Goal: Task Accomplishment & Management: Manage account settings

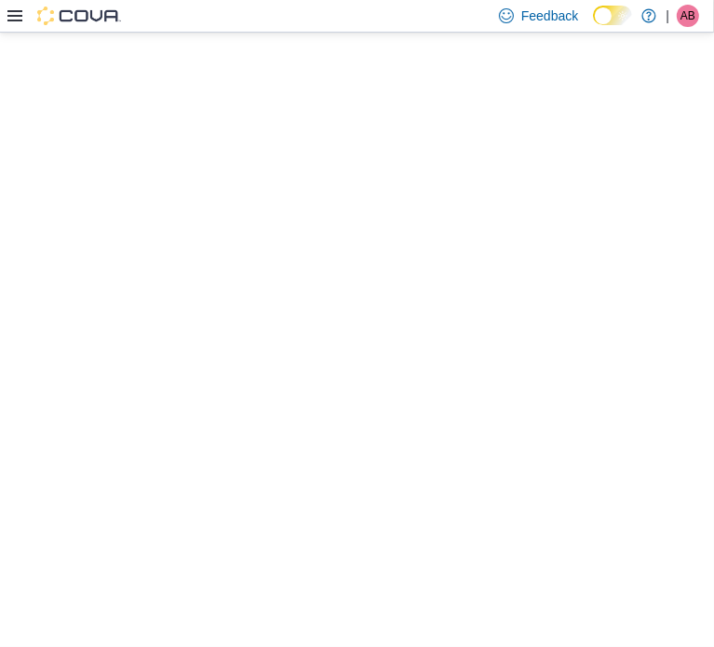
select select "**********"
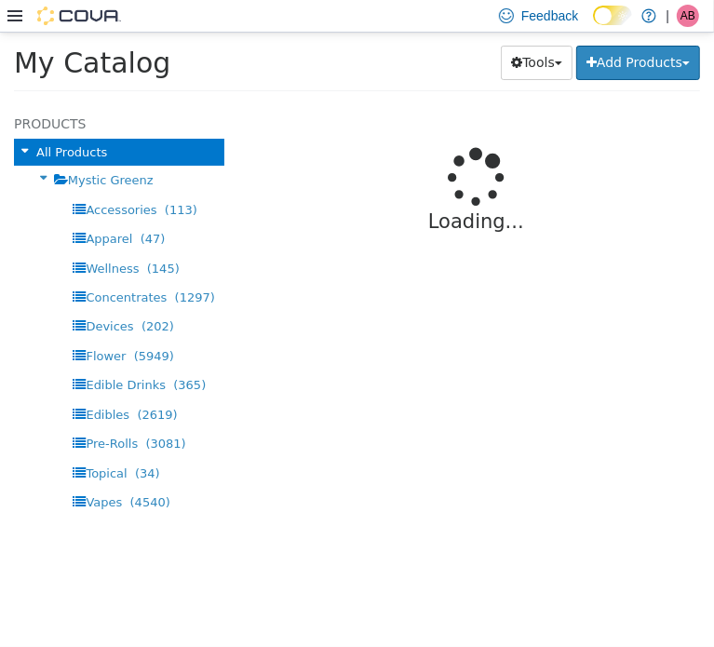
select select "**********"
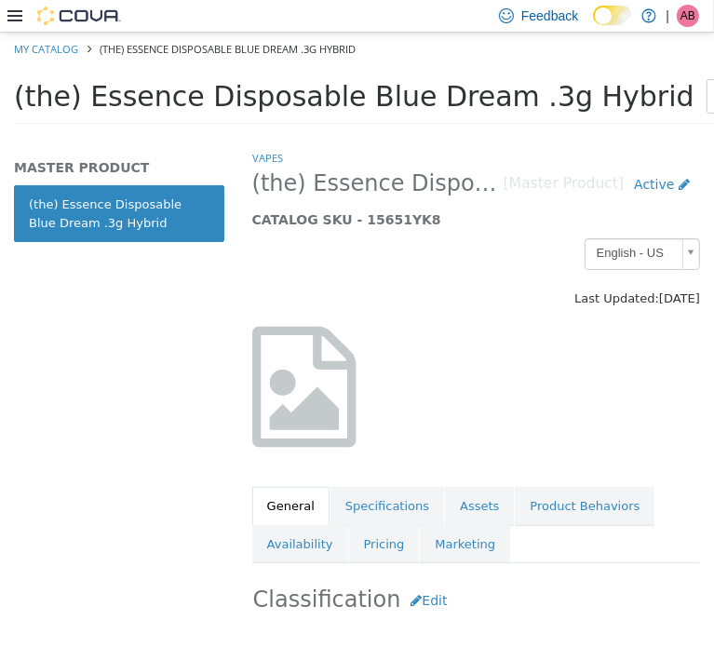
click at [378, 103] on span "(the) Essence Disposable Blue Dream .3g Hybrid" at bounding box center [354, 95] width 681 height 33
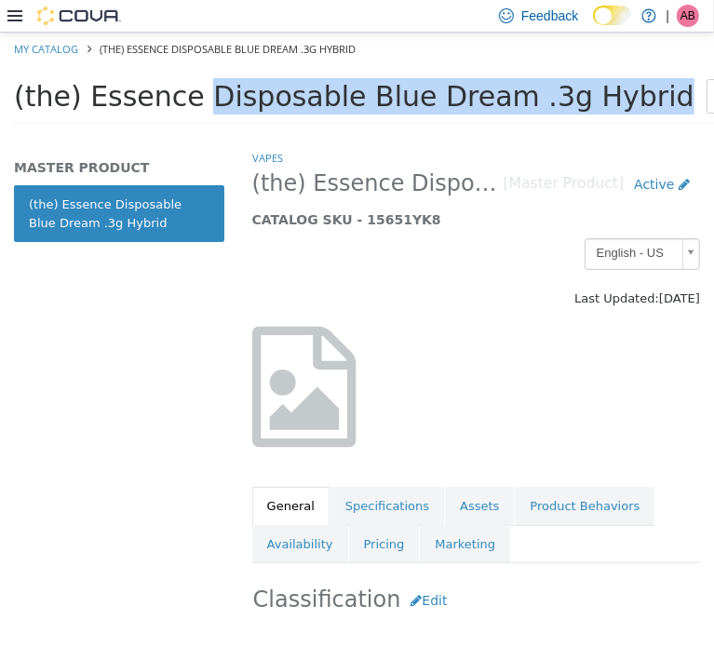
click at [378, 103] on span "(the) Essence Disposable Blue Dream .3g Hybrid" at bounding box center [354, 95] width 681 height 33
copy div "(the) Essence Disposable Blue Dream .3g Hybrid Tools Clone Print Labels"
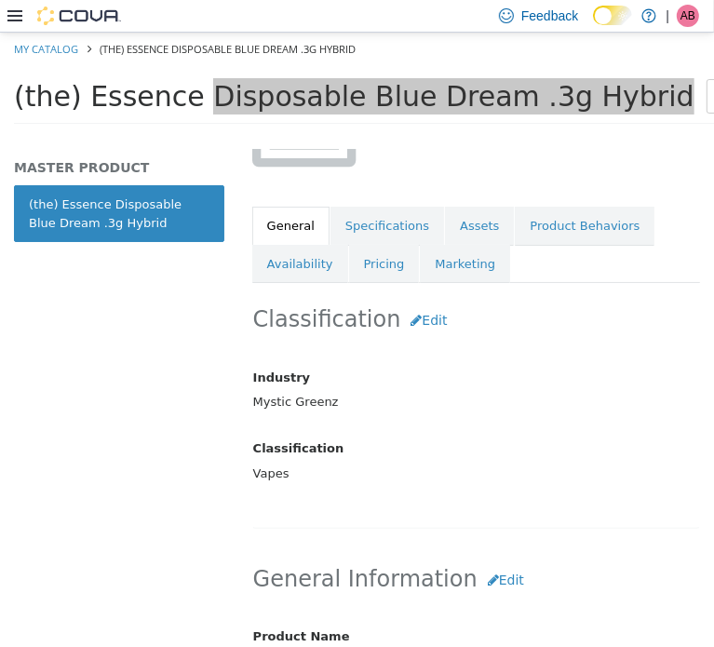
scroll to position [434, 0]
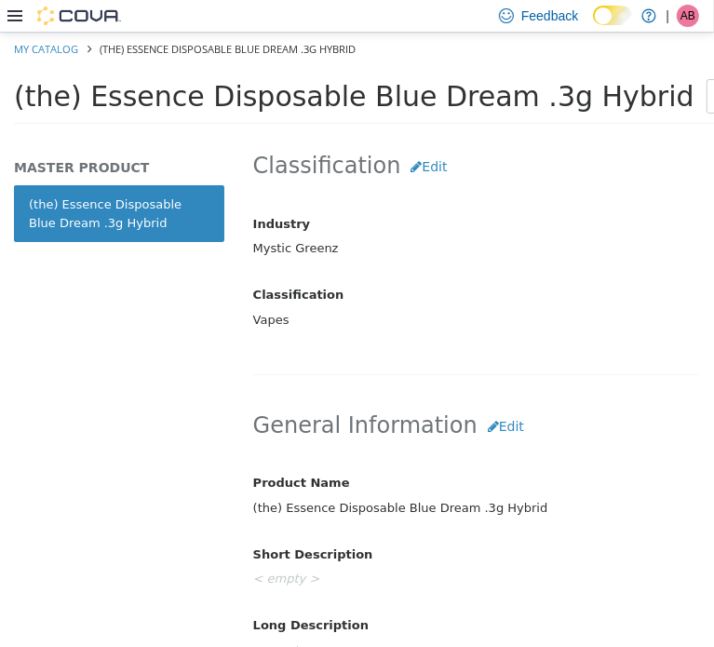
click at [523, 423] on h2 "General Information Edit" at bounding box center [476, 426] width 446 height 34
click at [515, 433] on h2 "General Information Edit" at bounding box center [476, 426] width 446 height 34
click at [482, 427] on button "Edit" at bounding box center [506, 426] width 57 height 34
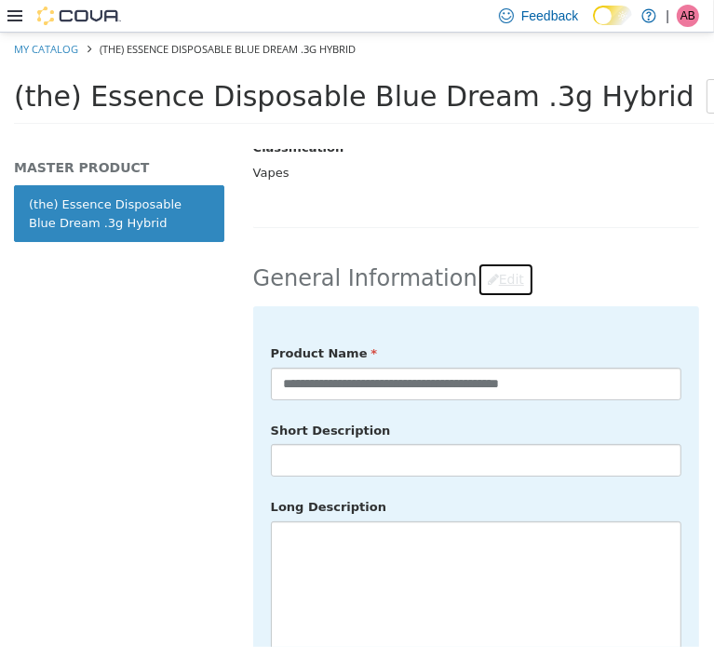
scroll to position [590, 0]
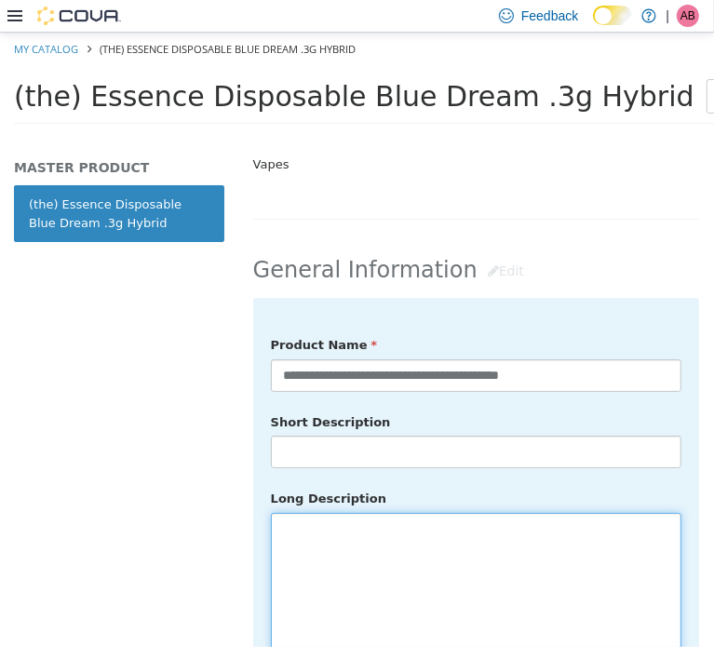
drag, startPoint x: 377, startPoint y: 553, endPoint x: 408, endPoint y: 545, distance: 31.9
click at [380, 552] on textarea at bounding box center [476, 616] width 411 height 209
click at [443, 553] on textarea at bounding box center [476, 616] width 411 height 209
paste textarea "**********"
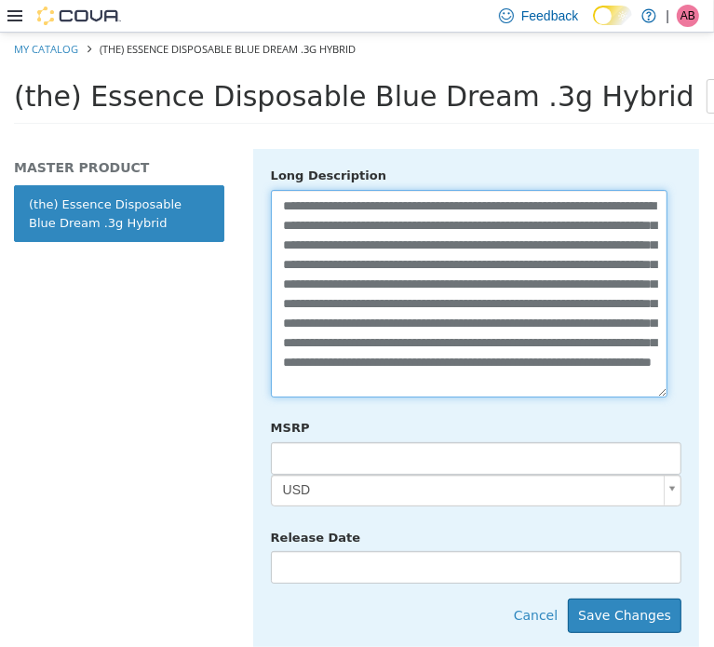
scroll to position [971, 0]
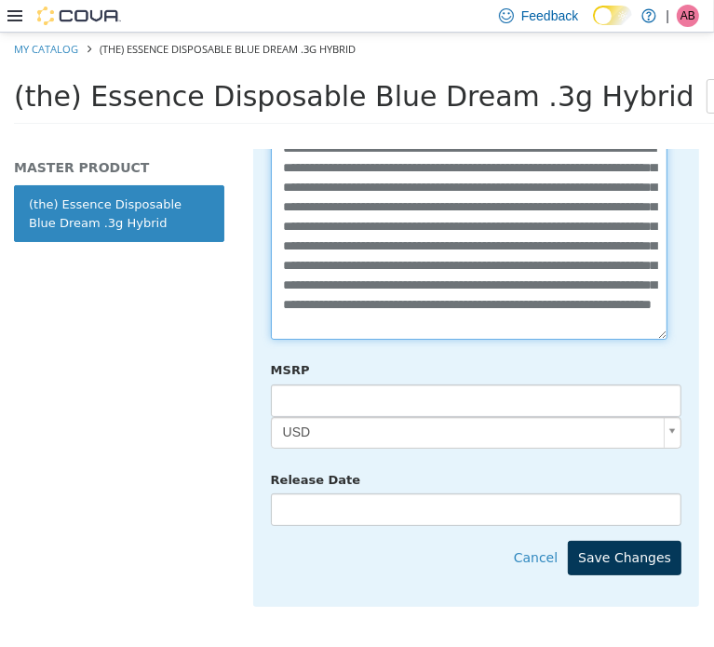
type textarea "**********"
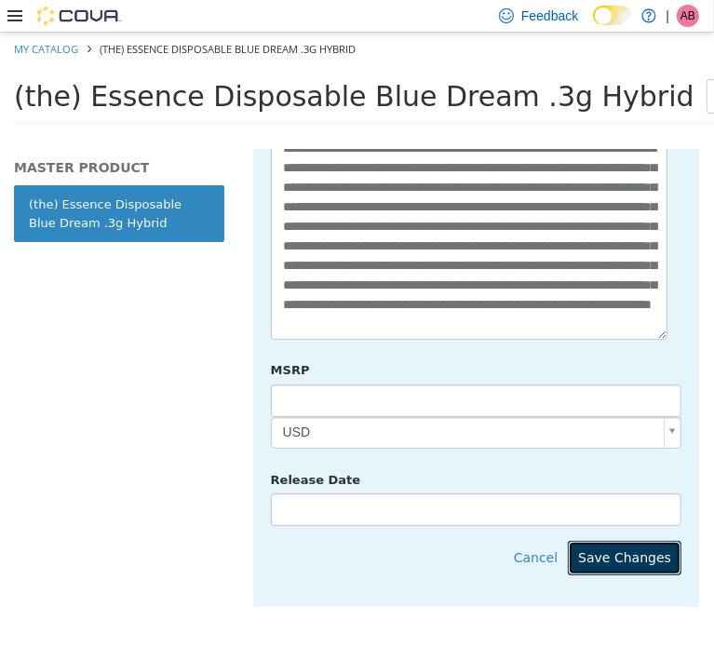
click at [633, 540] on button "Save Changes" at bounding box center [625, 557] width 114 height 34
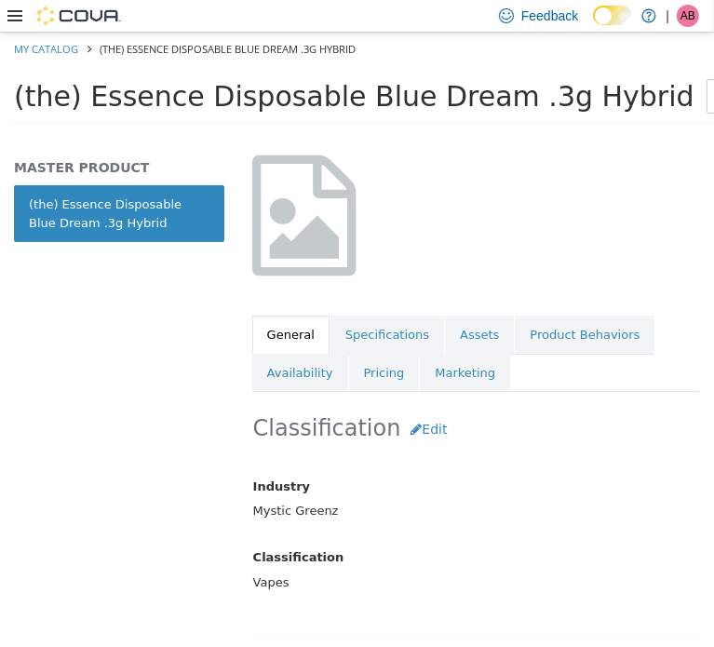
scroll to position [164, 0]
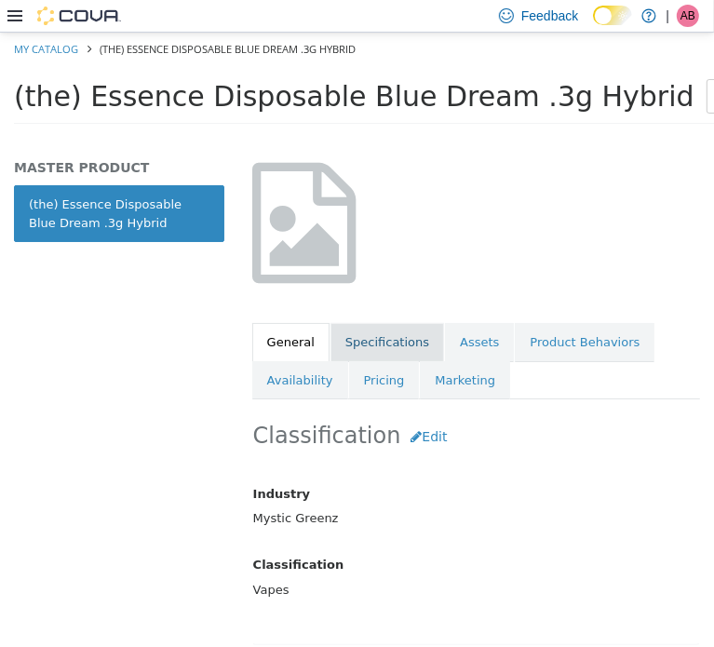
click at [401, 346] on link "Specifications" at bounding box center [388, 341] width 114 height 39
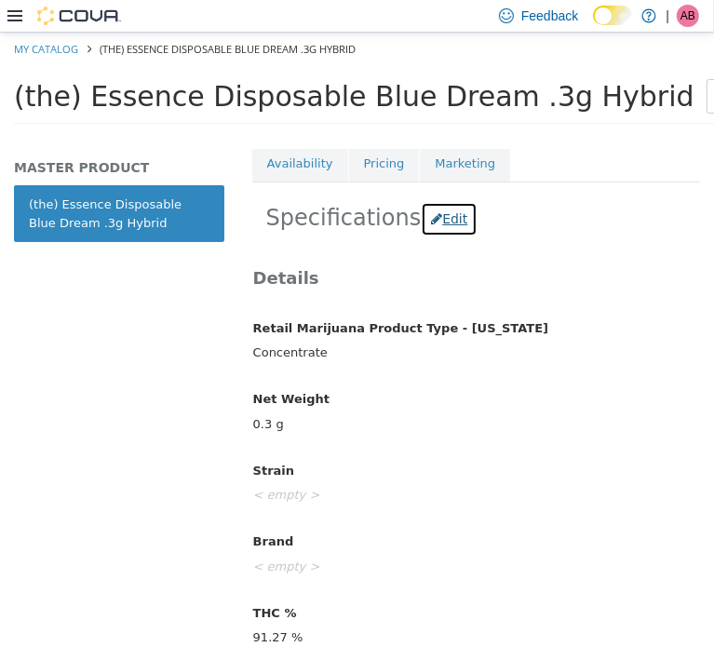
click at [441, 224] on button "Edit" at bounding box center [449, 218] width 57 height 34
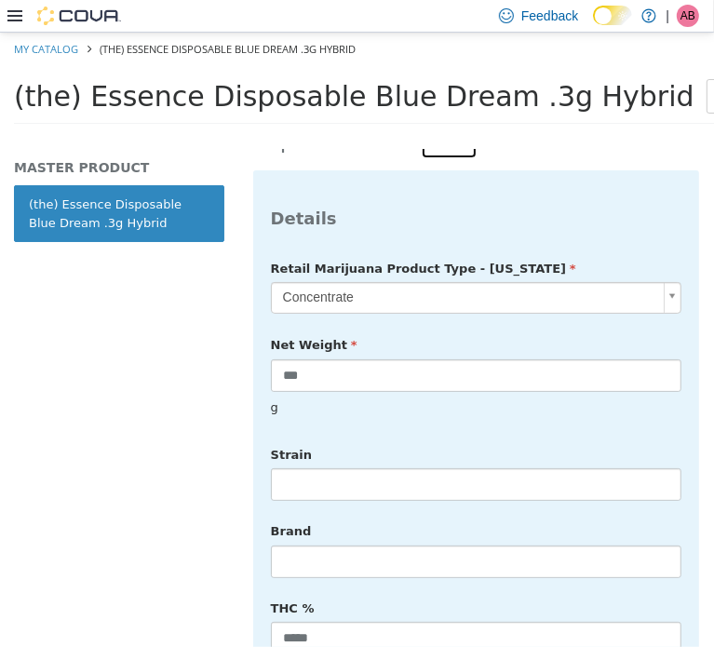
scroll to position [567, 0]
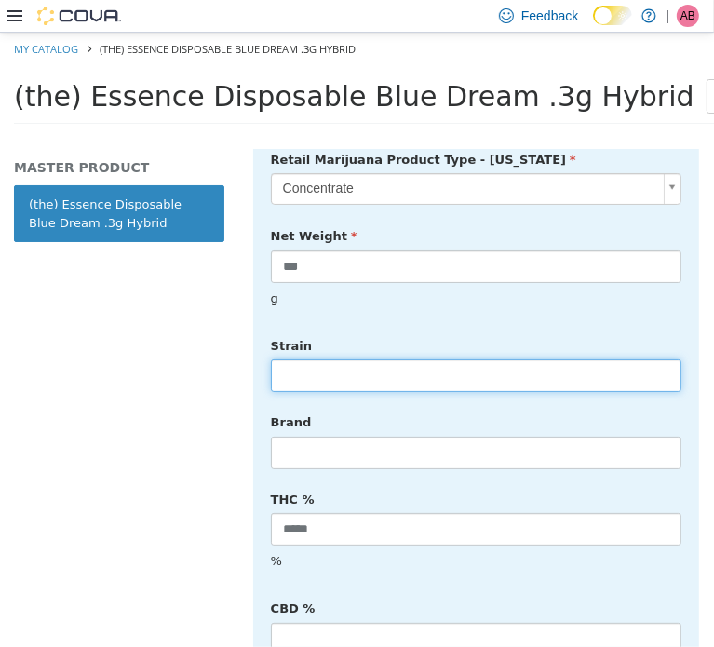
click at [322, 361] on input "text" at bounding box center [476, 375] width 411 height 33
type input "******"
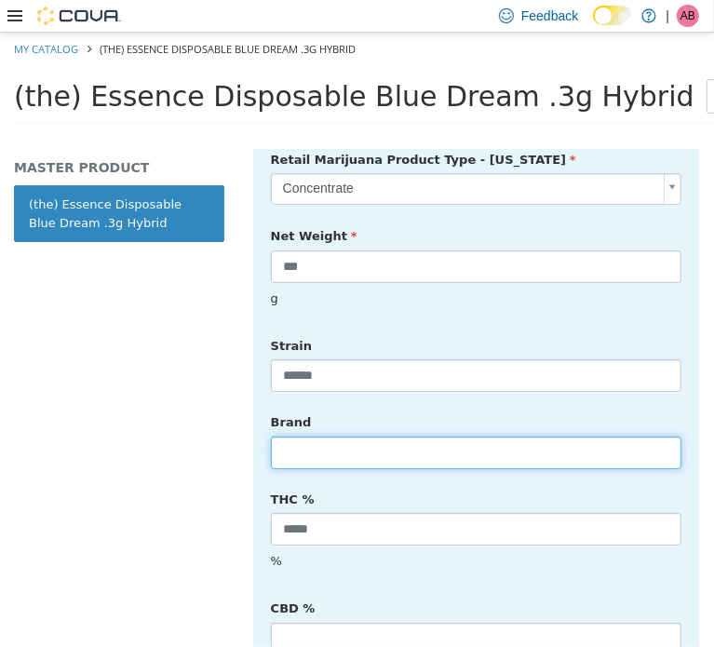
click at [373, 439] on input "text" at bounding box center [476, 452] width 411 height 33
type input "**********"
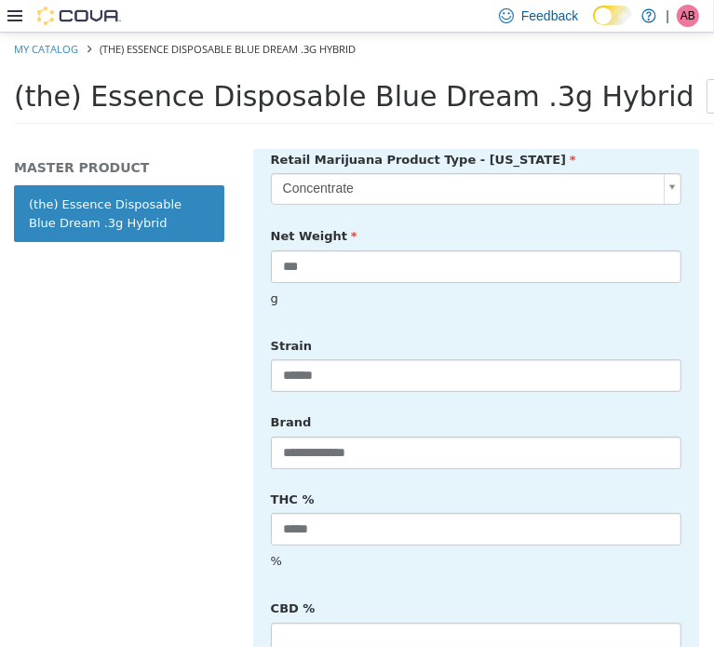
click at [475, 577] on div at bounding box center [476, 577] width 439 height 1
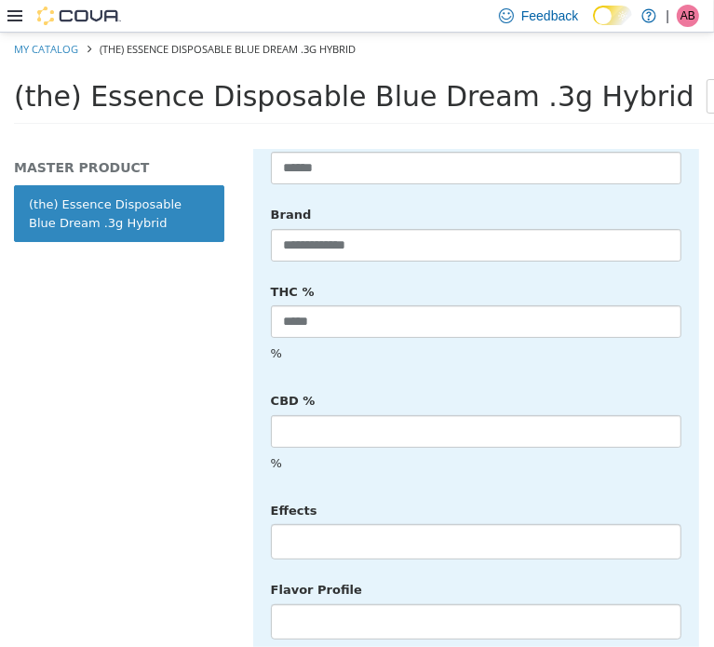
scroll to position [784, 0]
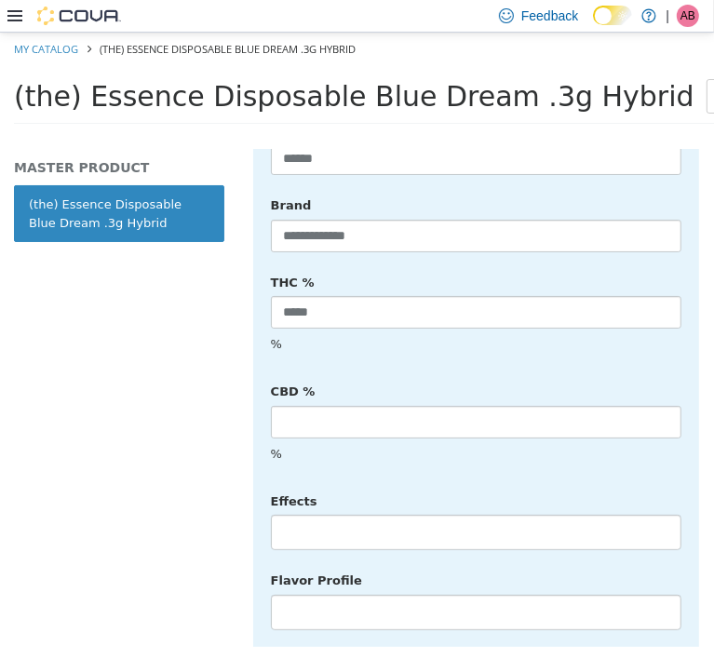
click at [381, 517] on li at bounding box center [476, 532] width 409 height 30
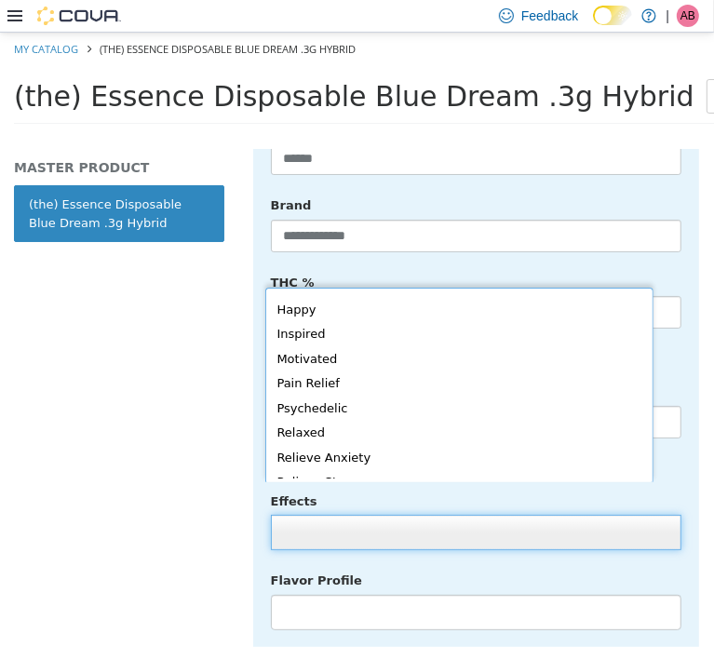
scroll to position [406, 0]
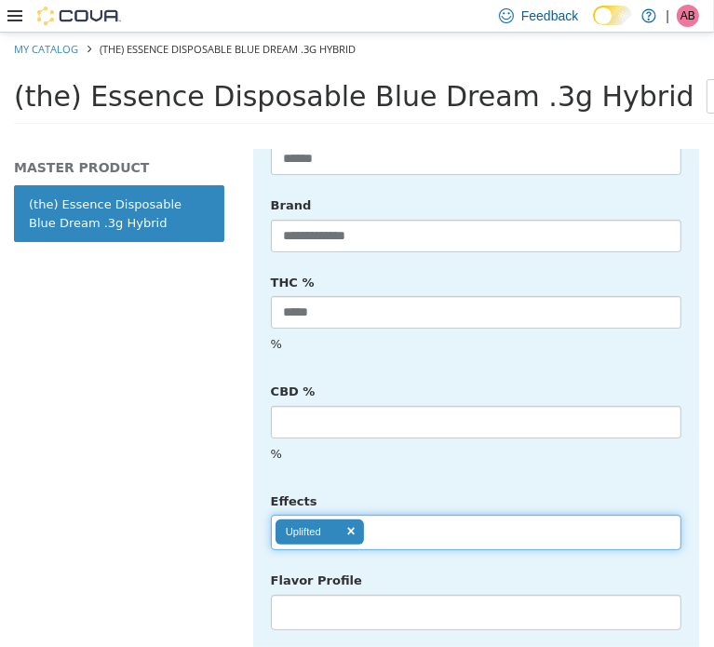
click at [476, 514] on ul "Uplifted" at bounding box center [476, 531] width 411 height 35
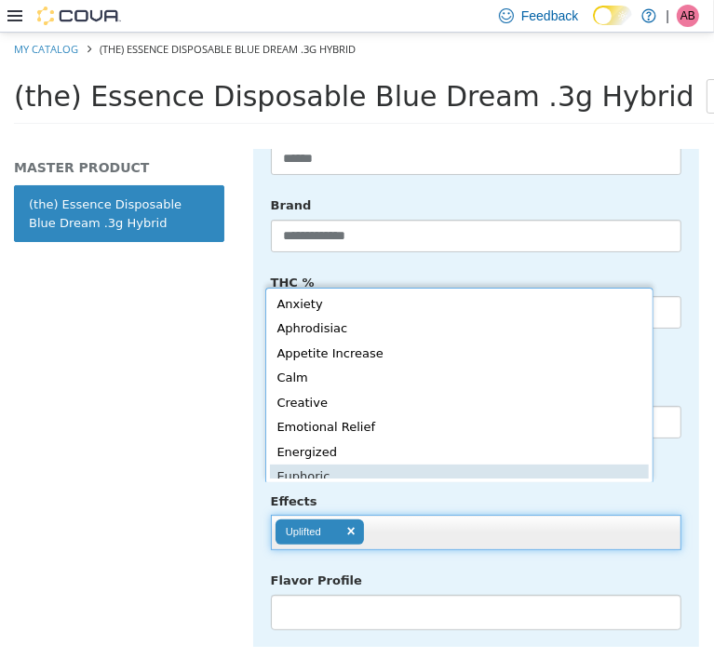
scroll to position [4, 0]
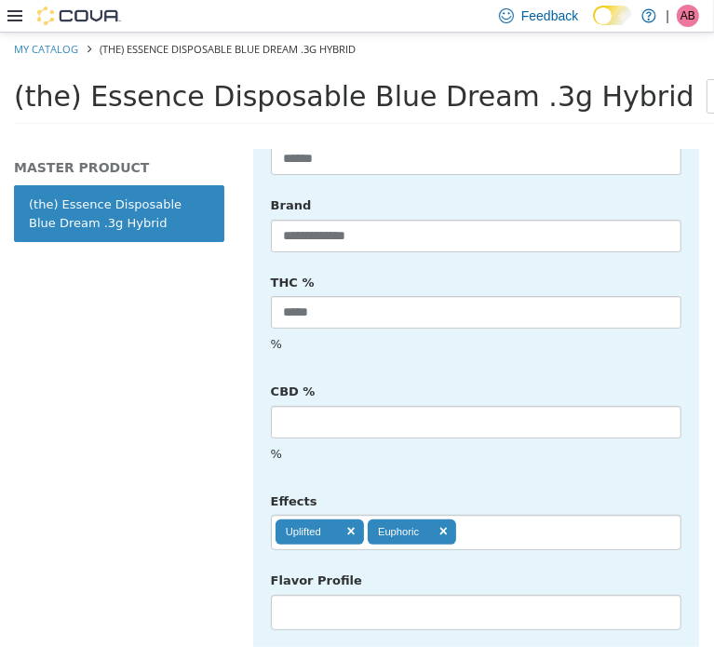
click at [530, 514] on ul "Uplifted Euphoric" at bounding box center [476, 531] width 411 height 35
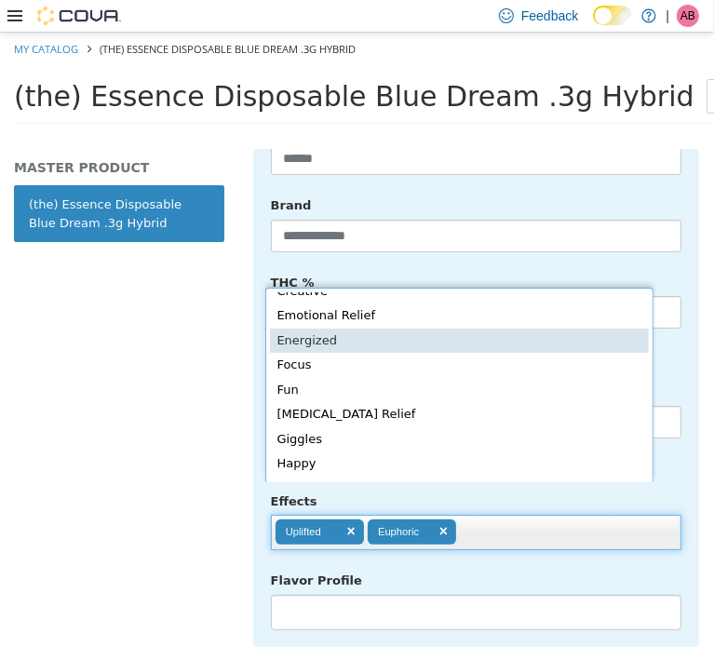
scroll to position [190, 0]
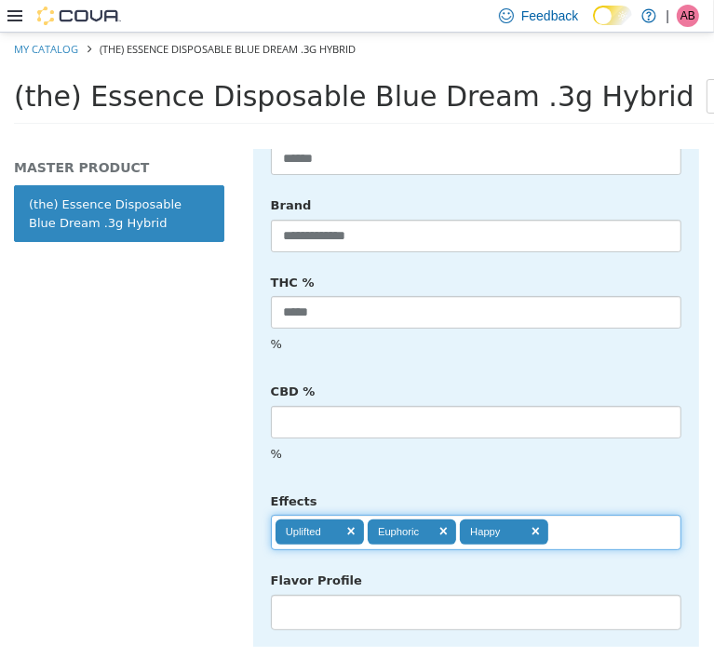
click at [604, 514] on ul "Uplifted Euphoric Happy" at bounding box center [476, 531] width 411 height 35
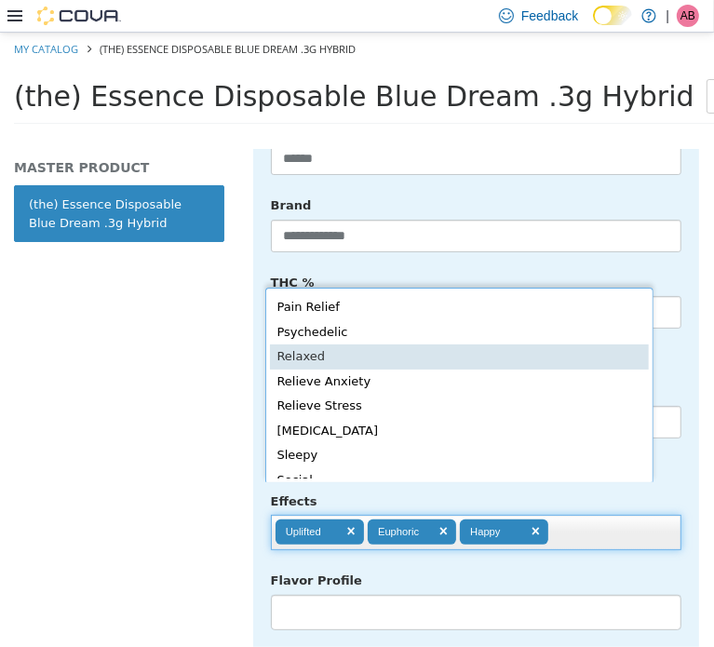
scroll to position [332, 0]
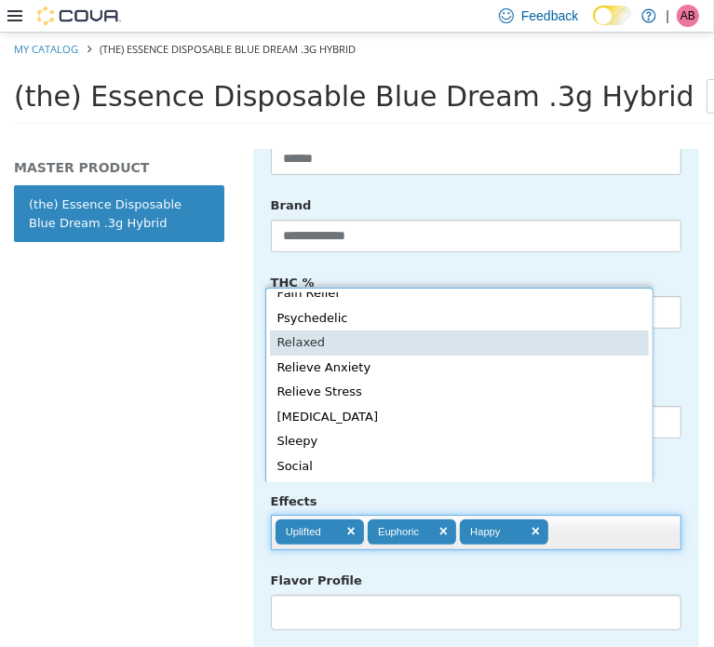
type input "**********"
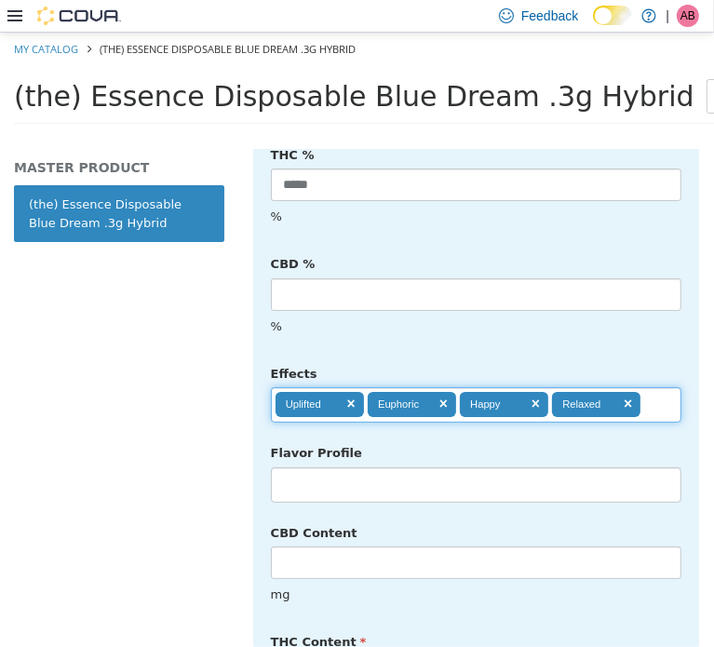
scroll to position [940, 0]
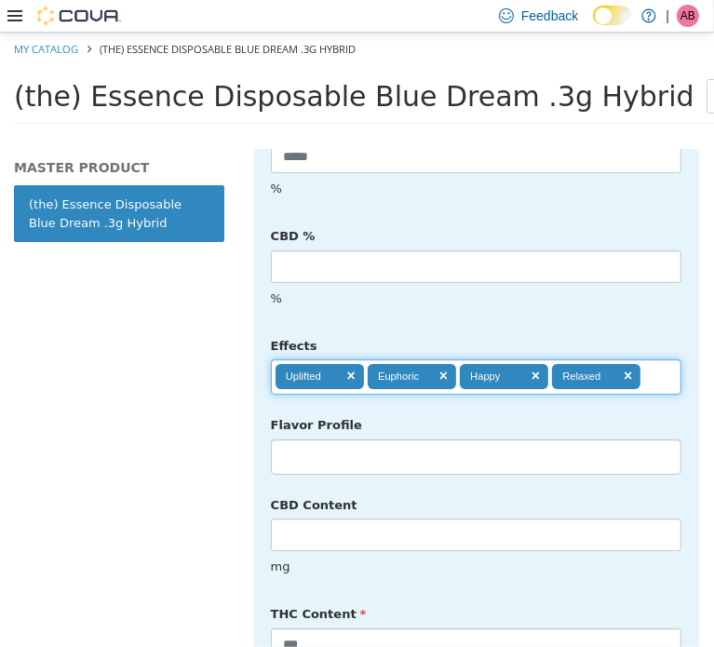
click at [413, 450] on li at bounding box center [476, 456] width 409 height 30
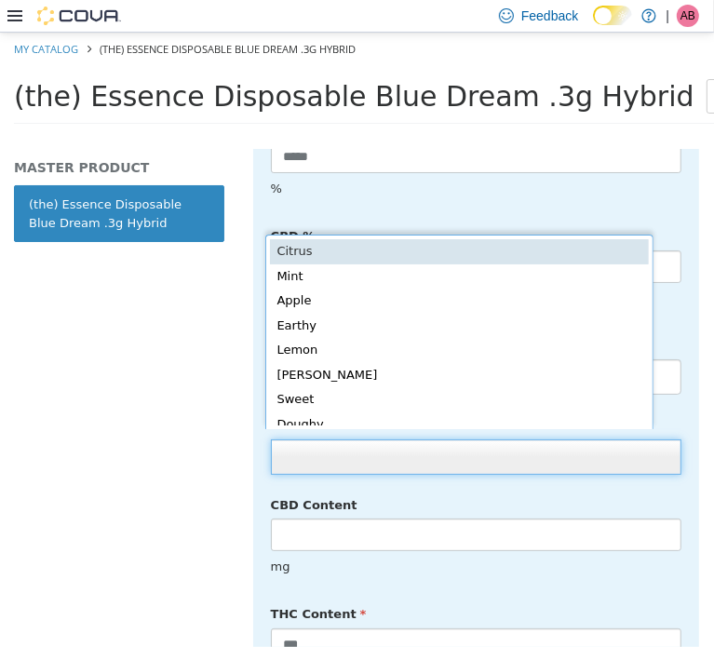
scroll to position [4, 0]
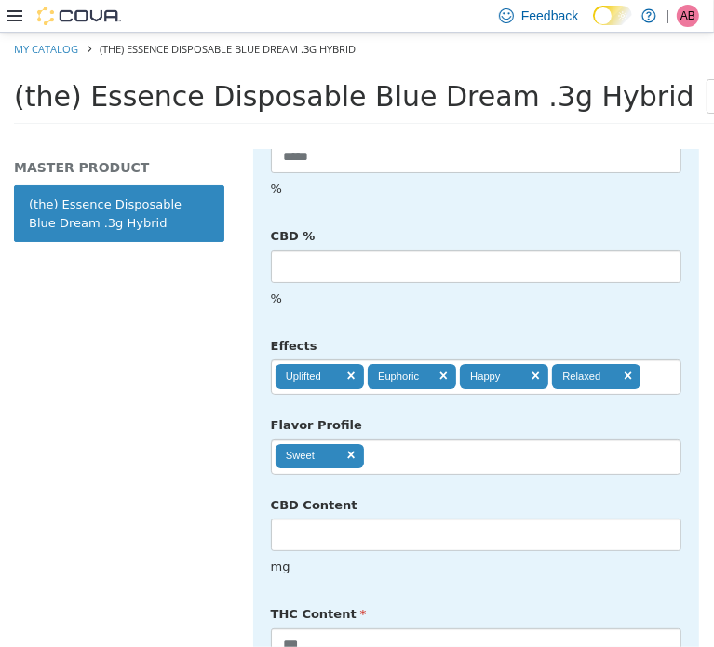
click at [451, 446] on ul "Sweet" at bounding box center [476, 456] width 411 height 35
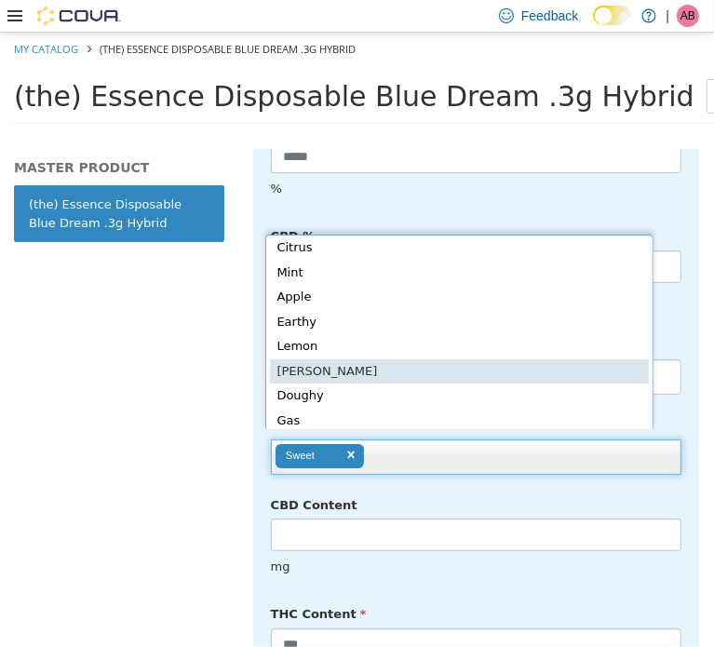
type input "**********"
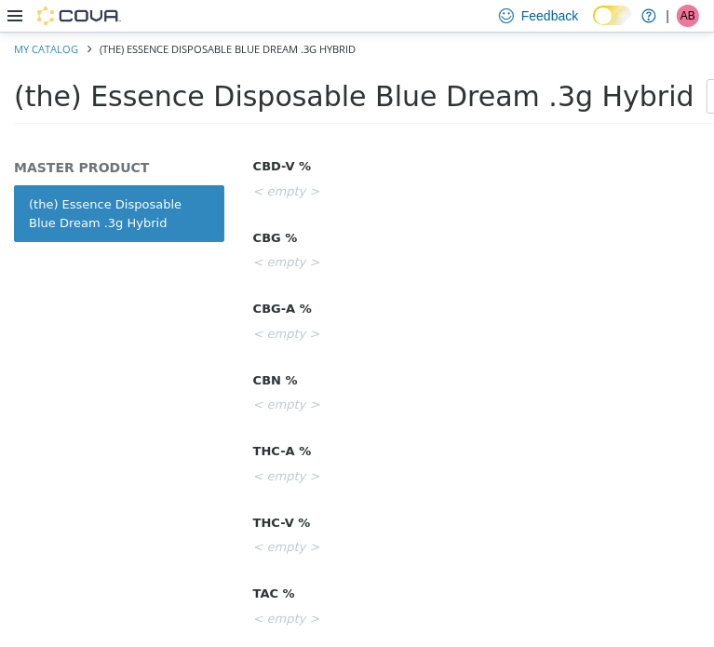
scroll to position [0, 0]
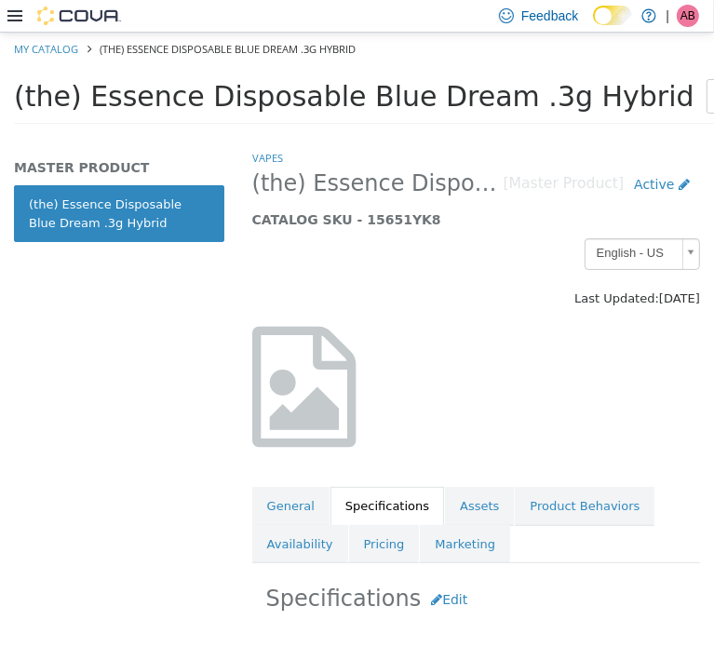
click at [469, 312] on div at bounding box center [476, 385] width 476 height 159
click at [488, 520] on link "Assets" at bounding box center [479, 505] width 69 height 39
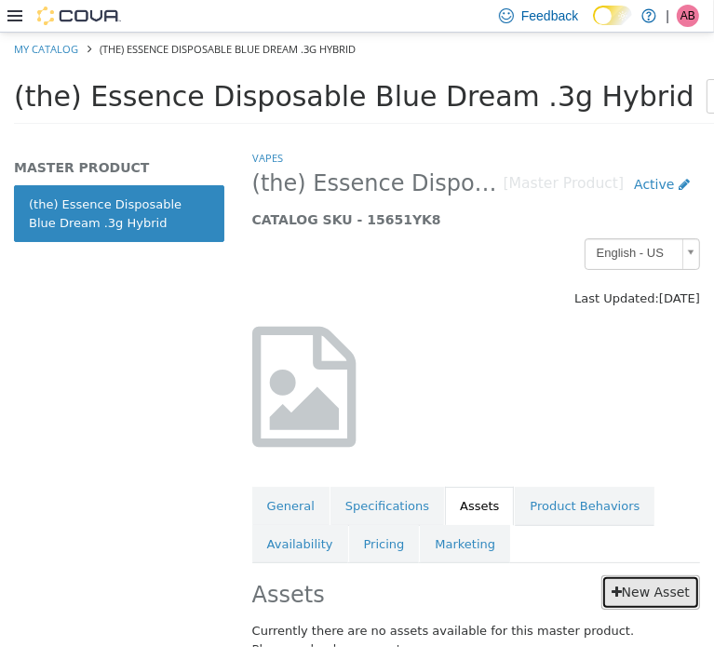
click at [656, 591] on link "New Asset" at bounding box center [651, 592] width 99 height 34
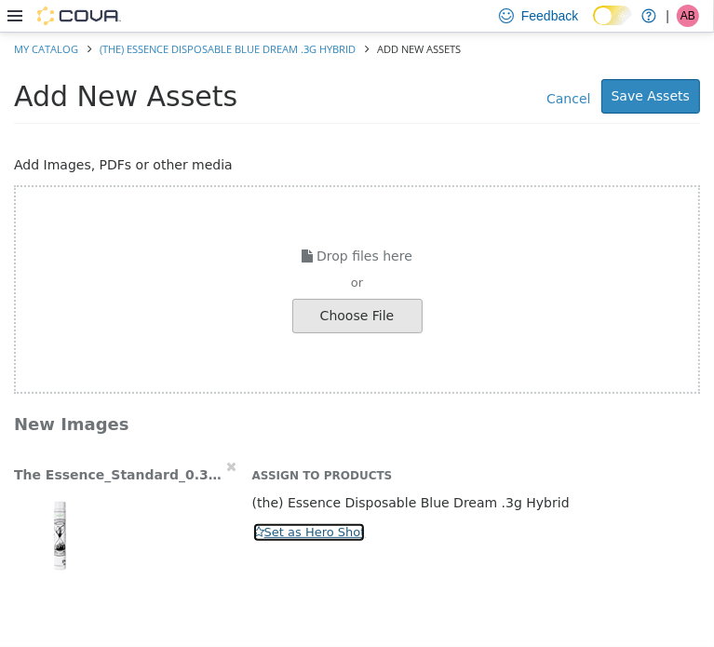
click at [291, 528] on button "Set as Hero Shot" at bounding box center [309, 532] width 115 height 20
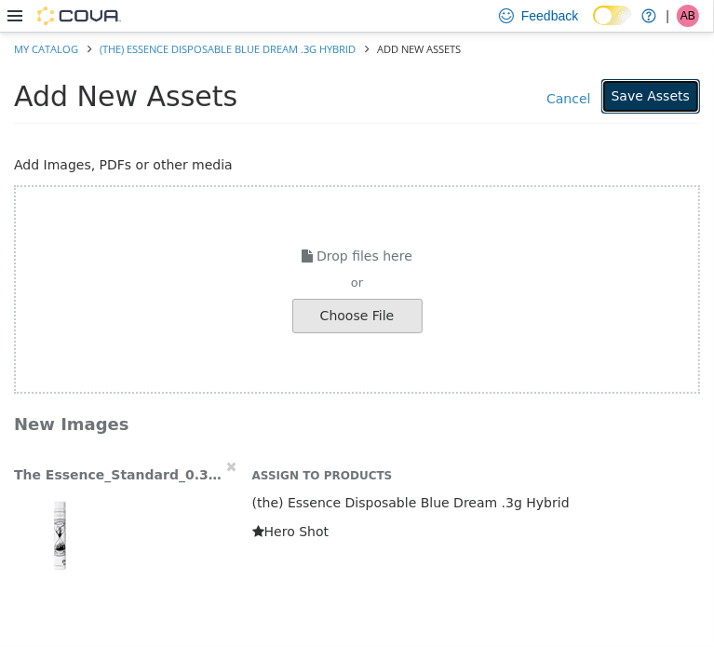
click at [641, 100] on button "Save Assets" at bounding box center [651, 95] width 99 height 34
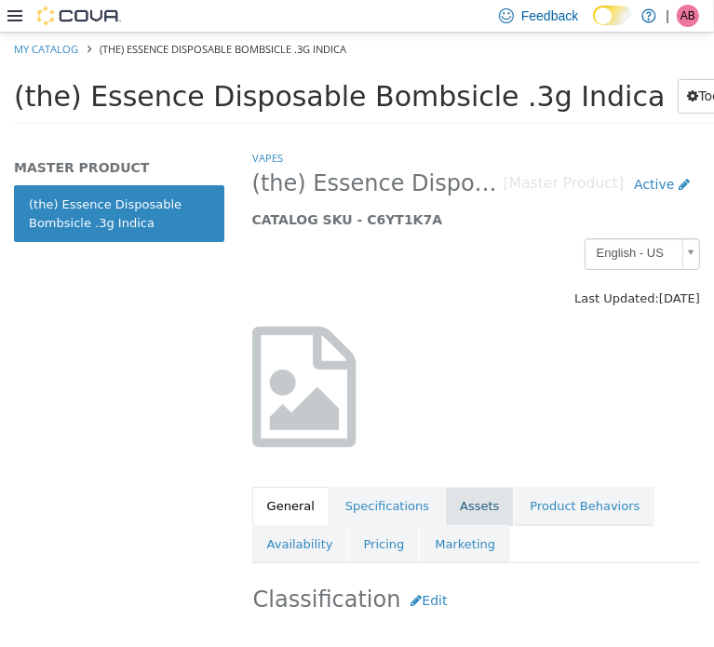
drag, startPoint x: 460, startPoint y: 506, endPoint x: 445, endPoint y: 510, distance: 15.6
click at [445, 510] on link "Assets" at bounding box center [479, 505] width 69 height 39
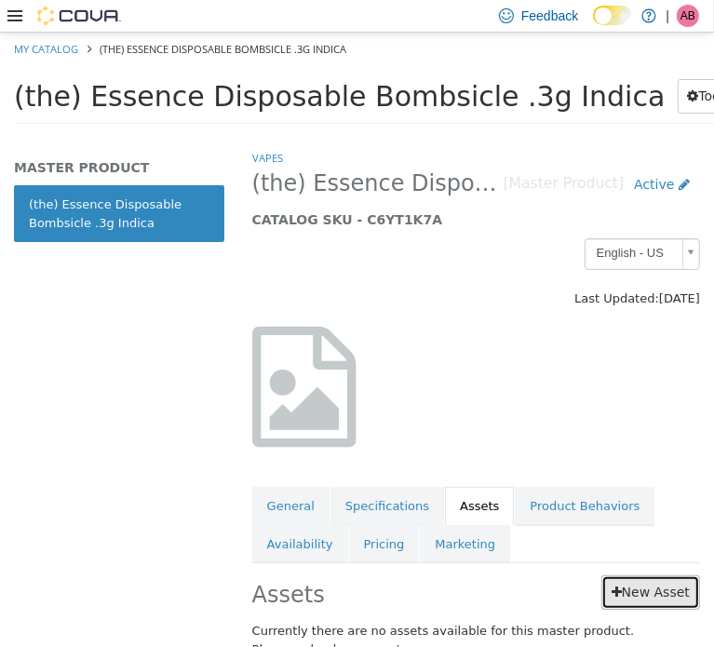
click at [645, 589] on link "New Asset" at bounding box center [651, 592] width 99 height 34
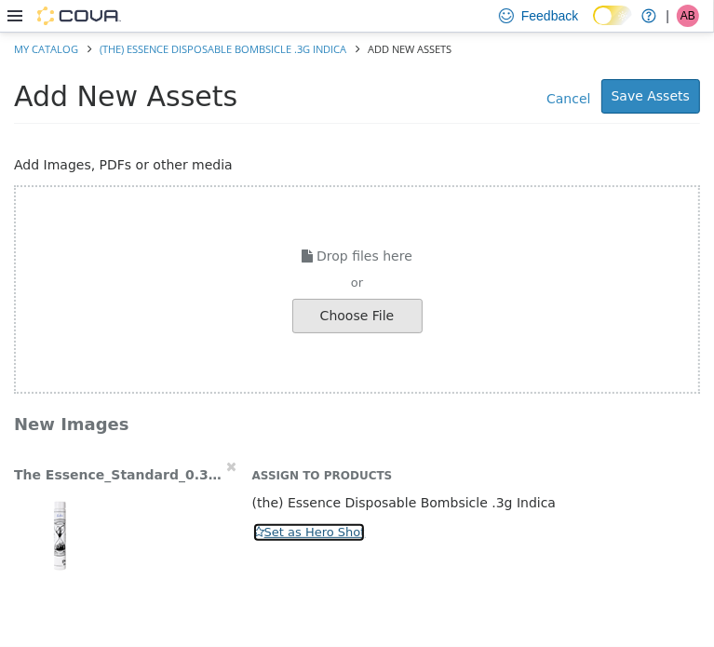
click at [277, 534] on button "Set as Hero Shot" at bounding box center [309, 532] width 115 height 20
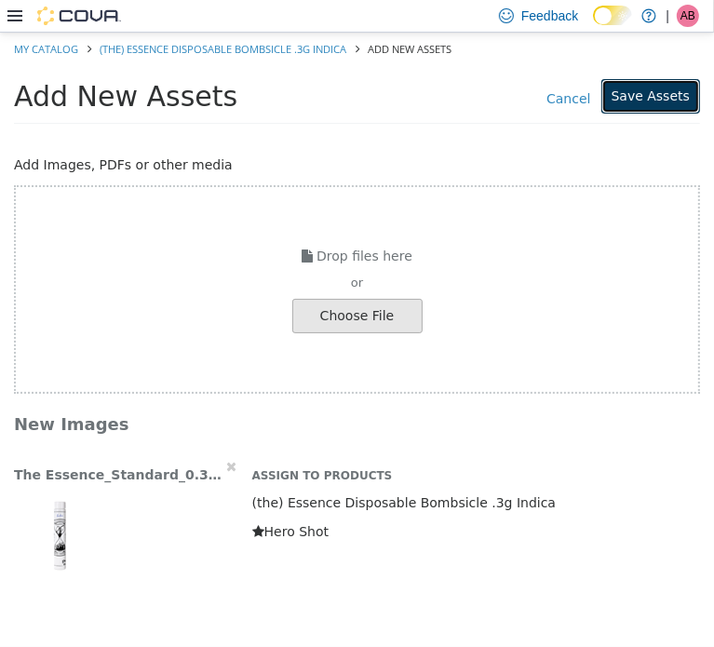
click at [651, 88] on button "Save Assets" at bounding box center [651, 95] width 99 height 34
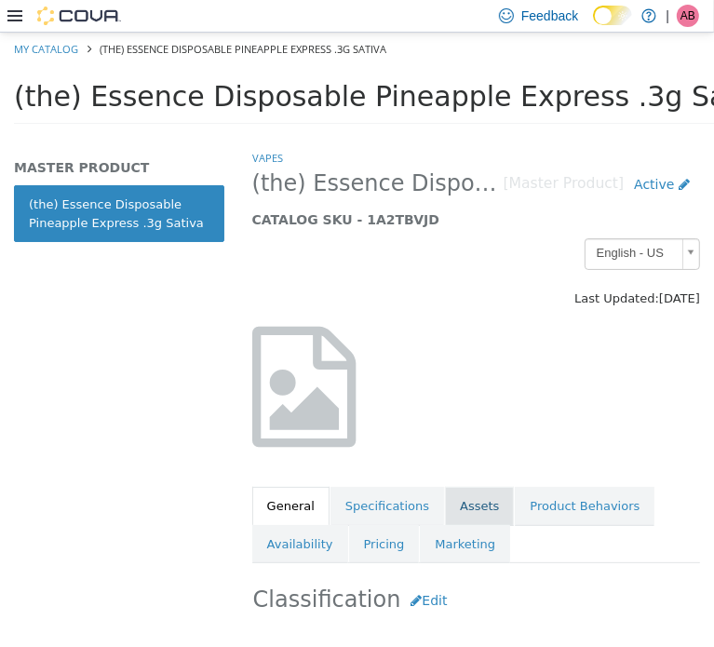
click at [462, 502] on link "Assets" at bounding box center [479, 505] width 69 height 39
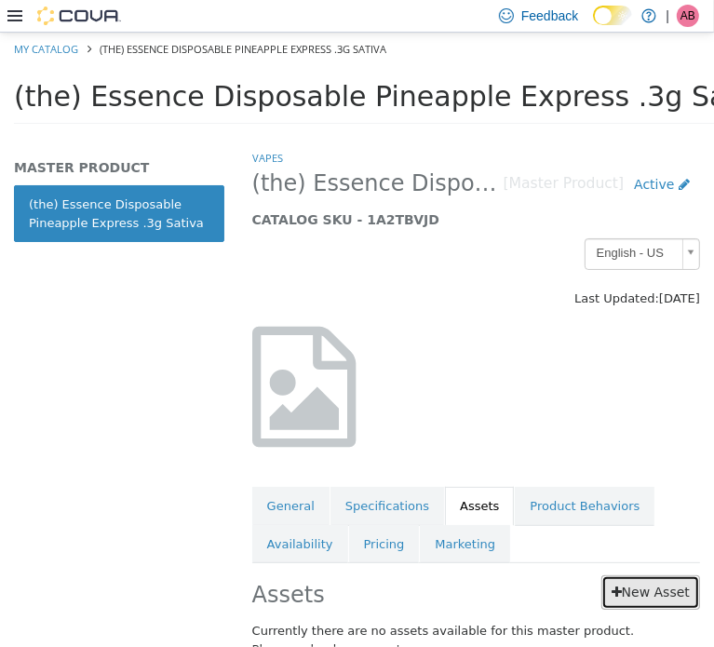
click at [632, 584] on link "New Asset" at bounding box center [651, 592] width 99 height 34
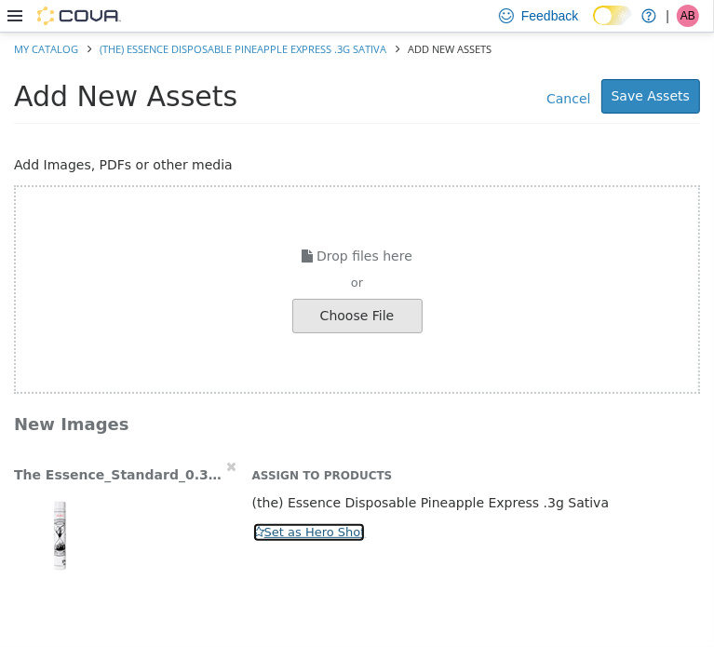
click at [292, 532] on button "Set as Hero Shot" at bounding box center [309, 532] width 115 height 20
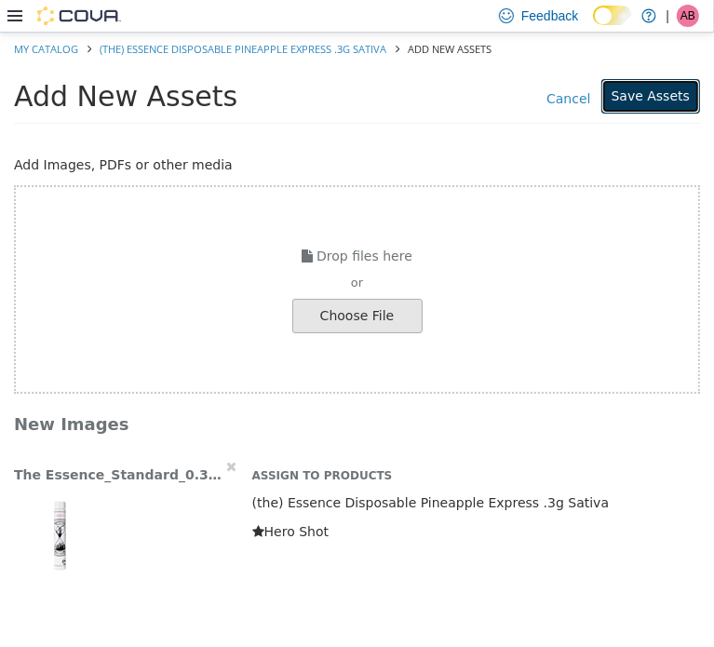
click at [651, 102] on button "Save Assets" at bounding box center [651, 95] width 99 height 34
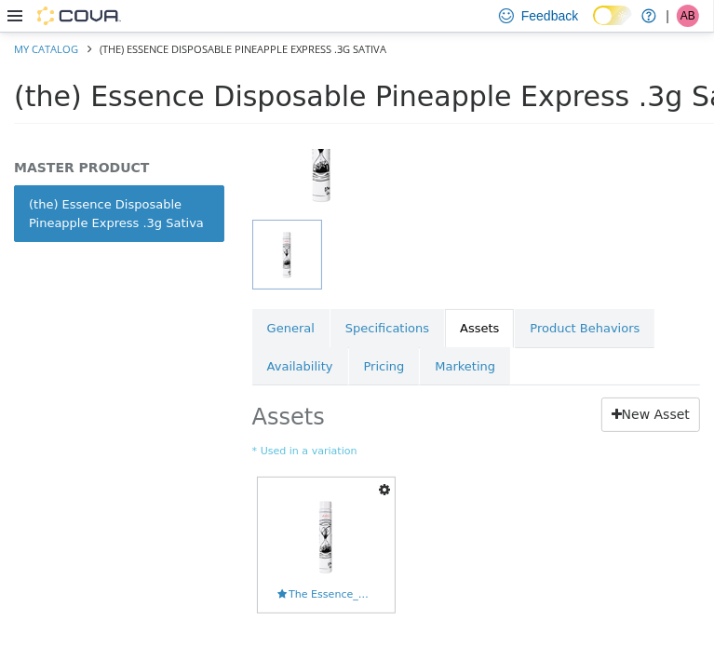
scroll to position [248, 0]
click at [630, 422] on link "New Asset" at bounding box center [651, 413] width 99 height 34
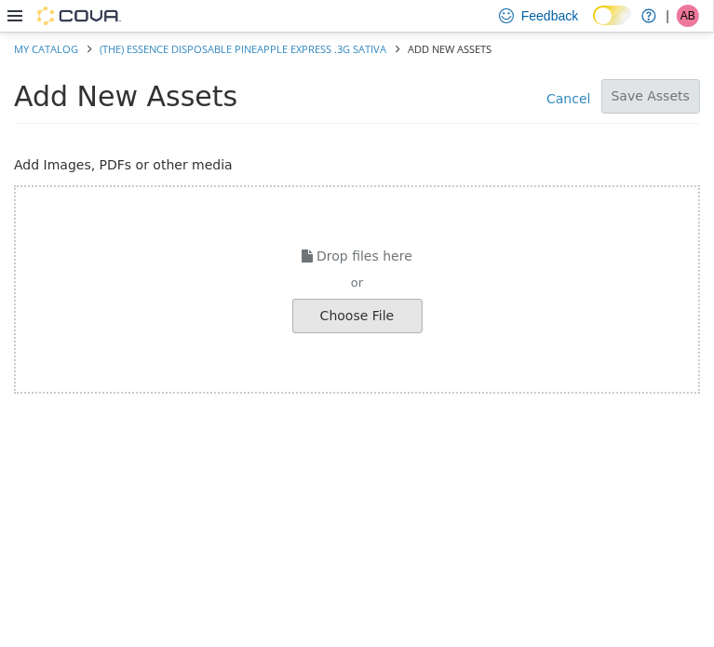
click at [591, 100] on link "Cancel" at bounding box center [568, 95] width 64 height 28
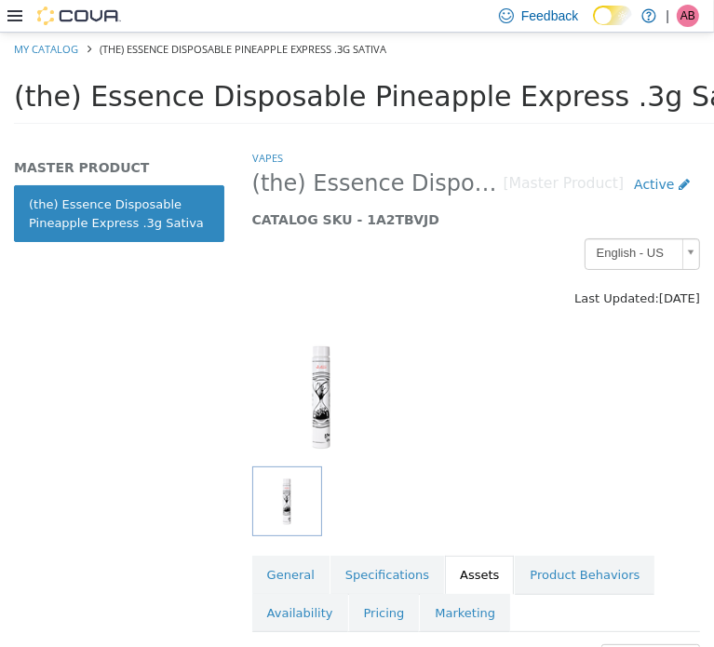
click at [309, 88] on span "(the) Essence Disposable Pineapple Express .3g Sativa" at bounding box center [397, 95] width 766 height 33
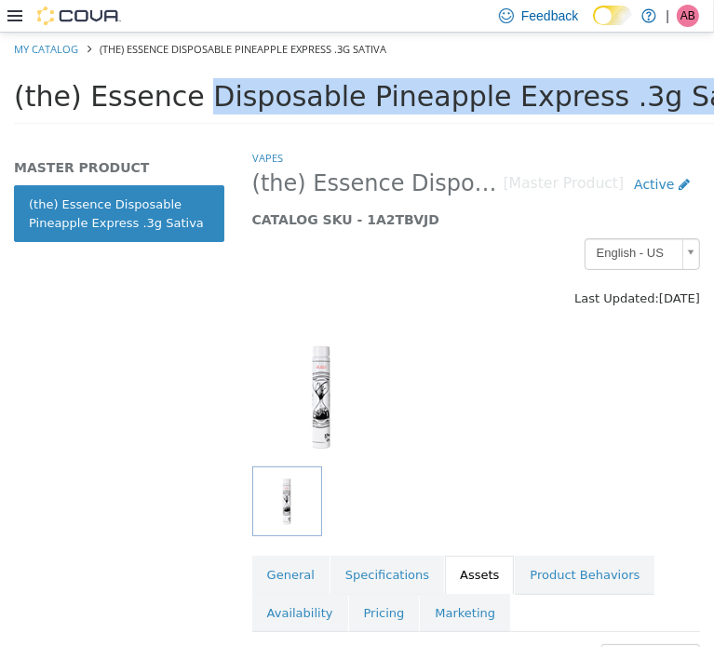
click at [309, 88] on span "(the) Essence Disposable Pineapple Express .3g Sativa" at bounding box center [397, 95] width 766 height 33
copy div "(the) Essence Disposable Pineapple Express .3g Sativa Tools Clone Print Labels"
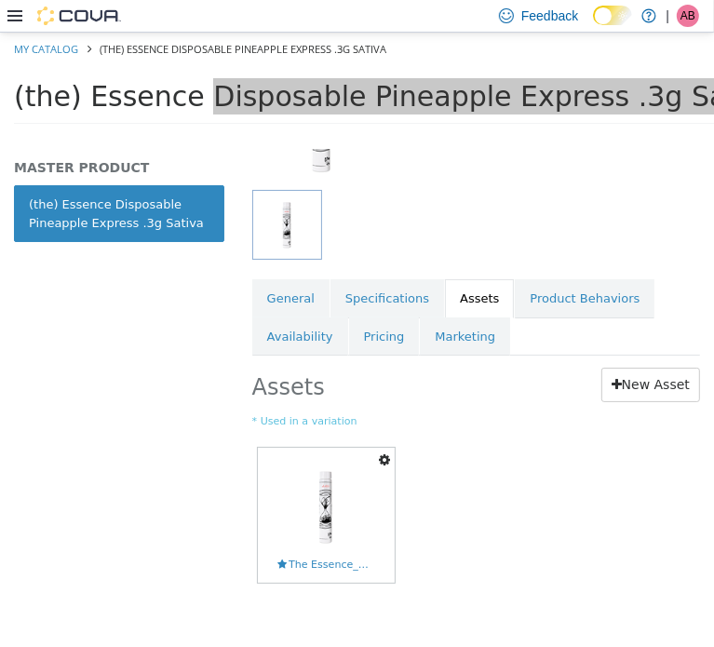
scroll to position [288, 0]
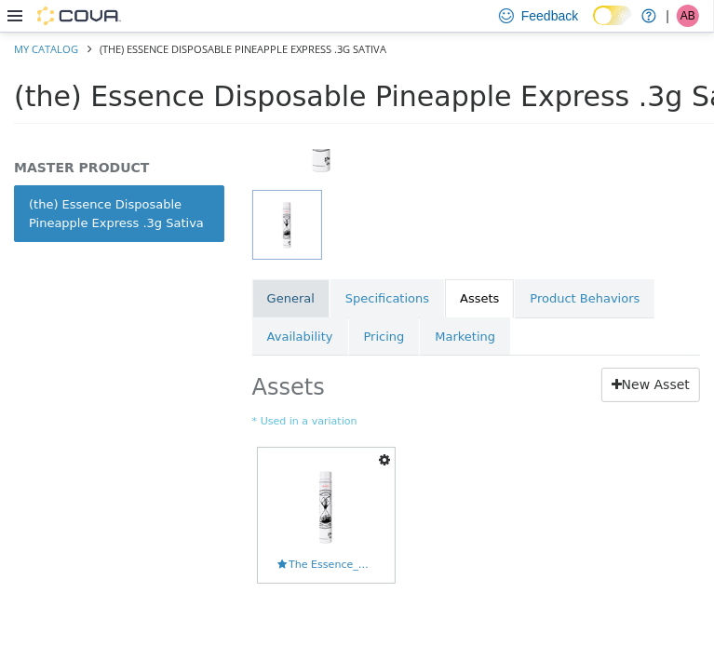
click at [284, 285] on link "General" at bounding box center [290, 297] width 77 height 39
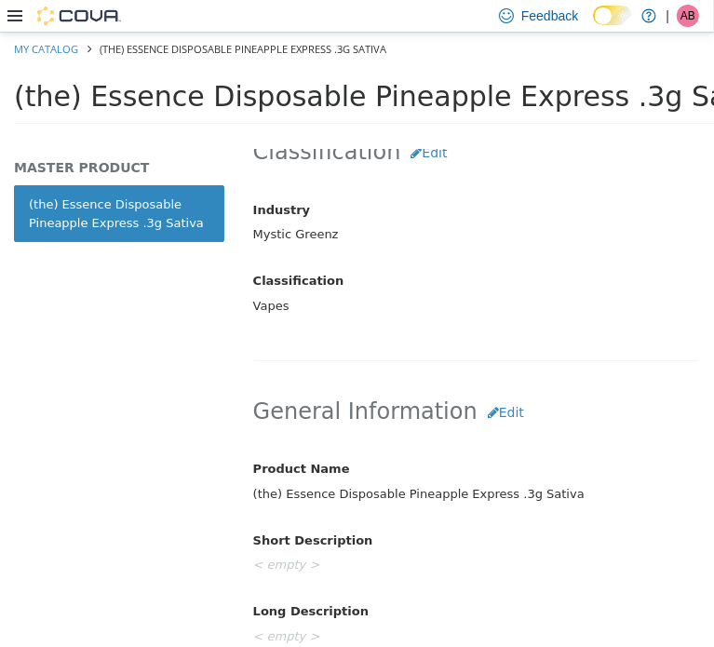
scroll to position [566, 0]
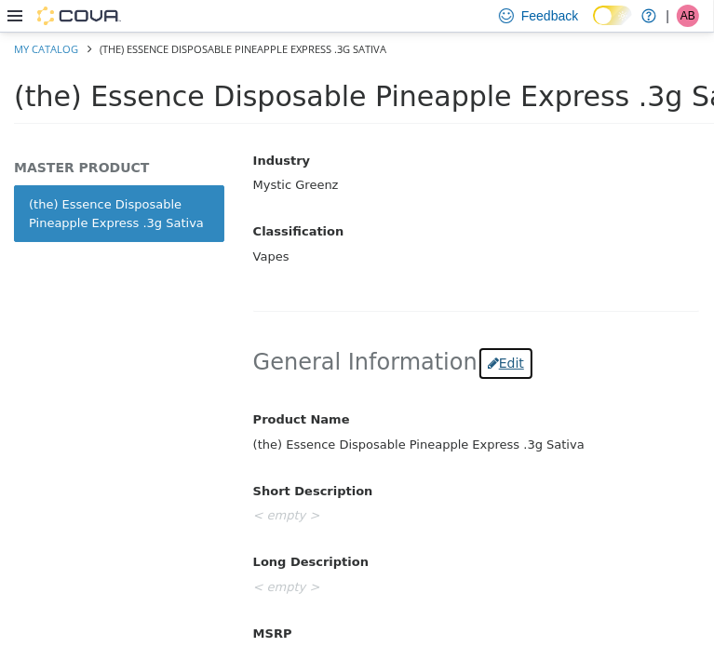
click at [486, 371] on button "Edit" at bounding box center [506, 363] width 57 height 34
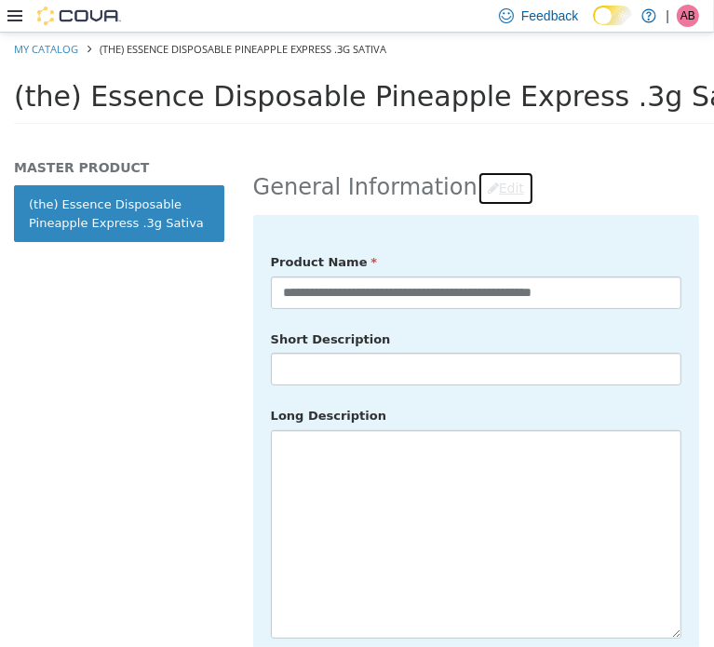
scroll to position [753, 0]
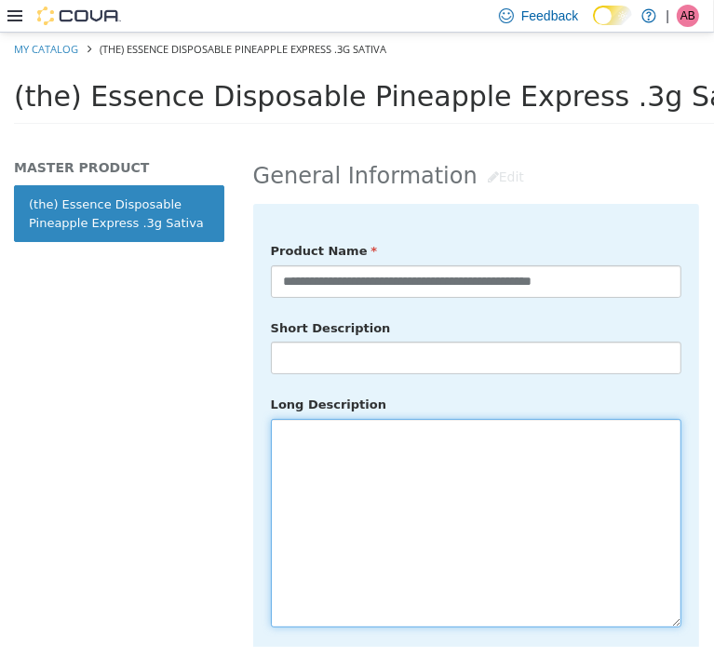
click at [319, 489] on textarea at bounding box center [476, 522] width 411 height 209
paste textarea "**********"
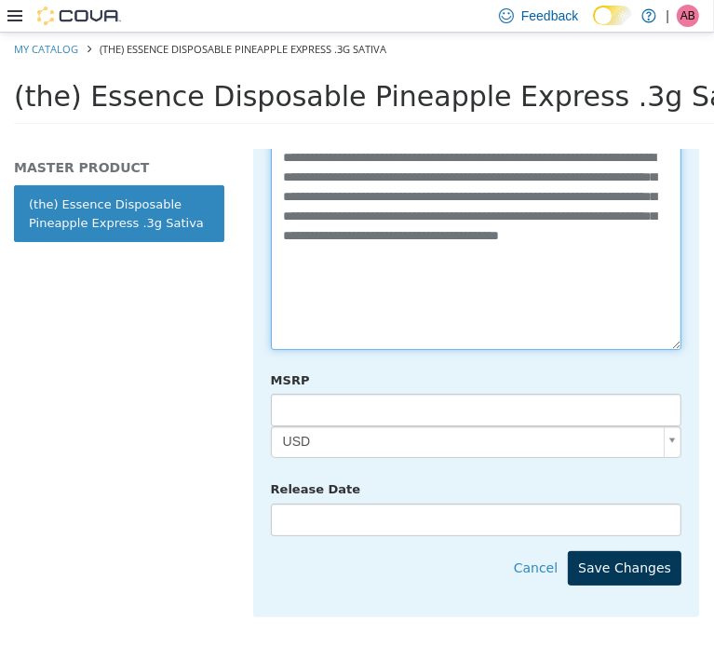
scroll to position [1032, 0]
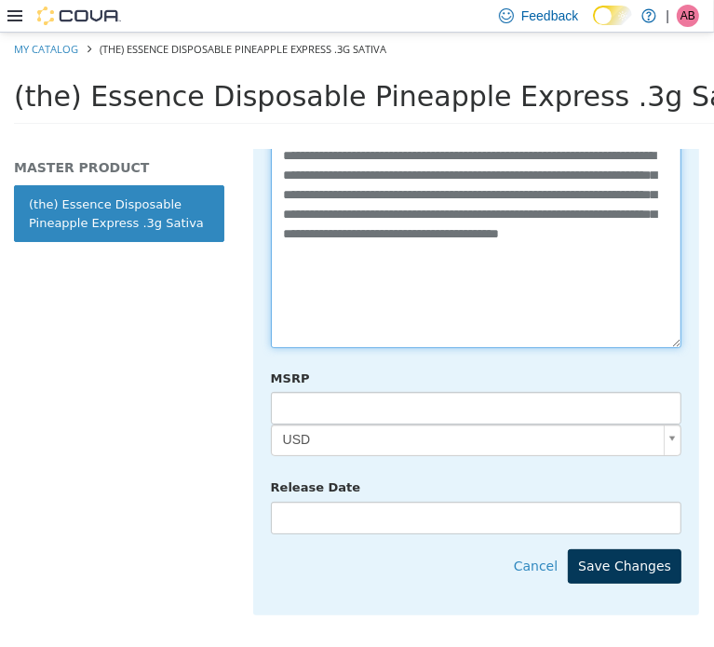
type textarea "**********"
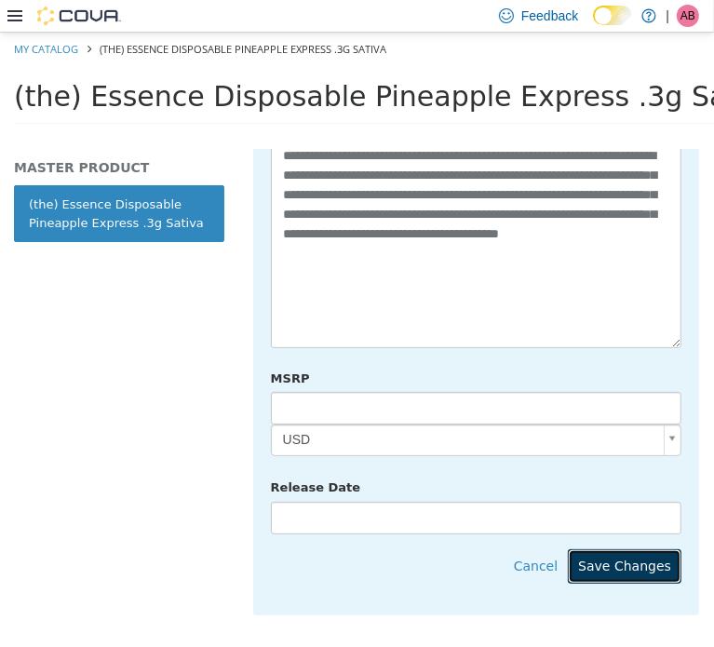
click at [630, 549] on button "Save Changes" at bounding box center [625, 566] width 114 height 34
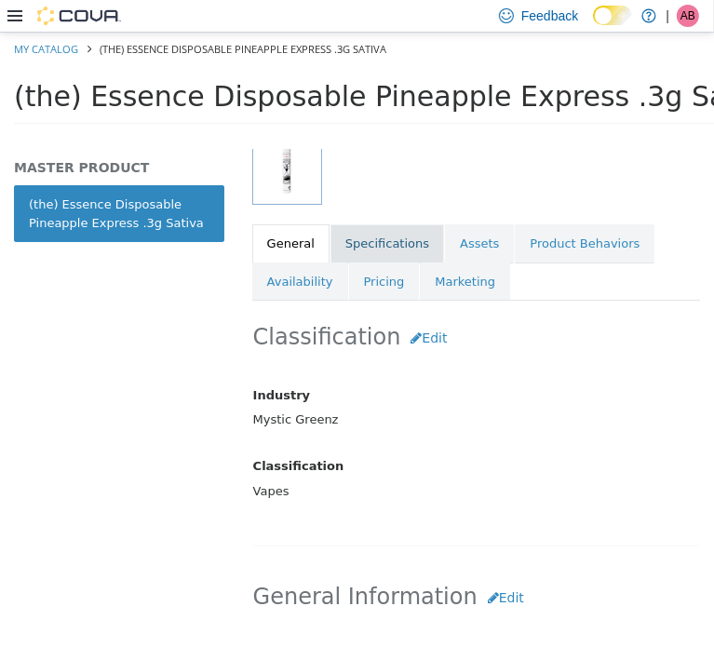
scroll to position [194, 0]
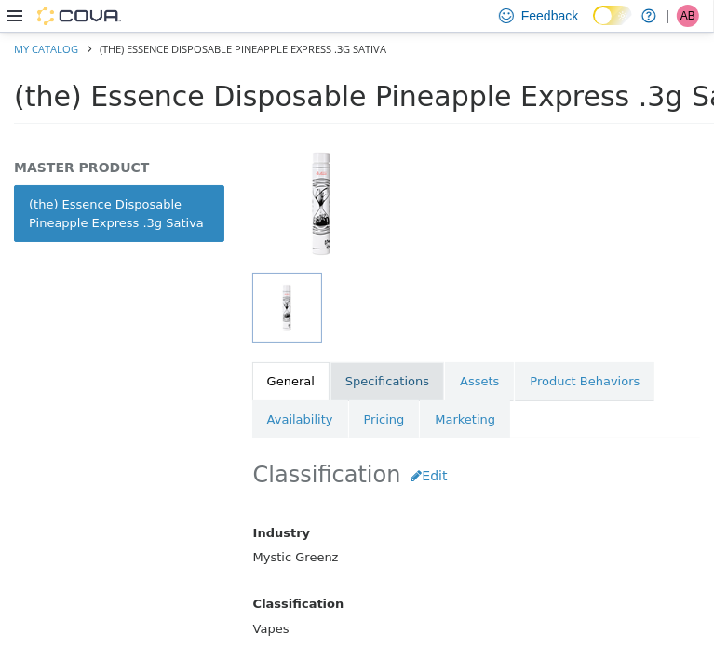
click at [382, 371] on link "Specifications" at bounding box center [388, 380] width 114 height 39
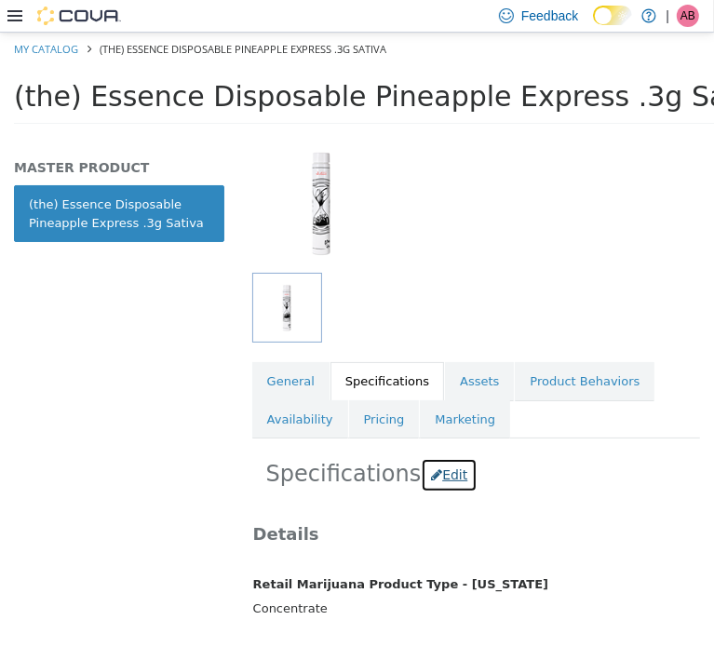
click at [433, 481] on button "Edit" at bounding box center [449, 474] width 57 height 34
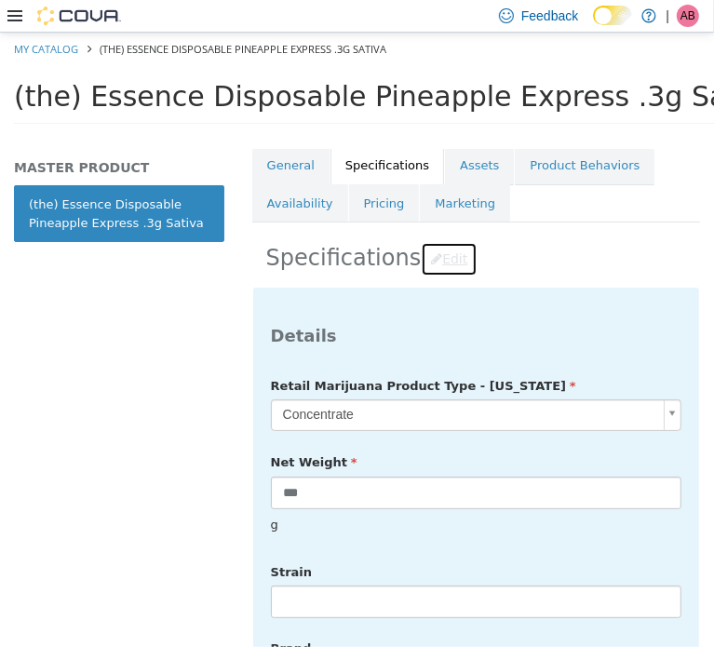
scroll to position [628, 0]
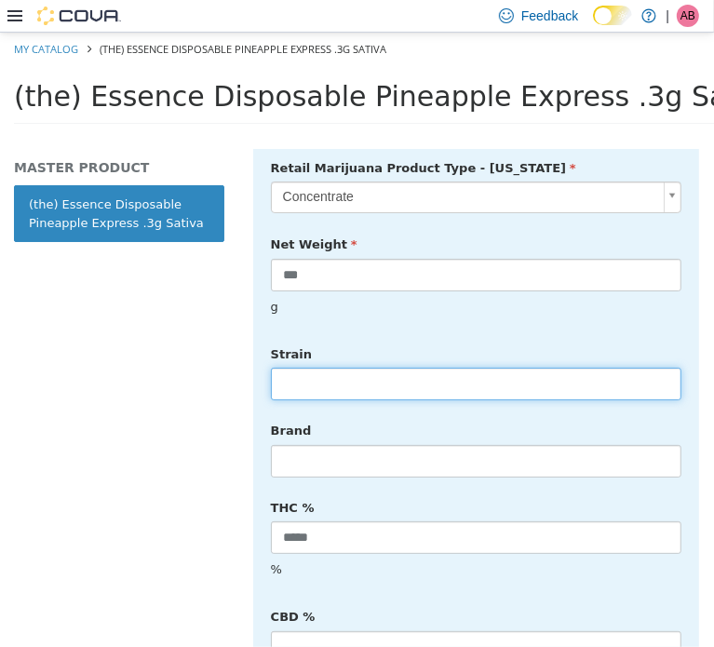
click at [345, 367] on input "text" at bounding box center [476, 383] width 411 height 33
type input "******"
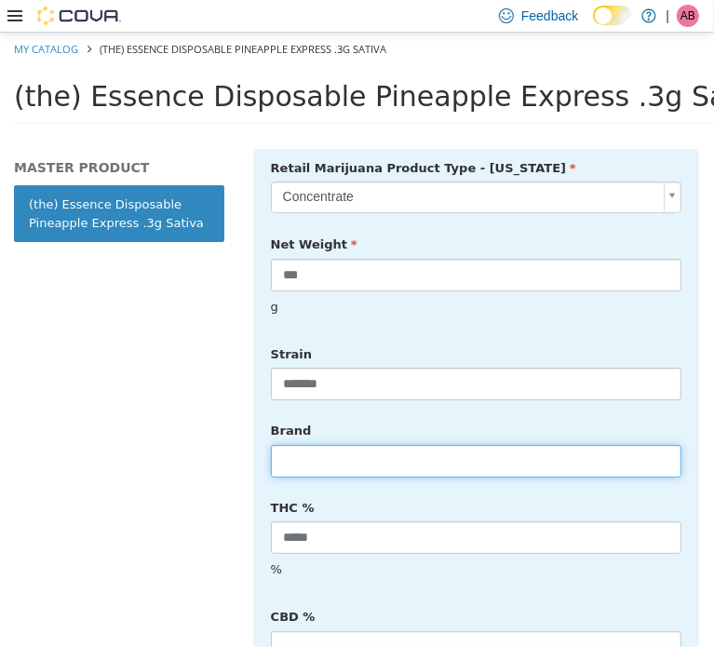
click at [337, 444] on input "text" at bounding box center [476, 460] width 411 height 33
type input "**********"
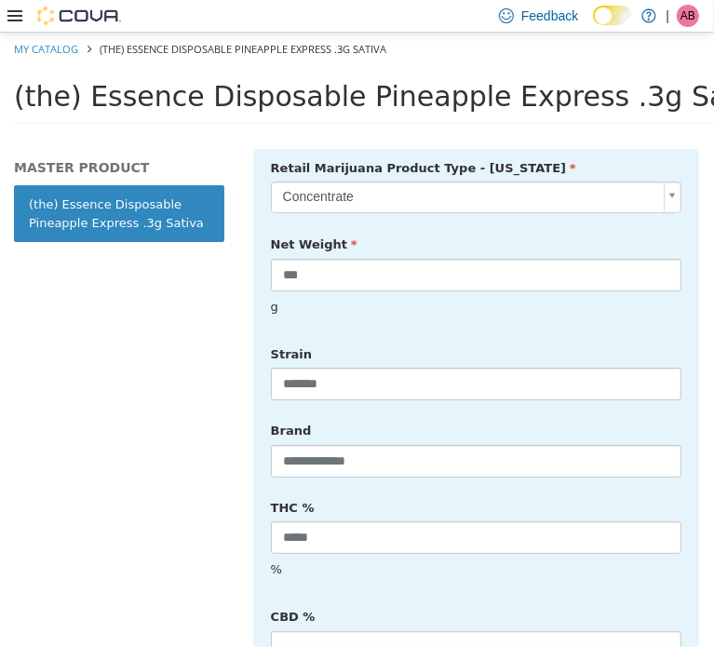
click at [484, 569] on div "**********" at bounding box center [476, 653] width 411 height 1003
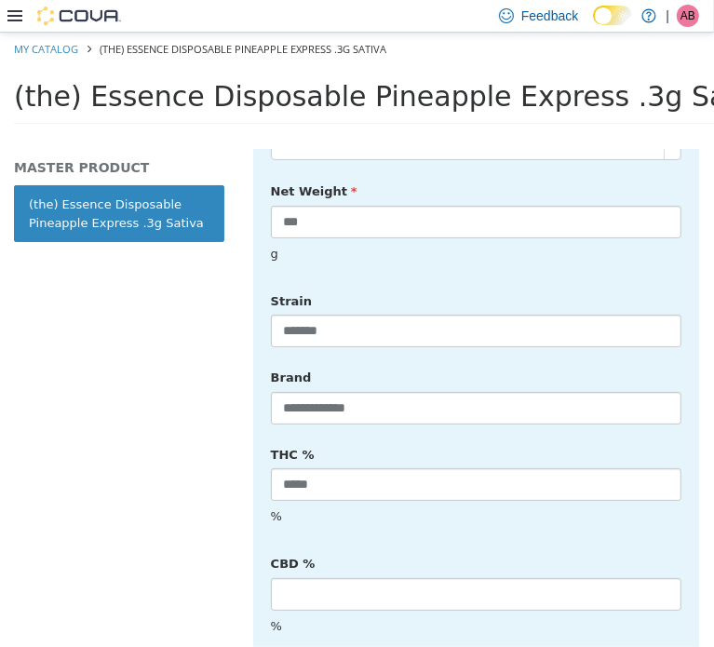
scroll to position [846, 0]
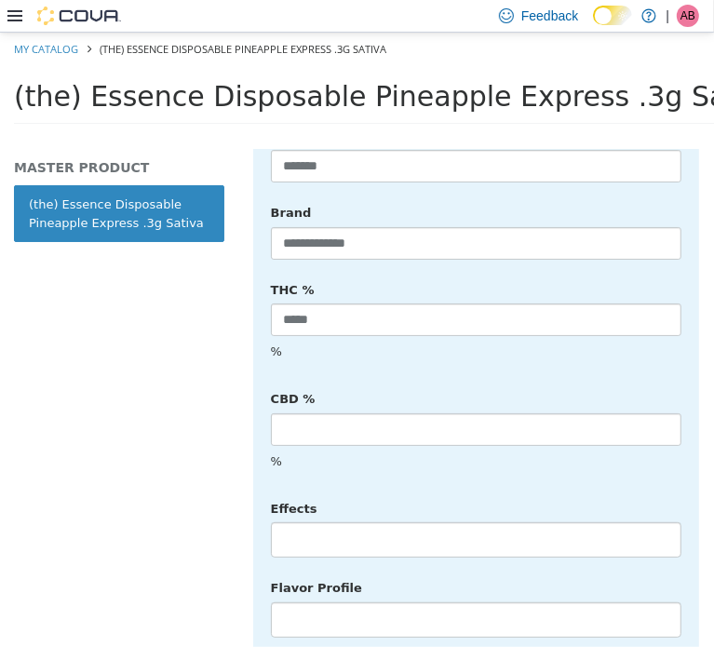
click at [341, 524] on li at bounding box center [476, 539] width 409 height 30
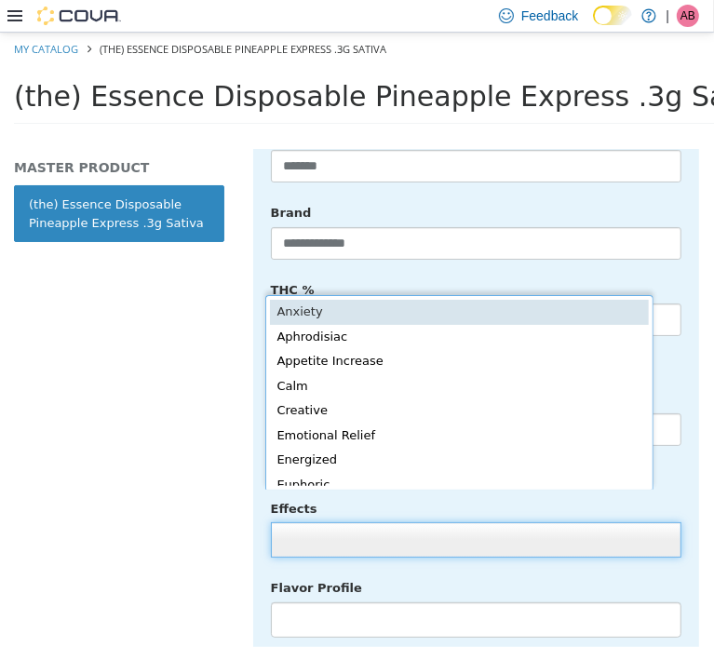
scroll to position [4, 0]
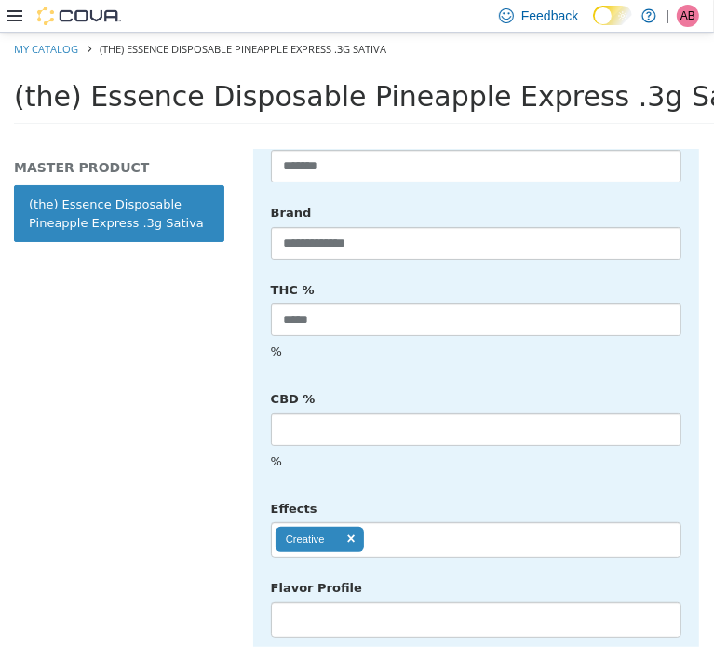
click at [414, 522] on ul "Creative" at bounding box center [476, 539] width 411 height 35
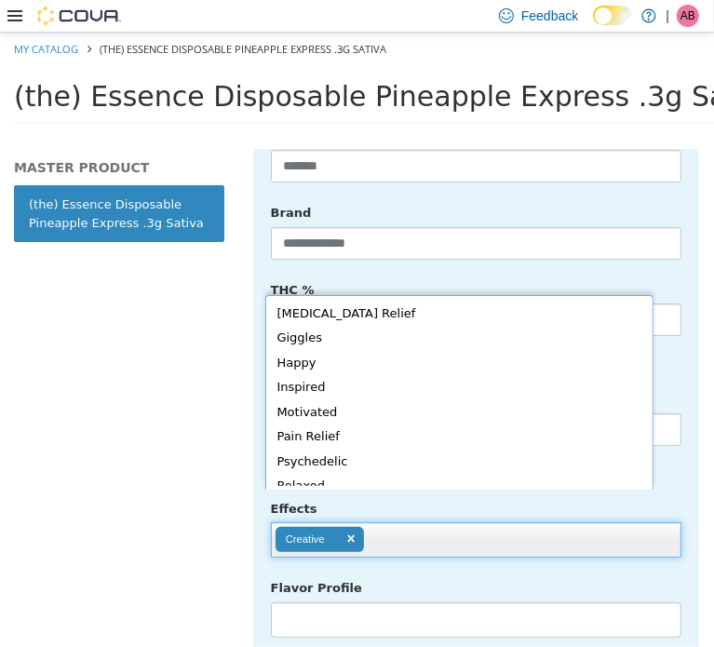
scroll to position [222, 0]
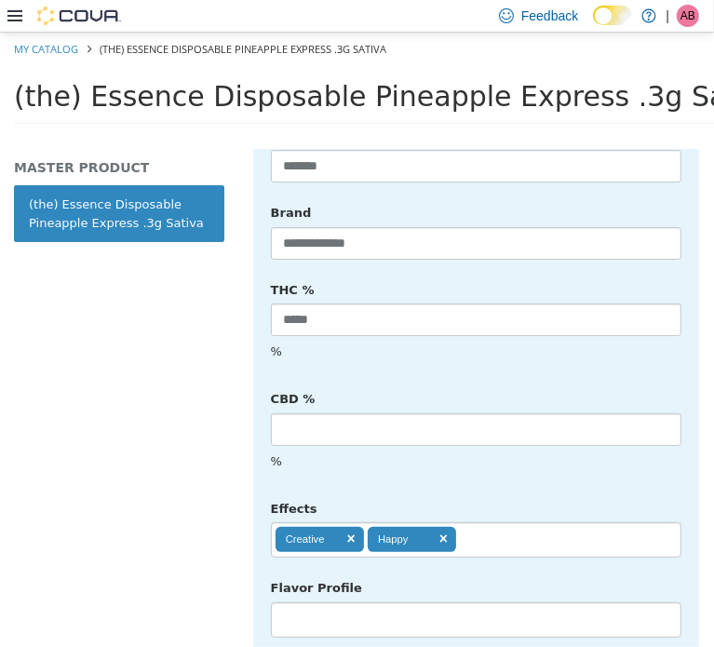
click at [512, 522] on ul "Creative Happy" at bounding box center [476, 539] width 411 height 35
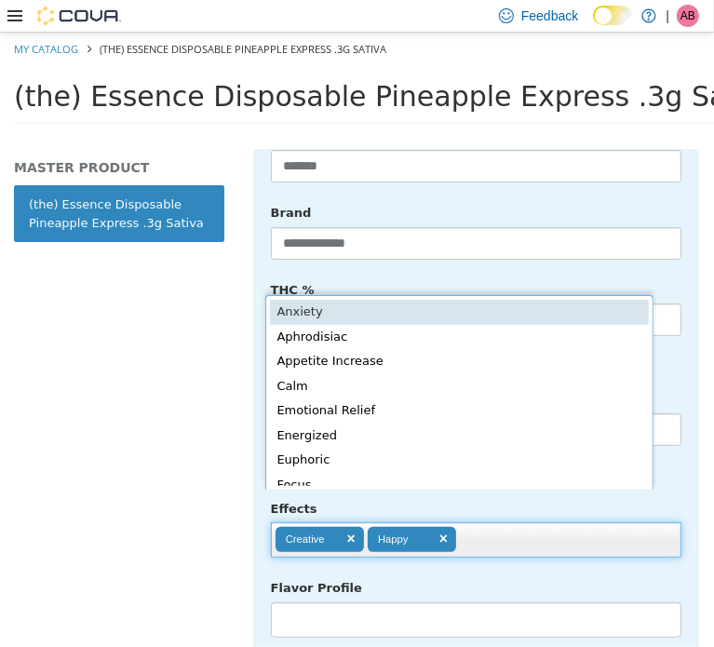
scroll to position [4, 0]
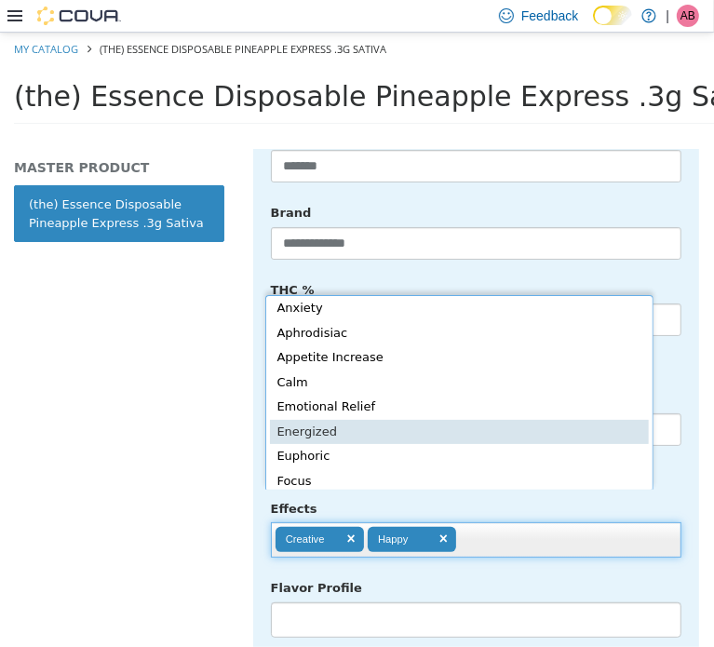
type input "**********"
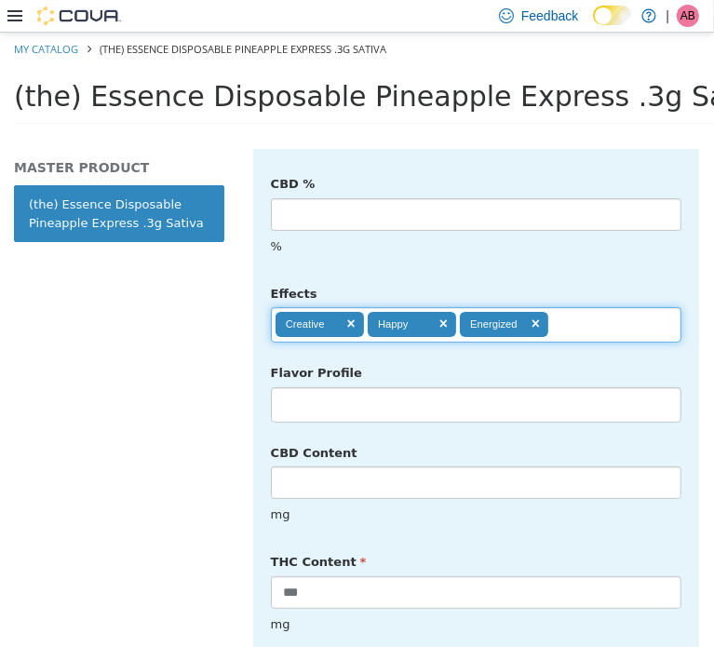
scroll to position [1062, 0]
click at [364, 388] on li at bounding box center [476, 403] width 409 height 30
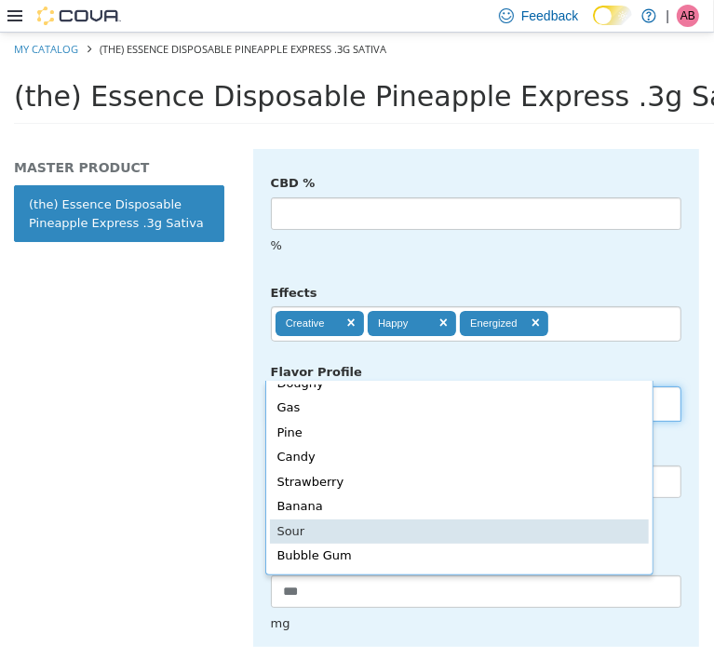
scroll to position [233, 0]
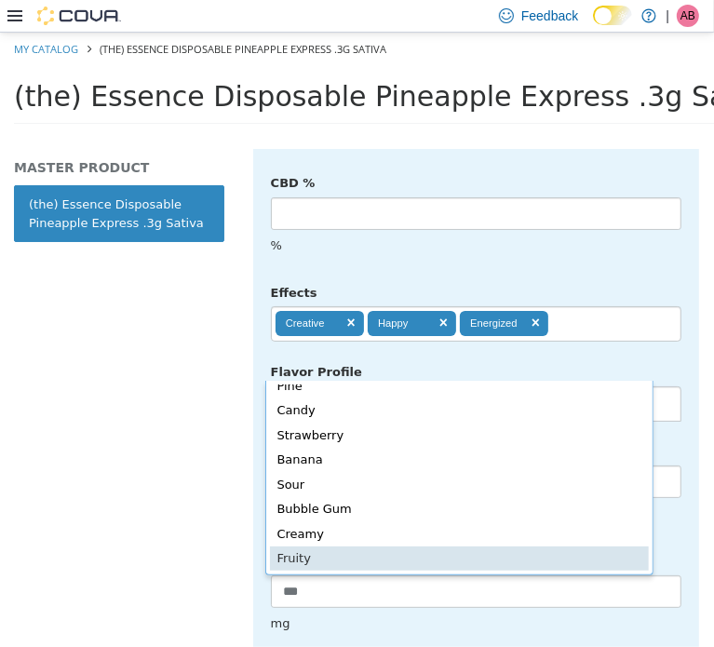
type input "******"
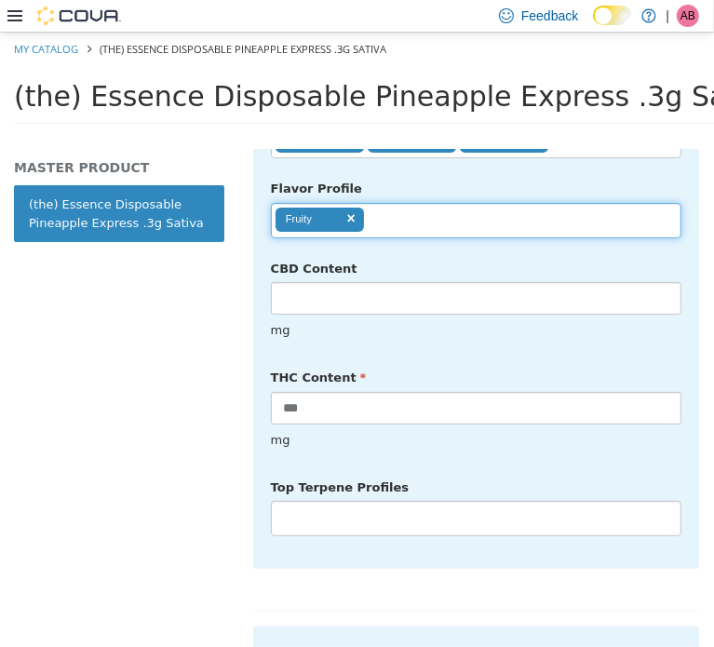
scroll to position [1248, 0]
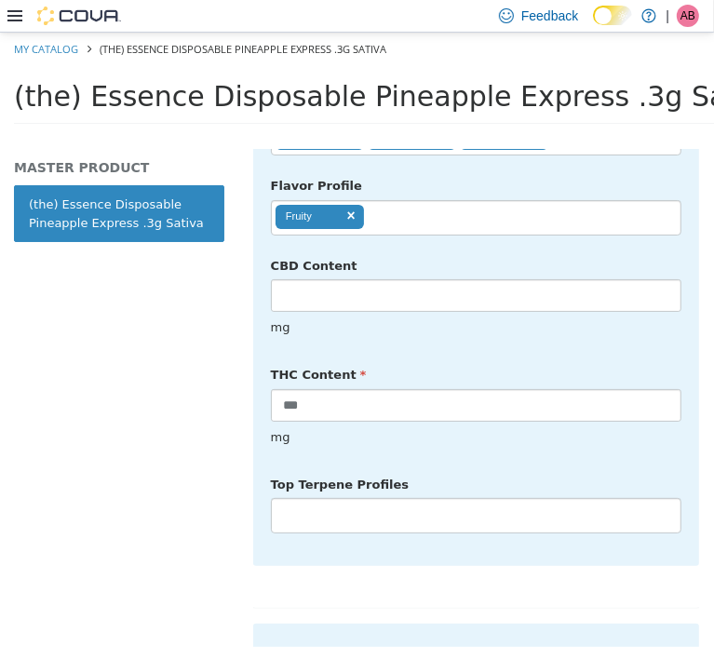
click at [344, 500] on li at bounding box center [476, 515] width 409 height 30
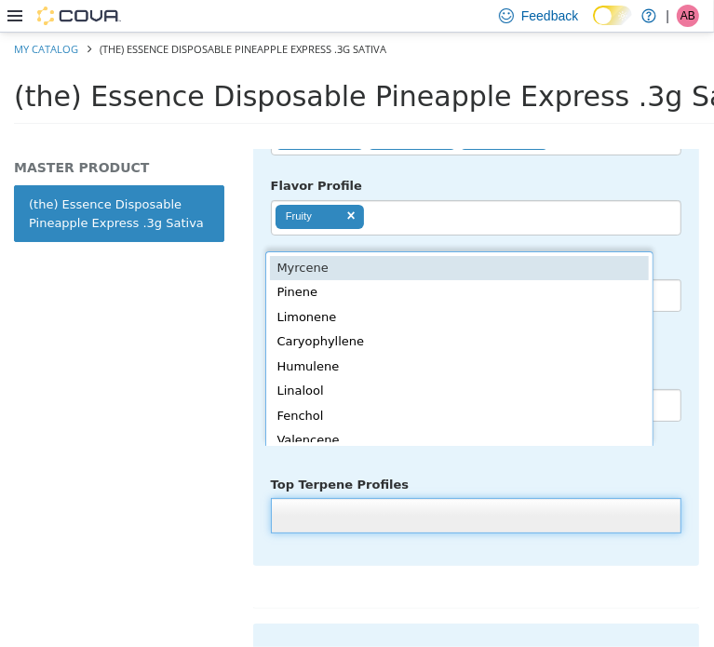
scroll to position [4, 0]
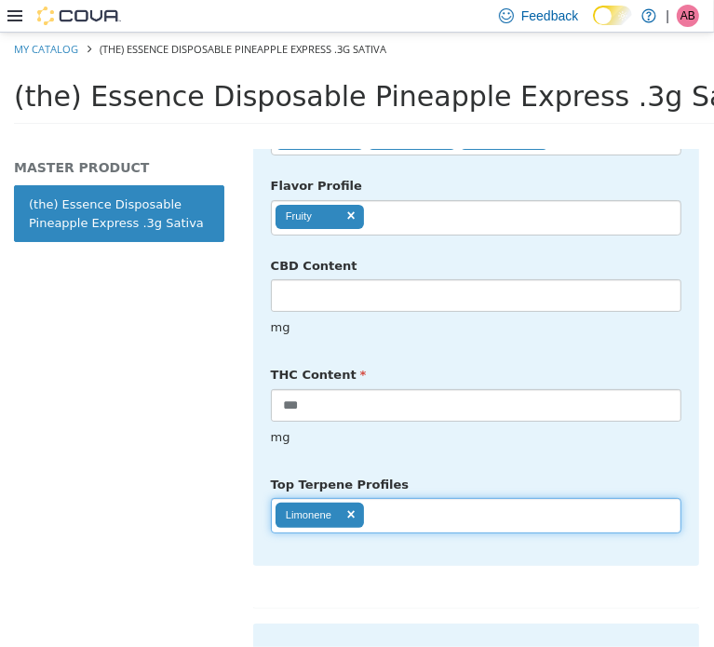
click at [401, 497] on ul "Limonene" at bounding box center [476, 514] width 411 height 35
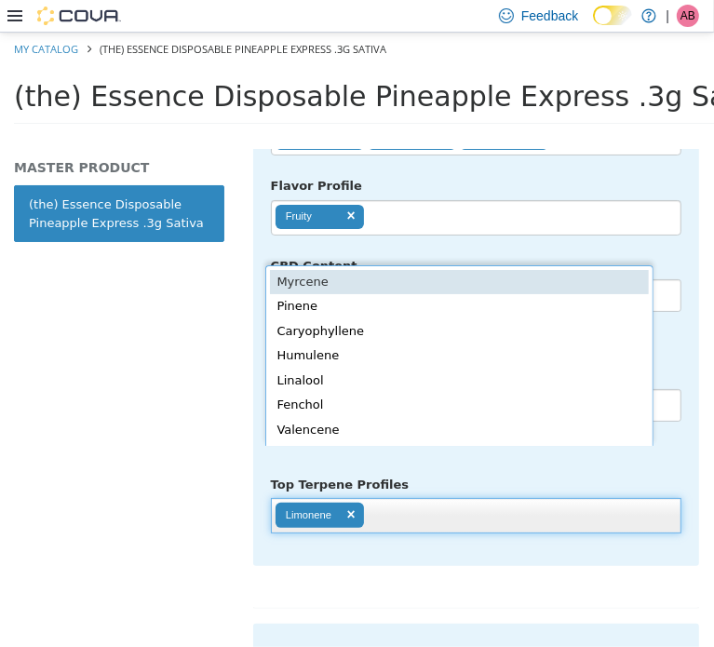
scroll to position [0, 0]
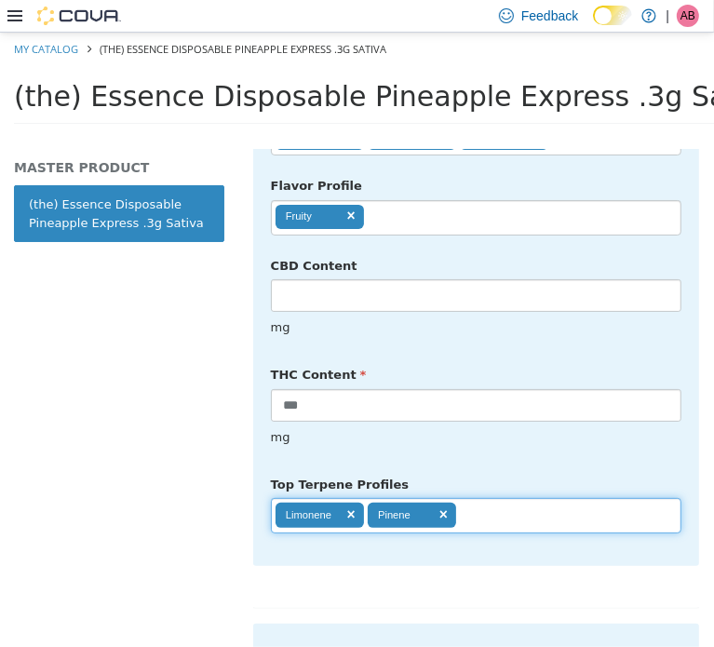
click at [510, 497] on ul "Limonene Pinene" at bounding box center [476, 514] width 411 height 35
click at [565, 500] on input "text" at bounding box center [565, 515] width 32 height 30
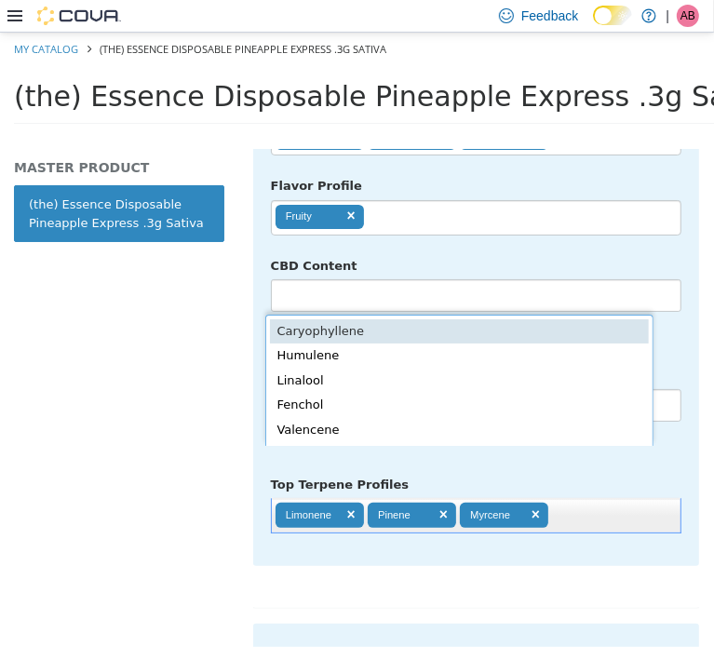
type input "**********"
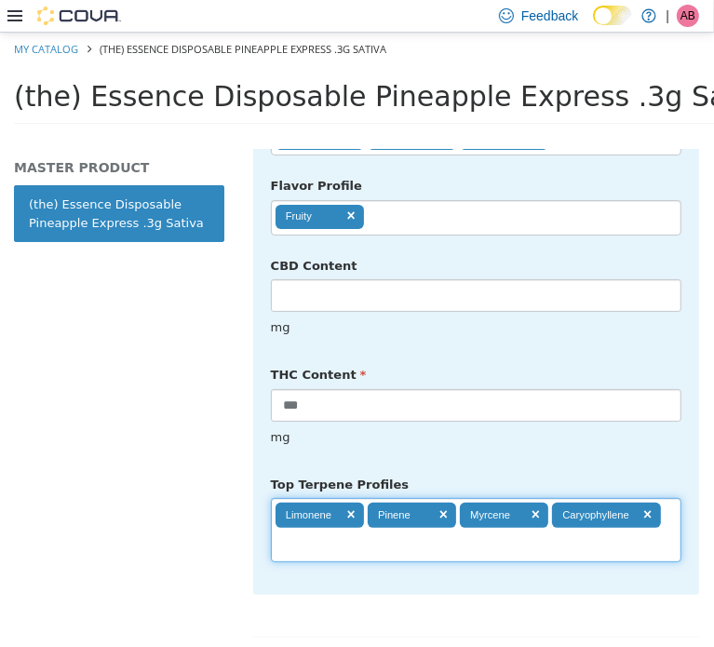
drag, startPoint x: 631, startPoint y: 401, endPoint x: 697, endPoint y: 320, distance: 103.9
click at [633, 421] on div "mg" at bounding box center [476, 437] width 439 height 33
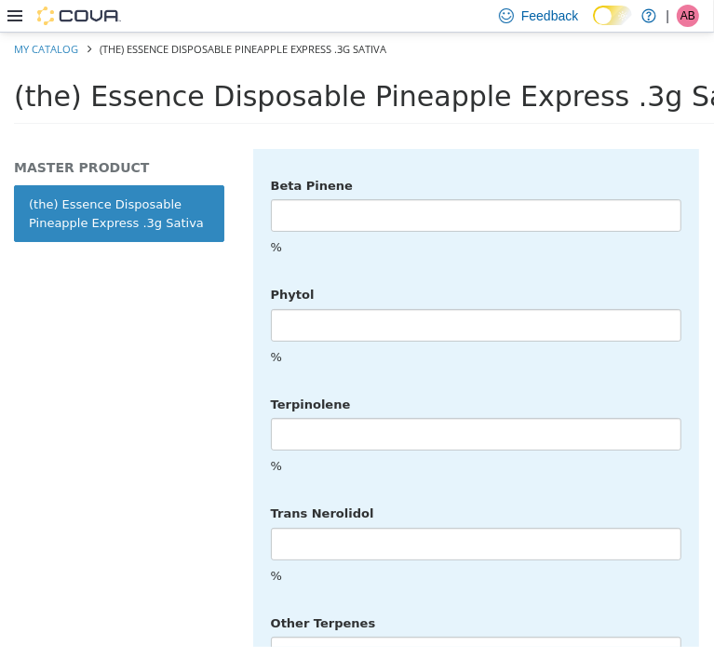
scroll to position [4939, 0]
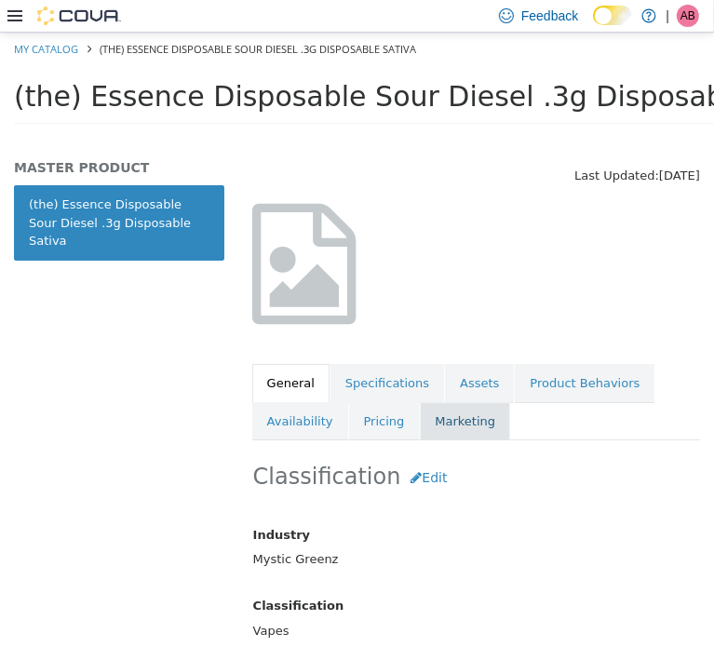
scroll to position [124, 0]
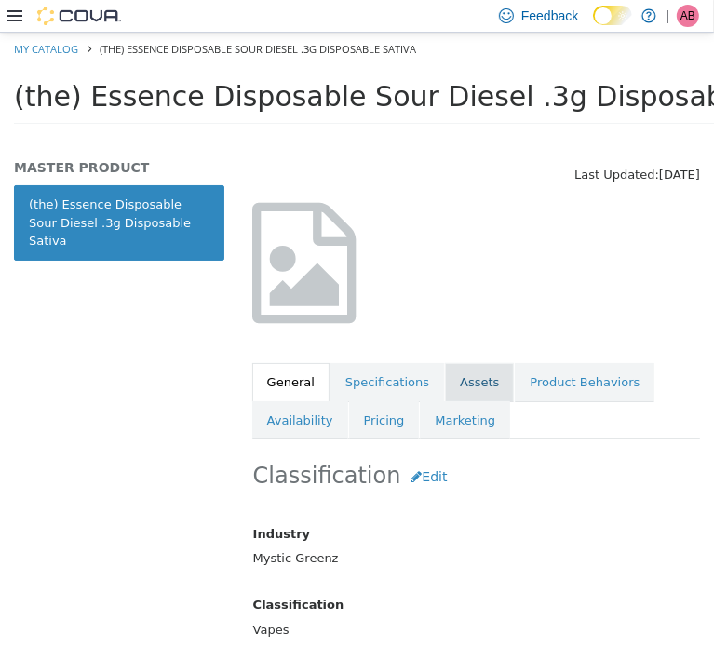
click at [466, 382] on link "Assets" at bounding box center [479, 381] width 69 height 39
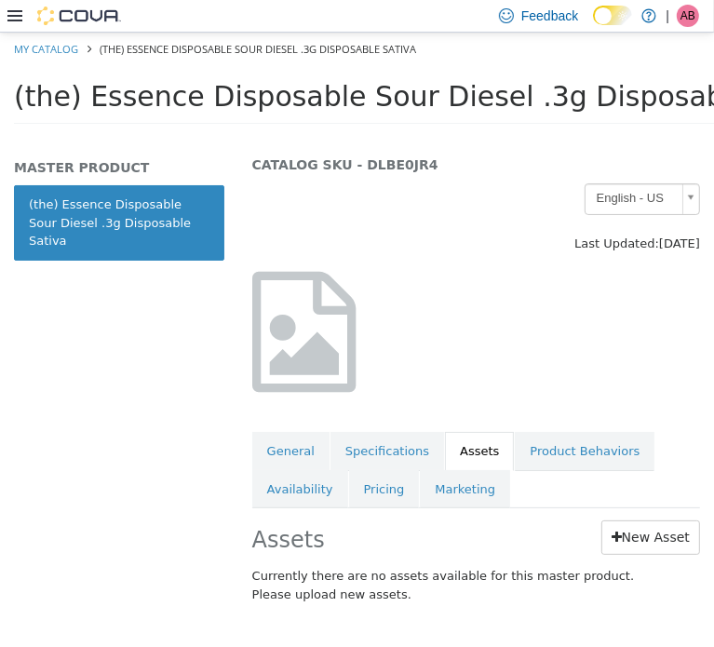
scroll to position [67, 0]
click at [638, 531] on link "New Asset" at bounding box center [651, 537] width 99 height 34
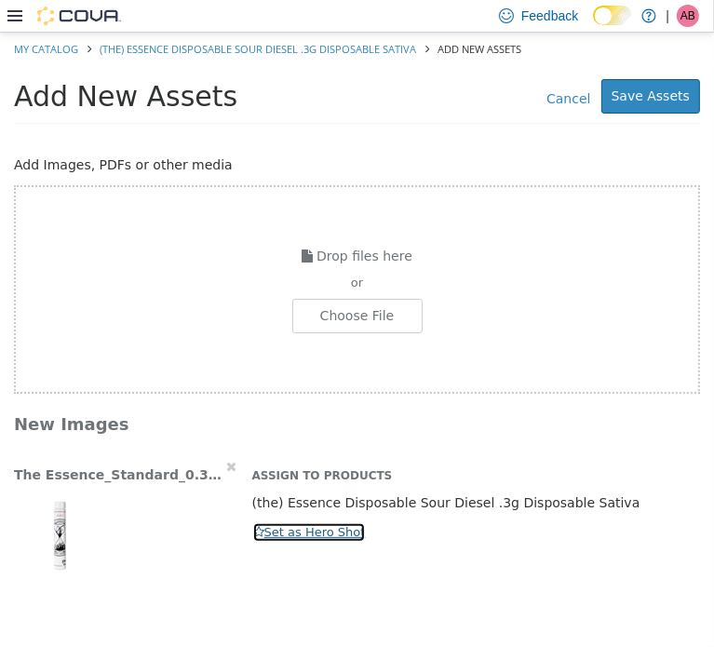
click at [266, 533] on button "Set as Hero Shot" at bounding box center [309, 532] width 115 height 20
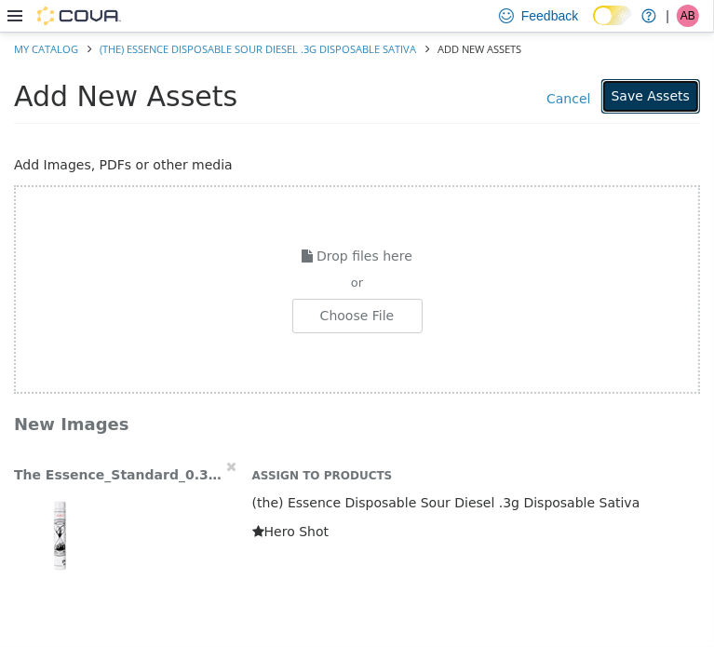
click at [659, 102] on button "Save Assets" at bounding box center [651, 95] width 99 height 34
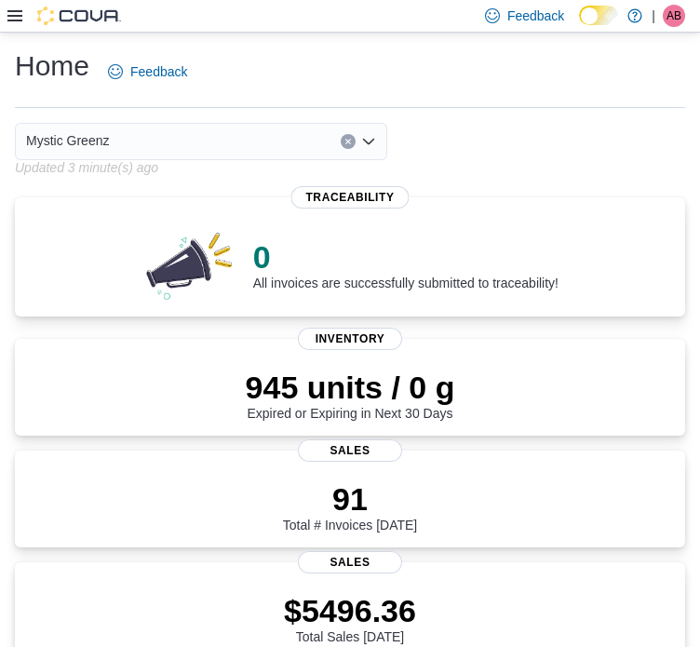
click at [11, 17] on icon at bounding box center [14, 15] width 15 height 15
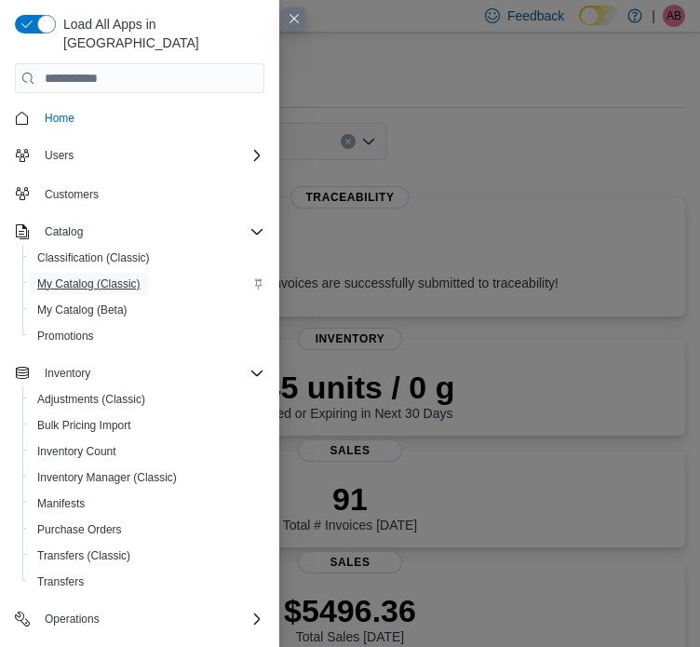
click at [72, 277] on span "My Catalog (Classic)" at bounding box center [88, 284] width 103 height 15
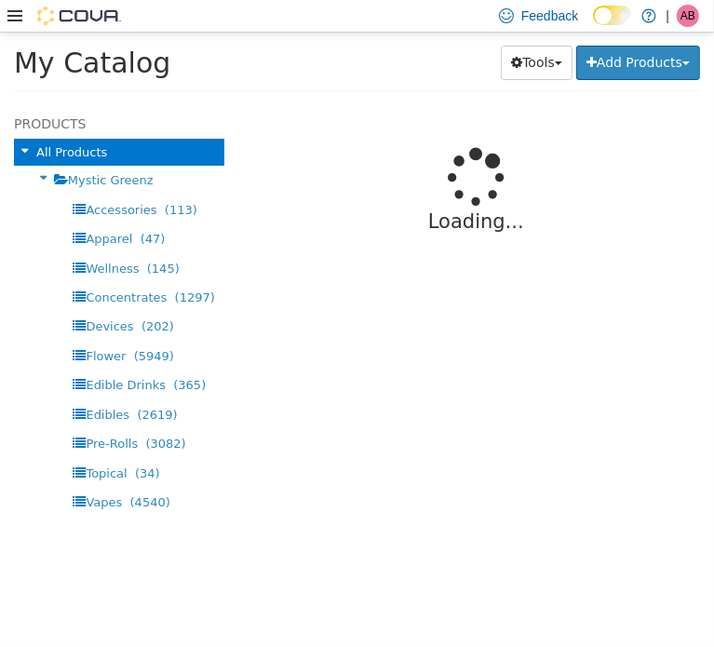
select select "**********"
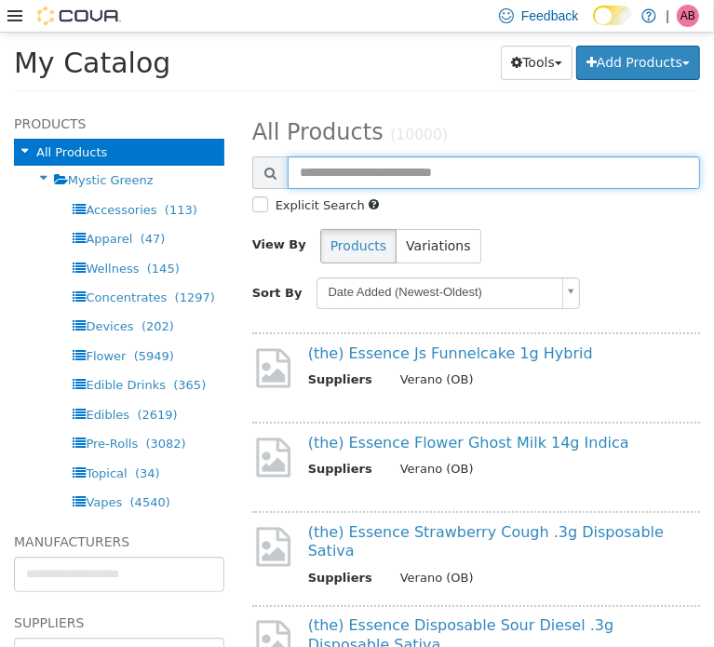
click at [360, 167] on input "text" at bounding box center [494, 172] width 413 height 33
click at [360, 168] on input "text" at bounding box center [494, 172] width 413 height 33
click at [360, 170] on input "text" at bounding box center [494, 172] width 413 height 33
click at [363, 170] on input "text" at bounding box center [494, 172] width 413 height 33
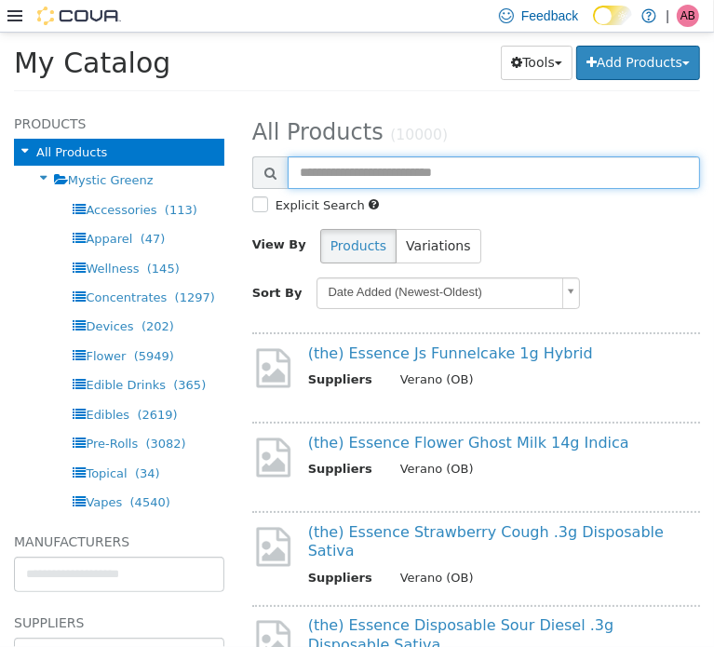
click at [362, 172] on input "text" at bounding box center [494, 172] width 413 height 33
paste input "**********"
type input "**********"
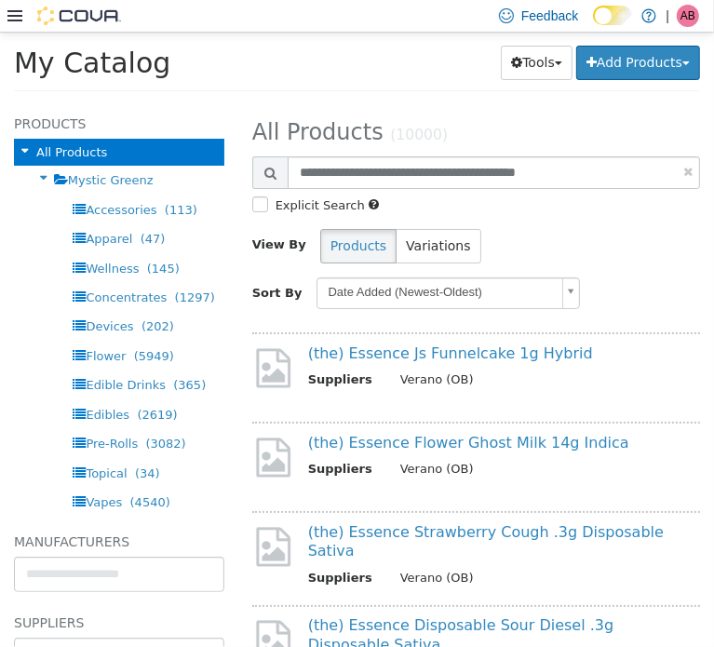
select select "**********"
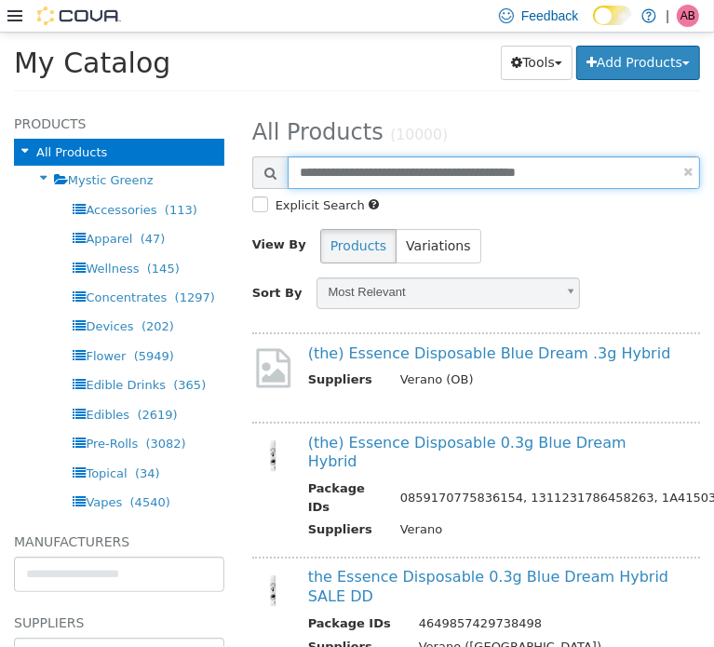
click at [373, 174] on input "**********" at bounding box center [494, 172] width 413 height 33
paste input "text"
type input "**********"
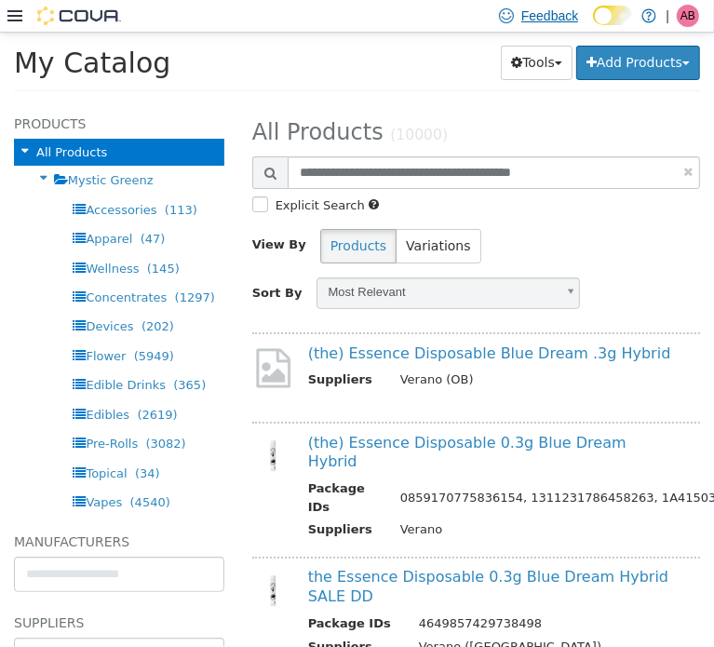
select select "**********"
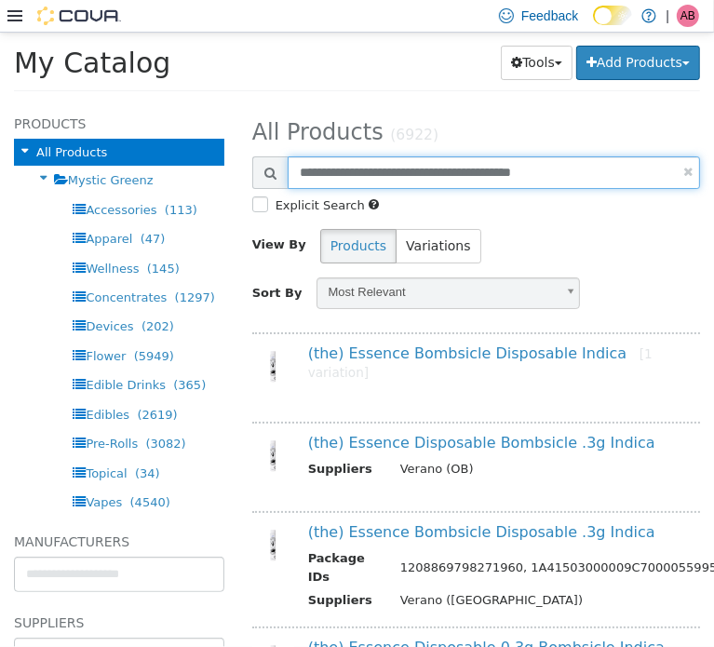
click at [363, 170] on input "**********" at bounding box center [494, 172] width 413 height 33
paste input "********"
type input "**********"
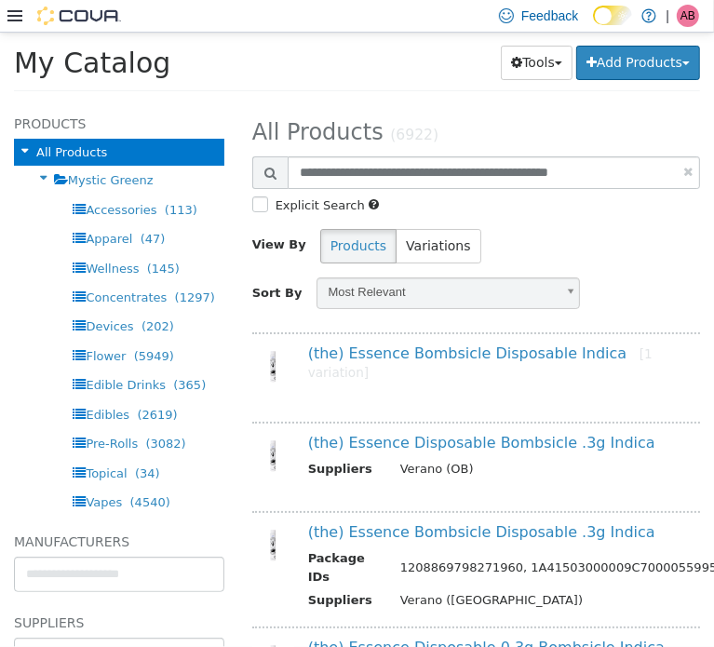
select select "**********"
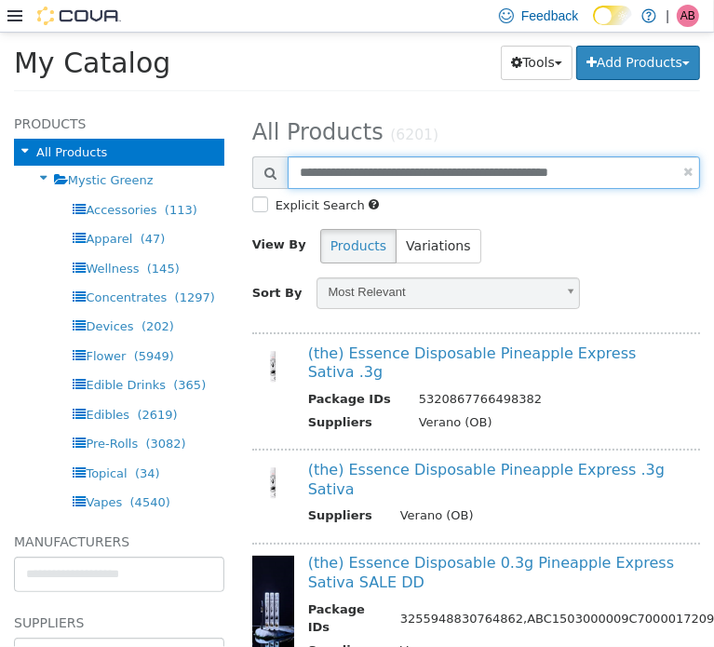
click at [360, 170] on input "**********" at bounding box center [494, 172] width 413 height 33
paste input "*****"
type input "**********"
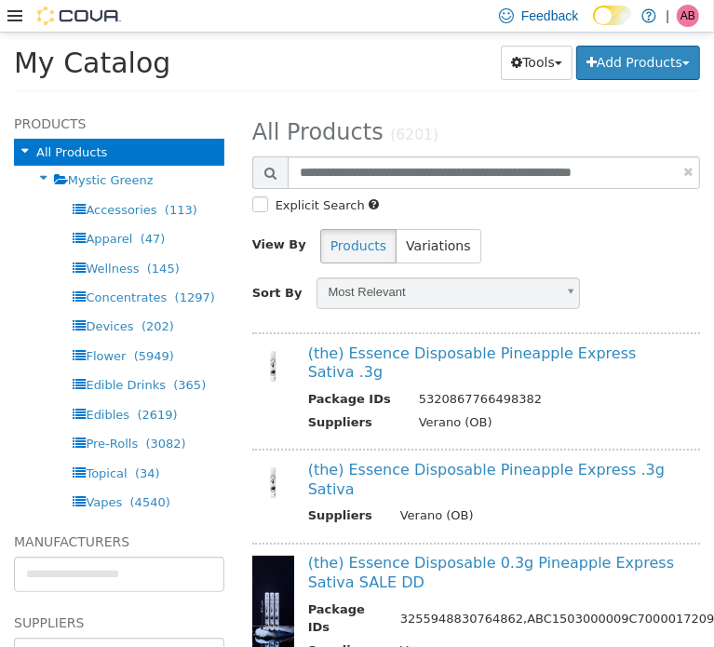
select select "**********"
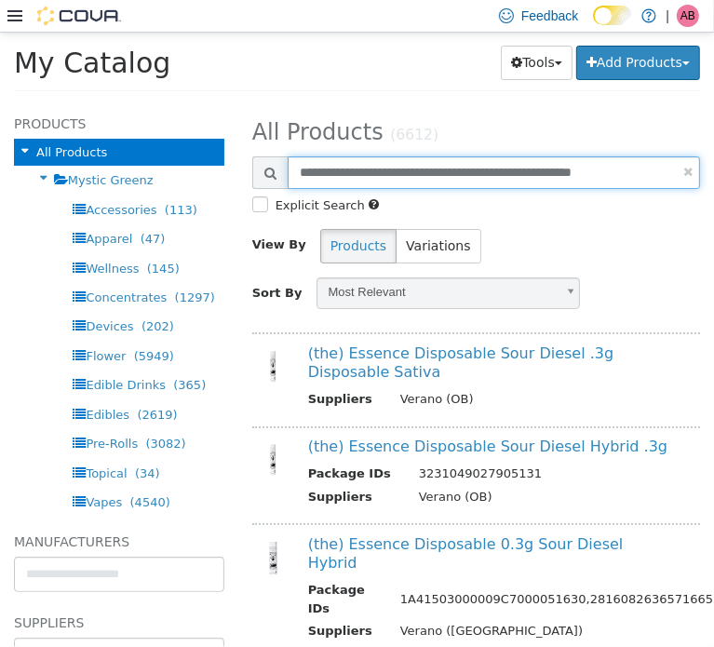
click at [419, 170] on input "**********" at bounding box center [494, 172] width 413 height 33
paste input "text"
type input "**********"
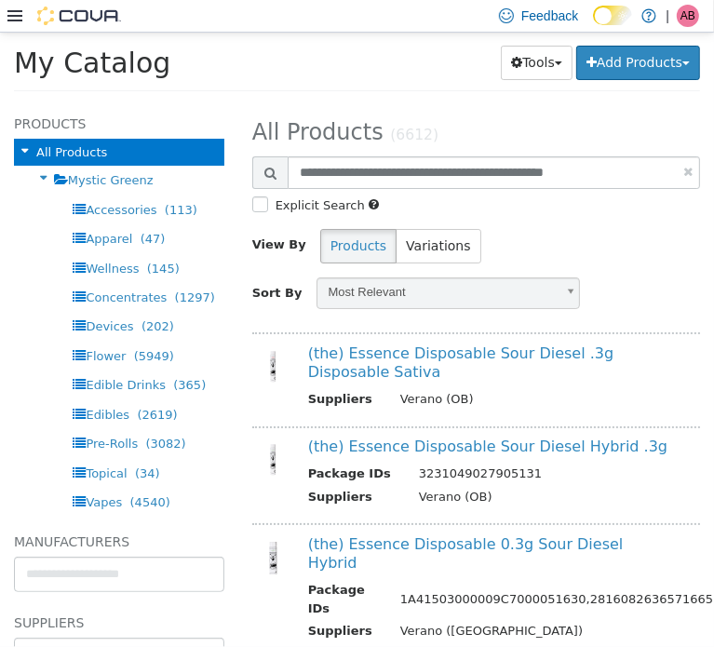
select select "**********"
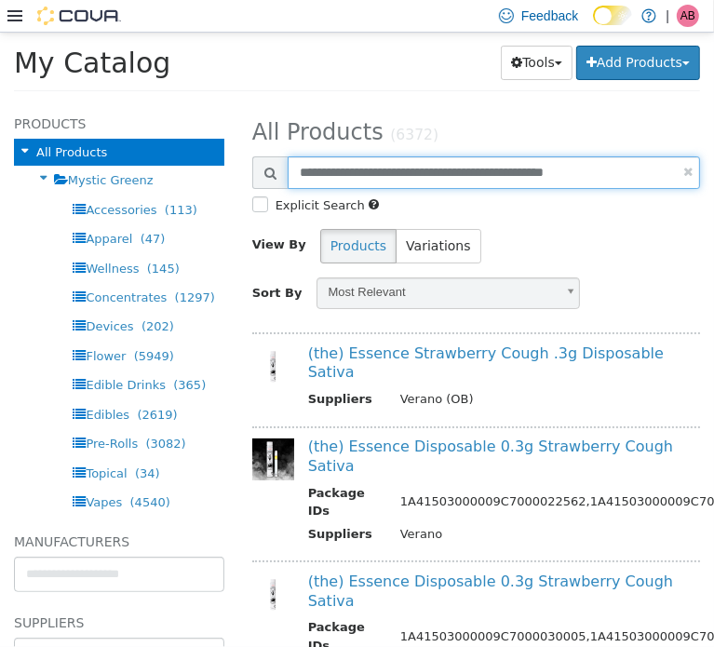
click at [399, 168] on input "**********" at bounding box center [494, 172] width 413 height 33
paste input "text"
type input "**********"
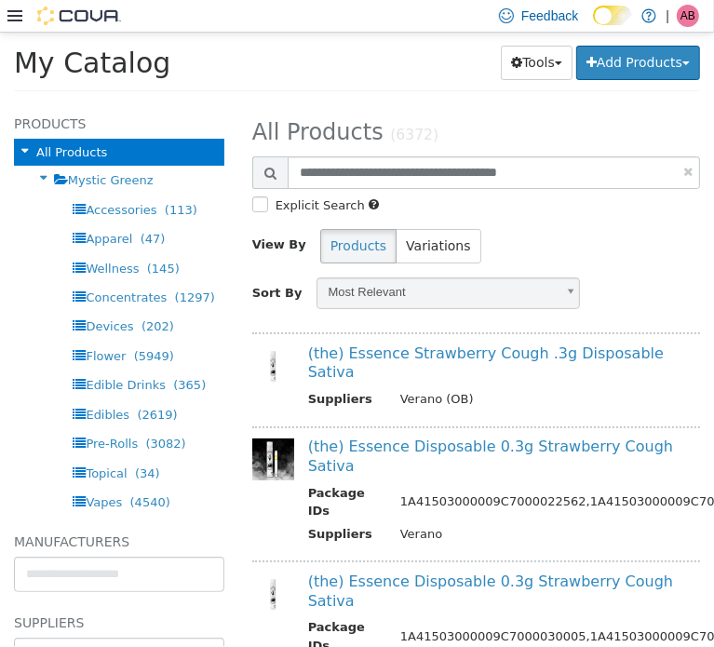
select select "**********"
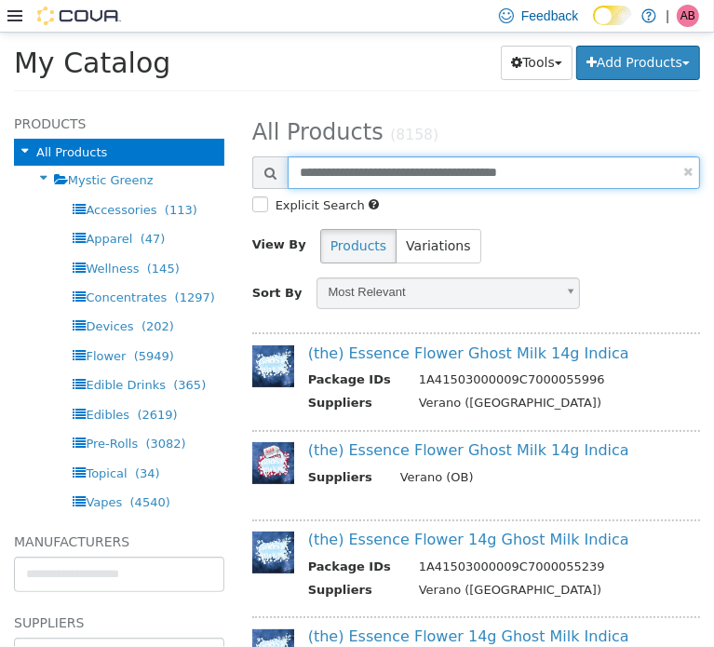
click at [466, 174] on input "**********" at bounding box center [494, 172] width 413 height 33
click at [466, 173] on input "**********" at bounding box center [494, 172] width 413 height 33
click at [463, 167] on input "**********" at bounding box center [494, 172] width 413 height 33
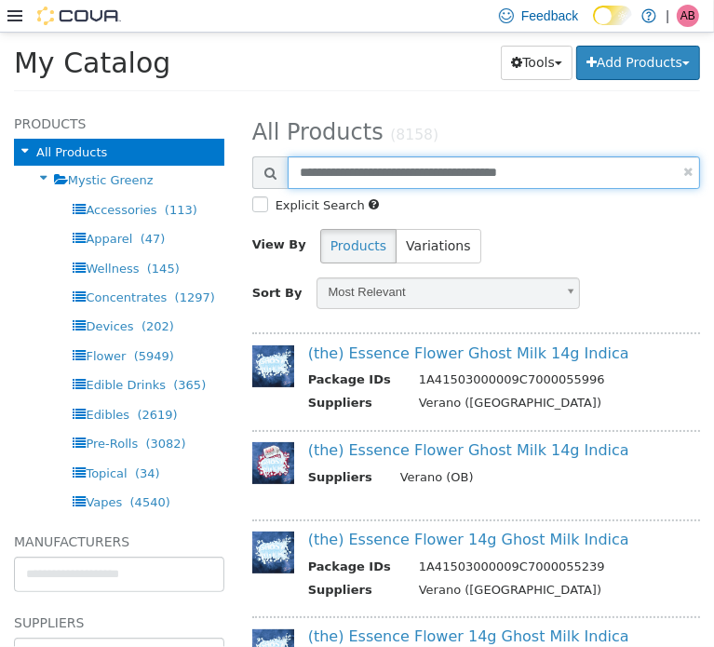
click at [463, 167] on input "**********" at bounding box center [494, 172] width 413 height 33
paste input "text"
type input "**********"
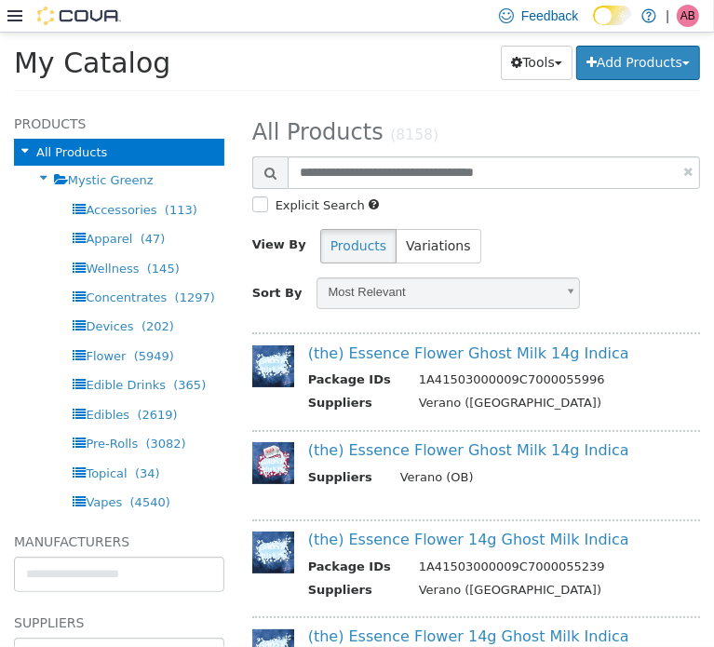
select select "**********"
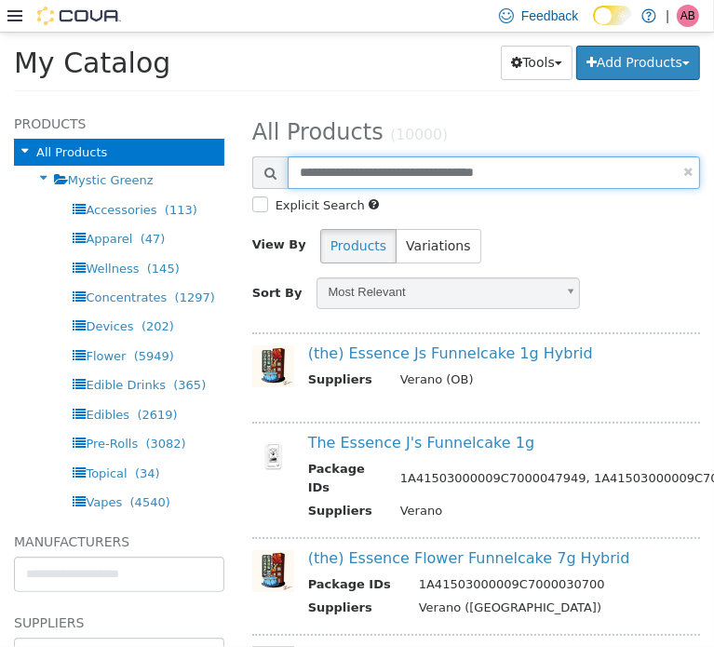
click at [369, 175] on input "**********" at bounding box center [494, 172] width 413 height 33
click at [370, 175] on input "**********" at bounding box center [494, 172] width 413 height 33
paste input "****"
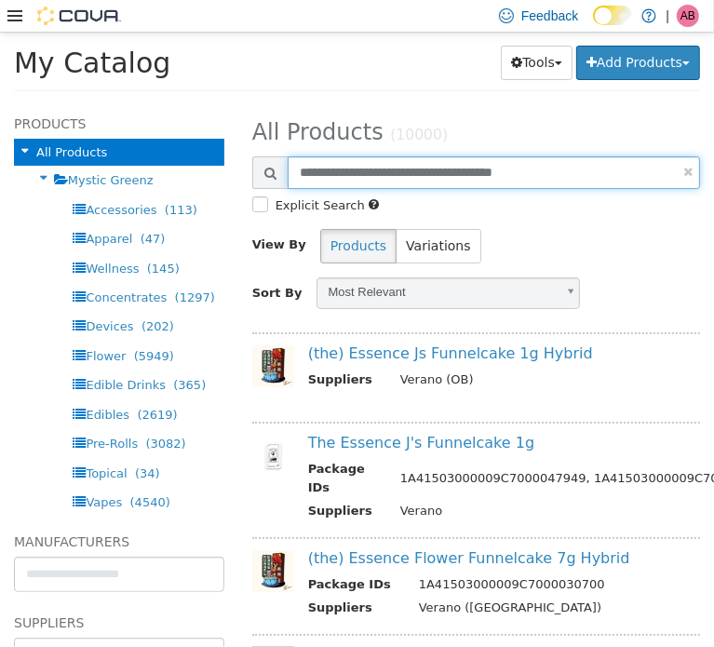
type input "**********"
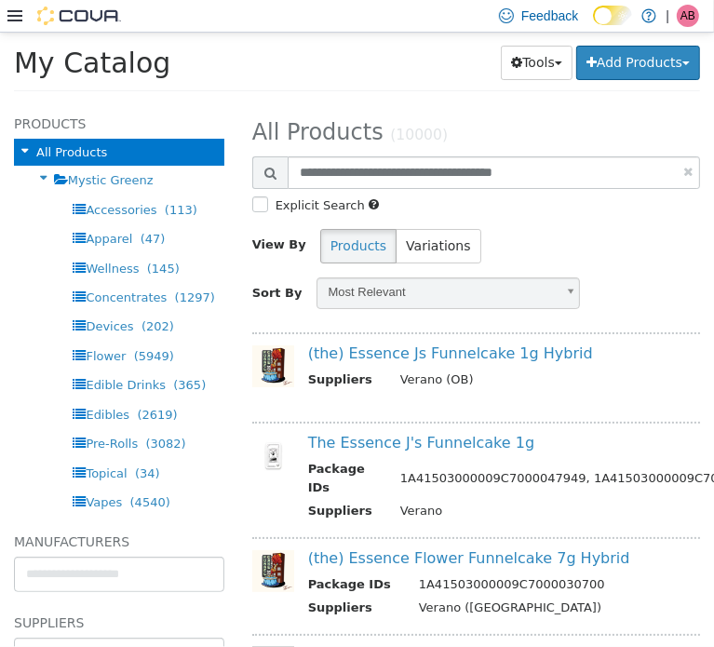
select select "**********"
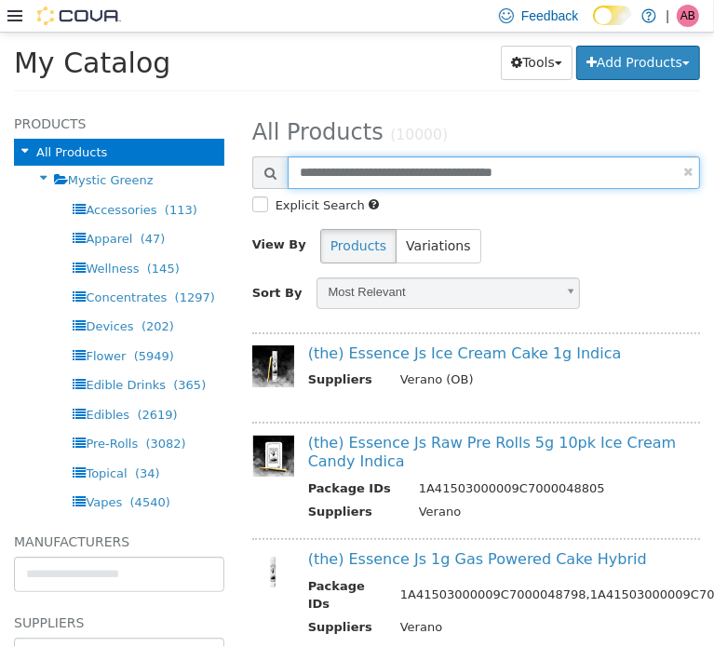
click at [414, 178] on input "**********" at bounding box center [494, 172] width 413 height 33
paste input "*"
type input "**********"
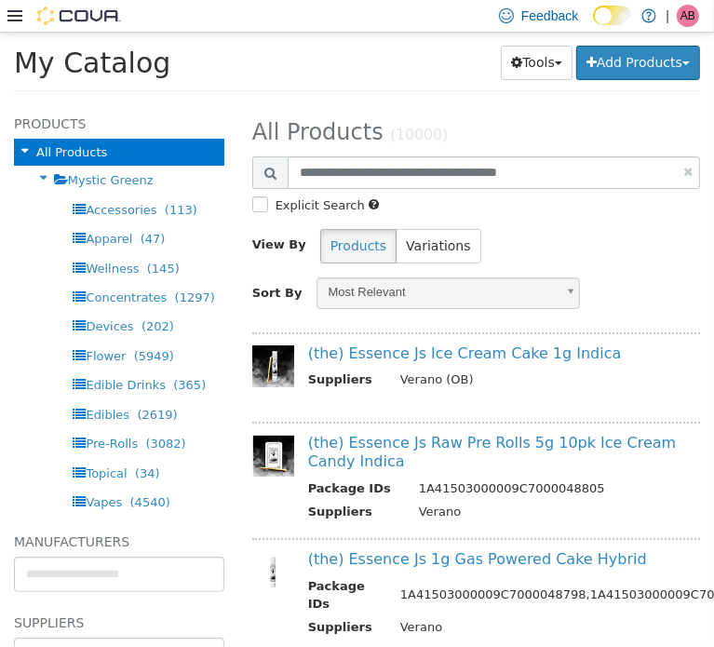
select select "**********"
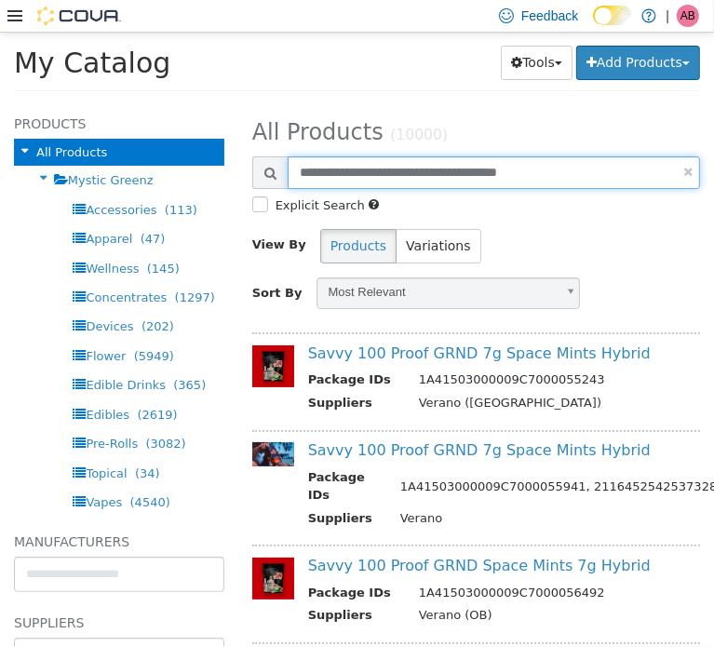
click at [345, 172] on input "**********" at bounding box center [494, 172] width 413 height 33
paste input "text"
type input "**********"
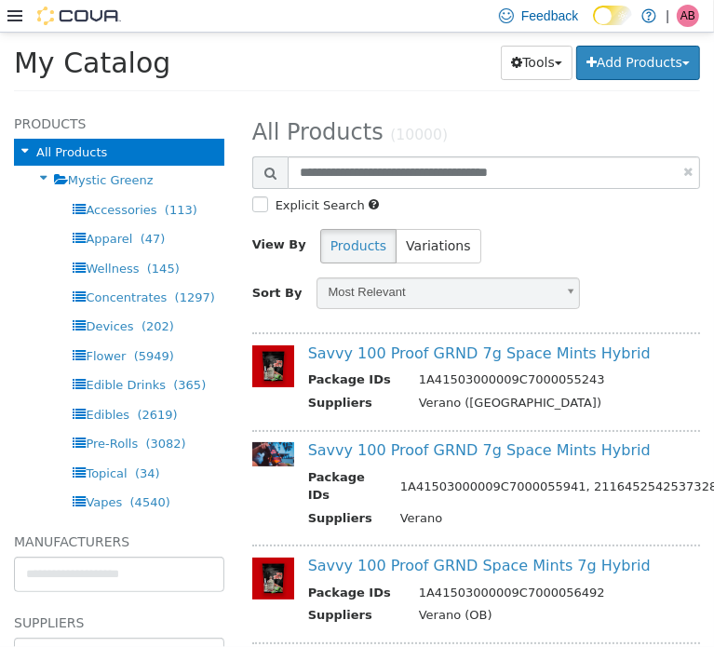
select select "**********"
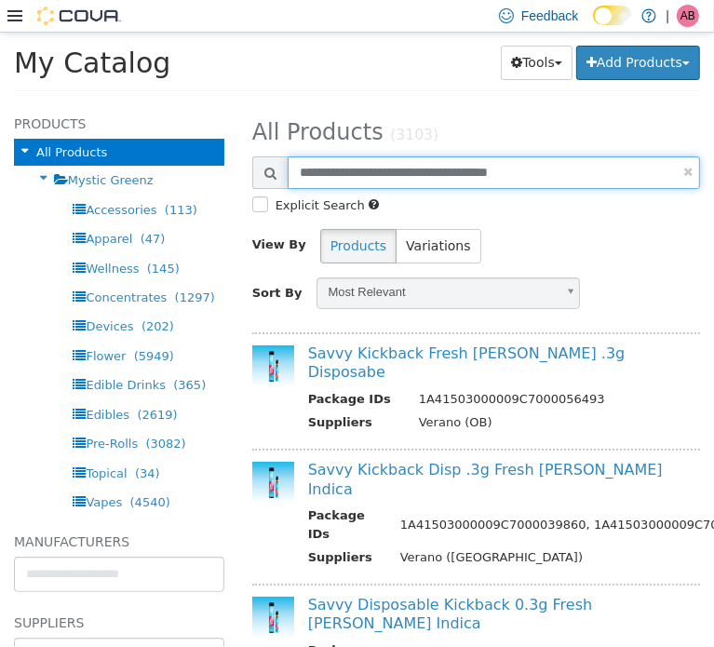
click at [345, 170] on input "**********" at bounding box center [494, 172] width 413 height 33
click at [347, 170] on input "**********" at bounding box center [494, 172] width 413 height 33
paste input "**********"
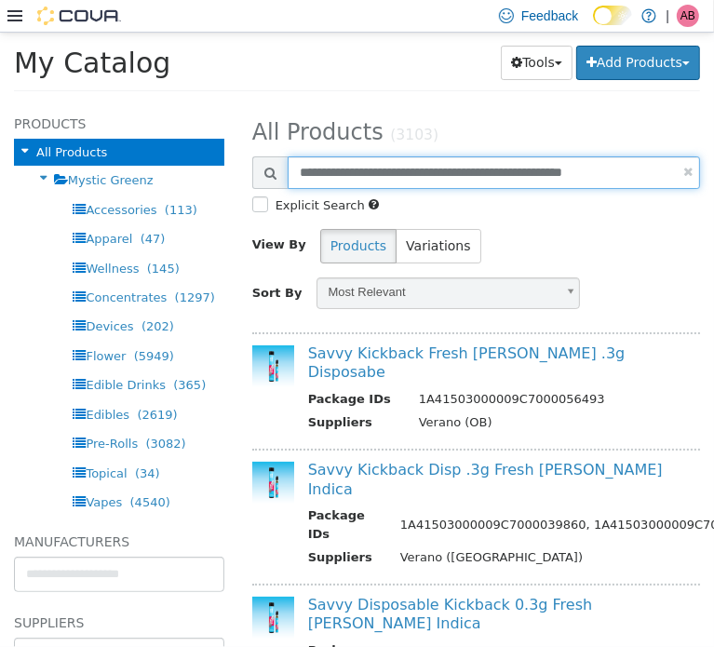
type input "**********"
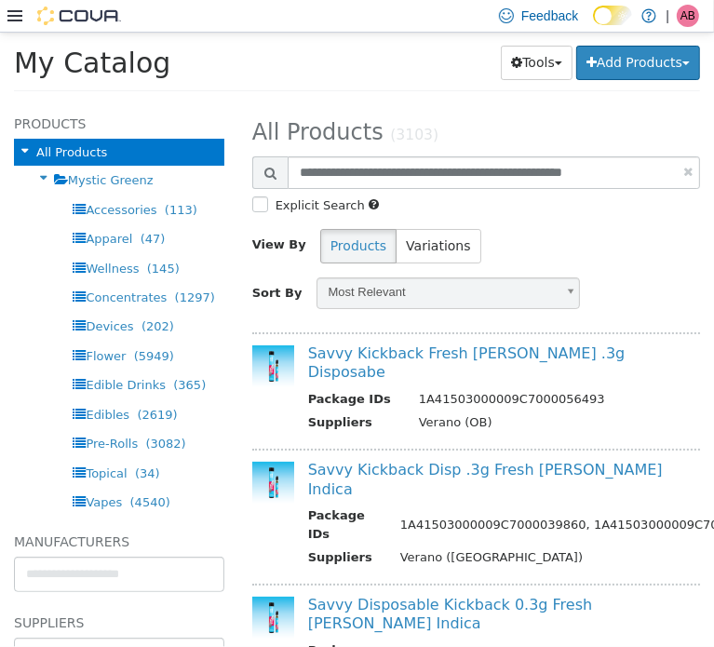
select select "**********"
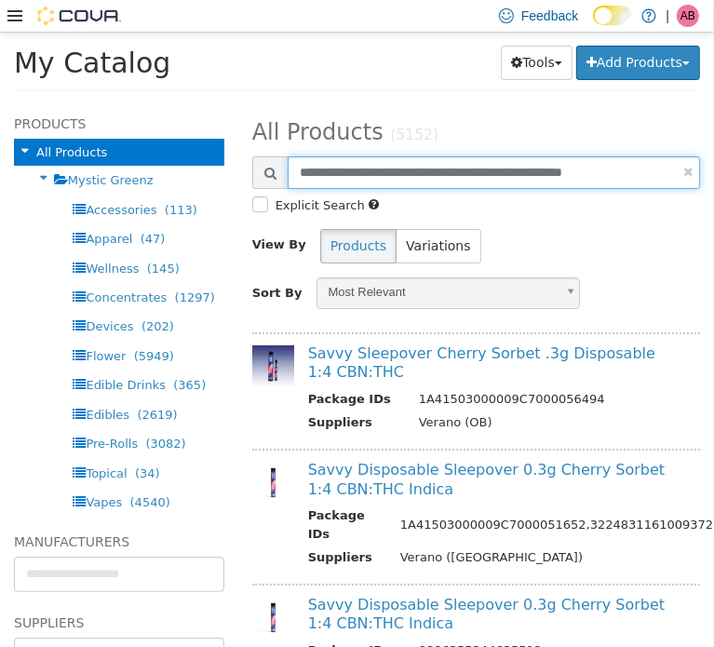
click at [315, 167] on input "**********" at bounding box center [494, 172] width 413 height 33
click at [317, 167] on input "**********" at bounding box center [494, 172] width 413 height 33
click at [349, 173] on input "**********" at bounding box center [494, 172] width 413 height 33
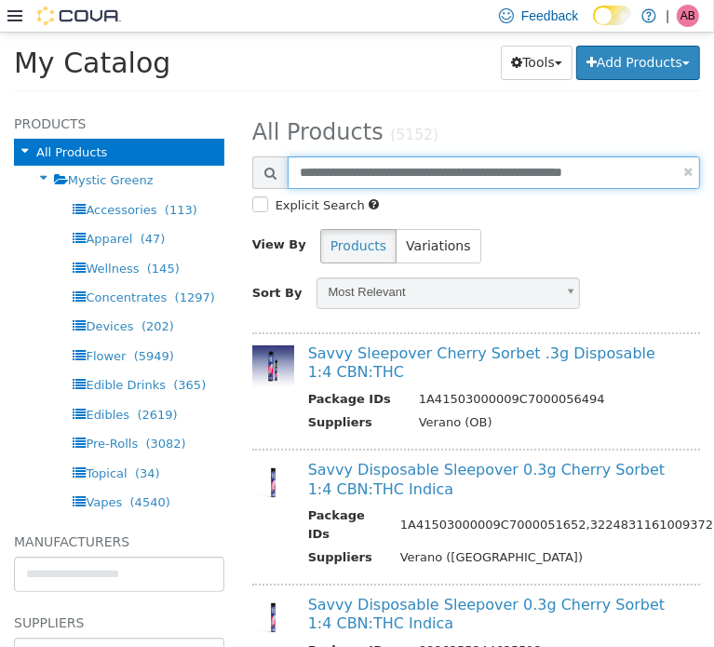
click at [349, 173] on input "**********" at bounding box center [494, 172] width 413 height 33
paste input "text"
type input "**********"
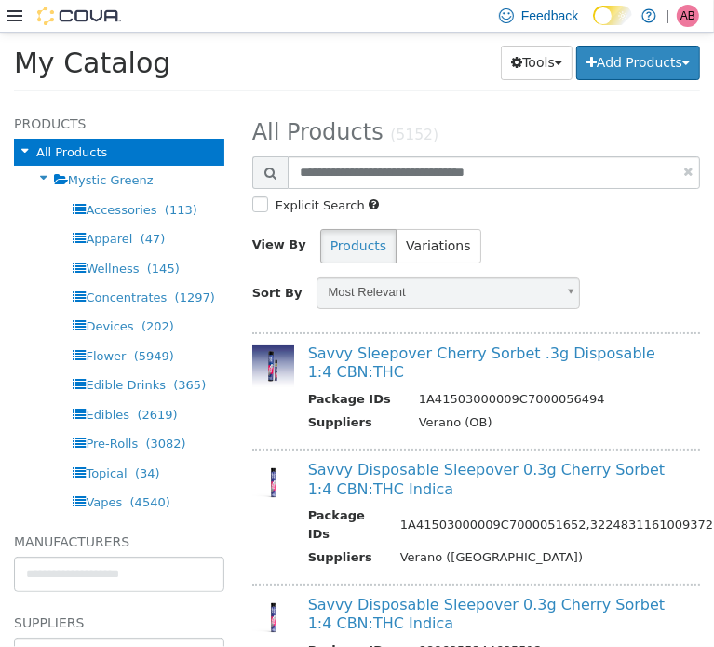
select select "**********"
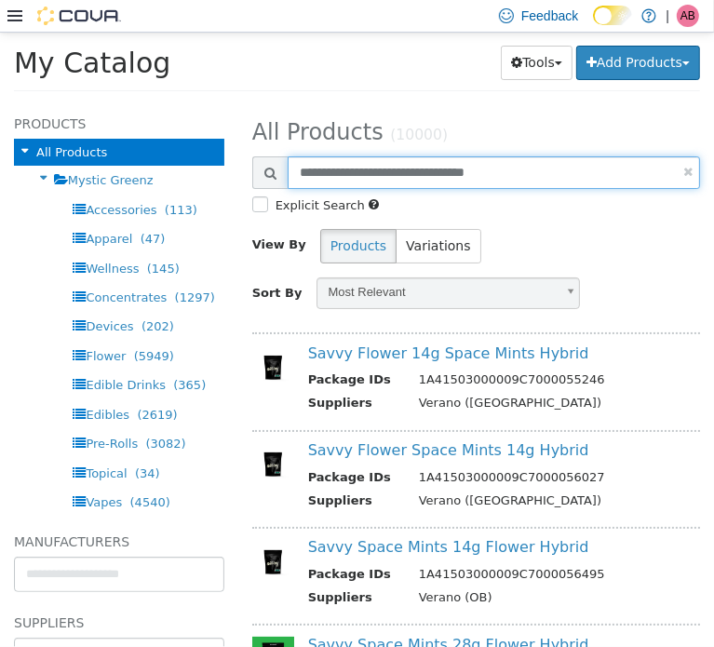
click at [360, 161] on input "**********" at bounding box center [494, 172] width 413 height 33
click at [361, 162] on input "**********" at bounding box center [494, 172] width 413 height 33
paste input "text"
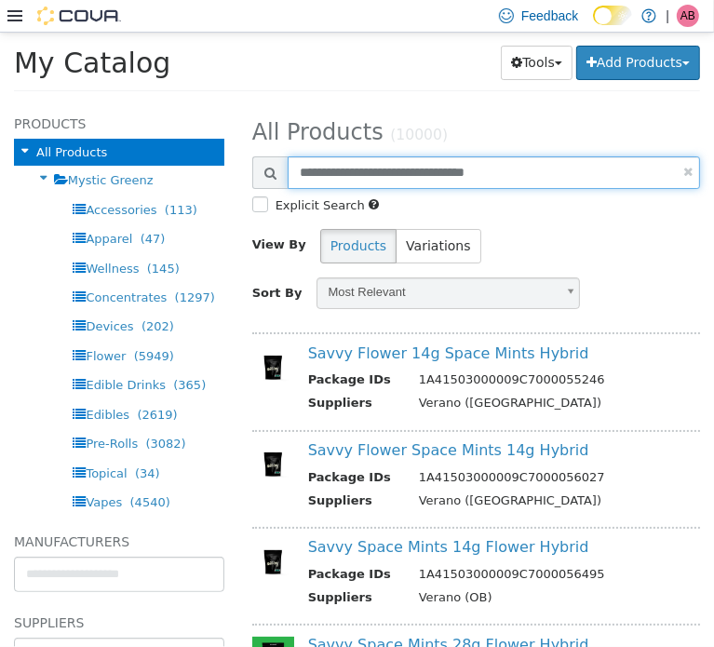
type input "**********"
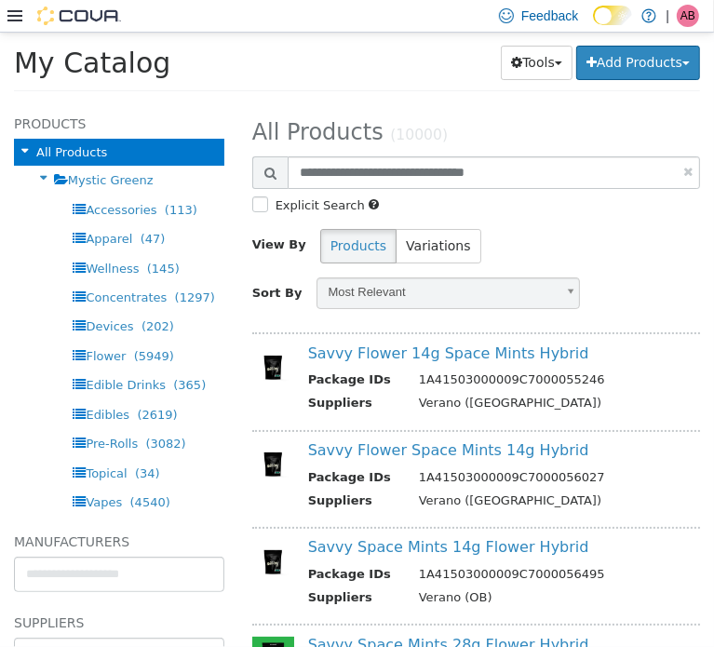
select select "**********"
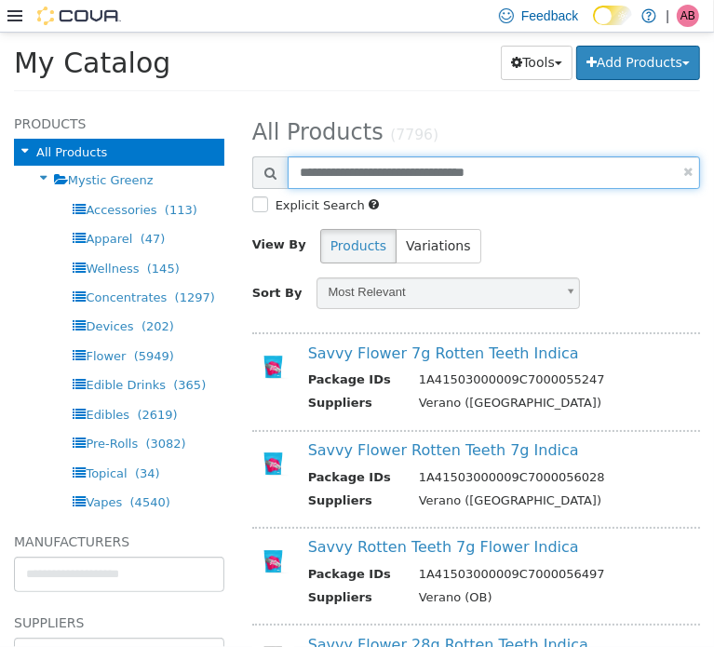
click at [363, 170] on input "**********" at bounding box center [494, 172] width 413 height 33
click at [364, 174] on input "**********" at bounding box center [494, 172] width 413 height 33
click at [365, 174] on input "**********" at bounding box center [494, 172] width 413 height 33
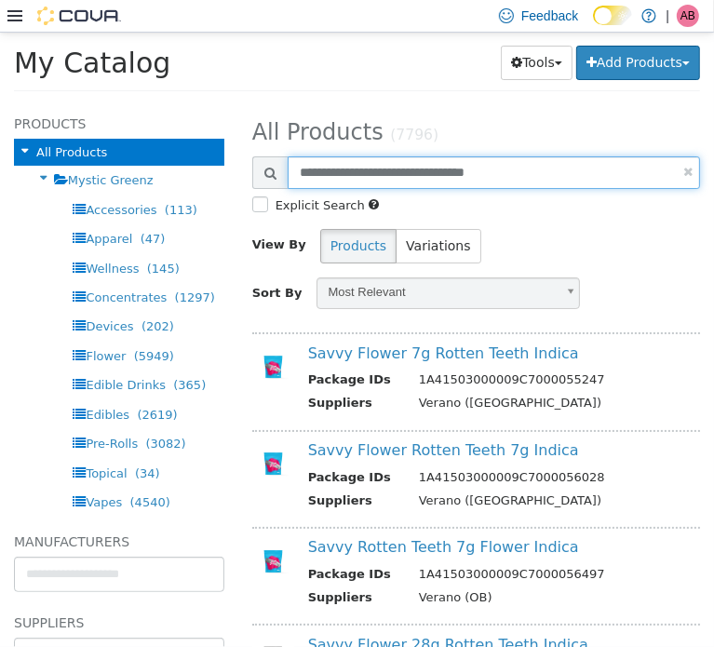
click at [410, 174] on input "**********" at bounding box center [494, 172] width 413 height 33
click at [409, 174] on input "**********" at bounding box center [494, 172] width 413 height 33
paste input "text"
type input "**********"
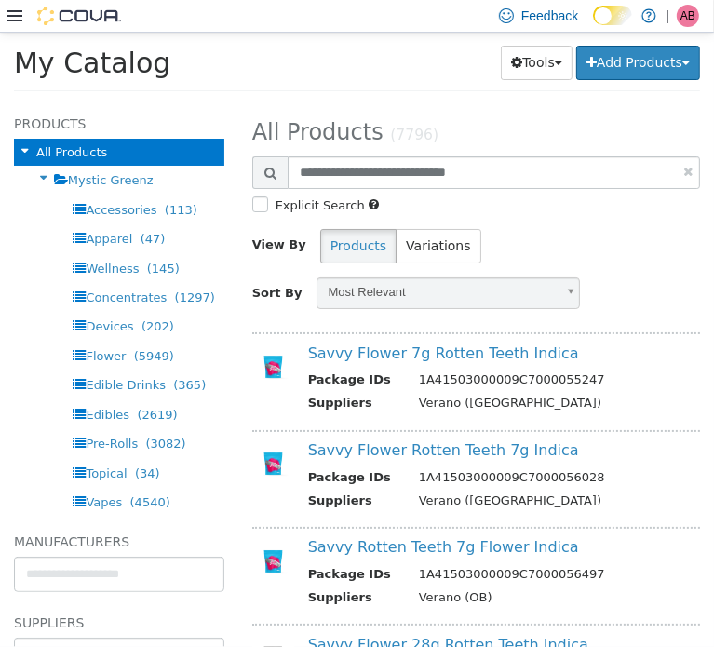
select select "**********"
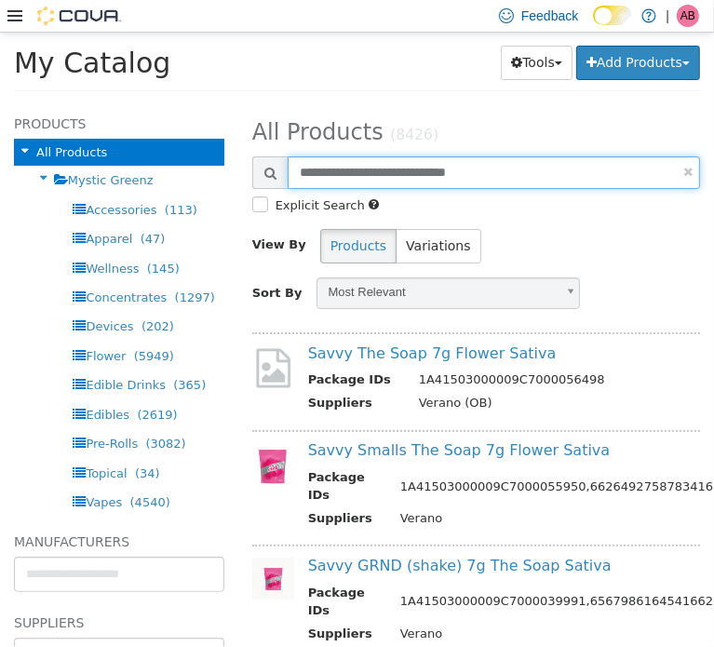
click at [359, 177] on input "**********" at bounding box center [494, 172] width 413 height 33
paste input "*****"
type input "**********"
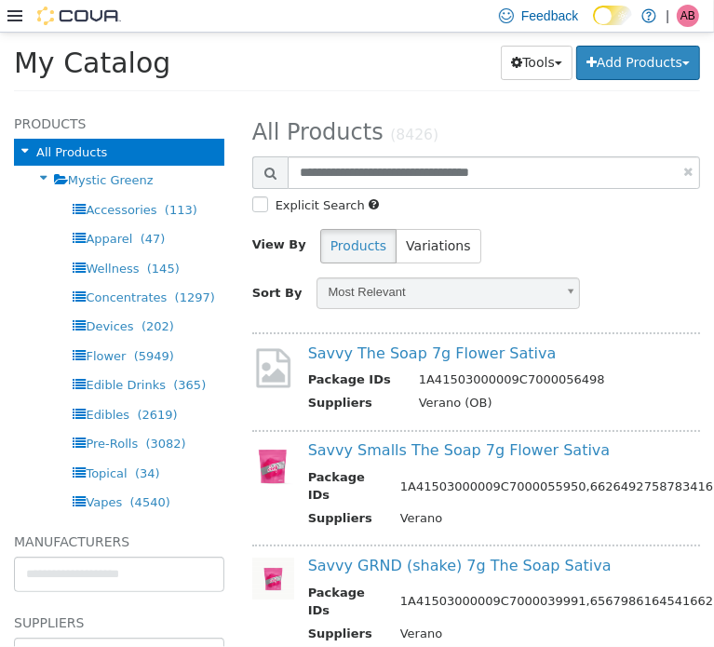
select select "**********"
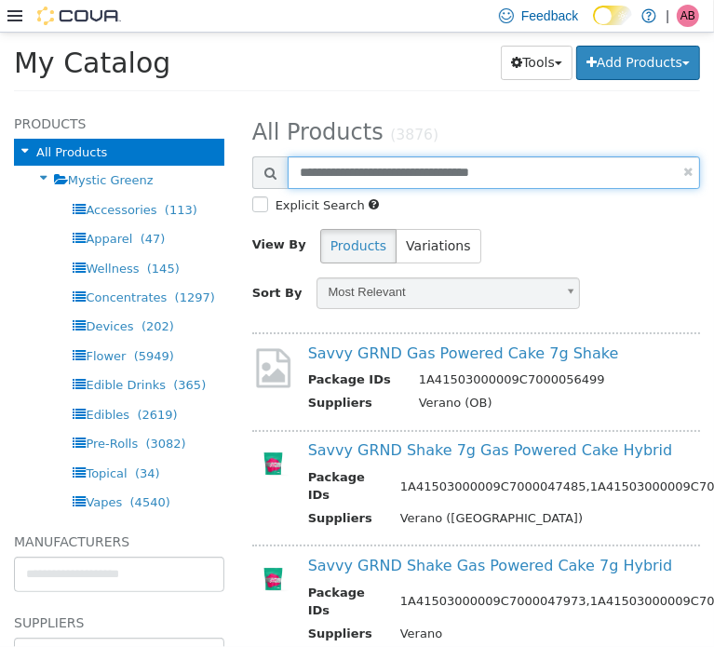
click at [357, 170] on input "**********" at bounding box center [494, 172] width 413 height 33
paste input "text"
type input "**********"
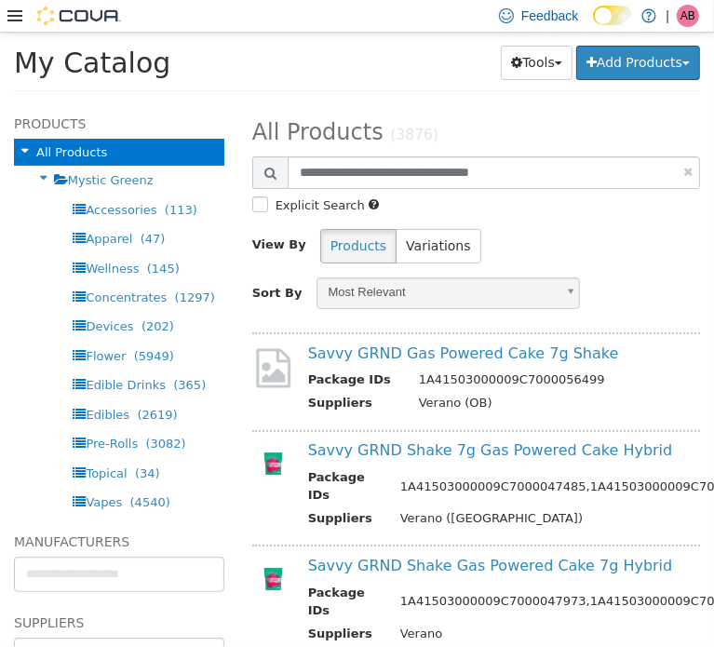
select select "**********"
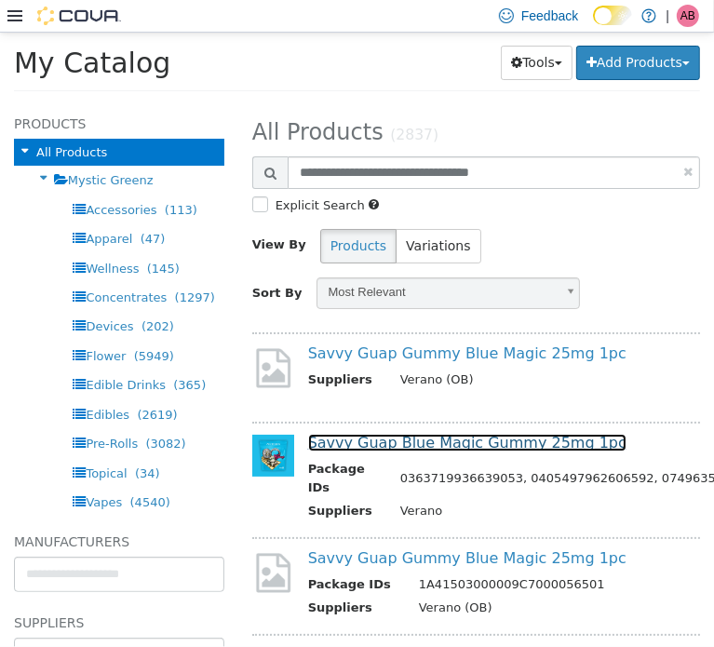
drag, startPoint x: 403, startPoint y: 454, endPoint x: 380, endPoint y: 443, distance: 25.4
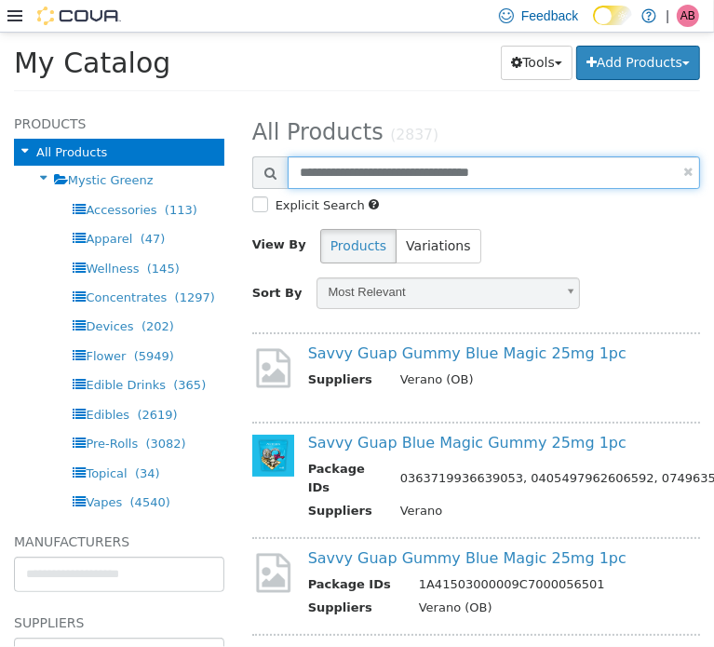
click at [383, 183] on input "**********" at bounding box center [494, 172] width 413 height 33
click at [383, 182] on input "**********" at bounding box center [494, 172] width 413 height 33
click at [383, 181] on input "**********" at bounding box center [494, 172] width 413 height 33
click at [383, 180] on input "**********" at bounding box center [494, 172] width 413 height 33
click at [380, 178] on input "**********" at bounding box center [494, 172] width 413 height 33
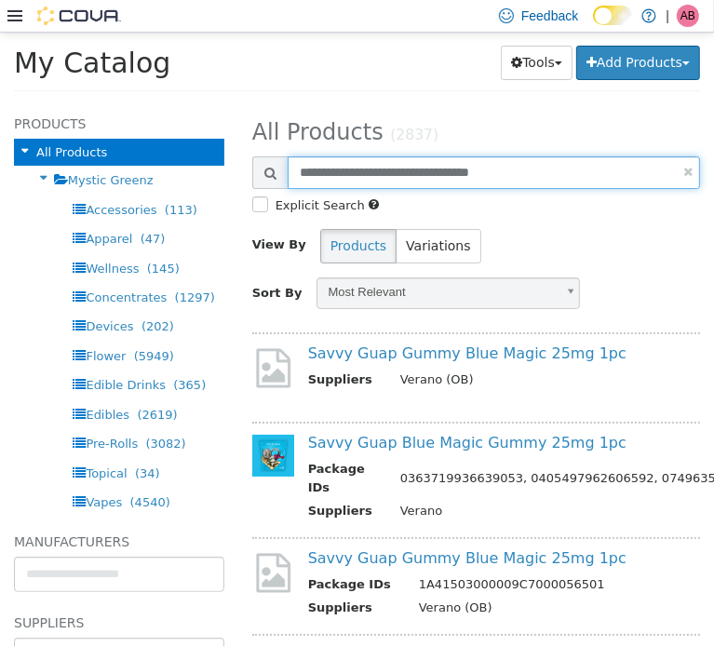
click at [380, 178] on input "**********" at bounding box center [494, 172] width 413 height 33
paste input "**"
type input "**********"
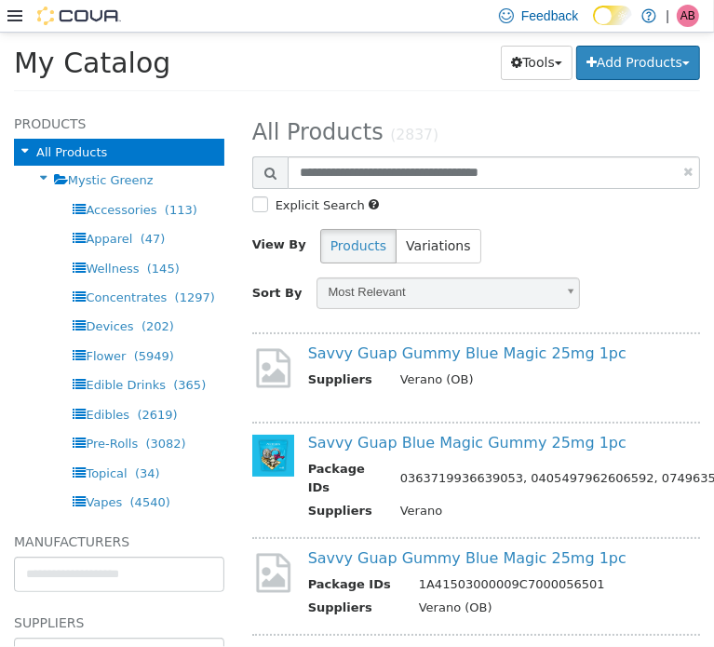
select select "**********"
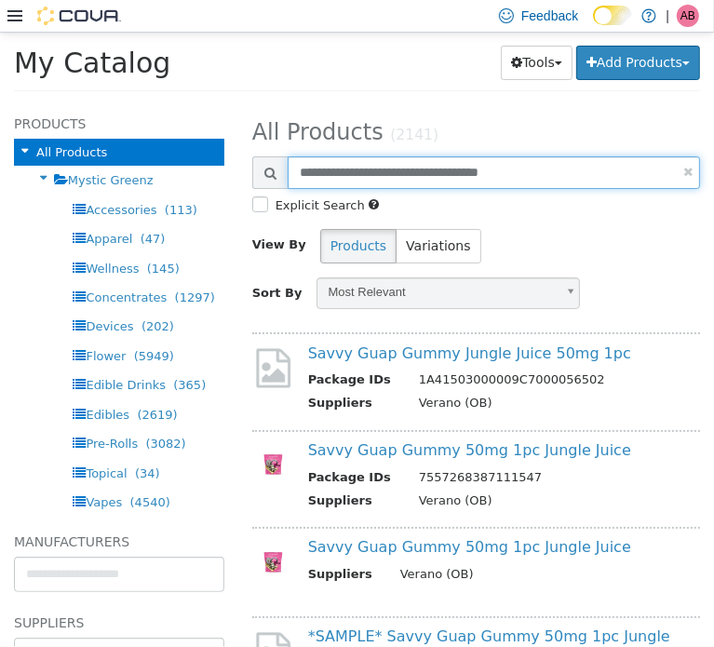
click at [385, 170] on input "**********" at bounding box center [494, 172] width 413 height 33
paste input "**********"
type input "**********"
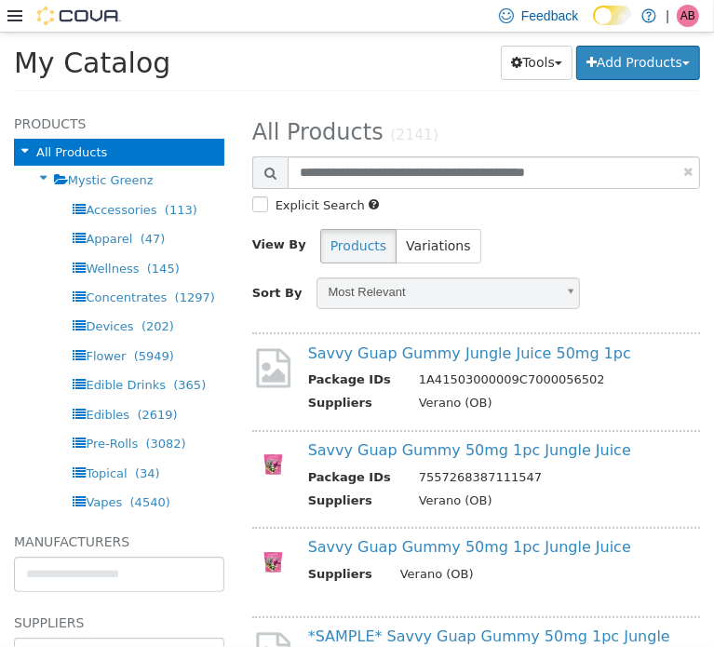
select select "**********"
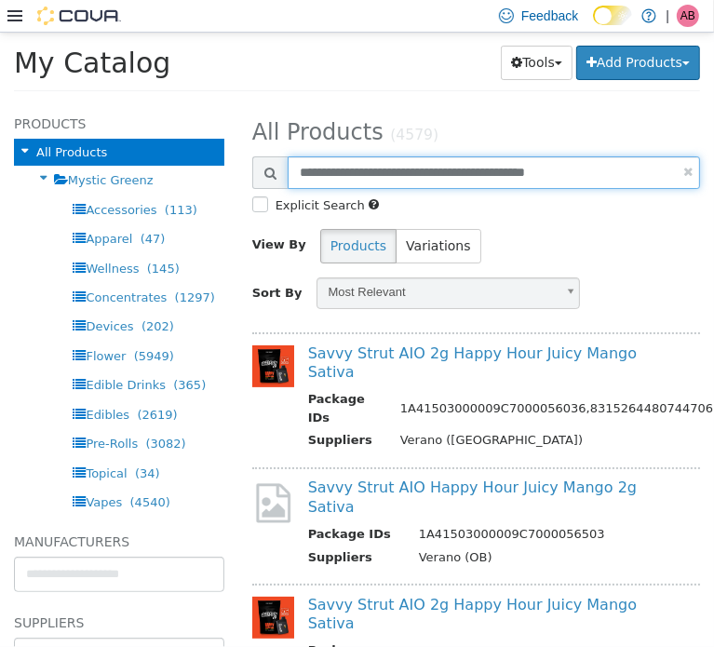
click at [385, 173] on input "**********" at bounding box center [494, 172] width 413 height 33
paste input "text"
type input "**********"
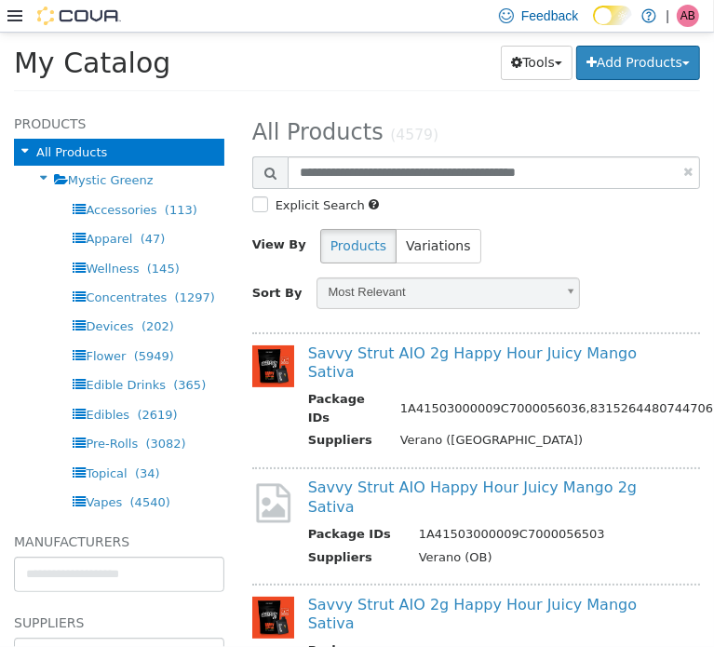
select select "**********"
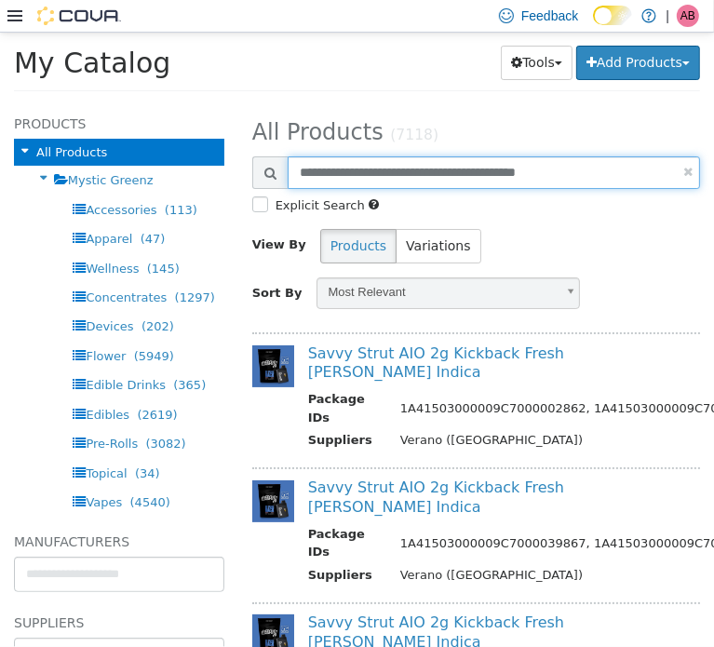
click at [380, 167] on input "**********" at bounding box center [494, 172] width 413 height 33
paste input "text"
type input "**********"
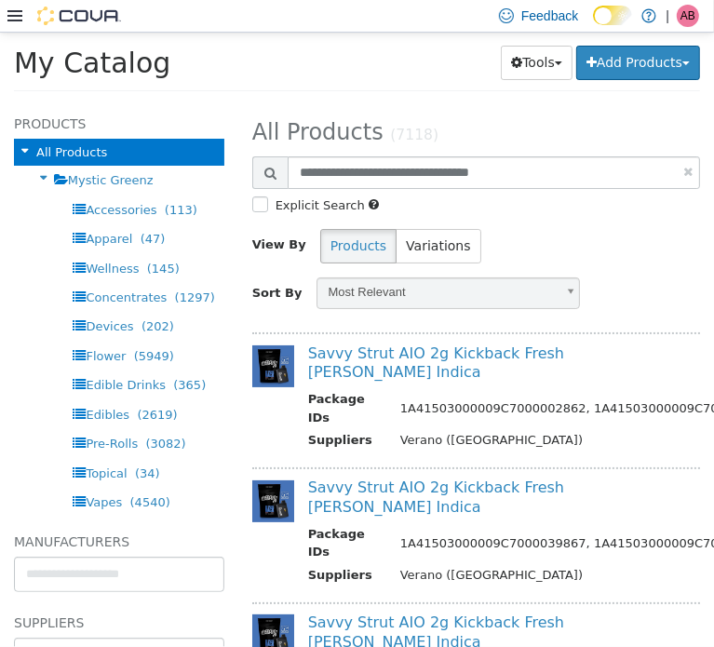
select select "**********"
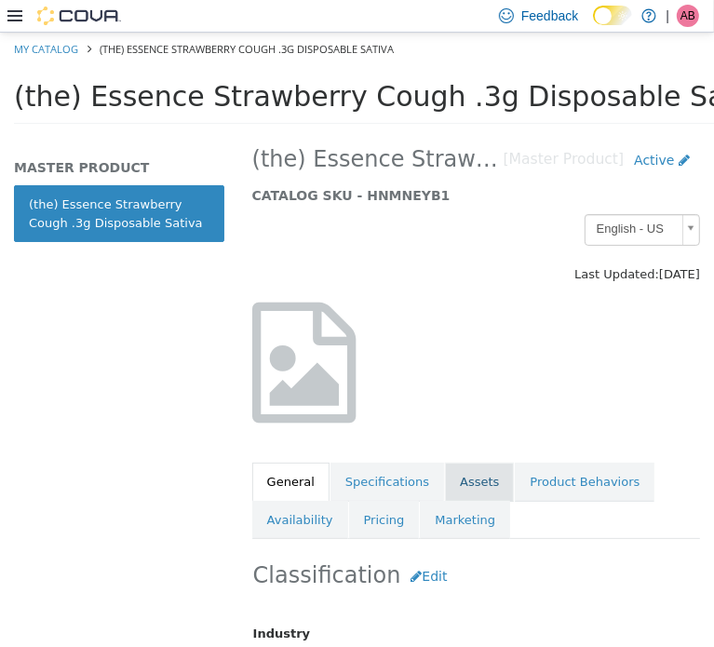
scroll to position [61, 0]
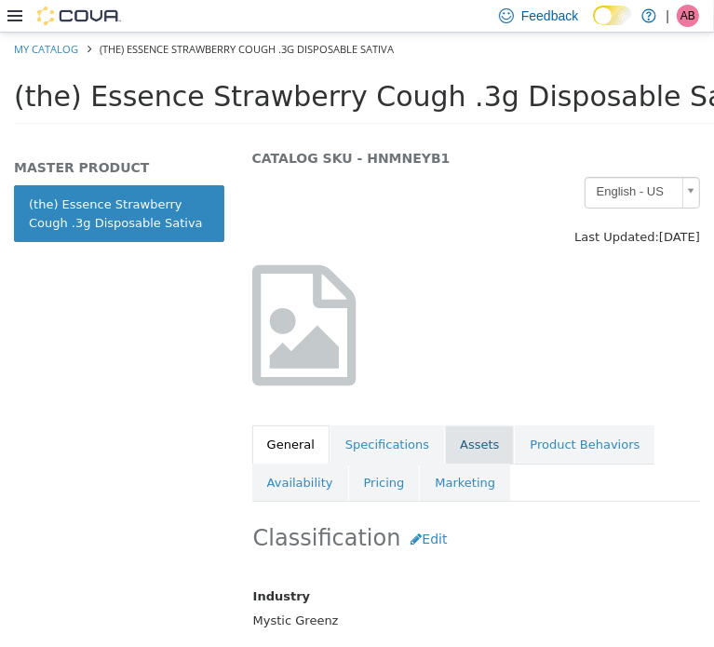
click at [469, 439] on link "Assets" at bounding box center [479, 444] width 69 height 39
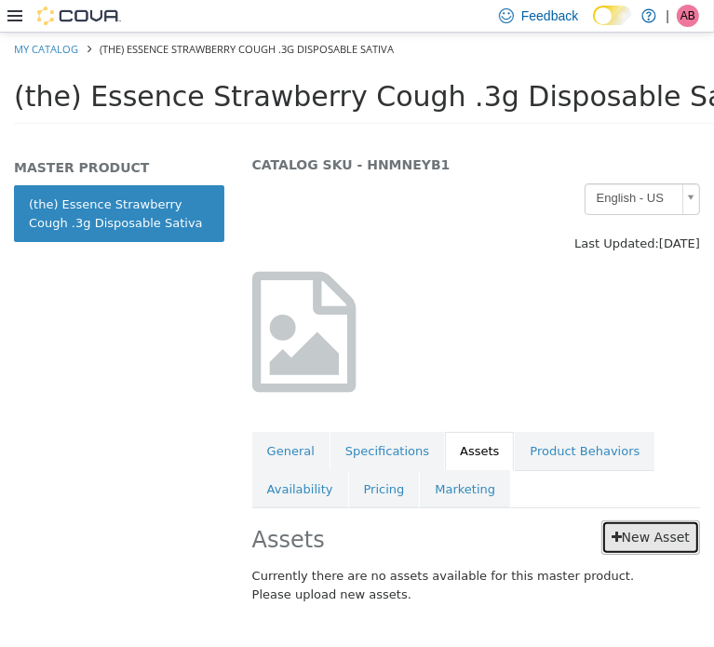
click at [636, 530] on link "New Asset" at bounding box center [651, 537] width 99 height 34
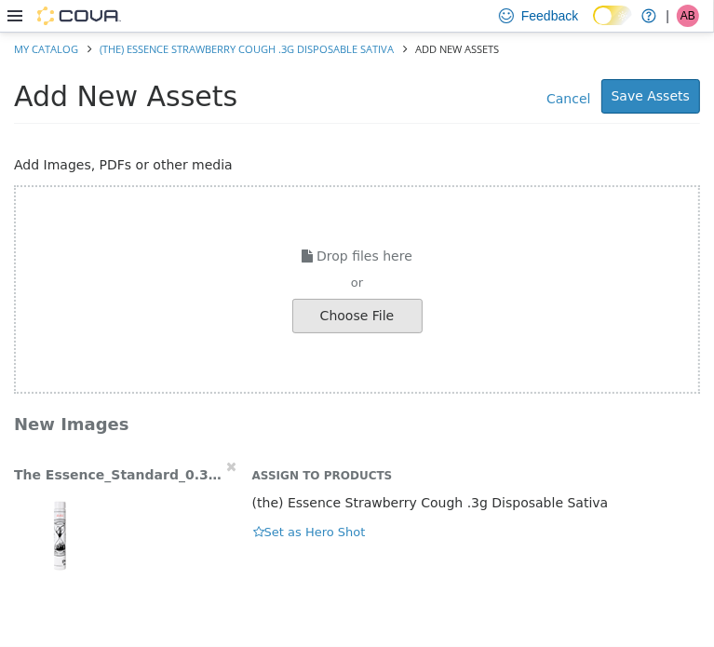
click at [316, 542] on div "The Essence_Standard_0.3G_Cartridge_Tube_SATIVA_Menu.jpg Assign to Products (th…" at bounding box center [357, 518] width 714 height 125
click at [320, 535] on button "Set as Hero Shot" at bounding box center [309, 532] width 115 height 20
click at [678, 105] on button "Save Assets" at bounding box center [651, 95] width 99 height 34
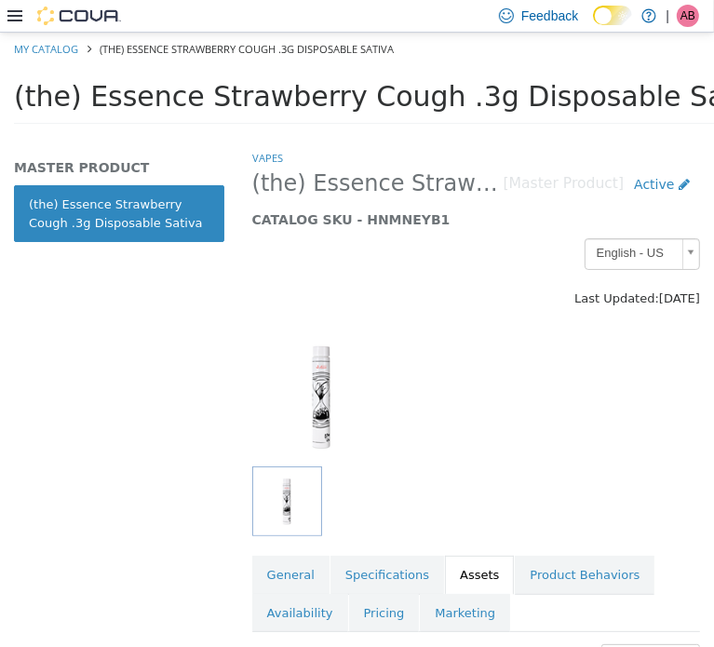
click at [302, 88] on span "(the) Essence Strawberry Cough .3g Disposable Sativa" at bounding box center [396, 95] width 764 height 33
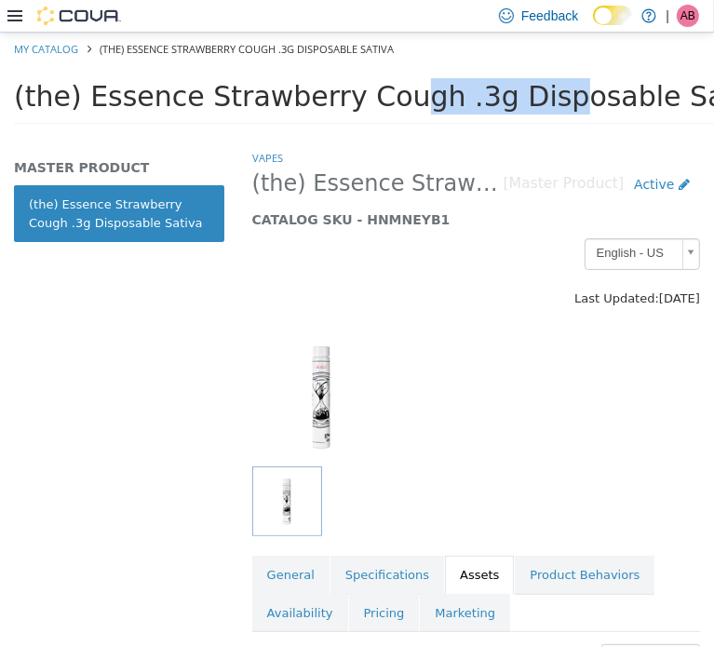
click at [302, 88] on span "(the) Essence Strawberry Cough .3g Disposable Sativa" at bounding box center [396, 95] width 764 height 33
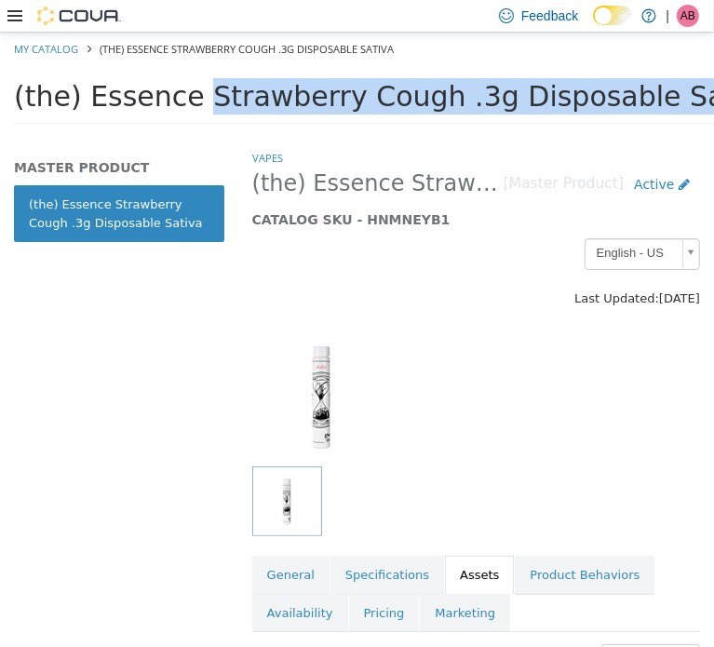
click at [302, 88] on span "(the) Essence Strawberry Cough .3g Disposable Sativa" at bounding box center [396, 95] width 764 height 33
copy div "(the) Essence Strawberry Cough .3g Disposable Sativa Tools Clone Print Labels"
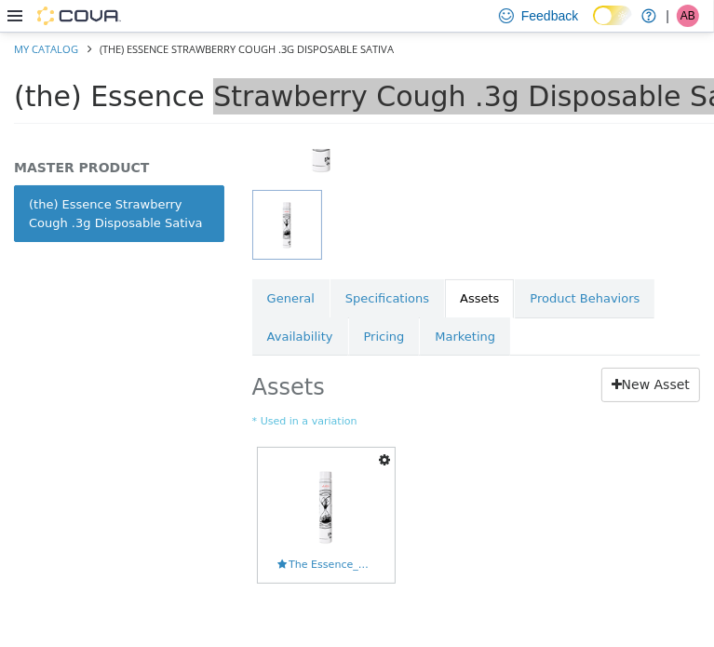
scroll to position [288, 0]
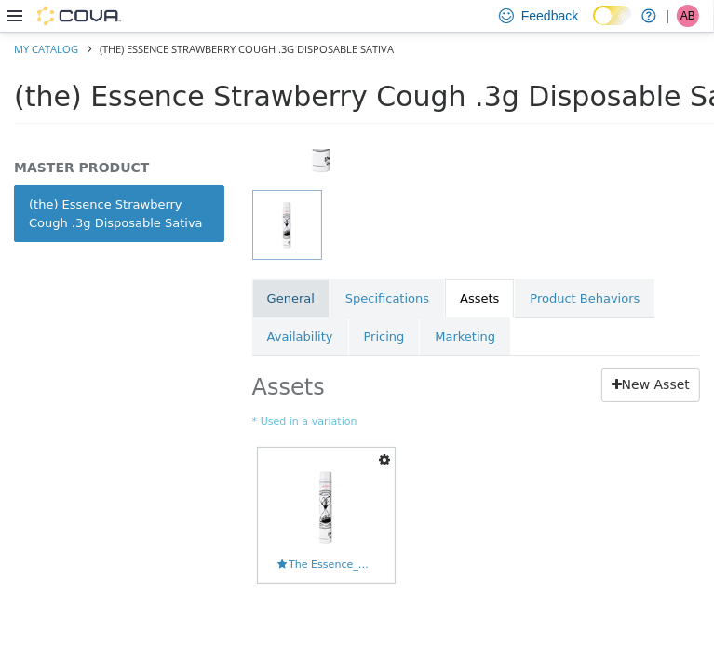
click at [287, 294] on link "General" at bounding box center [290, 297] width 77 height 39
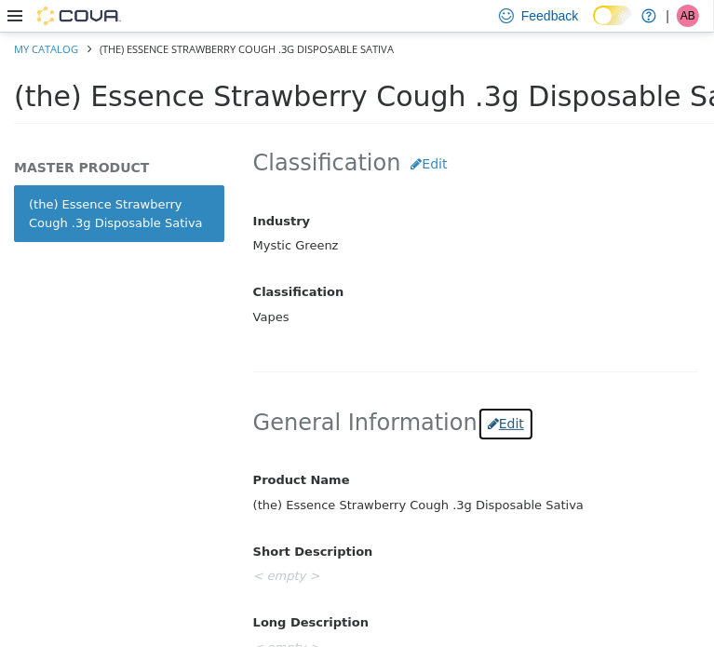
click at [485, 431] on button "Edit" at bounding box center [506, 423] width 57 height 34
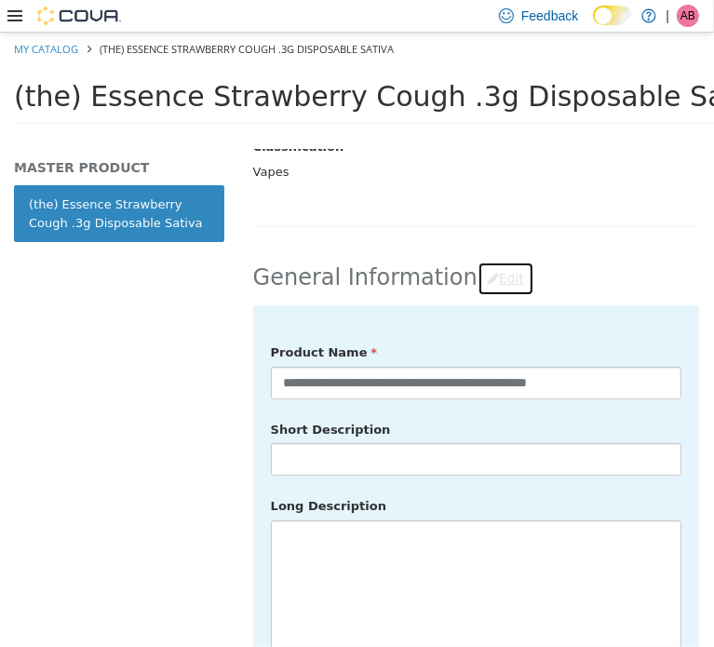
scroll to position [660, 0]
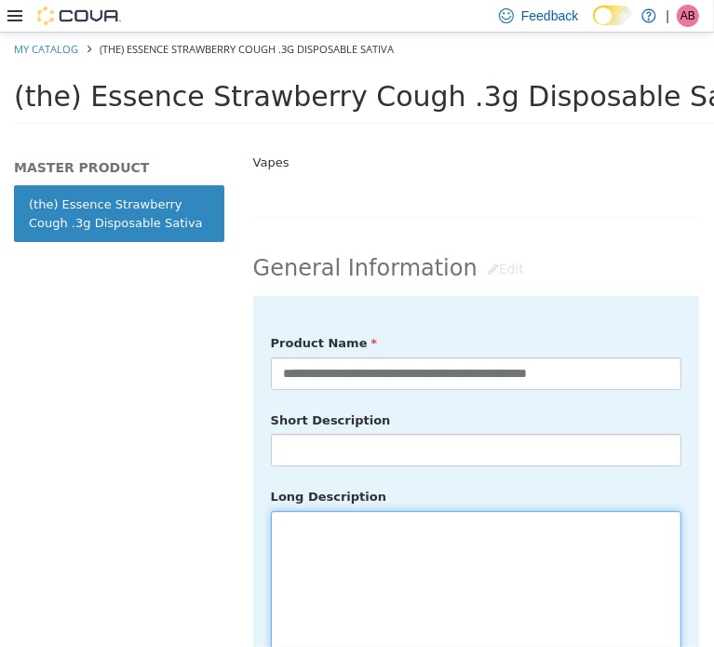
click at [360, 536] on textarea at bounding box center [476, 614] width 411 height 209
paste textarea "**********"
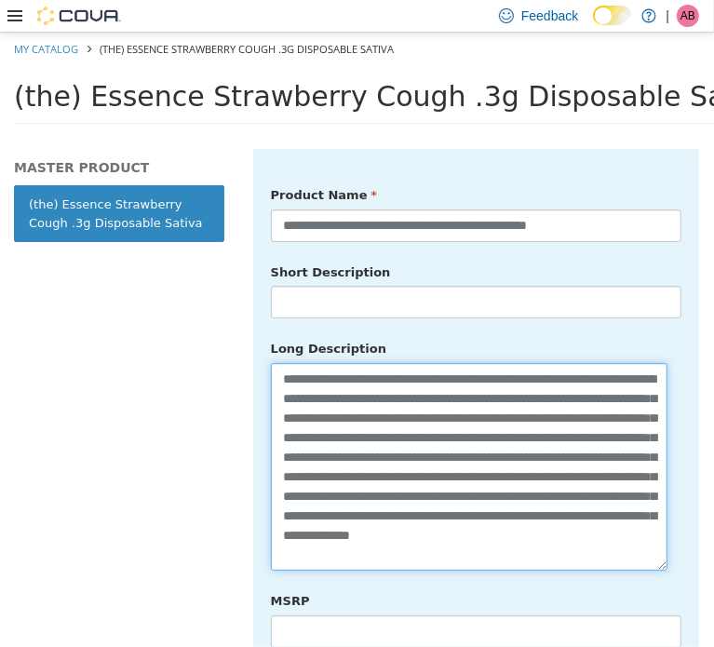
scroll to position [946, 0]
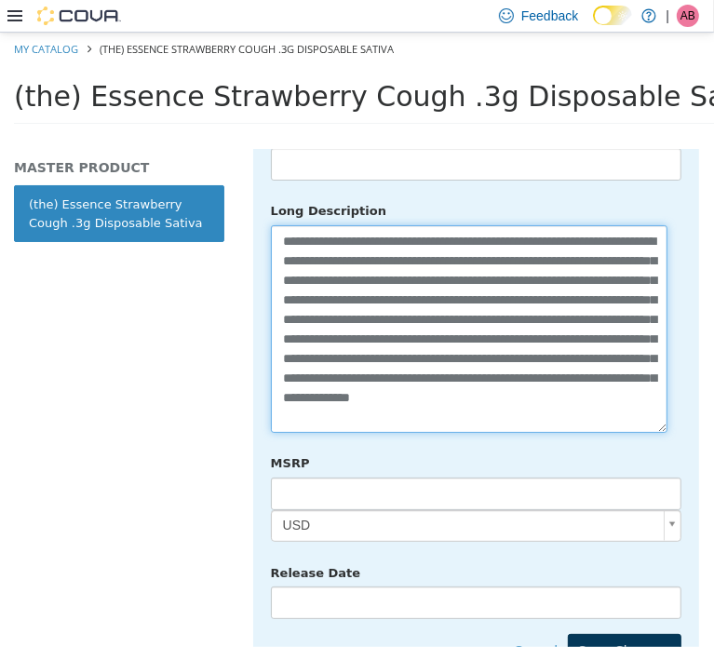
type textarea "**********"
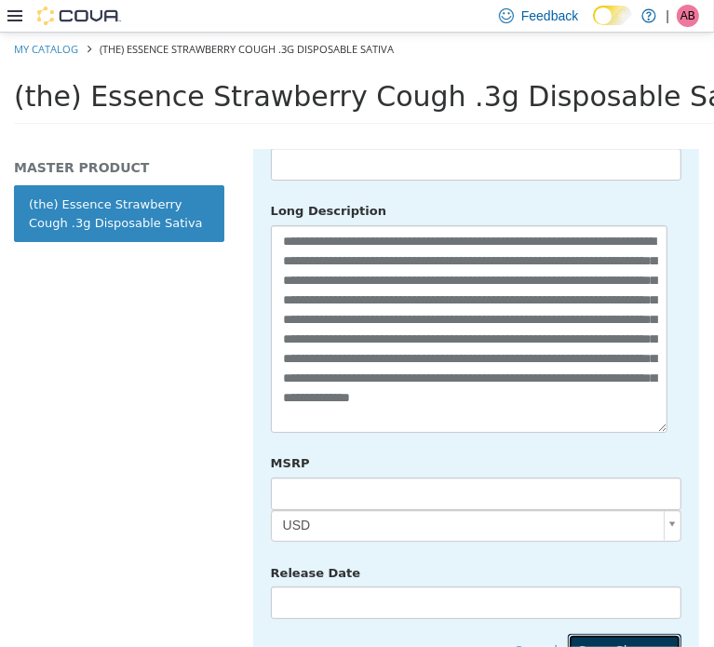
click at [631, 633] on button "Save Changes" at bounding box center [625, 650] width 114 height 34
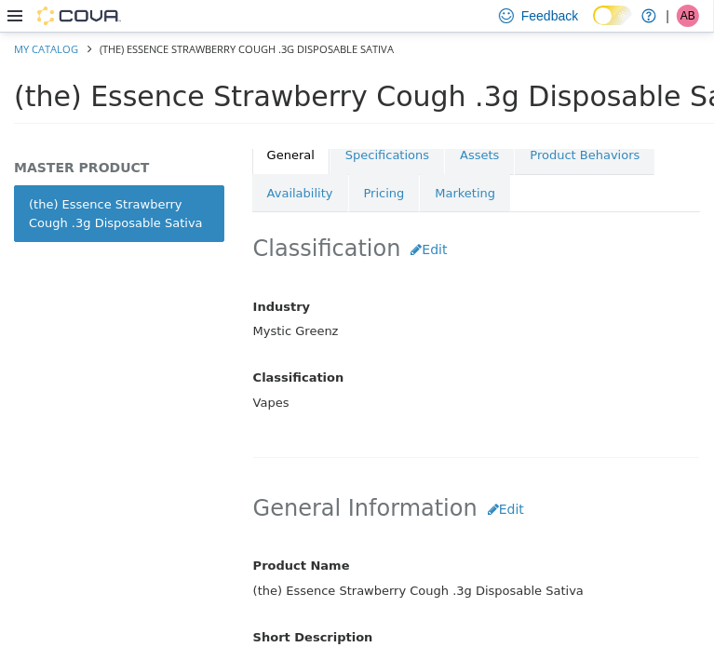
scroll to position [232, 0]
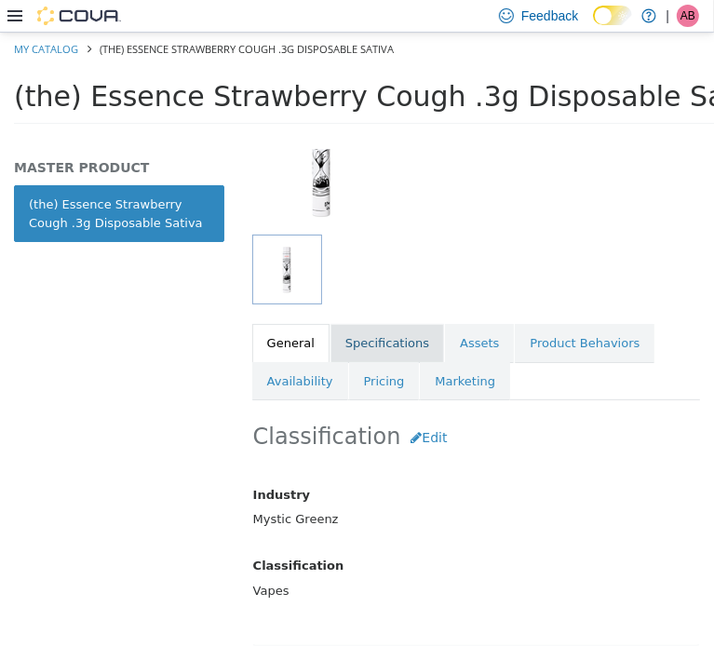
click at [363, 350] on link "Specifications" at bounding box center [388, 342] width 114 height 39
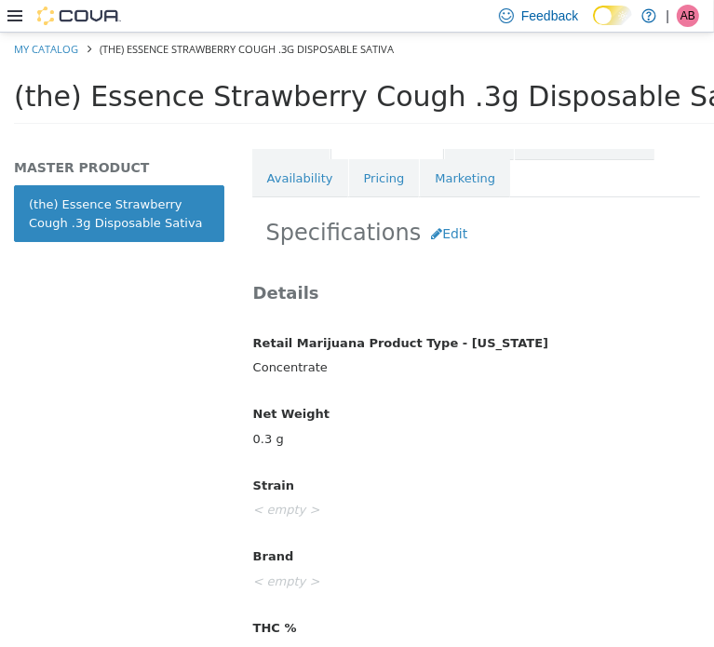
scroll to position [450, 0]
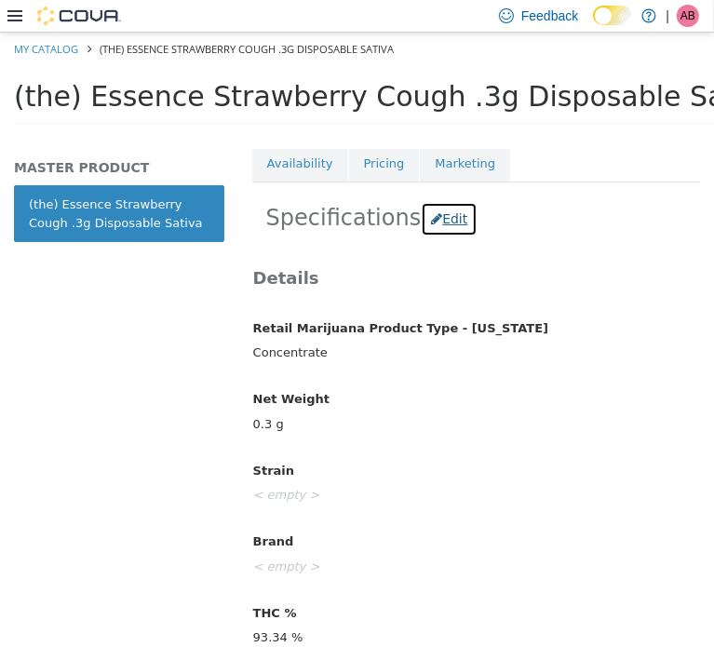
click at [439, 214] on button "Edit" at bounding box center [449, 218] width 57 height 34
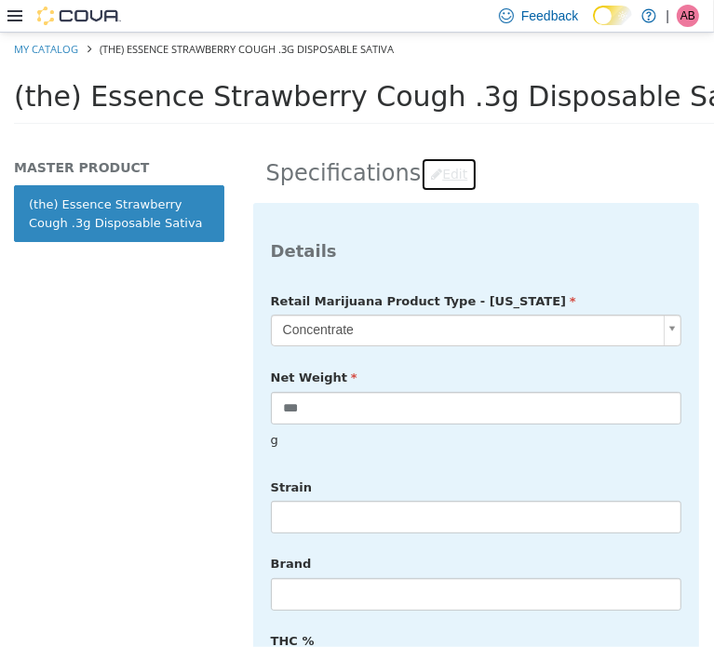
scroll to position [667, 0]
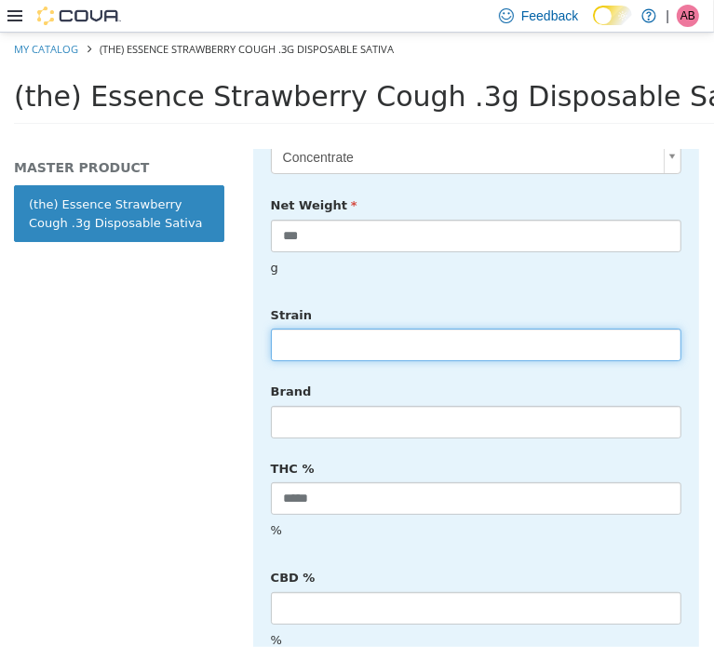
click at [386, 328] on input "text" at bounding box center [476, 344] width 411 height 33
type input "******"
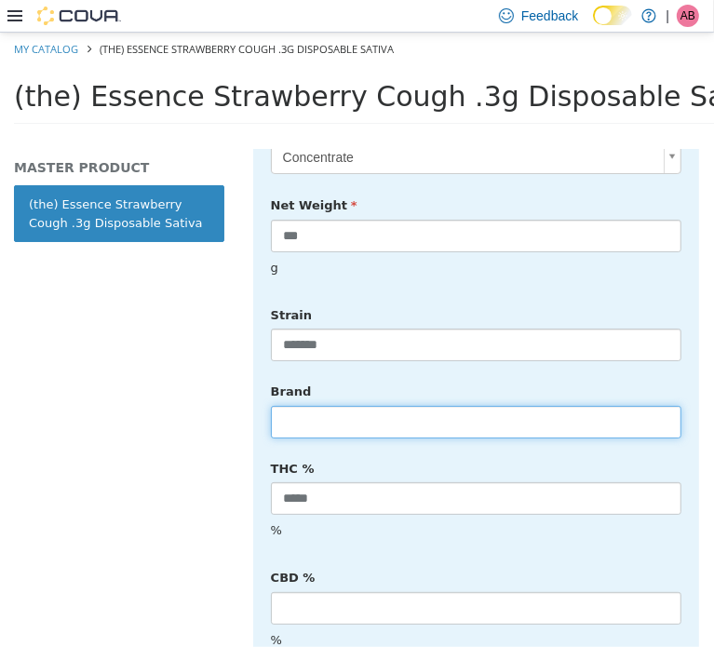
click at [357, 405] on input "text" at bounding box center [476, 421] width 411 height 33
type input "**********"
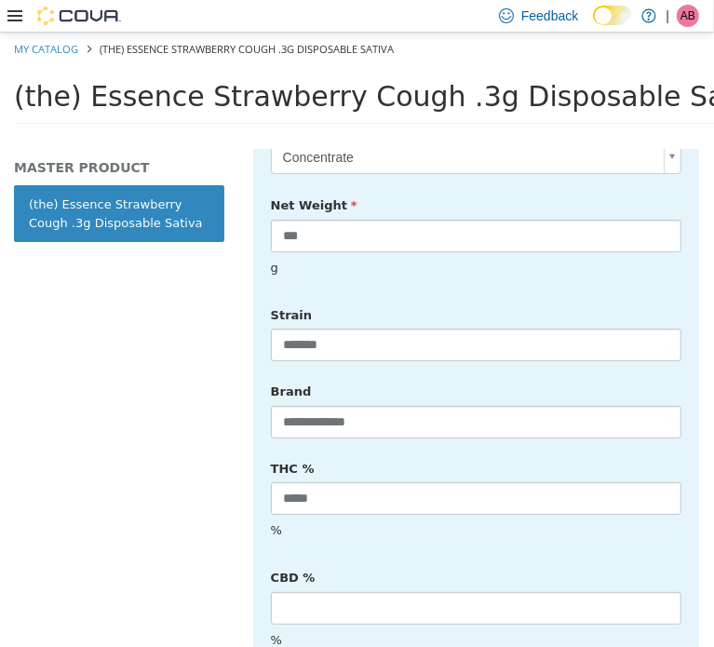
click at [641, 428] on div "**********" at bounding box center [476, 614] width 411 height 1003
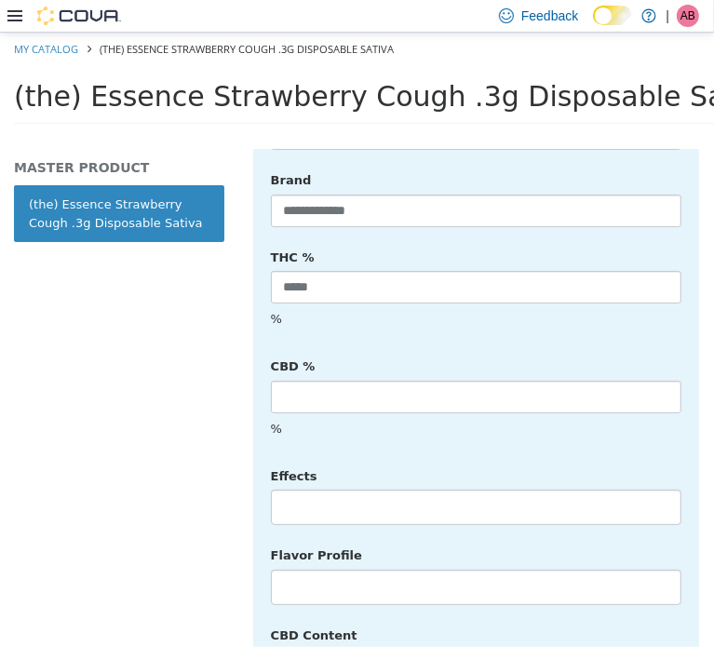
scroll to position [884, 0]
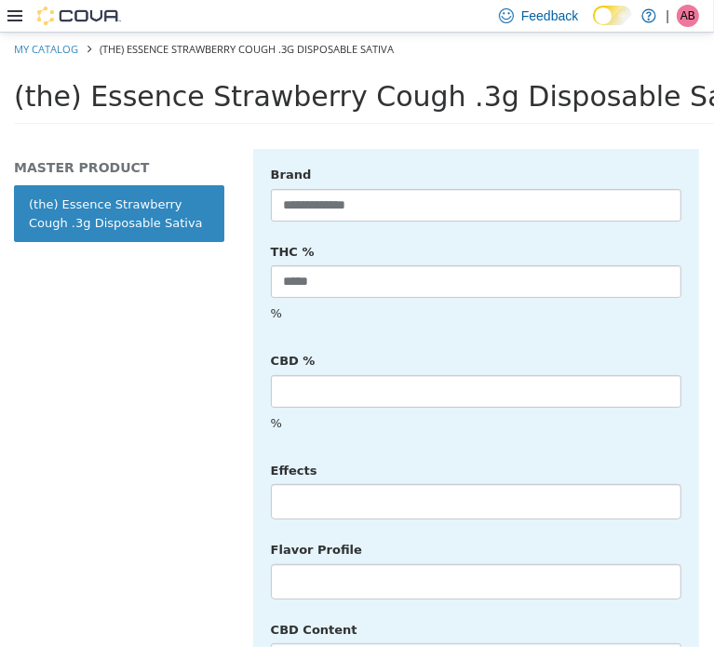
click at [360, 486] on li at bounding box center [476, 501] width 409 height 30
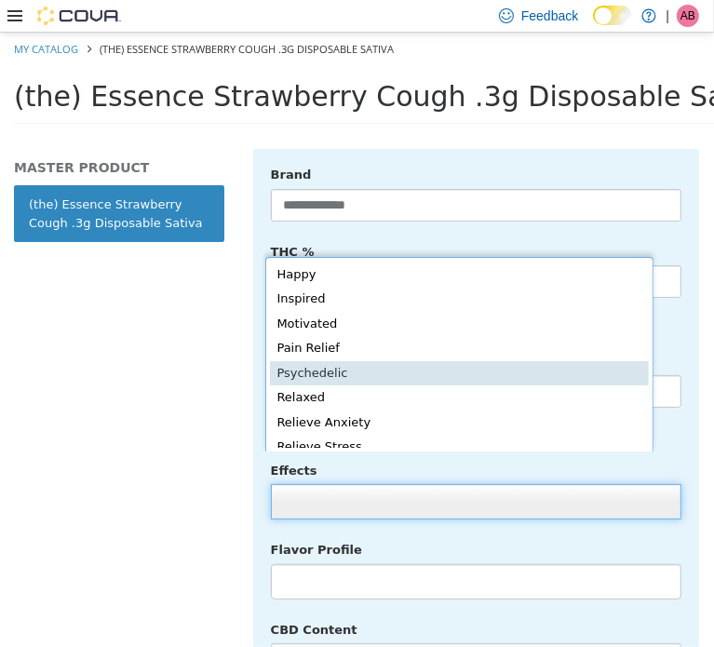
scroll to position [406, 0]
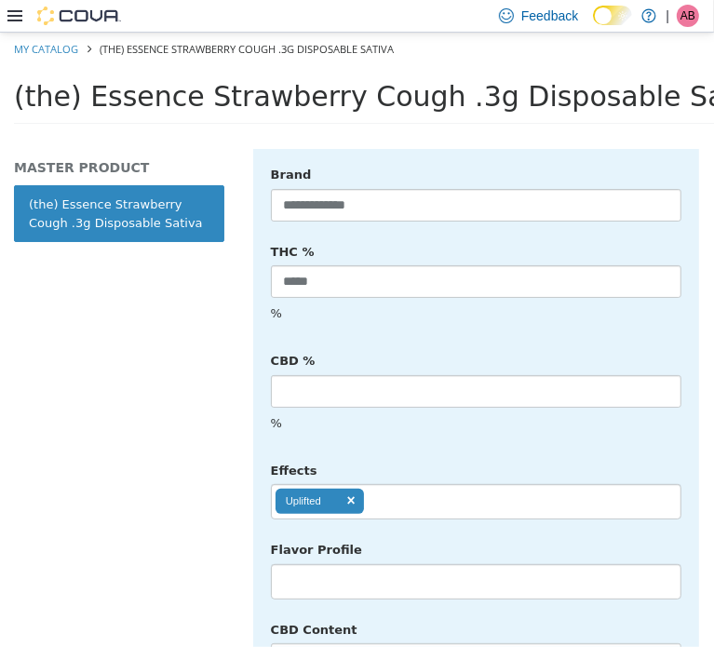
click at [417, 483] on ul "Uplifted" at bounding box center [476, 500] width 411 height 35
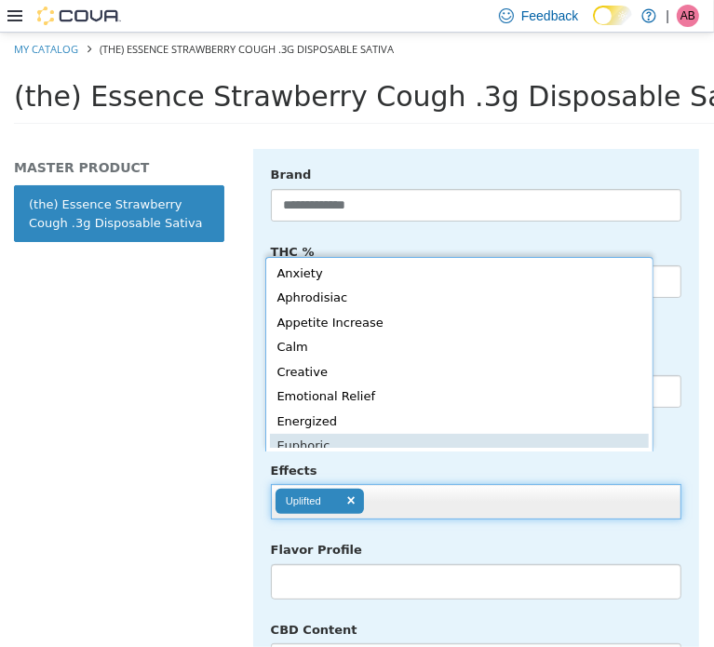
scroll to position [4, 0]
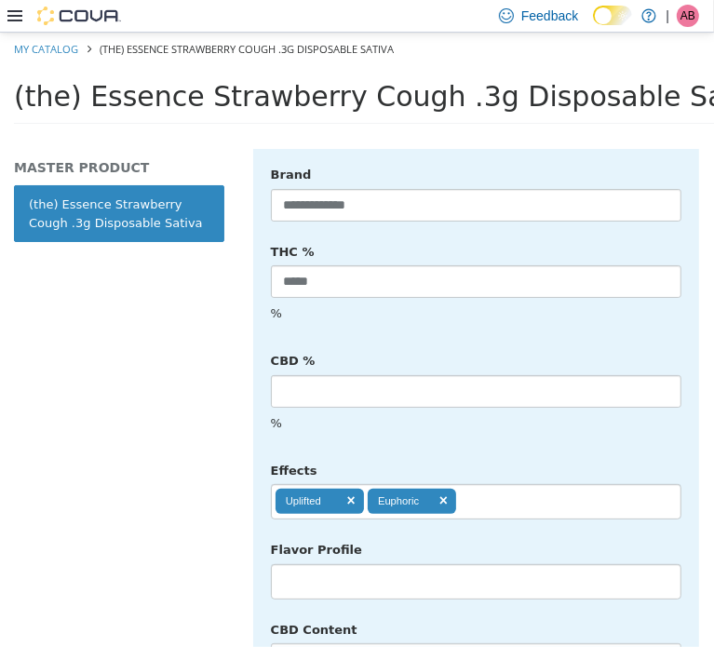
click at [490, 483] on ul "Uplifted Euphoric" at bounding box center [476, 500] width 411 height 35
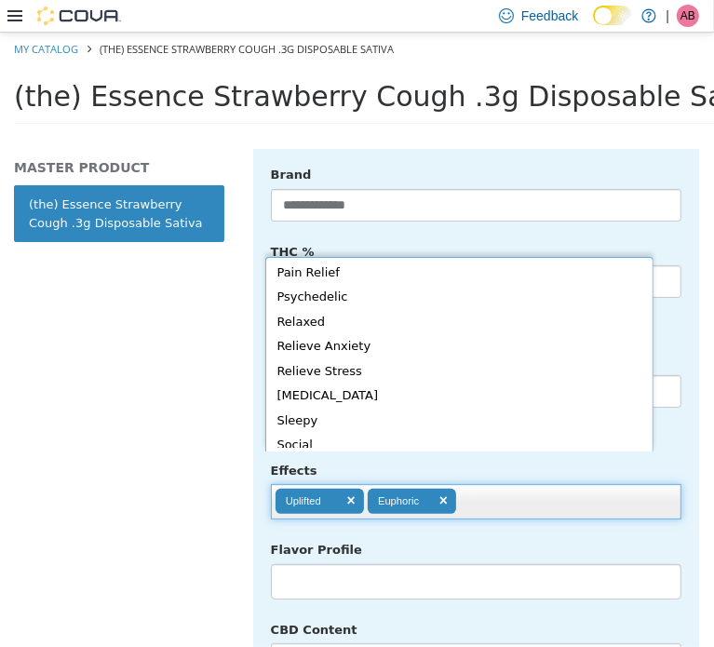
scroll to position [356, 0]
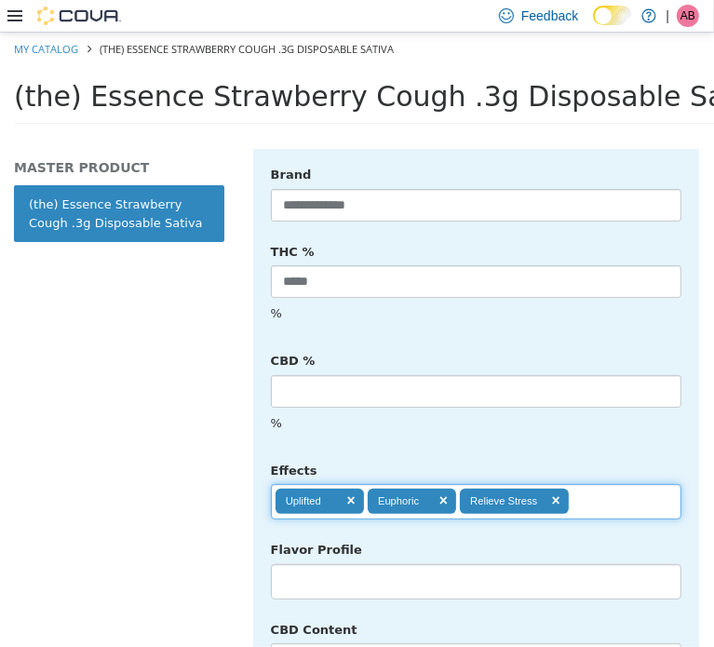
click at [590, 486] on input "text" at bounding box center [585, 501] width 32 height 30
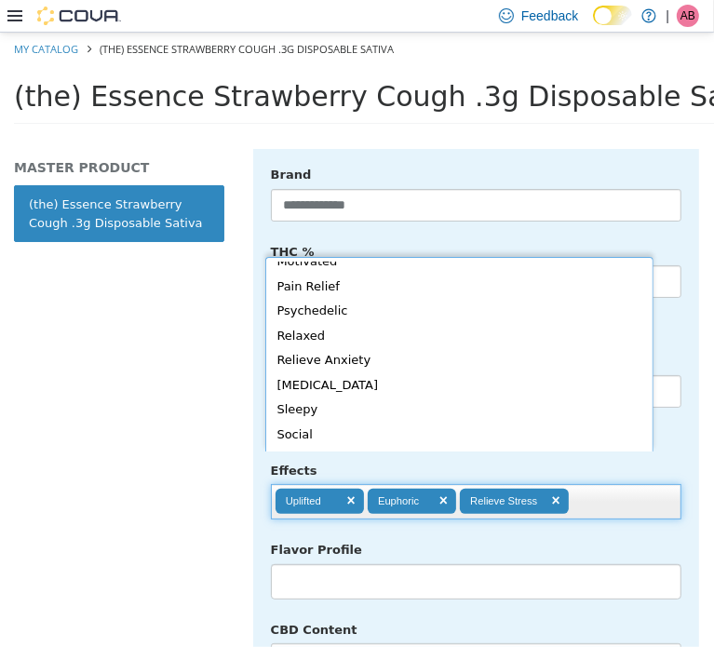
scroll to position [0, 0]
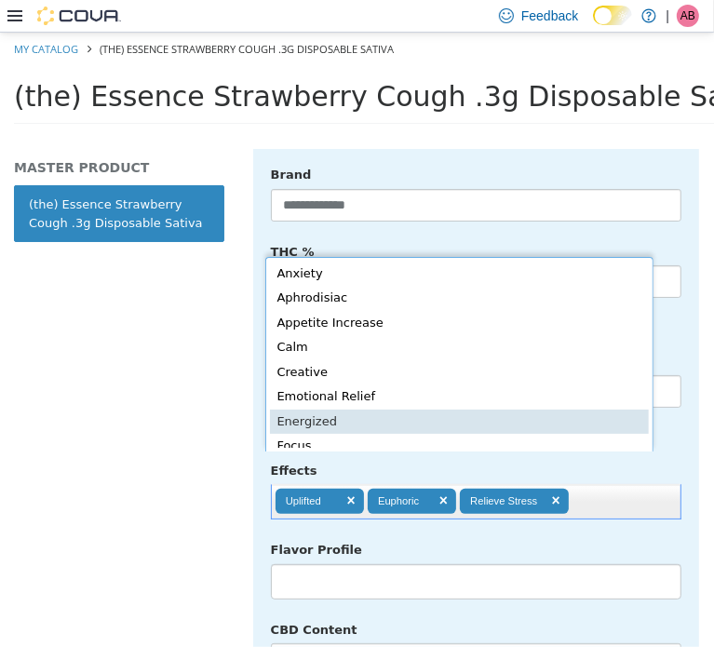
type input "**********"
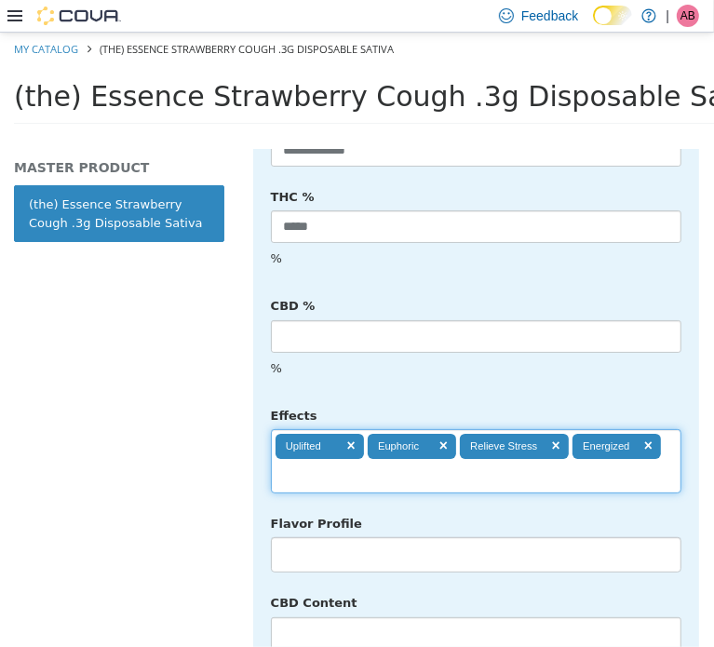
scroll to position [1070, 0]
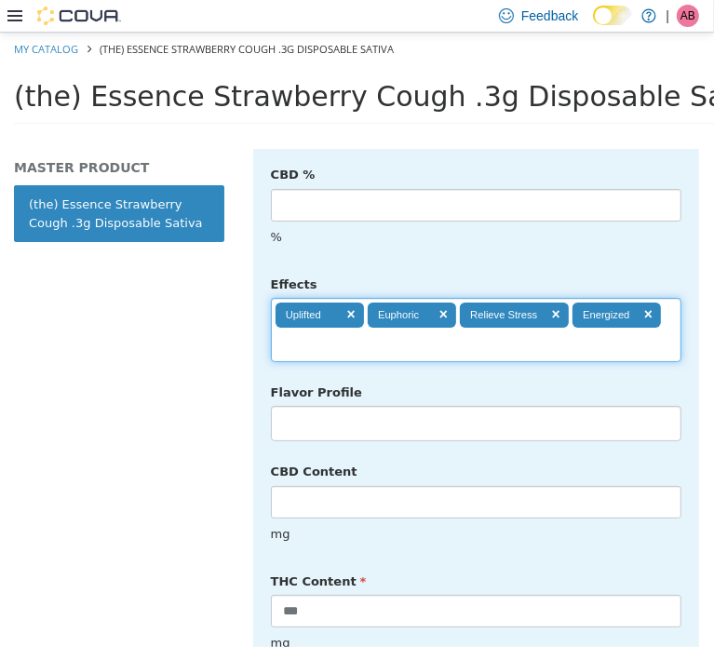
click at [349, 408] on li at bounding box center [476, 423] width 409 height 30
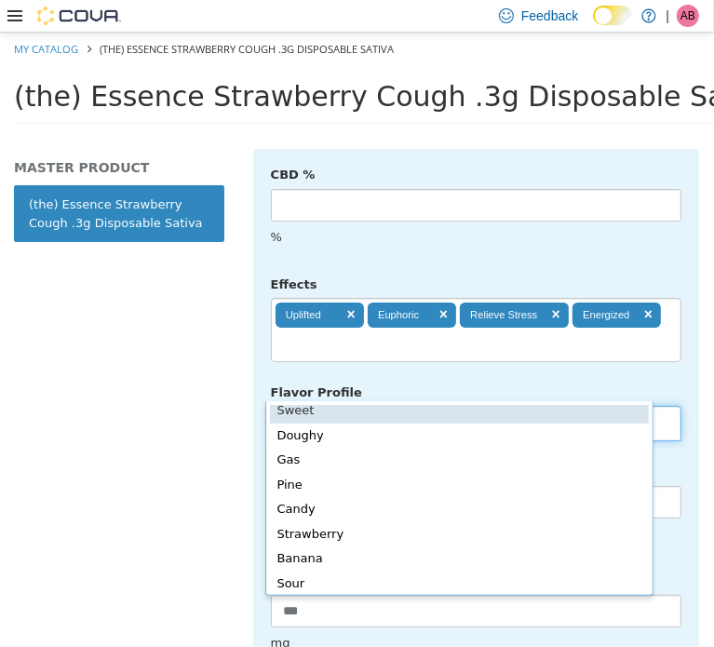
scroll to position [148, 0]
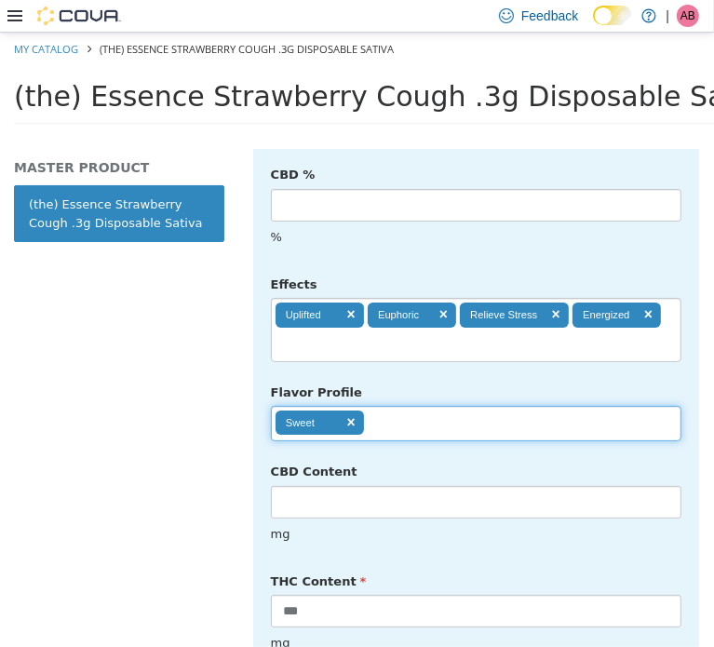
click at [418, 405] on ul "Sweet" at bounding box center [476, 422] width 411 height 35
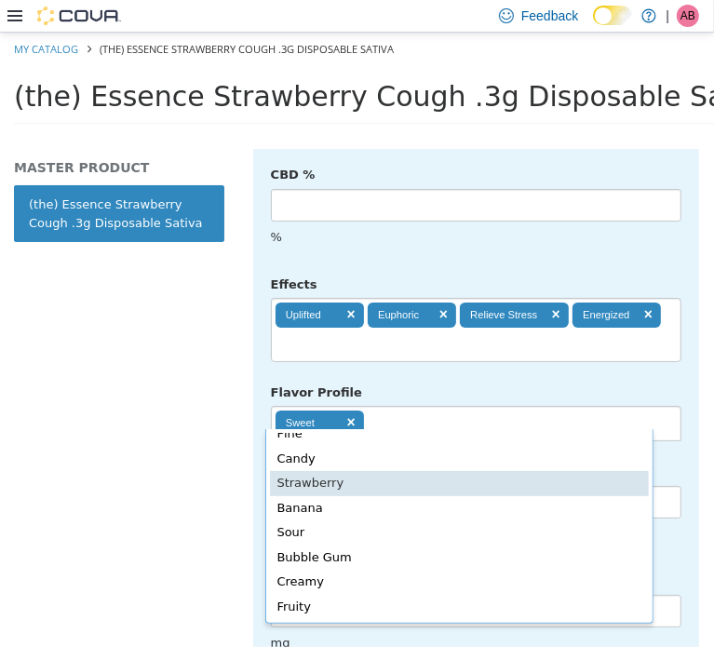
scroll to position [0, 0]
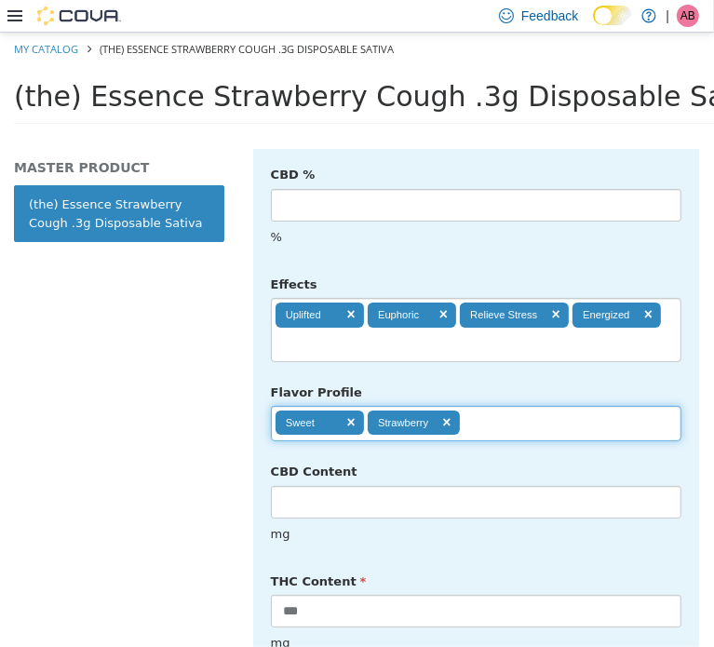
click at [483, 408] on input "text" at bounding box center [476, 423] width 32 height 30
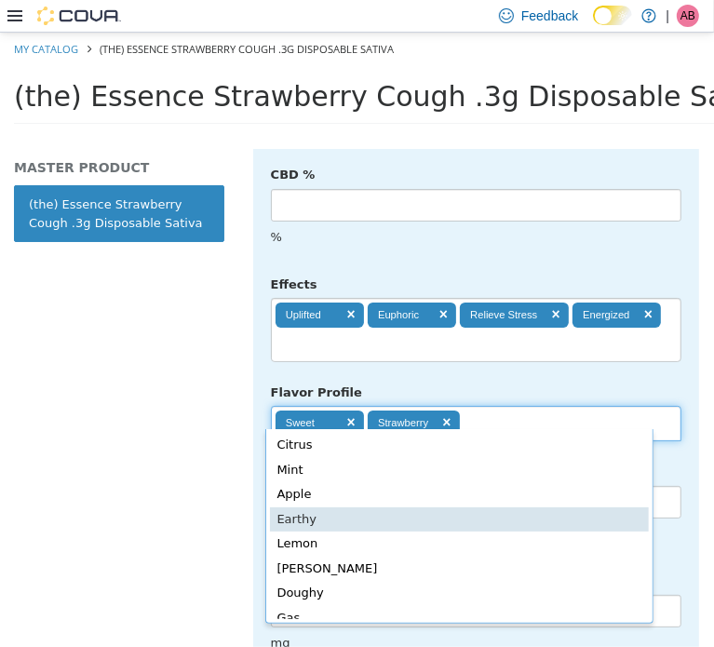
drag, startPoint x: 429, startPoint y: 523, endPoint x: 454, endPoint y: 511, distance: 27.1
type input "**********"
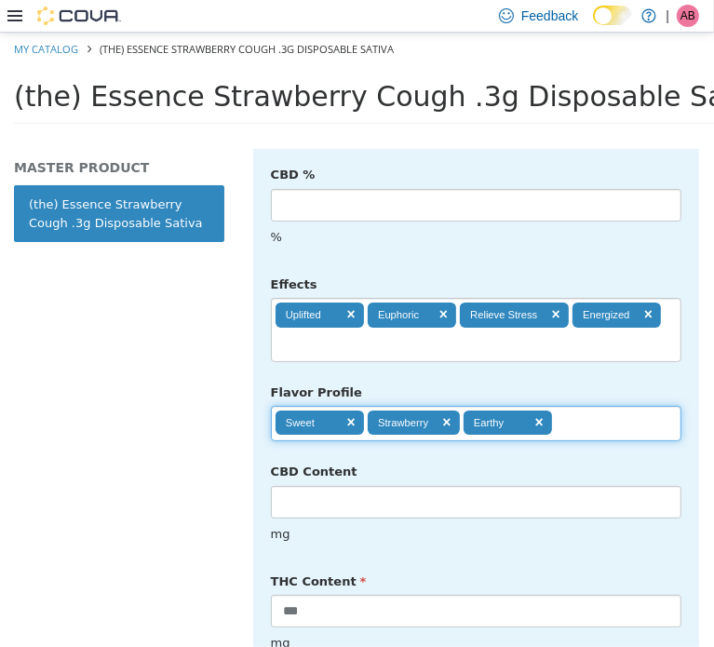
scroll to position [4939, 0]
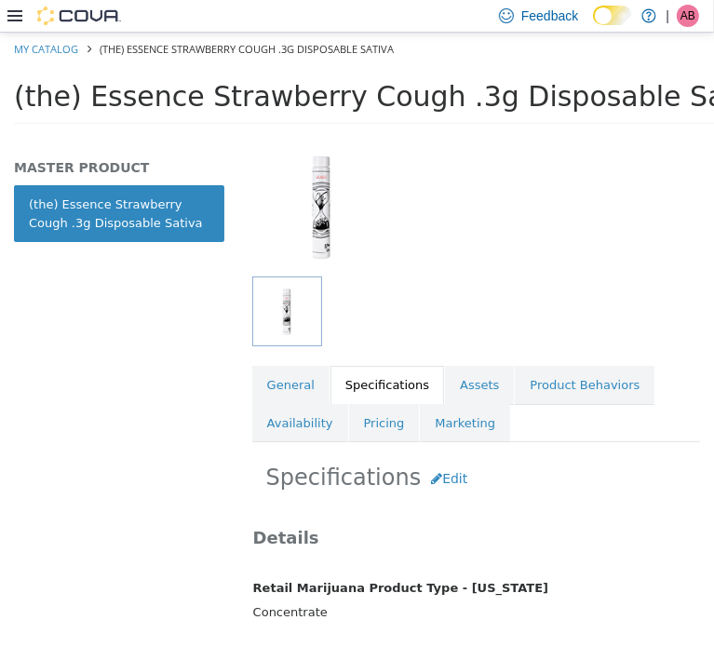
scroll to position [0, 0]
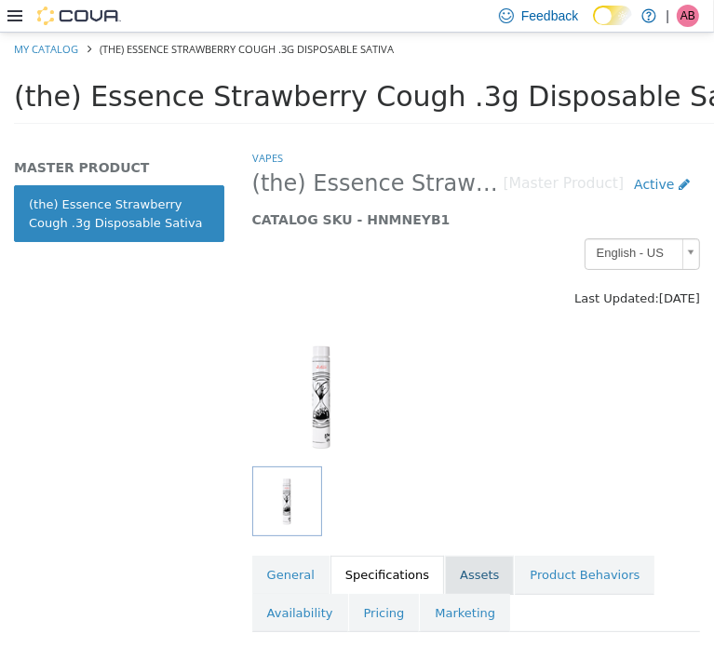
click at [451, 568] on link "Assets" at bounding box center [479, 574] width 69 height 39
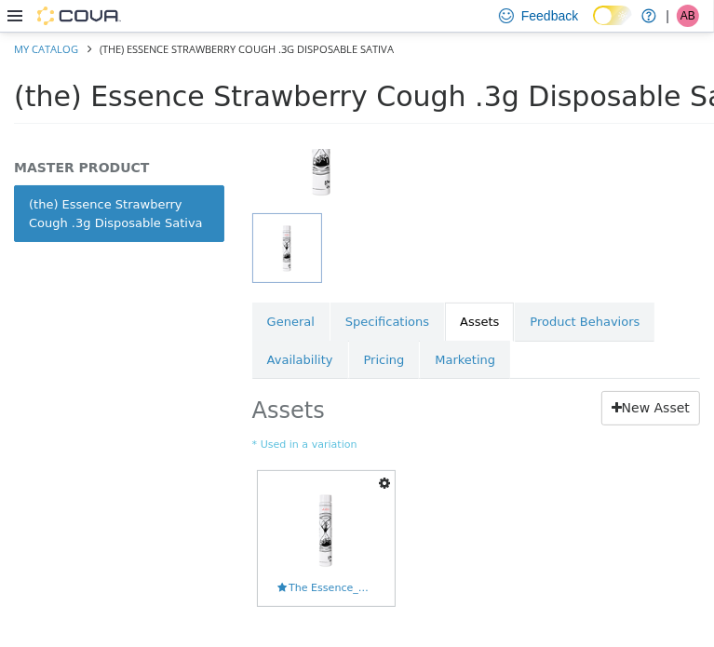
scroll to position [288, 0]
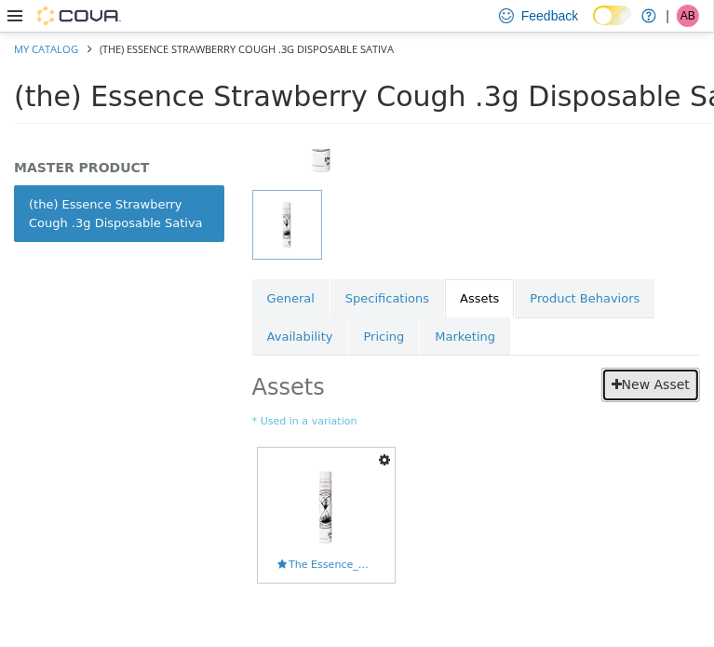
click at [618, 372] on link "New Asset" at bounding box center [651, 384] width 99 height 34
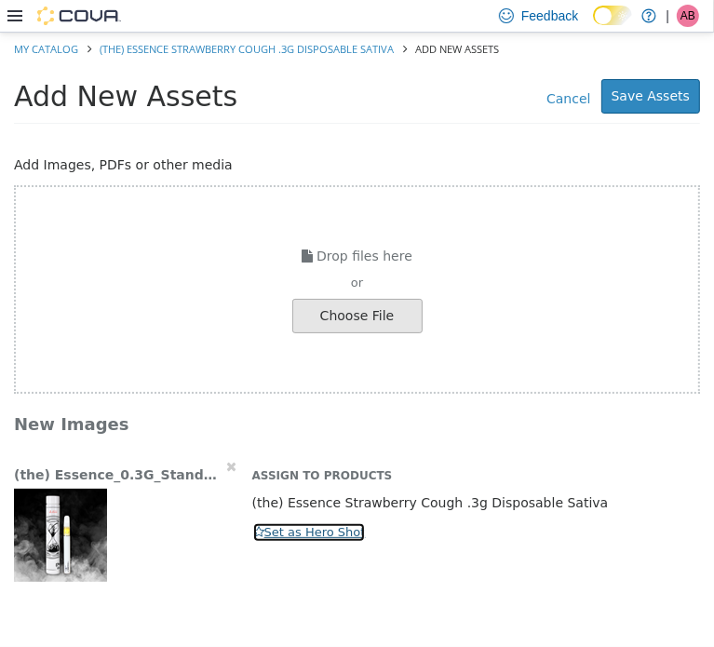
click at [273, 535] on button "Set as Hero Shot" at bounding box center [309, 532] width 115 height 20
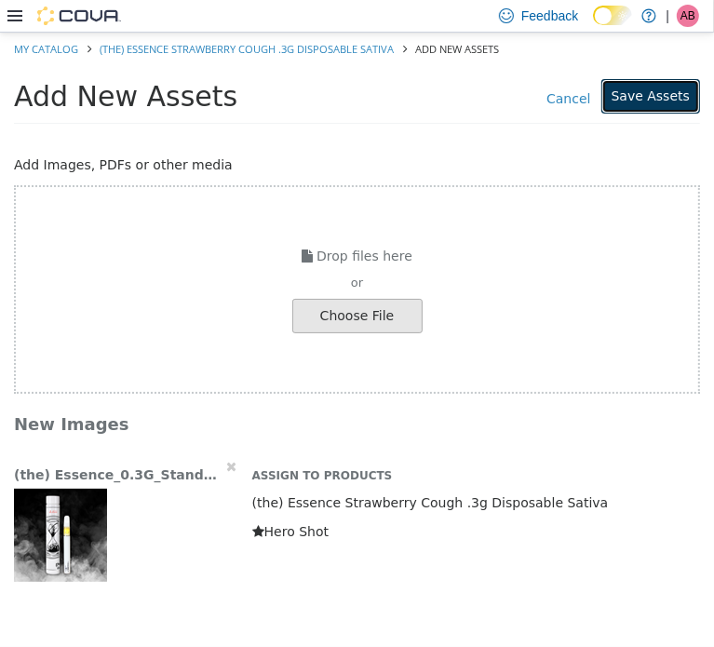
click at [646, 103] on button "Save Assets" at bounding box center [651, 95] width 99 height 34
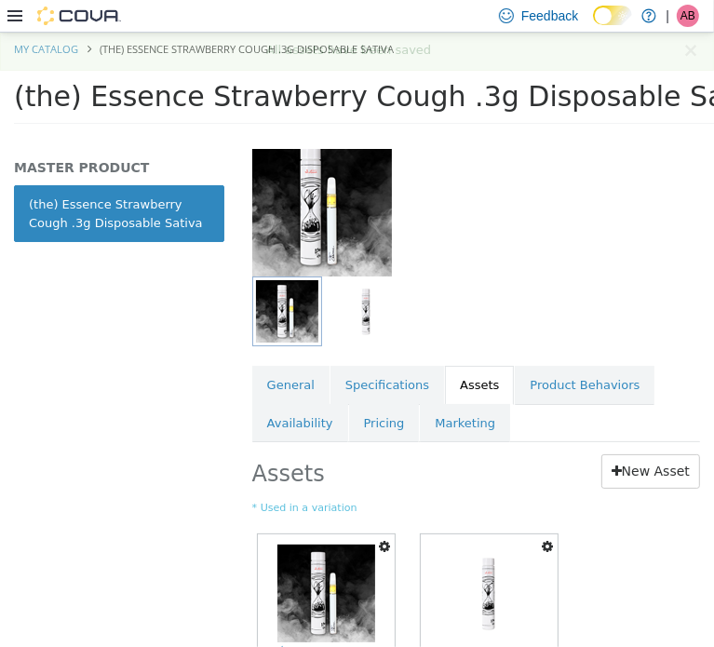
scroll to position [217, 0]
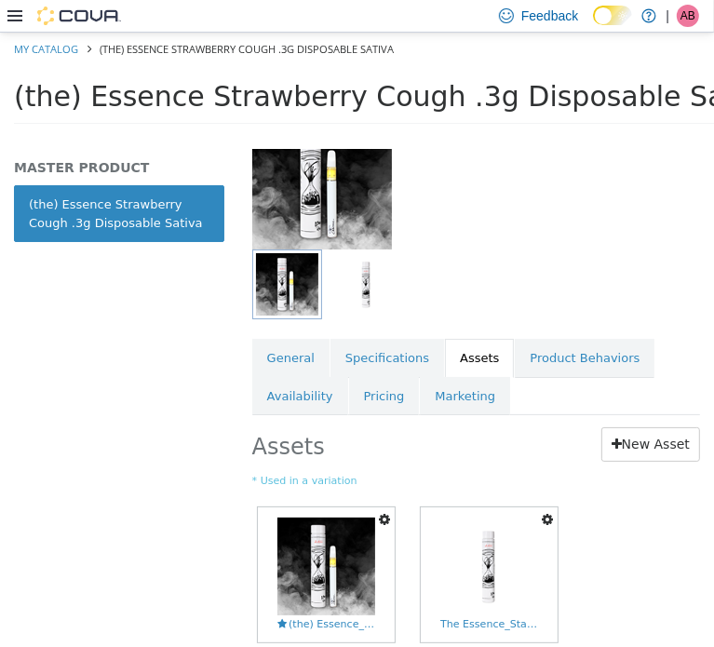
click at [550, 513] on icon "button" at bounding box center [547, 518] width 11 height 13
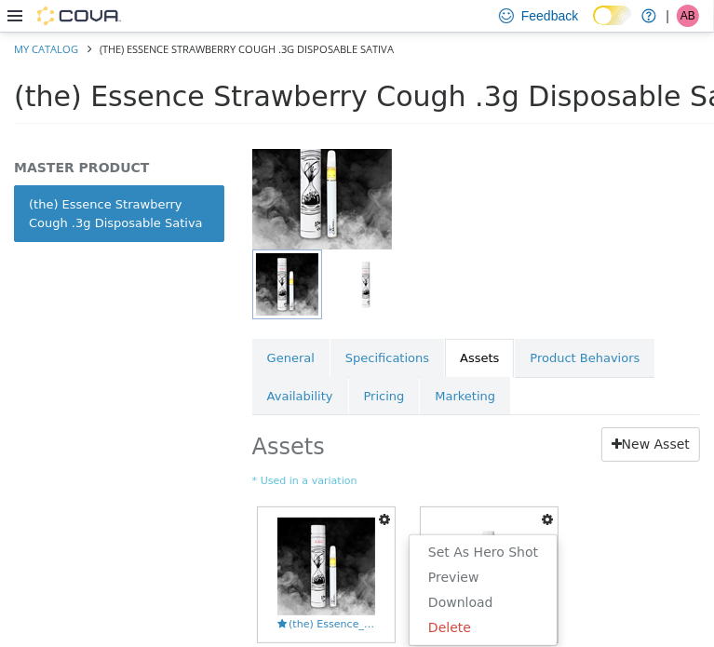
drag, startPoint x: 473, startPoint y: 629, endPoint x: 485, endPoint y: 624, distance: 13.0
click at [476, 627] on link "Delete" at bounding box center [483, 627] width 147 height 25
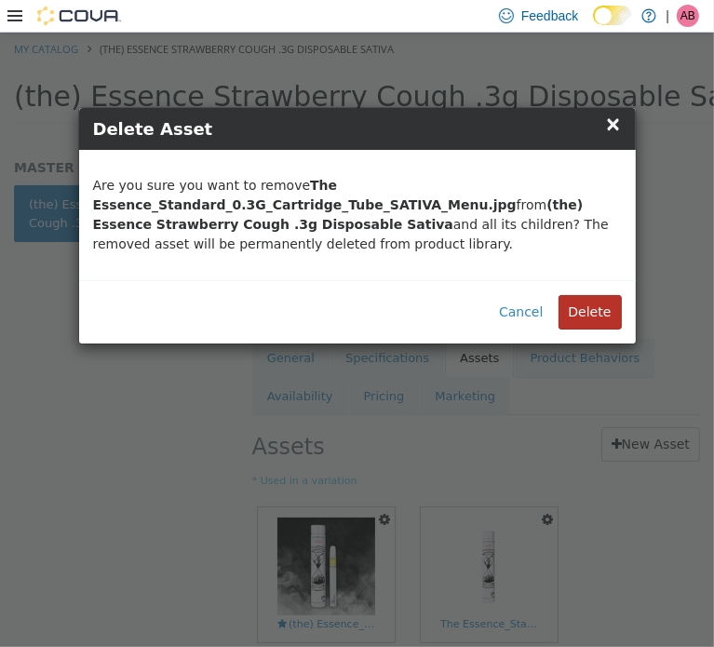
click at [596, 307] on button "Delete" at bounding box center [590, 311] width 63 height 34
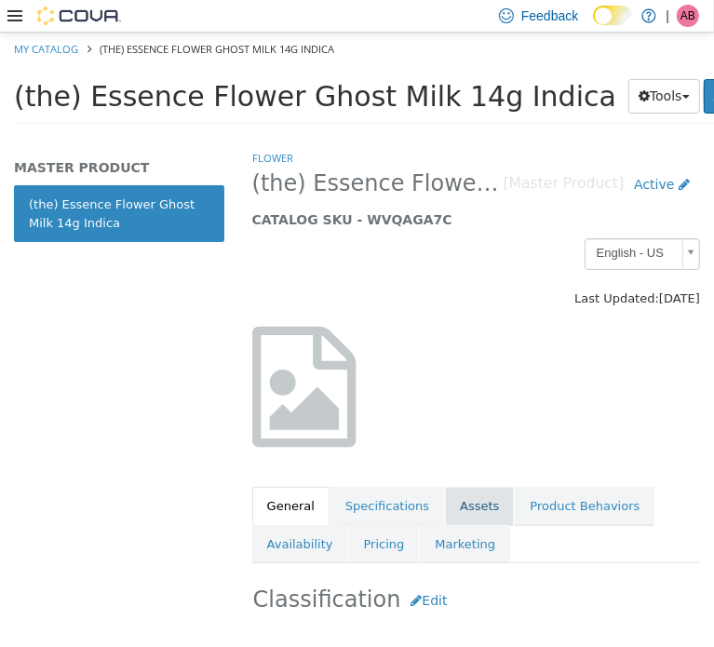
click at [466, 503] on link "Assets" at bounding box center [479, 505] width 69 height 39
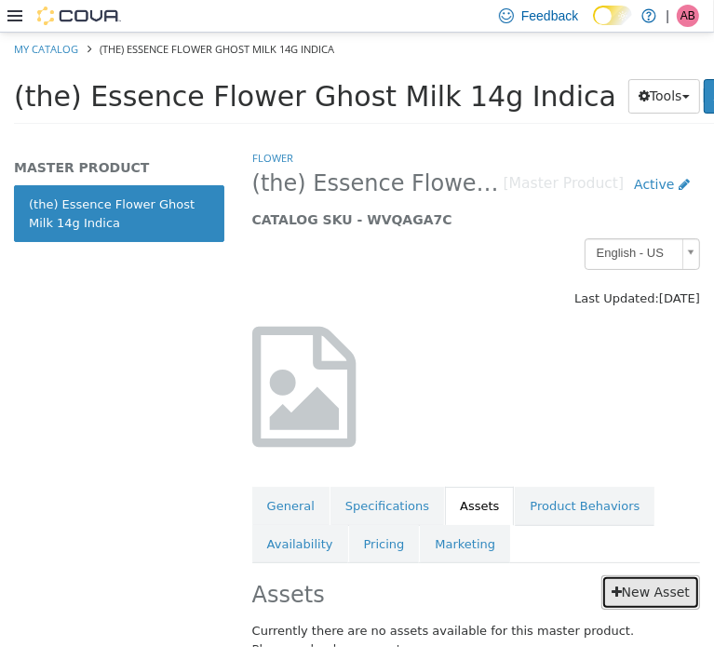
click at [641, 589] on link "New Asset" at bounding box center [651, 592] width 99 height 34
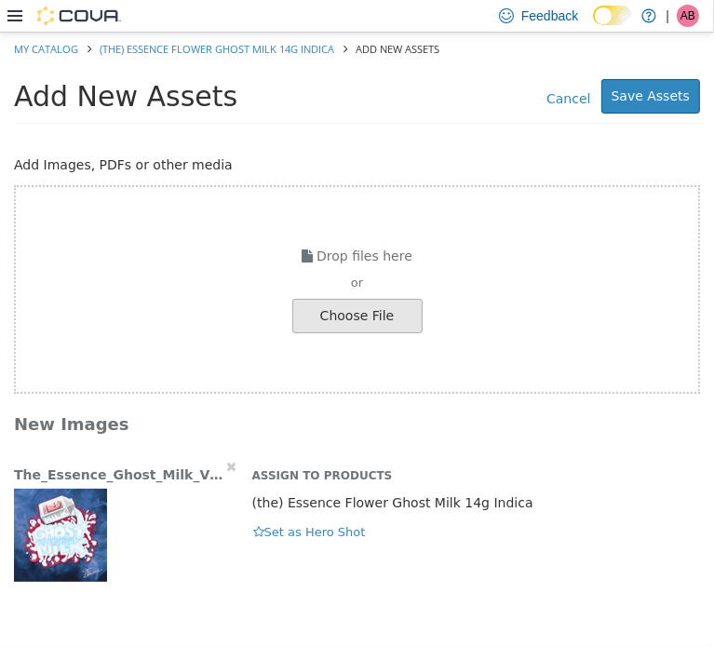
click at [285, 518] on div "Assign to Products (the) Essence Flower Ghost Milk 14g Indica Hero Shot Set as …" at bounding box center [476, 499] width 476 height 86
click at [285, 529] on button "Set as Hero Shot" at bounding box center [309, 532] width 115 height 20
click at [682, 80] on button "Save Assets" at bounding box center [651, 95] width 99 height 34
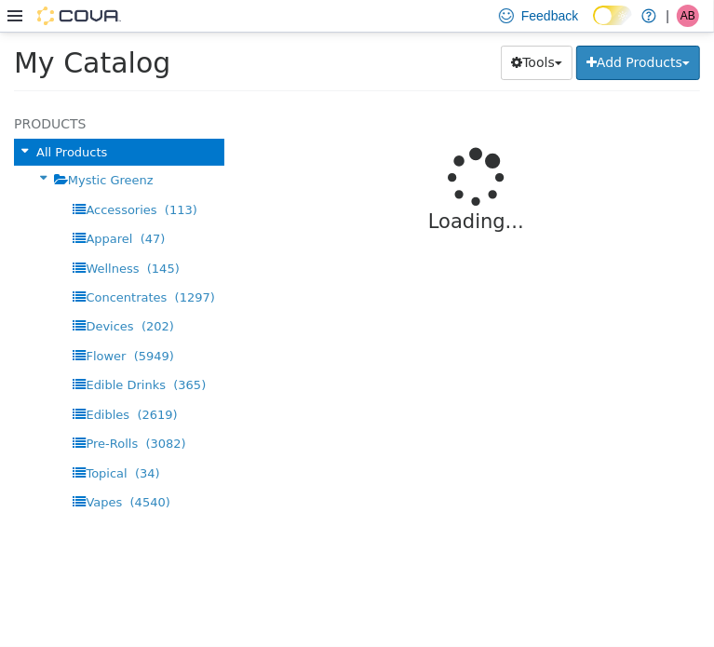
select select "**********"
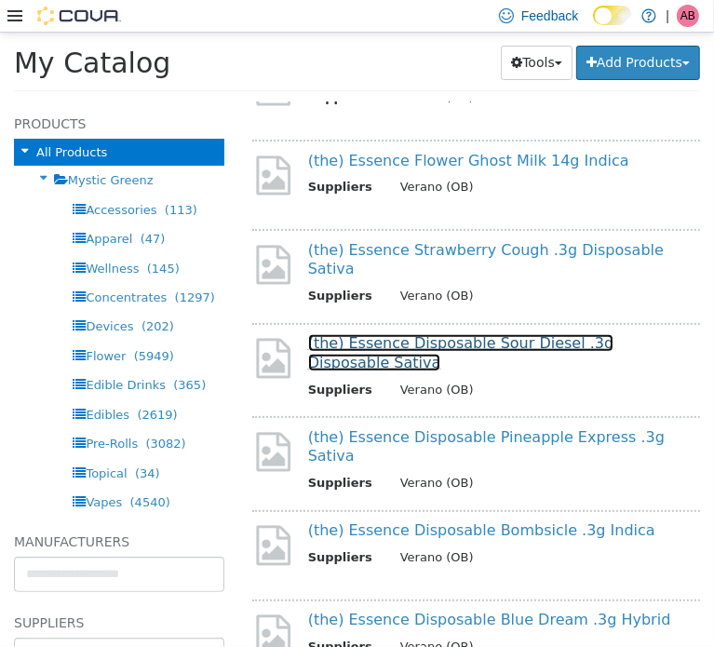
scroll to position [279, 0]
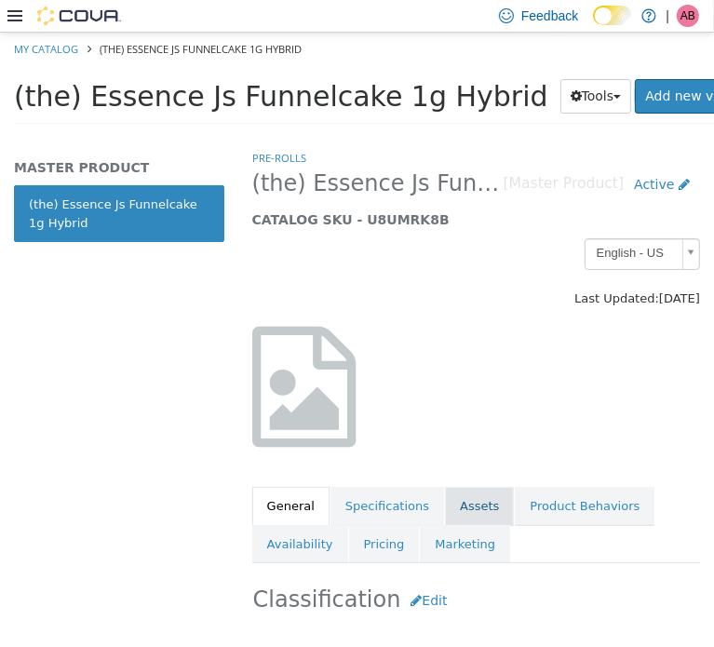
click at [456, 508] on link "Assets" at bounding box center [479, 505] width 69 height 39
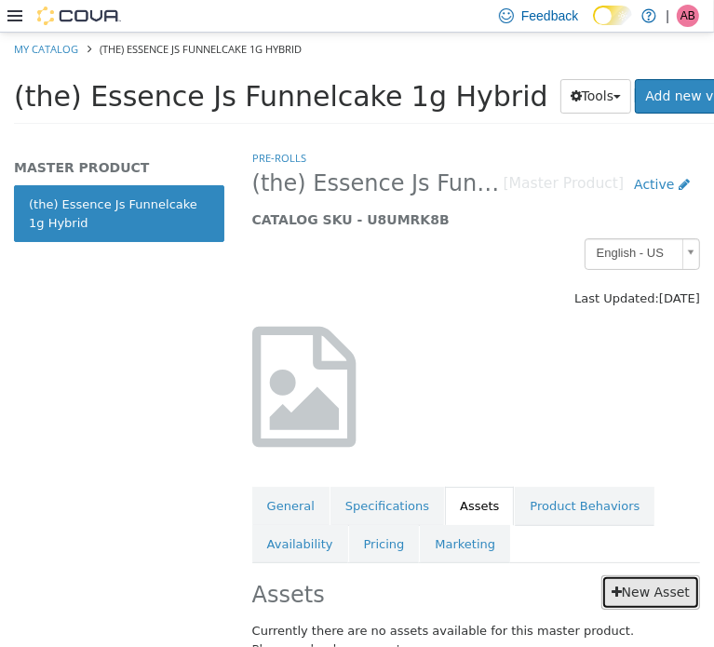
click at [633, 584] on link "New Asset" at bounding box center [651, 592] width 99 height 34
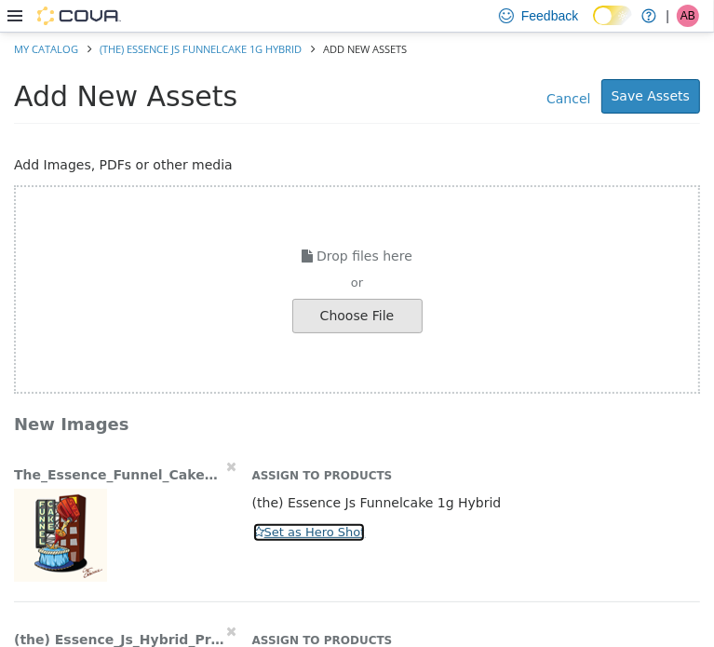
click at [267, 527] on button "Set as Hero Shot" at bounding box center [309, 532] width 115 height 20
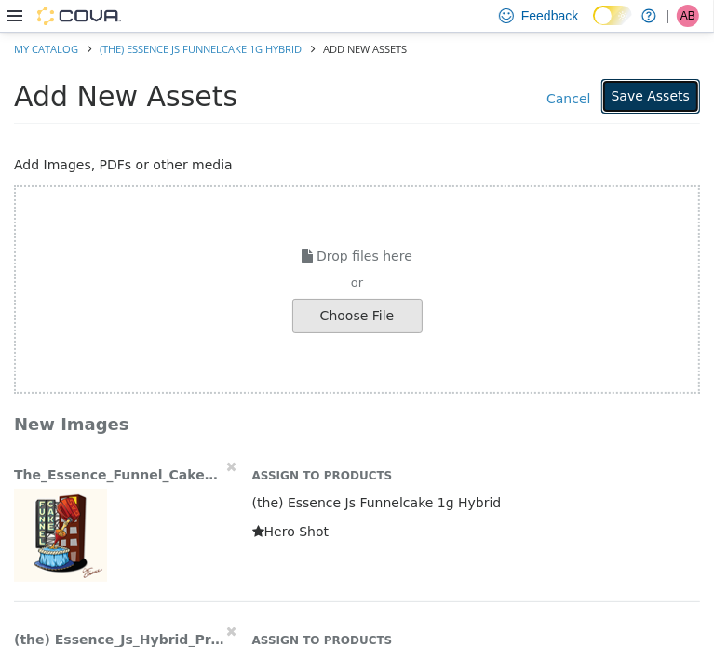
click at [650, 100] on button "Save Assets" at bounding box center [651, 95] width 99 height 34
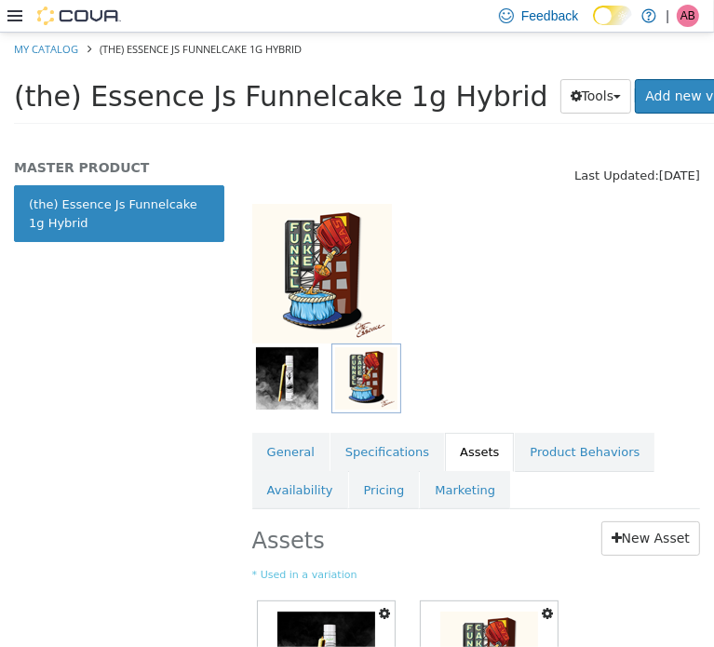
scroll to position [124, 0]
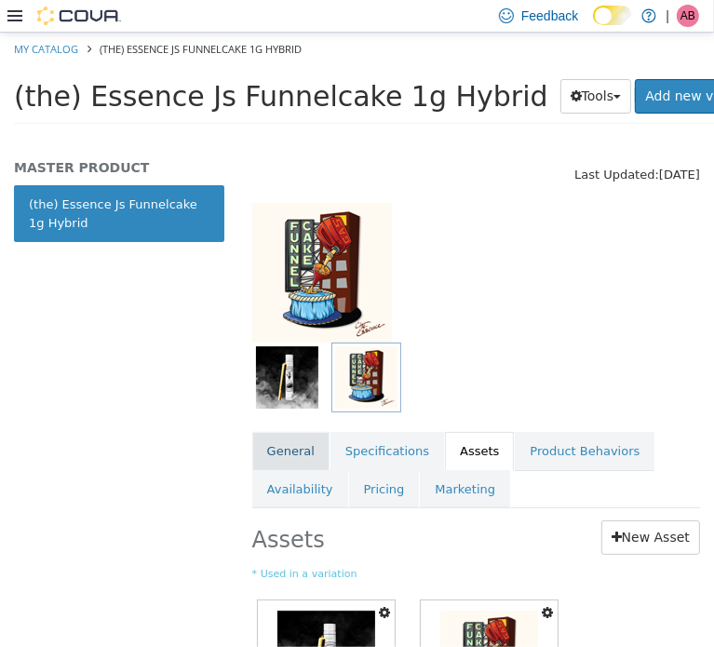
click at [272, 445] on link "General" at bounding box center [290, 450] width 77 height 39
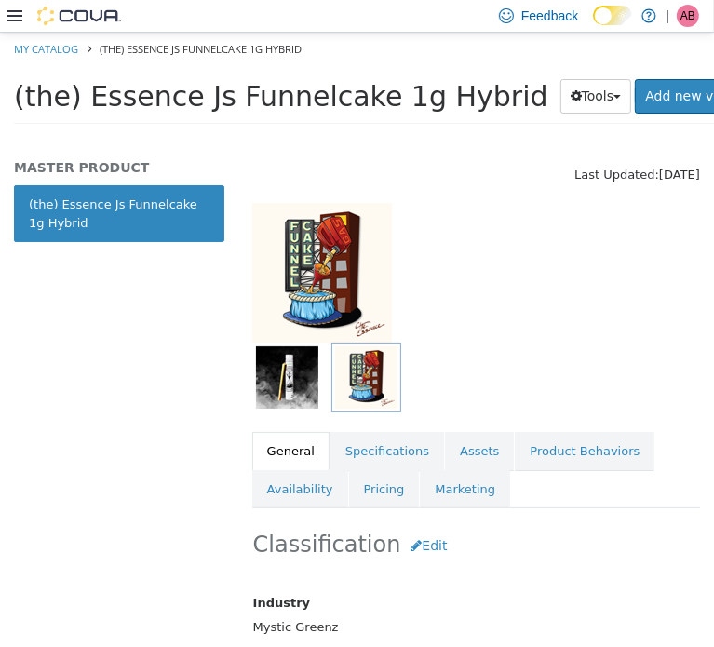
click at [237, 92] on span "(the) Essence Js Funnelcake 1g Hybrid" at bounding box center [281, 95] width 535 height 33
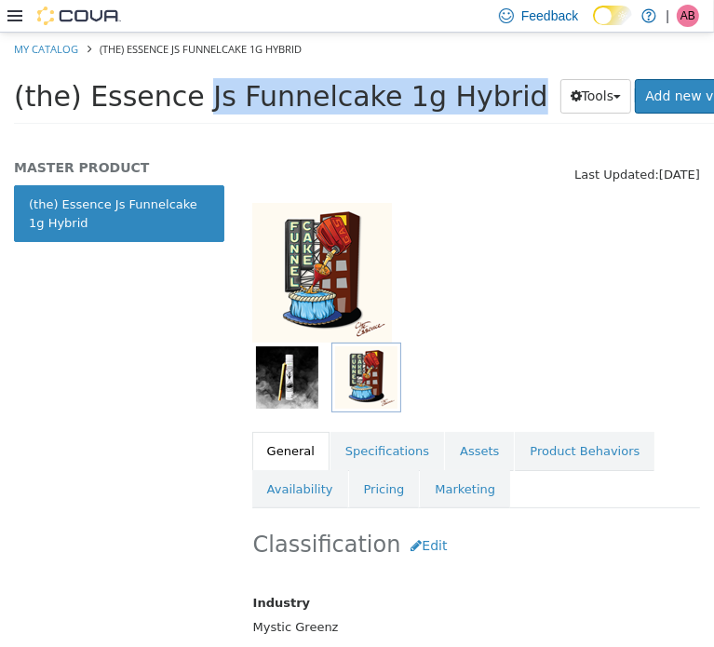
click at [237, 92] on span "(the) Essence Js Funnelcake 1g Hybrid" at bounding box center [281, 95] width 535 height 33
copy div "(the) Essence Js Funnelcake 1g Hybrid Tools Clone Print Labels"
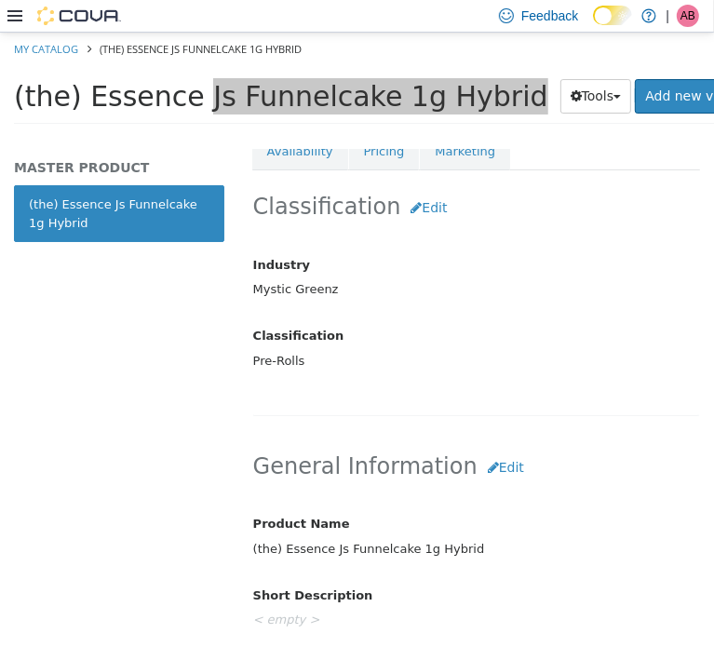
scroll to position [652, 0]
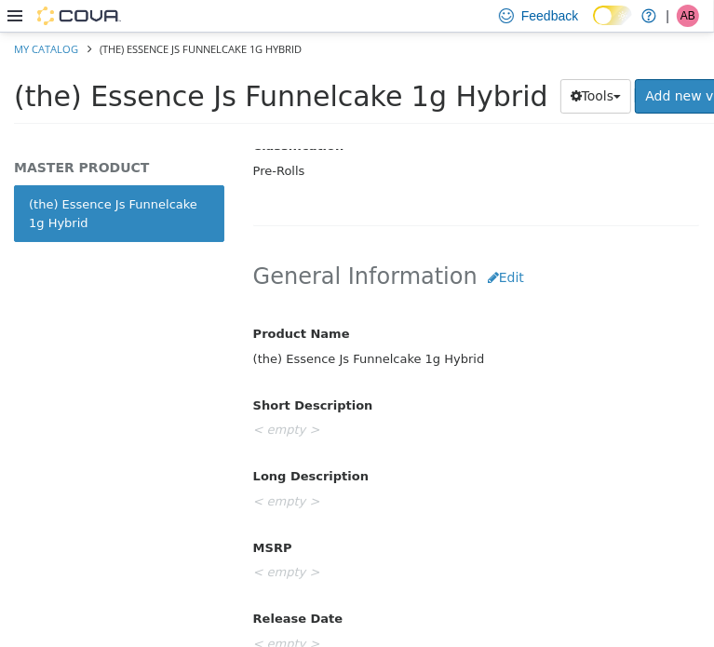
drag, startPoint x: 533, startPoint y: 401, endPoint x: 518, endPoint y: 353, distance: 49.8
click at [528, 385] on div "Product Name (the) Essence Js Funnelcake 1g Hybrid Short Description < empty > …" at bounding box center [476, 489] width 446 height 343
click at [482, 268] on button "Edit" at bounding box center [506, 277] width 57 height 34
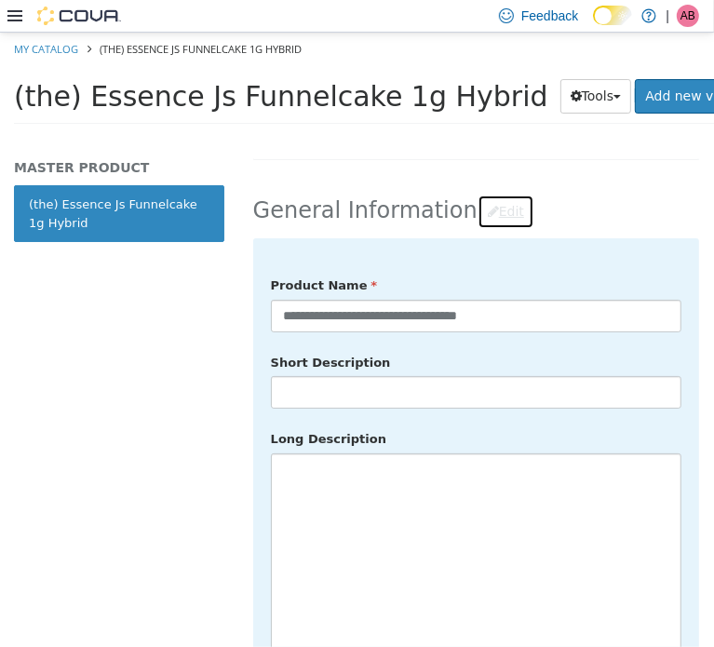
scroll to position [838, 0]
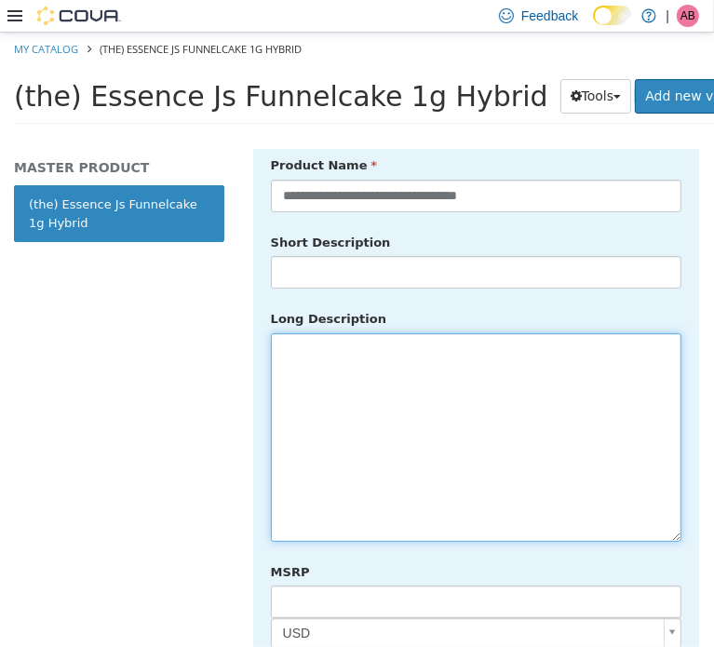
drag, startPoint x: 417, startPoint y: 431, endPoint x: 440, endPoint y: 424, distance: 23.6
click at [426, 430] on textarea at bounding box center [476, 437] width 411 height 209
click at [360, 360] on textarea at bounding box center [476, 437] width 411 height 209
paste textarea "**********"
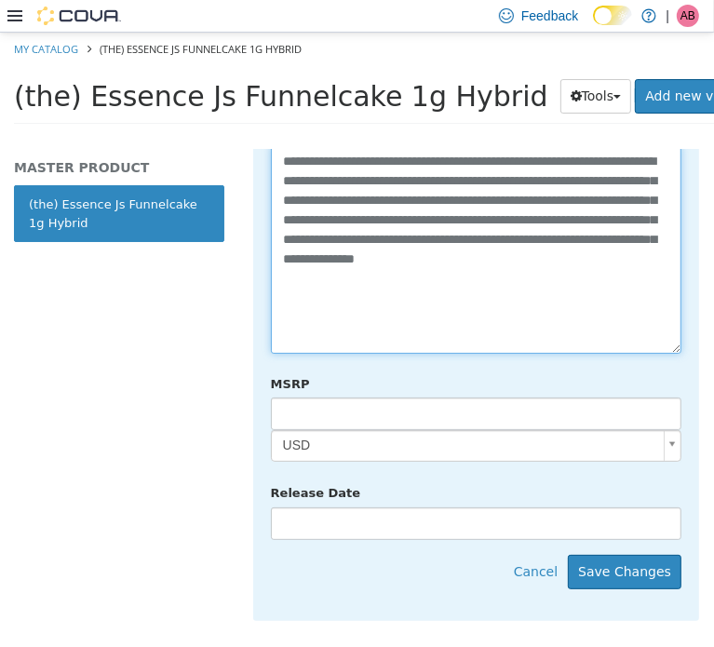
scroll to position [1055, 0]
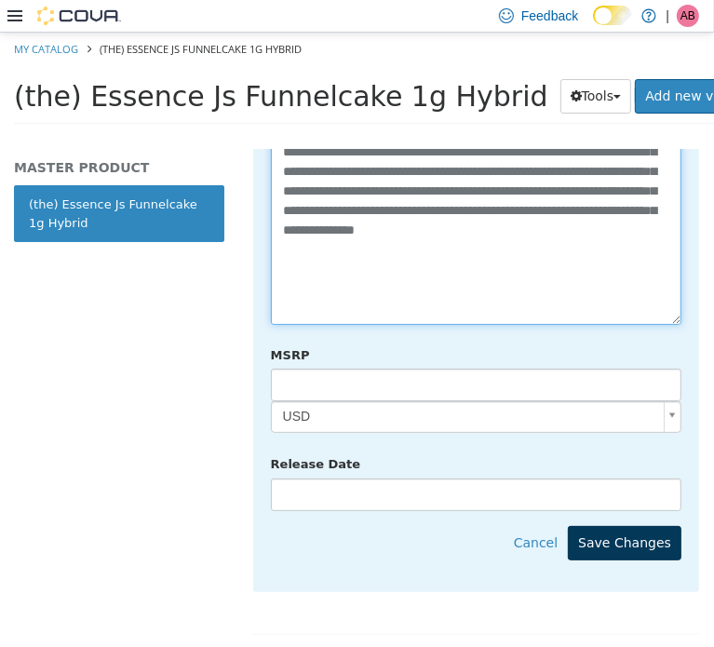
type textarea "**********"
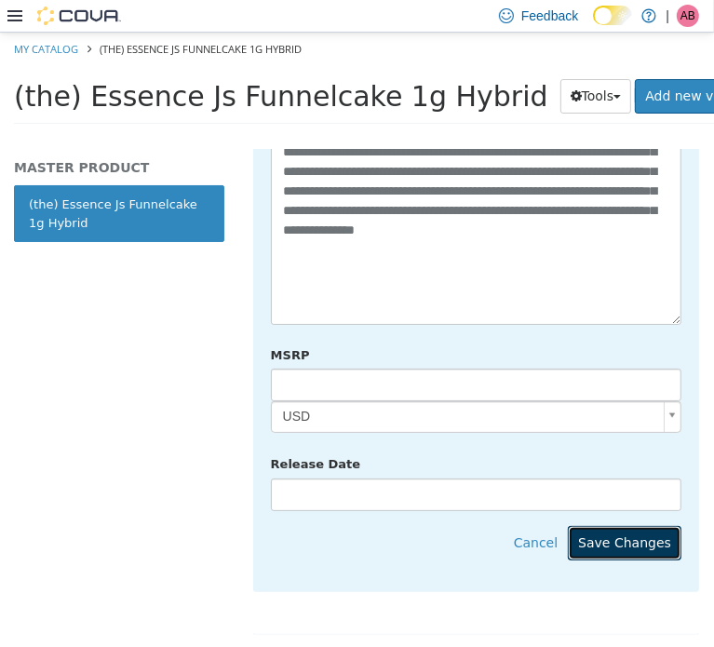
click at [642, 525] on button "Save Changes" at bounding box center [625, 542] width 114 height 34
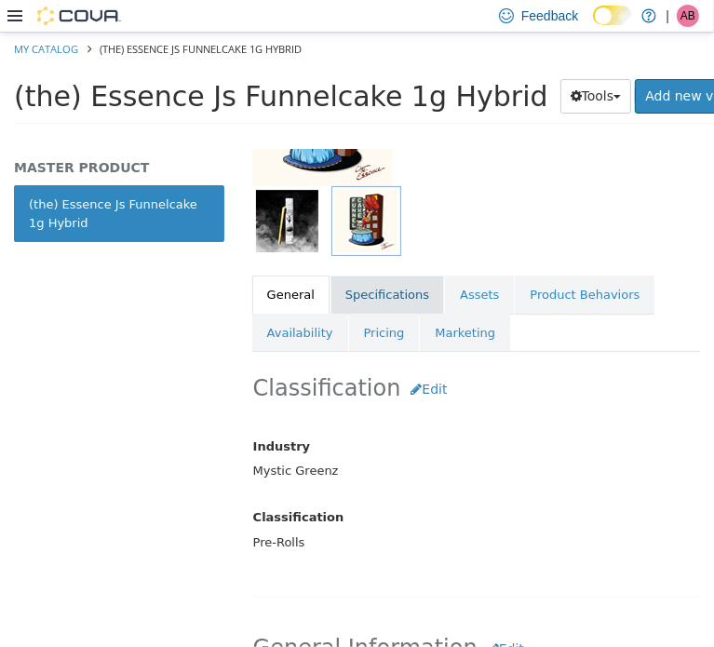
scroll to position [279, 0]
click at [391, 291] on link "Specifications" at bounding box center [388, 295] width 114 height 39
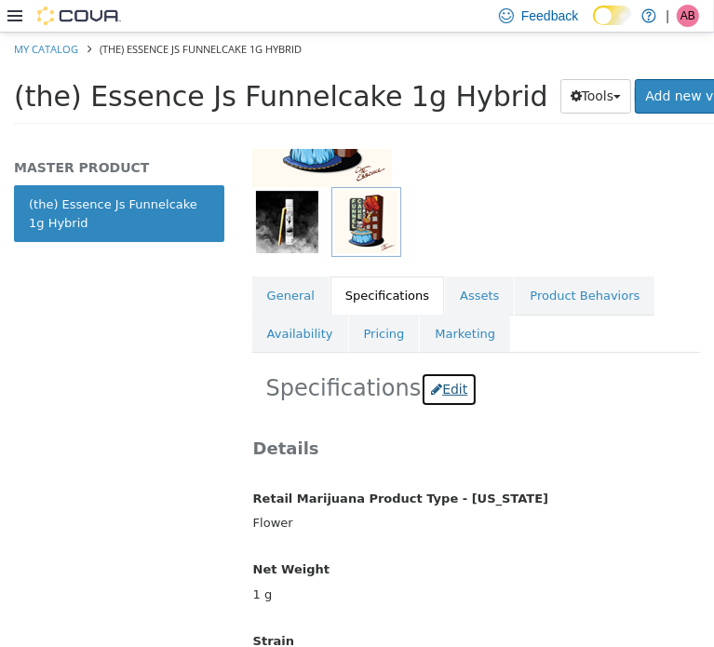
click at [426, 394] on button "Edit" at bounding box center [449, 389] width 57 height 34
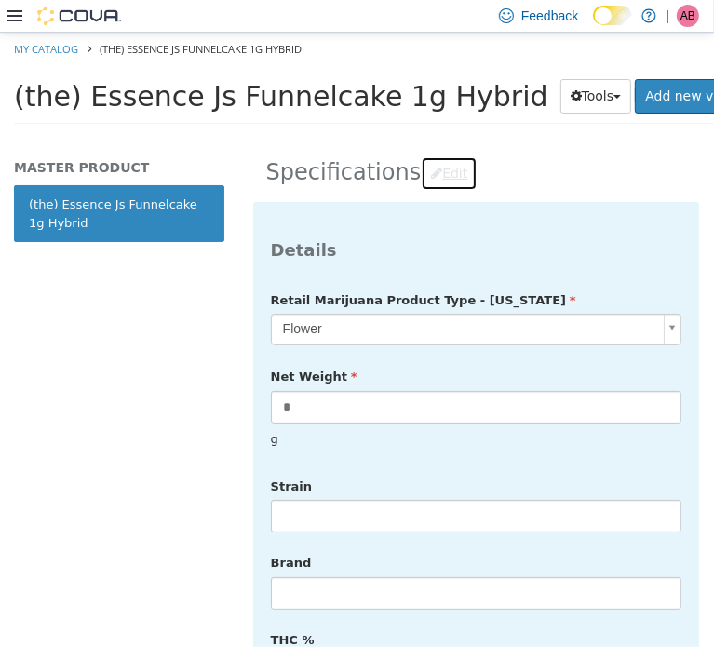
scroll to position [496, 0]
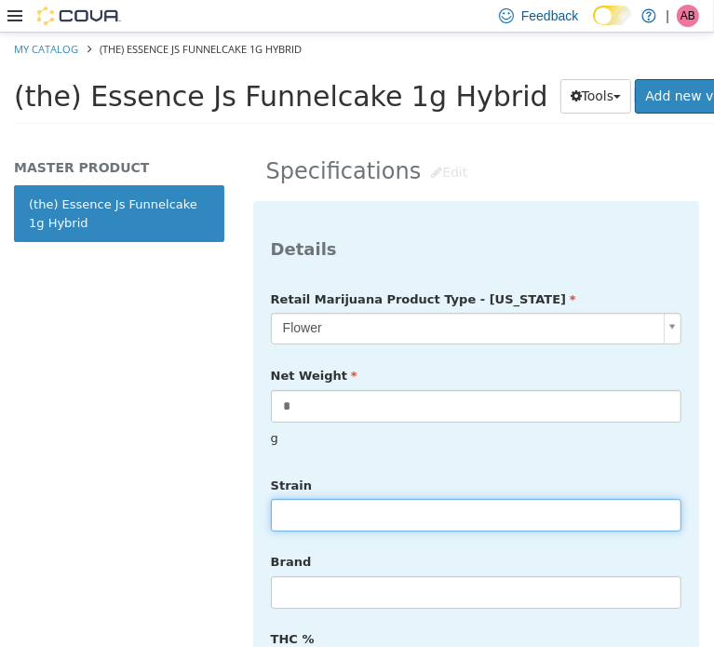
click at [376, 500] on input "text" at bounding box center [476, 514] width 411 height 33
type input "******"
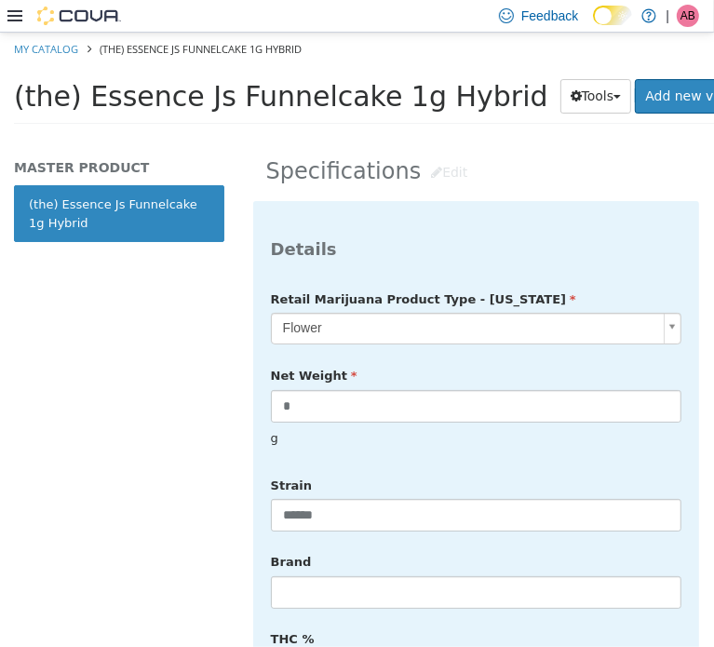
click at [377, 546] on div "Brand" at bounding box center [476, 577] width 439 height 63
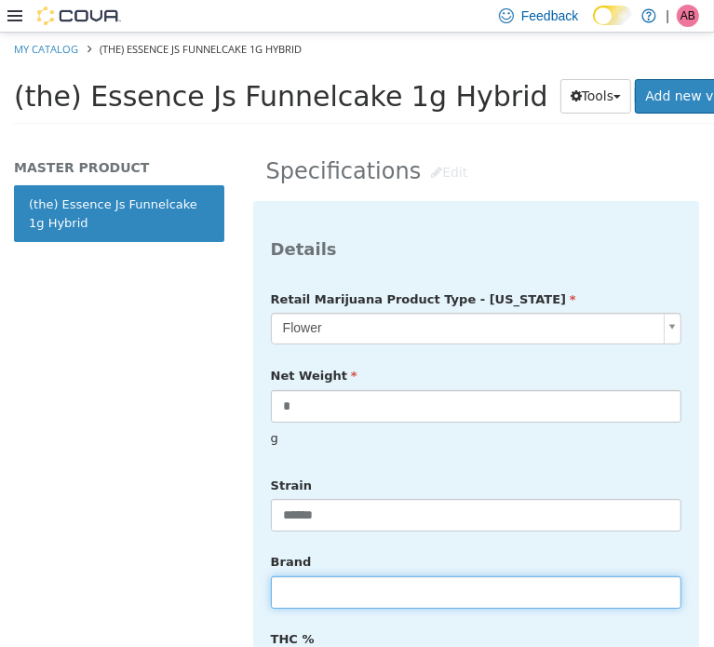
click at [344, 576] on input "text" at bounding box center [476, 592] width 411 height 33
type input "**********"
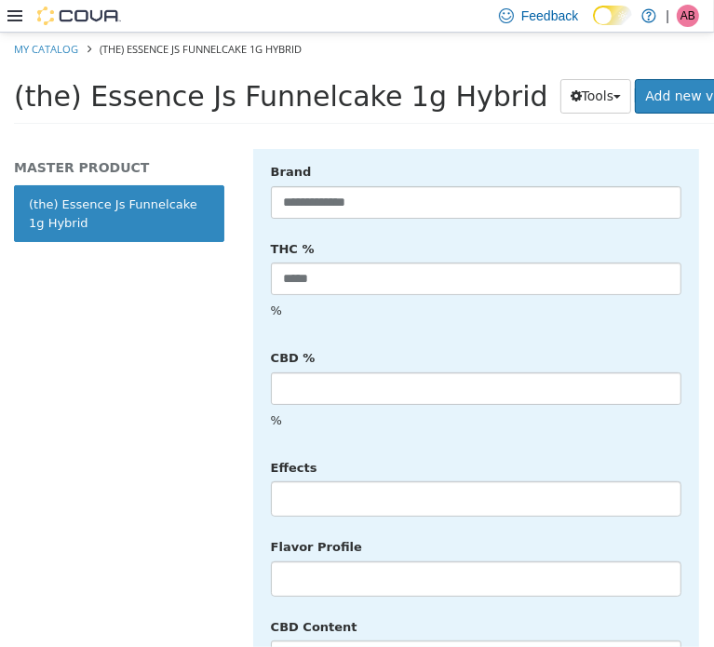
scroll to position [900, 0]
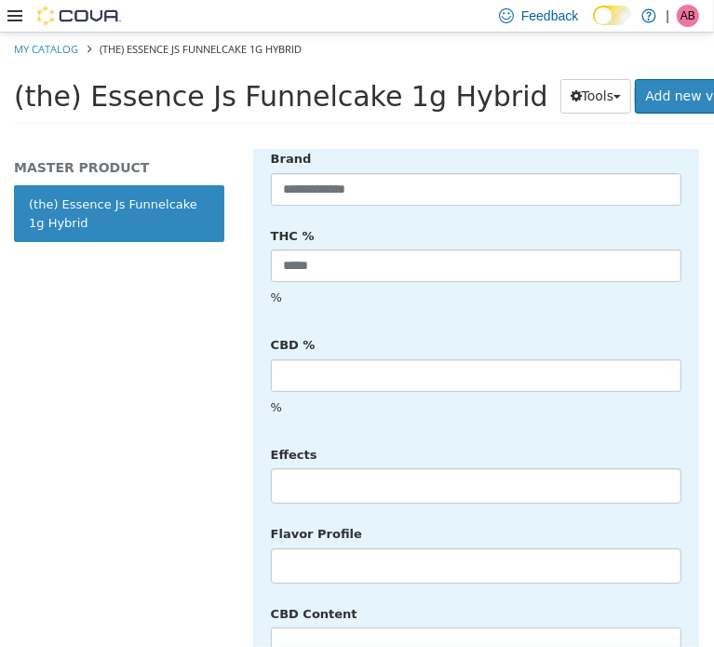
click at [312, 470] on li at bounding box center [476, 485] width 409 height 30
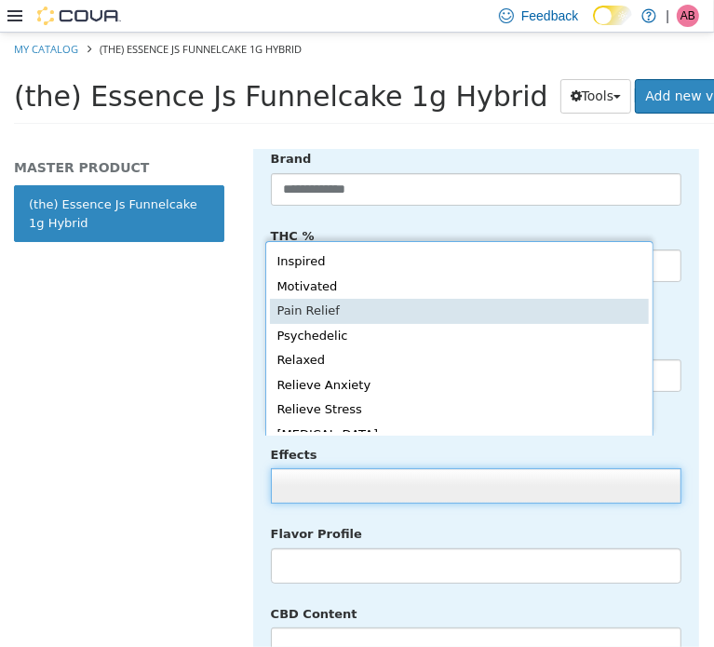
scroll to position [406, 0]
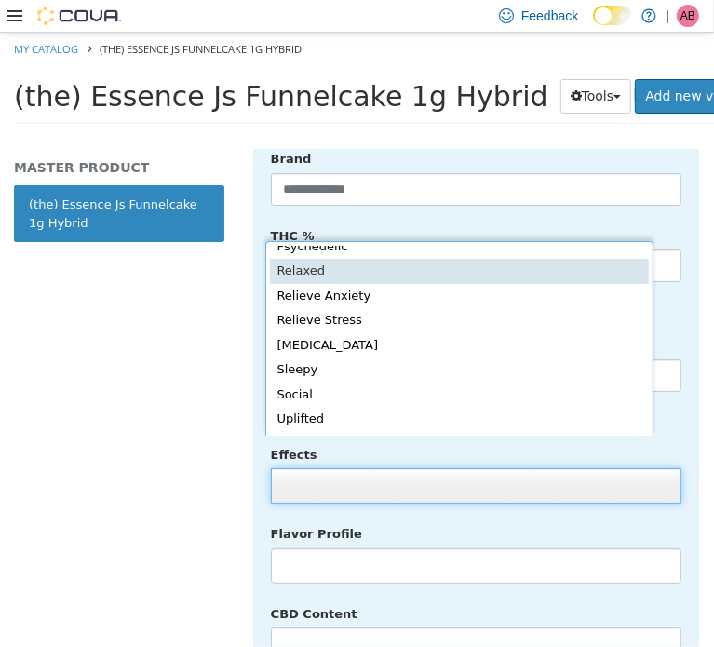
drag, startPoint x: 371, startPoint y: 275, endPoint x: 474, endPoint y: 447, distance: 200.9
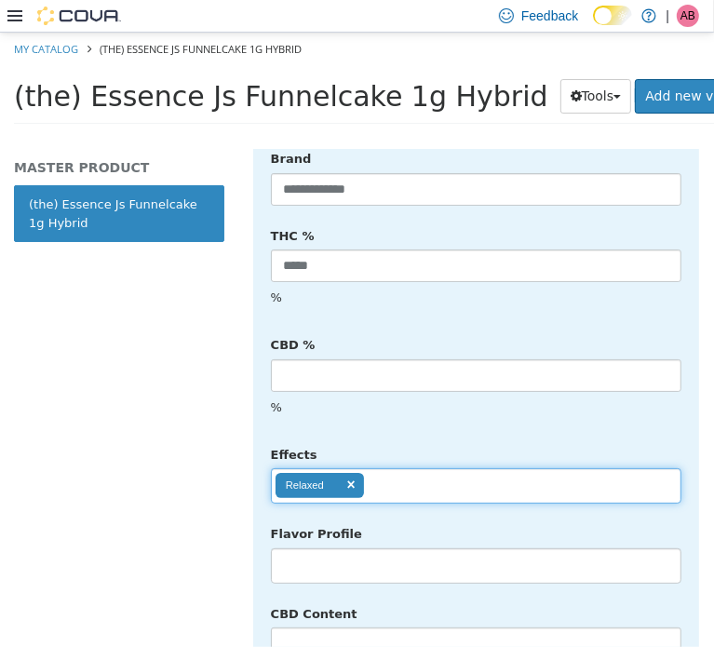
click at [431, 468] on ul "Relaxed" at bounding box center [476, 485] width 411 height 35
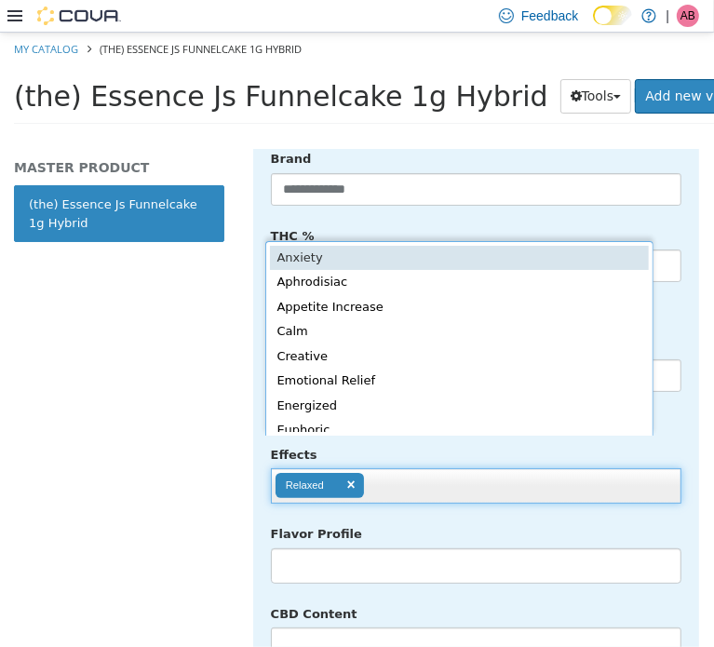
scroll to position [4, 0]
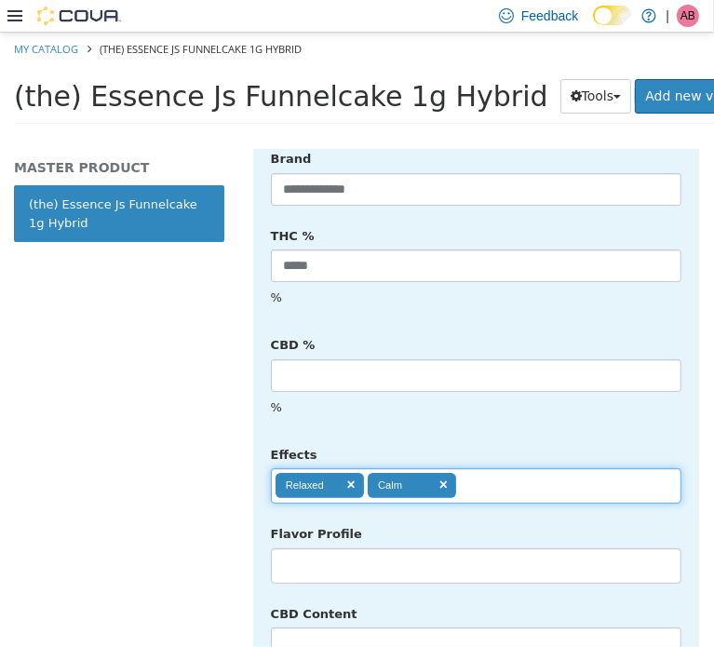
click at [499, 468] on ul "Relaxed Calm" at bounding box center [476, 485] width 411 height 35
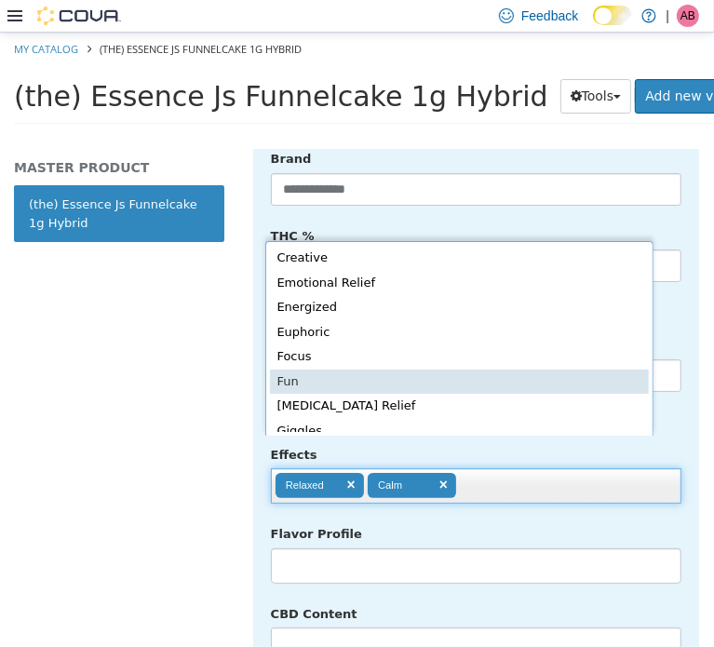
scroll to position [222, 0]
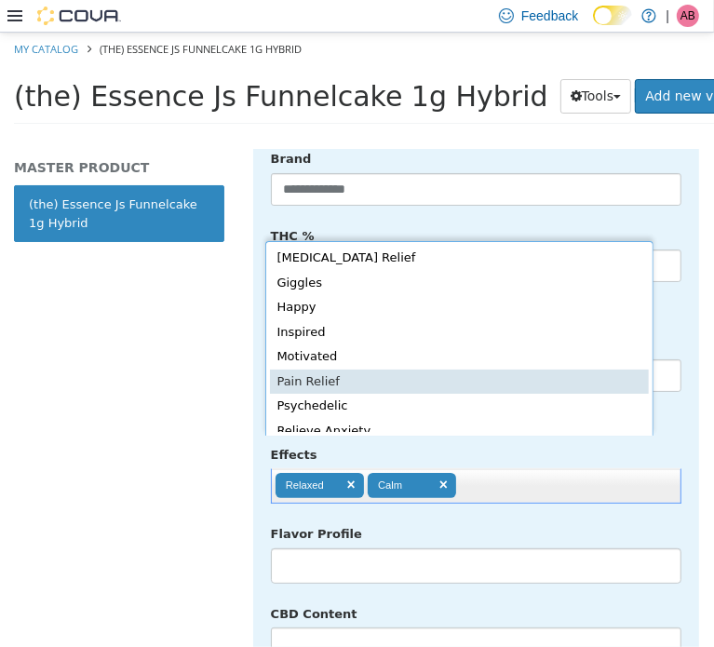
type input "**********"
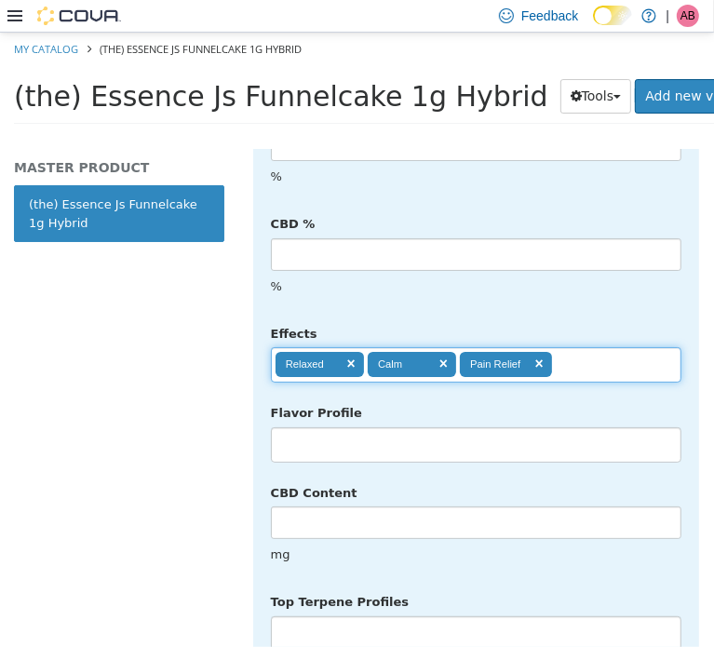
scroll to position [1025, 0]
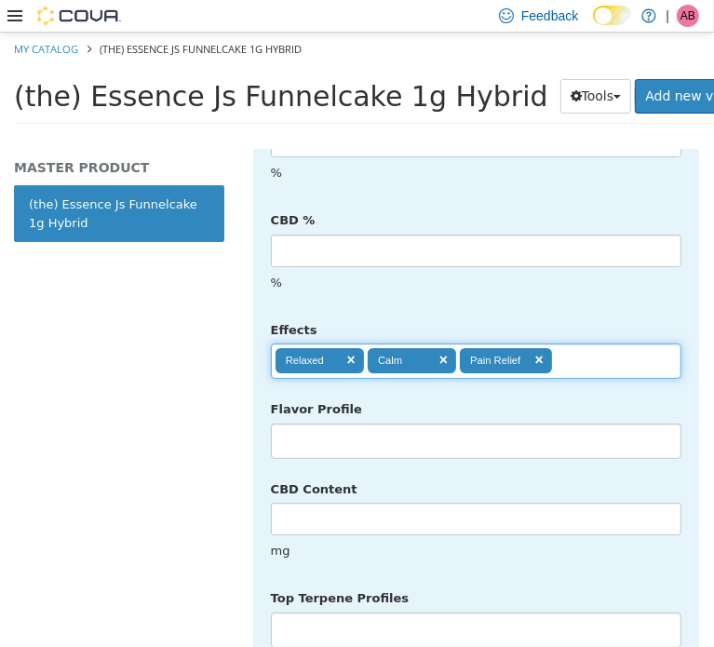
click at [345, 426] on li at bounding box center [476, 441] width 409 height 30
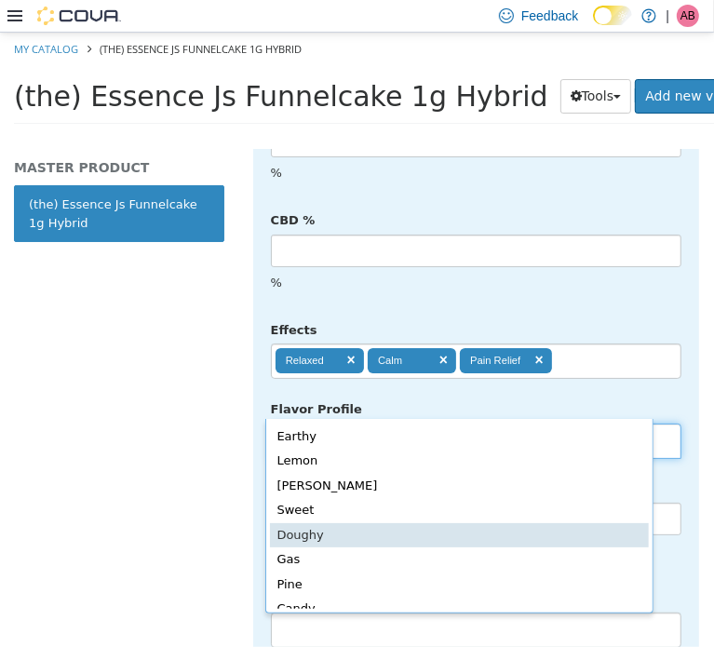
scroll to position [233, 0]
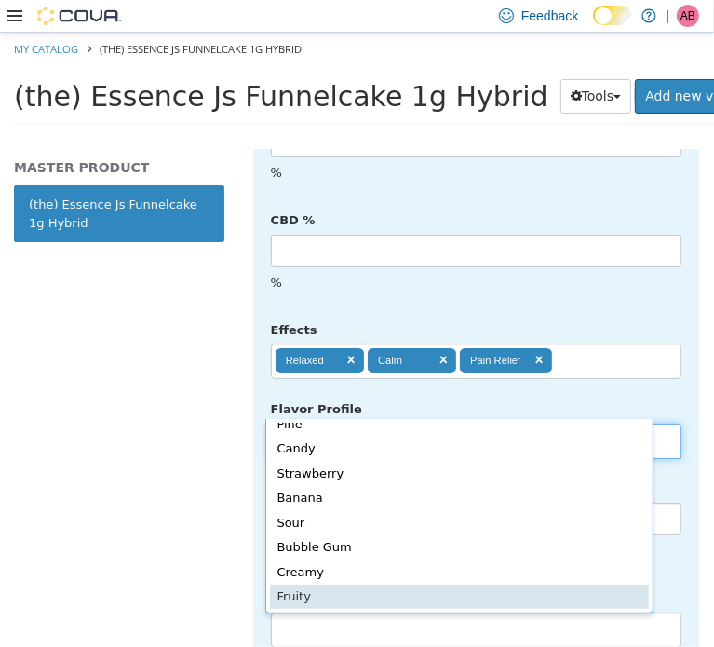
click at [417, 612] on div "Citrus Mint Apple Earthy Lemon Berry Sweet Doughy Gas Pine Candy Strawberry Ban…" at bounding box center [459, 515] width 388 height 195
drag, startPoint x: 415, startPoint y: 603, endPoint x: 407, endPoint y: 555, distance: 48.2
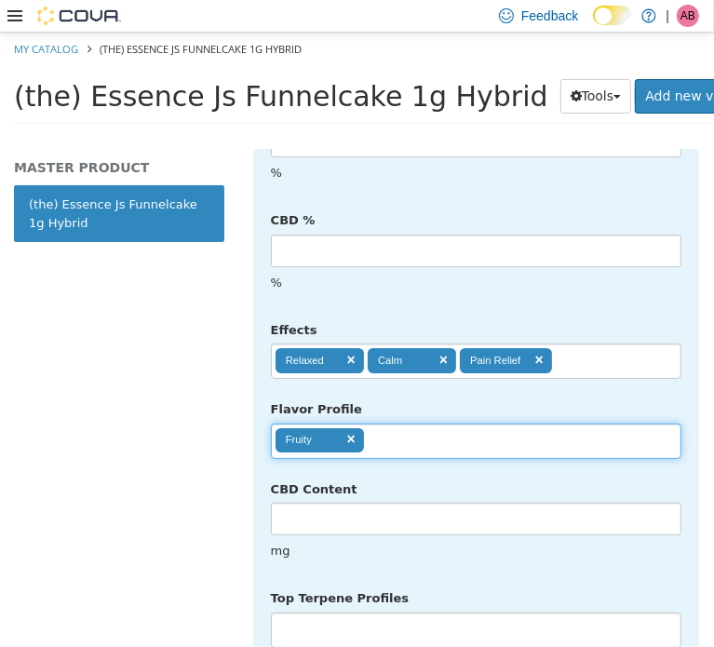
click at [415, 423] on ul "Fruity" at bounding box center [476, 440] width 411 height 35
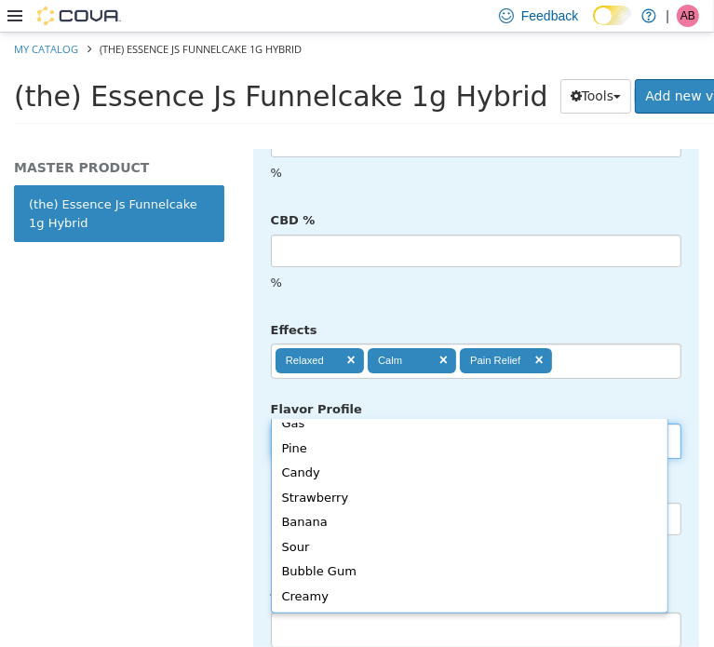
scroll to position [0, 0]
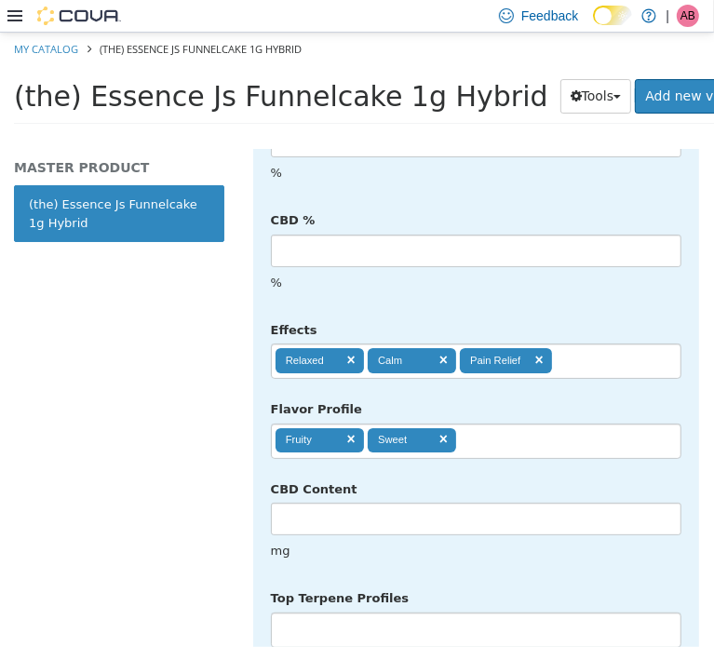
click at [502, 423] on ul "Fruity Sweet" at bounding box center [476, 440] width 411 height 35
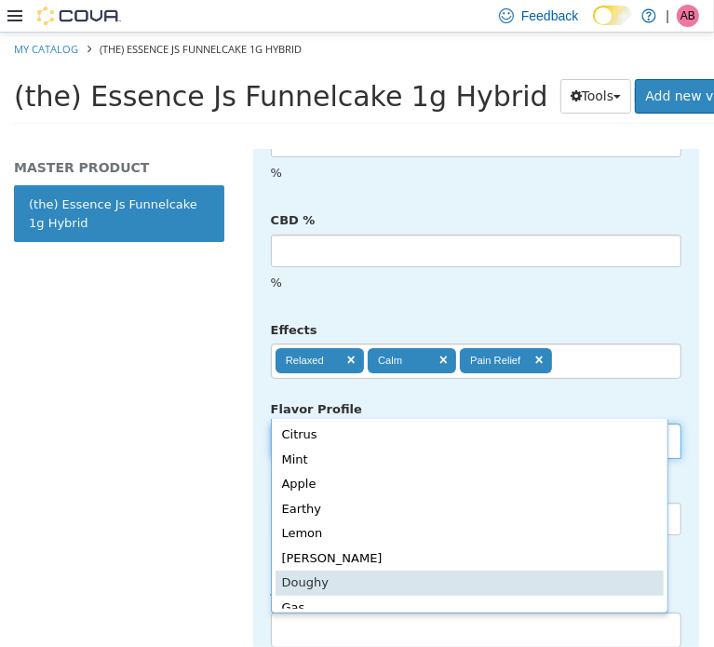
scroll to position [4, 0]
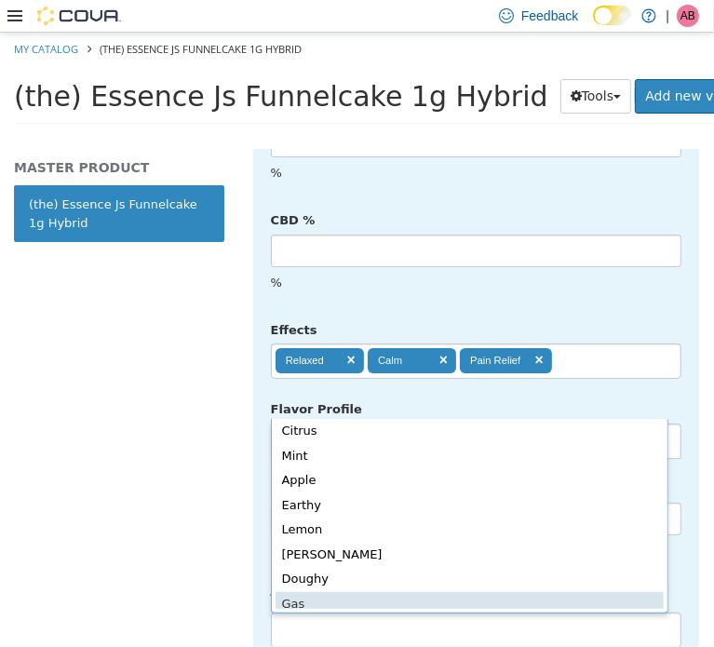
type input "**********"
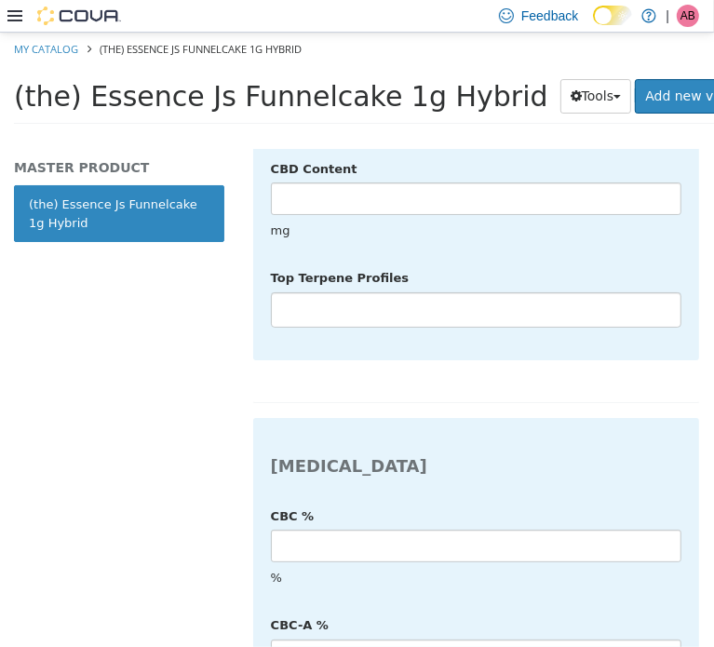
scroll to position [1459, 0]
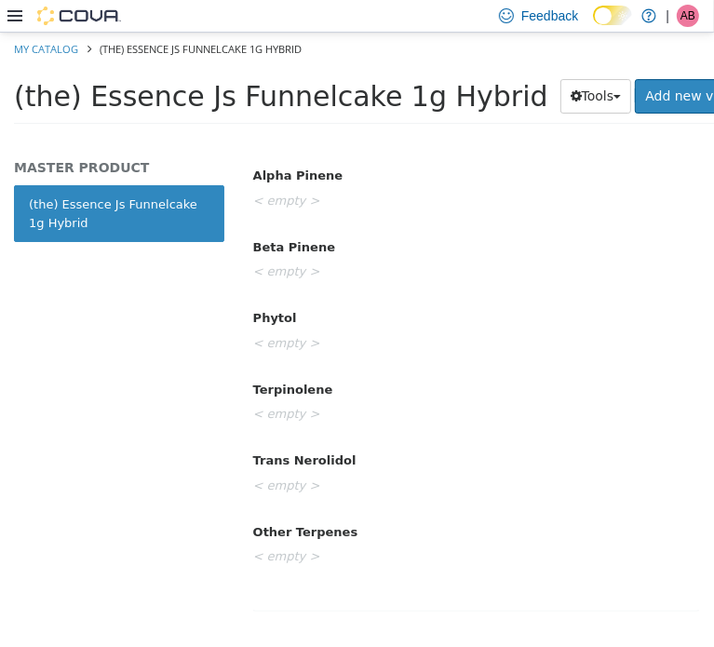
scroll to position [0, 0]
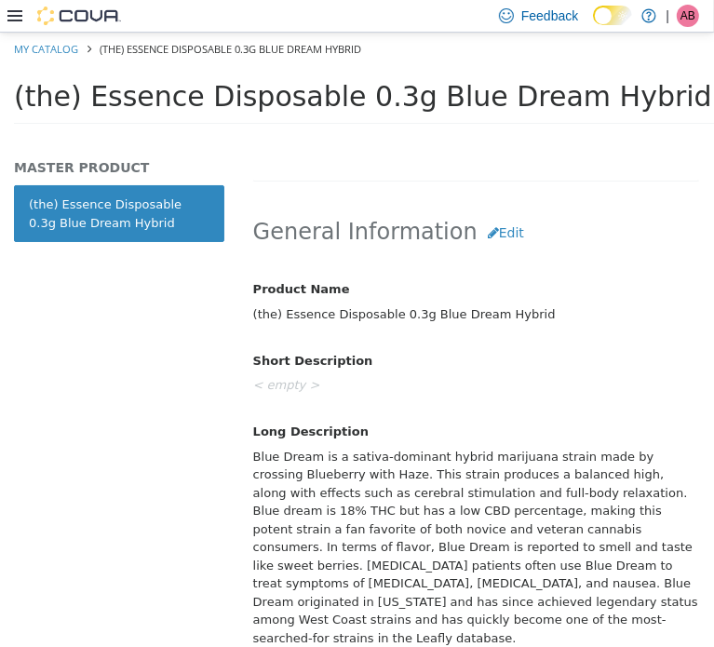
scroll to position [745, 0]
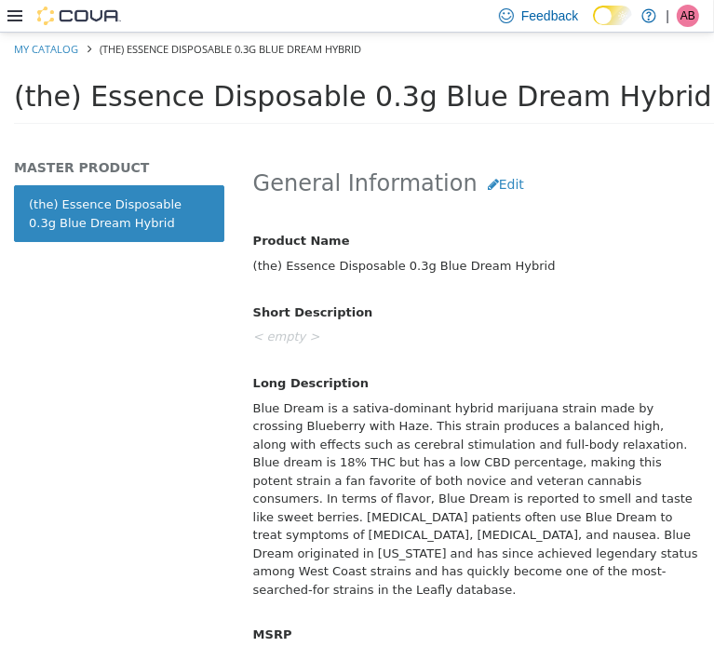
click at [375, 477] on div "Blue Dream is a sativa-dominant hybrid marijuana strain made by crossing Bluebe…" at bounding box center [476, 498] width 474 height 213
click at [375, 476] on div "Blue Dream is a sativa-dominant hybrid marijuana strain made by crossing Bluebe…" at bounding box center [476, 498] width 474 height 213
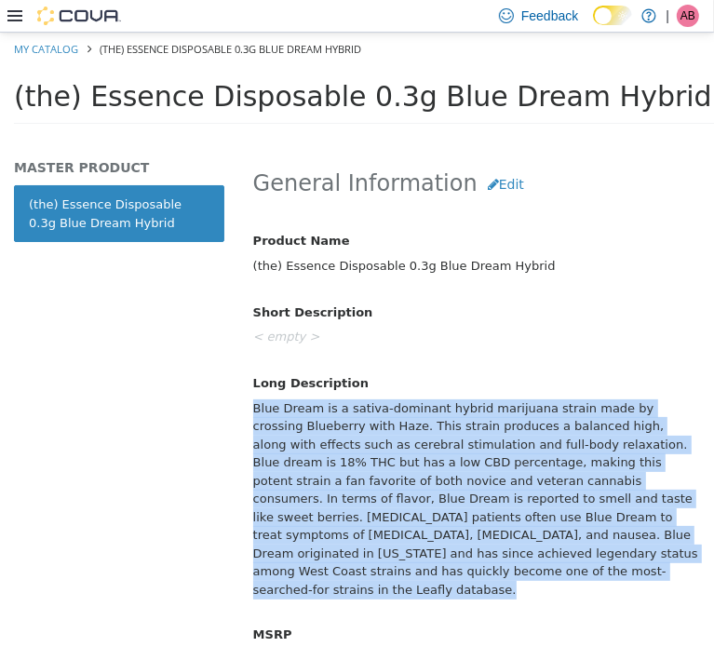
click at [375, 476] on div "Blue Dream is a sativa-dominant hybrid marijuana strain made by crossing Bluebe…" at bounding box center [476, 498] width 474 height 213
copy div "Blue Dream is a sativa-dominant hybrid marijuana strain made by crossing Bluebe…"
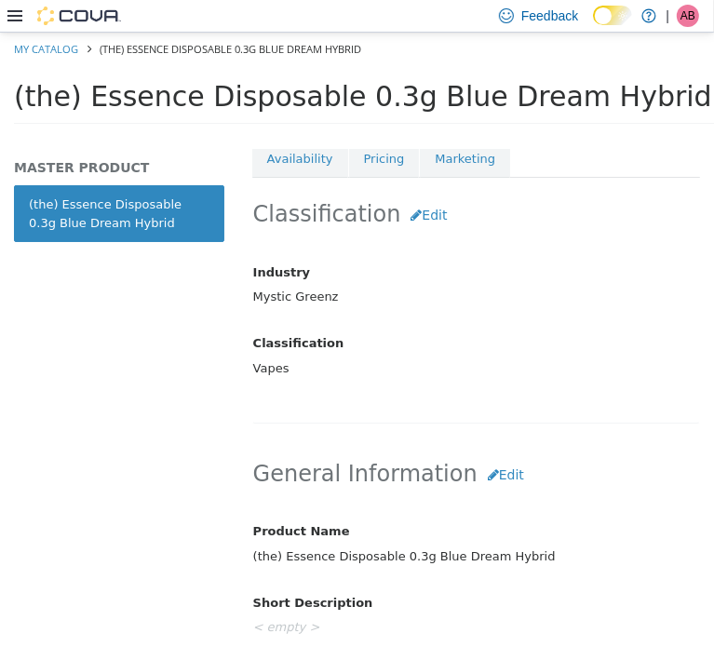
scroll to position [341, 0]
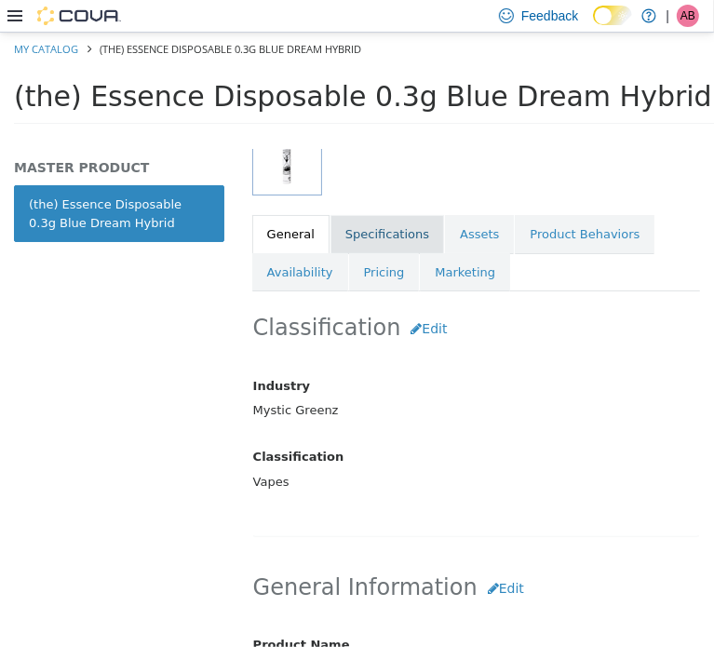
click at [369, 242] on link "Specifications" at bounding box center [388, 233] width 114 height 39
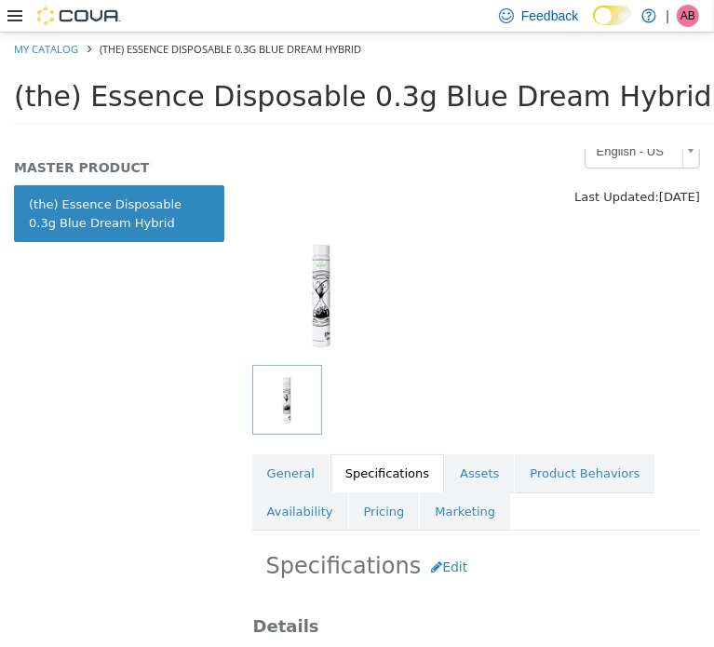
scroll to position [61, 0]
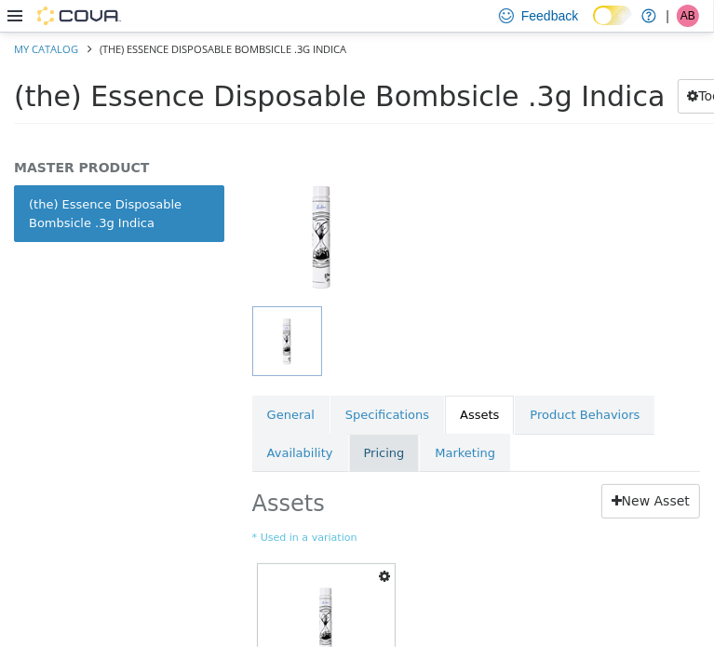
scroll to position [186, 0]
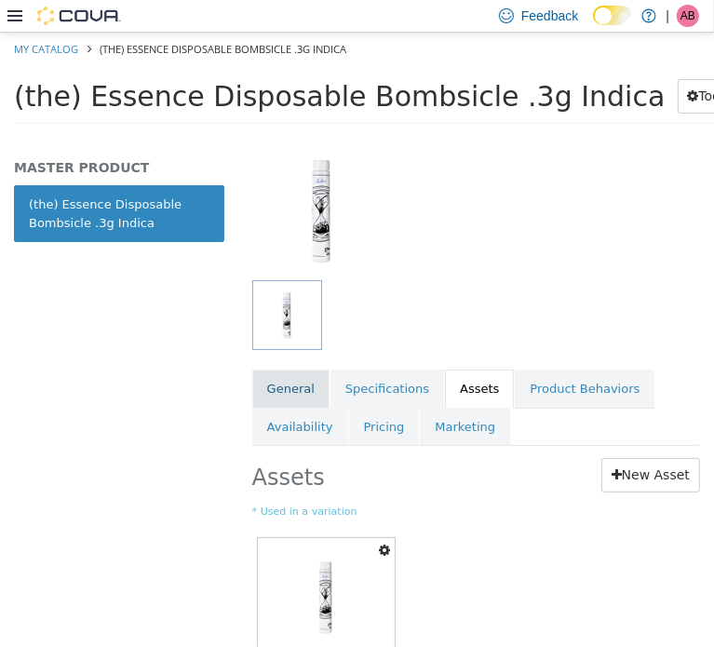
click at [279, 387] on link "General" at bounding box center [290, 388] width 77 height 39
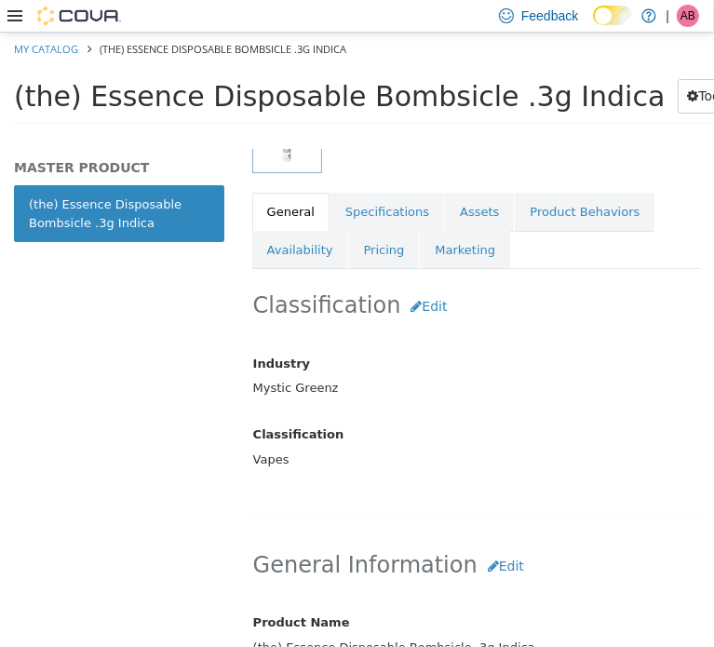
scroll to position [373, 0]
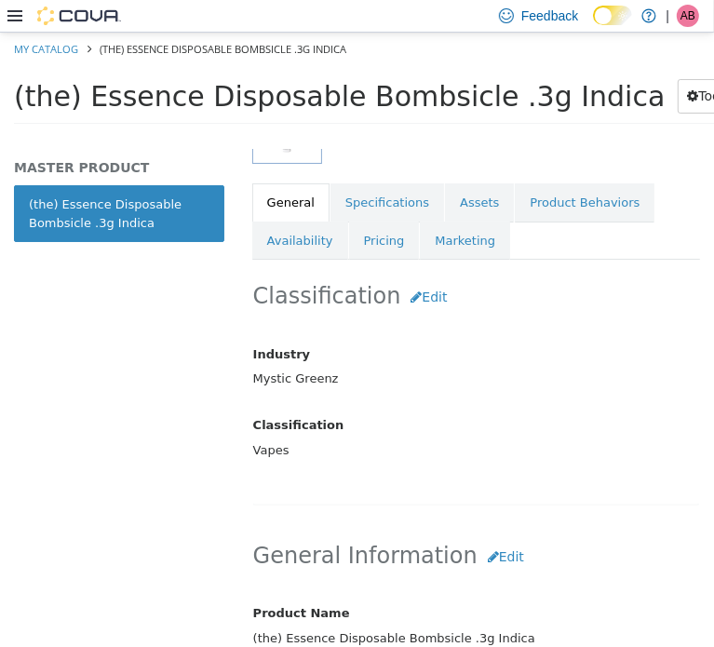
click at [334, 104] on span "(the) Essence Disposable Bombsicle .3g Indica" at bounding box center [340, 95] width 652 height 33
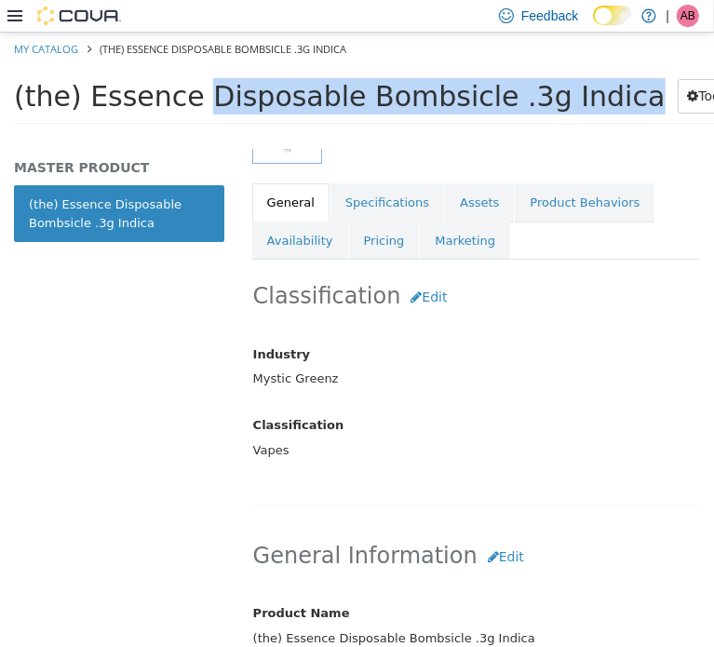
click at [334, 104] on span "(the) Essence Disposable Bombsicle .3g Indica" at bounding box center [340, 95] width 652 height 33
copy div "(the) Essence Disposable Bombsicle .3g Indica Tools Clone Print Labels"
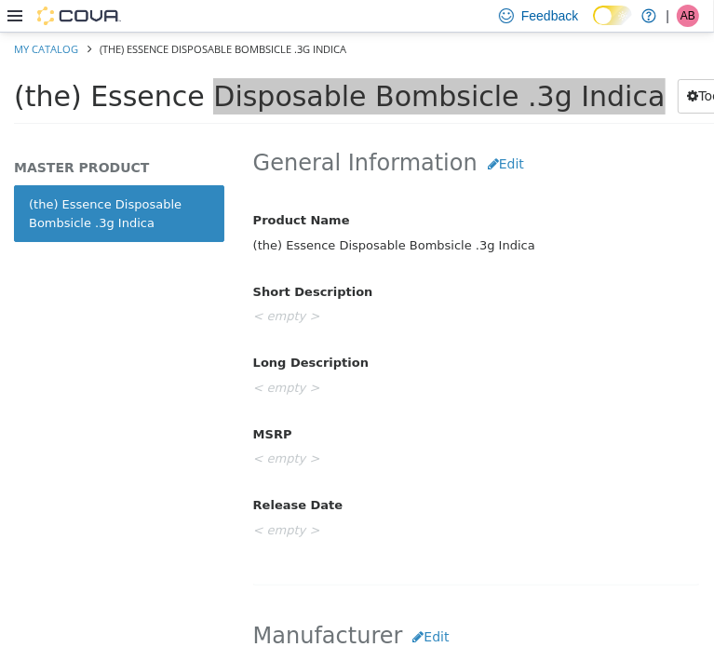
scroll to position [683, 0]
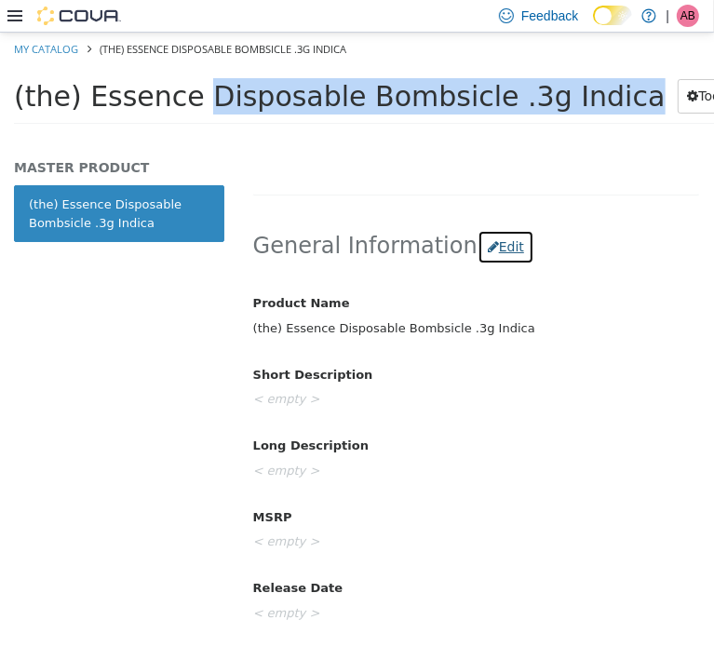
click at [478, 256] on button "Edit" at bounding box center [506, 246] width 57 height 34
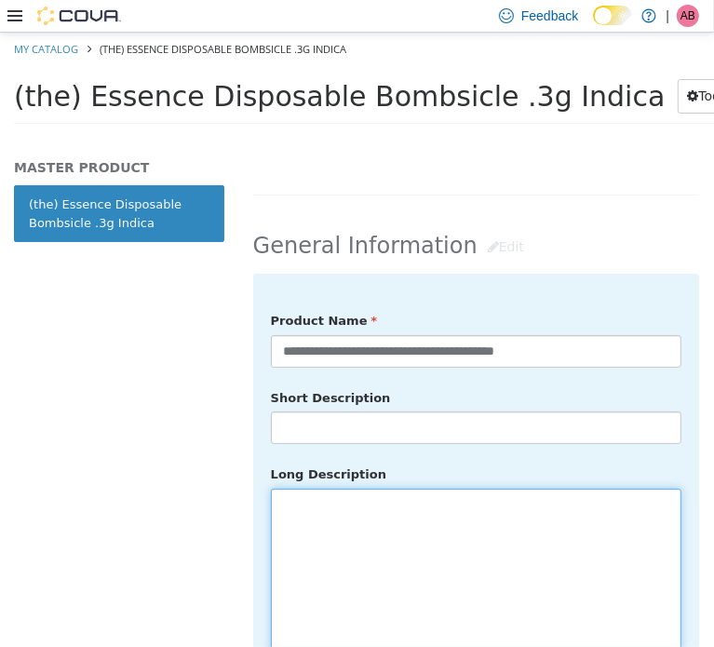
drag, startPoint x: 339, startPoint y: 516, endPoint x: 343, endPoint y: 503, distance: 13.6
click at [341, 510] on textarea at bounding box center [476, 592] width 411 height 209
drag, startPoint x: 466, startPoint y: 520, endPoint x: 510, endPoint y: 519, distance: 44.7
click at [489, 519] on textarea at bounding box center [476, 592] width 411 height 209
paste textarea "**********"
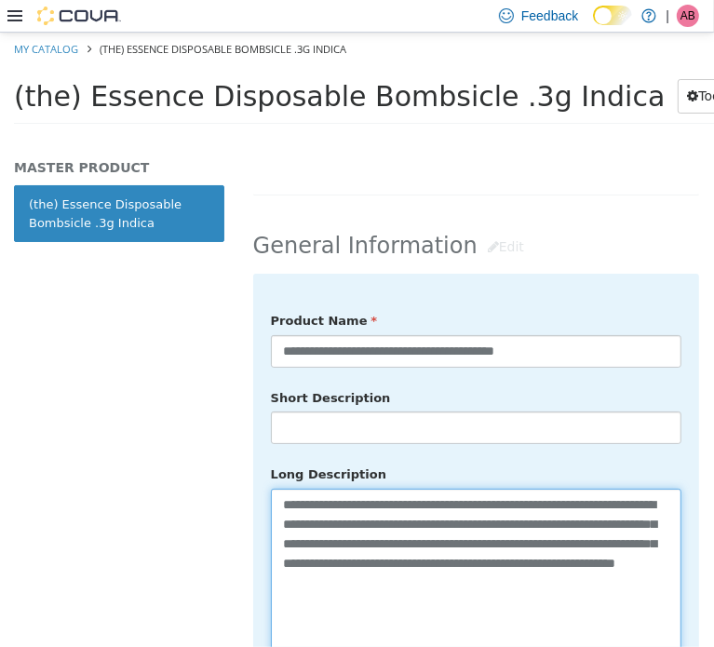
type textarea "**********"
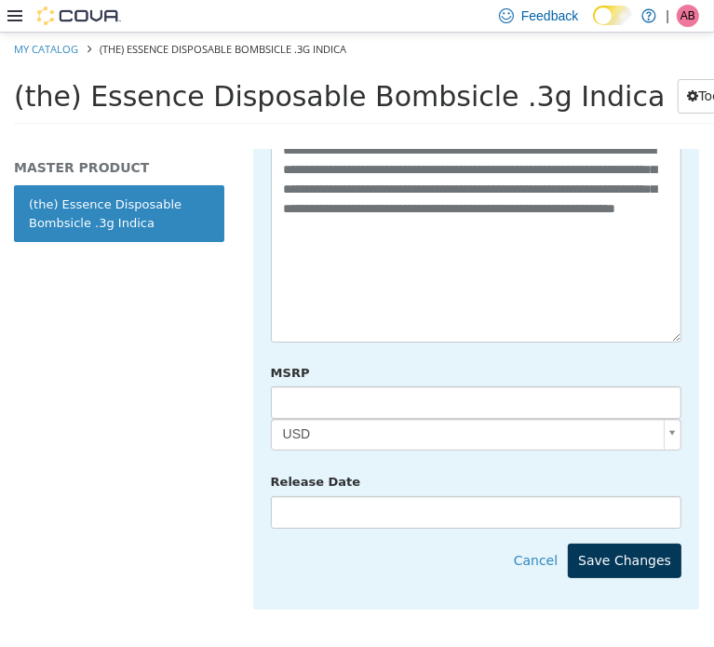
scroll to position [1055, 0]
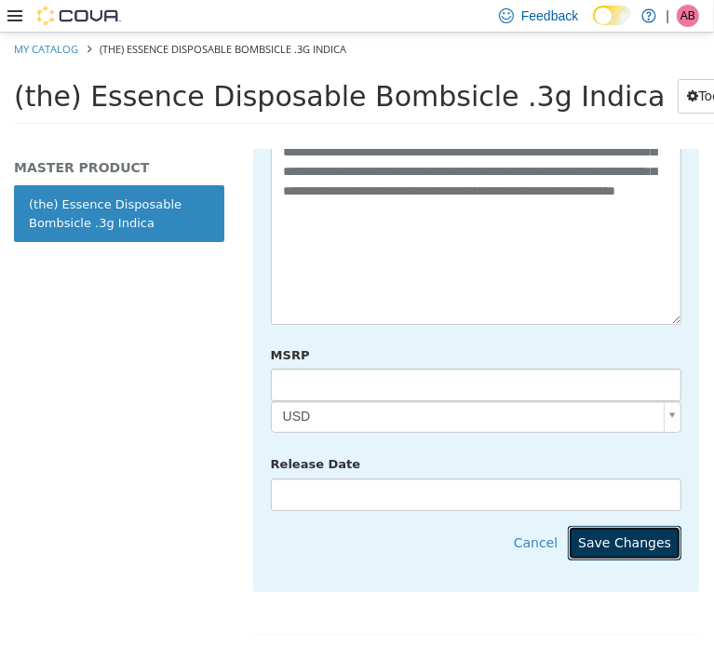
click at [618, 525] on button "Save Changes" at bounding box center [625, 542] width 114 height 34
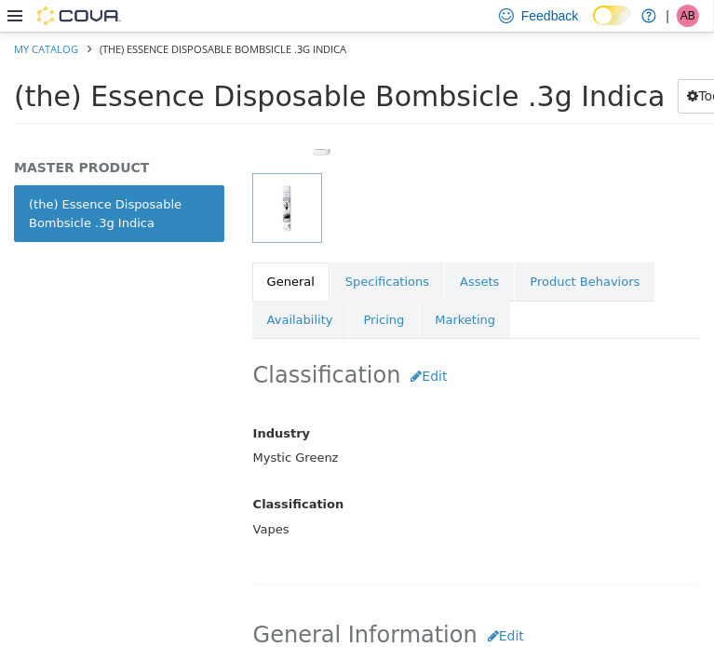
scroll to position [279, 0]
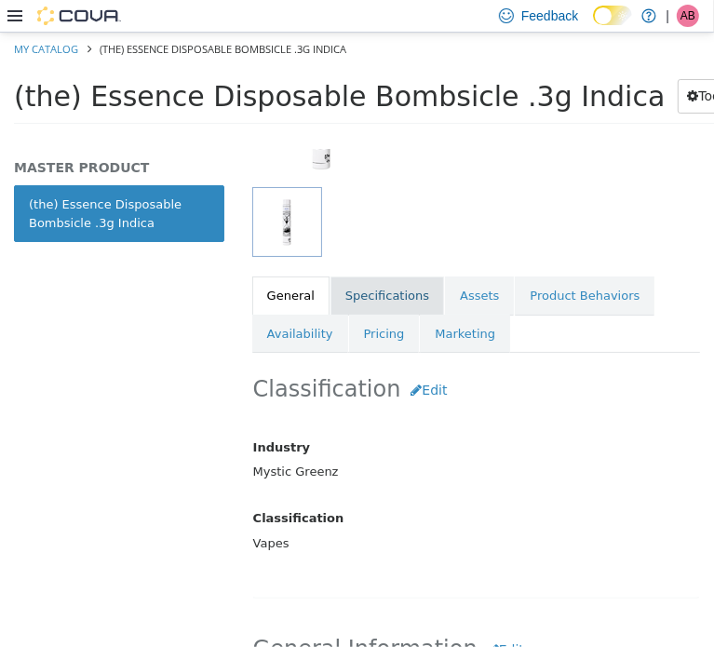
click at [373, 287] on link "Specifications" at bounding box center [388, 295] width 114 height 39
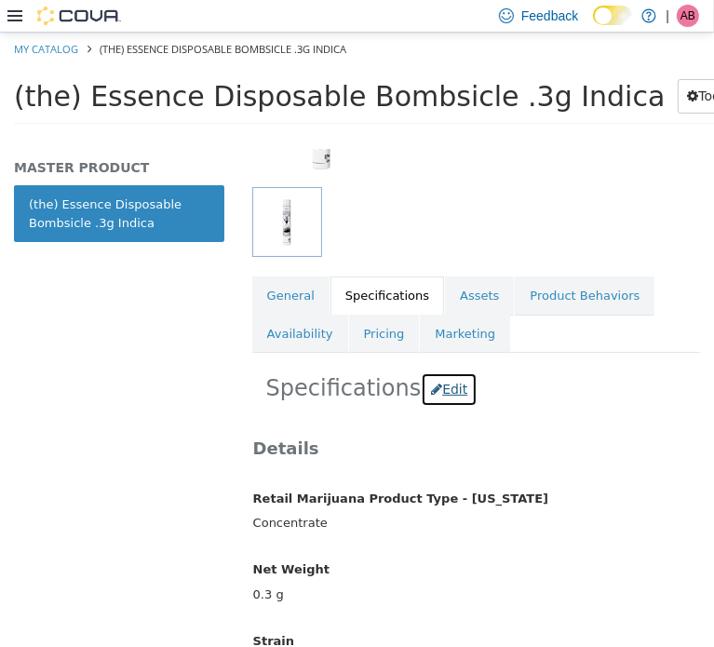
click at [450, 389] on button "Edit" at bounding box center [449, 389] width 57 height 34
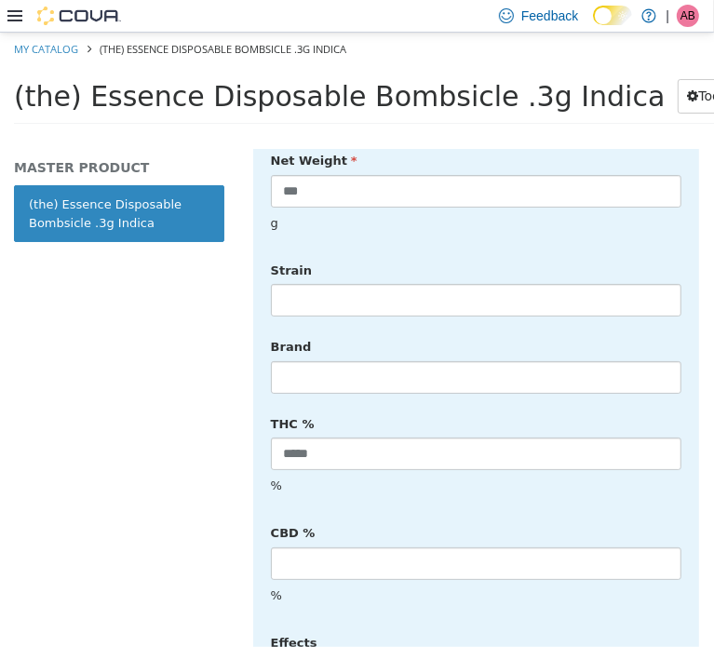
scroll to position [713, 0]
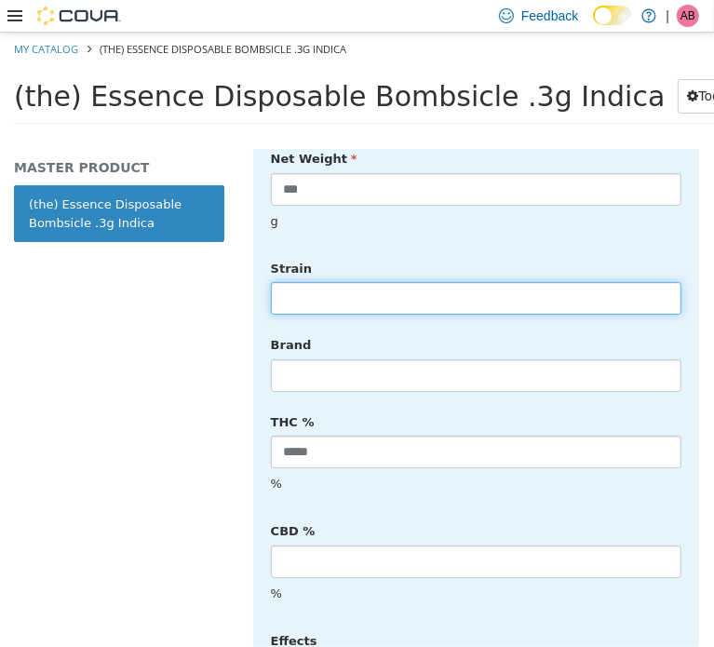
click at [403, 281] on input "text" at bounding box center [476, 297] width 411 height 33
type input "******"
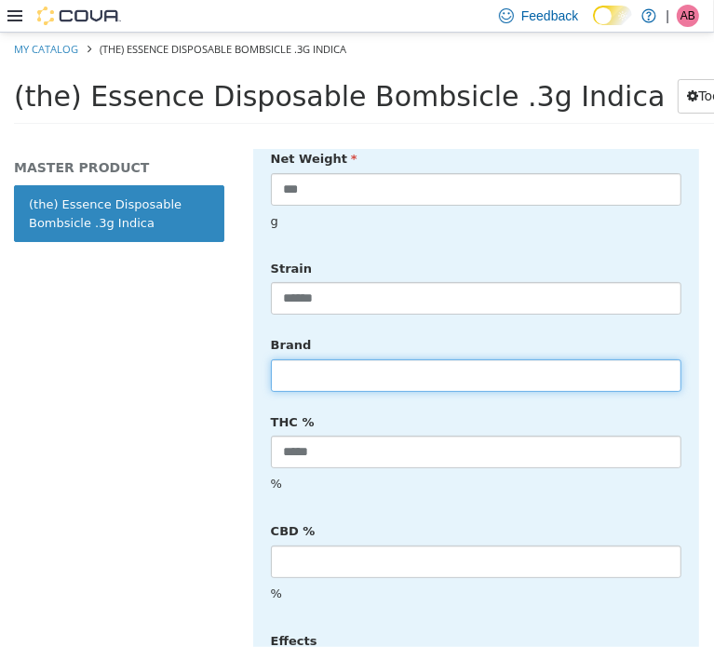
click at [396, 359] on input "text" at bounding box center [476, 375] width 411 height 33
type input "**********"
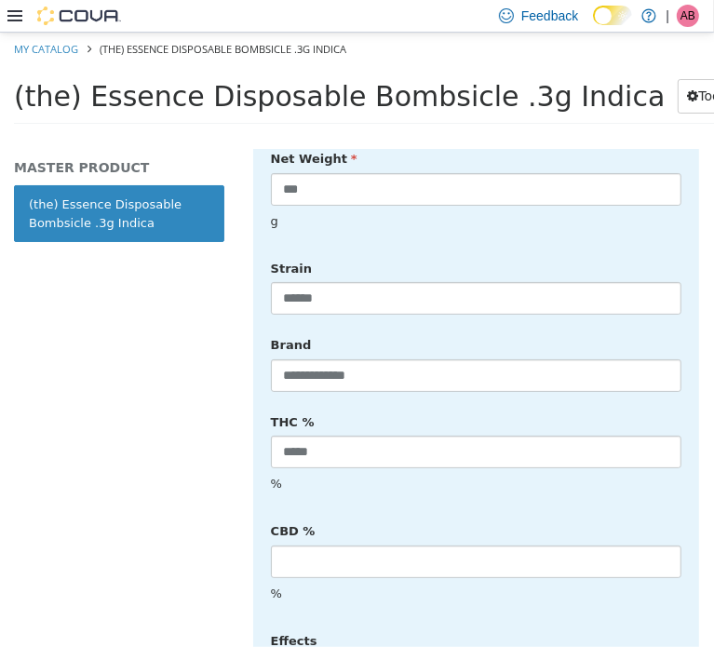
click at [646, 406] on div "THC % ***** %" at bounding box center [476, 454] width 439 height 96
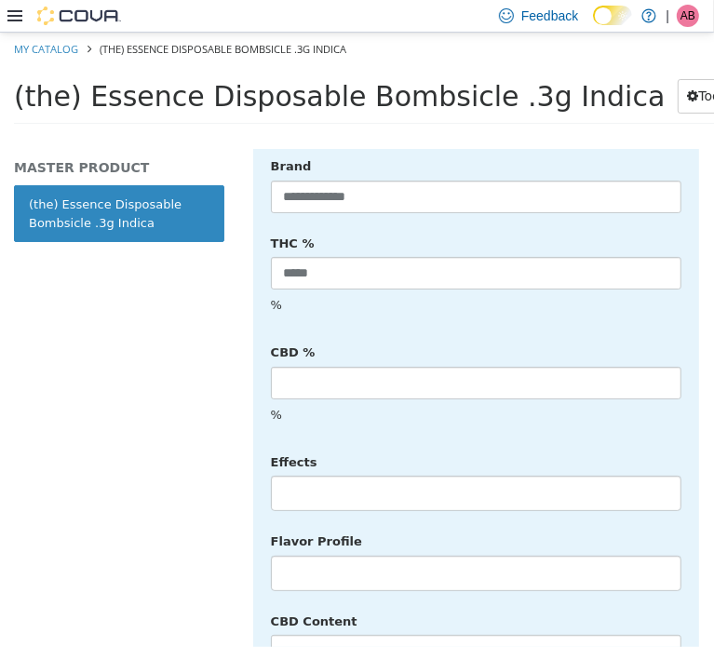
scroll to position [900, 0]
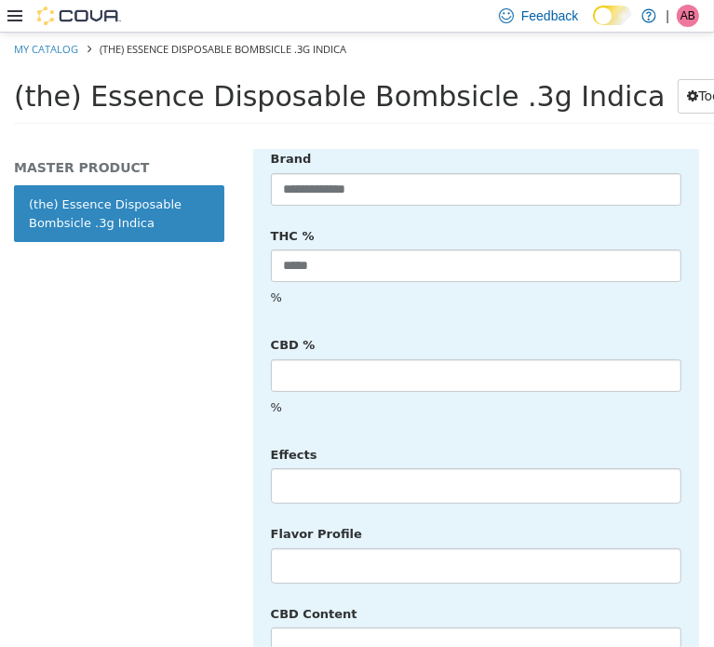
click at [373, 470] on li at bounding box center [476, 485] width 409 height 30
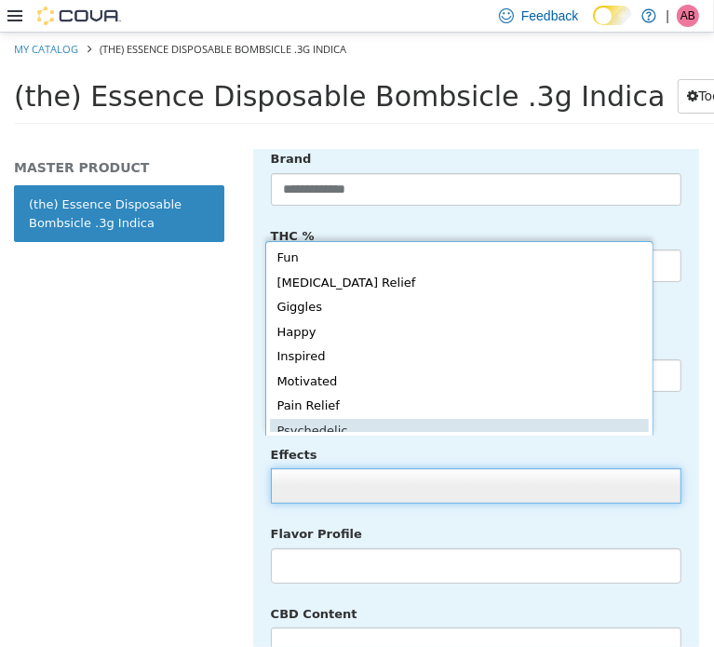
scroll to position [406, 0]
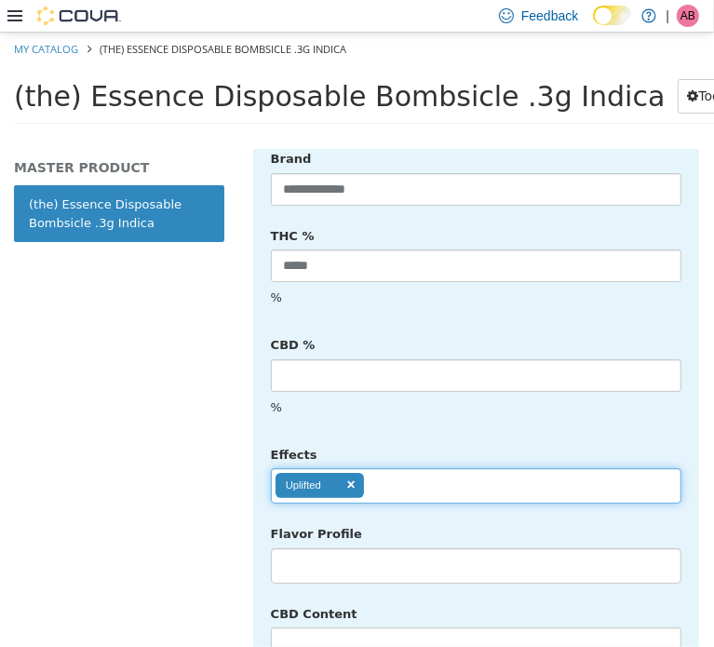
click at [442, 468] on ul "Uplifted" at bounding box center [476, 485] width 411 height 35
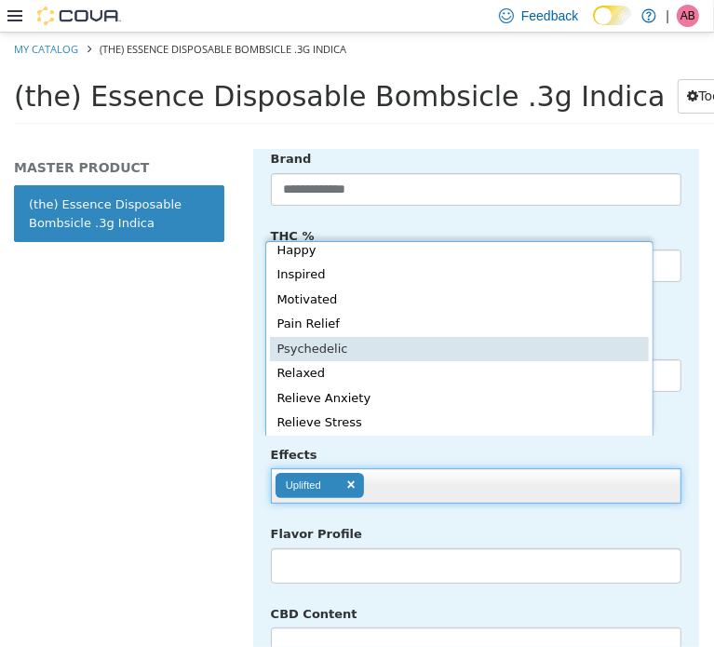
scroll to position [381, 0]
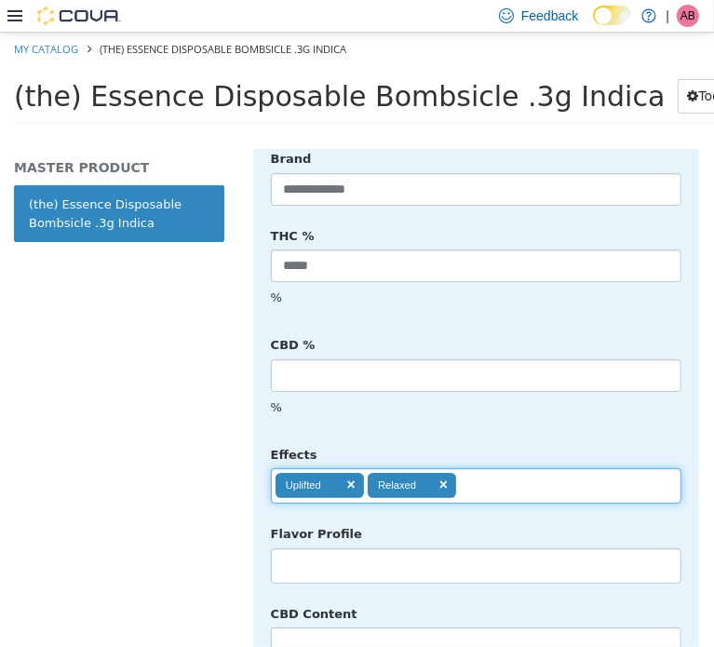
click at [496, 468] on ul "Uplifted Relaxed" at bounding box center [476, 485] width 411 height 35
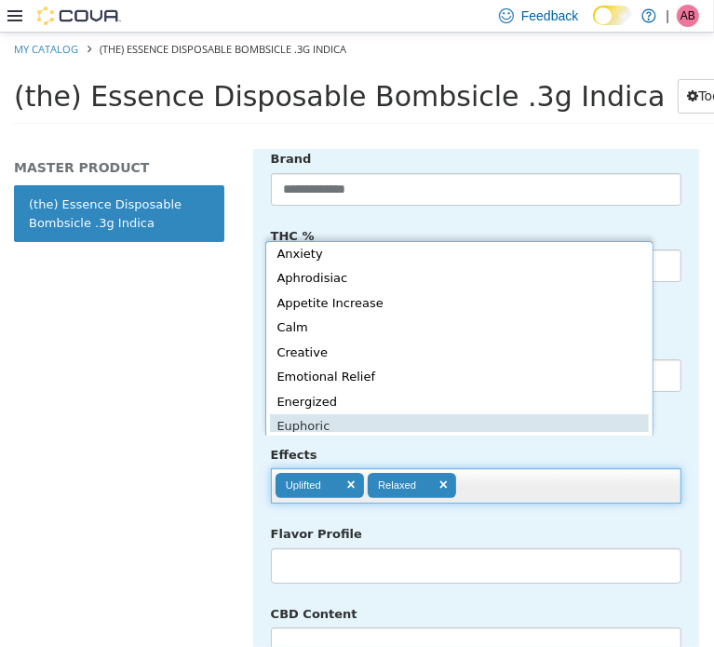
scroll to position [222, 0]
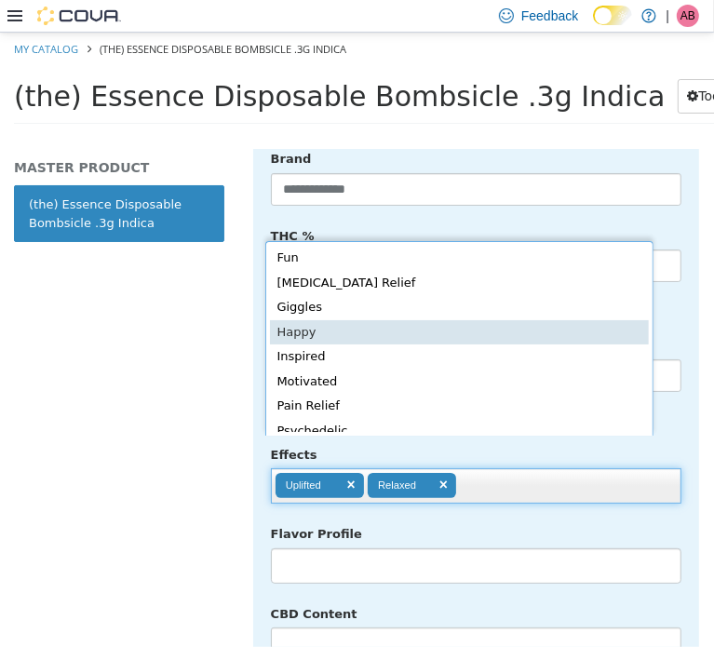
type input "**********"
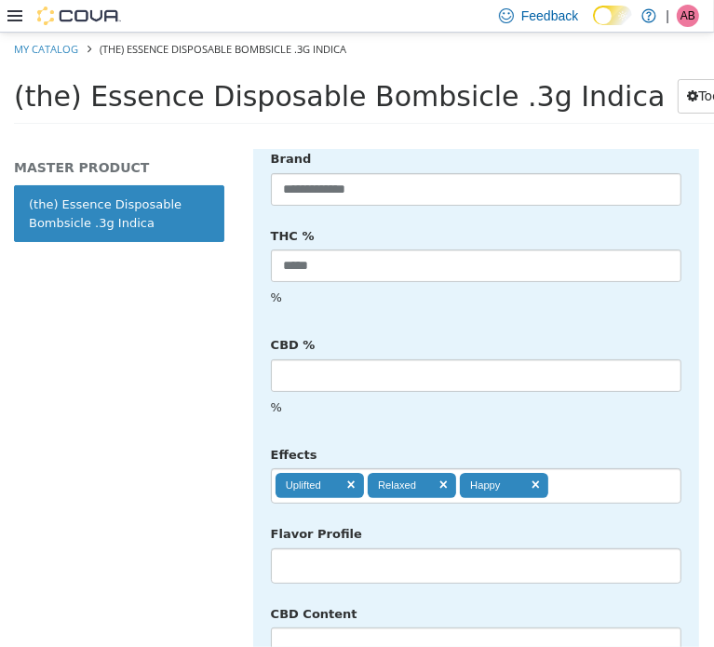
drag, startPoint x: 376, startPoint y: 521, endPoint x: 387, endPoint y: 514, distance: 12.1
click at [376, 550] on li at bounding box center [476, 565] width 409 height 30
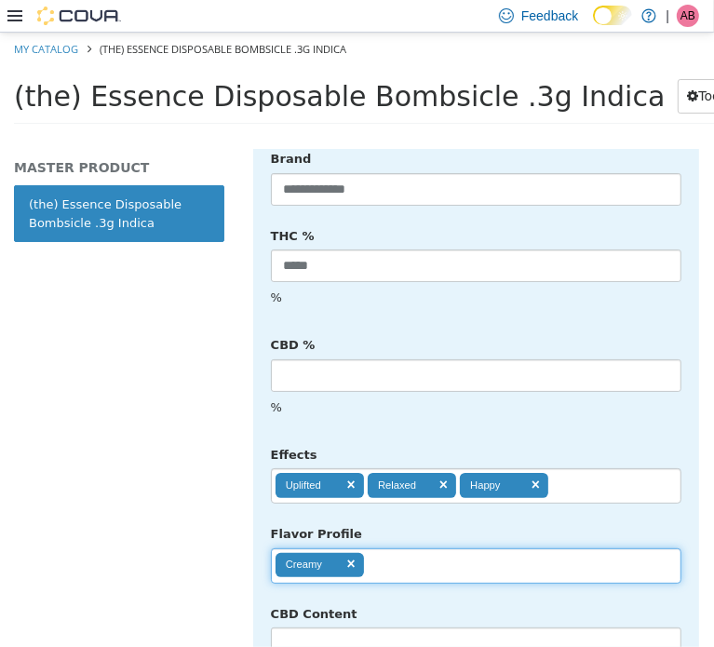
scroll to position [0, 0]
click at [412, 548] on ul "Creamy" at bounding box center [476, 565] width 411 height 35
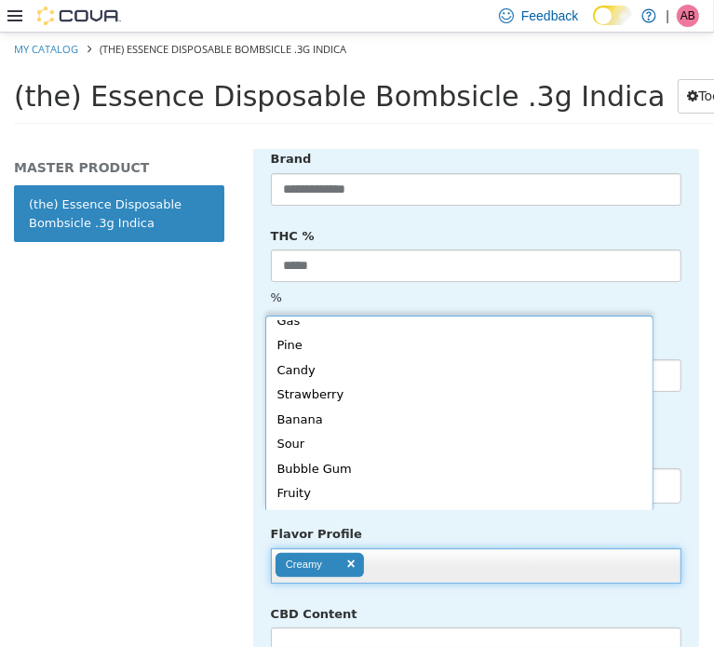
scroll to position [4, 0]
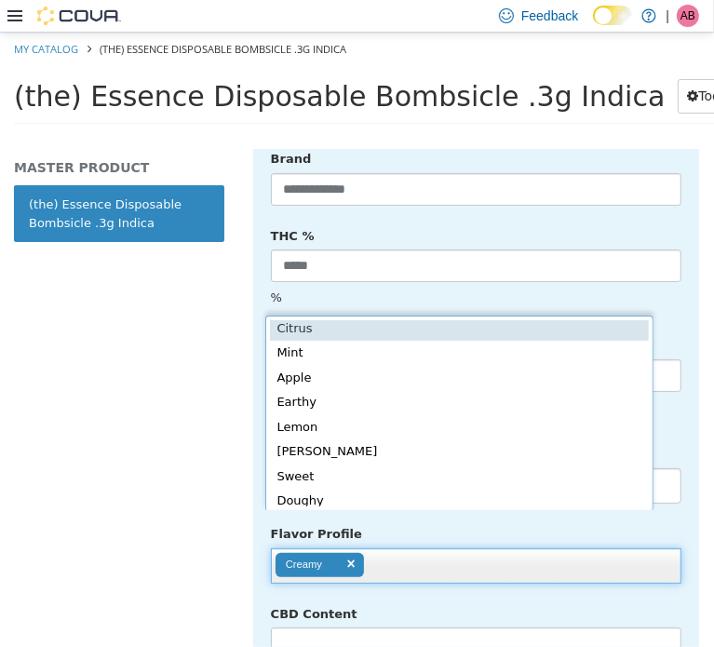
type input "**********"
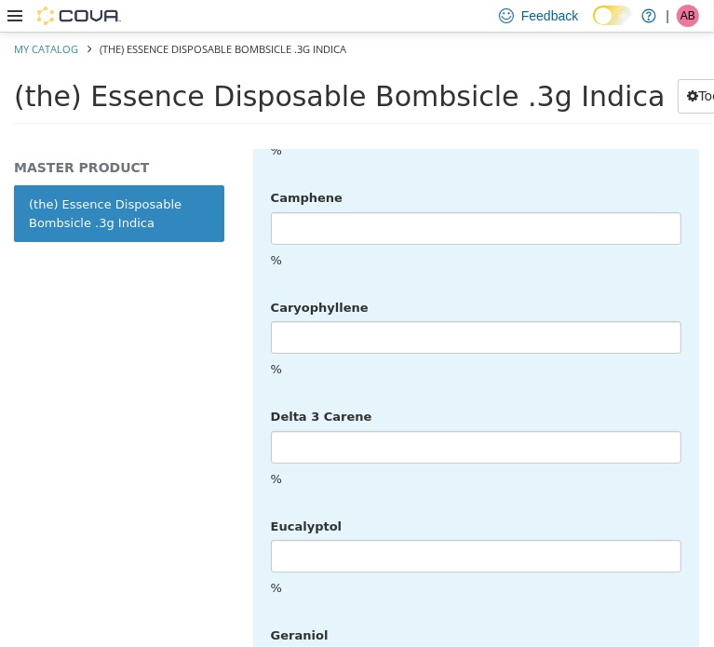
scroll to position [4910, 0]
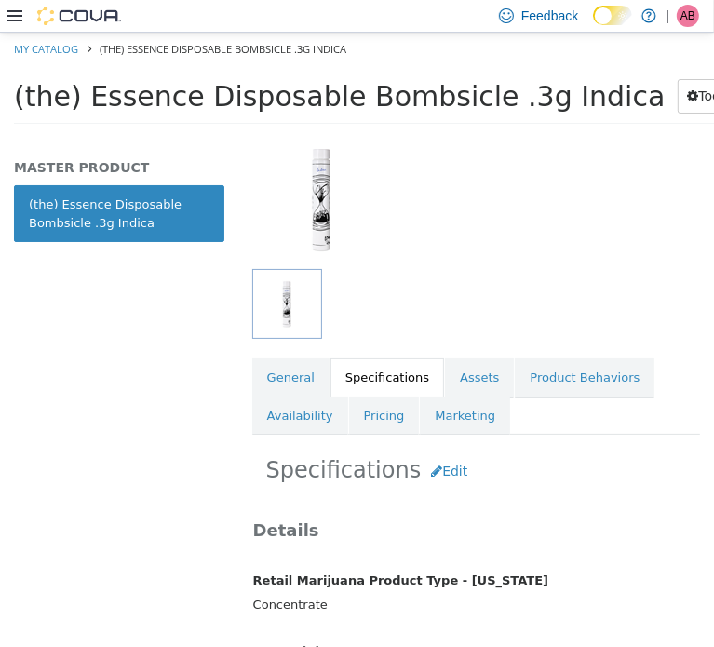
scroll to position [171, 0]
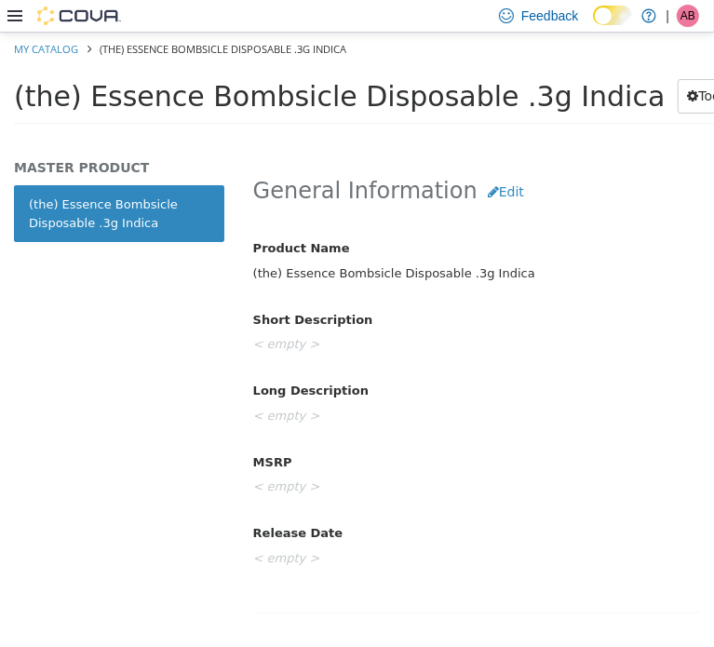
scroll to position [745, 0]
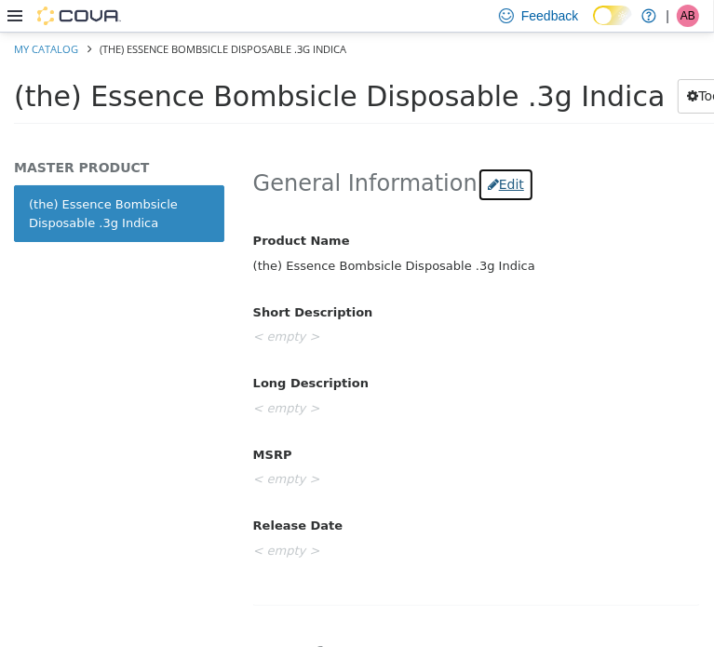
click at [480, 185] on button "Edit" at bounding box center [506, 184] width 57 height 34
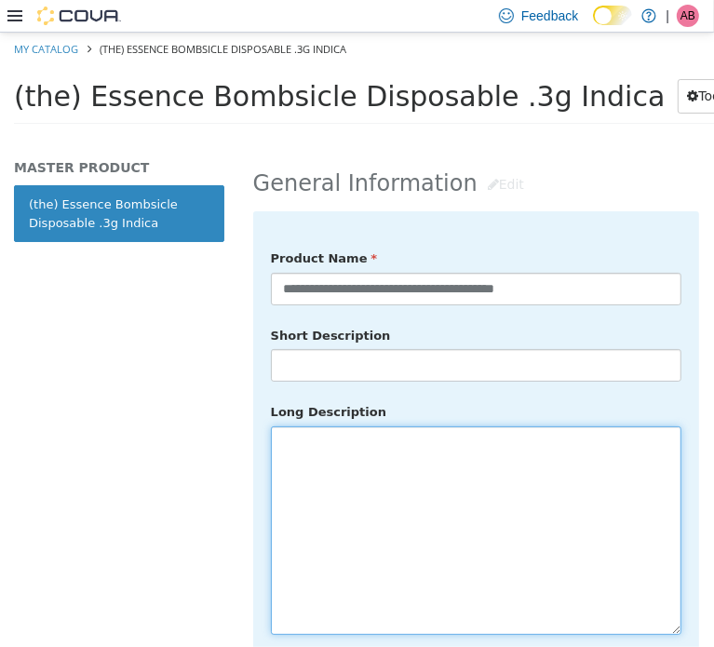
click at [315, 481] on textarea at bounding box center [476, 530] width 411 height 209
paste textarea "**********"
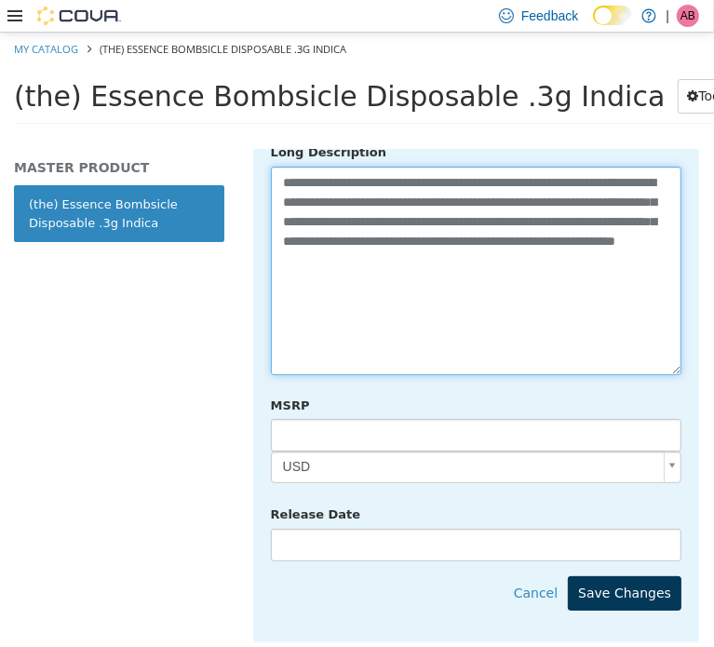
scroll to position [1025, 0]
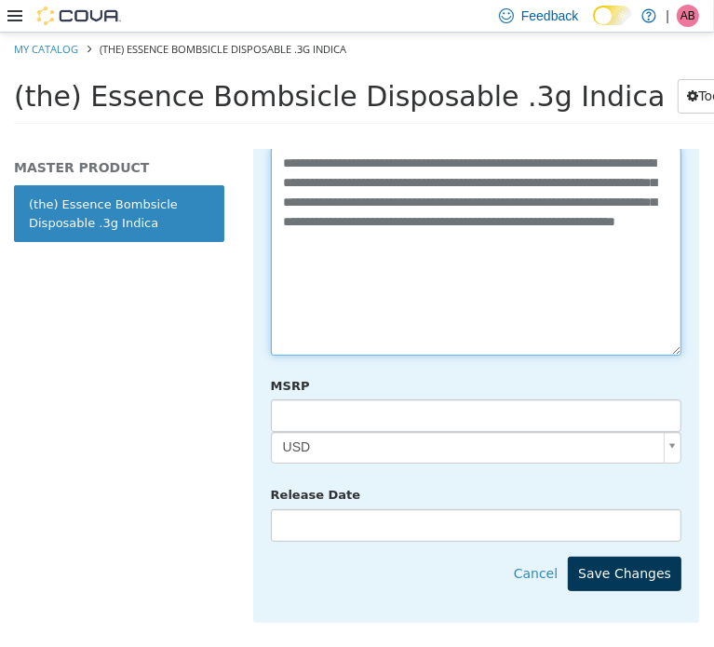
type textarea "**********"
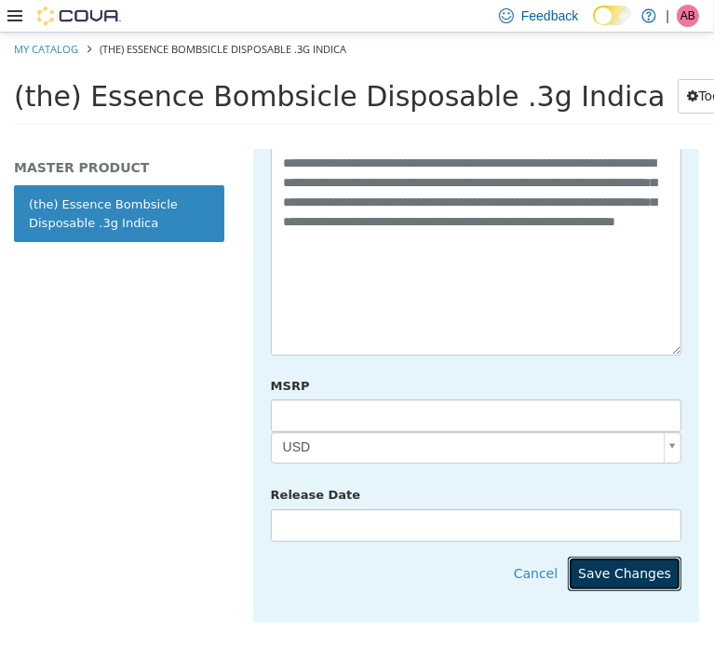
click at [635, 556] on button "Save Changes" at bounding box center [625, 573] width 114 height 34
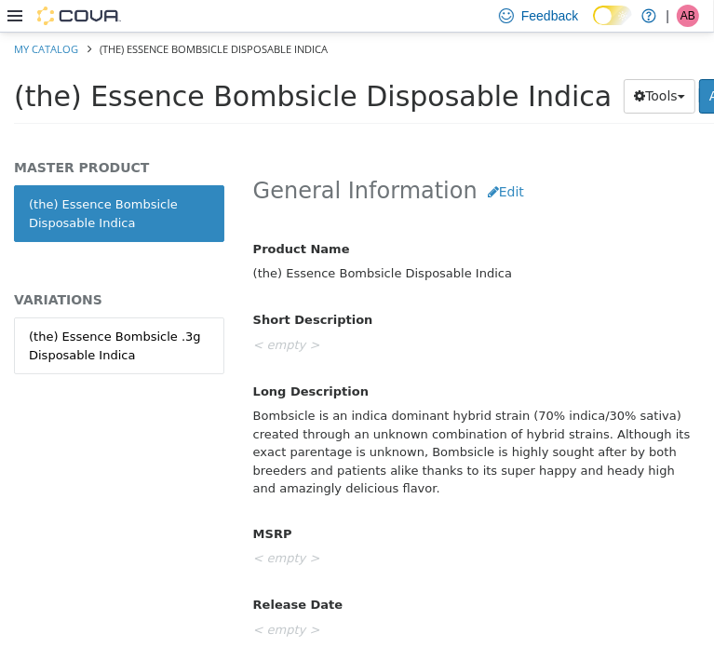
scroll to position [776, 0]
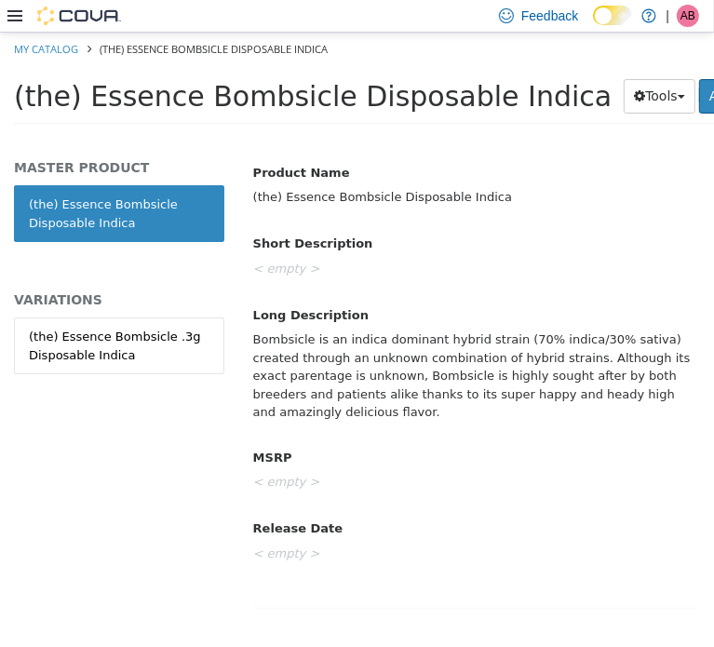
click at [361, 356] on div "Bombsicle is an indica dominant hybrid strain (70% indica/30% sativa) created t…" at bounding box center [476, 375] width 474 height 104
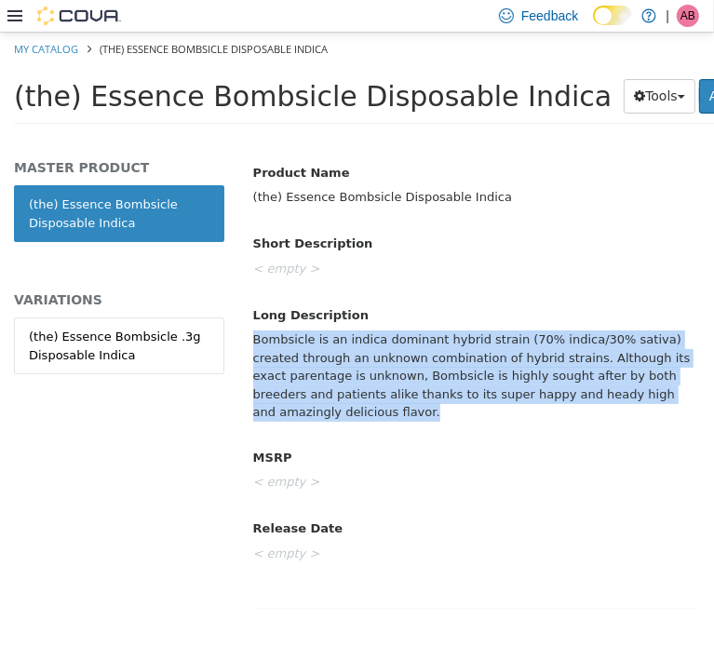
click at [361, 356] on div "Bombsicle is an indica dominant hybrid strain (70% indica/30% sativa) created t…" at bounding box center [476, 375] width 474 height 104
copy div "Bombsicle is an indica dominant hybrid strain (70% indica/30% sativa) created t…"
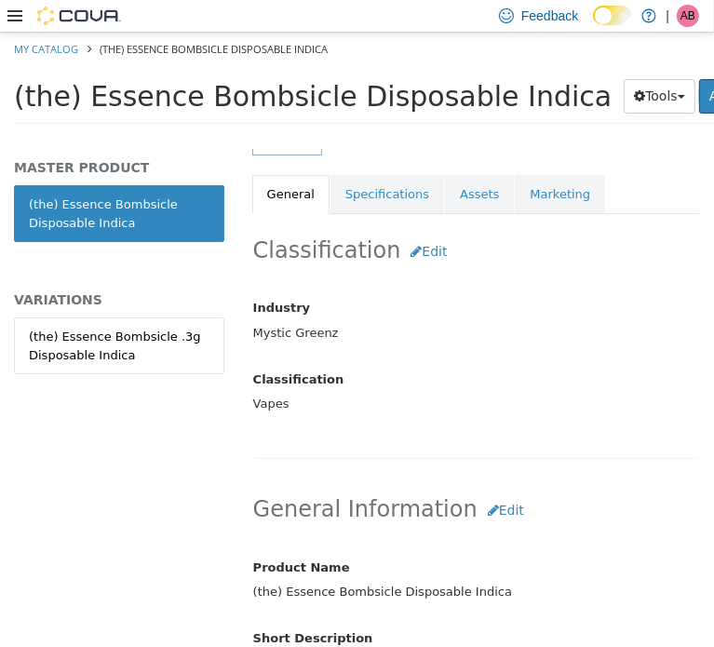
scroll to position [373, 0]
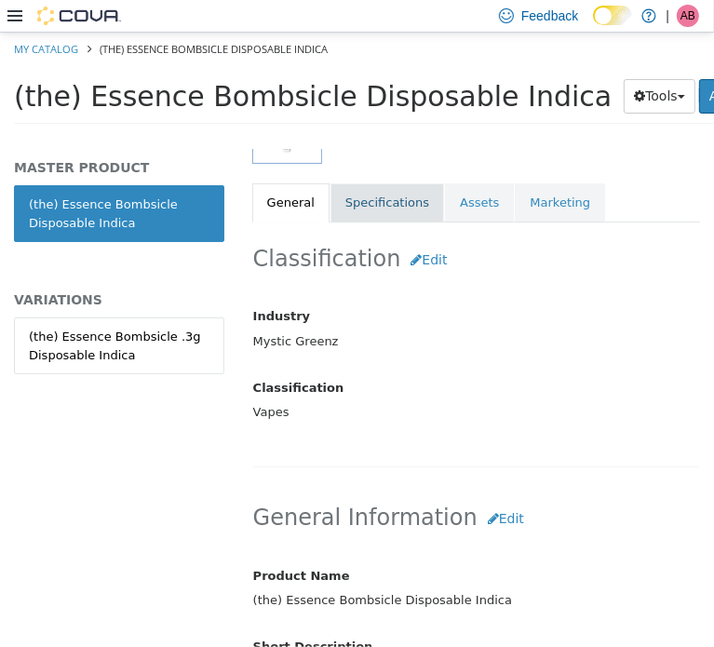
click at [370, 208] on link "Specifications" at bounding box center [388, 202] width 114 height 39
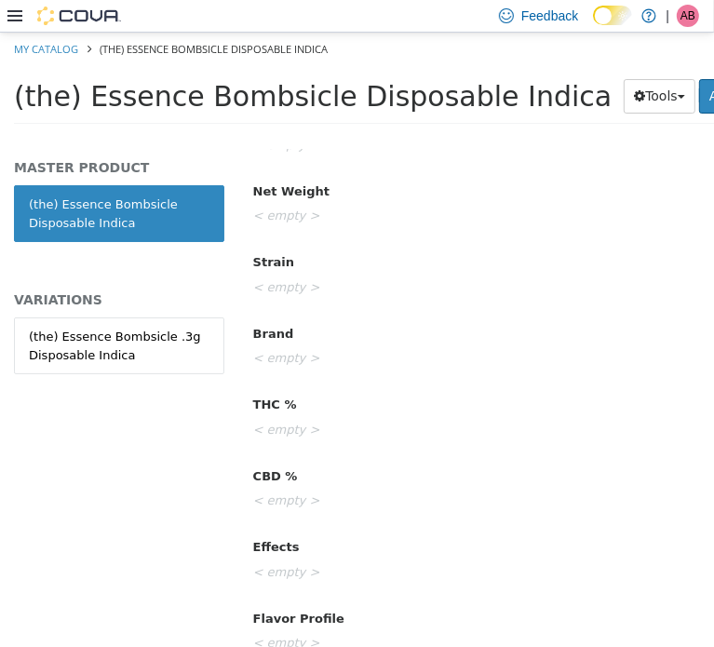
scroll to position [403, 0]
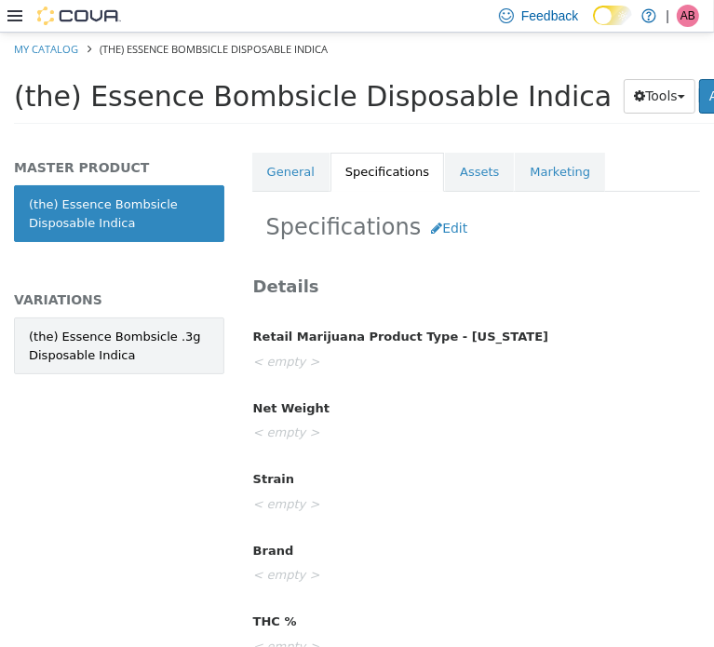
click at [126, 346] on div "(the) Essence Bombsicle .3g Disposable Indica" at bounding box center [119, 345] width 181 height 36
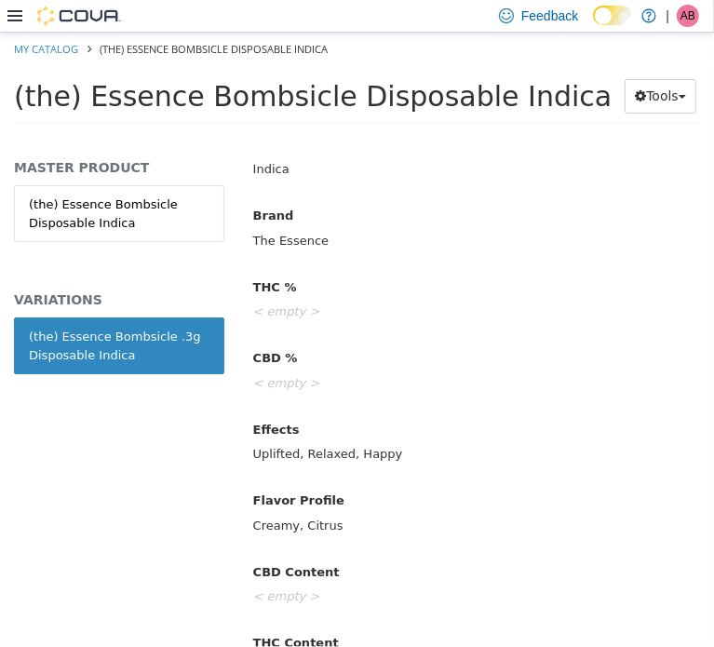
scroll to position [962, 0]
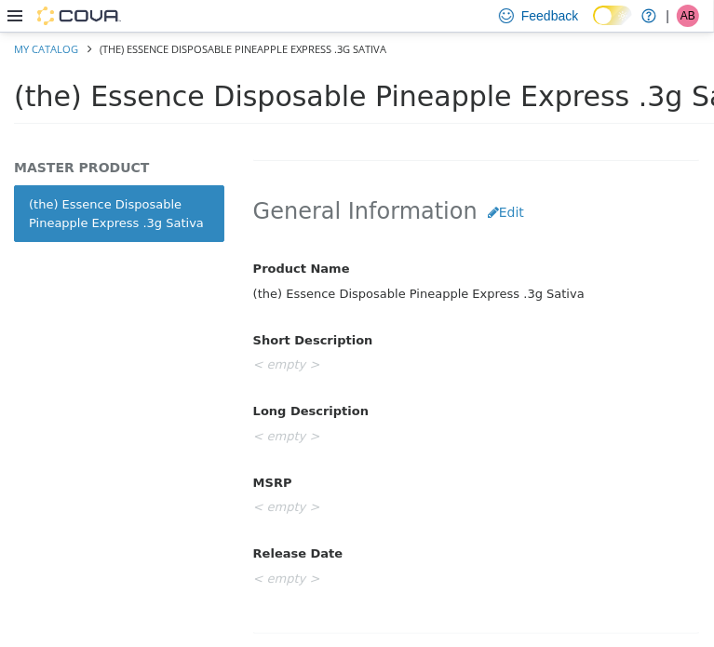
scroll to position [719, 0]
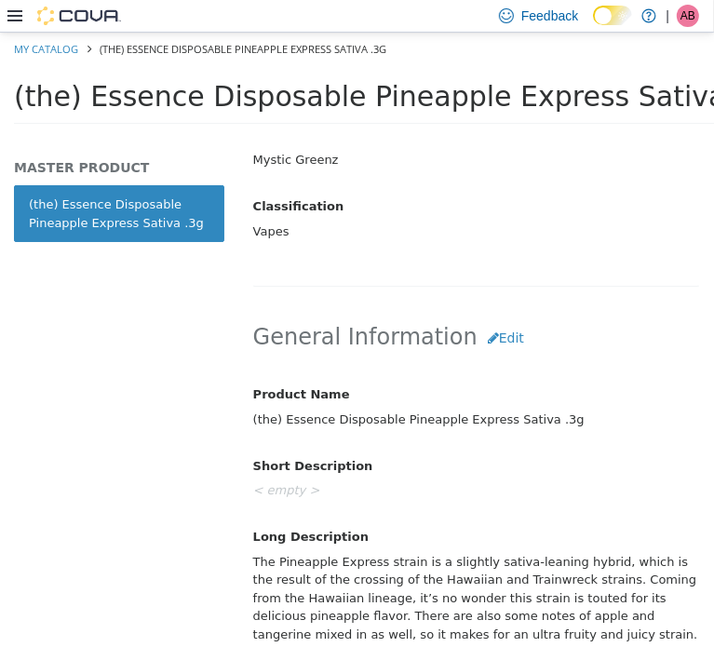
scroll to position [776, 0]
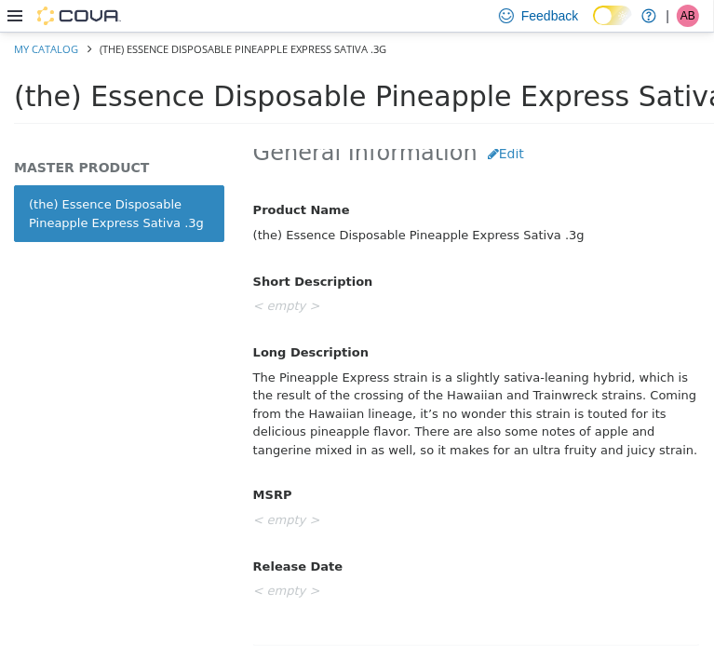
click at [324, 430] on div "The Pineapple Express strain is a slightly sativa-leaning hybrid, which is the …" at bounding box center [476, 413] width 474 height 104
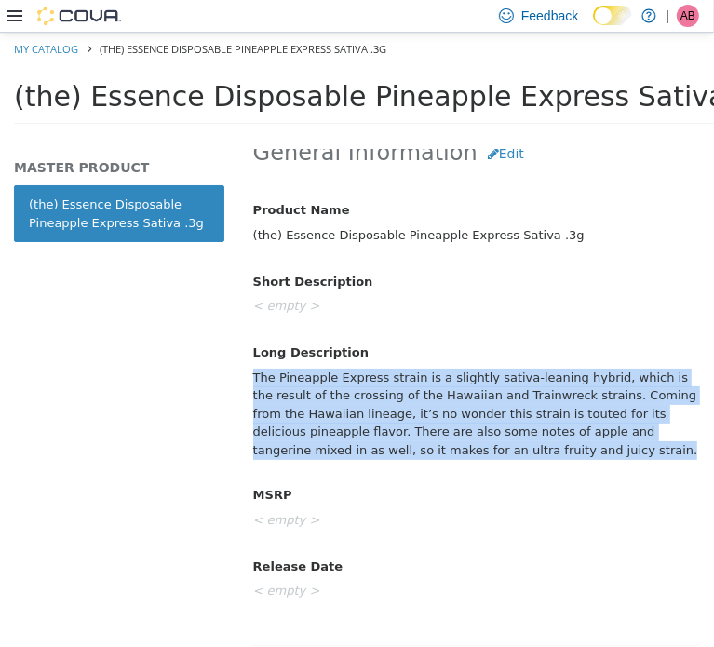
click at [324, 430] on div "The Pineapple Express strain is a slightly sativa-leaning hybrid, which is the …" at bounding box center [476, 413] width 474 height 104
copy div "The Pineapple Express strain is a slightly sativa-leaning hybrid, which is the …"
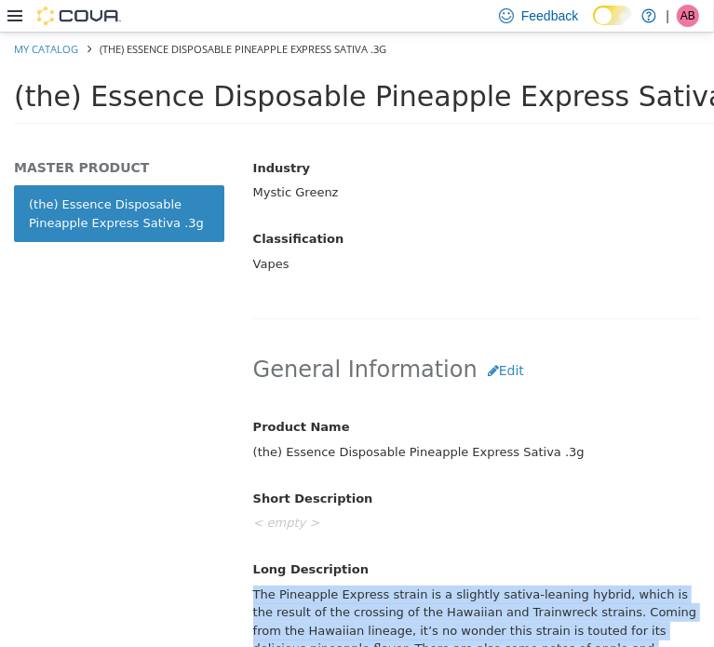
drag, startPoint x: 328, startPoint y: 454, endPoint x: 325, endPoint y: 436, distance: 17.9
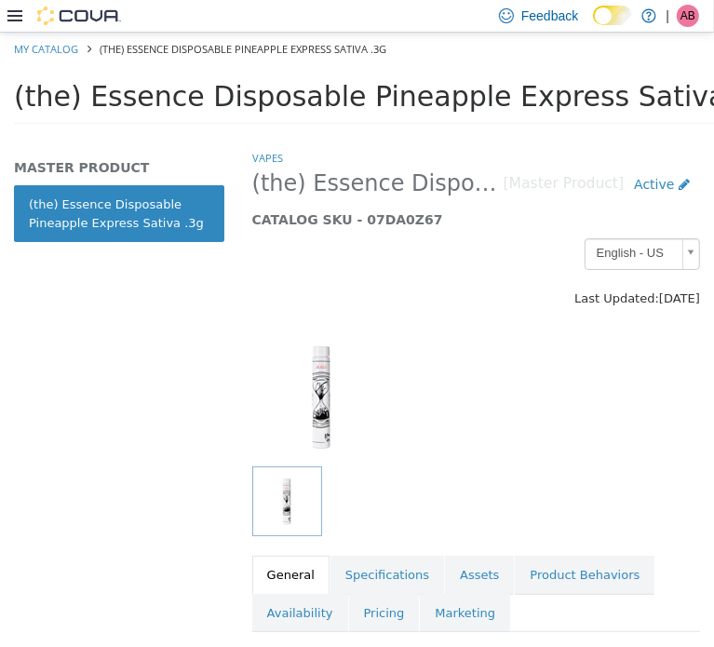
scroll to position [2, 0]
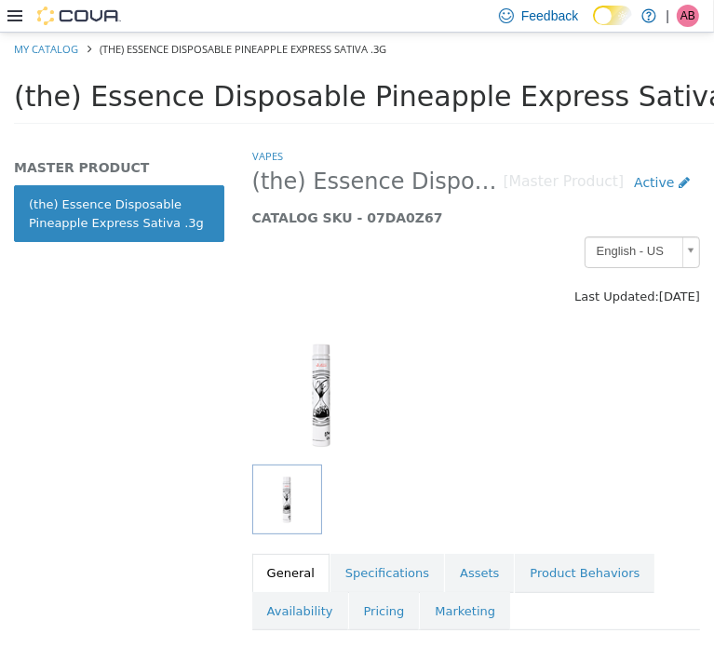
drag, startPoint x: 367, startPoint y: 562, endPoint x: 389, endPoint y: 550, distance: 25.0
click at [369, 562] on link "Specifications" at bounding box center [388, 572] width 114 height 39
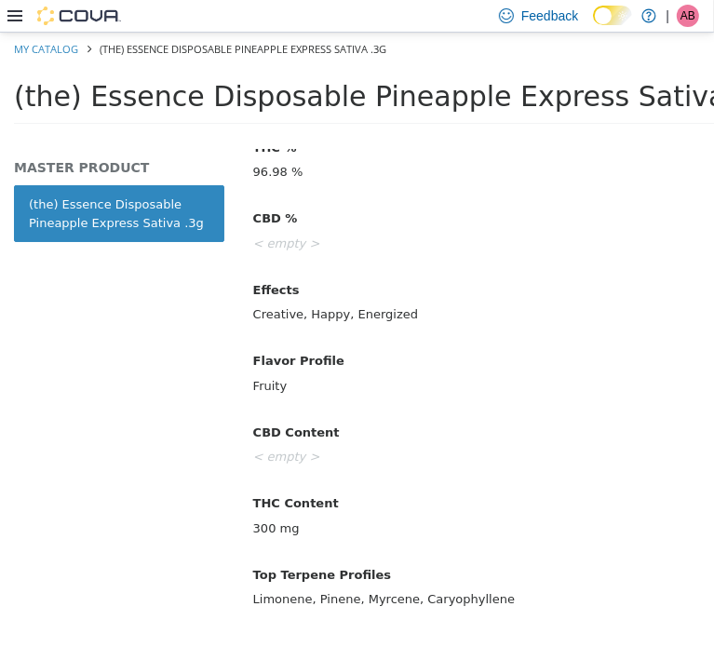
scroll to position [1064, 0]
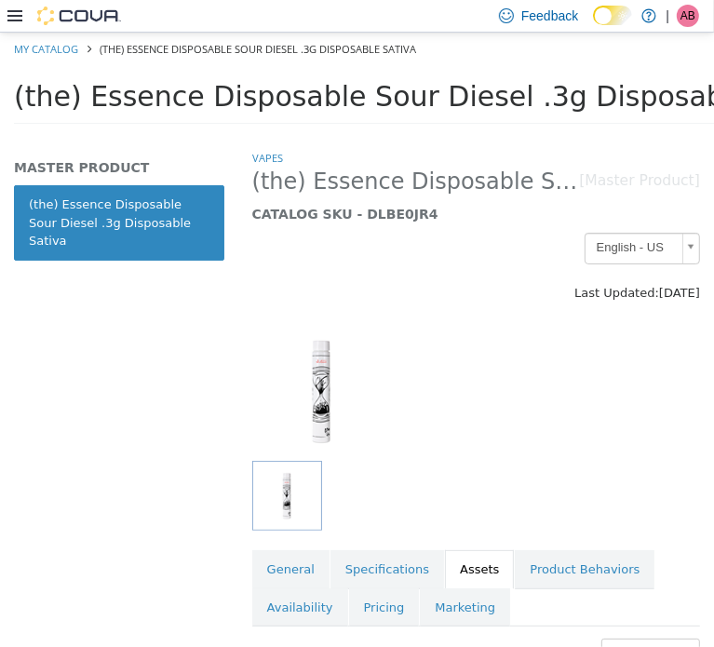
click at [336, 90] on span "(the) Essence Disposable Sour Diesel .3g Disposable Sativa" at bounding box center [430, 95] width 832 height 33
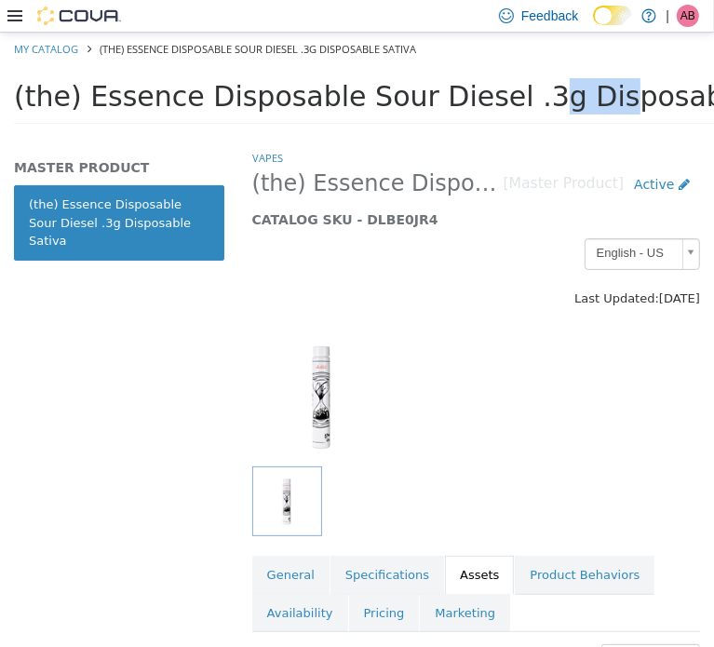
click at [336, 90] on span "(the) Essence Disposable Sour Diesel .3g Disposable Sativa" at bounding box center [430, 95] width 832 height 33
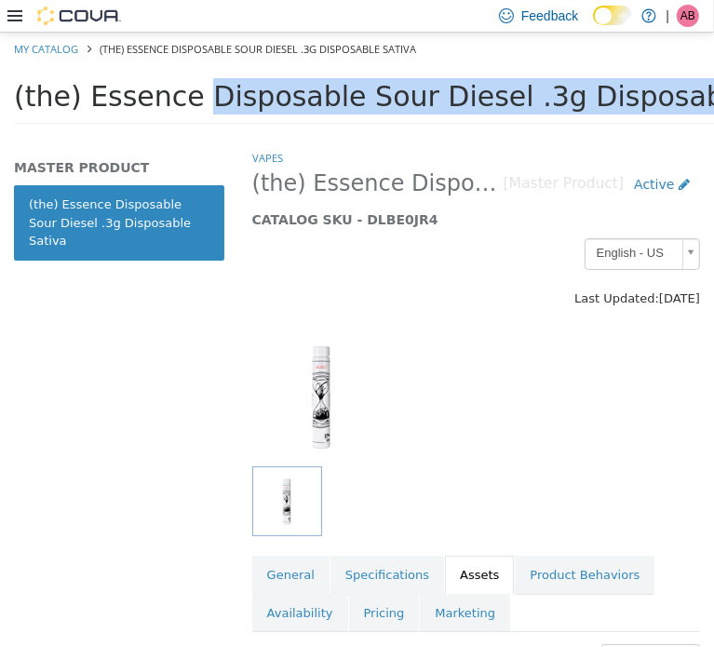
click at [336, 90] on span "(the) Essence Disposable Sour Diesel .3g Disposable Sativa" at bounding box center [430, 95] width 832 height 33
copy div "(the) Essence Disposable Sour Diesel .3g Disposable Sativa Tools Clone Print La…"
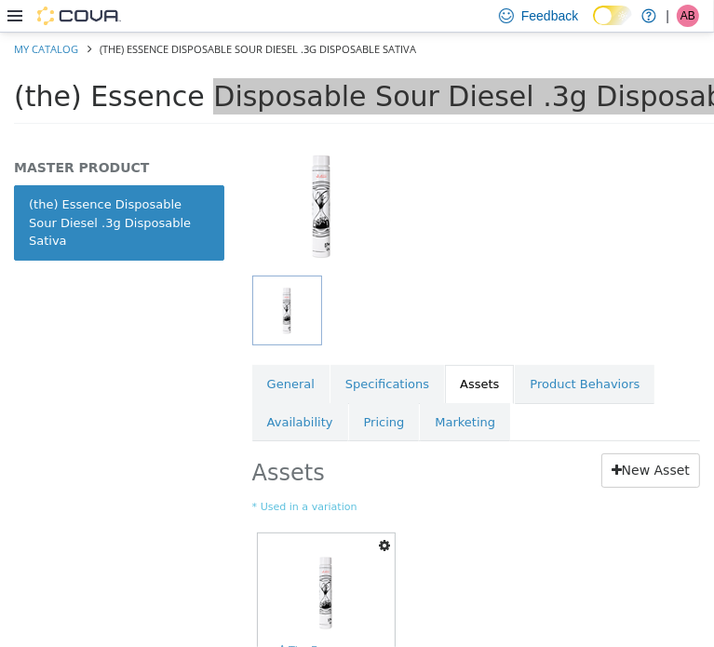
scroll to position [288, 0]
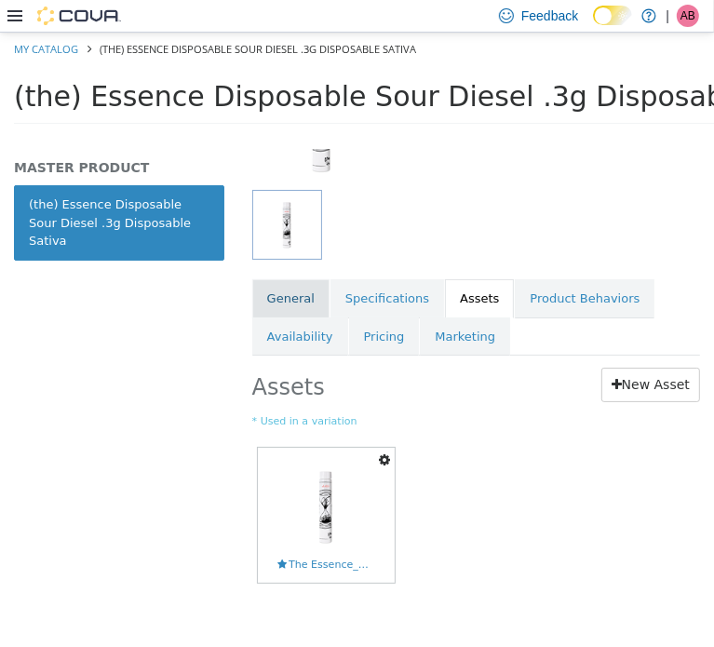
click at [293, 278] on link "General" at bounding box center [290, 297] width 77 height 39
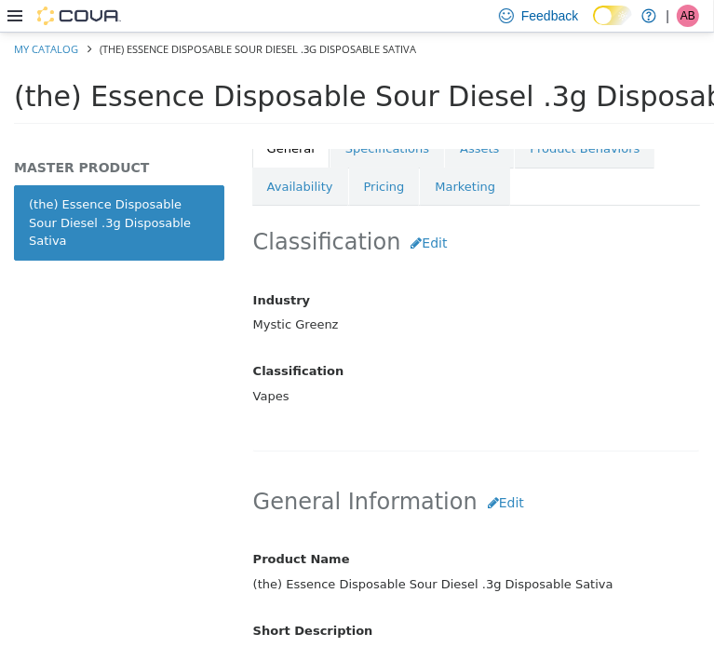
scroll to position [474, 0]
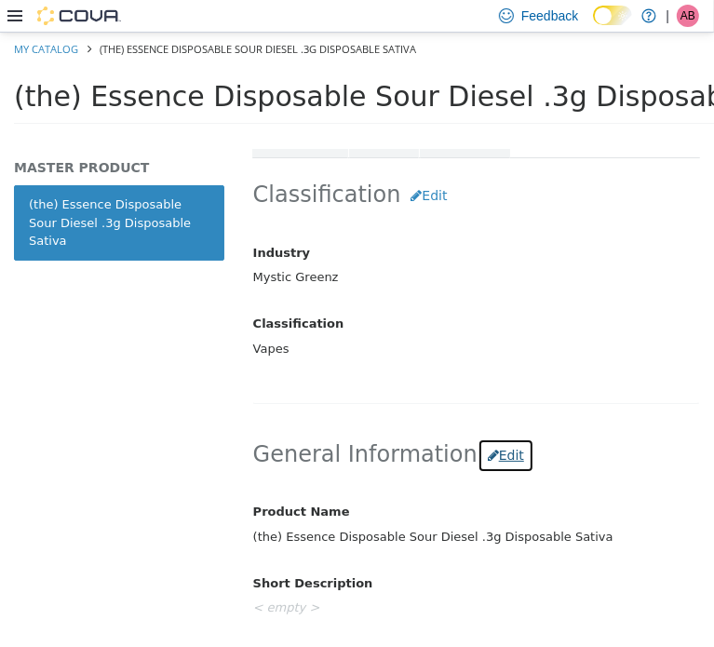
click at [493, 450] on button "Edit" at bounding box center [506, 455] width 57 height 34
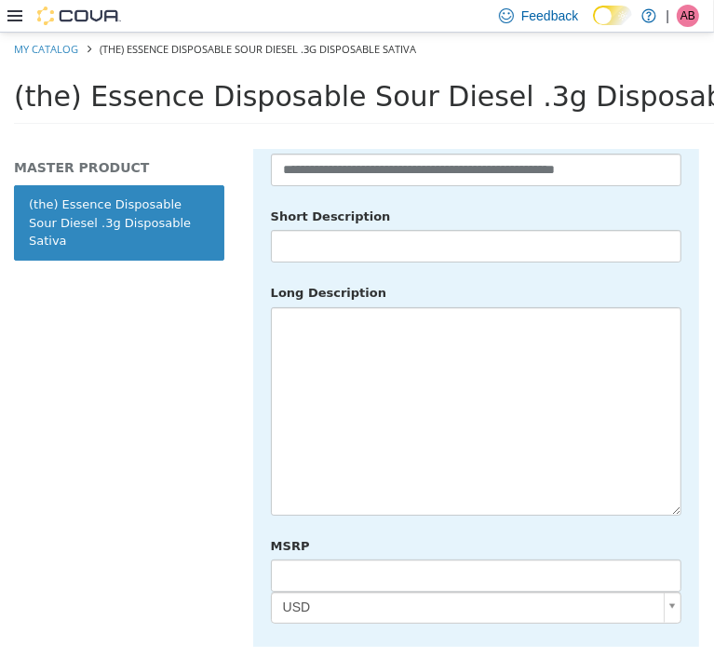
scroll to position [878, 0]
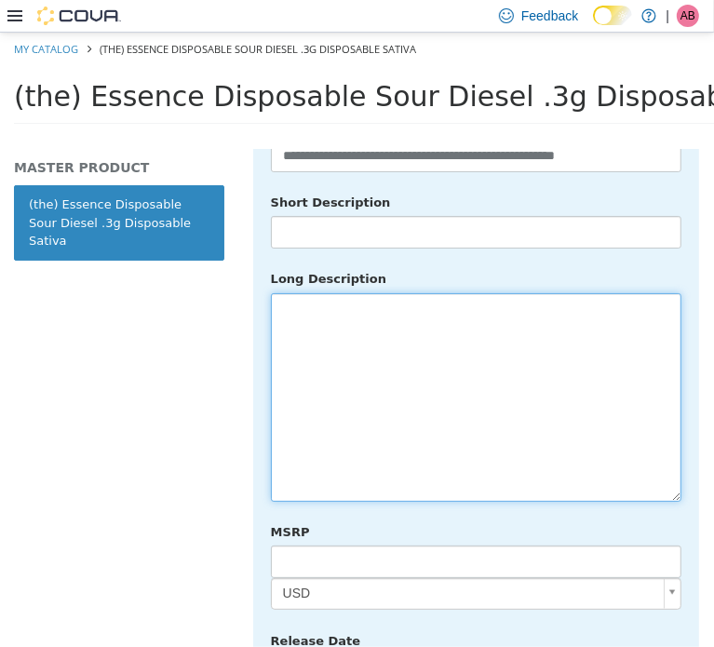
click at [462, 419] on textarea at bounding box center [476, 396] width 411 height 209
click at [358, 311] on textarea at bounding box center [476, 396] width 411 height 209
paste textarea "**********"
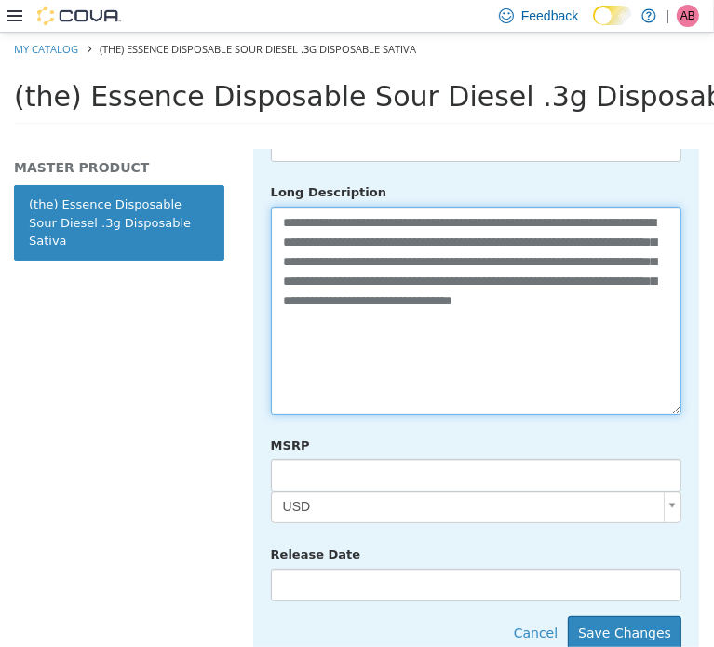
scroll to position [1126, 0]
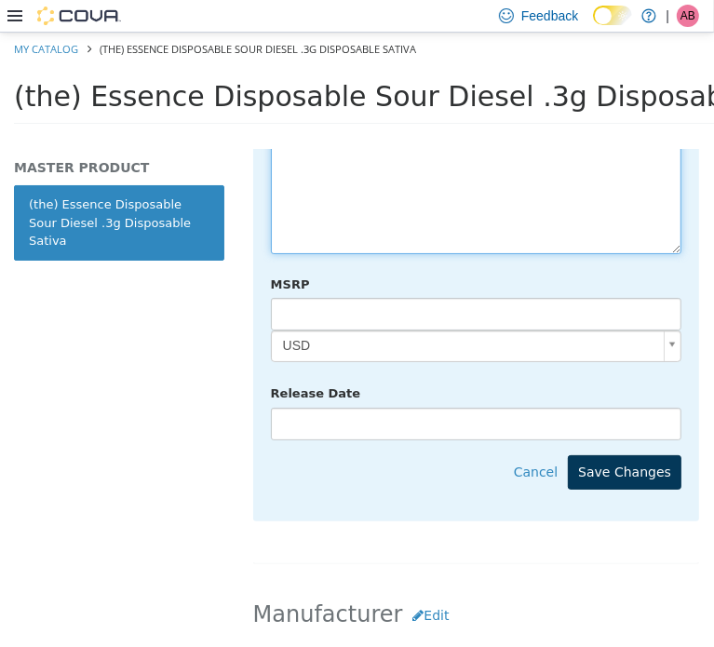
type textarea "**********"
click at [627, 455] on button "Save Changes" at bounding box center [625, 472] width 114 height 34
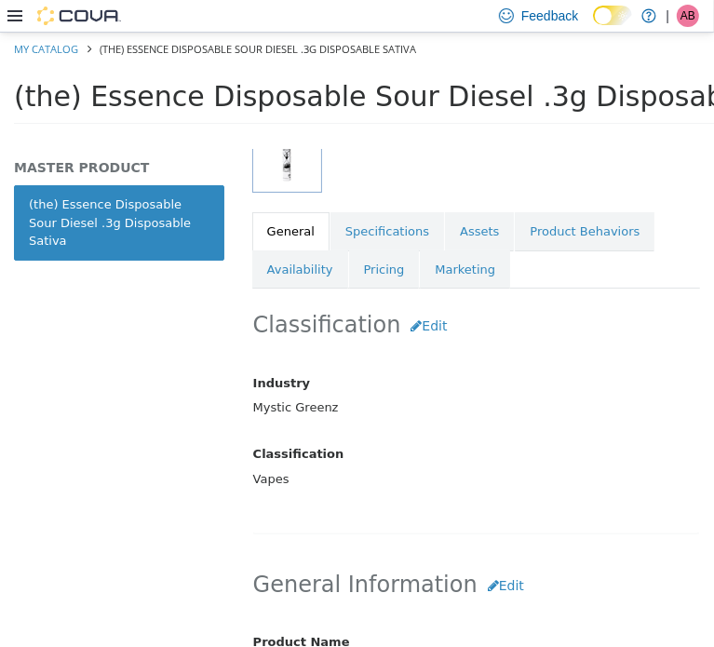
scroll to position [226, 0]
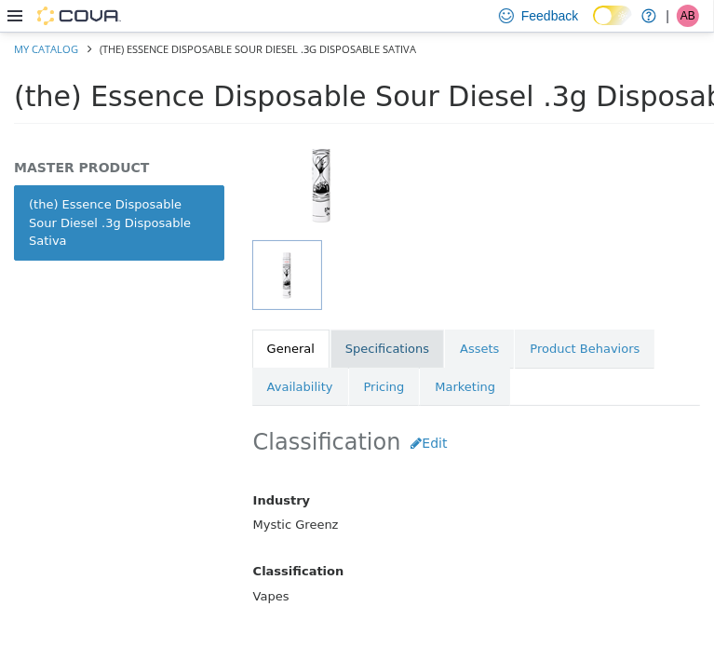
click at [376, 344] on link "Specifications" at bounding box center [388, 348] width 114 height 39
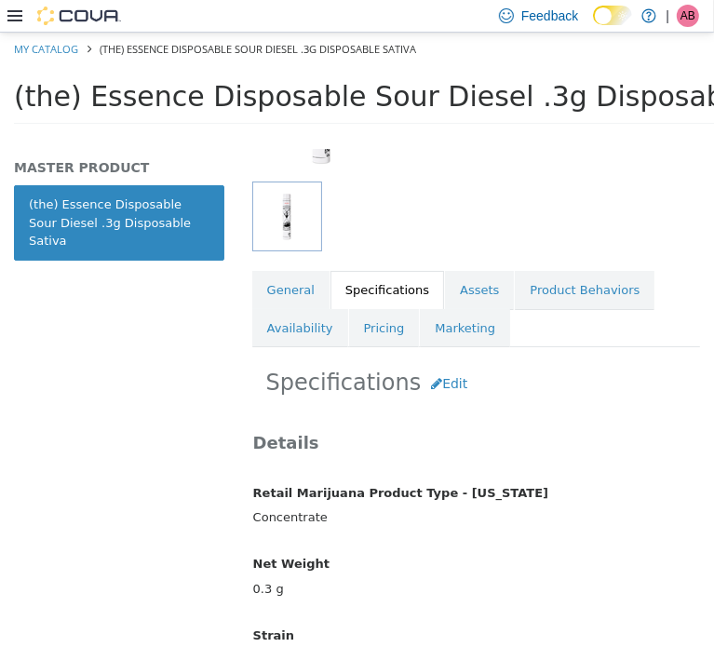
scroll to position [381, 0]
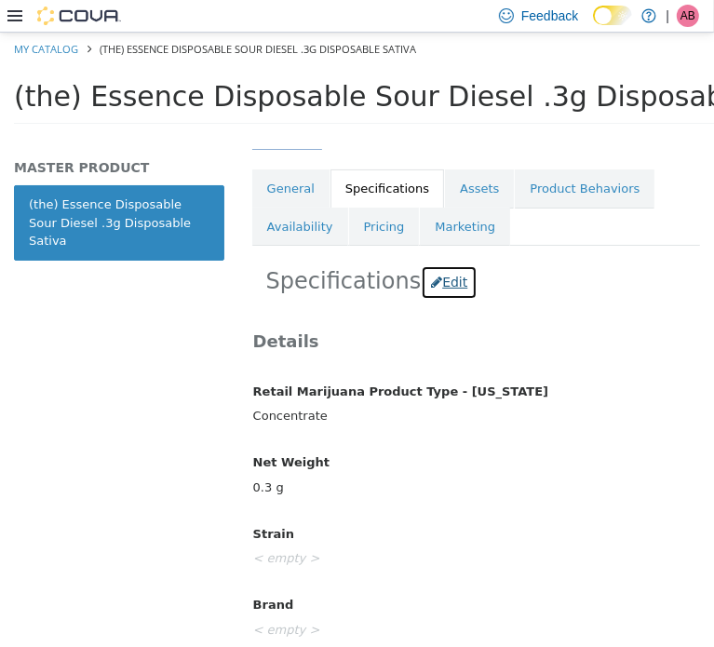
click at [441, 290] on button "Edit" at bounding box center [449, 282] width 57 height 34
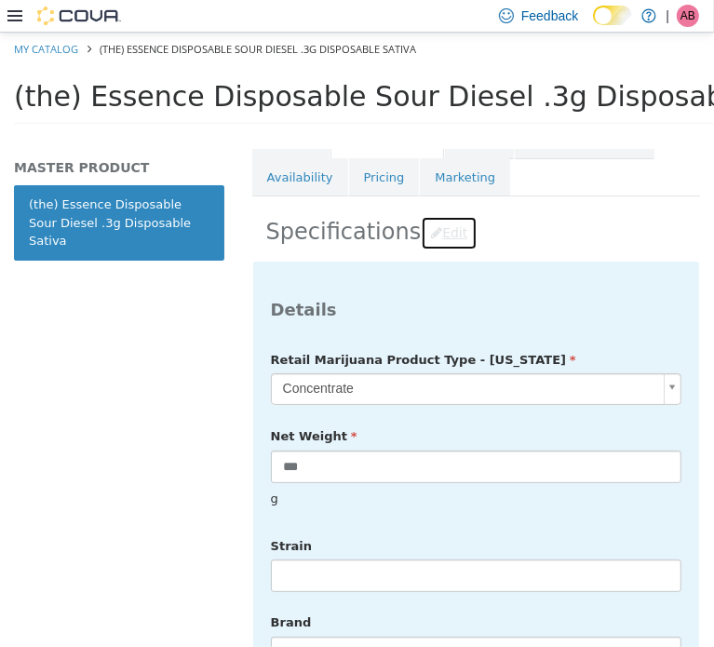
scroll to position [567, 0]
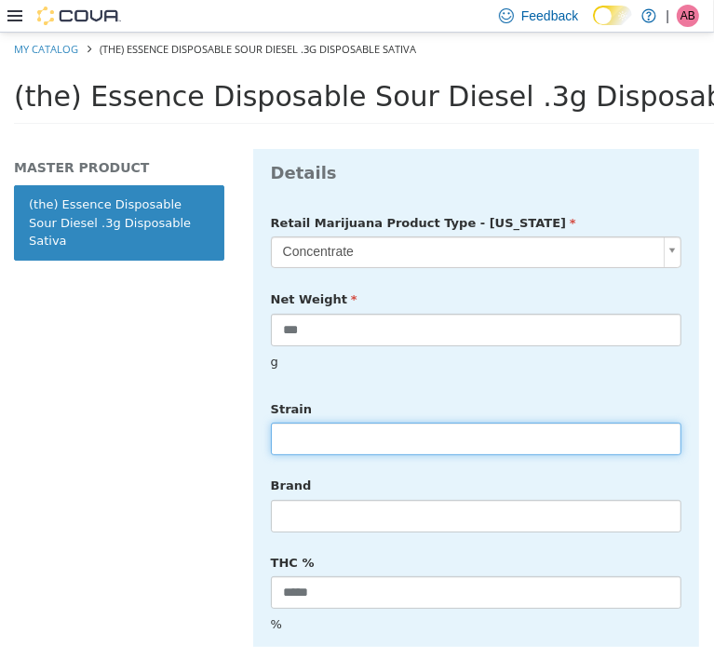
click at [358, 434] on input "text" at bounding box center [476, 438] width 411 height 33
type input "******"
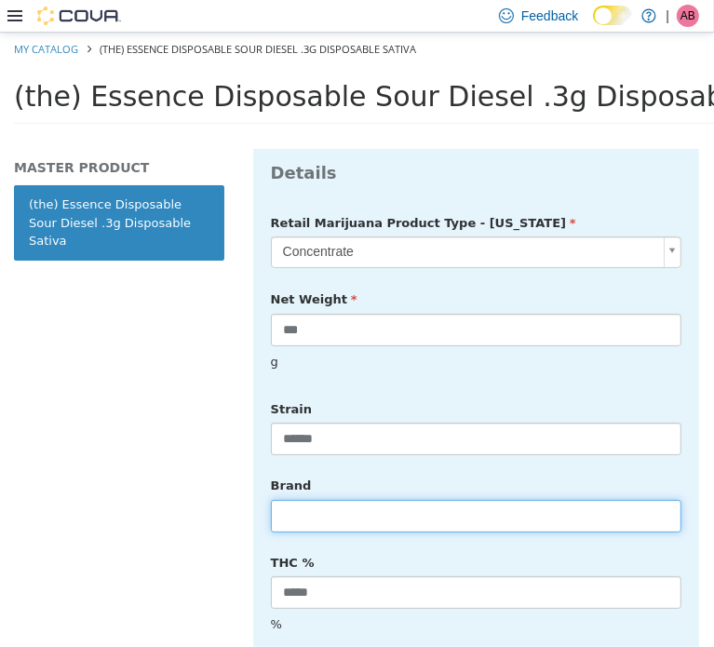
click at [357, 499] on input "text" at bounding box center [476, 515] width 411 height 33
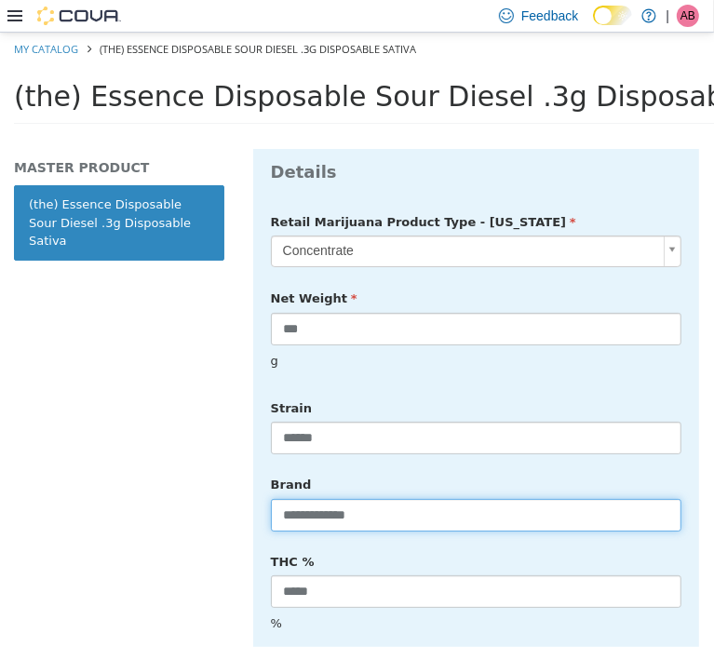
type input "**********"
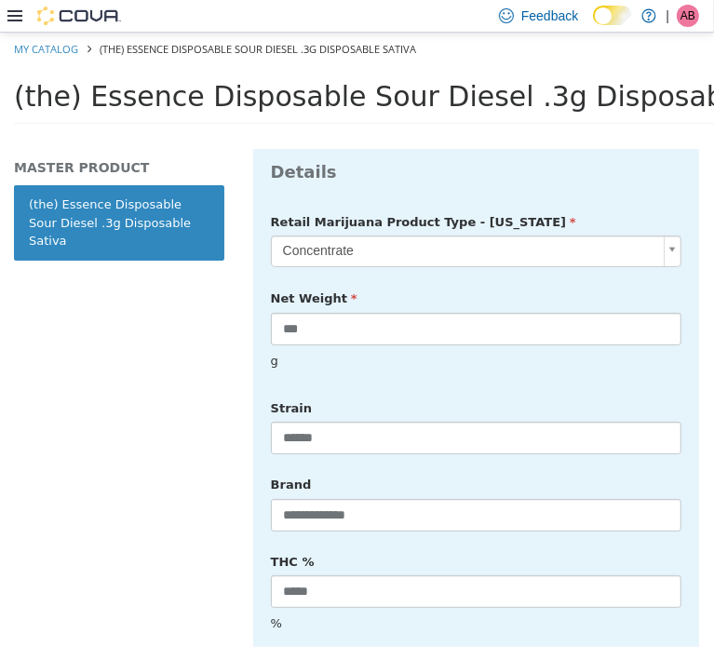
click at [429, 546] on div "THC % ***** %" at bounding box center [476, 594] width 439 height 96
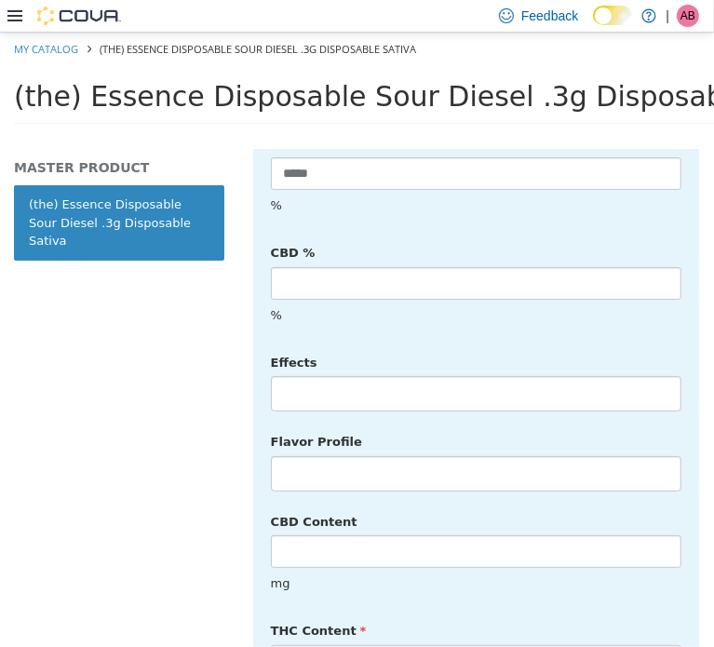
scroll to position [1008, 0]
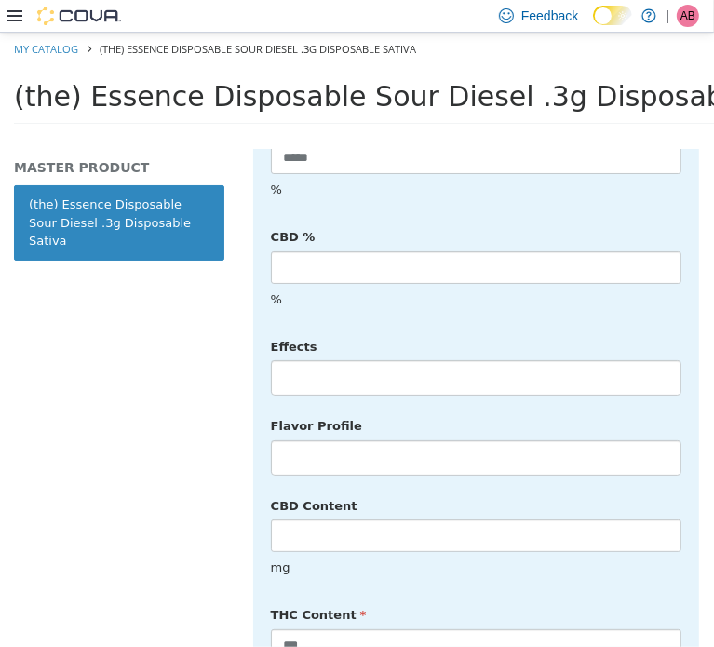
click at [372, 362] on li at bounding box center [476, 377] width 409 height 30
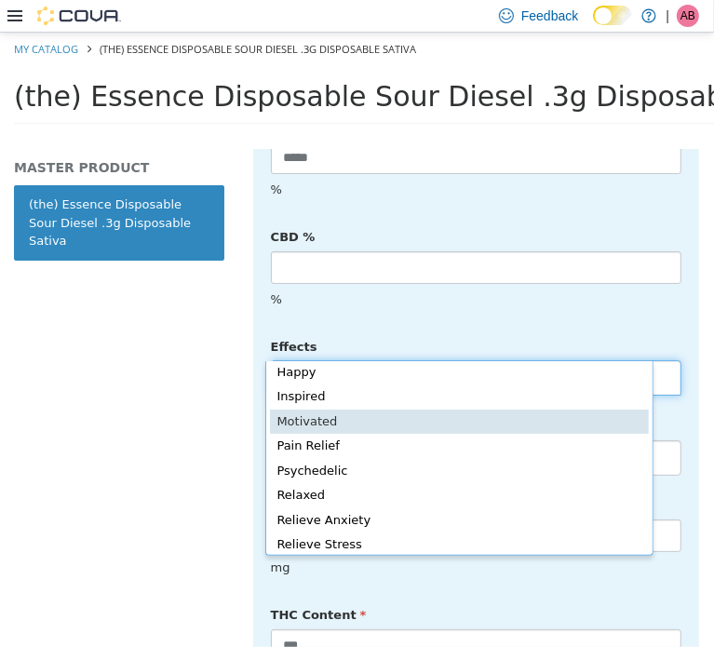
scroll to position [406, 0]
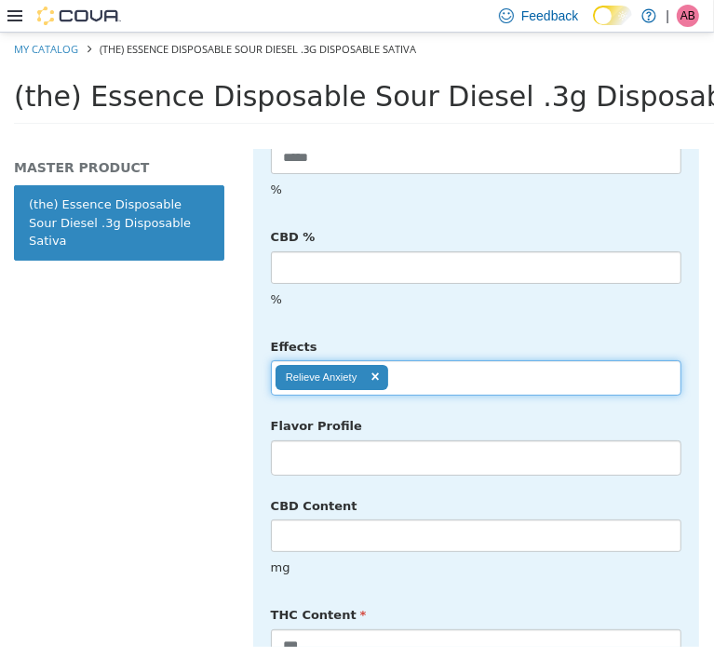
click at [413, 362] on input "text" at bounding box center [404, 377] width 32 height 30
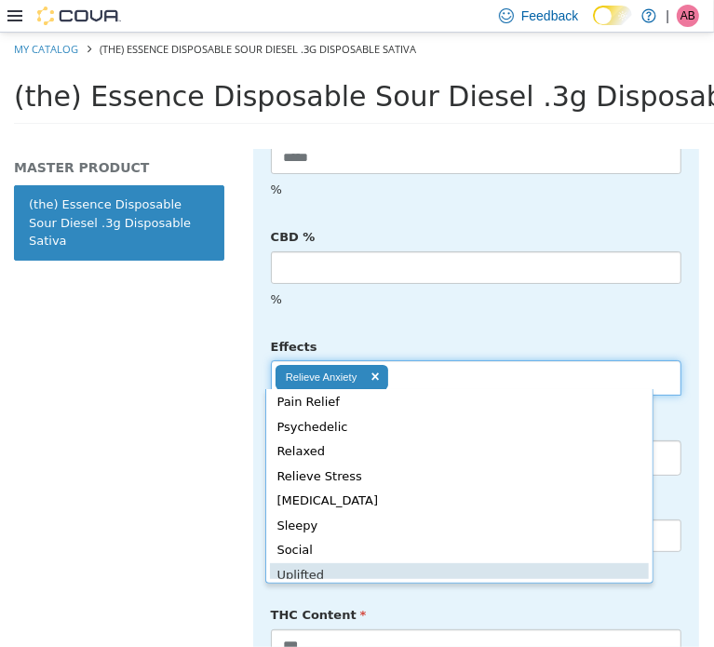
scroll to position [374, 0]
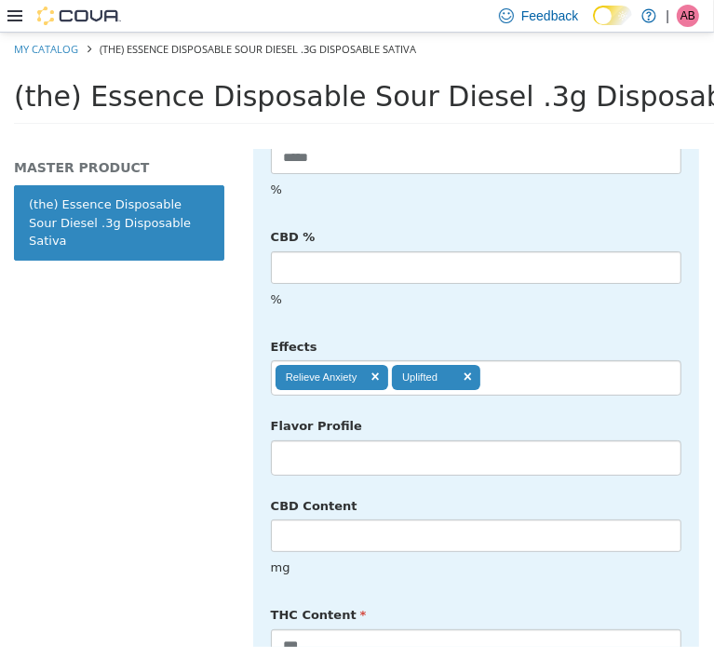
click at [518, 360] on ul "Relieve Anxiety Uplifted" at bounding box center [476, 377] width 411 height 35
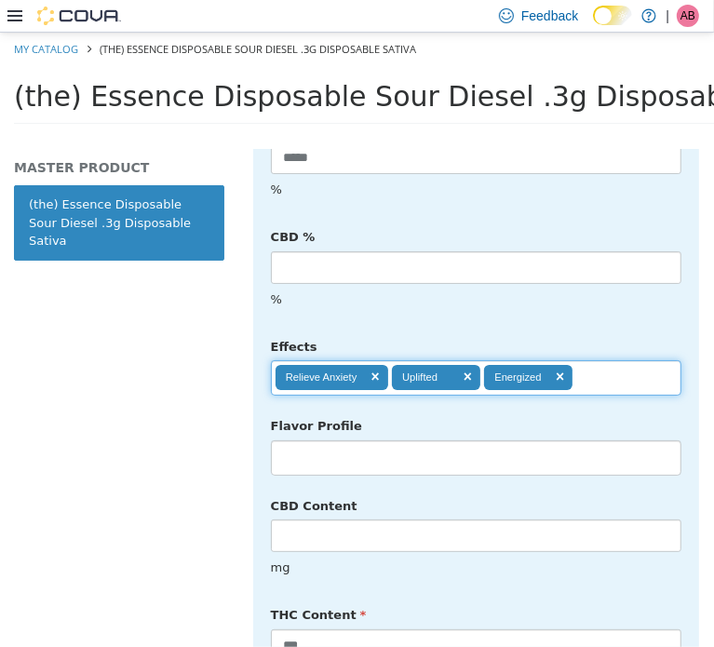
click at [611, 360] on ul "Relieve Anxiety Uplifted Energized" at bounding box center [476, 377] width 411 height 35
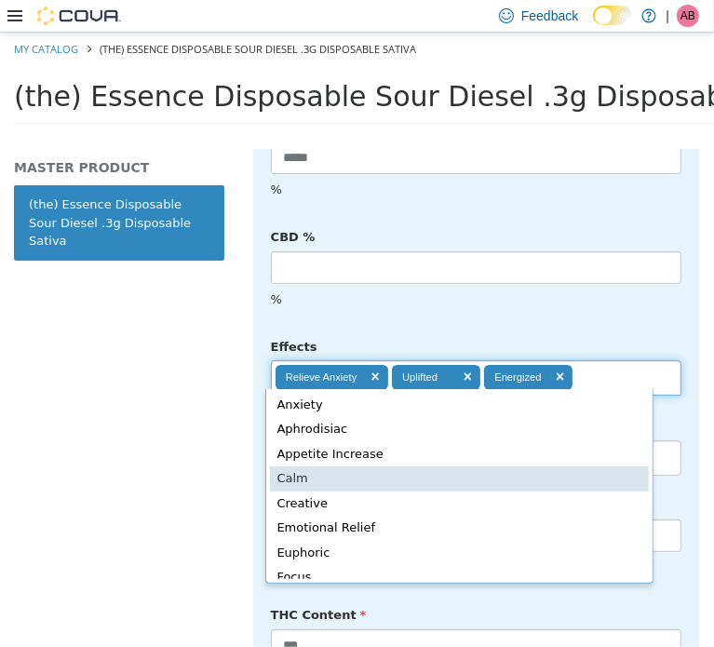
type input "**********"
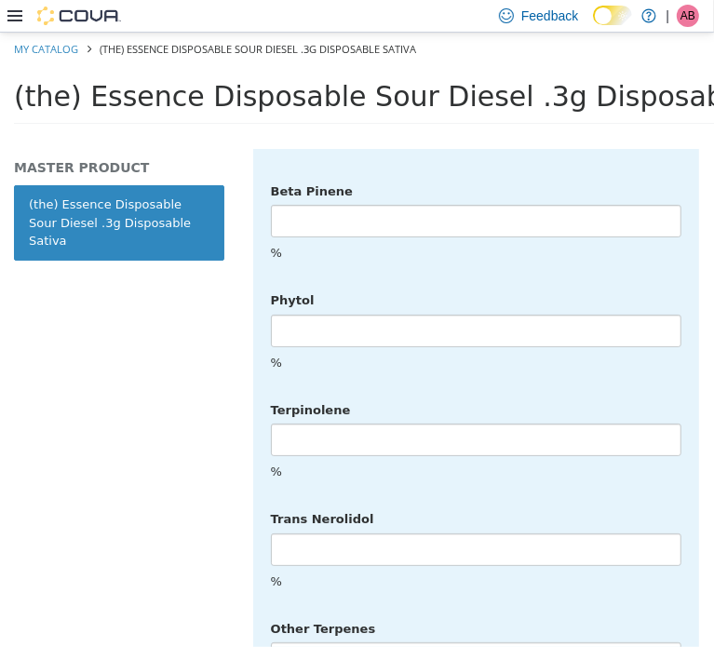
scroll to position [4939, 0]
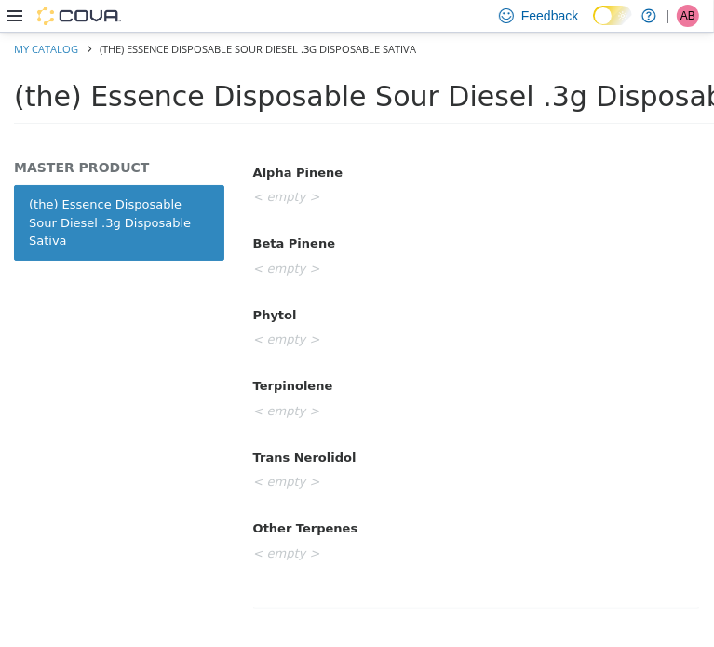
scroll to position [3461, 0]
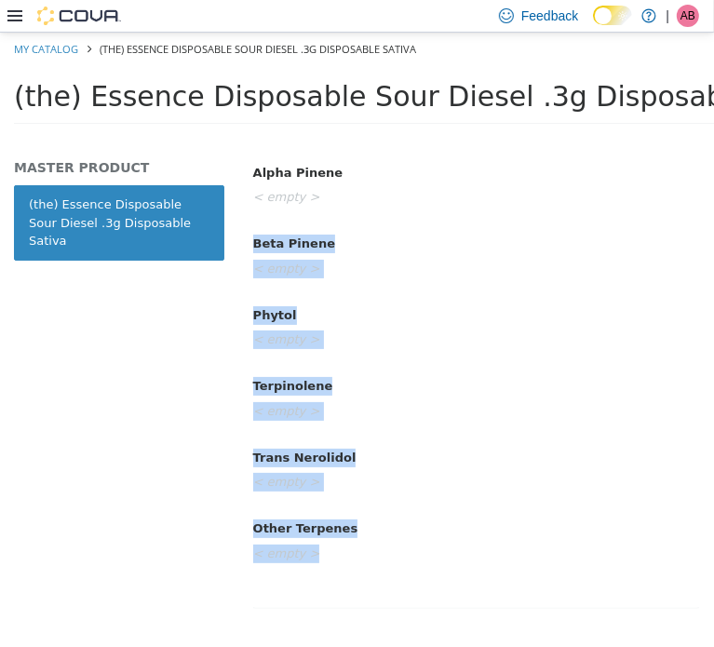
drag, startPoint x: 699, startPoint y: 580, endPoint x: 676, endPoint y: 247, distance: 334.3
click at [688, 199] on div "Vapes (the) Essence Disposable Sour Diesel .3g Disposable Sativa [Master Produc…" at bounding box center [476, 397] width 476 height 498
click at [625, 299] on div "Phytol < empty >" at bounding box center [476, 328] width 474 height 58
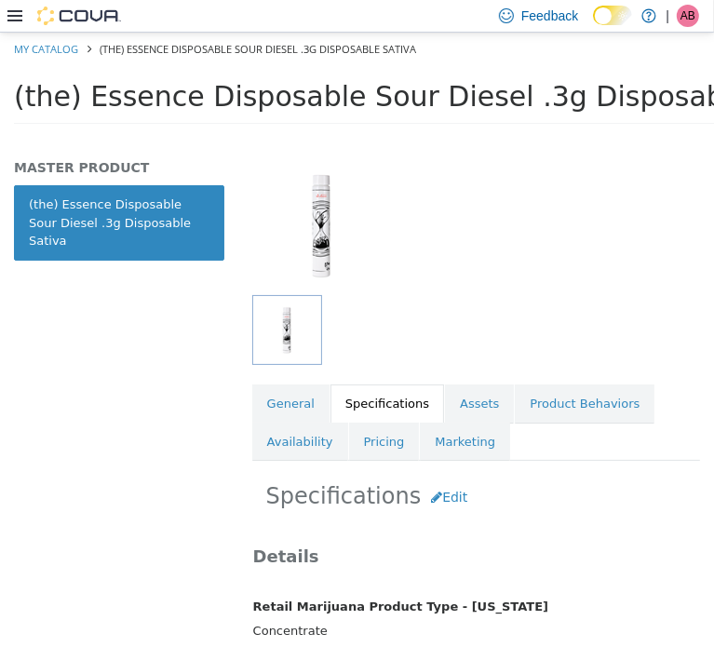
scroll to position [0, 0]
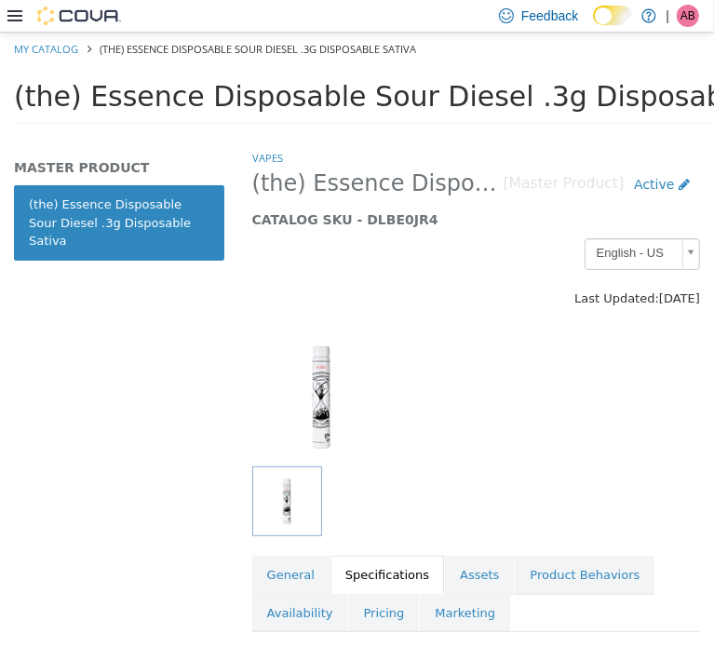
click at [483, 414] on div at bounding box center [476, 396] width 476 height 140
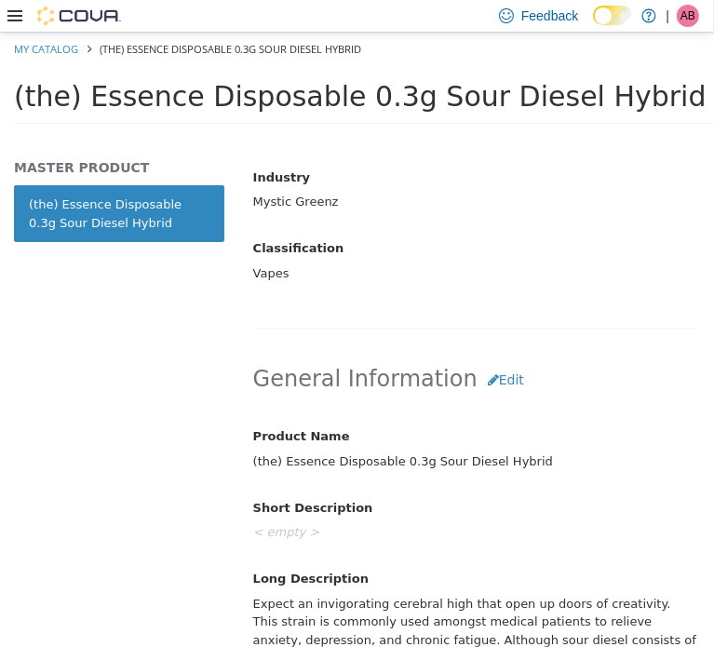
scroll to position [683, 0]
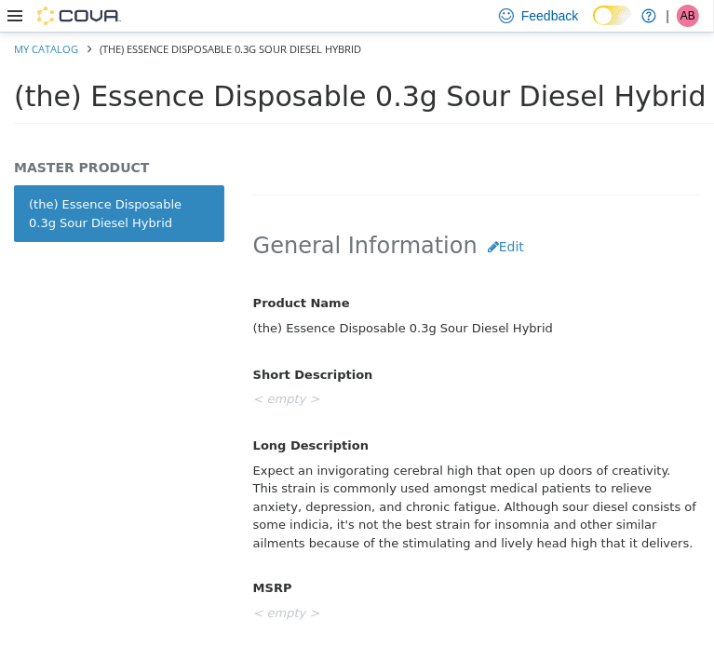
click at [365, 497] on div "Expect an invigorating cerebral high that open up doors of creativity. This str…" at bounding box center [476, 507] width 474 height 104
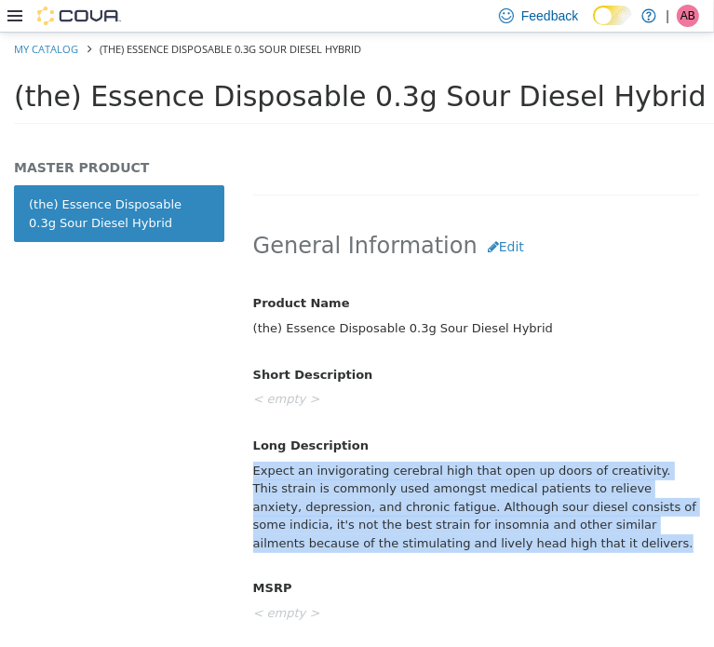
click at [365, 497] on div "Expect an invigorating cerebral high that open up doors of creativity. This str…" at bounding box center [476, 507] width 474 height 104
copy div "Expect an invigorating cerebral high that open up doors of creativity. This str…"
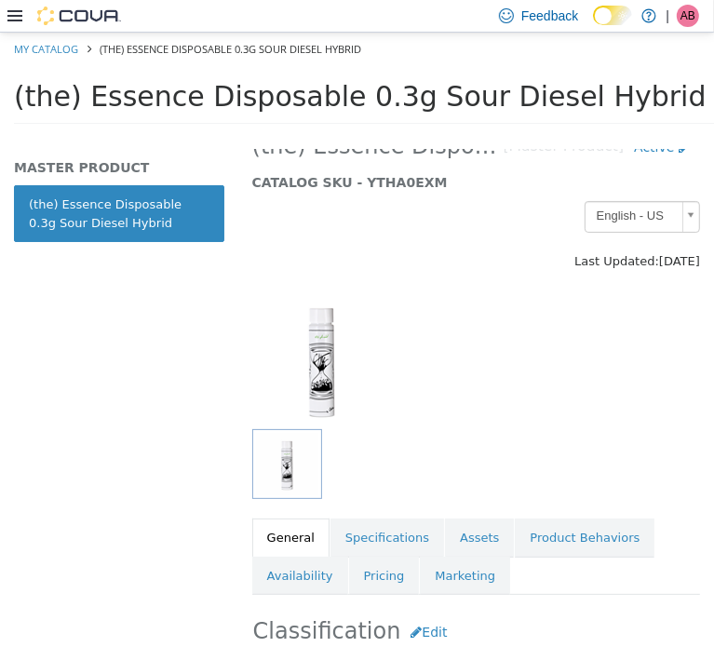
scroll to position [31, 0]
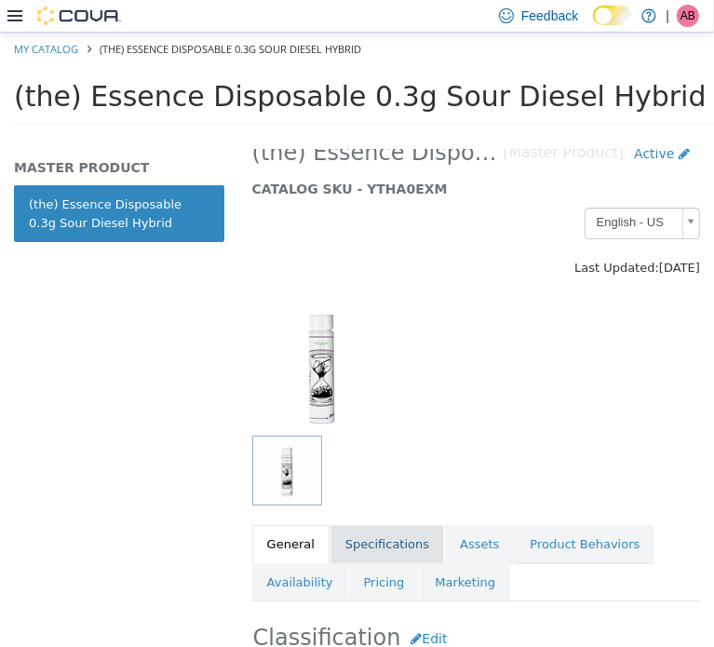
click at [365, 531] on link "Specifications" at bounding box center [388, 543] width 114 height 39
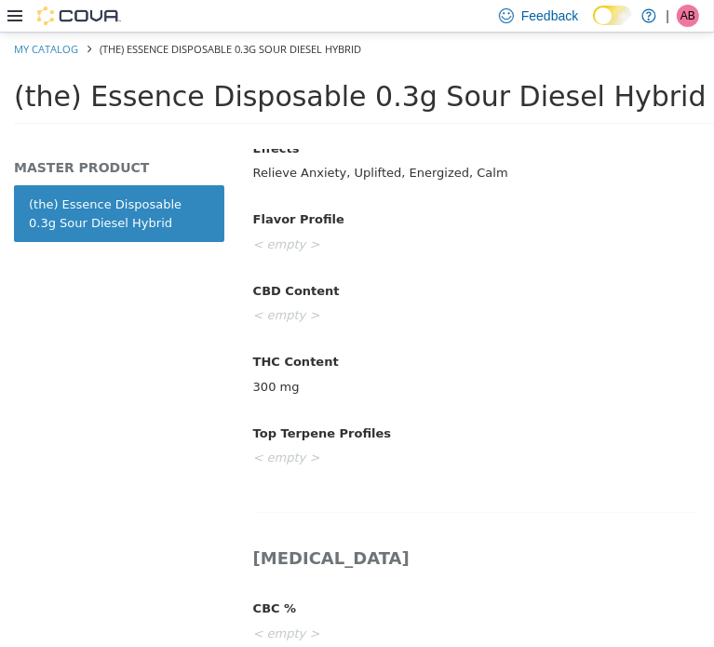
scroll to position [1061, 0]
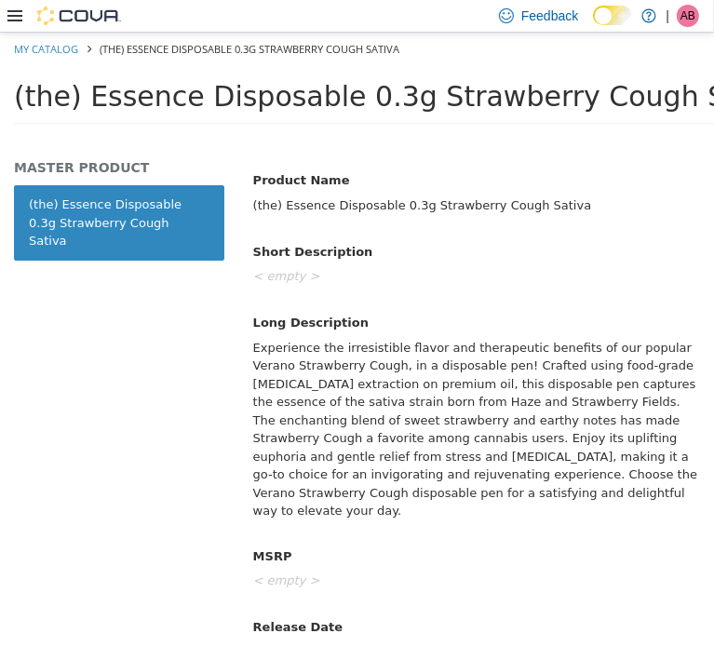
scroll to position [807, 0]
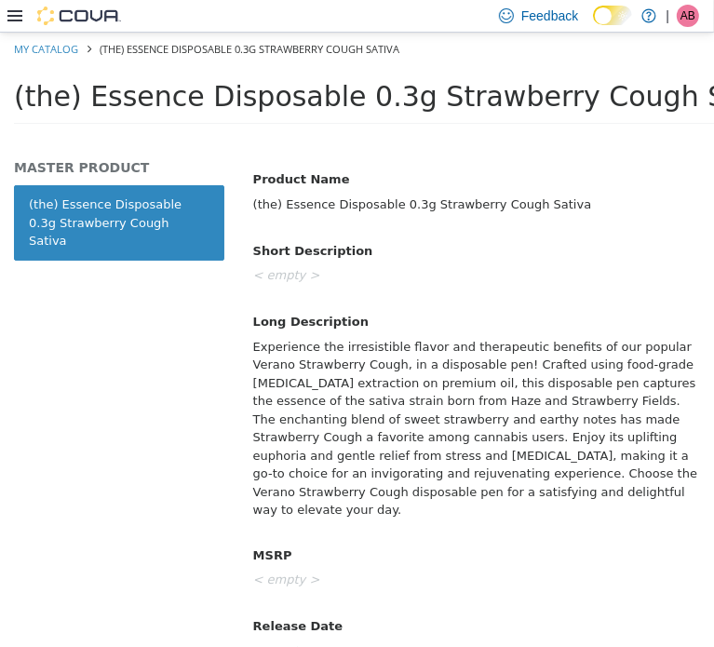
click at [399, 423] on div "Experience the irresistible flavor and therapeutic benefits of our popular Vera…" at bounding box center [476, 428] width 474 height 195
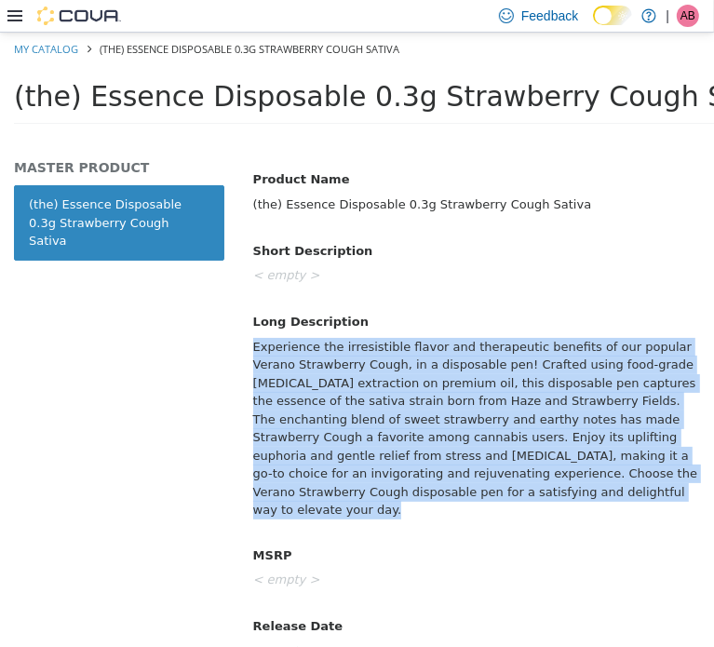
click at [399, 424] on div "Experience the irresistible flavor and therapeutic benefits of our popular Vera…" at bounding box center [476, 428] width 474 height 195
copy div "Experience the irresistible flavor and therapeutic benefits of our popular Vera…"
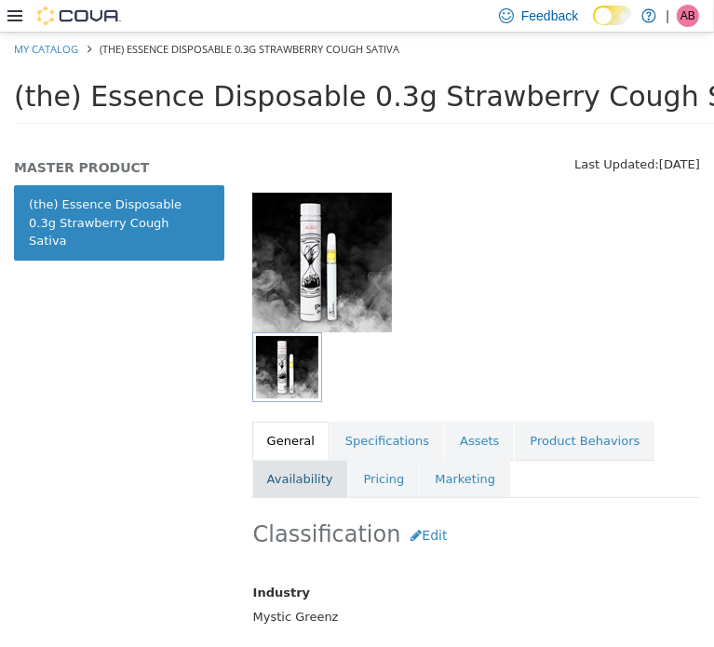
scroll to position [93, 0]
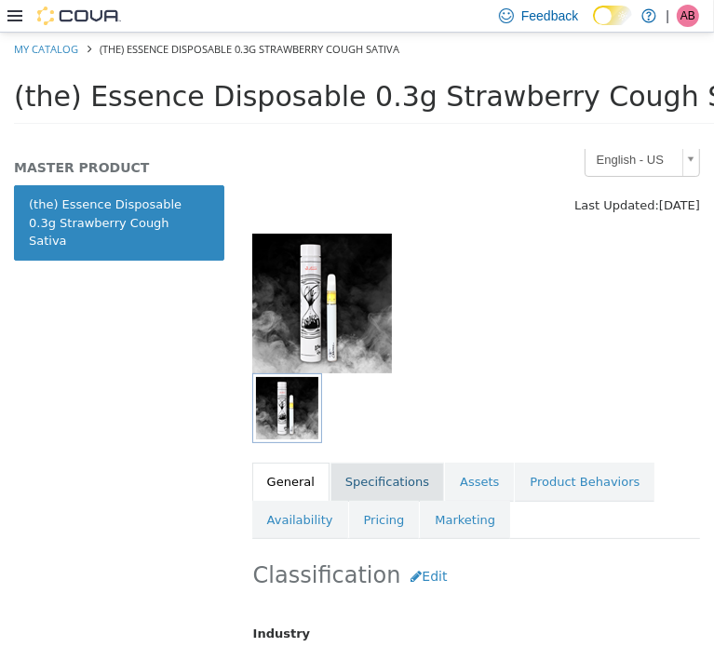
click at [353, 479] on link "Specifications" at bounding box center [388, 481] width 114 height 39
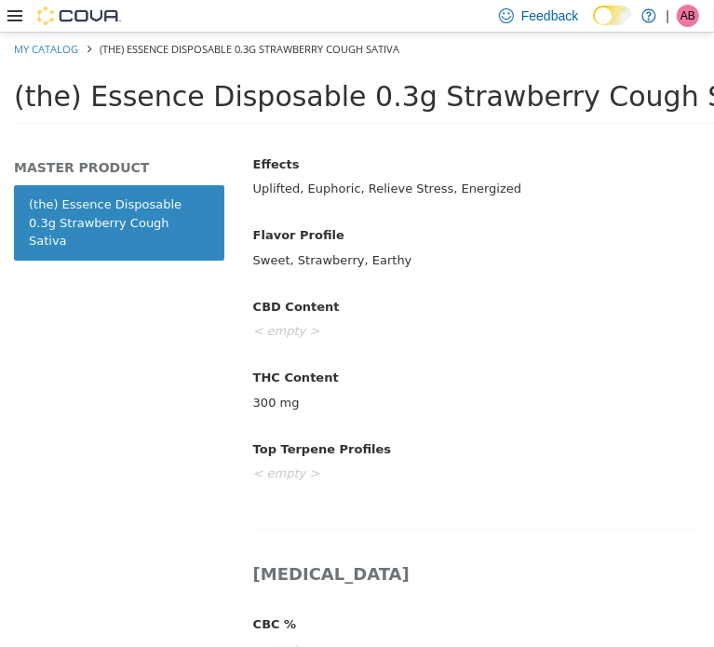
scroll to position [1055, 0]
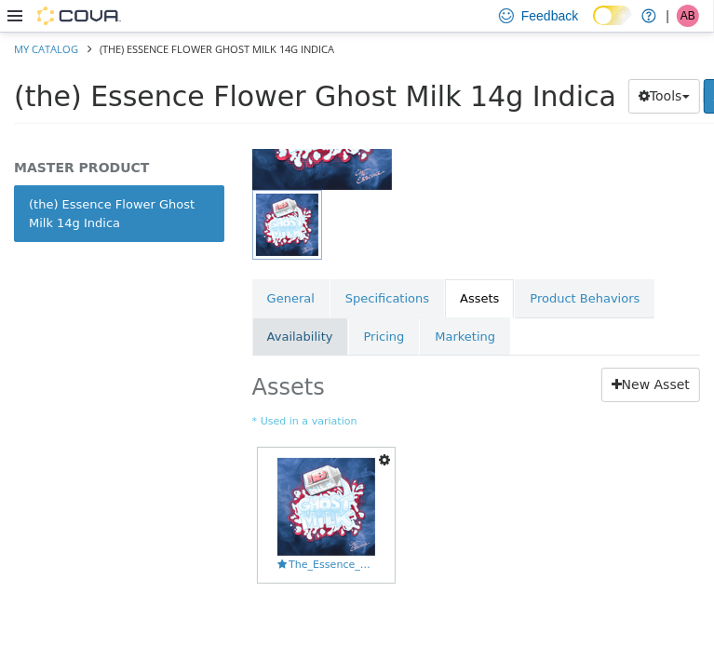
scroll to position [279, 0]
click at [296, 297] on link "General" at bounding box center [290, 297] width 77 height 39
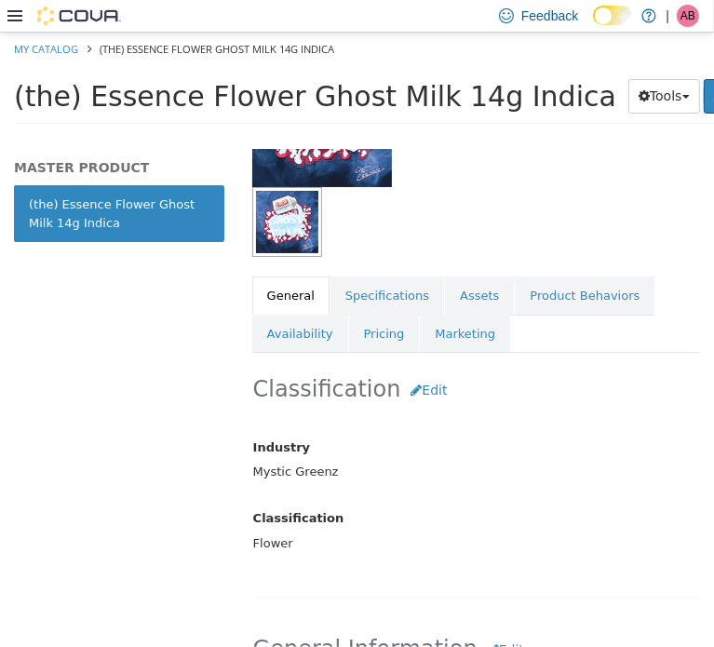
click at [349, 91] on span "(the) Essence Flower Ghost Milk 14g Indica" at bounding box center [315, 95] width 603 height 33
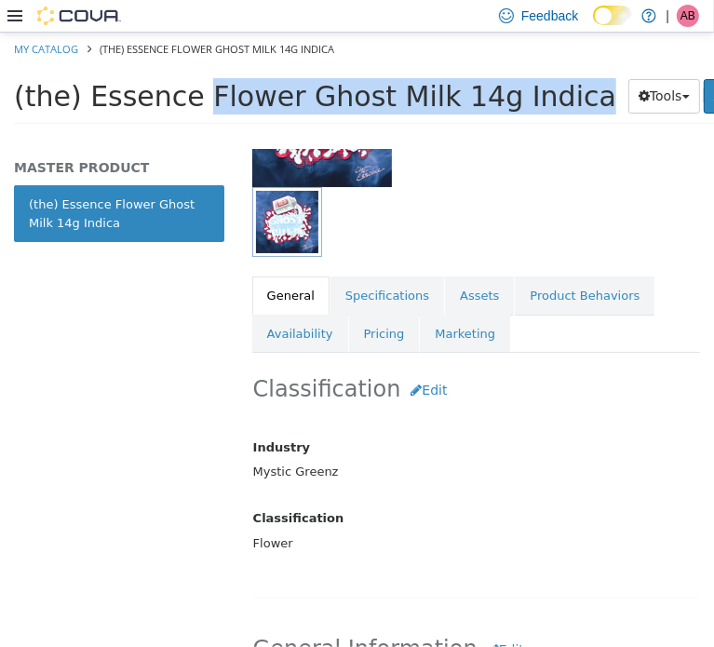
click at [349, 91] on span "(the) Essence Flower Ghost Milk 14g Indica" at bounding box center [315, 95] width 603 height 33
copy div "(the) Essence Flower Ghost Milk 14g Indica Tools Clone Print Labels"
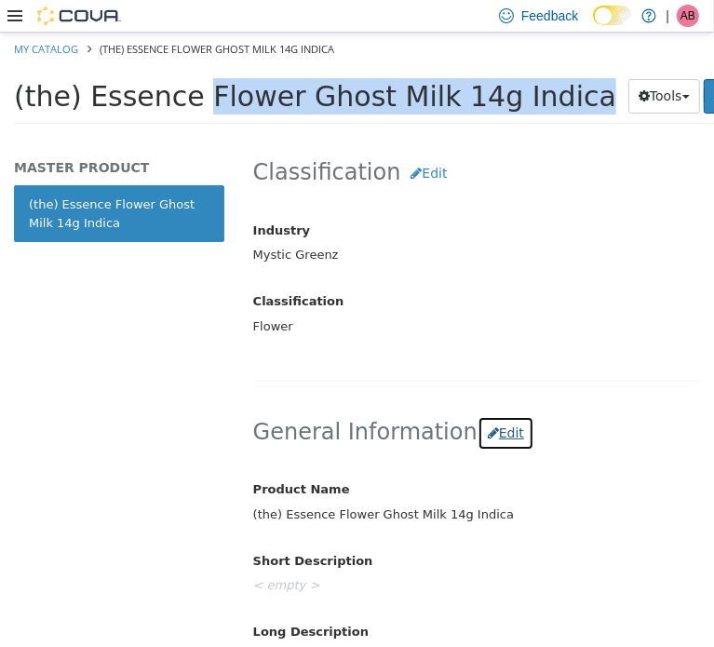
click at [492, 421] on button "Edit" at bounding box center [506, 432] width 57 height 34
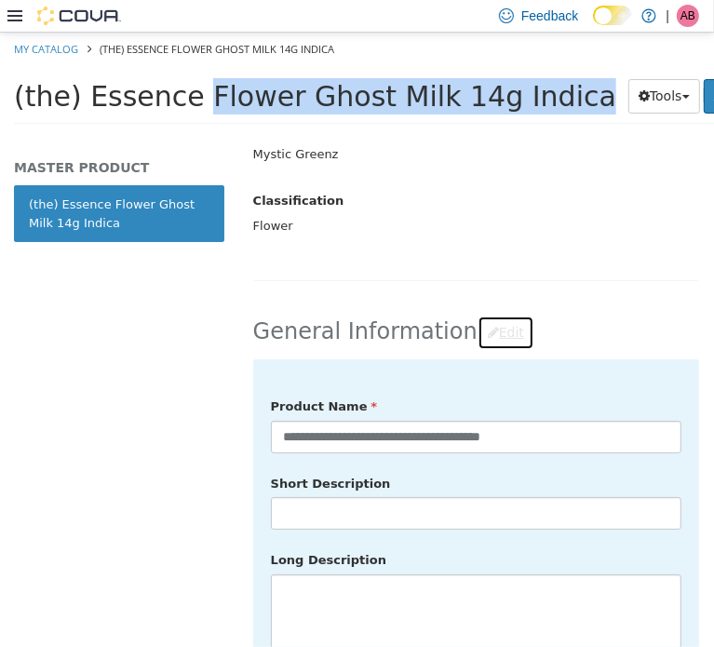
scroll to position [713, 0]
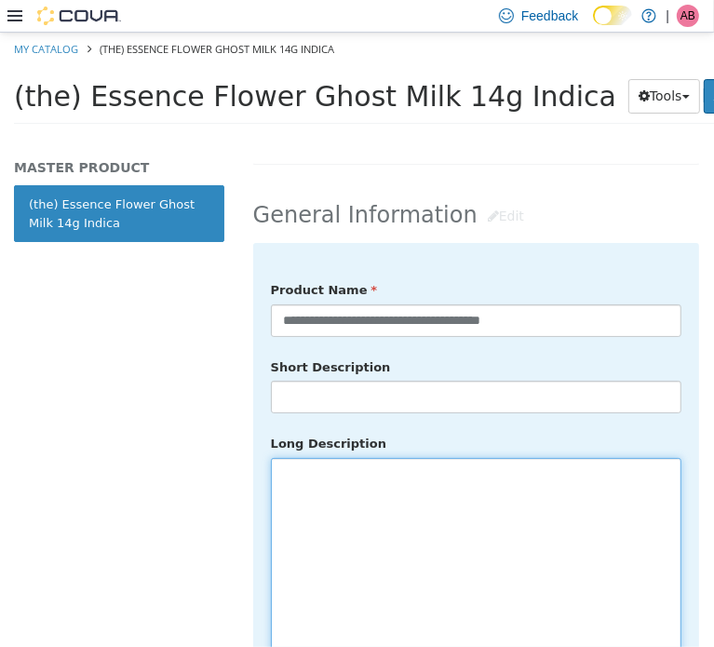
click at [351, 496] on textarea at bounding box center [476, 561] width 411 height 209
click at [369, 501] on textarea at bounding box center [476, 561] width 411 height 209
paste textarea "**********"
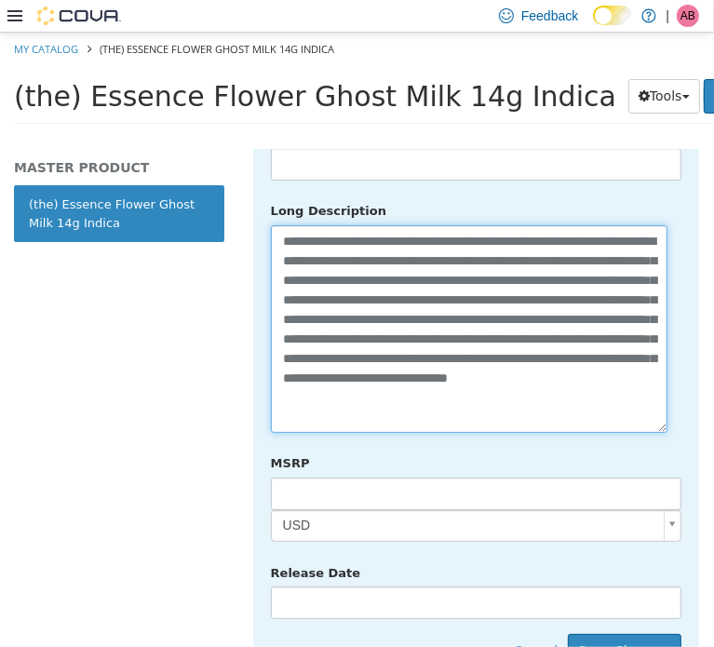
scroll to position [946, 0]
type textarea "**********"
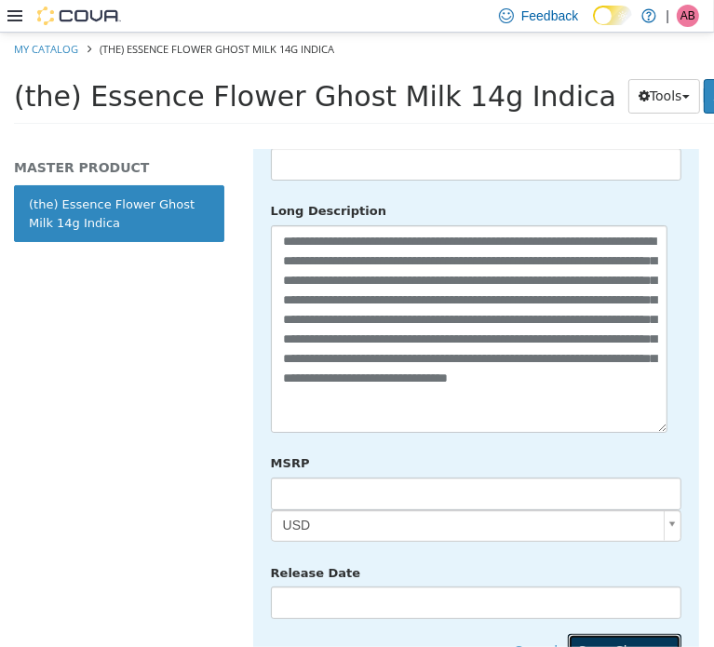
click at [618, 633] on button "Save Changes" at bounding box center [625, 650] width 114 height 34
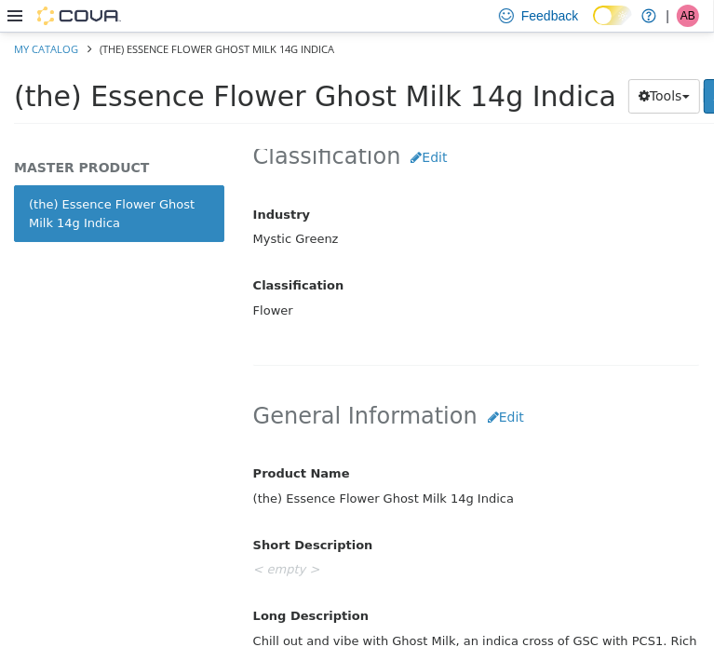
scroll to position [294, 0]
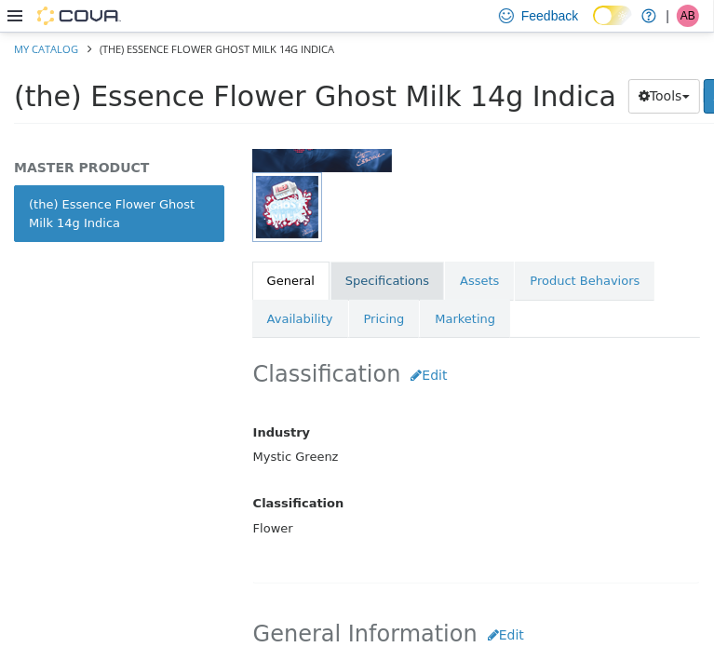
click at [371, 282] on link "Specifications" at bounding box center [388, 280] width 114 height 39
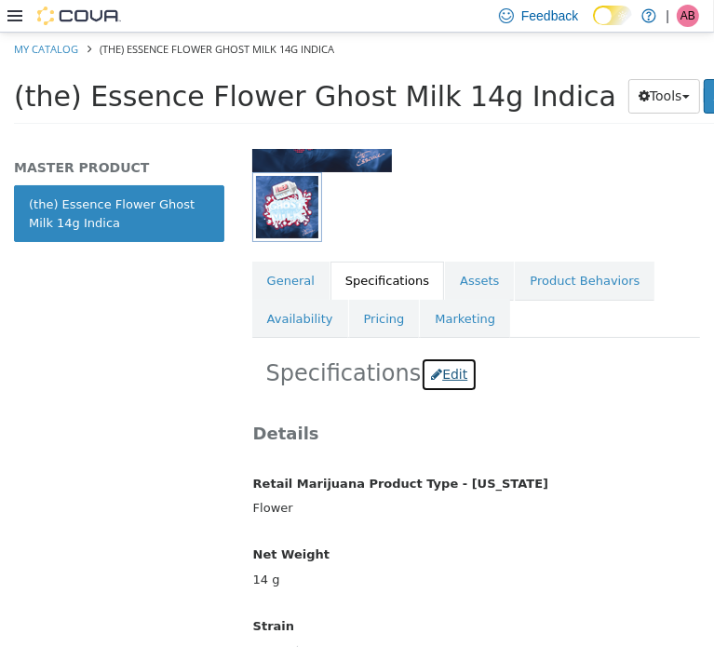
click at [433, 374] on button "Edit" at bounding box center [449, 374] width 57 height 34
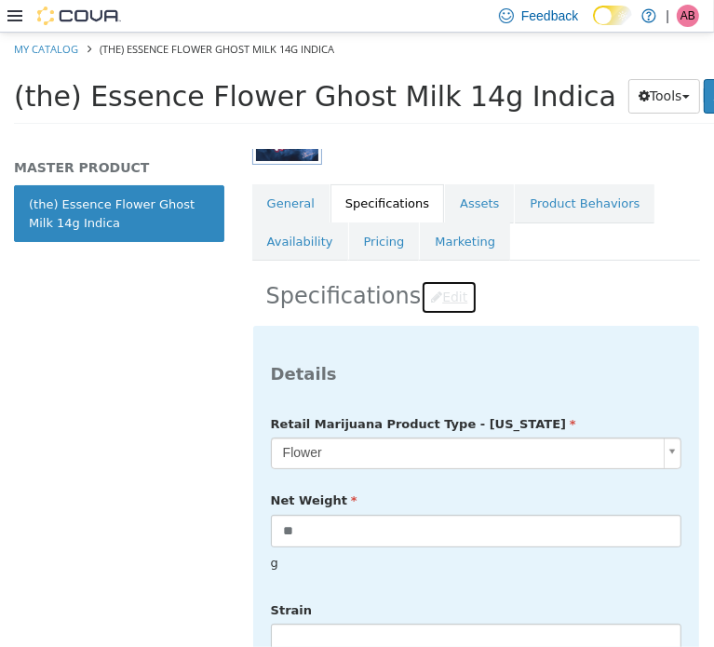
scroll to position [450, 0]
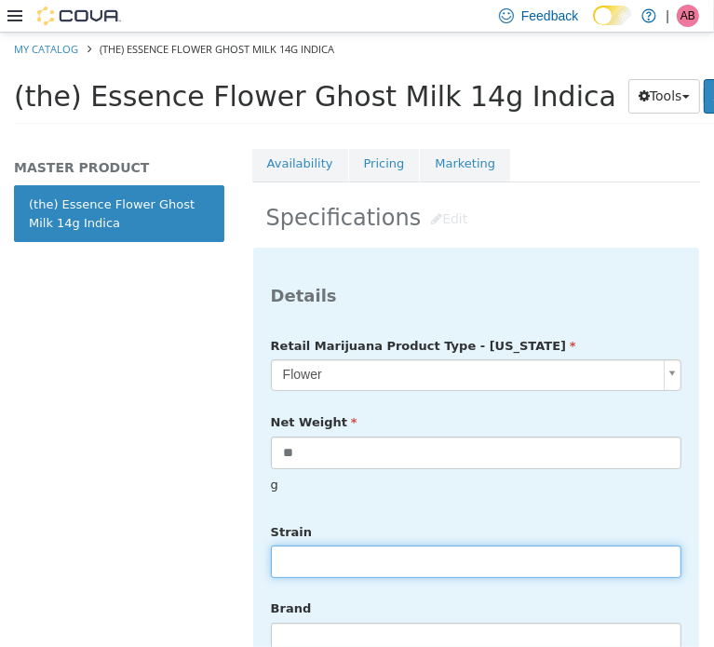
drag, startPoint x: 335, startPoint y: 546, endPoint x: 336, endPoint y: 536, distance: 10.3
click at [335, 545] on input "text" at bounding box center [476, 561] width 411 height 33
type input "******"
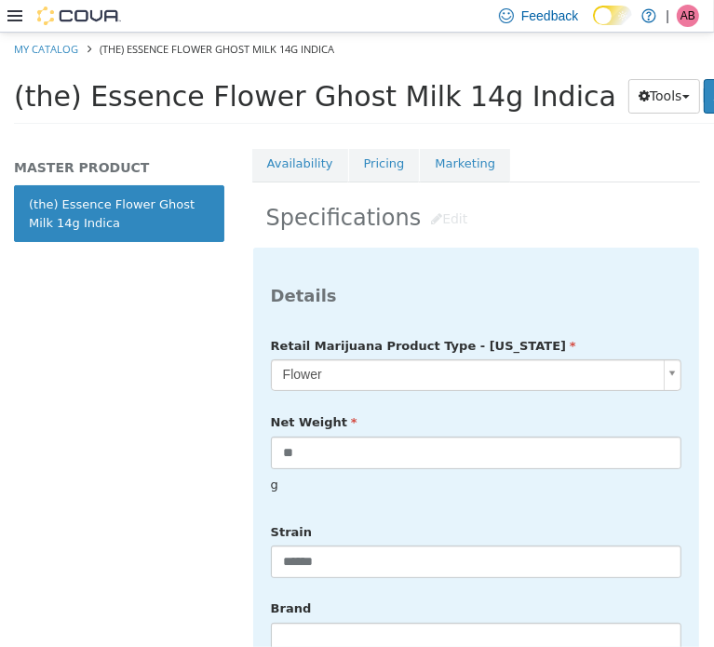
click at [468, 476] on div "g" at bounding box center [476, 484] width 439 height 33
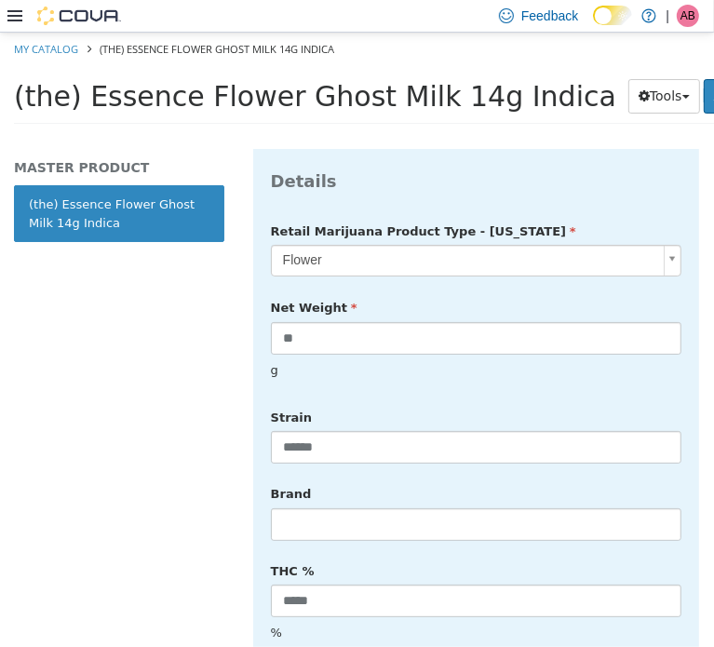
scroll to position [605, 0]
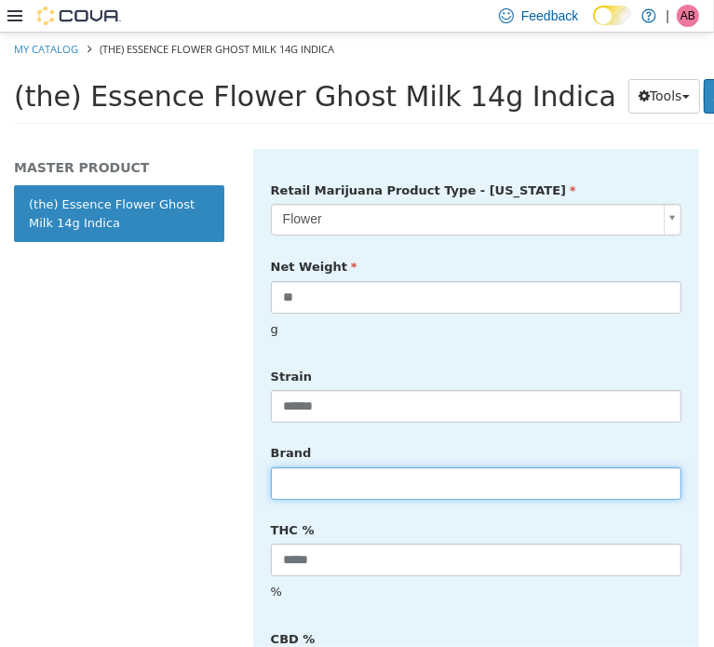
click at [358, 468] on input "text" at bounding box center [476, 483] width 411 height 33
type input "**********"
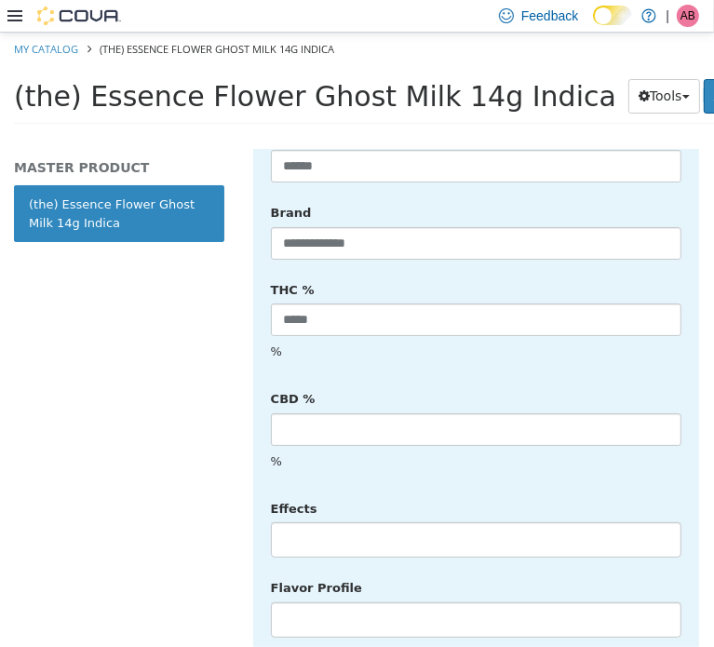
scroll to position [946, 0]
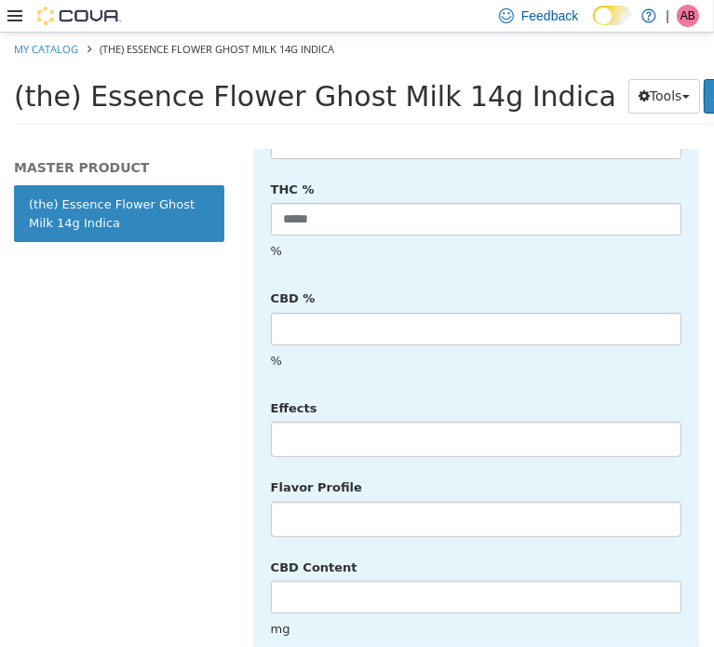
click at [327, 424] on li at bounding box center [476, 439] width 409 height 30
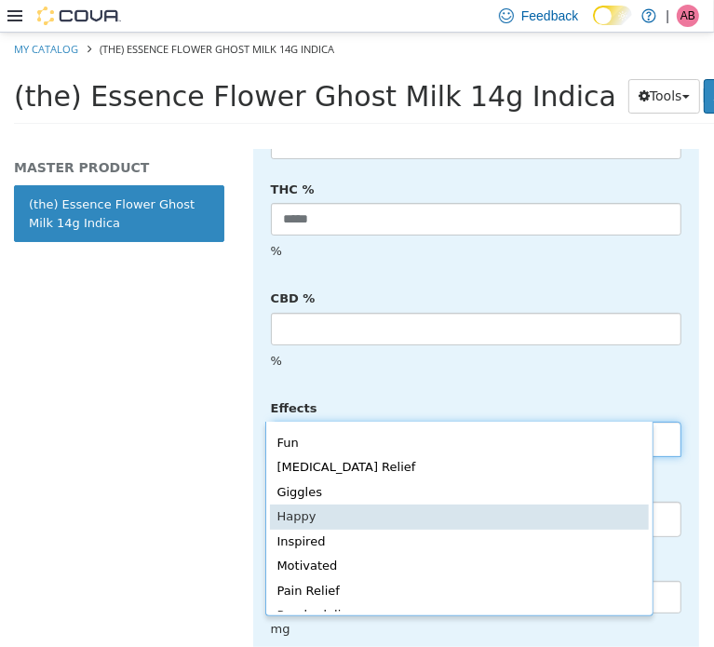
scroll to position [0, 0]
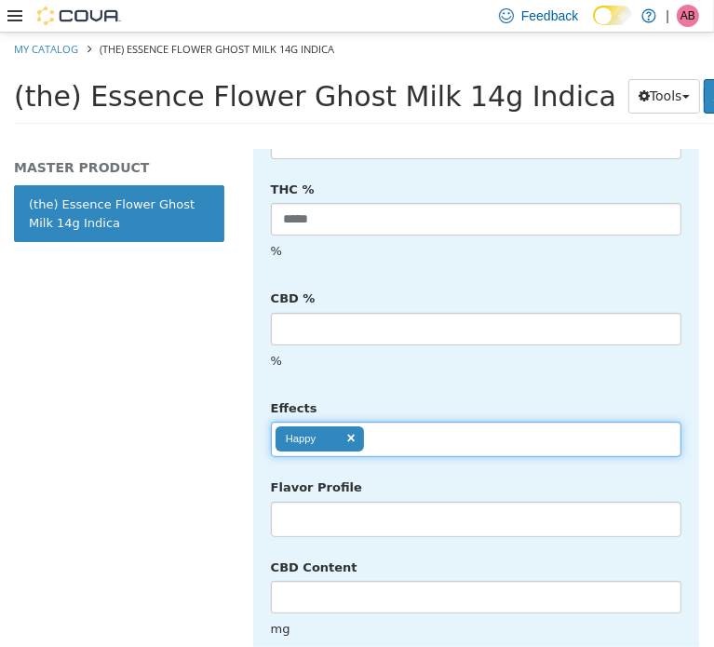
click at [416, 421] on ul "Happy" at bounding box center [476, 438] width 411 height 35
click at [468, 431] on link at bounding box center [469, 437] width 11 height 12
click at [484, 421] on ul "Happy" at bounding box center [476, 438] width 411 height 35
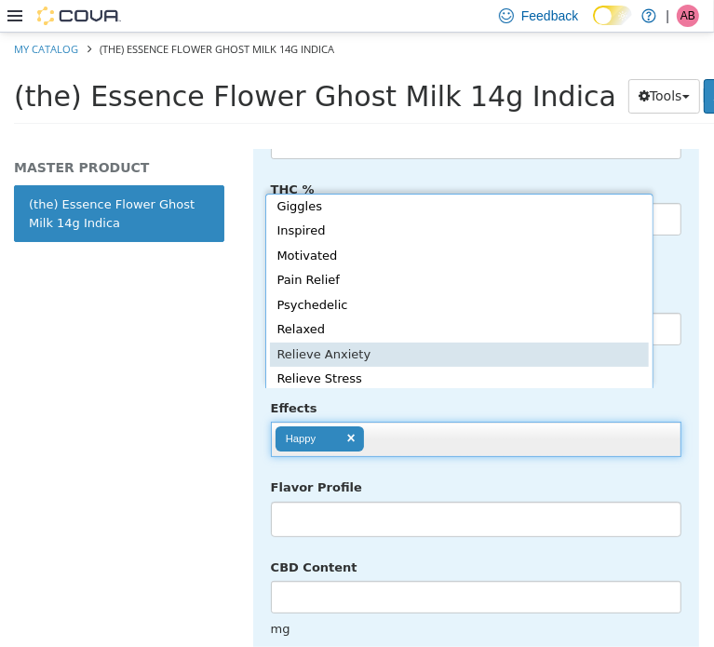
scroll to position [311, 0]
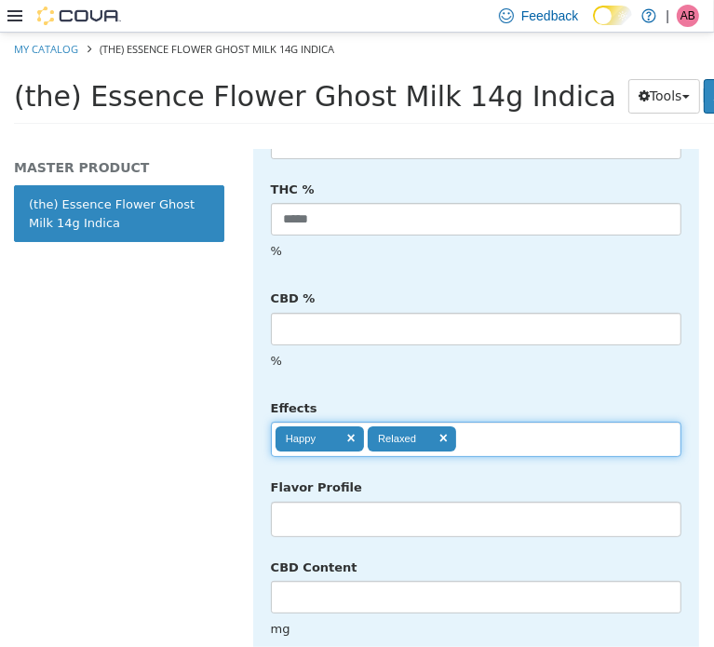
click at [490, 421] on ul "Happy Relaxed" at bounding box center [476, 438] width 411 height 35
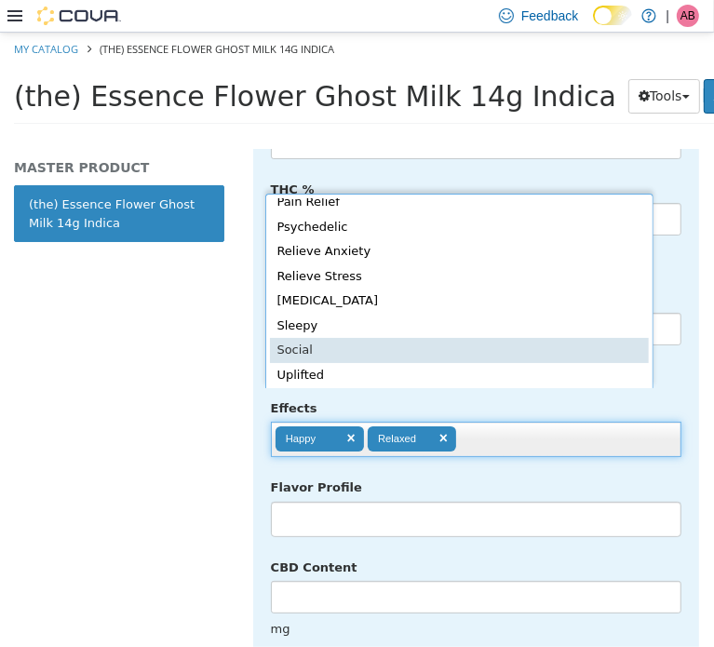
scroll to position [356, 0]
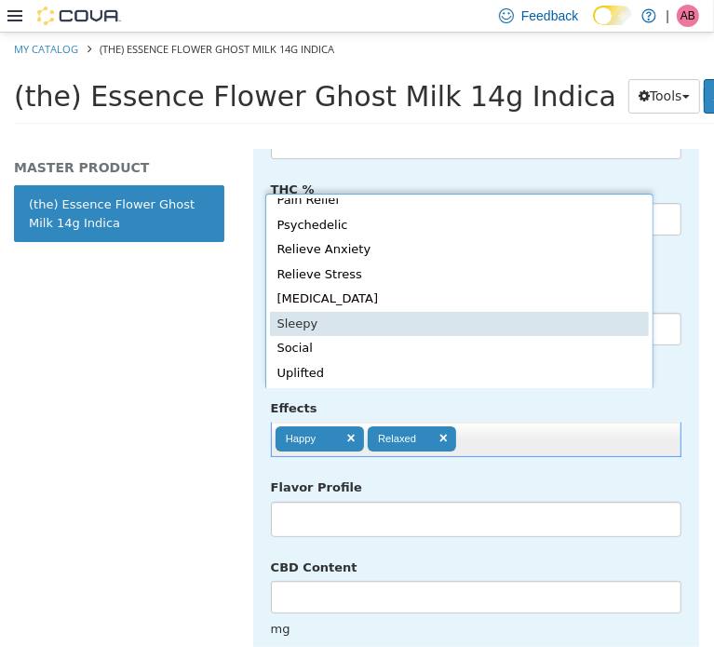
type input "**********"
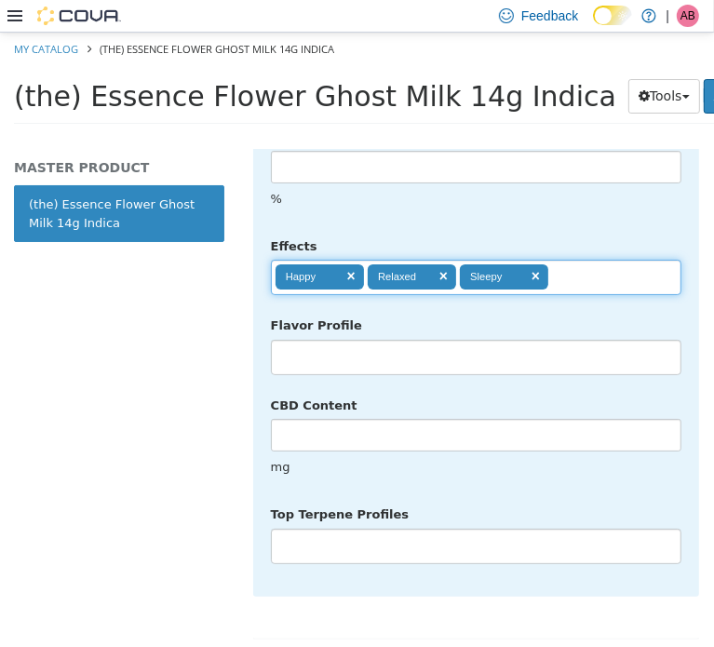
scroll to position [1133, 0]
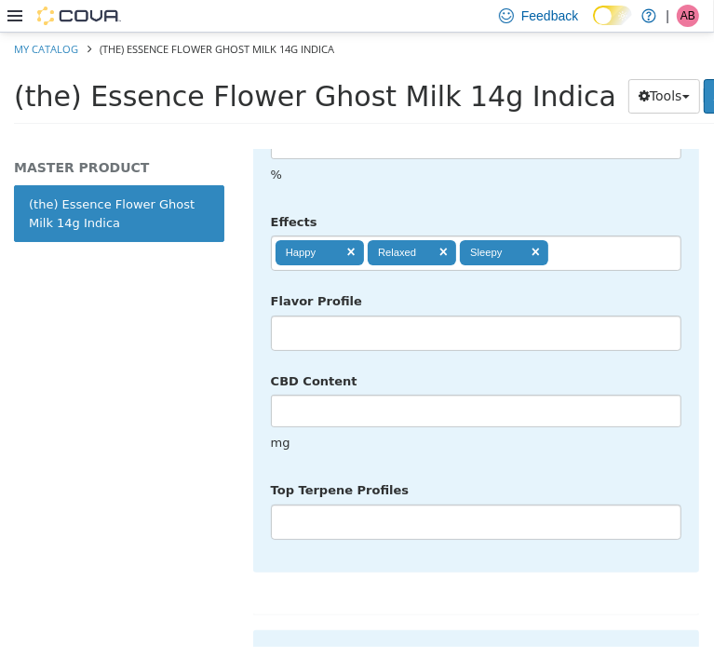
click at [346, 507] on li at bounding box center [476, 522] width 409 height 30
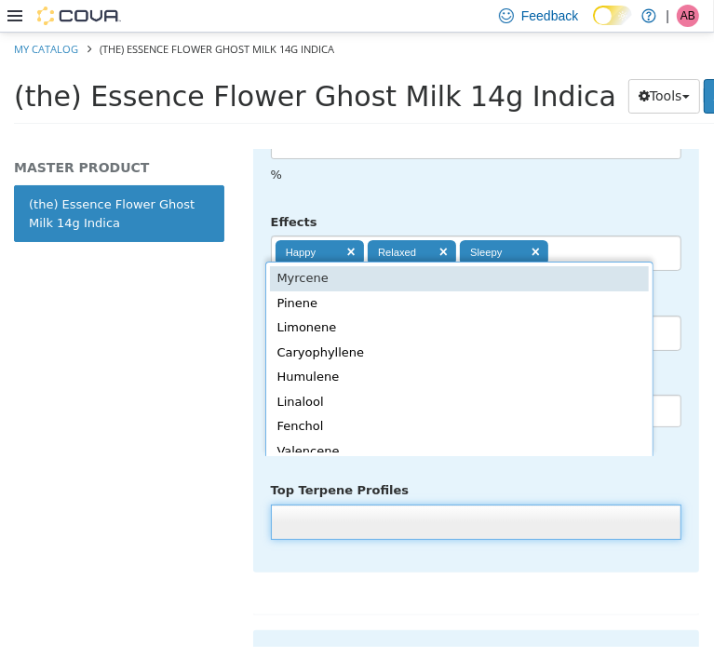
scroll to position [4, 0]
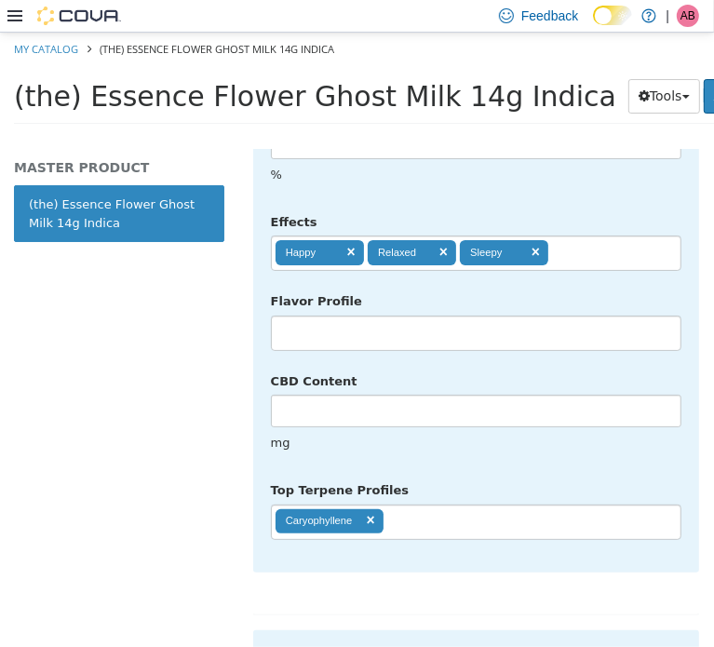
click at [447, 504] on ul "Caryophyllene" at bounding box center [476, 521] width 411 height 35
click at [514, 504] on ul "Caryophyllene Myrcene" at bounding box center [476, 521] width 411 height 35
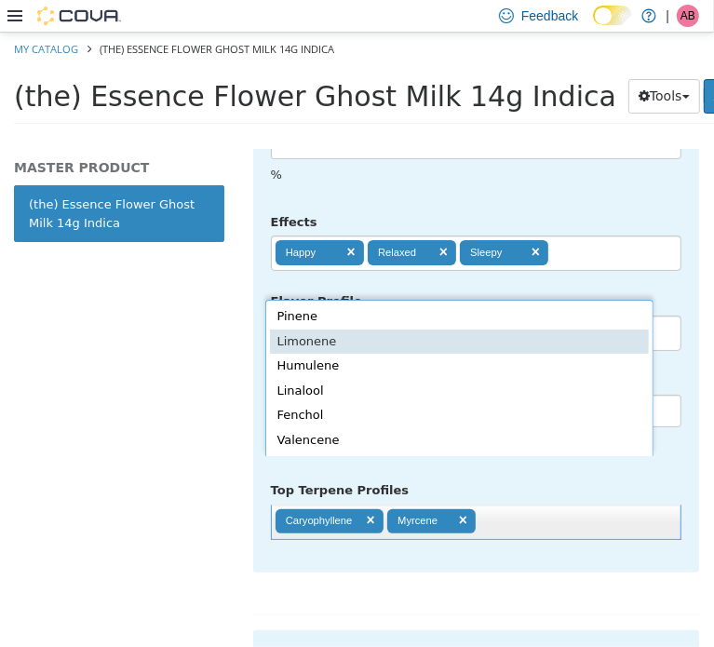
type input "**********"
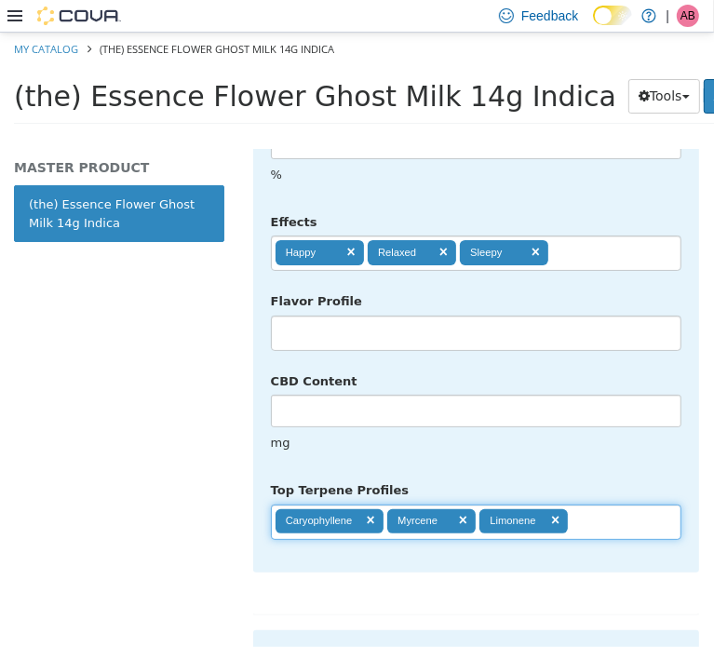
click at [614, 427] on div "**********" at bounding box center [476, 93] width 411 height 893
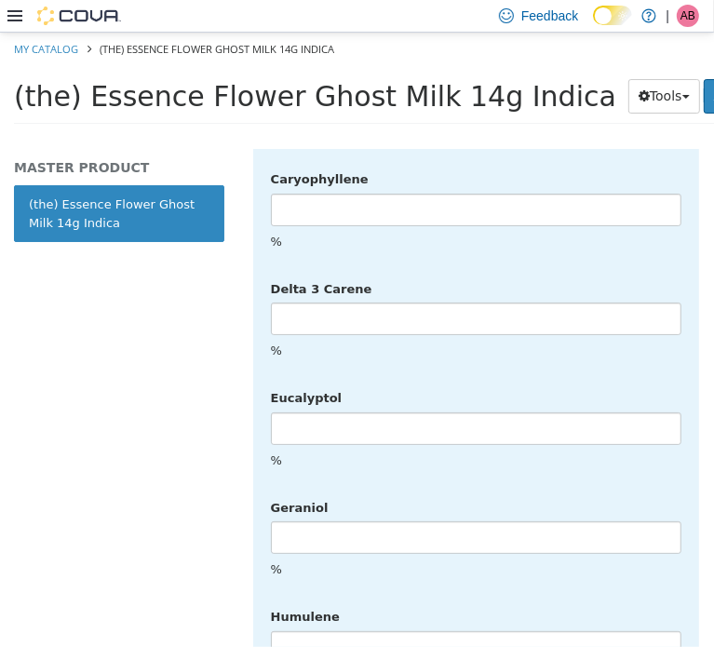
scroll to position [4806, 0]
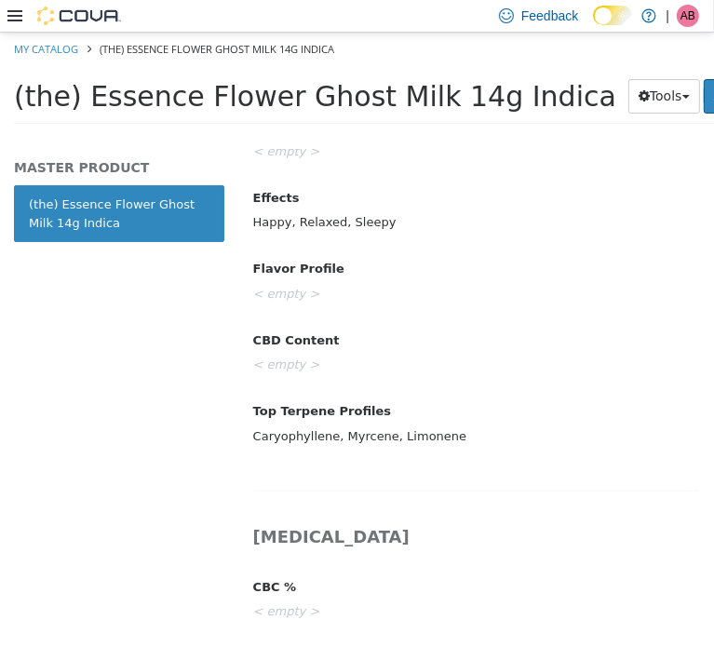
scroll to position [1001, 0]
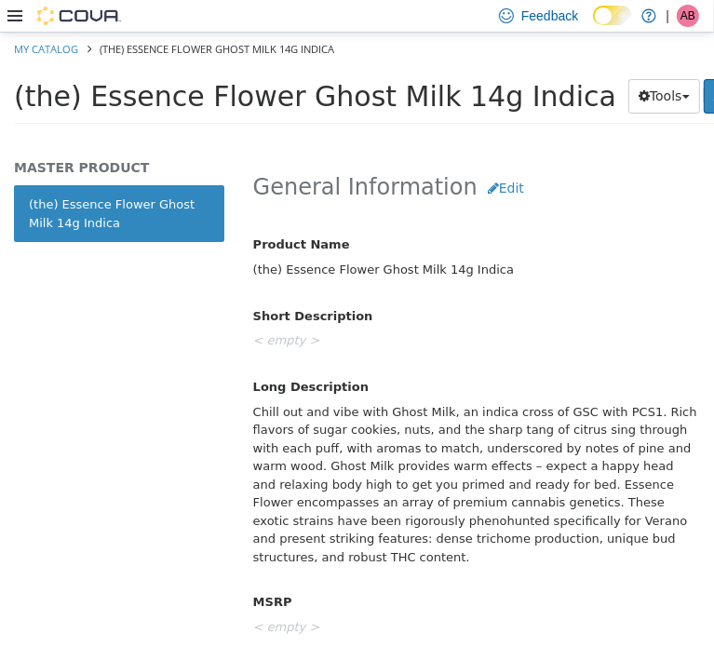
scroll to position [745, 0]
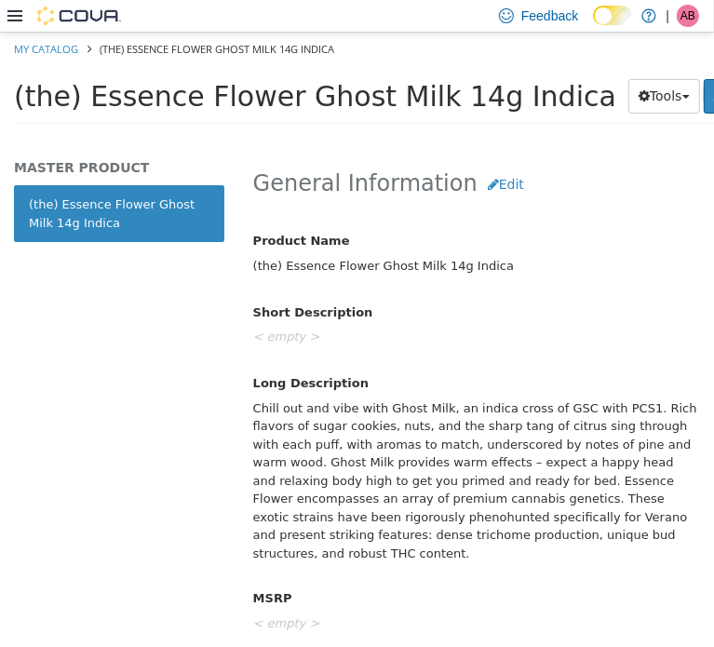
click at [369, 464] on div "Chill out and vibe with Ghost Milk, an indica cross of GSC with PCS1. Rich flav…" at bounding box center [476, 480] width 474 height 177
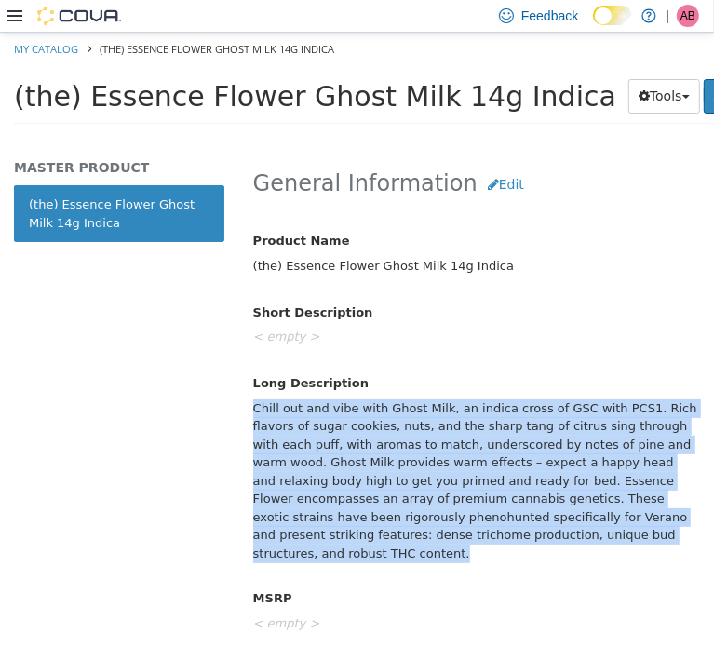
click at [369, 464] on div "Chill out and vibe with Ghost Milk, an indica cross of GSC with PCS1. Rich flav…" at bounding box center [476, 480] width 474 height 177
copy div "Chill out and vibe with Ghost Milk, an indica cross of GSC with PCS1. Rich flav…"
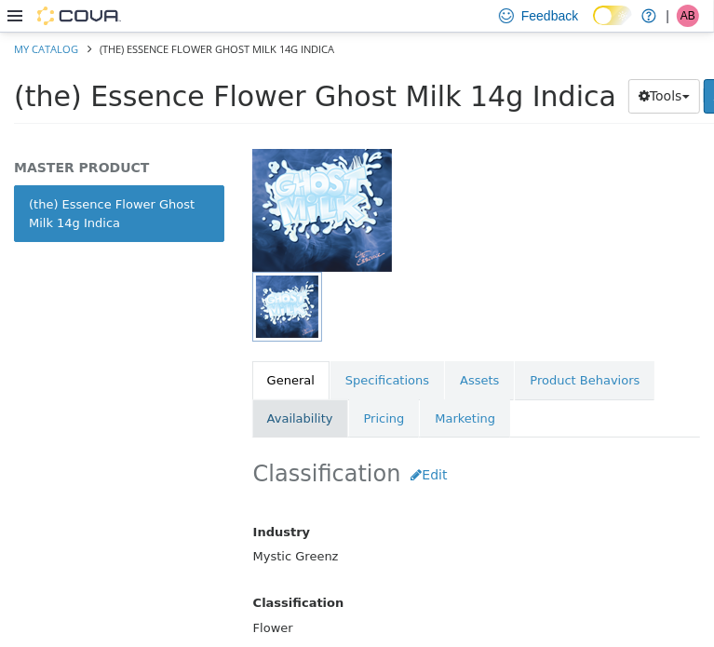
scroll to position [155, 0]
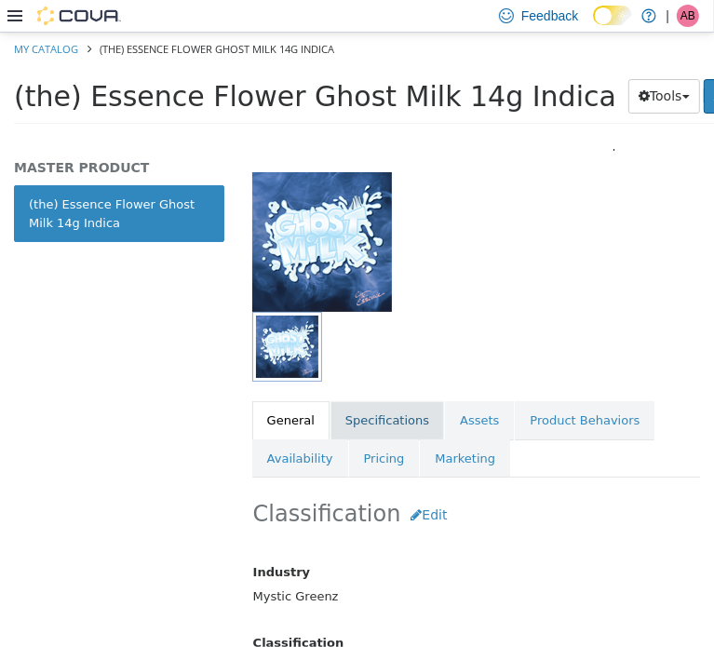
click at [362, 420] on link "Specifications" at bounding box center [388, 420] width 114 height 39
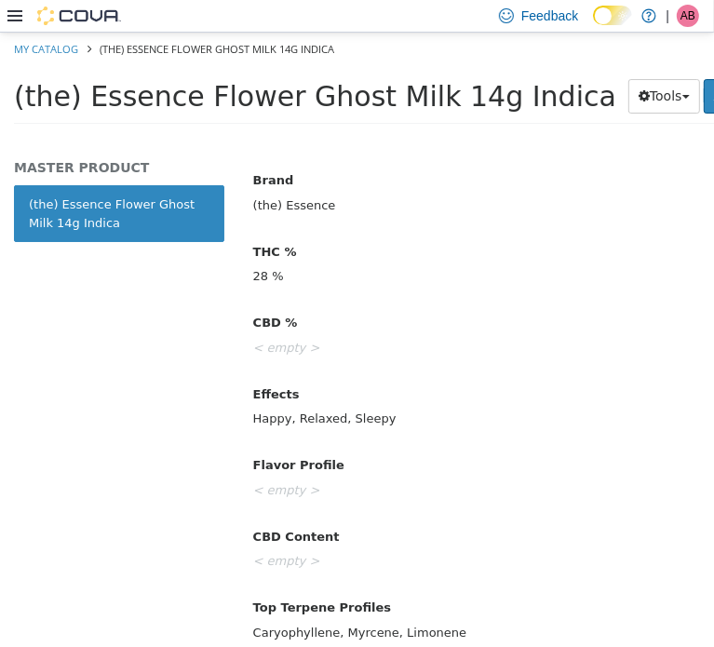
scroll to position [843, 0]
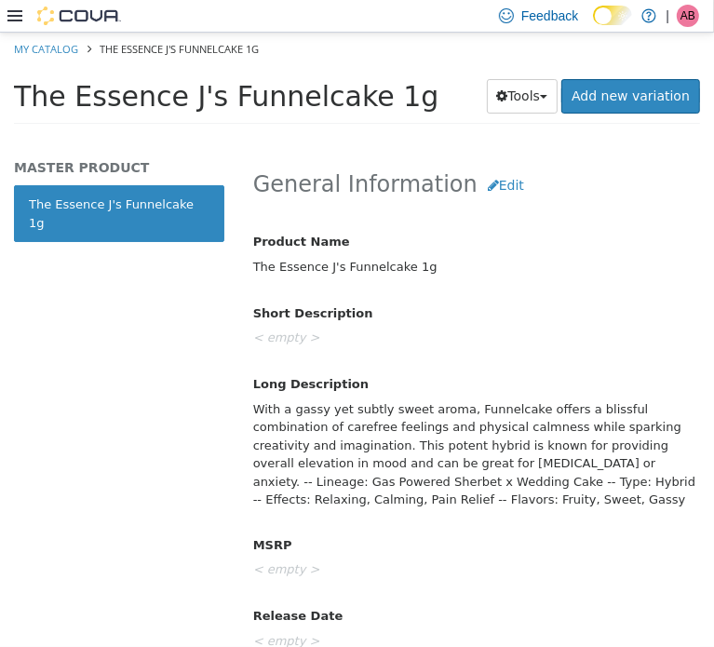
scroll to position [745, 0]
click at [384, 460] on div "With a gassy yet subtly sweet aroma, Funnelcake offers a blissful combination o…" at bounding box center [476, 453] width 474 height 122
click at [384, 457] on div "With a gassy yet subtly sweet aroma, Funnelcake offers a blissful combination o…" at bounding box center [476, 453] width 474 height 122
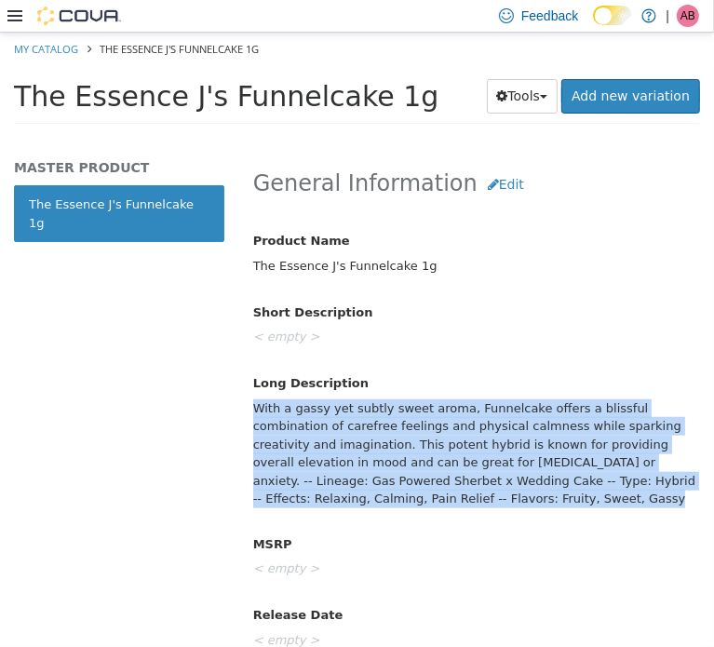
click at [384, 457] on div "With a gassy yet subtly sweet aroma, Funnelcake offers a blissful combination o…" at bounding box center [476, 453] width 474 height 122
click at [384, 455] on div "With a gassy yet subtly sweet aroma, Funnelcake offers a blissful combination o…" at bounding box center [476, 453] width 474 height 122
copy div "With a gassy yet subtly sweet aroma, Funnelcake offers a blissful combination o…"
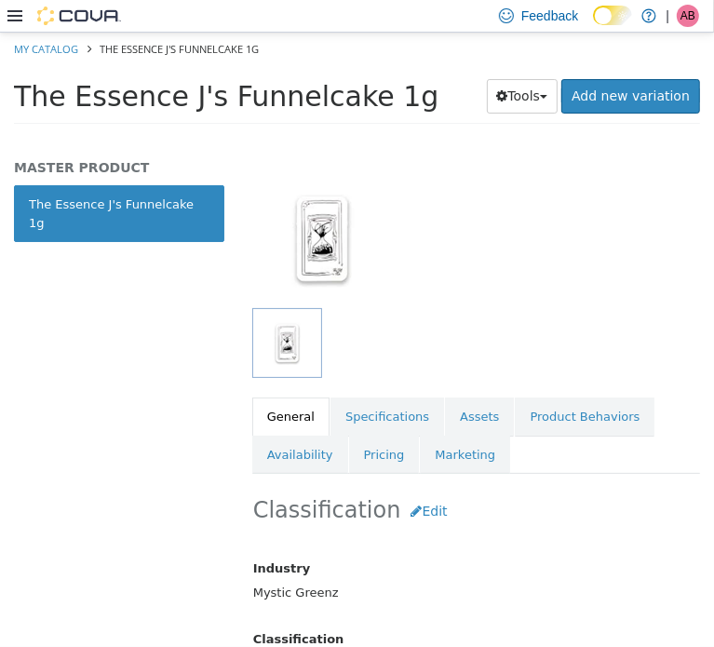
scroll to position [155, 0]
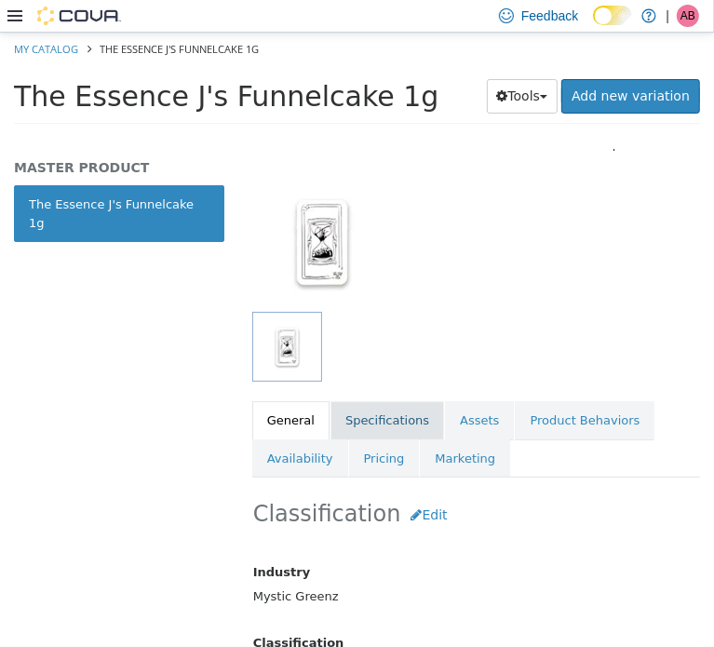
click at [351, 413] on link "Specifications" at bounding box center [388, 420] width 114 height 39
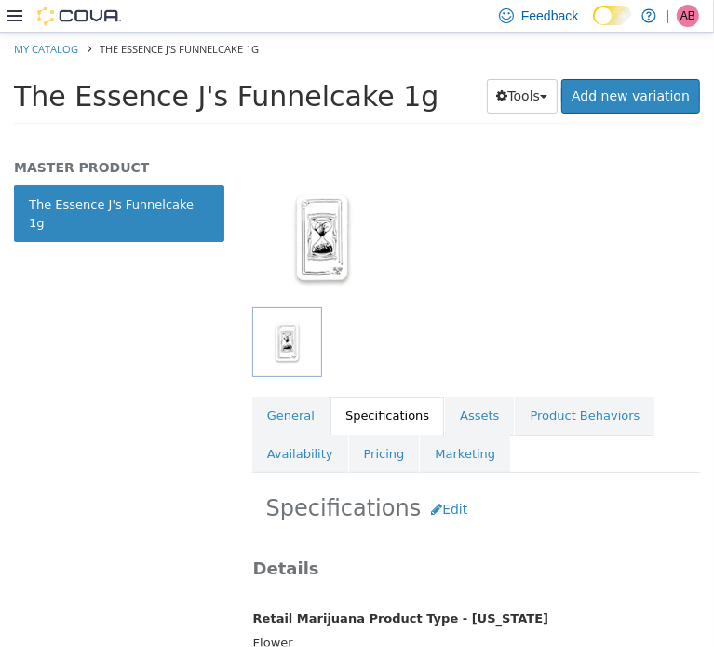
scroll to position [155, 0]
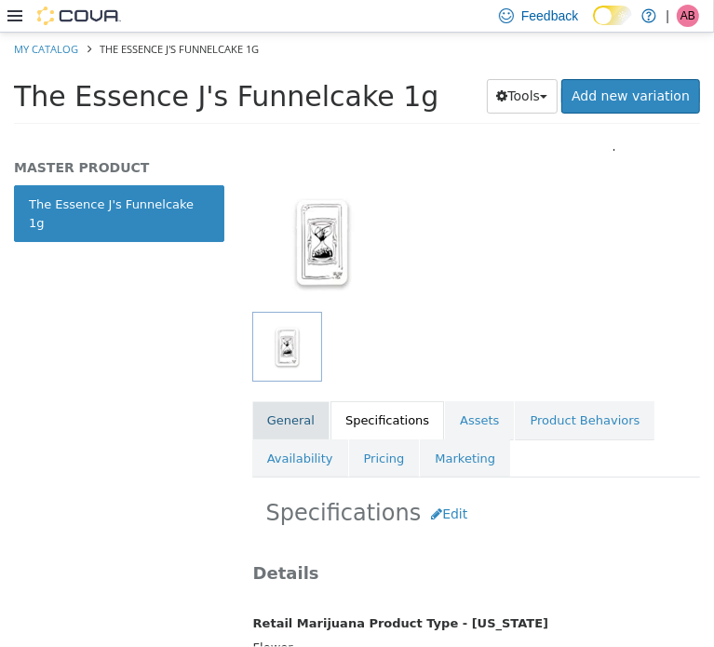
click at [297, 413] on link "General" at bounding box center [290, 420] width 77 height 39
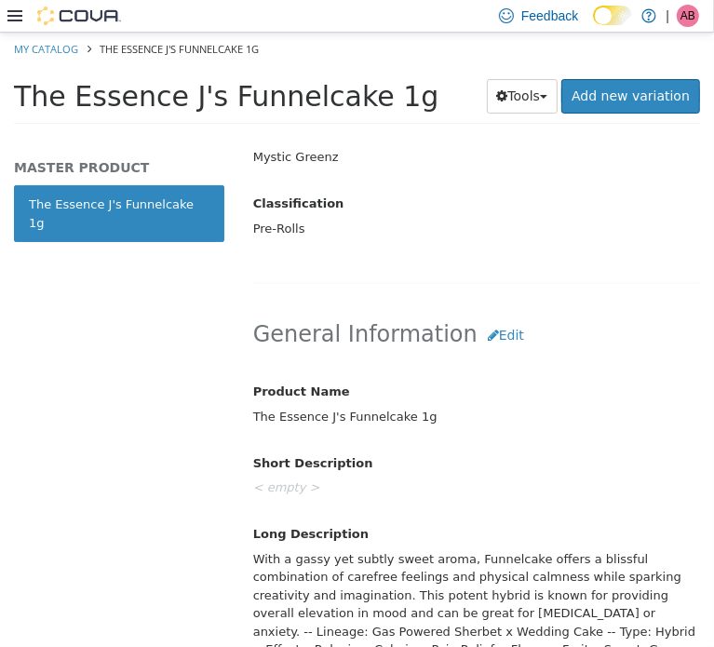
scroll to position [812, 0]
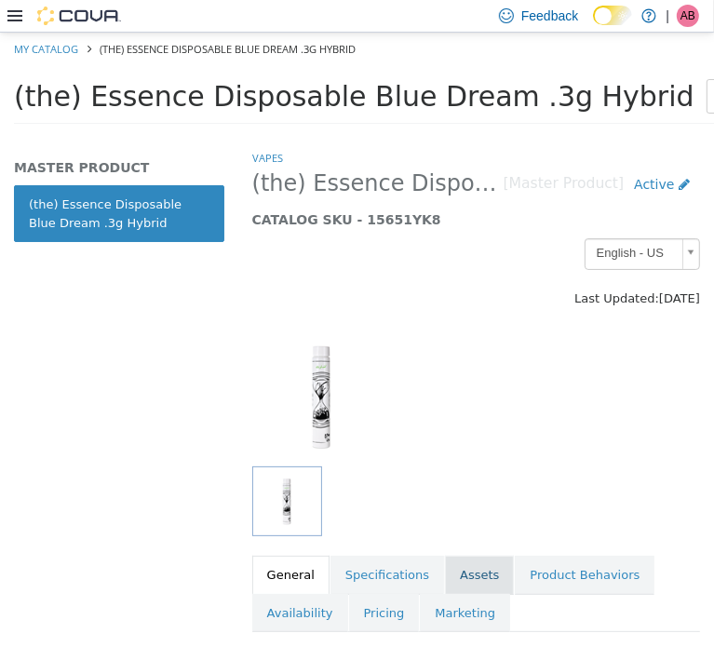
click at [474, 569] on link "Assets" at bounding box center [479, 574] width 69 height 39
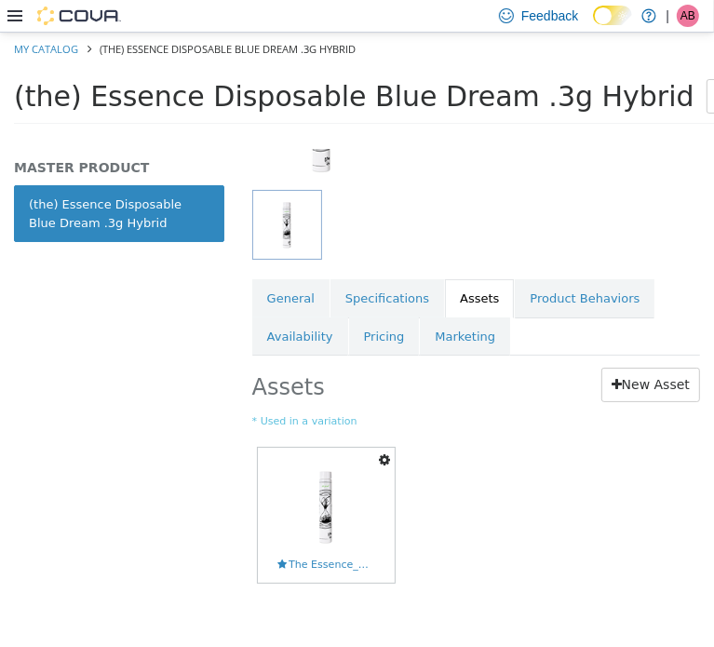
scroll to position [288, 0]
click at [387, 453] on icon "button" at bounding box center [384, 459] width 11 height 13
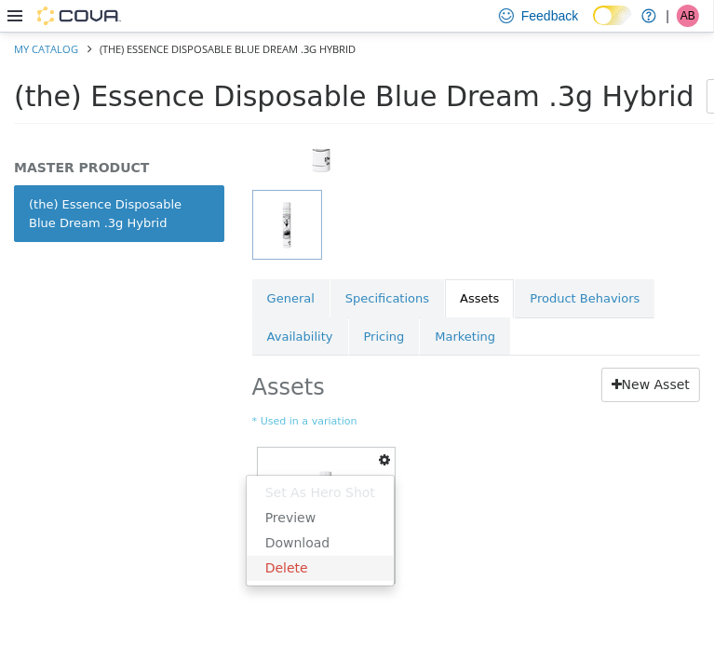
click at [320, 555] on link "Delete" at bounding box center [320, 567] width 147 height 25
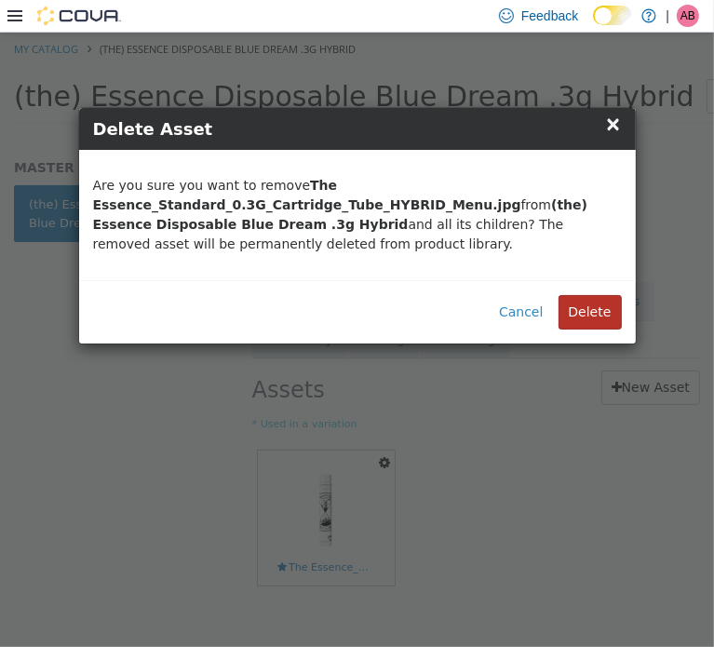
click at [598, 308] on button "Delete" at bounding box center [590, 311] width 63 height 34
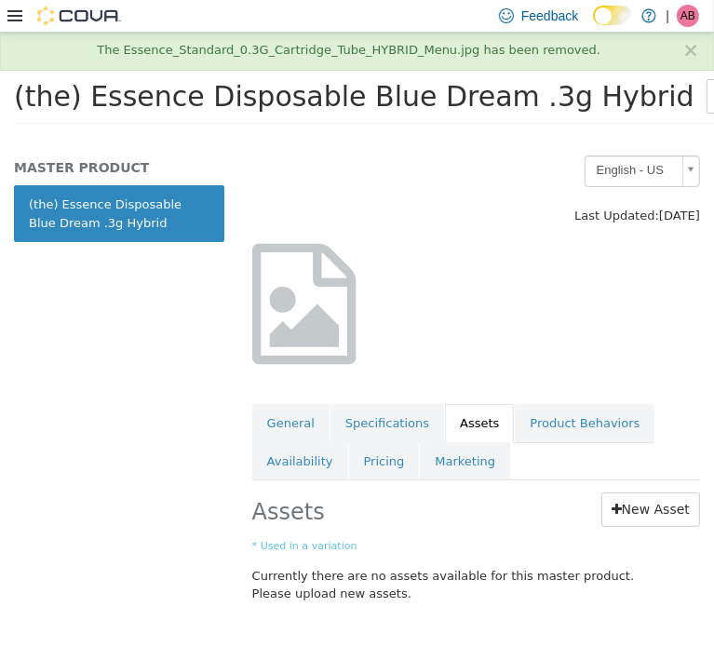
scroll to position [94, 0]
click at [631, 502] on link "New Asset" at bounding box center [651, 509] width 99 height 34
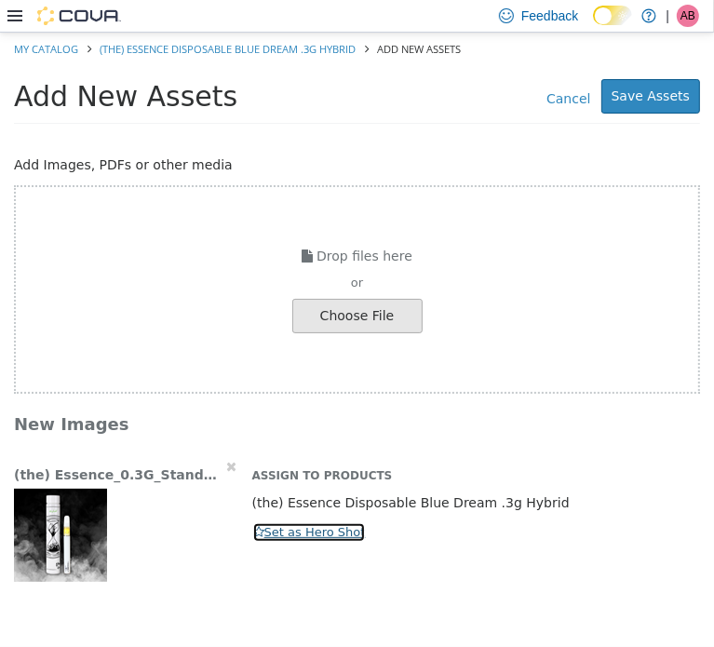
click at [308, 539] on button "Set as Hero Shot" at bounding box center [309, 532] width 115 height 20
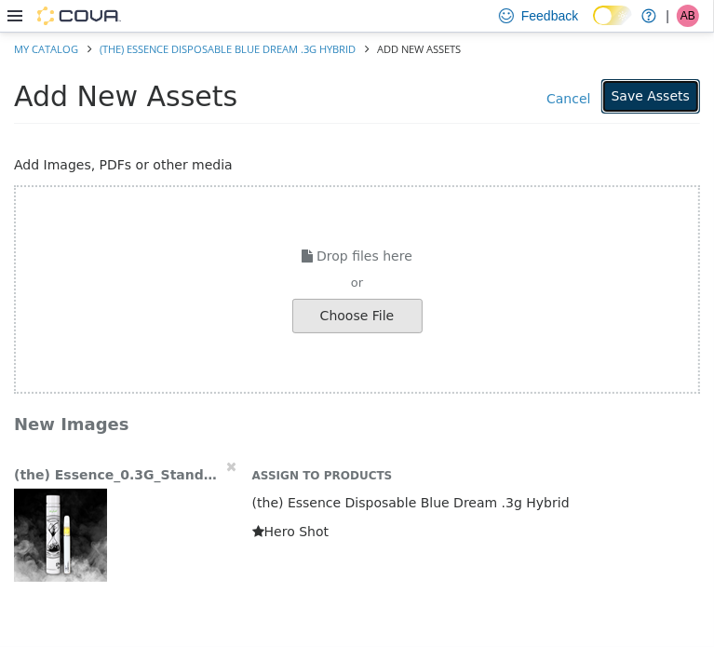
click at [672, 105] on button "Save Assets" at bounding box center [651, 95] width 99 height 34
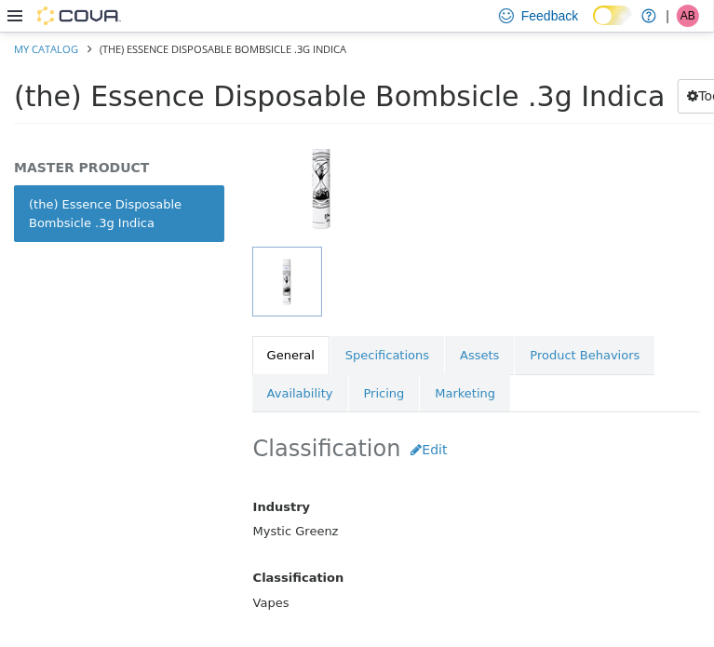
scroll to position [310, 0]
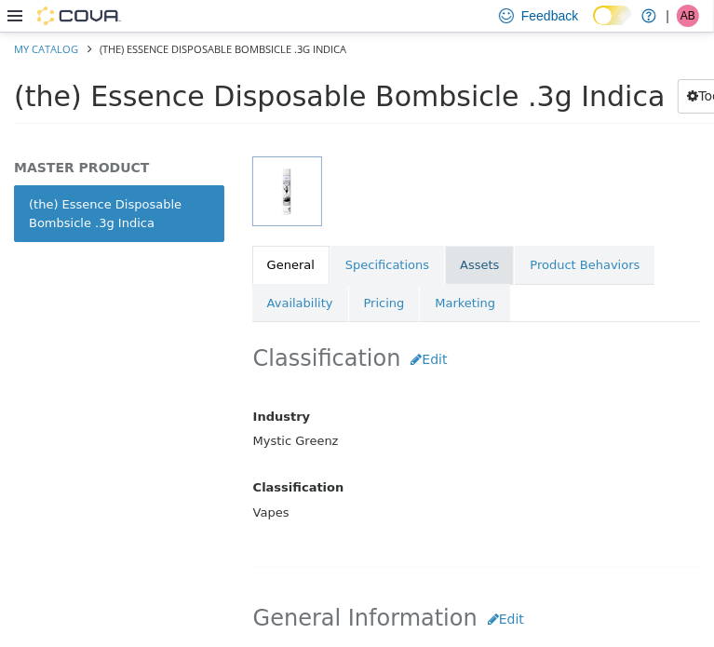
click at [459, 267] on link "Assets" at bounding box center [479, 264] width 69 height 39
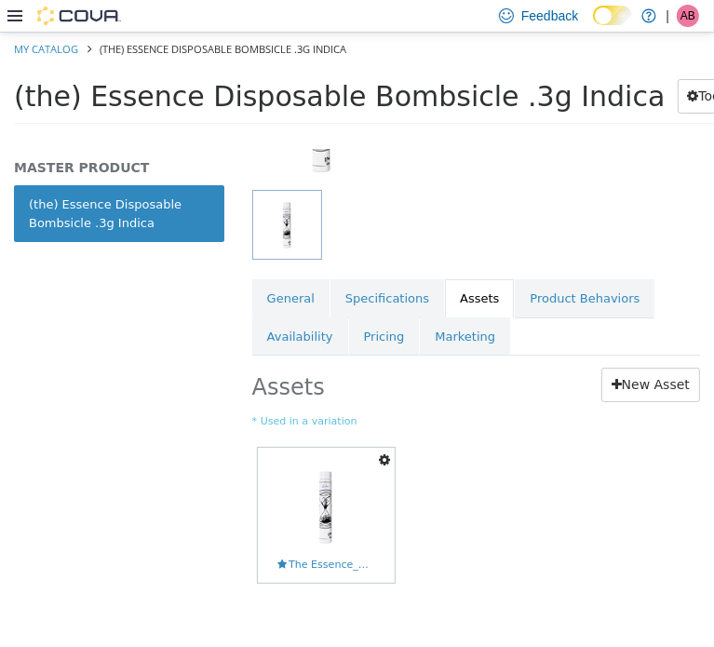
scroll to position [288, 0]
click at [390, 447] on button "button" at bounding box center [384, 459] width 20 height 25
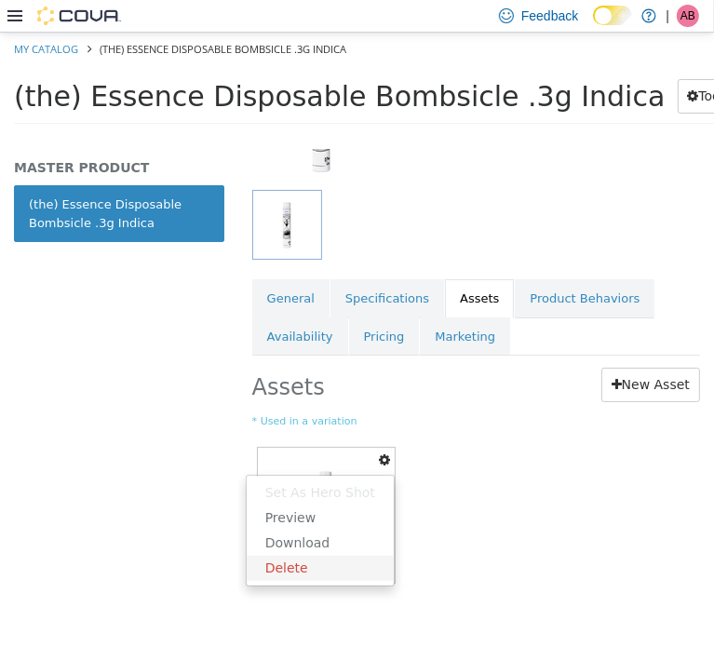
click at [353, 555] on link "Delete" at bounding box center [320, 567] width 147 height 25
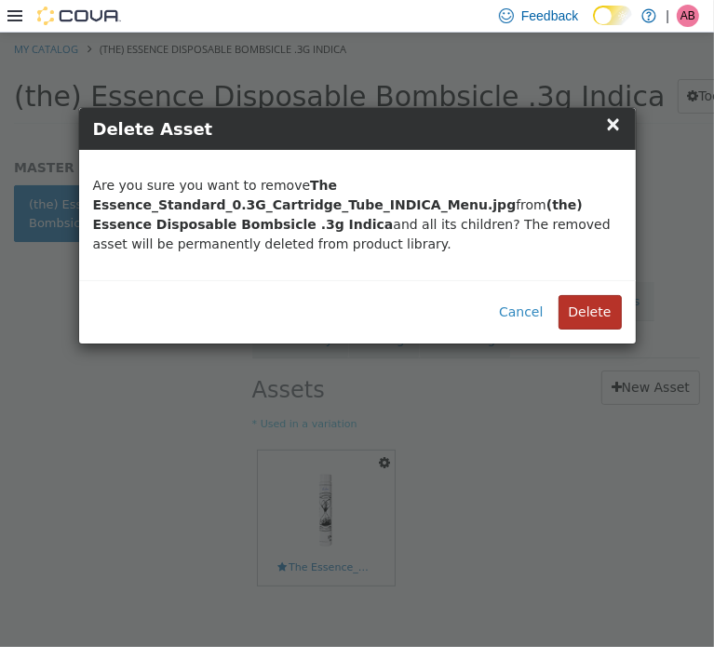
click at [589, 305] on button "Delete" at bounding box center [590, 311] width 63 height 34
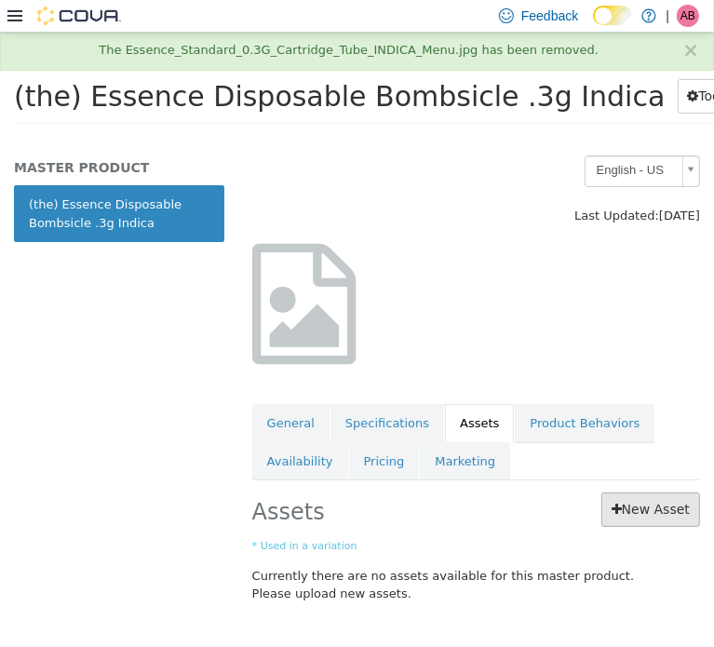
scroll to position [94, 0]
click at [633, 492] on link "New Asset" at bounding box center [651, 509] width 99 height 34
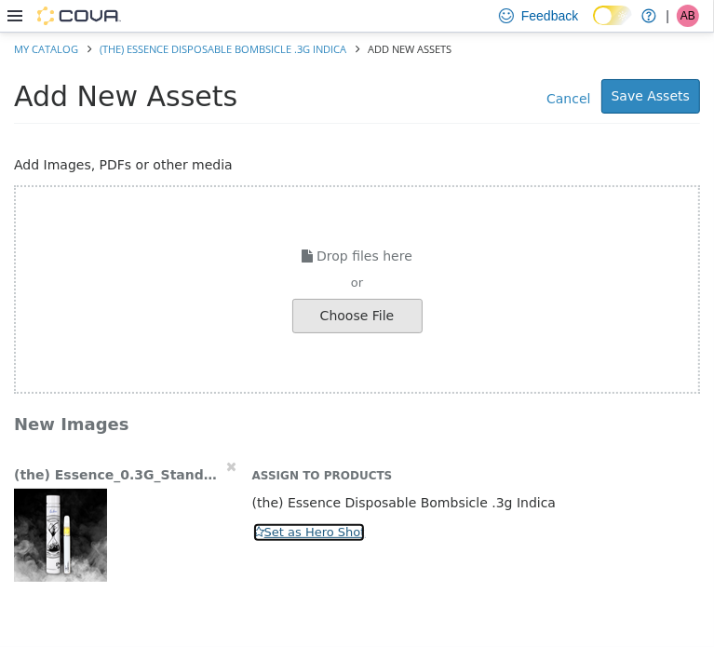
drag, startPoint x: 272, startPoint y: 535, endPoint x: 339, endPoint y: 509, distance: 71.6
click at [274, 535] on button "Set as Hero Shot" at bounding box center [309, 532] width 115 height 20
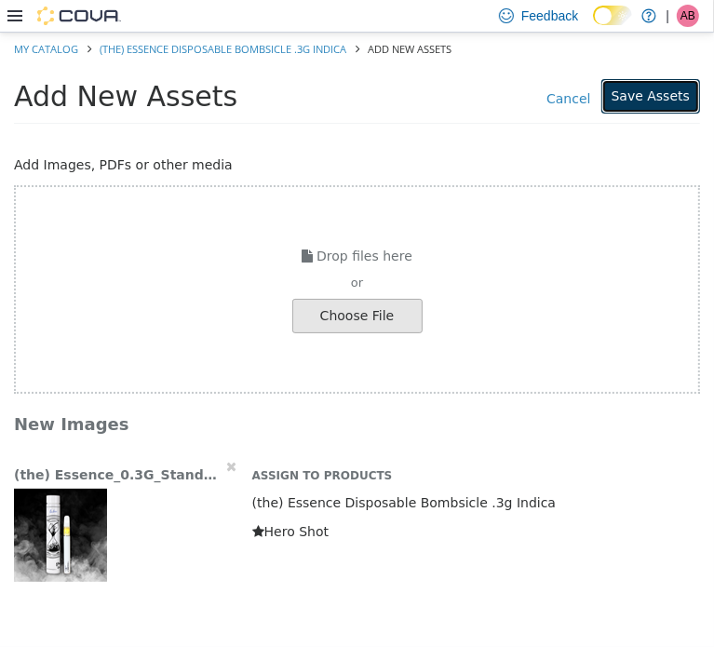
click at [672, 96] on button "Save Assets" at bounding box center [651, 95] width 99 height 34
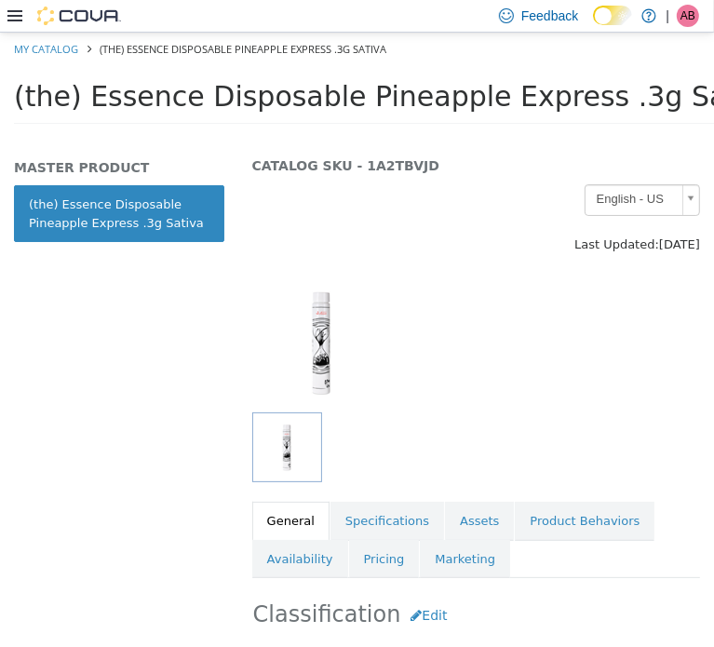
scroll to position [155, 0]
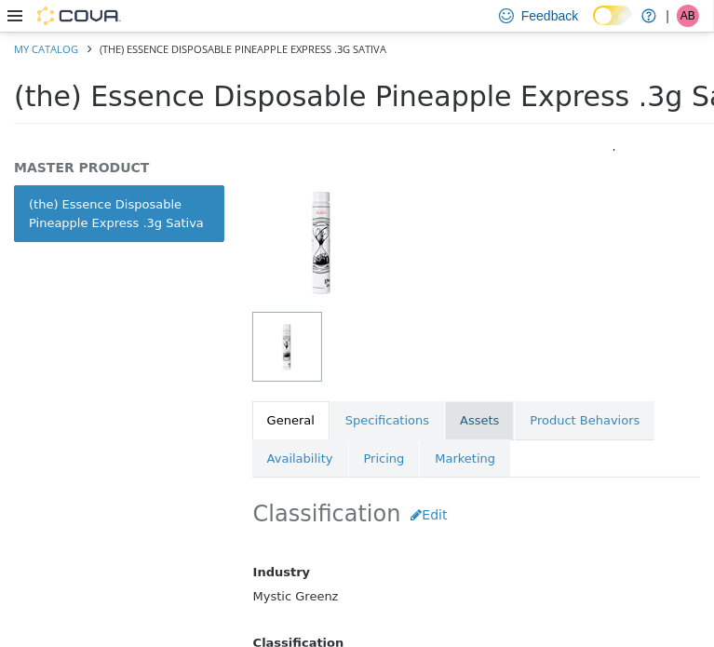
click at [467, 415] on link "Assets" at bounding box center [479, 420] width 69 height 39
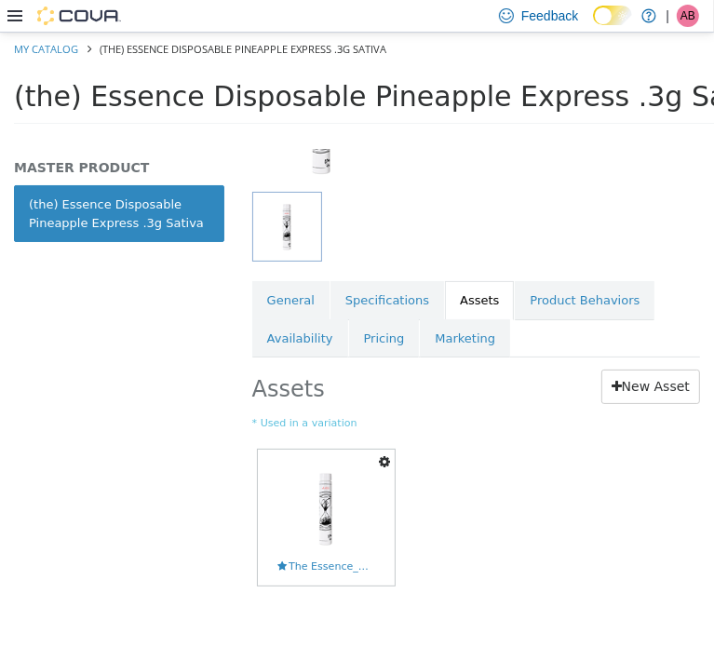
scroll to position [288, 0]
click at [385, 453] on icon "button" at bounding box center [384, 459] width 11 height 13
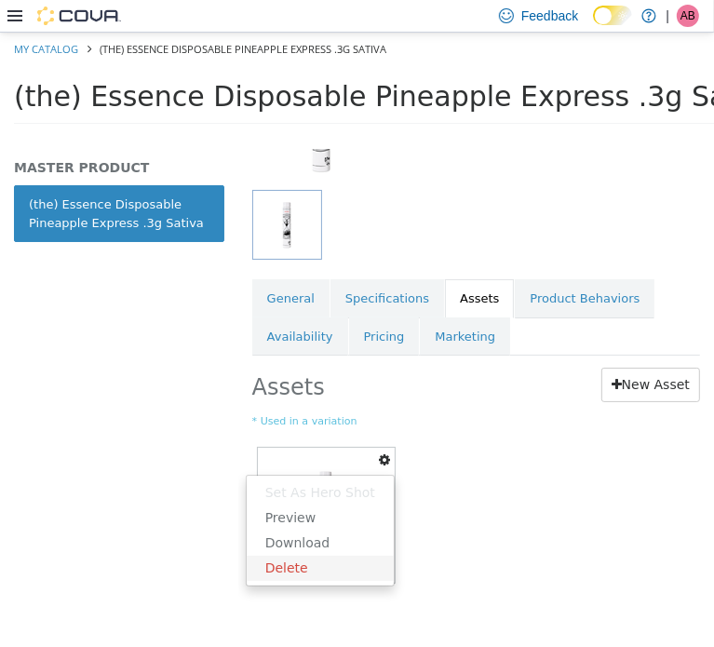
click at [296, 555] on link "Delete" at bounding box center [320, 567] width 147 height 25
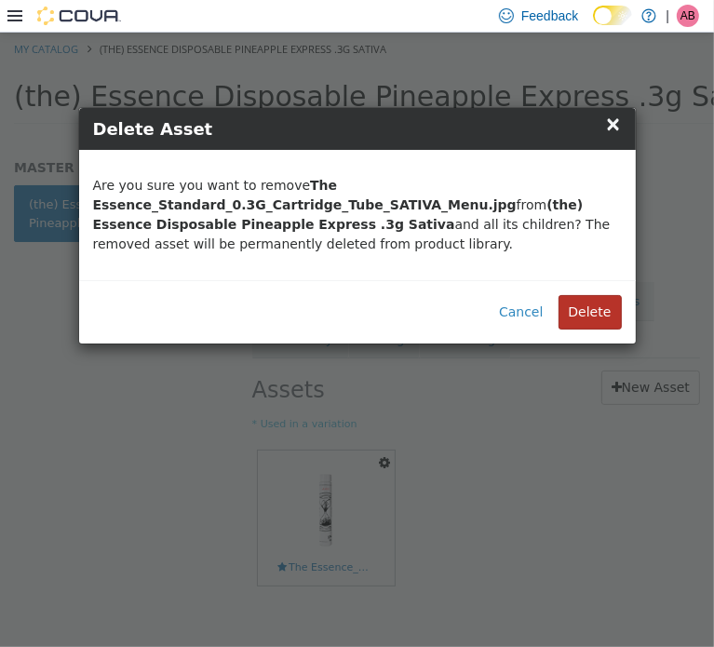
click at [580, 316] on button "Delete" at bounding box center [590, 311] width 63 height 34
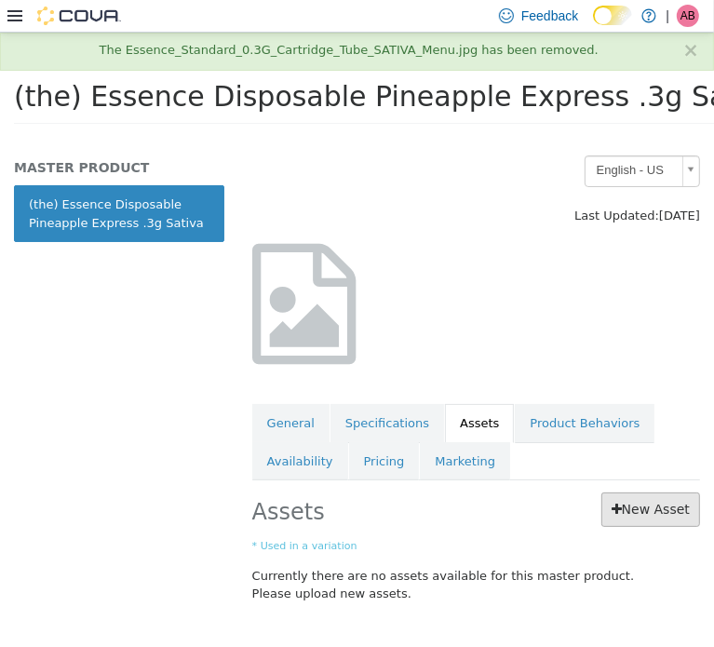
scroll to position [94, 0]
click at [632, 496] on link "New Asset" at bounding box center [651, 509] width 99 height 34
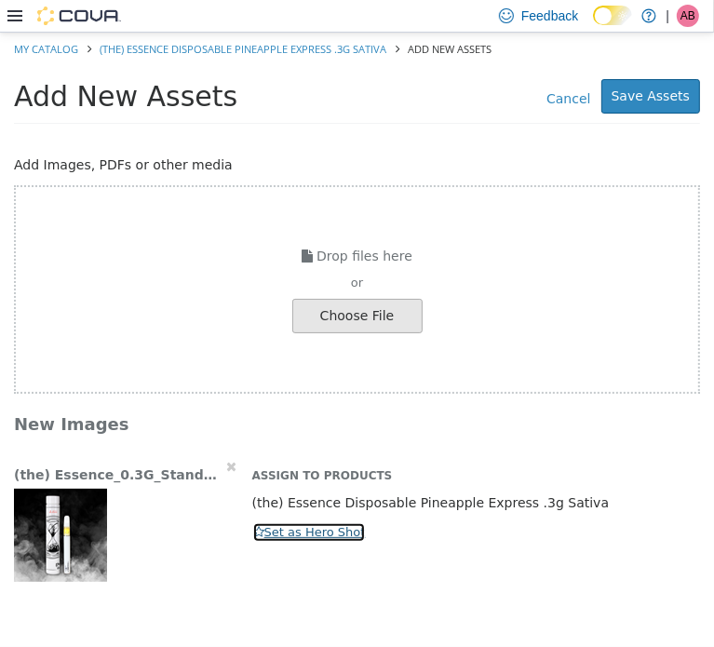
click at [295, 535] on button "Set as Hero Shot" at bounding box center [309, 532] width 115 height 20
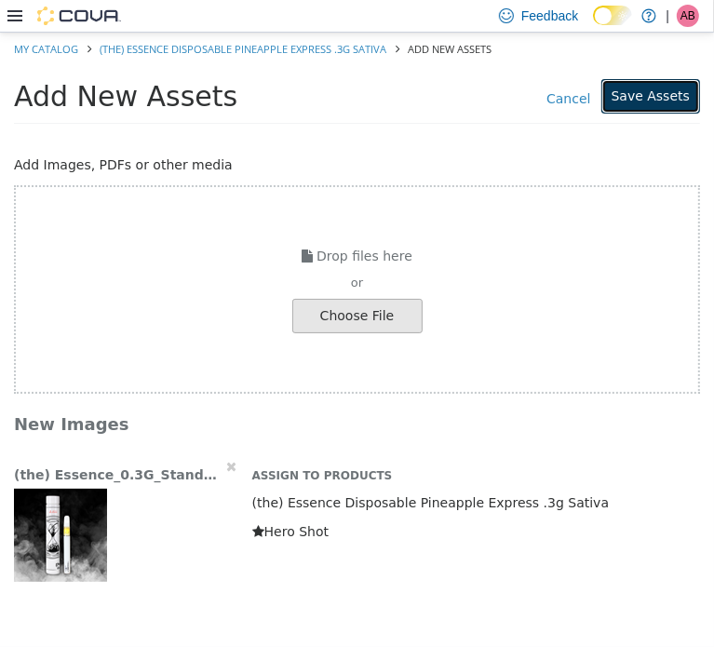
click at [673, 87] on button "Save Assets" at bounding box center [651, 95] width 99 height 34
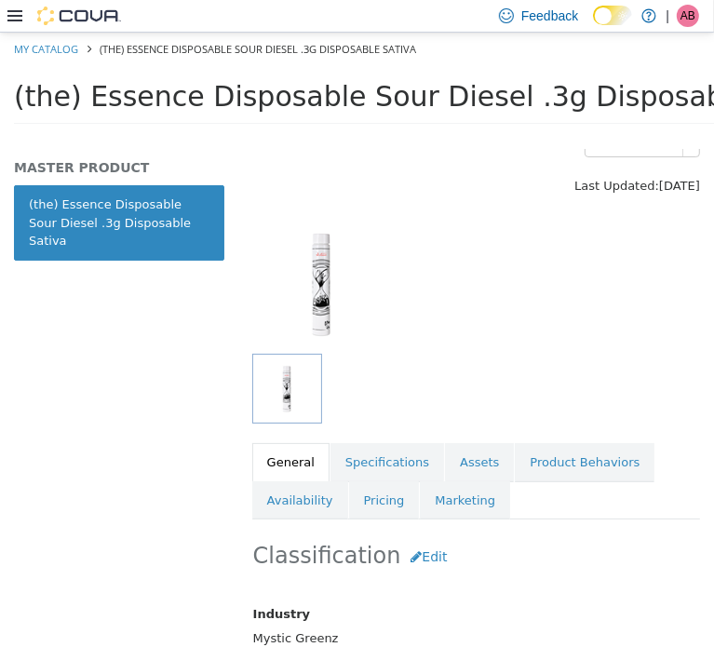
scroll to position [124, 0]
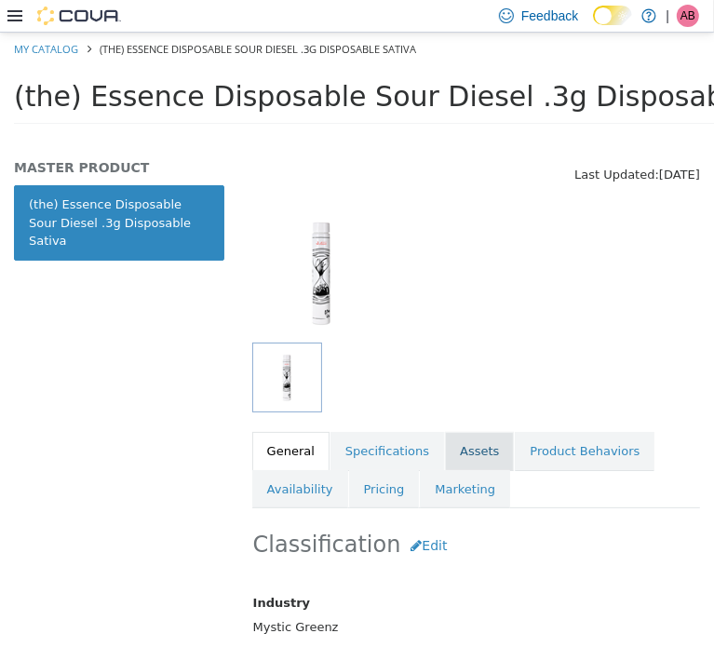
click at [445, 446] on link "Assets" at bounding box center [479, 450] width 69 height 39
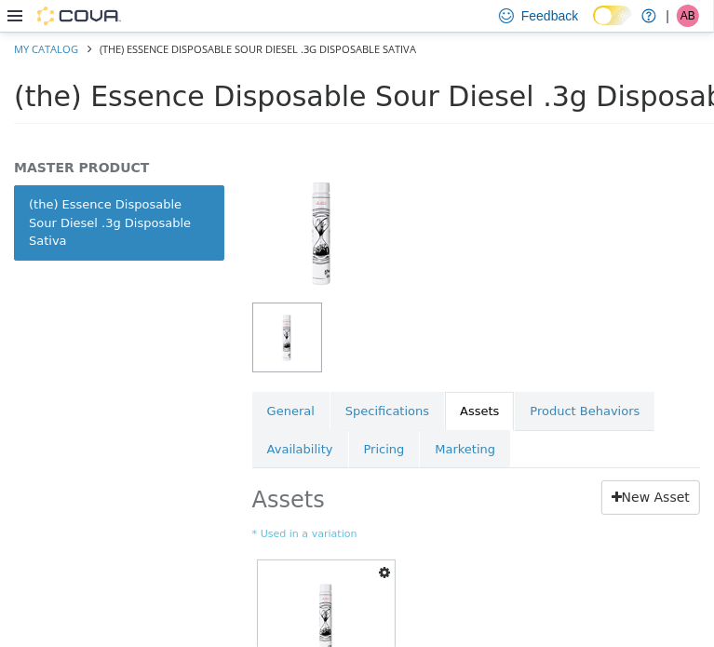
scroll to position [248, 0]
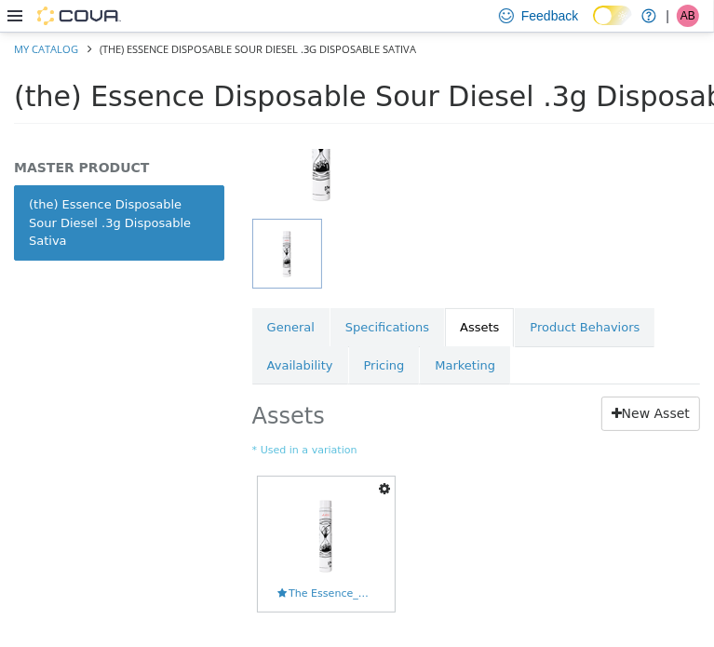
click at [383, 487] on icon "button" at bounding box center [384, 488] width 11 height 13
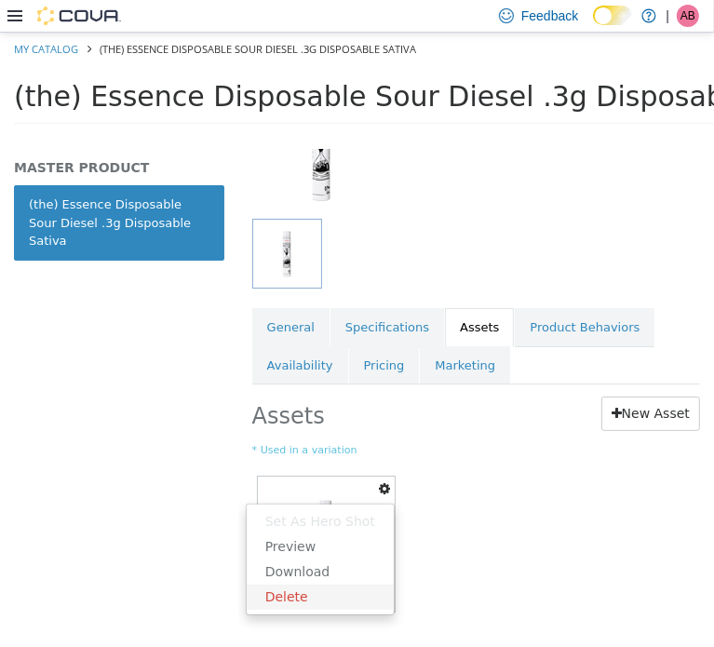
click at [342, 596] on link "Delete" at bounding box center [320, 596] width 147 height 25
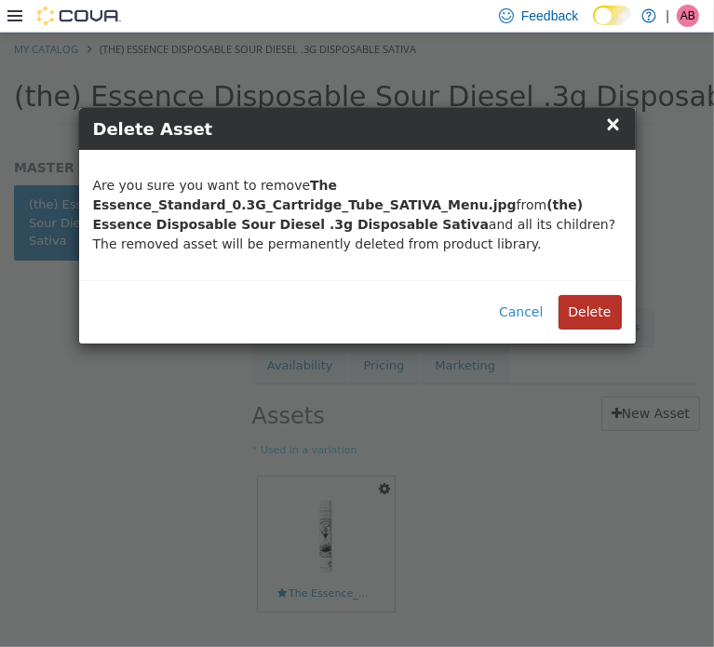
click at [591, 306] on button "Delete" at bounding box center [590, 311] width 63 height 34
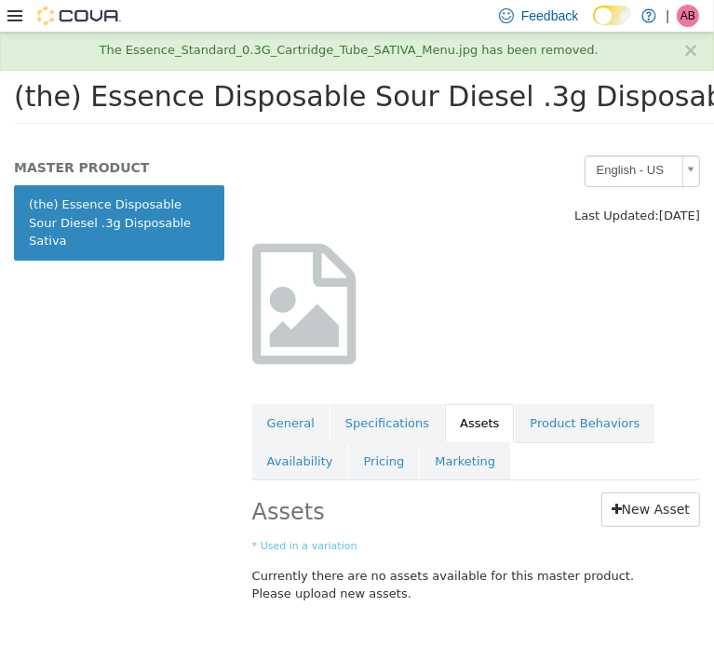
scroll to position [94, 0]
click at [630, 495] on link "New Asset" at bounding box center [651, 509] width 99 height 34
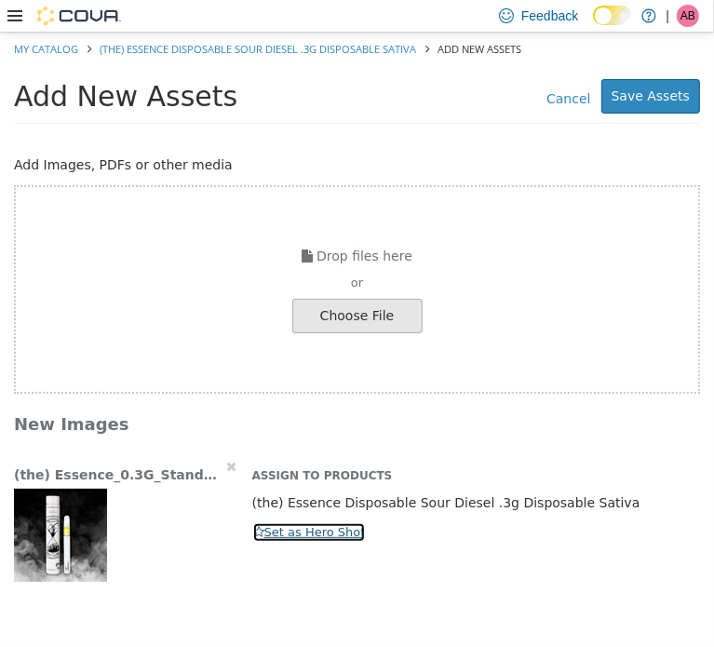
click at [296, 536] on button "Set as Hero Shot" at bounding box center [309, 532] width 115 height 20
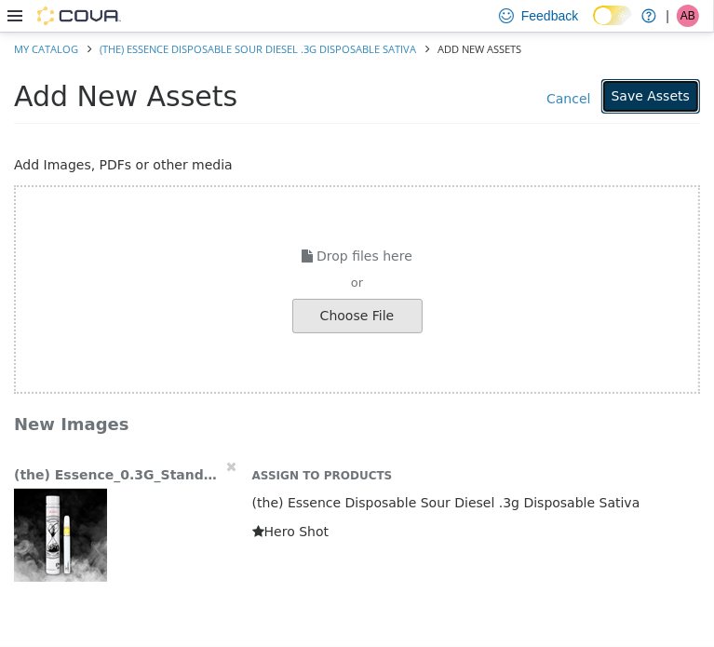
click at [658, 103] on button "Save Assets" at bounding box center [651, 95] width 99 height 34
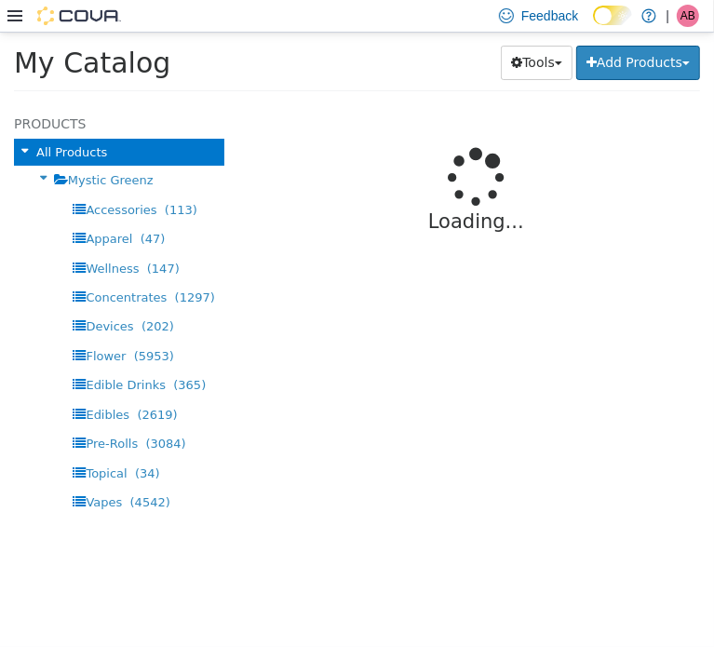
select select "**********"
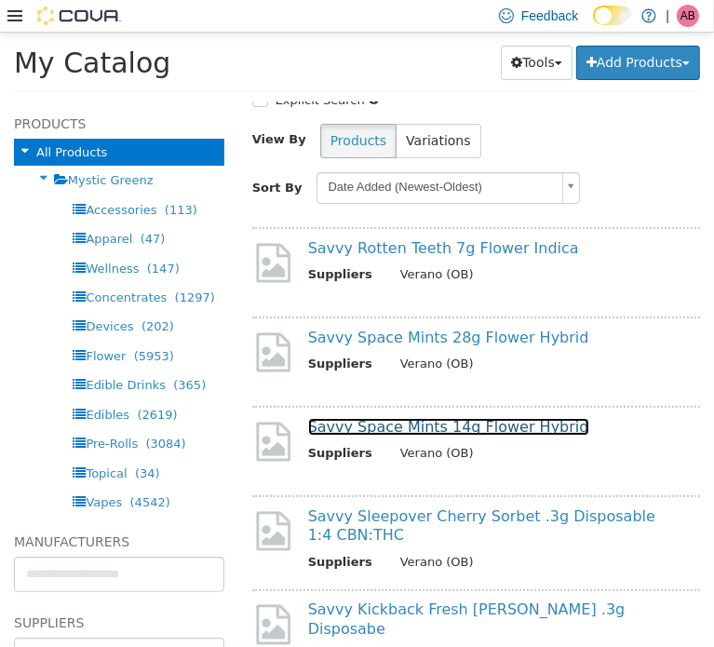
scroll to position [93, 0]
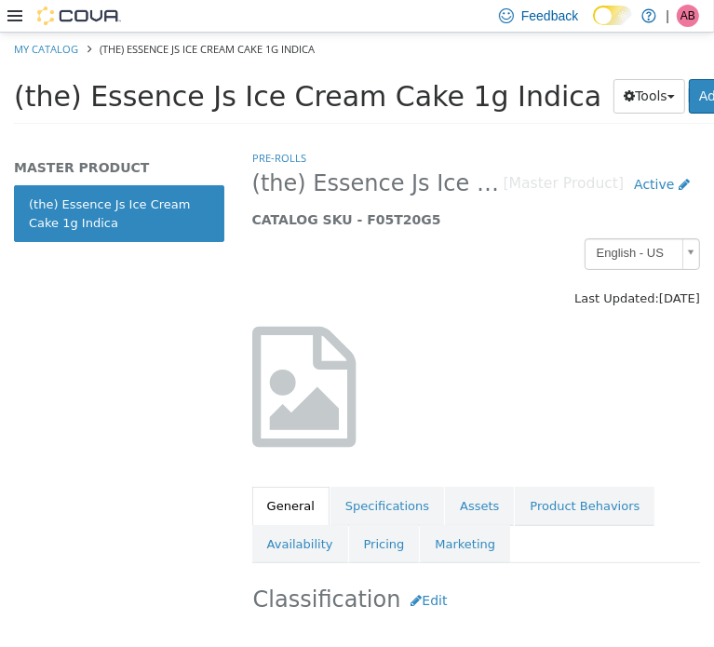
click at [253, 86] on span "(the) Essence Js Ice Cream Cake 1g Indica" at bounding box center [308, 95] width 588 height 33
click at [253, 88] on span "(the) Essence Js Ice Cream Cake 1g Indica" at bounding box center [308, 95] width 588 height 33
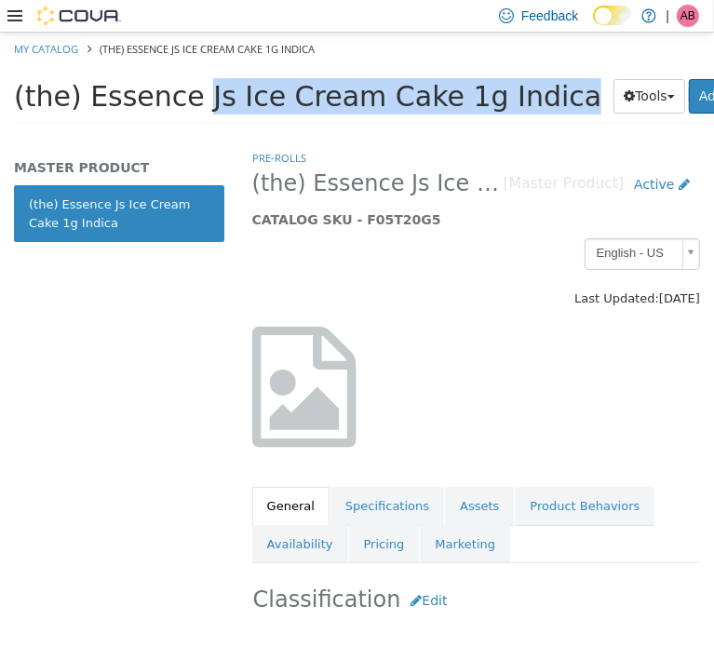
click at [253, 88] on span "(the) Essence Js Ice Cream Cake 1g Indica" at bounding box center [308, 95] width 588 height 33
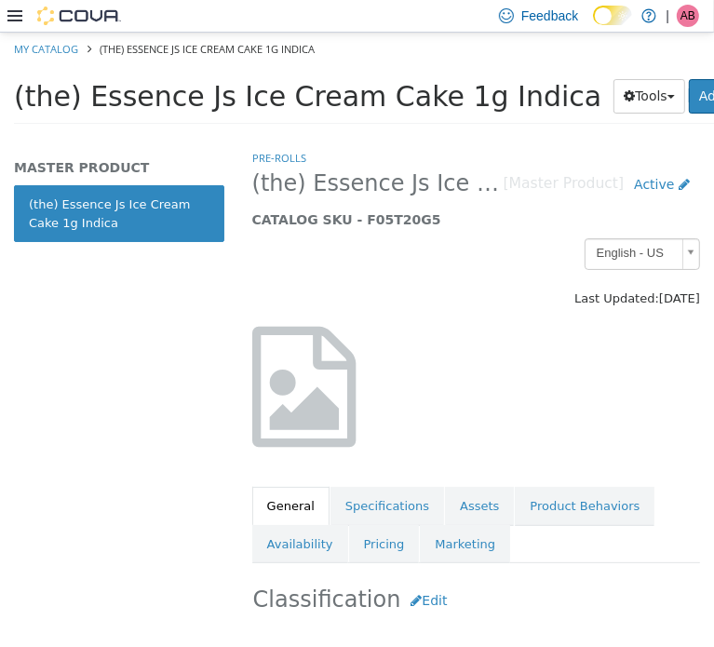
drag, startPoint x: 259, startPoint y: 90, endPoint x: 425, endPoint y: 342, distance: 301.2
click at [409, 342] on div at bounding box center [476, 396] width 476 height 140
click at [467, 509] on link "Assets" at bounding box center [479, 505] width 69 height 39
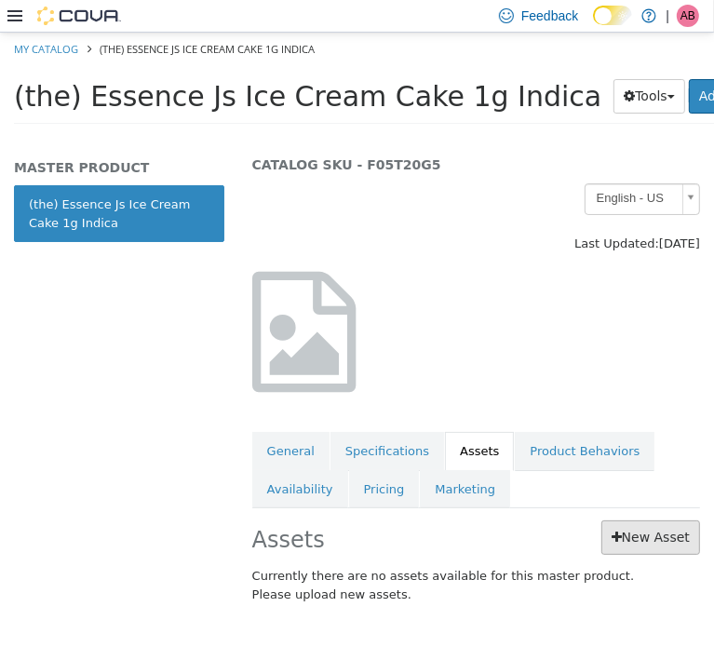
scroll to position [67, 0]
click at [651, 541] on div "Assets New Asset Currently there are no assets available for this master produc…" at bounding box center [476, 561] width 476 height 83
click at [648, 538] on link "New Asset" at bounding box center [651, 537] width 99 height 34
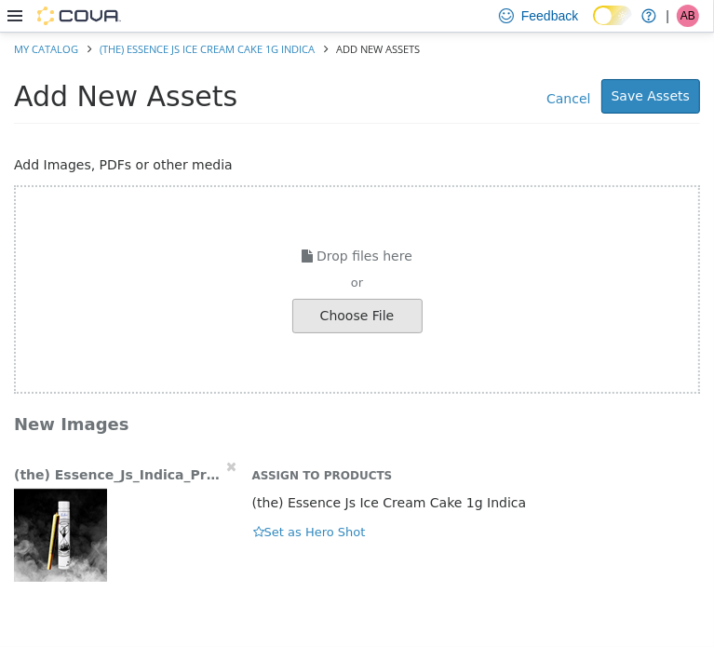
click at [66, 527] on img "button" at bounding box center [60, 534] width 93 height 93
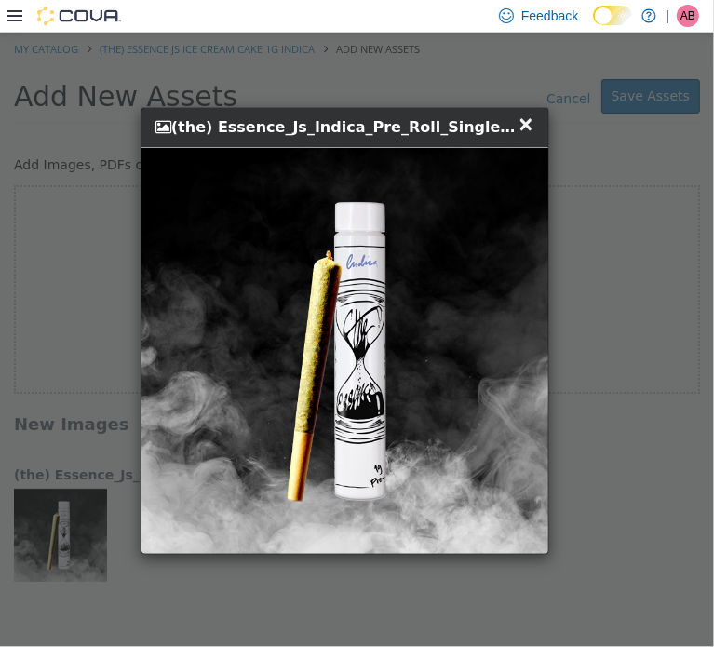
click at [529, 122] on span "×" at bounding box center [526, 123] width 17 height 22
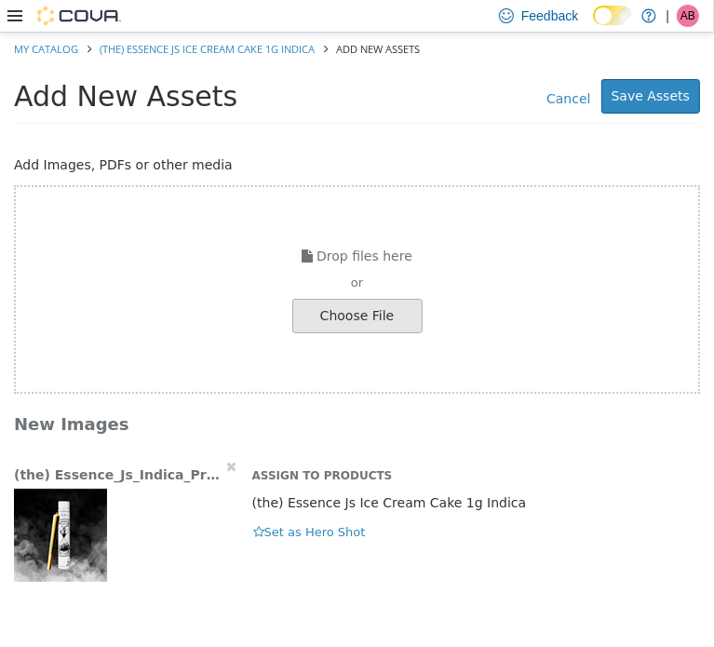
click at [96, 537] on img "button" at bounding box center [60, 534] width 93 height 93
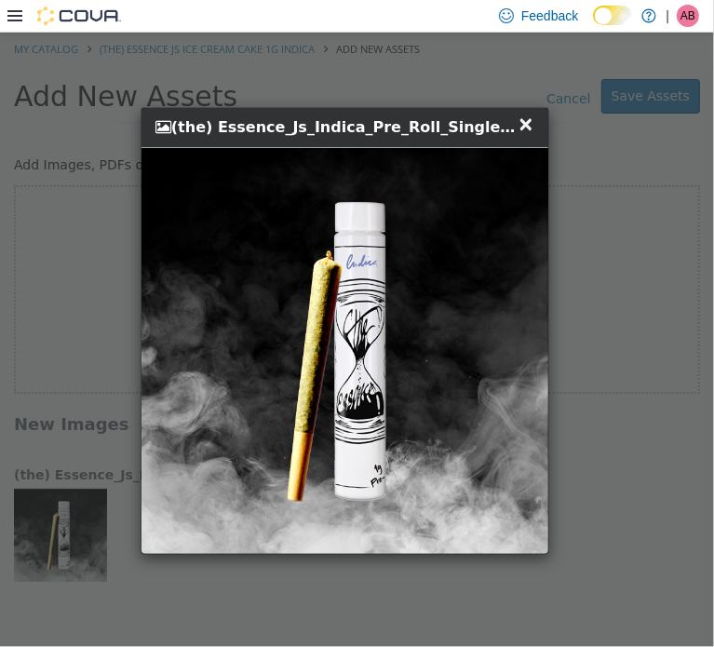
click at [530, 123] on span "×" at bounding box center [526, 123] width 17 height 22
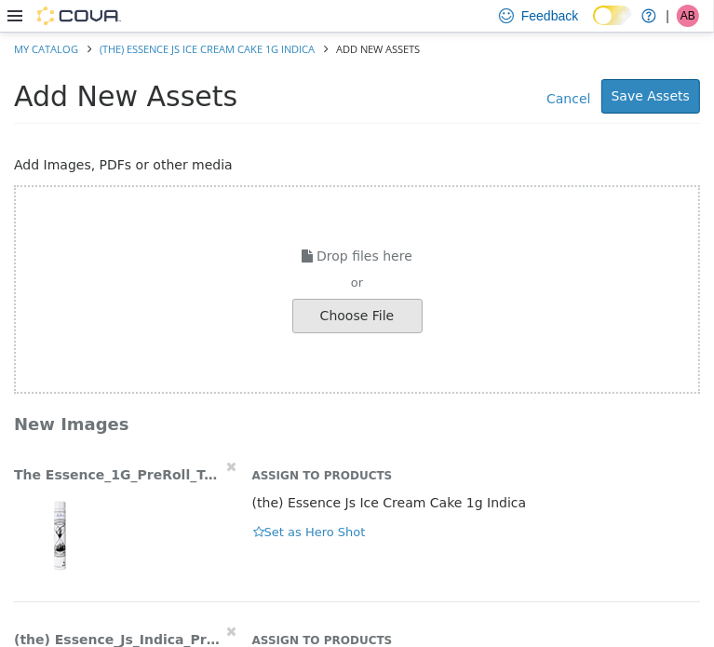
click at [66, 526] on img "button" at bounding box center [60, 534] width 93 height 93
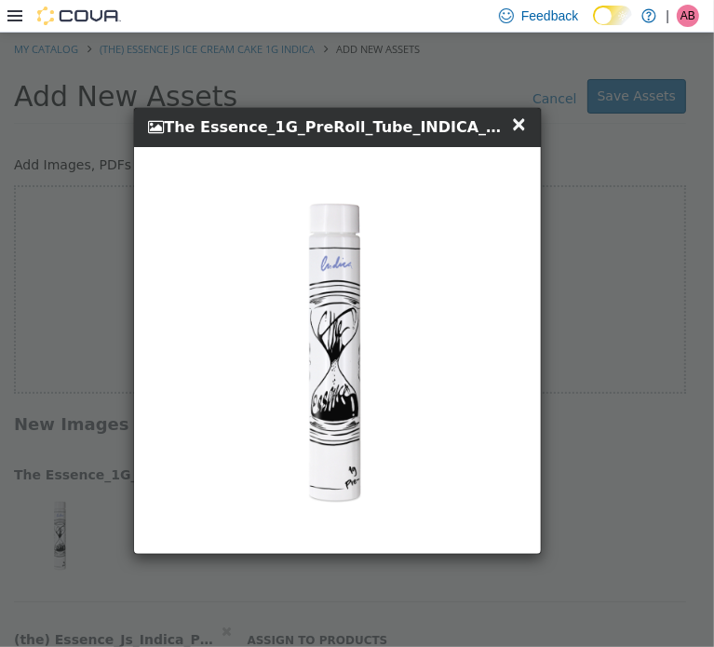
click at [516, 125] on span "×" at bounding box center [519, 123] width 17 height 22
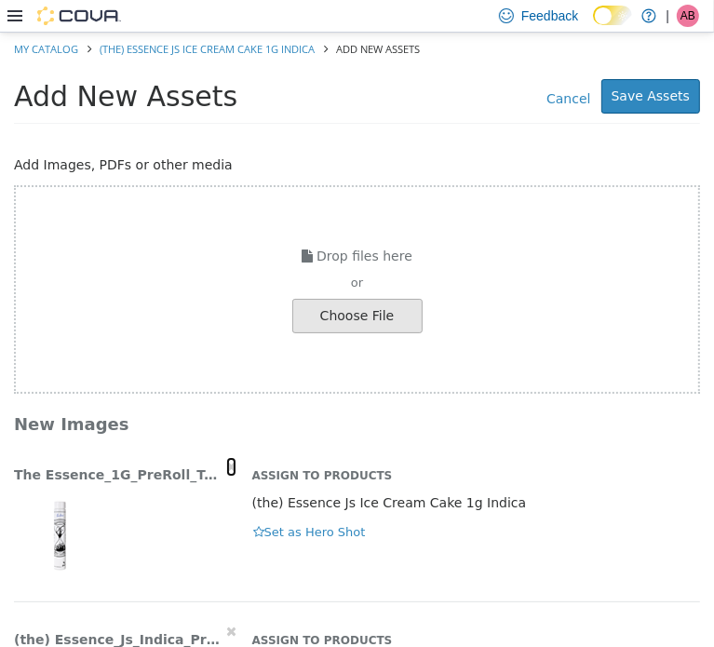
click at [226, 464] on icon "button" at bounding box center [231, 465] width 10 height 13
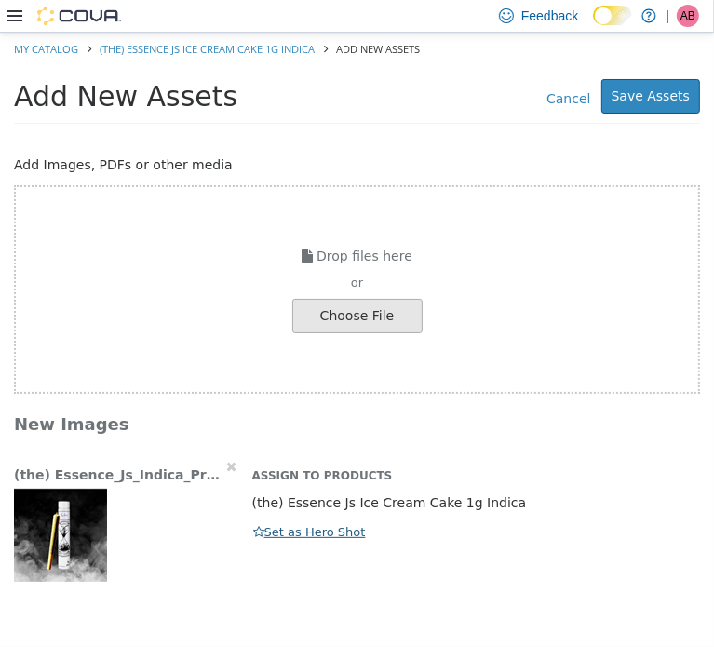
drag, startPoint x: 276, startPoint y: 540, endPoint x: 295, endPoint y: 532, distance: 21.3
click at [276, 540] on div "(the) Essence_Js_Indica_Pre_Roll_Single_Pack_Hero.jpg Assign to Products (the) …" at bounding box center [357, 518] width 714 height 125
click at [295, 532] on button "Set as Hero Shot" at bounding box center [309, 532] width 115 height 20
click at [657, 90] on button "Save Assets" at bounding box center [651, 95] width 99 height 34
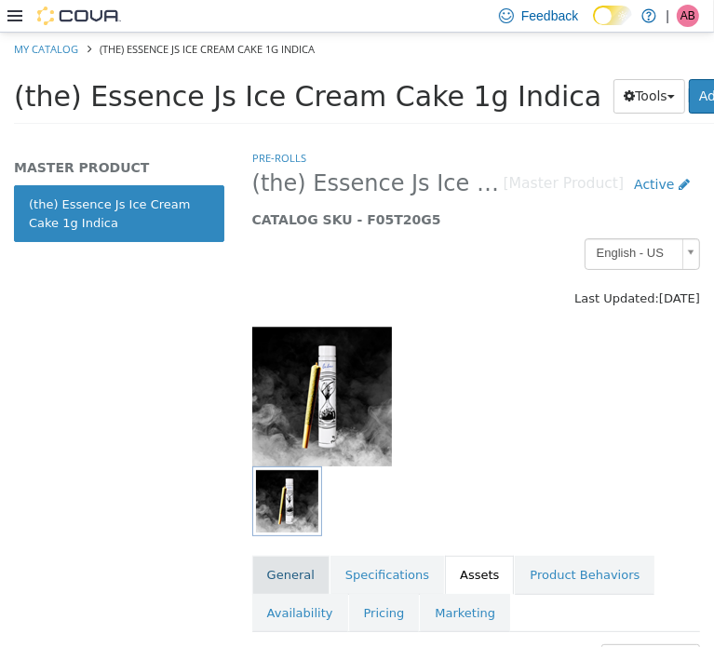
click at [280, 565] on link "General" at bounding box center [290, 574] width 77 height 39
click at [220, 85] on span "(the) Essence Js Ice Cream Cake 1g Indica" at bounding box center [308, 95] width 588 height 33
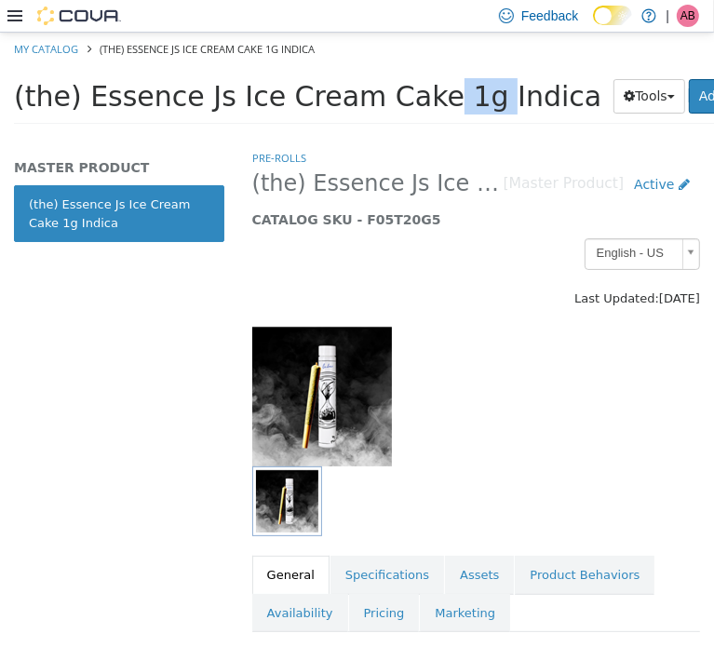
click at [220, 85] on span "(the) Essence Js Ice Cream Cake 1g Indica" at bounding box center [308, 95] width 588 height 33
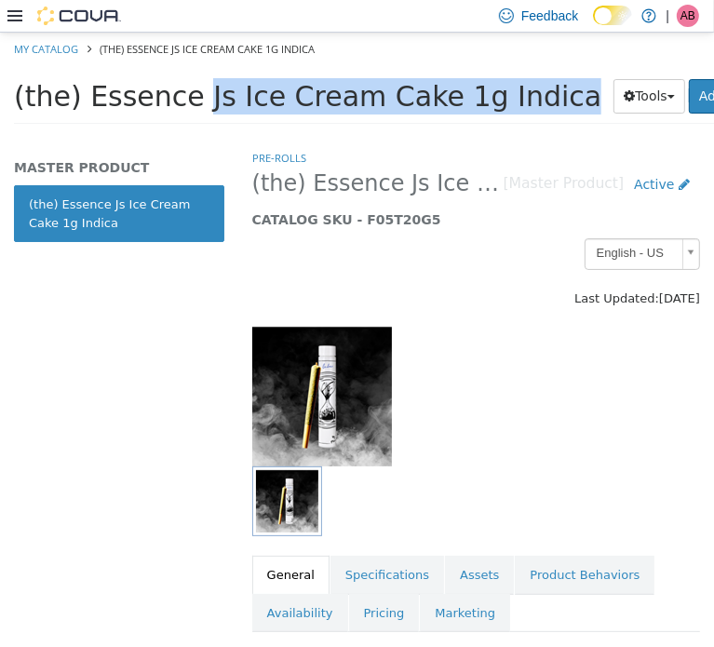
click at [220, 85] on span "(the) Essence Js Ice Cream Cake 1g Indica" at bounding box center [308, 95] width 588 height 33
copy div "(the) Essence Js Ice Cream Cake 1g Indica Tools Clone Print Labels"
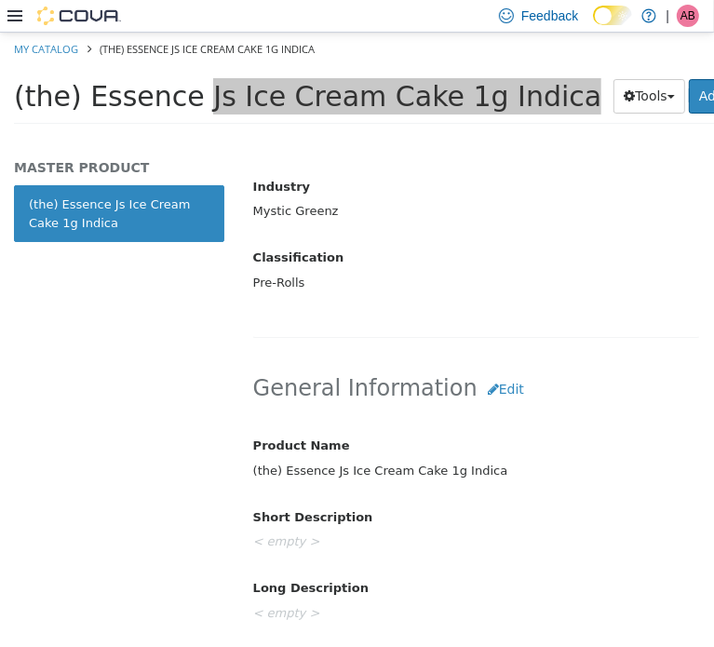
scroll to position [652, 0]
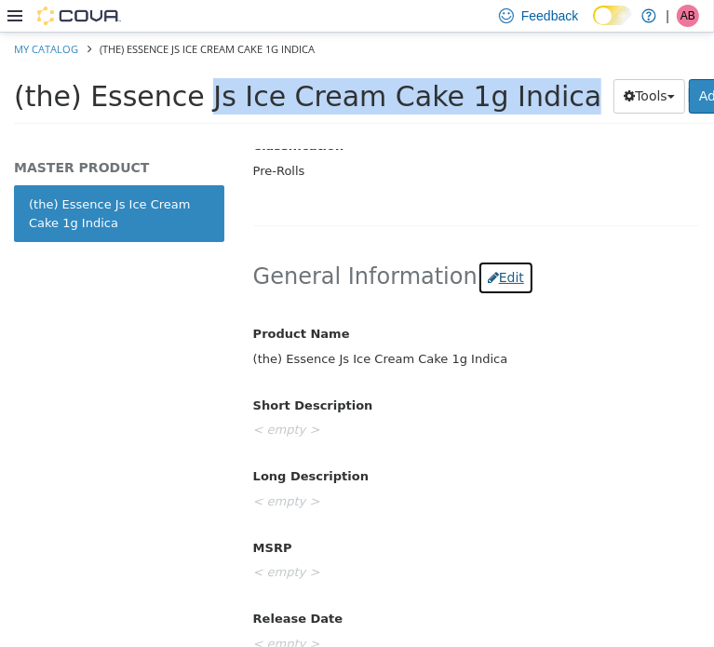
click at [485, 278] on button "Edit" at bounding box center [506, 277] width 57 height 34
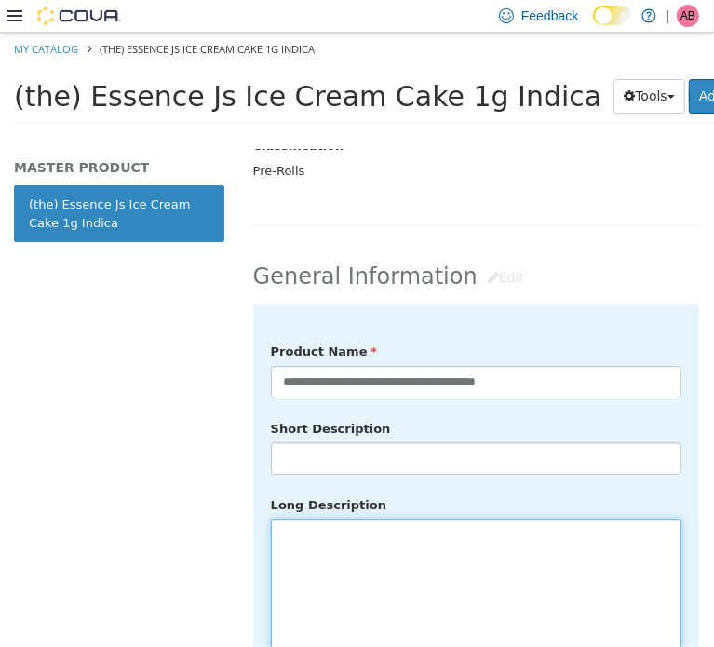
click at [395, 540] on textarea at bounding box center [476, 623] width 411 height 209
click at [419, 528] on textarea at bounding box center [476, 623] width 411 height 209
click at [339, 523] on textarea at bounding box center [476, 623] width 411 height 209
paste textarea "**********"
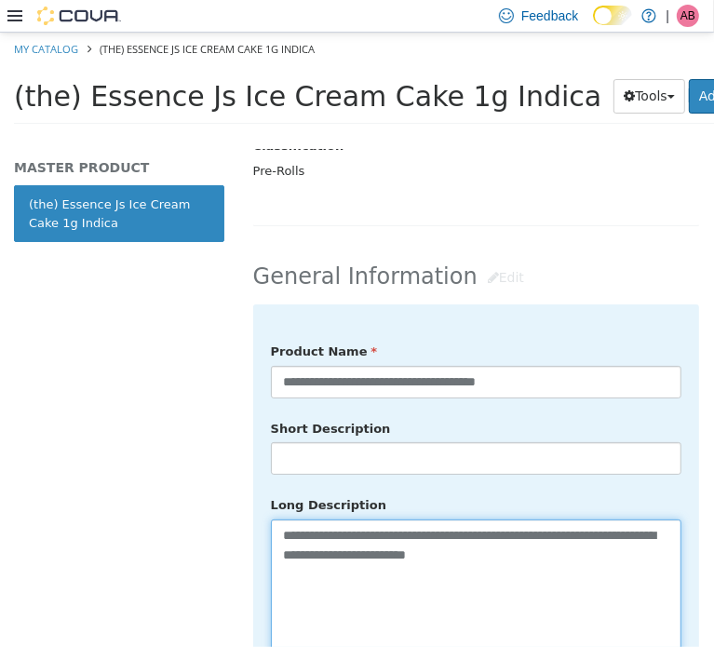
click at [293, 575] on textarea "**********" at bounding box center [476, 623] width 411 height 209
paste textarea "**********"
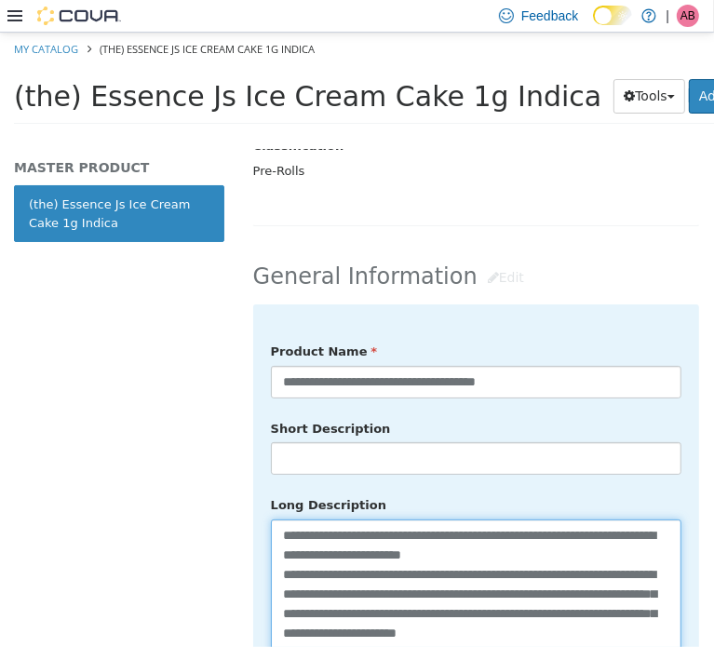
scroll to position [684, 0]
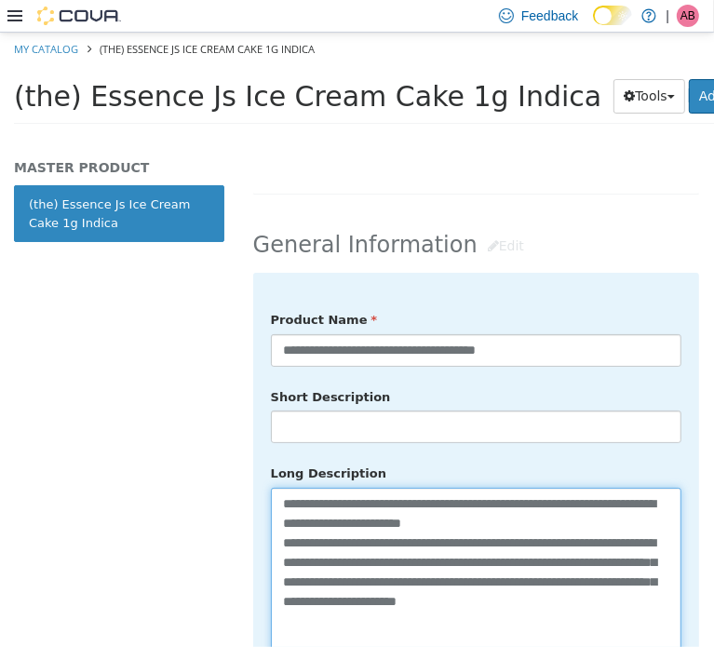
type textarea "**********"
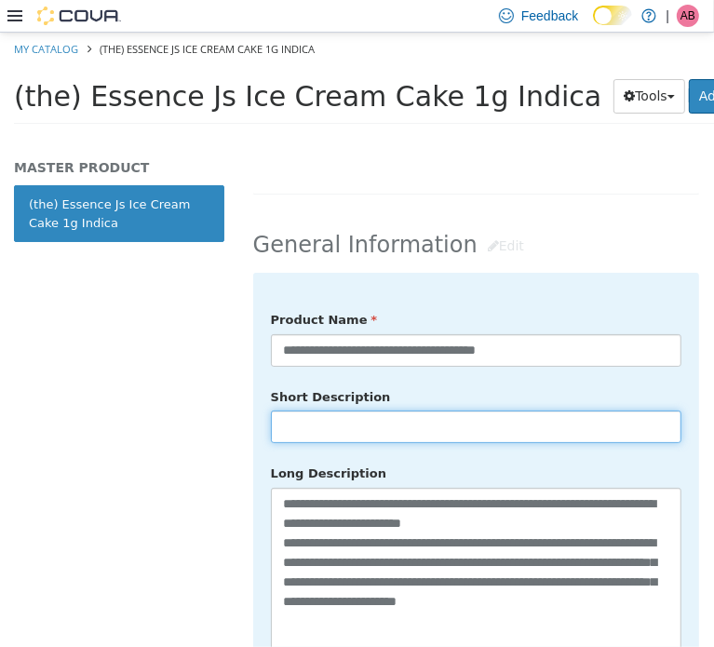
click at [336, 416] on input "text" at bounding box center [476, 426] width 411 height 33
paste input "**********"
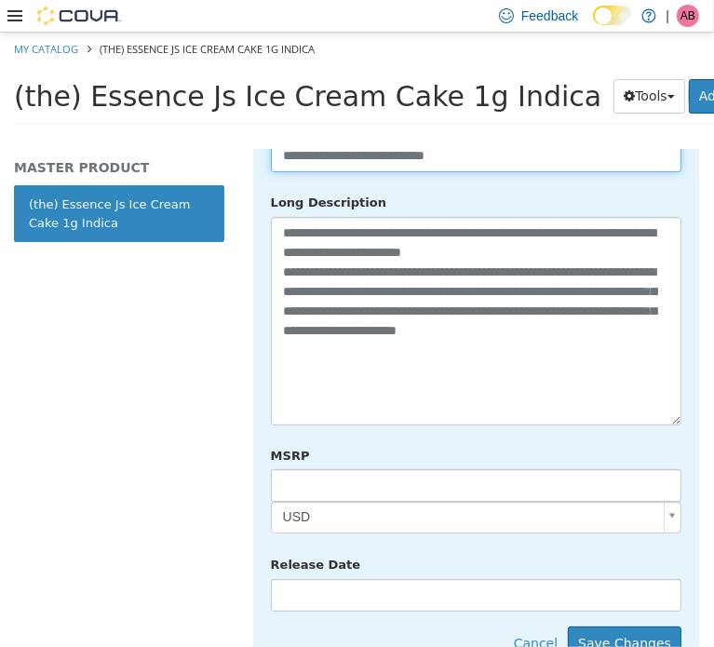
scroll to position [1056, 0]
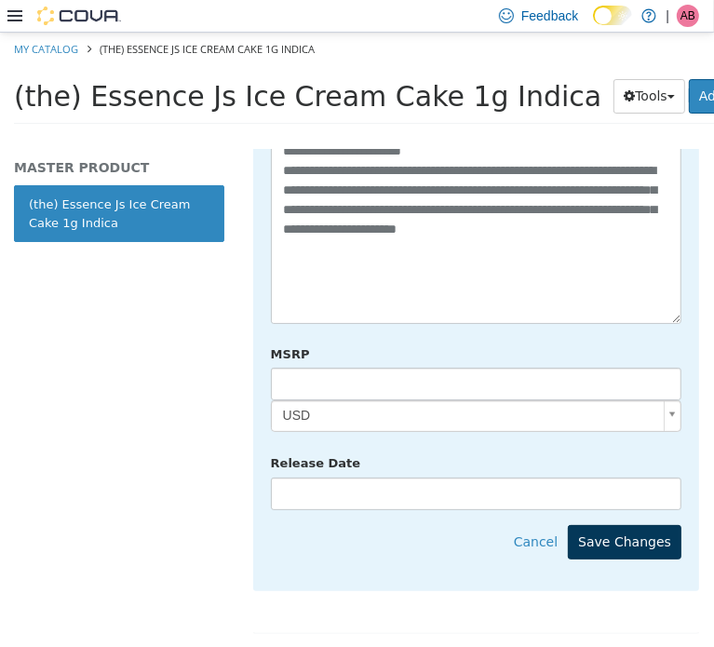
type input "**********"
click at [635, 524] on button "Save Changes" at bounding box center [625, 541] width 114 height 34
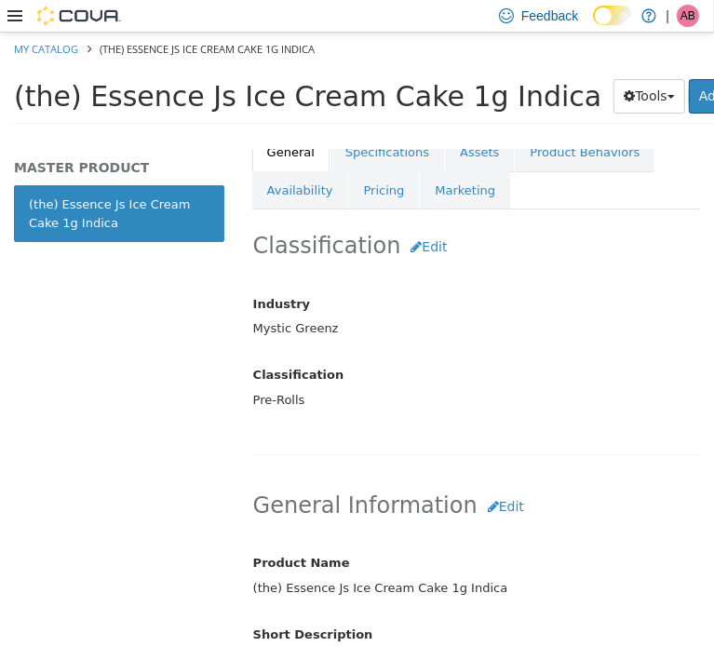
scroll to position [373, 0]
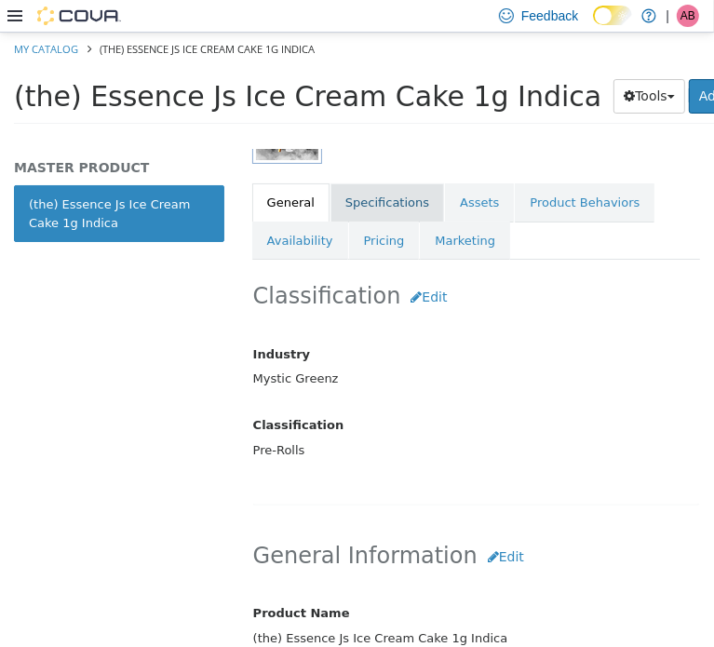
click at [376, 194] on link "Specifications" at bounding box center [388, 202] width 114 height 39
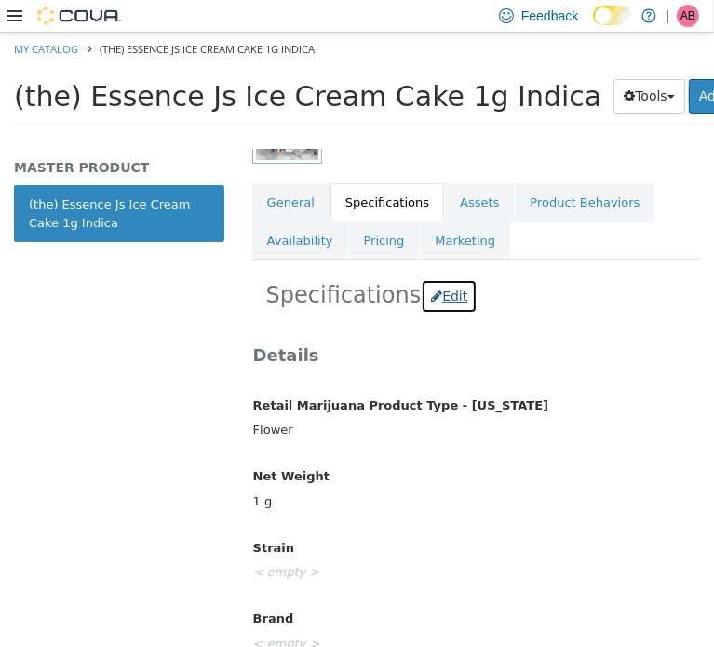
click at [440, 295] on button "Edit" at bounding box center [449, 295] width 57 height 34
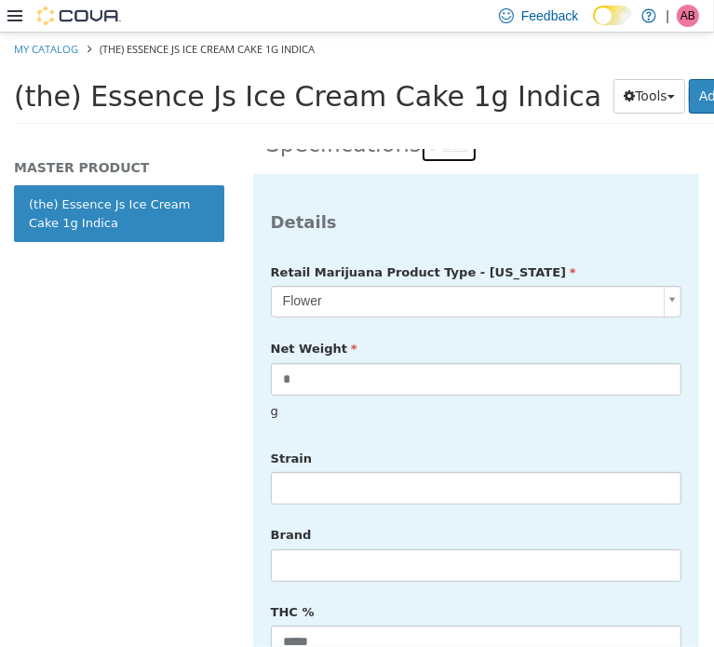
scroll to position [529, 0]
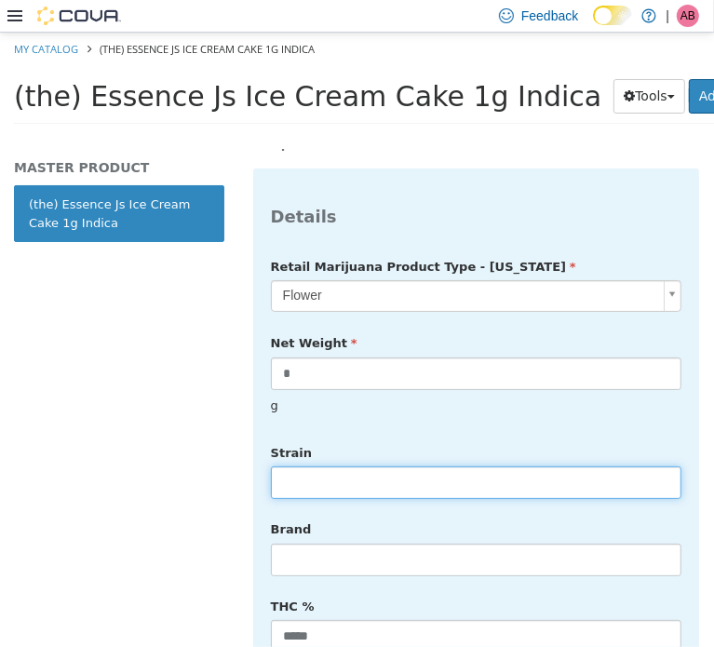
click at [320, 466] on input "text" at bounding box center [476, 482] width 411 height 33
type input "******"
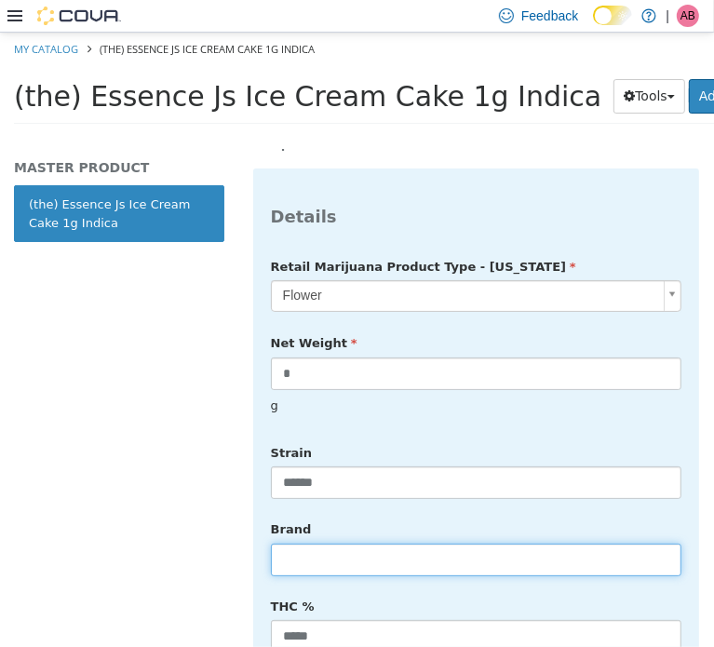
click at [302, 551] on input "text" at bounding box center [476, 559] width 411 height 33
type input "**********"
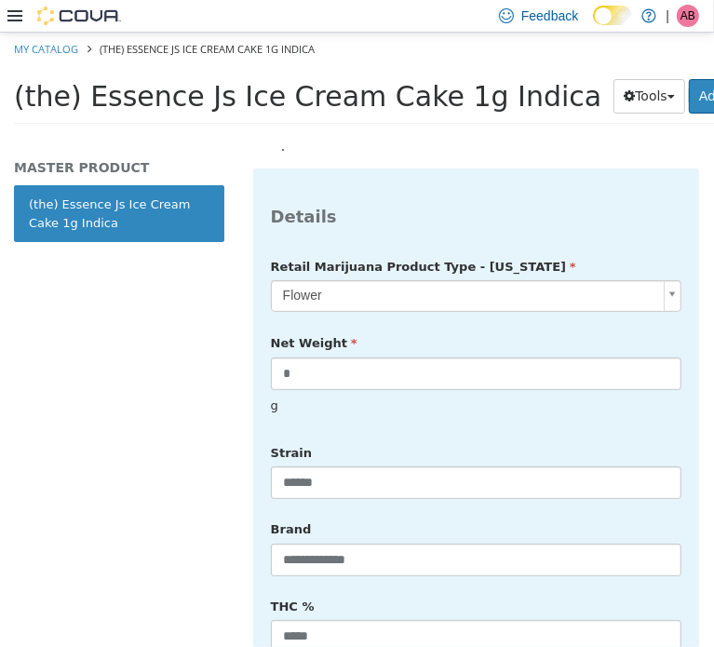
click at [430, 591] on div "THC % ***** %" at bounding box center [476, 639] width 439 height 96
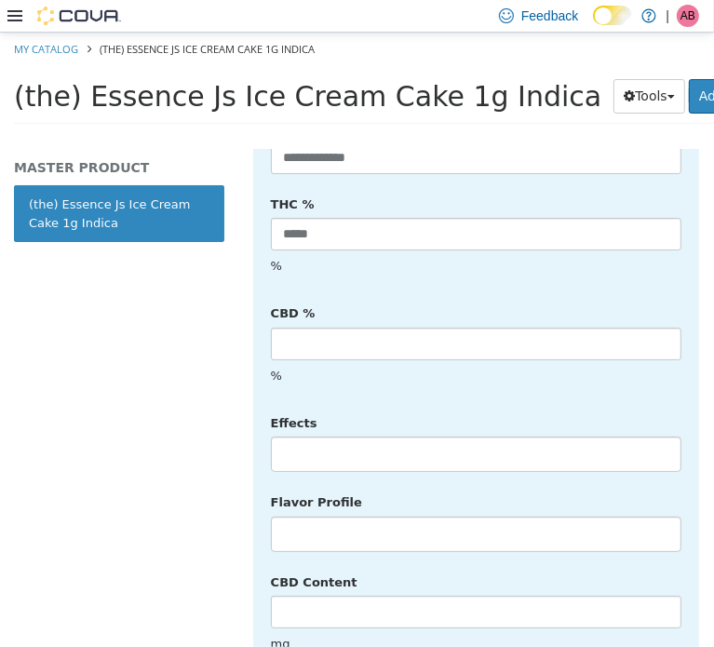
scroll to position [931, 0]
click at [325, 439] on li at bounding box center [476, 454] width 409 height 30
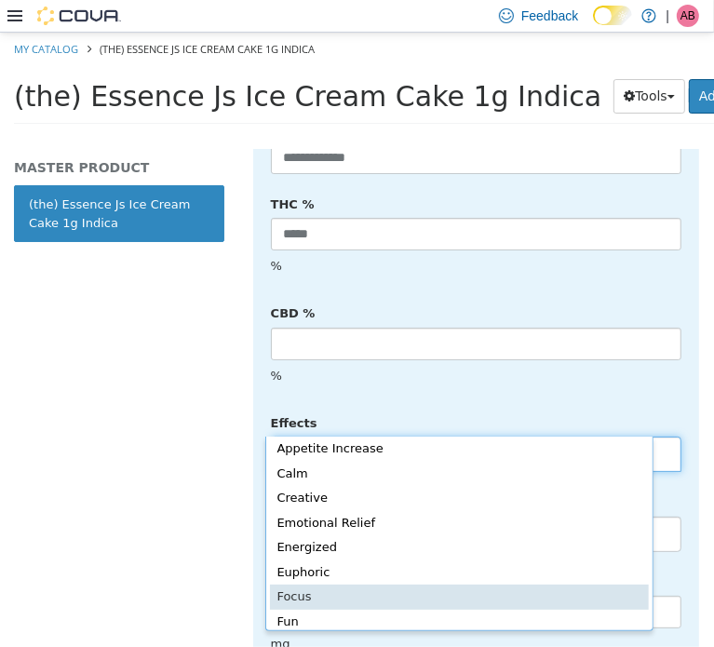
scroll to position [61, 0]
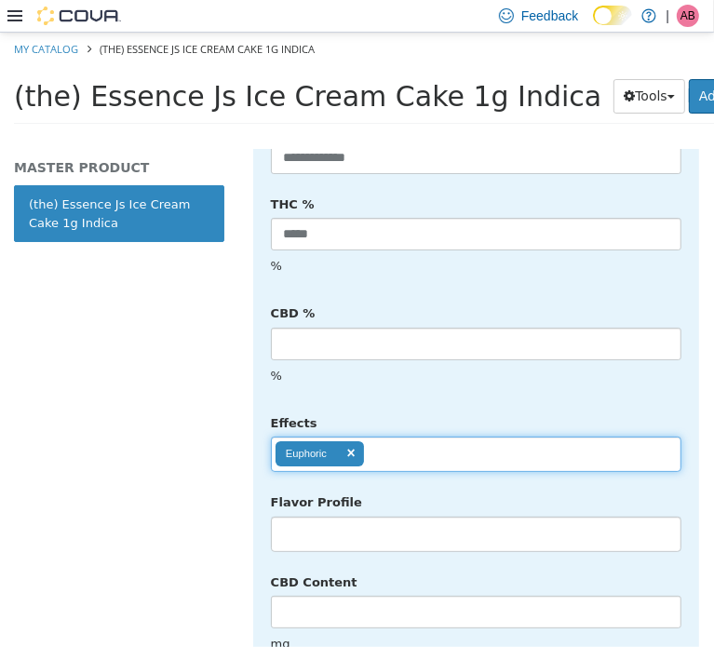
click at [416, 436] on ul "Euphoric" at bounding box center [476, 453] width 411 height 35
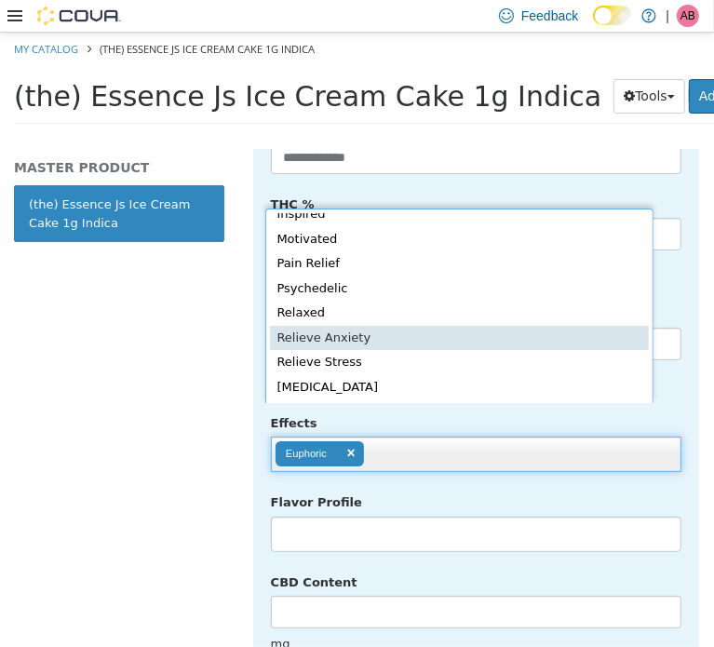
scroll to position [381, 0]
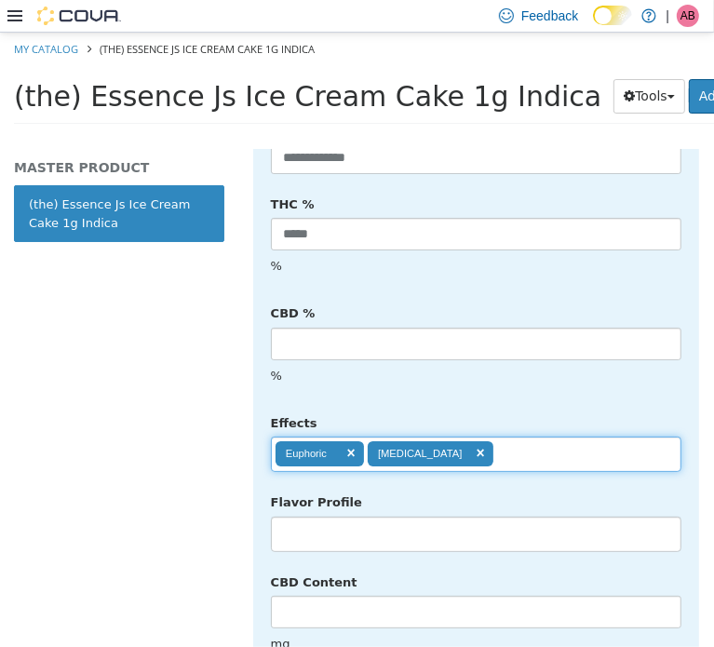
click at [515, 436] on ul "Euphoric Sedative" at bounding box center [476, 453] width 411 height 35
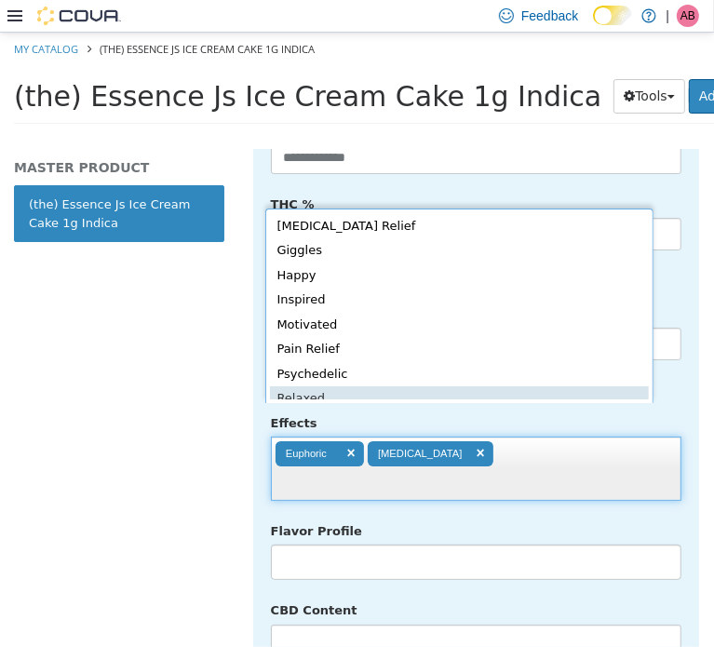
scroll to position [356, 0]
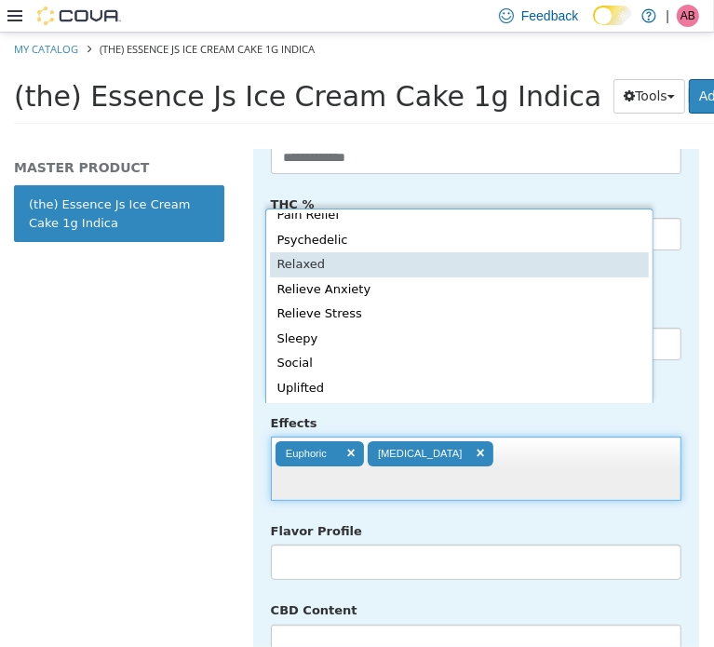
type input "**********"
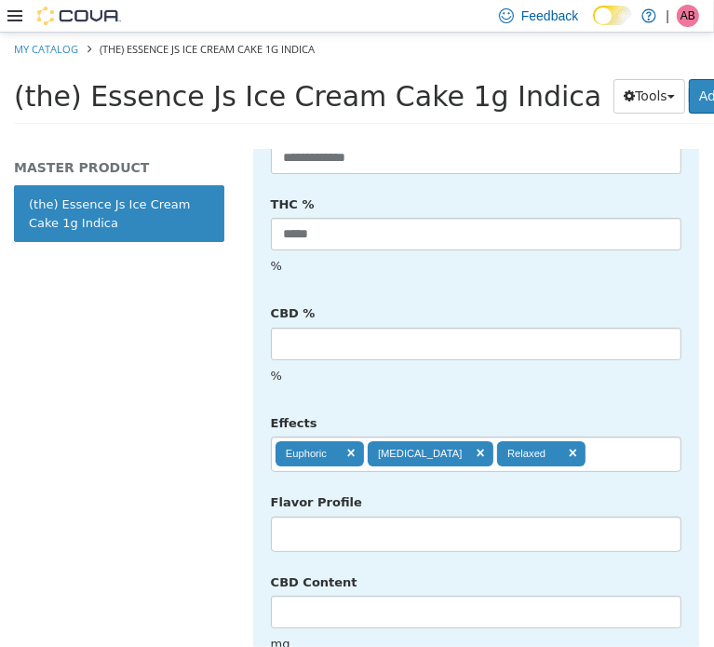
click at [352, 519] on li at bounding box center [476, 534] width 409 height 30
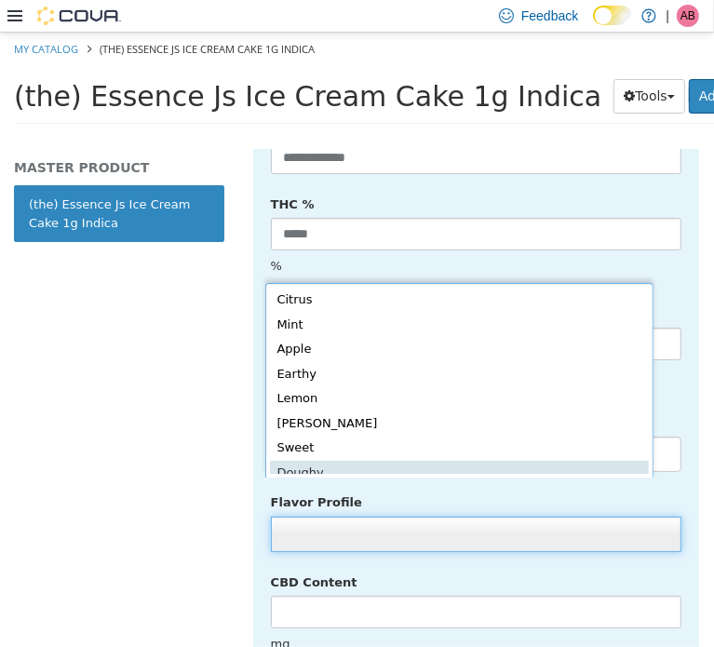
scroll to position [4, 0]
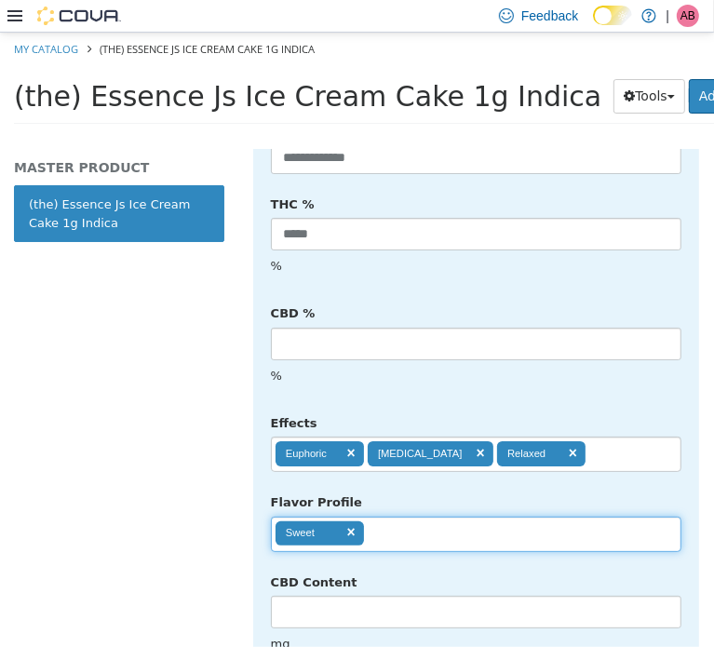
click at [407, 516] on ul "Sweet" at bounding box center [476, 533] width 411 height 35
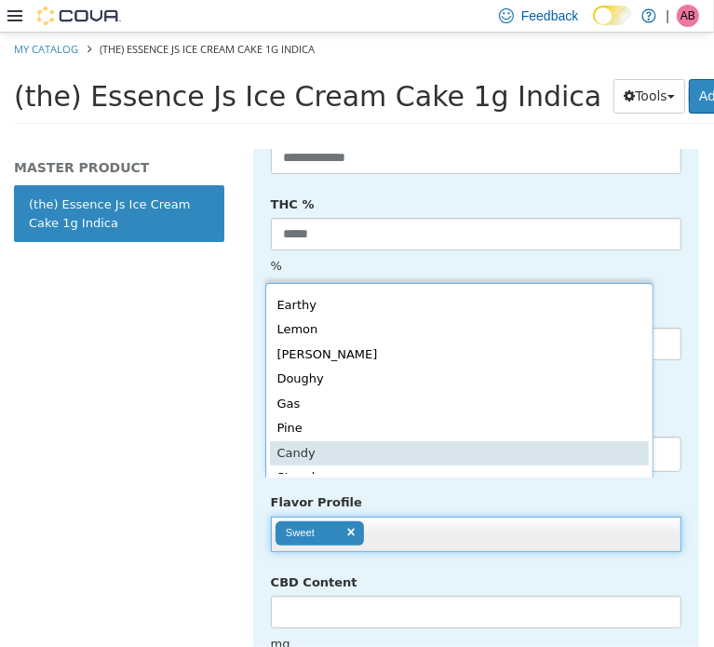
scroll to position [209, 0]
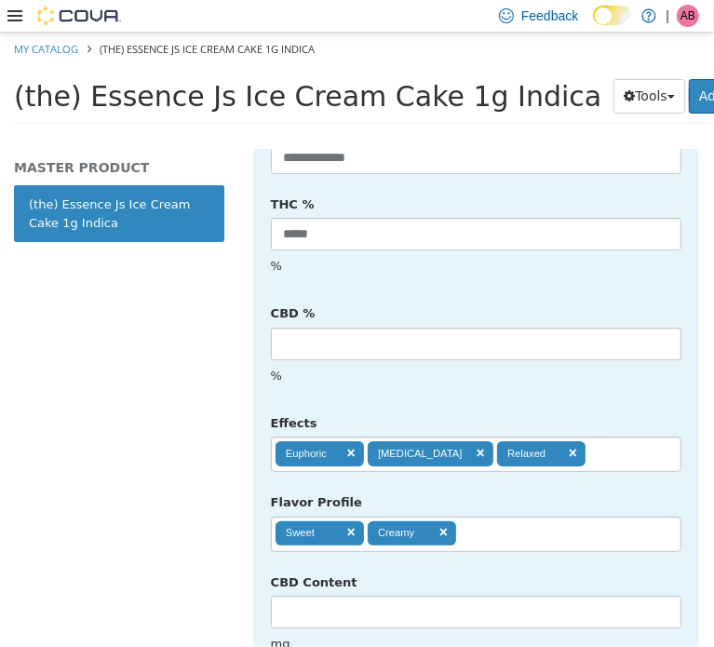
click at [493, 516] on ul "Sweet Creamy" at bounding box center [476, 533] width 411 height 35
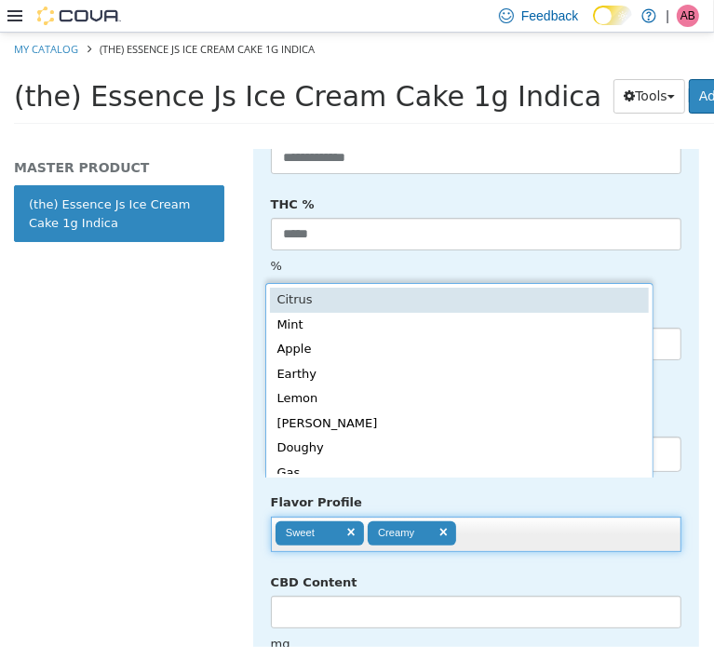
scroll to position [4, 0]
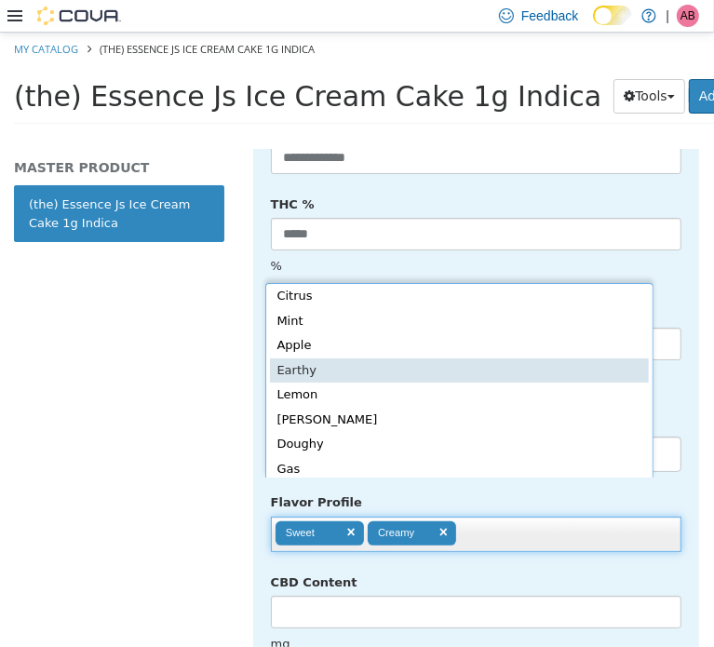
type input "**********"
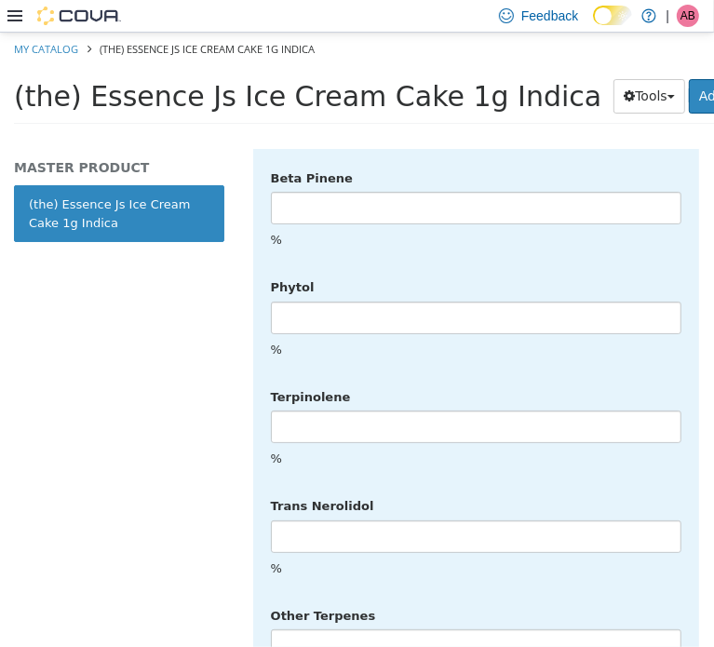
scroll to position [4806, 0]
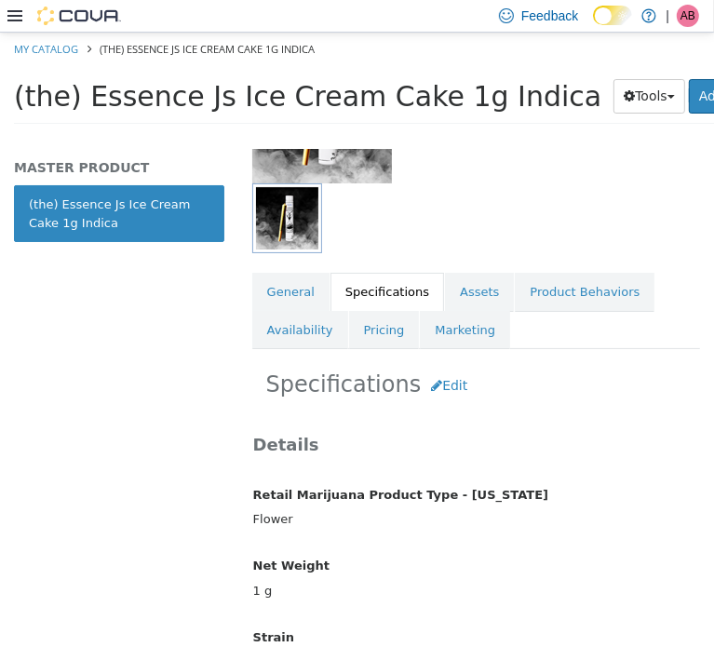
scroll to position [0, 0]
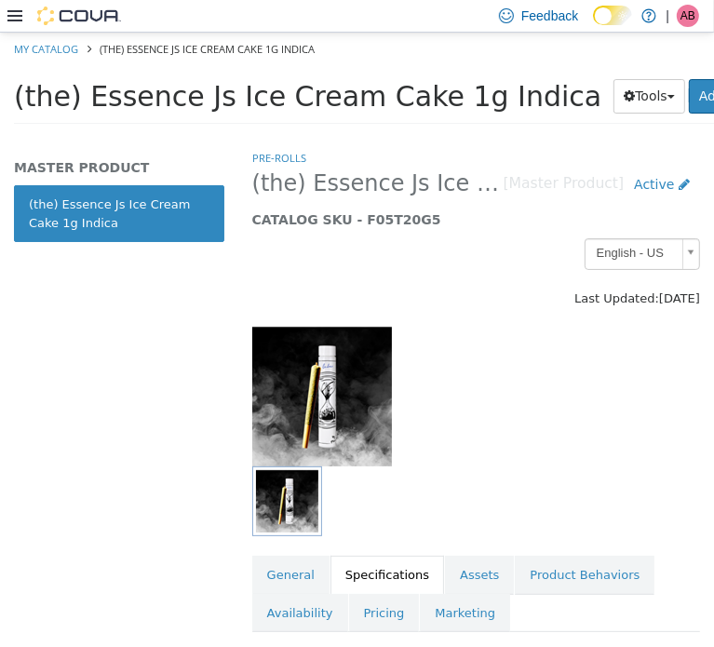
click at [536, 411] on div at bounding box center [476, 396] width 476 height 140
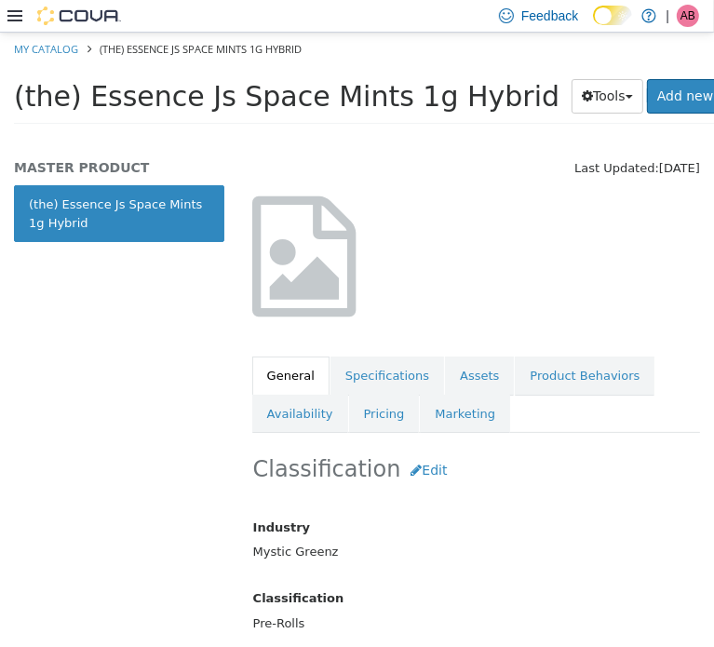
scroll to position [155, 0]
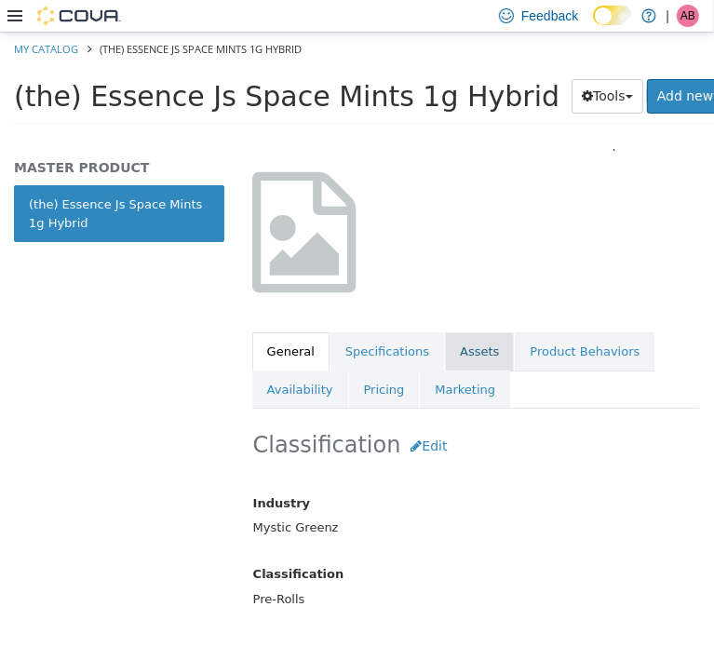
click at [455, 346] on link "Assets" at bounding box center [479, 351] width 69 height 39
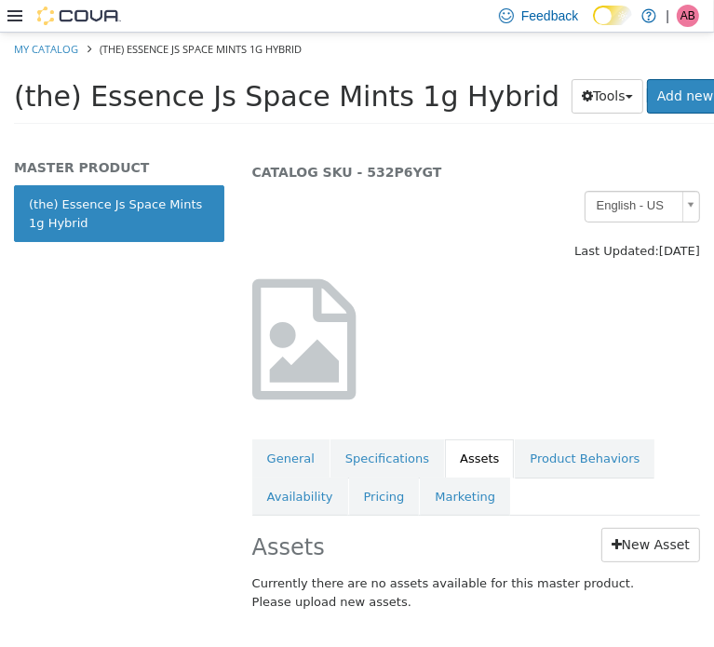
scroll to position [52, 0]
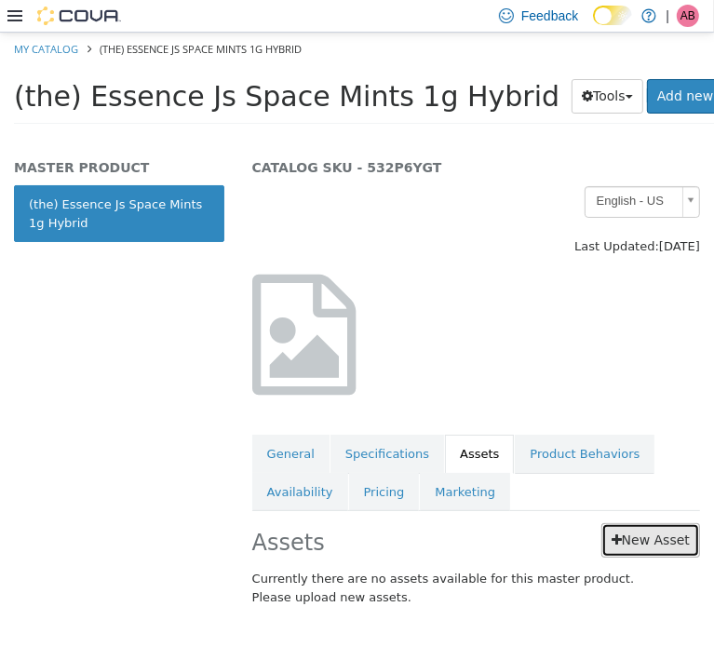
click at [635, 539] on link "New Asset" at bounding box center [651, 540] width 99 height 34
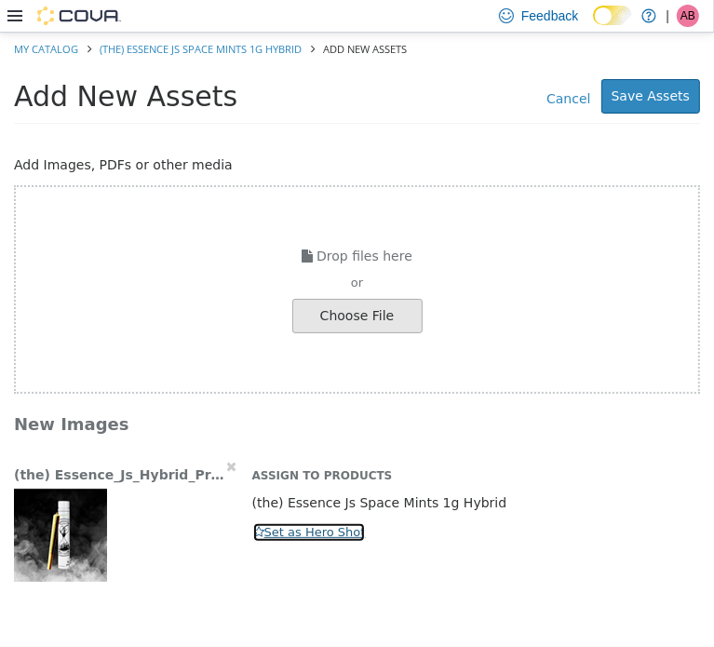
click at [301, 536] on button "Set as Hero Shot" at bounding box center [309, 532] width 115 height 20
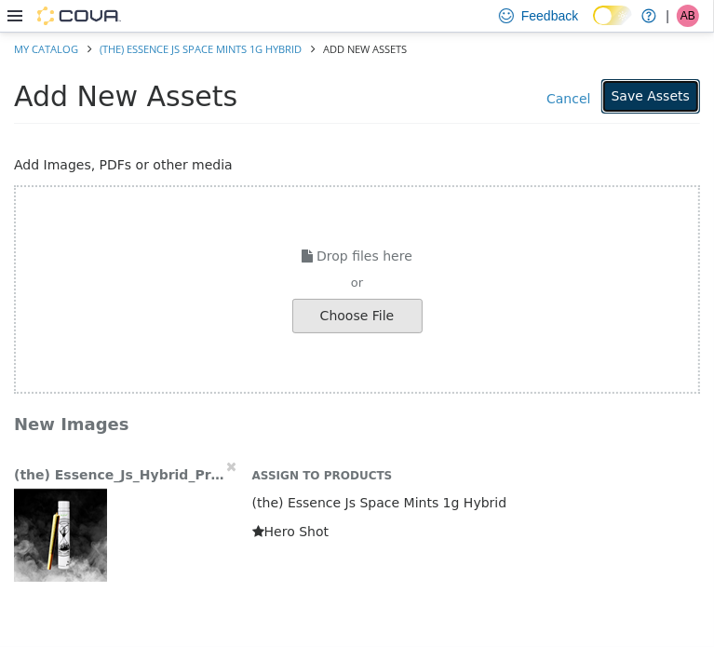
click at [645, 102] on button "Save Assets" at bounding box center [651, 95] width 99 height 34
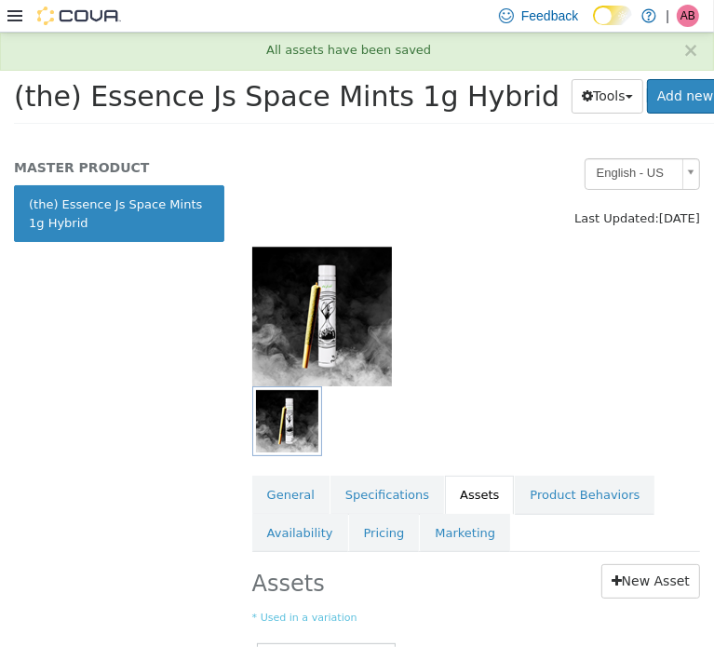
scroll to position [186, 0]
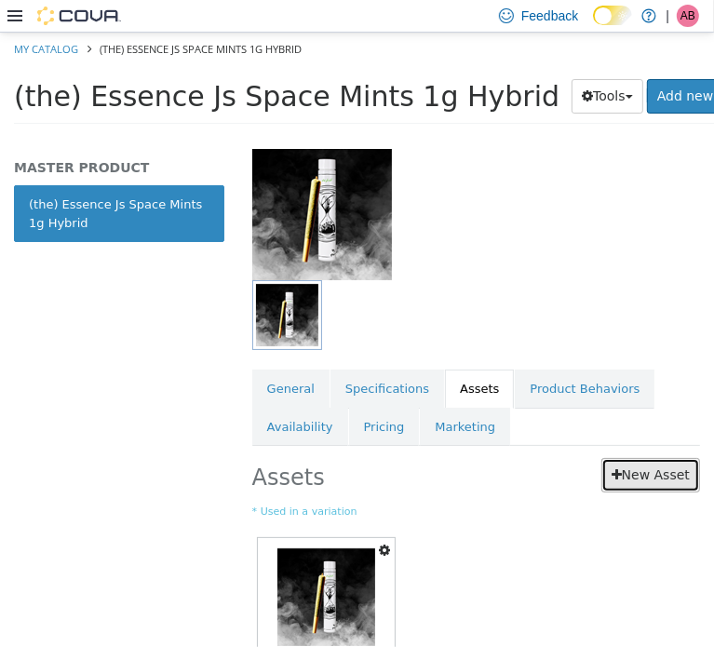
click at [619, 483] on link "New Asset" at bounding box center [651, 474] width 99 height 34
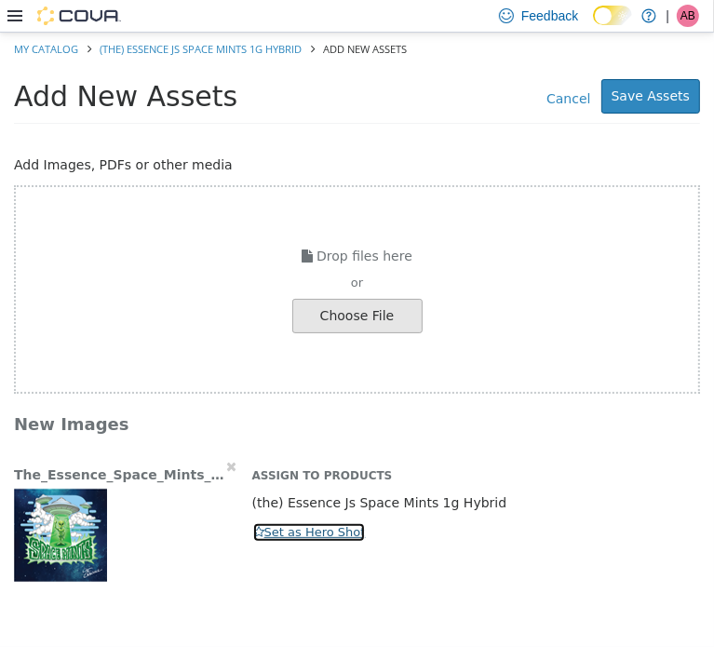
click at [267, 528] on button "Set as Hero Shot" at bounding box center [309, 532] width 115 height 20
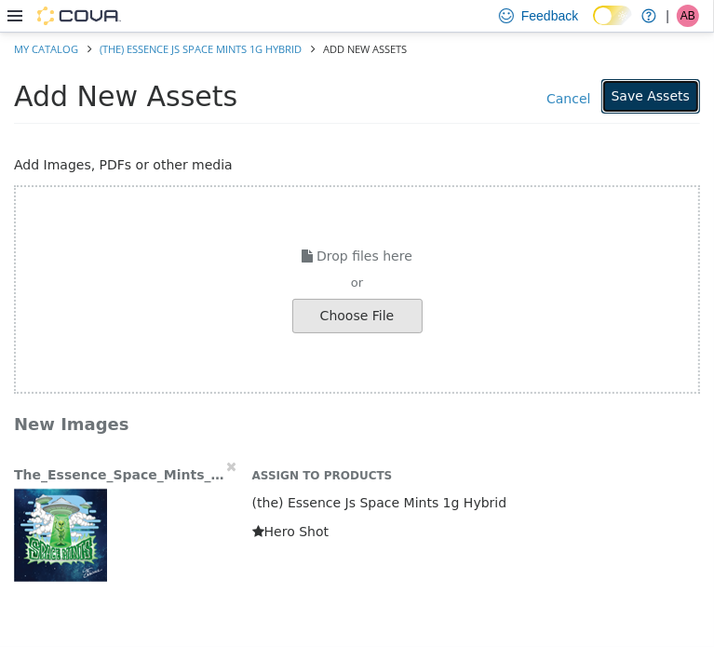
click at [656, 91] on button "Save Assets" at bounding box center [651, 95] width 99 height 34
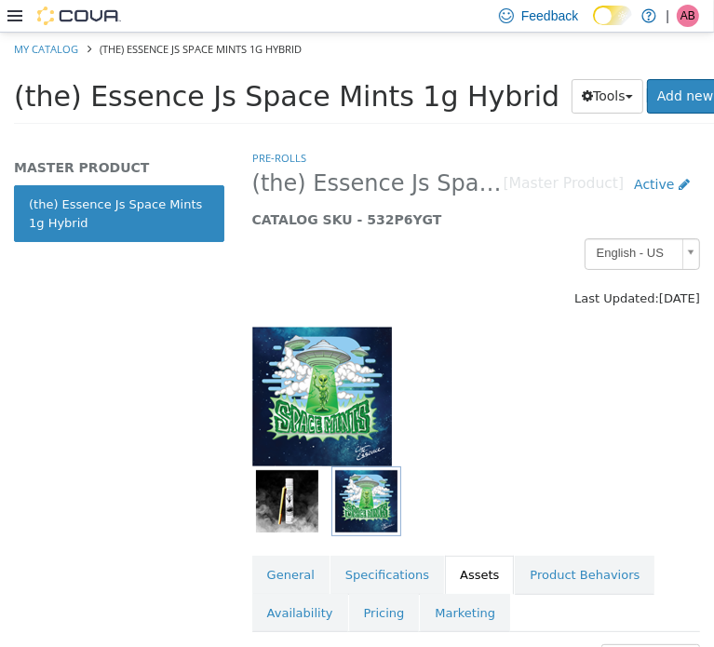
click at [217, 88] on span "(the) Essence Js Space Mints 1g Hybrid" at bounding box center [287, 95] width 546 height 33
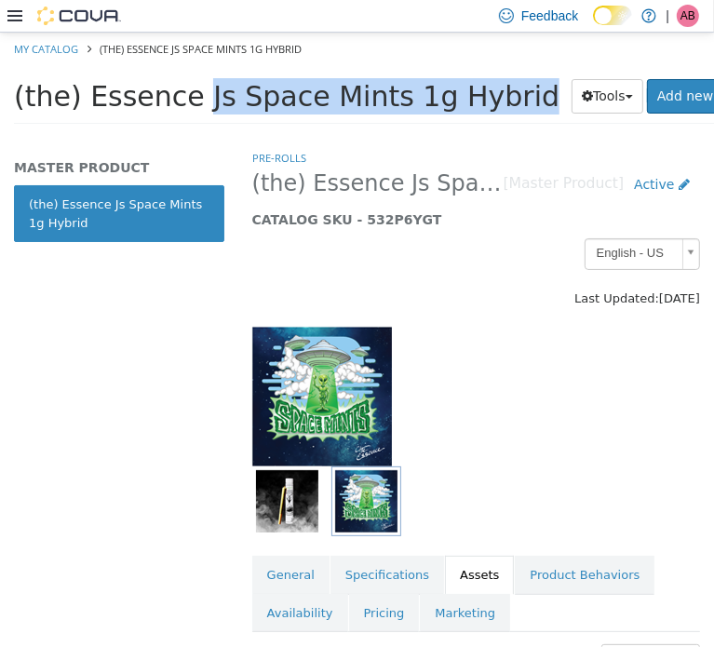
click at [217, 88] on span "(the) Essence Js Space Mints 1g Hybrid" at bounding box center [287, 95] width 546 height 33
copy div "(the) Essence Js Space Mints 1g Hybrid Tools Clone Print Labels"
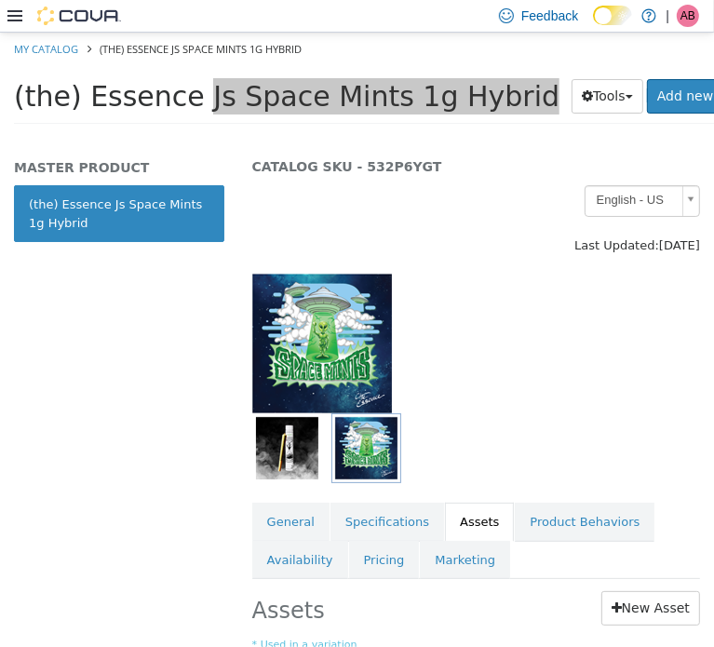
scroll to position [217, 0]
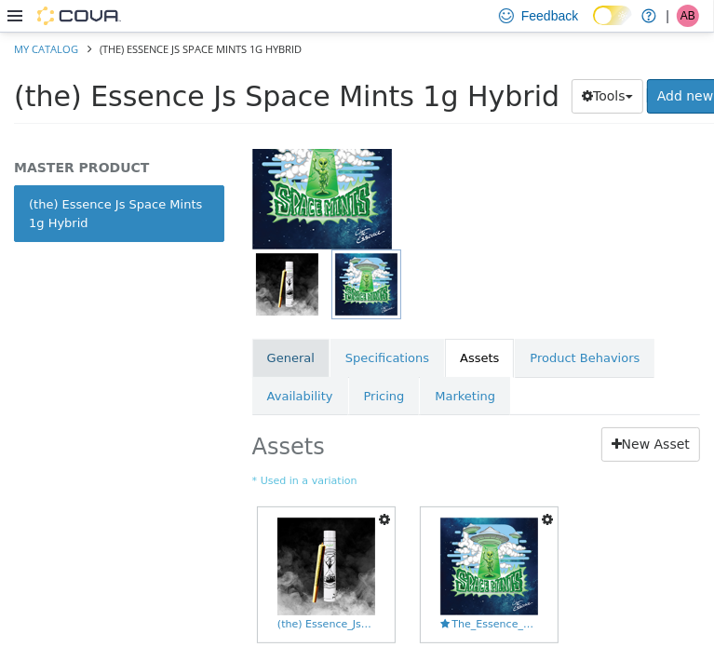
click at [267, 350] on link "General" at bounding box center [290, 357] width 77 height 39
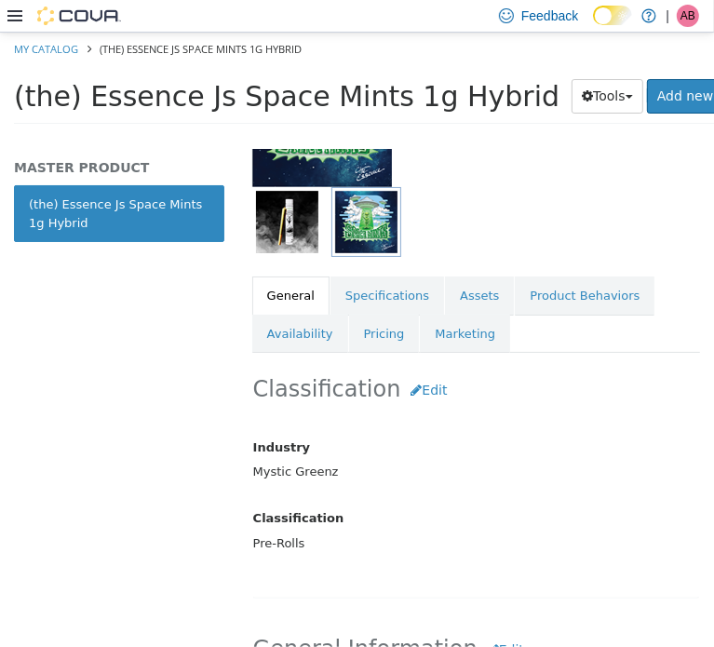
click at [509, 392] on h2 "Classification Edit" at bounding box center [476, 390] width 446 height 34
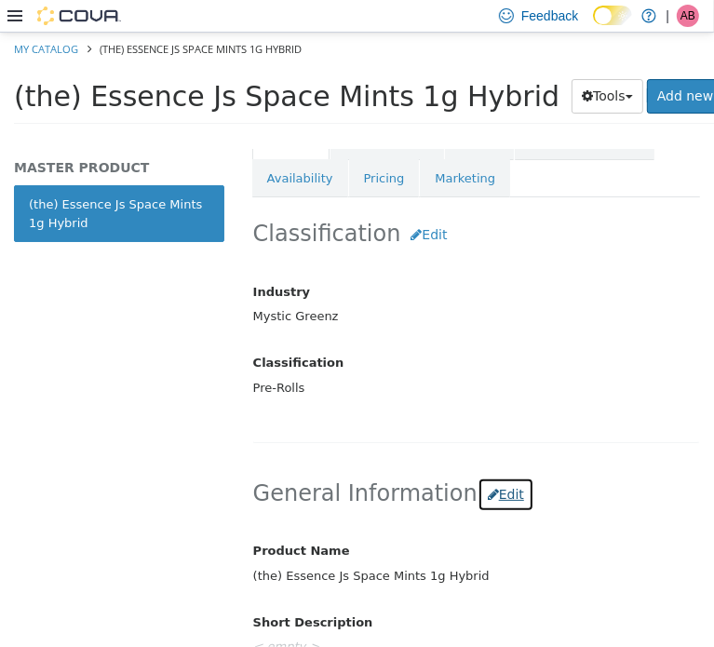
click at [487, 495] on button "Edit" at bounding box center [506, 494] width 57 height 34
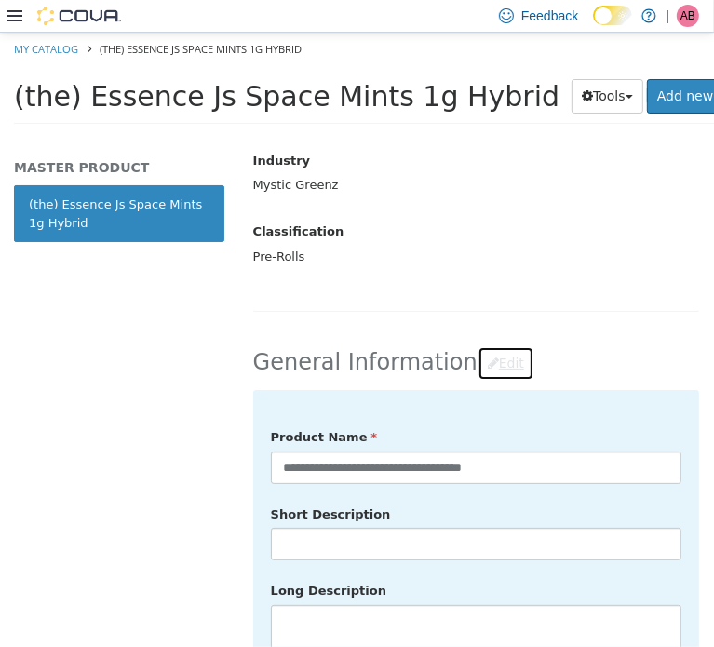
scroll to position [591, 0]
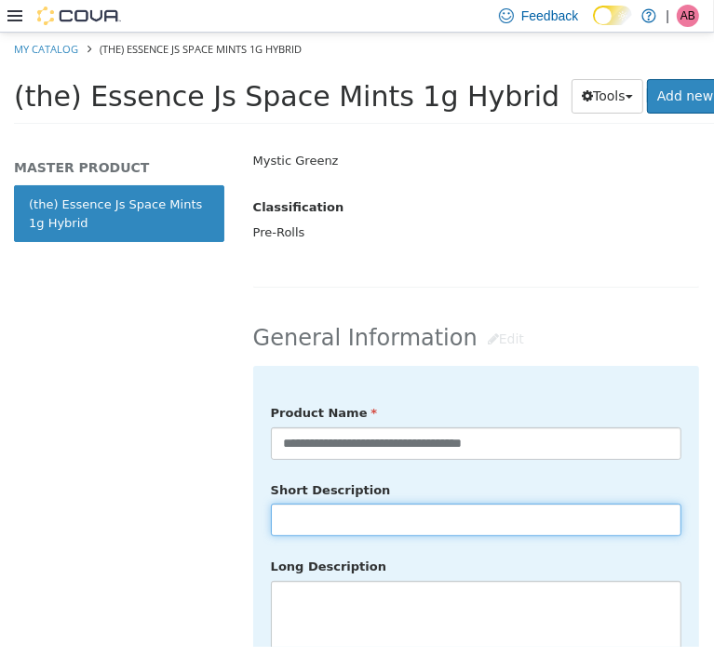
click at [335, 513] on input "text" at bounding box center [476, 519] width 411 height 33
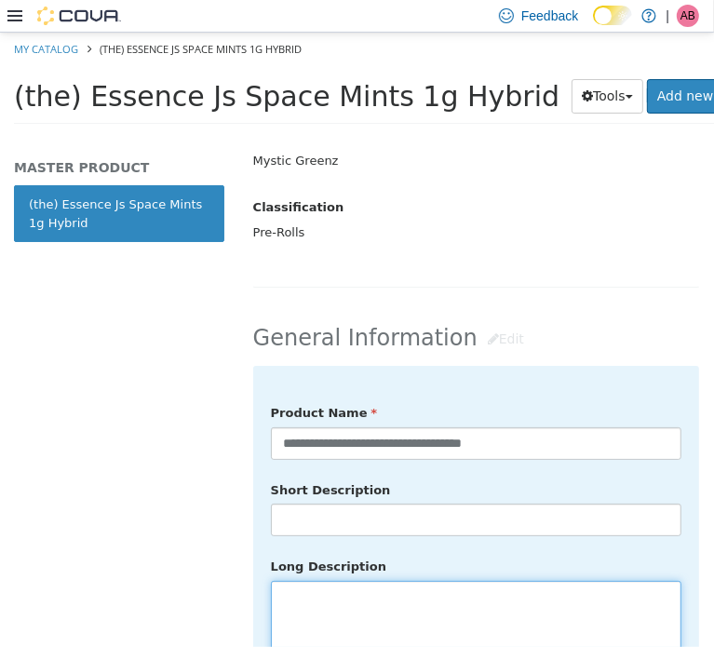
paste textarea "**********"
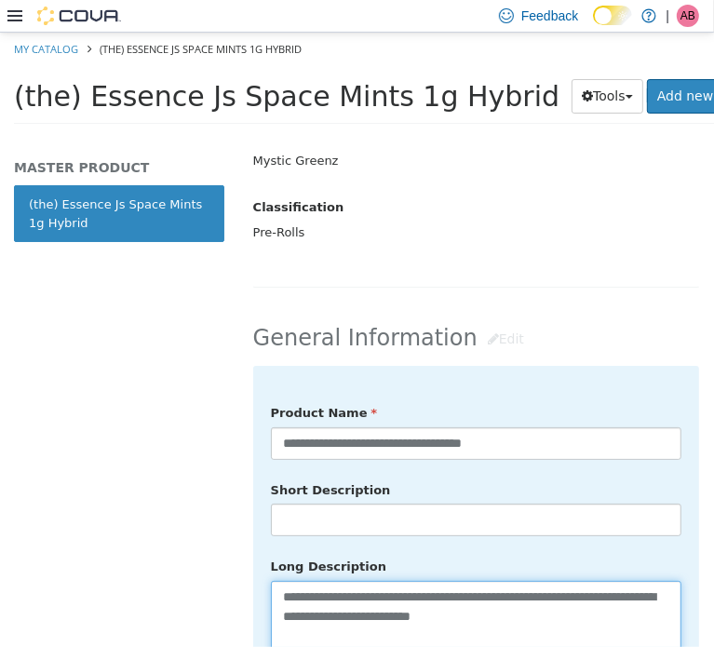
scroll to position [591, 0]
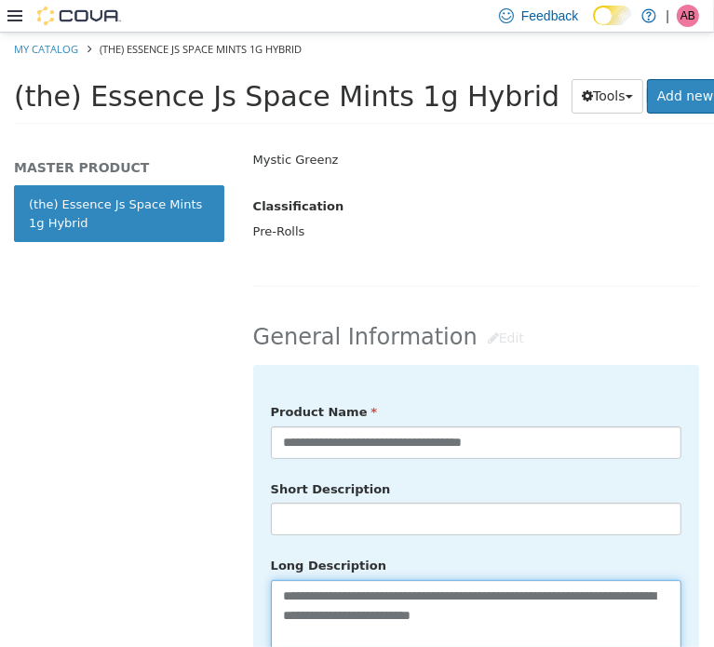
type textarea "**********"
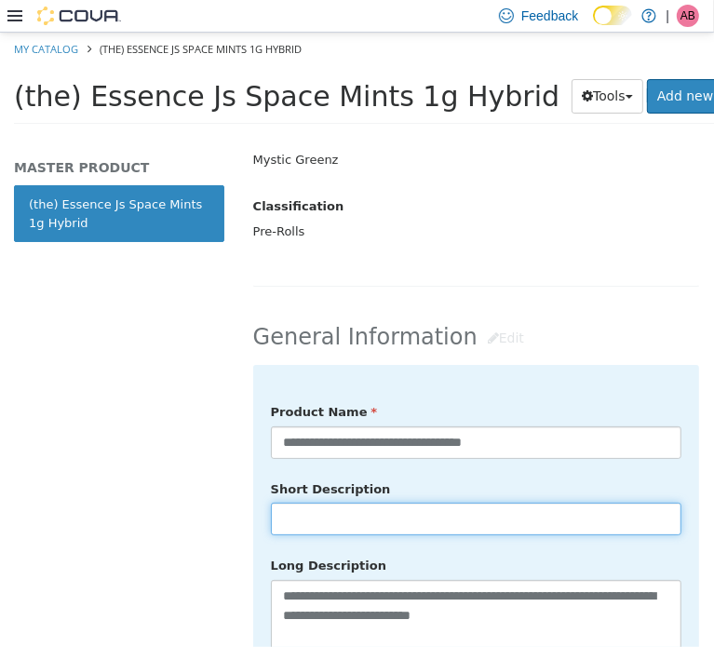
click at [350, 507] on input "text" at bounding box center [476, 518] width 411 height 33
paste input "**********"
type input "**********"
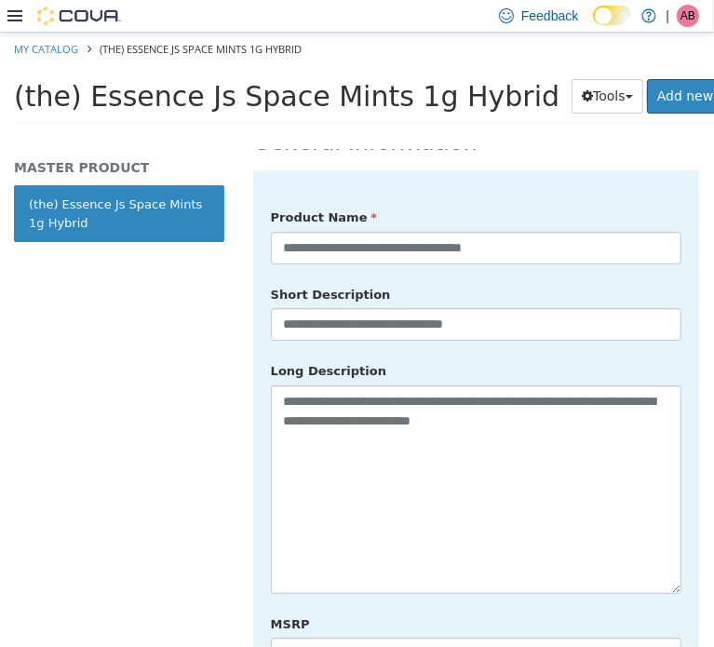
scroll to position [808, 0]
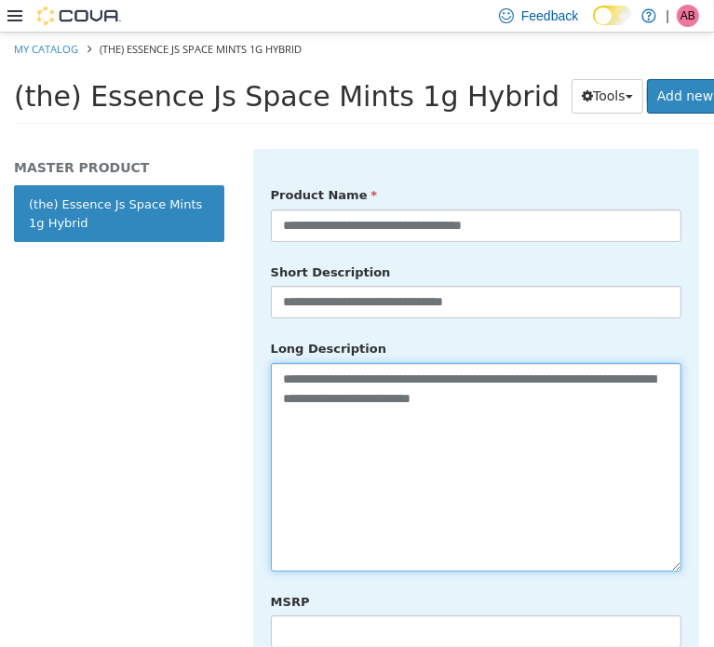
click at [291, 412] on textarea "**********" at bounding box center [476, 466] width 411 height 209
paste textarea "**********"
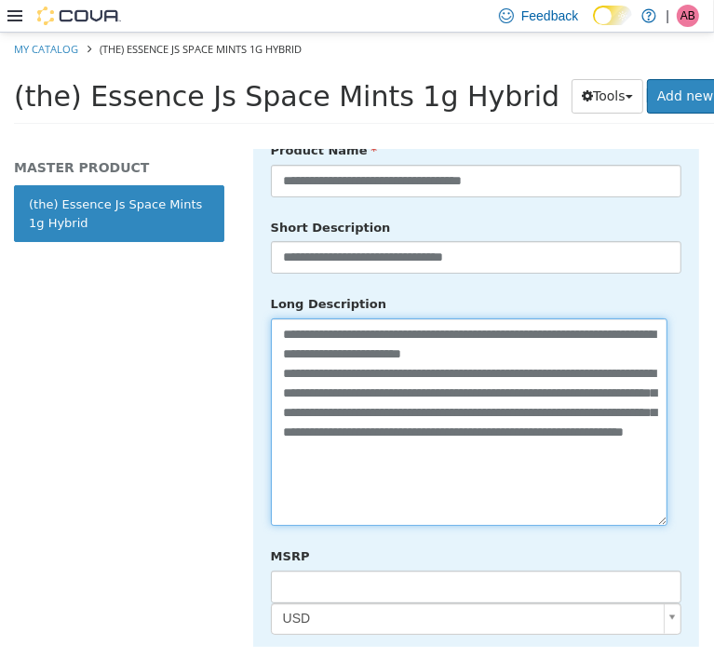
scroll to position [995, 0]
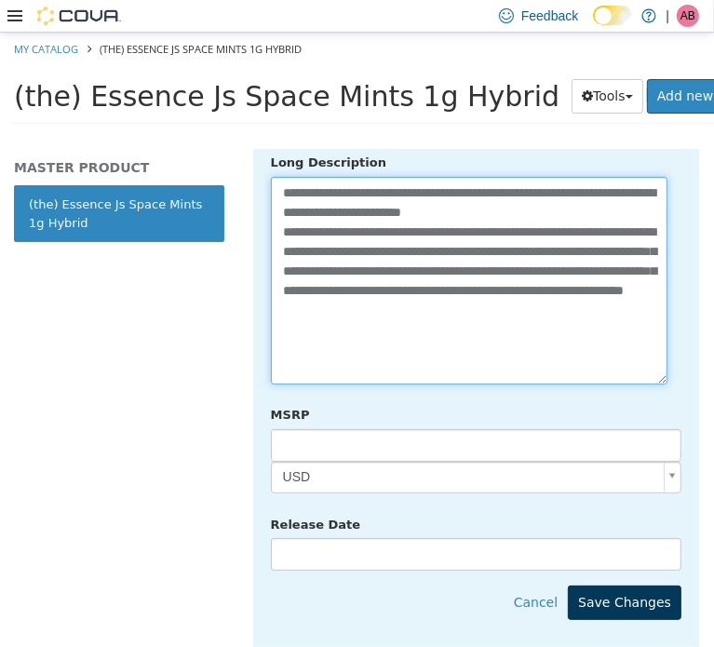
type textarea "**********"
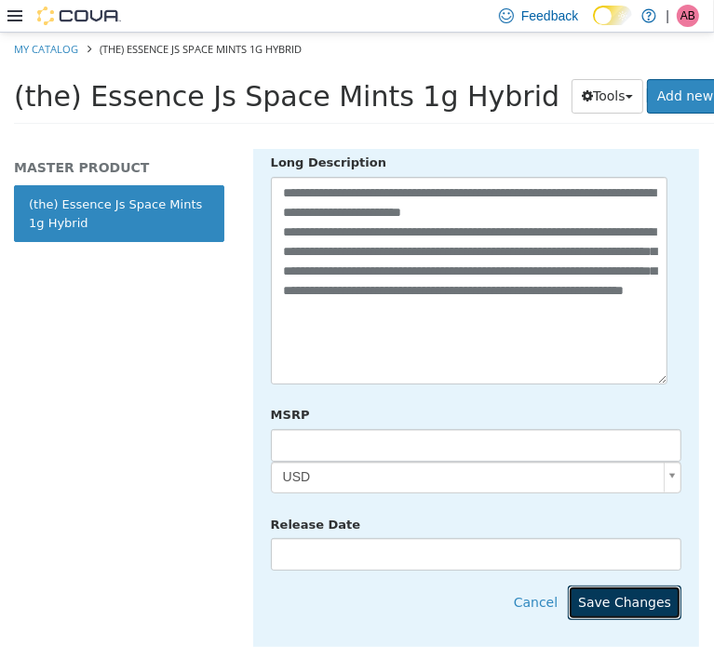
click at [651, 585] on button "Save Changes" at bounding box center [625, 602] width 114 height 34
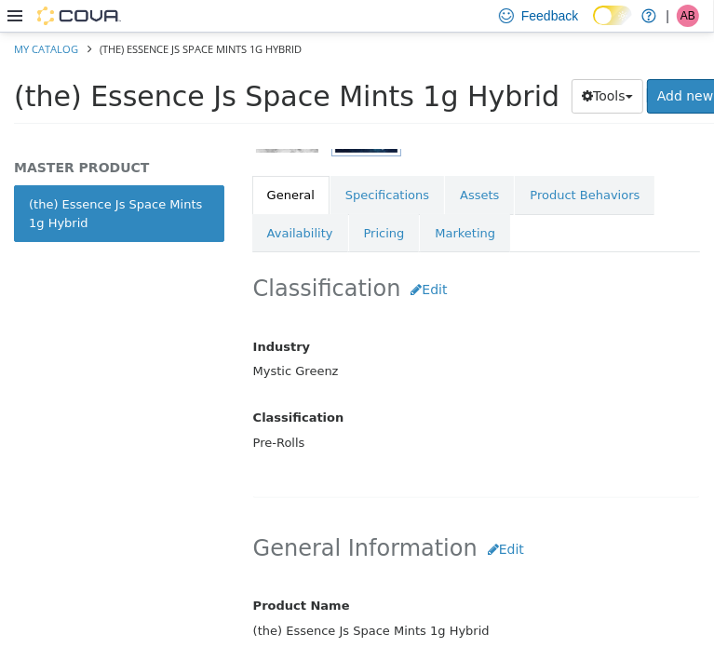
scroll to position [373, 0]
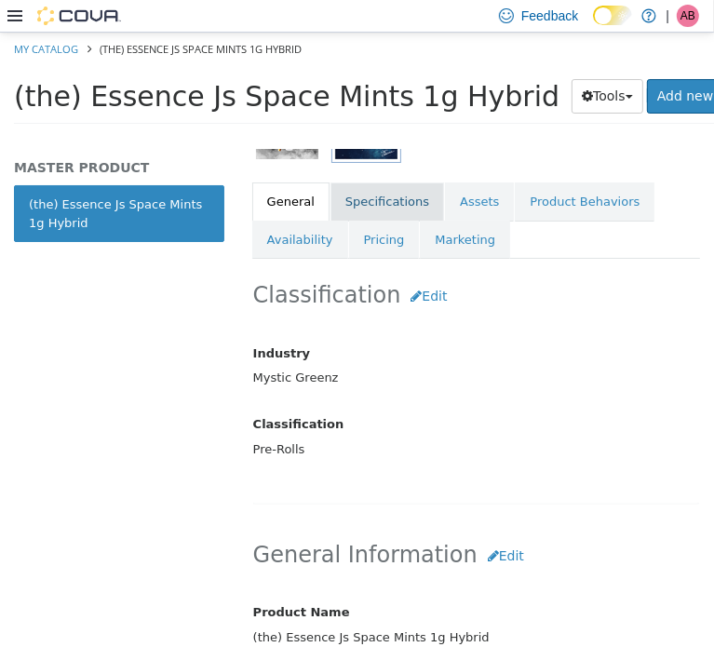
click at [380, 208] on link "Specifications" at bounding box center [388, 201] width 114 height 39
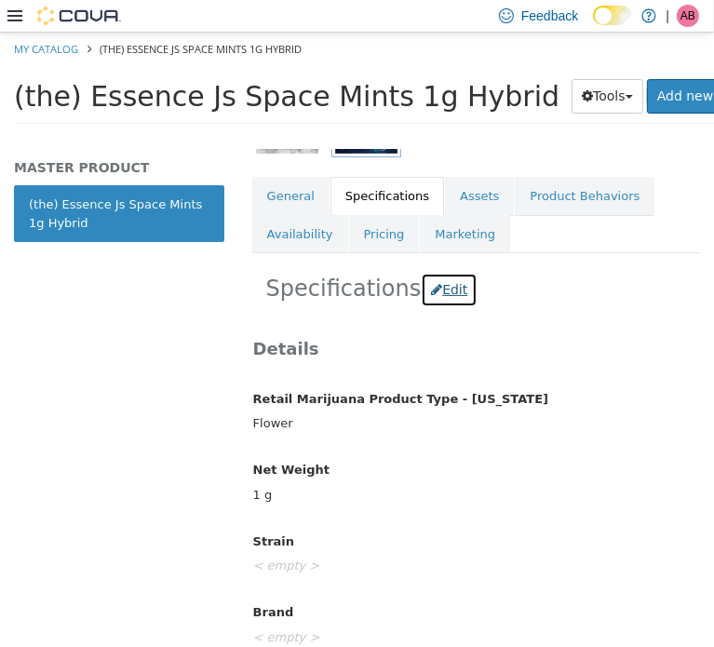
click at [434, 301] on button "Edit" at bounding box center [449, 289] width 57 height 34
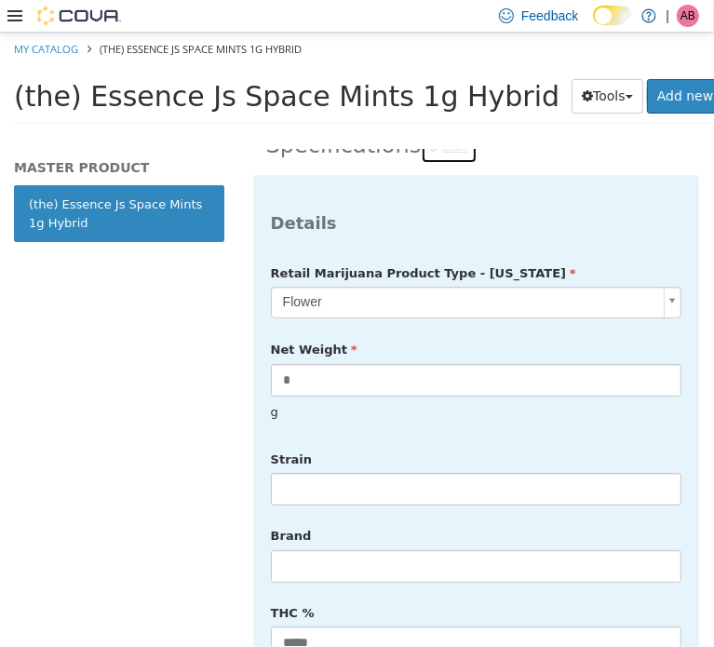
scroll to position [534, 0]
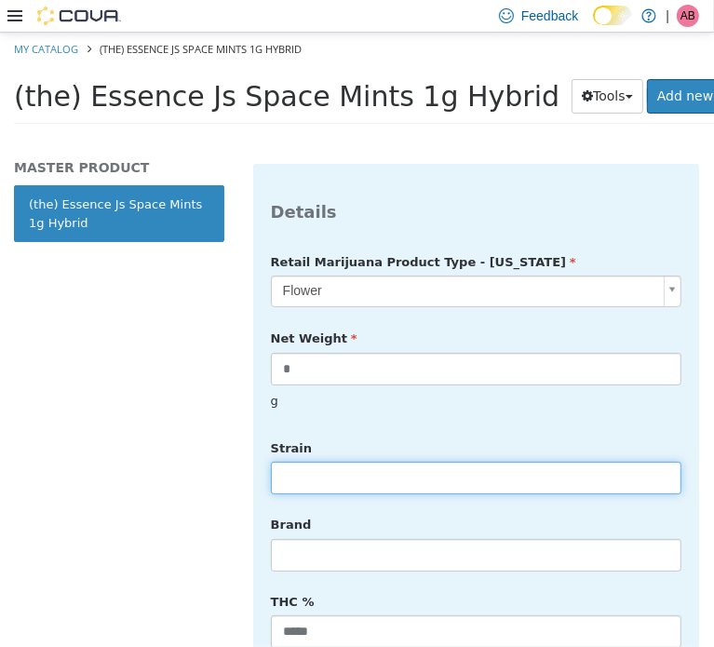
drag, startPoint x: 352, startPoint y: 457, endPoint x: 358, endPoint y: 442, distance: 15.9
click at [356, 461] on input "text" at bounding box center [476, 477] width 411 height 33
type input "******"
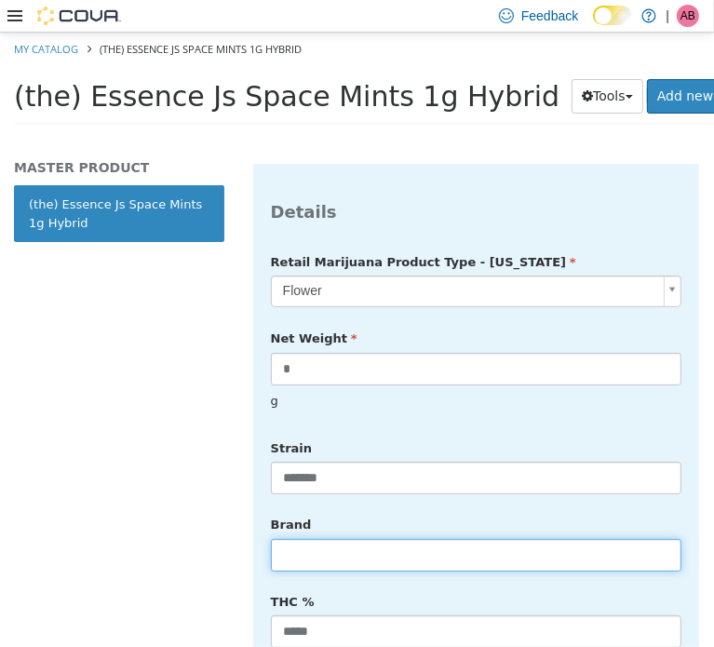
click at [380, 541] on input "text" at bounding box center [476, 554] width 411 height 33
type input "**********"
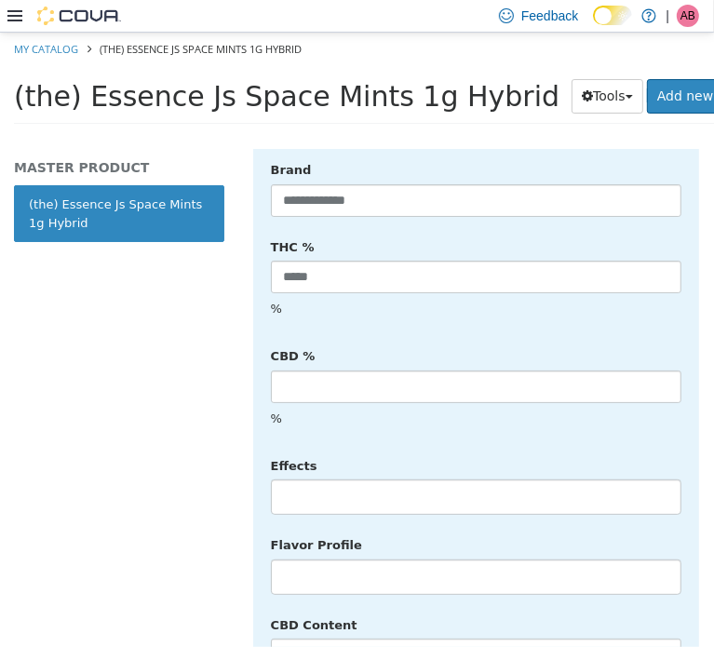
scroll to position [906, 0]
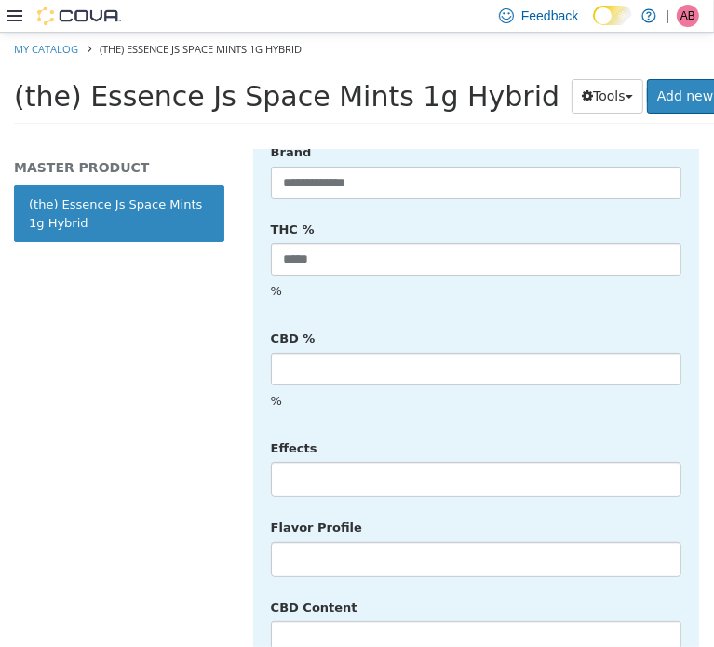
click at [397, 464] on li at bounding box center [476, 479] width 409 height 30
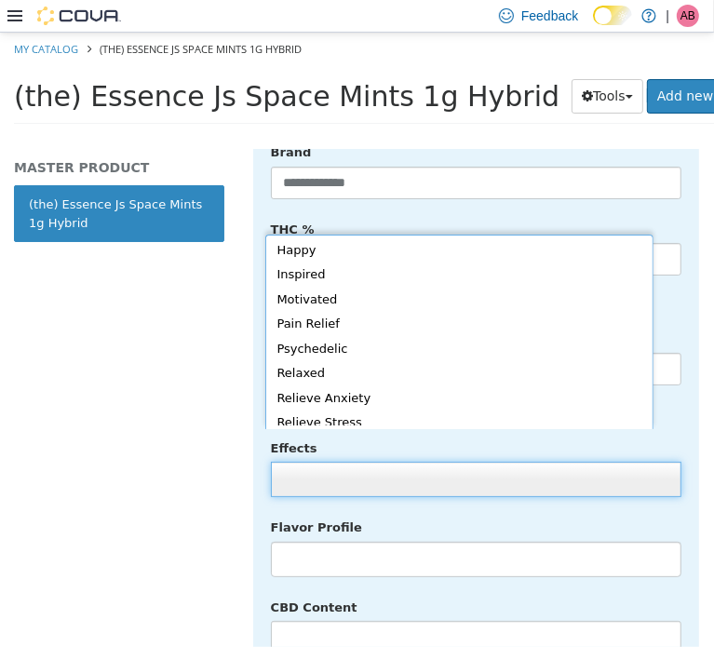
scroll to position [406, 0]
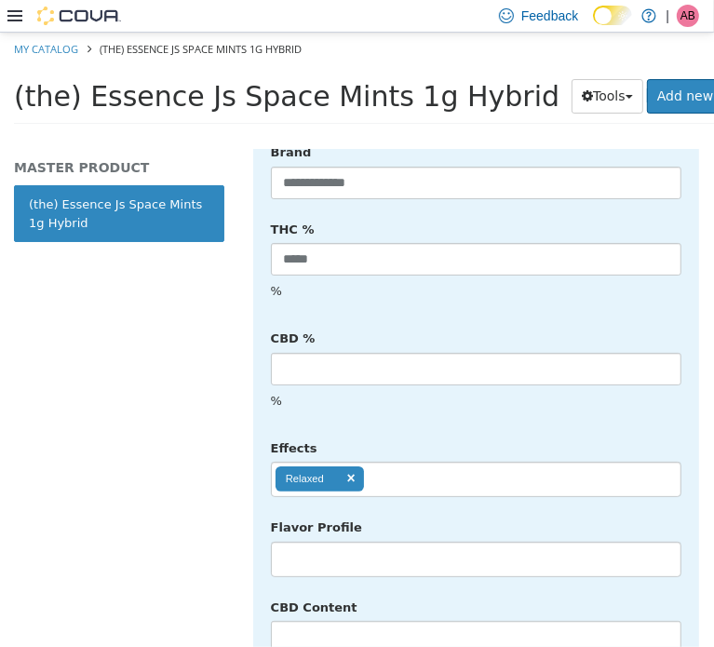
click at [452, 461] on ul "Relaxed" at bounding box center [476, 478] width 411 height 35
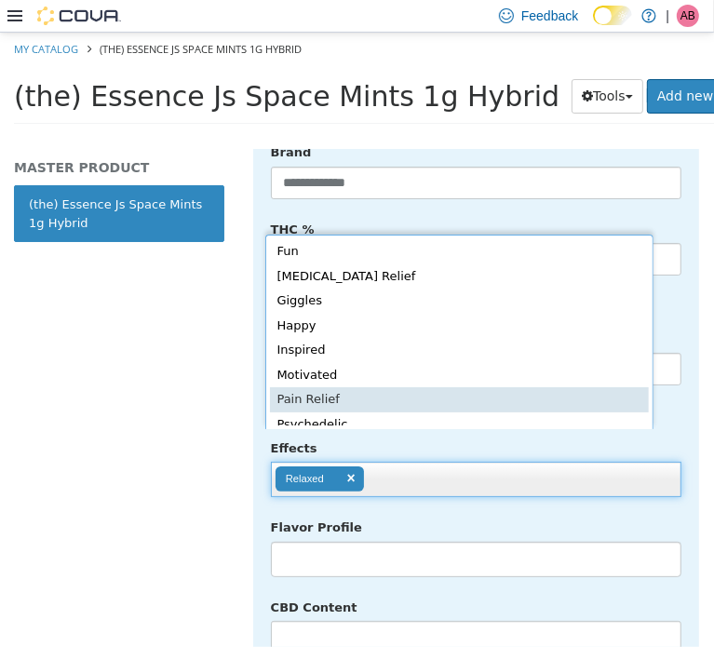
scroll to position [381, 0]
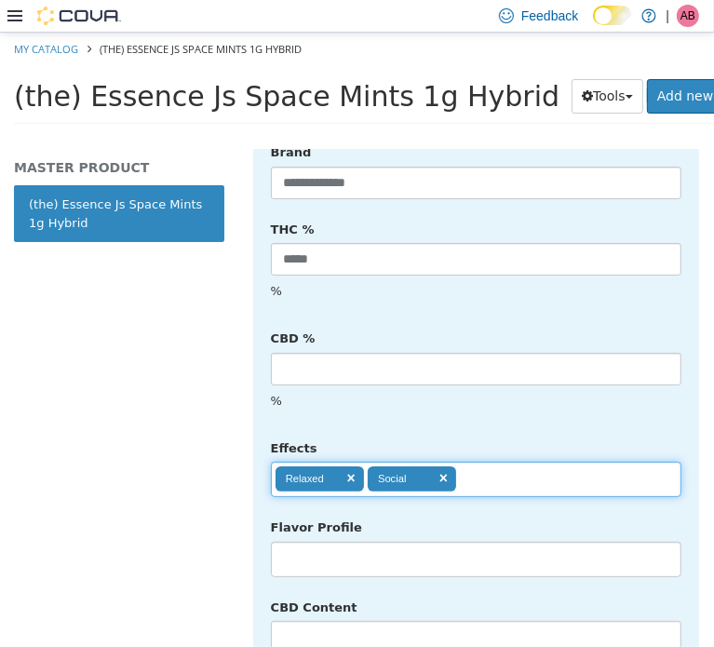
click at [500, 461] on ul "Relaxed Social" at bounding box center [476, 478] width 411 height 35
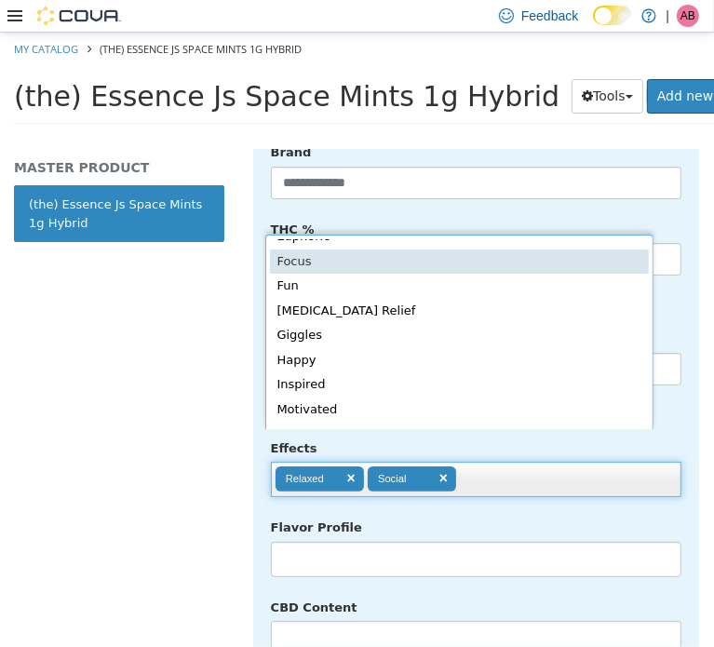
scroll to position [190, 0]
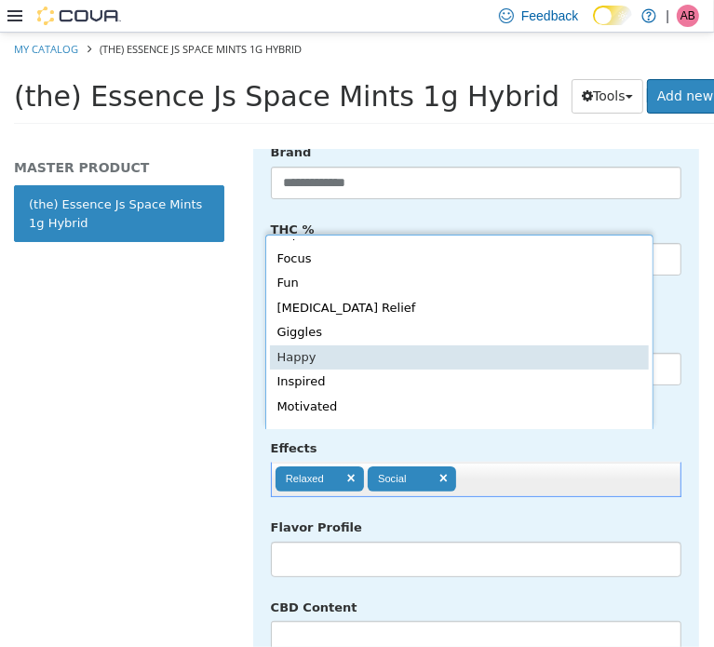
type input "**********"
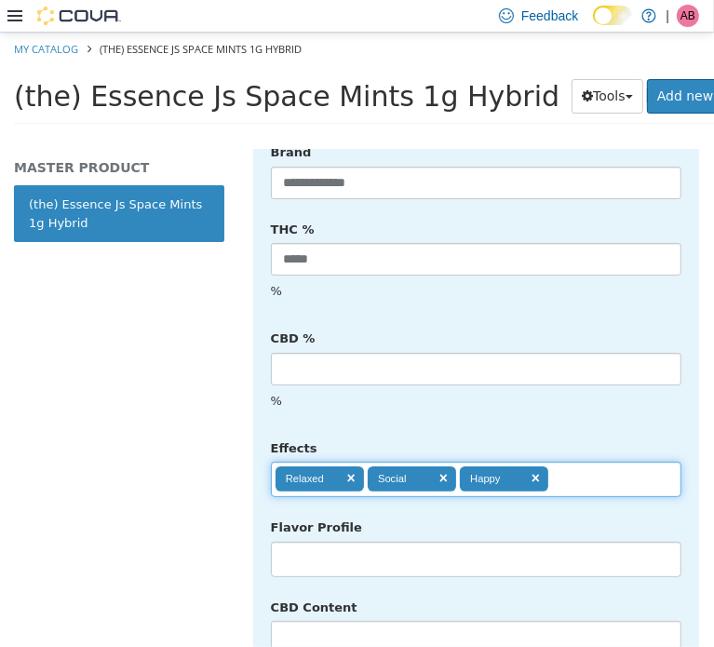
click at [371, 544] on li at bounding box center [476, 559] width 409 height 30
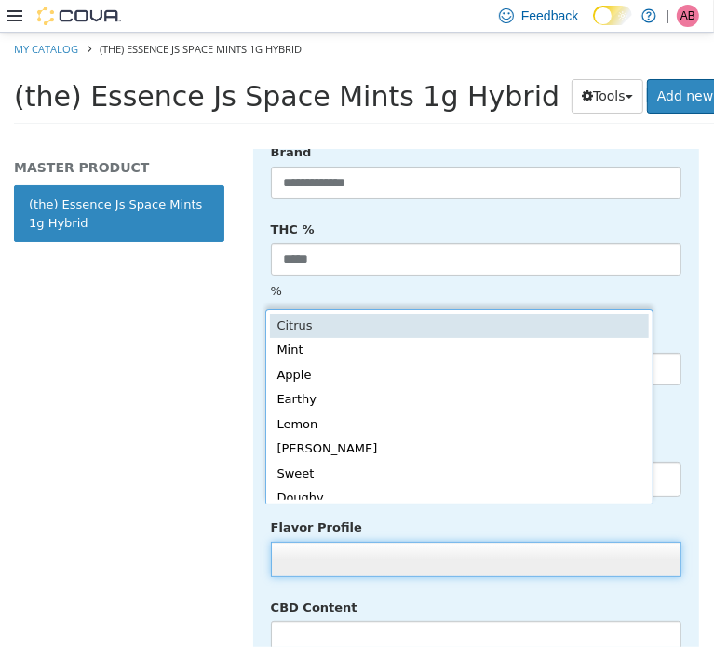
scroll to position [4, 0]
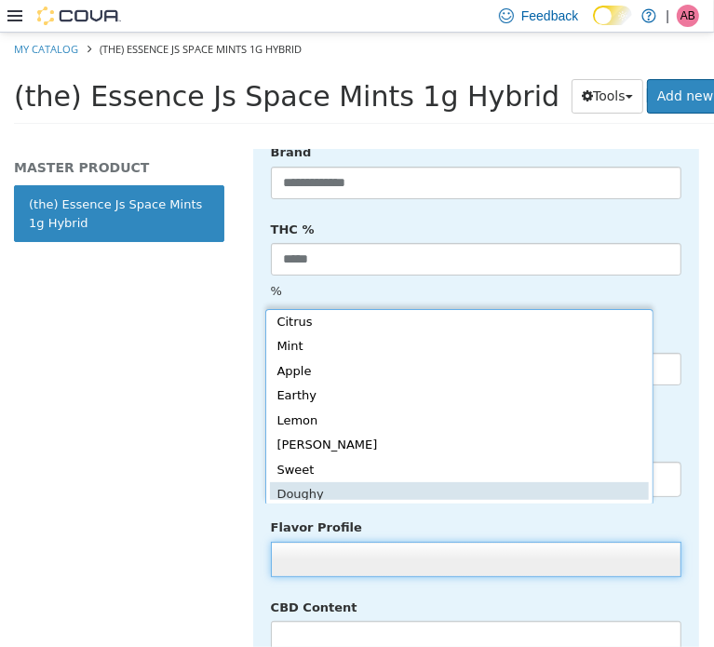
click at [370, 501] on div "Citrus Mint Apple Earthy Lemon Berry Sweet Doughy Gas Pine Candy Strawberry Ban…" at bounding box center [459, 405] width 388 height 195
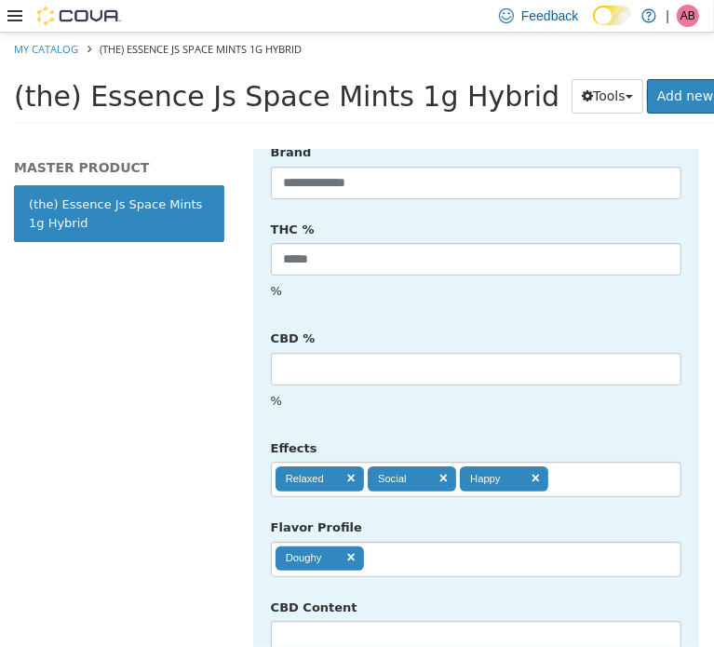
click at [420, 541] on ul "Doughy" at bounding box center [476, 558] width 411 height 35
click at [496, 541] on ul "Doughy Earthy" at bounding box center [476, 558] width 411 height 35
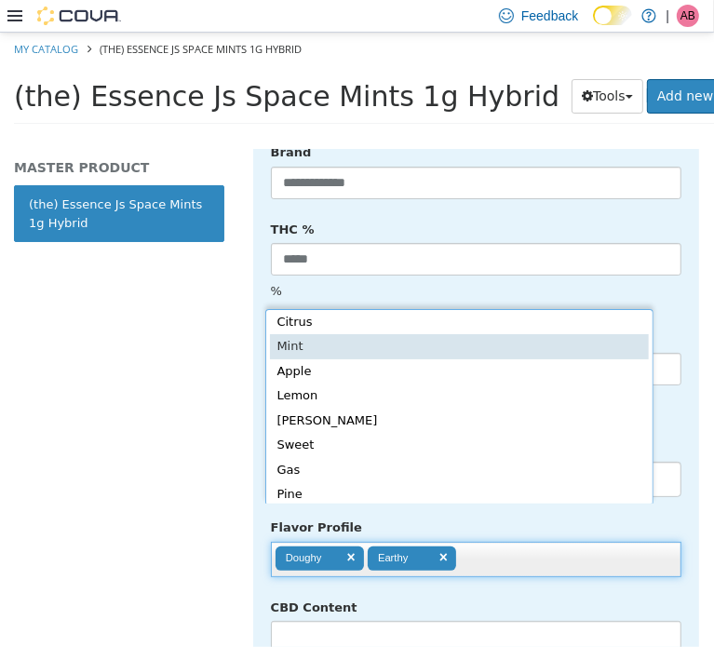
type input "**********"
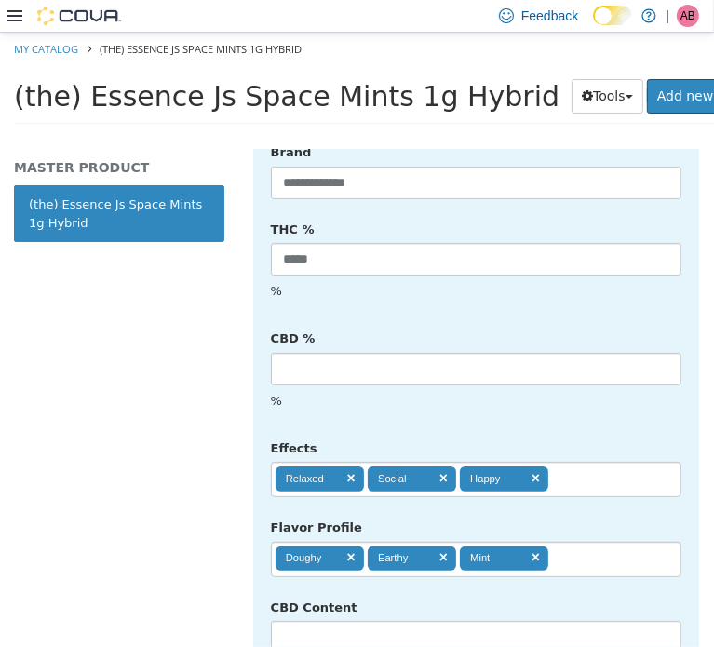
click at [681, 511] on div "**********" at bounding box center [476, 544] width 439 height 66
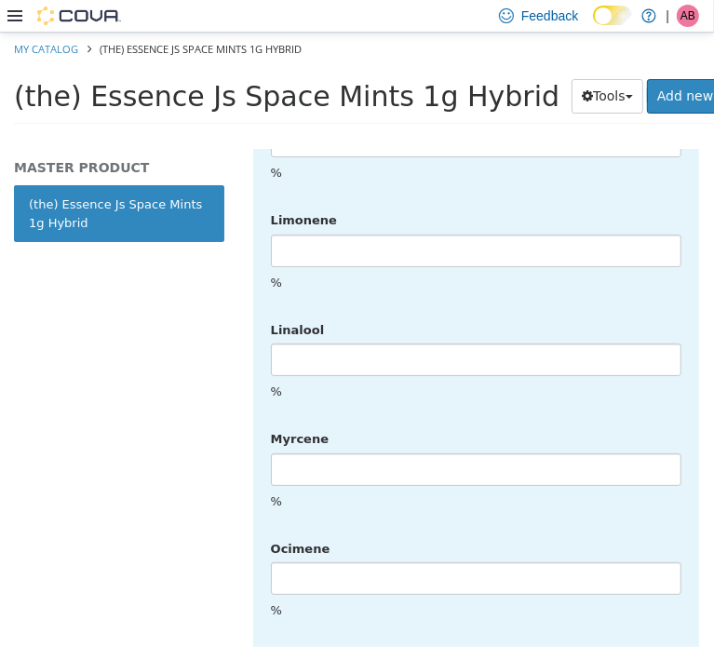
scroll to position [4791, 0]
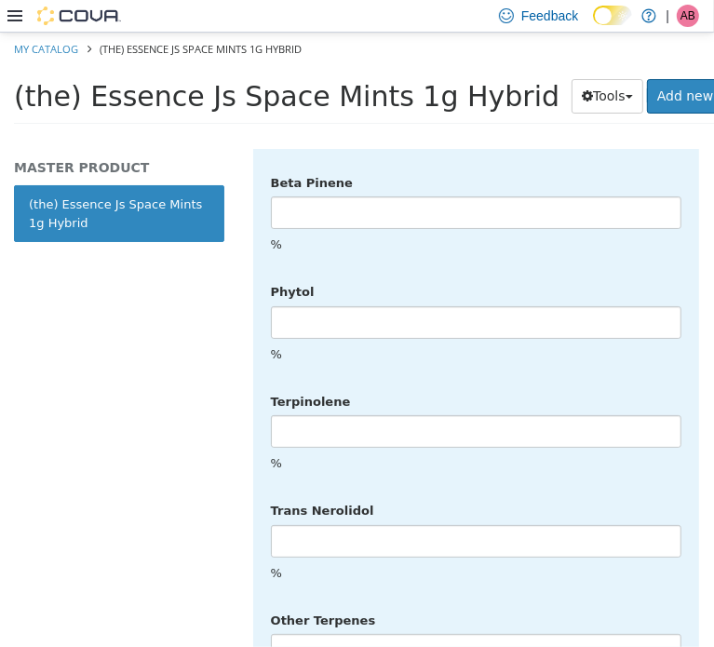
drag, startPoint x: 636, startPoint y: 591, endPoint x: 653, endPoint y: 591, distance: 16.8
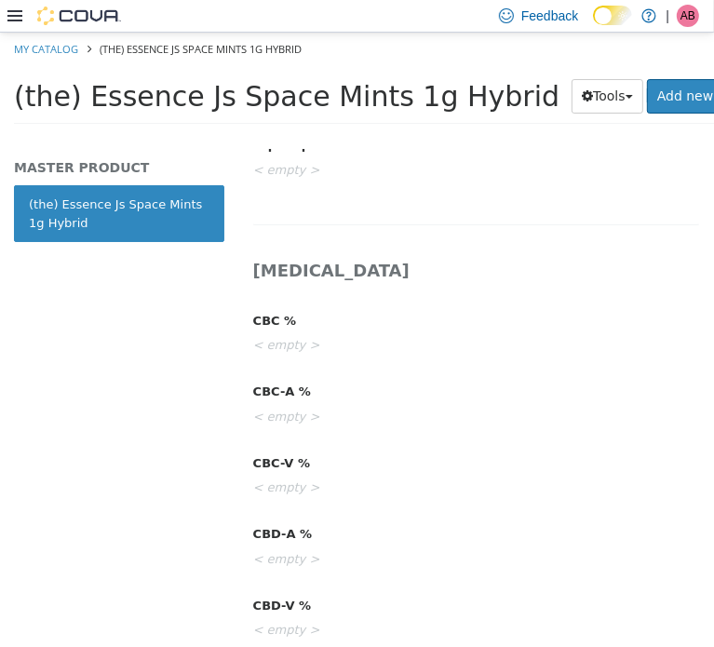
scroll to position [0, 0]
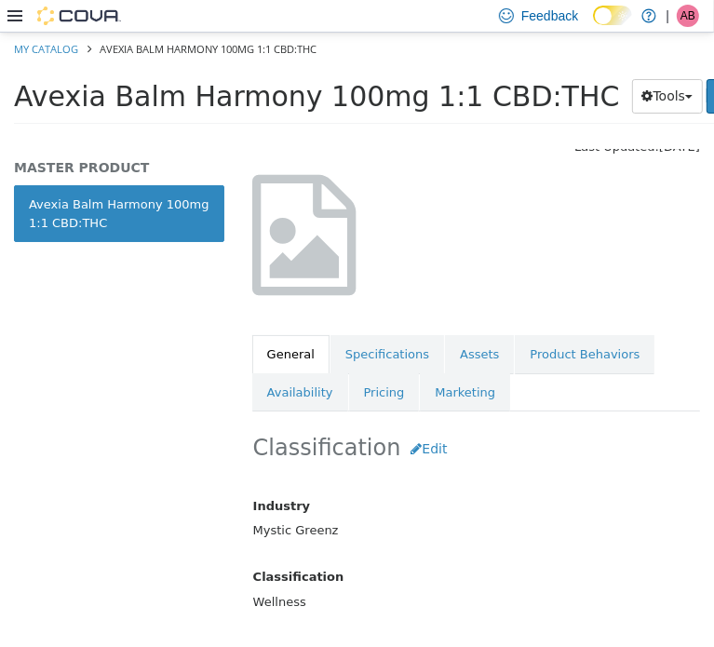
scroll to position [124, 0]
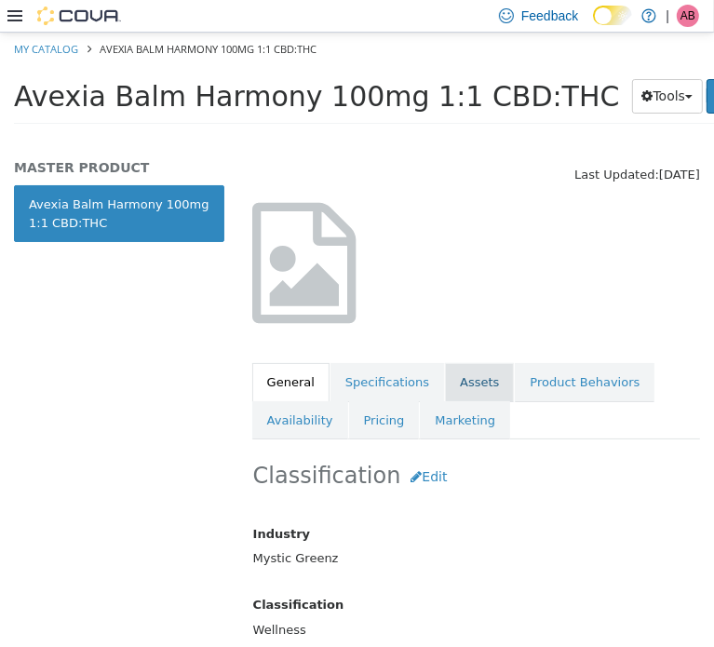
click at [463, 373] on link "Assets" at bounding box center [479, 381] width 69 height 39
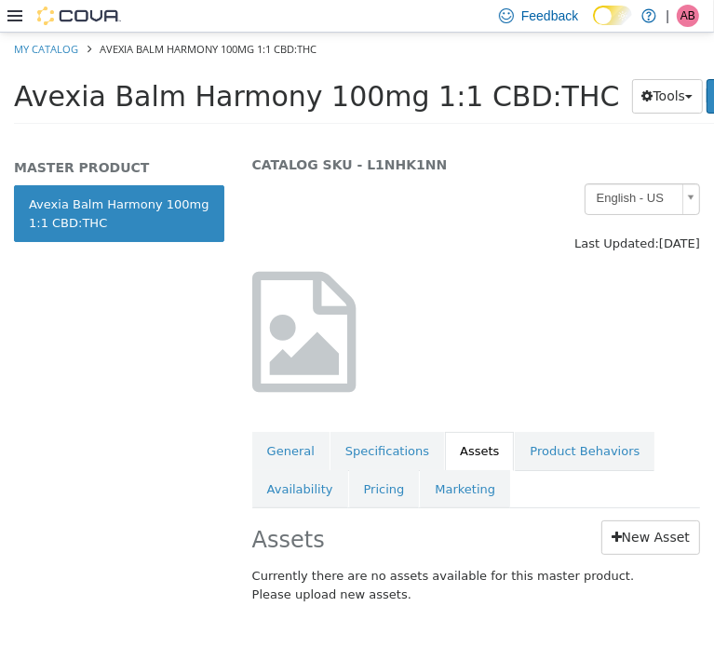
scroll to position [67, 0]
click at [633, 524] on link "New Asset" at bounding box center [651, 537] width 99 height 34
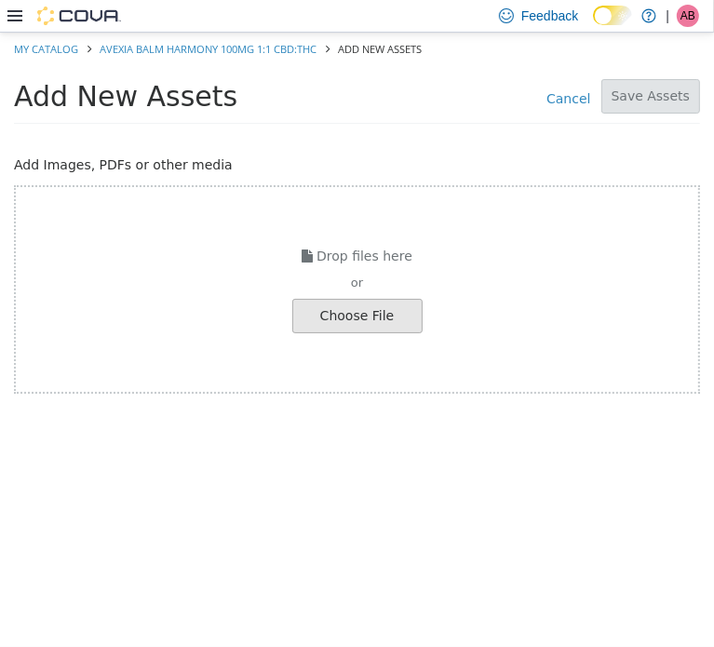
click at [577, 102] on link "Cancel" at bounding box center [568, 95] width 64 height 28
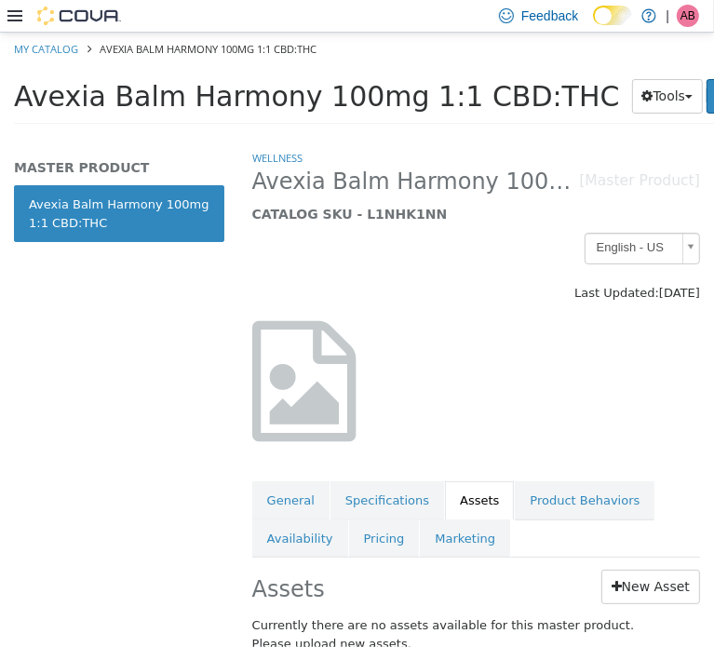
click at [295, 97] on span "Avexia Balm Harmony 100mg 1:1 CBD:THC" at bounding box center [317, 95] width 606 height 33
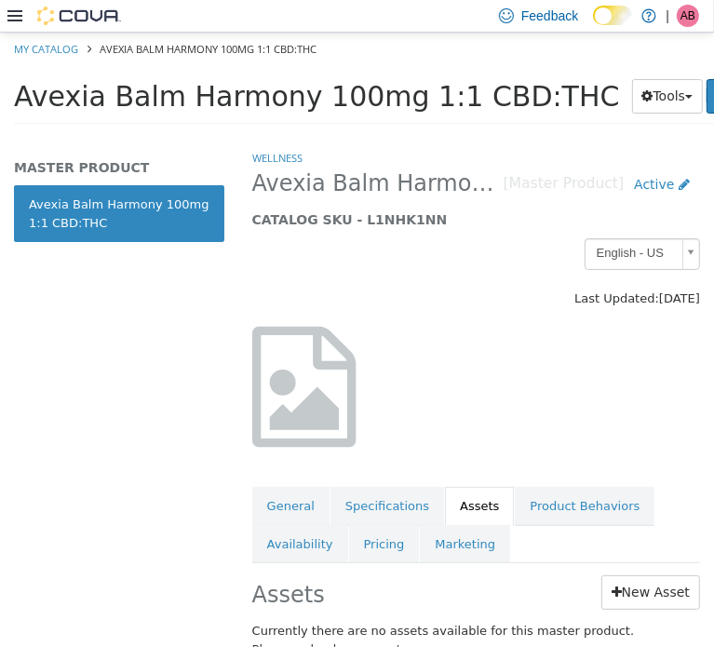
click at [293, 96] on span "Avexia Balm Harmony 100mg 1:1 CBD:THC" at bounding box center [317, 95] width 606 height 33
drag, startPoint x: 292, startPoint y: 96, endPoint x: 260, endPoint y: 92, distance: 31.9
click at [258, 92] on span "Avexia Balm Harmony 100mg 1:1 CBD:THC" at bounding box center [317, 95] width 606 height 33
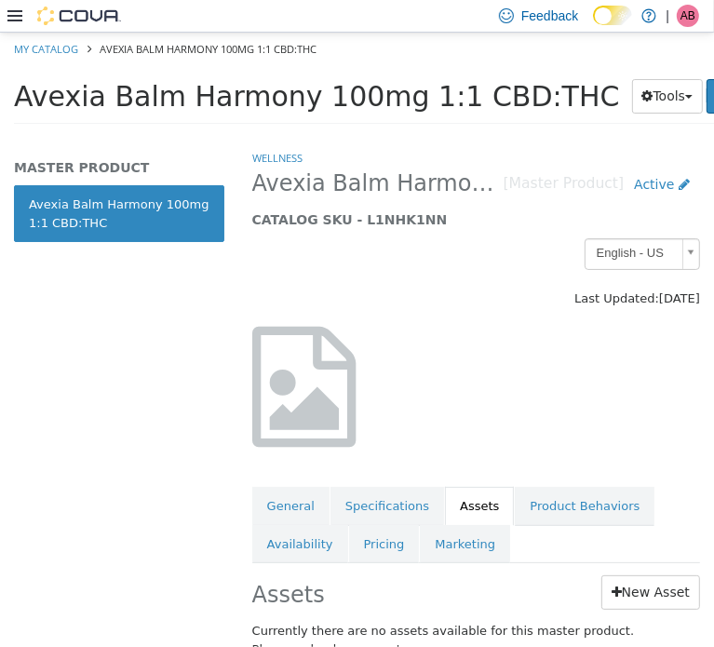
click at [260, 92] on span "Avexia Balm Harmony 100mg 1:1 CBD:THC" at bounding box center [317, 95] width 606 height 33
click at [261, 92] on span "Avexia Balm Harmony 100mg 1:1 CBD:THC" at bounding box center [317, 95] width 606 height 33
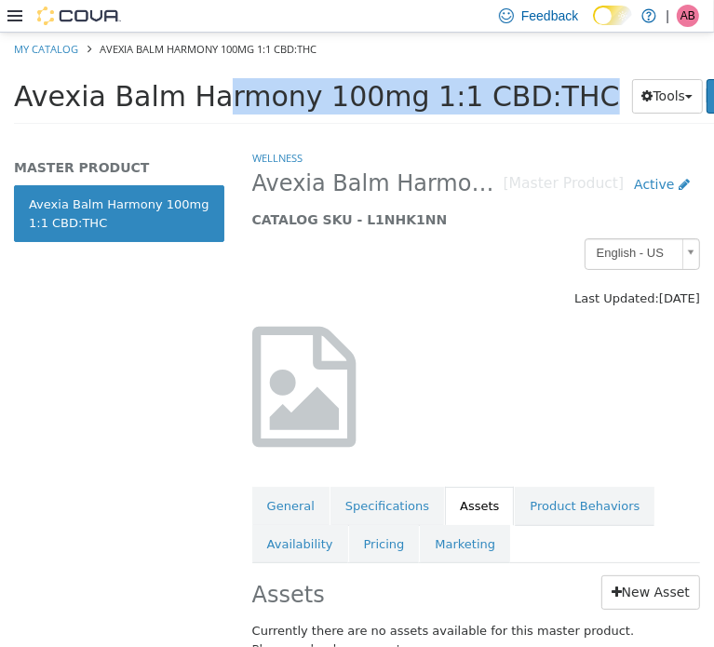
click at [262, 94] on span "Avexia Balm Harmony 100mg 1:1 CBD:THC" at bounding box center [317, 95] width 606 height 33
copy div "Avexia Balm Harmony 100mg 1:1 CBD:THC Tools Clone Print Labels"
click at [637, 587] on link "New Asset" at bounding box center [651, 592] width 99 height 34
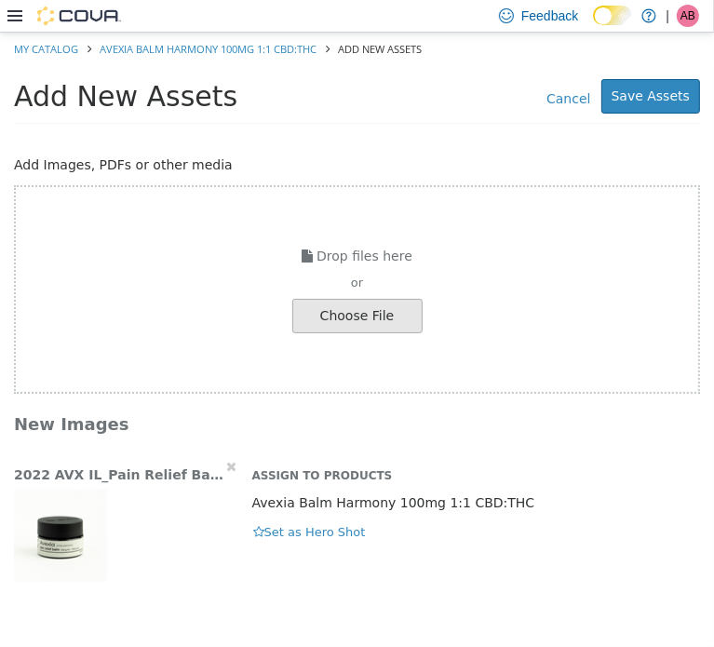
click at [74, 532] on img "button" at bounding box center [60, 534] width 93 height 93
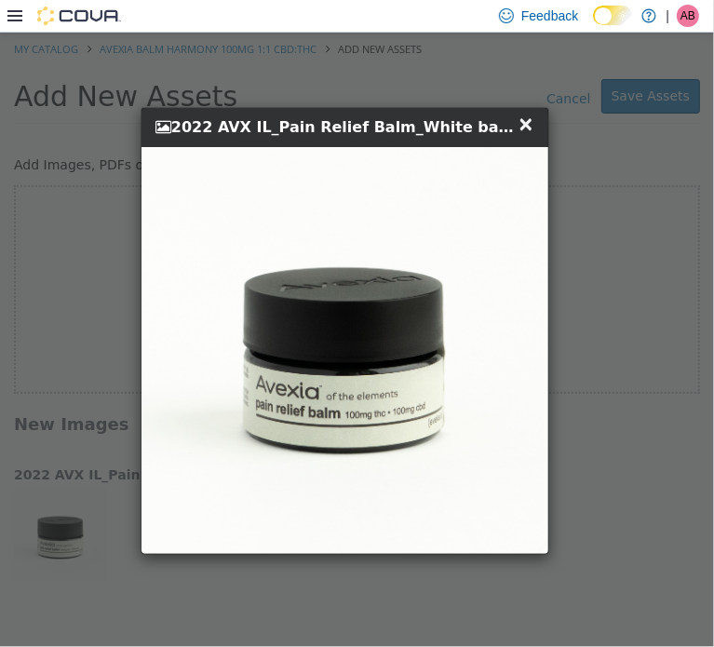
click at [533, 129] on span "×" at bounding box center [526, 123] width 17 height 22
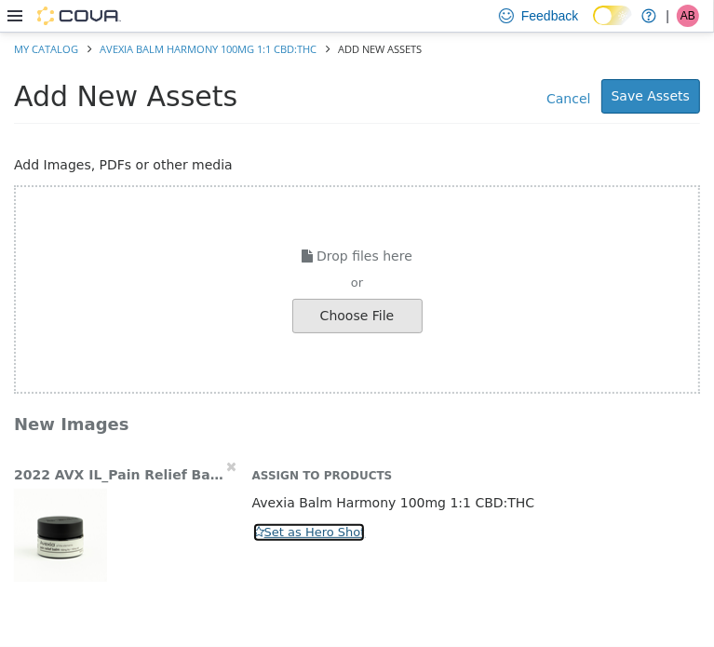
drag, startPoint x: 313, startPoint y: 529, endPoint x: 345, endPoint y: 520, distance: 33.0
click at [312, 529] on button "Set as Hero Shot" at bounding box center [309, 532] width 115 height 20
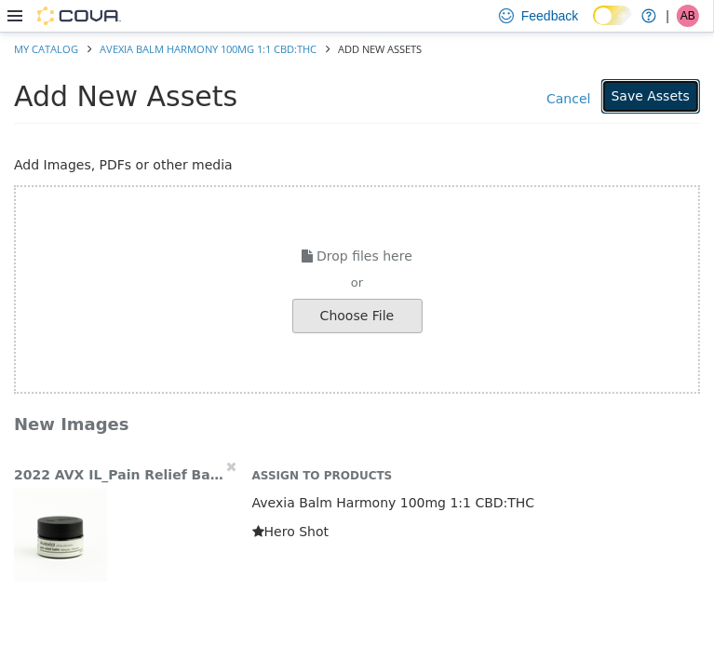
click at [651, 93] on button "Save Assets" at bounding box center [651, 95] width 99 height 34
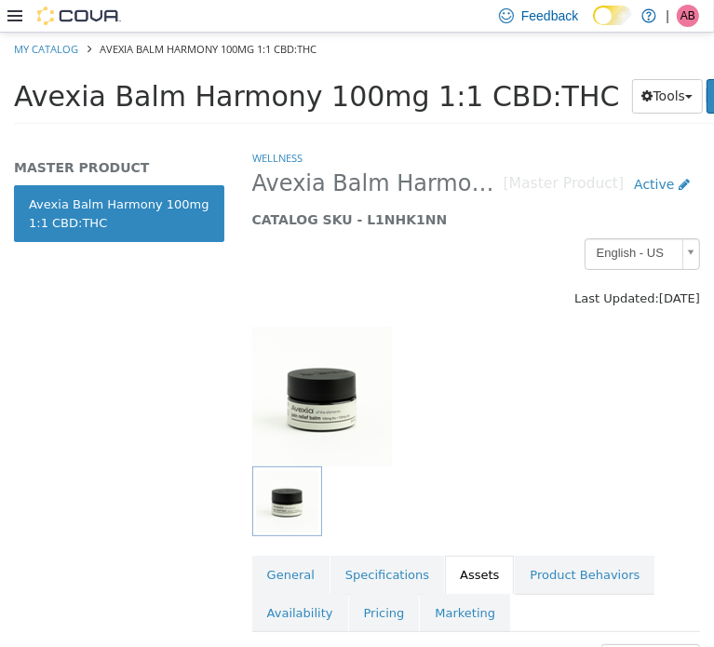
click at [238, 95] on span "Avexia Balm Harmony 100mg 1:1 CBD:THC" at bounding box center [317, 95] width 606 height 33
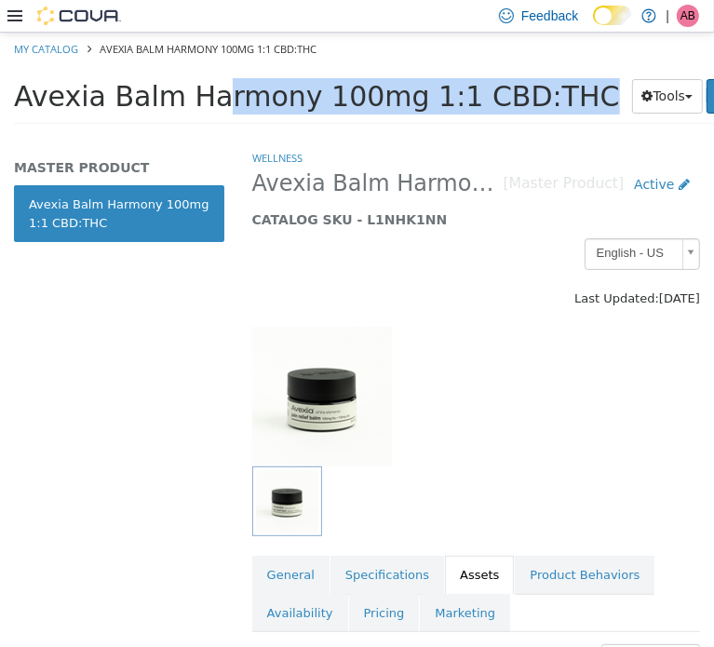
click at [238, 95] on span "Avexia Balm Harmony 100mg 1:1 CBD:THC" at bounding box center [317, 95] width 606 height 33
copy div "Avexia Balm Harmony 100mg 1:1 CBD:THC Tools Clone Print Labels"
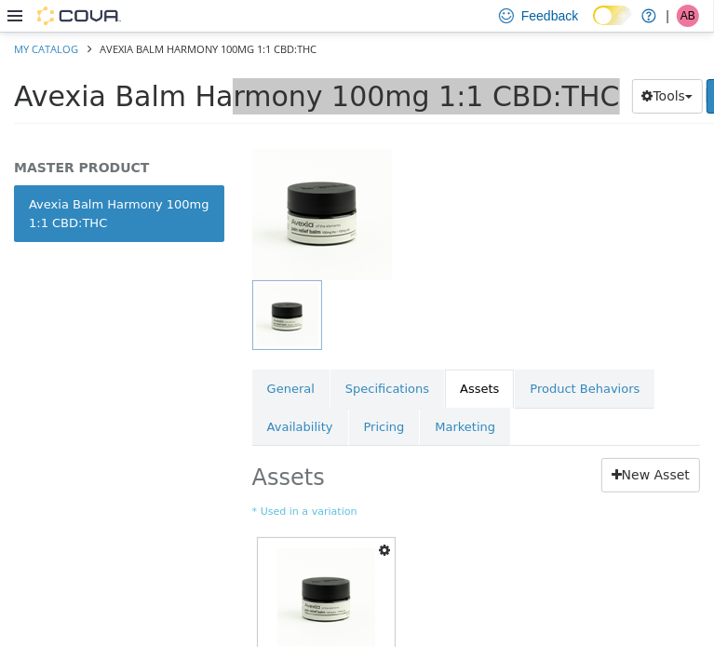
scroll to position [288, 0]
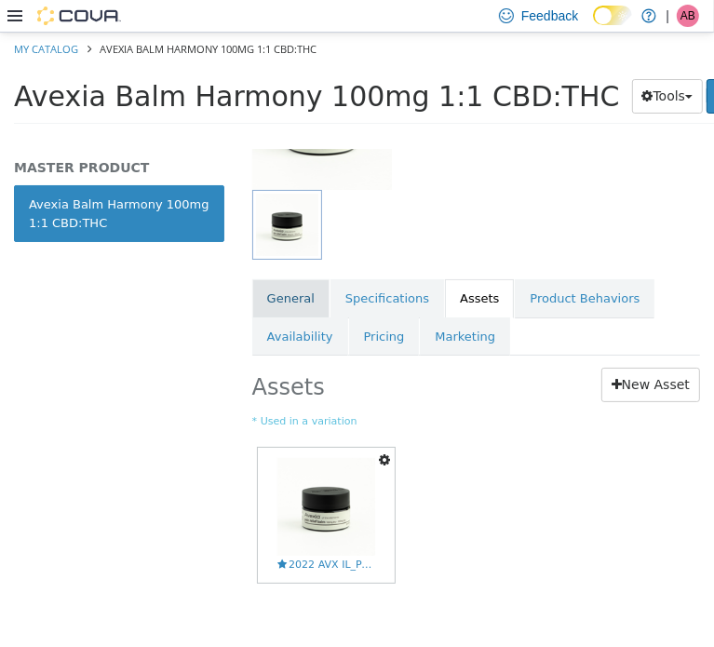
click at [287, 282] on link "General" at bounding box center [290, 297] width 77 height 39
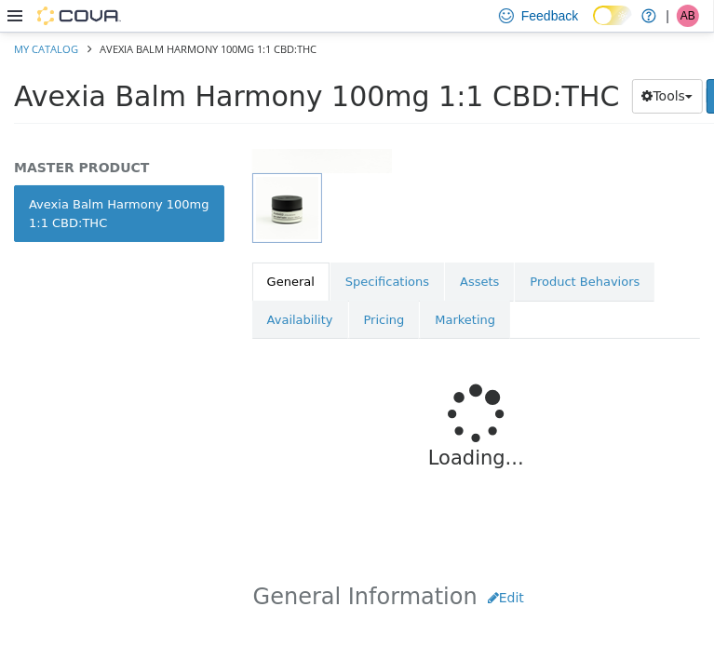
drag, startPoint x: 491, startPoint y: 376, endPoint x: 496, endPoint y: 364, distance: 13.0
click at [496, 371] on div "Loading..." at bounding box center [476, 435] width 448 height 194
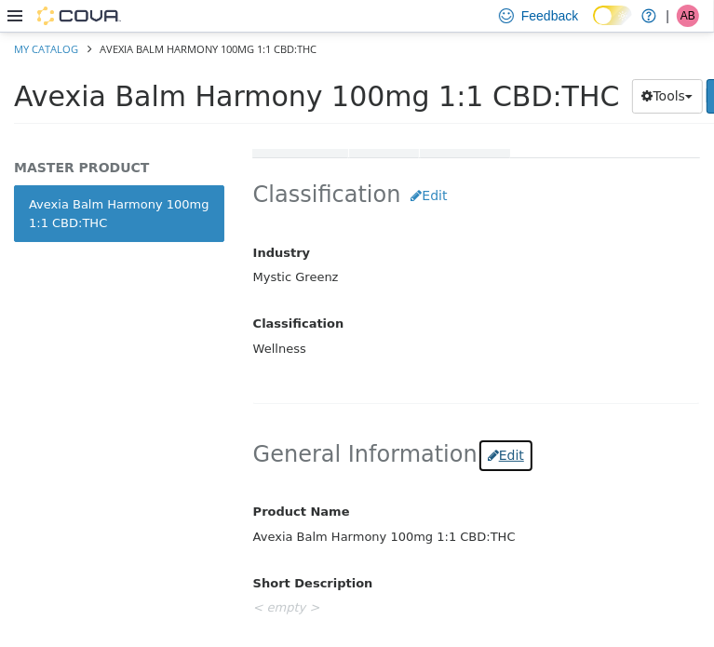
click at [478, 441] on button "Edit" at bounding box center [506, 455] width 57 height 34
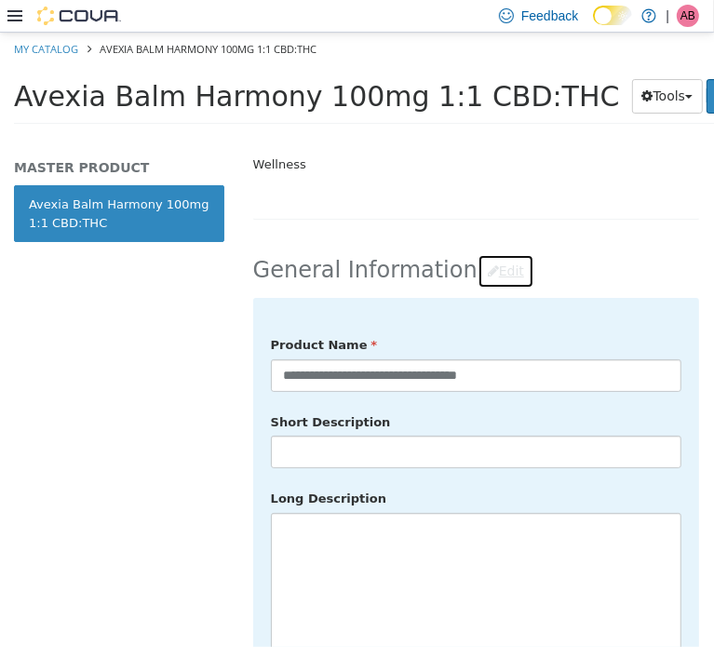
scroll to position [660, 0]
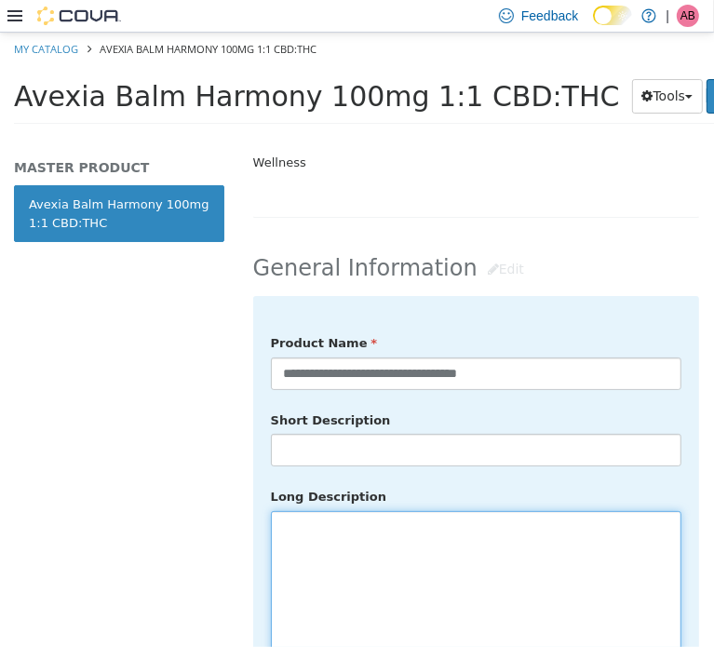
click at [360, 544] on textarea at bounding box center [476, 614] width 411 height 209
paste textarea "**********"
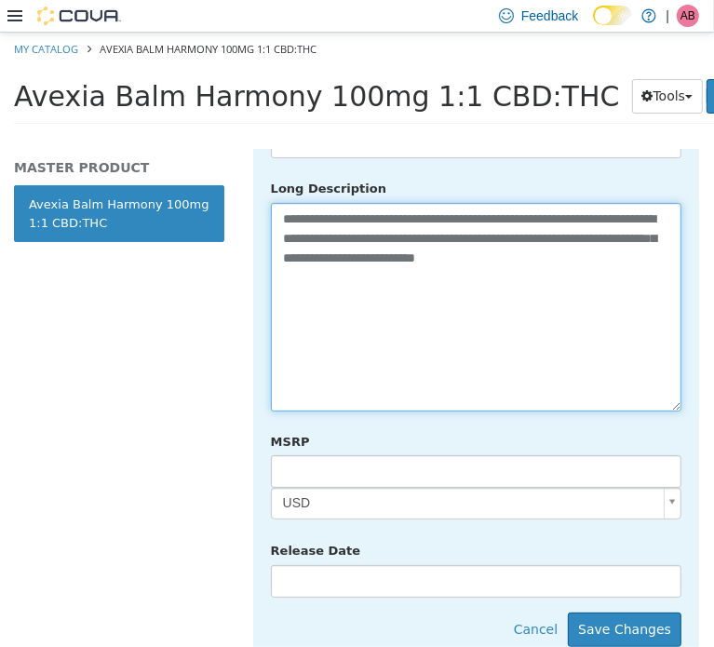
scroll to position [971, 0]
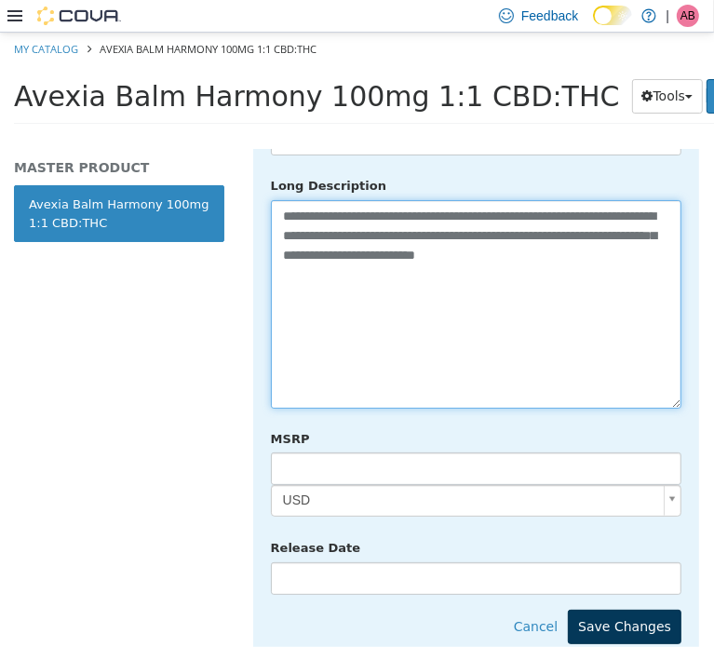
type textarea "**********"
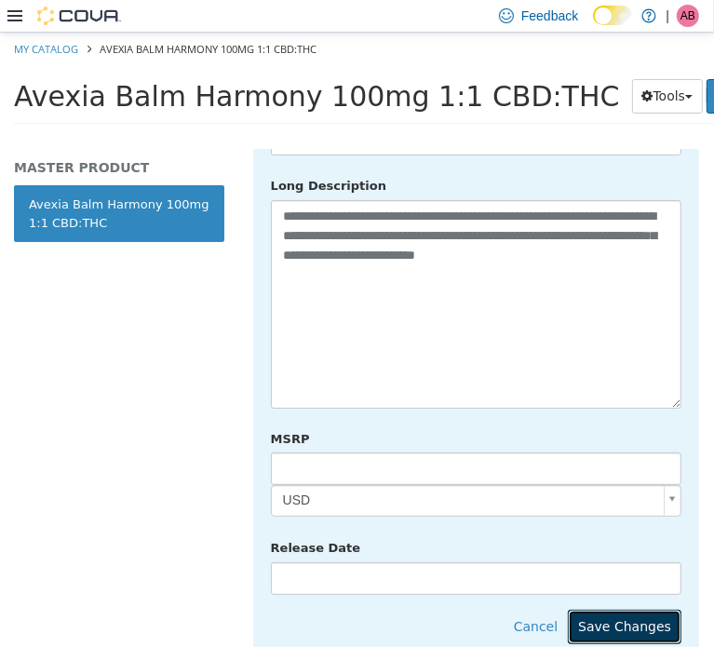
click at [619, 609] on button "Save Changes" at bounding box center [625, 626] width 114 height 34
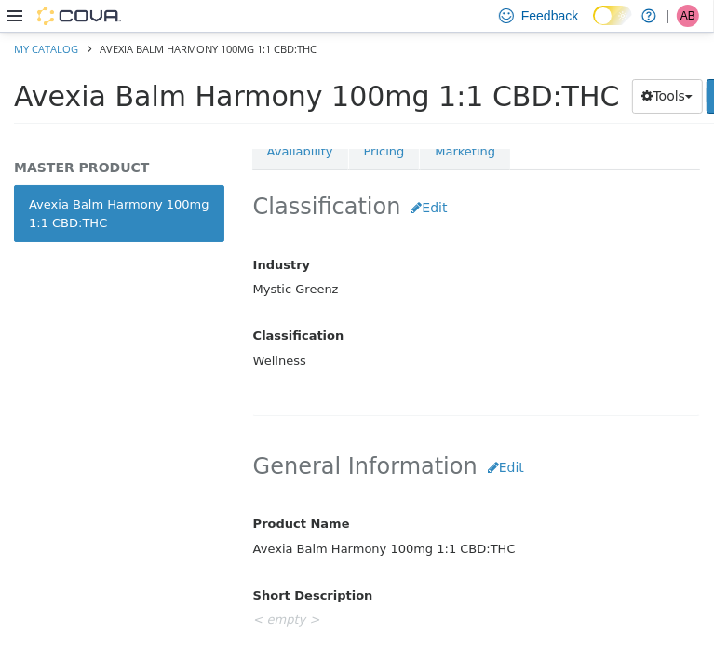
scroll to position [381, 0]
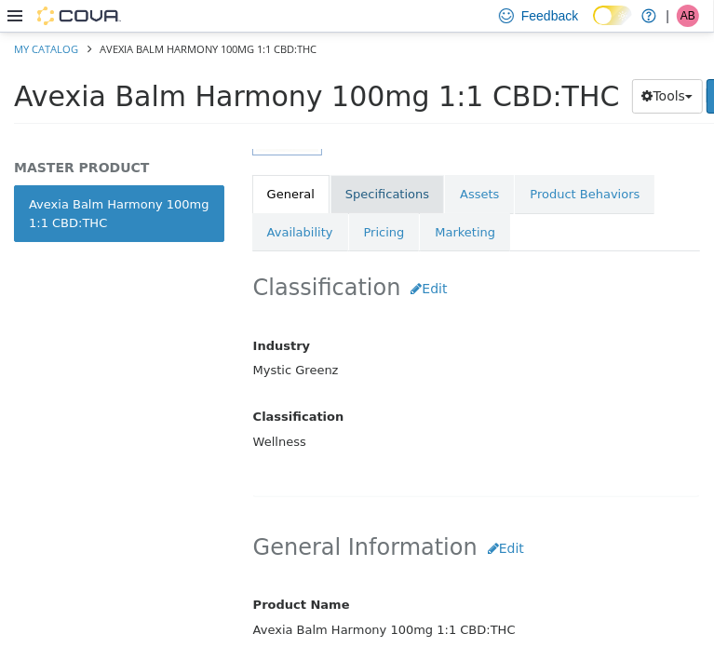
click at [388, 189] on link "Specifications" at bounding box center [388, 193] width 114 height 39
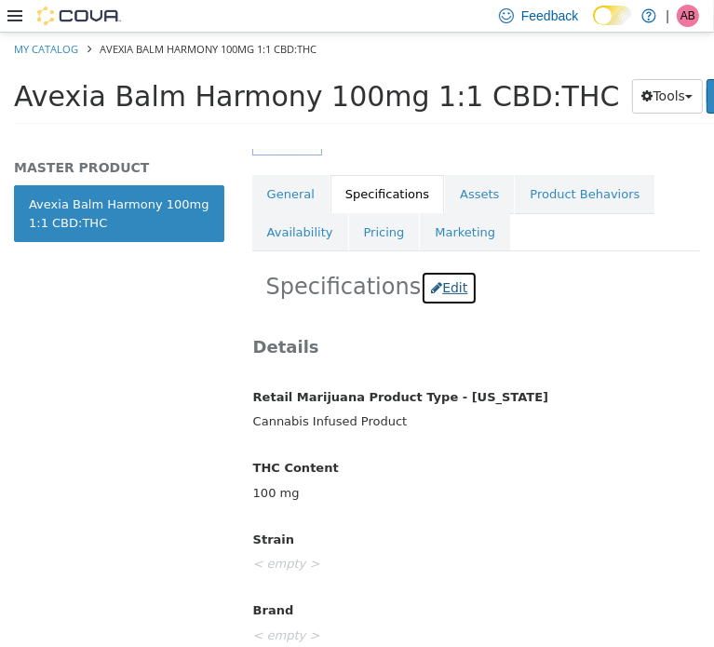
click at [428, 286] on button "Edit" at bounding box center [449, 287] width 57 height 34
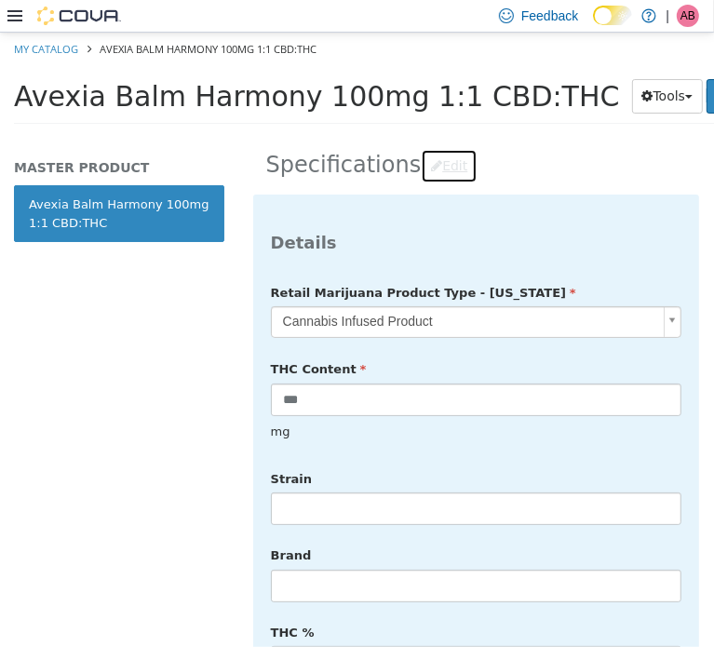
scroll to position [506, 0]
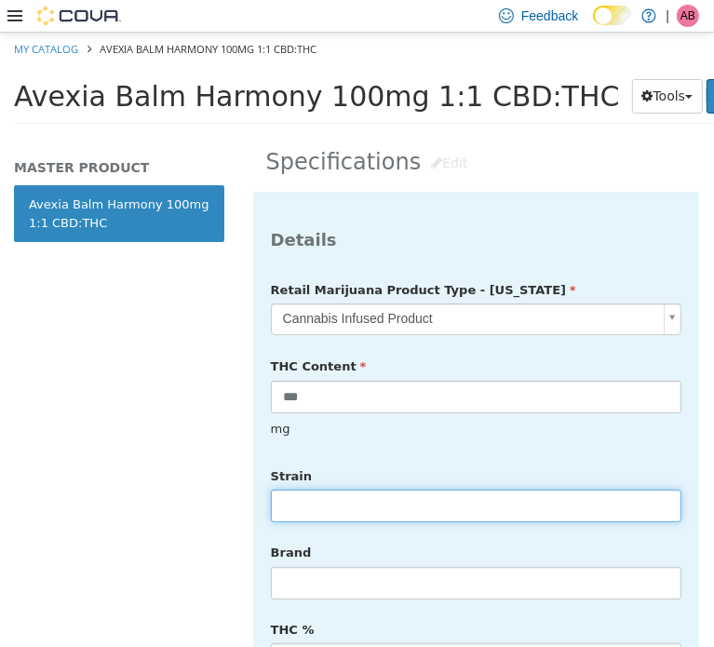
click at [332, 489] on input "text" at bounding box center [476, 505] width 411 height 33
type input "******"
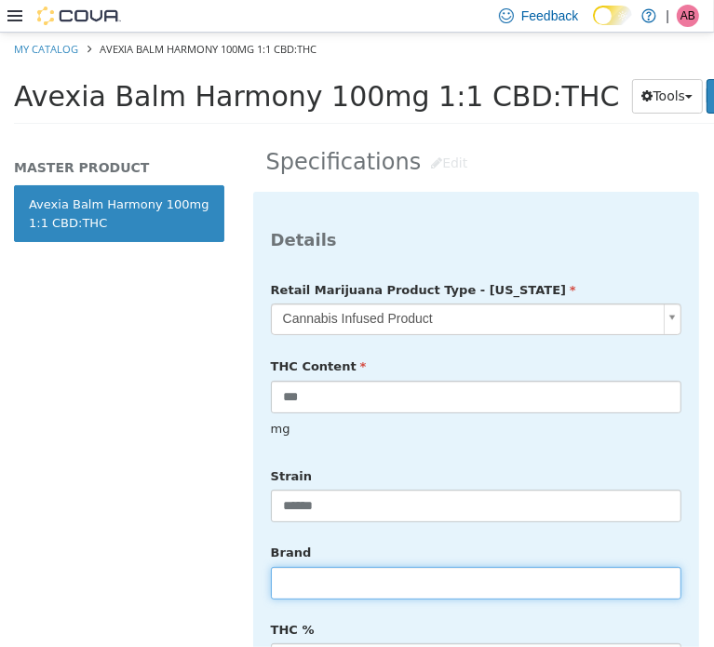
click at [300, 566] on input "text" at bounding box center [476, 582] width 411 height 33
type input "******"
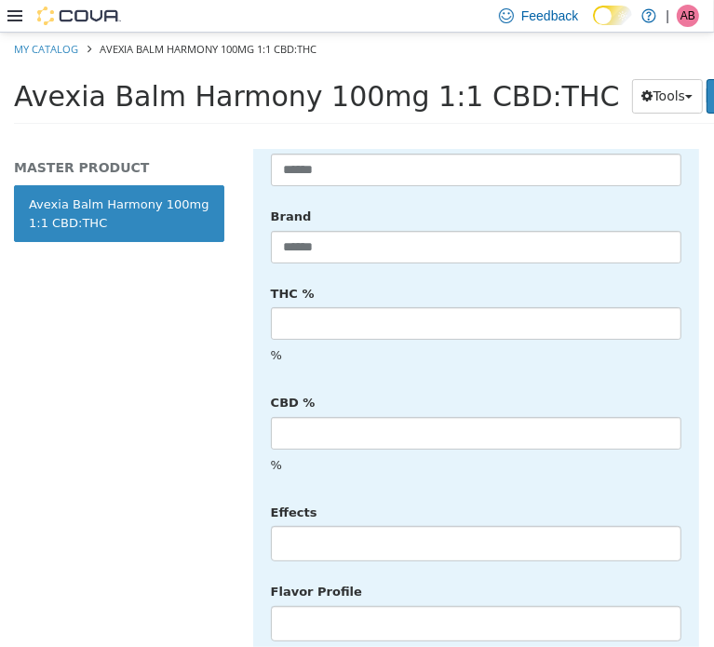
scroll to position [878, 0]
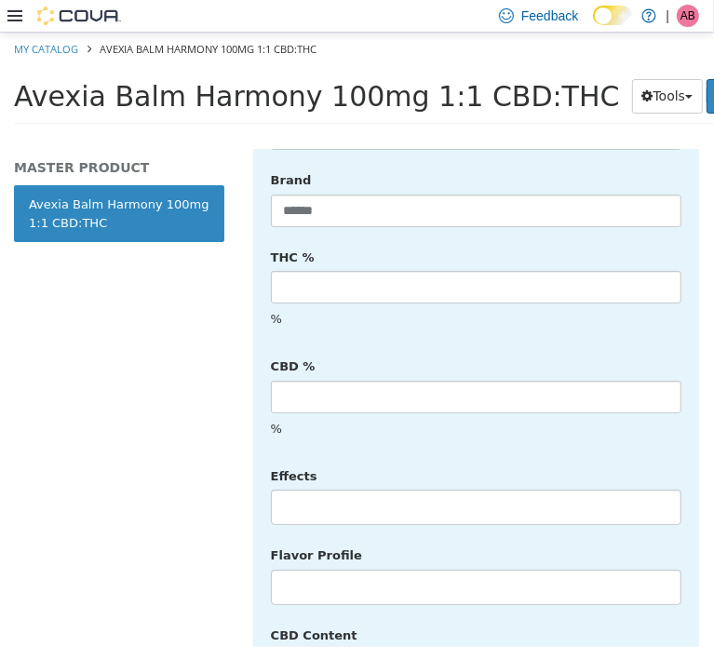
click at [354, 492] on li at bounding box center [476, 507] width 409 height 30
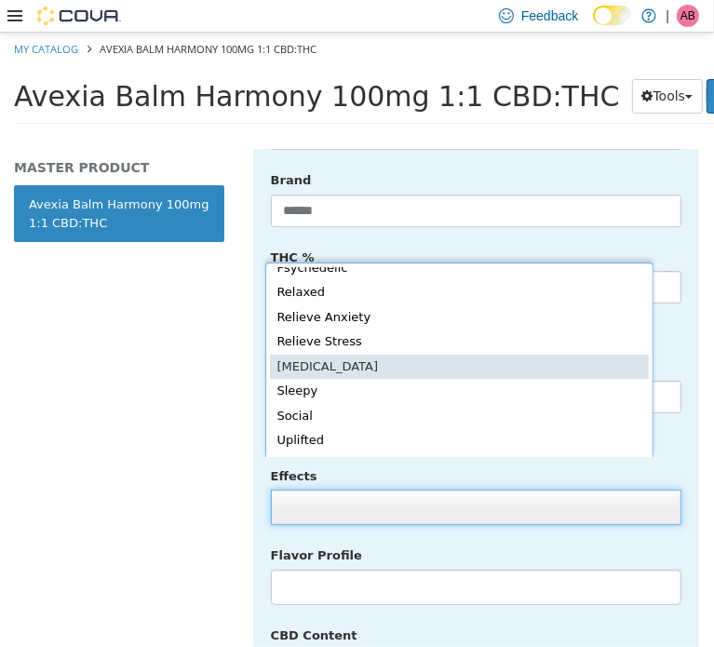
scroll to position [344, 0]
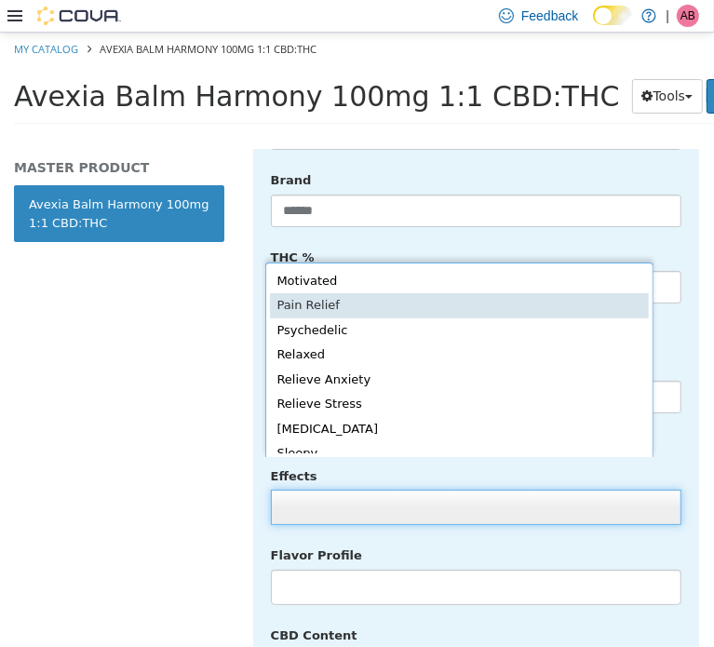
type input "**********"
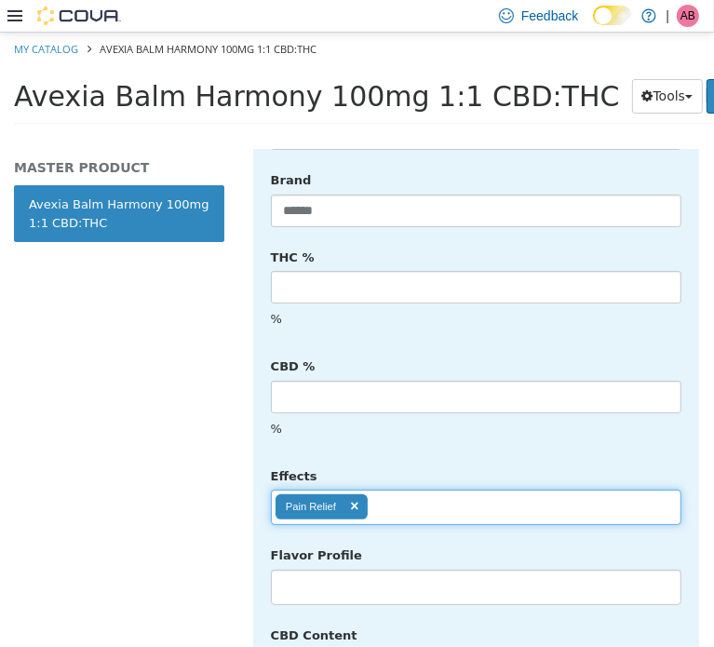
click at [590, 539] on div "Flavor Profile No matches found No matches found" at bounding box center [476, 572] width 439 height 66
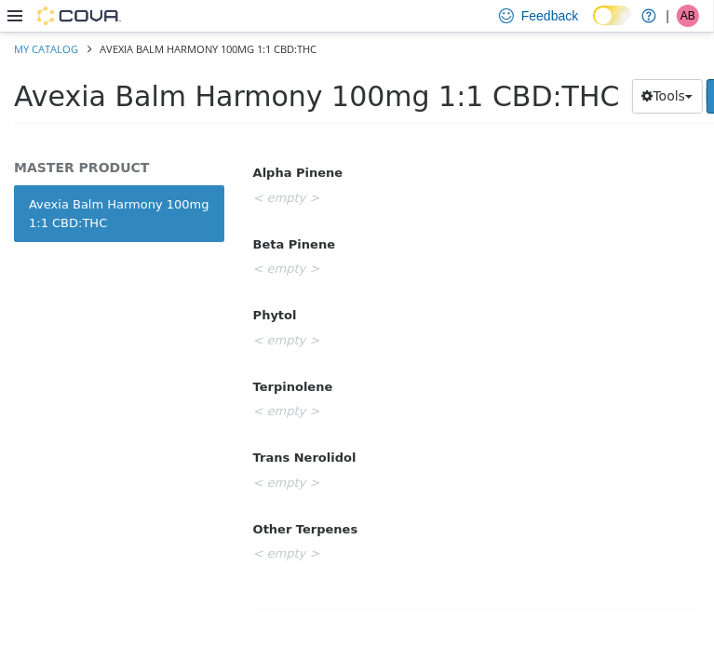
scroll to position [3390, 0]
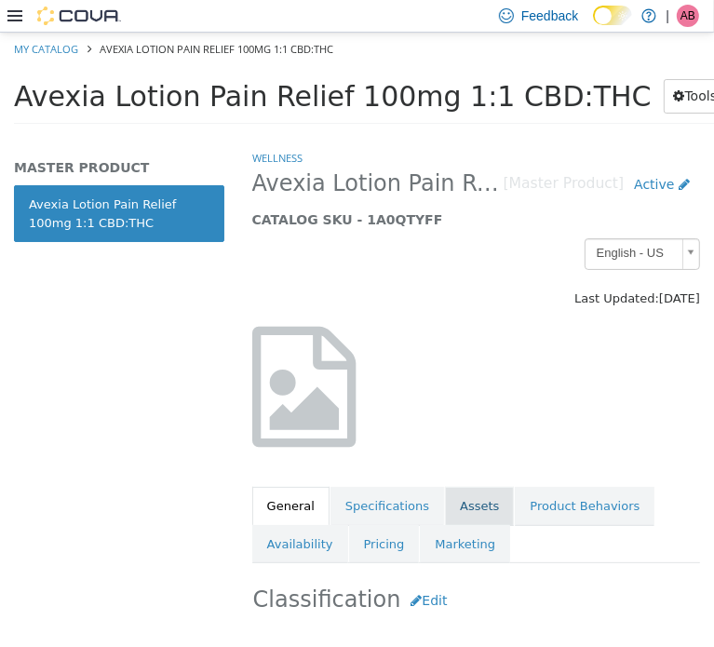
click at [451, 516] on link "Assets" at bounding box center [479, 505] width 69 height 39
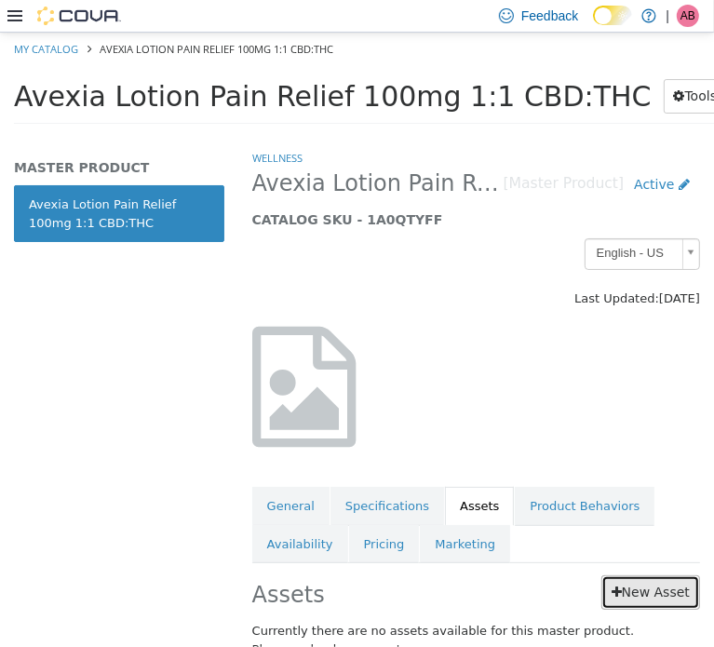
click at [647, 584] on link "New Asset" at bounding box center [651, 592] width 99 height 34
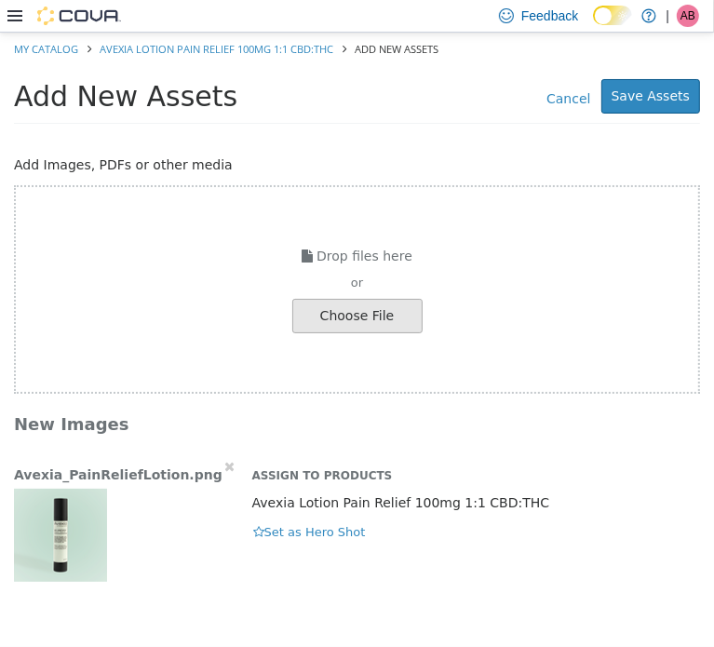
click at [70, 527] on img "button" at bounding box center [60, 534] width 93 height 93
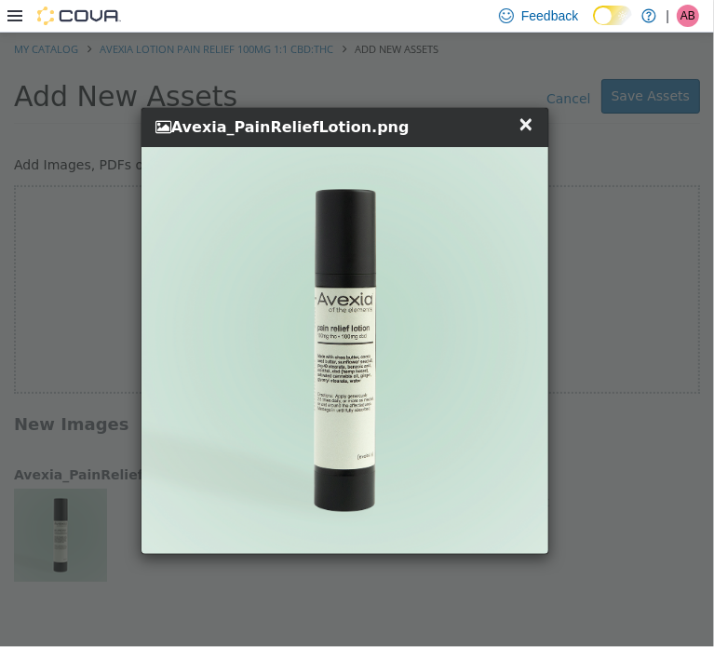
click at [526, 128] on span "×" at bounding box center [526, 123] width 17 height 22
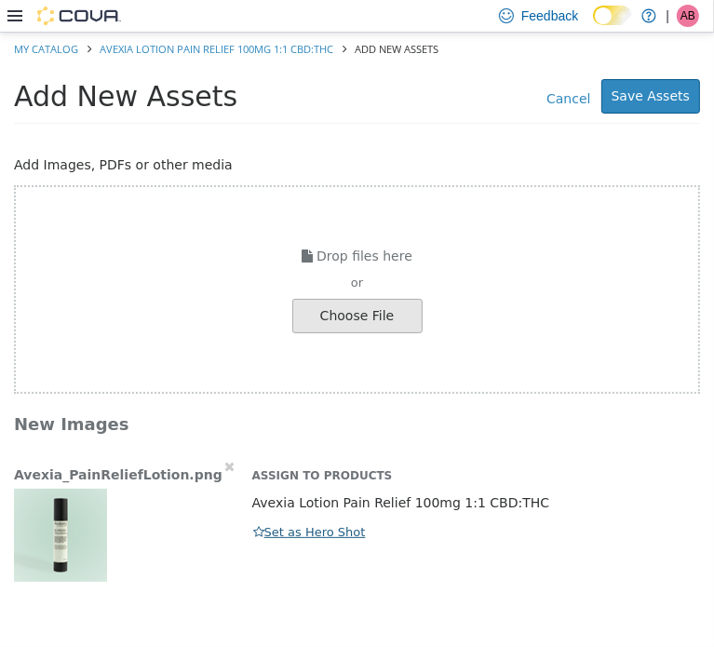
click at [268, 542] on div "Avexia_PainReliefLotion.png Assign to Products Avexia Lotion Pain Relief 100mg …" at bounding box center [357, 518] width 714 height 125
click at [289, 536] on button "Set as Hero Shot" at bounding box center [309, 532] width 115 height 20
click at [672, 103] on button "Save Assets" at bounding box center [651, 95] width 99 height 34
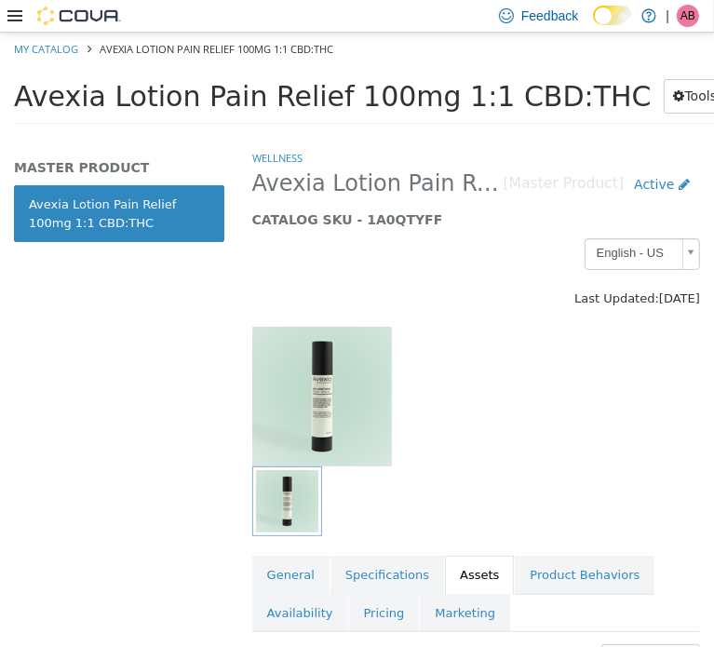
click at [321, 96] on span "Avexia Lotion Pain Relief 100mg 1:1 CBD:THC" at bounding box center [333, 95] width 638 height 33
click at [321, 93] on span "Avexia Lotion Pain Relief 100mg 1:1 CBD:THC" at bounding box center [333, 95] width 638 height 33
click at [321, 92] on span "Avexia Lotion Pain Relief 100mg 1:1 CBD:THC" at bounding box center [333, 95] width 638 height 33
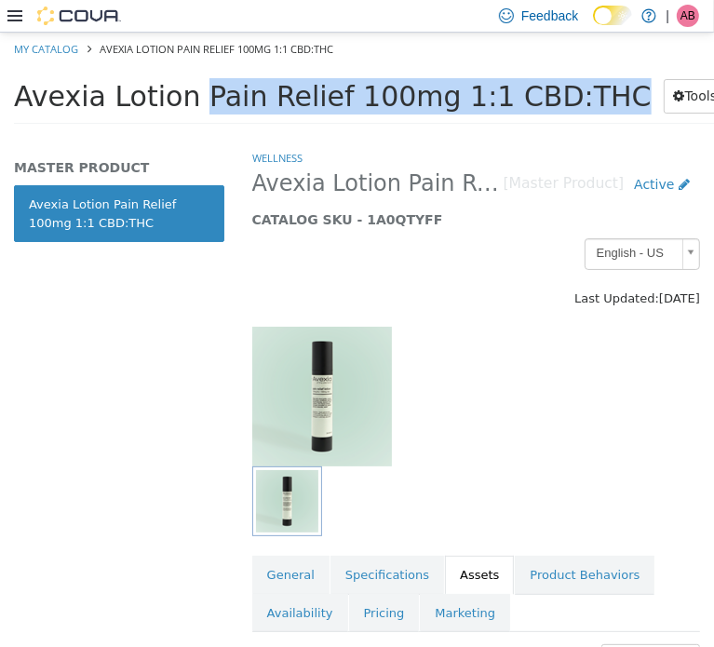
click at [321, 92] on span "Avexia Lotion Pain Relief 100mg 1:1 CBD:THC" at bounding box center [333, 95] width 638 height 33
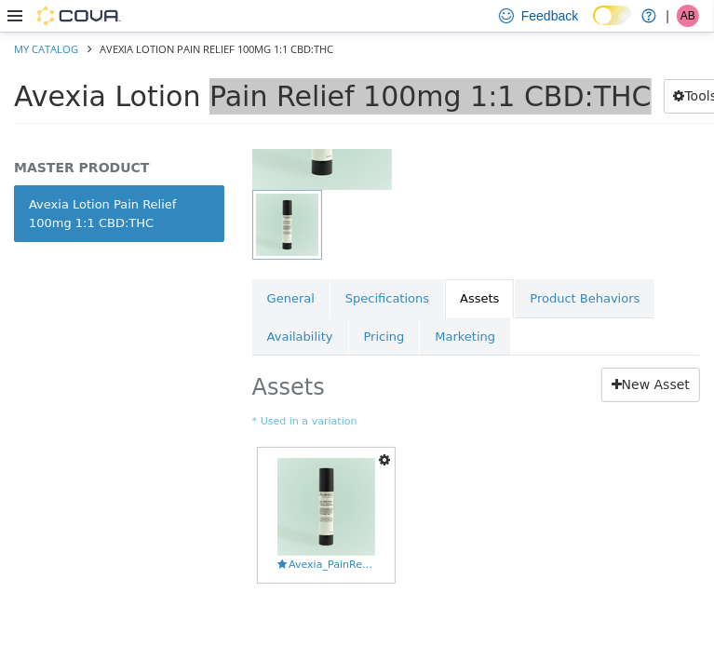
scroll to position [288, 0]
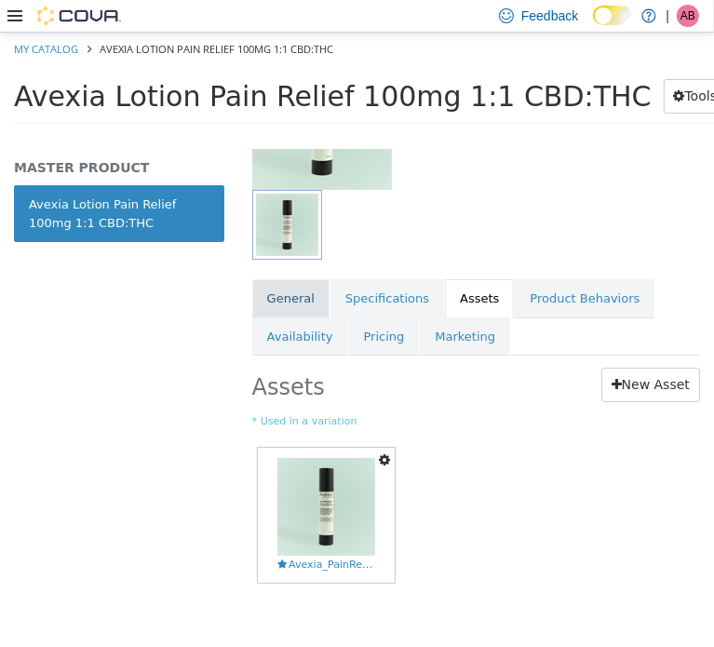
click at [272, 283] on link "General" at bounding box center [290, 297] width 77 height 39
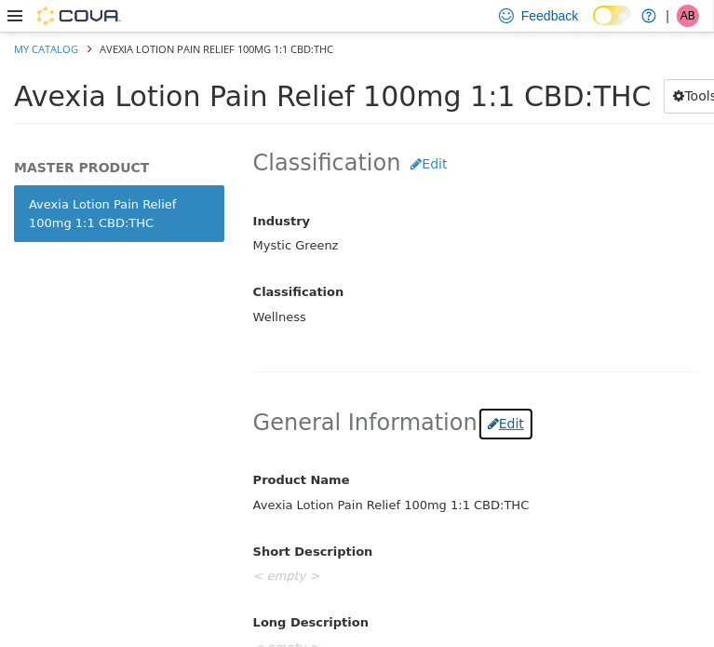
click at [478, 427] on button "Edit" at bounding box center [506, 423] width 57 height 34
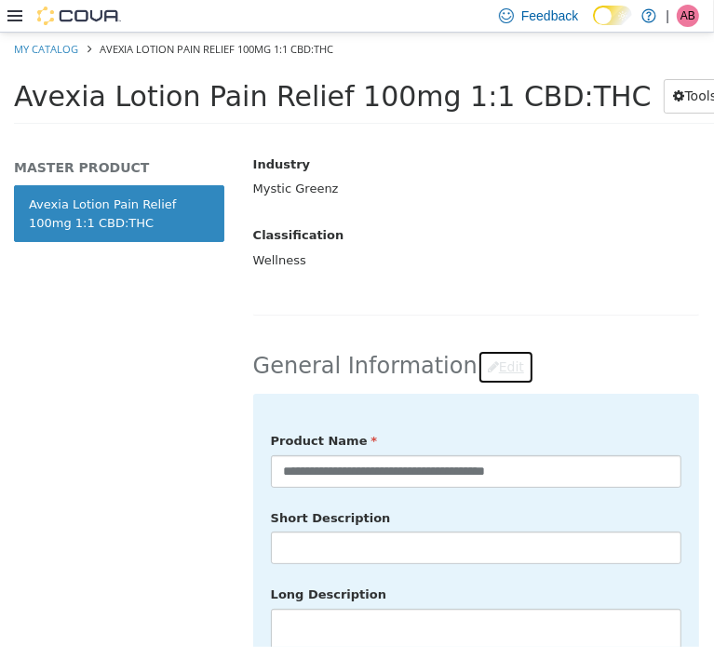
scroll to position [692, 0]
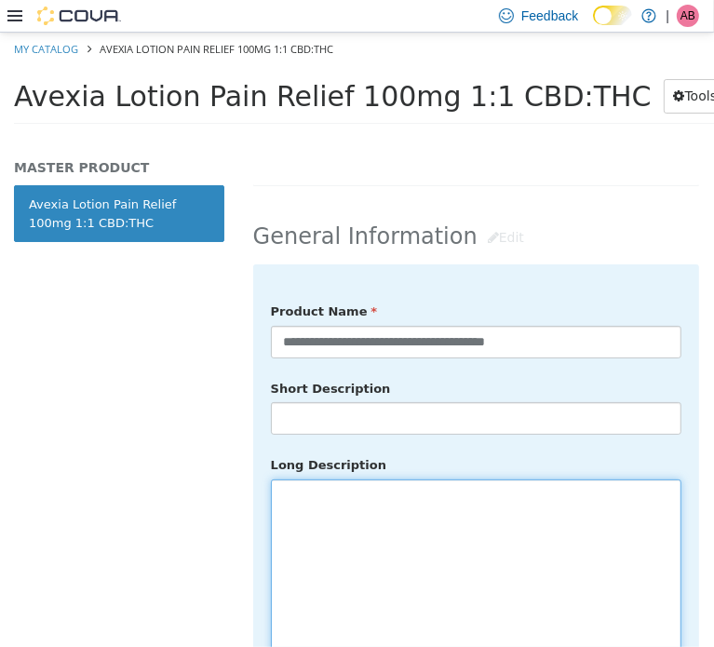
click at [343, 541] on textarea at bounding box center [476, 583] width 411 height 209
paste textarea "**********"
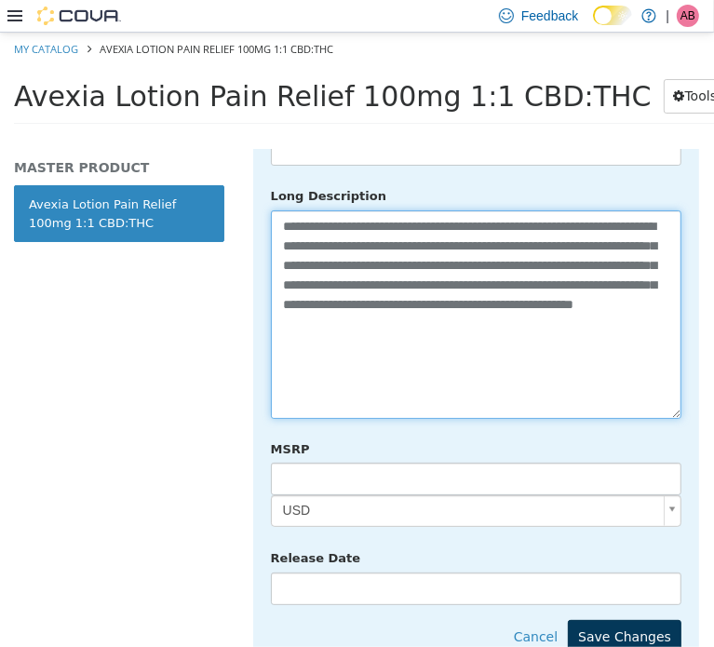
scroll to position [1126, 0]
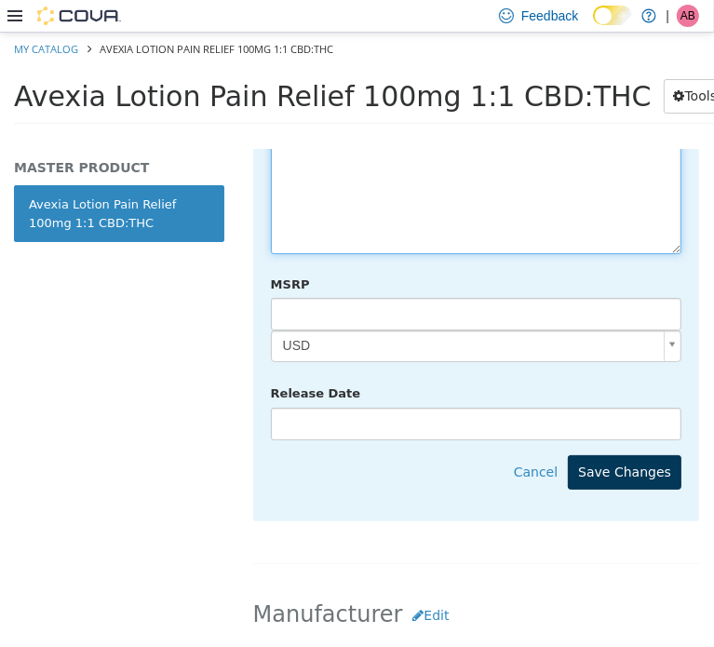
type textarea "**********"
click at [635, 455] on button "Save Changes" at bounding box center [625, 472] width 114 height 34
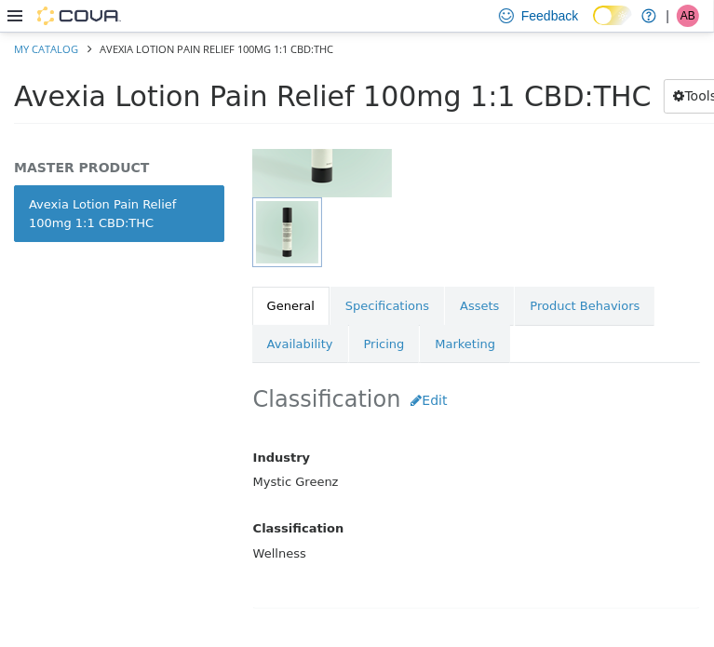
scroll to position [226, 0]
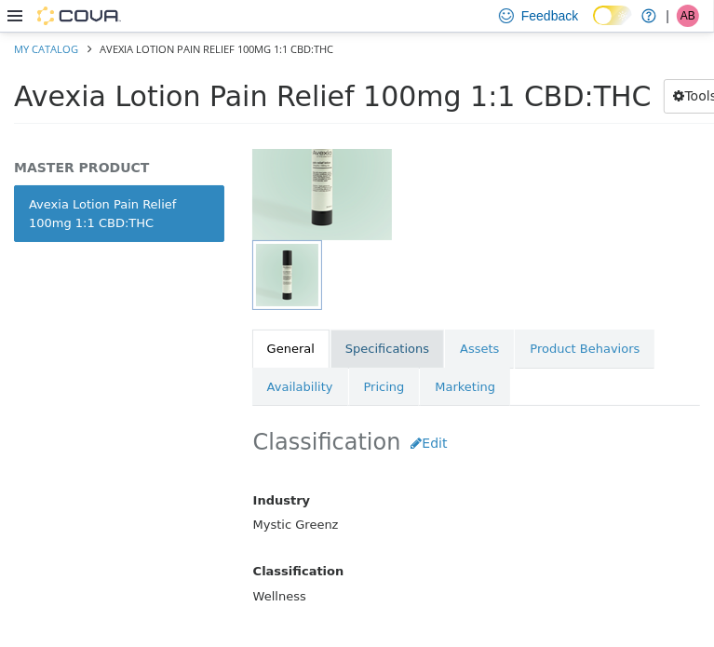
click at [395, 356] on link "Specifications" at bounding box center [388, 348] width 114 height 39
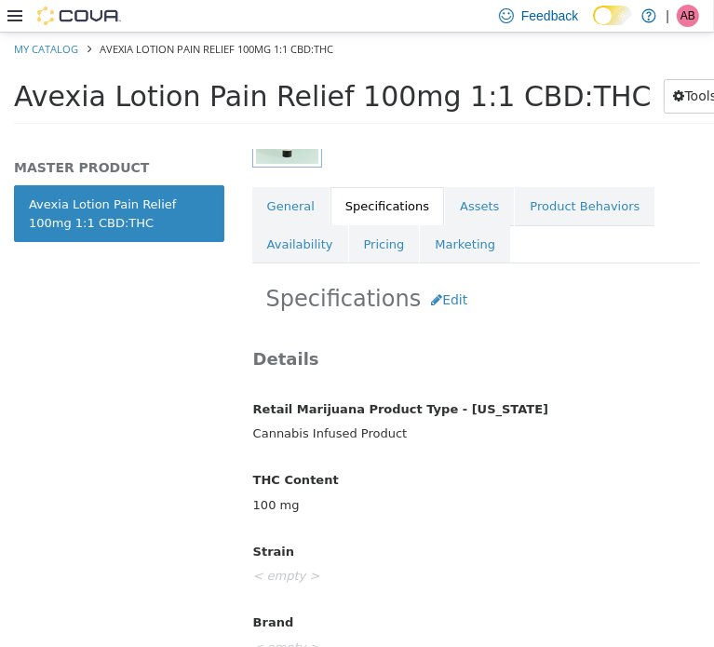
scroll to position [381, 0]
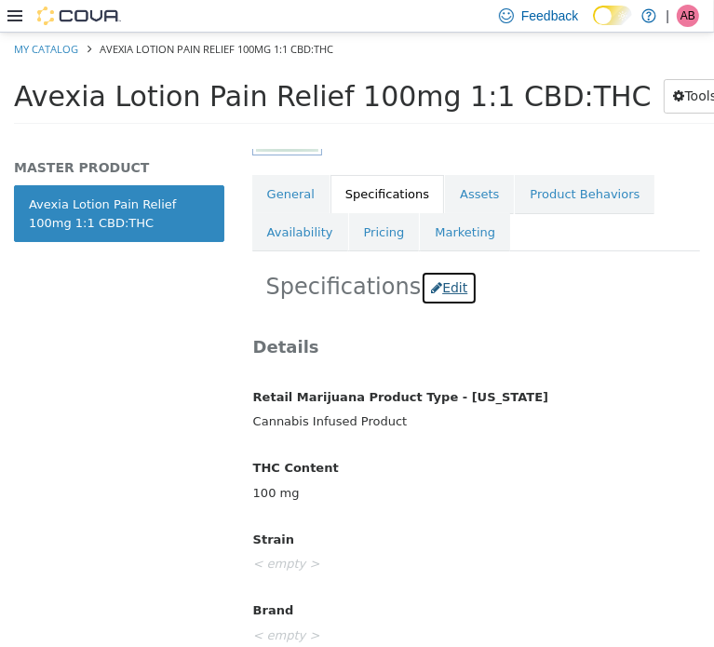
click at [437, 289] on button "Edit" at bounding box center [449, 287] width 57 height 34
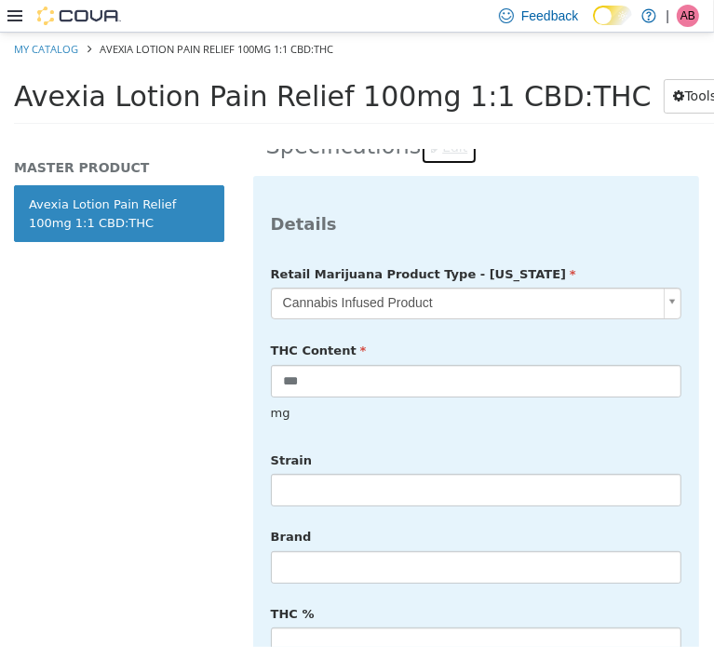
scroll to position [536, 0]
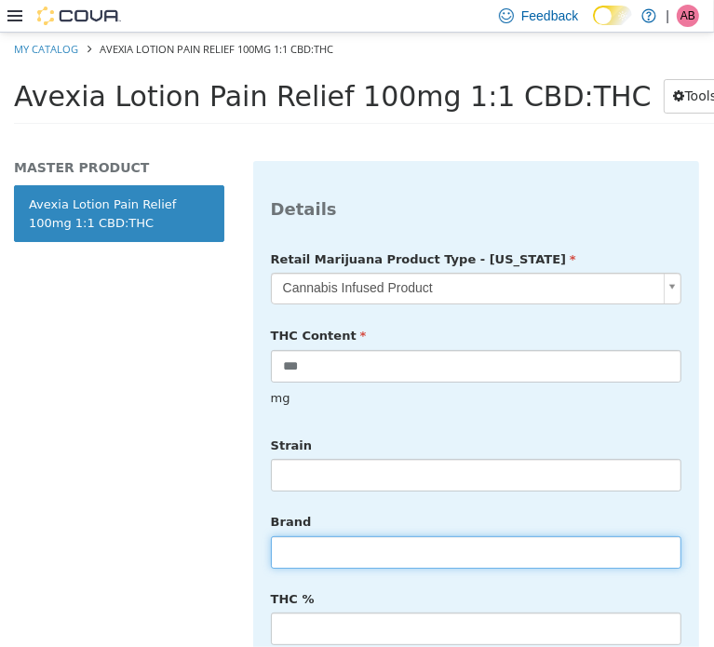
click at [350, 536] on input "text" at bounding box center [476, 552] width 411 height 33
type input "******"
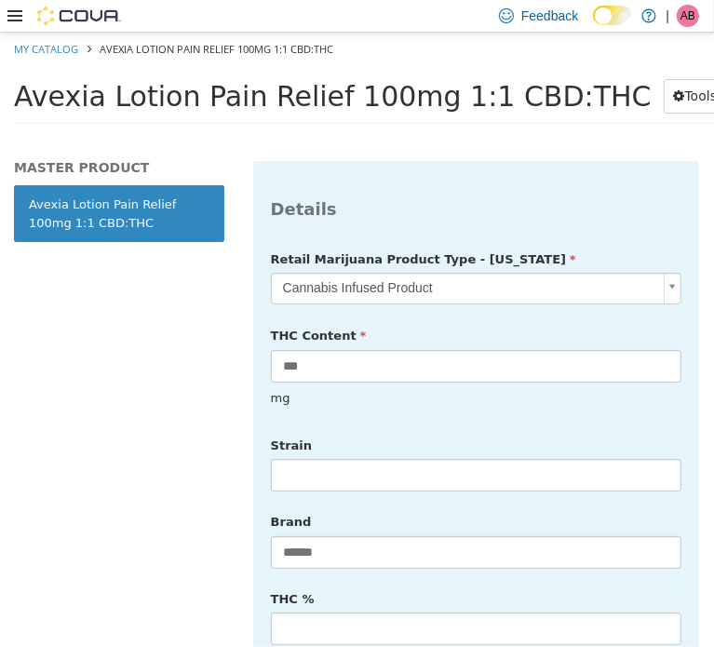
click at [447, 583] on div "THC % %" at bounding box center [476, 631] width 439 height 96
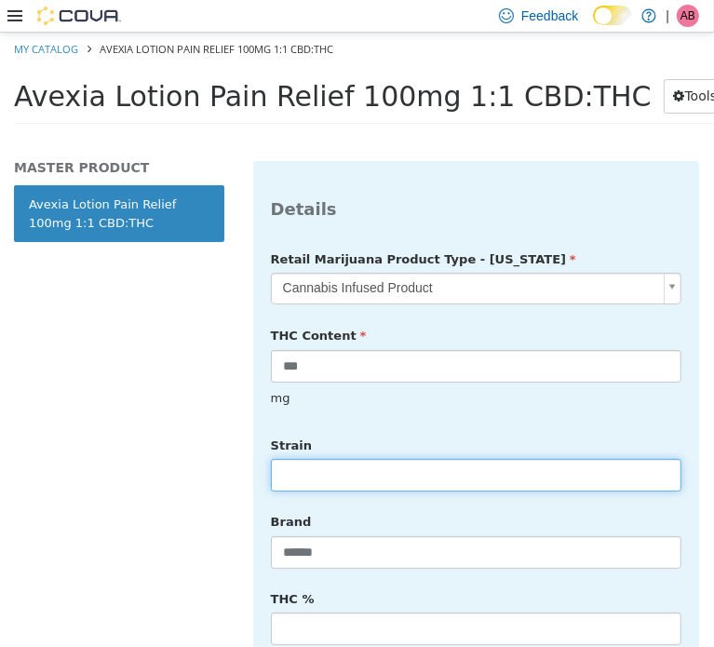
click at [354, 462] on input "text" at bounding box center [476, 474] width 411 height 33
type input "******"
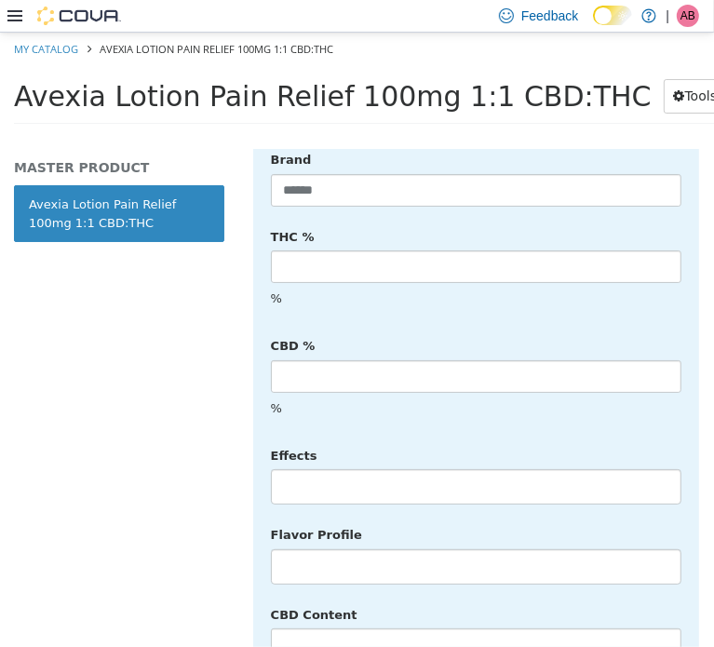
scroll to position [909, 0]
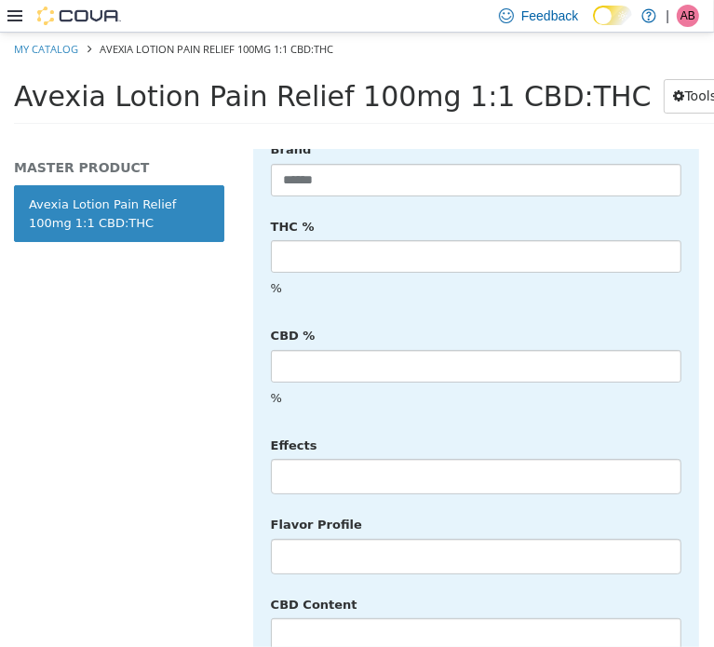
click at [370, 461] on li at bounding box center [476, 476] width 409 height 30
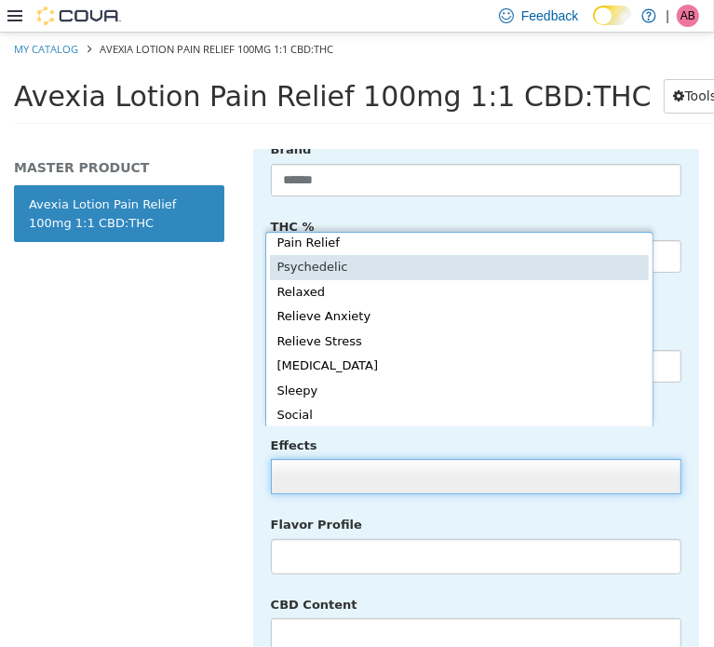
scroll to position [370, 0]
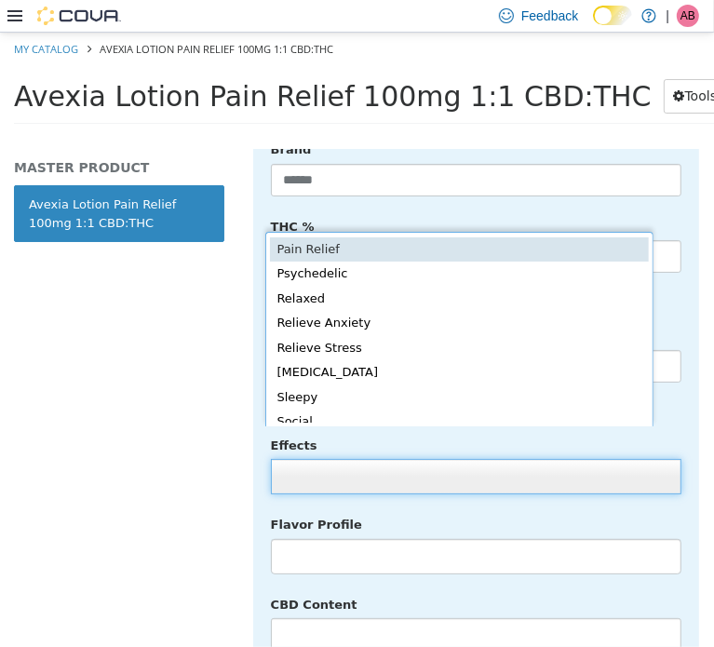
type input "**********"
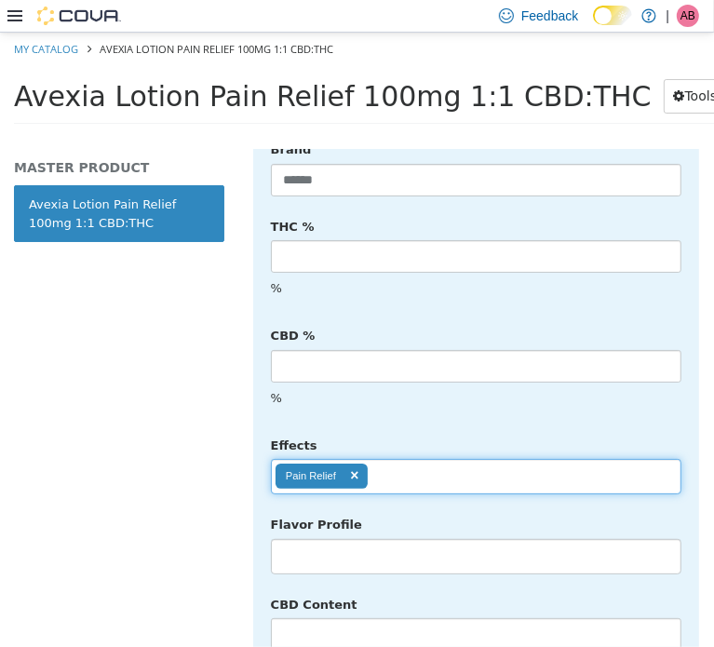
click at [437, 509] on div "Flavor Profile No matches found No matches found" at bounding box center [476, 542] width 439 height 66
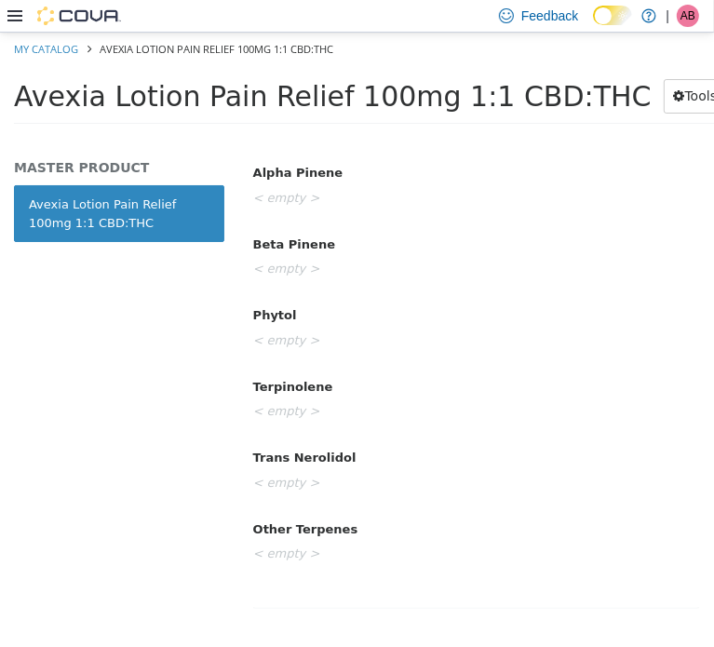
scroll to position [0, 0]
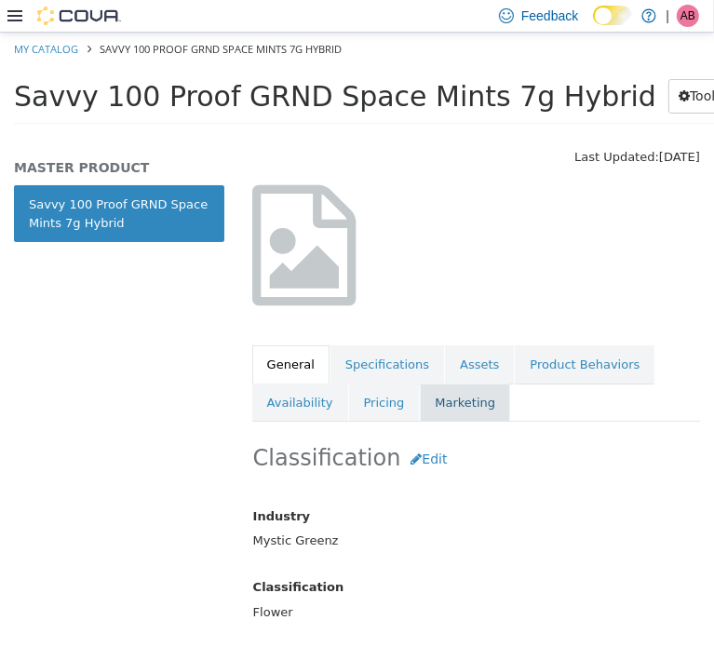
scroll to position [155, 0]
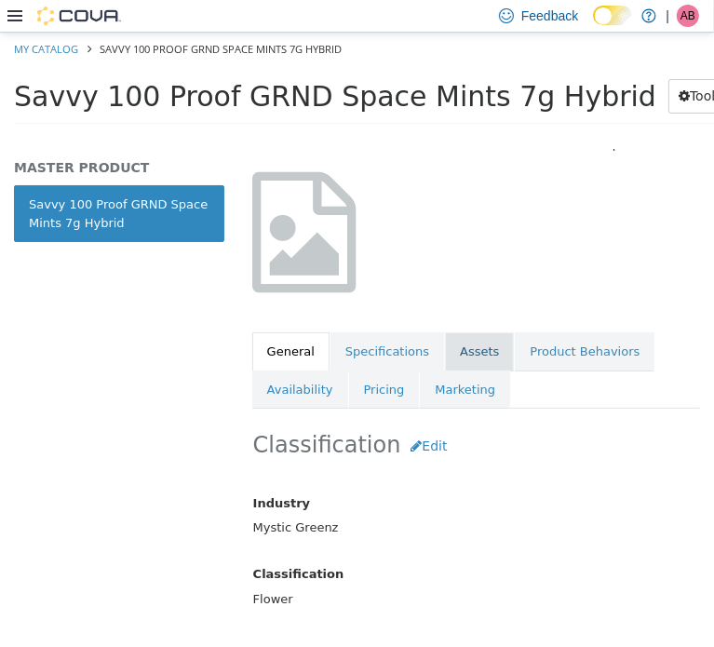
click at [453, 341] on link "Assets" at bounding box center [479, 351] width 69 height 39
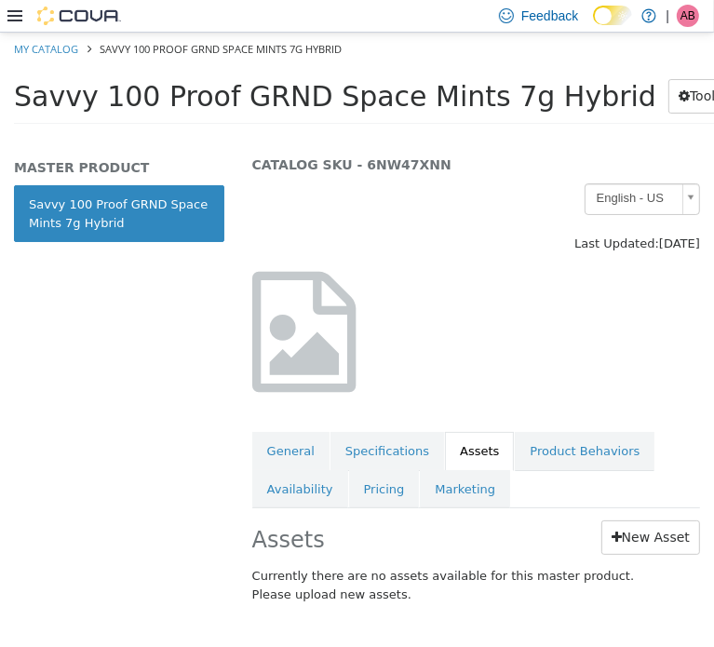
scroll to position [67, 0]
click at [627, 528] on link "New Asset" at bounding box center [651, 537] width 99 height 34
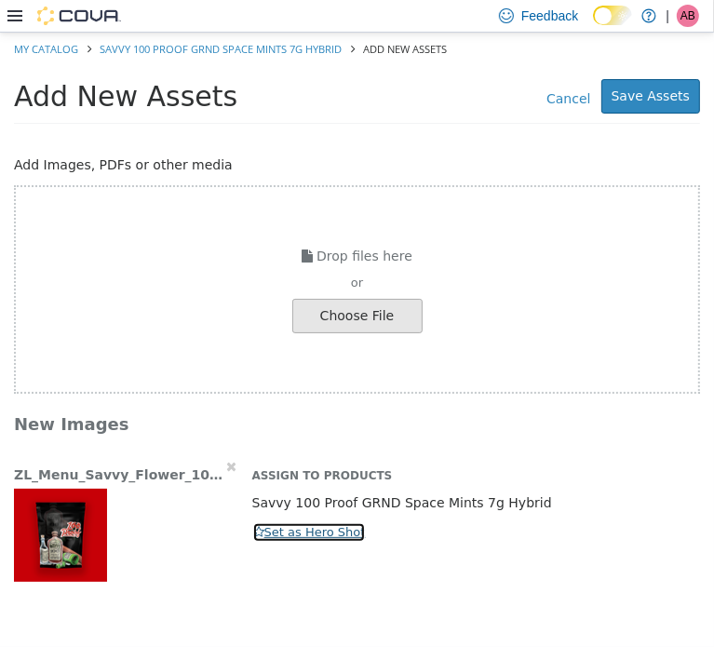
click at [303, 532] on button "Set as Hero Shot" at bounding box center [309, 532] width 115 height 20
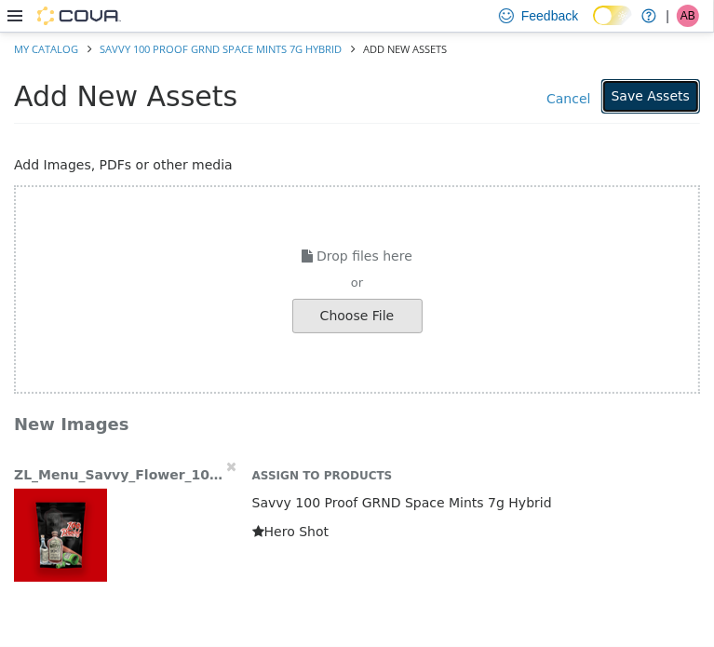
click at [657, 105] on button "Save Assets" at bounding box center [651, 95] width 99 height 34
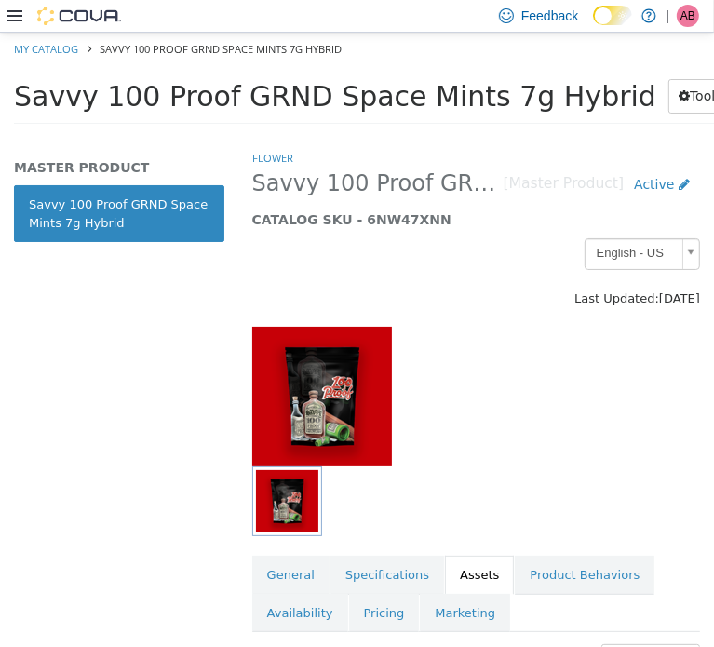
click at [324, 96] on span "Savvy 100 Proof GRND Space Mints 7g Hybrid" at bounding box center [335, 95] width 643 height 33
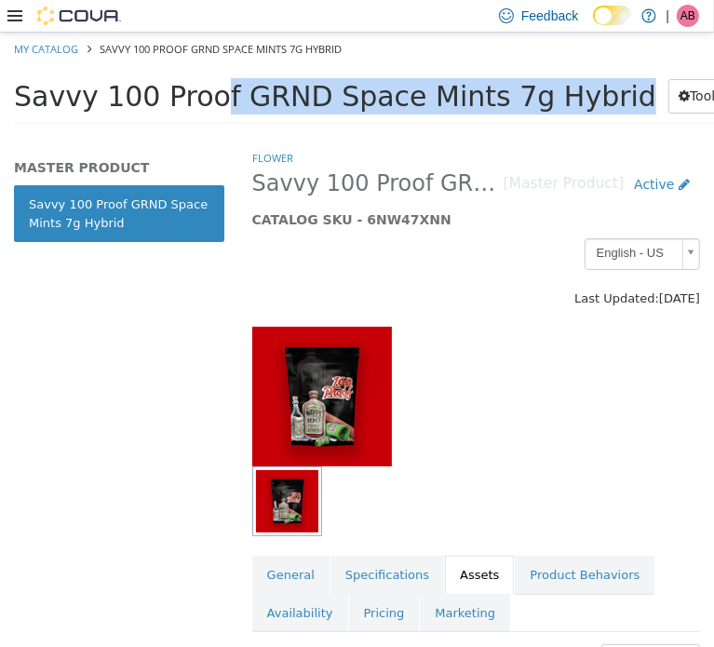
click at [324, 96] on span "Savvy 100 Proof GRND Space Mints 7g Hybrid" at bounding box center [335, 95] width 643 height 33
copy div "Savvy 100 Proof GRND Space Mints 7g Hybrid Tools Clone Print Labels"
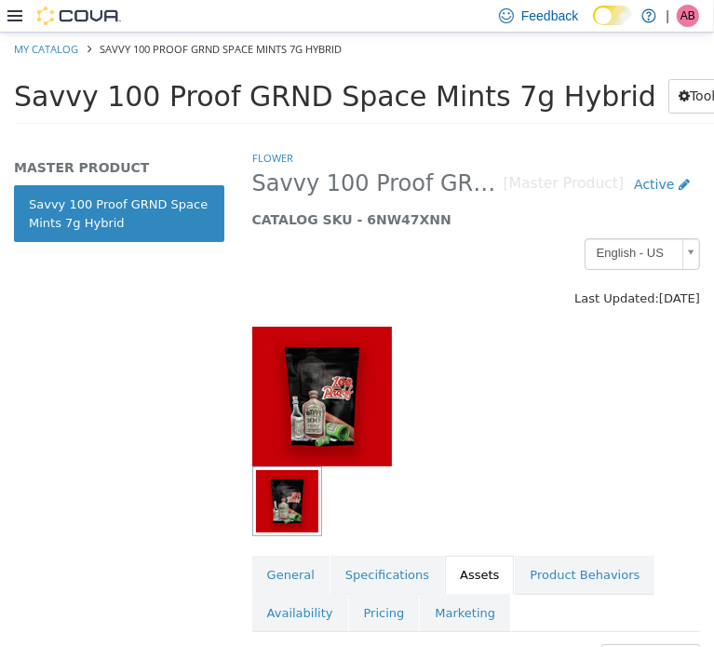
click at [529, 520] on div at bounding box center [476, 501] width 448 height 70
click at [273, 565] on link "General" at bounding box center [290, 574] width 77 height 39
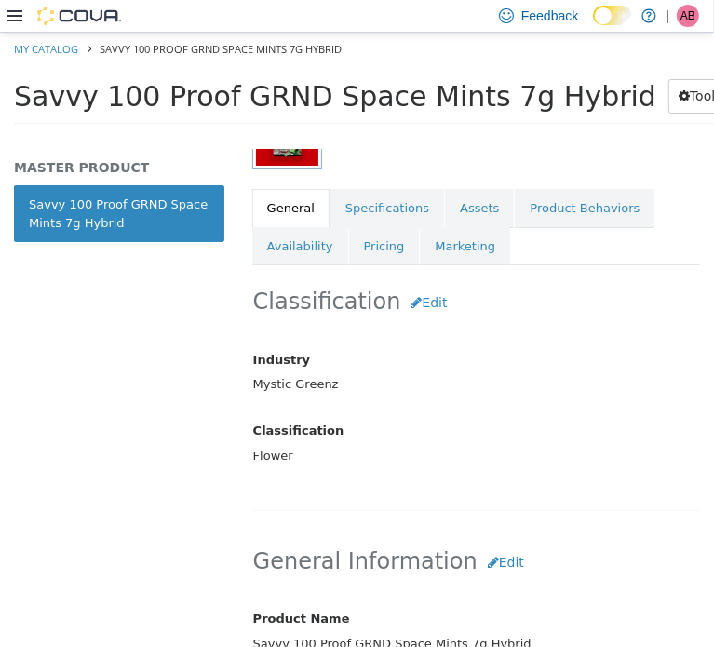
scroll to position [377, 0]
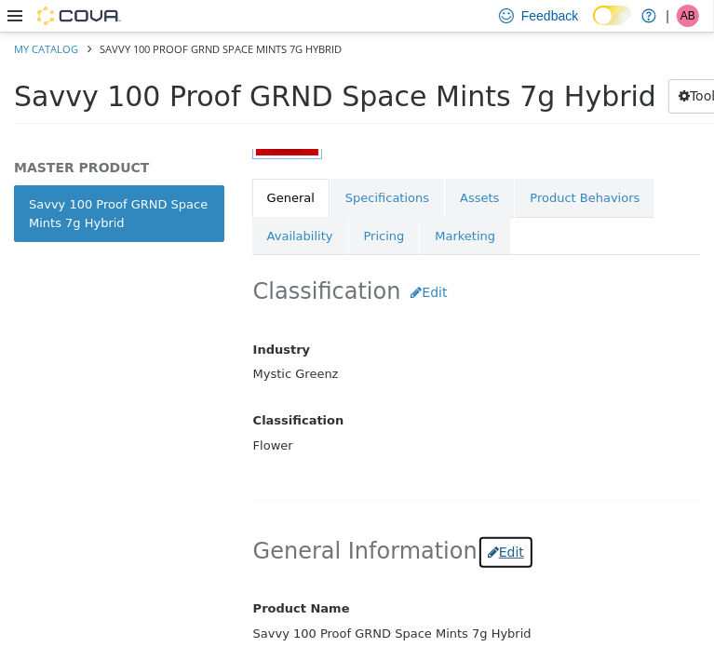
click at [482, 562] on button "Edit" at bounding box center [506, 552] width 57 height 34
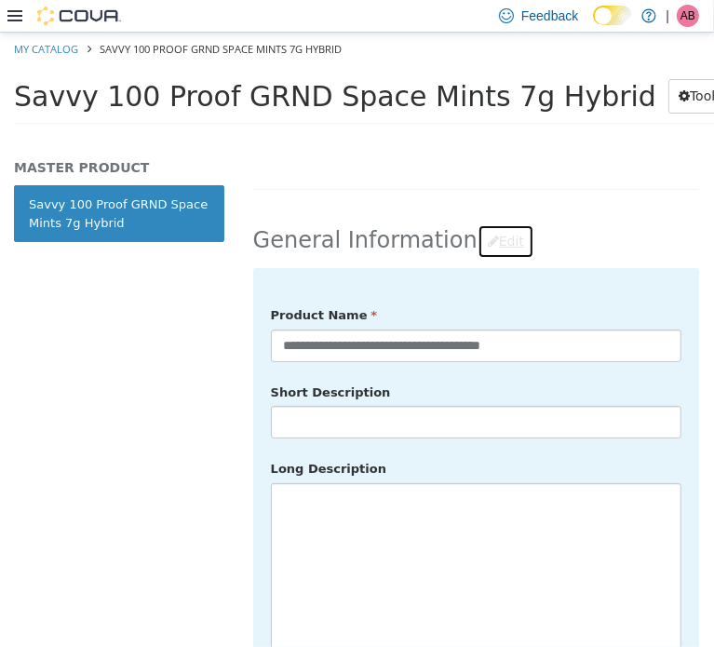
scroll to position [781, 0]
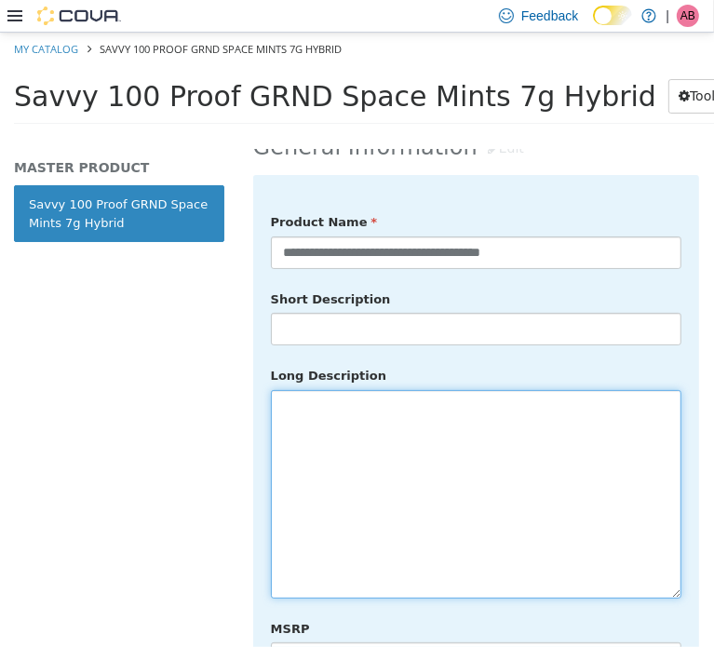
click at [432, 472] on textarea at bounding box center [476, 493] width 411 height 209
click at [455, 417] on textarea at bounding box center [476, 493] width 411 height 209
paste textarea "**********"
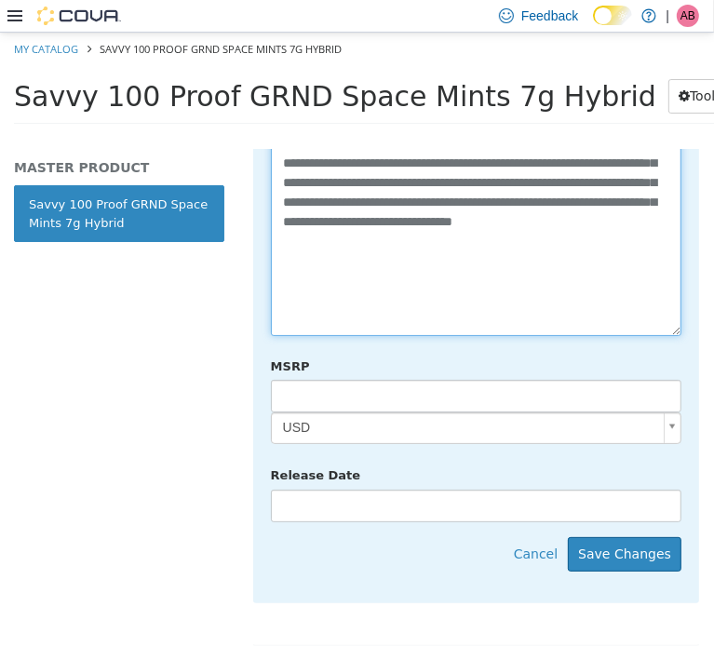
scroll to position [1154, 0]
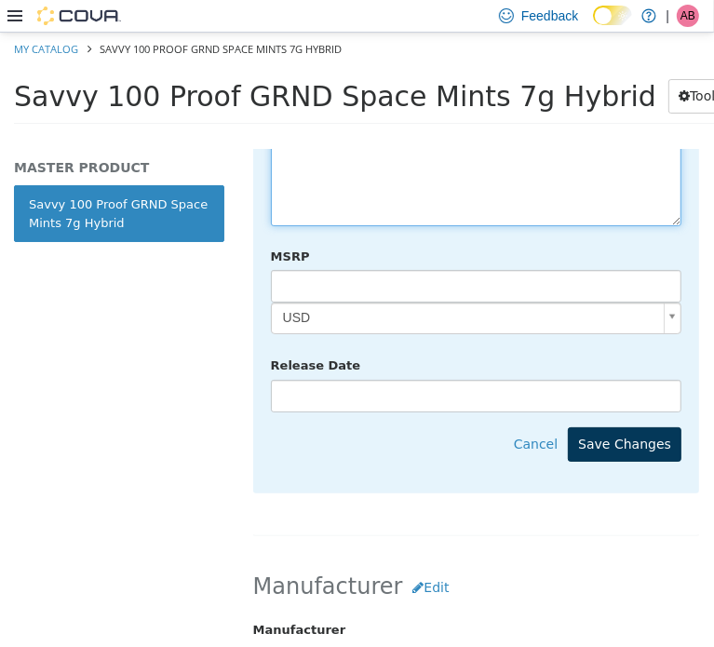
type textarea "**********"
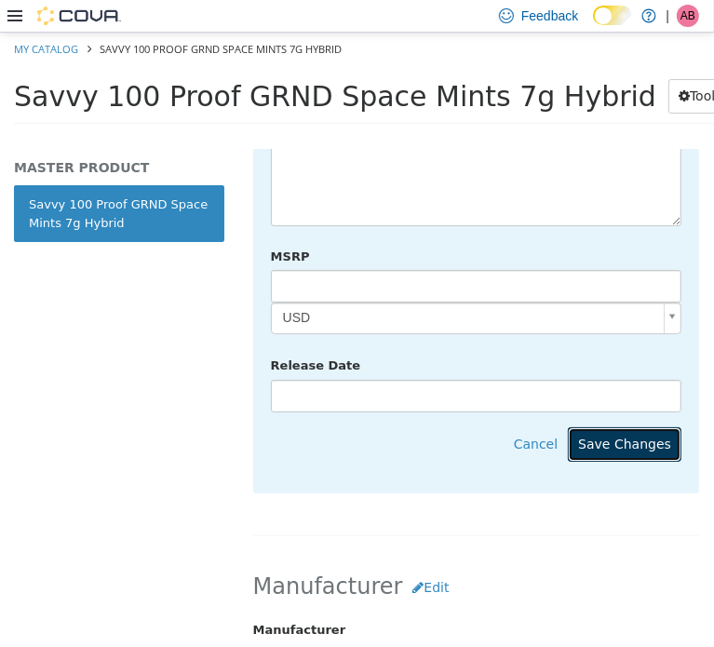
click at [618, 427] on button "Save Changes" at bounding box center [625, 444] width 114 height 34
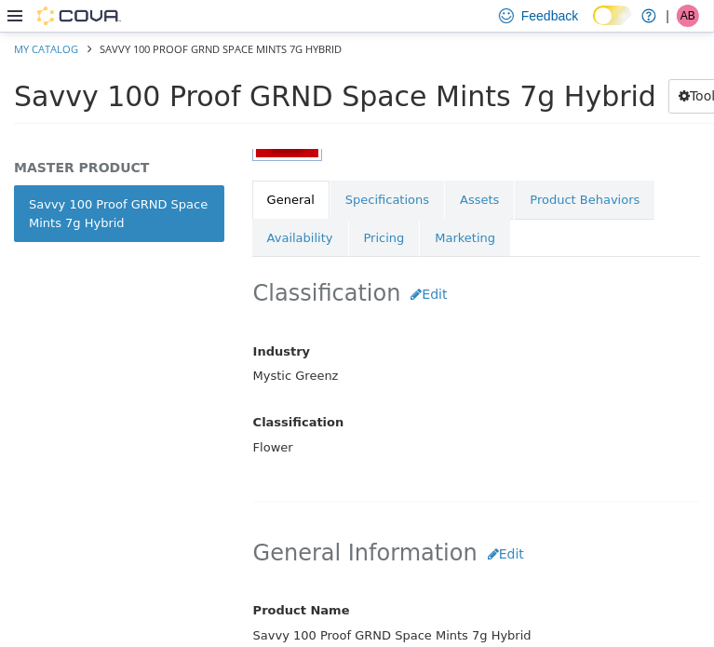
scroll to position [316, 0]
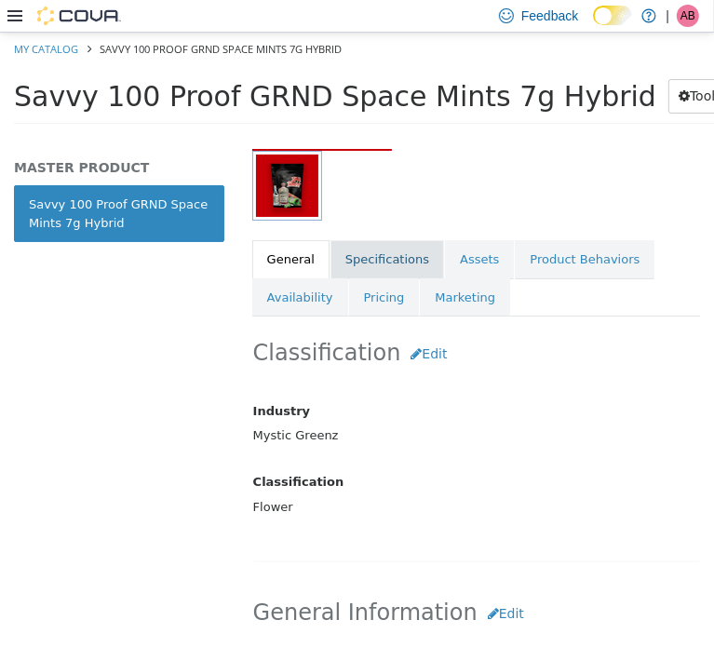
click at [376, 256] on link "Specifications" at bounding box center [388, 258] width 114 height 39
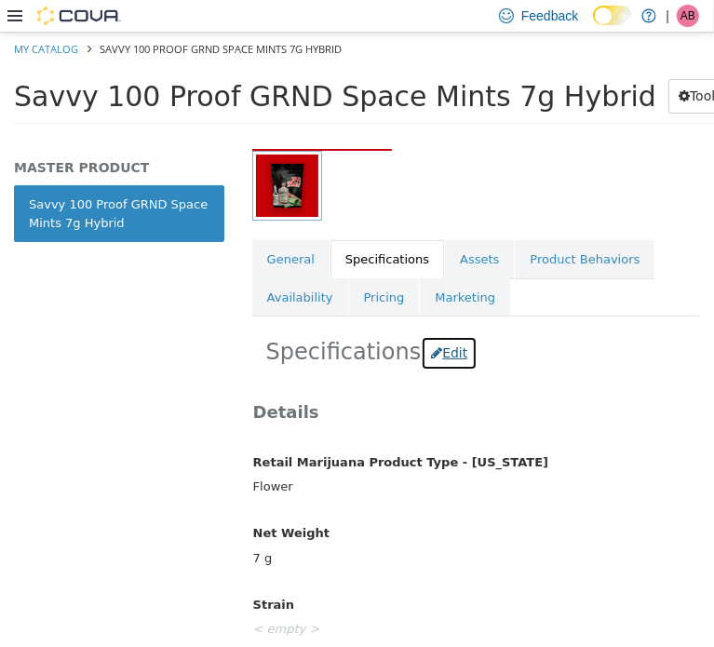
click at [437, 352] on button "Edit" at bounding box center [449, 352] width 57 height 34
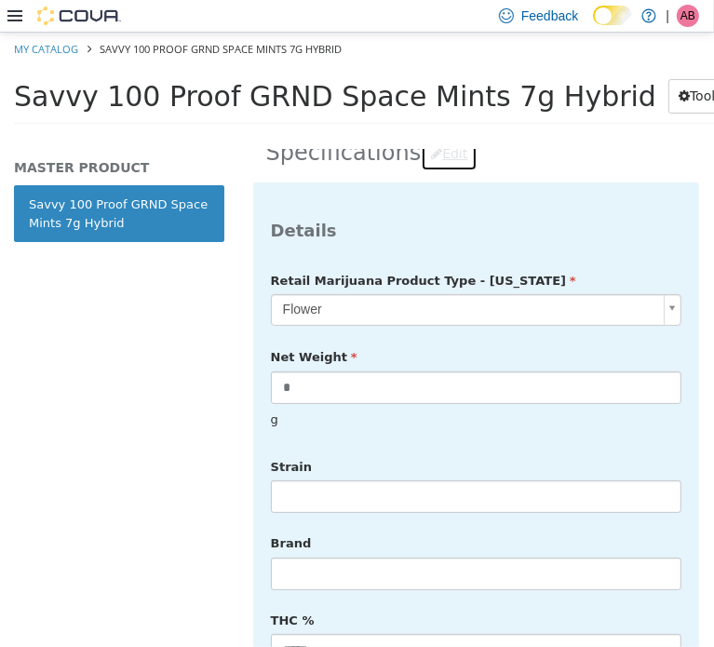
scroll to position [626, 0]
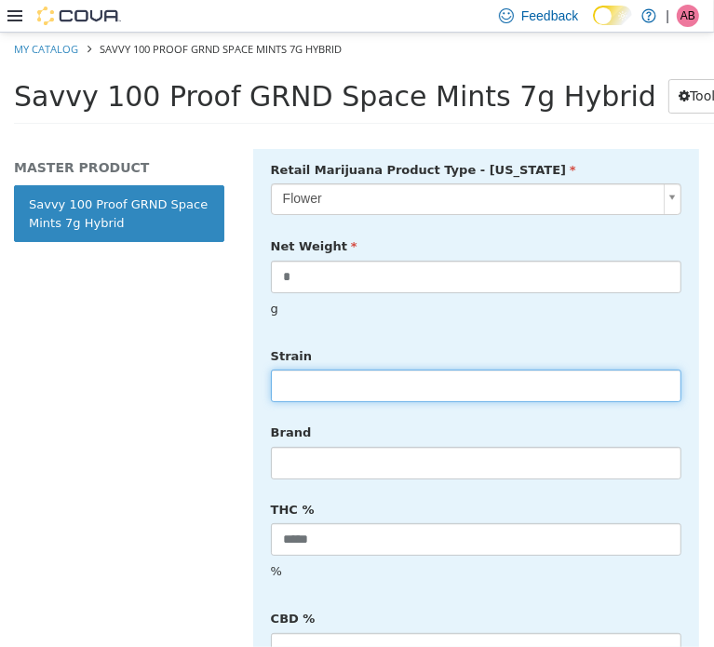
click at [336, 369] on input "text" at bounding box center [476, 385] width 411 height 33
type input "******"
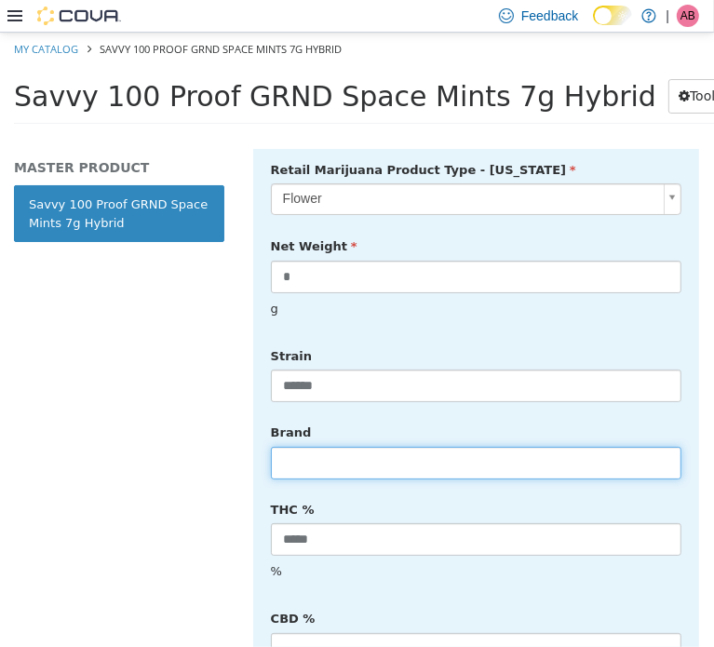
click at [354, 449] on input "text" at bounding box center [476, 462] width 411 height 33
type input "*****"
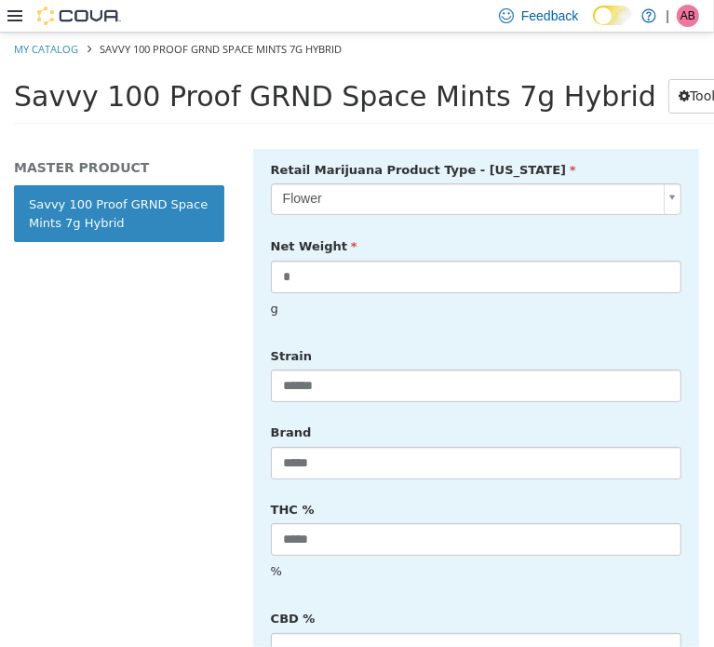
click at [486, 494] on div "THC % ***** %" at bounding box center [476, 542] width 439 height 96
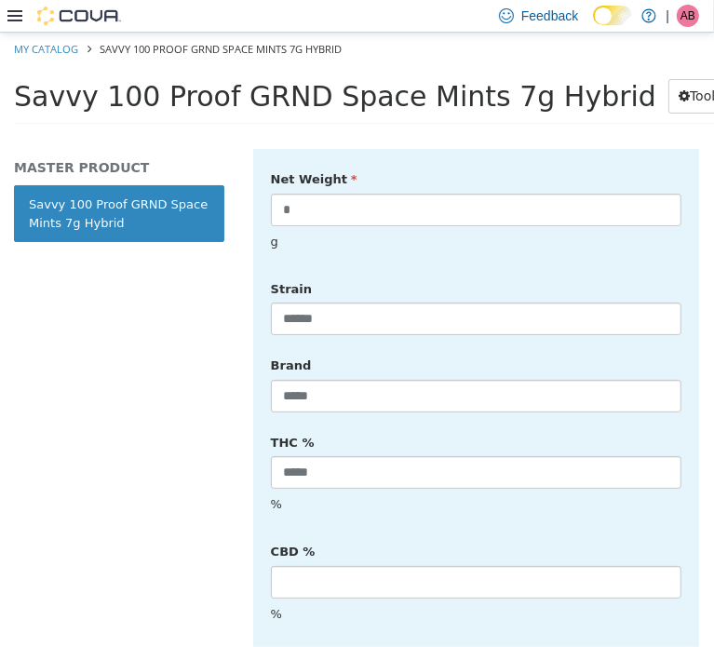
scroll to position [812, 0]
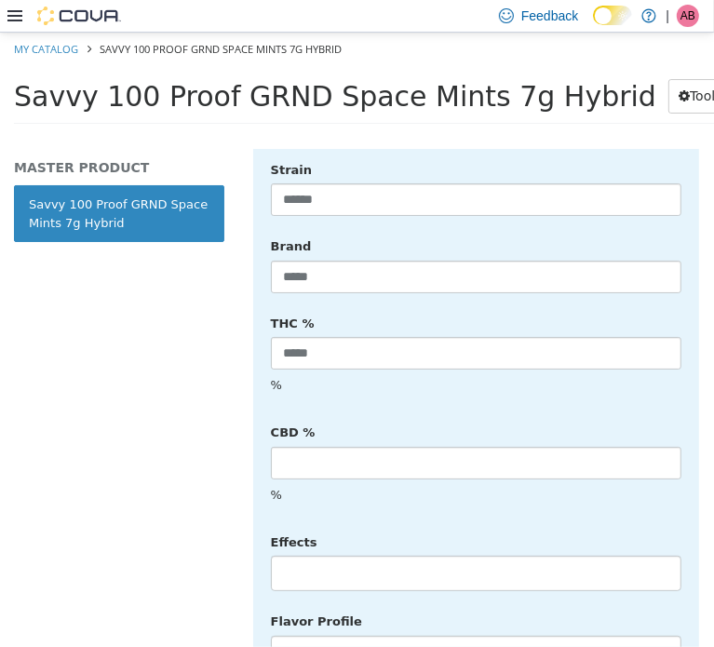
click at [357, 558] on li at bounding box center [476, 573] width 409 height 30
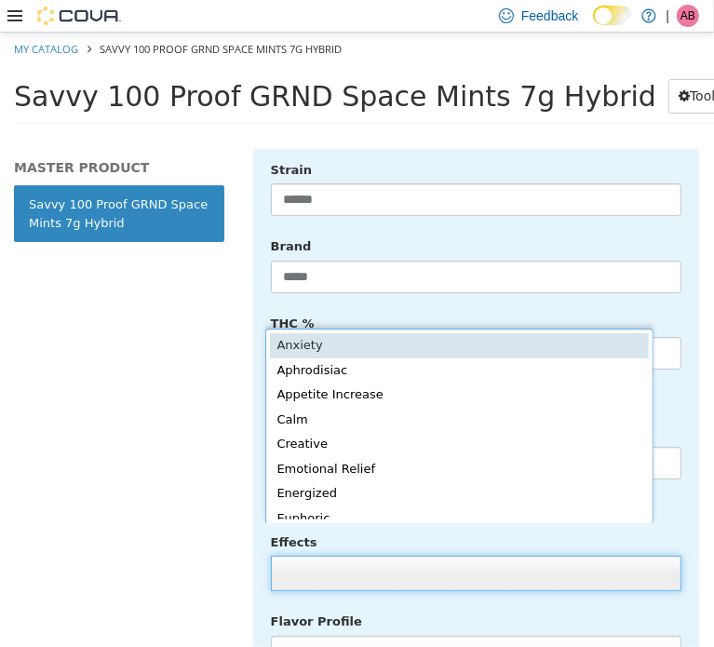
scroll to position [4, 0]
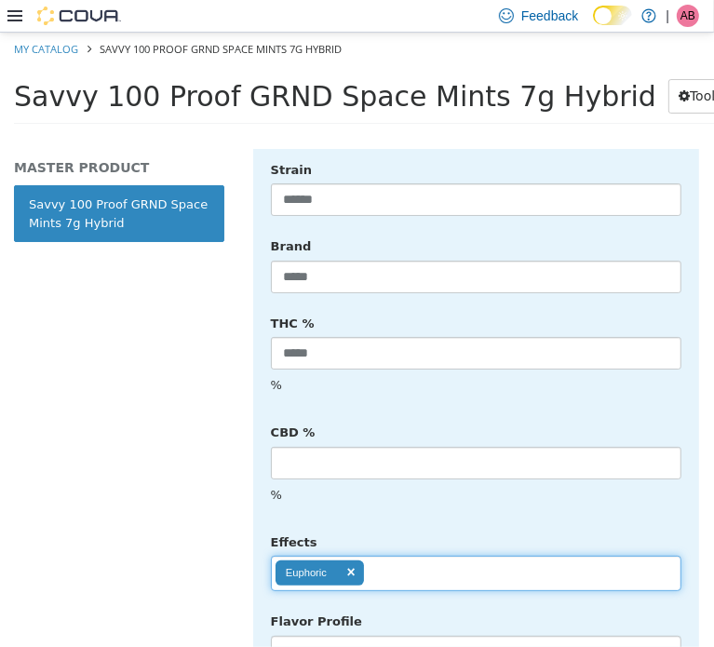
click at [422, 555] on ul "Euphoric" at bounding box center [476, 572] width 411 height 35
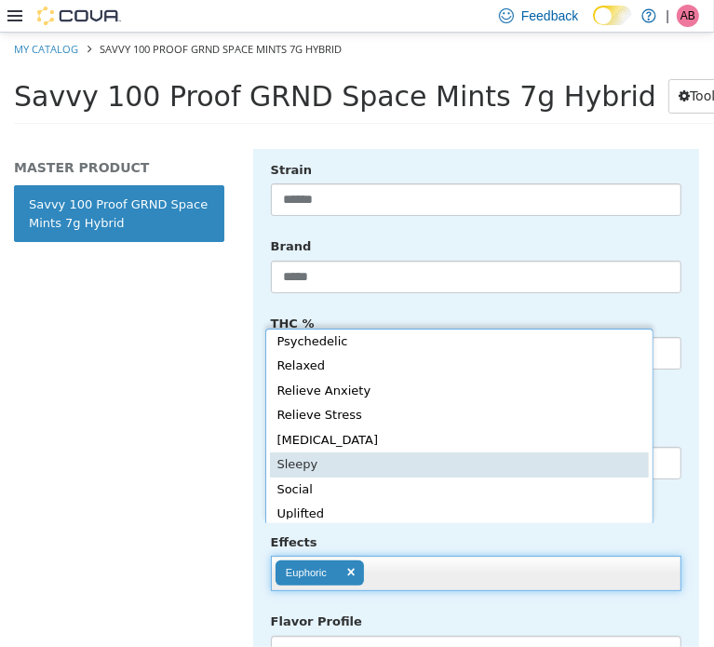
scroll to position [376, 0]
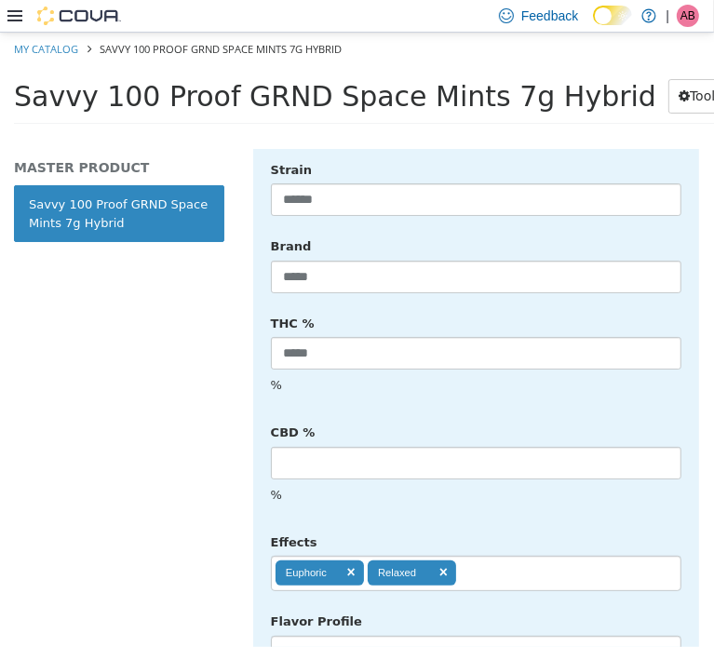
click at [503, 555] on ul "Euphoric Relaxed" at bounding box center [476, 572] width 411 height 35
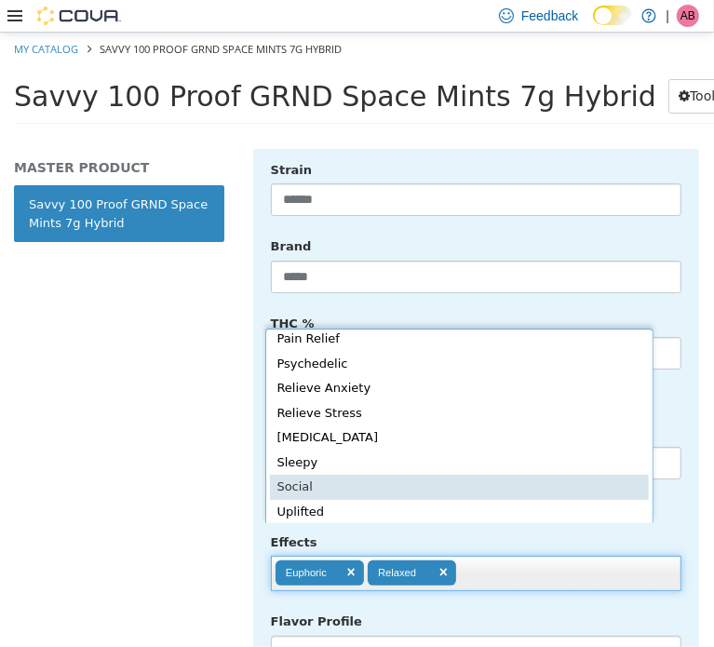
scroll to position [356, 0]
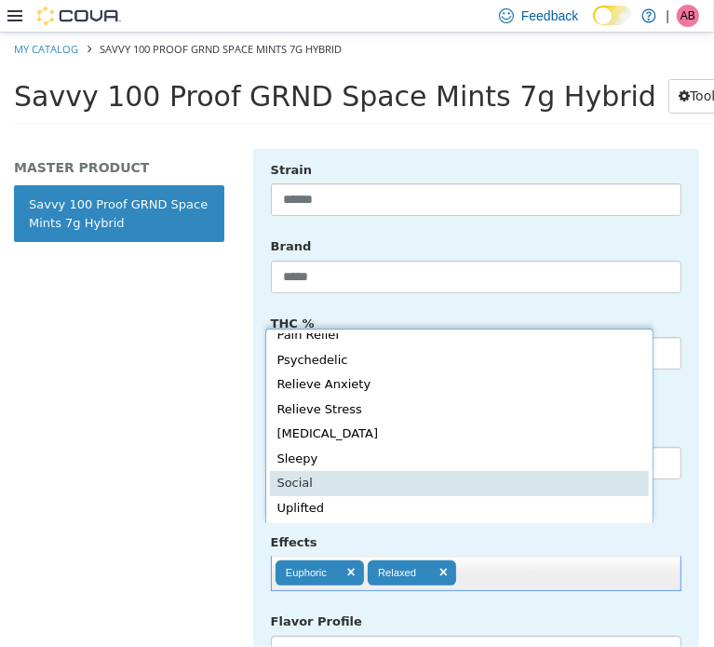
type input "**********"
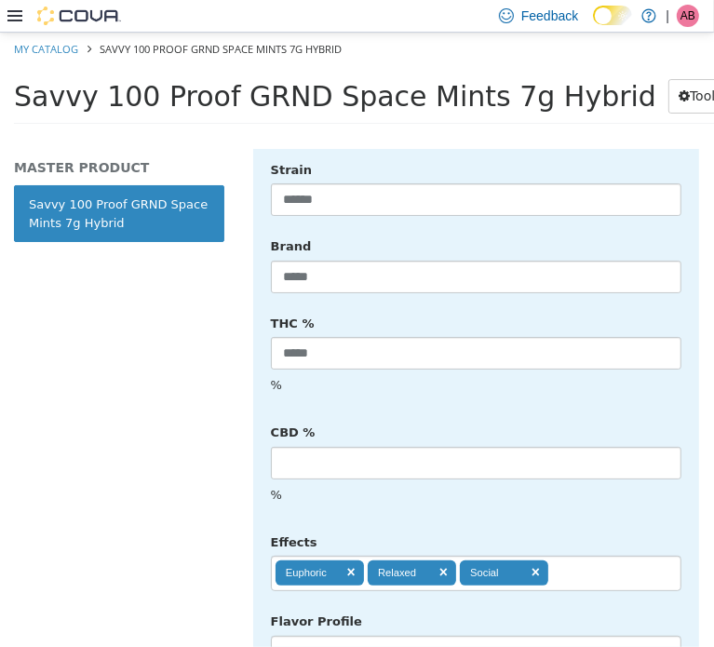
click at [574, 495] on div "**********" at bounding box center [476, 413] width 411 height 893
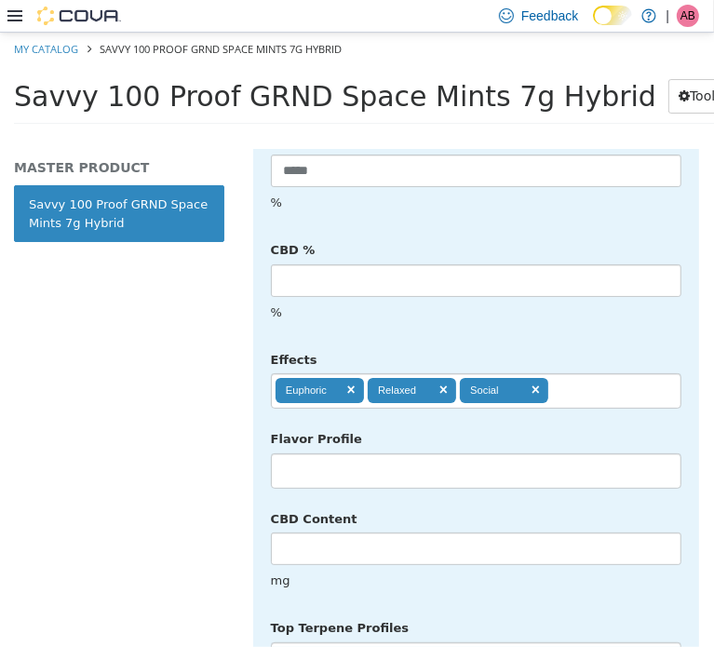
scroll to position [998, 0]
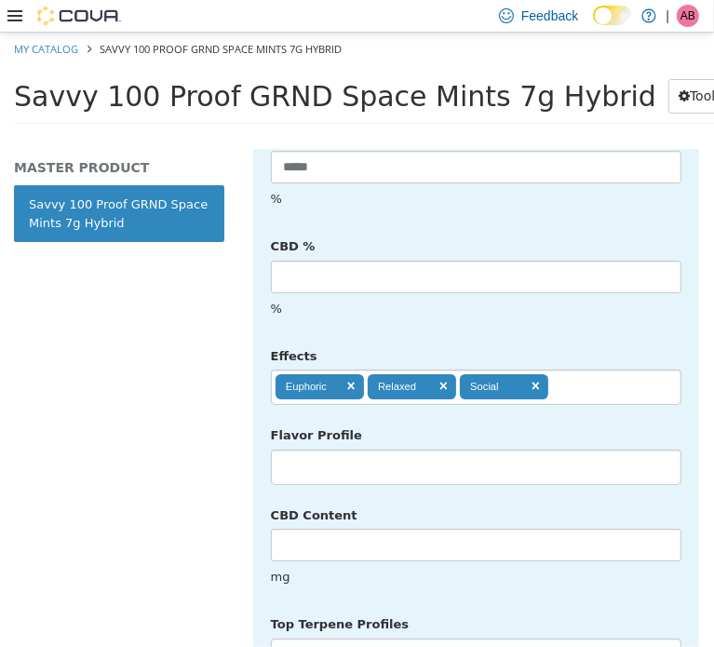
click at [417, 452] on li at bounding box center [476, 467] width 409 height 30
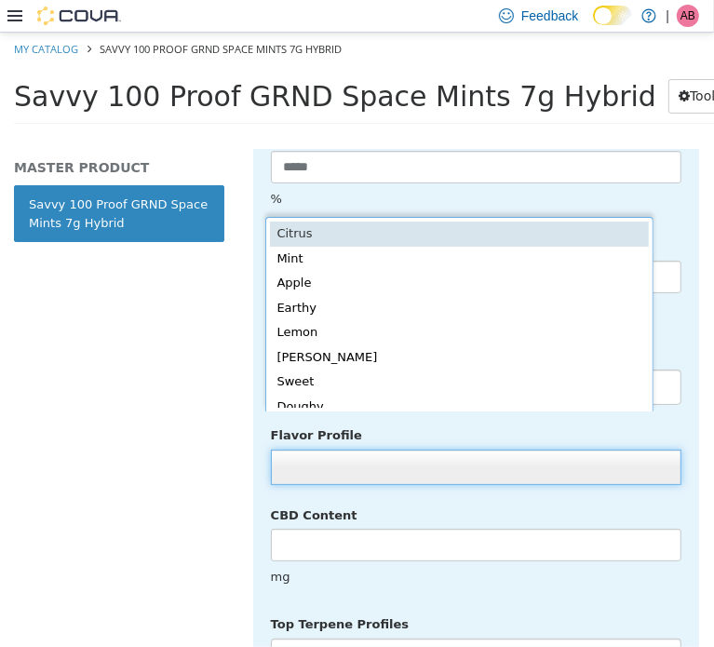
scroll to position [4, 0]
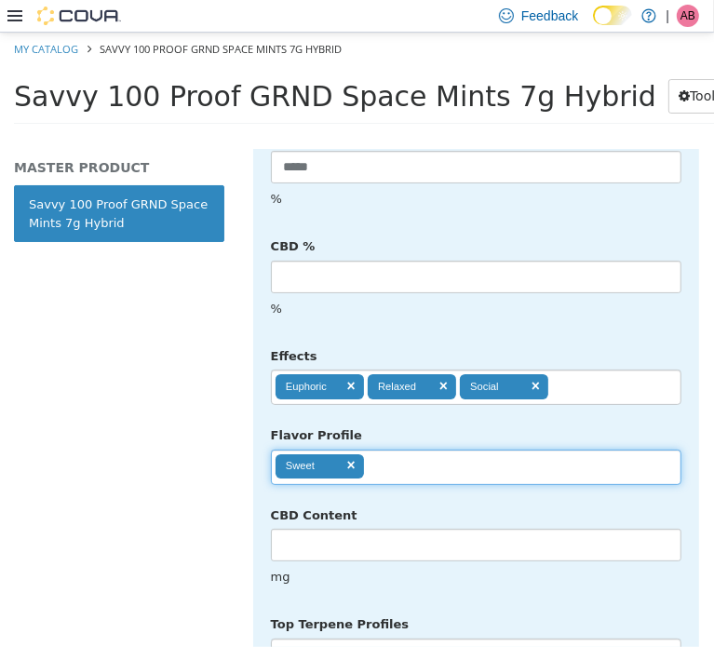
click at [453, 449] on ul "Sweet" at bounding box center [476, 466] width 411 height 35
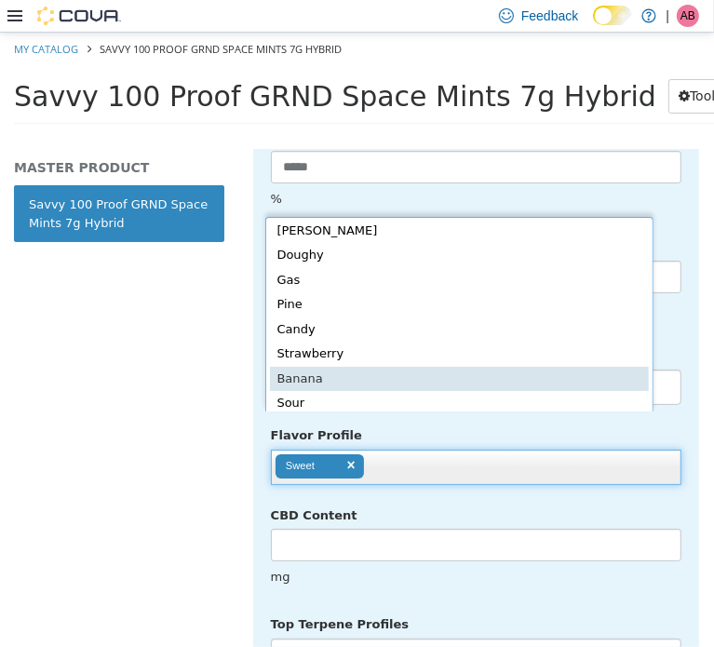
scroll to position [129, 0]
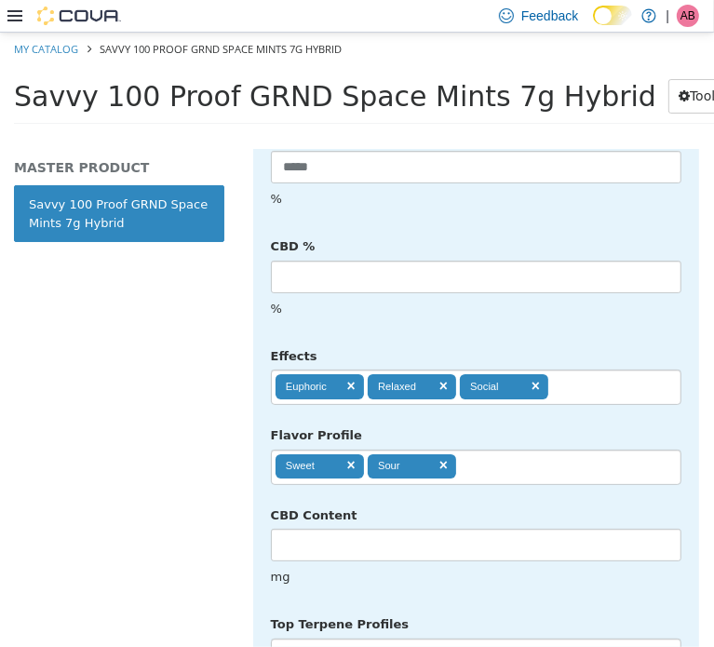
click at [507, 449] on ul "Sweet Sour" at bounding box center [476, 466] width 411 height 35
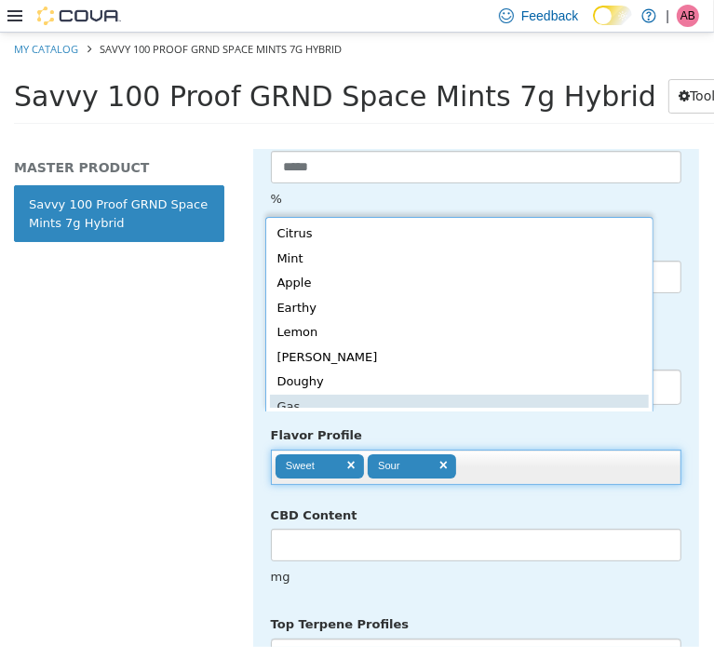
scroll to position [4, 0]
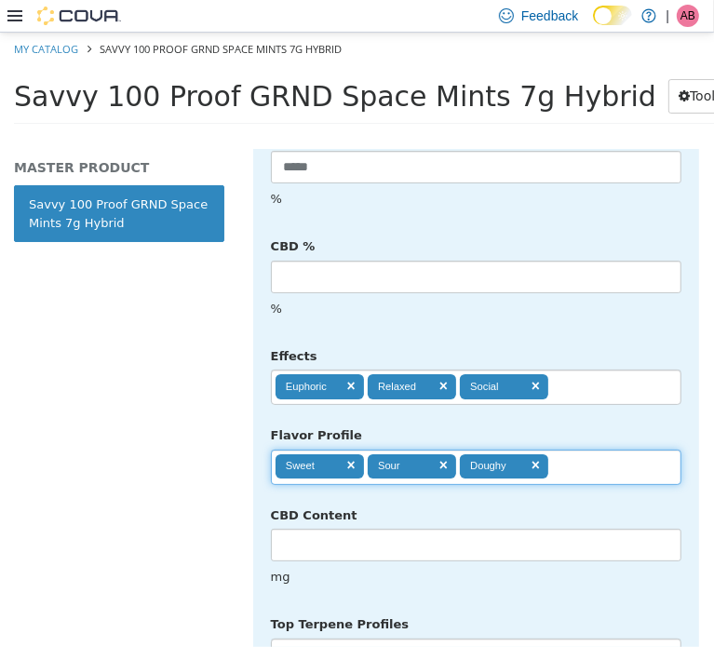
click at [566, 452] on input "text" at bounding box center [565, 467] width 32 height 30
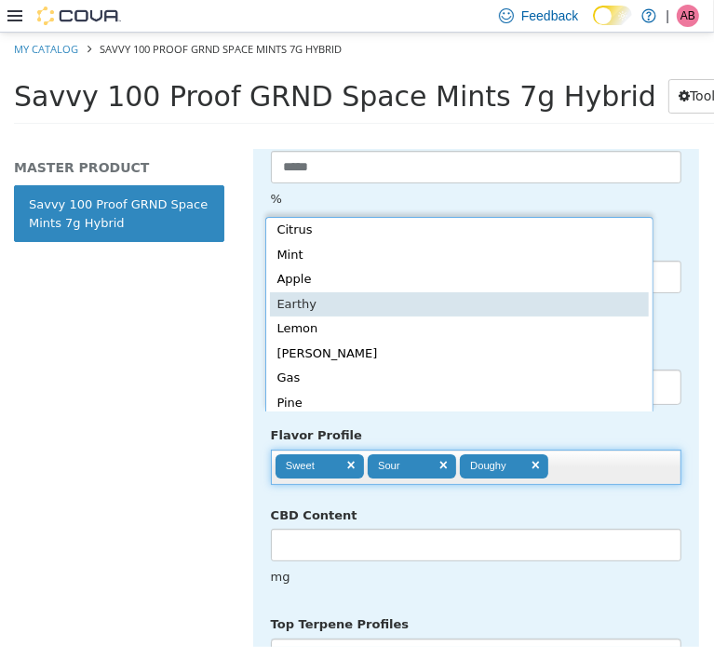
drag, startPoint x: 452, startPoint y: 308, endPoint x: 462, endPoint y: 307, distance: 10.3
type input "**********"
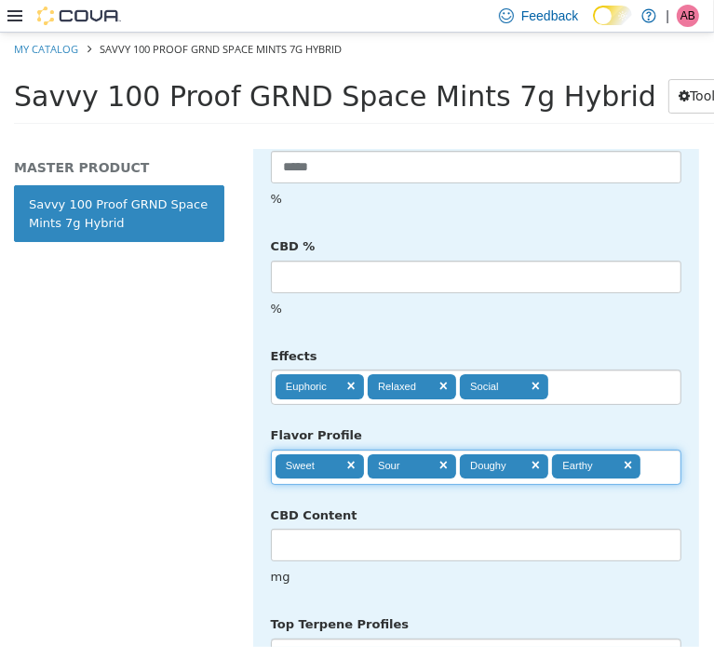
scroll to position [4834, 0]
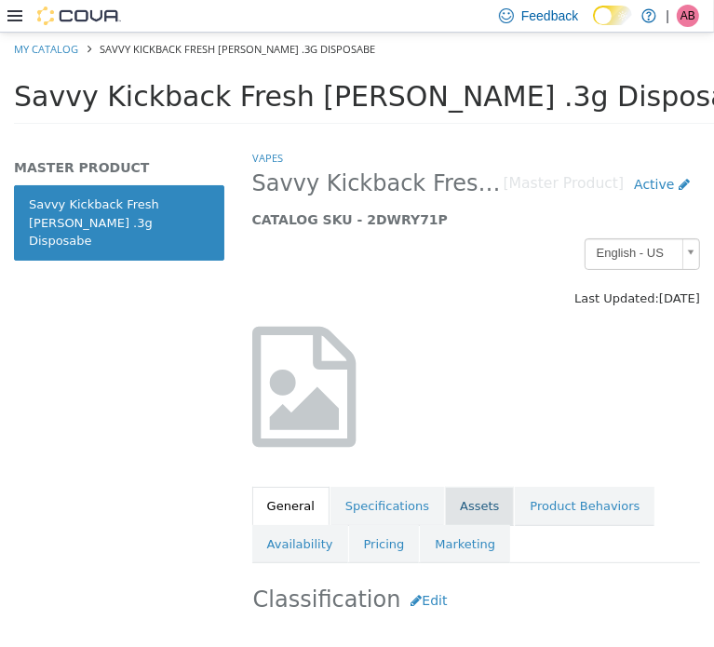
click at [455, 513] on link "Assets" at bounding box center [479, 505] width 69 height 39
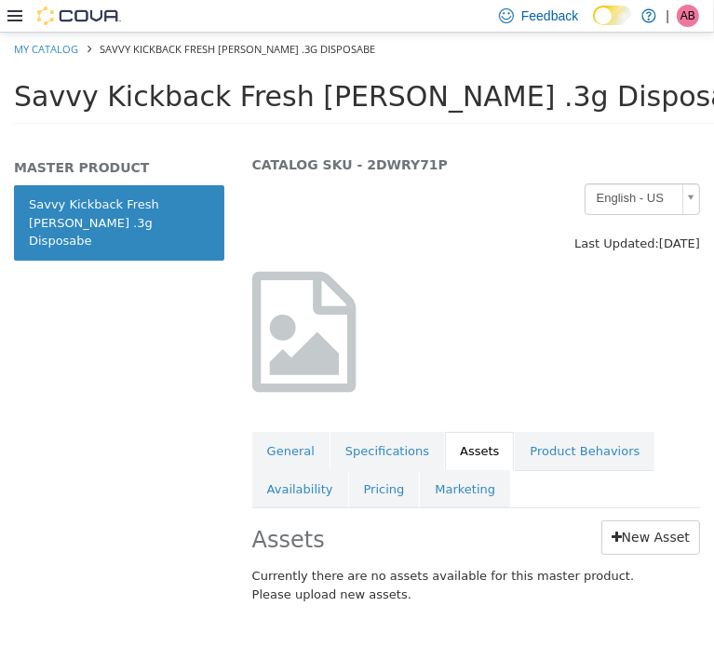
scroll to position [67, 0]
click at [635, 521] on link "New Asset" at bounding box center [651, 537] width 99 height 34
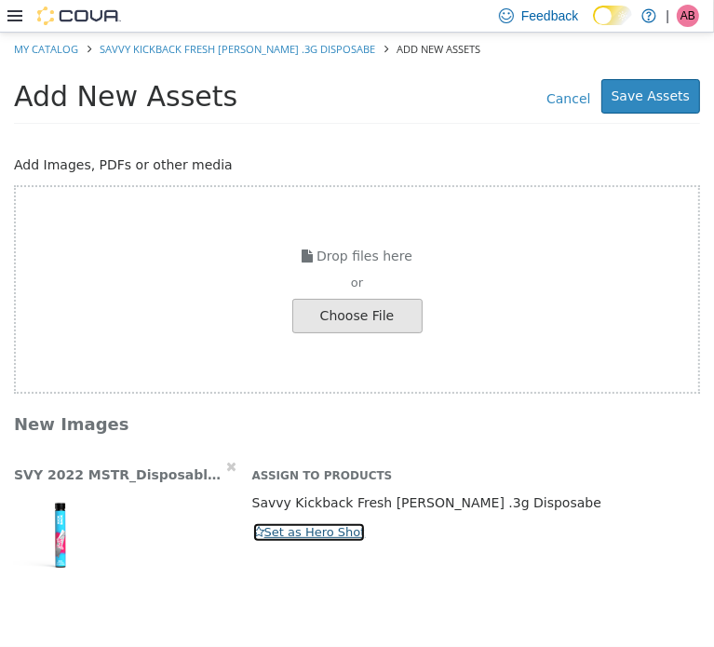
click at [269, 527] on button "Set as Hero Shot" at bounding box center [309, 532] width 115 height 20
click at [58, 532] on img "button" at bounding box center [60, 534] width 93 height 93
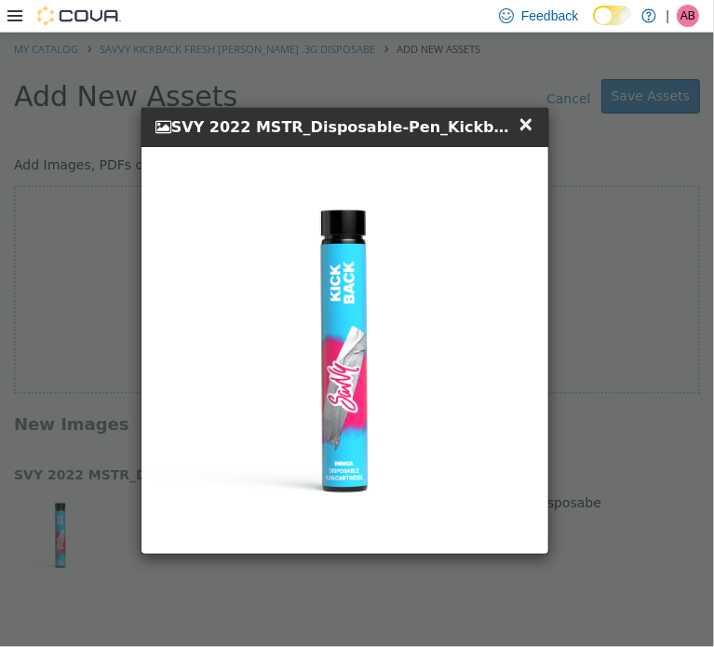
click at [525, 125] on span "×" at bounding box center [526, 123] width 17 height 22
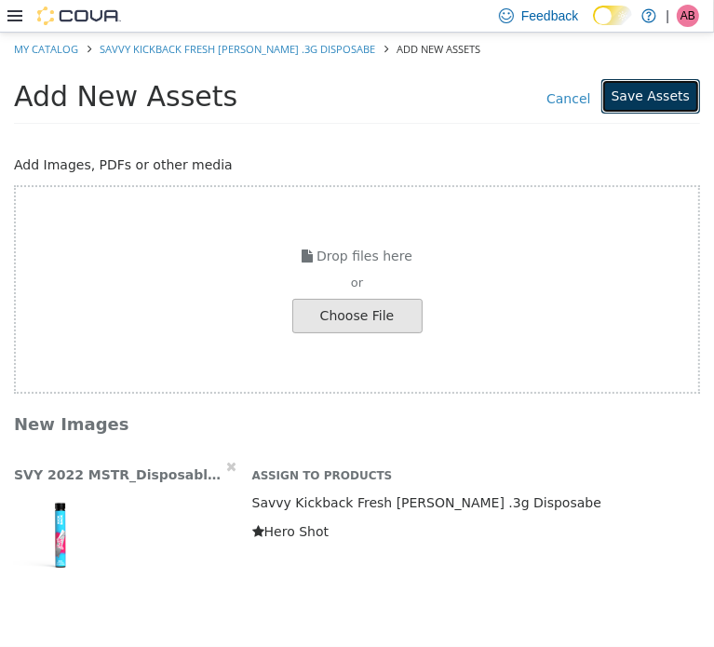
click at [654, 97] on button "Save Assets" at bounding box center [651, 95] width 99 height 34
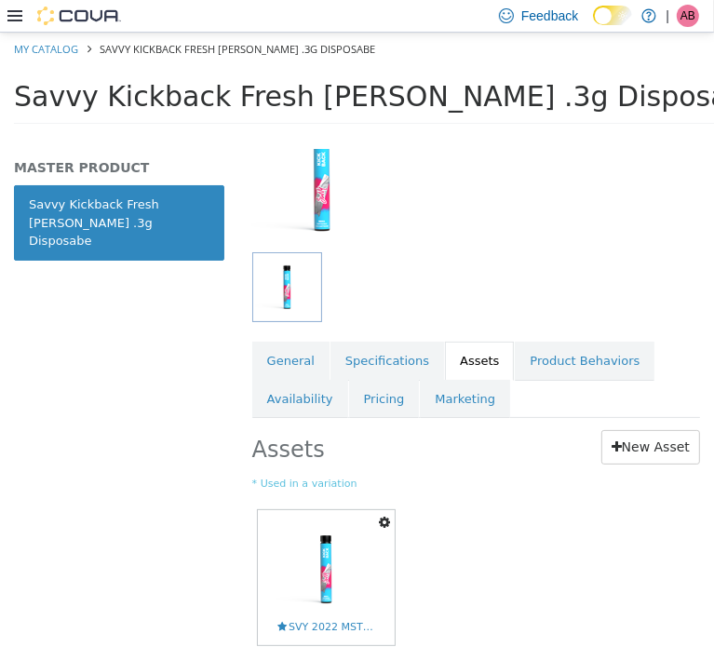
scroll to position [248, 0]
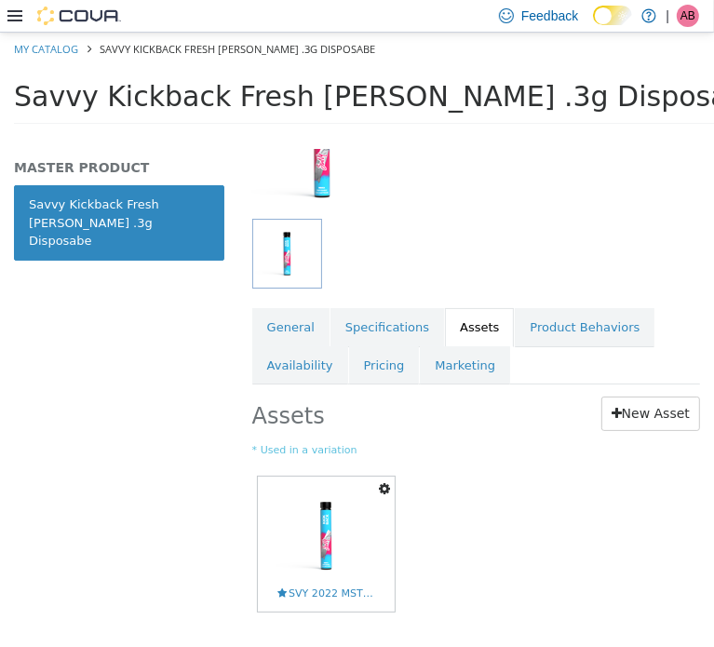
click at [384, 490] on icon "button" at bounding box center [384, 488] width 11 height 13
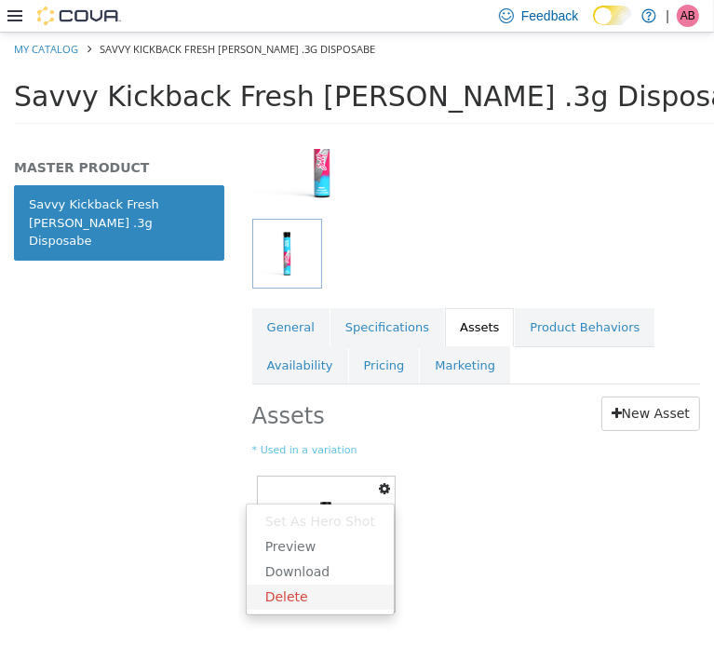
click at [358, 602] on link "Delete" at bounding box center [320, 596] width 147 height 25
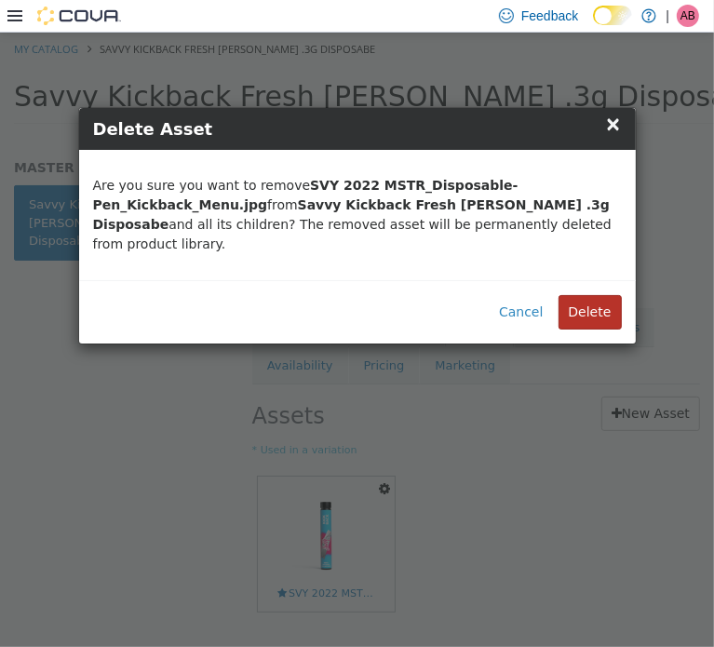
click at [596, 294] on button "Delete" at bounding box center [590, 311] width 63 height 34
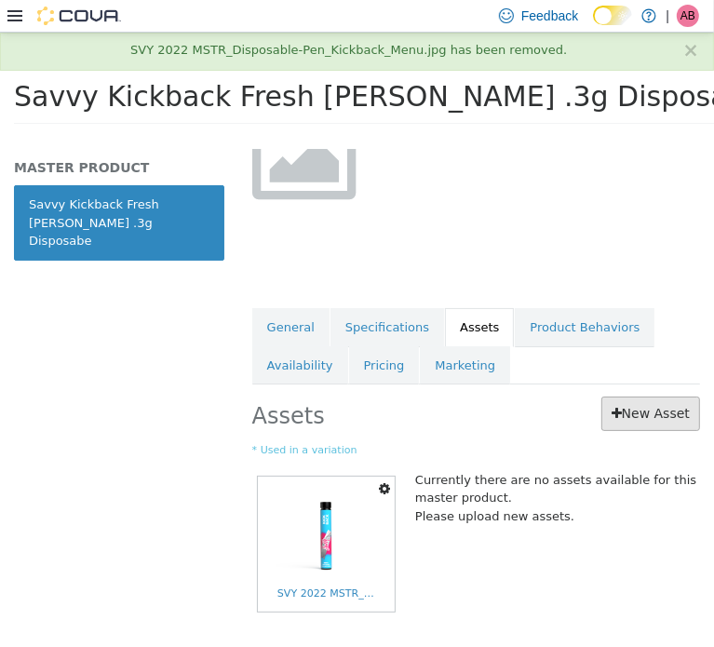
scroll to position [164, 0]
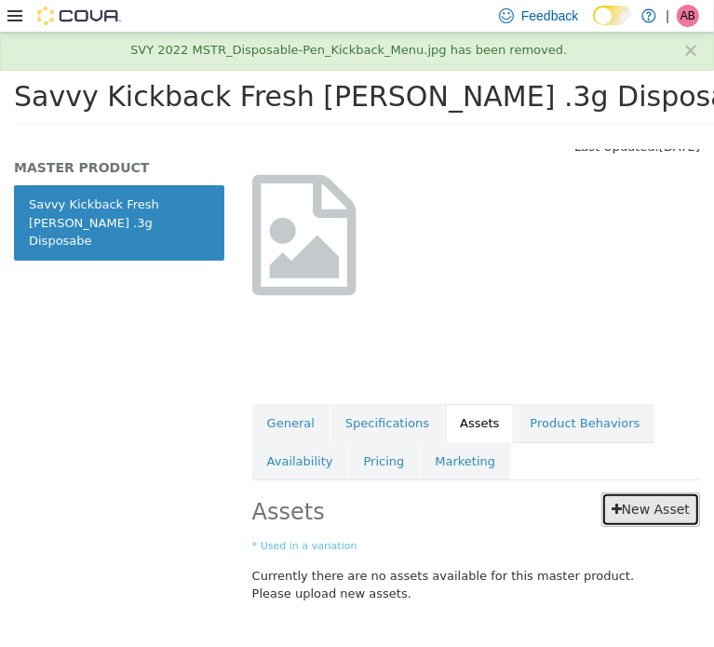
click at [641, 498] on link "New Asset" at bounding box center [651, 509] width 99 height 34
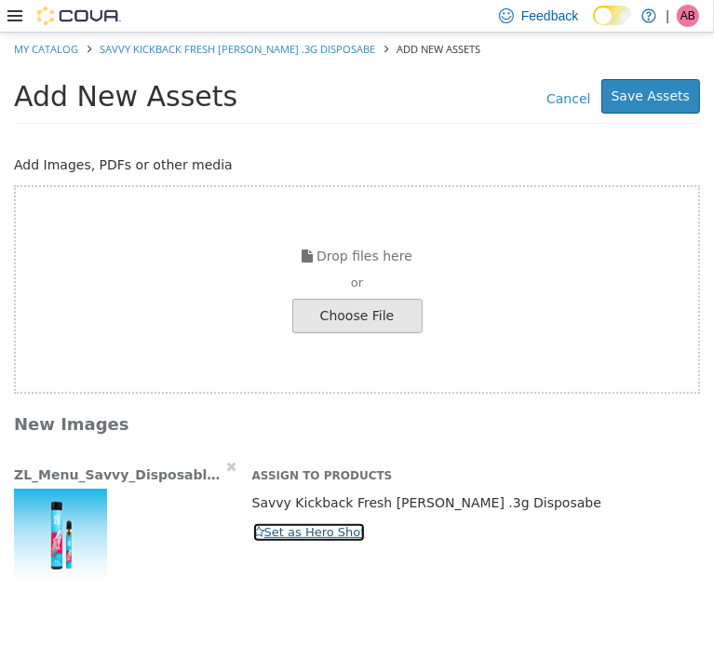
click at [294, 527] on button "Set as Hero Shot" at bounding box center [309, 532] width 115 height 20
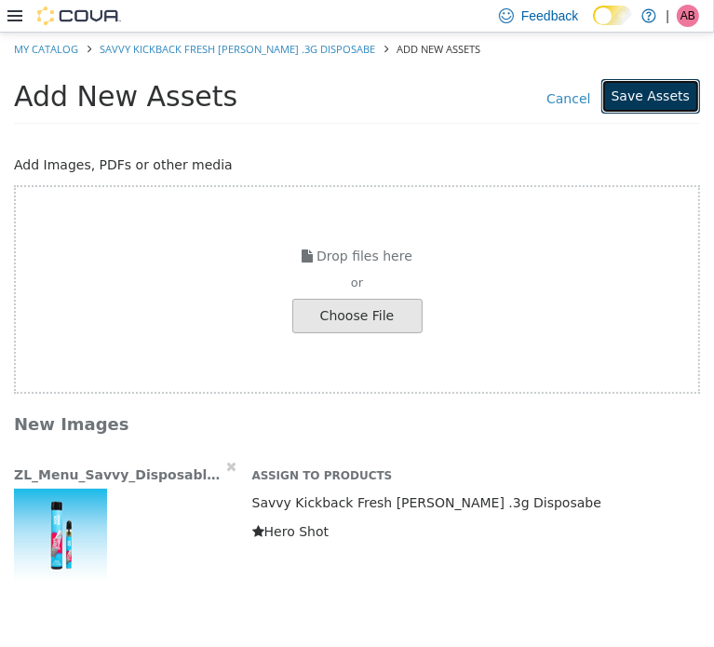
drag, startPoint x: 650, startPoint y: 89, endPoint x: 633, endPoint y: 85, distance: 17.4
click at [652, 92] on button "Save Assets" at bounding box center [651, 95] width 99 height 34
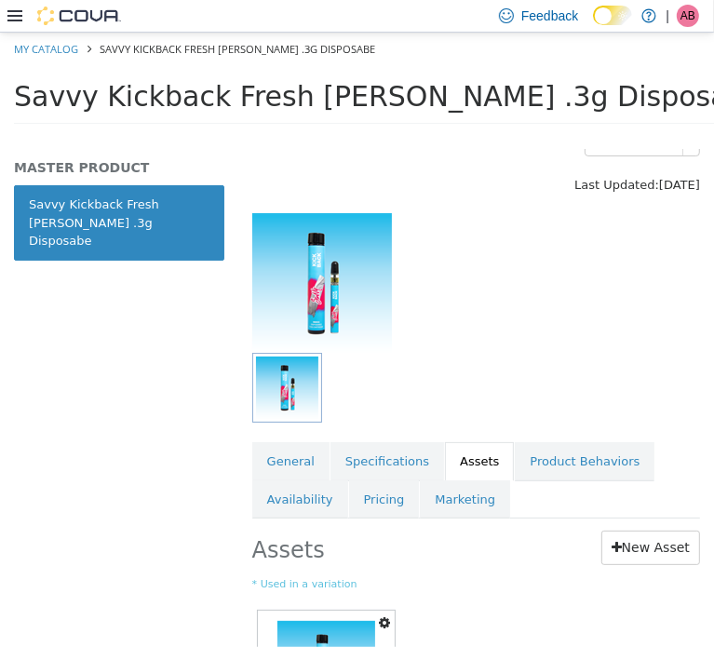
scroll to position [155, 0]
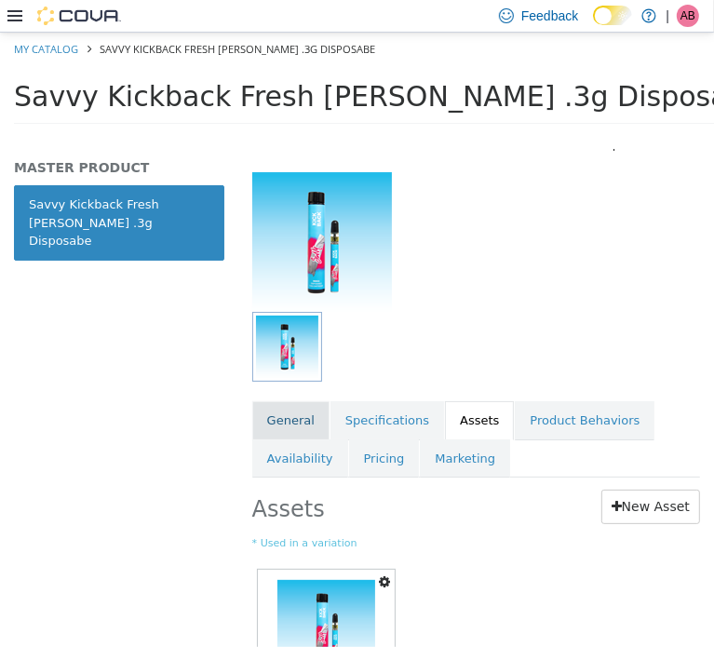
click at [300, 404] on link "General" at bounding box center [290, 420] width 77 height 39
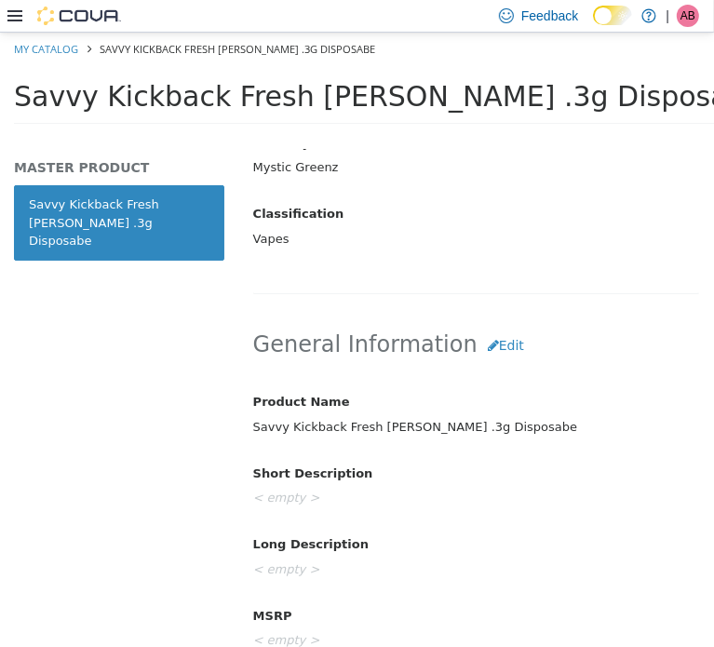
scroll to position [713, 0]
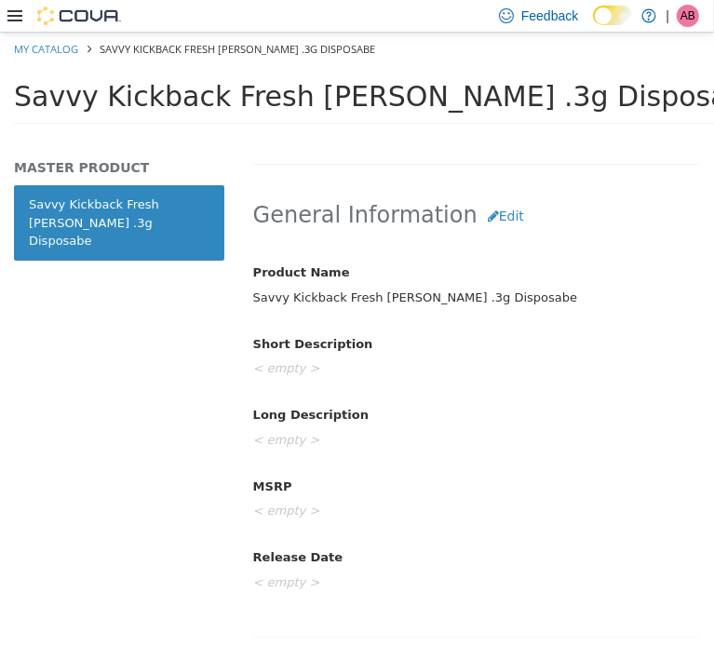
click at [399, 292] on div "Savvy Kickback Fresh [PERSON_NAME] .3g Disposabe" at bounding box center [476, 297] width 474 height 33
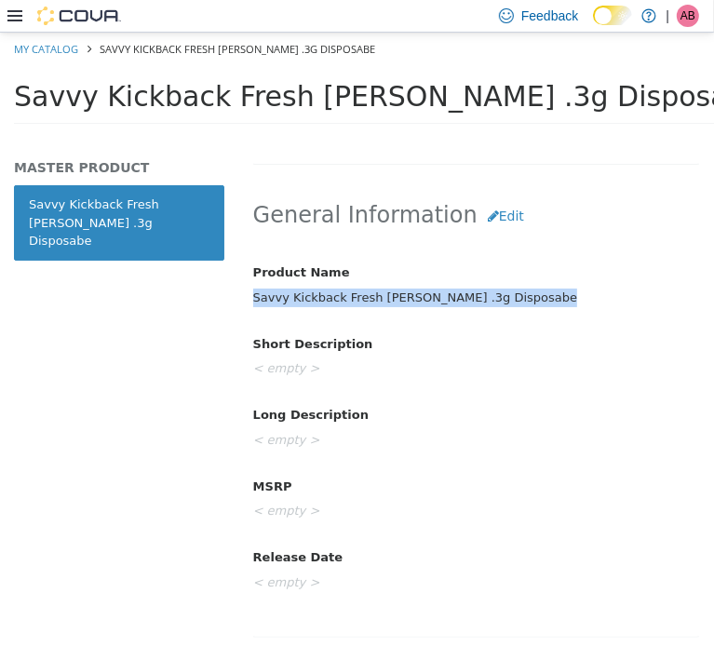
click at [399, 292] on div "Savvy Kickback Fresh [PERSON_NAME] .3g Disposabe" at bounding box center [476, 297] width 474 height 33
copy div "Savvy Kickback Fresh [PERSON_NAME] .3g Disposabe"
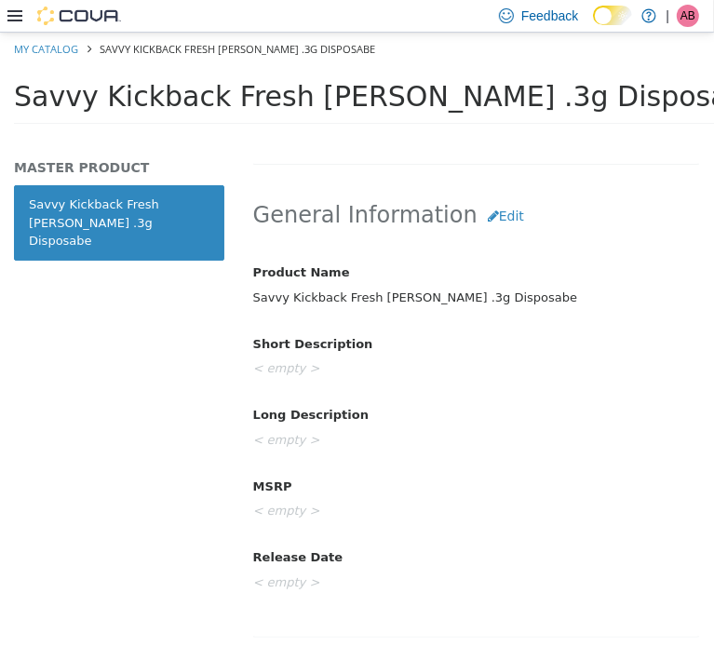
drag, startPoint x: 609, startPoint y: 326, endPoint x: 596, endPoint y: 311, distance: 19.8
click at [615, 328] on div "Short Description < empty >" at bounding box center [476, 357] width 474 height 58
click at [481, 209] on button "Edit" at bounding box center [506, 215] width 57 height 34
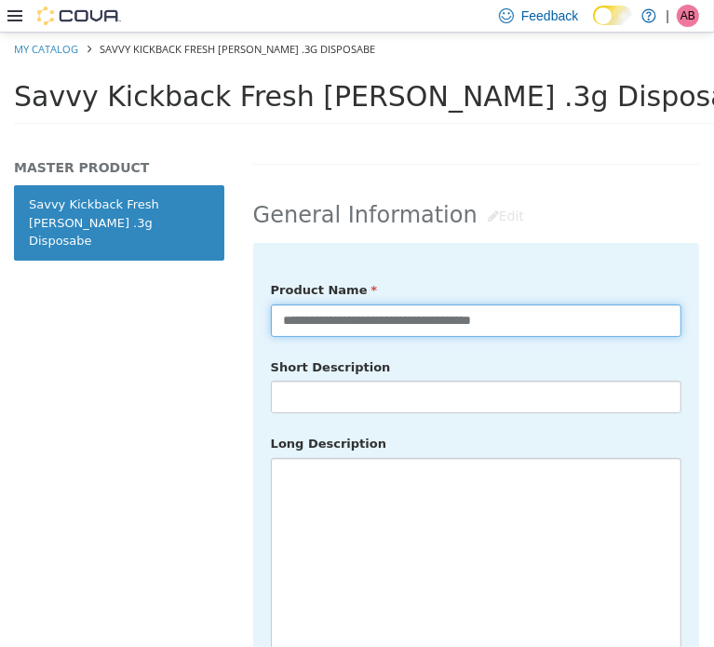
click at [504, 311] on input "**********" at bounding box center [476, 320] width 411 height 33
click at [563, 317] on input "**********" at bounding box center [476, 320] width 411 height 33
click at [553, 312] on input "**********" at bounding box center [476, 320] width 411 height 33
type input "**********"
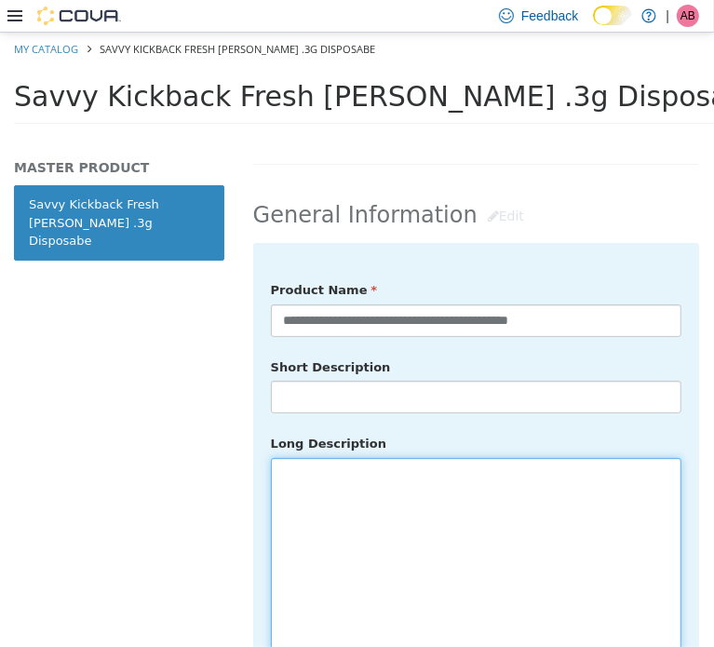
drag, startPoint x: 548, startPoint y: 470, endPoint x: 618, endPoint y: 488, distance: 72.1
click at [548, 470] on textarea at bounding box center [476, 561] width 411 height 209
click at [403, 498] on textarea at bounding box center [476, 561] width 411 height 209
paste textarea "**********"
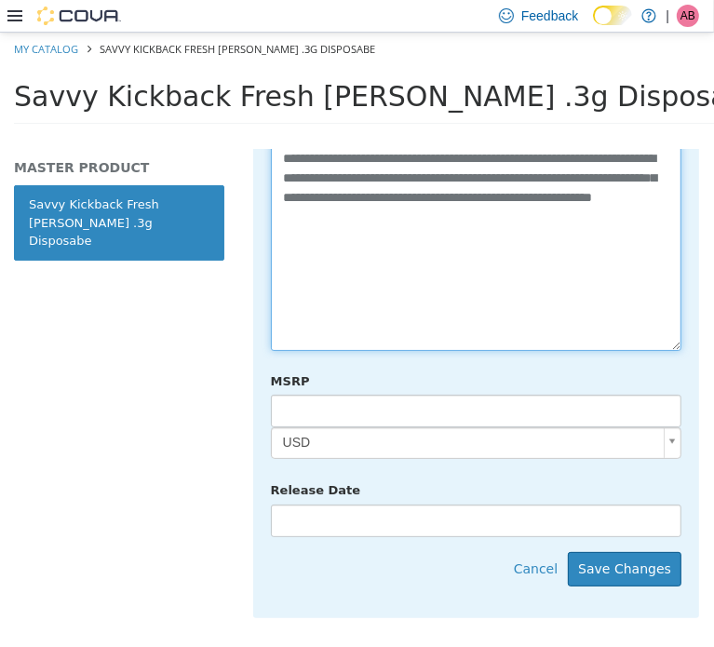
scroll to position [1086, 0]
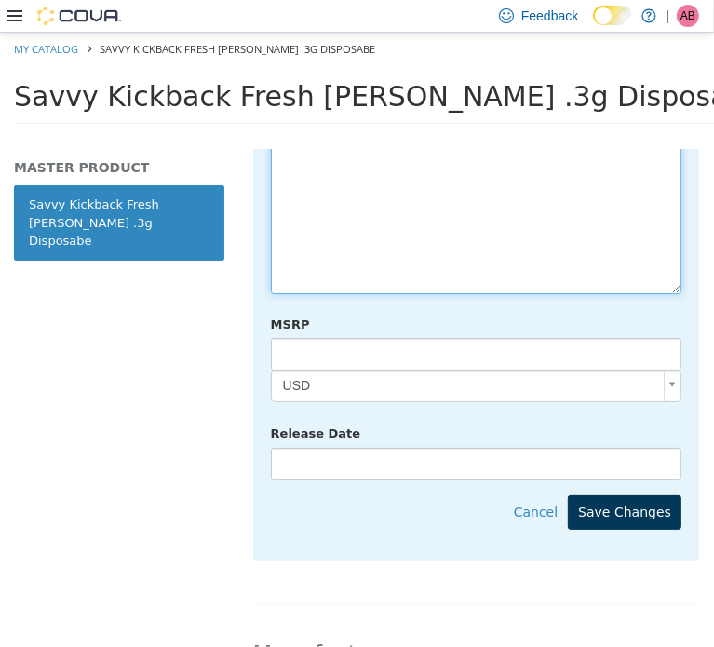
type textarea "**********"
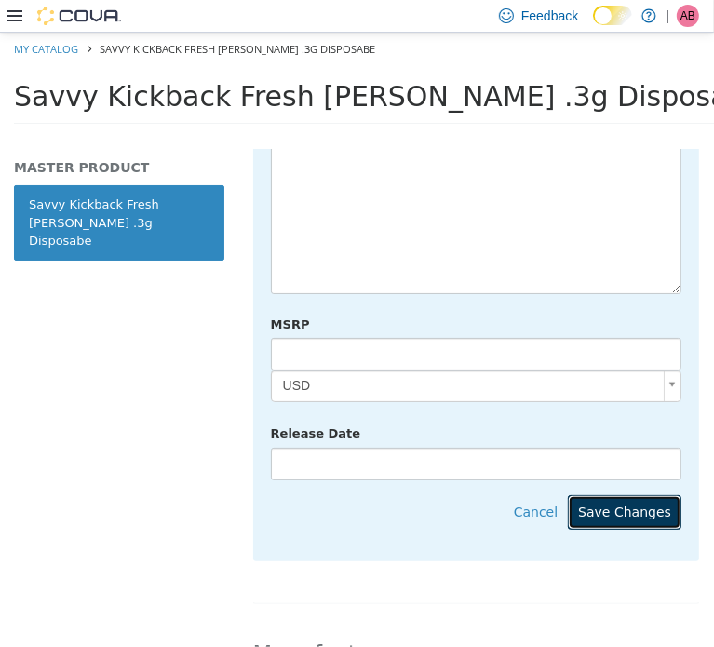
click at [601, 495] on button "Save Changes" at bounding box center [625, 512] width 114 height 34
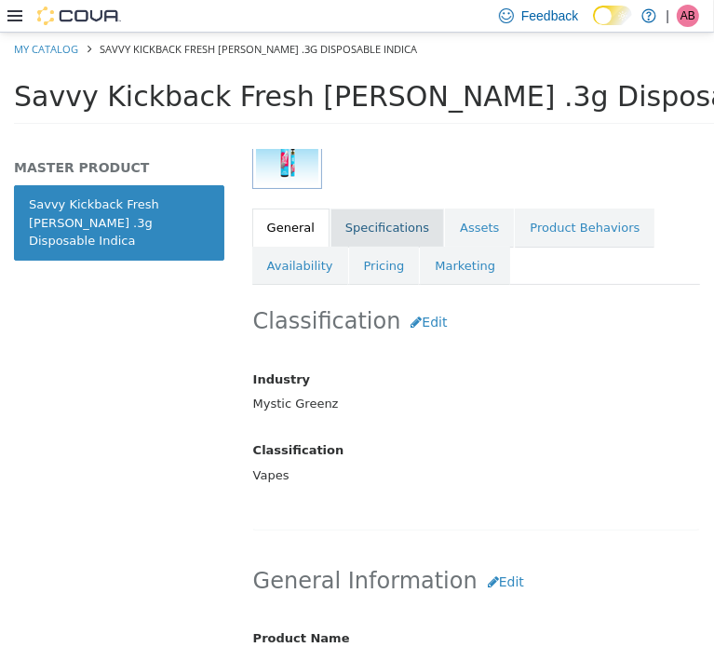
scroll to position [341, 0]
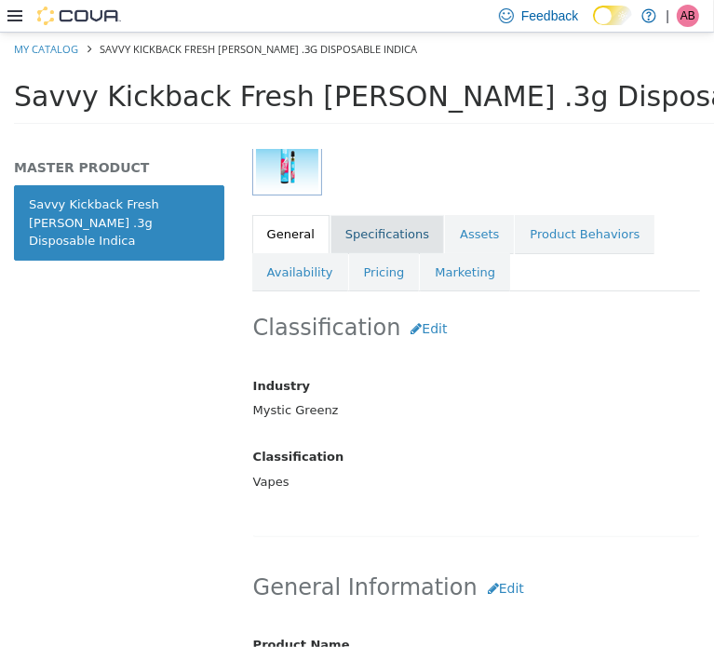
click at [380, 224] on link "Specifications" at bounding box center [388, 233] width 114 height 39
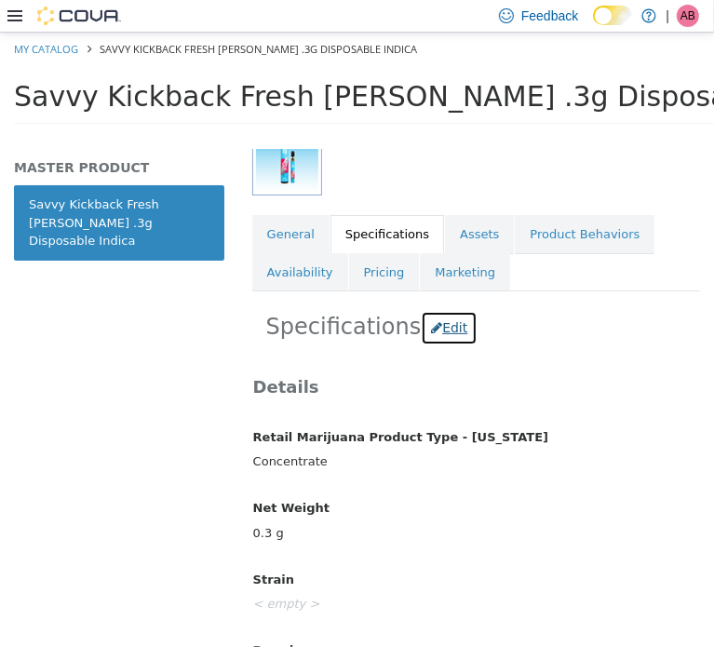
click at [421, 334] on button "Edit" at bounding box center [449, 327] width 57 height 34
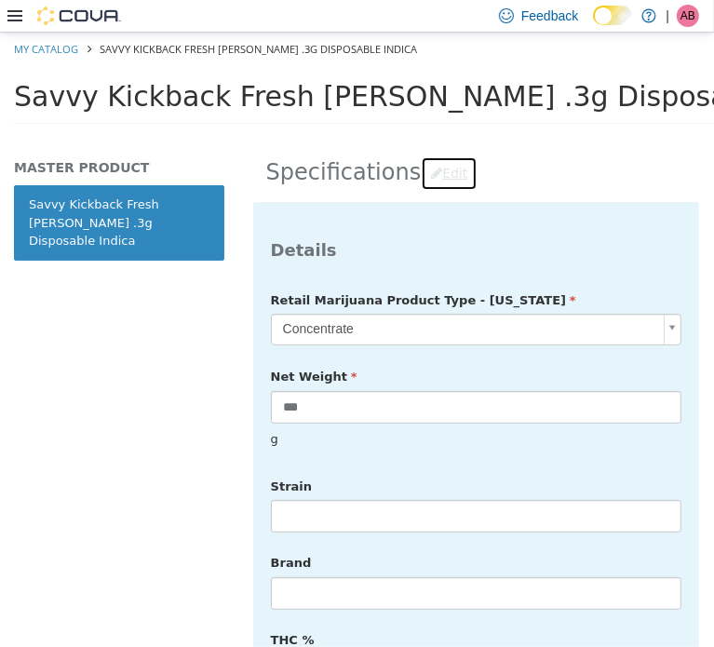
scroll to position [496, 0]
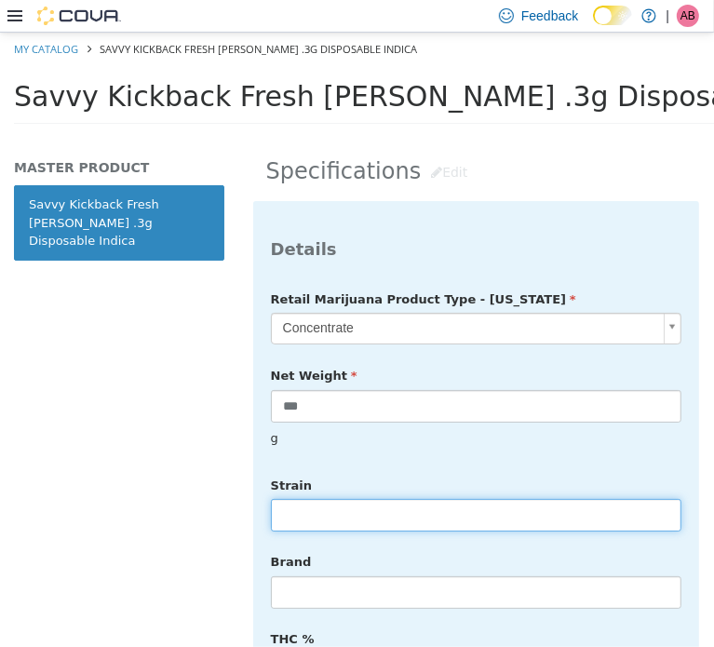
click at [328, 498] on input "text" at bounding box center [476, 514] width 411 height 33
type input "******"
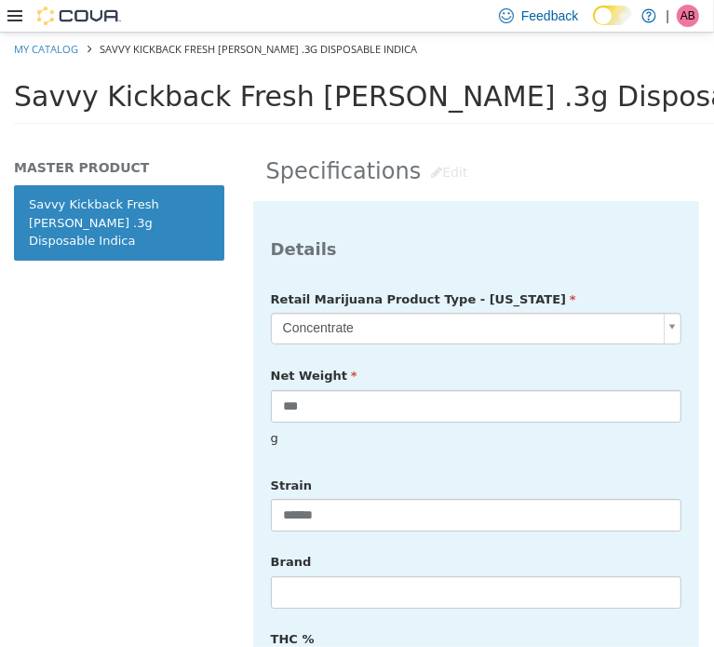
click at [513, 428] on div "g" at bounding box center [476, 438] width 439 height 33
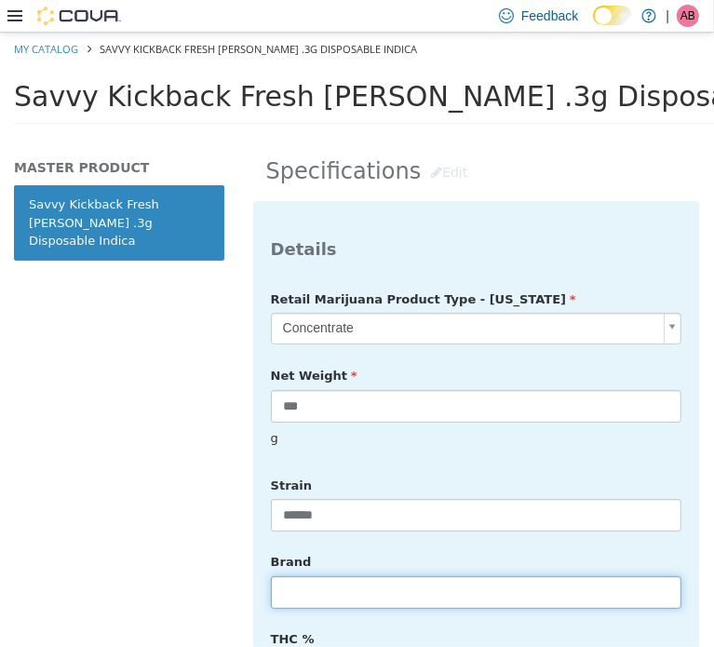
click at [346, 576] on input "text" at bounding box center [476, 592] width 411 height 33
type input "*****"
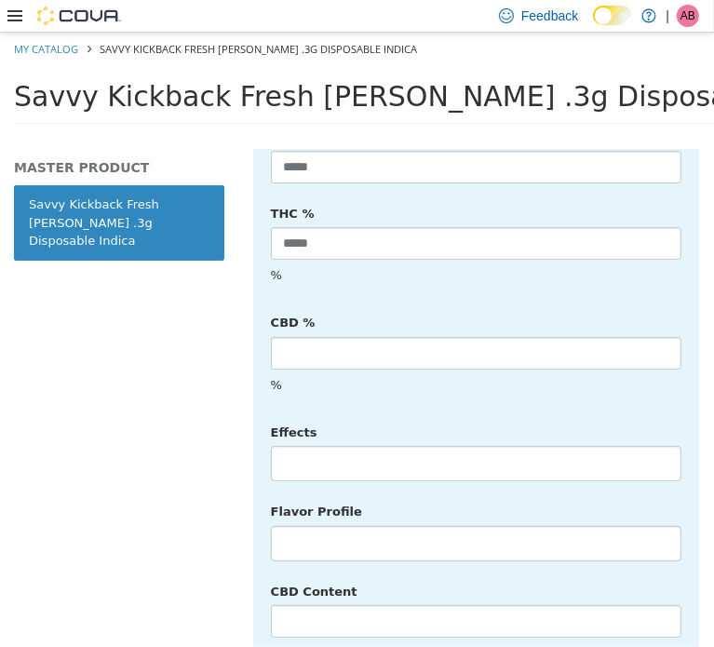
scroll to position [931, 0]
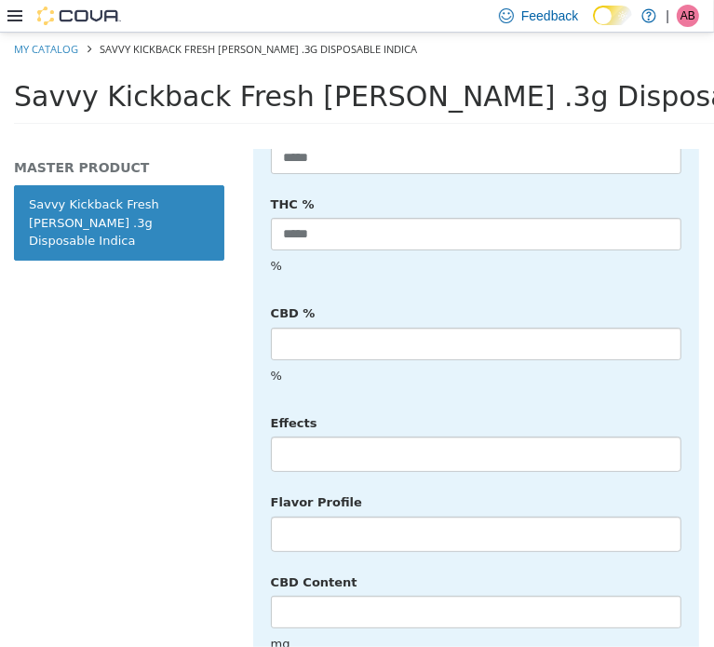
click at [333, 439] on li at bounding box center [476, 454] width 409 height 30
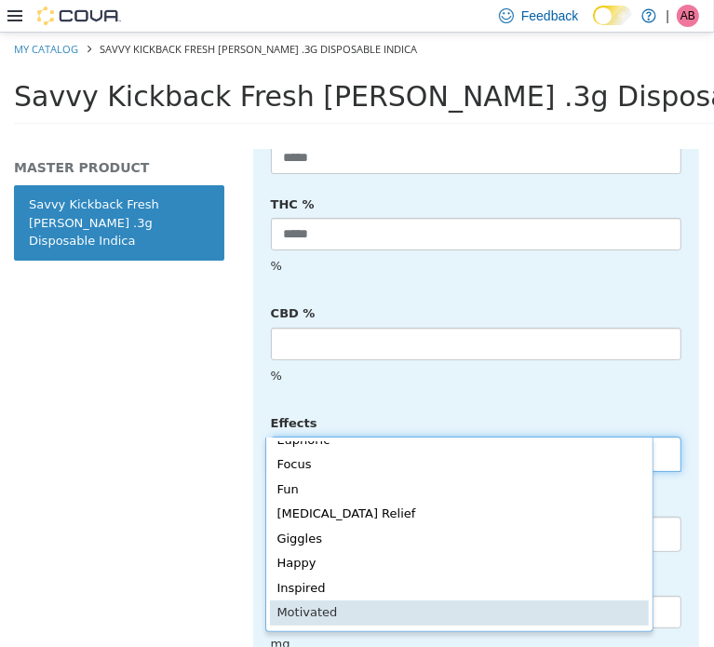
scroll to position [373, 0]
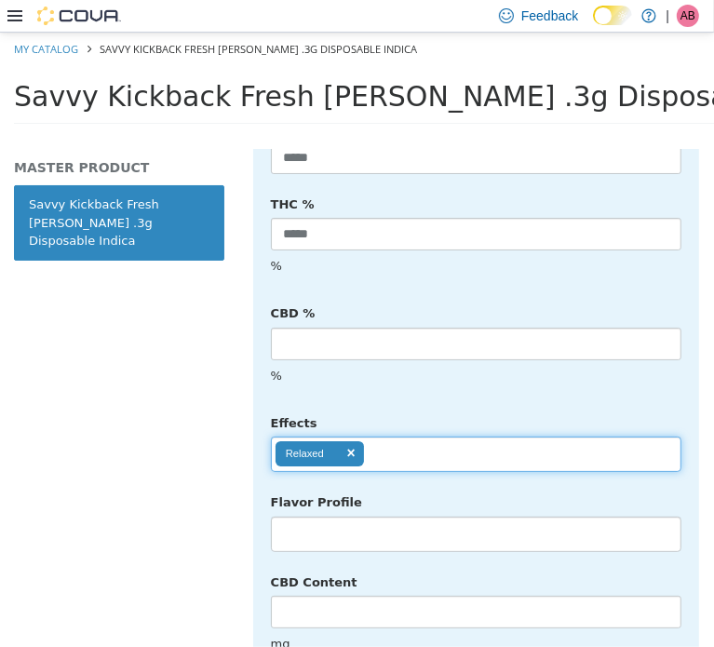
click at [390, 439] on input "text" at bounding box center [380, 454] width 32 height 30
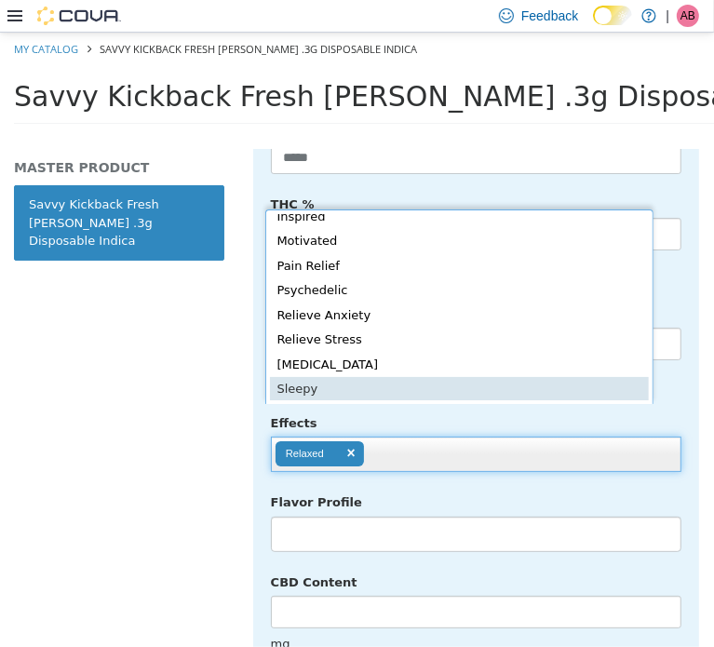
scroll to position [346, 0]
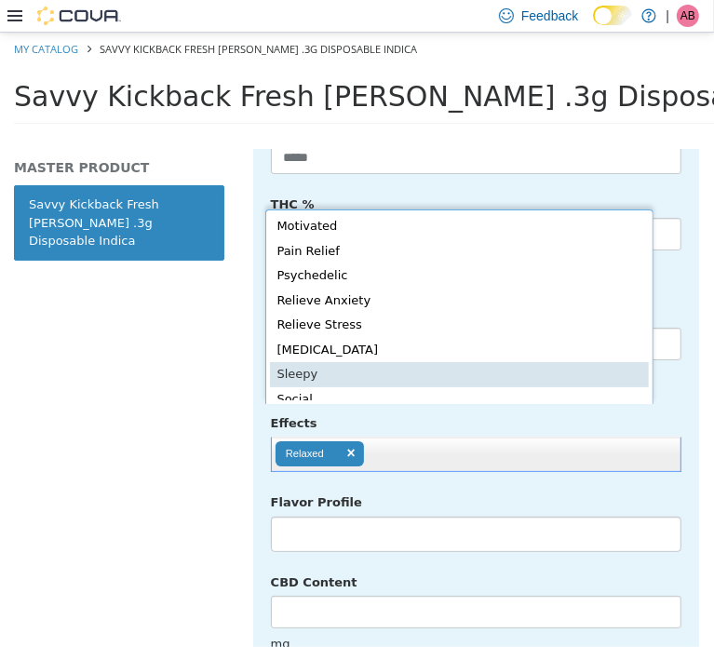
drag, startPoint x: 388, startPoint y: 370, endPoint x: 468, endPoint y: 390, distance: 81.8
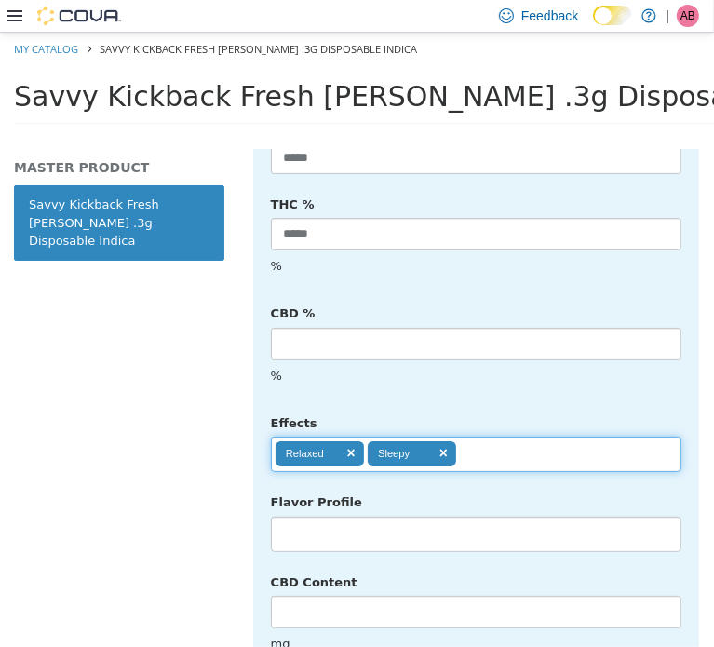
click at [498, 436] on ul "Relaxed Sleepy" at bounding box center [476, 453] width 411 height 35
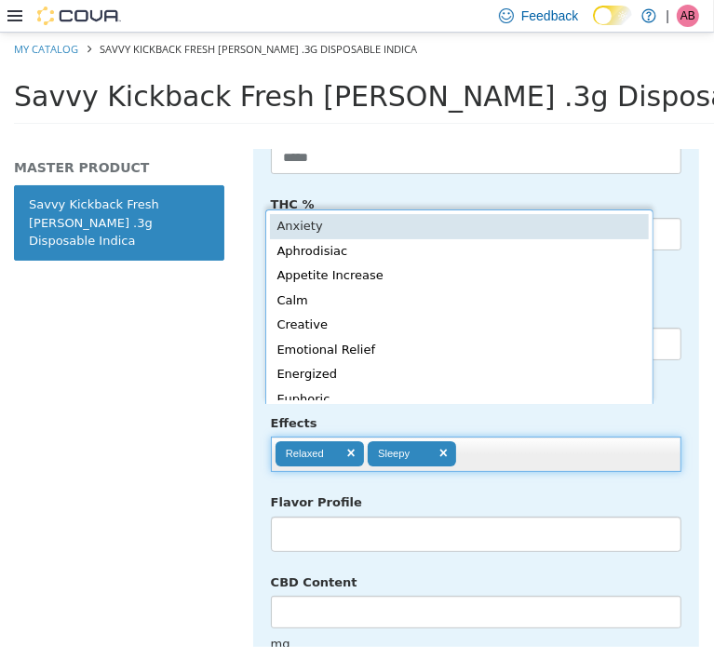
scroll to position [4, 0]
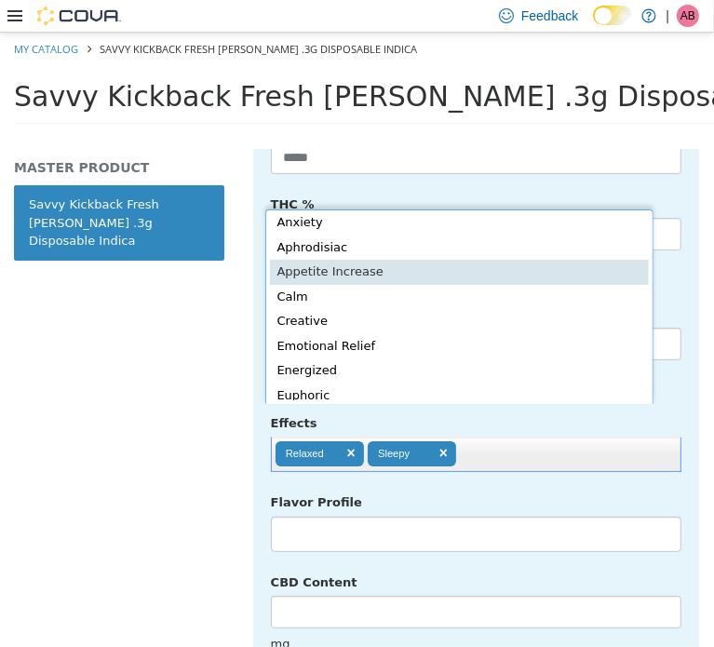
type input "**********"
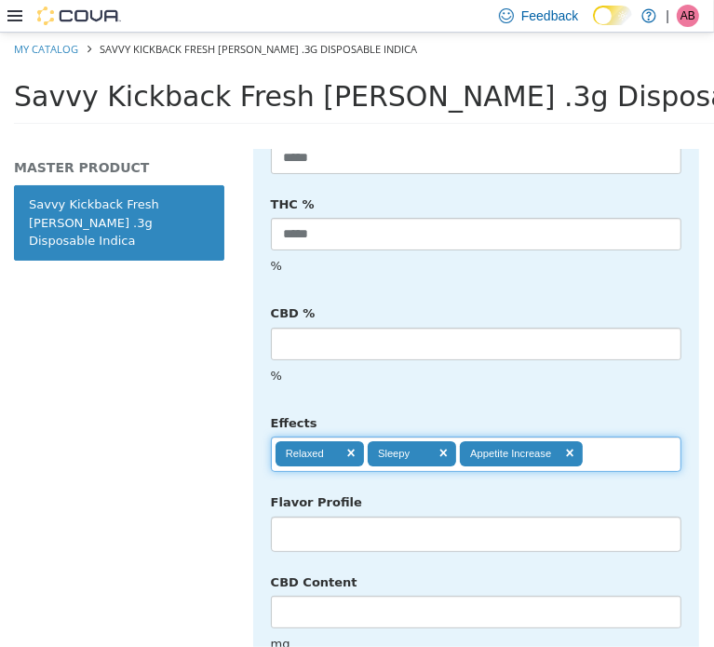
drag, startPoint x: 361, startPoint y: 489, endPoint x: 373, endPoint y: 486, distance: 12.4
click at [361, 519] on li at bounding box center [476, 534] width 409 height 30
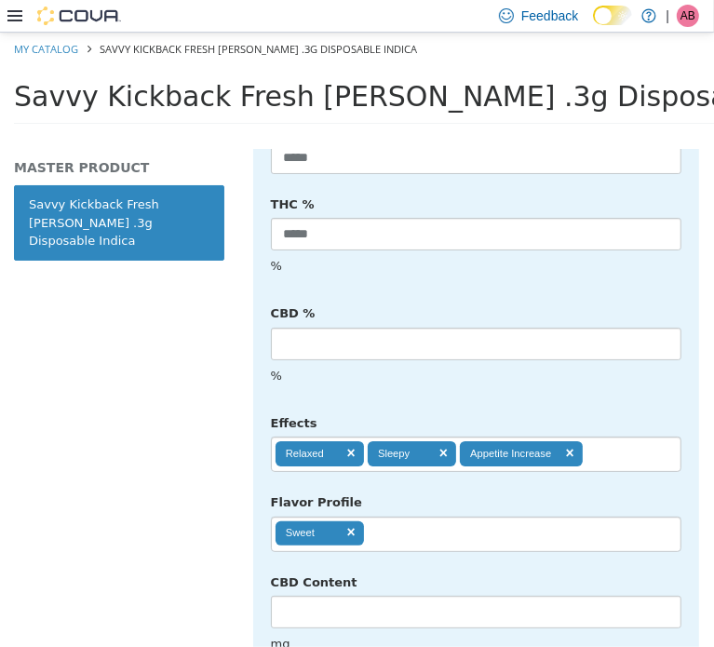
click at [421, 516] on ul "Sweet" at bounding box center [476, 533] width 411 height 35
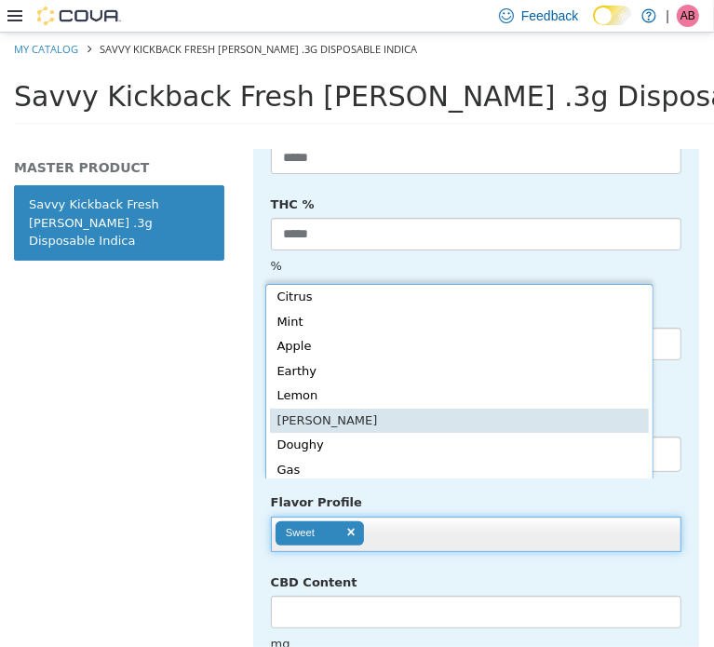
type input "**********"
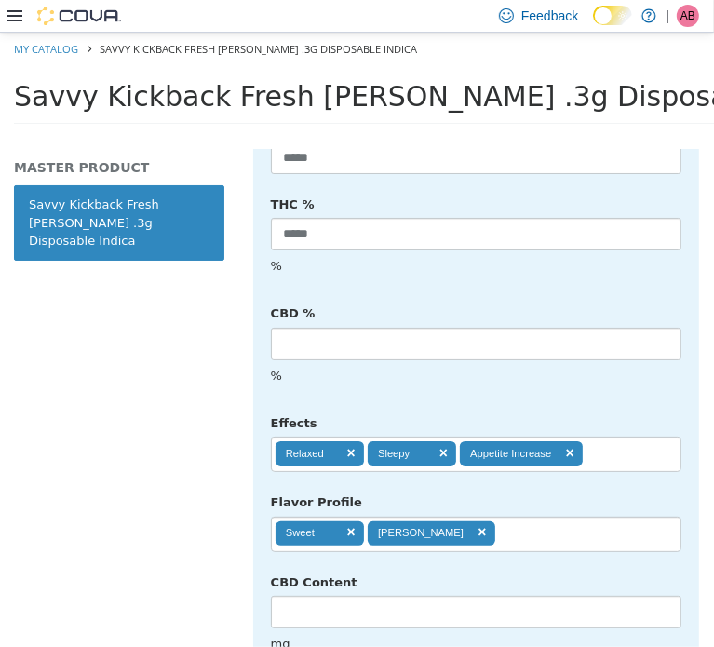
click at [609, 486] on div "**********" at bounding box center [476, 519] width 439 height 66
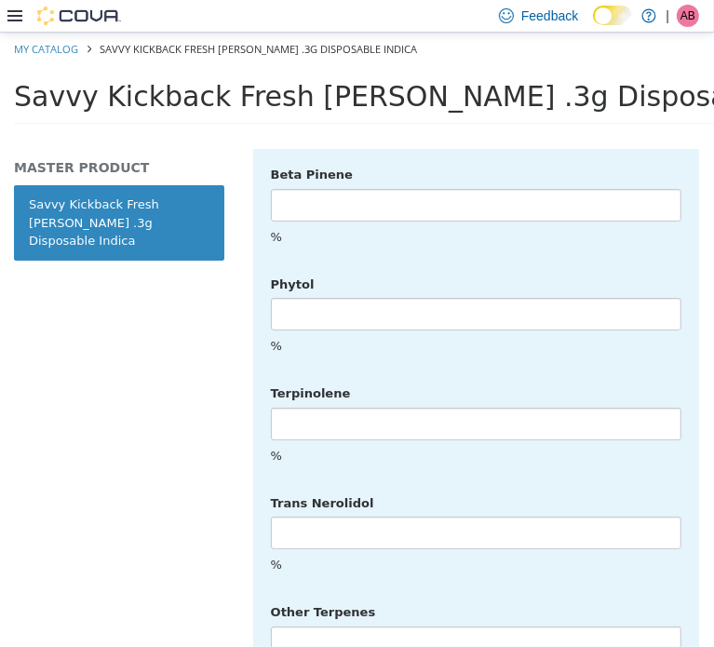
scroll to position [4910, 0]
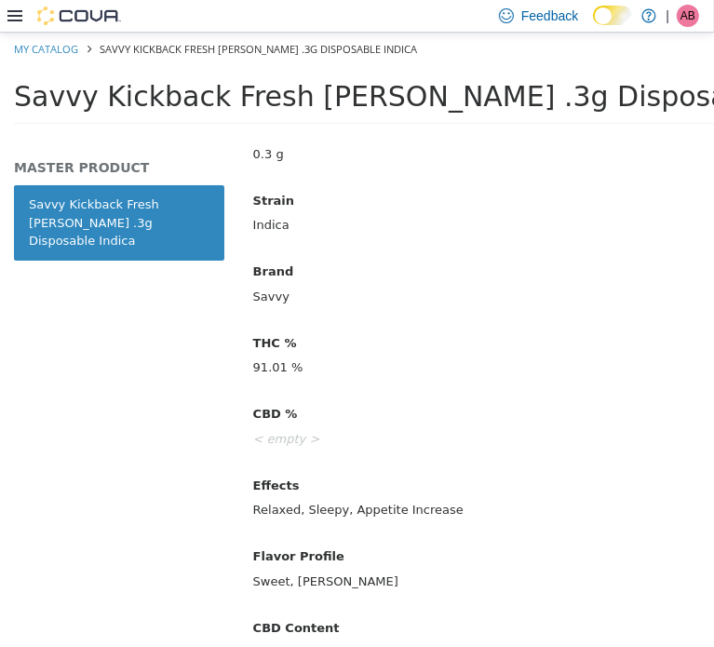
scroll to position [179, 0]
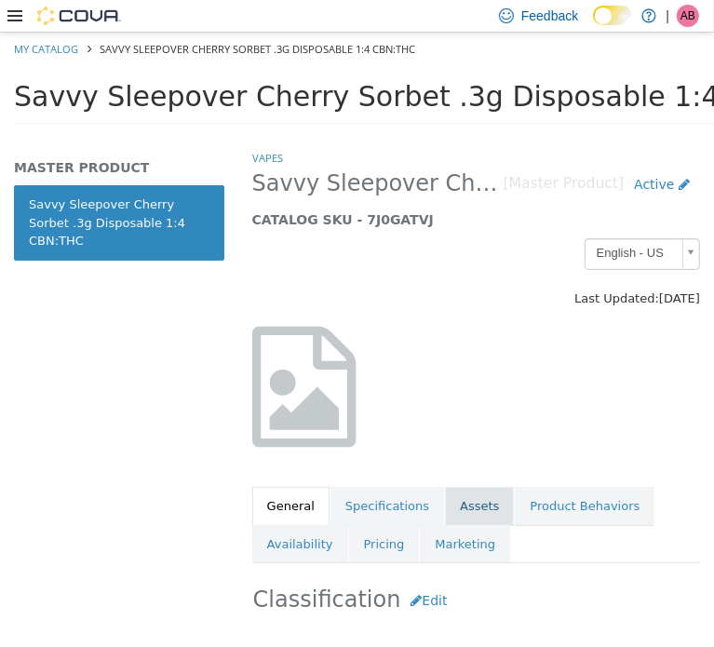
click at [468, 512] on link "Assets" at bounding box center [479, 505] width 69 height 39
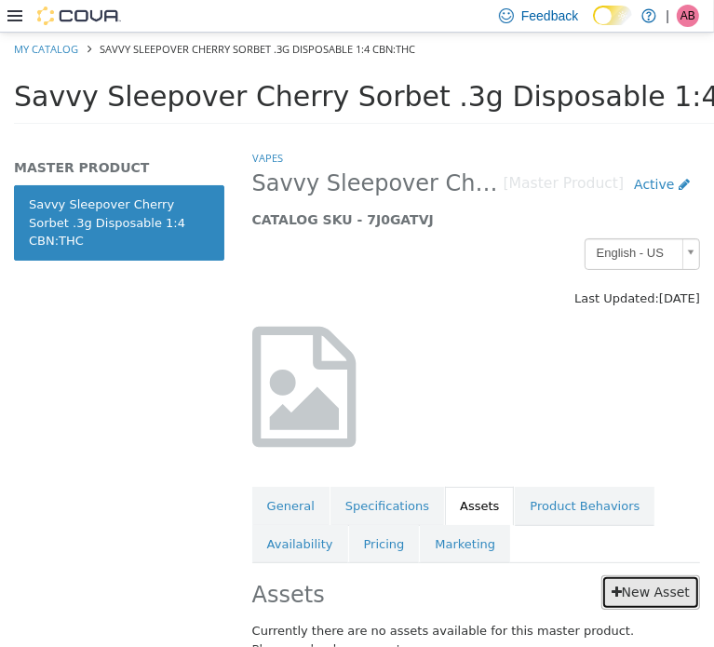
click at [634, 602] on link "New Asset" at bounding box center [651, 592] width 99 height 34
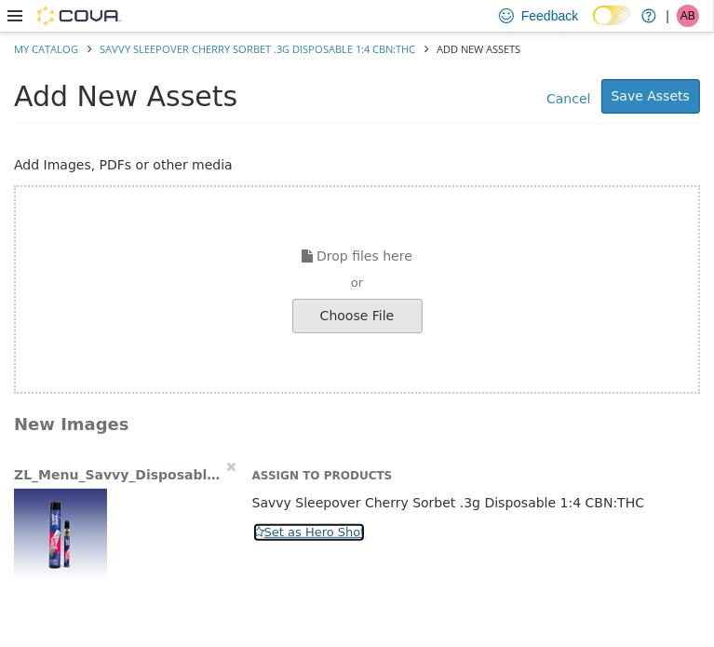
click at [282, 530] on button "Set as Hero Shot" at bounding box center [309, 532] width 115 height 20
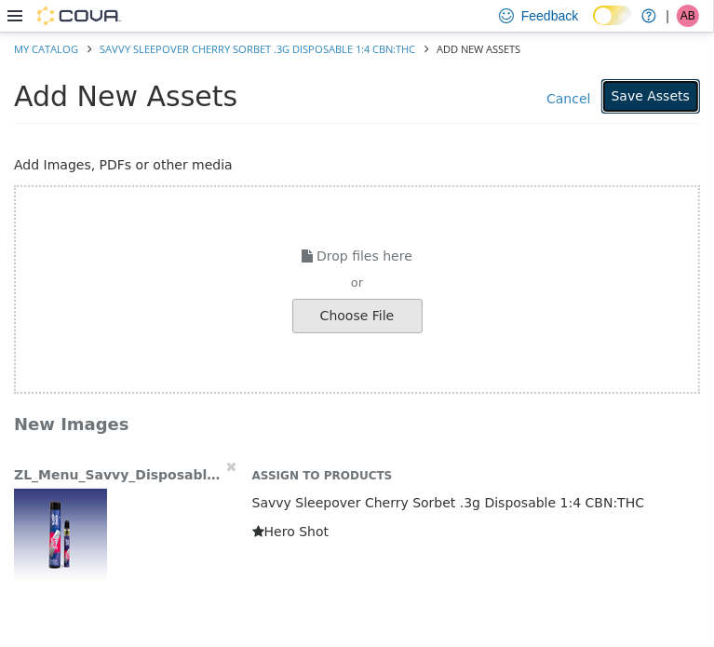
click at [660, 103] on button "Save Assets" at bounding box center [651, 95] width 99 height 34
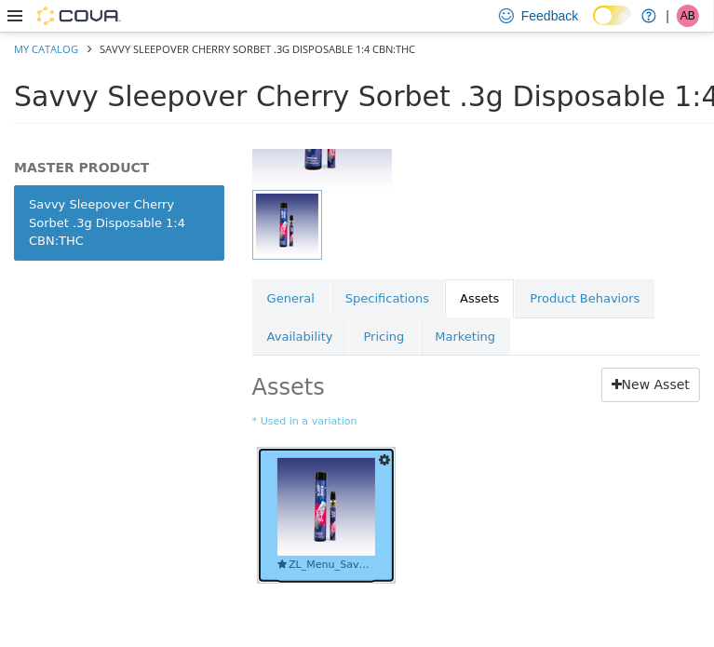
click at [329, 492] on img at bounding box center [327, 506] width 98 height 98
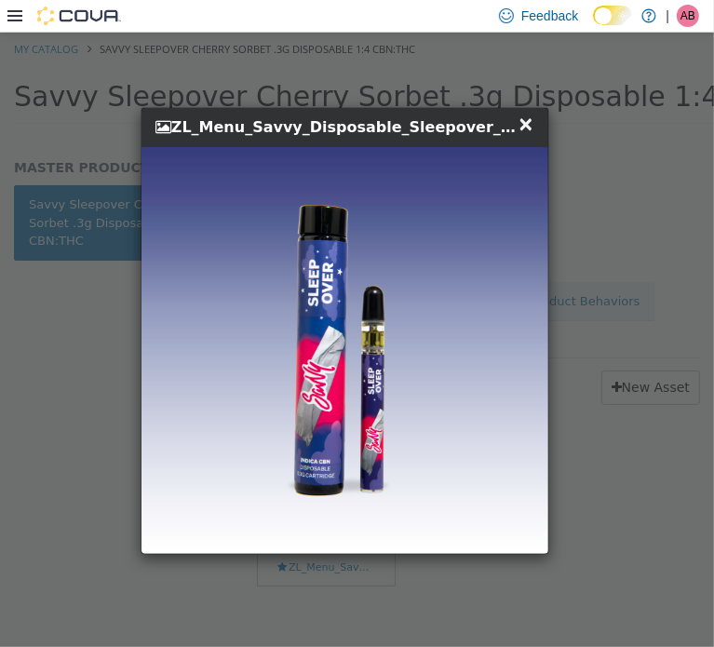
click at [523, 118] on span "×" at bounding box center [526, 123] width 17 height 22
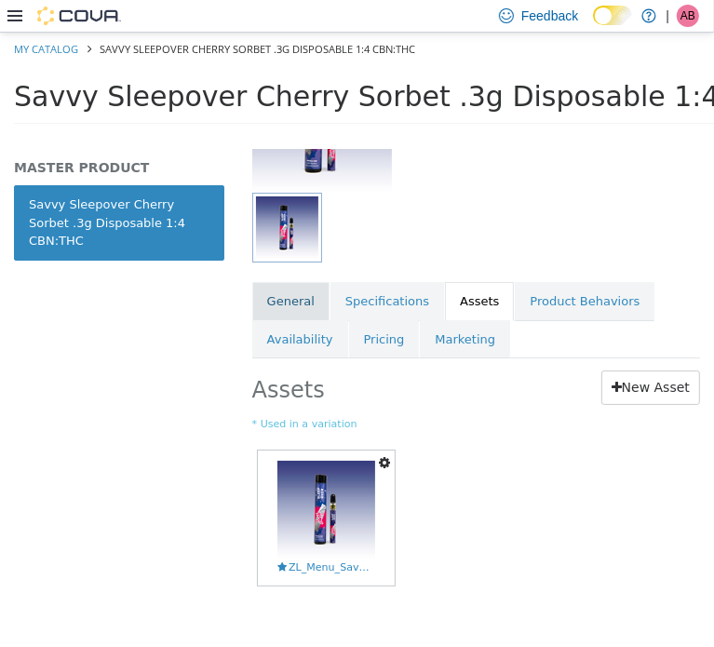
click at [287, 306] on link "General" at bounding box center [290, 300] width 77 height 39
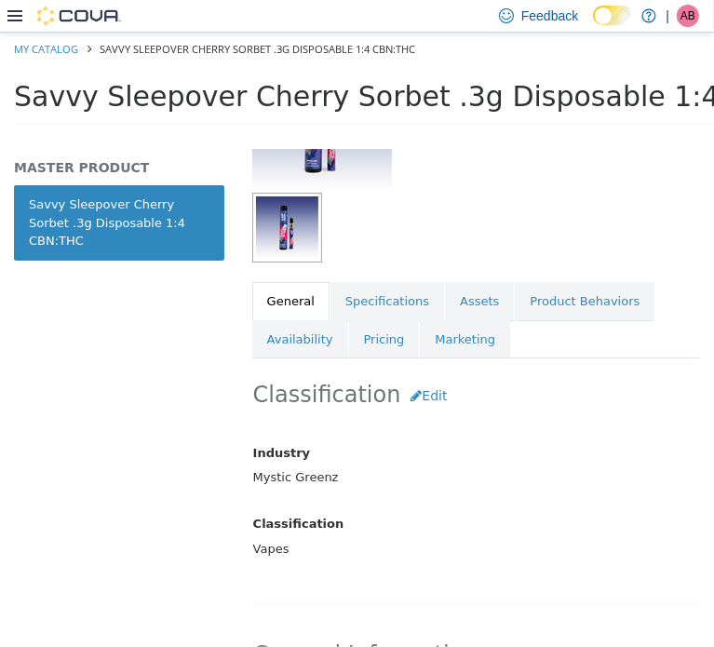
click at [376, 110] on span "Savvy Sleepover Cherry Sorbet .3g Disposable 1:4 CBN:THC" at bounding box center [434, 95] width 841 height 33
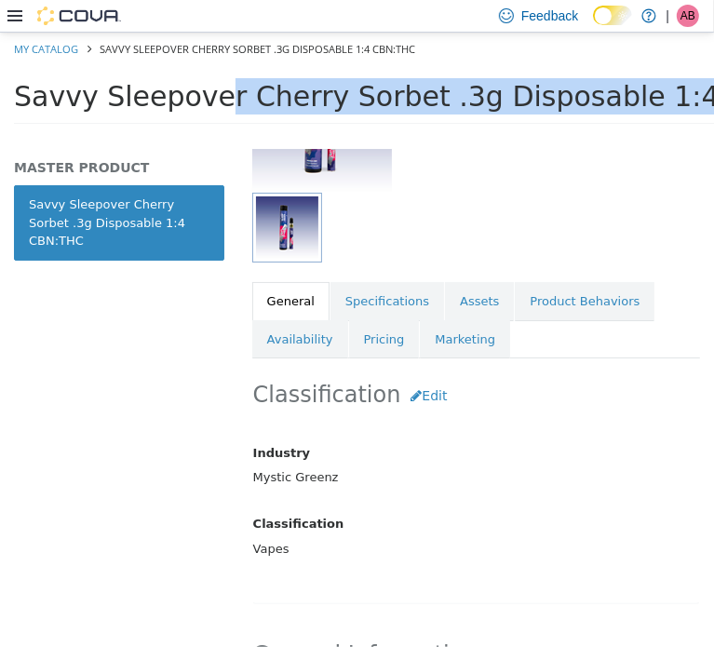
click at [377, 109] on span "Savvy Sleepover Cherry Sorbet .3g Disposable 1:4 CBN:THC" at bounding box center [434, 95] width 841 height 33
copy div "Savvy Sleepover Cherry Sorbet .3g Disposable 1:4 CBN:THC Tools Clone Print Labe…"
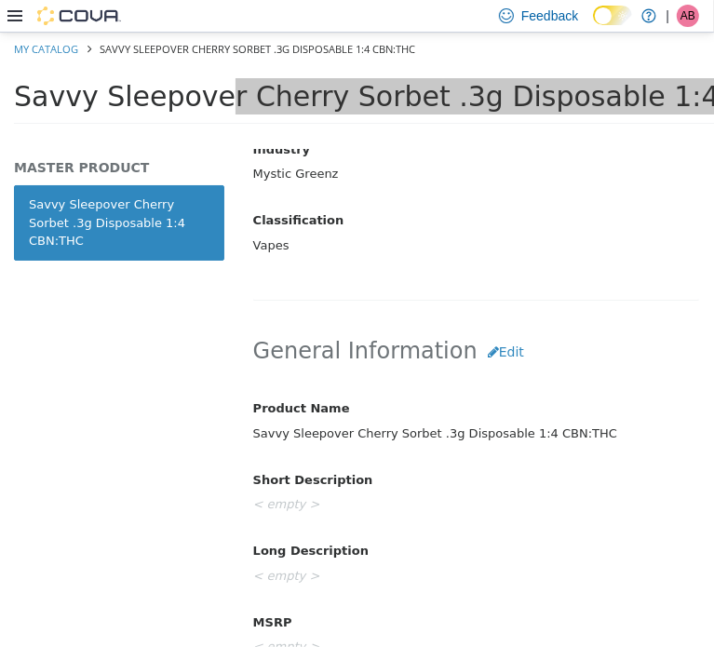
scroll to position [678, 0]
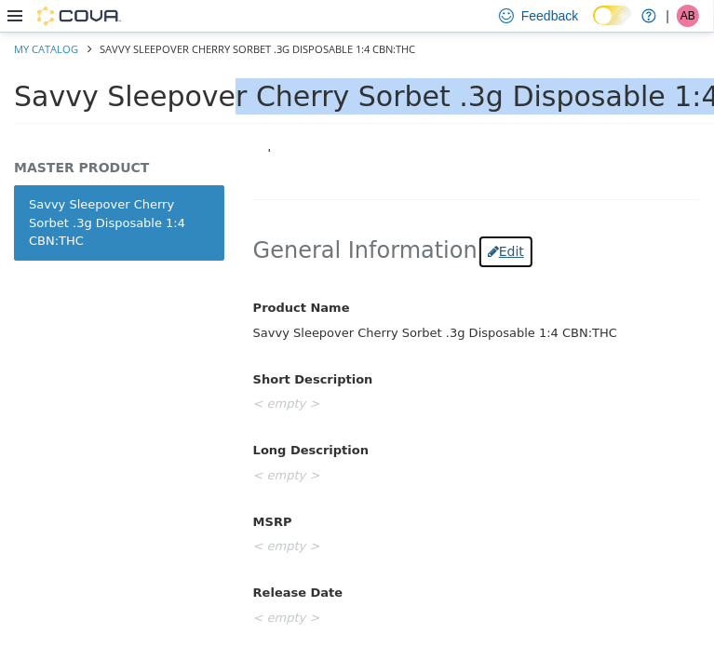
drag, startPoint x: 492, startPoint y: 241, endPoint x: 530, endPoint y: 255, distance: 40.7
click at [492, 241] on button "Edit" at bounding box center [506, 251] width 57 height 34
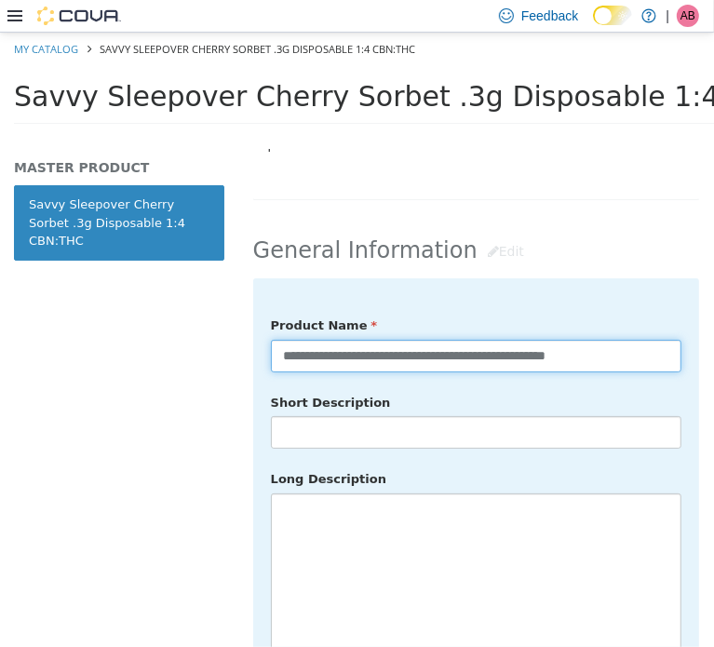
drag, startPoint x: 641, startPoint y: 335, endPoint x: 657, endPoint y: 345, distance: 18.4
click at [641, 339] on input "**********" at bounding box center [476, 355] width 411 height 33
type input "**********"
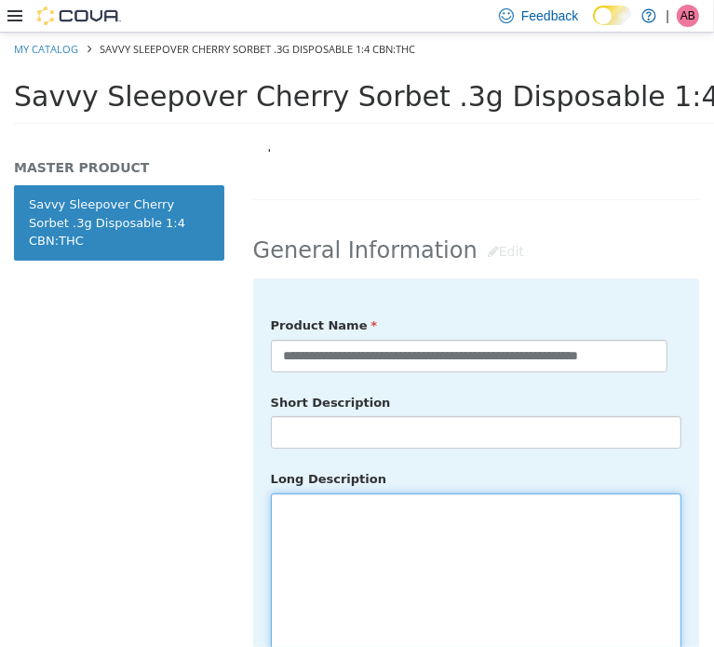
click at [468, 513] on textarea at bounding box center [476, 597] width 411 height 209
click at [392, 523] on textarea at bounding box center [476, 597] width 411 height 209
paste textarea "**********"
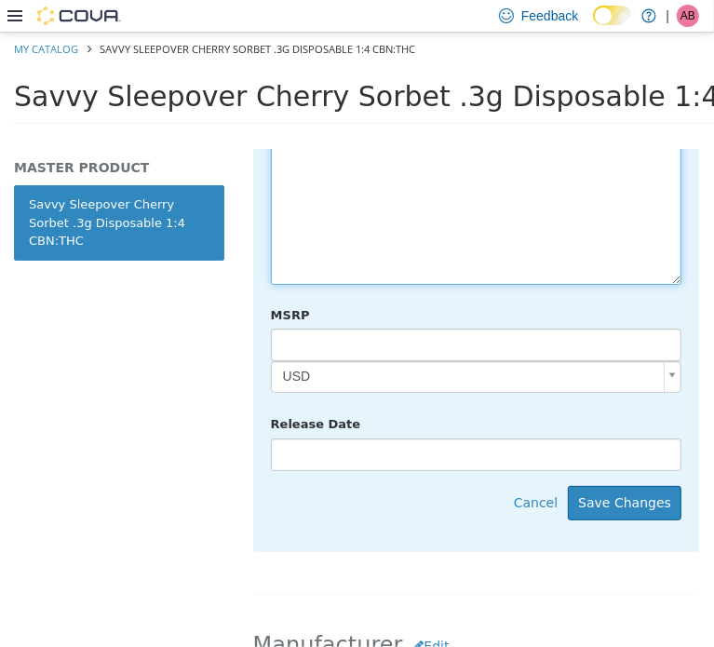
scroll to position [1112, 0]
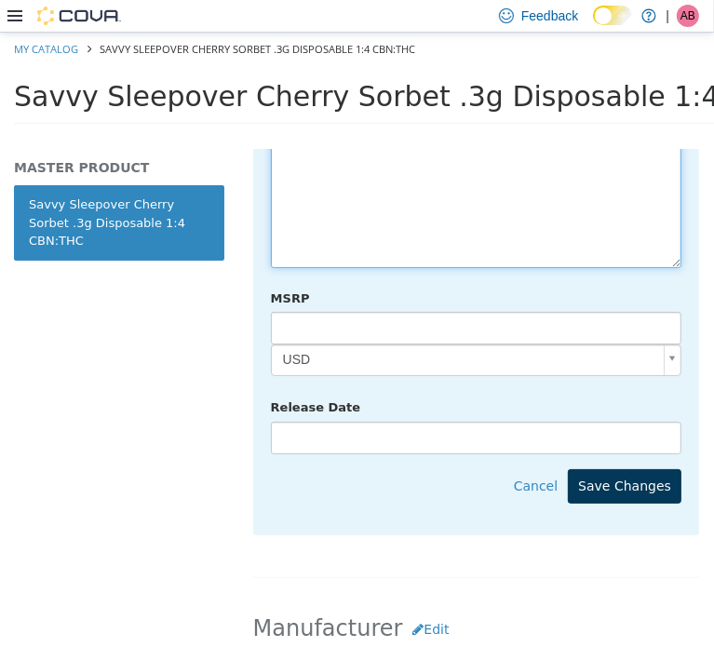
type textarea "**********"
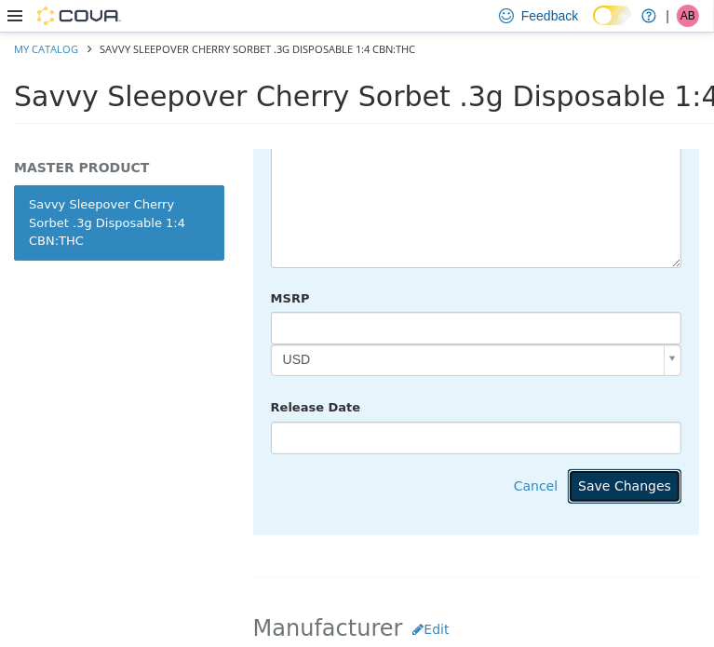
click at [604, 468] on button "Save Changes" at bounding box center [625, 485] width 114 height 34
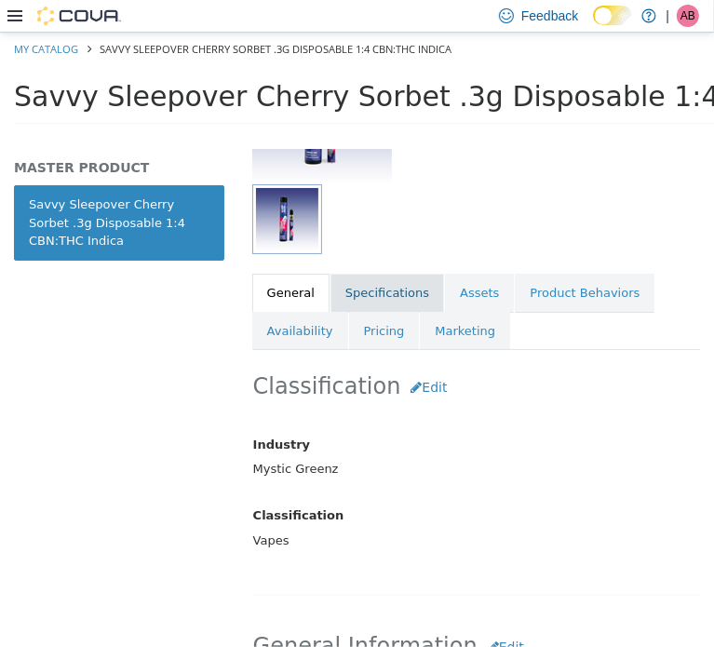
scroll to position [274, 0]
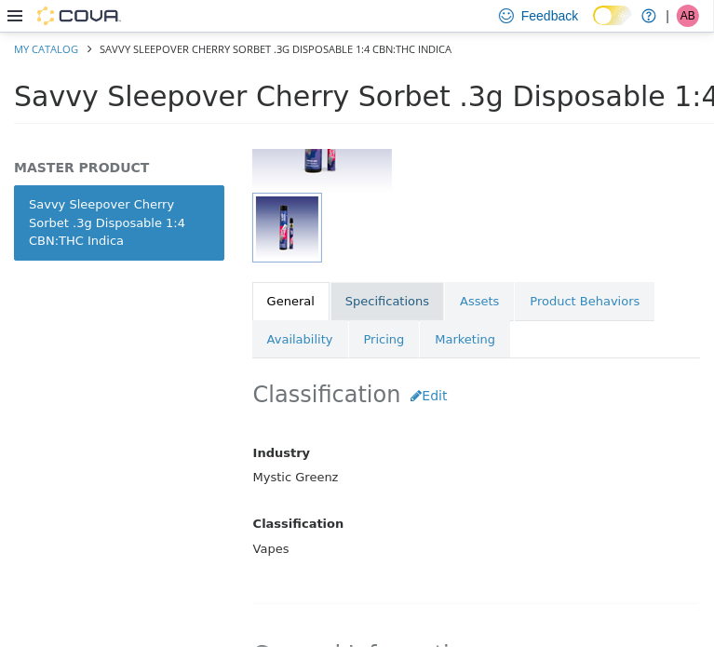
click at [390, 285] on link "Specifications" at bounding box center [388, 300] width 114 height 39
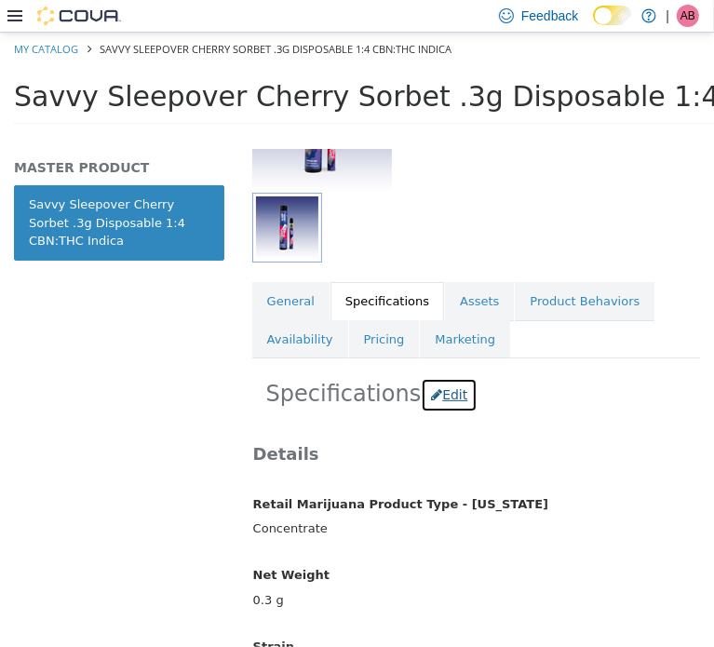
drag, startPoint x: 431, startPoint y: 394, endPoint x: 462, endPoint y: 397, distance: 30.9
click at [431, 393] on button "Edit" at bounding box center [449, 394] width 57 height 34
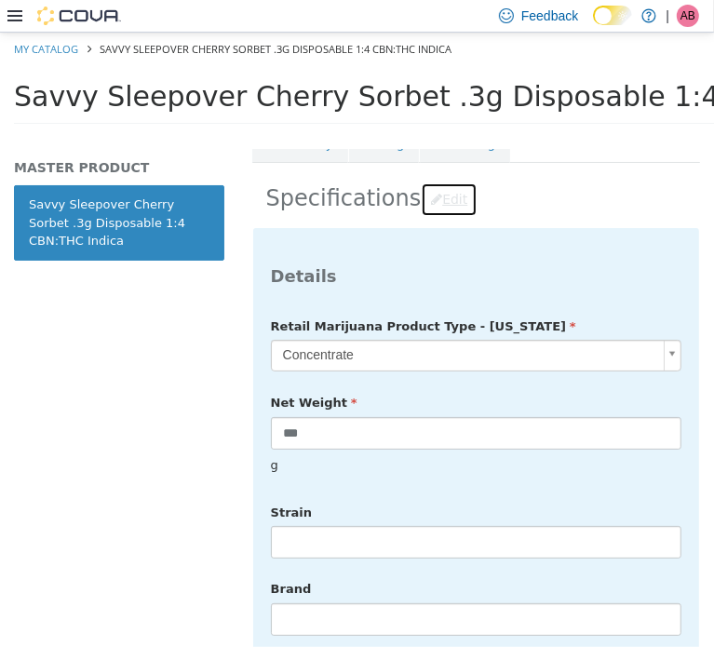
scroll to position [678, 0]
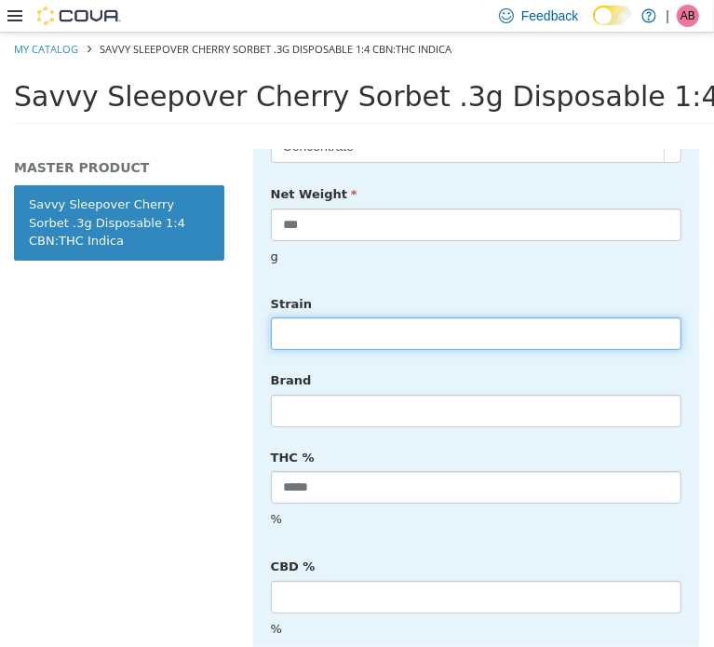
click at [361, 326] on input "text" at bounding box center [476, 333] width 411 height 33
type input "******"
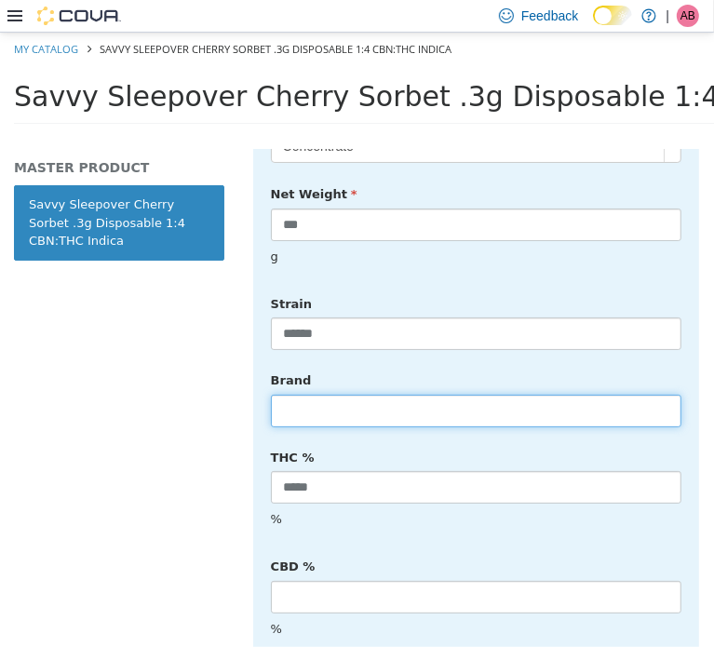
click at [358, 394] on input "text" at bounding box center [476, 410] width 411 height 33
type input "*****"
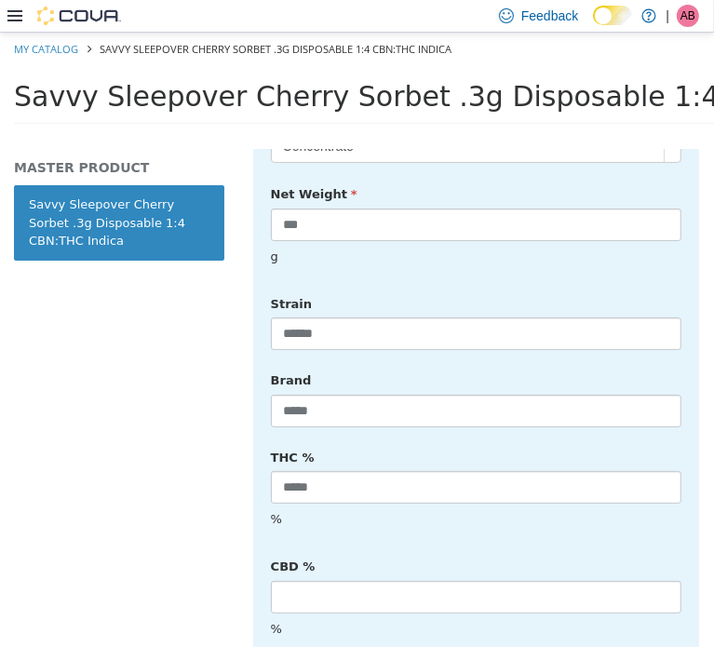
drag, startPoint x: 638, startPoint y: 424, endPoint x: 651, endPoint y: 422, distance: 13.2
click at [638, 441] on div "THC % ***** %" at bounding box center [476, 489] width 439 height 96
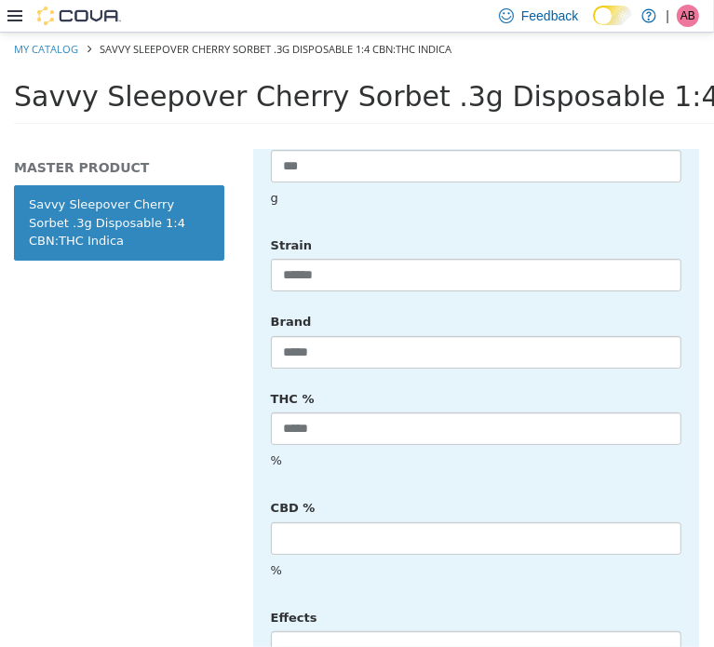
scroll to position [864, 0]
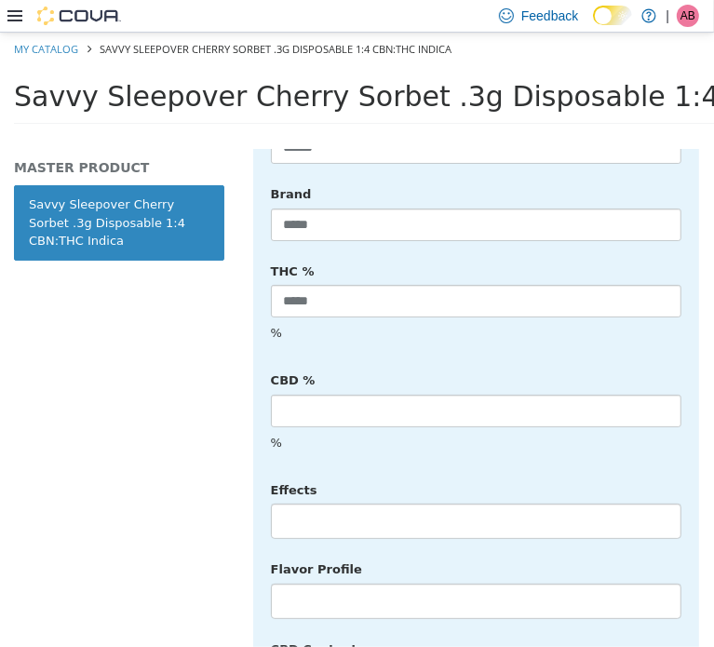
click at [360, 506] on li at bounding box center [476, 521] width 409 height 30
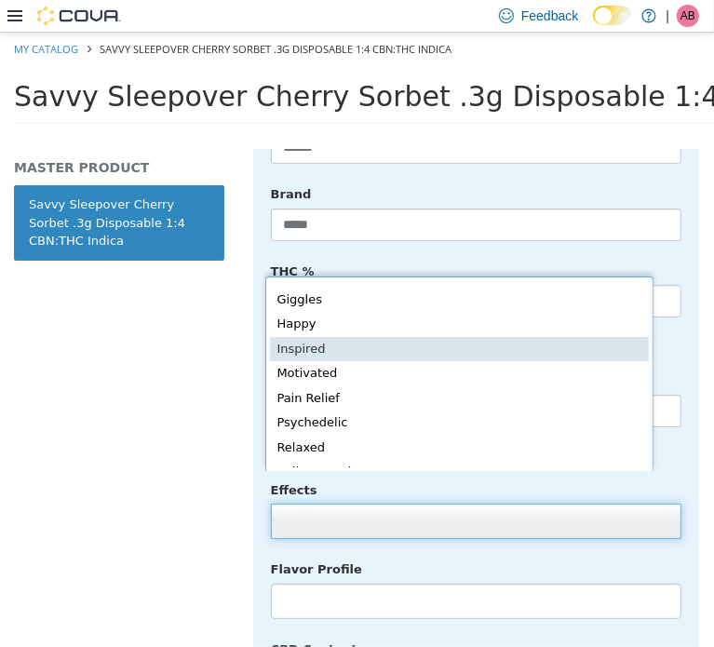
scroll to position [406, 0]
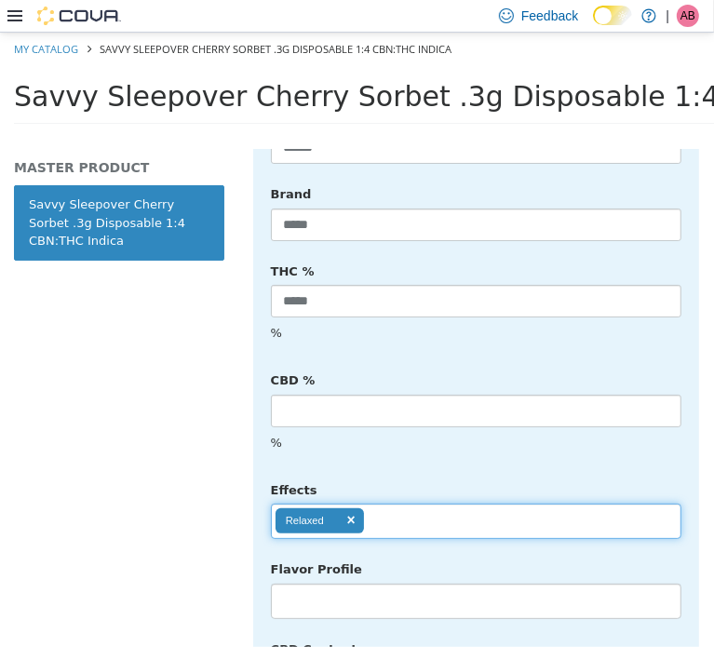
click at [421, 503] on ul "Relaxed" at bounding box center [476, 520] width 411 height 35
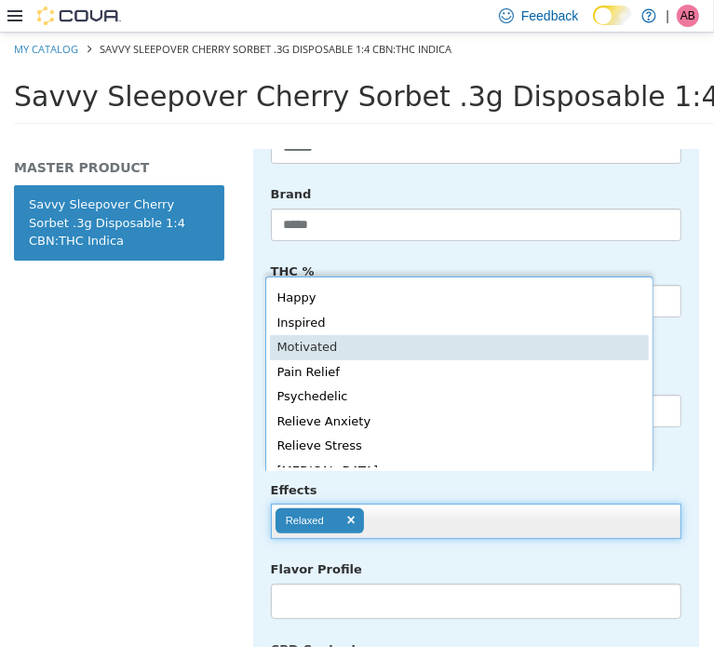
scroll to position [381, 0]
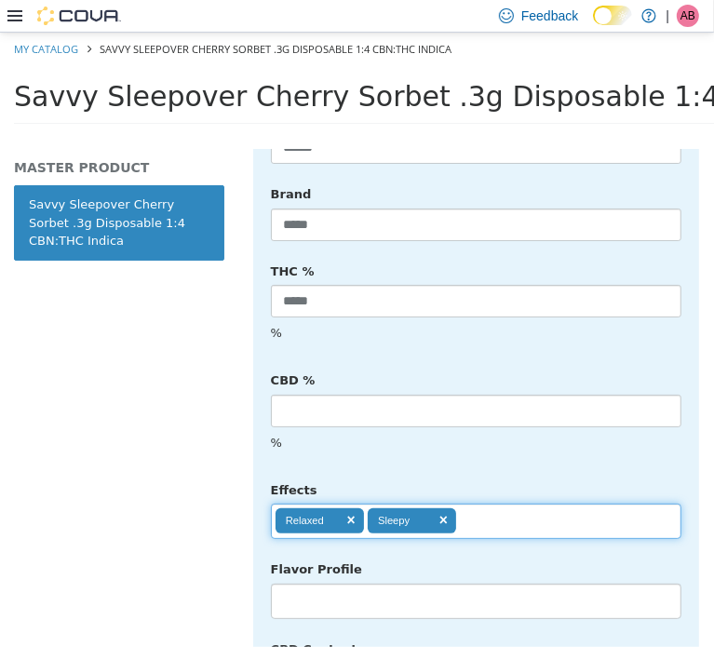
click at [482, 506] on input "text" at bounding box center [472, 521] width 32 height 30
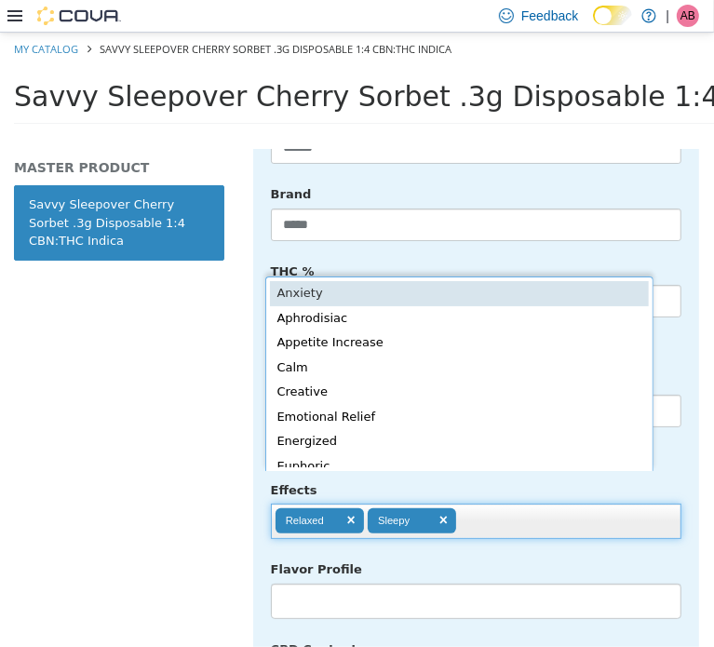
scroll to position [4, 0]
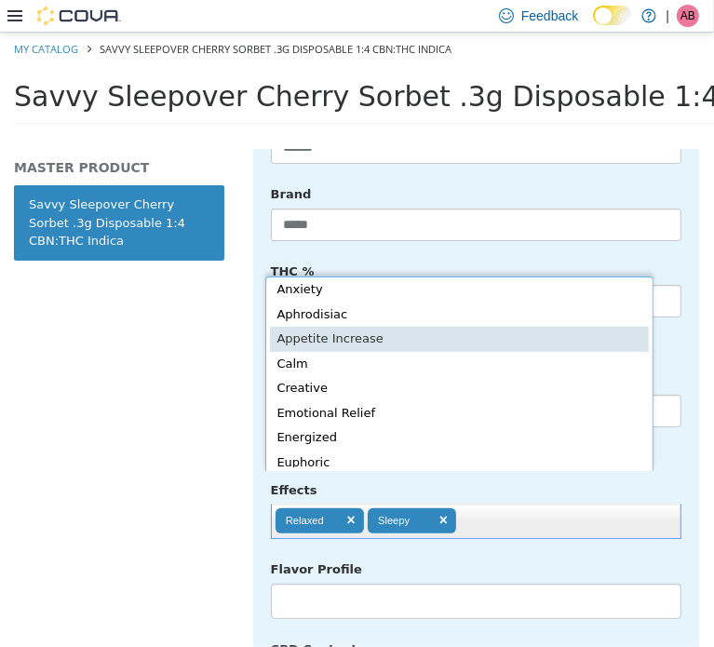
type input "**********"
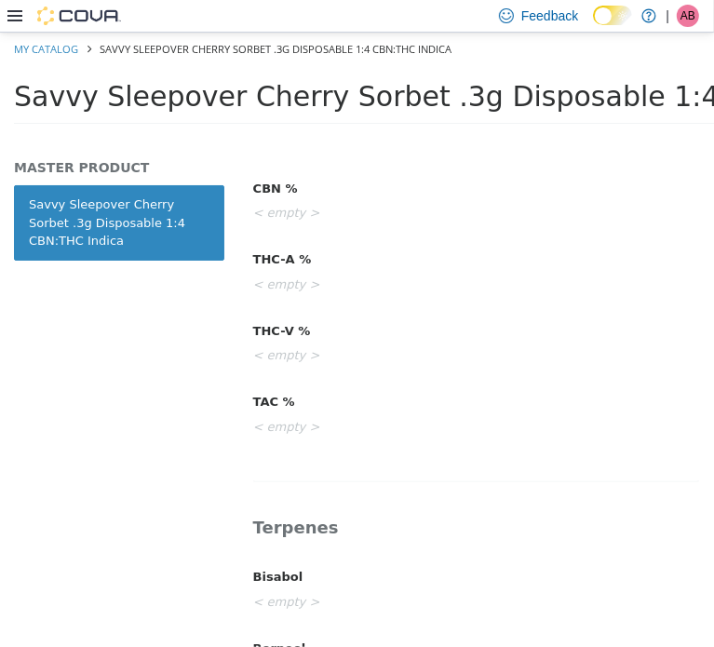
scroll to position [0, 0]
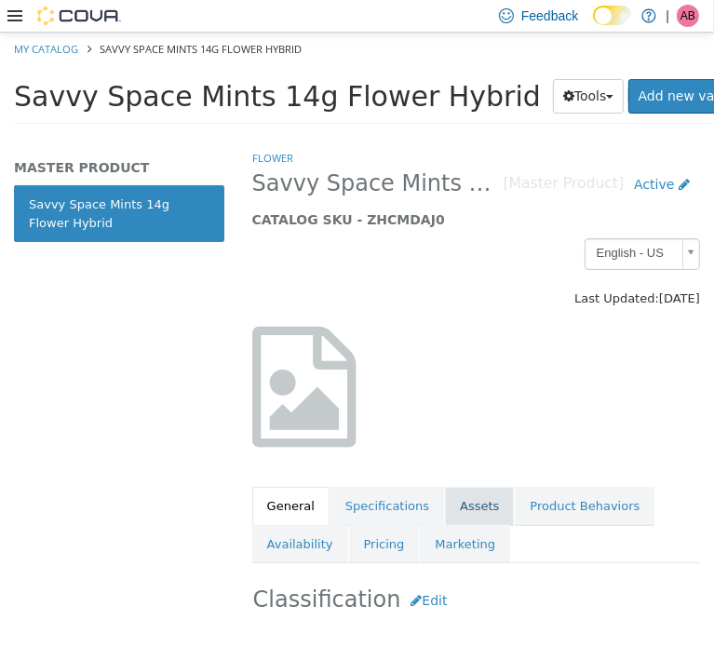
click at [473, 510] on link "Assets" at bounding box center [479, 505] width 69 height 39
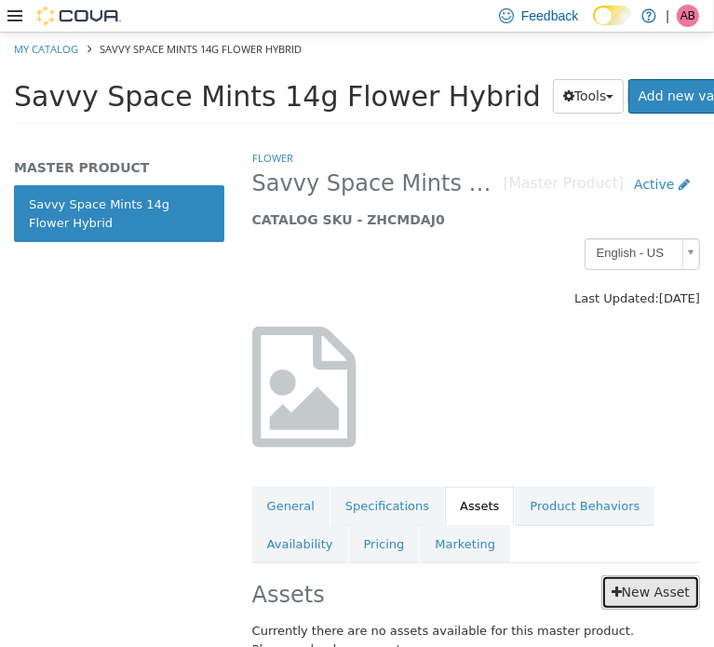
click at [639, 577] on link "New Asset" at bounding box center [651, 592] width 99 height 34
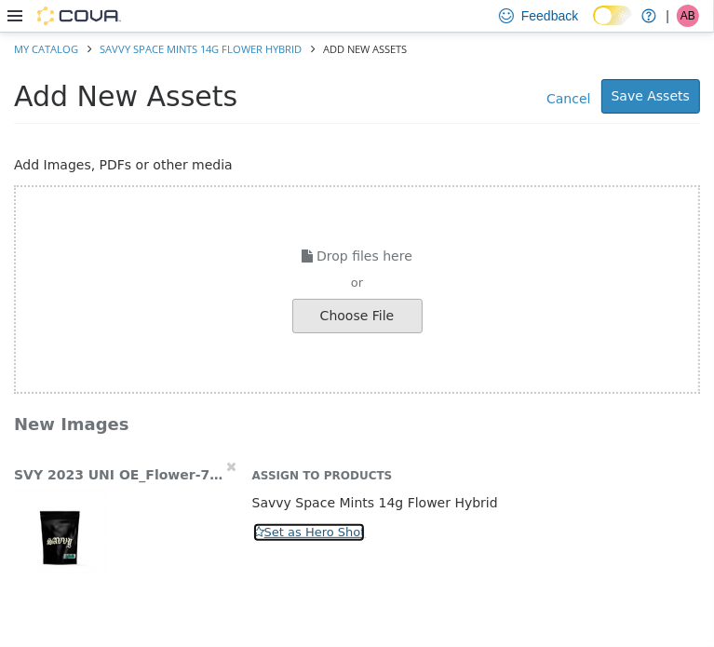
click at [272, 536] on button "Set as Hero Shot" at bounding box center [309, 532] width 115 height 20
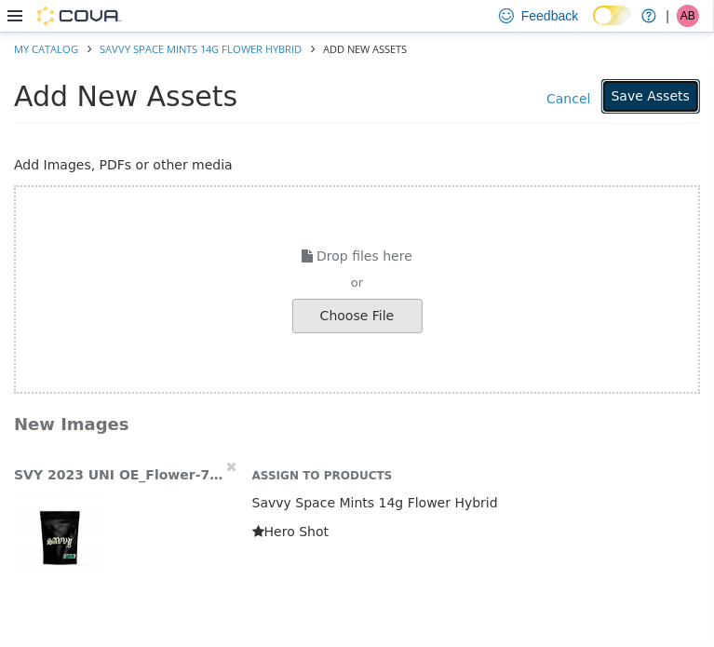
click at [655, 94] on button "Save Assets" at bounding box center [651, 95] width 99 height 34
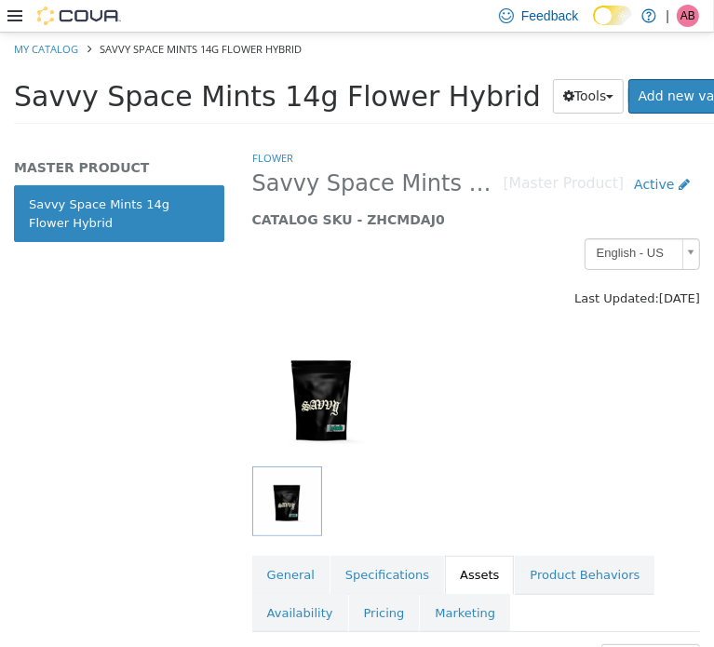
click at [263, 96] on span "Savvy Space Mints 14g Flower Hybrid" at bounding box center [277, 95] width 527 height 33
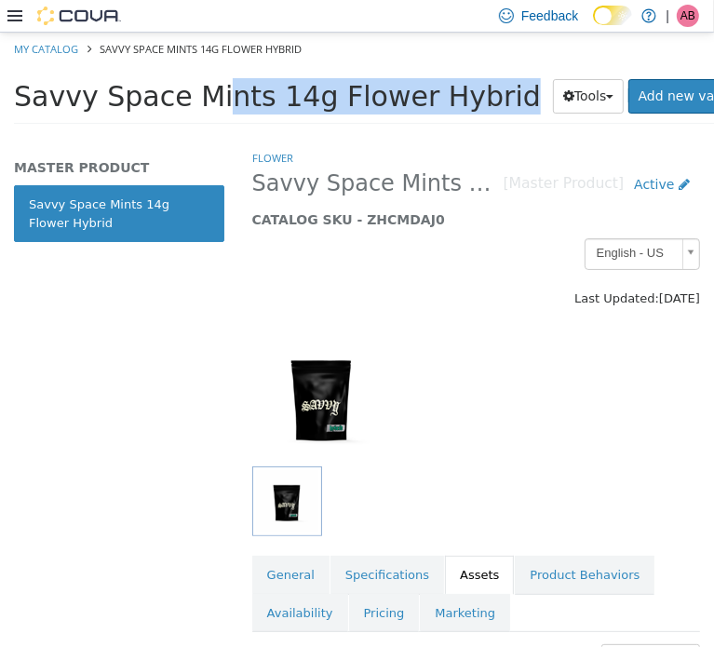
click at [263, 96] on span "Savvy Space Mints 14g Flower Hybrid" at bounding box center [277, 95] width 527 height 33
copy div "Savvy Space Mints 14g Flower Hybrid Tools Clone Print Labels"
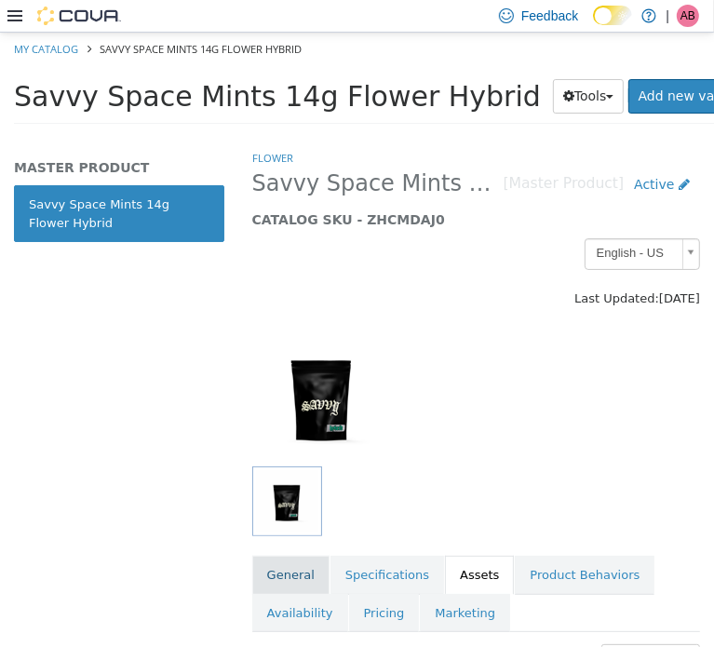
click at [293, 562] on link "General" at bounding box center [290, 574] width 77 height 39
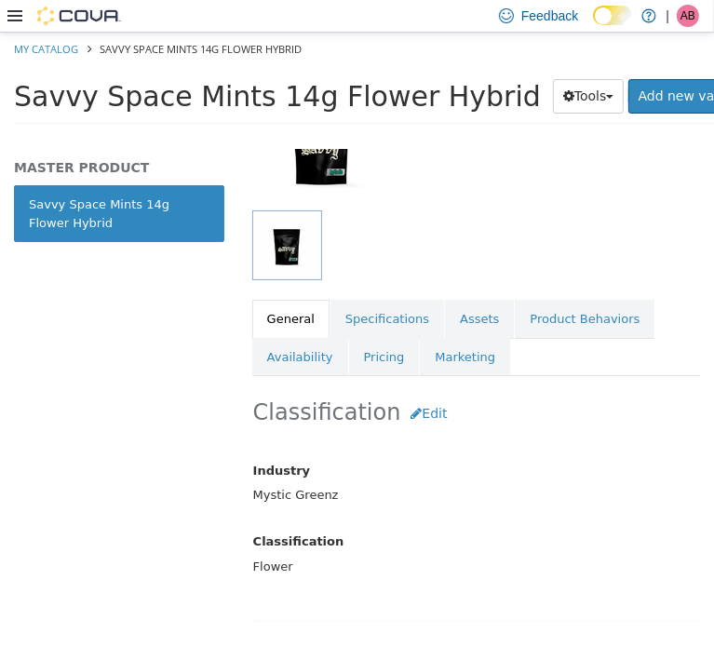
scroll to position [403, 0]
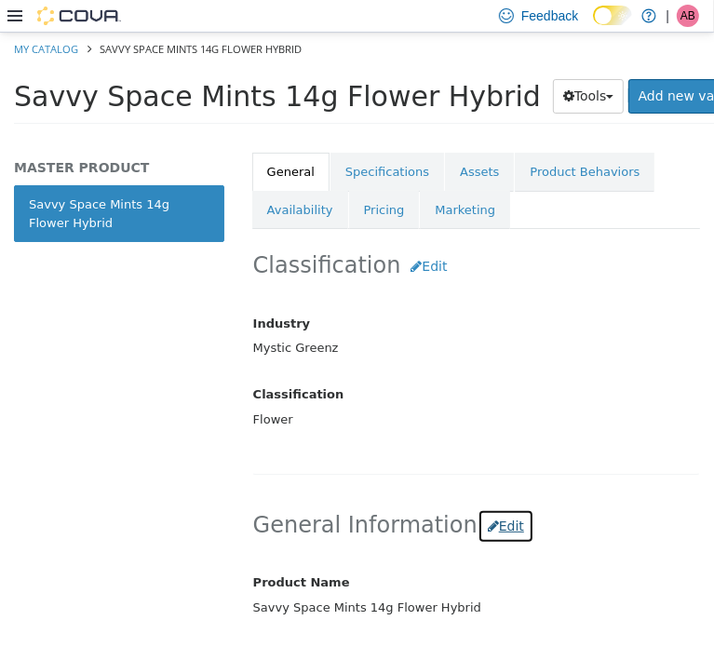
click at [491, 527] on button "Edit" at bounding box center [506, 526] width 57 height 34
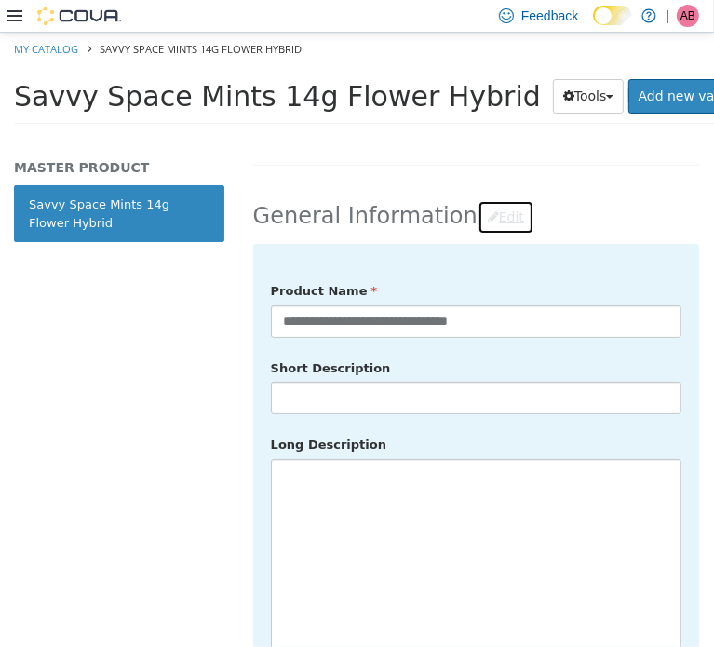
scroll to position [713, 0]
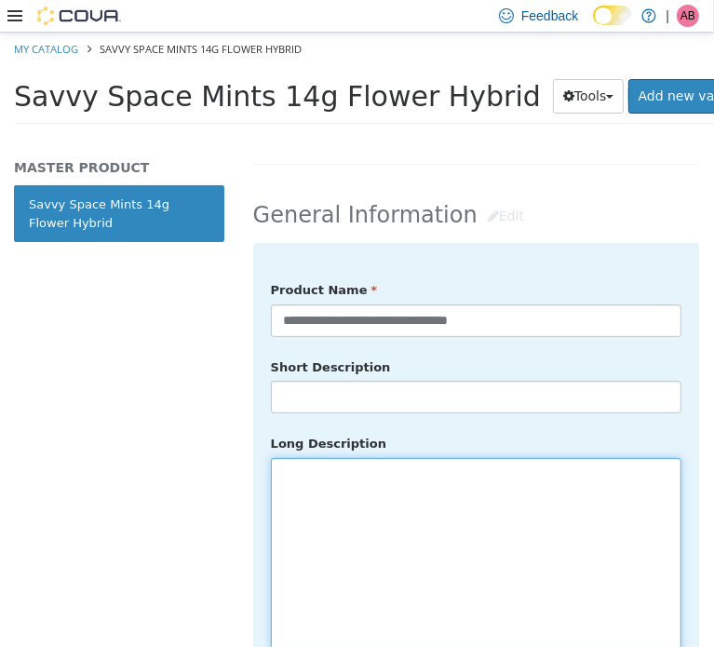
drag, startPoint x: 435, startPoint y: 507, endPoint x: 449, endPoint y: 498, distance: 16.3
click at [435, 506] on textarea at bounding box center [476, 561] width 411 height 209
click at [374, 502] on textarea at bounding box center [476, 561] width 411 height 209
click at [403, 511] on textarea at bounding box center [476, 561] width 411 height 209
paste textarea "**********"
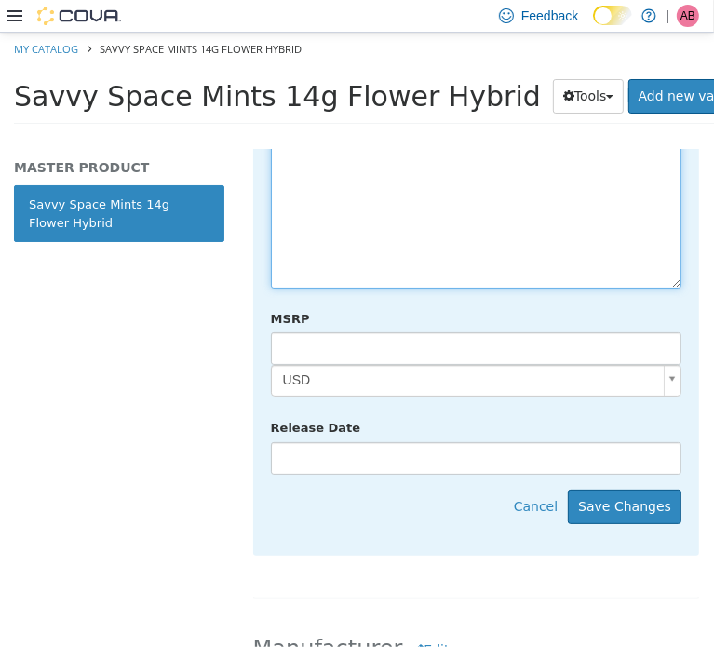
scroll to position [1118, 0]
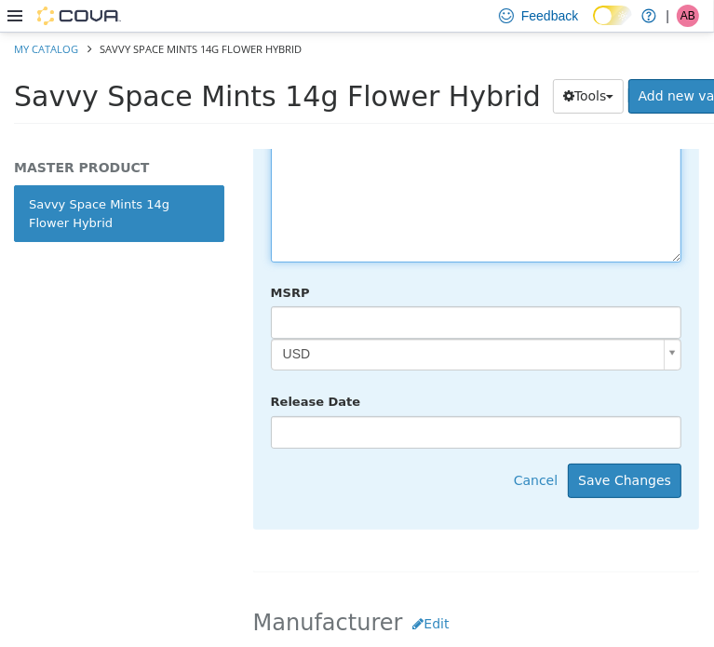
type textarea "**********"
click at [634, 435] on div "**********" at bounding box center [476, 183] width 446 height 691
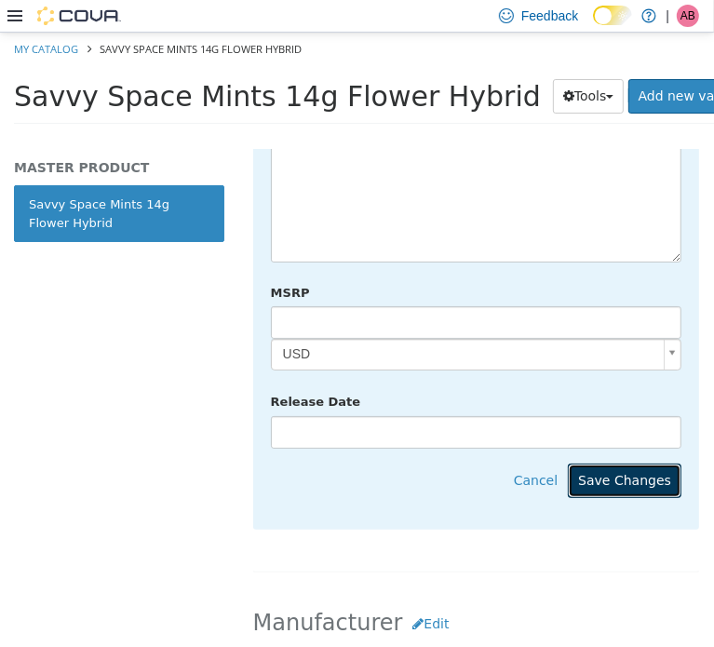
click at [637, 463] on button "Save Changes" at bounding box center [625, 480] width 114 height 34
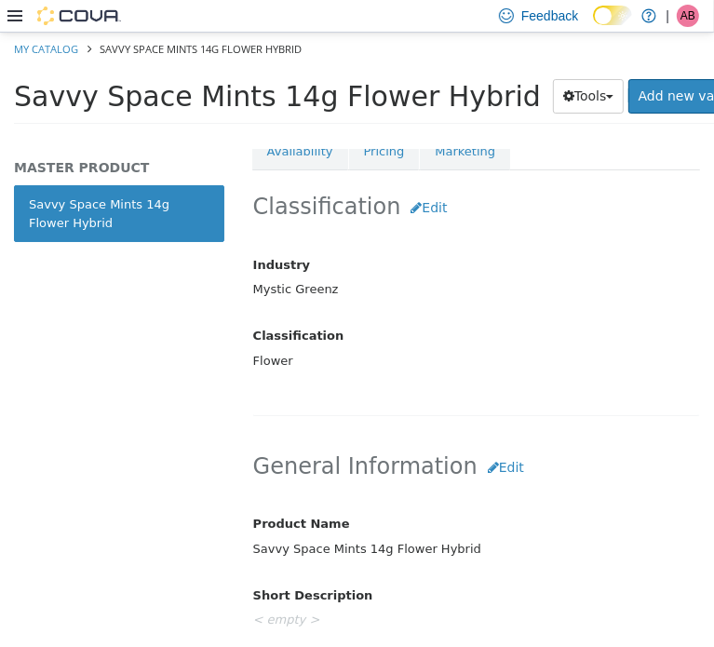
scroll to position [341, 0]
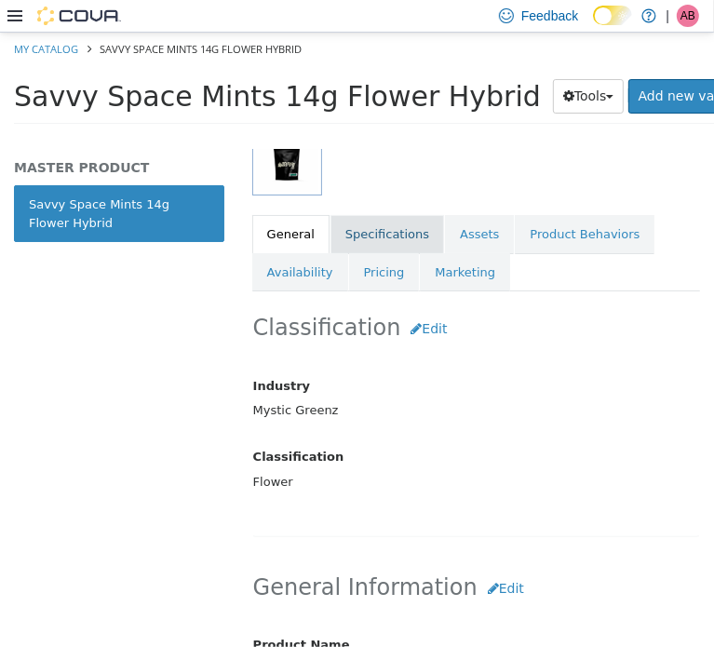
click at [387, 238] on link "Specifications" at bounding box center [388, 233] width 114 height 39
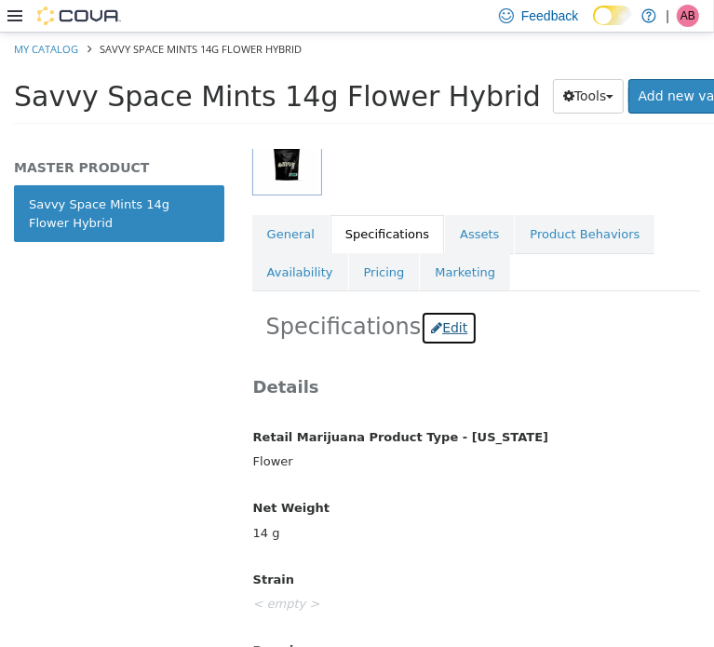
click at [444, 324] on button "Edit" at bounding box center [449, 327] width 57 height 34
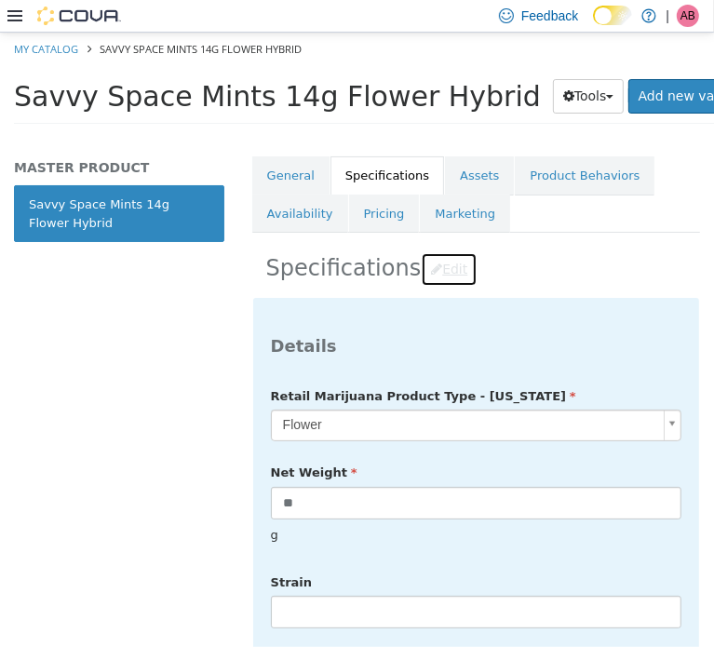
scroll to position [496, 0]
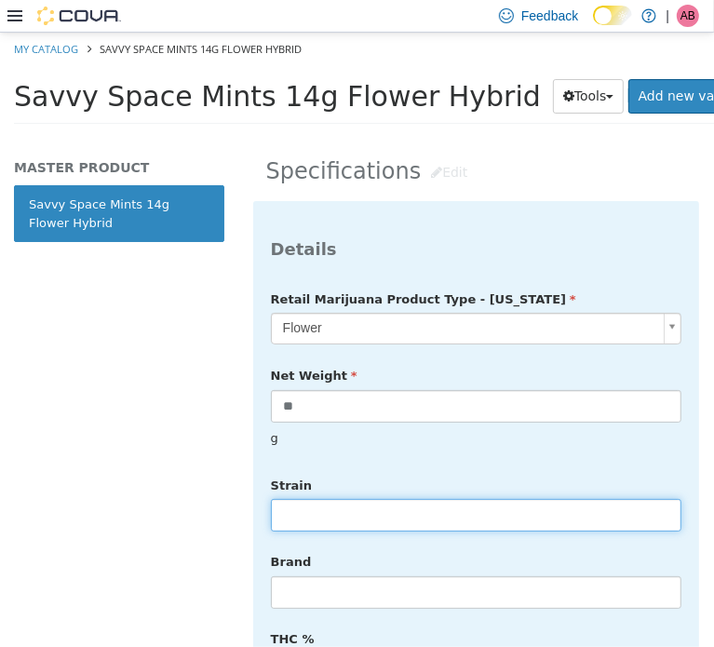
click at [328, 498] on input "text" at bounding box center [476, 514] width 411 height 33
type input "******"
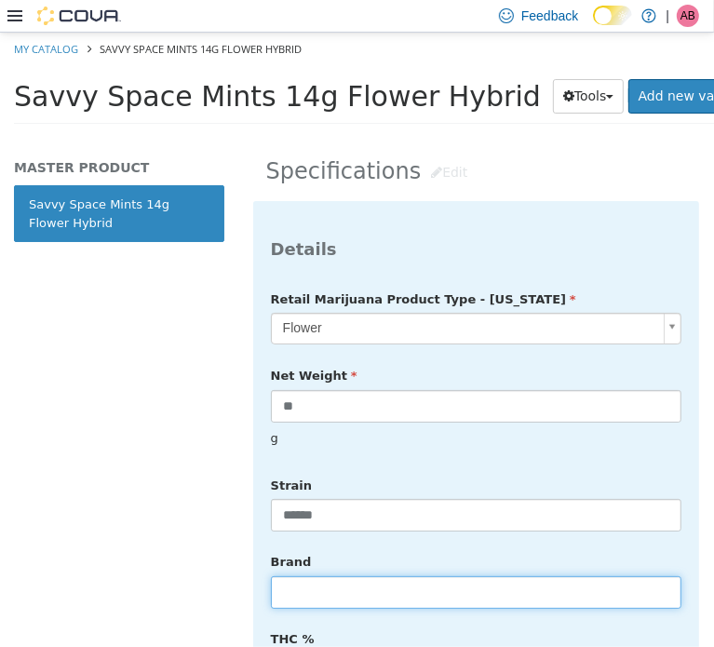
click at [343, 584] on input "text" at bounding box center [476, 592] width 411 height 33
type input "*****"
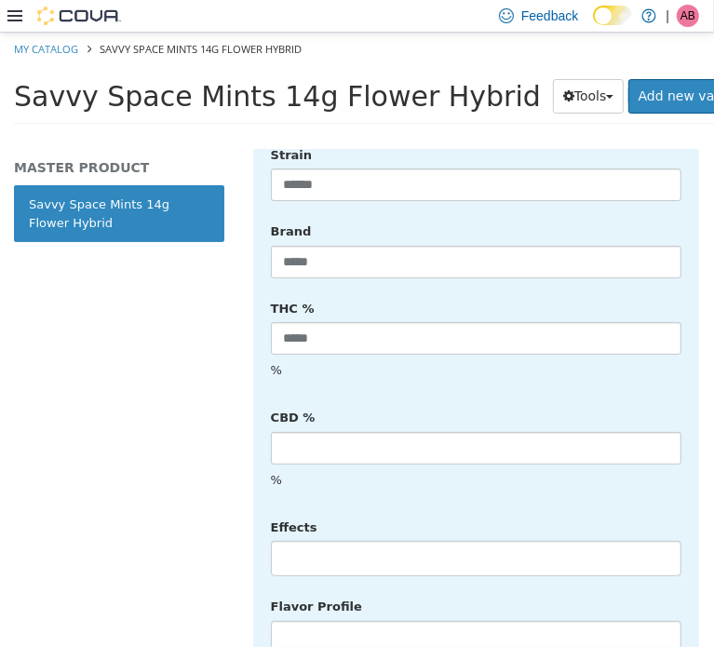
scroll to position [931, 0]
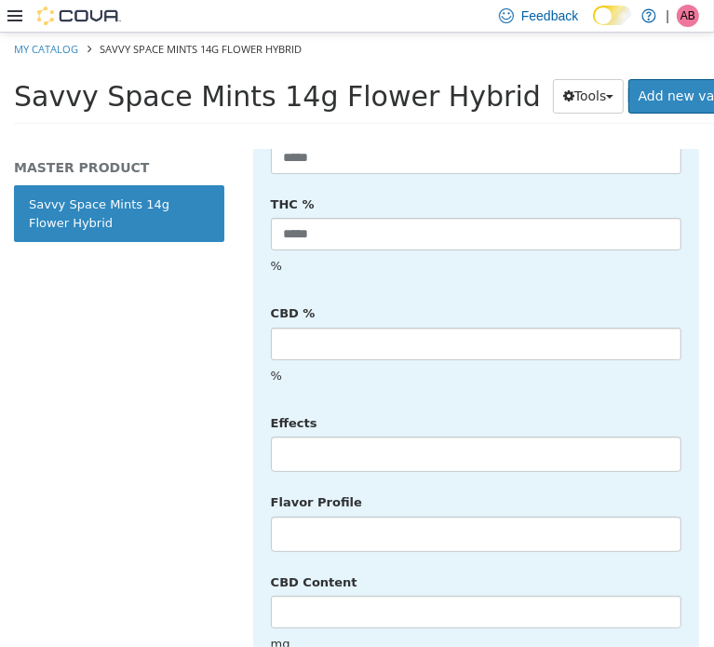
click at [361, 439] on li at bounding box center [476, 454] width 409 height 30
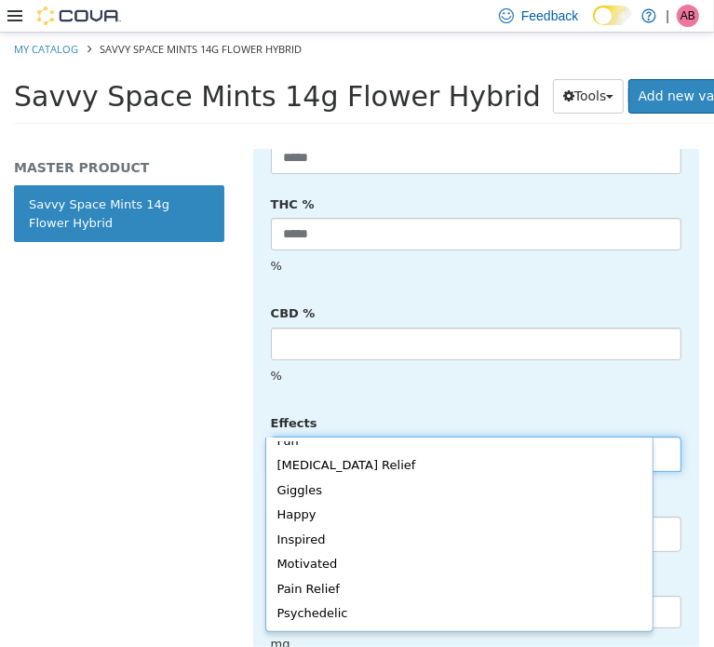
scroll to position [341, 0]
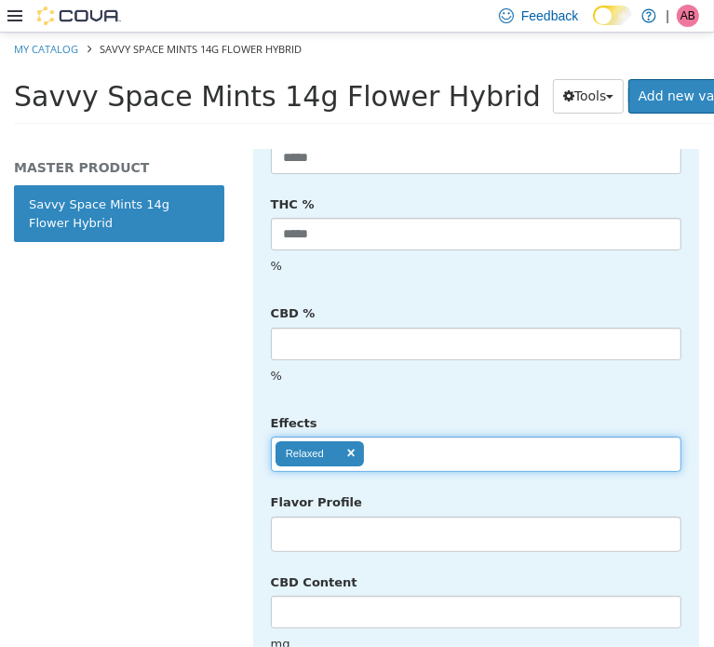
click at [401, 436] on ul "Relaxed" at bounding box center [476, 453] width 411 height 35
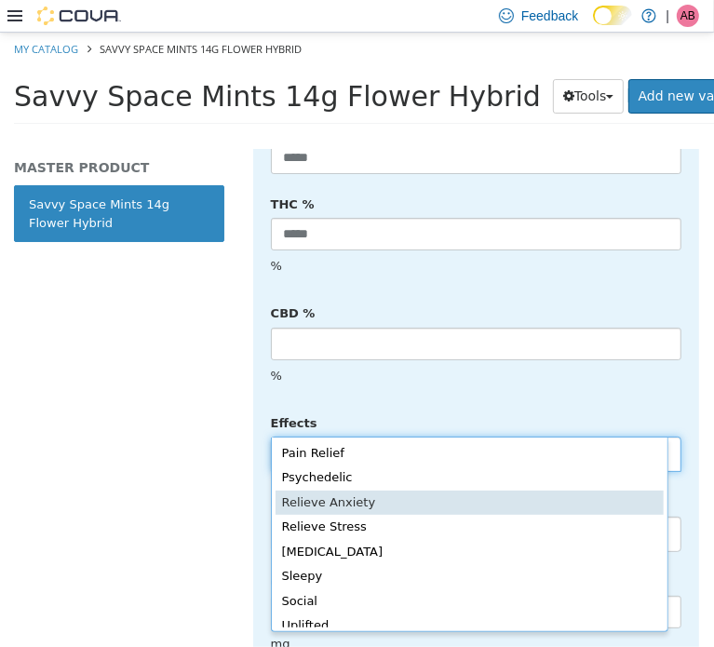
scroll to position [381, 0]
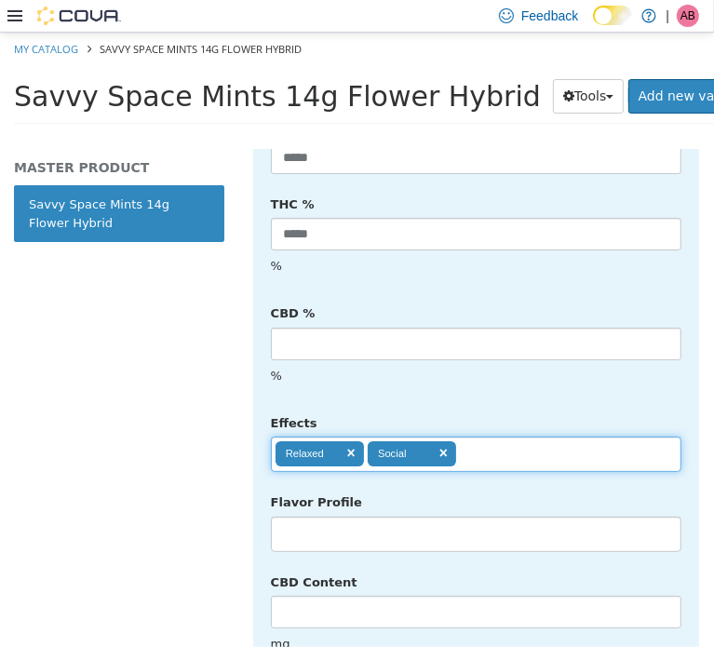
click at [522, 436] on ul "Relaxed Social" at bounding box center [476, 453] width 411 height 35
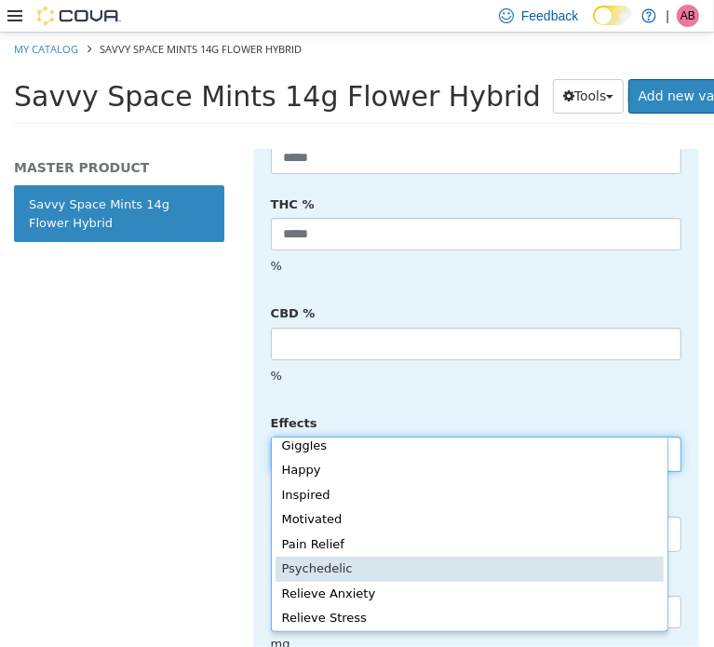
scroll to position [357, 0]
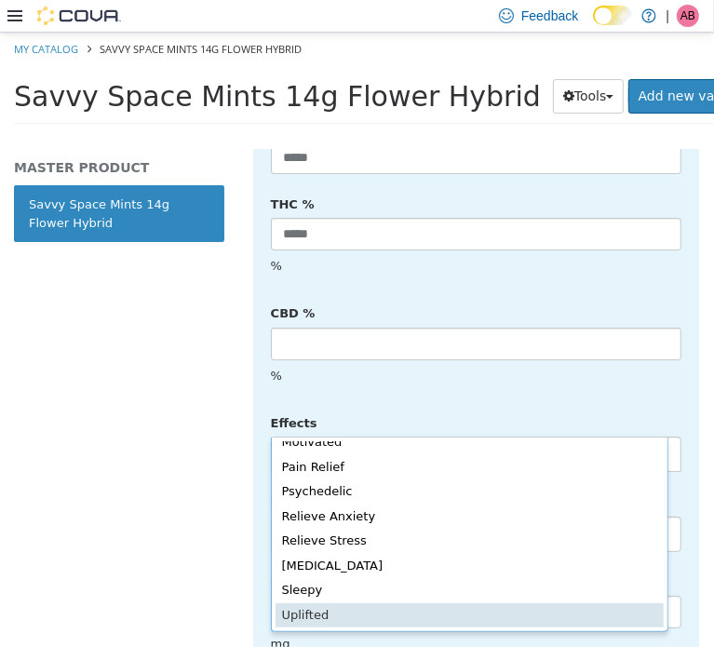
type input "**********"
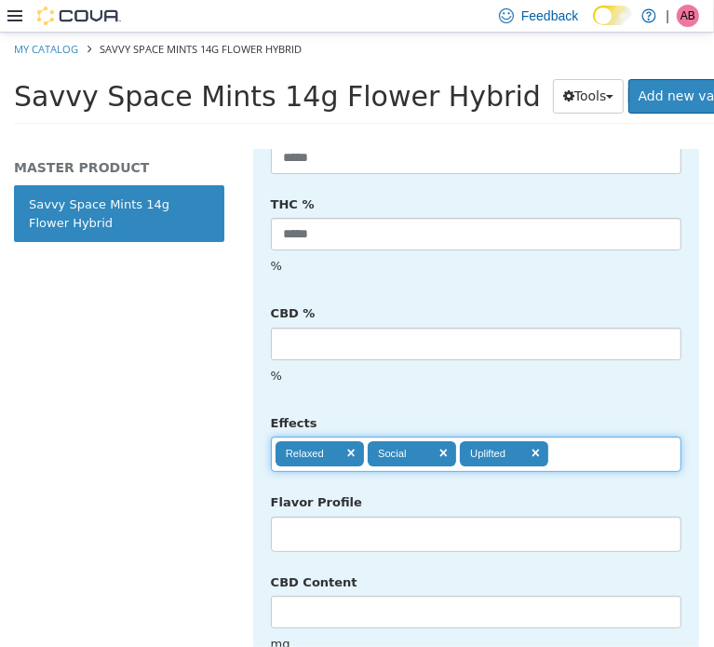
click at [365, 519] on li at bounding box center [476, 534] width 409 height 30
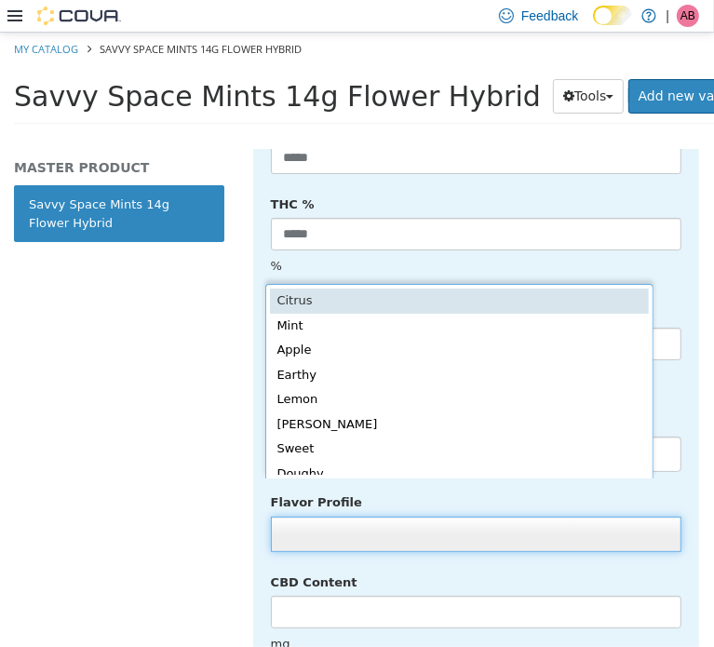
scroll to position [4, 0]
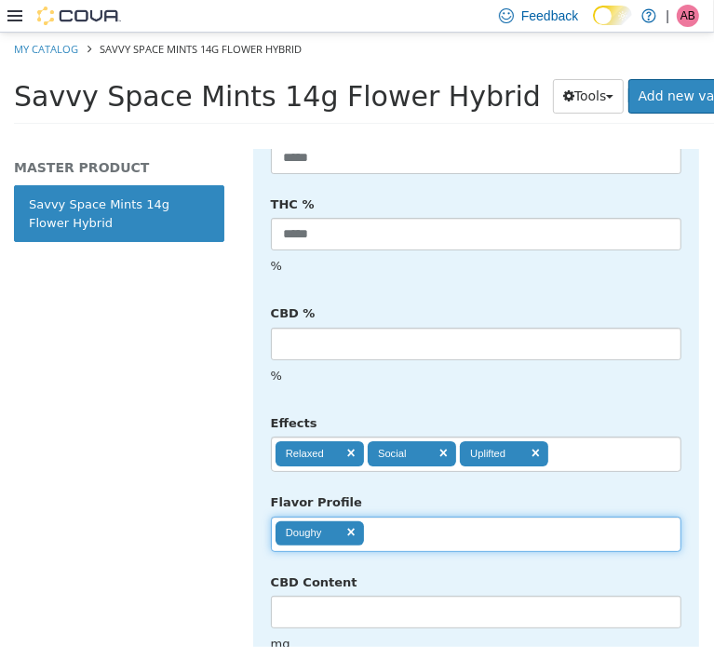
click at [421, 516] on ul "Doughy" at bounding box center [476, 533] width 411 height 35
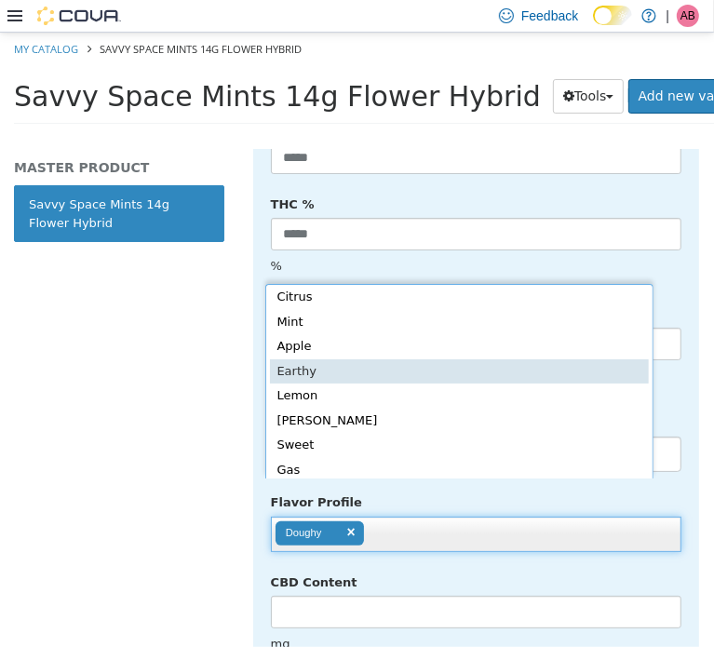
type input "**********"
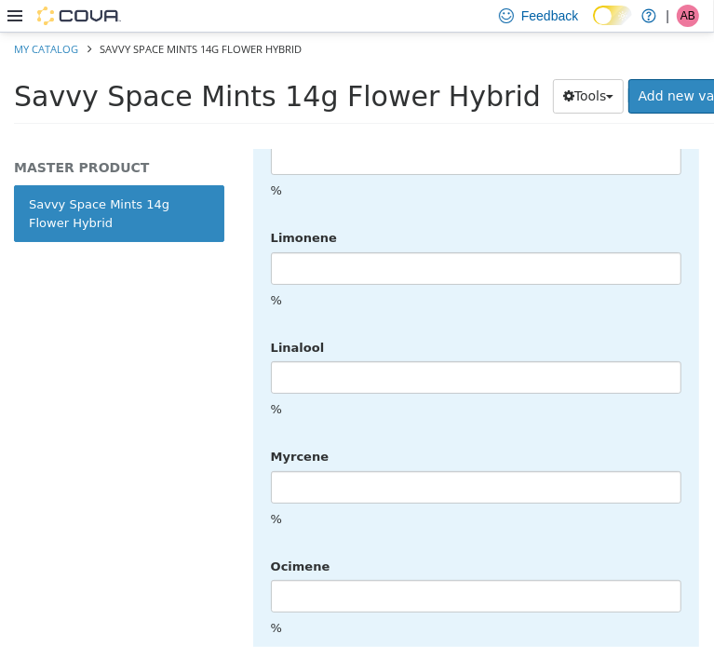
scroll to position [4791, 0]
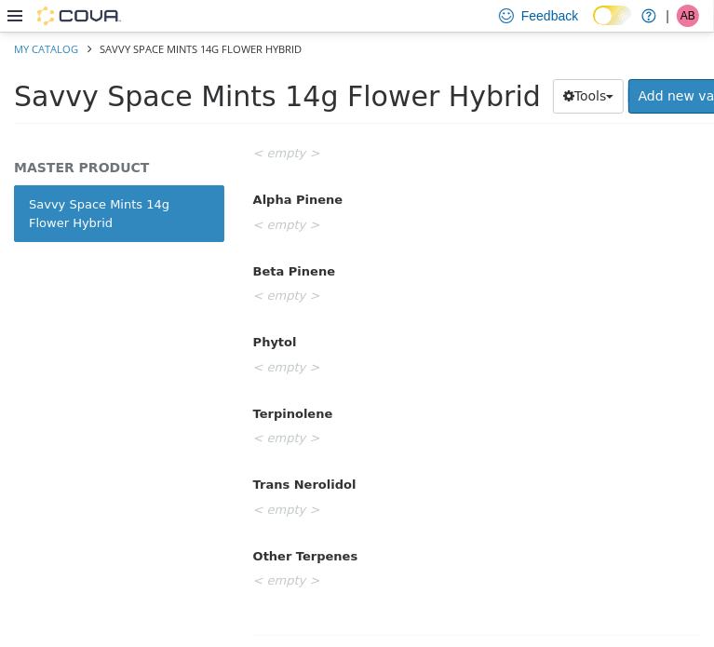
drag, startPoint x: 618, startPoint y: 437, endPoint x: 619, endPoint y: 425, distance: 12.3
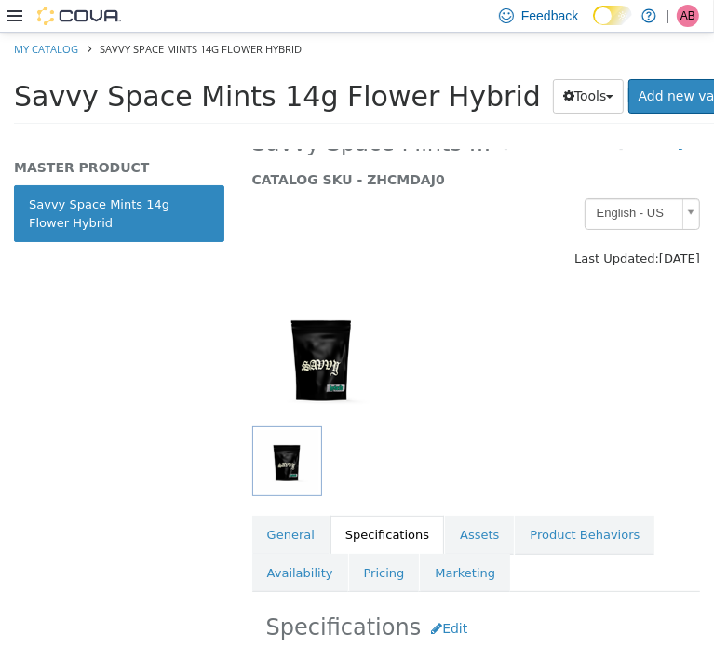
scroll to position [0, 0]
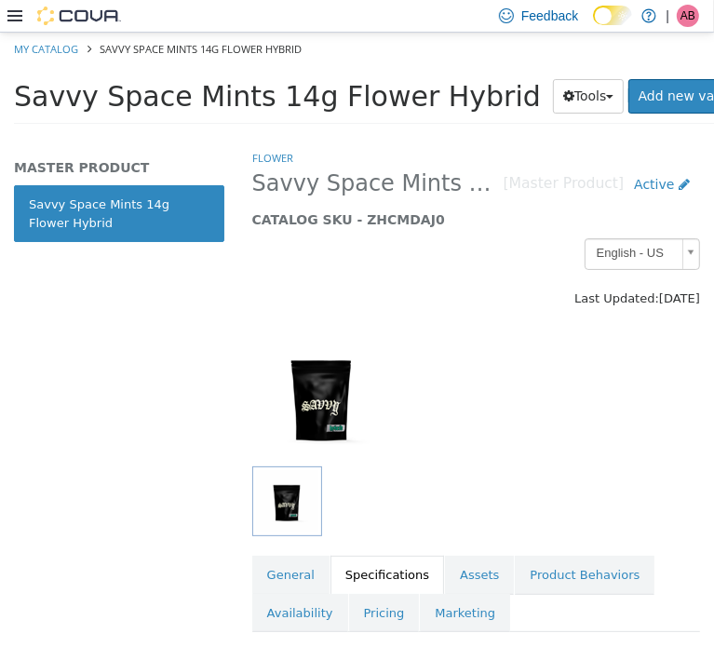
click at [470, 400] on div at bounding box center [476, 396] width 476 height 140
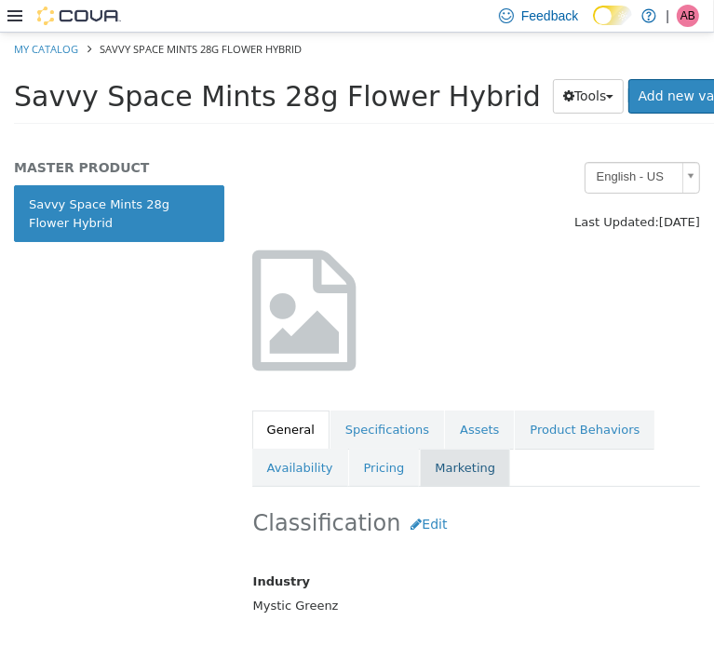
scroll to position [93, 0]
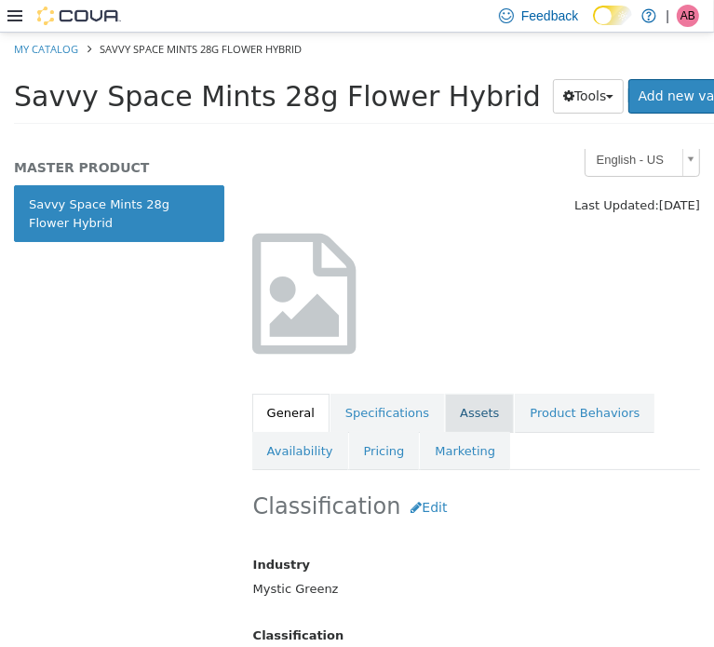
click at [460, 414] on link "Assets" at bounding box center [479, 412] width 69 height 39
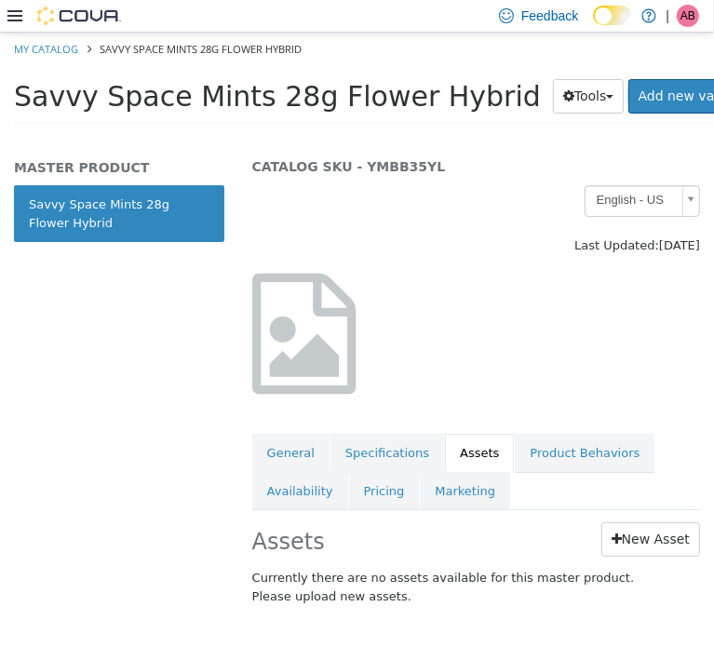
scroll to position [52, 0]
click at [647, 548] on link "New Asset" at bounding box center [651, 540] width 99 height 34
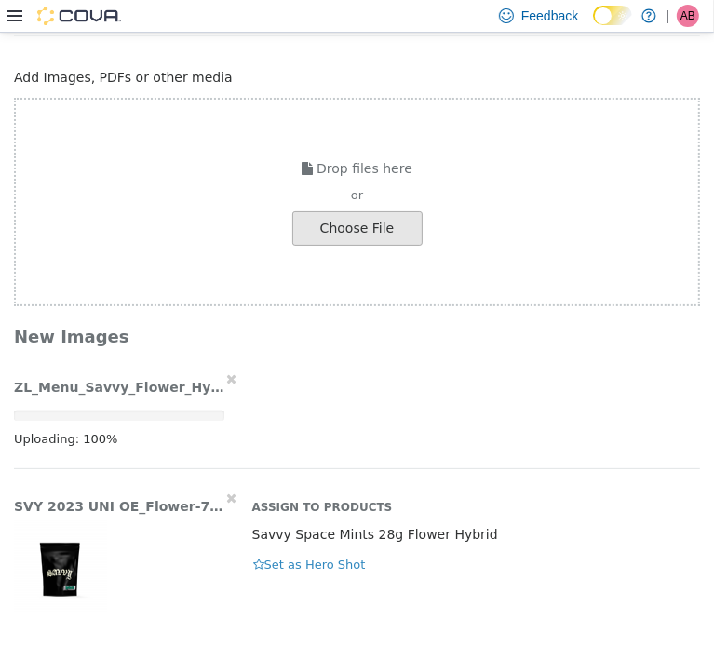
scroll to position [88, 0]
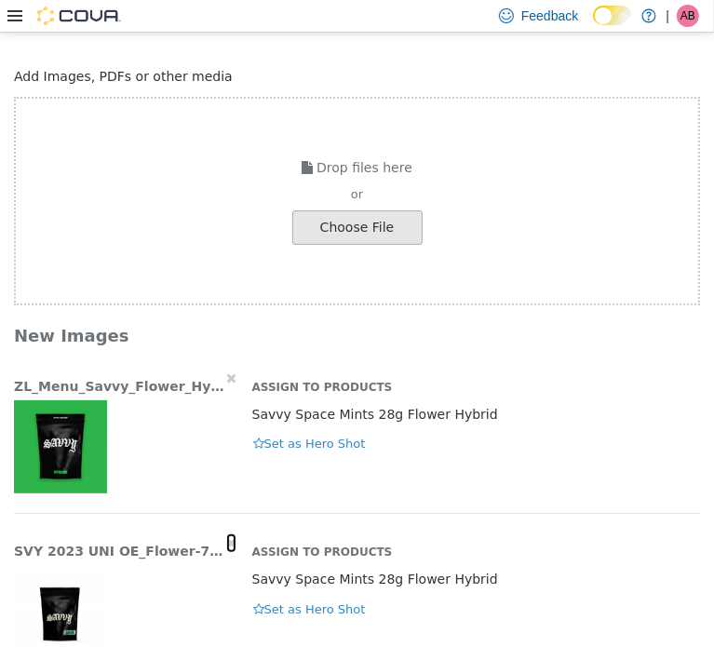
click at [230, 538] on icon "button" at bounding box center [231, 542] width 10 height 13
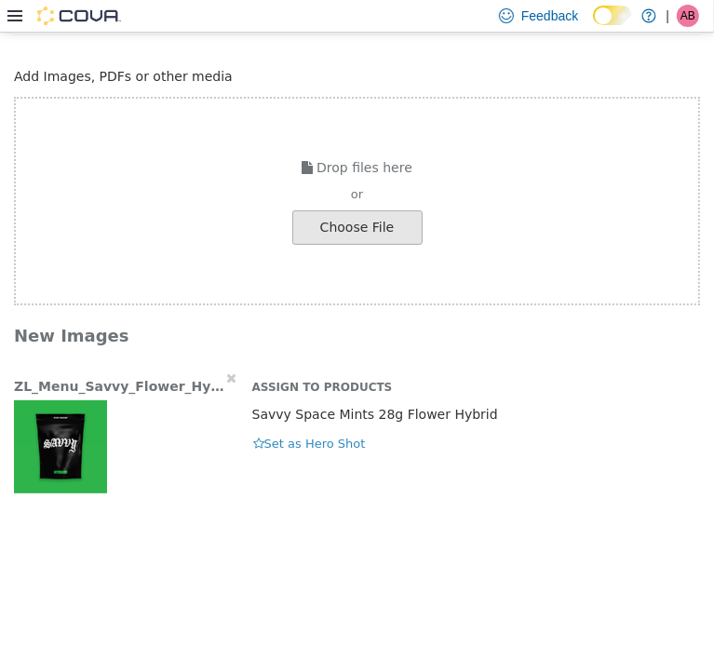
scroll to position [0, 0]
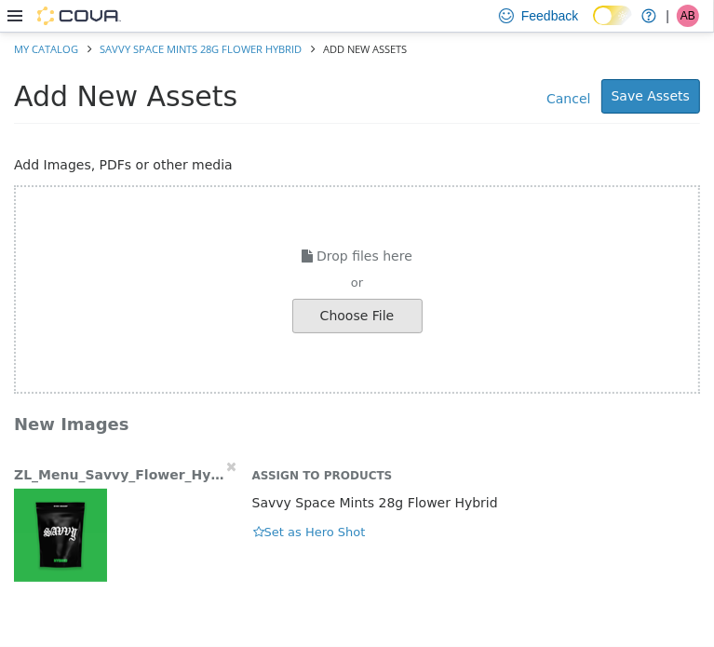
click at [67, 528] on img "button" at bounding box center [60, 534] width 93 height 93
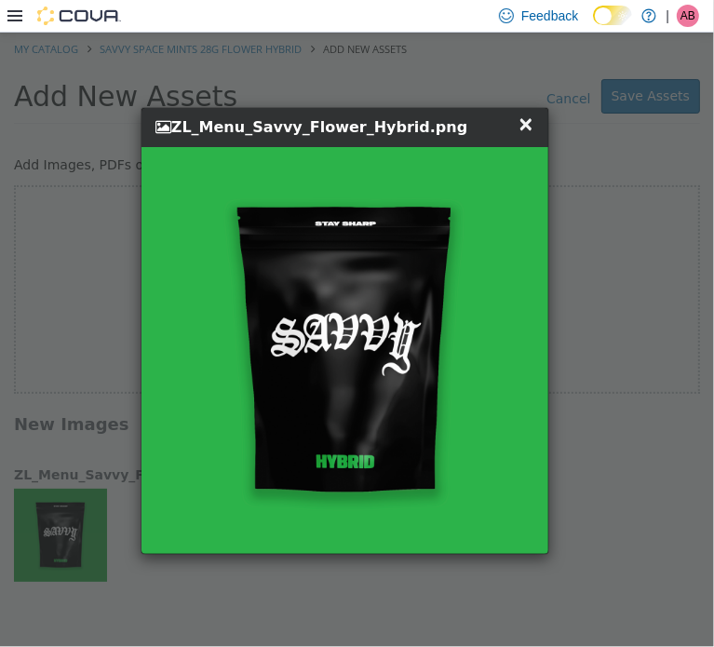
click at [532, 121] on span "×" at bounding box center [526, 123] width 17 height 22
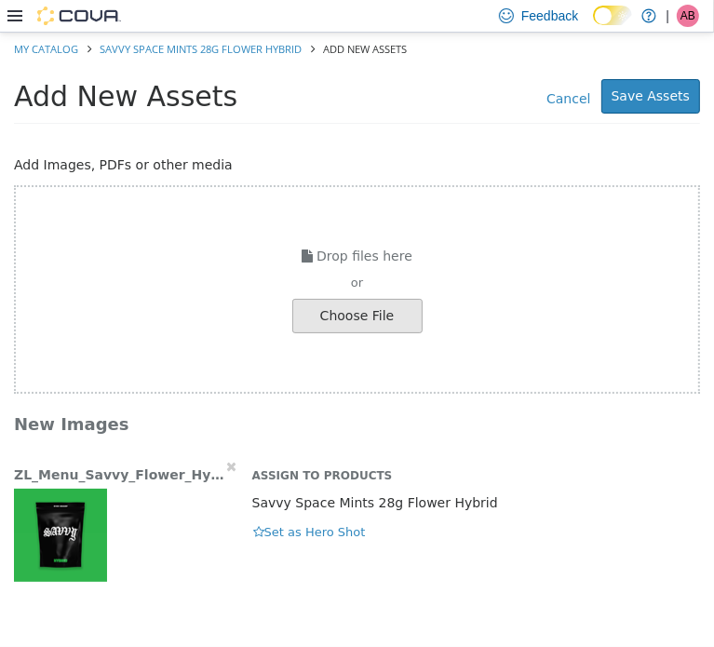
click at [274, 545] on div "ZL_Menu_Savvy_Flower_Hybrid.png Assign to Products Savvy Space Mints 28g Flower…" at bounding box center [357, 518] width 714 height 125
click at [275, 531] on button "Set as Hero Shot" at bounding box center [309, 532] width 115 height 20
click at [659, 96] on button "Save Assets" at bounding box center [651, 95] width 99 height 34
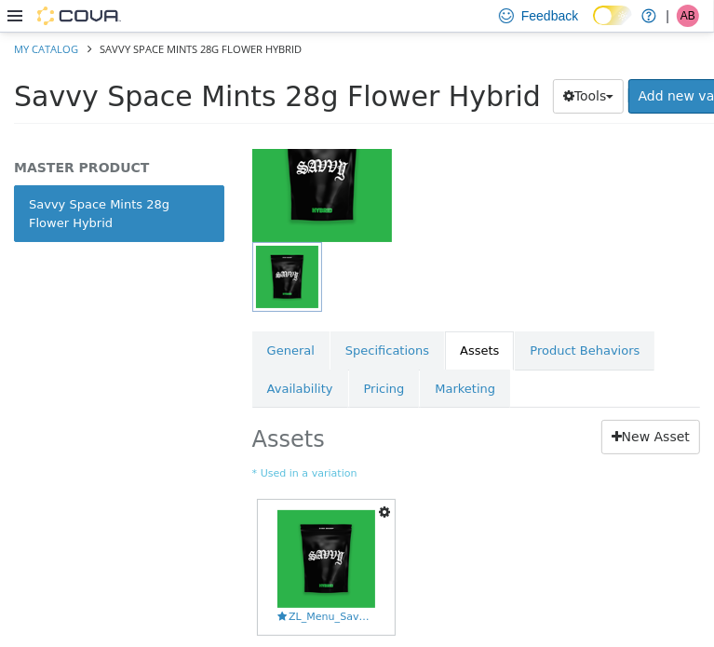
scroll to position [274, 0]
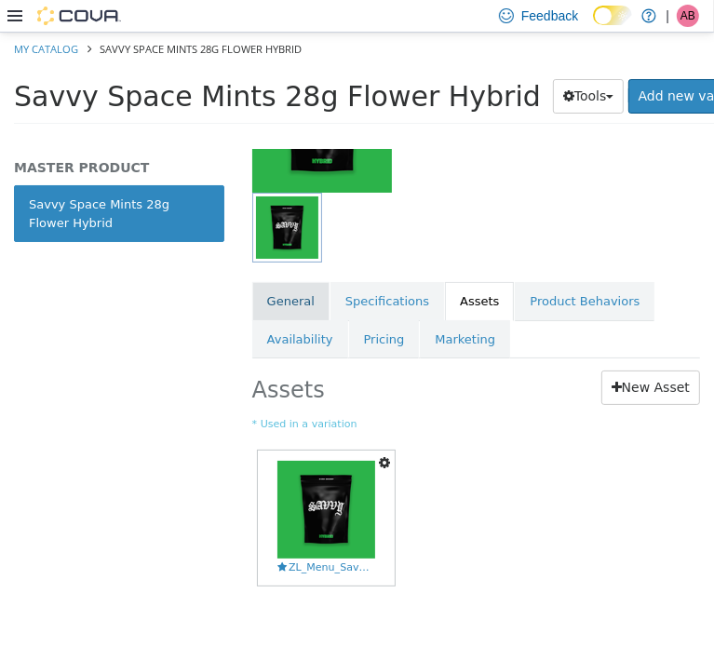
click at [291, 288] on link "General" at bounding box center [290, 300] width 77 height 39
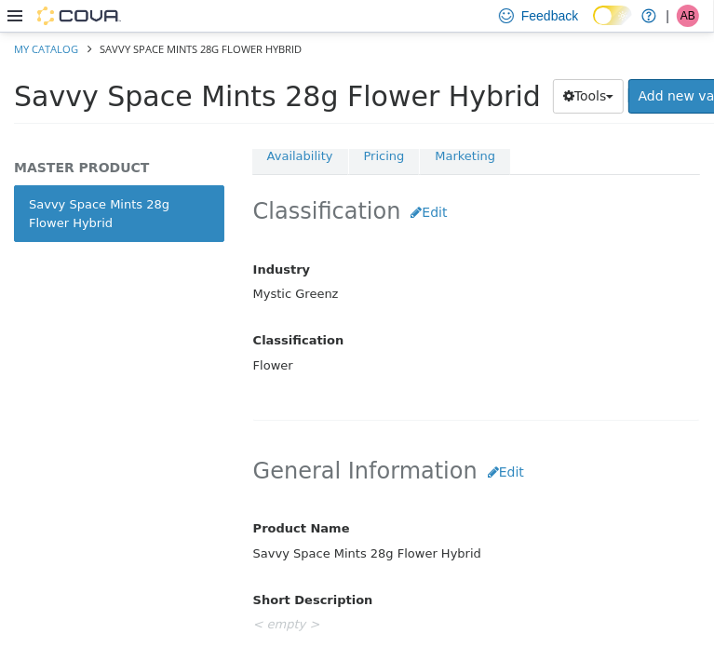
scroll to position [460, 0]
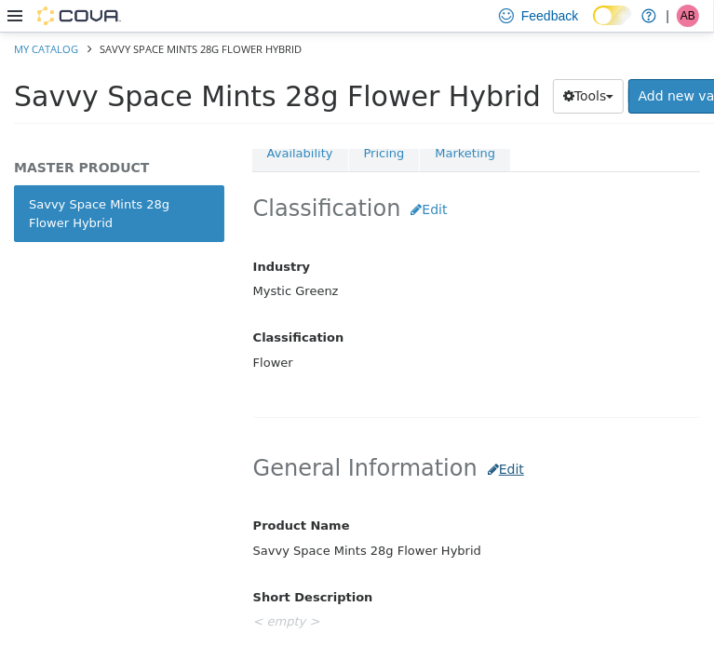
drag, startPoint x: 506, startPoint y: 498, endPoint x: 497, endPoint y: 472, distance: 27.4
click at [497, 471] on button "Edit" at bounding box center [506, 469] width 57 height 34
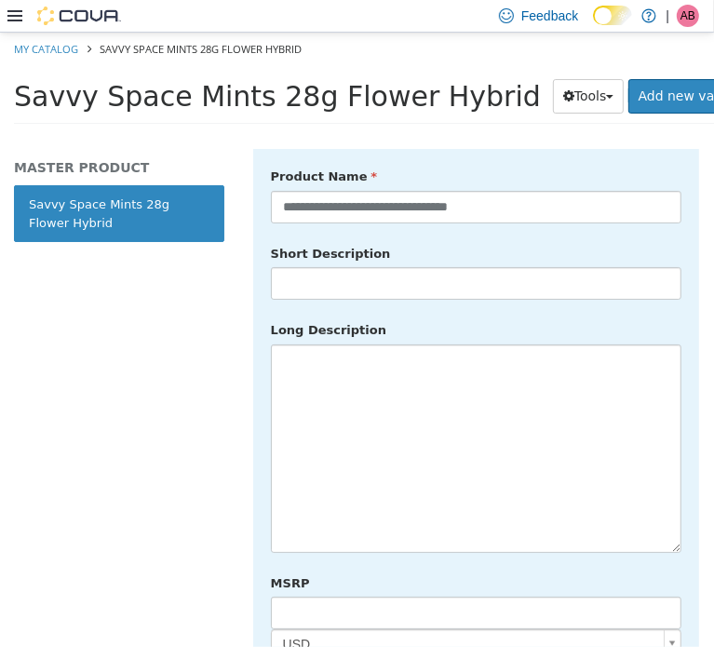
scroll to position [833, 0]
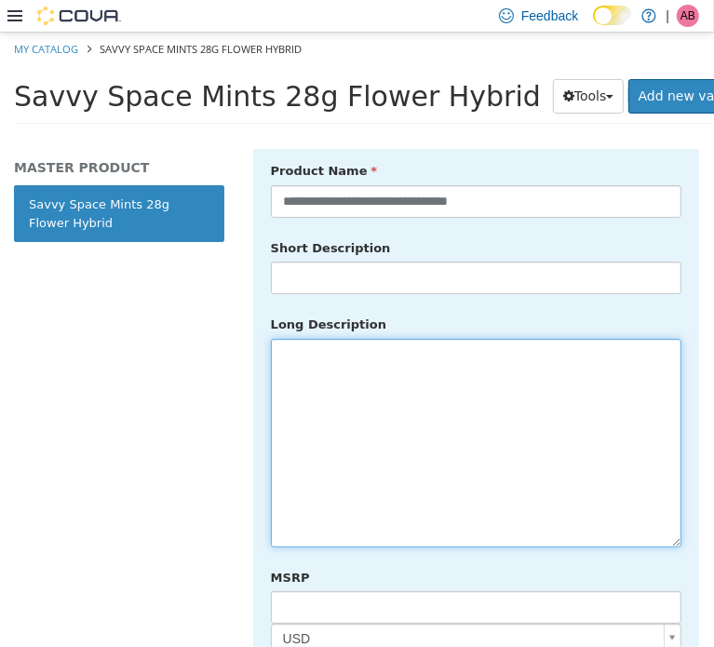
drag, startPoint x: 373, startPoint y: 414, endPoint x: 386, endPoint y: 414, distance: 13.0
click at [381, 414] on textarea at bounding box center [476, 442] width 411 height 209
paste textarea "**********"
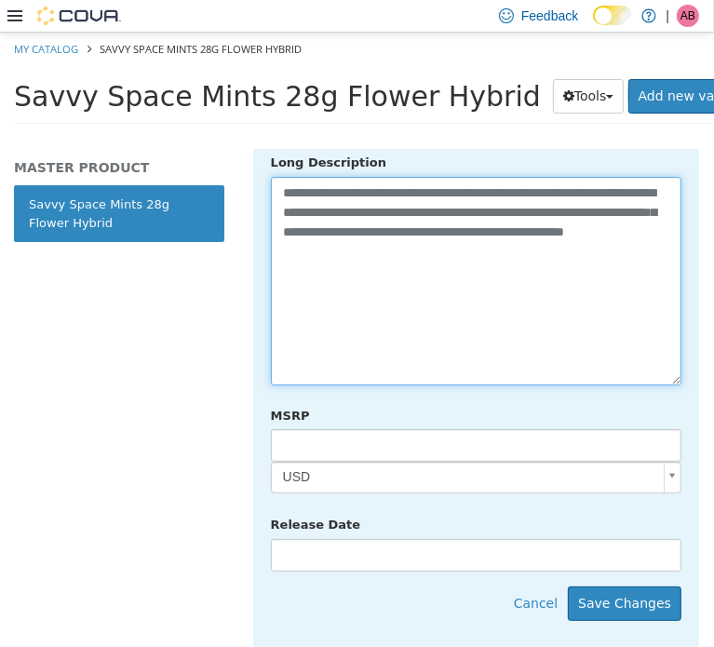
scroll to position [1051, 0]
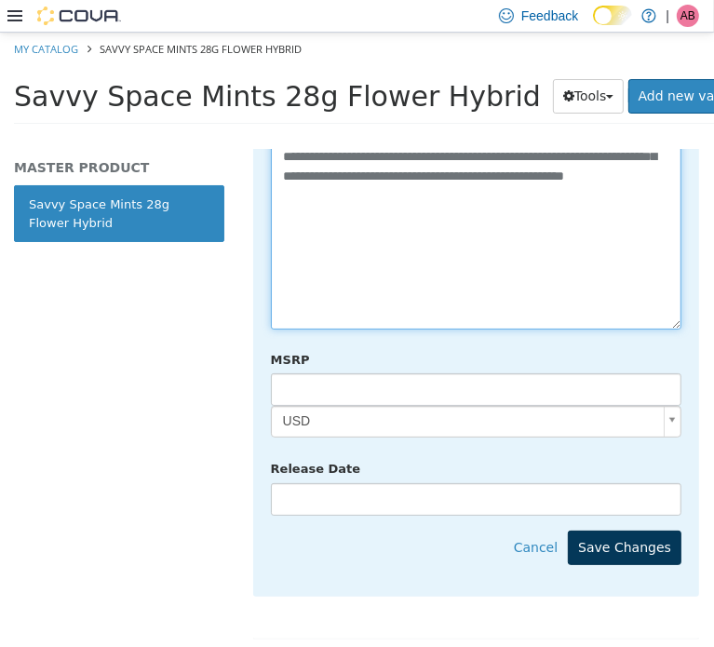
type textarea "**********"
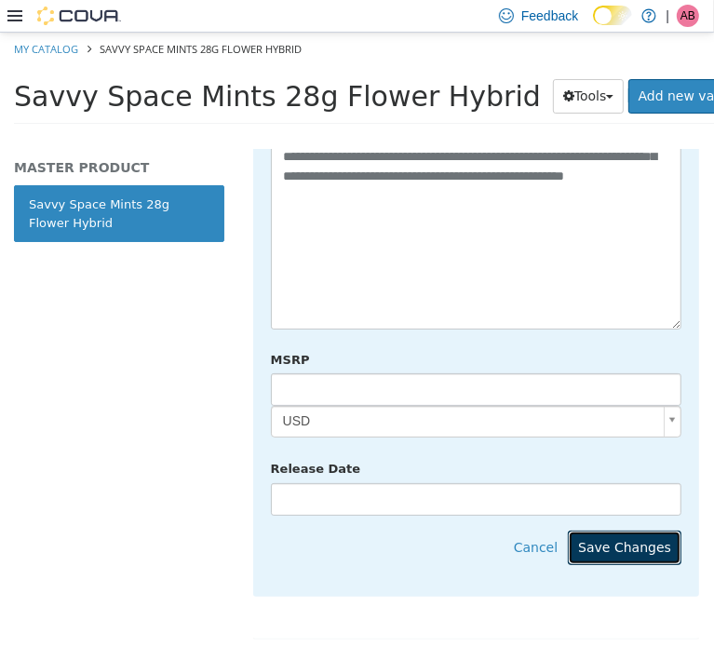
click at [637, 536] on button "Save Changes" at bounding box center [625, 547] width 114 height 34
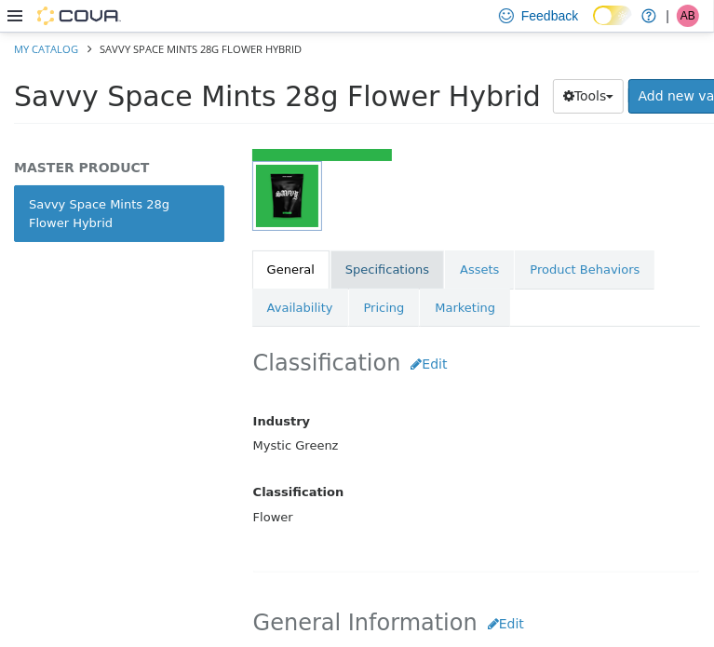
click at [383, 264] on link "Specifications" at bounding box center [388, 269] width 114 height 39
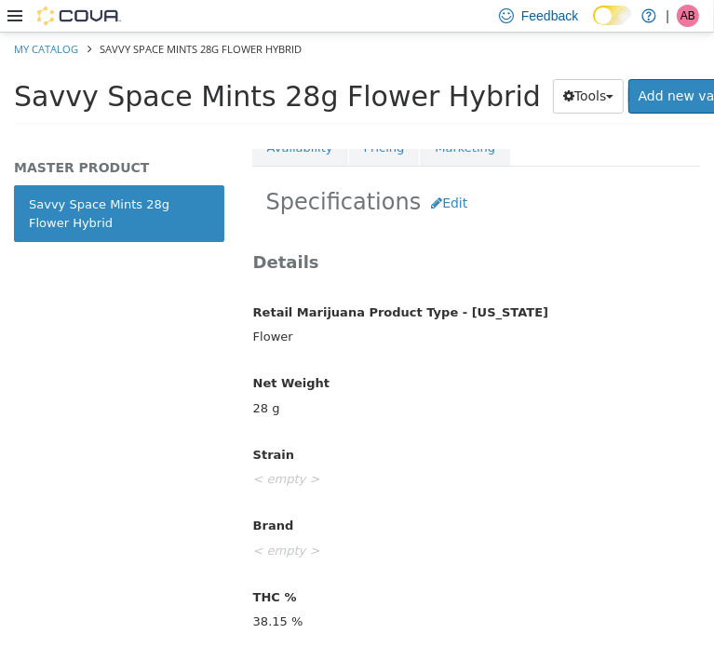
scroll to position [466, 0]
click at [436, 202] on button "Edit" at bounding box center [449, 202] width 57 height 34
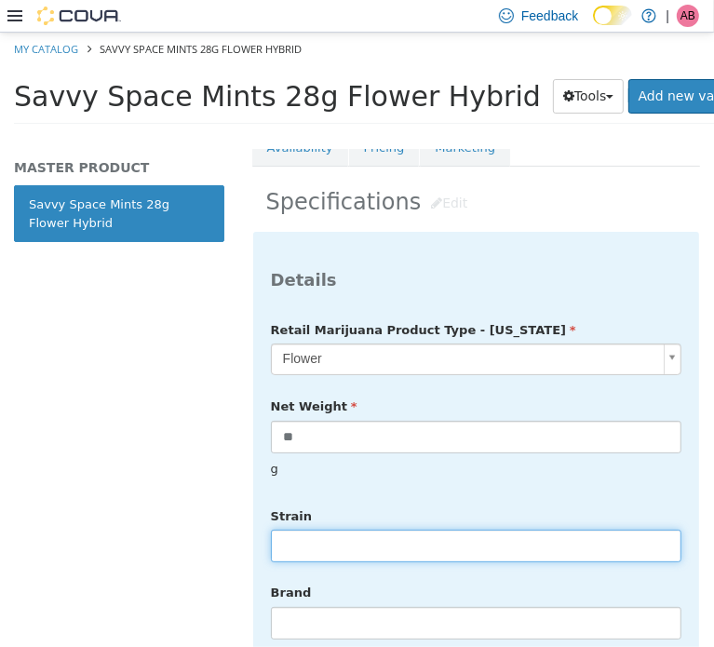
click at [341, 529] on input "text" at bounding box center [476, 545] width 411 height 33
type input "******"
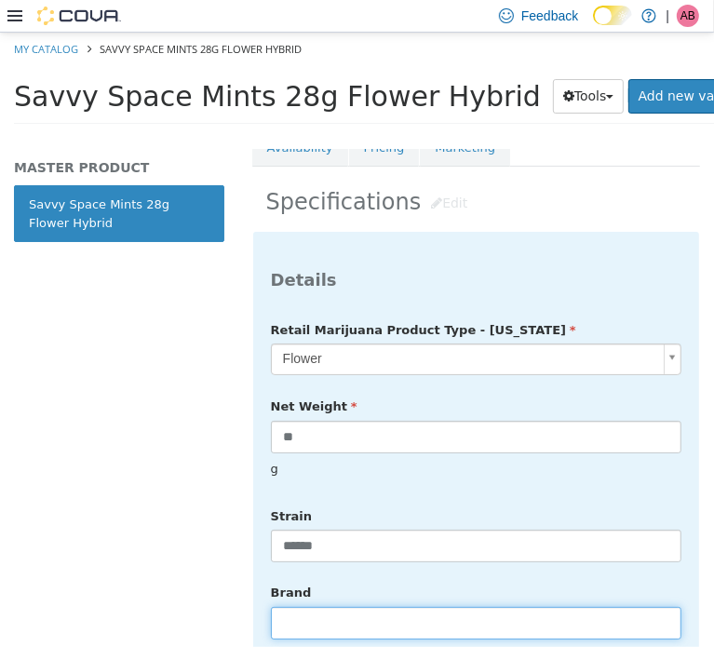
click at [339, 606] on input "text" at bounding box center [476, 622] width 411 height 33
type input "*****"
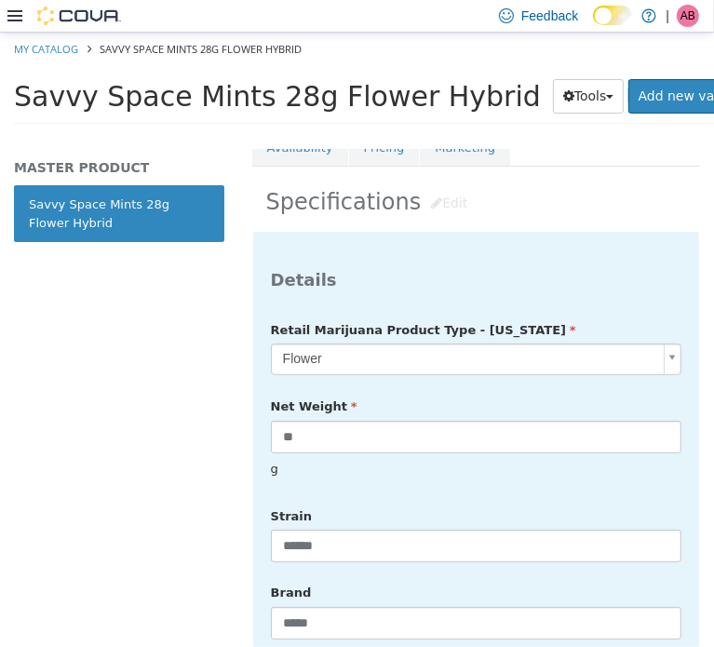
click at [637, 577] on div "Brand *****" at bounding box center [476, 608] width 439 height 63
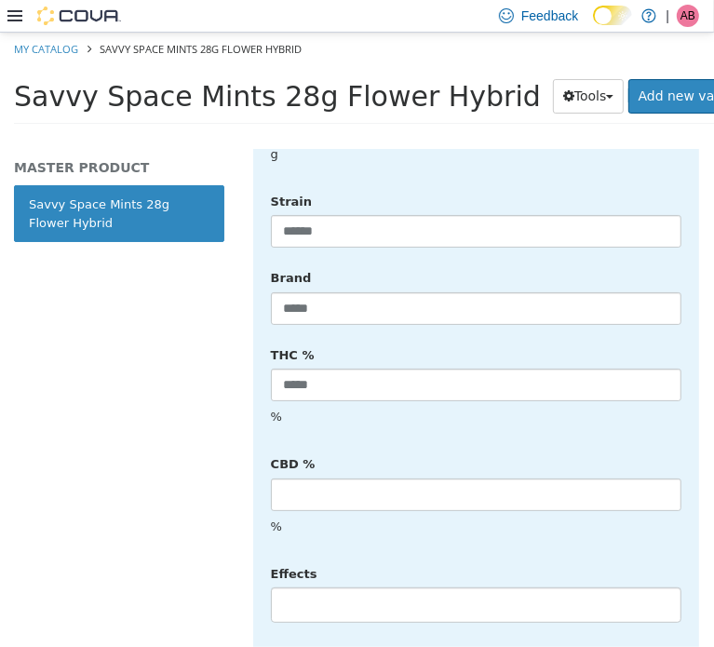
scroll to position [900, 0]
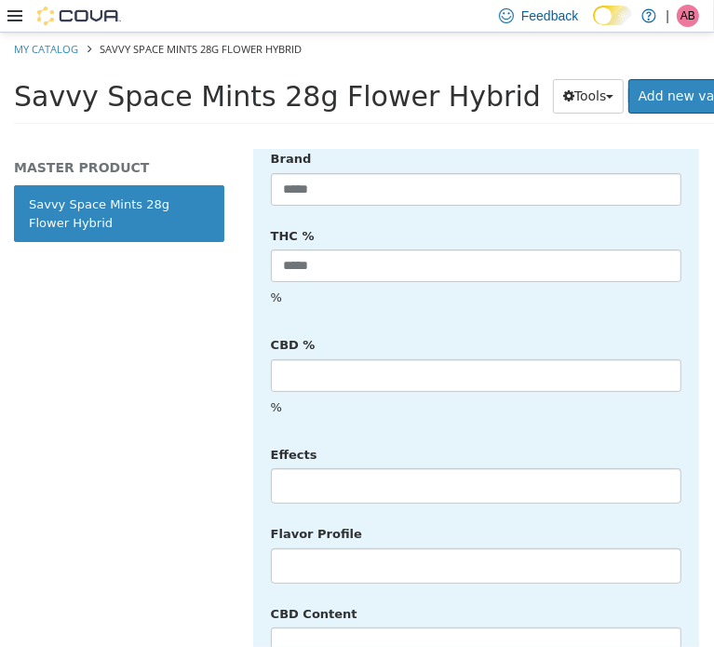
click at [324, 470] on li at bounding box center [476, 485] width 409 height 30
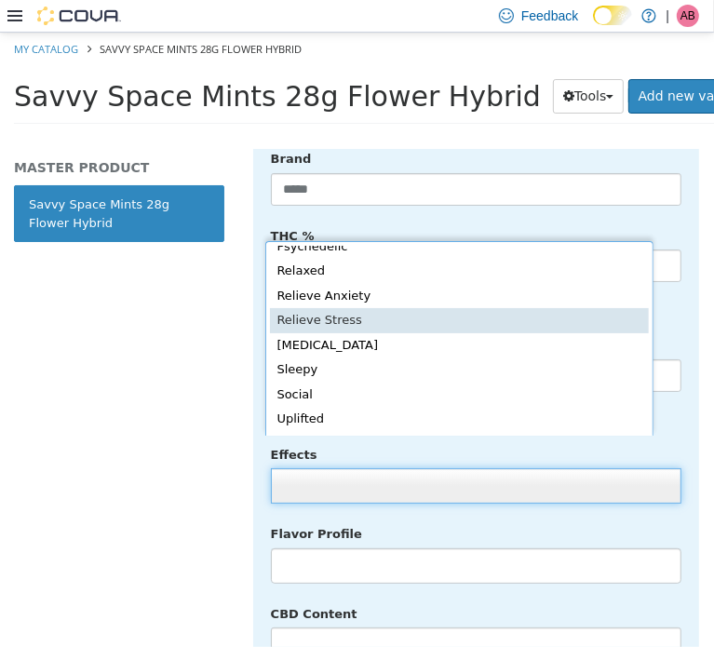
scroll to position [395, 0]
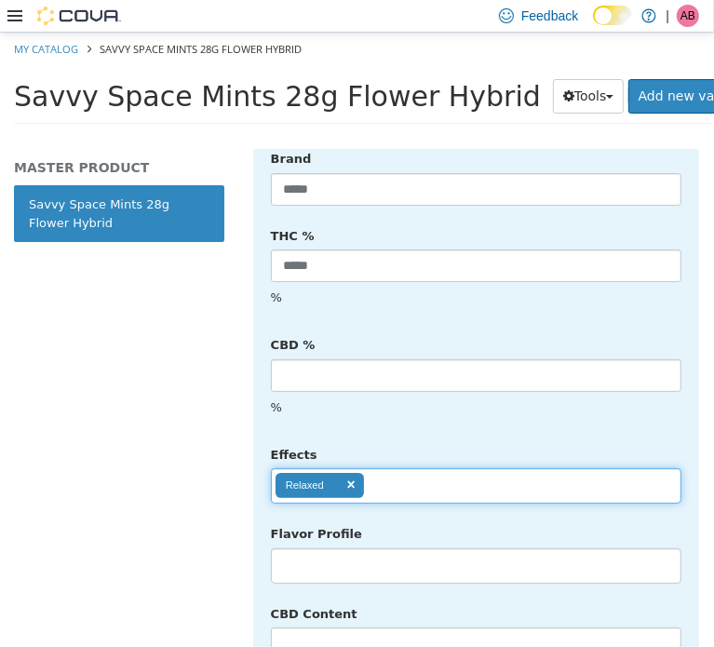
click at [391, 470] on input "text" at bounding box center [380, 485] width 32 height 30
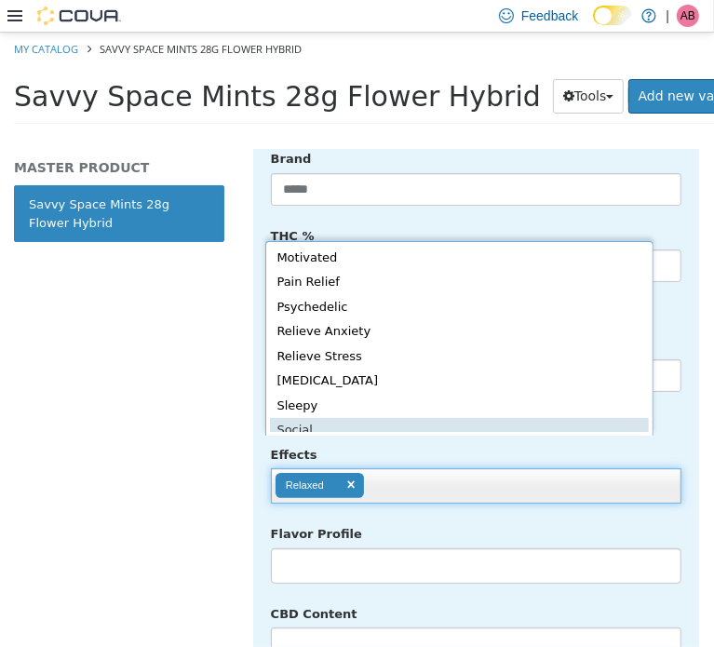
scroll to position [349, 0]
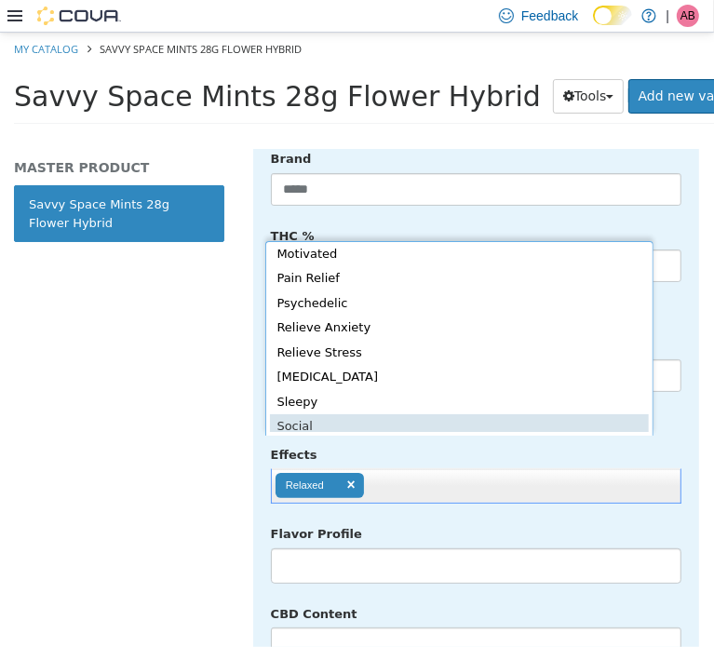
drag, startPoint x: 346, startPoint y: 424, endPoint x: 458, endPoint y: 435, distance: 113.3
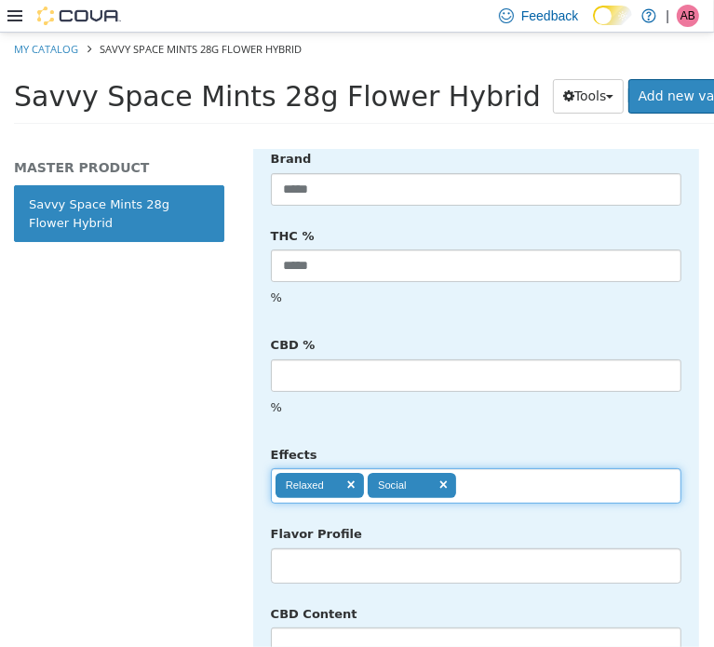
click at [473, 470] on input "text" at bounding box center [472, 485] width 32 height 30
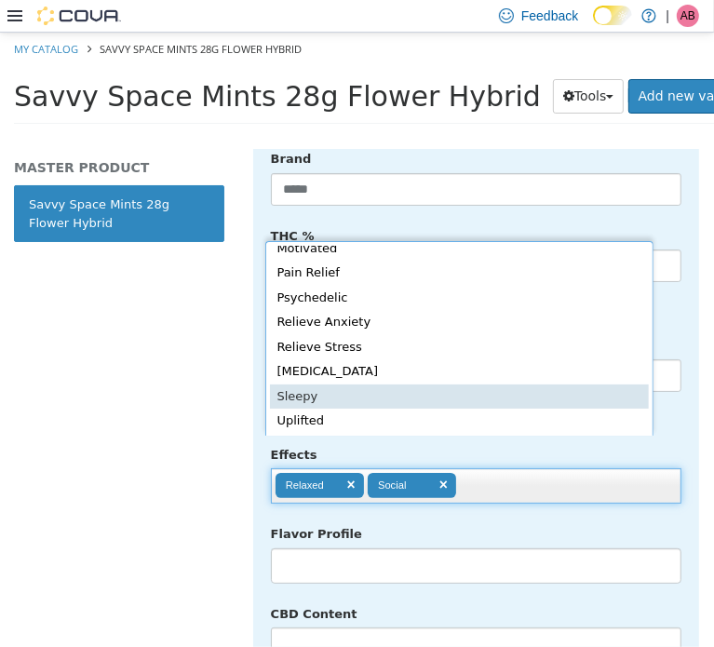
scroll to position [356, 0]
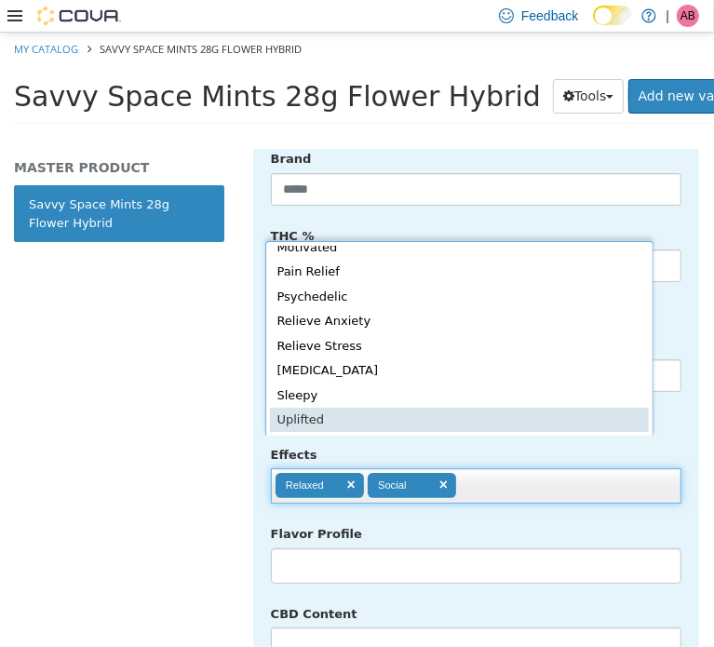
type input "**********"
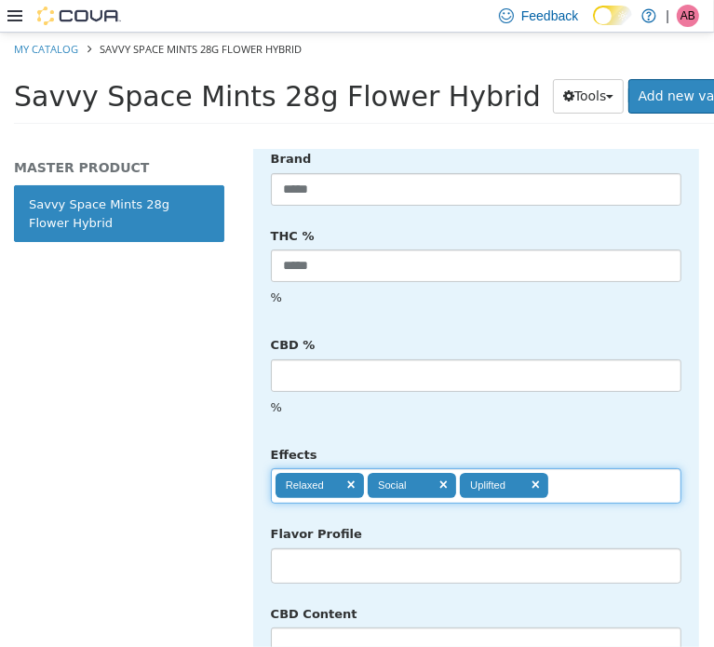
click at [355, 550] on li at bounding box center [476, 565] width 409 height 30
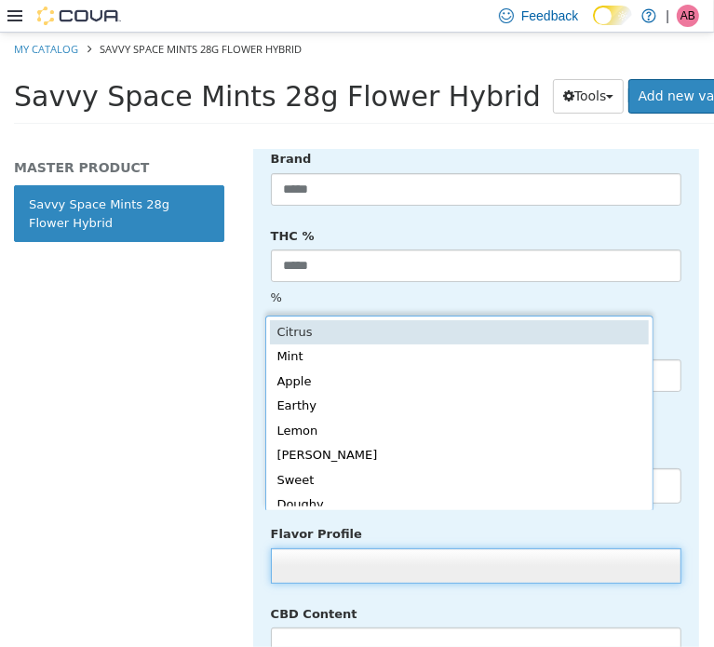
scroll to position [4, 0]
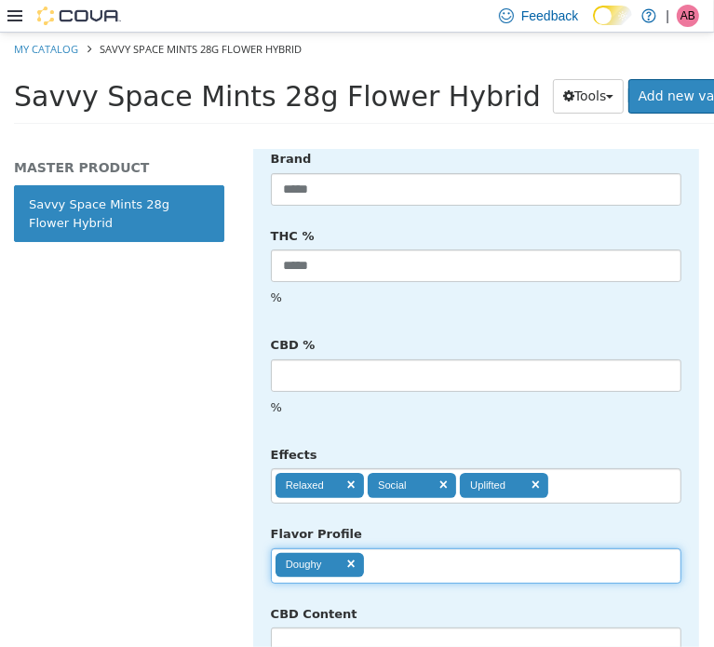
click at [407, 548] on ul "Doughy" at bounding box center [476, 565] width 411 height 35
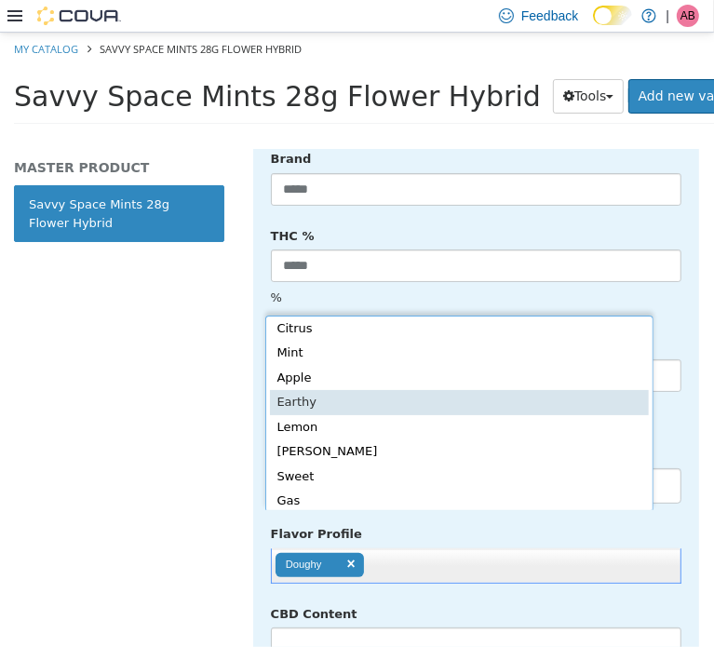
type input "**********"
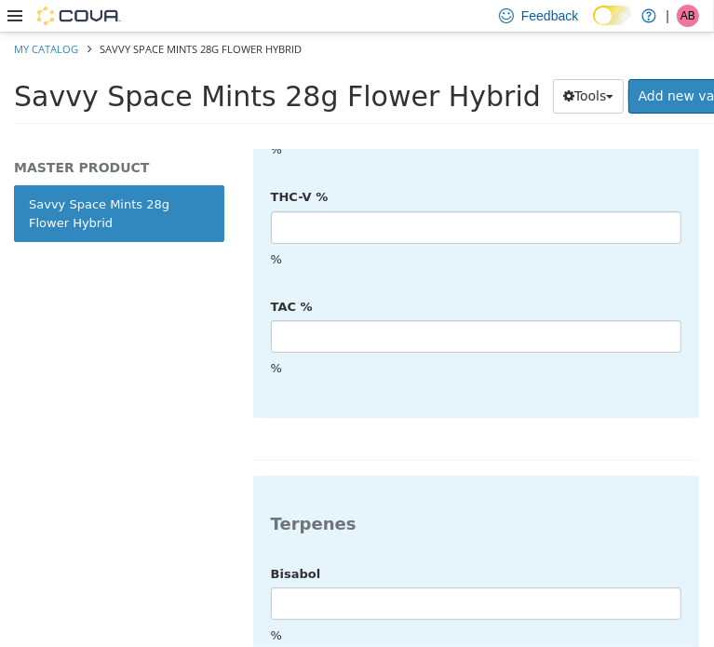
scroll to position [4791, 0]
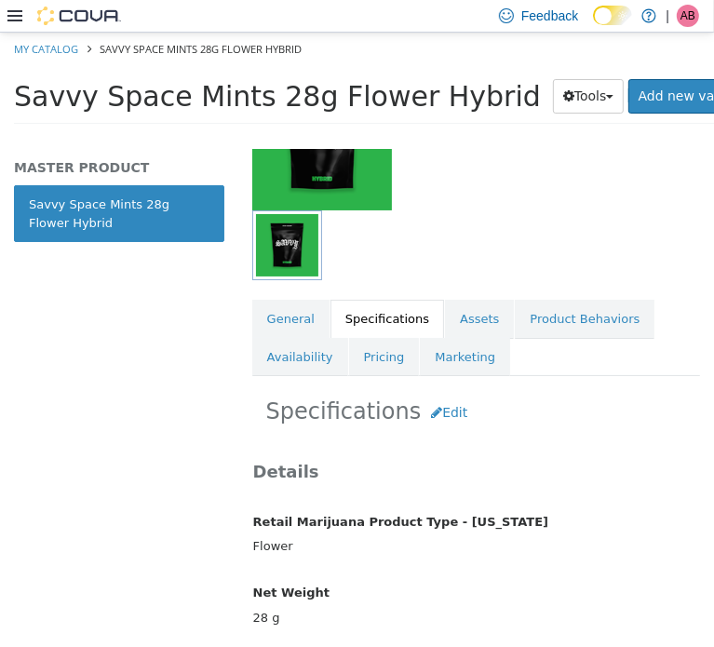
scroll to position [0, 0]
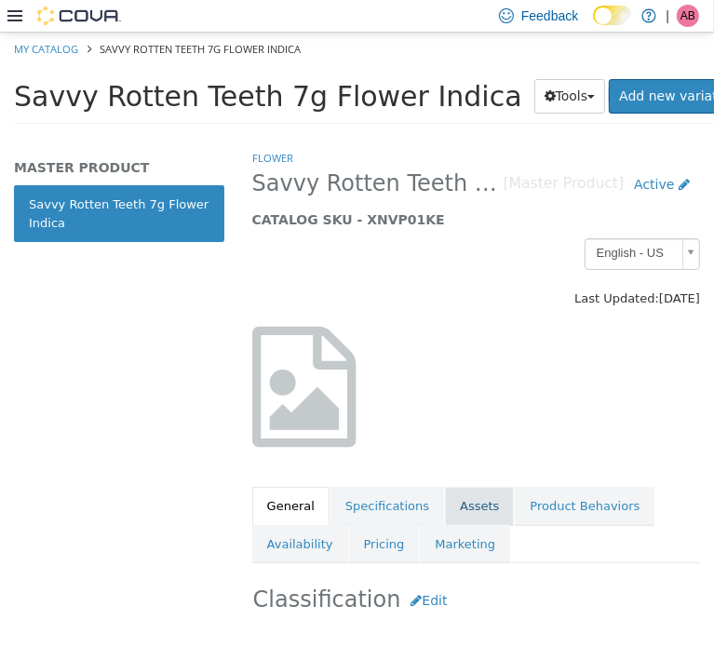
click at [471, 502] on link "Assets" at bounding box center [479, 505] width 69 height 39
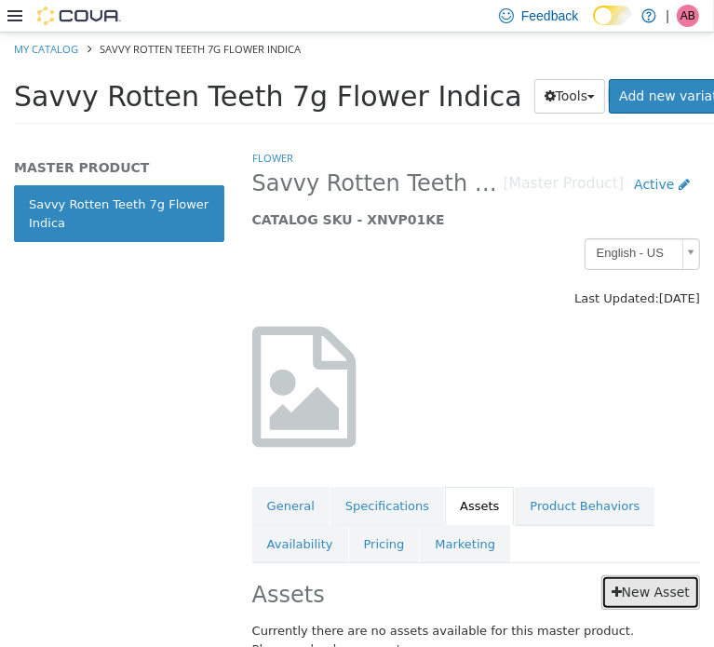
click at [621, 587] on link "New Asset" at bounding box center [651, 592] width 99 height 34
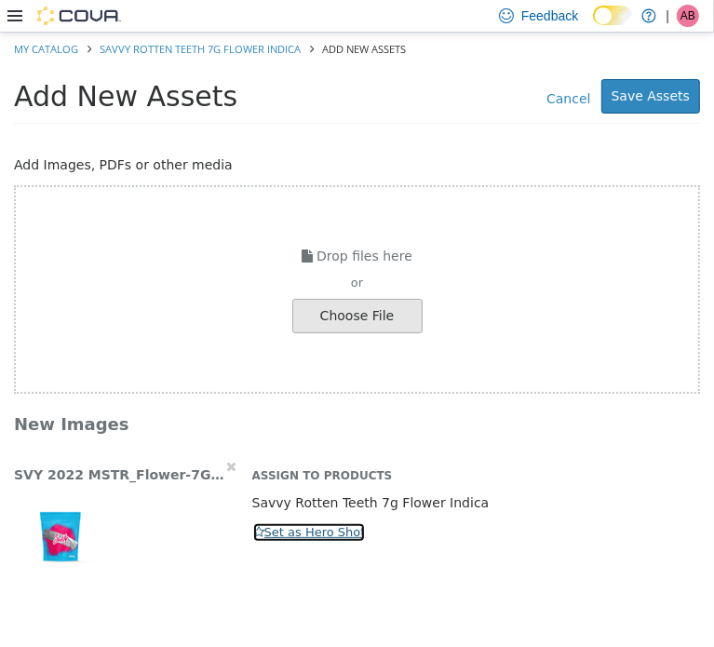
click at [263, 531] on icon "button" at bounding box center [258, 531] width 11 height 12
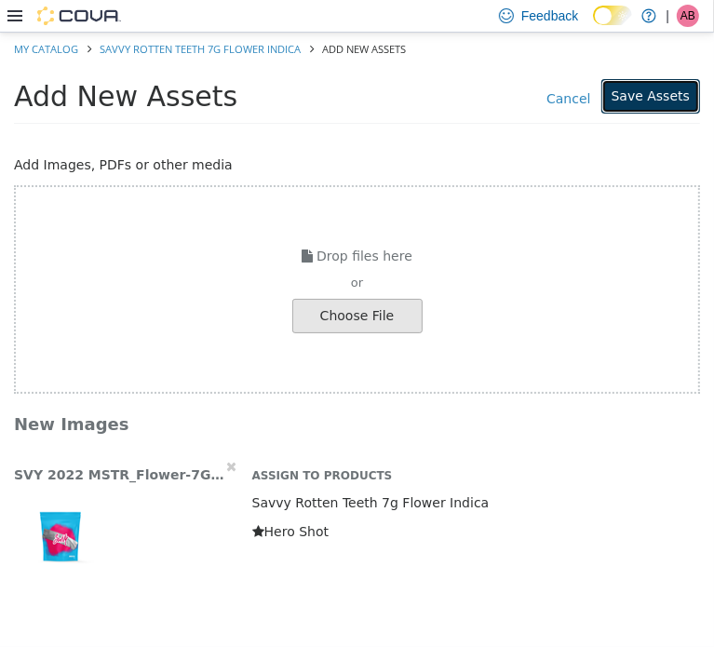
drag, startPoint x: 653, startPoint y: 87, endPoint x: 668, endPoint y: 101, distance: 20.4
click at [654, 87] on button "Save Assets" at bounding box center [651, 95] width 99 height 34
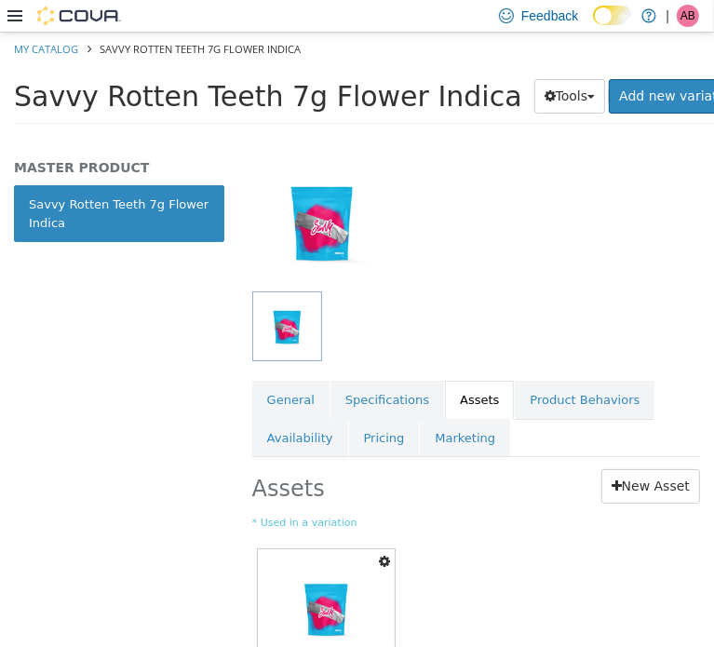
scroll to position [186, 0]
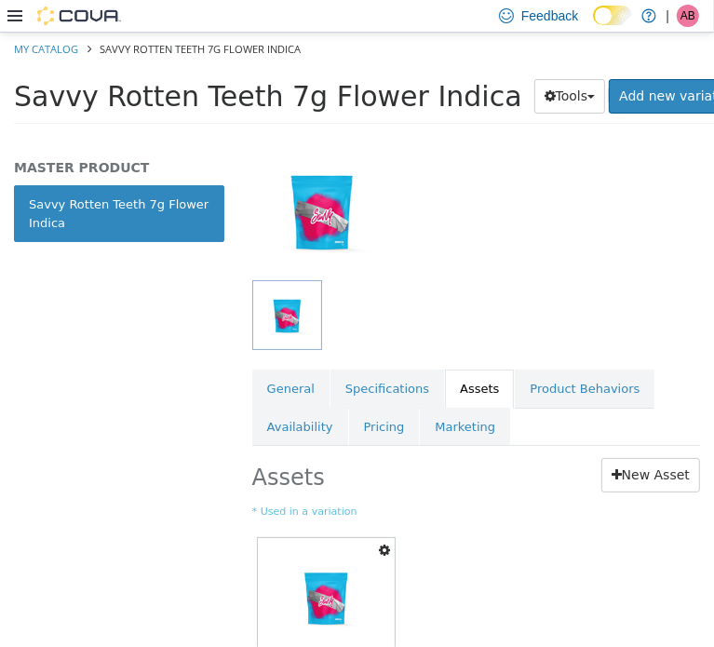
click at [265, 95] on span "Savvy Rotten Teeth 7g Flower Indica" at bounding box center [268, 95] width 509 height 33
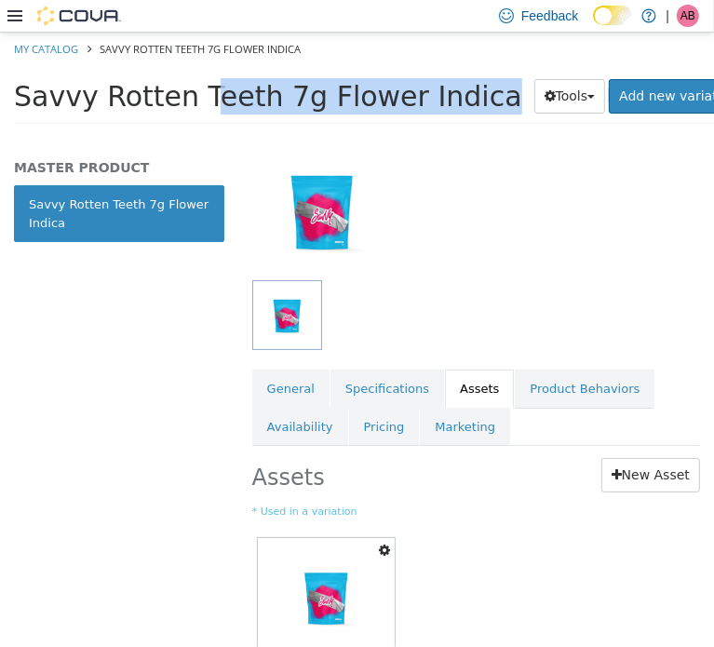
click at [265, 95] on span "Savvy Rotten Teeth 7g Flower Indica" at bounding box center [268, 95] width 509 height 33
copy div "Savvy Rotten Teeth 7g Flower Indica Tools Clone Print Labels"
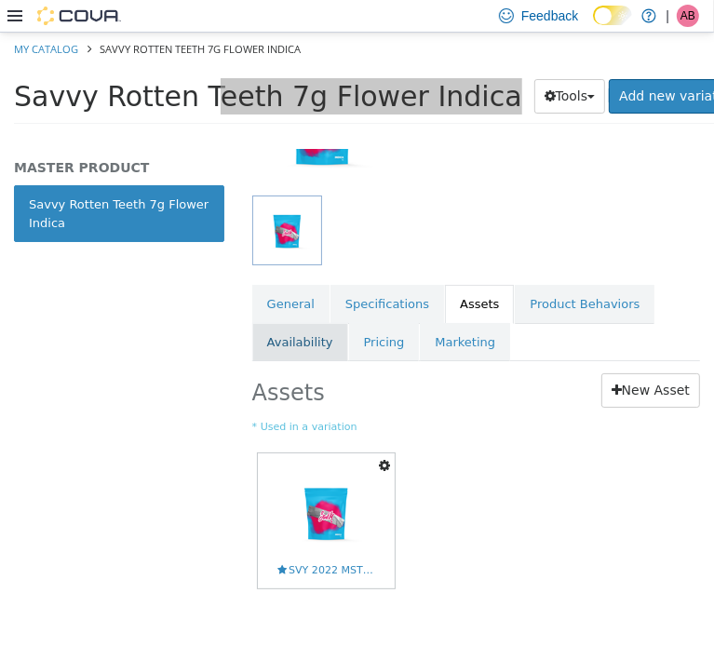
scroll to position [274, 0]
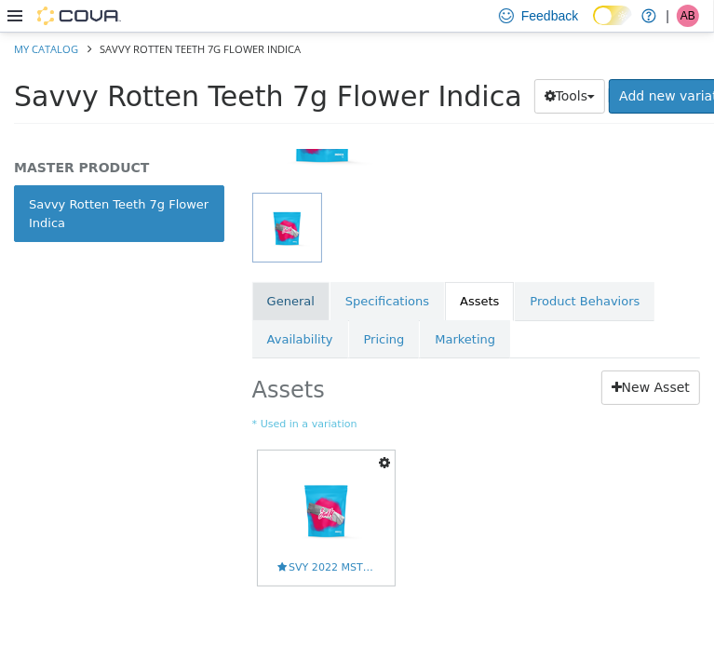
click at [270, 290] on link "General" at bounding box center [290, 300] width 77 height 39
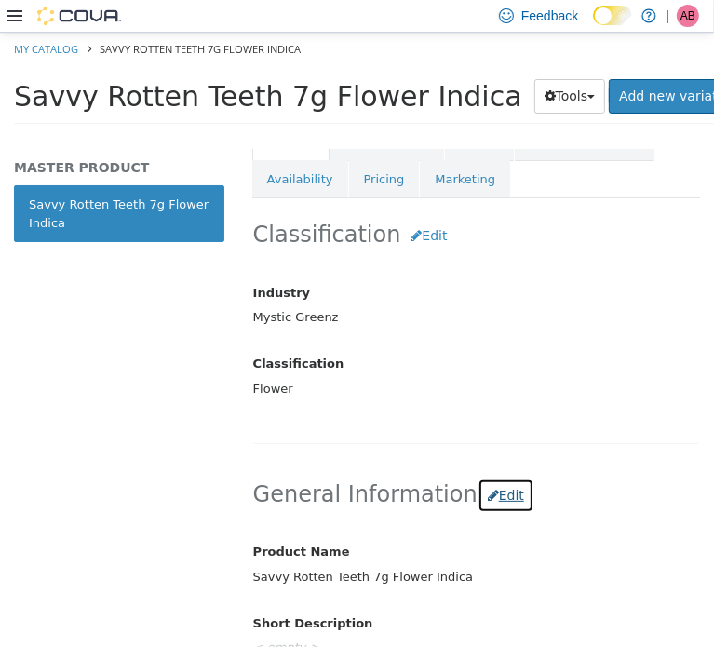
click at [478, 485] on button "Edit" at bounding box center [506, 495] width 57 height 34
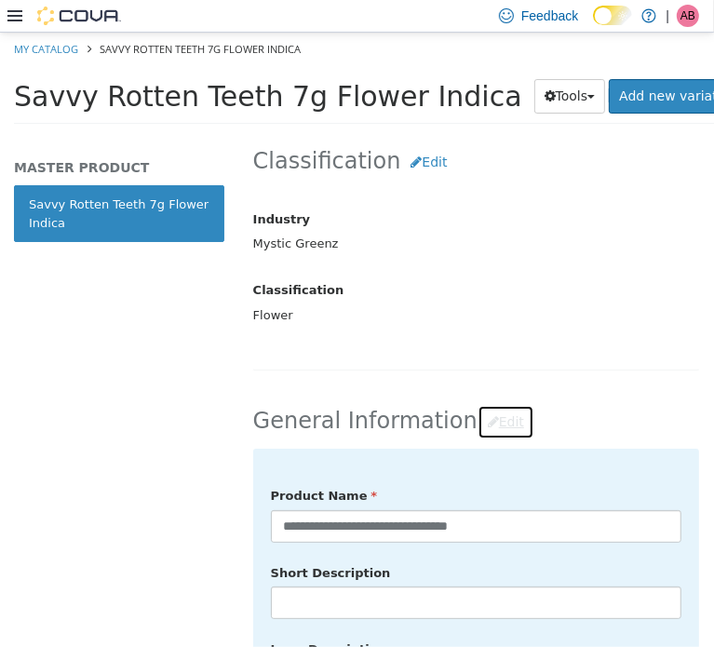
scroll to position [652, 0]
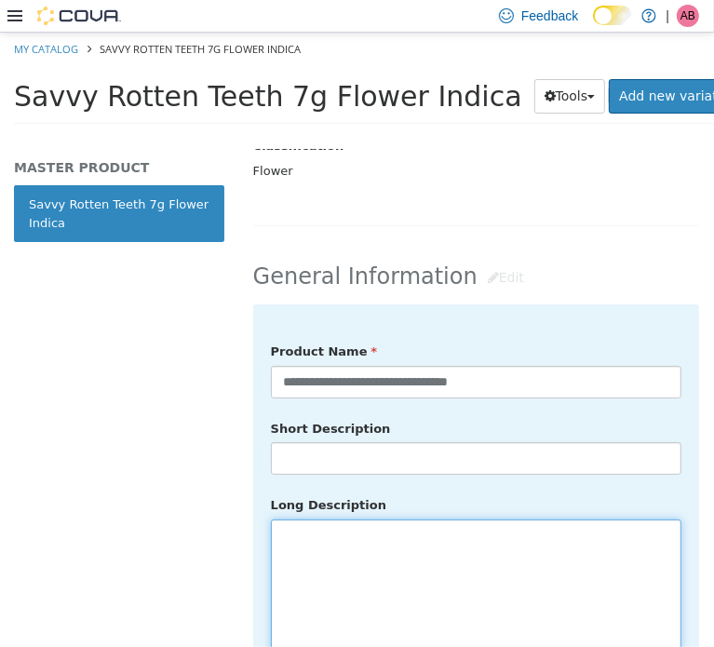
click at [395, 540] on textarea at bounding box center [476, 623] width 411 height 209
click at [445, 523] on textarea at bounding box center [476, 623] width 411 height 209
paste textarea "**********"
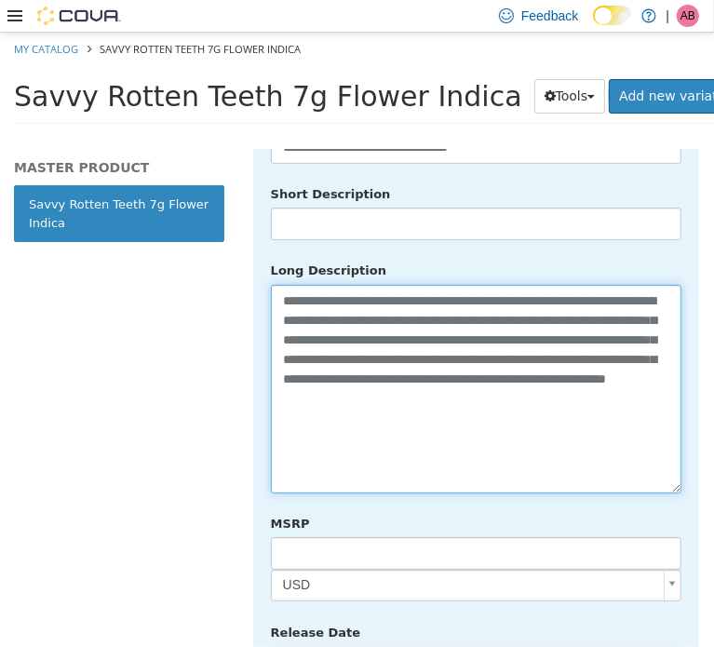
scroll to position [1104, 0]
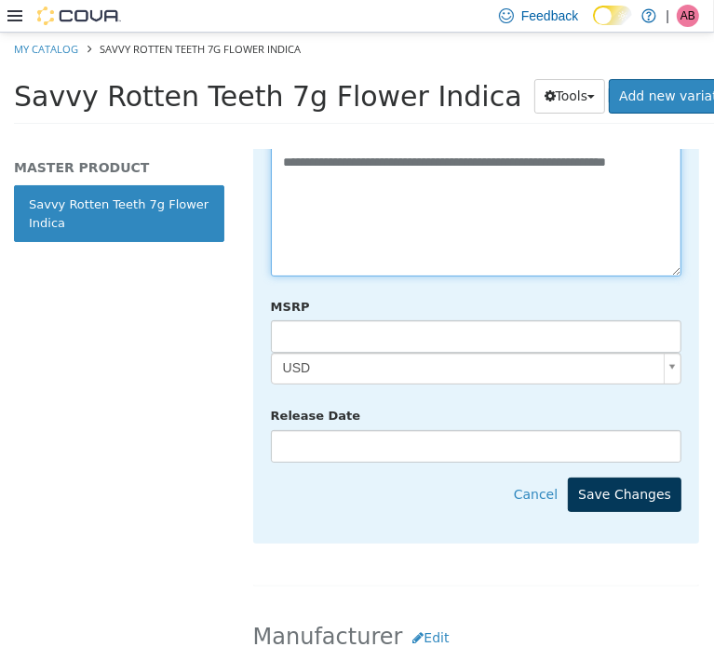
type textarea "**********"
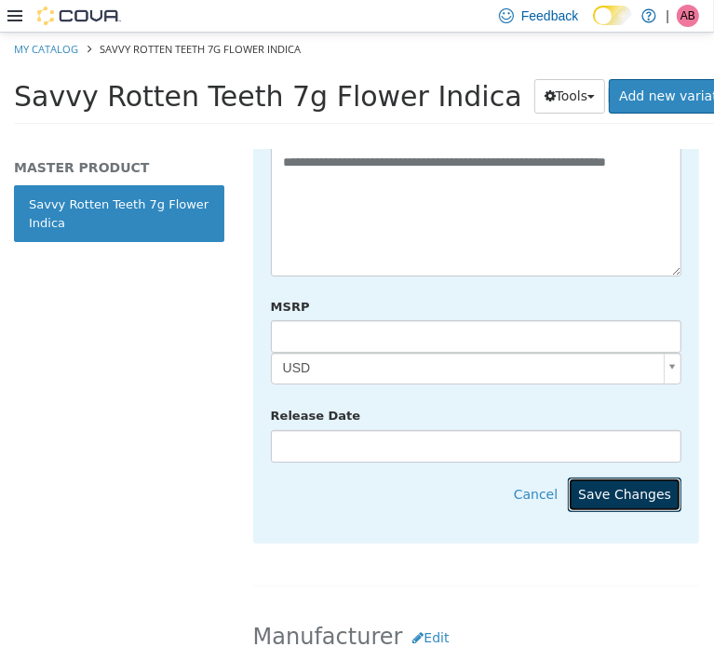
click at [639, 477] on button "Save Changes" at bounding box center [625, 494] width 114 height 34
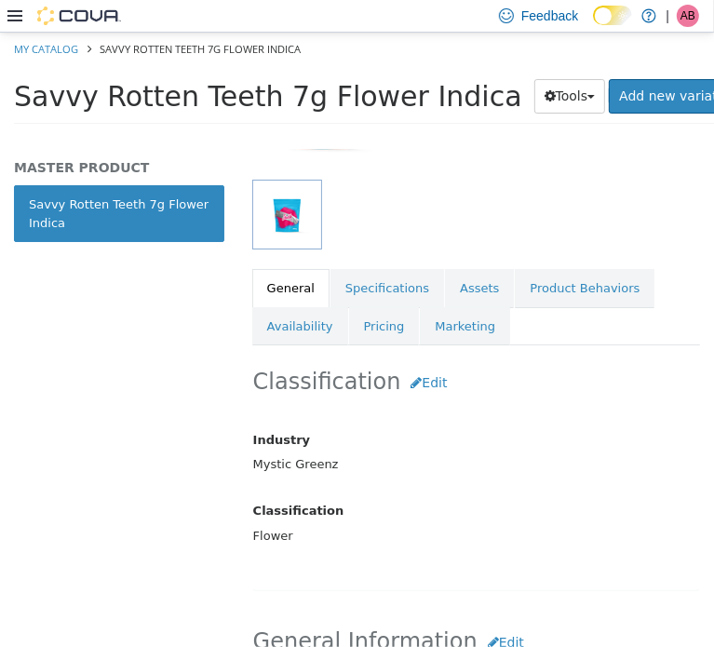
scroll to position [235, 0]
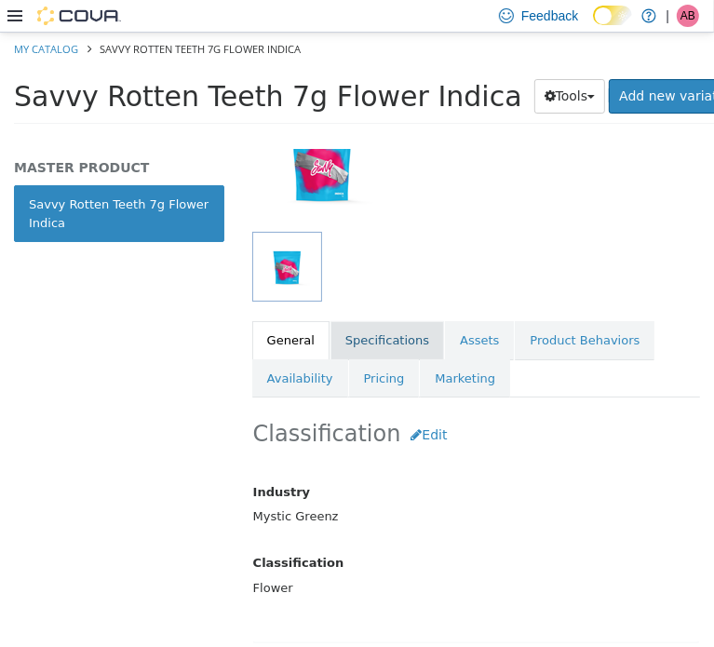
click at [372, 338] on link "Specifications" at bounding box center [388, 339] width 114 height 39
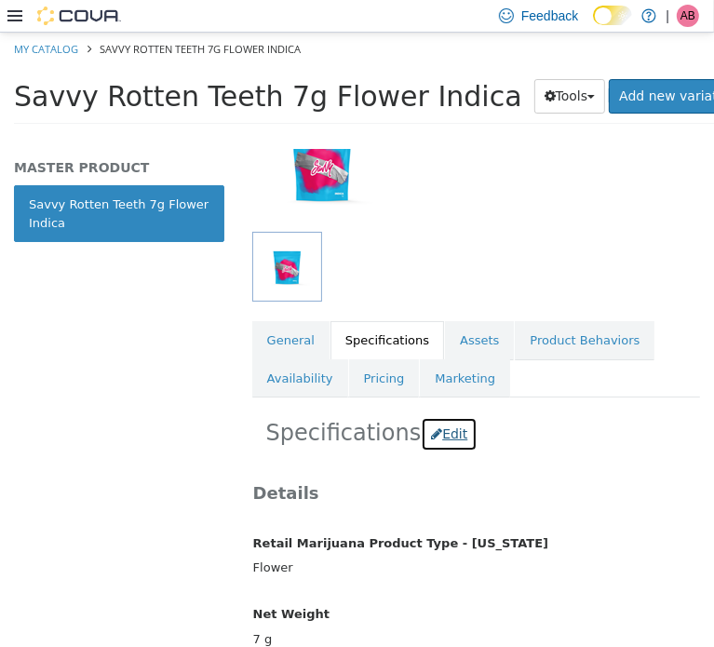
drag, startPoint x: 436, startPoint y: 427, endPoint x: 452, endPoint y: 420, distance: 17.1
click at [438, 428] on button "Edit" at bounding box center [449, 433] width 57 height 34
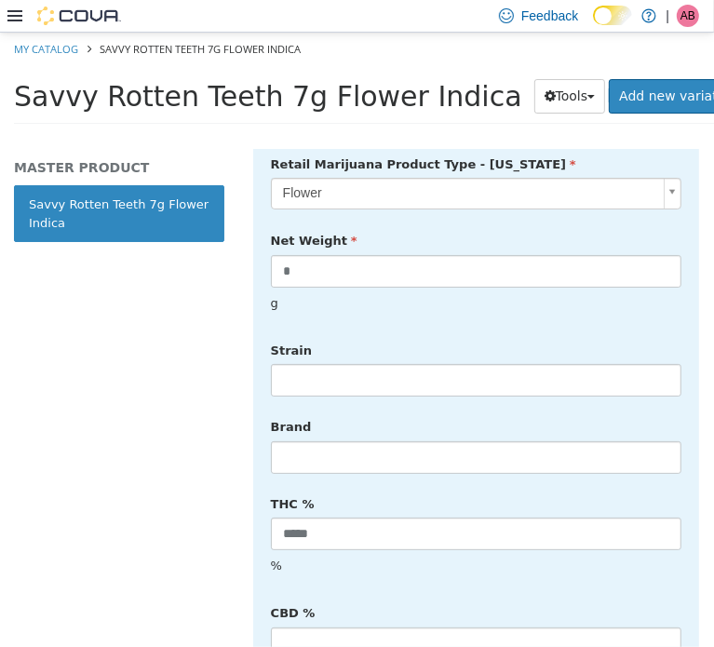
scroll to position [638, 0]
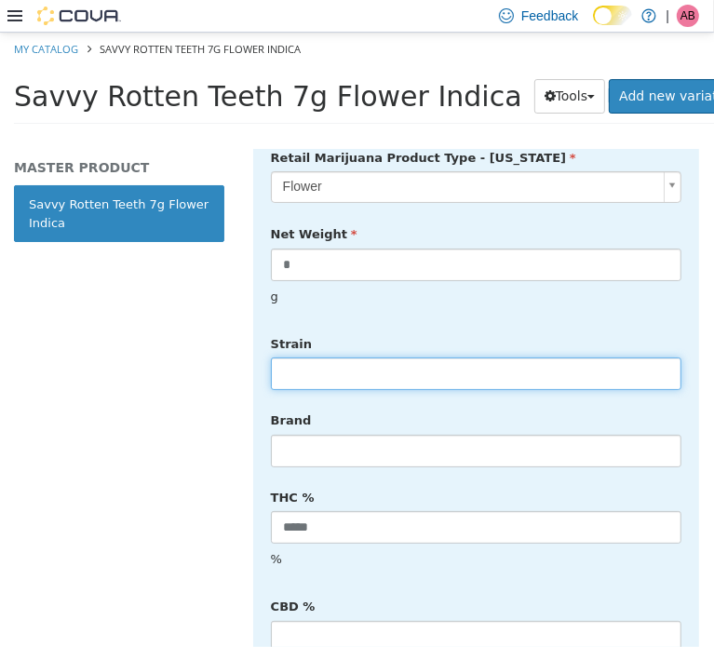
click at [345, 357] on input "text" at bounding box center [476, 373] width 411 height 33
type input "******"
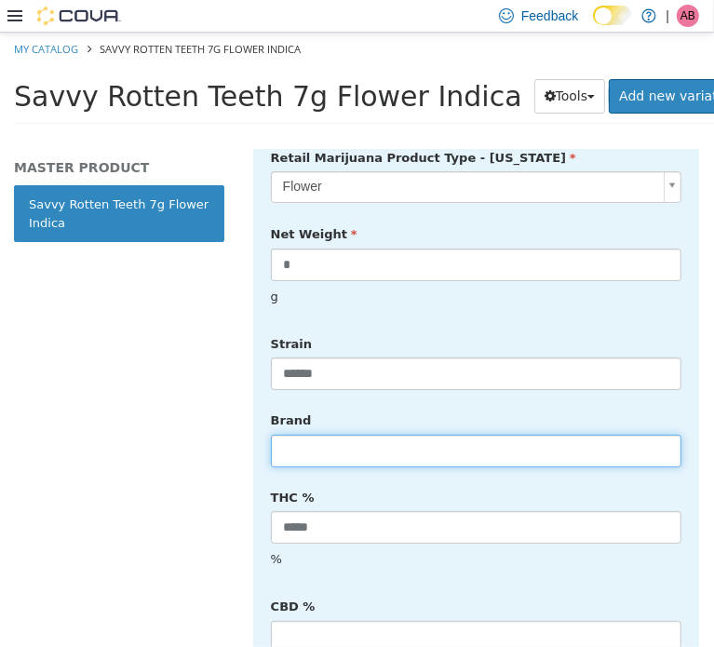
click at [330, 434] on input "text" at bounding box center [476, 450] width 411 height 33
type input "*****"
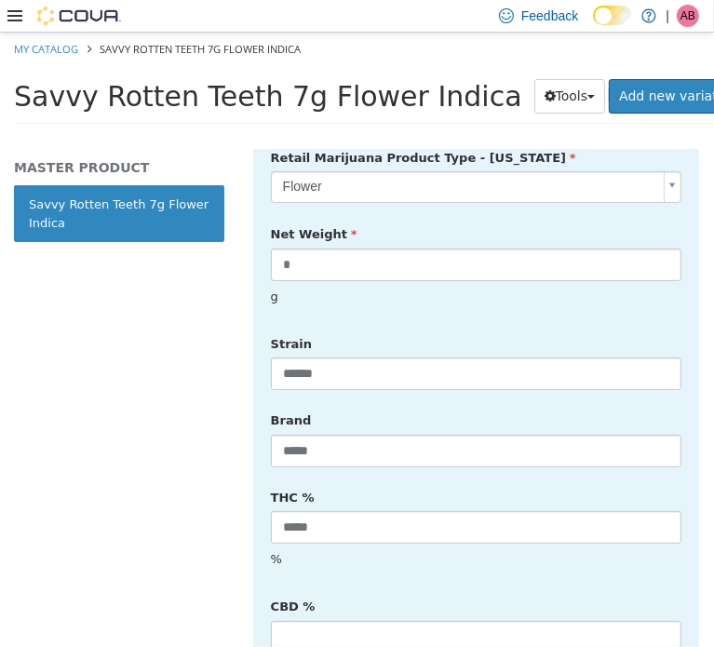
drag, startPoint x: 447, startPoint y: 468, endPoint x: 552, endPoint y: 449, distance: 107.1
click at [449, 482] on div "THC % ***** %" at bounding box center [476, 530] width 439 height 96
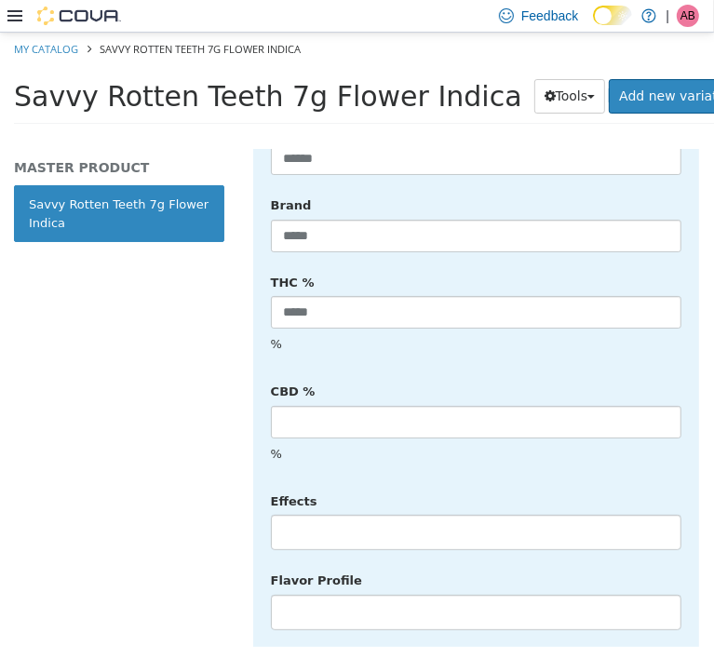
scroll to position [856, 0]
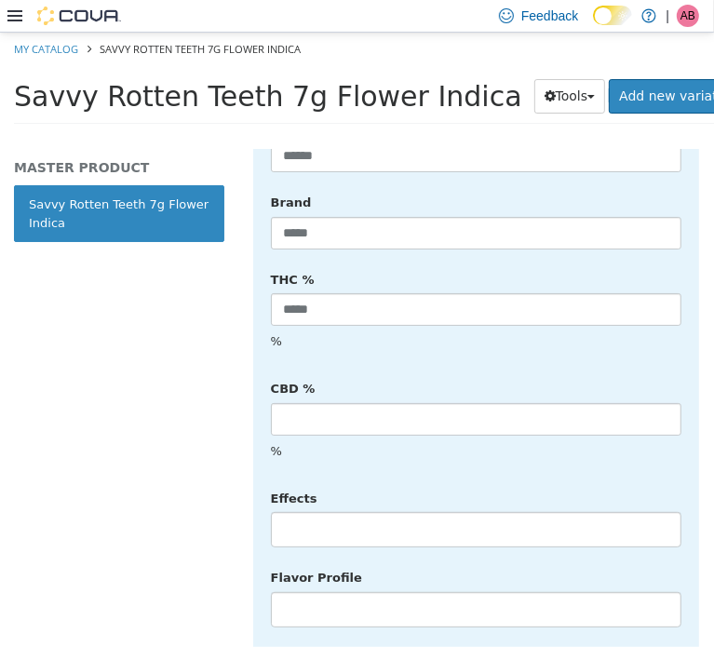
click at [351, 514] on li at bounding box center [476, 529] width 409 height 30
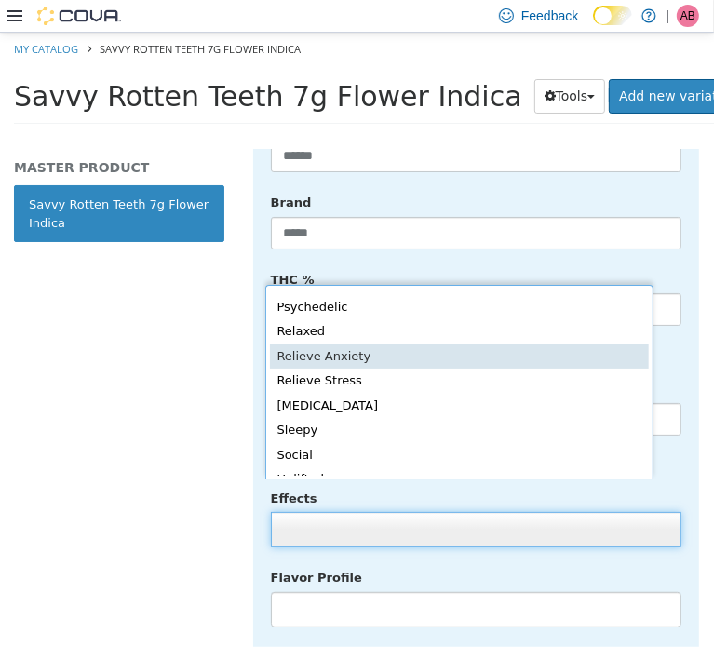
scroll to position [406, 0]
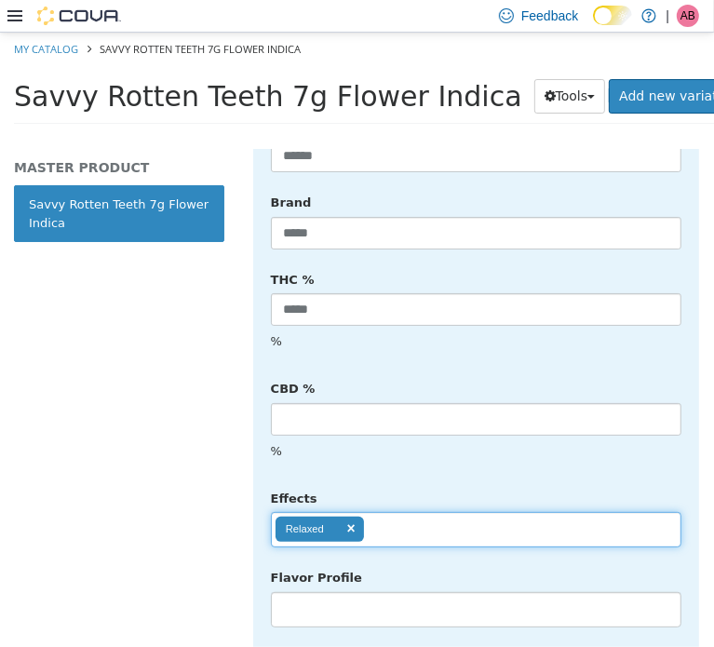
click at [409, 511] on ul "Relaxed" at bounding box center [476, 528] width 411 height 35
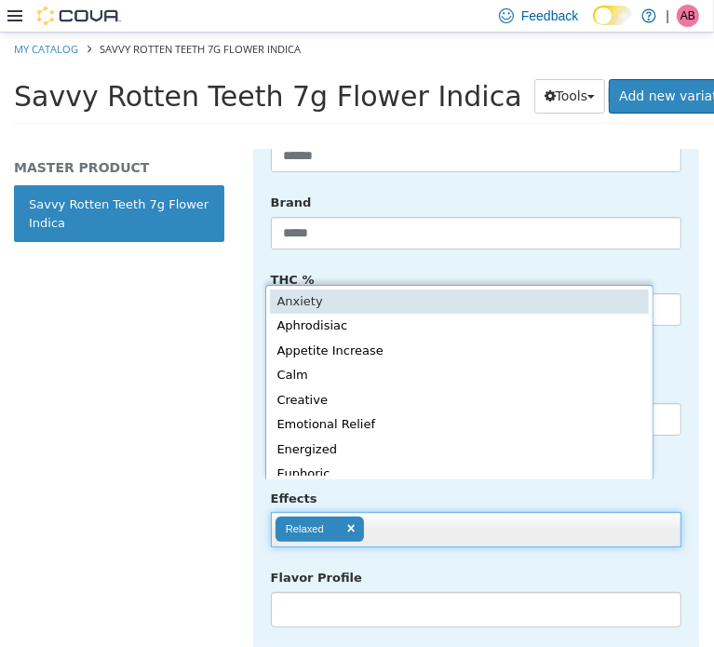
scroll to position [4, 0]
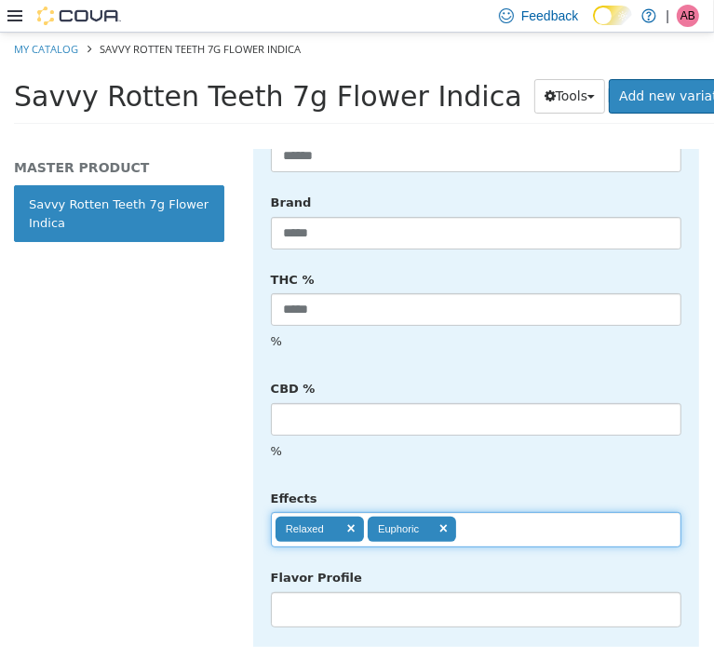
click at [516, 511] on ul "Relaxed Euphoric" at bounding box center [476, 528] width 411 height 35
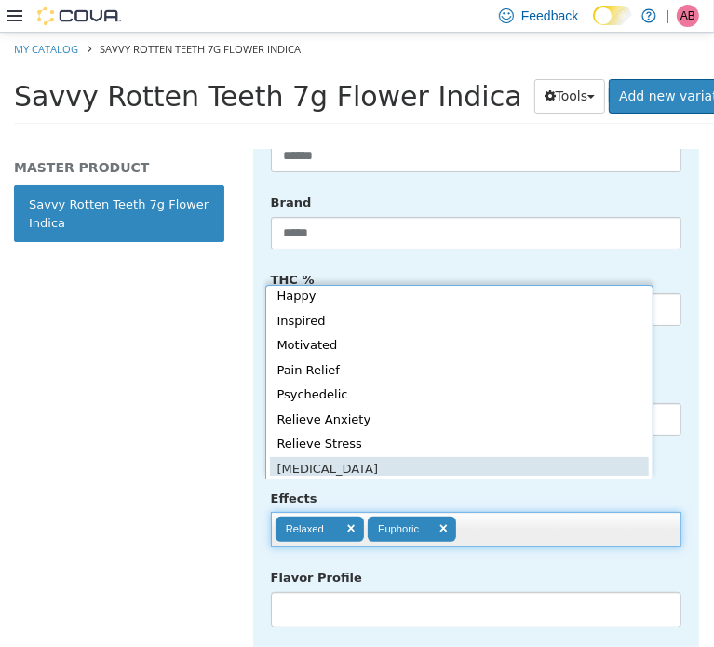
scroll to position [356, 0]
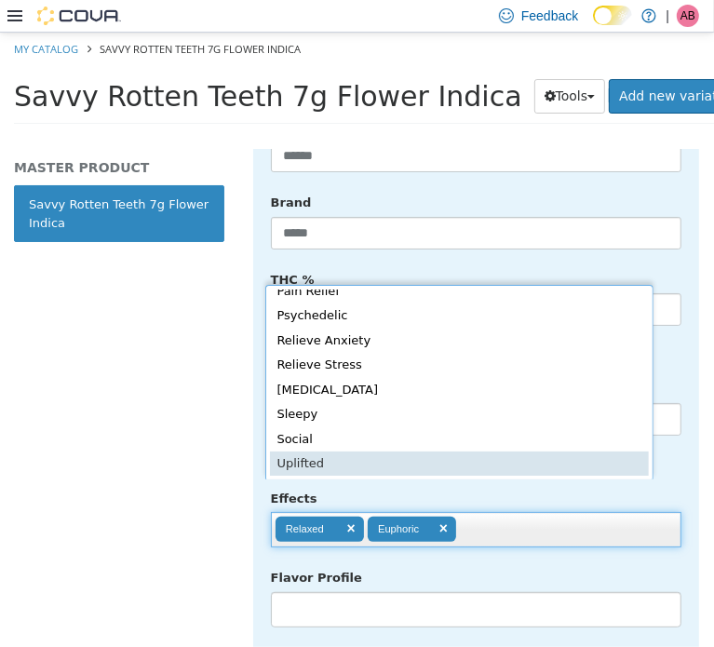
type input "**********"
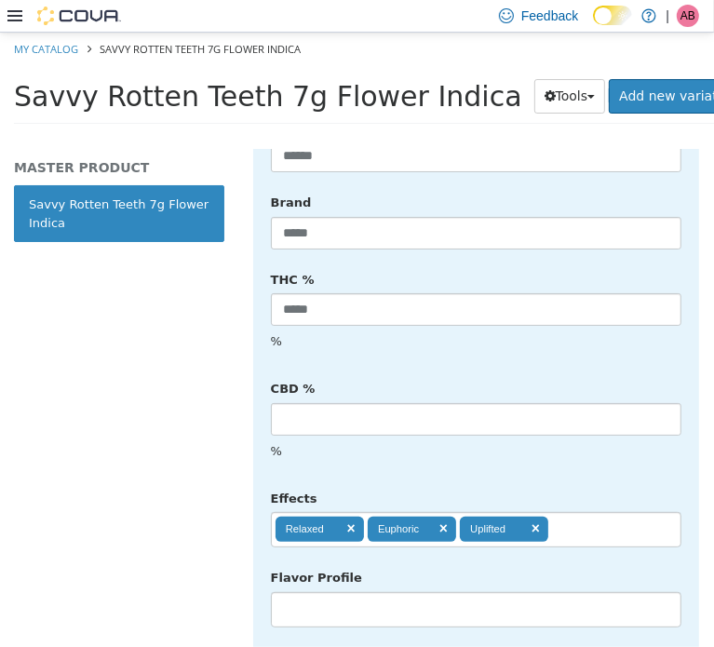
click at [374, 594] on li at bounding box center [476, 609] width 409 height 30
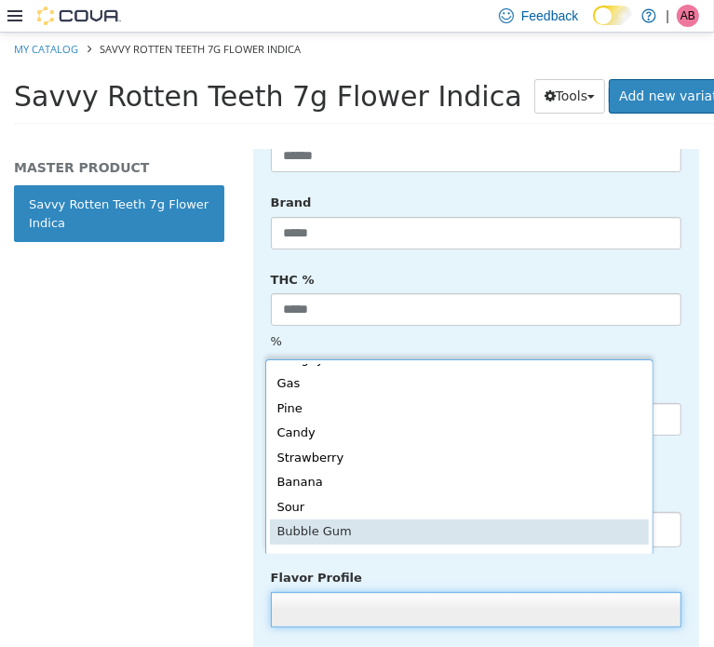
scroll to position [233, 0]
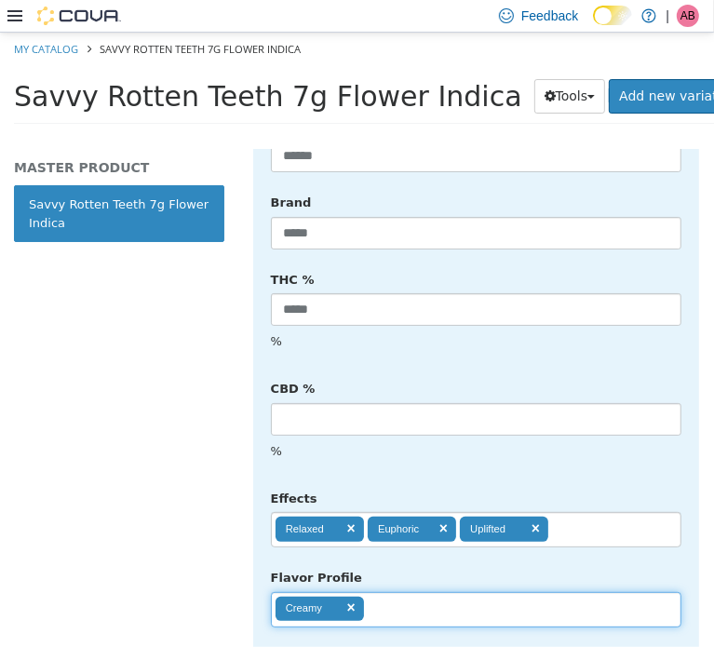
click at [406, 591] on ul "Creamy" at bounding box center [476, 608] width 411 height 35
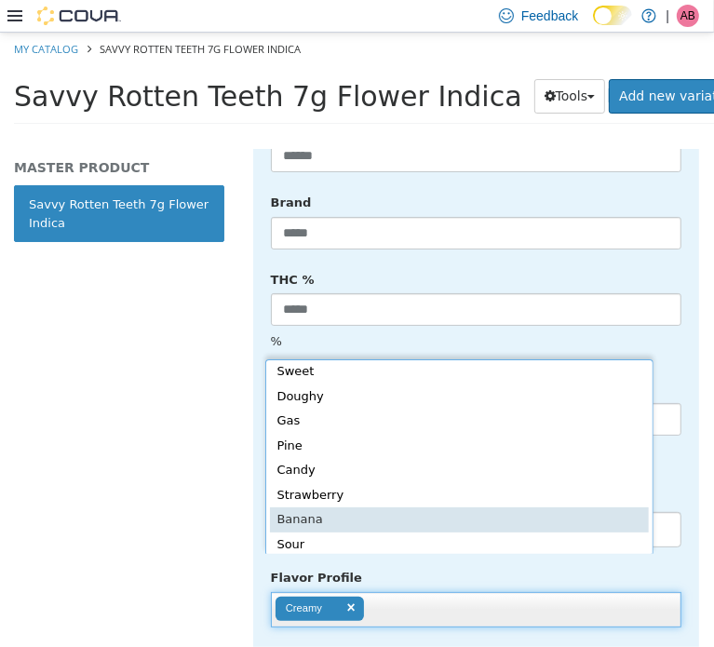
scroll to position [159, 0]
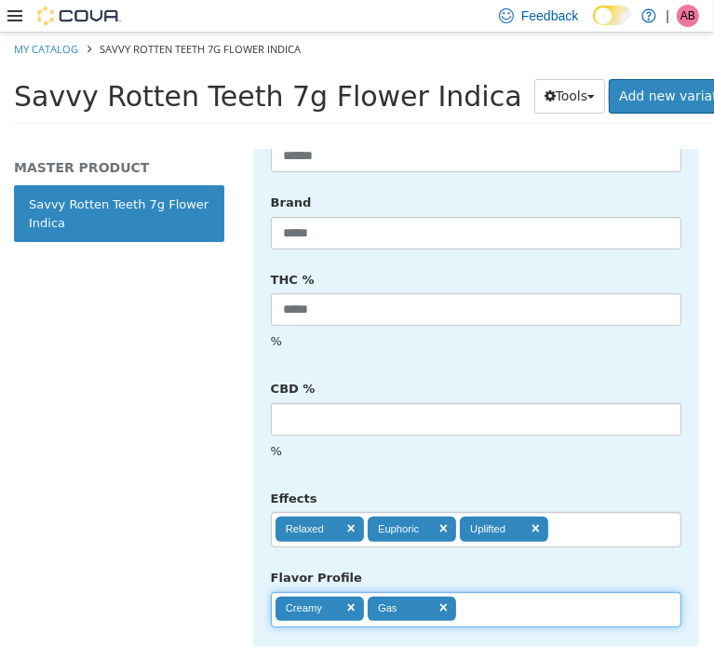
click at [519, 591] on ul "Creamy Gas" at bounding box center [476, 608] width 411 height 35
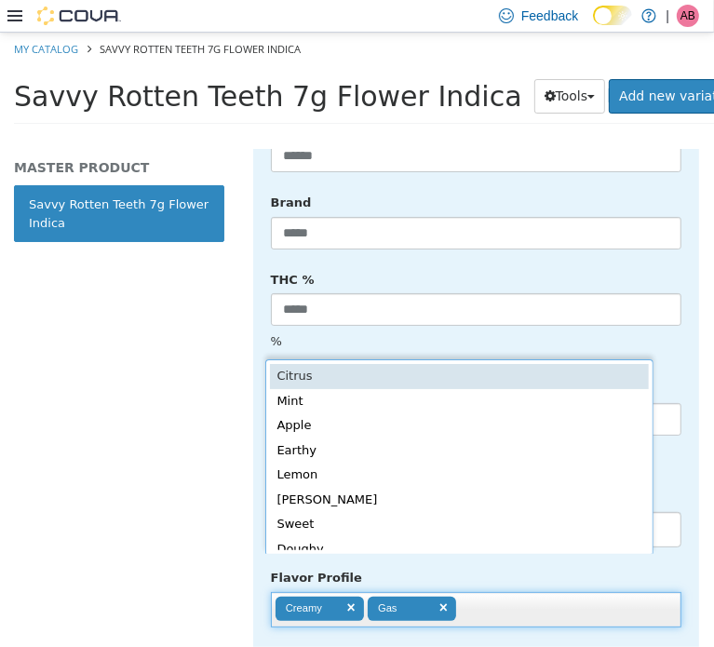
scroll to position [4, 0]
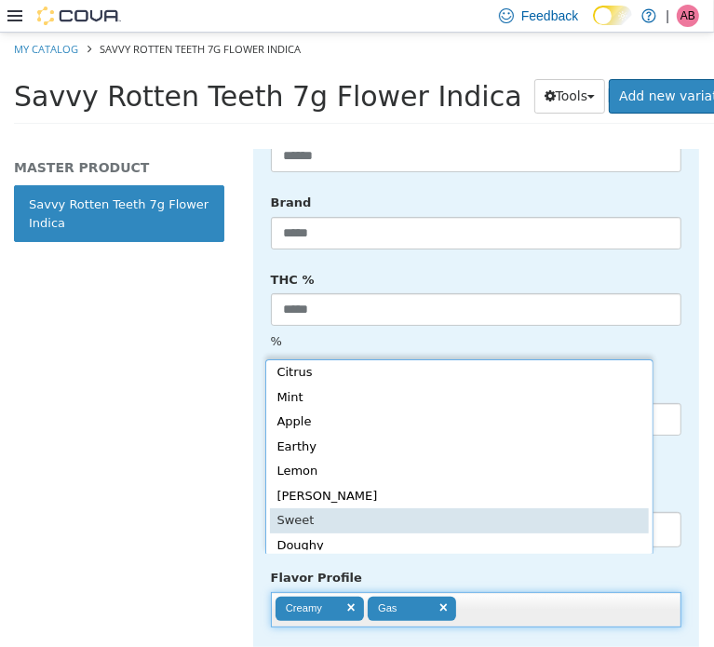
type input "**********"
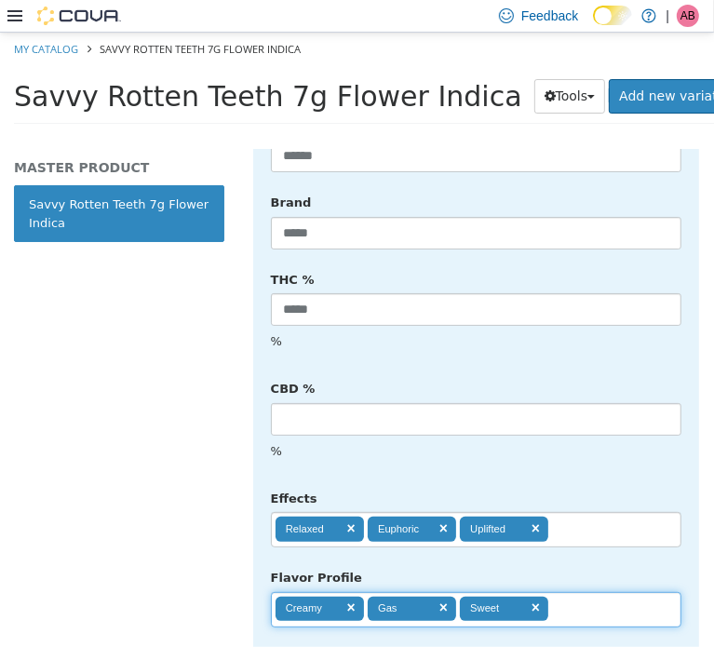
click at [648, 562] on div "**********" at bounding box center [476, 595] width 439 height 66
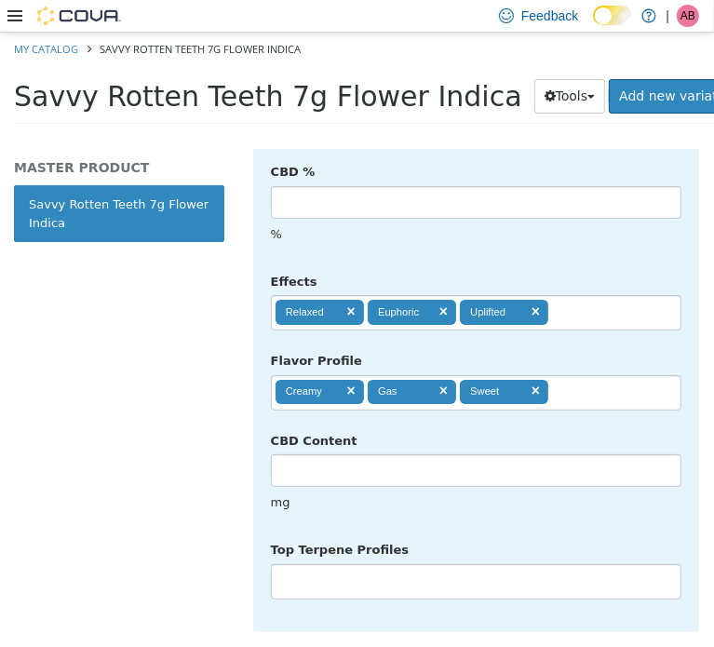
scroll to position [1290, 0]
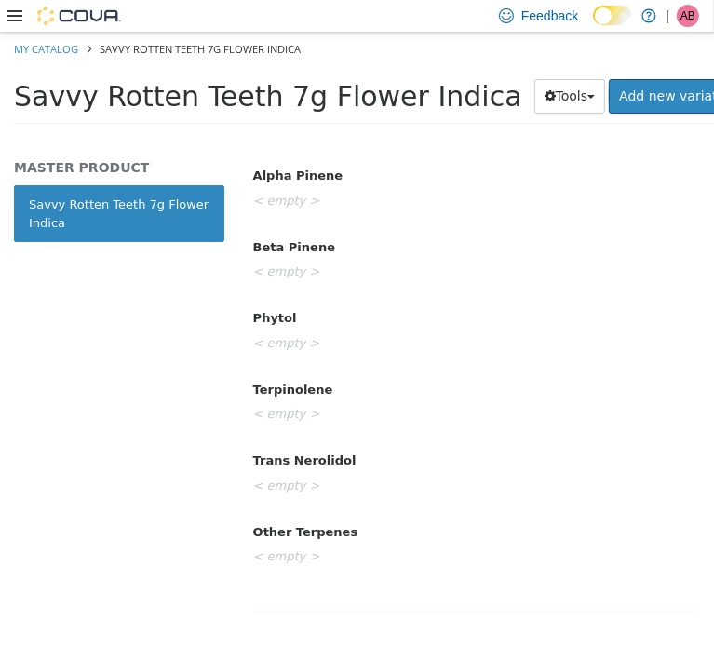
scroll to position [0, 0]
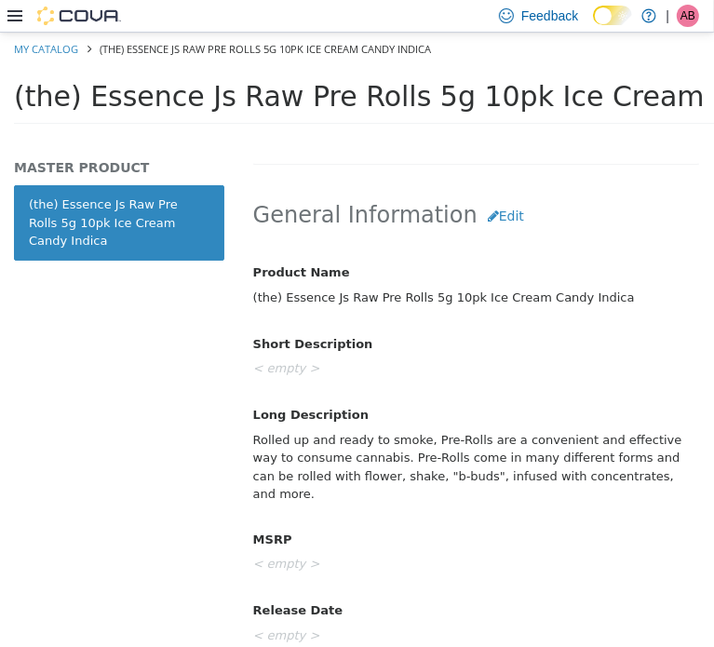
scroll to position [527, 0]
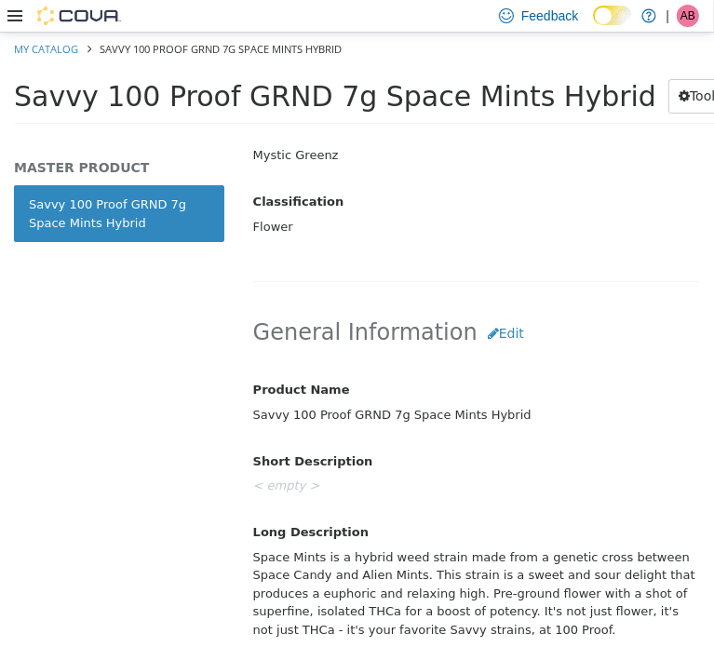
scroll to position [812, 0]
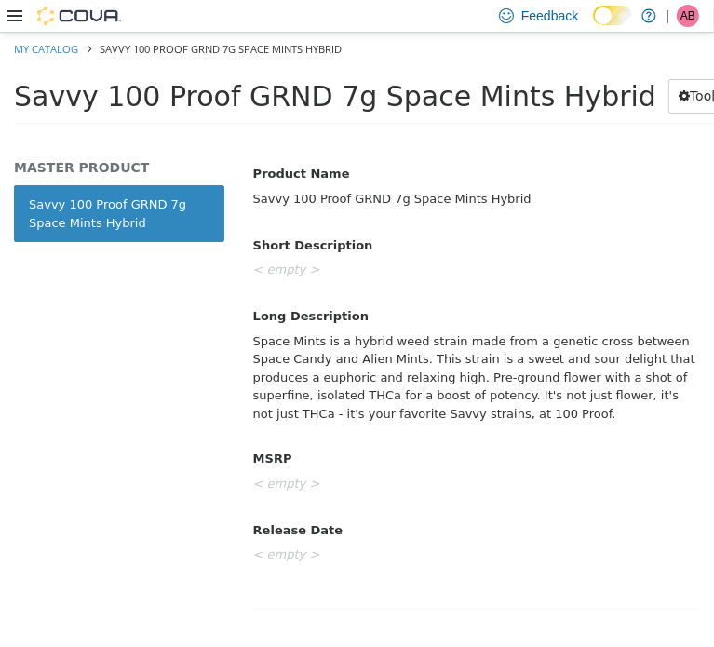
click at [346, 381] on div "Space Mints is a hybrid weed strain made from a genetic cross between Space Can…" at bounding box center [476, 377] width 474 height 104
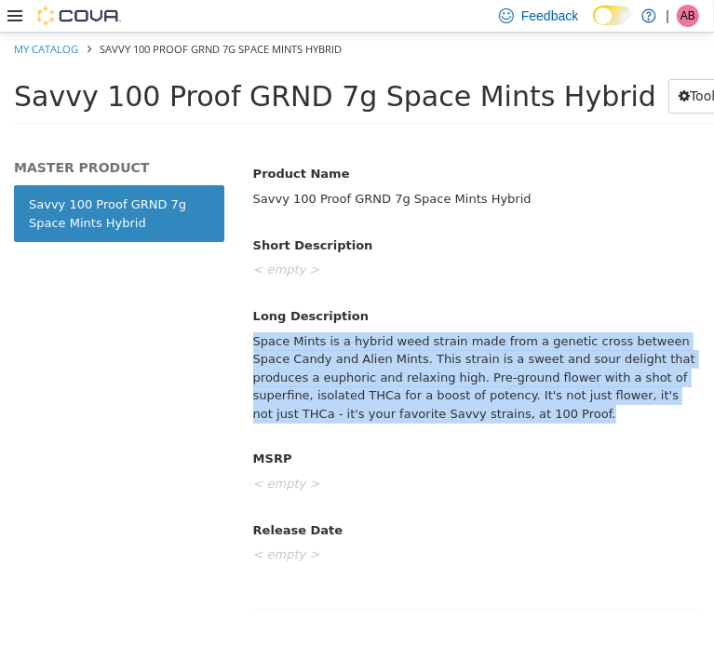
click at [346, 381] on div "Space Mints is a hybrid weed strain made from a genetic cross between Space Can…" at bounding box center [476, 377] width 474 height 104
copy div "Space Mints is a hybrid weed strain made from a genetic cross between Space Can…"
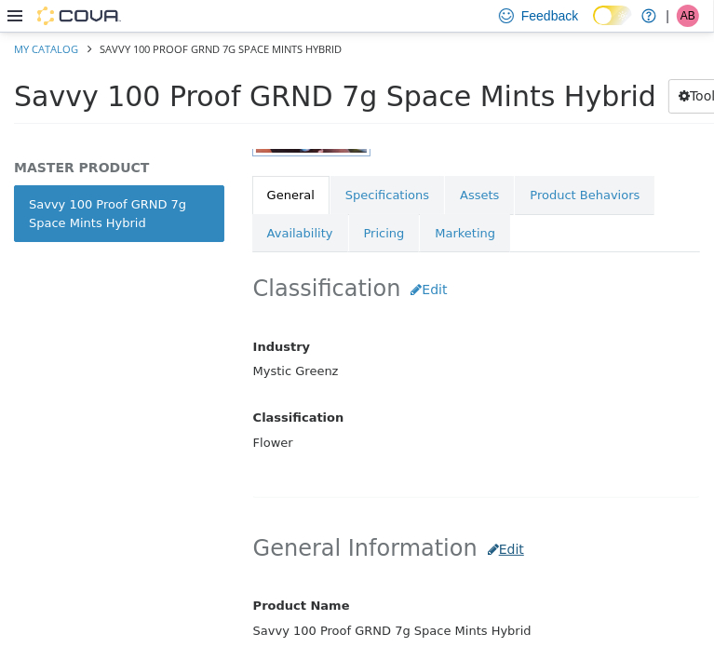
scroll to position [378, 0]
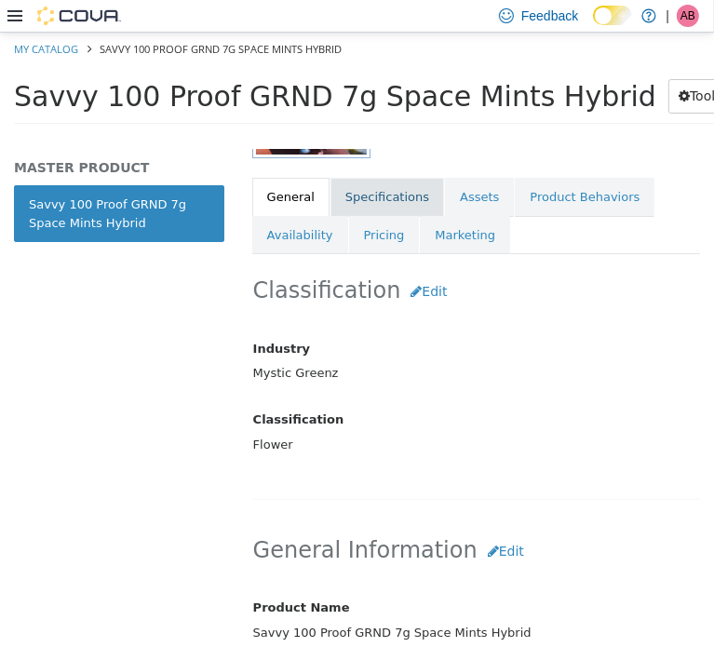
click at [385, 192] on link "Specifications" at bounding box center [388, 196] width 114 height 39
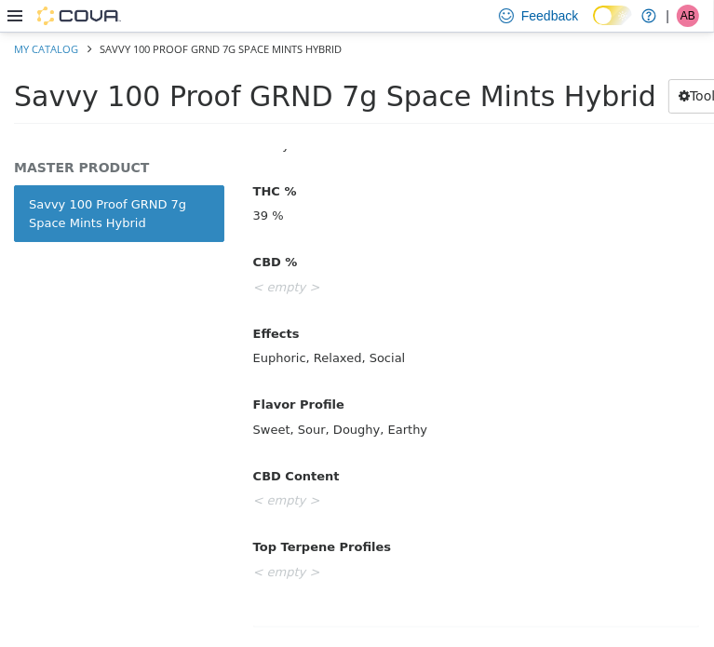
scroll to position [998, 0]
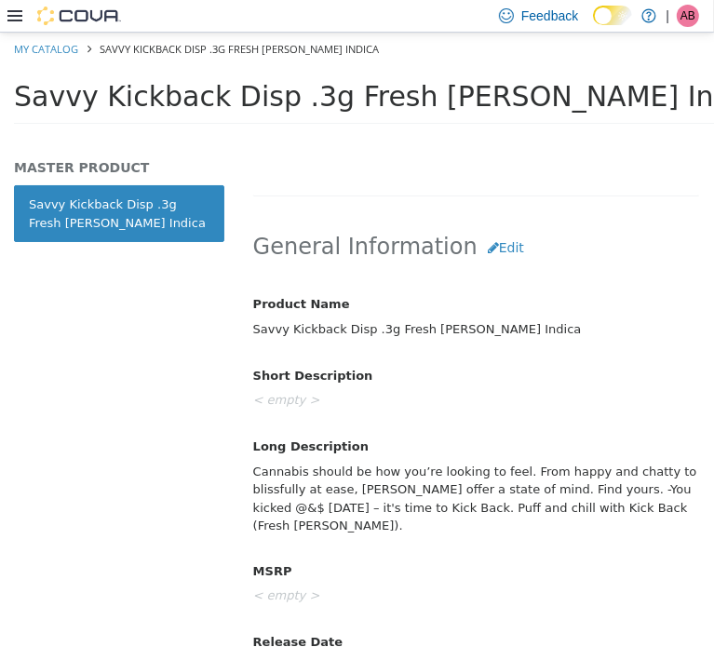
scroll to position [683, 0]
click at [415, 491] on div "Cannabis should be how you’re looking to feel. From happy and chatty to blissfu…" at bounding box center [476, 498] width 474 height 86
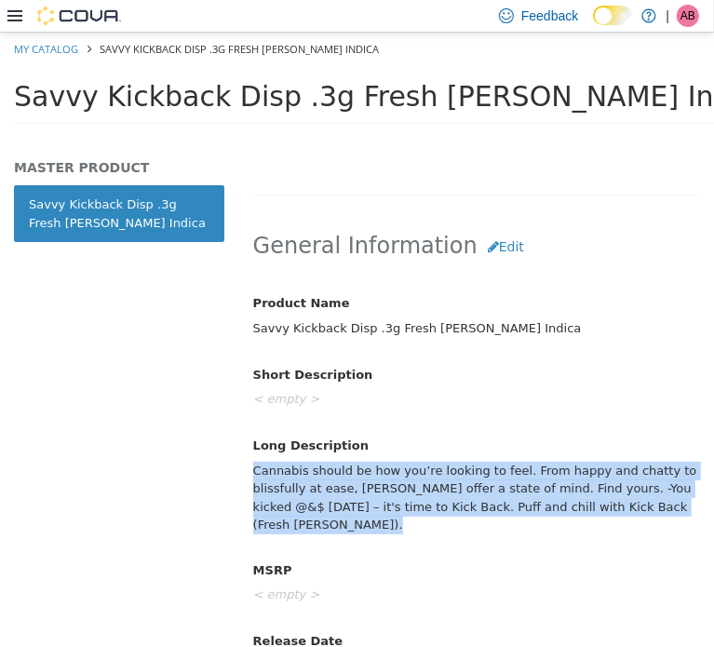
click at [415, 491] on div "Cannabis should be how you’re looking to feel. From happy and chatty to blissfu…" at bounding box center [476, 498] width 474 height 86
copy div "Cannabis should be how you’re looking to feel. From happy and chatty to blissfu…"
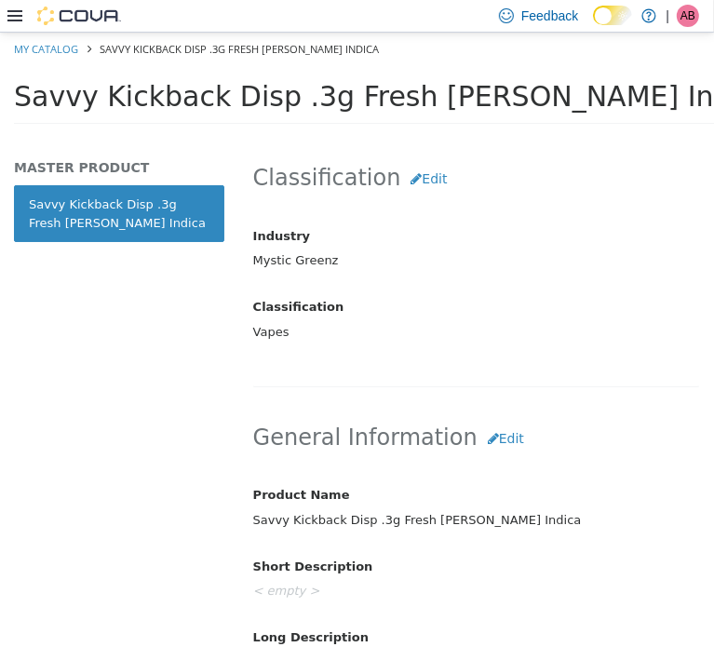
scroll to position [279, 0]
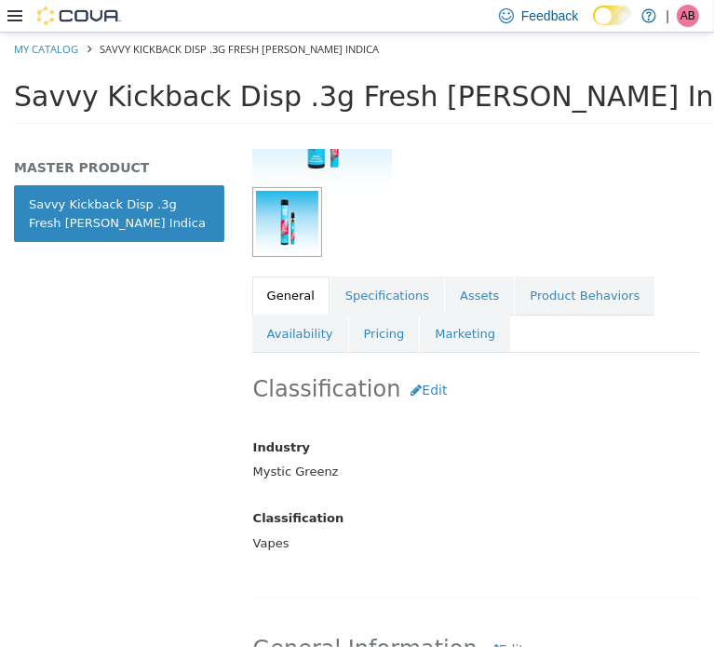
drag, startPoint x: 360, startPoint y: 287, endPoint x: 303, endPoint y: 293, distance: 57.2
click at [360, 287] on link "Specifications" at bounding box center [388, 295] width 114 height 39
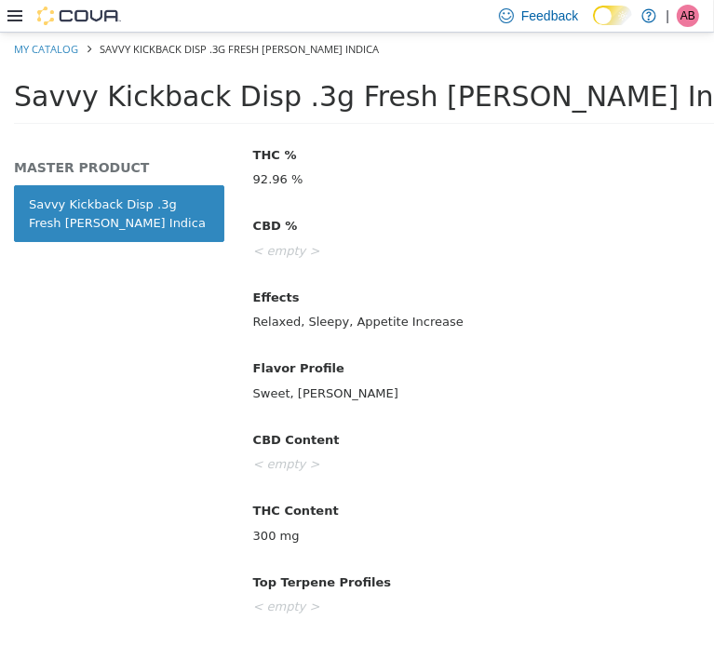
scroll to position [1086, 0]
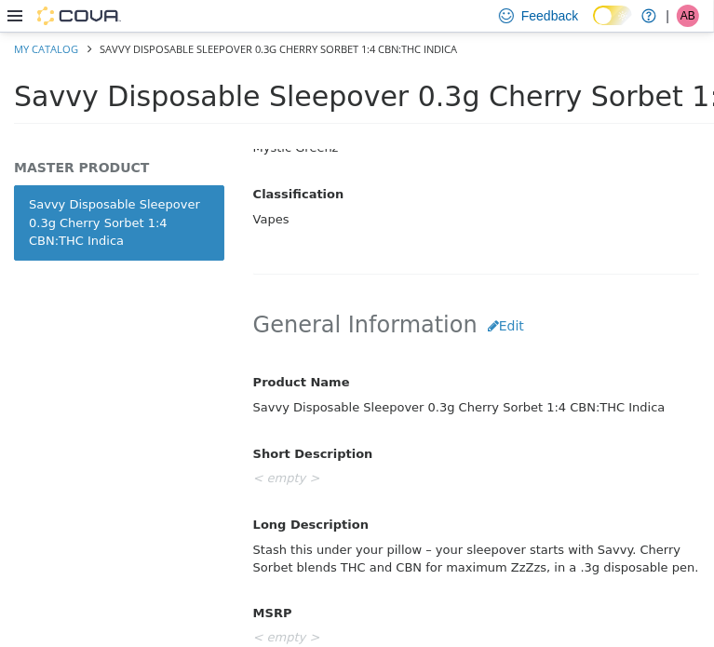
scroll to position [745, 0]
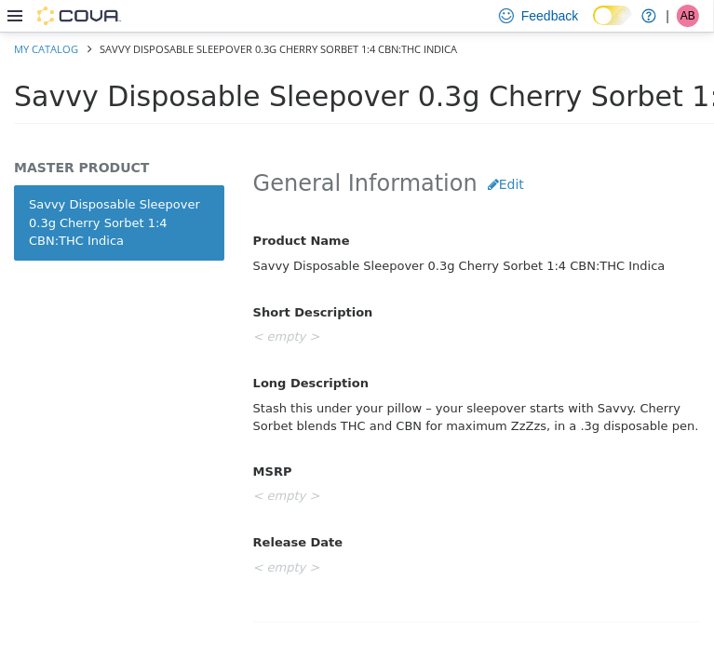
click at [380, 416] on div "Stash this under your pillow – your sleepover starts with Savvy. Cherry Sorbet …" at bounding box center [476, 416] width 474 height 49
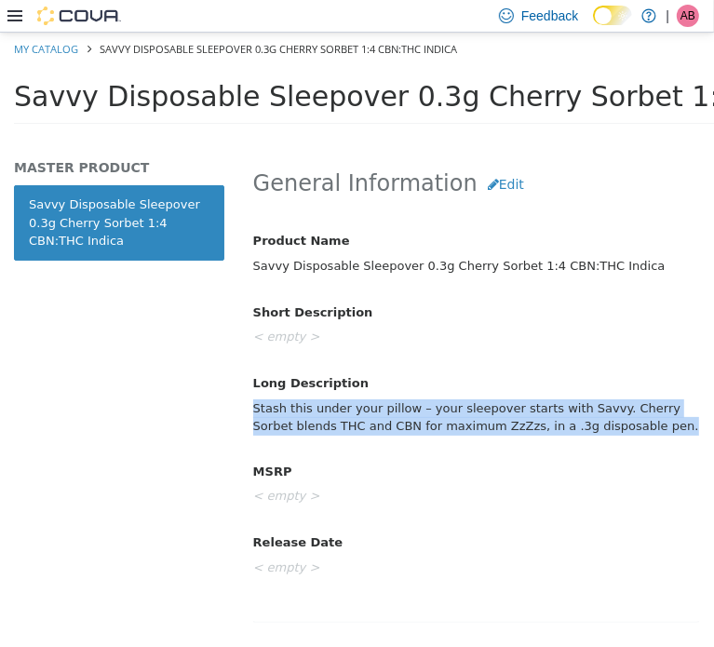
click at [381, 416] on div "Stash this under your pillow – your sleepover starts with Savvy. Cherry Sorbet …" at bounding box center [476, 416] width 474 height 49
copy div "Stash this under your pillow – your sleepover starts with Savvy. Cherry Sorbet …"
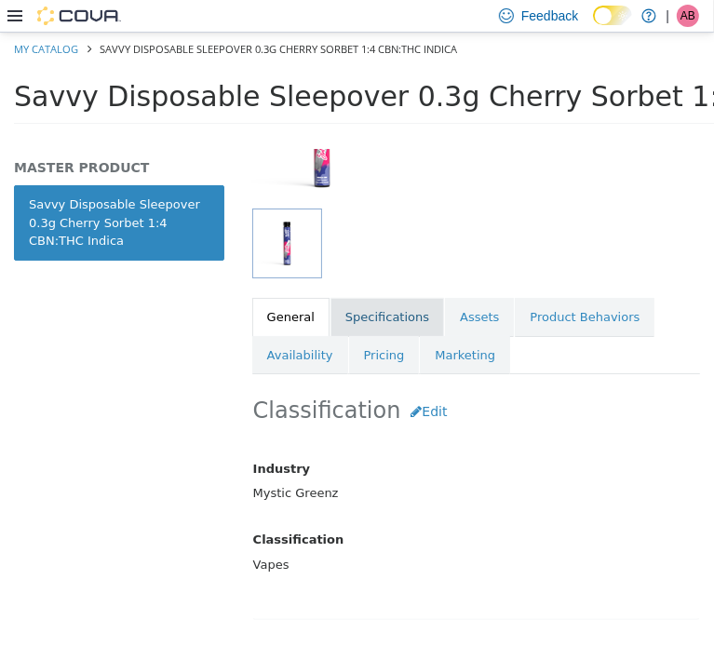
scroll to position [186, 0]
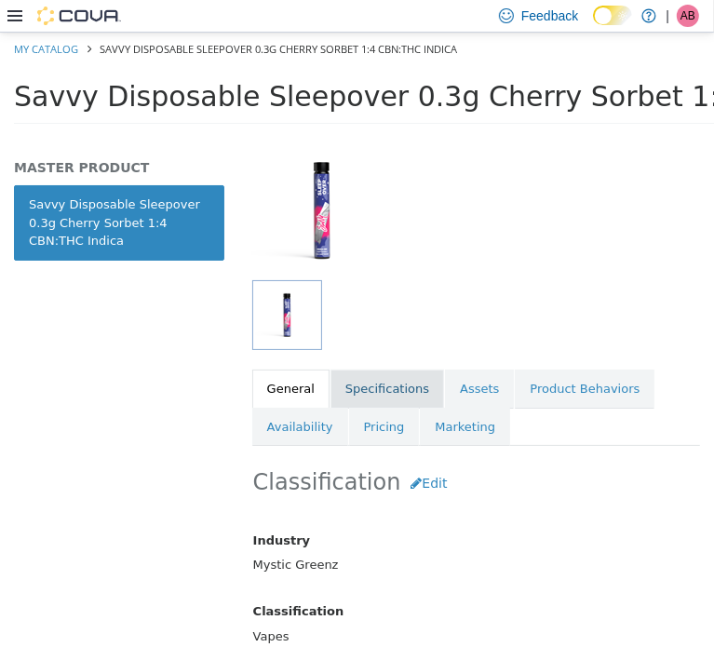
click at [367, 383] on link "Specifications" at bounding box center [388, 388] width 114 height 39
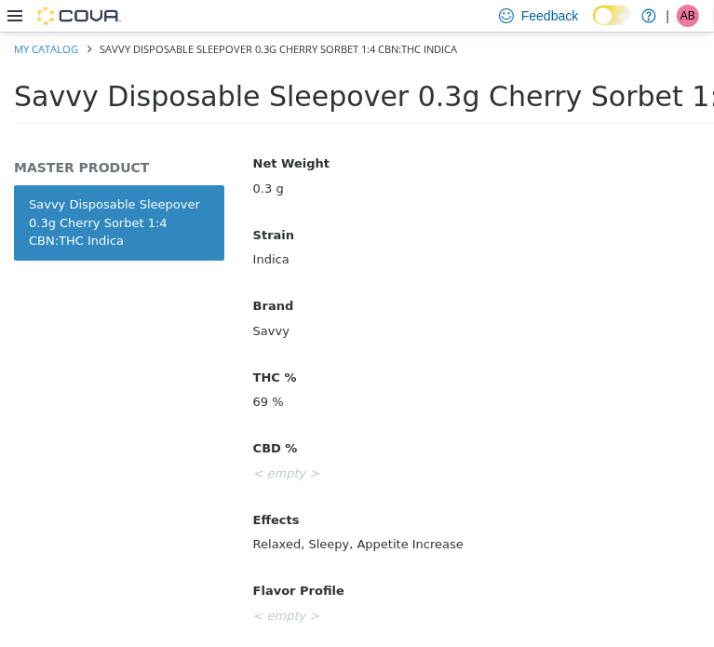
scroll to position [838, 0]
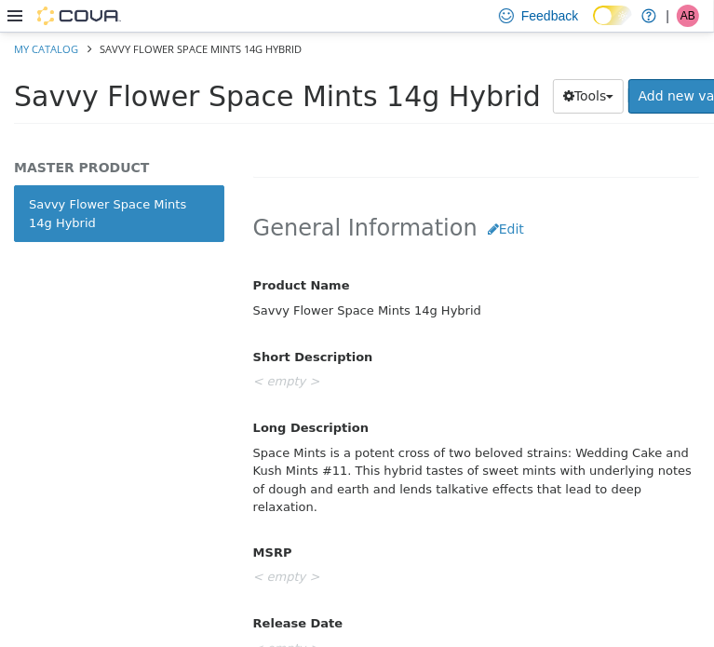
scroll to position [809, 0]
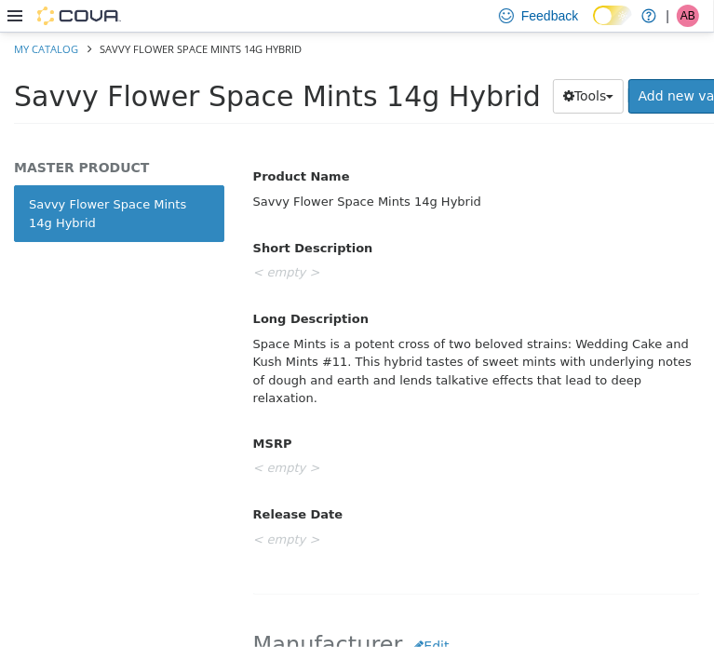
click at [365, 355] on div "Space Mints is a potent cross of two beloved strains: Wedding Cake and Kush Min…" at bounding box center [476, 371] width 474 height 86
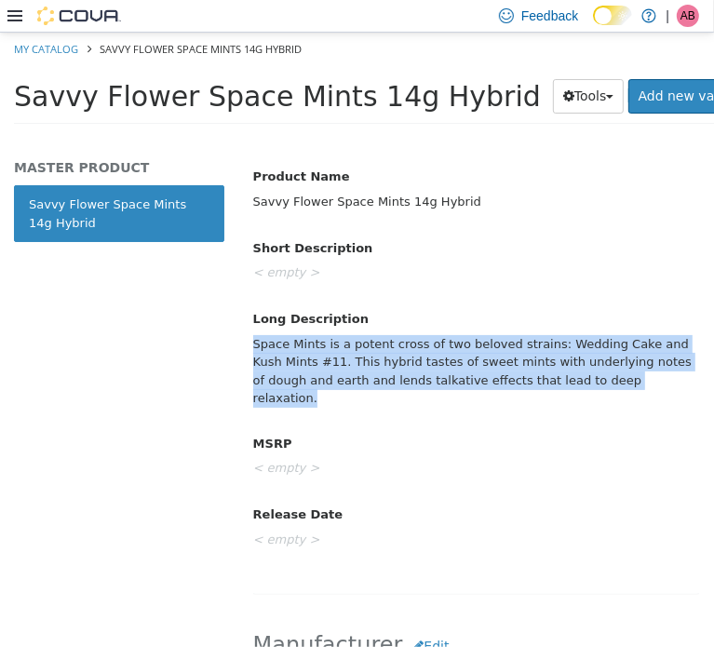
click at [365, 355] on div "Space Mints is a potent cross of two beloved strains: Wedding Cake and Kush Min…" at bounding box center [476, 371] width 474 height 86
copy div "Space Mints is a potent cross of two beloved strains: Wedding Cake and Kush Min…"
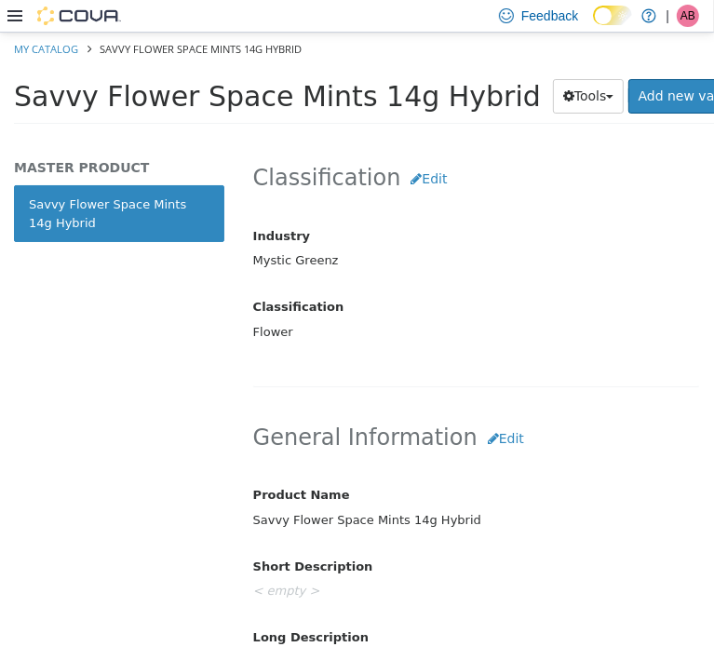
scroll to position [375, 0]
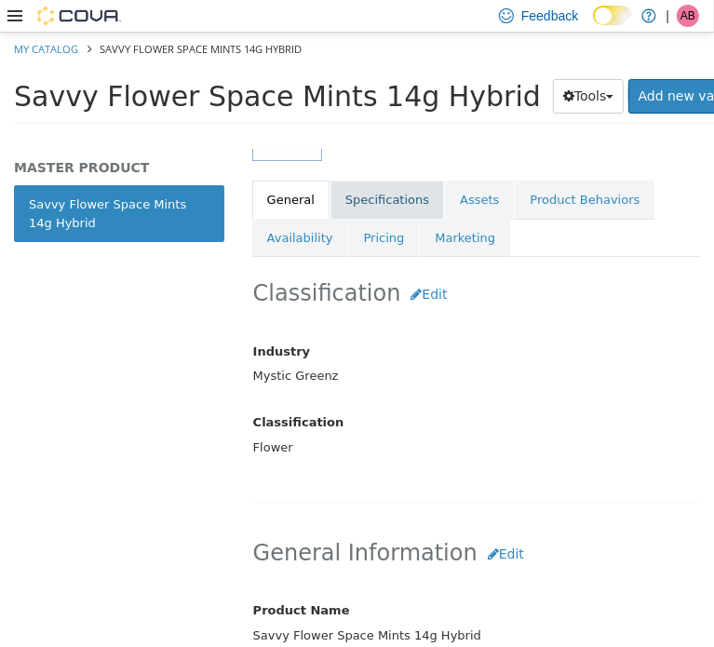
click at [378, 198] on link "Specifications" at bounding box center [388, 199] width 114 height 39
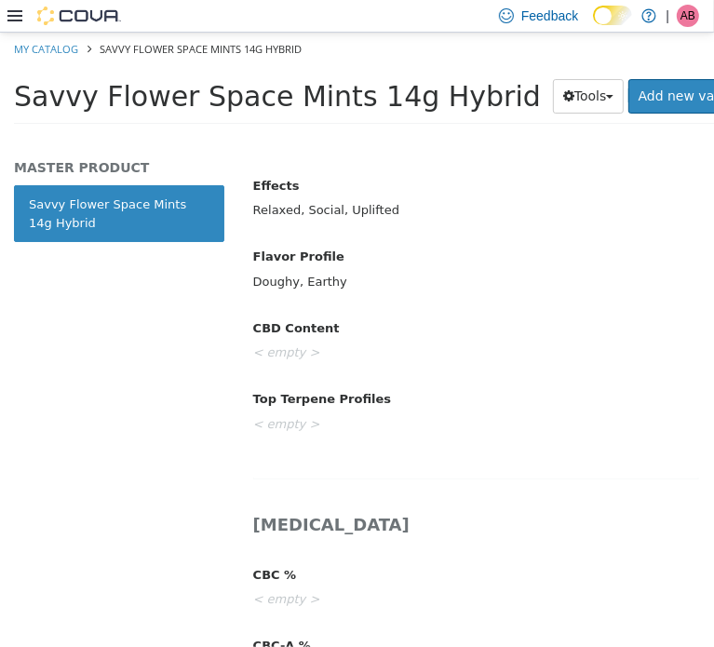
scroll to position [1120, 0]
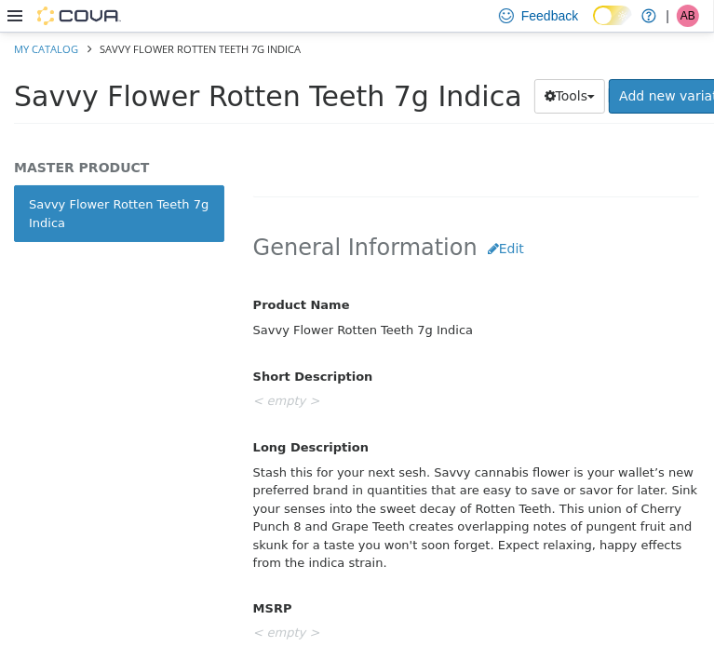
scroll to position [807, 0]
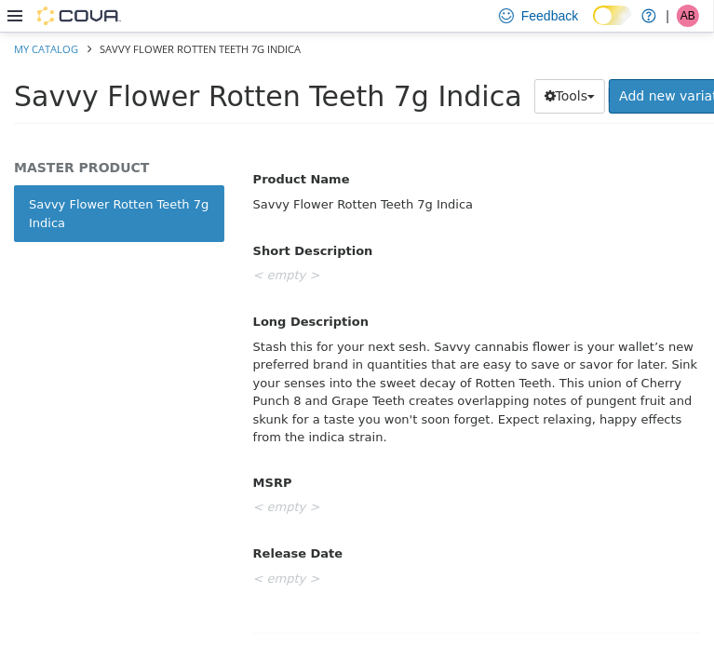
click at [411, 379] on div "Stash this for your next sesh. Savvy cannabis flower is your wallet’s new prefe…" at bounding box center [476, 392] width 474 height 122
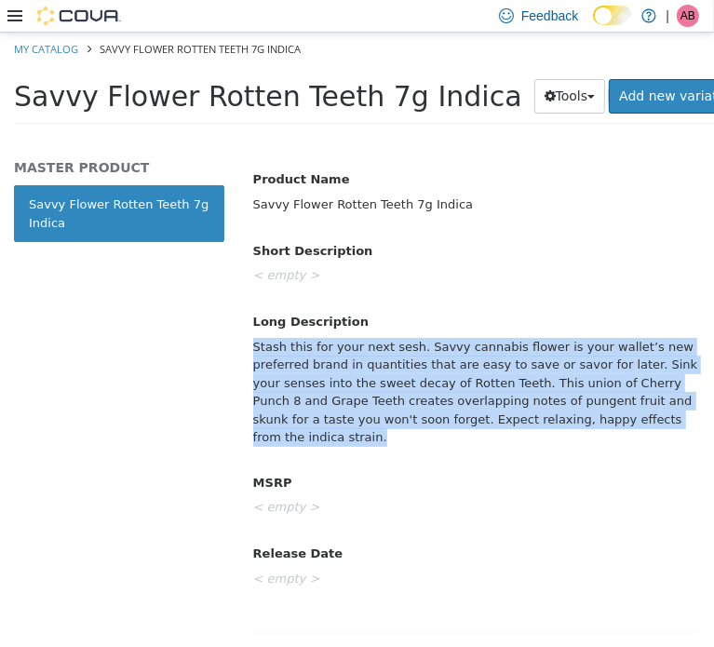
click at [413, 379] on div "Stash this for your next sesh. Savvy cannabis flower is your wallet’s new prefe…" at bounding box center [476, 392] width 474 height 122
copy div "Stash this for your next sesh. Savvy cannabis flower is your wallet’s new prefe…"
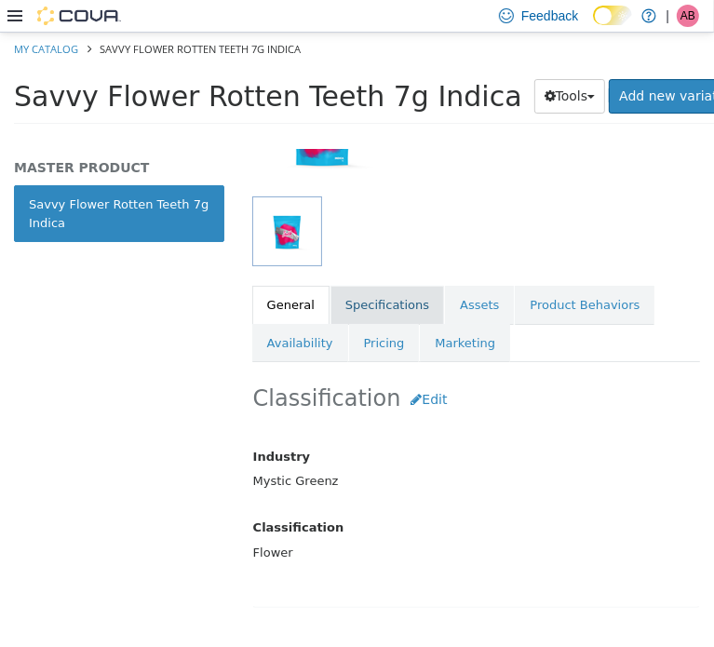
scroll to position [248, 0]
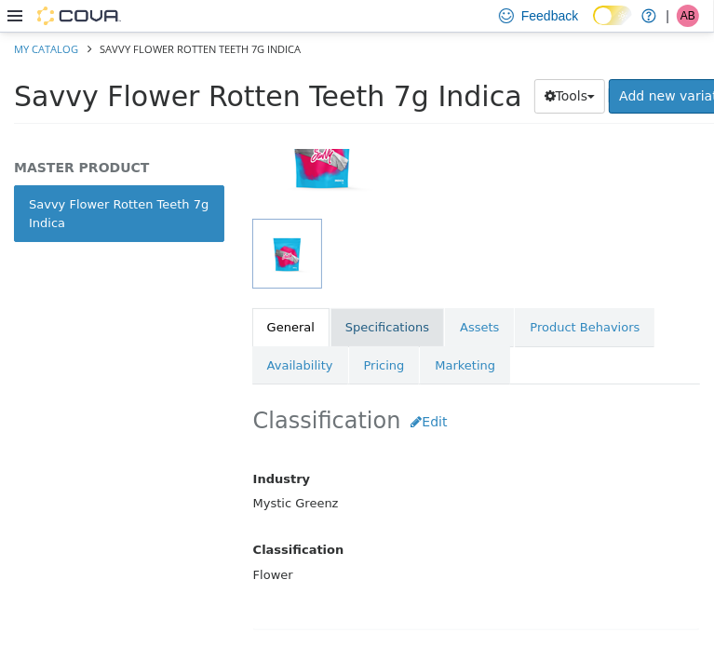
drag, startPoint x: 365, startPoint y: 325, endPoint x: 345, endPoint y: 321, distance: 20.8
click at [365, 325] on link "Specifications" at bounding box center [388, 326] width 114 height 39
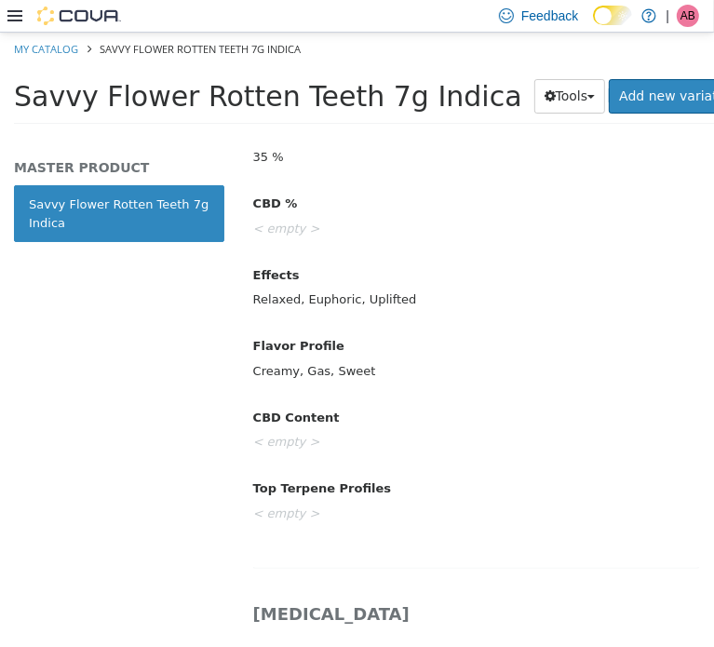
scroll to position [931, 0]
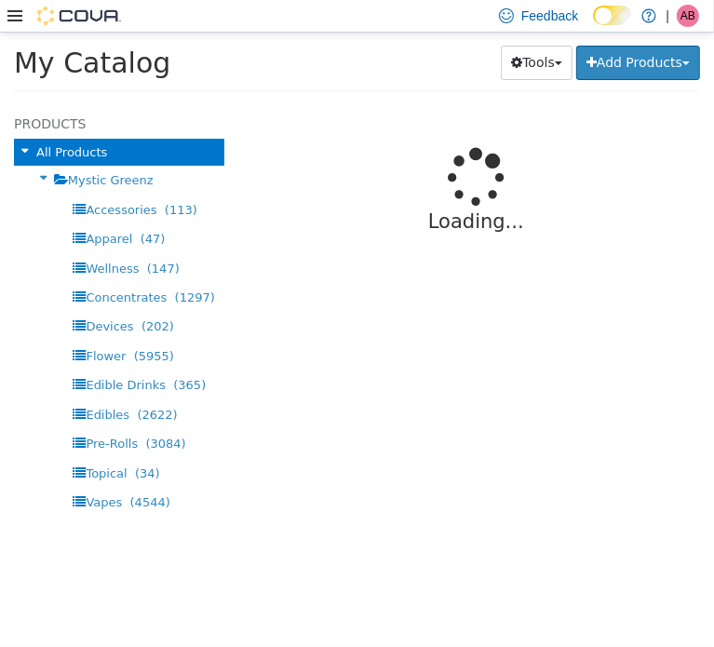
select select "**********"
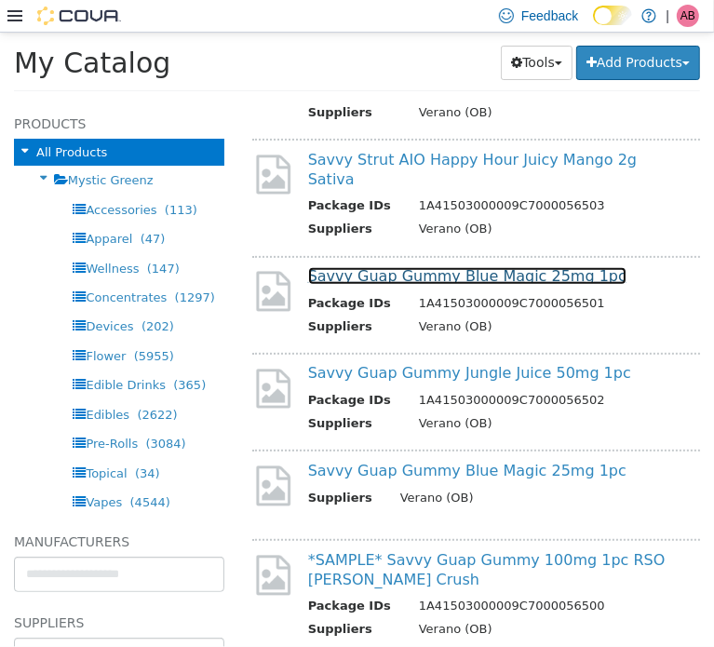
scroll to position [186, 0]
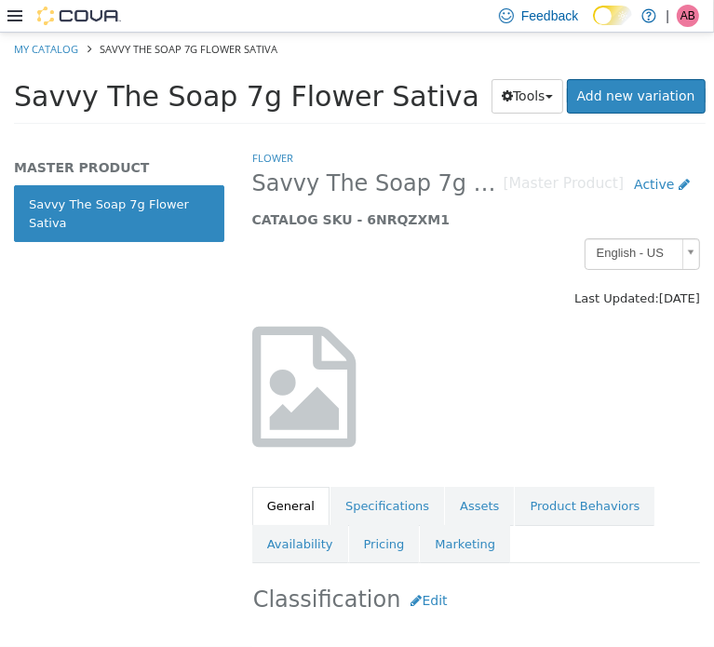
drag, startPoint x: 197, startPoint y: 359, endPoint x: 183, endPoint y: 305, distance: 56.0
click at [194, 355] on div "MASTER PRODUCT Savvy The Soap 7g Flower Sativa" at bounding box center [119, 397] width 238 height 498
click at [223, 103] on span "Savvy The Soap 7g Flower Sativa" at bounding box center [247, 95] width 466 height 33
click at [216, 102] on span "Savvy The Soap 7g Flower Sativa" at bounding box center [247, 95] width 466 height 33
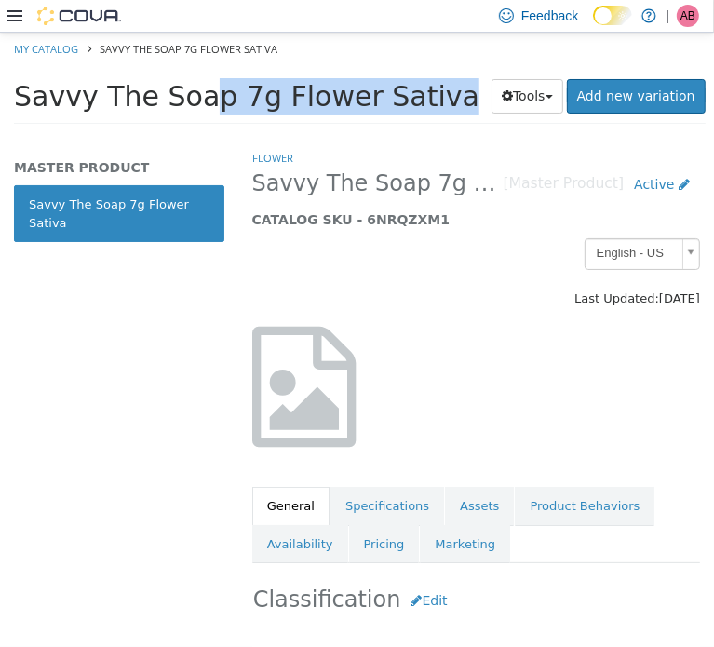
click at [216, 102] on span "Savvy The Soap 7g Flower Sativa" at bounding box center [247, 95] width 466 height 33
copy div "Savvy The Soap 7g Flower Sativa Tools Clone Print Labels"
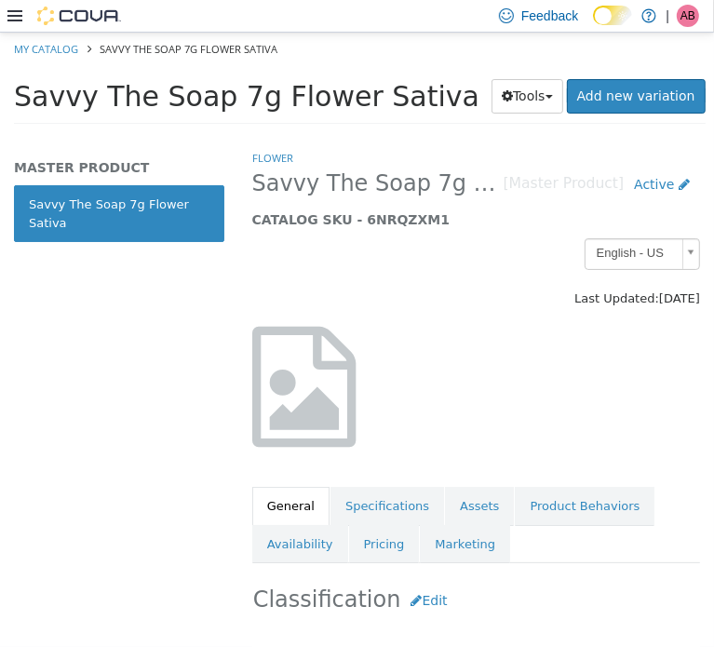
drag, startPoint x: 682, startPoint y: 40, endPoint x: 566, endPoint y: 401, distance: 378.5
click at [567, 400] on div at bounding box center [476, 396] width 476 height 140
click at [278, 100] on span "Savvy The Soap 7g Flower Sativa" at bounding box center [247, 95] width 466 height 33
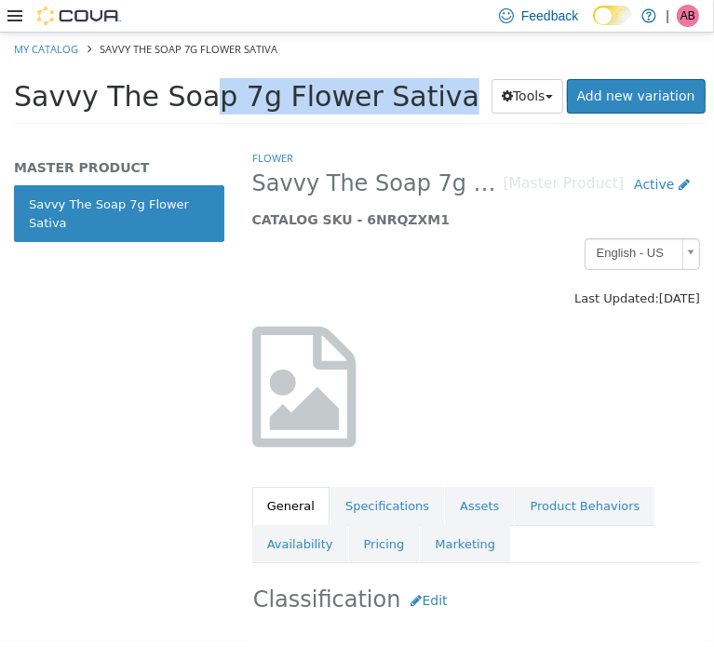
click at [278, 100] on span "Savvy The Soap 7g Flower Sativa" at bounding box center [247, 95] width 466 height 33
copy div "Savvy The Soap 7g Flower Sativa Tools Clone Print Labels"
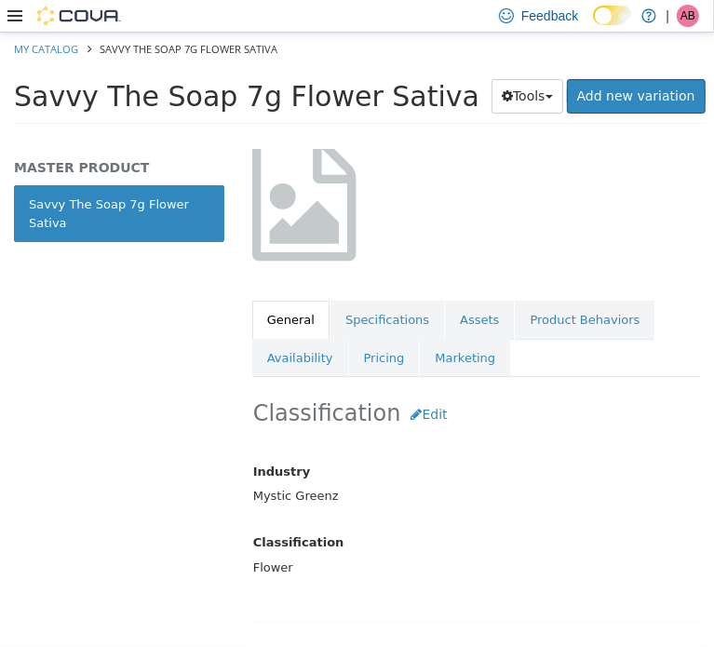
click at [550, 438] on div "Classification Edit Industry Mystic Greenz Classification Flower Cancel Save Ch…" at bounding box center [476, 499] width 448 height 246
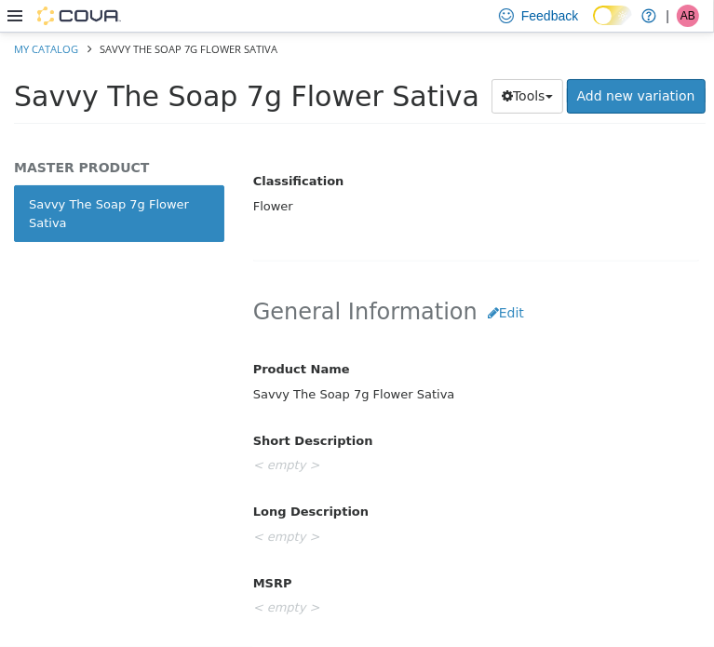
scroll to position [590, 0]
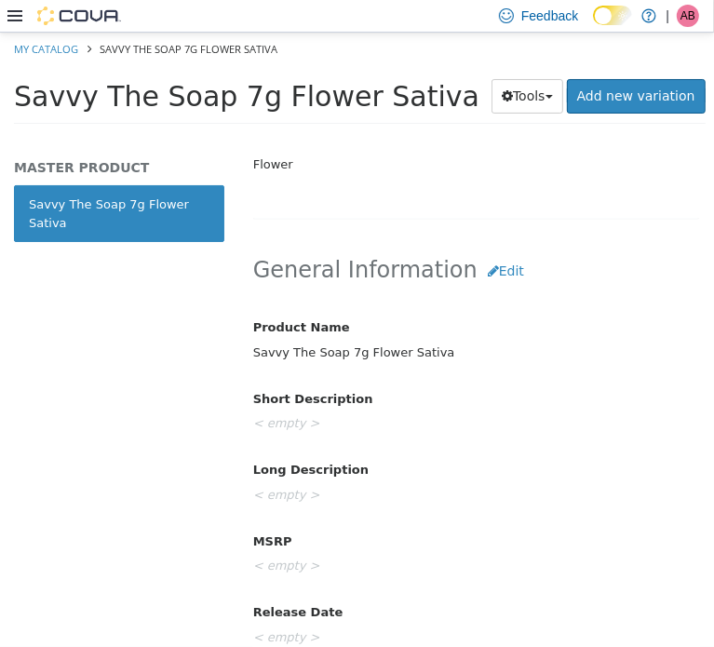
click at [477, 286] on div "General Information Edit Product Name Savvy The Soap 7g Flower Sativa Short Des…" at bounding box center [476, 462] width 448 height 459
drag, startPoint x: 484, startPoint y: 267, endPoint x: 481, endPoint y: 289, distance: 21.7
click at [485, 269] on button "Edit" at bounding box center [506, 270] width 57 height 34
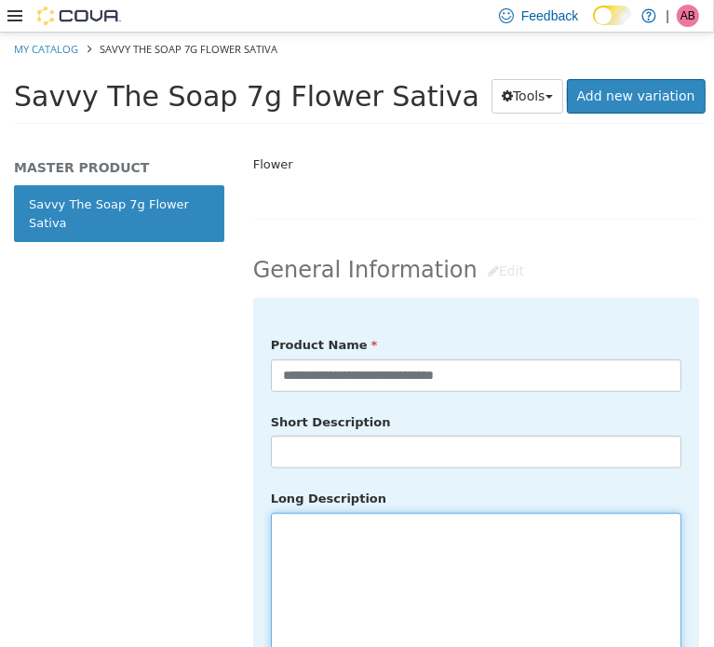
drag, startPoint x: 390, startPoint y: 546, endPoint x: 401, endPoint y: 543, distance: 10.6
click at [399, 543] on textarea at bounding box center [476, 616] width 411 height 209
drag, startPoint x: 373, startPoint y: 534, endPoint x: 383, endPoint y: 524, distance: 13.2
click at [384, 529] on textarea at bounding box center [476, 616] width 411 height 209
paste textarea "**********"
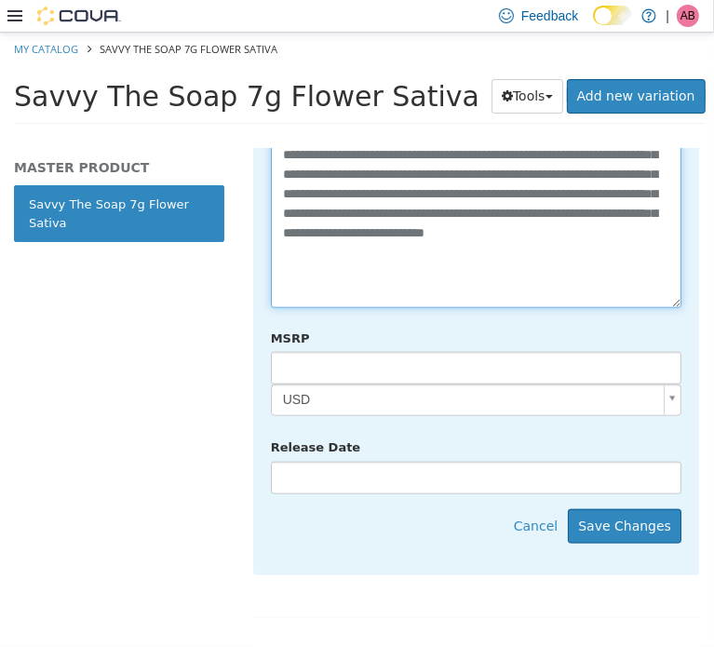
scroll to position [1023, 0]
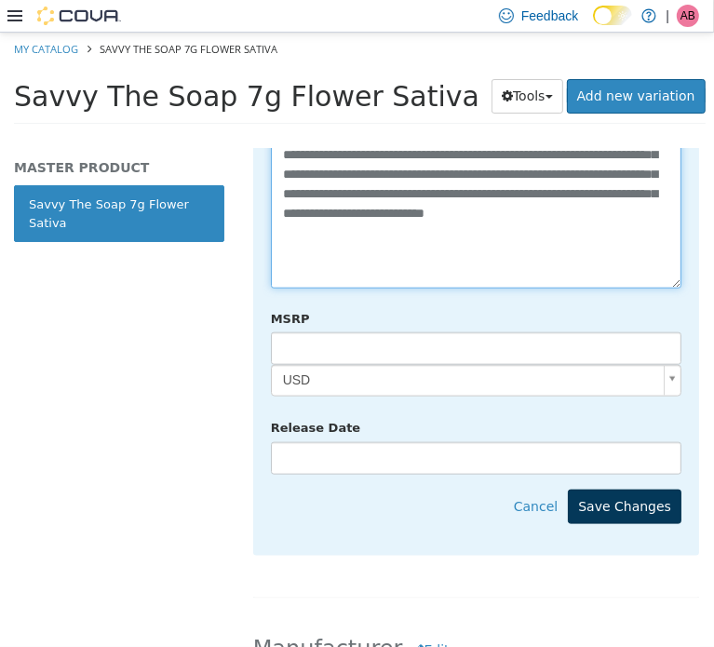
type textarea "**********"
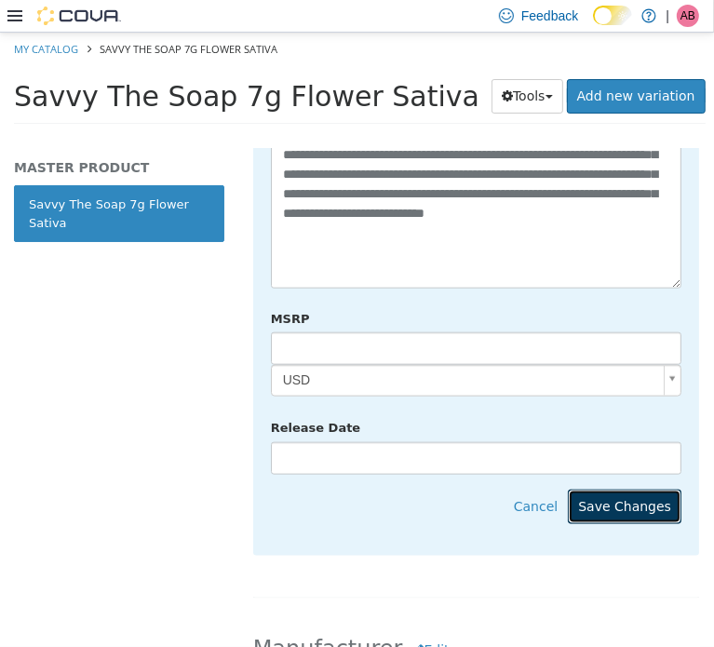
click at [651, 491] on button "Save Changes" at bounding box center [625, 506] width 114 height 34
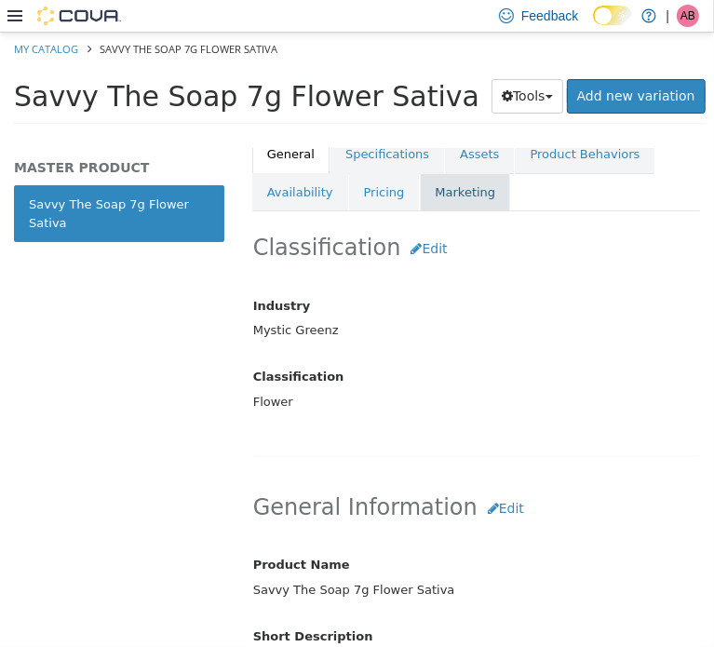
scroll to position [216, 0]
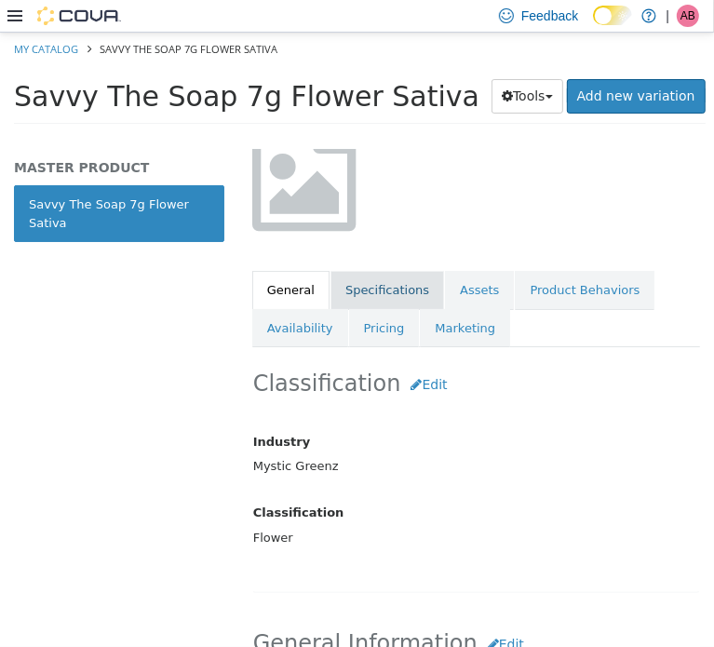
click at [387, 292] on link "Specifications" at bounding box center [388, 289] width 114 height 39
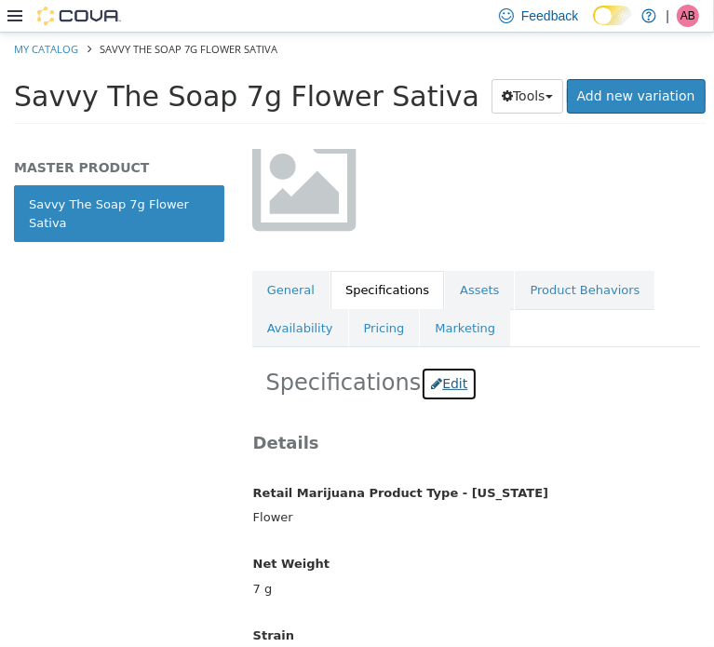
click at [440, 383] on button "Edit" at bounding box center [449, 383] width 57 height 34
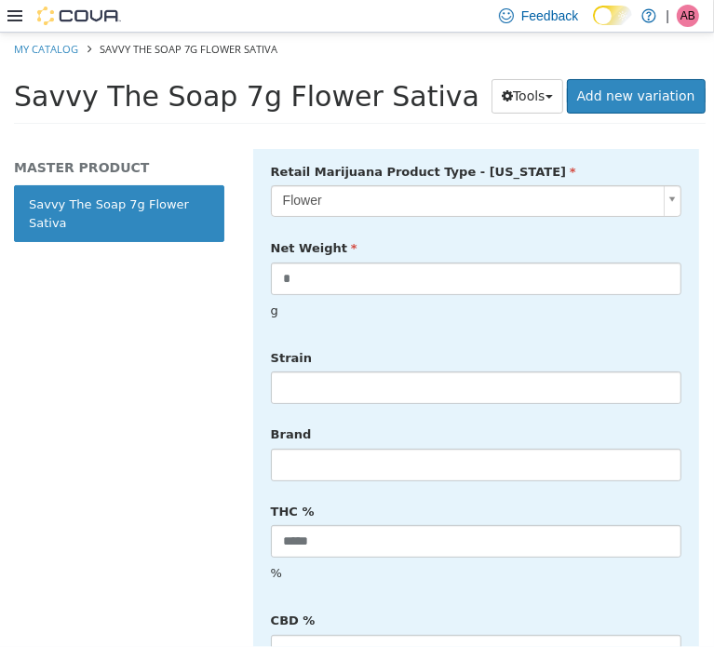
scroll to position [557, 0]
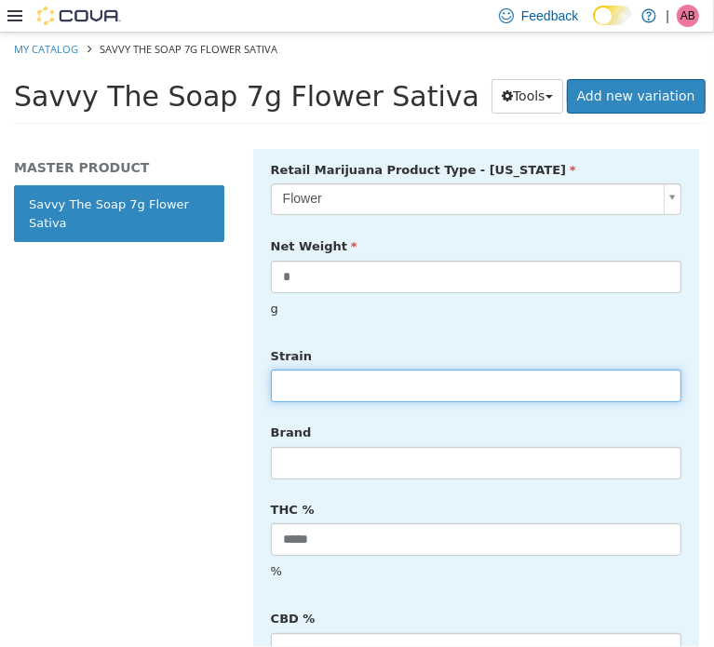
click at [335, 369] on input "text" at bounding box center [476, 385] width 411 height 33
type input "******"
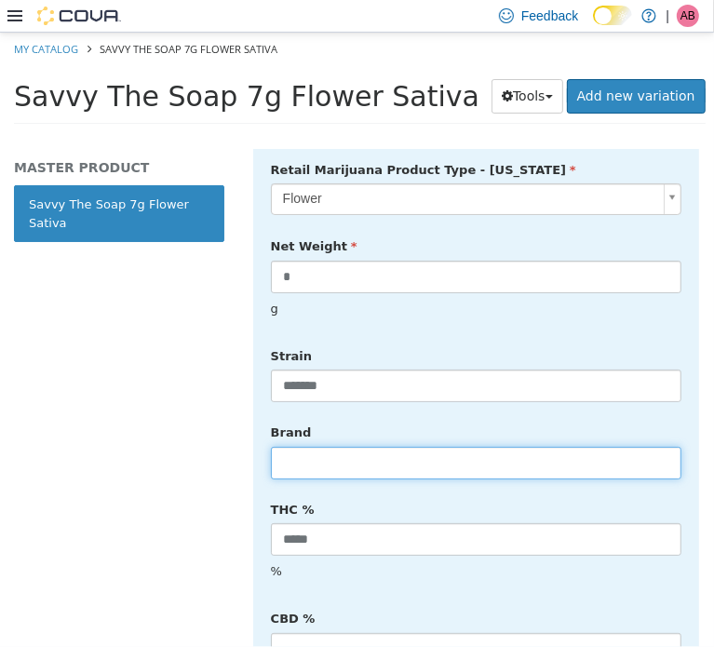
click at [381, 446] on input "text" at bounding box center [476, 462] width 411 height 33
type input "*****"
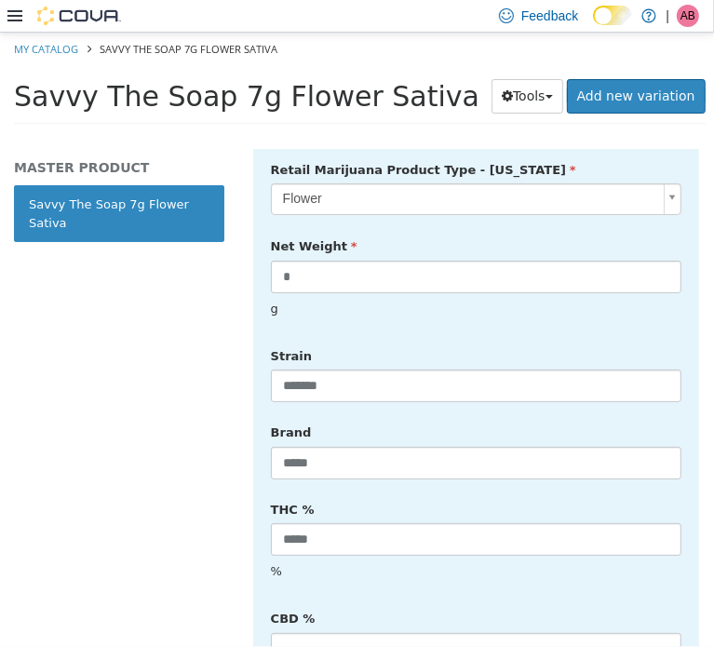
click at [481, 472] on div "Retail Marijuana Product Type - [US_STATE] Flower ****** Net Weight * g Strain …" at bounding box center [476, 600] width 411 height 893
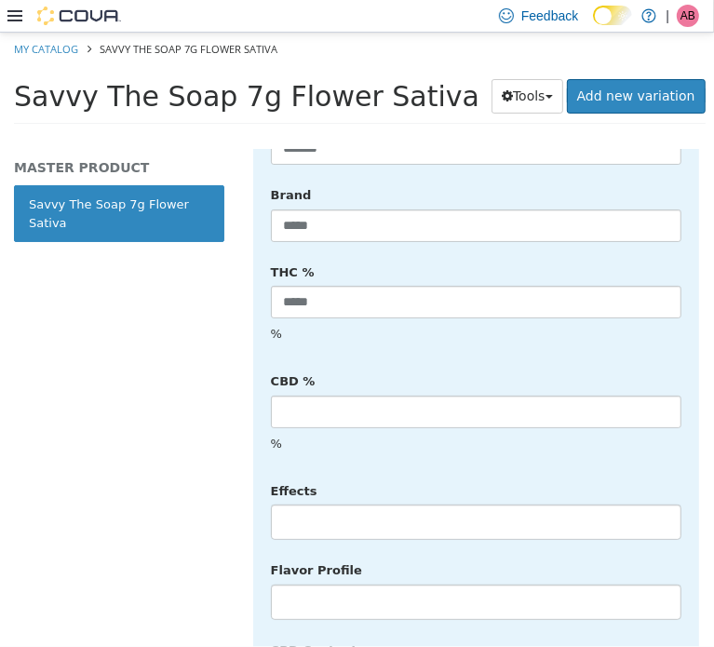
scroll to position [806, 0]
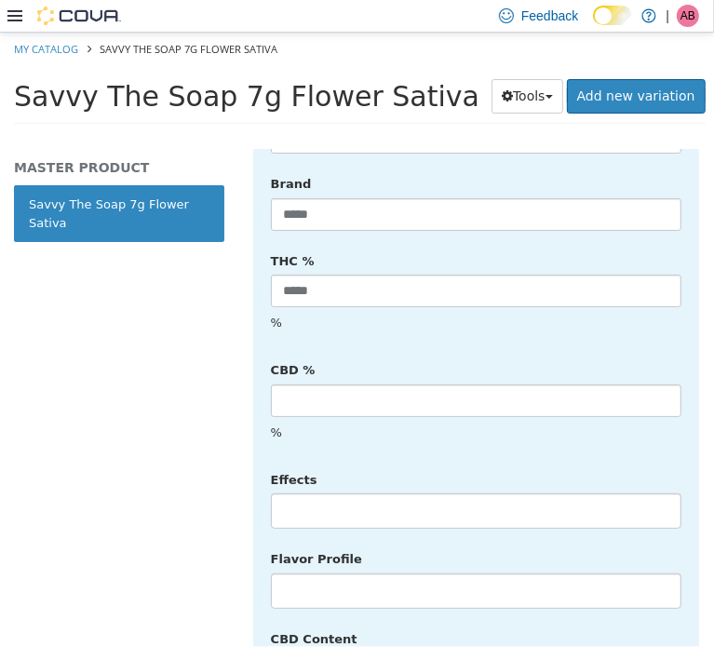
click at [344, 496] on li at bounding box center [476, 511] width 409 height 30
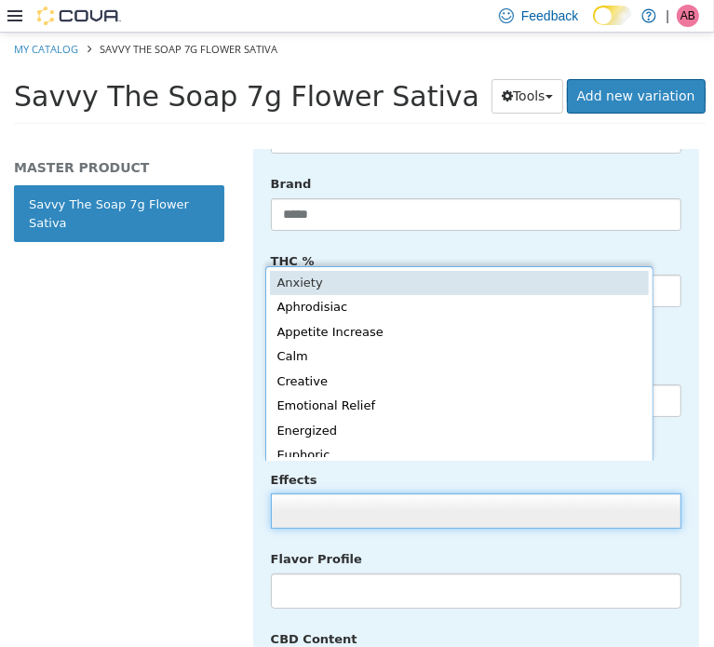
scroll to position [4, 0]
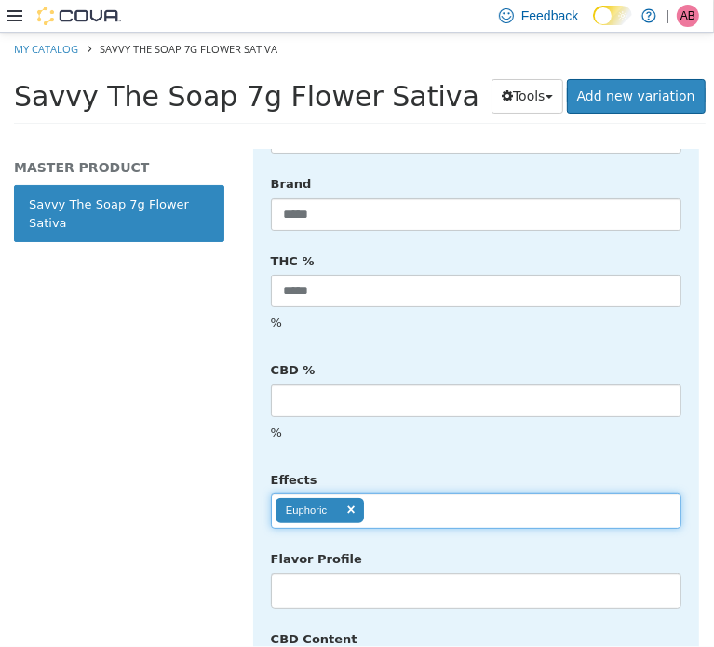
click at [426, 493] on ul "Euphoric" at bounding box center [476, 510] width 411 height 35
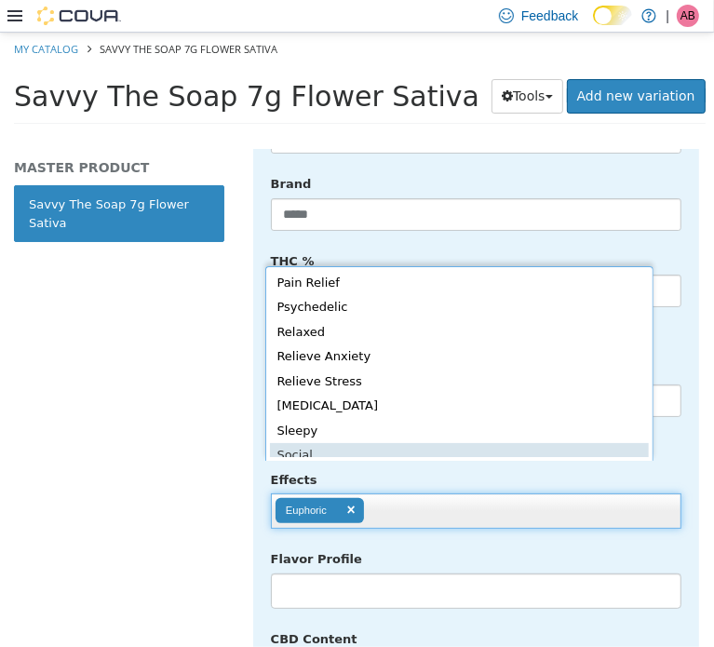
scroll to position [381, 0]
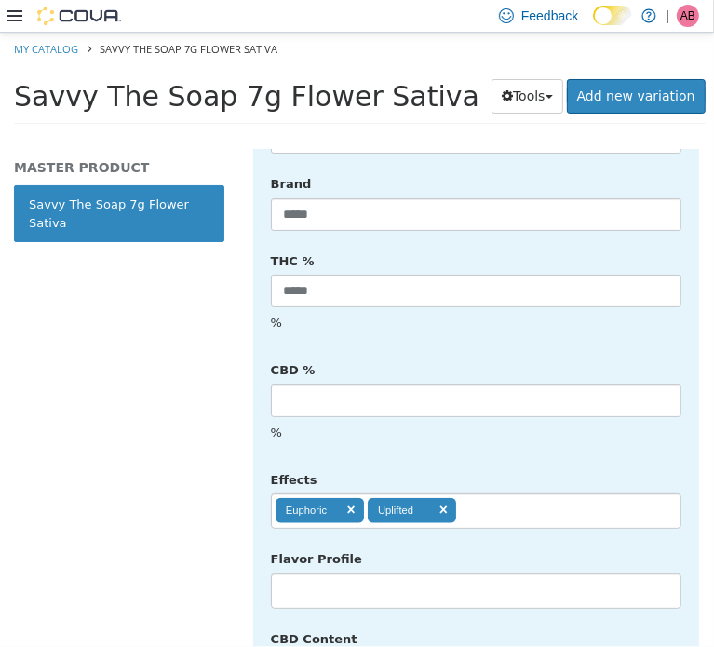
click at [496, 493] on ul "Euphoric Uplifted" at bounding box center [476, 510] width 411 height 35
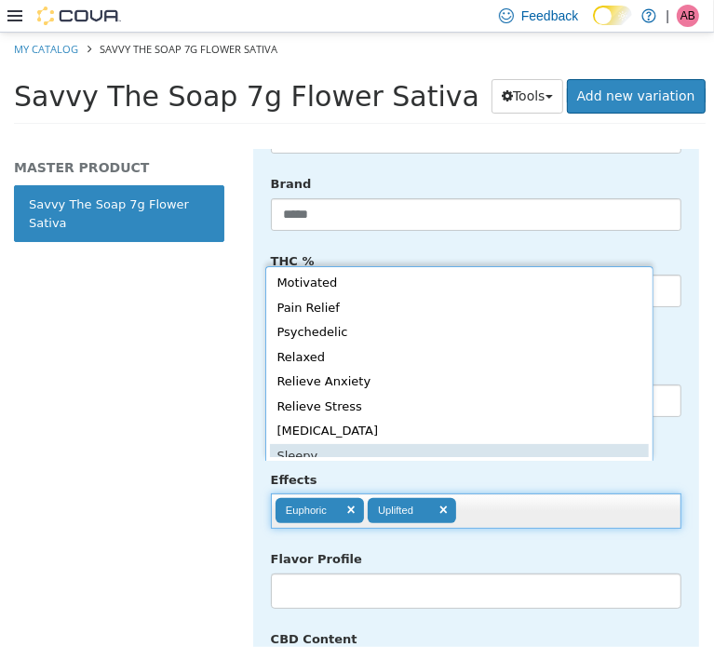
scroll to position [346, 0]
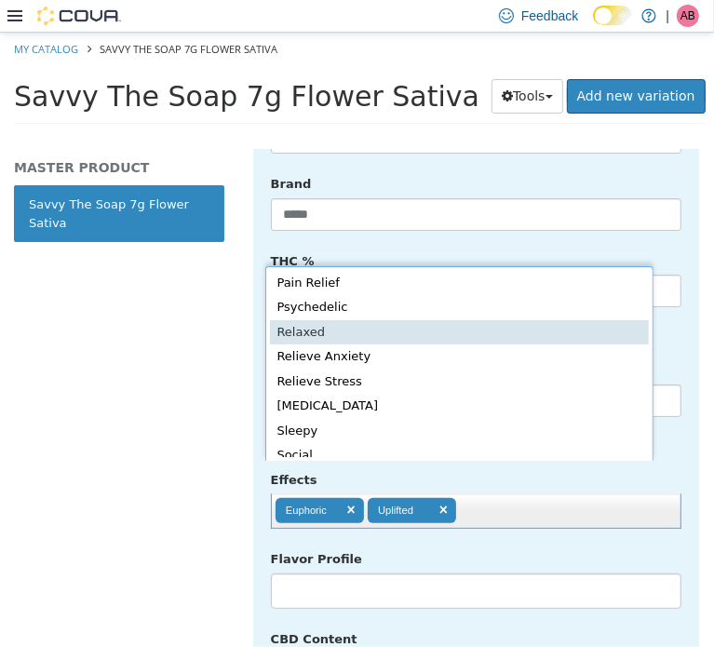
type input "**********"
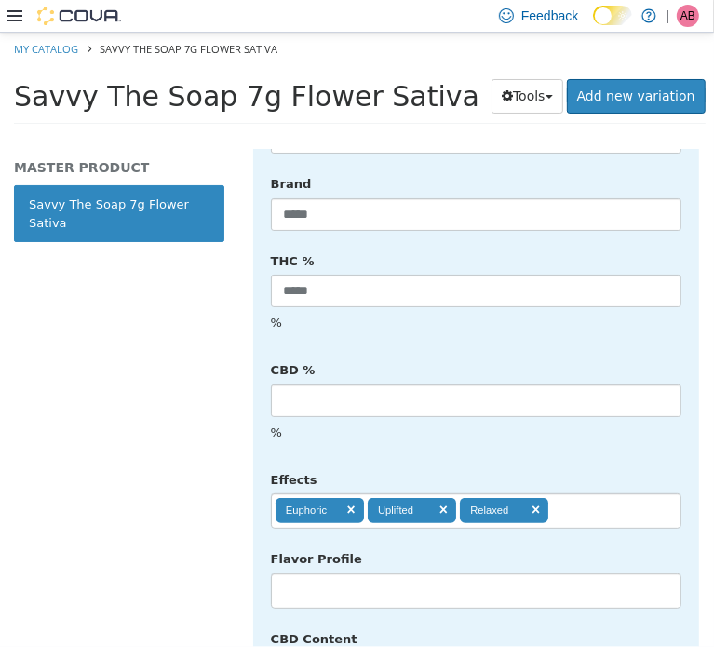
click at [458, 543] on div "Flavor Profile No matches found No matches found" at bounding box center [476, 576] width 439 height 66
click at [399, 576] on li at bounding box center [476, 591] width 409 height 30
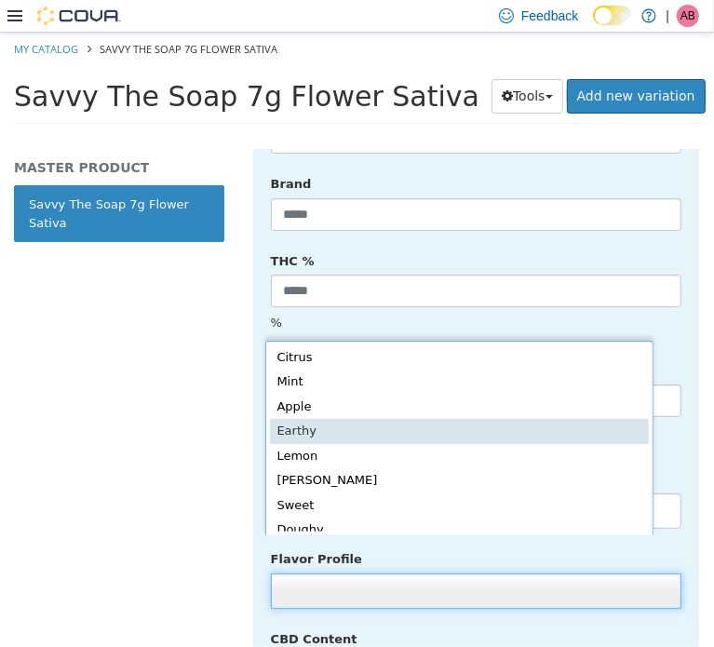
scroll to position [4, 0]
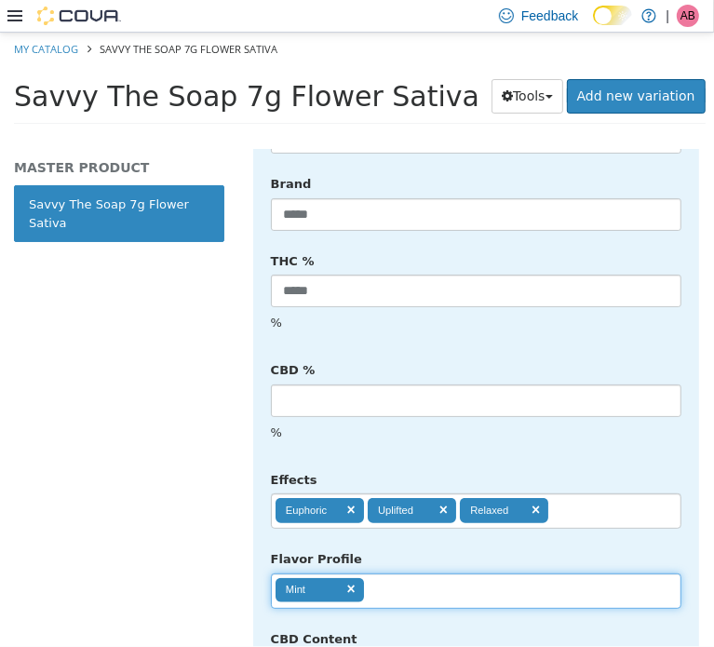
click at [436, 573] on ul "Mint" at bounding box center [476, 590] width 411 height 35
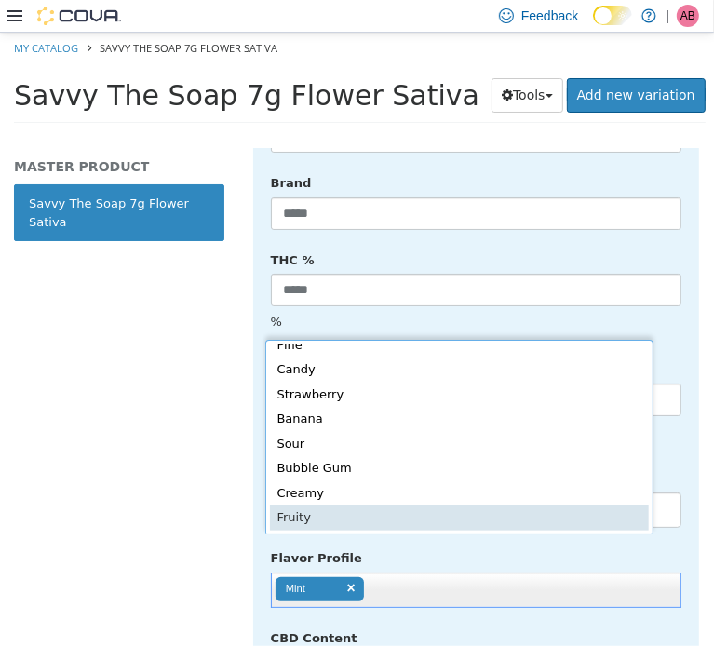
scroll to position [0, 0]
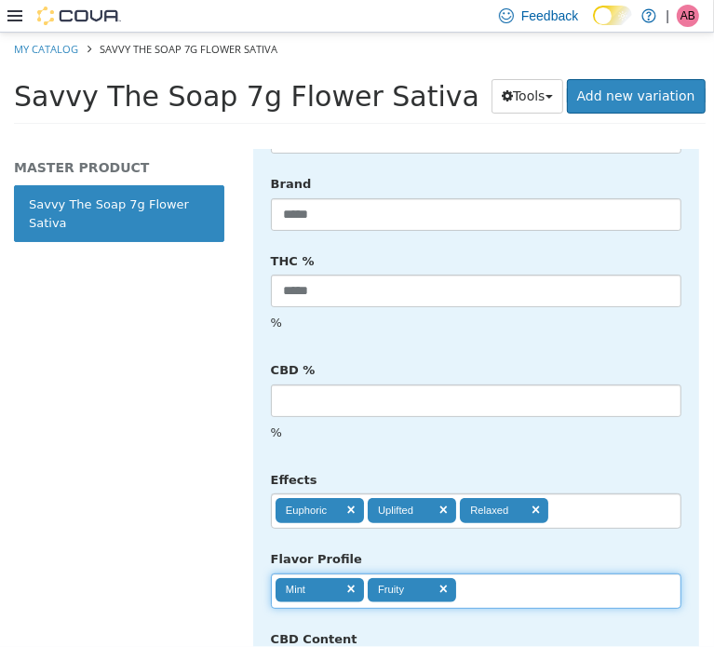
click at [516, 573] on ul "Mint Fruity" at bounding box center [476, 590] width 411 height 35
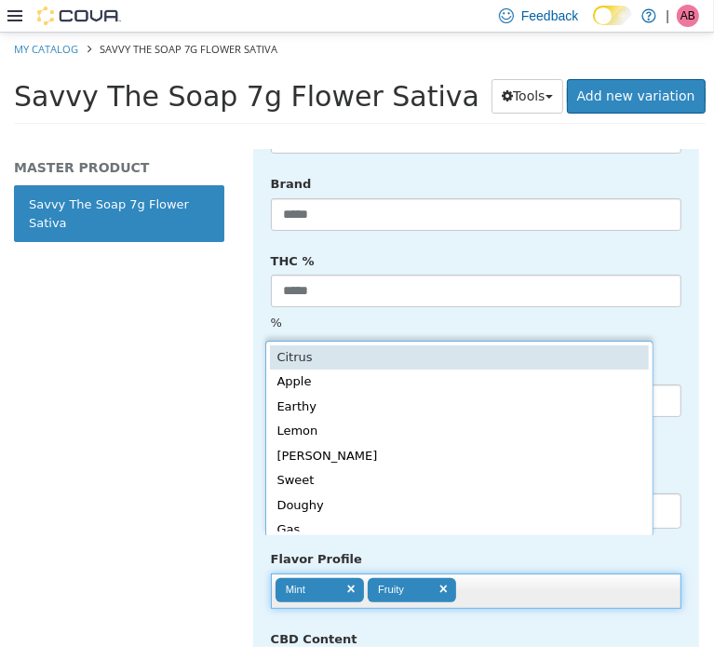
scroll to position [4, 0]
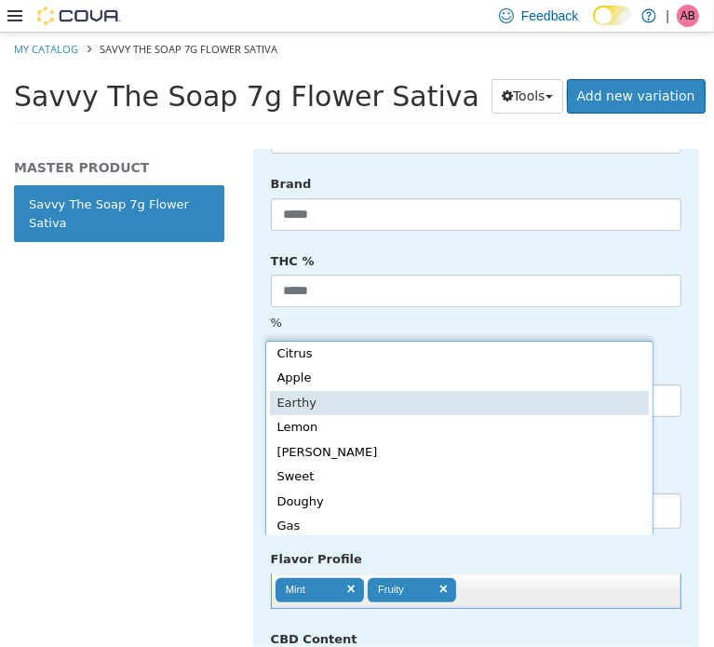
type input "**********"
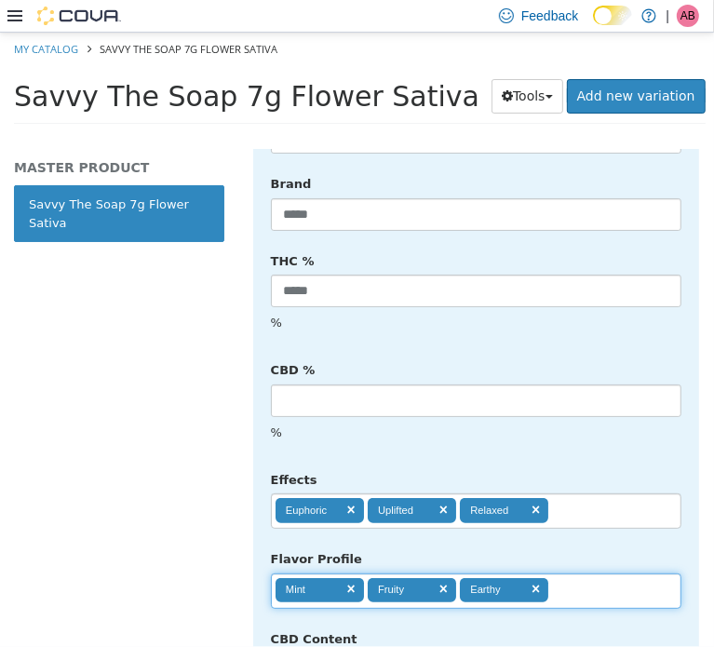
click at [603, 464] on div "**********" at bounding box center [476, 497] width 439 height 66
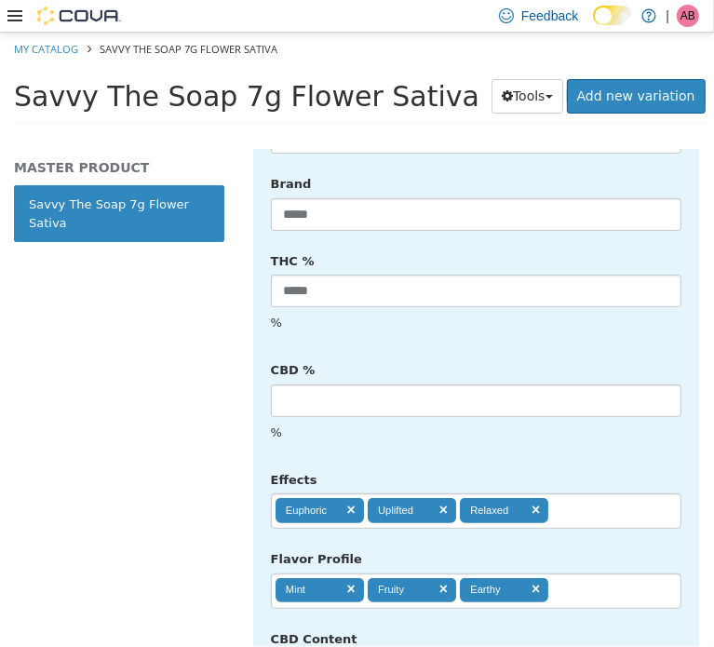
scroll to position [992, 0]
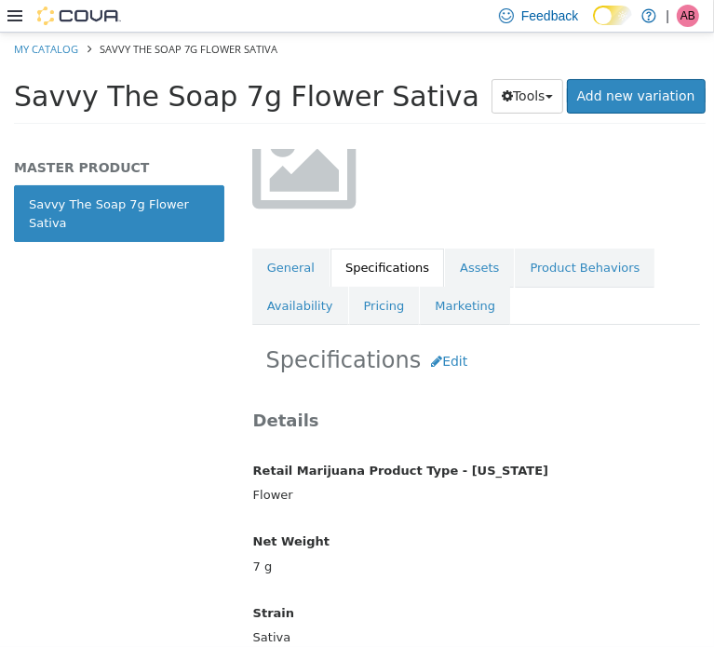
scroll to position [0, 0]
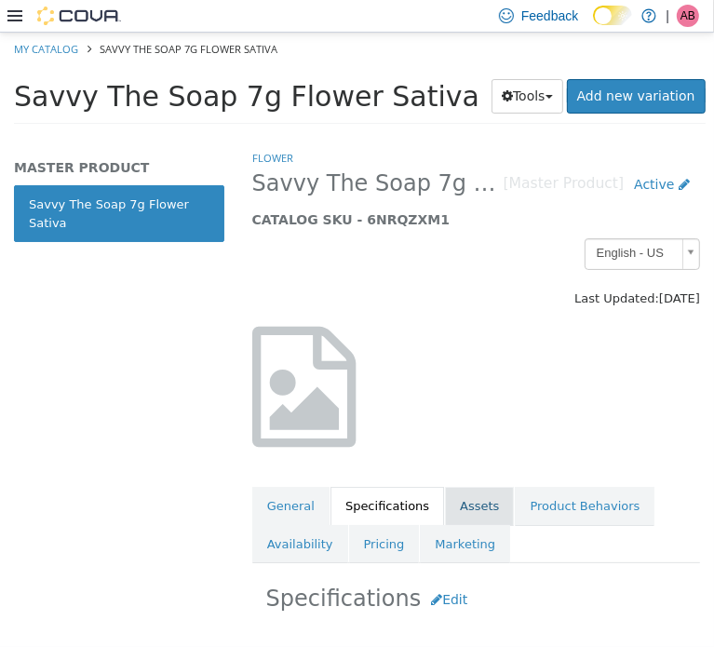
click at [462, 488] on link "Assets" at bounding box center [479, 505] width 69 height 39
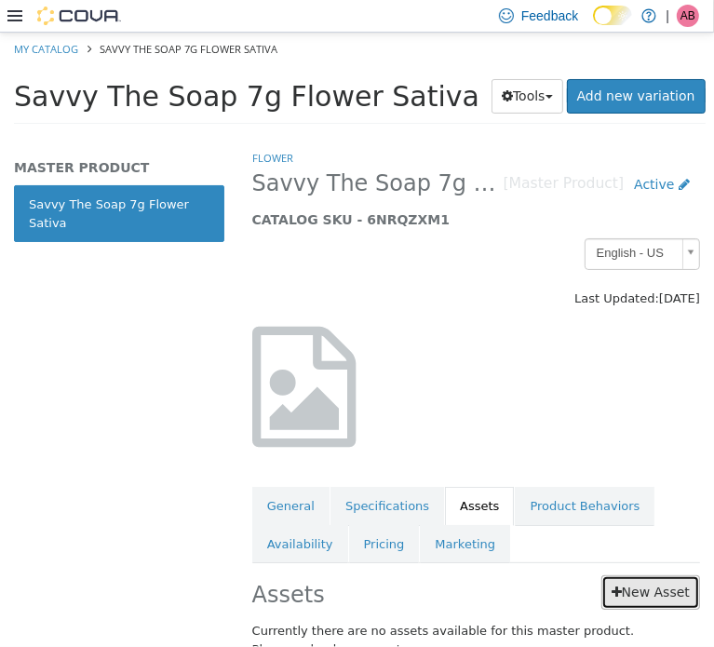
click at [628, 584] on link "New Asset" at bounding box center [651, 592] width 99 height 34
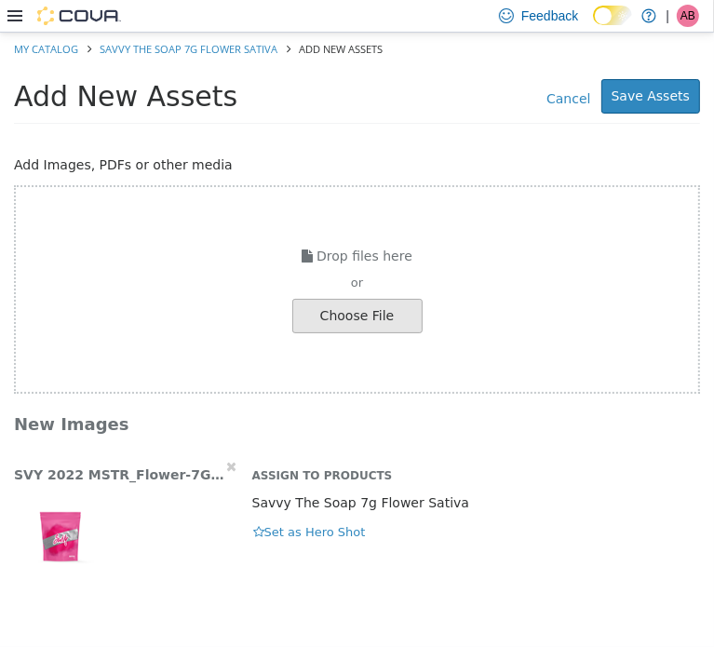
drag, startPoint x: 279, startPoint y: 550, endPoint x: 306, endPoint y: 537, distance: 29.2
click at [285, 549] on div "SVY 2022 MSTR_Flower-7G_Sativa_Menu.jpg Assign to Products Savvy The Soap 7g Fl…" at bounding box center [357, 518] width 714 height 125
click at [306, 536] on button "Set as Hero Shot" at bounding box center [309, 532] width 115 height 20
click at [663, 102] on button "Save Assets" at bounding box center [651, 95] width 99 height 34
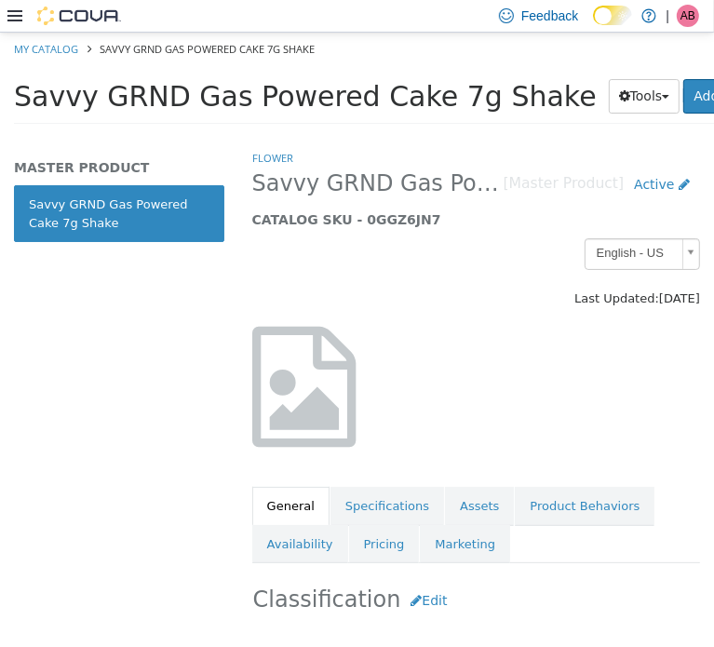
click at [268, 104] on span "Savvy GRND Gas Powered Cake 7g Shake" at bounding box center [305, 95] width 583 height 33
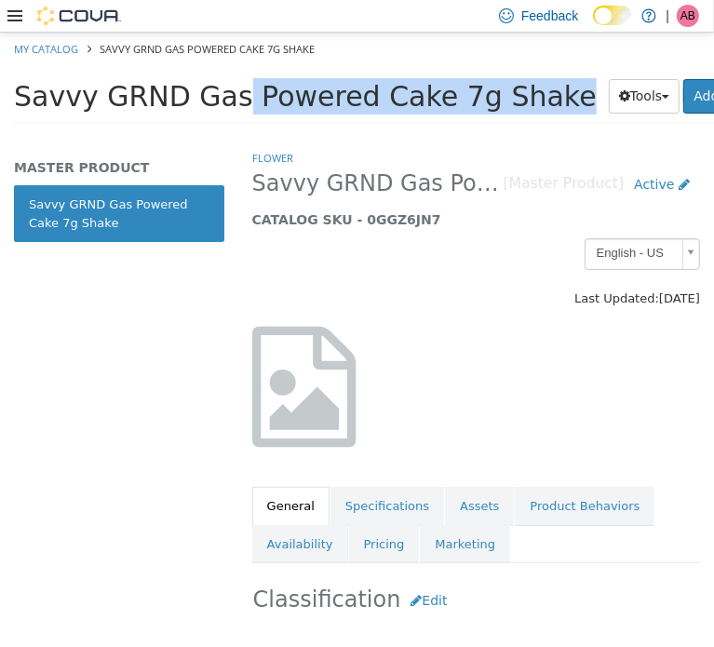
click at [268, 104] on span "Savvy GRND Gas Powered Cake 7g Shake" at bounding box center [305, 95] width 583 height 33
copy div "Savvy GRND Gas Powered Cake 7g Shake Tools Clone Print Labels"
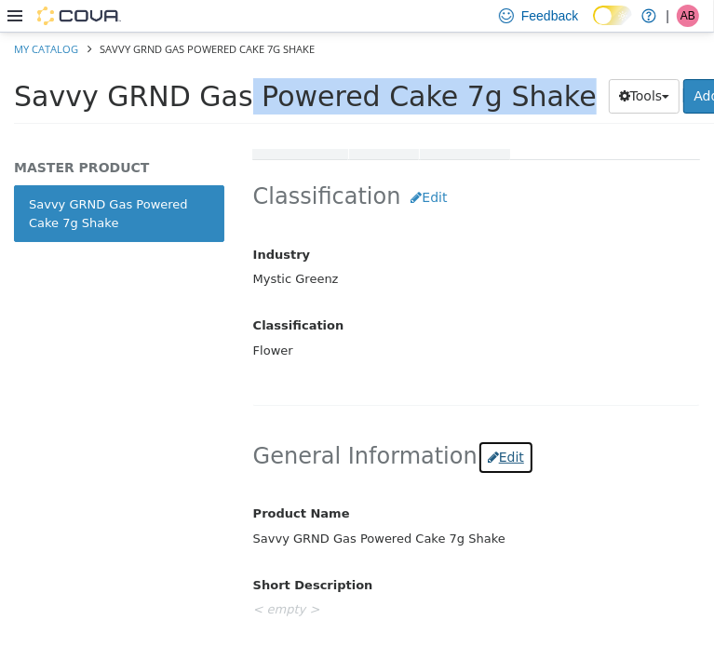
click at [492, 443] on button "Edit" at bounding box center [506, 457] width 57 height 34
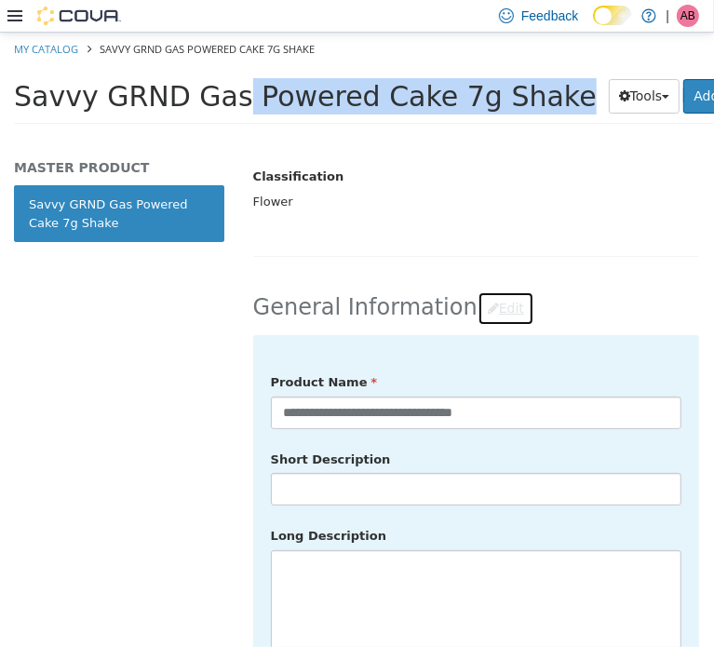
scroll to position [559, 0]
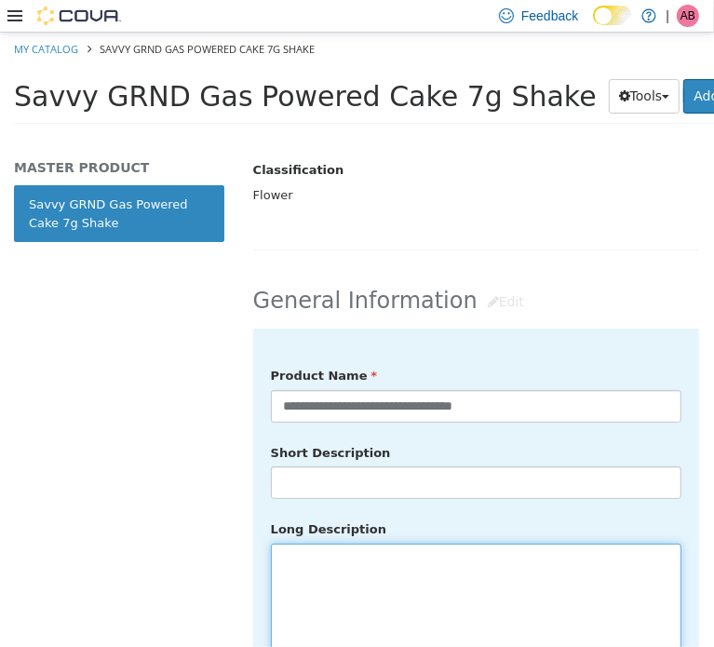
click at [414, 567] on textarea at bounding box center [476, 647] width 411 height 209
paste textarea "**********"
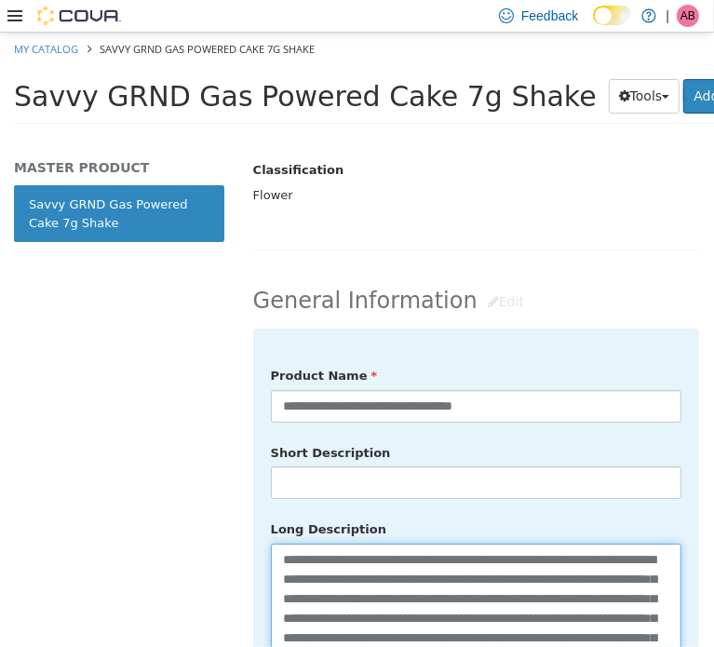
scroll to position [660, 0]
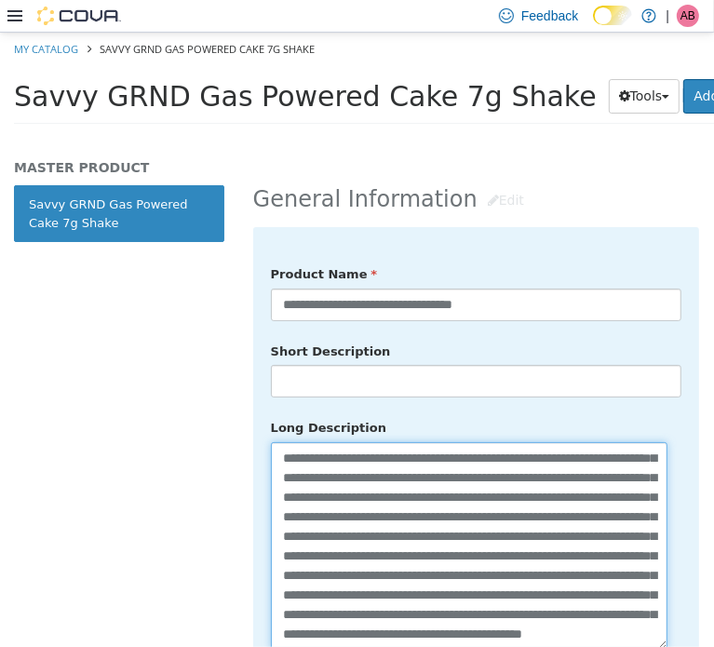
type textarea "**********"
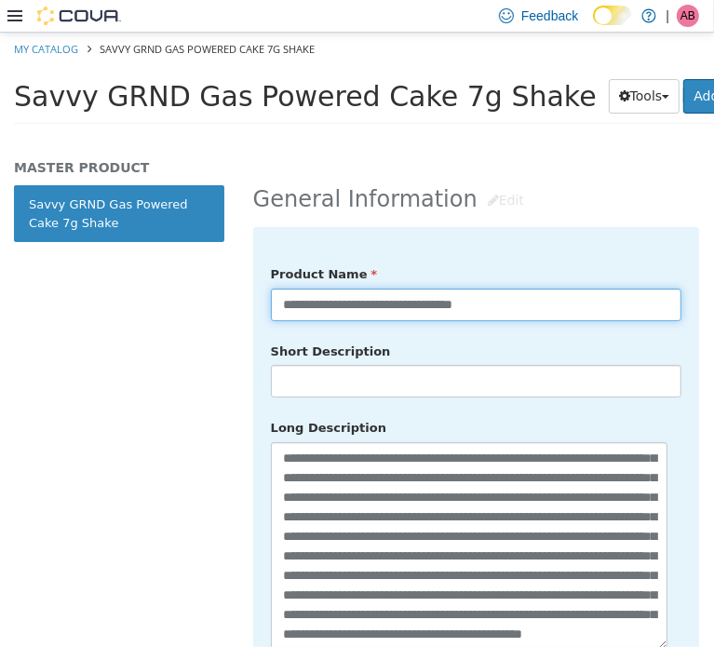
click at [554, 289] on input "**********" at bounding box center [476, 304] width 411 height 33
type input "**********"
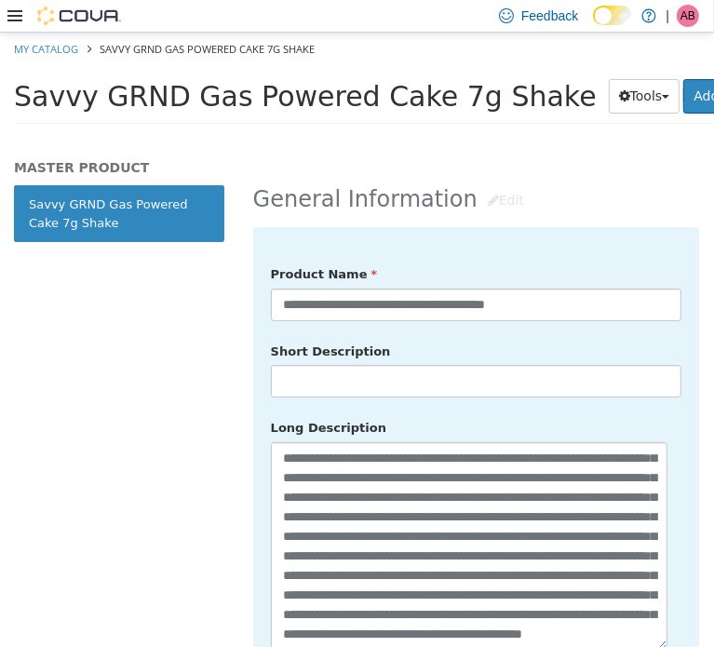
click at [641, 335] on div "Short Description" at bounding box center [476, 366] width 439 height 63
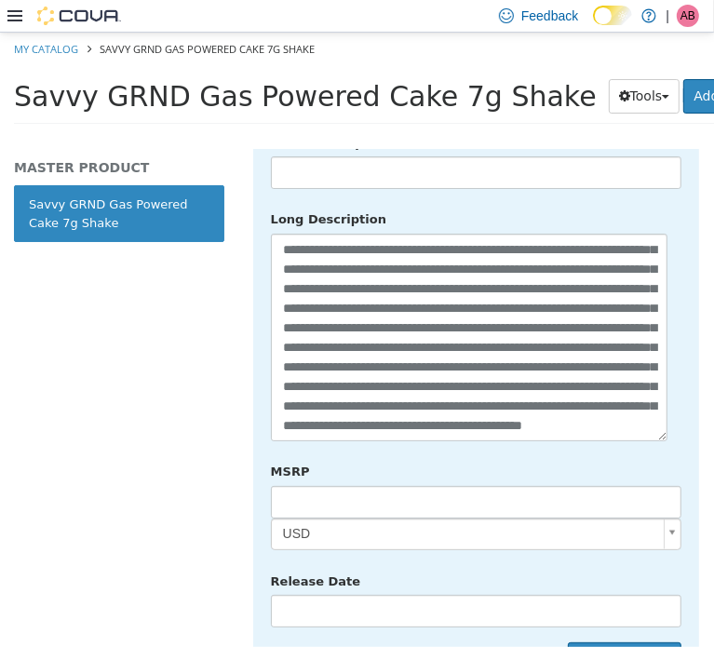
scroll to position [878, 0]
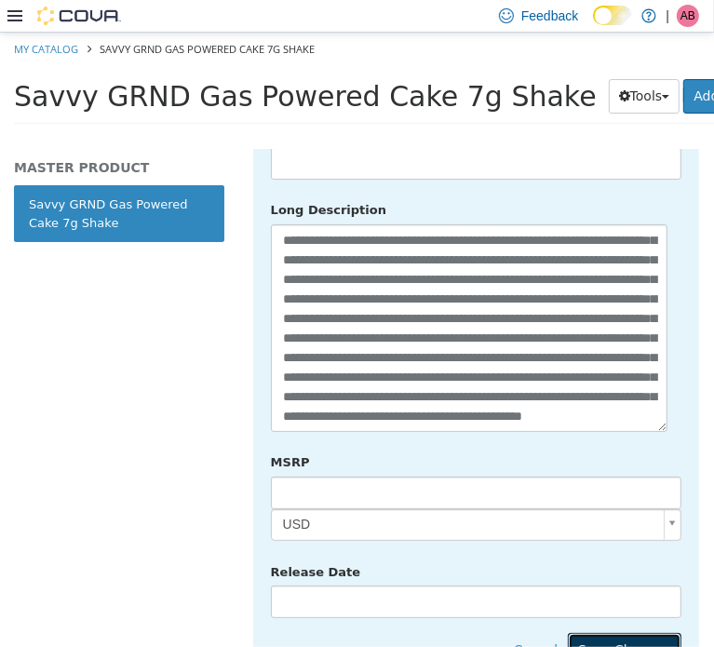
click at [621, 632] on button "Save Changes" at bounding box center [625, 649] width 114 height 34
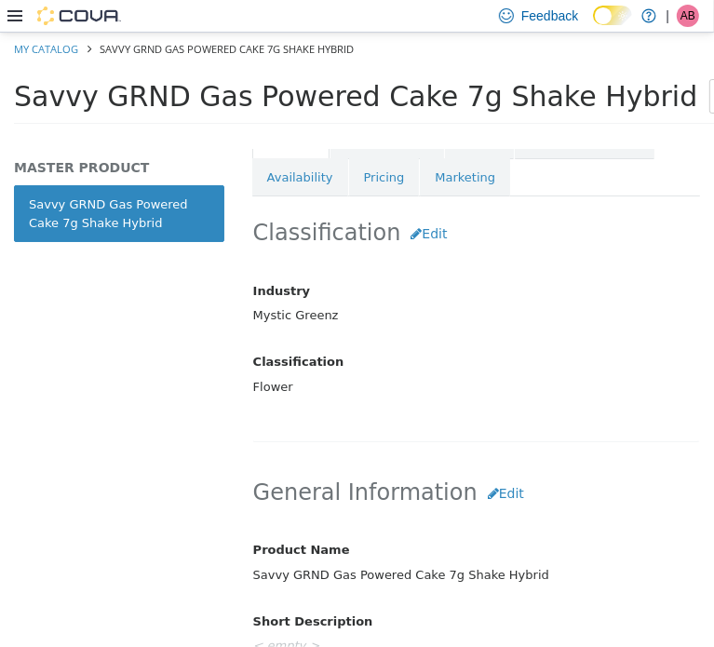
scroll to position [257, 0]
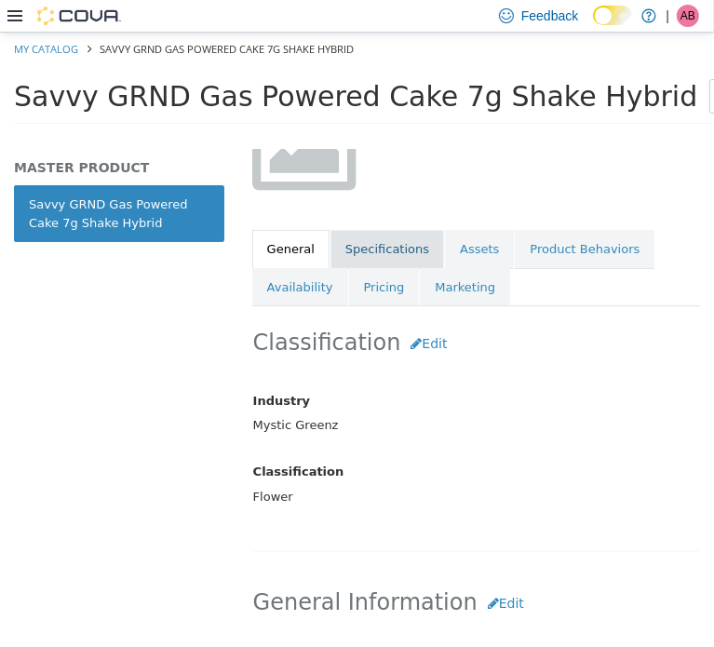
click at [365, 247] on link "Specifications" at bounding box center [388, 248] width 114 height 39
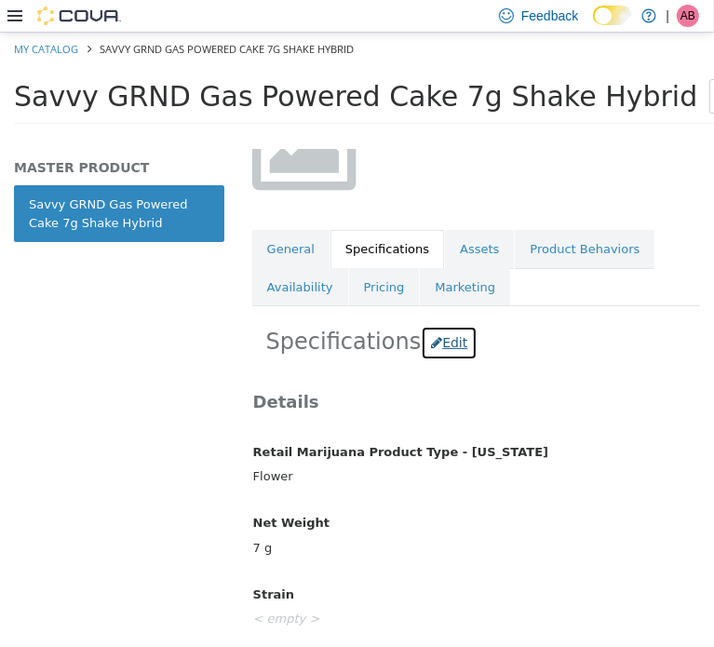
click at [436, 345] on button "Edit" at bounding box center [449, 342] width 57 height 34
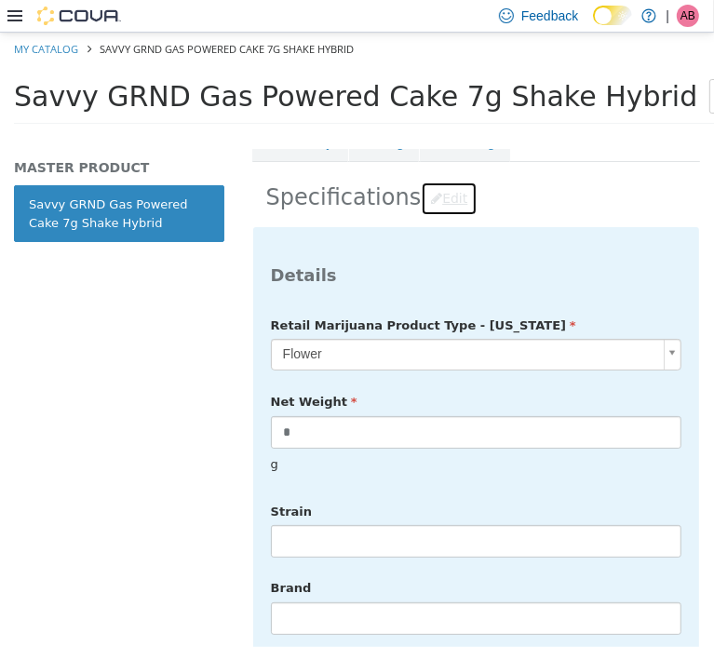
scroll to position [413, 0]
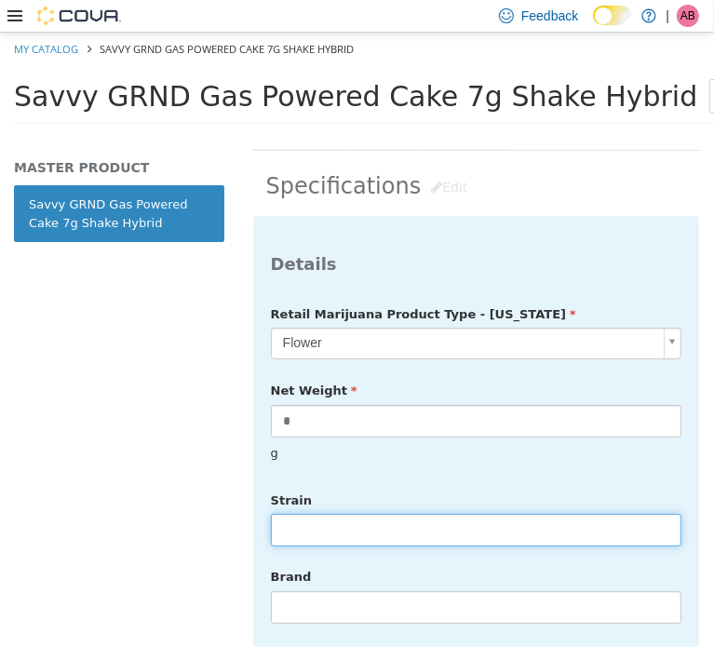
click at [353, 513] on input "text" at bounding box center [476, 529] width 411 height 33
type input "******"
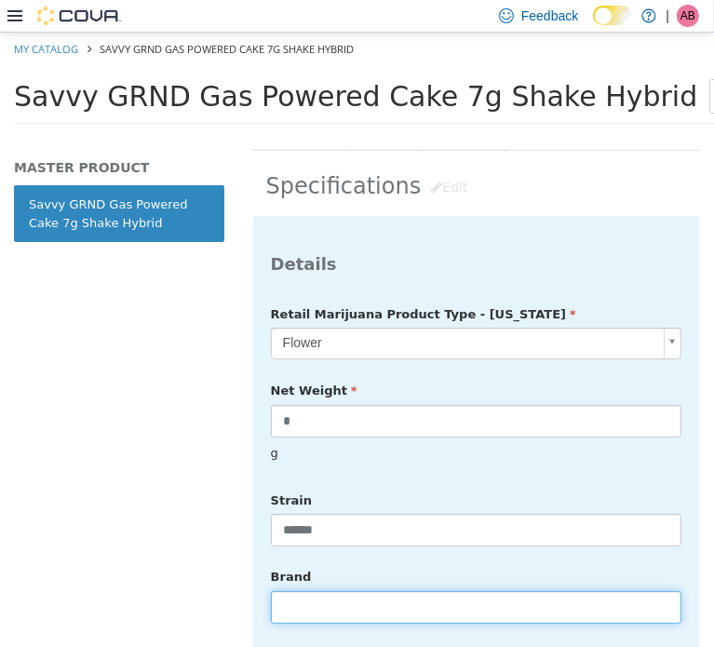
click at [315, 591] on input "text" at bounding box center [476, 607] width 411 height 33
type input "*****"
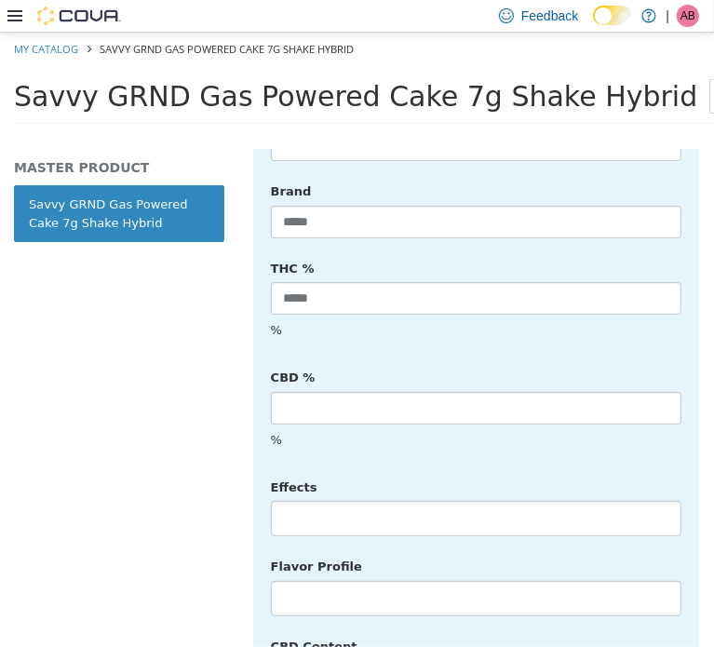
scroll to position [816, 0]
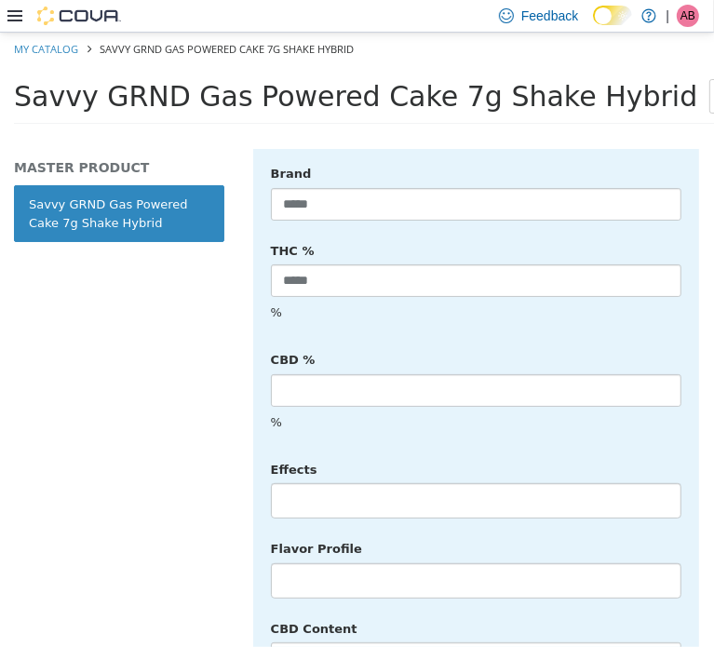
click at [347, 485] on li at bounding box center [476, 500] width 409 height 30
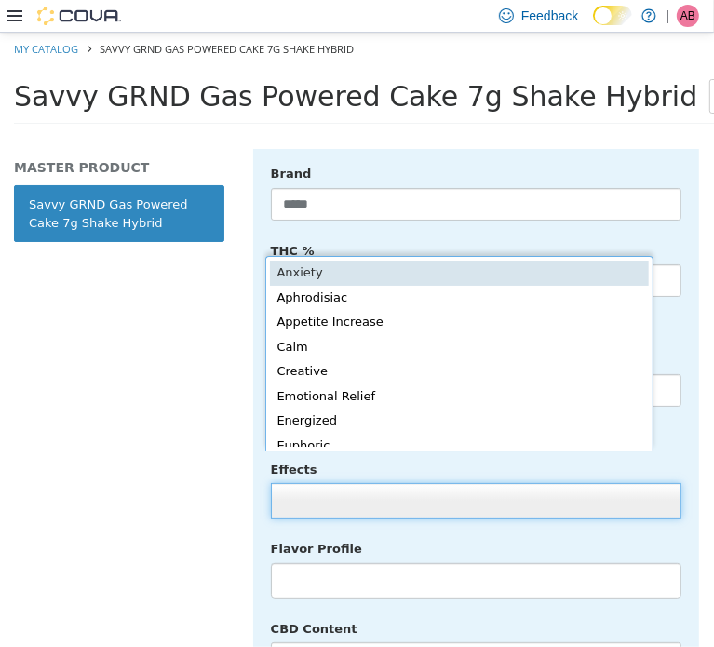
scroll to position [4, 0]
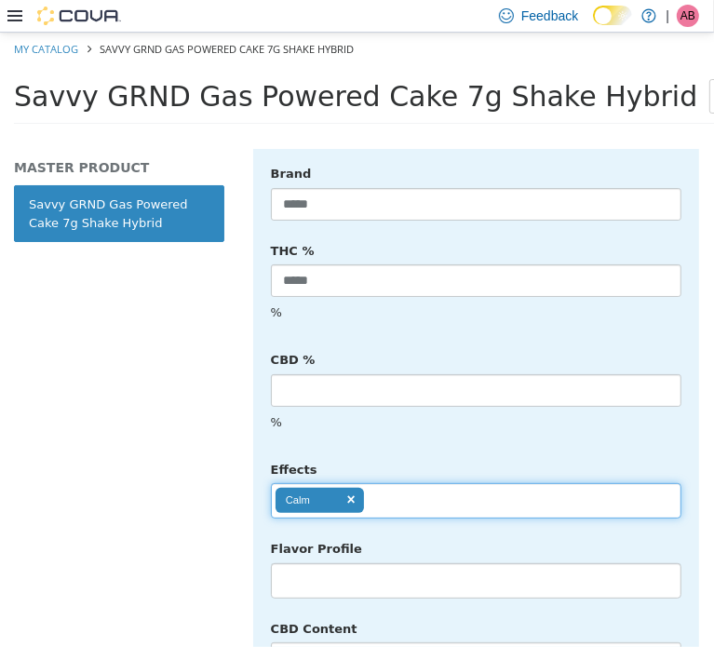
click at [412, 482] on ul "Calm" at bounding box center [476, 499] width 411 height 35
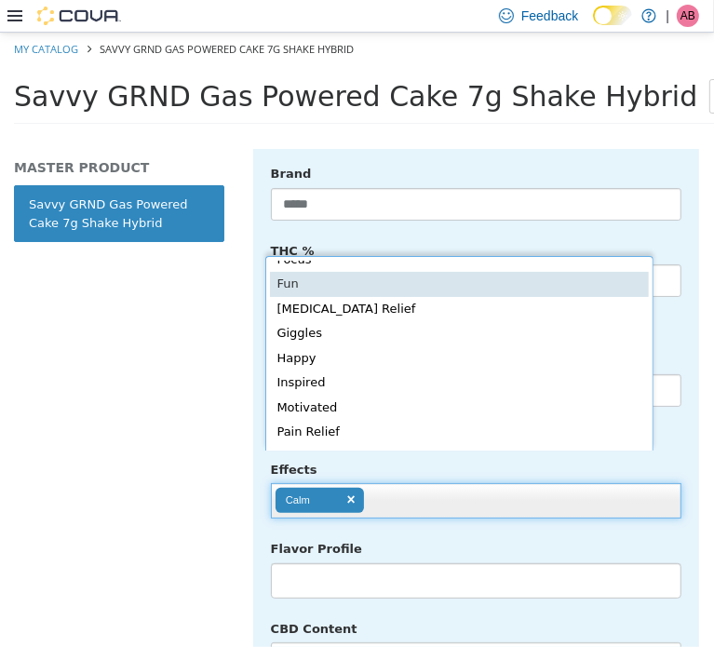
scroll to position [190, 0]
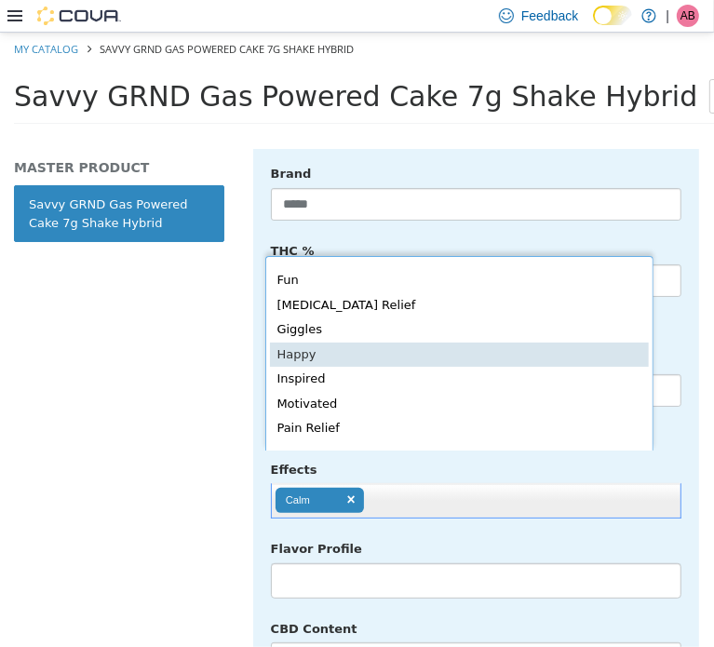
drag, startPoint x: 376, startPoint y: 354, endPoint x: 496, endPoint y: 435, distance: 144.9
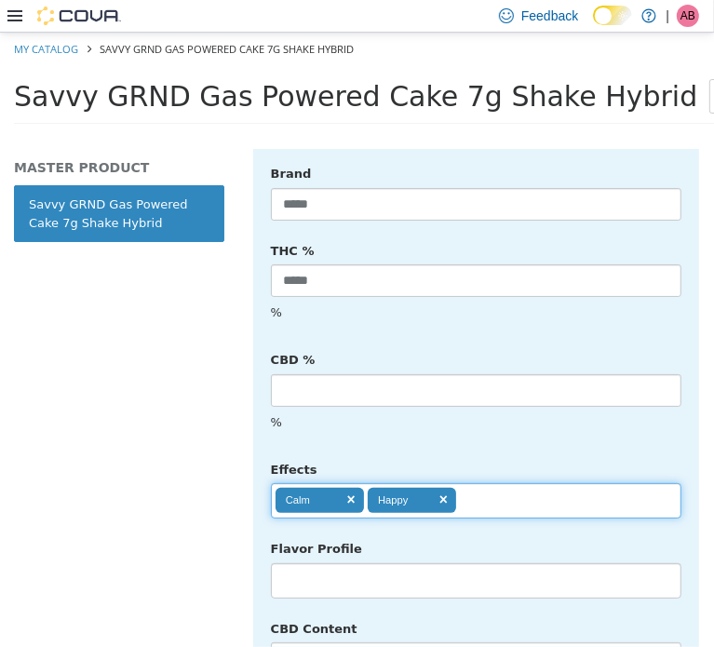
click at [494, 482] on ul "Calm Happy" at bounding box center [476, 499] width 411 height 35
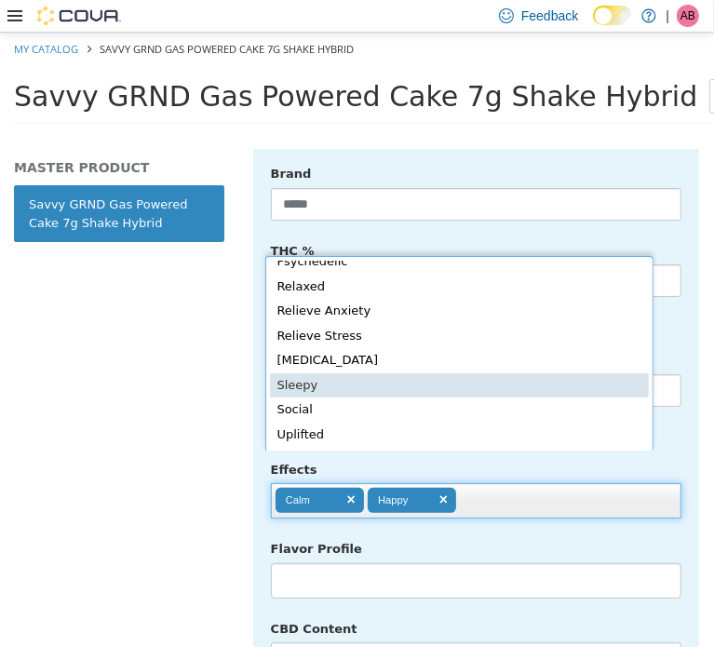
scroll to position [346, 0]
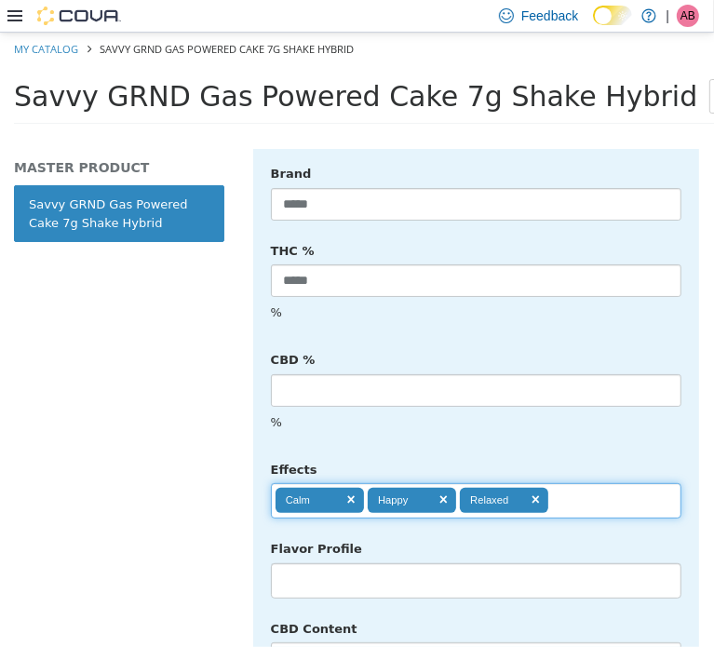
click at [574, 485] on input "text" at bounding box center [565, 500] width 32 height 30
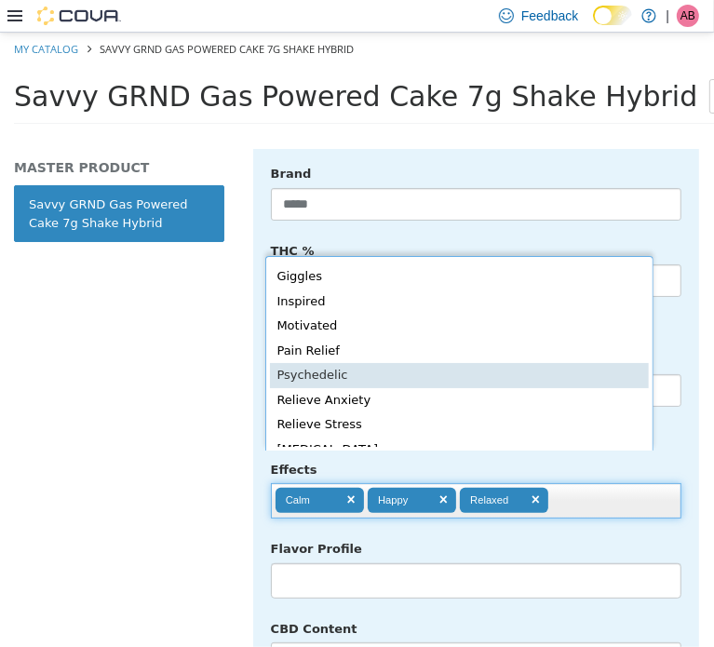
scroll to position [332, 0]
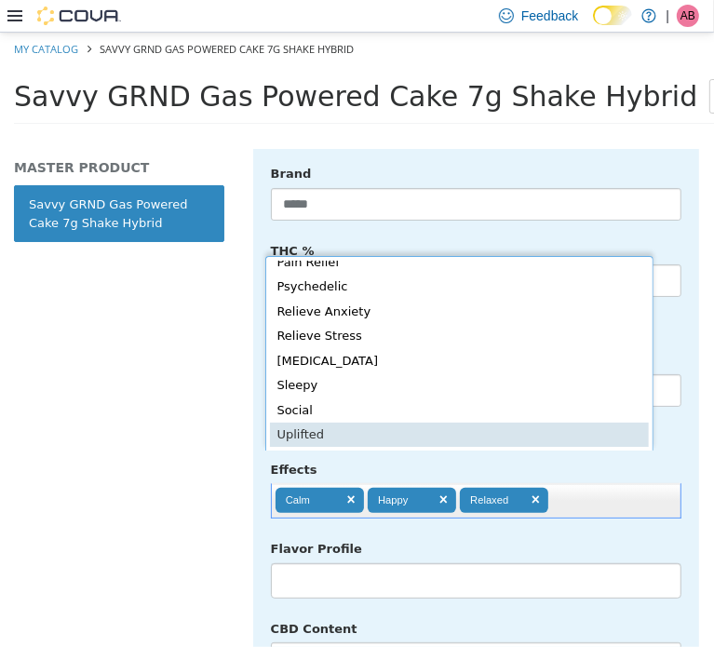
type input "**********"
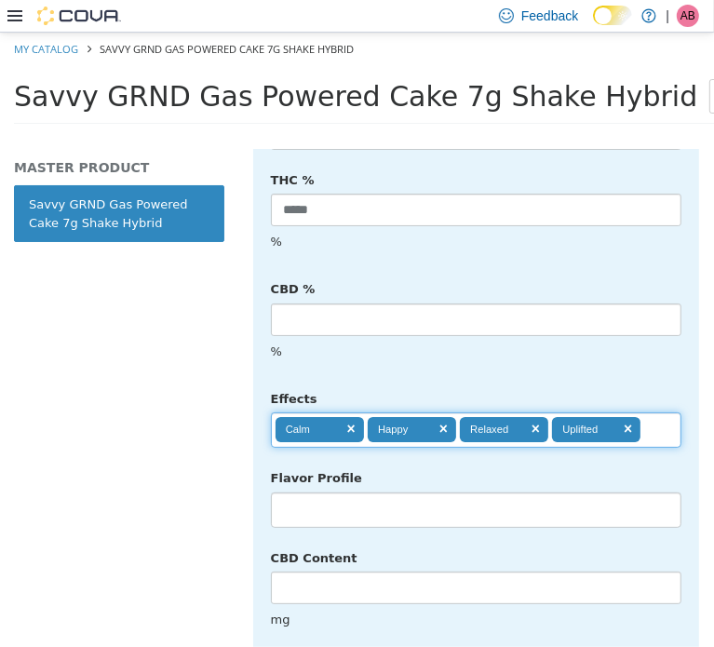
scroll to position [1002, 0]
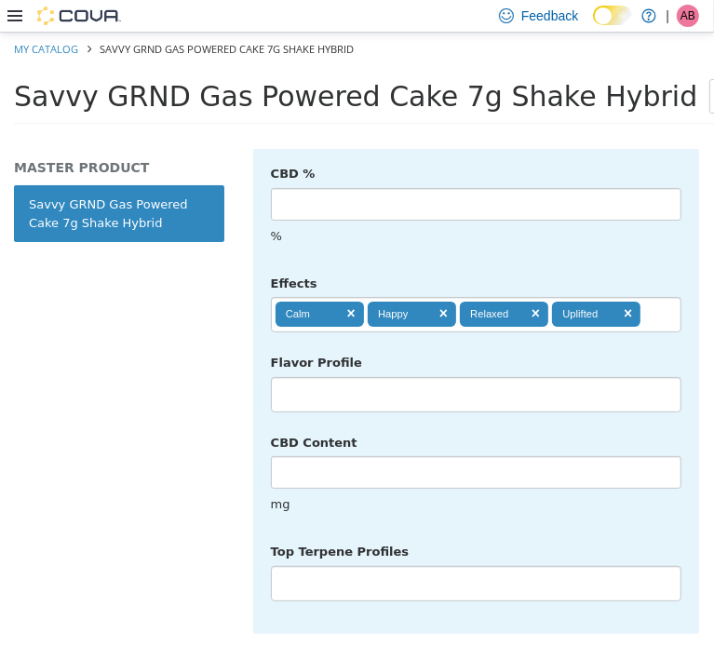
click at [360, 568] on li at bounding box center [476, 583] width 409 height 30
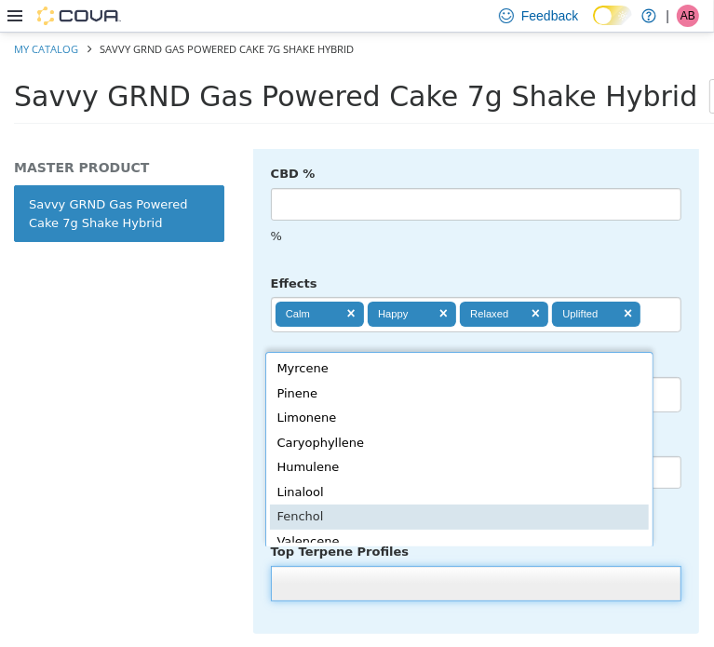
scroll to position [4, 0]
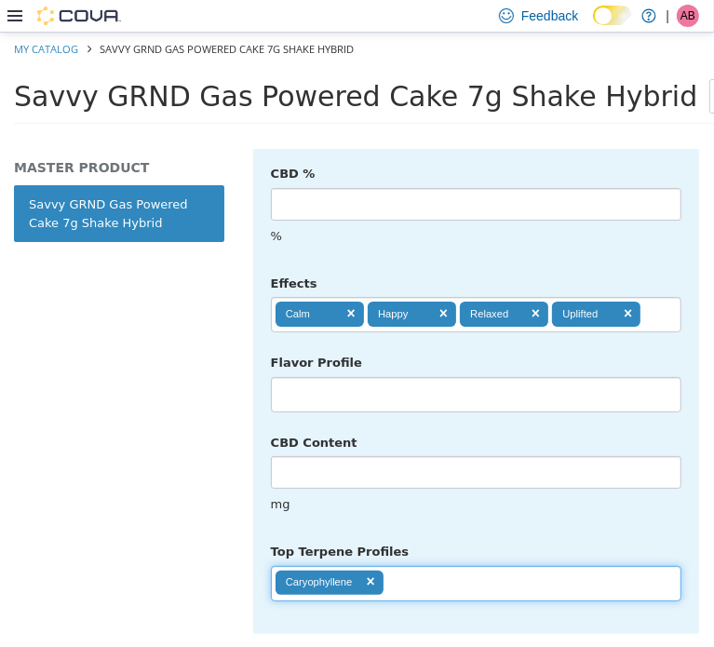
click at [410, 568] on input "text" at bounding box center [400, 583] width 32 height 30
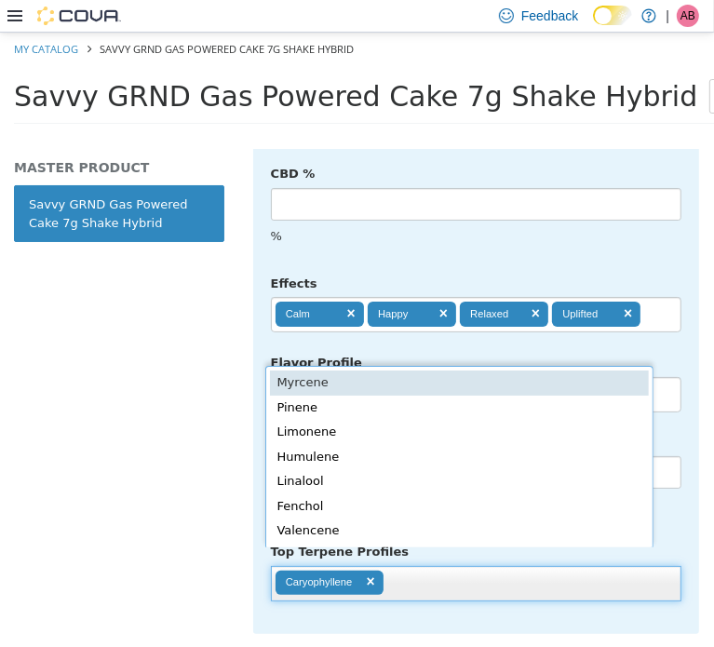
scroll to position [0, 0]
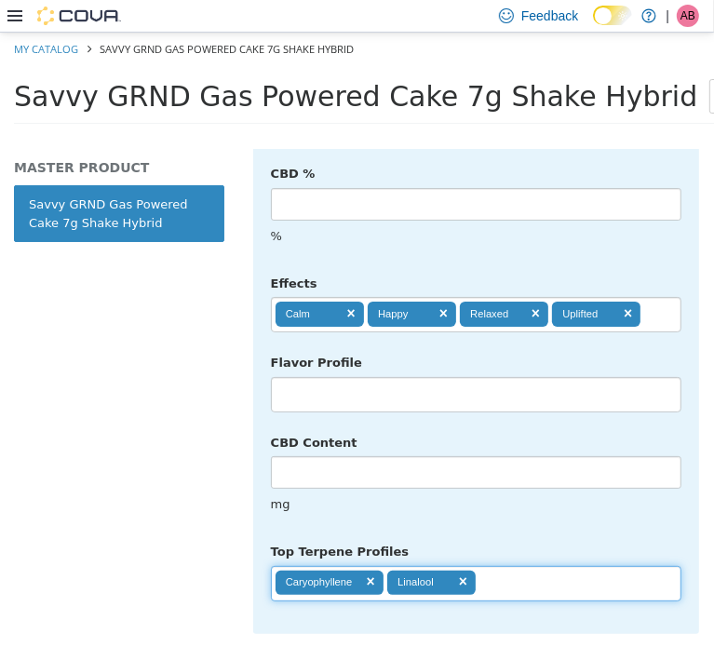
click at [519, 565] on ul "Caryophyllene Linalool" at bounding box center [476, 582] width 411 height 35
click at [597, 568] on input "text" at bounding box center [584, 583] width 32 height 30
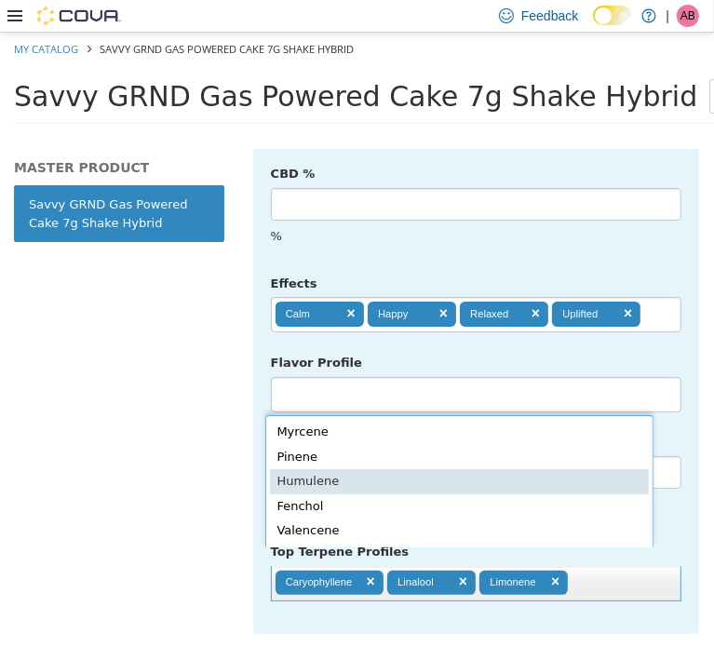
type input "**********"
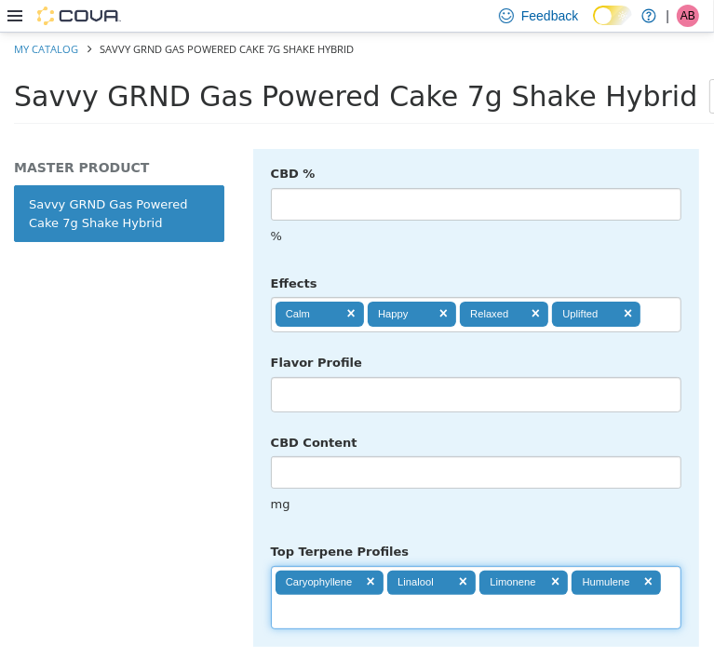
click at [645, 501] on div "mg" at bounding box center [476, 504] width 439 height 33
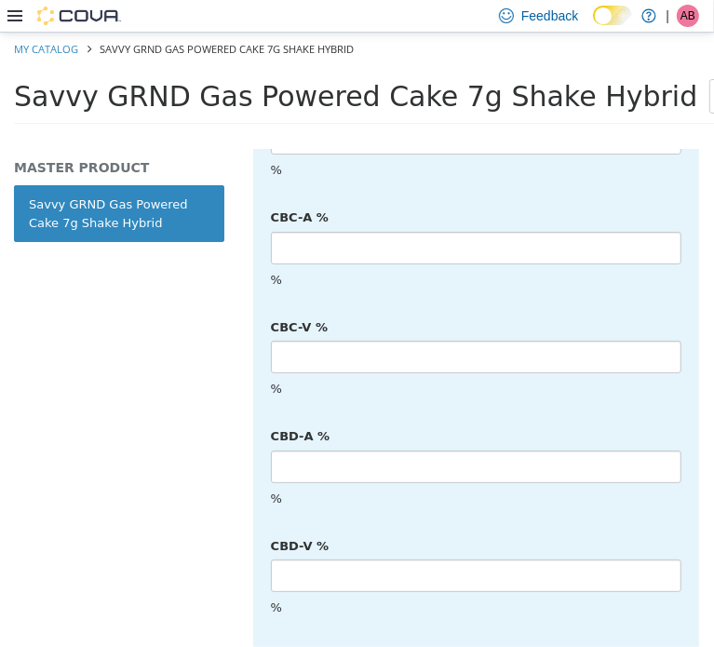
scroll to position [4794, 0]
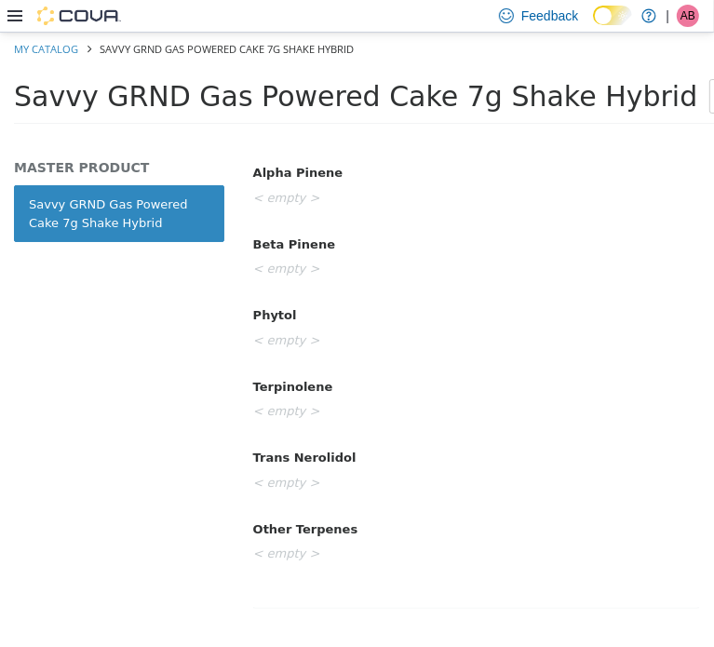
scroll to position [0, 0]
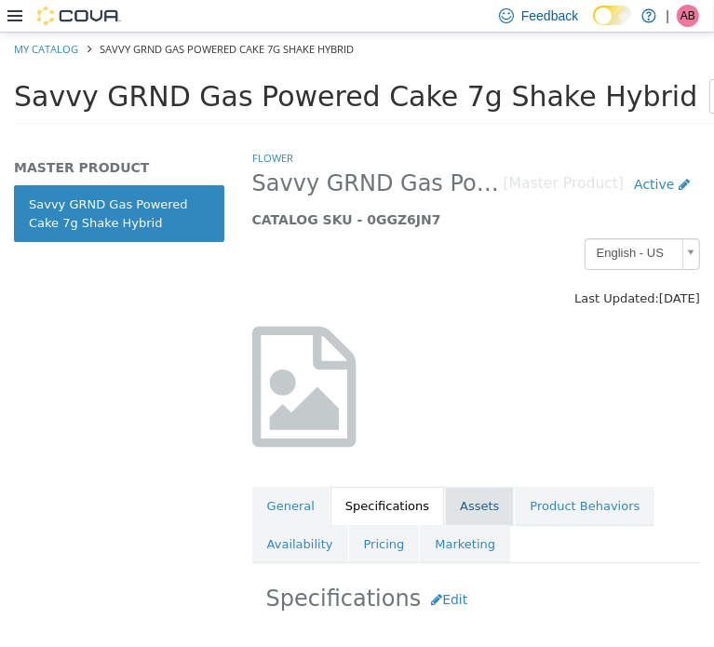
click at [463, 505] on link "Assets" at bounding box center [479, 505] width 69 height 39
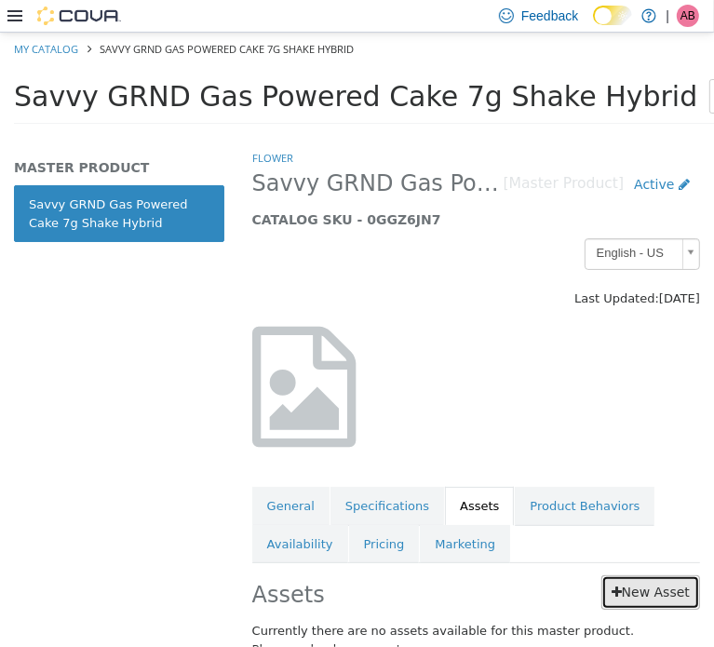
click at [622, 592] on link "New Asset" at bounding box center [651, 592] width 99 height 34
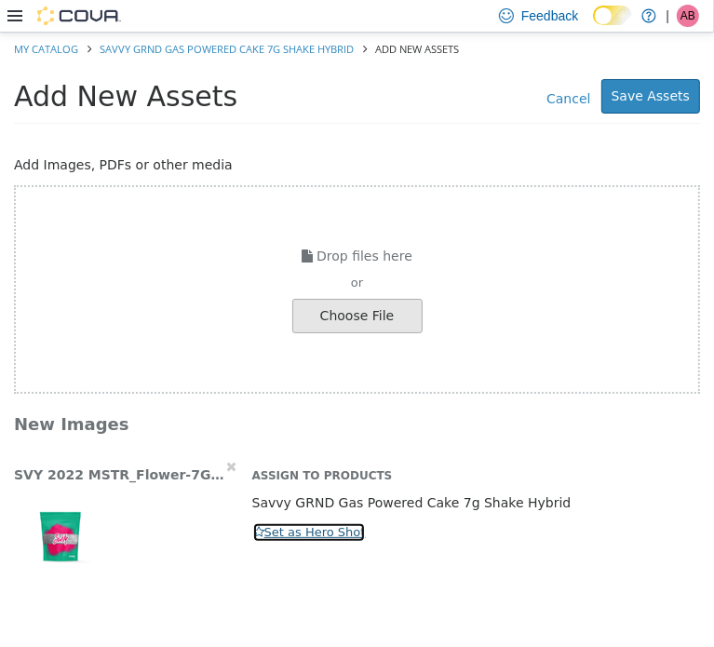
click at [284, 526] on button "Set as Hero Shot" at bounding box center [309, 532] width 115 height 20
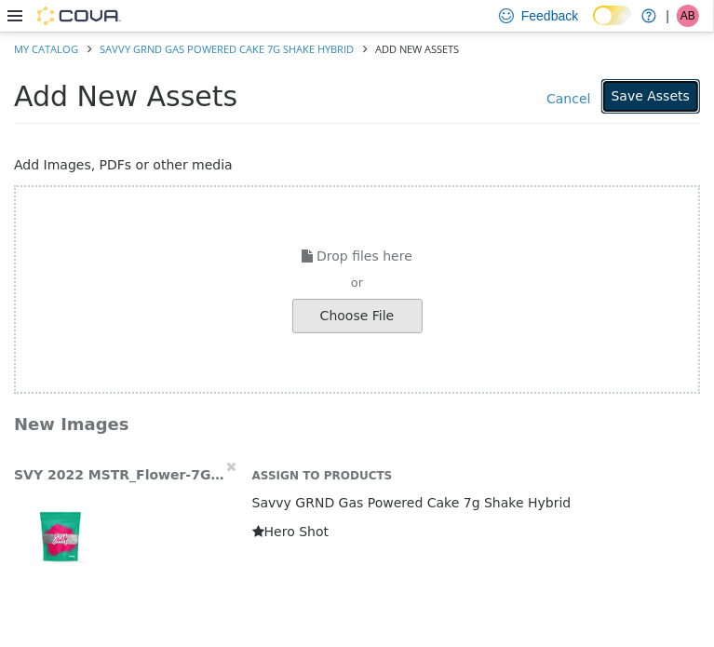
click at [652, 97] on button "Save Assets" at bounding box center [651, 95] width 99 height 34
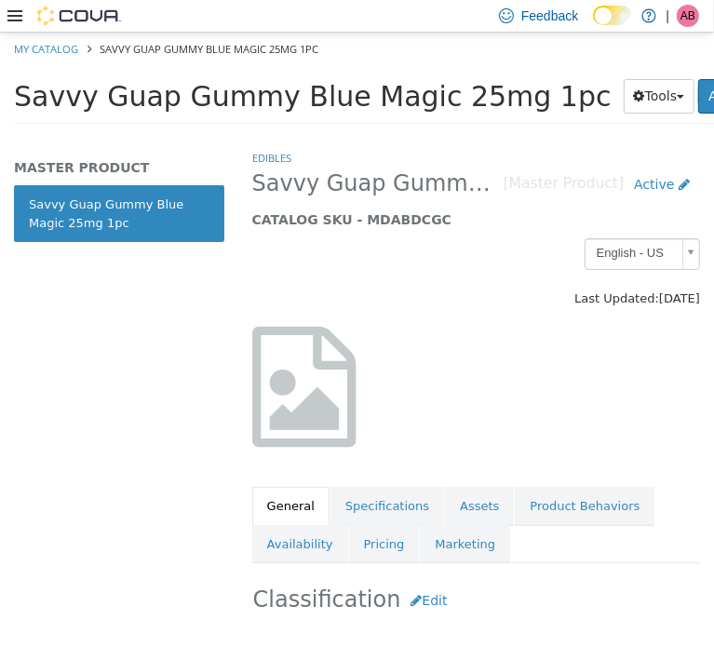
click at [291, 101] on span "Savvy Guap Gummy Blue Magic 25mg 1pc" at bounding box center [313, 95] width 598 height 33
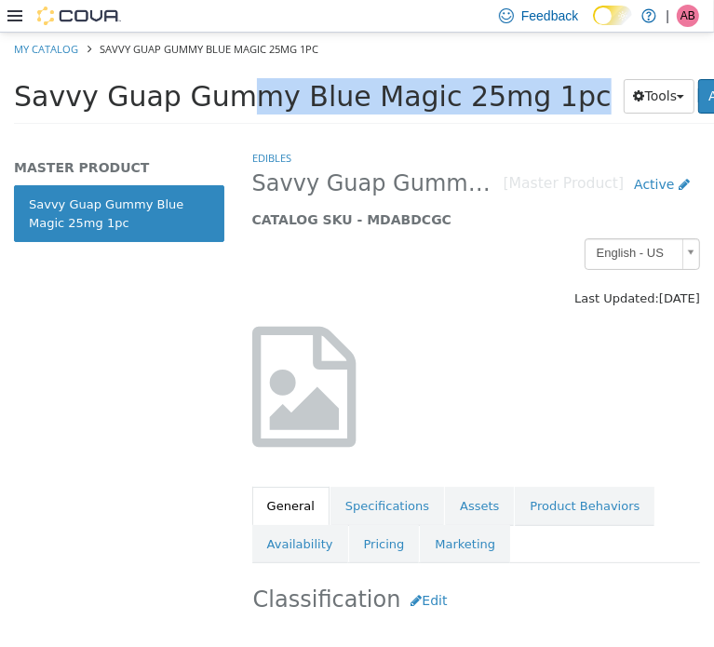
click at [291, 101] on span "Savvy Guap Gummy Blue Magic 25mg 1pc" at bounding box center [313, 95] width 598 height 33
copy div "Savvy Guap Gummy Blue Magic 25mg 1pc Tools Clone Print Labels"
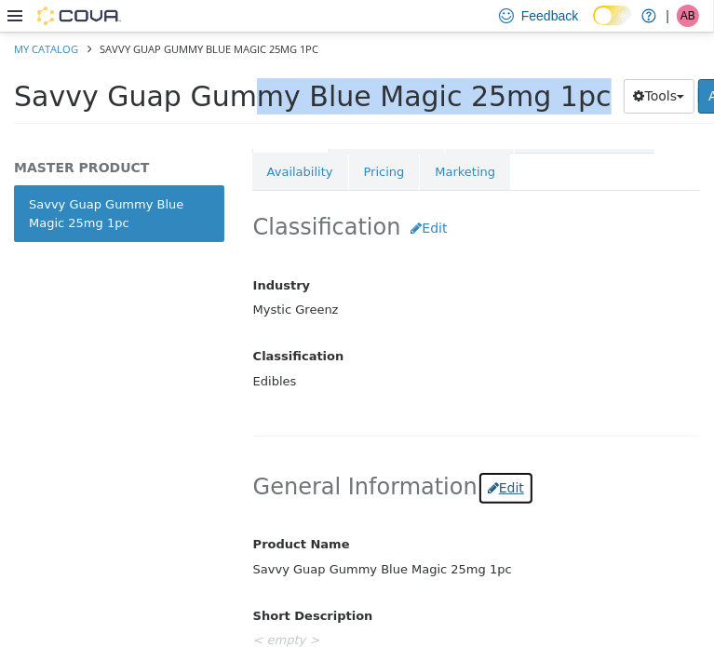
click at [489, 491] on button "Edit" at bounding box center [506, 487] width 57 height 34
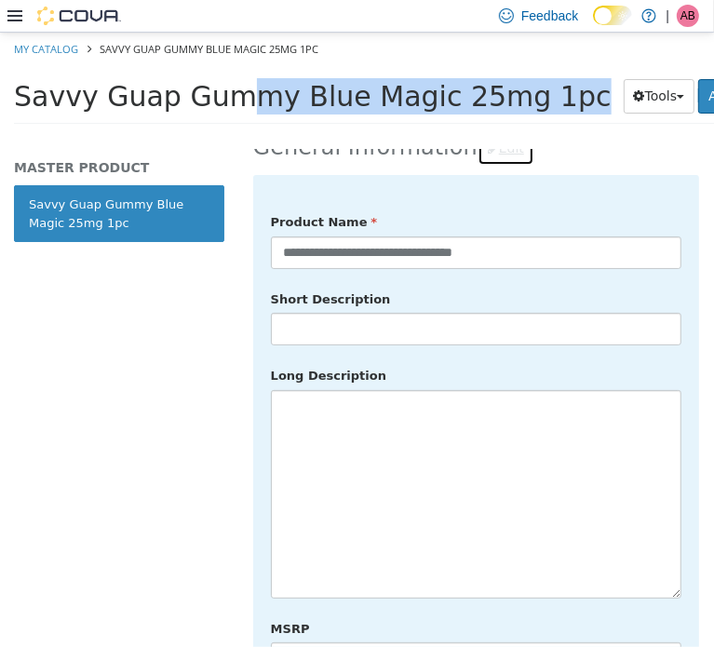
scroll to position [713, 0]
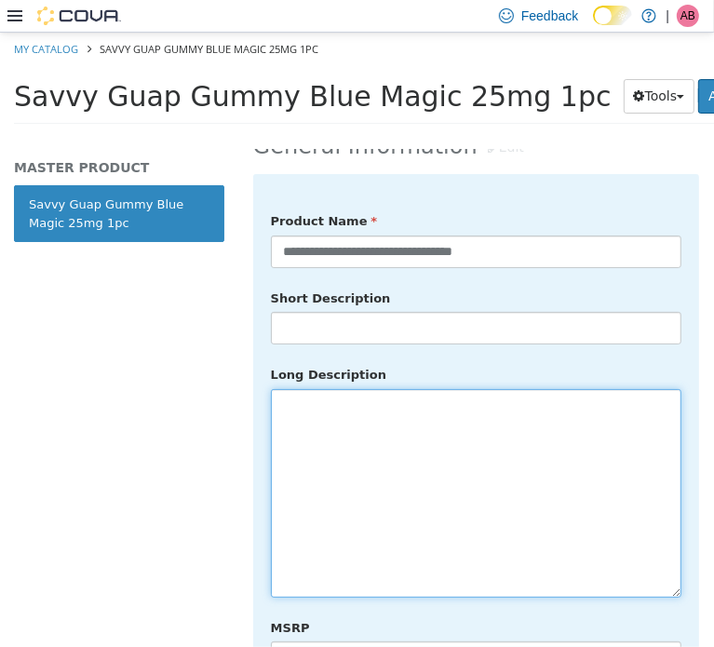
drag, startPoint x: 410, startPoint y: 488, endPoint x: 421, endPoint y: 477, distance: 15.8
click at [414, 484] on textarea at bounding box center [476, 492] width 411 height 209
paste textarea "**********"
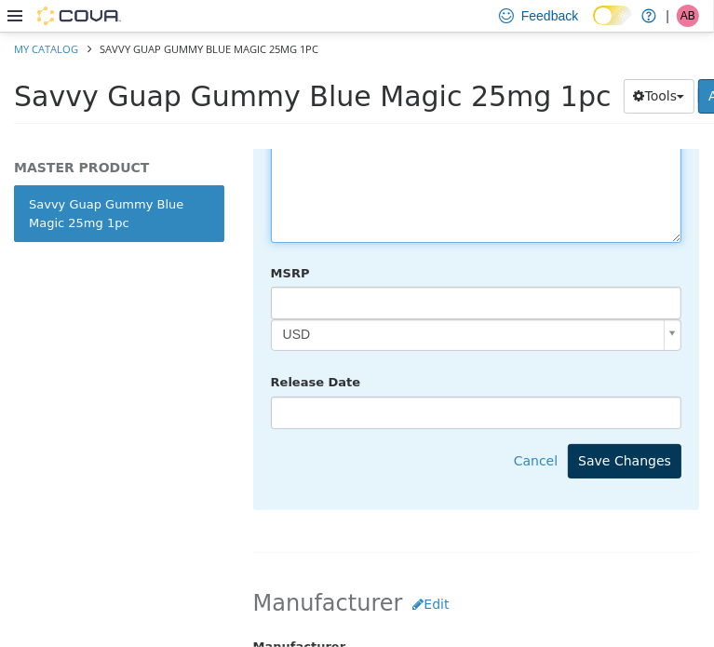
scroll to position [1086, 0]
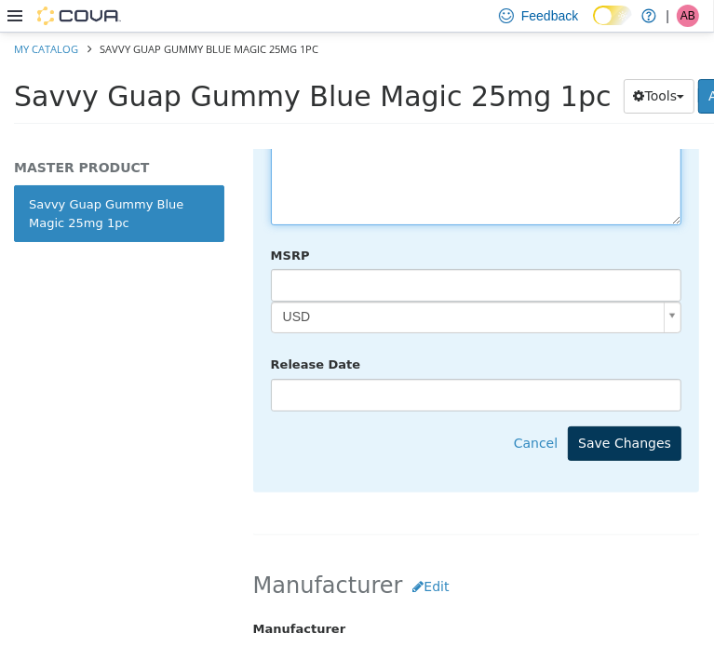
type textarea "**********"
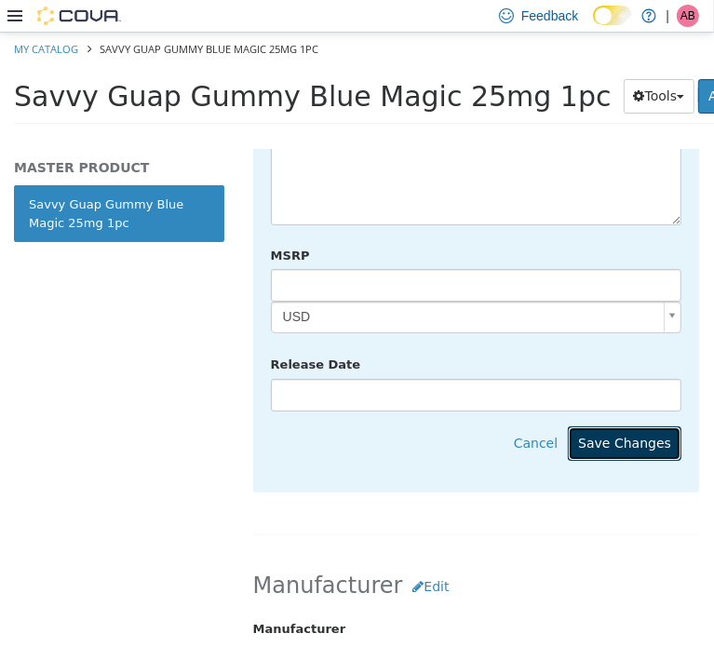
click at [611, 426] on button "Save Changes" at bounding box center [625, 443] width 114 height 34
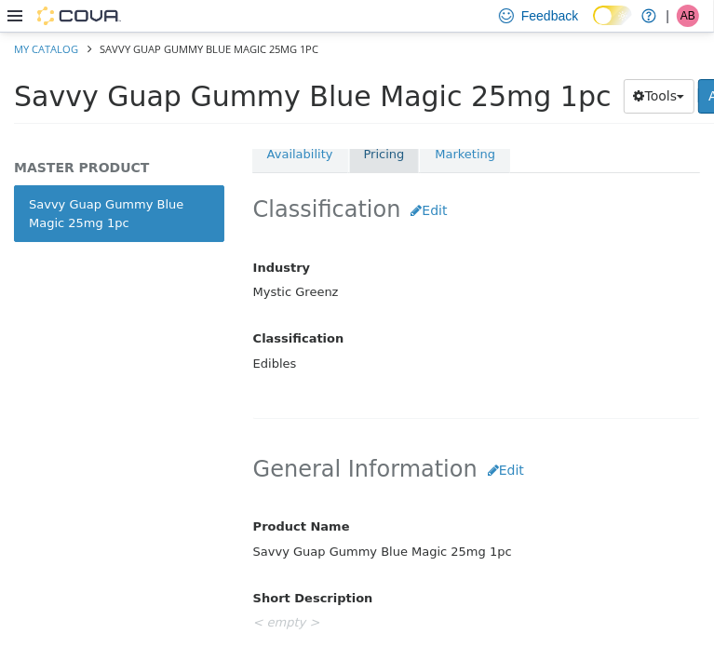
scroll to position [279, 0]
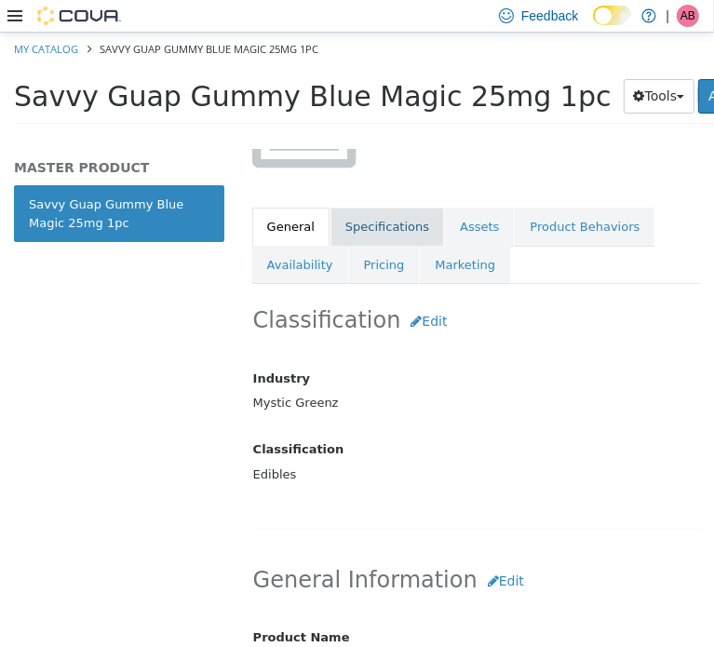
click at [373, 234] on link "Specifications" at bounding box center [388, 226] width 114 height 39
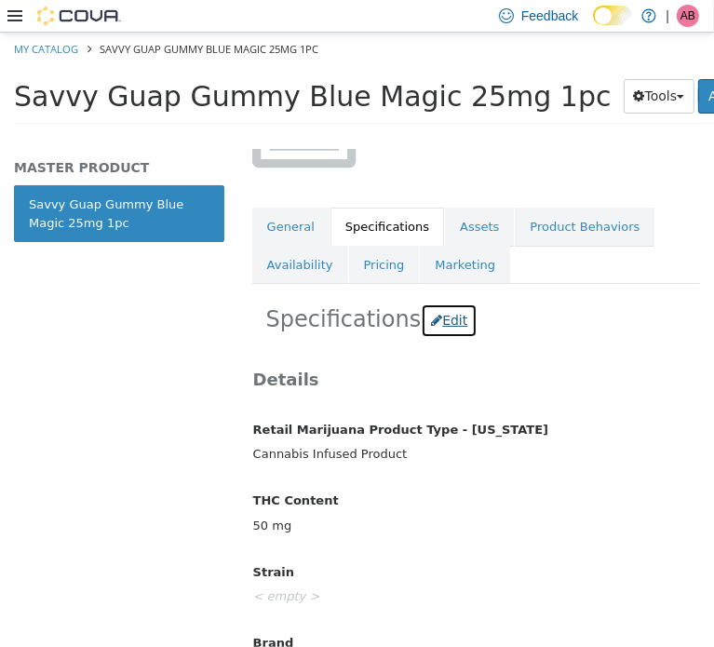
click at [441, 317] on button "Edit" at bounding box center [449, 320] width 57 height 34
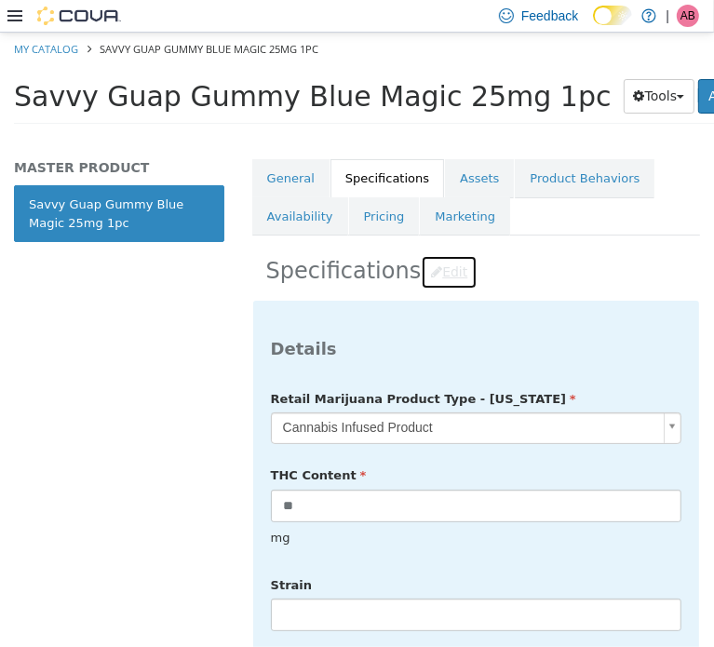
scroll to position [434, 0]
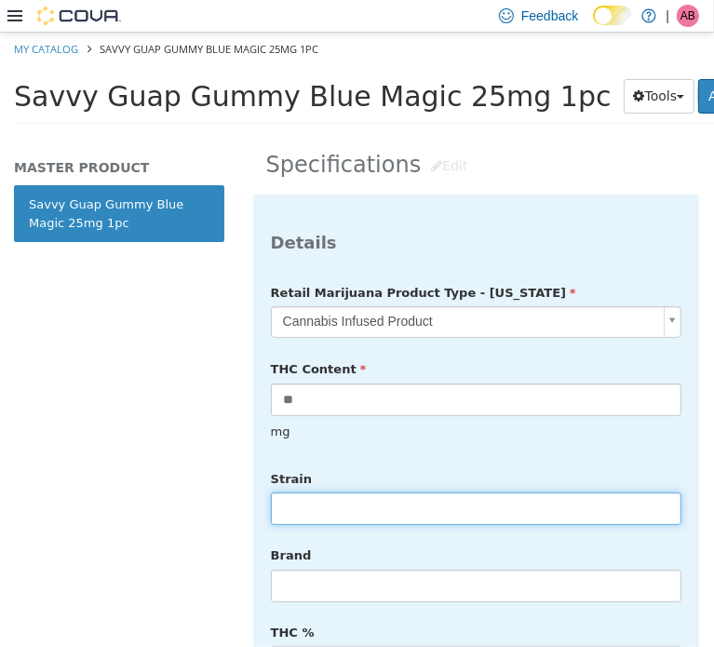
click at [373, 497] on input "text" at bounding box center [476, 508] width 411 height 33
type input "******"
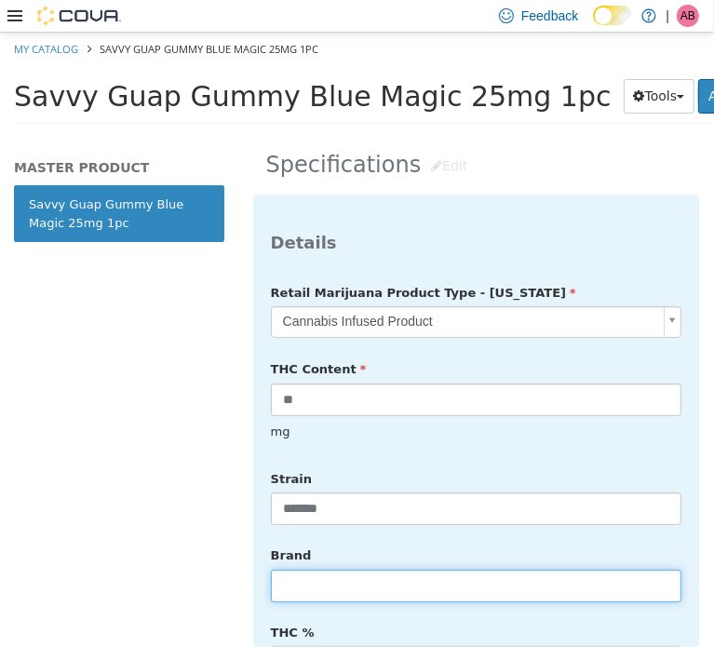
click at [346, 569] on input "text" at bounding box center [476, 585] width 411 height 33
type input "*****"
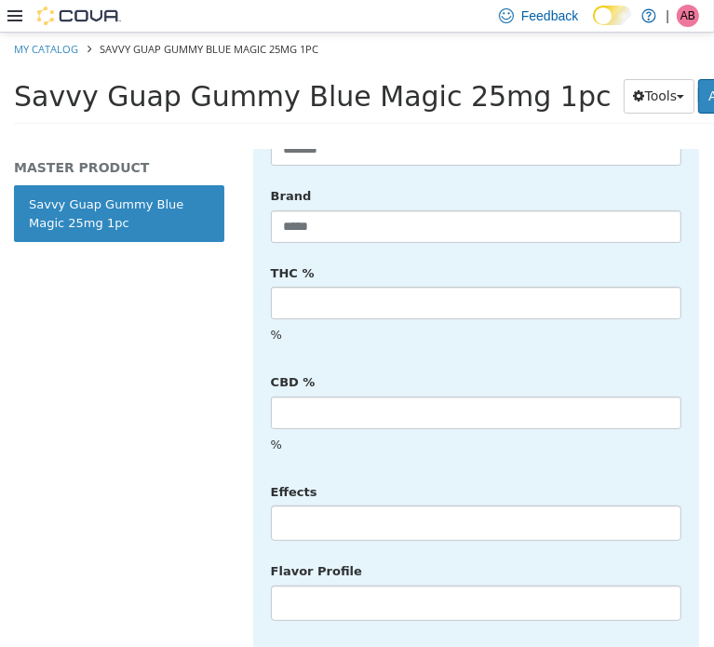
scroll to position [807, 0]
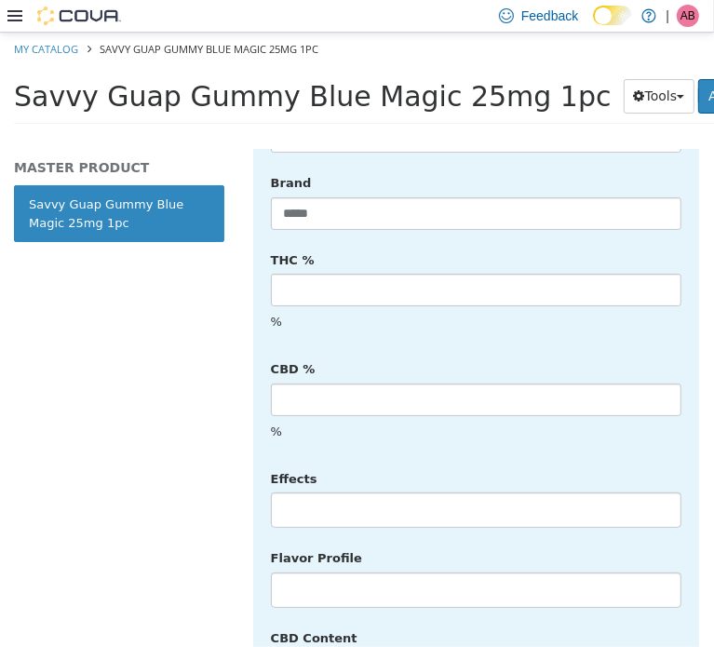
click at [373, 495] on li at bounding box center [476, 510] width 409 height 30
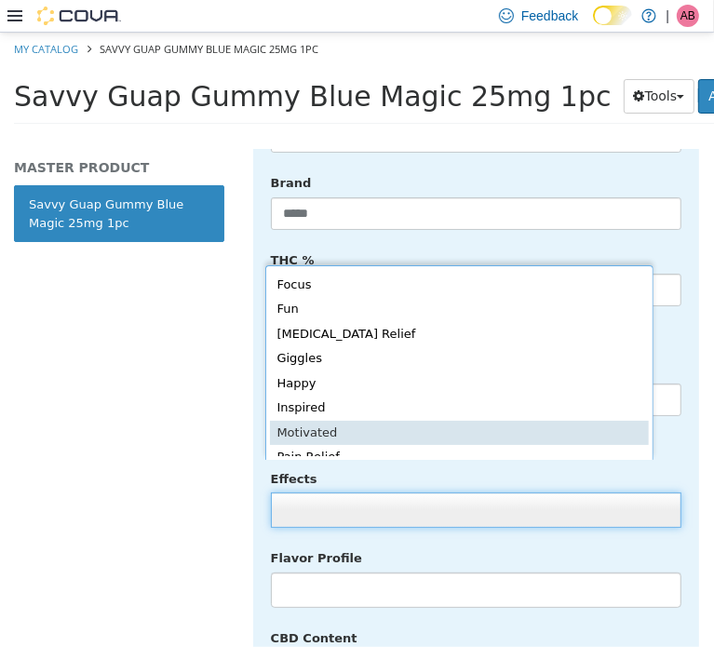
scroll to position [378, 0]
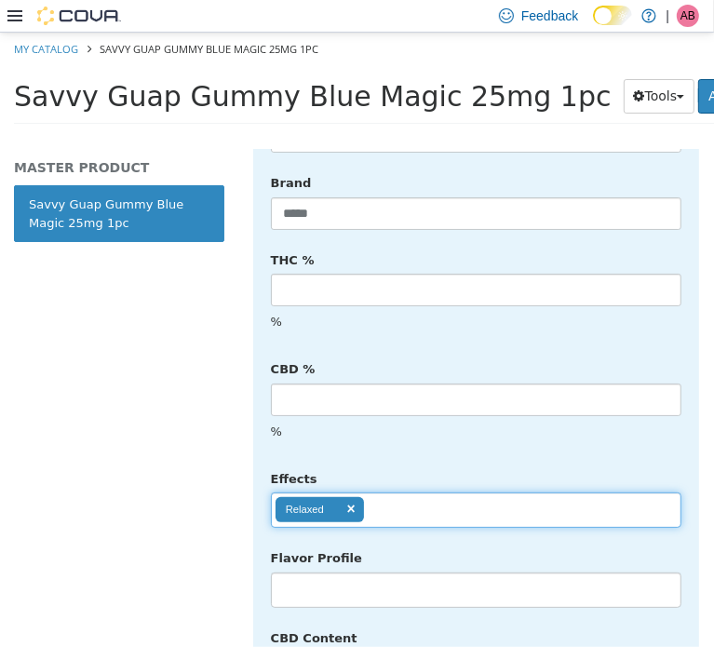
click at [384, 495] on input "text" at bounding box center [380, 510] width 32 height 30
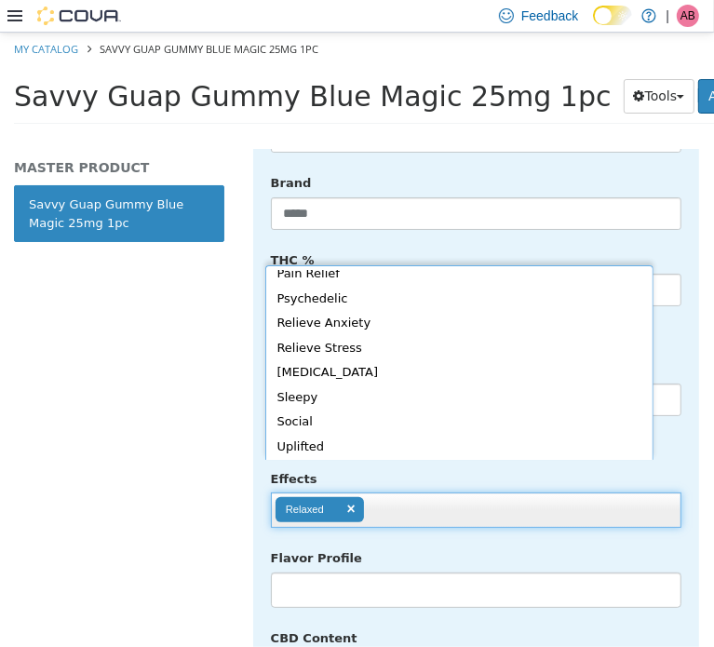
scroll to position [4, 0]
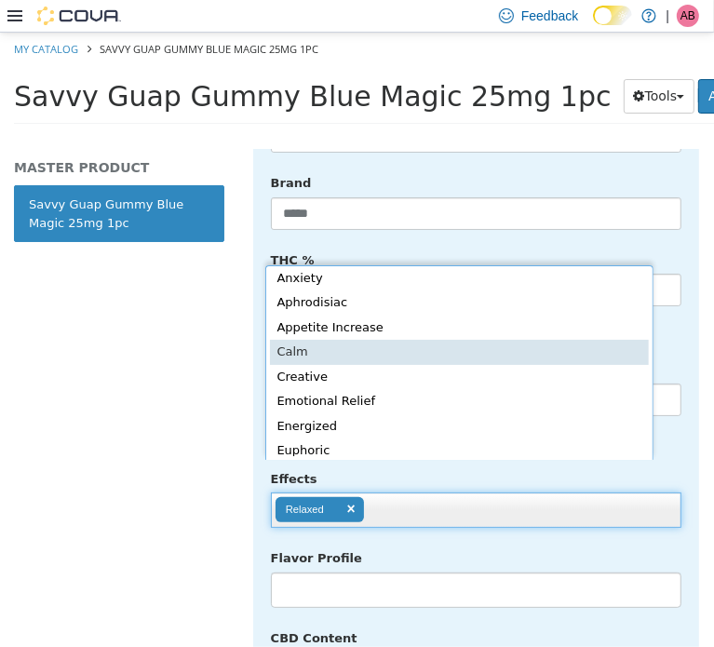
type input "**********"
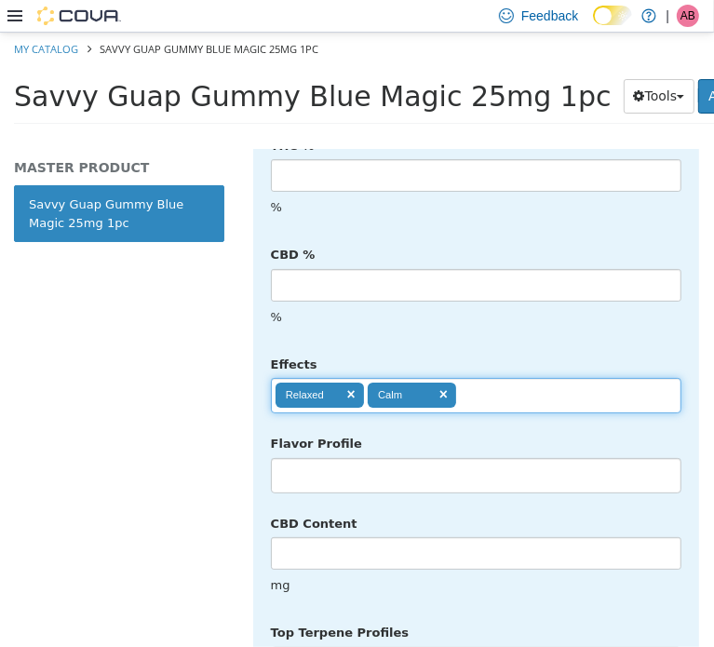
scroll to position [931, 0]
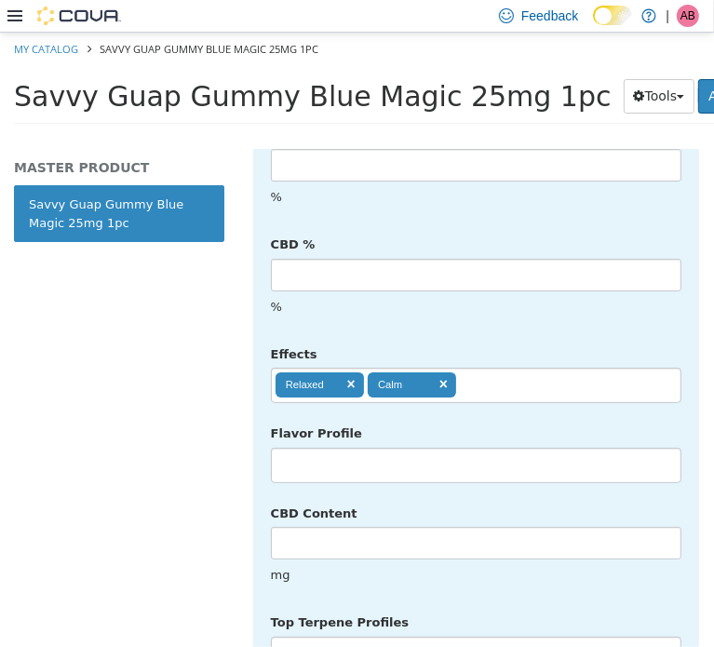
click at [359, 450] on li at bounding box center [476, 465] width 409 height 30
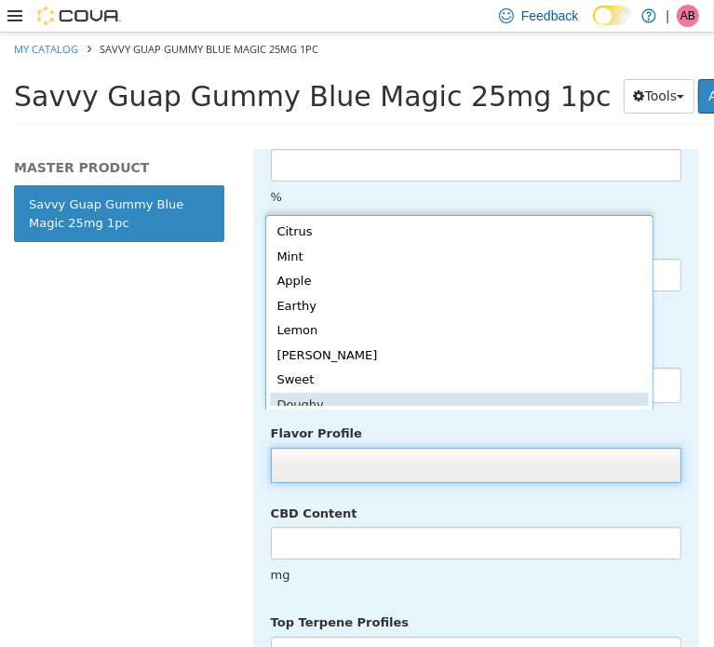
scroll to position [4, 0]
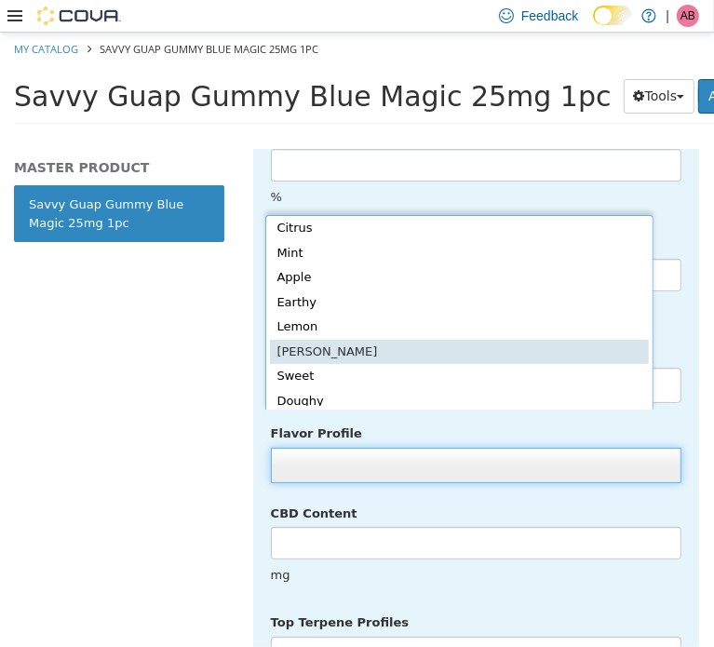
type input "*****"
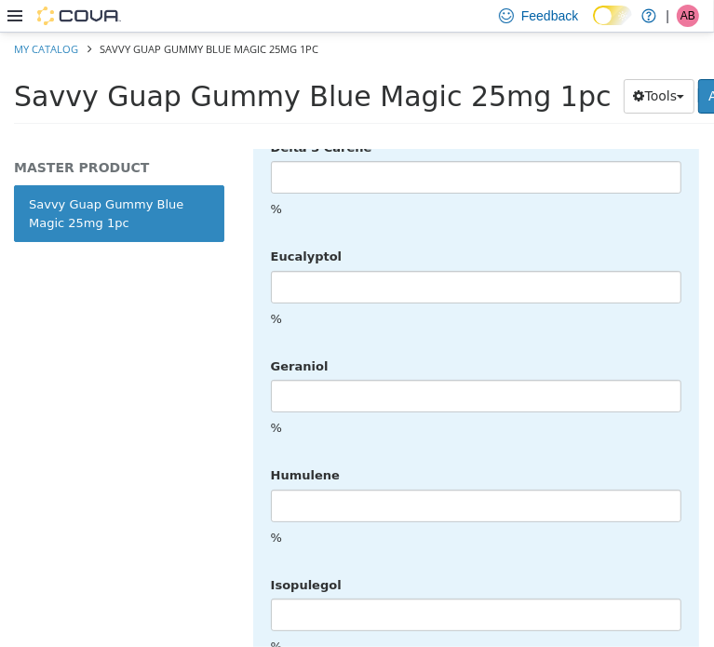
scroll to position [4737, 0]
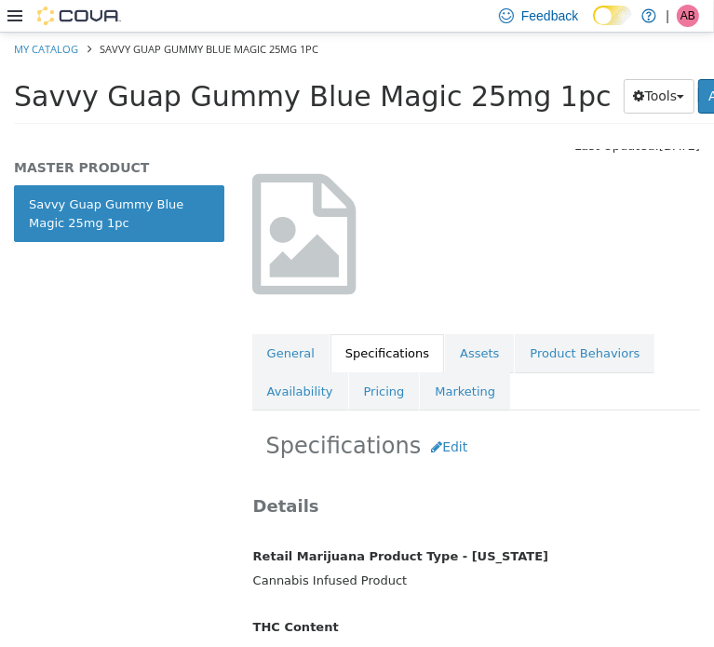
scroll to position [0, 0]
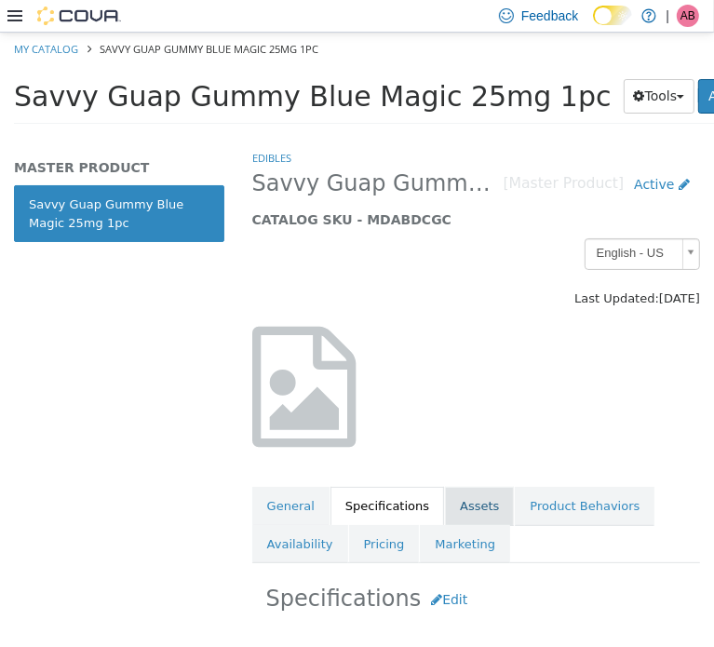
click at [462, 496] on link "Assets" at bounding box center [479, 505] width 69 height 39
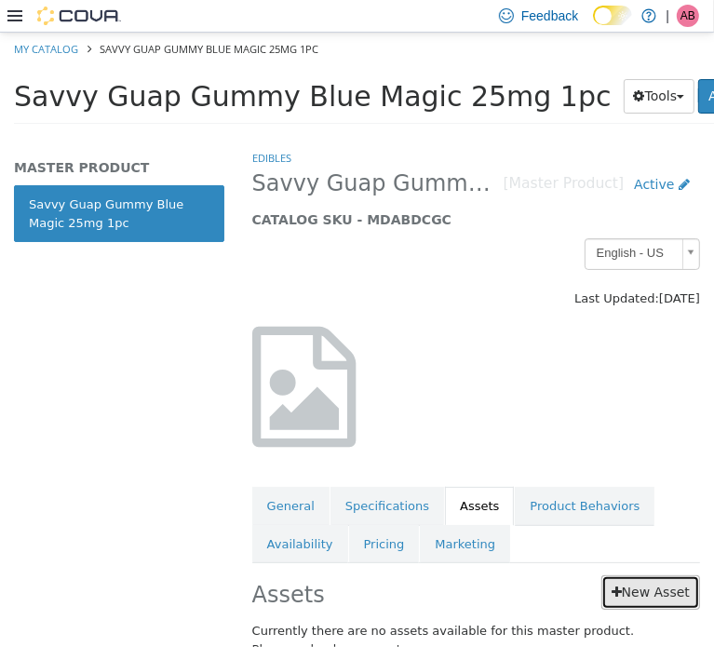
click at [637, 589] on link "New Asset" at bounding box center [651, 592] width 99 height 34
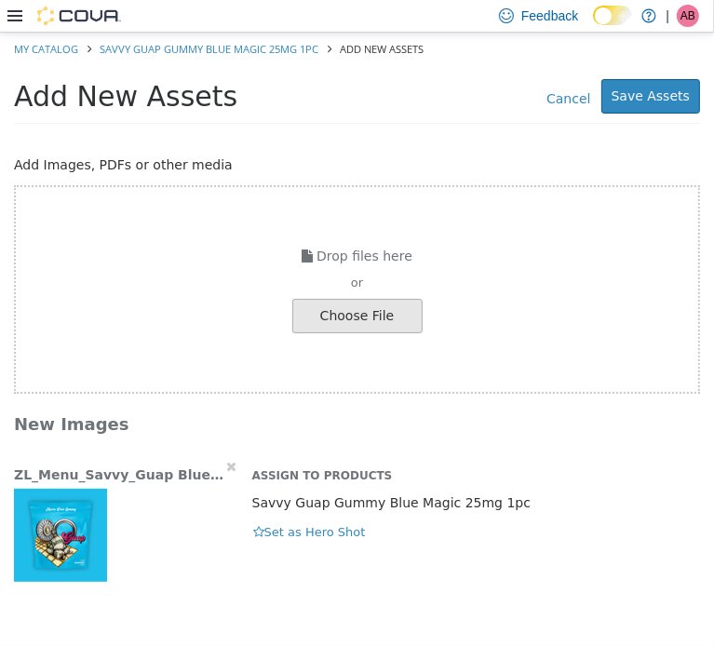
click at [63, 539] on img "button" at bounding box center [60, 534] width 93 height 93
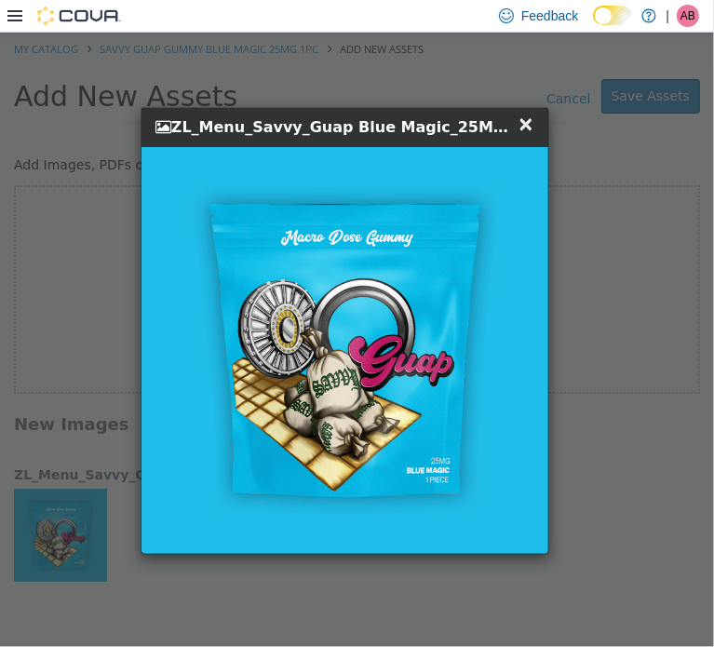
click at [529, 122] on span "×" at bounding box center [526, 123] width 17 height 22
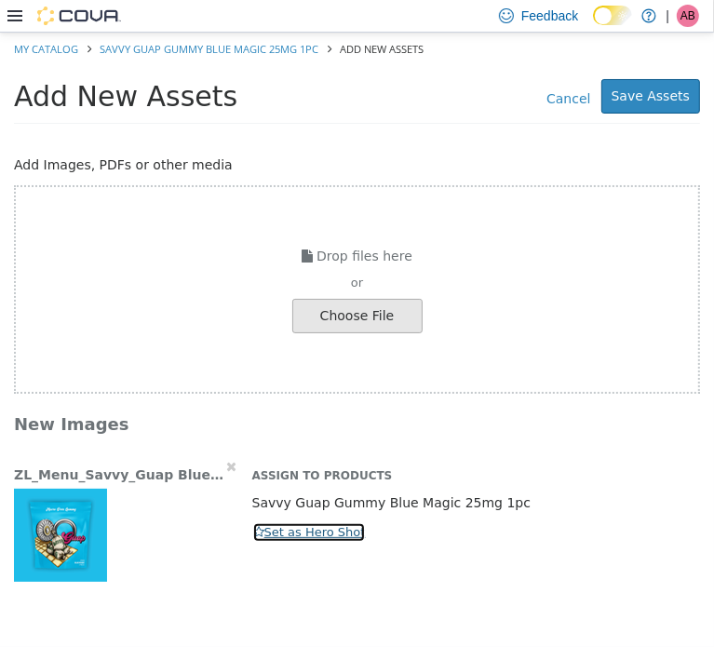
click at [308, 523] on button "Set as Hero Shot" at bounding box center [309, 532] width 115 height 20
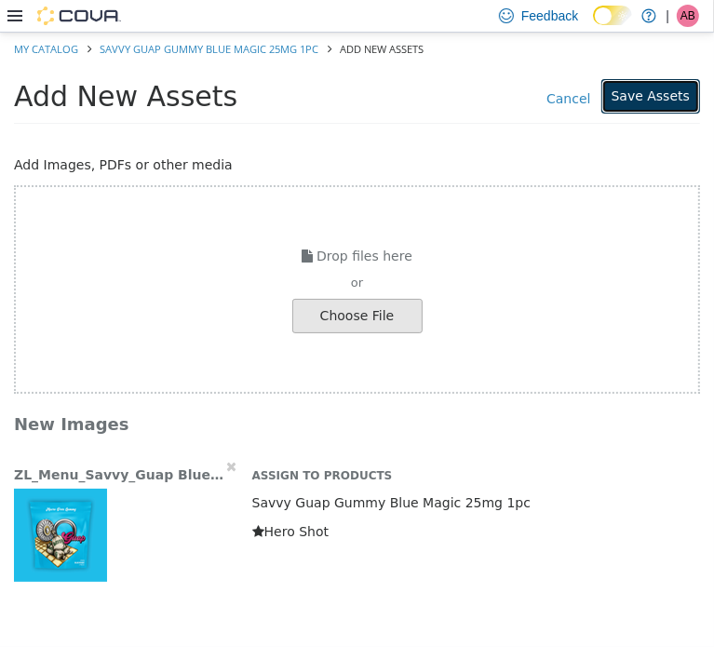
click at [646, 99] on button "Save Assets" at bounding box center [651, 95] width 99 height 34
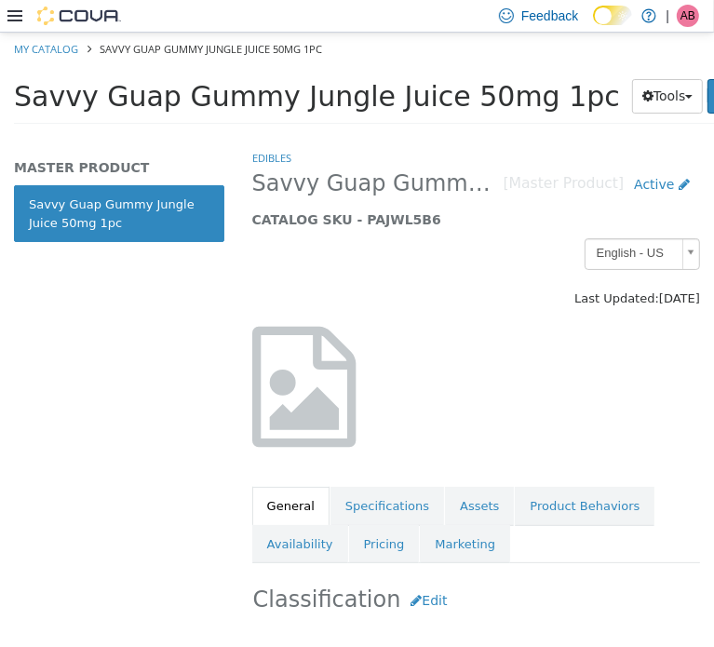
drag, startPoint x: 276, startPoint y: 116, endPoint x: 280, endPoint y: 107, distance: 10.4
click at [277, 115] on div "Savvy Guap Gummy Jungle Juice 50mg 1pc Tools Clone Print Labels Add new variati…" at bounding box center [430, 100] width 832 height 47
click at [283, 97] on span "Savvy Guap Gummy Jungle Juice 50mg 1pc" at bounding box center [317, 95] width 606 height 33
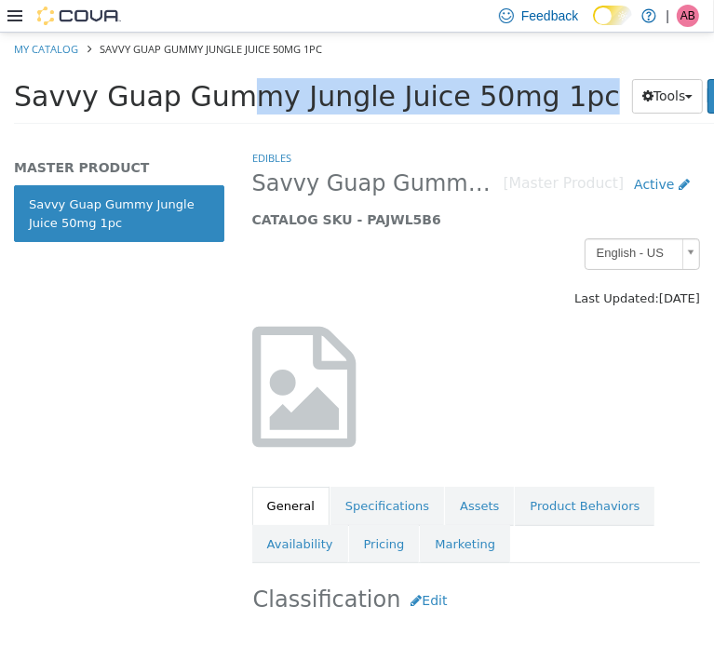
click at [283, 97] on span "Savvy Guap Gummy Jungle Juice 50mg 1pc" at bounding box center [317, 95] width 606 height 33
copy div "Savvy Guap Gummy Jungle Juice 50mg 1pc Tools Clone Print Labels"
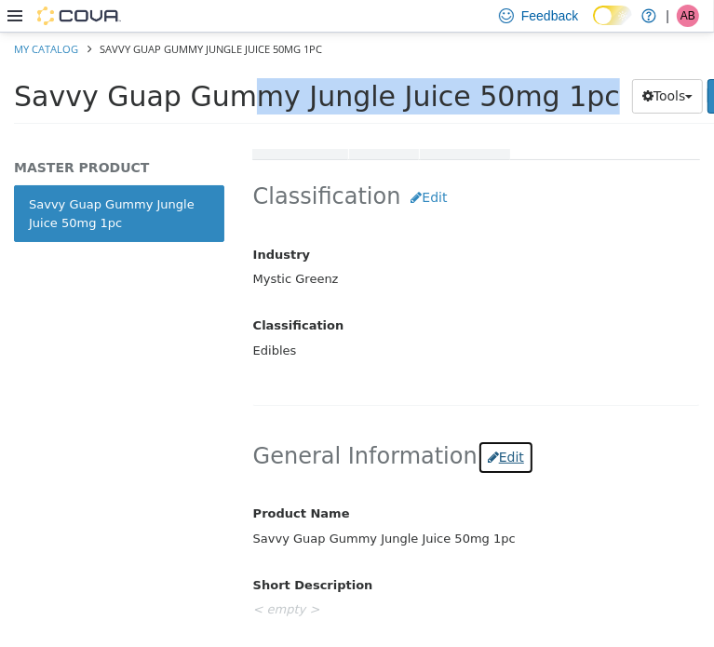
click at [479, 454] on button "Edit" at bounding box center [506, 457] width 57 height 34
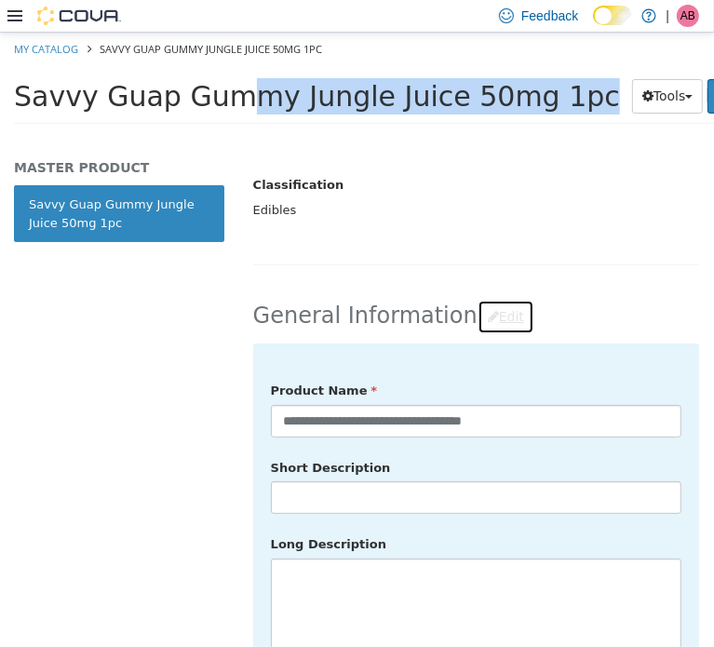
scroll to position [559, 0]
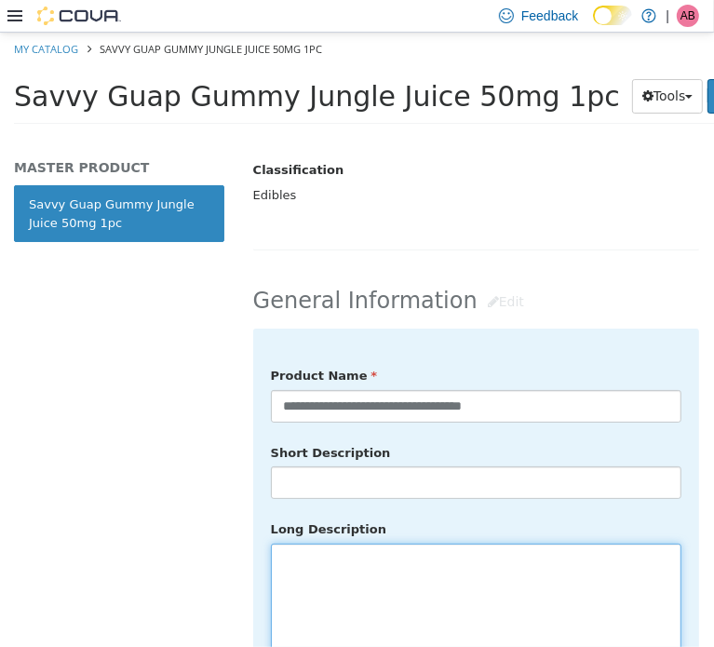
click at [337, 553] on textarea at bounding box center [476, 647] width 411 height 209
paste textarea "**********"
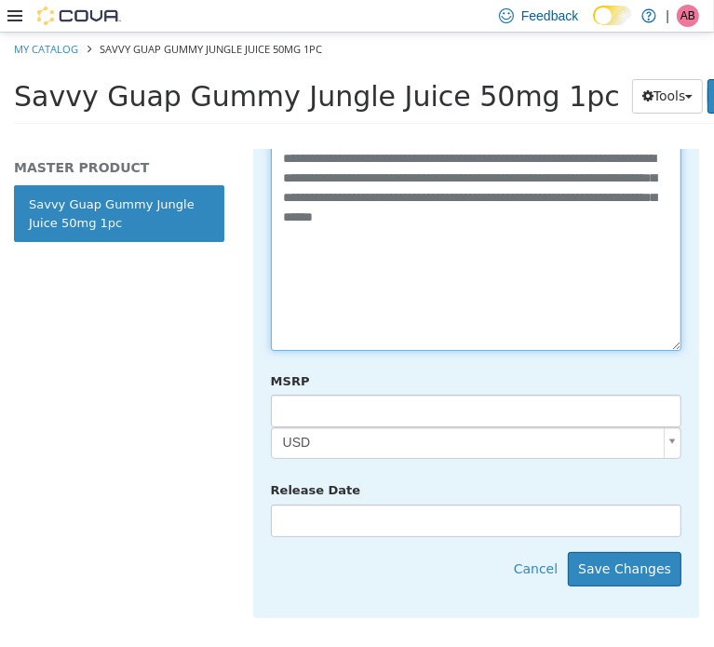
scroll to position [962, 0]
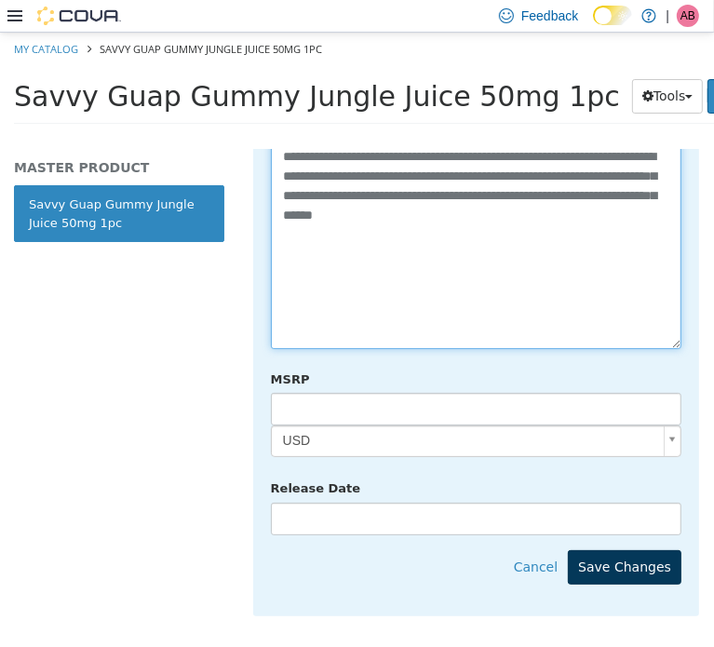
type textarea "**********"
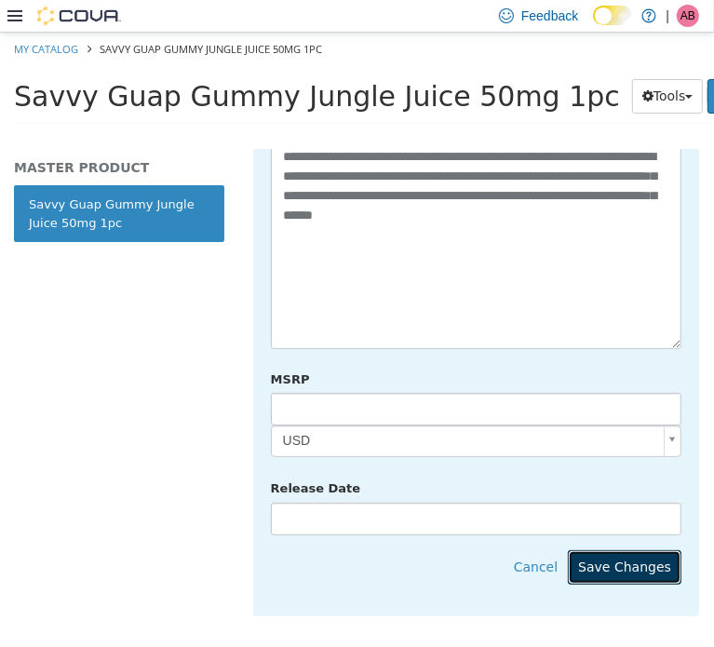
click at [614, 550] on button "Save Changes" at bounding box center [625, 567] width 114 height 34
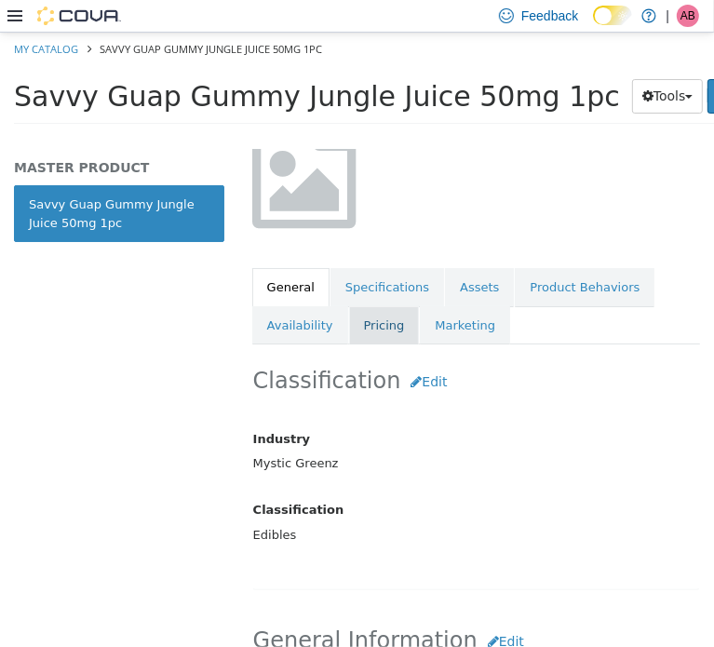
scroll to position [217, 0]
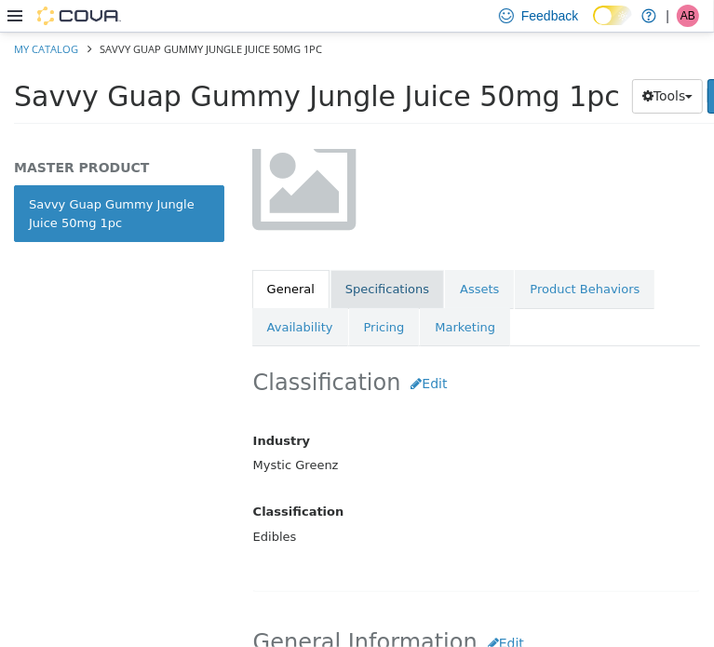
click at [371, 292] on link "Specifications" at bounding box center [388, 288] width 114 height 39
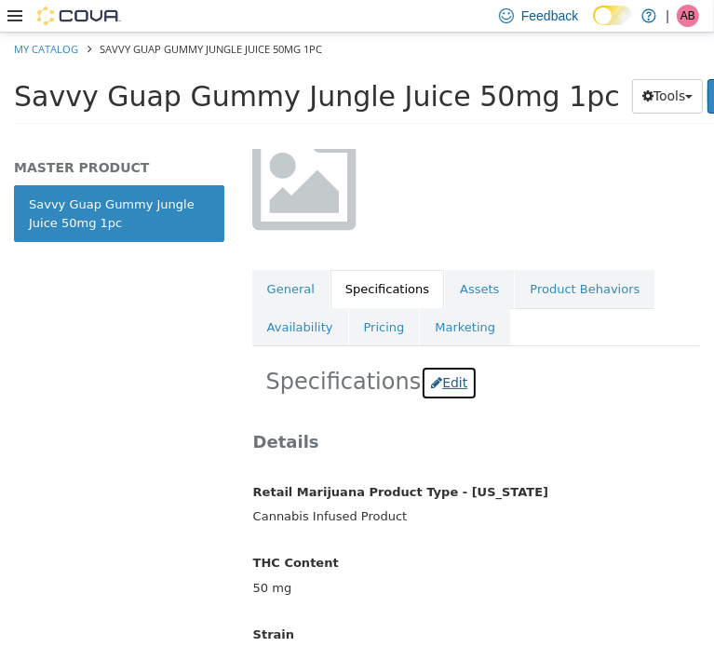
click at [436, 387] on button "Edit" at bounding box center [449, 382] width 57 height 34
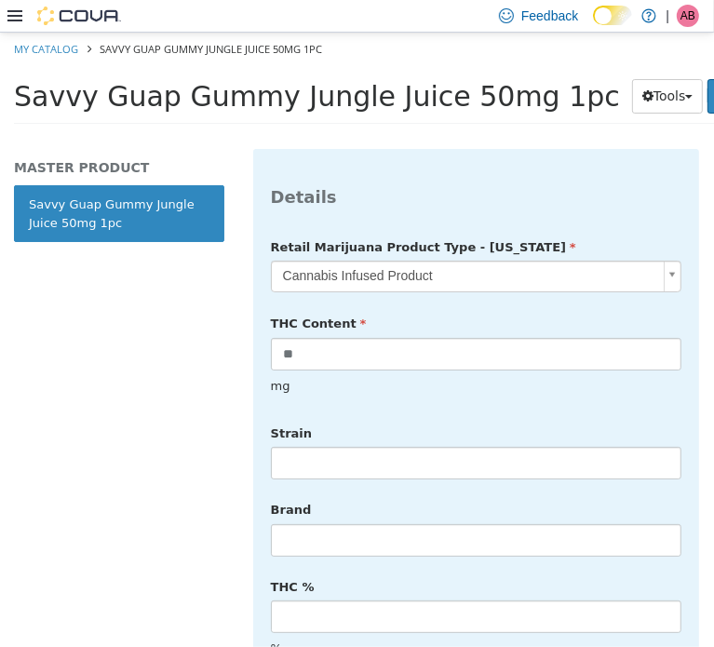
scroll to position [620, 0]
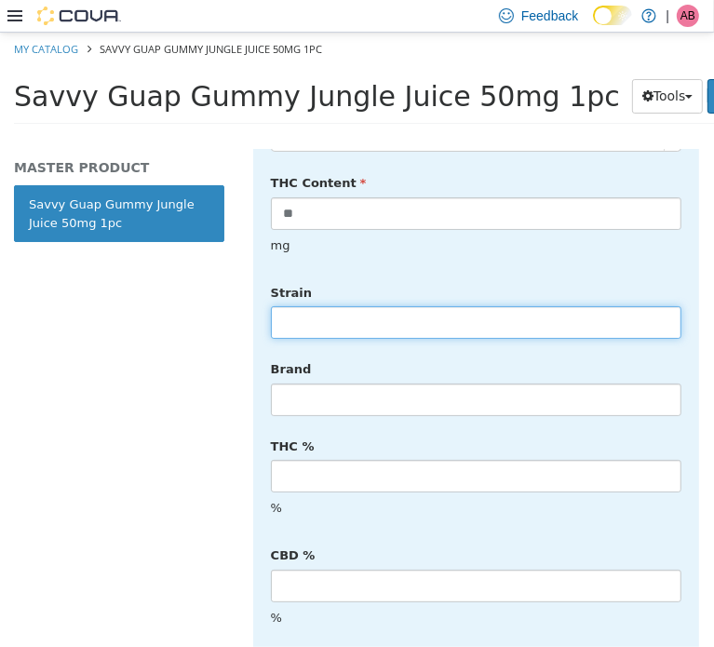
click at [368, 306] on input "text" at bounding box center [476, 322] width 411 height 33
type input "******"
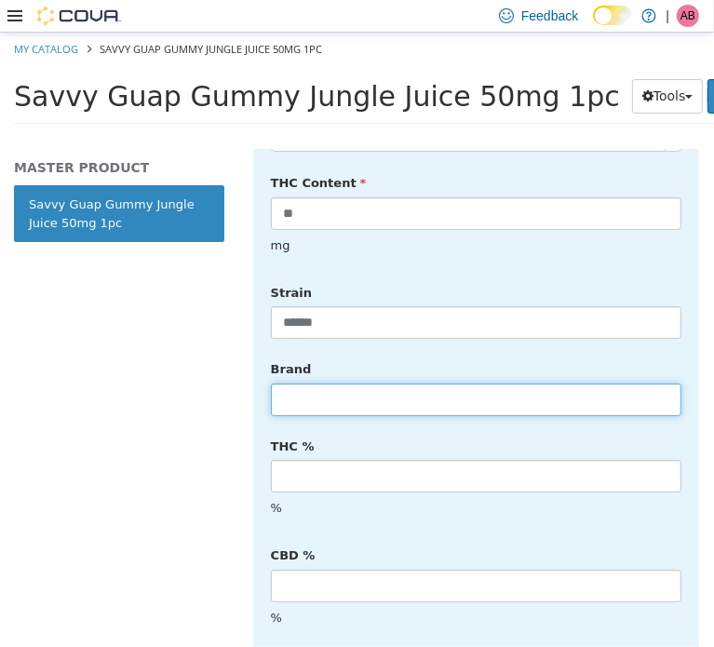
click at [331, 383] on input "text" at bounding box center [476, 399] width 411 height 33
type input "*****"
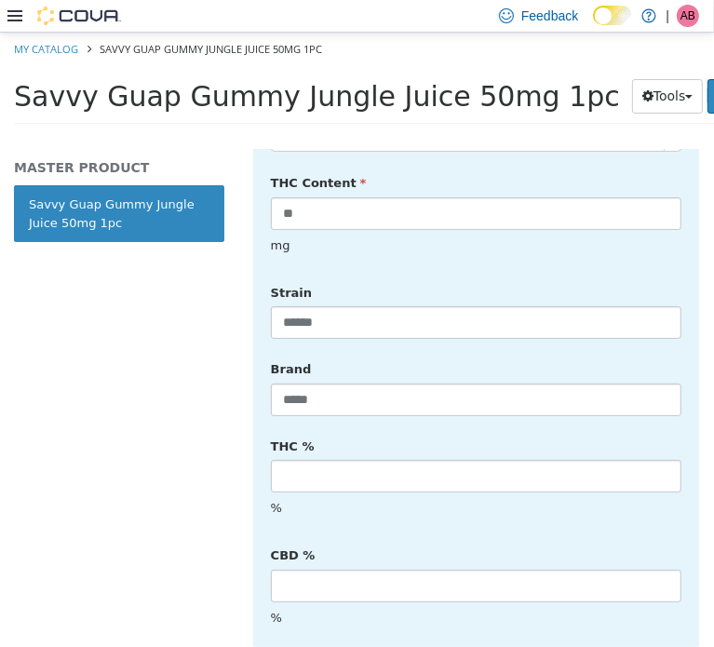
click at [615, 430] on div "THC % %" at bounding box center [476, 478] width 439 height 96
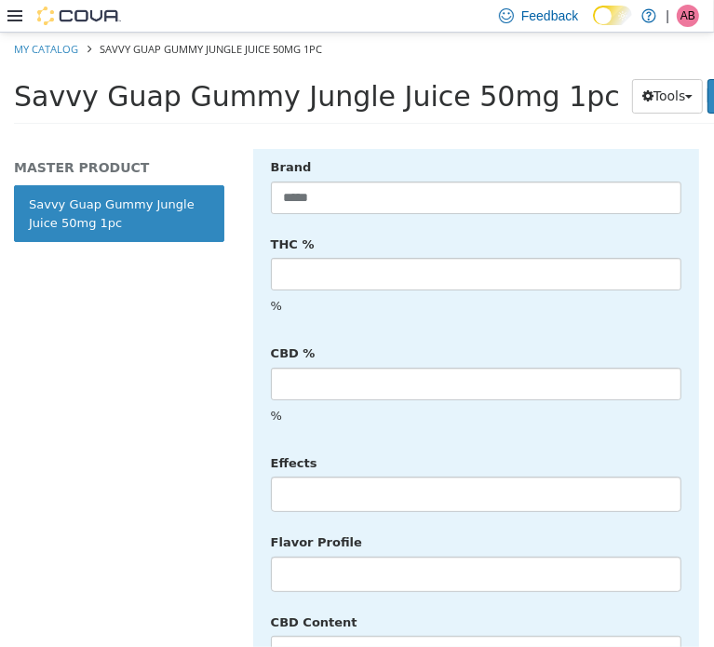
scroll to position [838, 0]
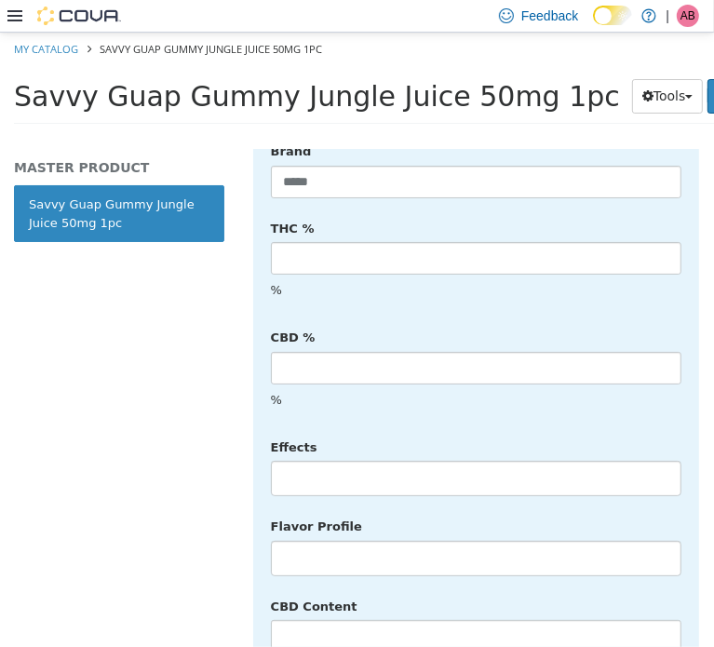
click at [333, 463] on li at bounding box center [476, 478] width 409 height 30
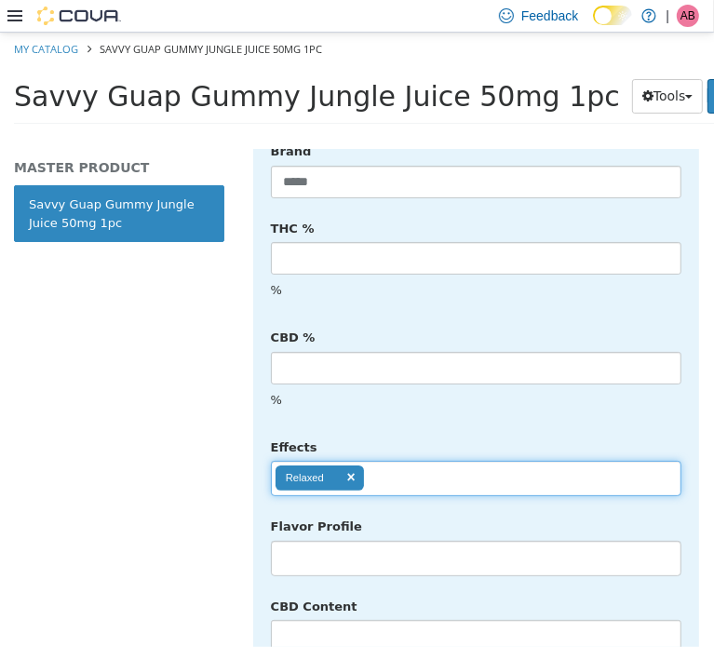
scroll to position [0, 0]
click at [422, 460] on ul "Relaxed" at bounding box center [476, 477] width 411 height 35
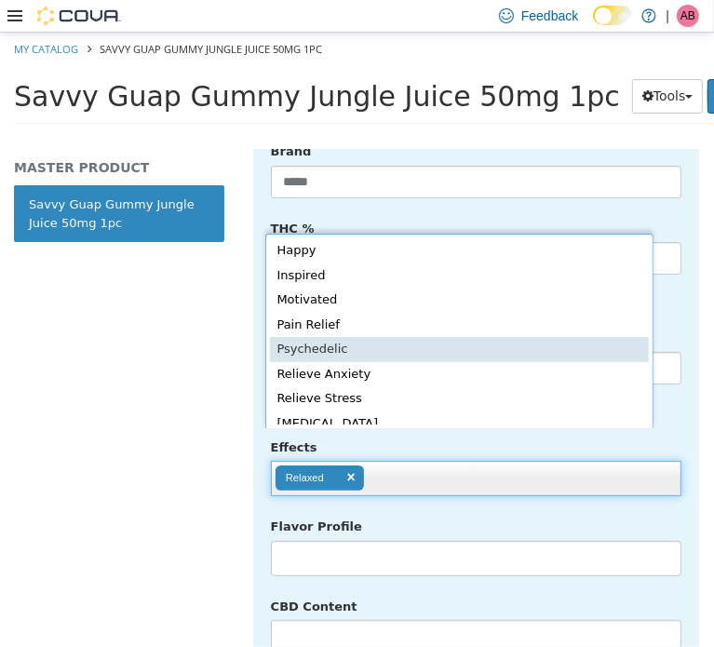
scroll to position [381, 0]
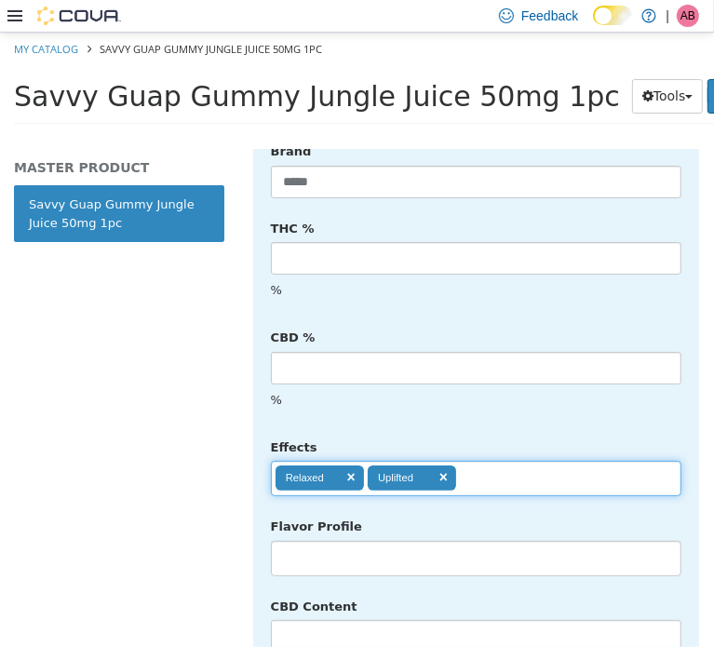
click at [506, 460] on ul "Relaxed Uplifted" at bounding box center [476, 477] width 411 height 35
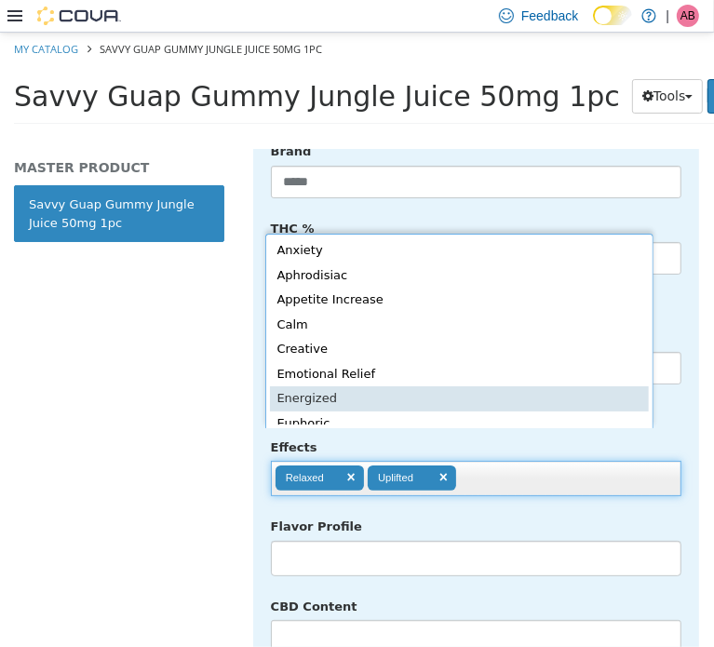
scroll to position [4, 0]
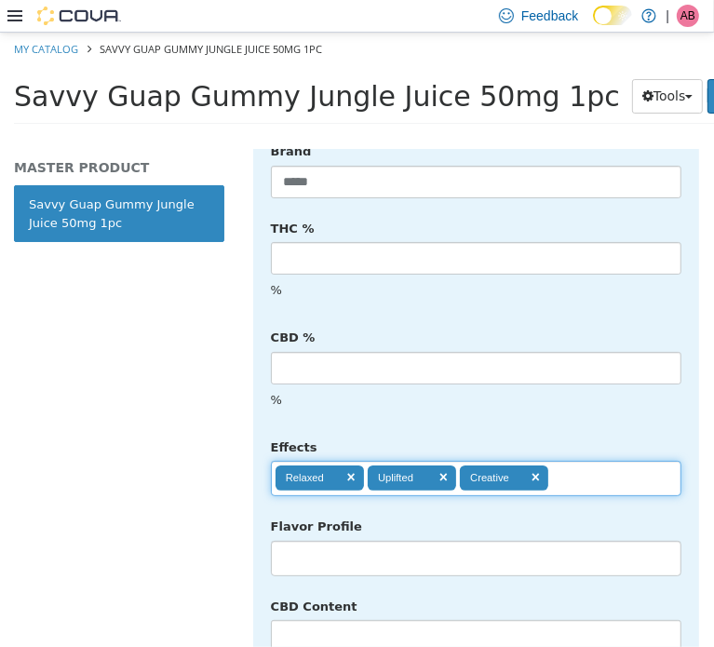
click at [577, 463] on input "text" at bounding box center [565, 478] width 32 height 30
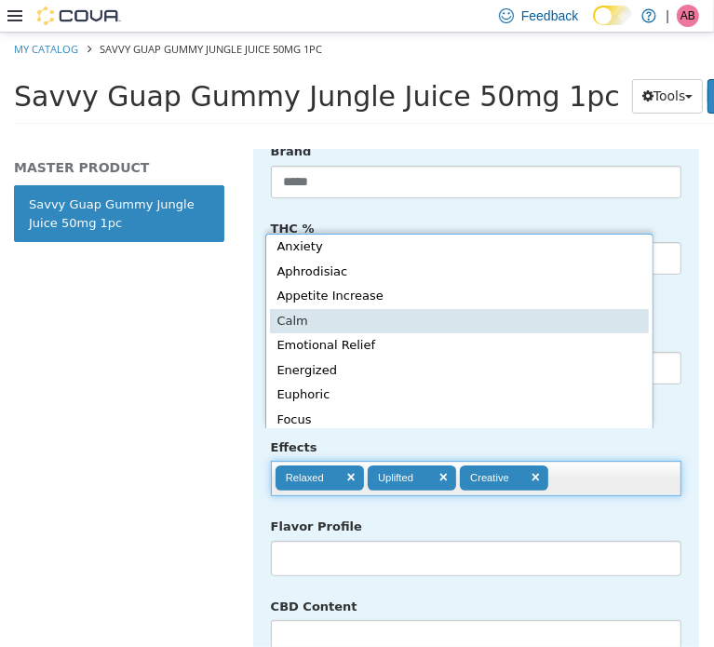
type input "**********"
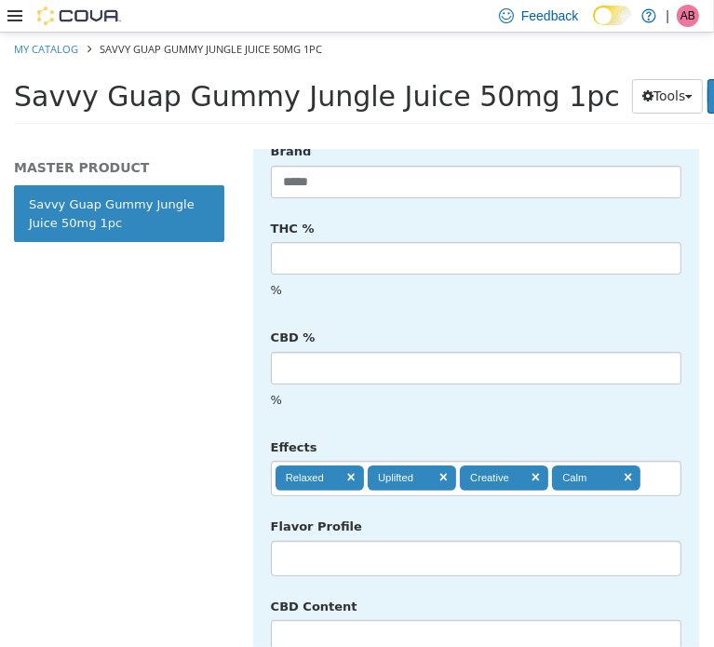
click at [622, 389] on div "**********" at bounding box center [476, 318] width 411 height 893
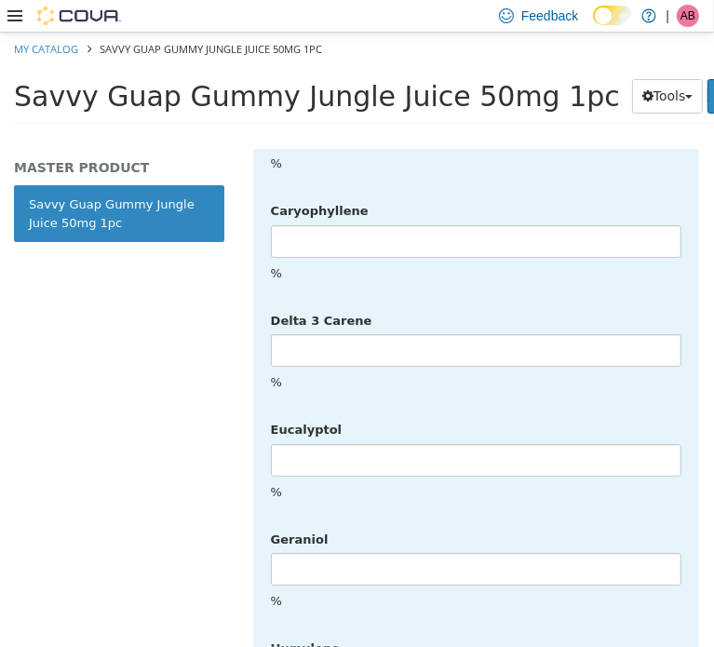
scroll to position [4765, 0]
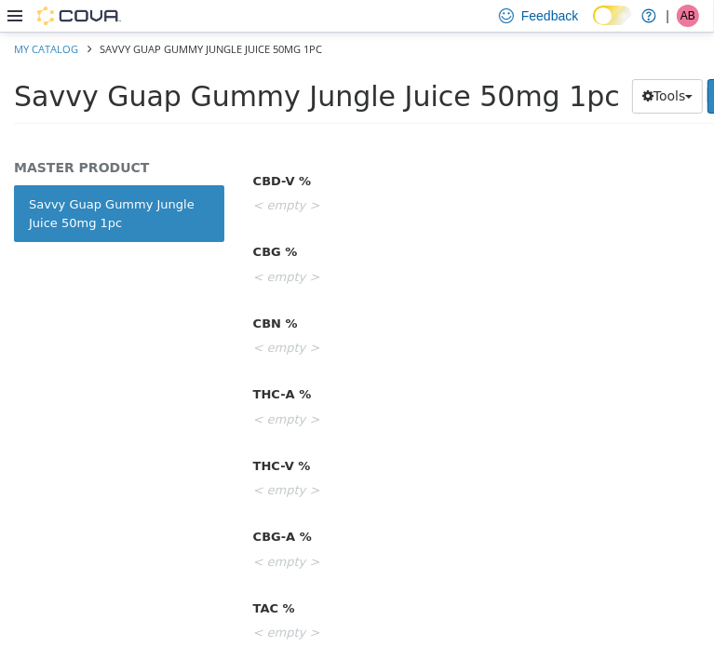
scroll to position [0, 0]
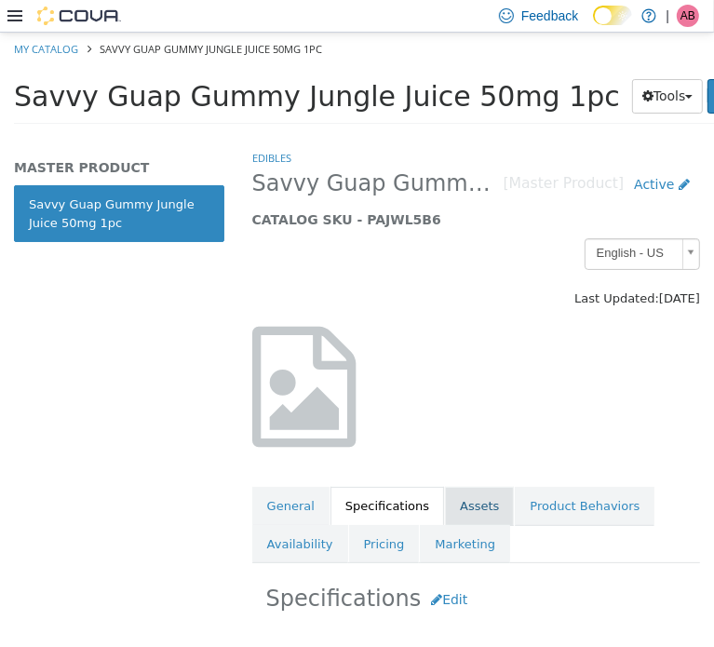
click at [462, 505] on link "Assets" at bounding box center [479, 505] width 69 height 39
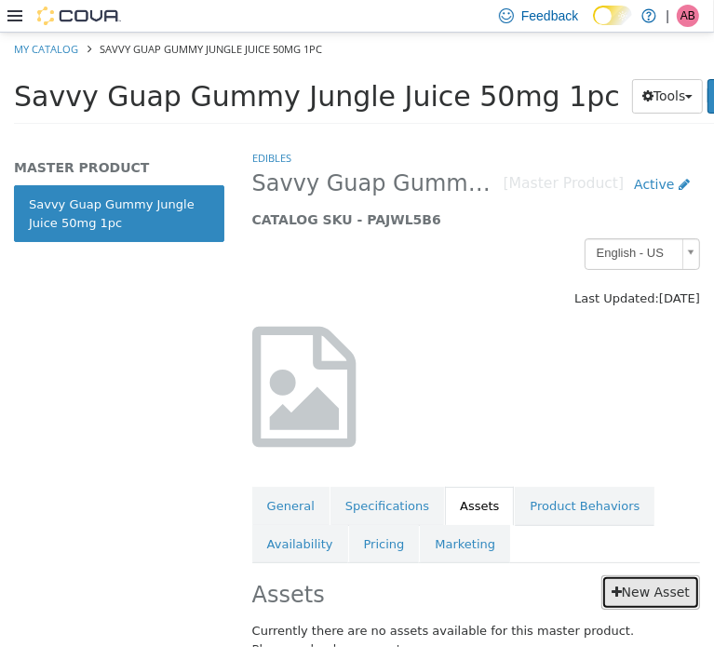
click at [648, 582] on link "New Asset" at bounding box center [651, 592] width 99 height 34
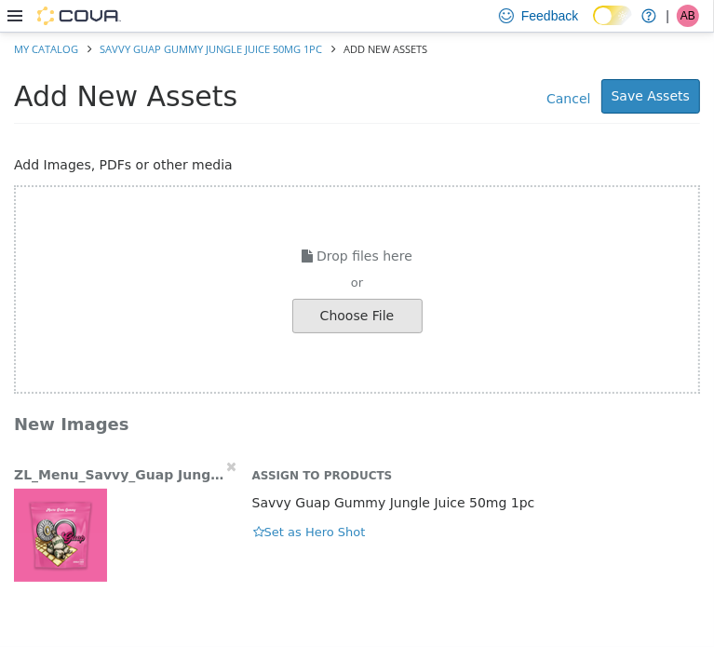
click at [53, 547] on img "button" at bounding box center [60, 534] width 93 height 93
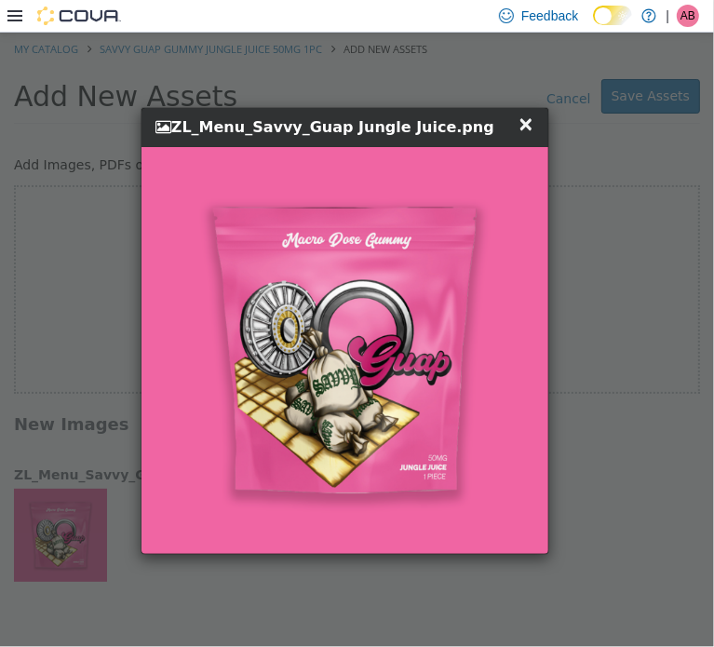
click at [525, 121] on span "×" at bounding box center [526, 123] width 17 height 22
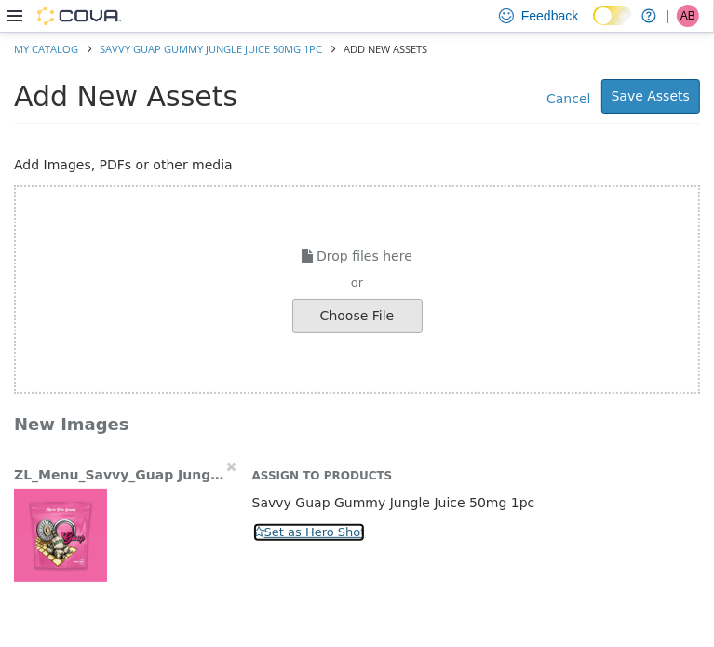
click at [279, 534] on button "Set as Hero Shot" at bounding box center [309, 532] width 115 height 20
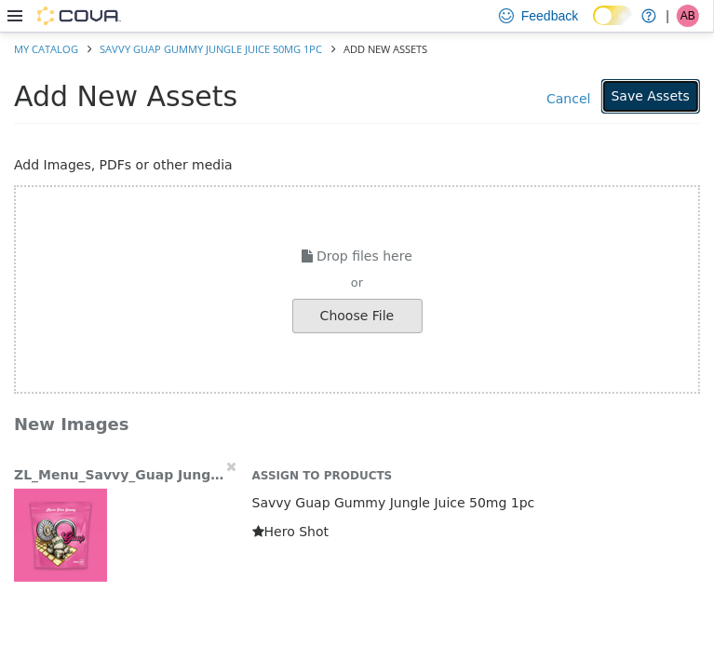
click at [644, 97] on button "Save Assets" at bounding box center [651, 95] width 99 height 34
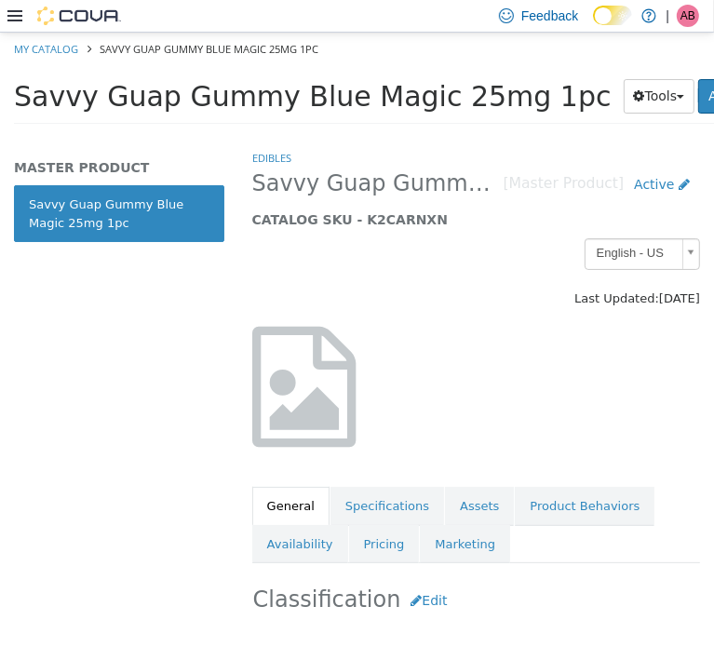
click at [387, 99] on span "Savvy Guap Gummy Blue Magic 25mg 1pc" at bounding box center [313, 95] width 598 height 33
click at [387, 102] on span "Savvy Guap Gummy Blue Magic 25mg 1pc" at bounding box center [313, 95] width 598 height 33
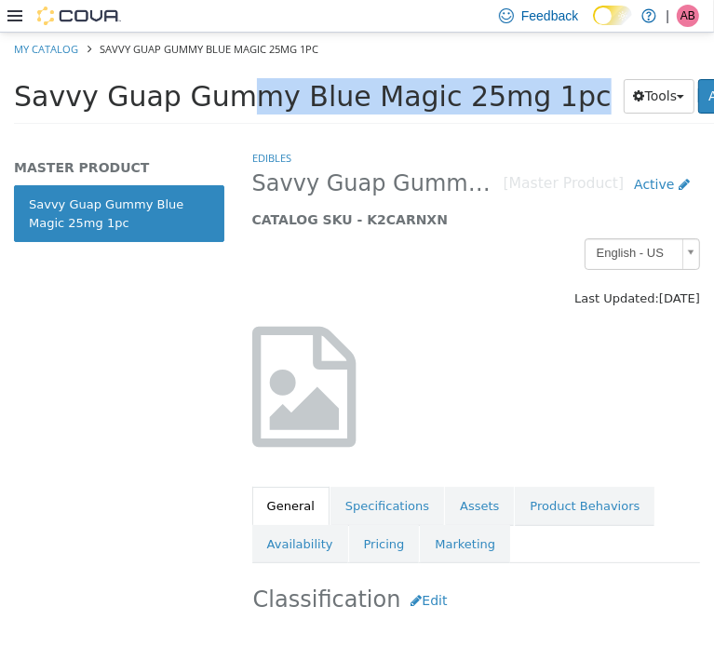
click at [387, 102] on span "Savvy Guap Gummy Blue Magic 25mg 1pc" at bounding box center [313, 95] width 598 height 33
copy div "Savvy Guap Gummy Blue Magic 25mg 1pc Tools Clone Print Labels"
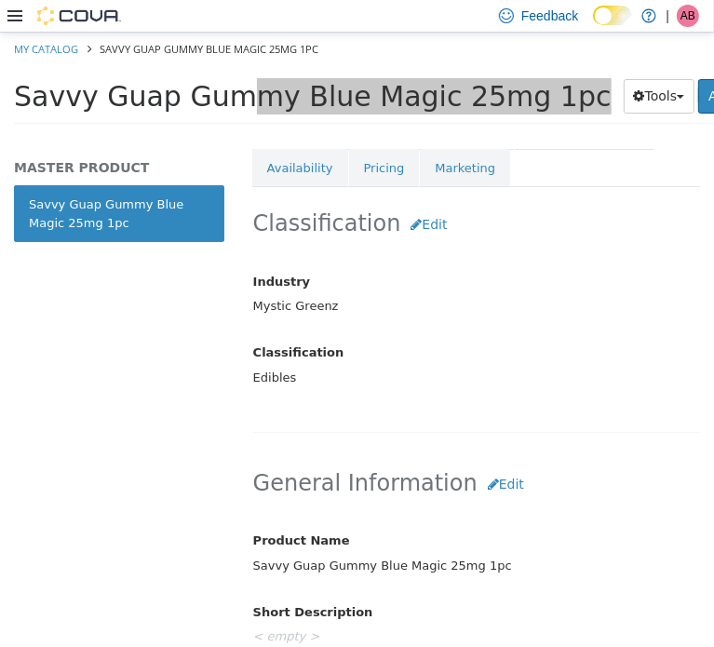
scroll to position [434, 0]
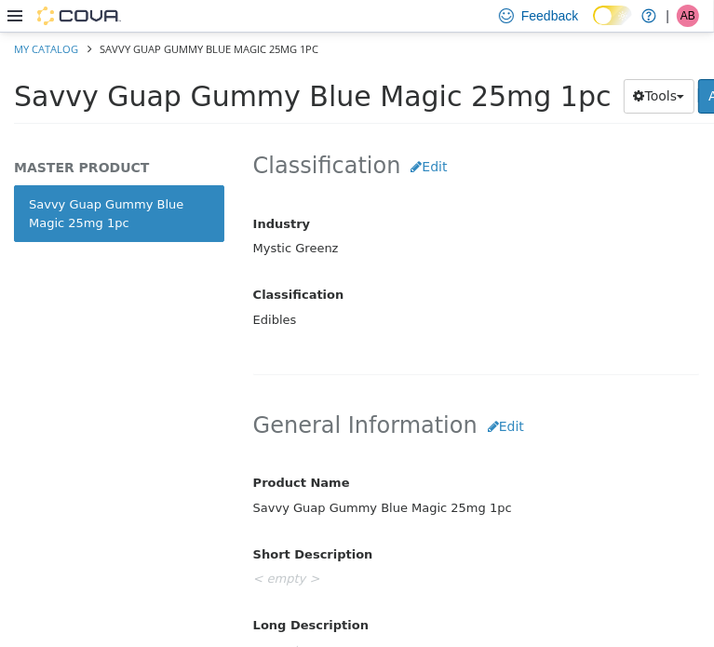
click at [545, 505] on div "Savvy Guap Gummy Blue Magic 25mg 1pc" at bounding box center [476, 508] width 474 height 33
click at [478, 418] on button "Edit" at bounding box center [506, 426] width 57 height 34
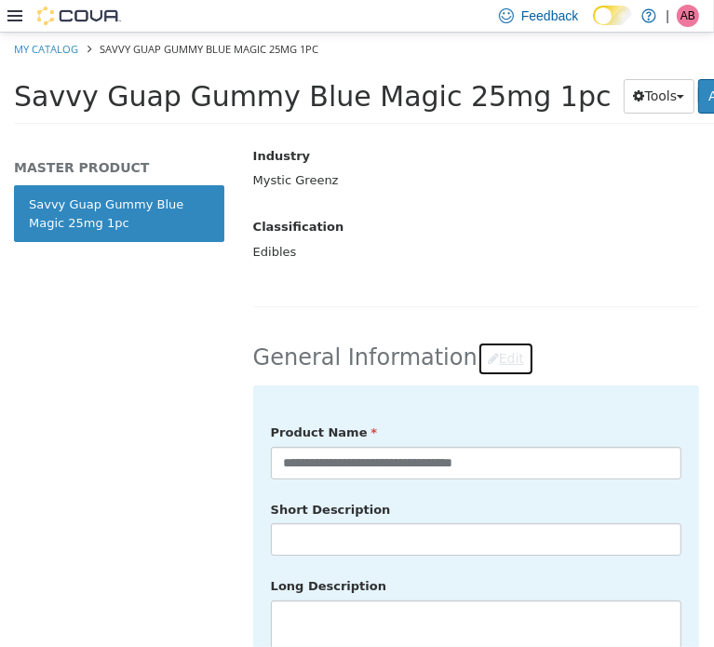
scroll to position [620, 0]
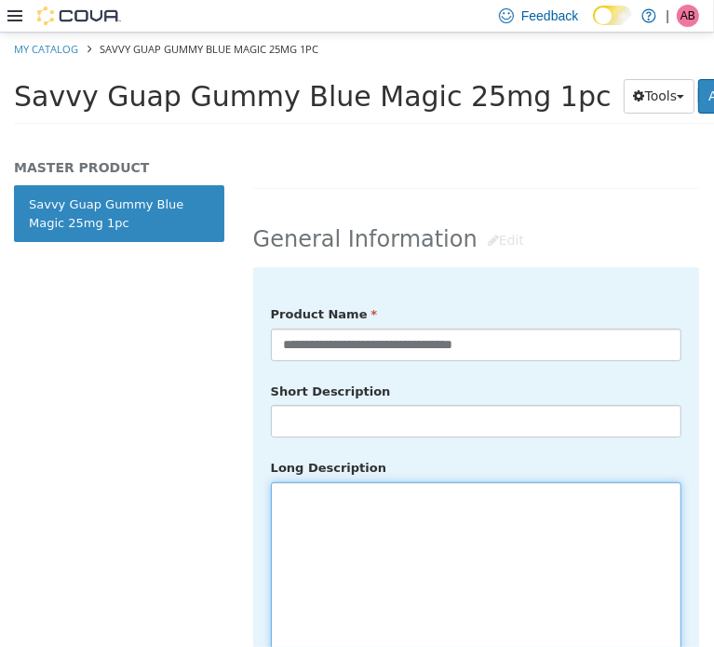
click at [423, 537] on textarea at bounding box center [476, 586] width 411 height 209
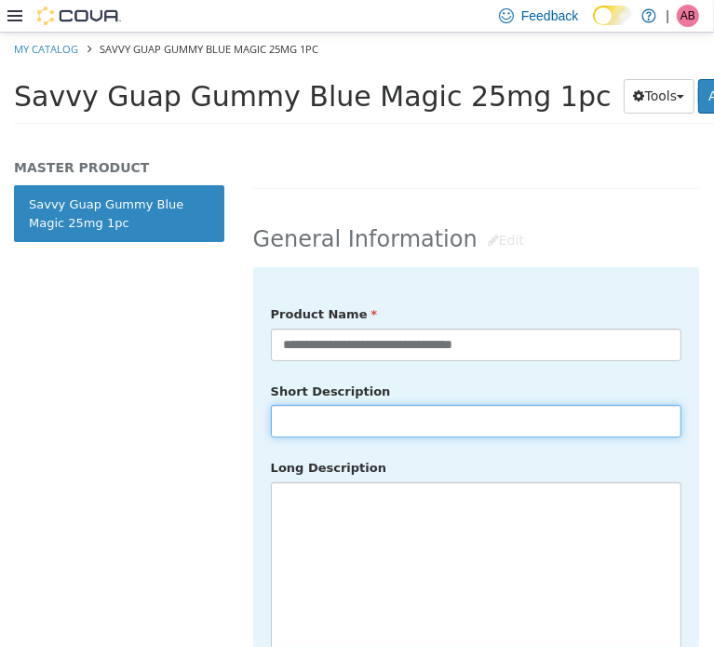
click at [436, 411] on input "text" at bounding box center [476, 420] width 411 height 33
paste input "**********"
type input "**********"
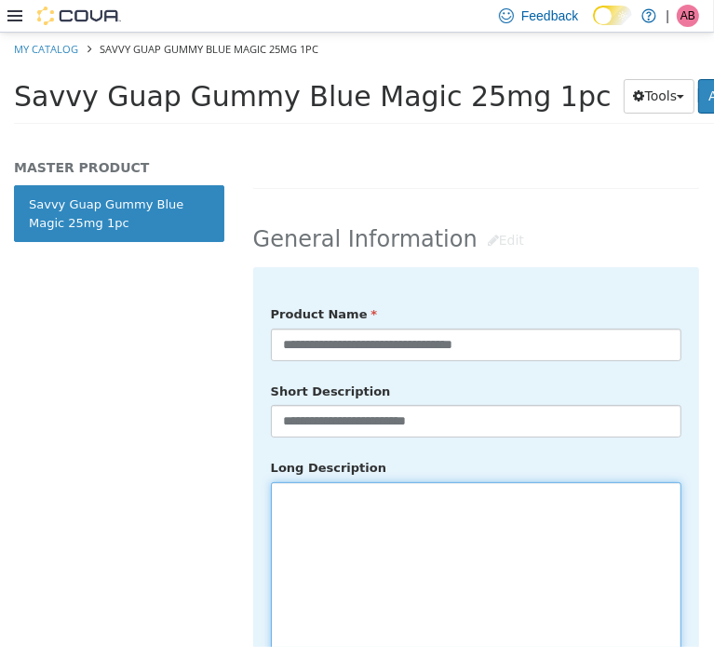
click at [377, 493] on textarea at bounding box center [476, 586] width 411 height 209
paste textarea "**********"
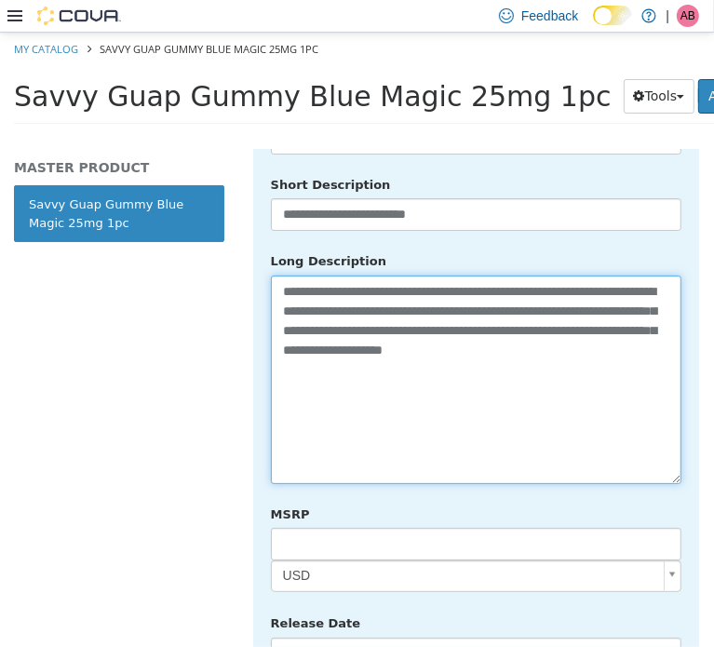
scroll to position [962, 0]
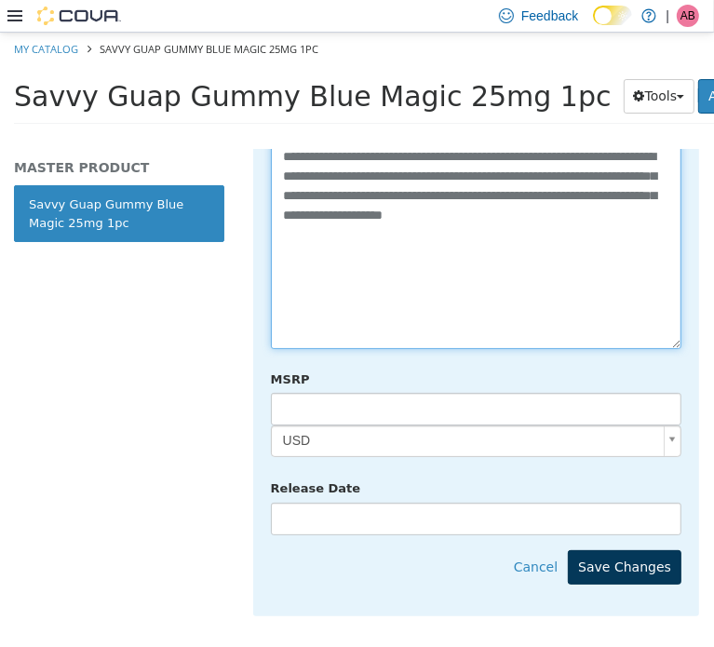
type textarea "**********"
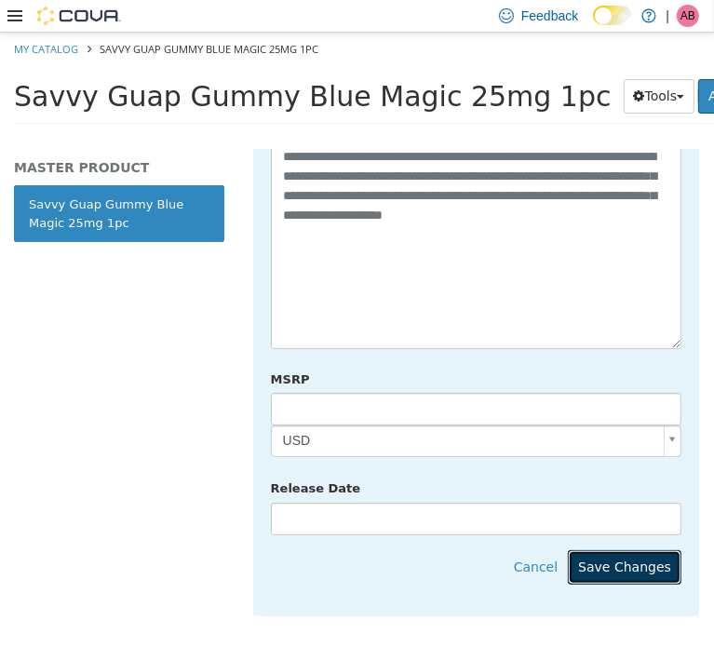
click at [630, 550] on button "Save Changes" at bounding box center [625, 567] width 114 height 34
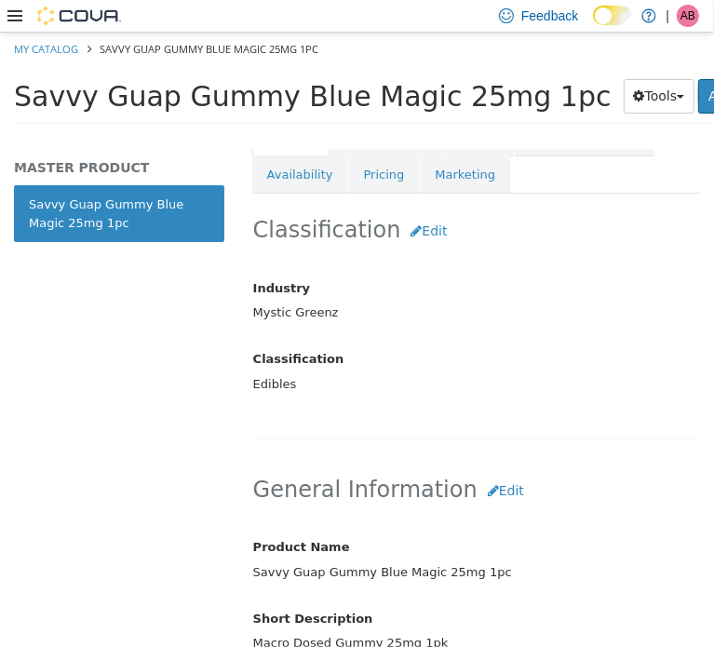
scroll to position [248, 0]
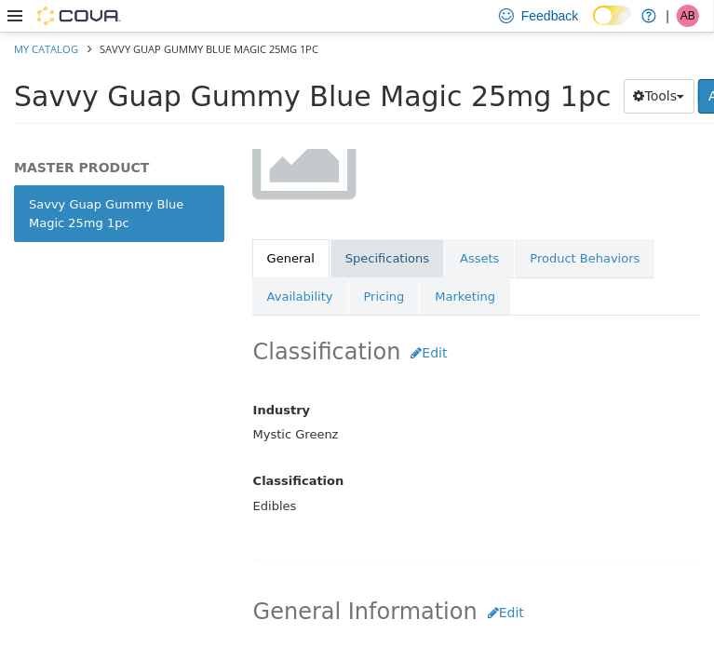
click at [405, 259] on link "Specifications" at bounding box center [388, 257] width 114 height 39
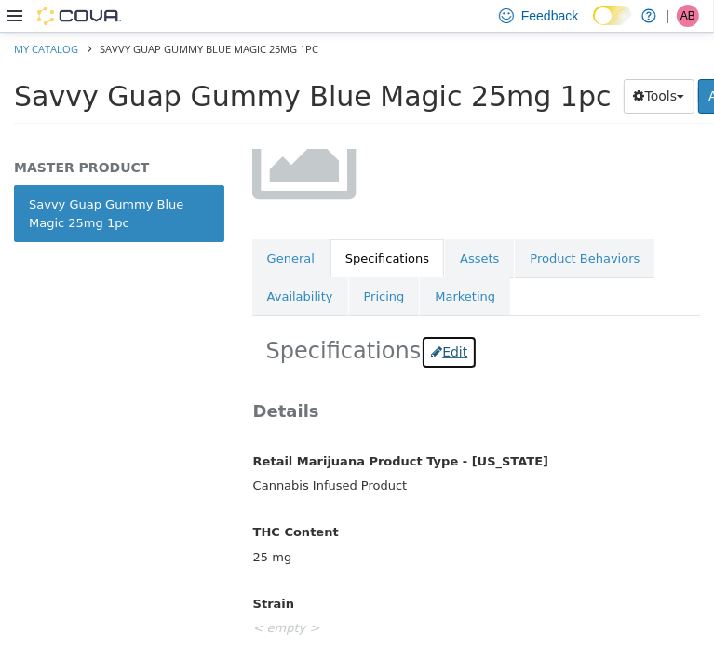
click at [448, 354] on button "Edit" at bounding box center [449, 351] width 57 height 34
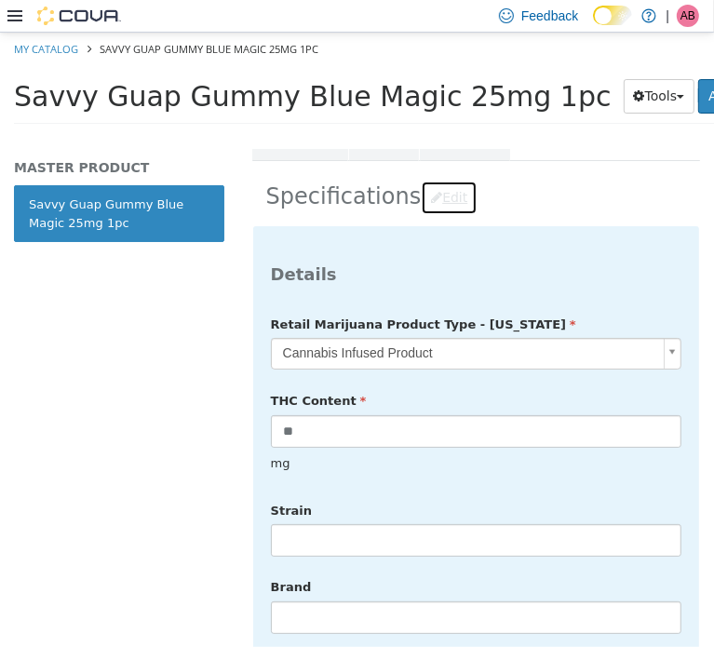
scroll to position [403, 0]
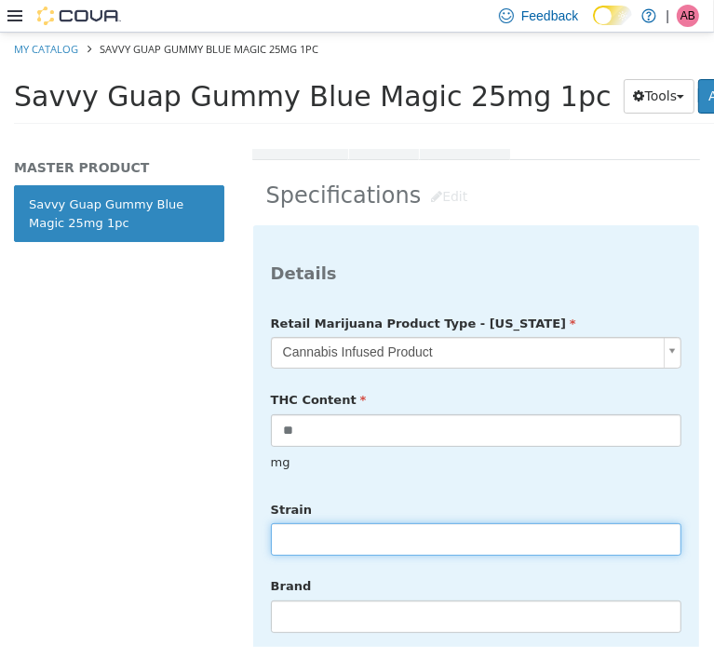
click at [333, 523] on input "text" at bounding box center [476, 539] width 411 height 33
type input "******"
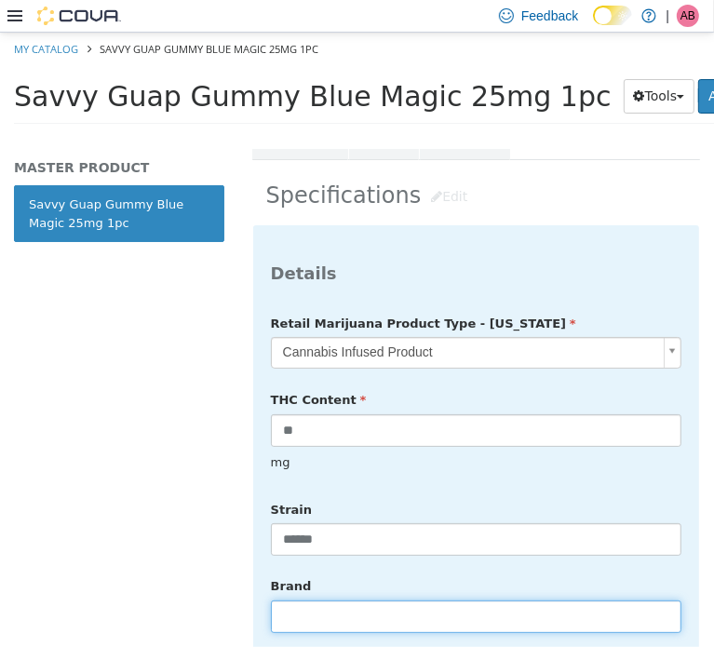
click at [295, 600] on input "text" at bounding box center [476, 616] width 411 height 33
type input "*****"
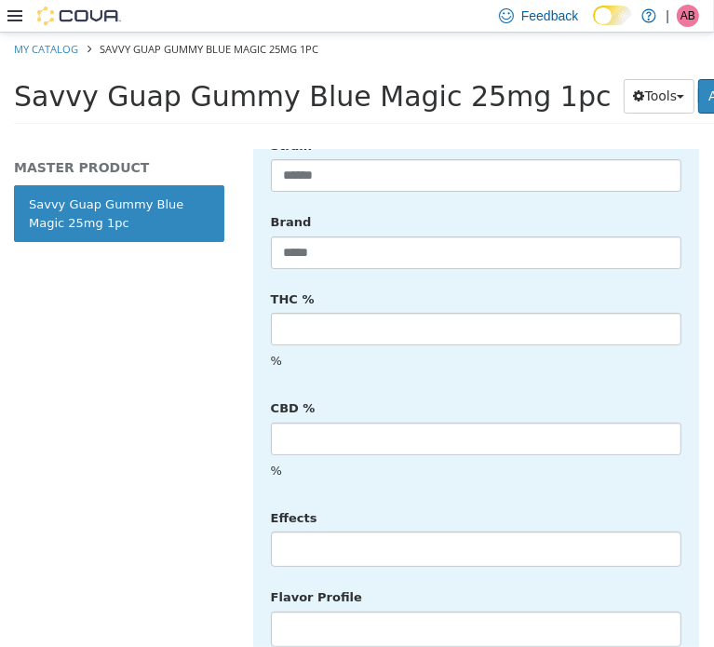
scroll to position [776, 0]
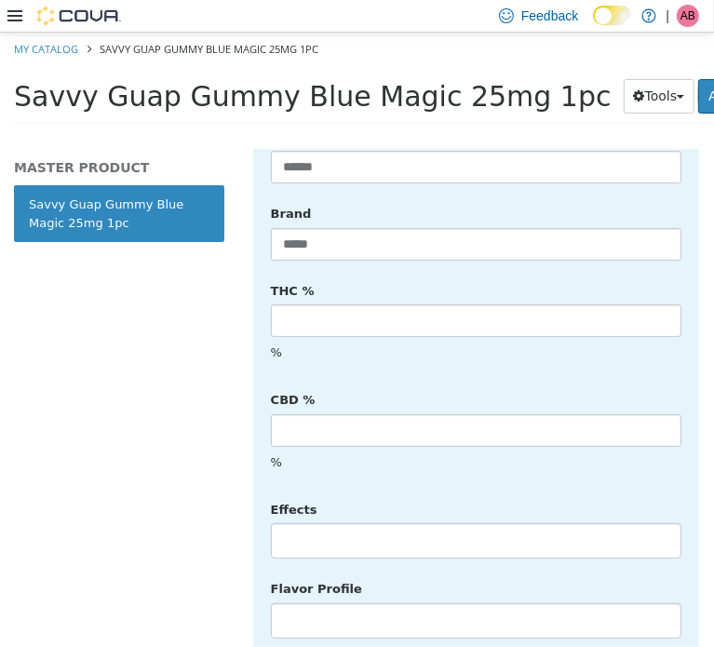
click at [324, 525] on li at bounding box center [476, 540] width 409 height 30
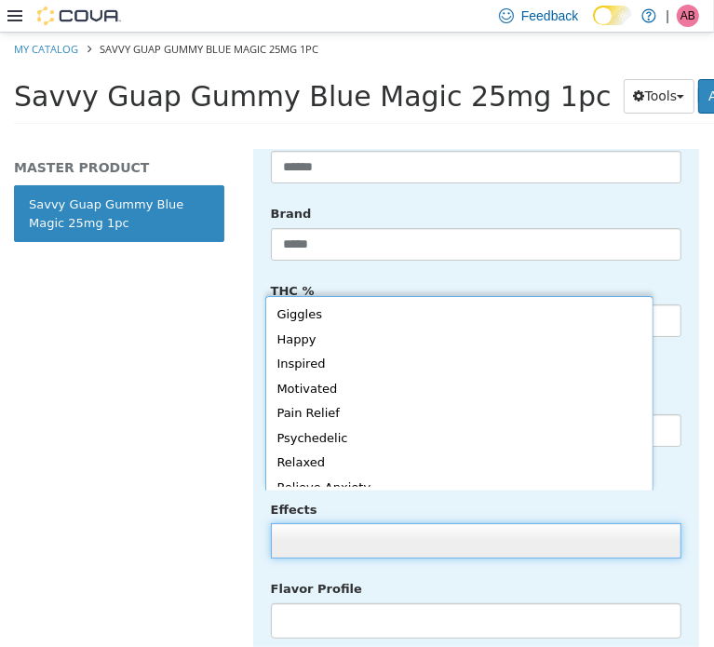
scroll to position [376, 0]
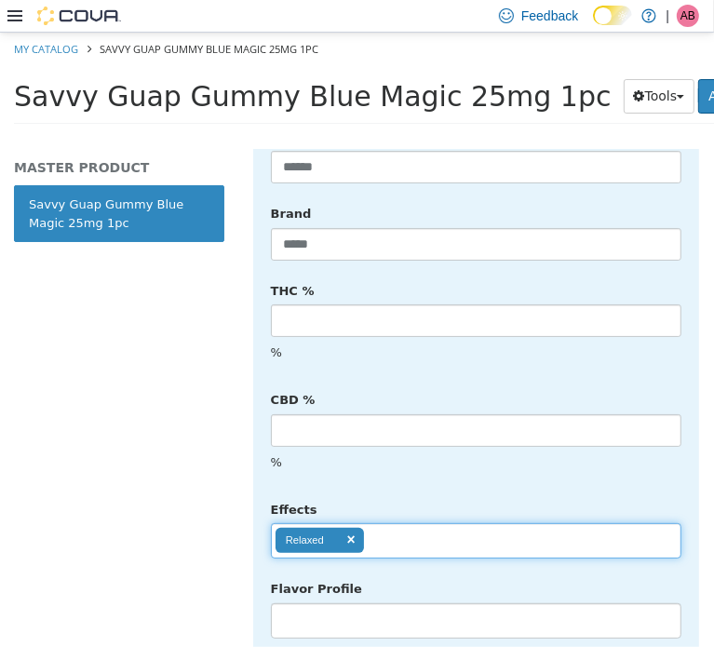
click at [414, 523] on ul "Relaxed" at bounding box center [476, 540] width 411 height 35
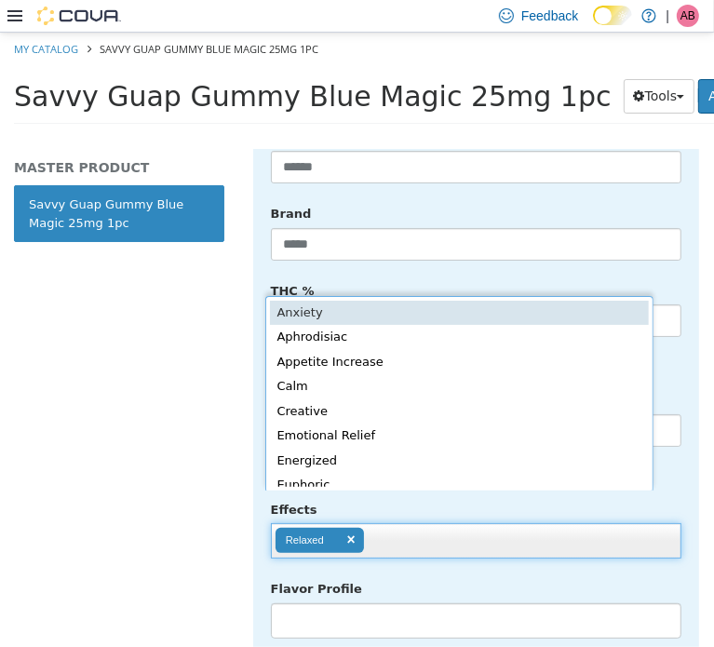
scroll to position [4, 0]
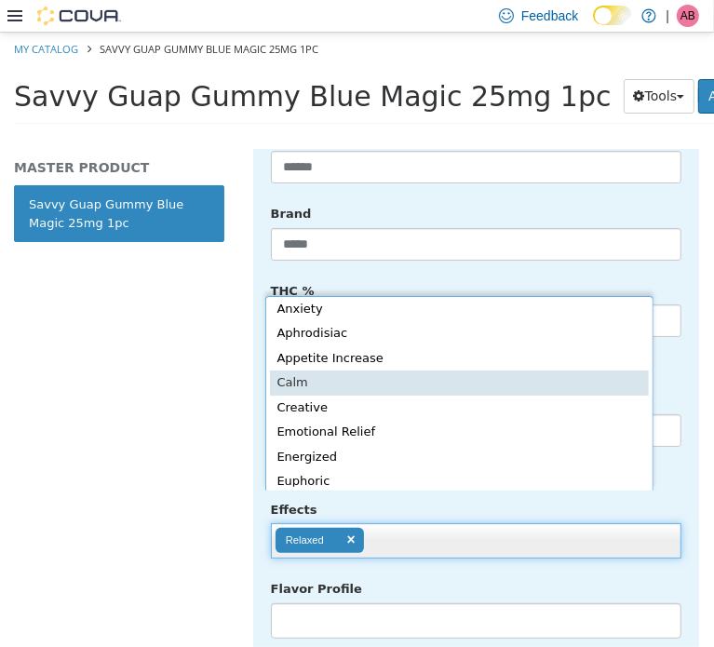
type input "**********"
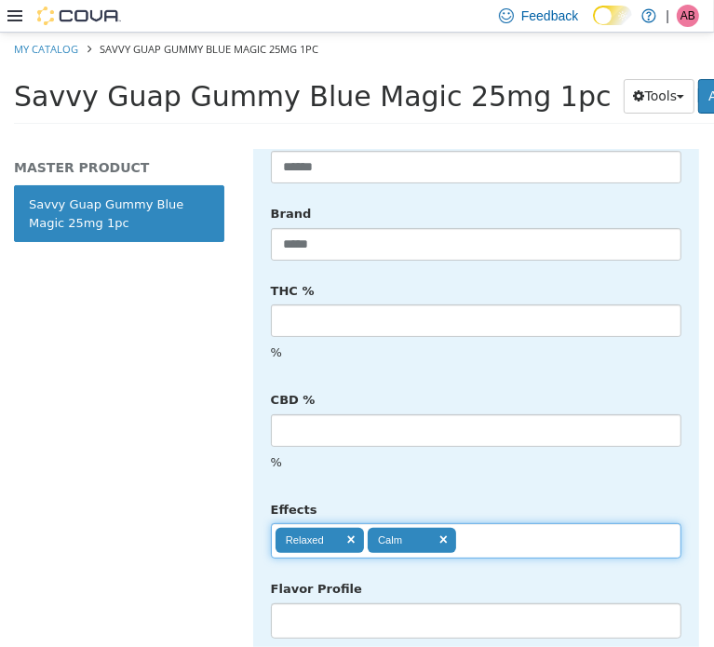
click at [604, 494] on div "**********" at bounding box center [476, 527] width 439 height 66
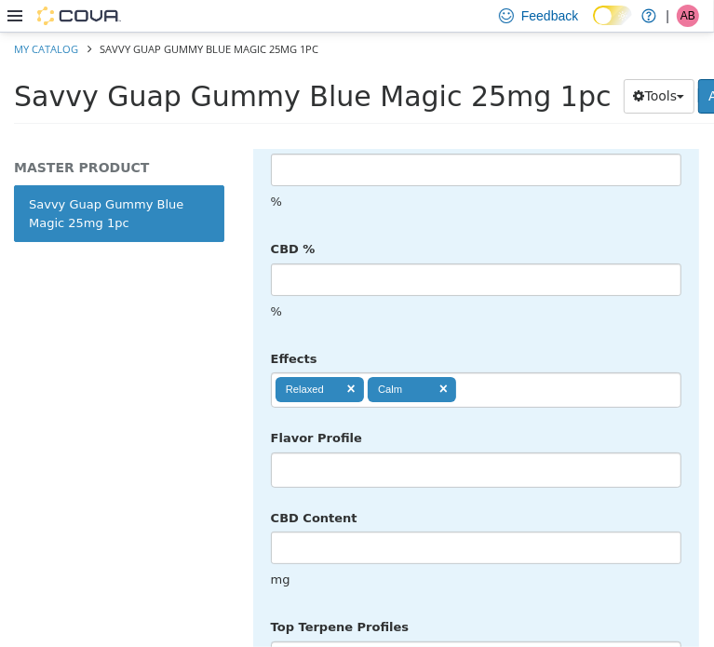
scroll to position [931, 0]
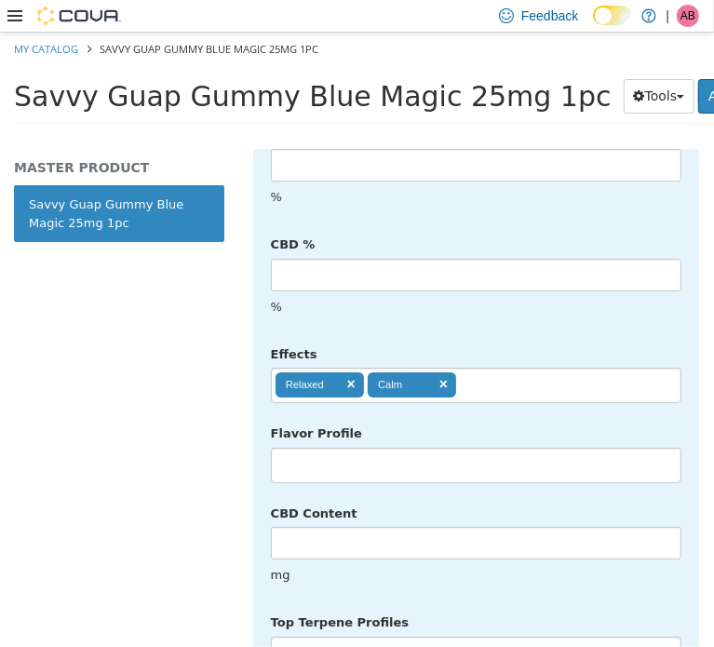
click at [361, 450] on li at bounding box center [476, 465] width 409 height 30
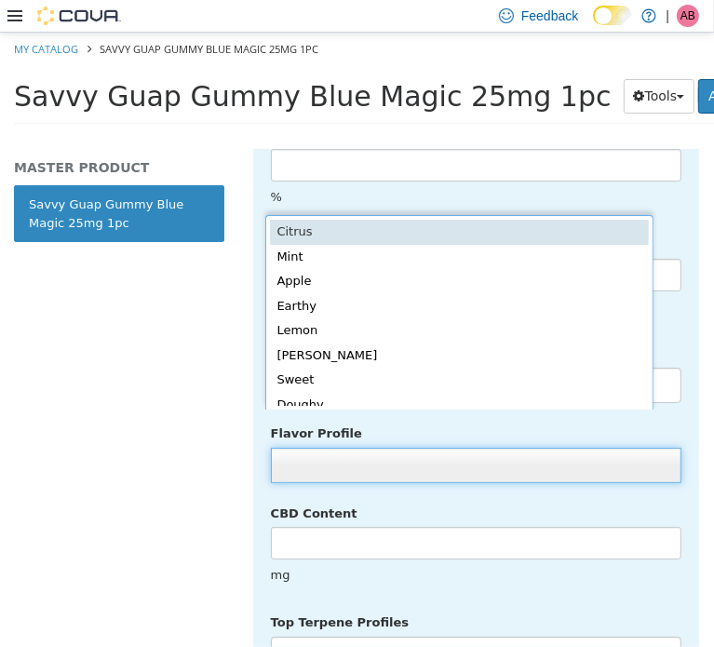
scroll to position [4, 0]
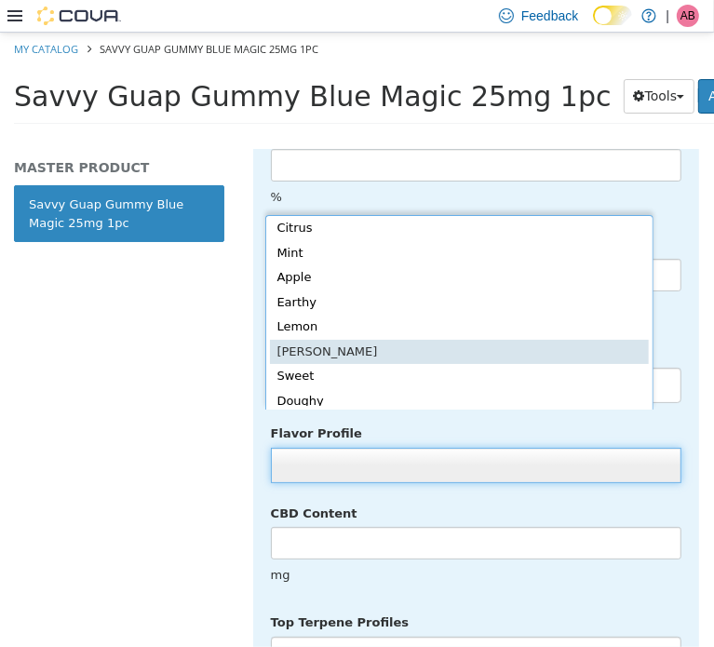
type input "*****"
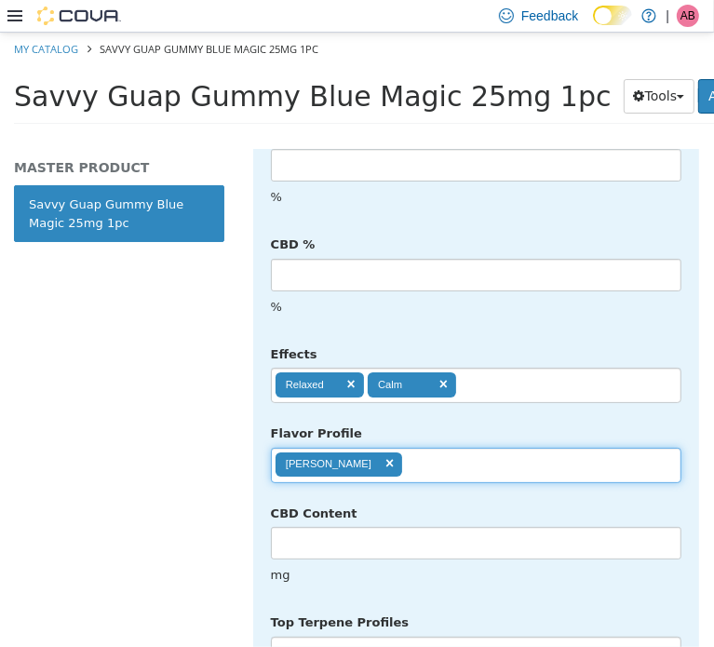
click at [558, 417] on div "Flavor Profile Berry *****" at bounding box center [476, 450] width 439 height 66
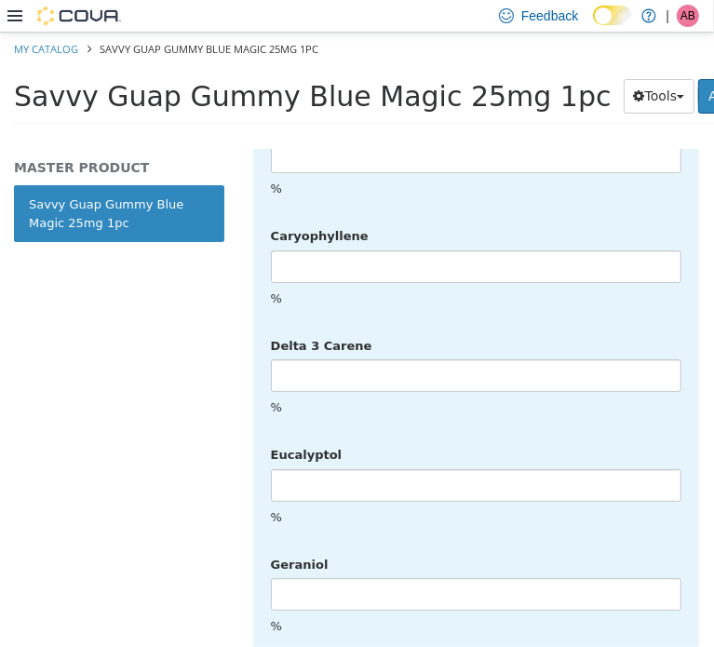
scroll to position [4737, 0]
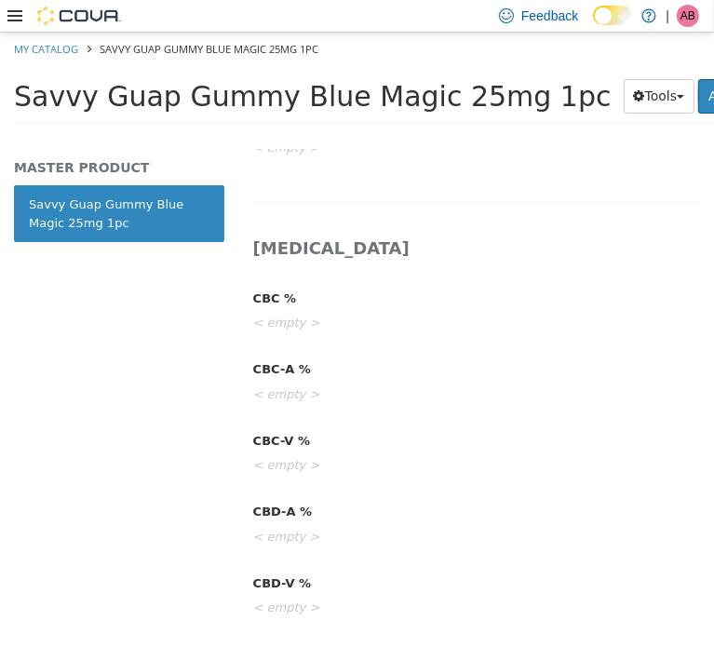
scroll to position [0, 0]
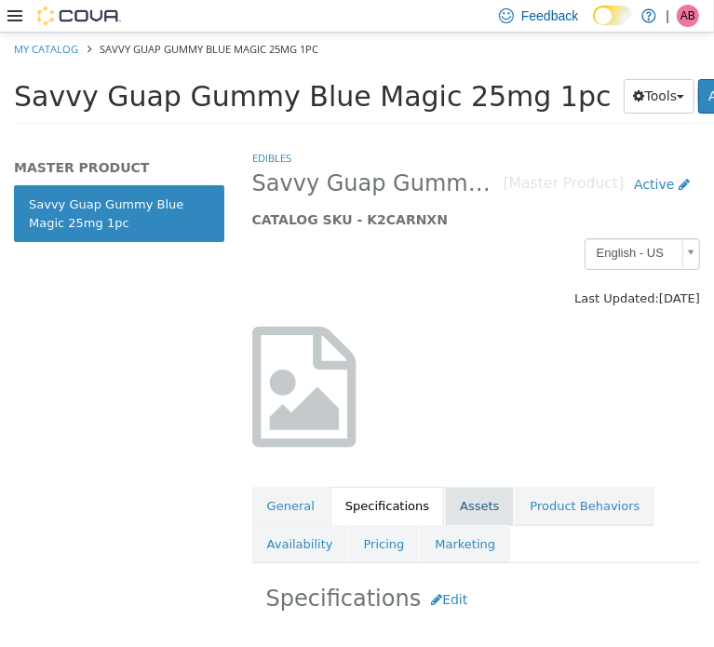
click at [470, 509] on link "Assets" at bounding box center [479, 505] width 69 height 39
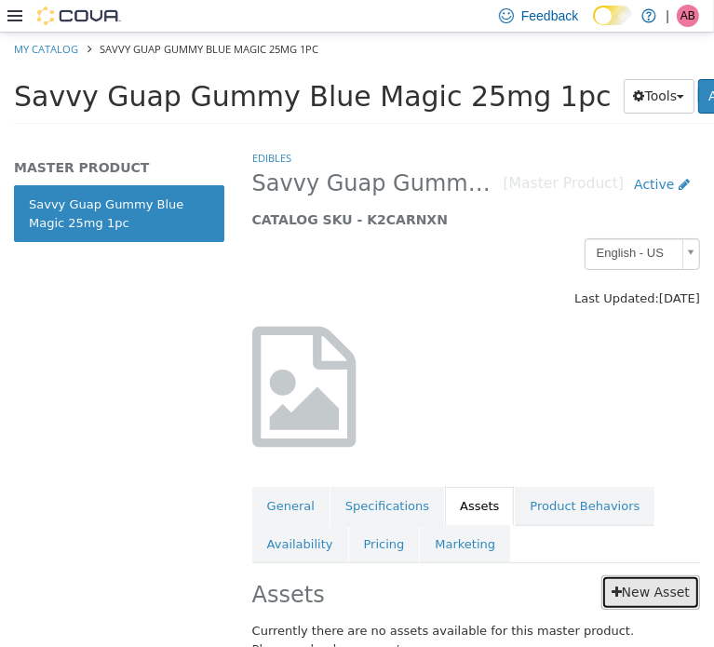
click at [634, 586] on link "New Asset" at bounding box center [651, 592] width 99 height 34
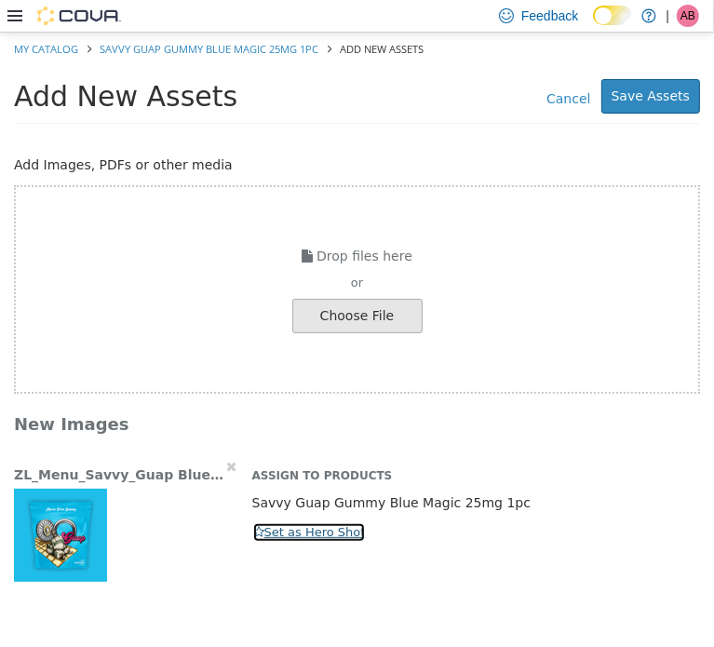
click at [278, 522] on button "Set as Hero Shot" at bounding box center [309, 532] width 115 height 20
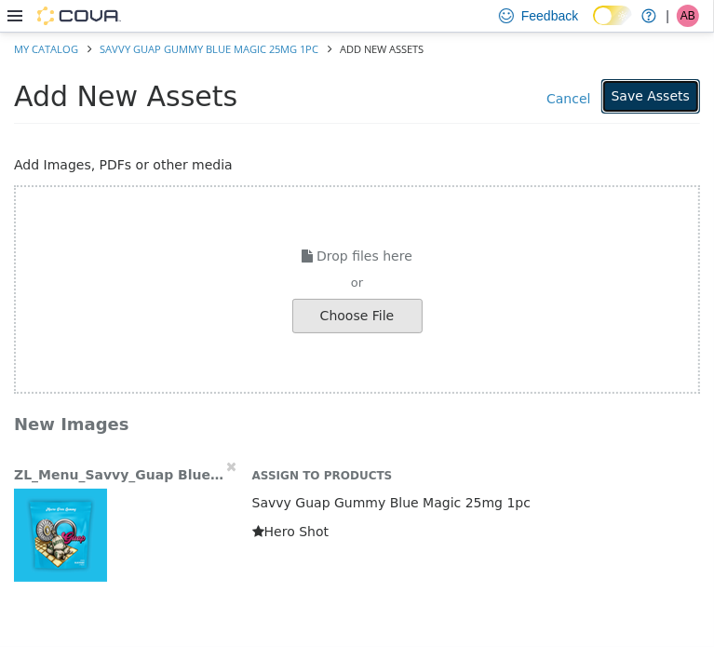
click at [645, 102] on button "Save Assets" at bounding box center [651, 95] width 99 height 34
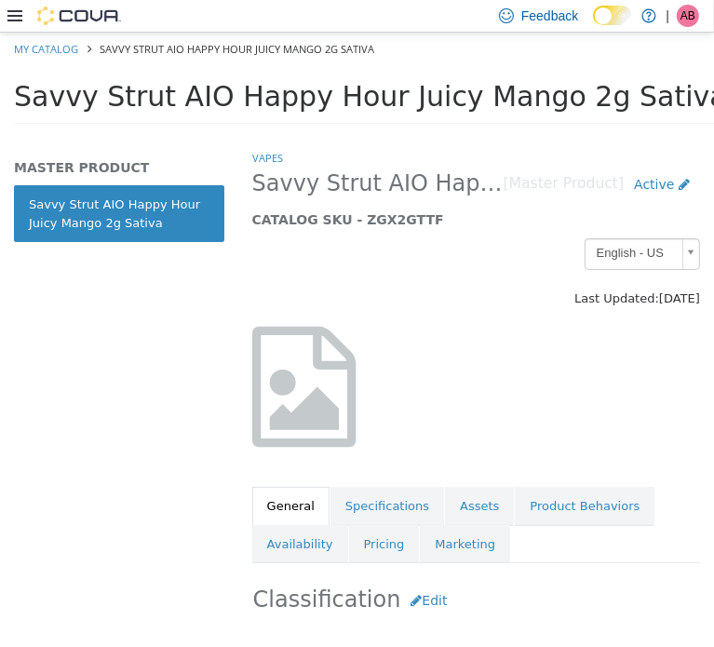
click at [367, 96] on span "Savvy Strut AIO Happy Hour Juicy Mango 2g Sativa" at bounding box center [370, 95] width 713 height 33
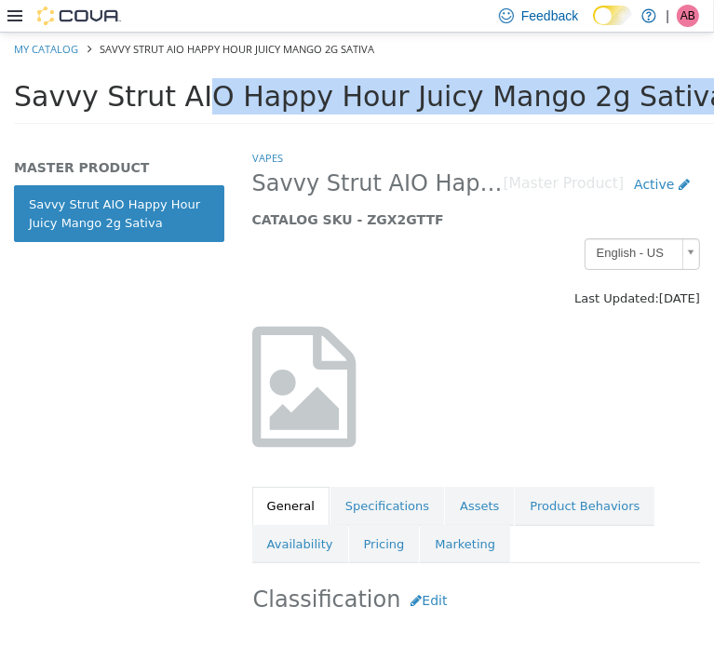
click at [367, 96] on span "Savvy Strut AIO Happy Hour Juicy Mango 2g Sativa" at bounding box center [370, 95] width 713 height 33
copy div "Savvy Strut AIO Happy Hour Juicy Mango 2g Sativa Tools Clone Print Labels"
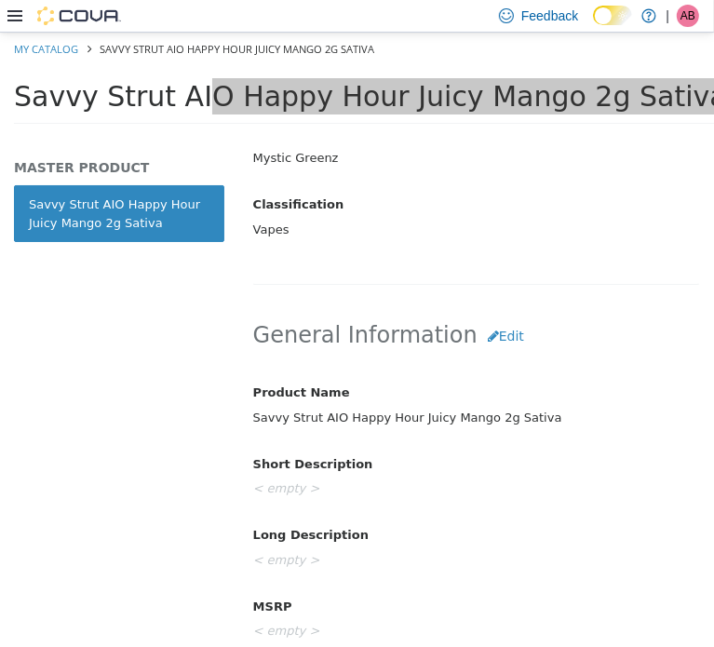
scroll to position [527, 0]
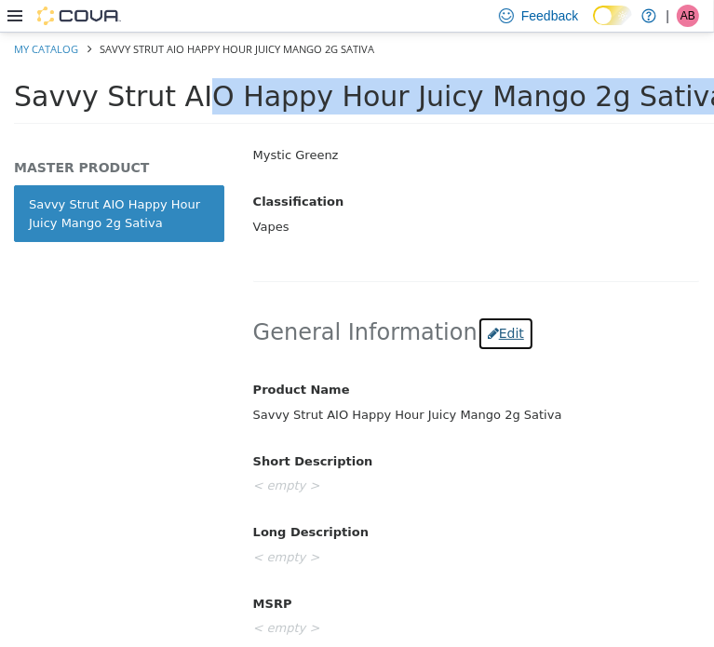
click at [478, 327] on button "Edit" at bounding box center [506, 333] width 57 height 34
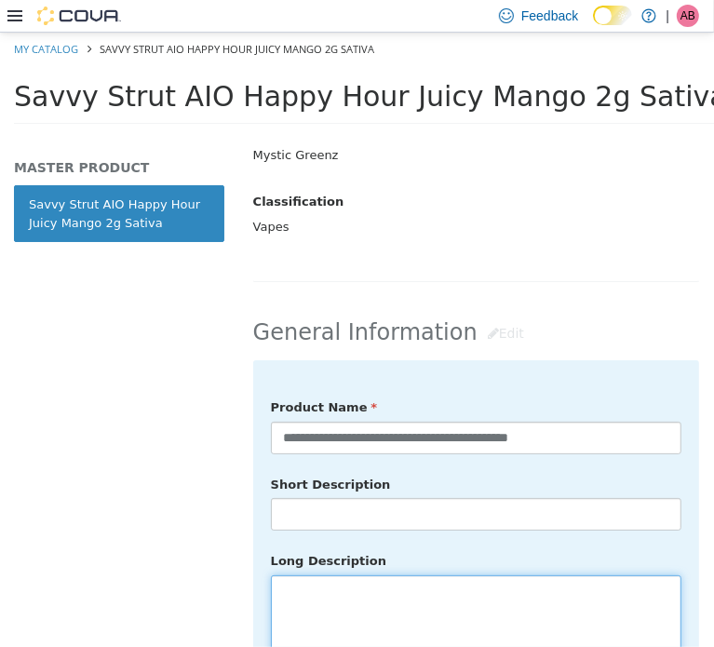
paste textarea "**********"
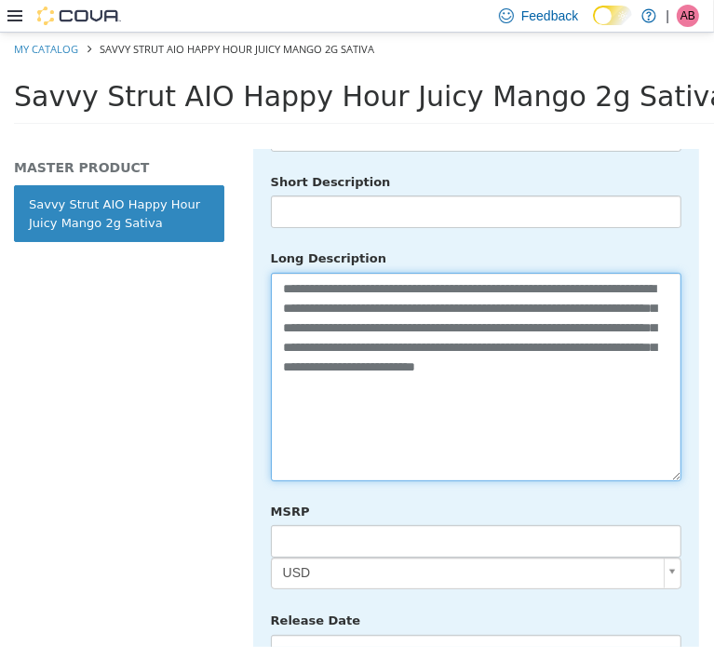
scroll to position [937, 0]
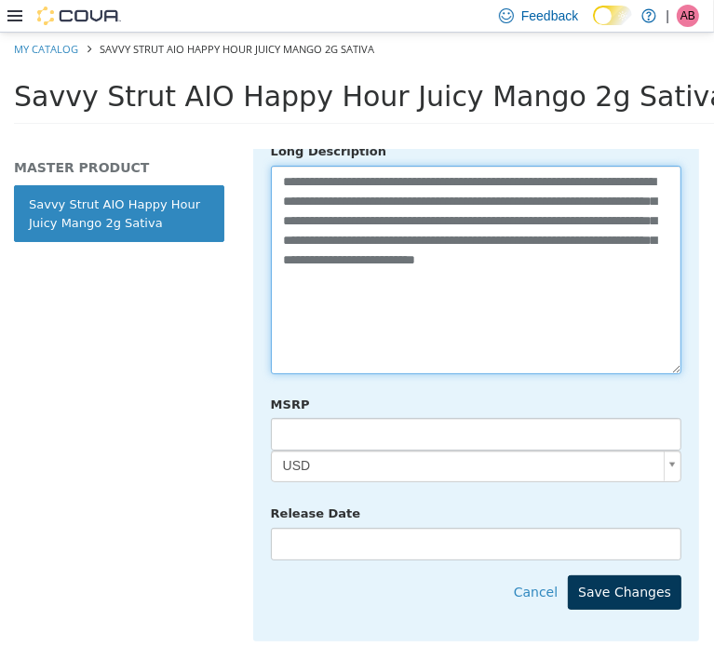
type textarea "**********"
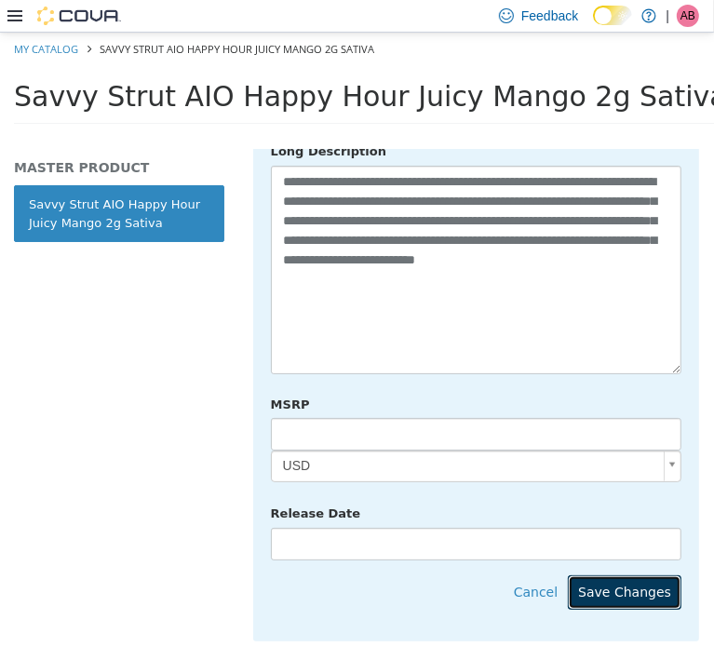
click at [641, 575] on button "Save Changes" at bounding box center [625, 592] width 114 height 34
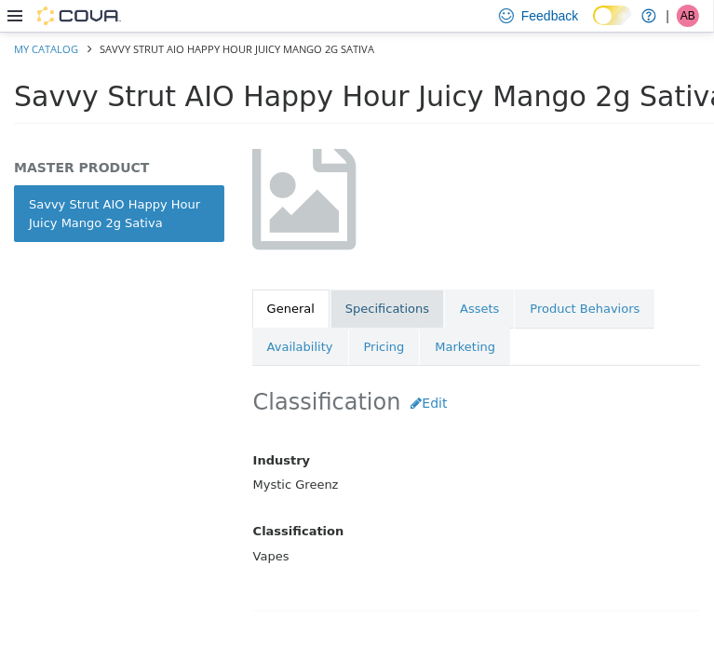
scroll to position [192, 0]
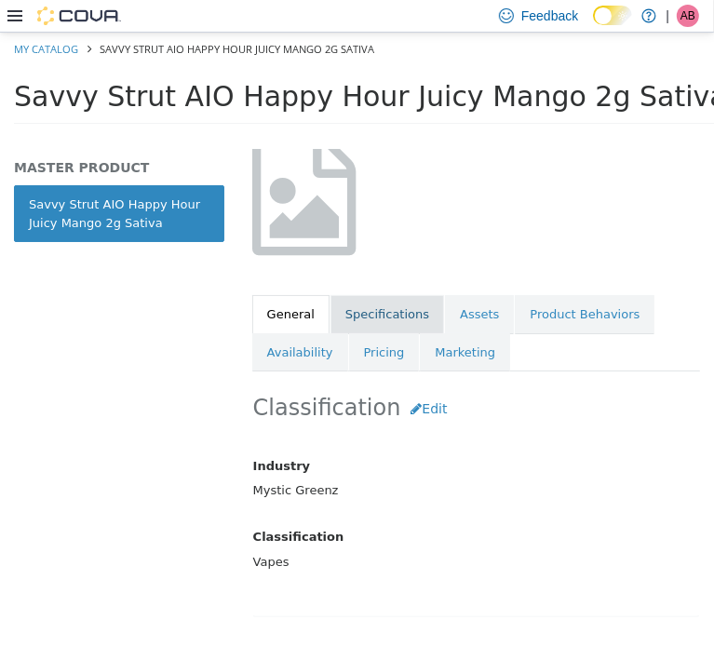
click at [371, 309] on link "Specifications" at bounding box center [388, 313] width 114 height 39
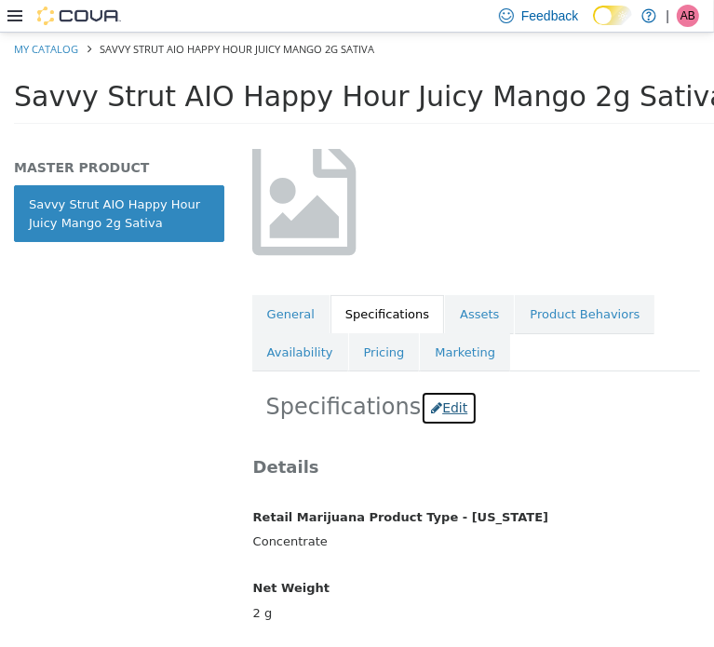
drag, startPoint x: 440, startPoint y: 401, endPoint x: 455, endPoint y: 411, distance: 17.6
click at [439, 401] on button "Edit" at bounding box center [449, 407] width 57 height 34
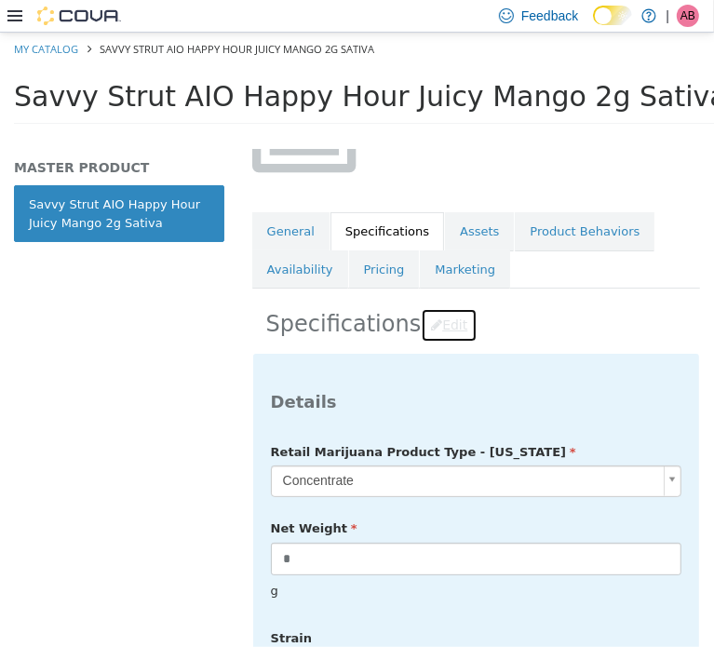
scroll to position [378, 0]
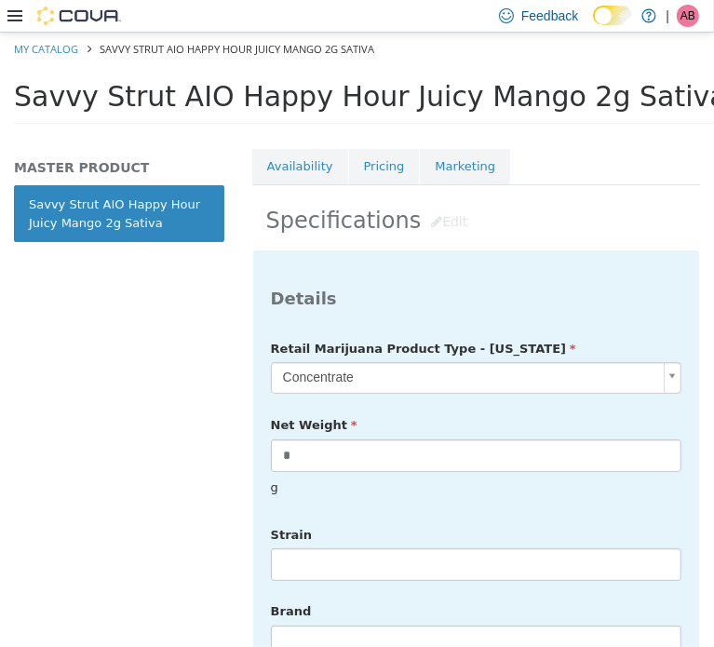
drag, startPoint x: 333, startPoint y: 565, endPoint x: 348, endPoint y: 551, distance: 20.4
click at [335, 564] on div at bounding box center [476, 565] width 439 height 34
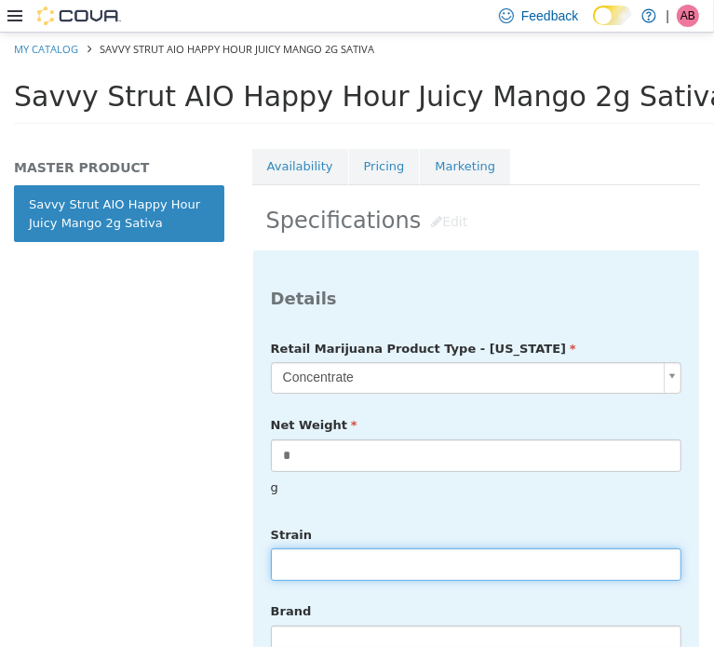
click at [346, 550] on input "text" at bounding box center [476, 564] width 411 height 33
type input "******"
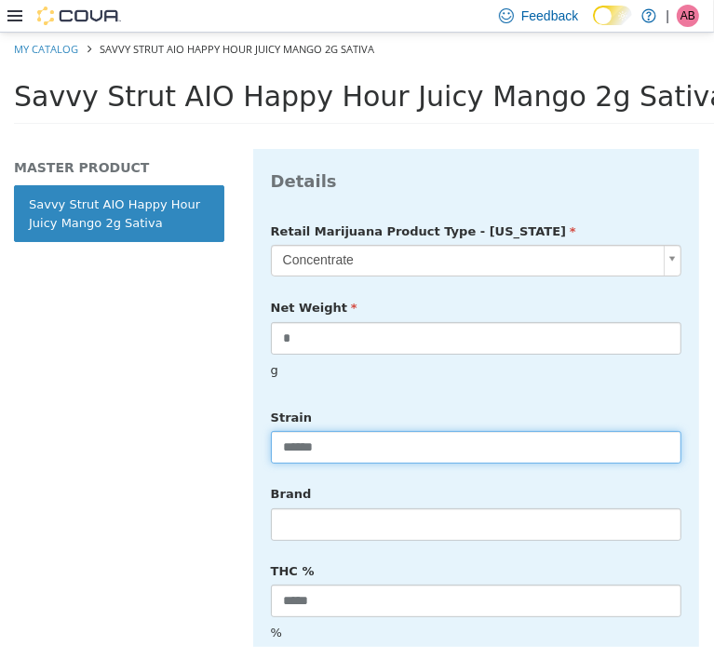
scroll to position [502, 0]
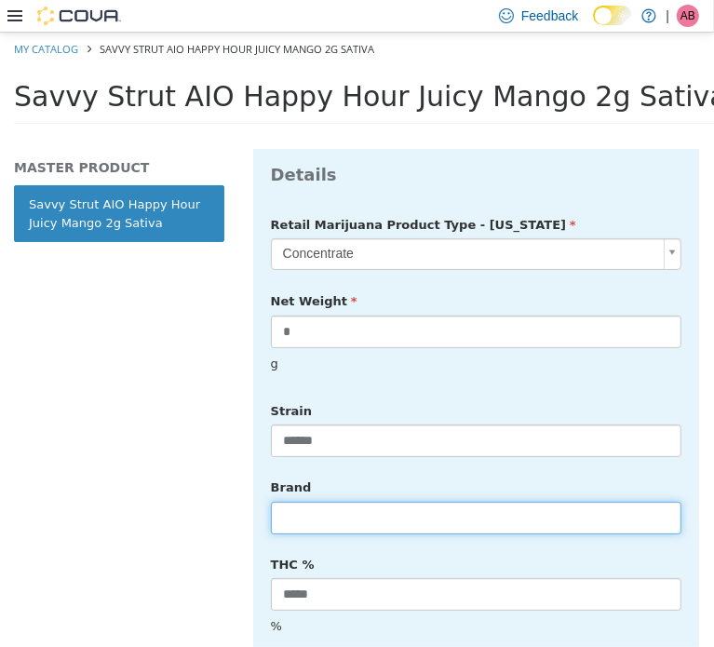
click at [363, 501] on input "text" at bounding box center [476, 517] width 411 height 33
type input "*****"
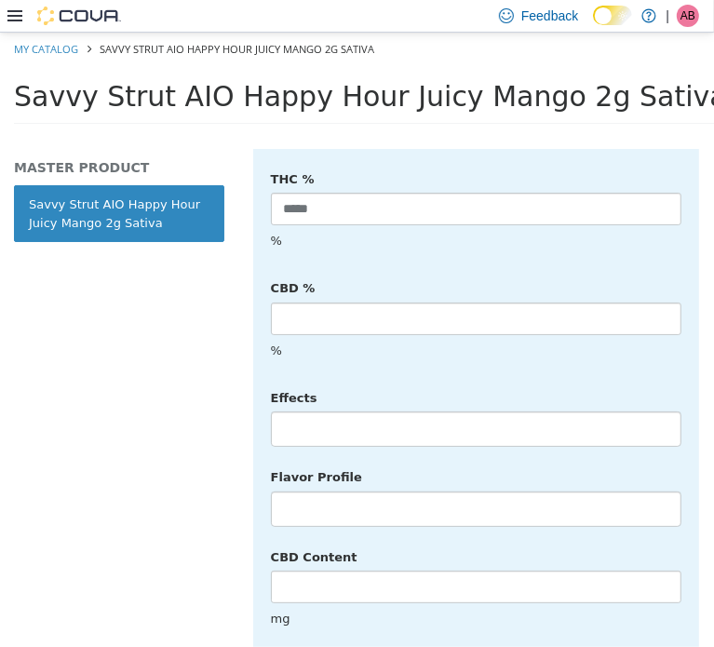
scroll to position [905, 0]
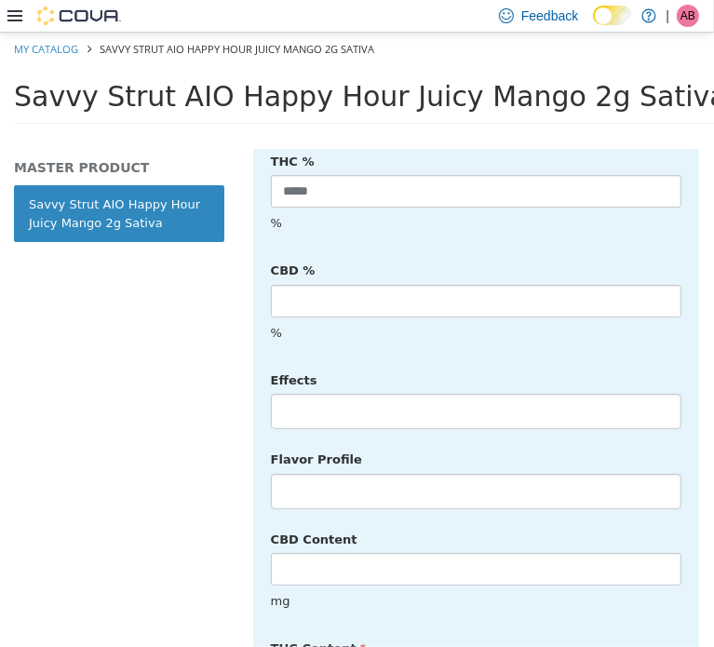
click at [343, 396] on li at bounding box center [476, 411] width 409 height 30
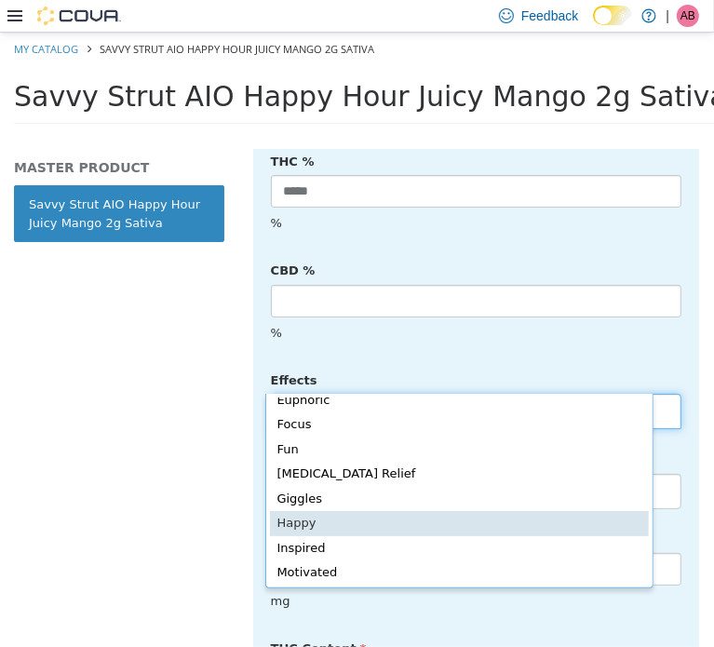
scroll to position [186, 0]
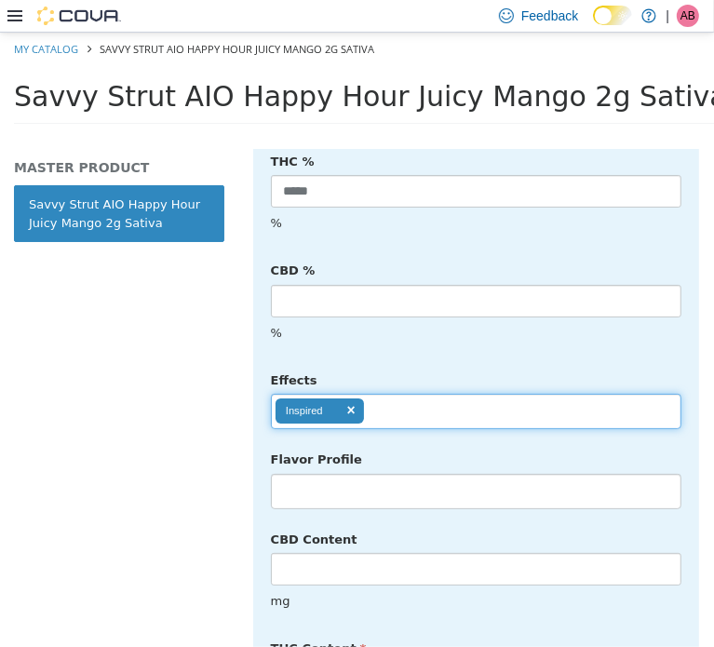
click at [378, 396] on input "text" at bounding box center [380, 411] width 32 height 30
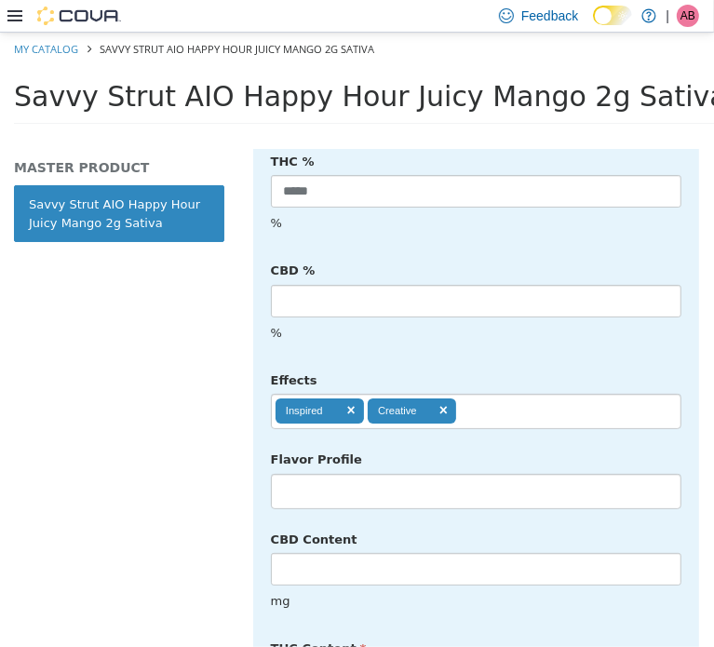
click at [491, 393] on ul "Inspired Creative" at bounding box center [476, 410] width 411 height 35
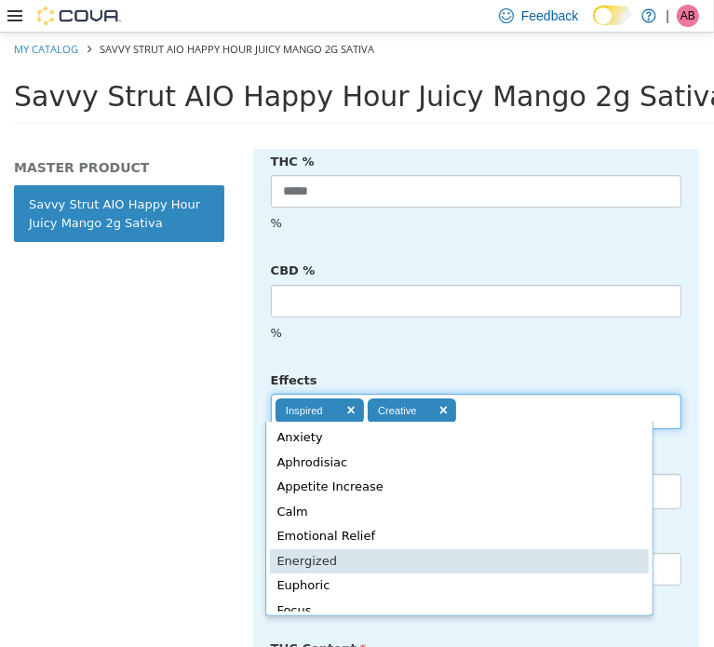
type input "**********"
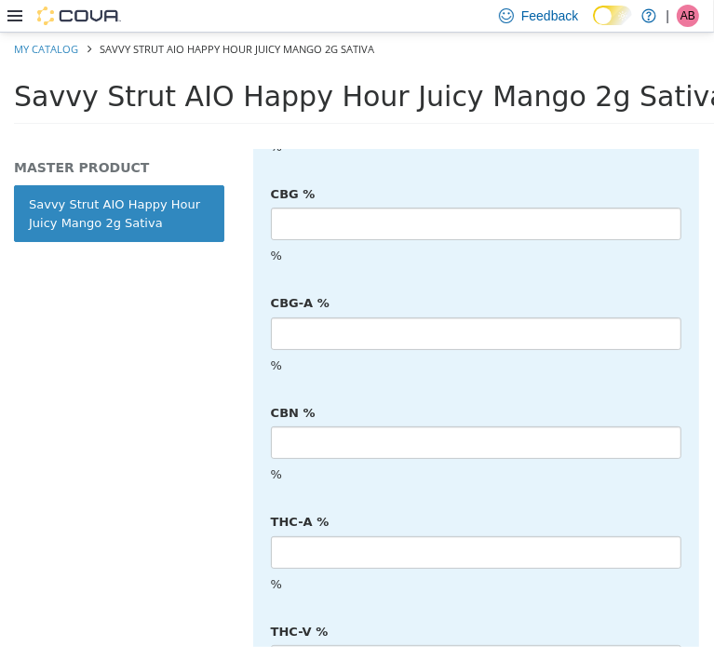
scroll to position [4841, 0]
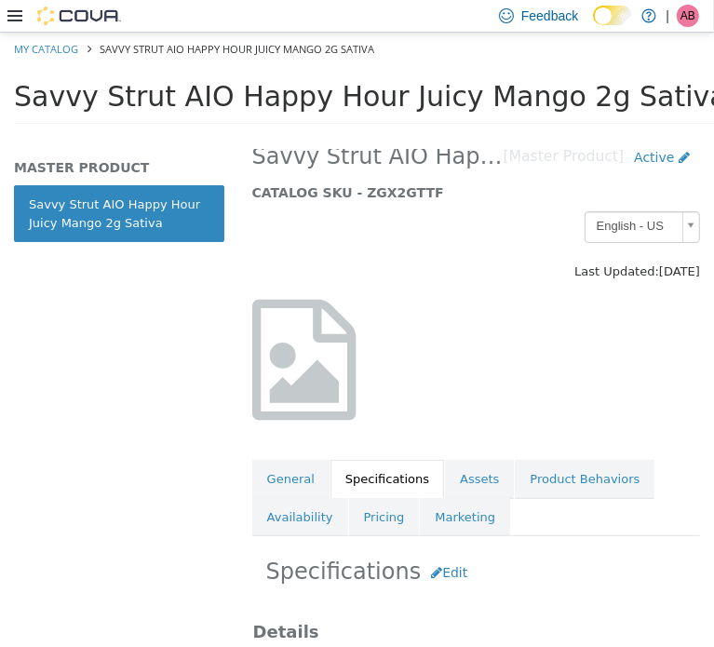
scroll to position [0, 0]
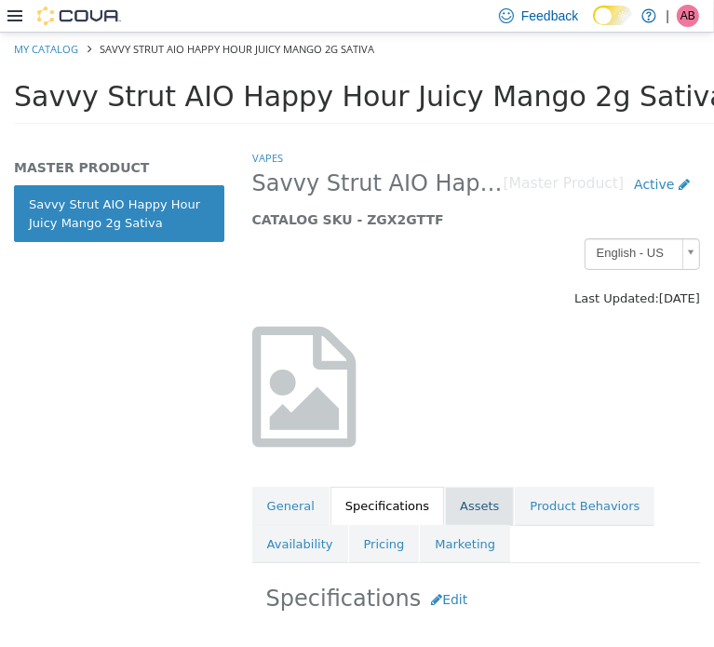
click at [445, 509] on link "Assets" at bounding box center [479, 505] width 69 height 39
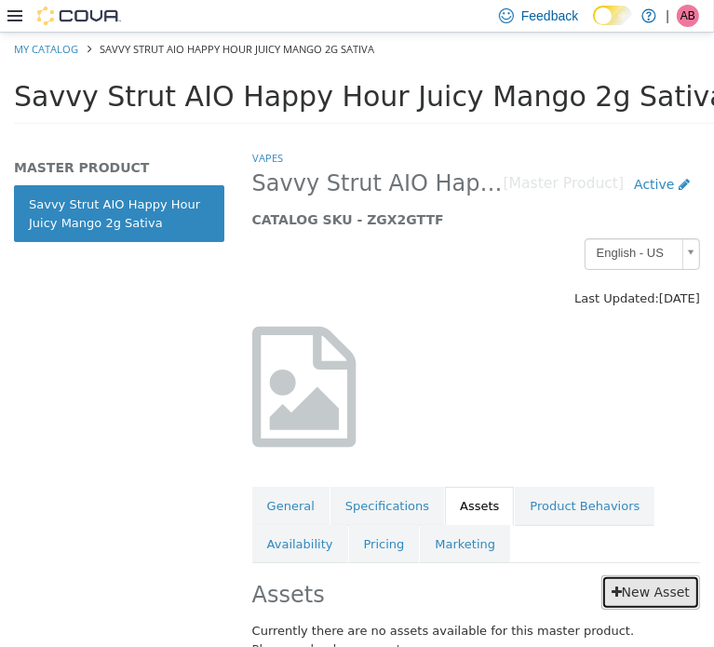
click at [637, 595] on link "New Asset" at bounding box center [651, 592] width 99 height 34
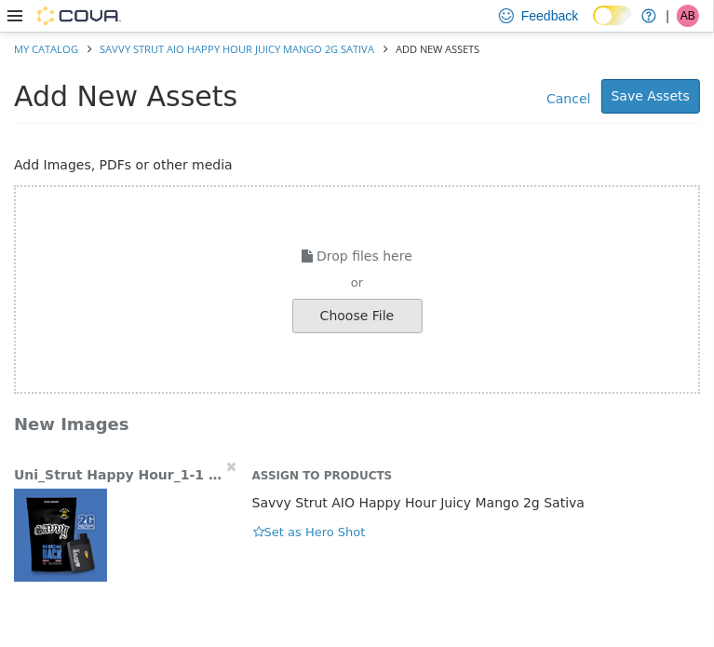
click at [209, 466] on div "Uni_Strut Happy Hour_1-1 (1).png" at bounding box center [119, 472] width 210 height 32
click at [226, 466] on icon "button" at bounding box center [231, 465] width 10 height 13
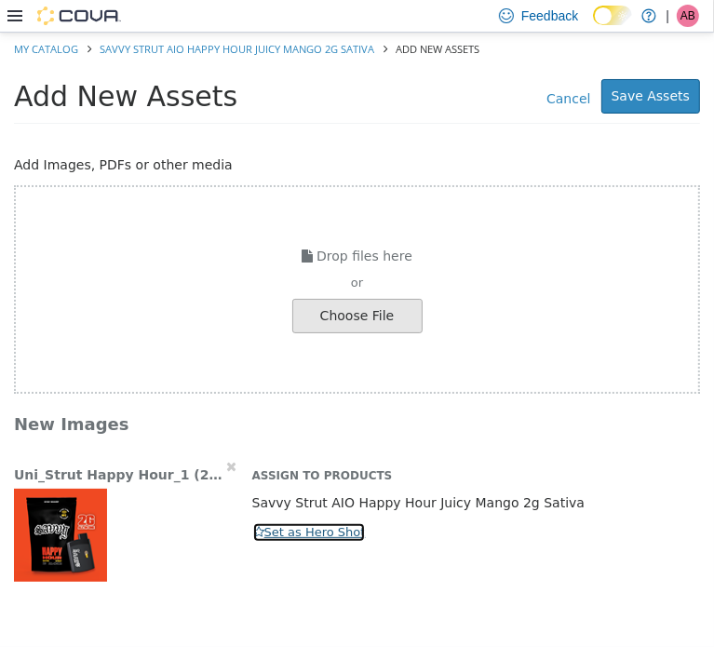
click at [268, 535] on button "Set as Hero Shot" at bounding box center [309, 532] width 115 height 20
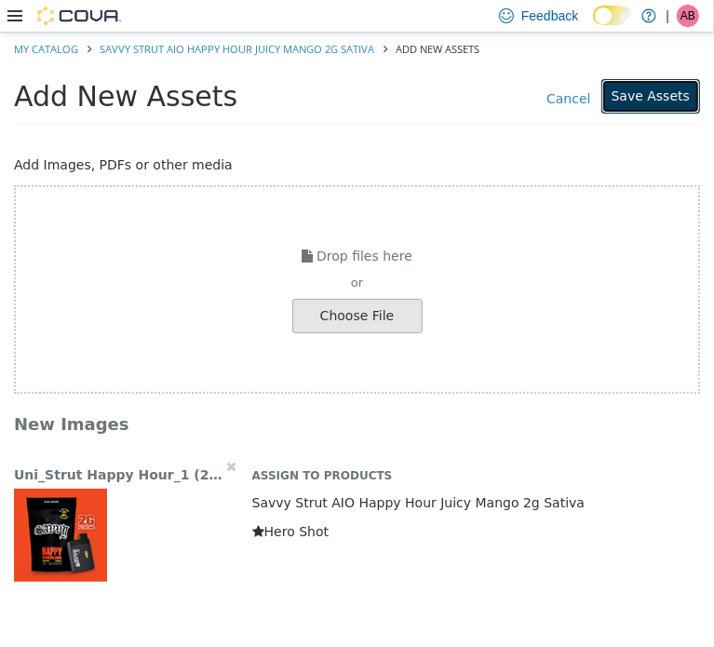
click at [658, 102] on button "Save Assets" at bounding box center [651, 95] width 99 height 34
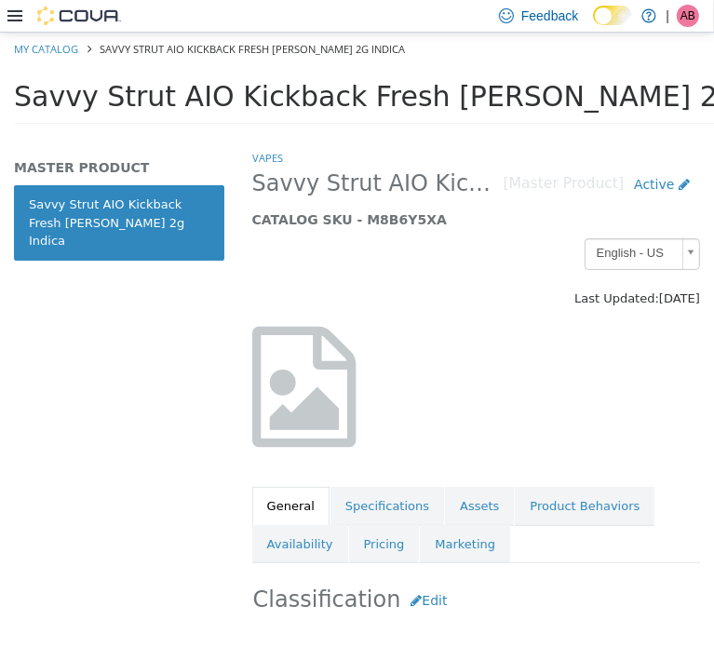
click at [345, 94] on span "Savvy Strut AIO Kickback Fresh [PERSON_NAME] 2g Indica" at bounding box center [421, 95] width 815 height 33
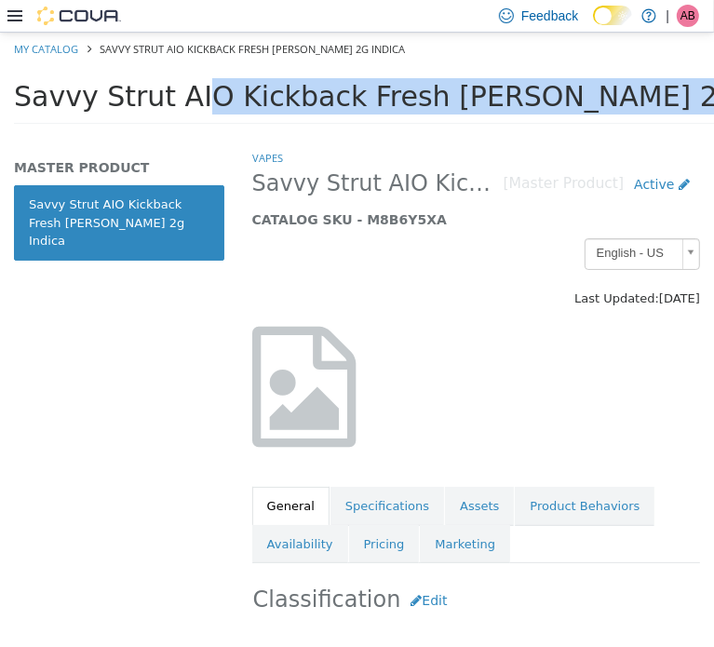
click at [346, 95] on span "Savvy Strut AIO Kickback Fresh [PERSON_NAME] 2g Indica" at bounding box center [421, 95] width 815 height 33
copy div "Savvy Strut AIO Kickback Fresh [PERSON_NAME] 2g Indica Tools Clone Print Labels"
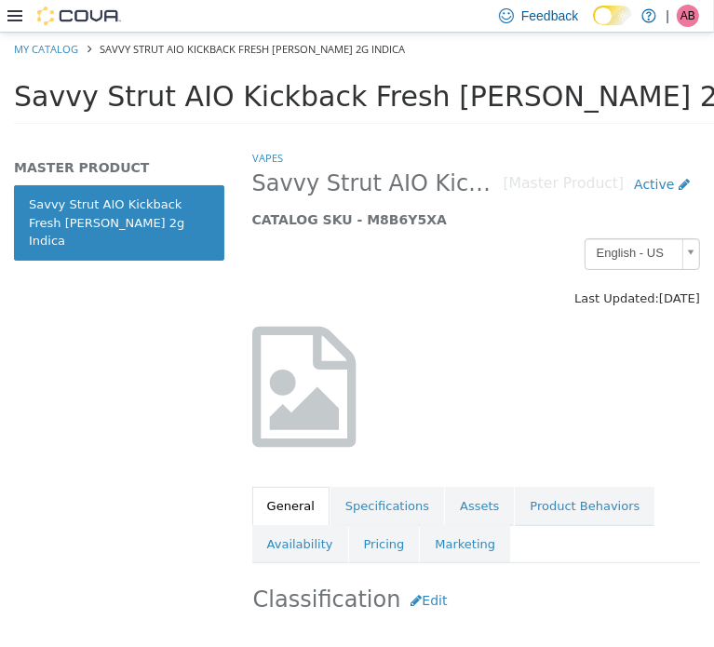
click at [537, 413] on div at bounding box center [476, 396] width 476 height 140
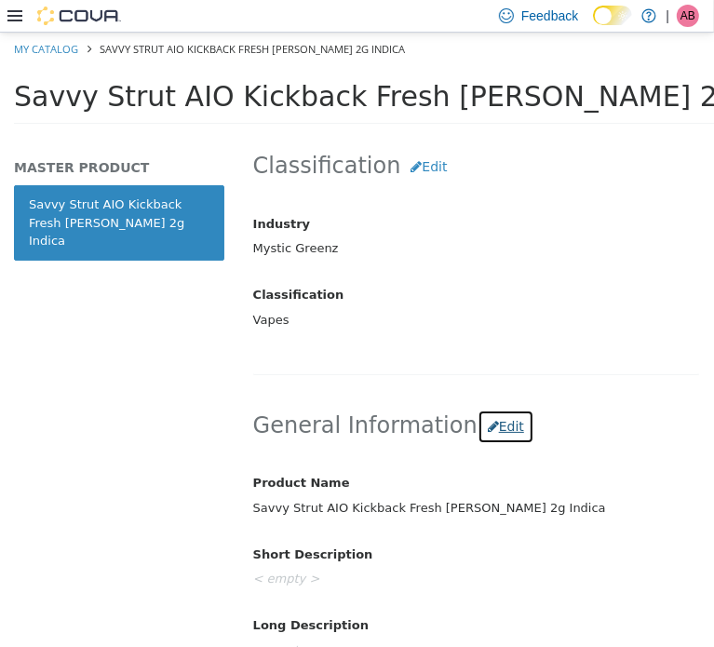
click at [488, 414] on button "Edit" at bounding box center [506, 426] width 57 height 34
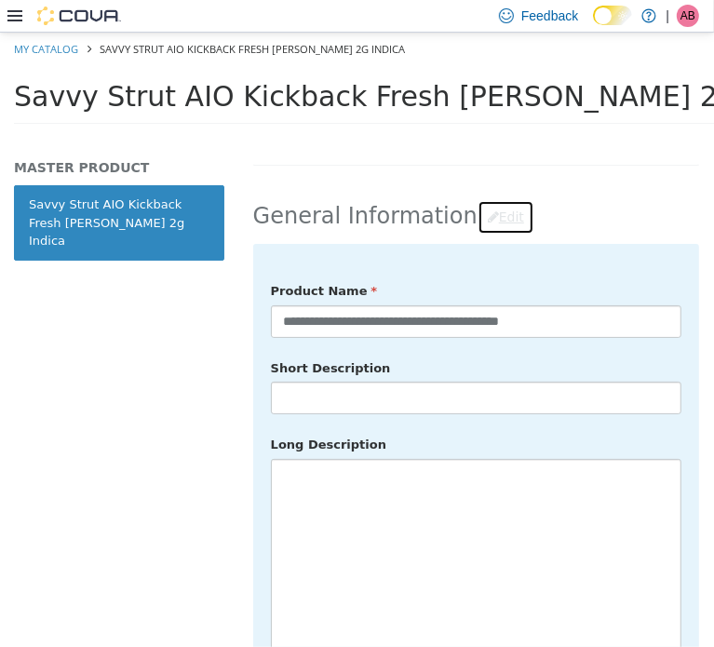
scroll to position [652, 0]
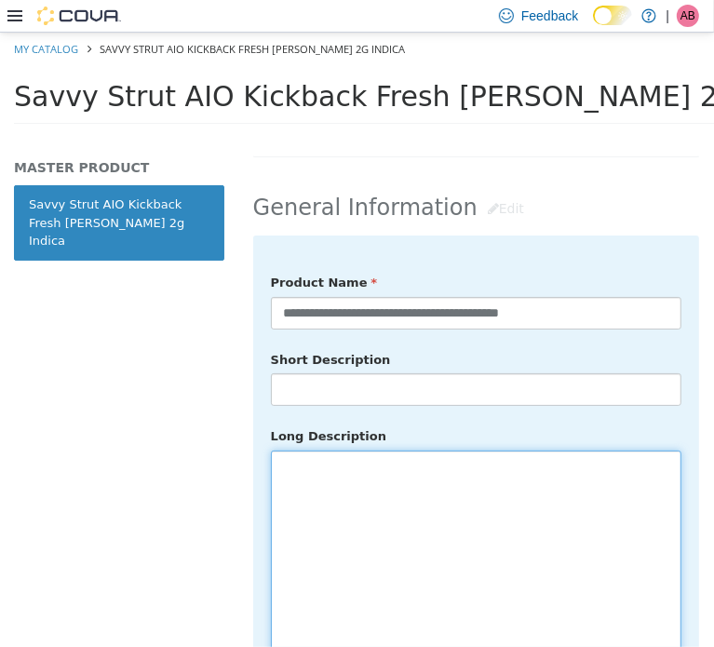
drag, startPoint x: 433, startPoint y: 527, endPoint x: 683, endPoint y: 491, distance: 252.2
click at [437, 523] on textarea at bounding box center [476, 554] width 411 height 209
click at [289, 456] on textarea at bounding box center [476, 554] width 411 height 209
paste textarea "**********"
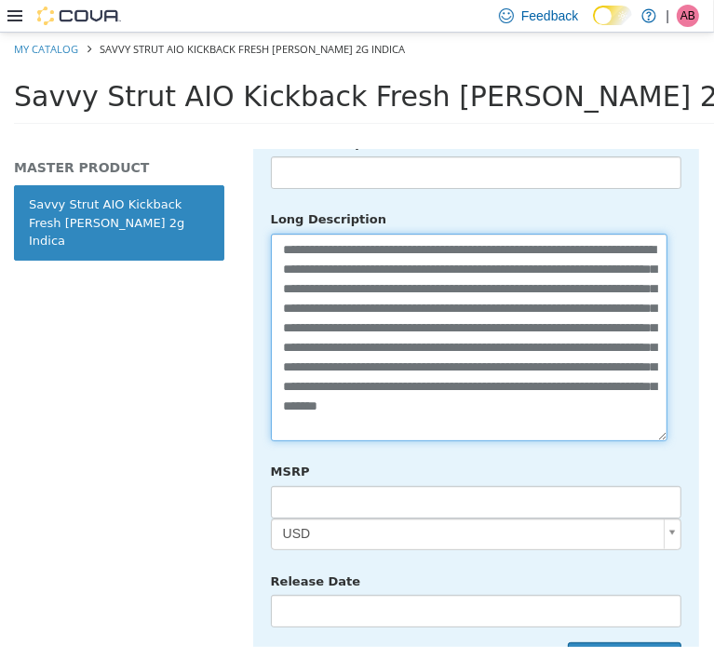
scroll to position [878, 0]
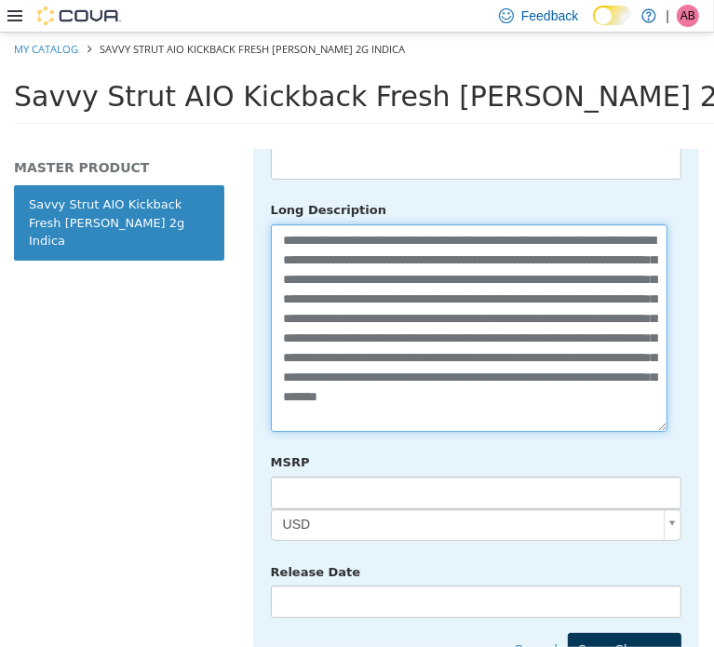
type textarea "**********"
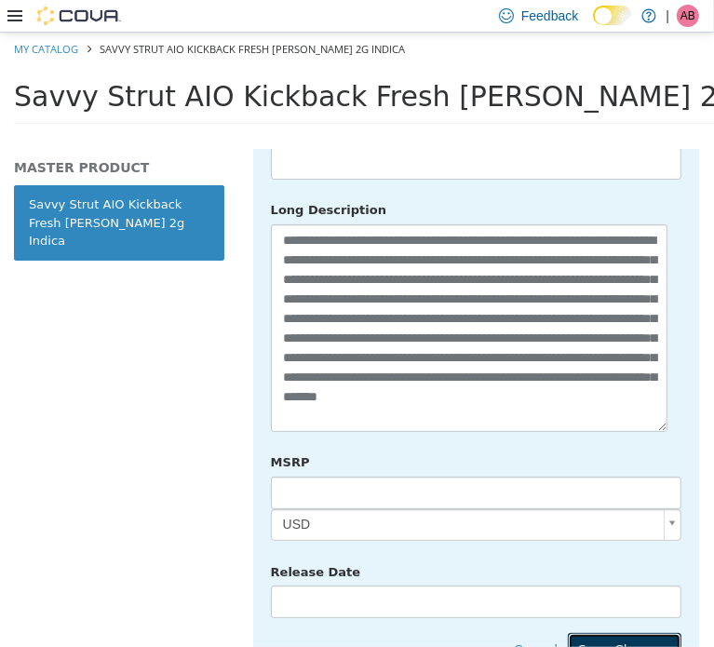
click at [621, 632] on button "Save Changes" at bounding box center [625, 649] width 114 height 34
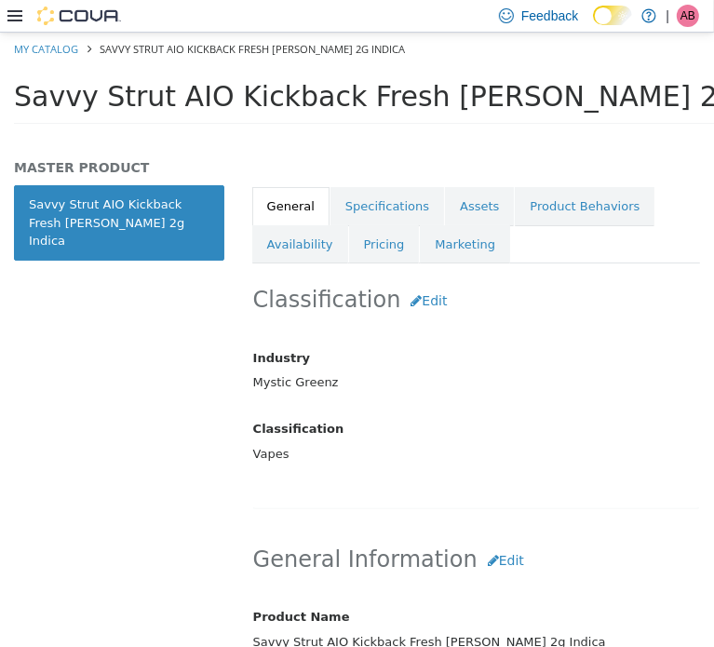
scroll to position [257, 0]
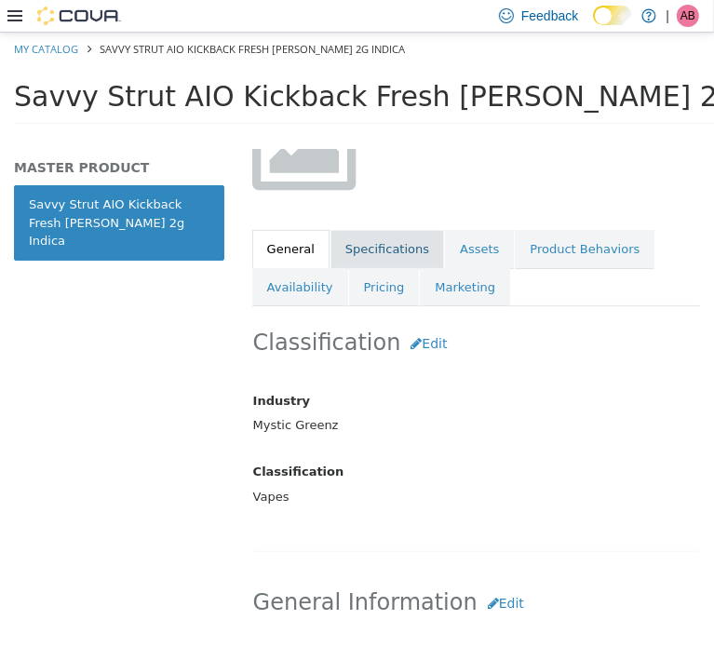
click at [387, 251] on link "Specifications" at bounding box center [388, 248] width 114 height 39
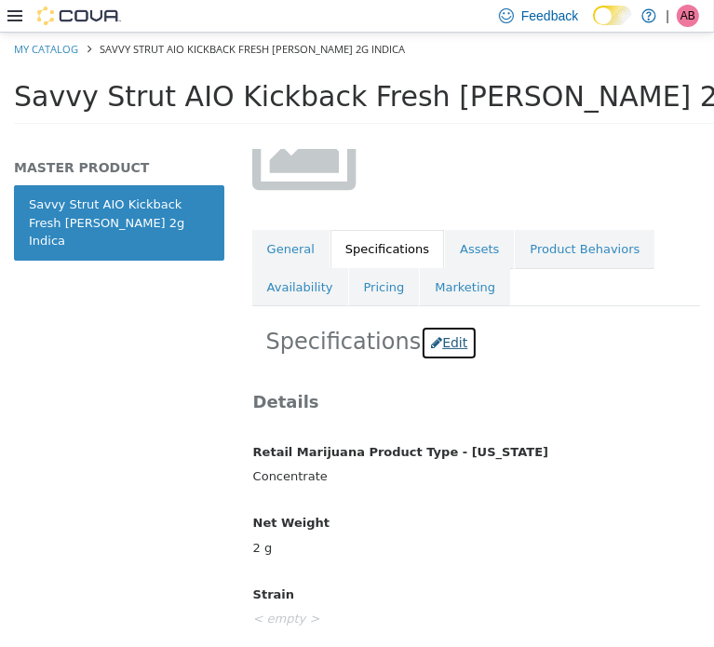
click at [428, 332] on button "Edit" at bounding box center [449, 342] width 57 height 34
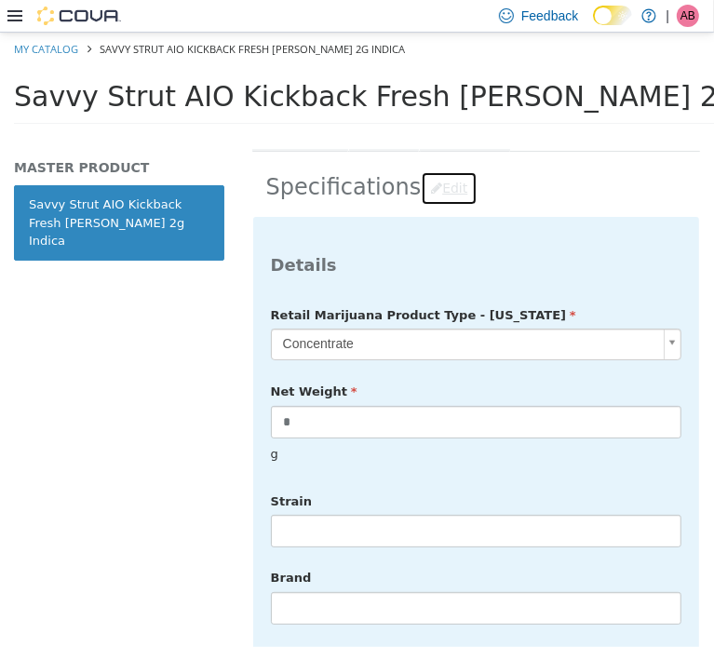
scroll to position [413, 0]
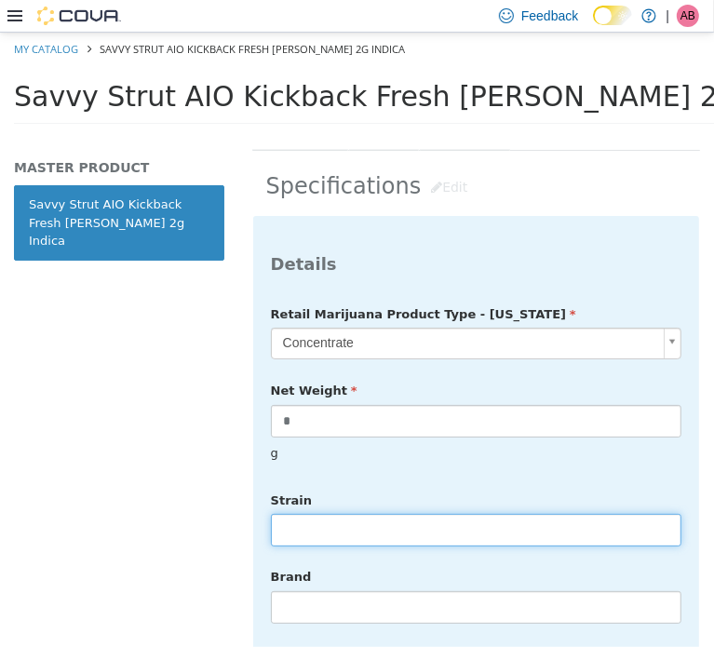
click at [353, 518] on input "text" at bounding box center [476, 529] width 411 height 33
type input "******"
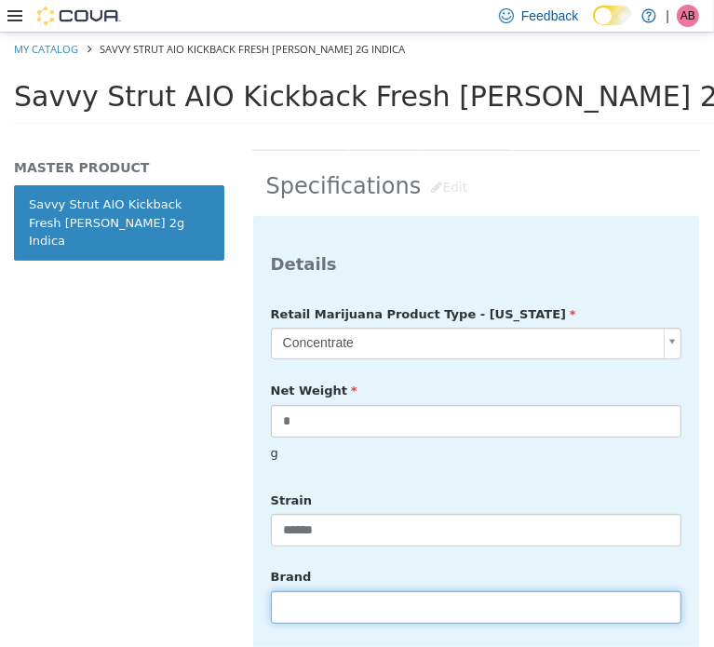
click at [336, 591] on input "text" at bounding box center [476, 607] width 411 height 33
type input "*****"
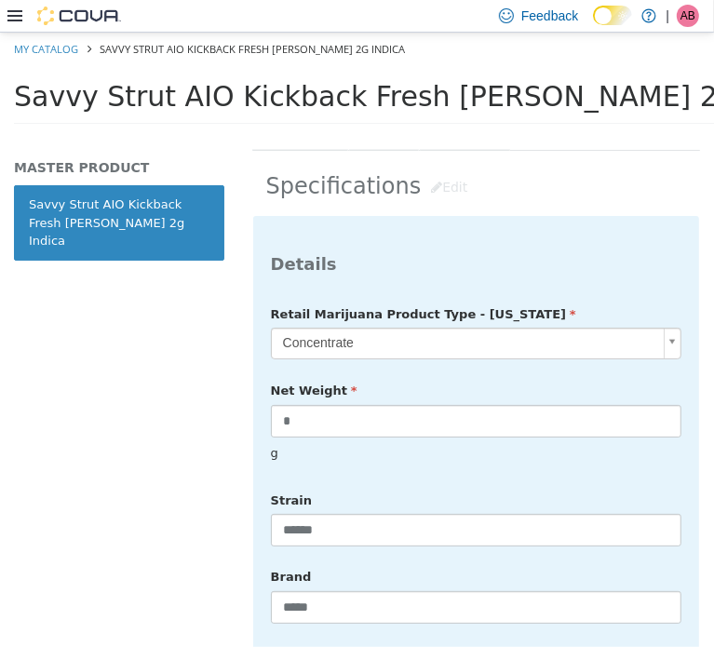
click at [216, 577] on div "MASTER PRODUCT Savvy Strut AIO Kickback Fresh Berry 2g Indica" at bounding box center [119, 397] width 238 height 498
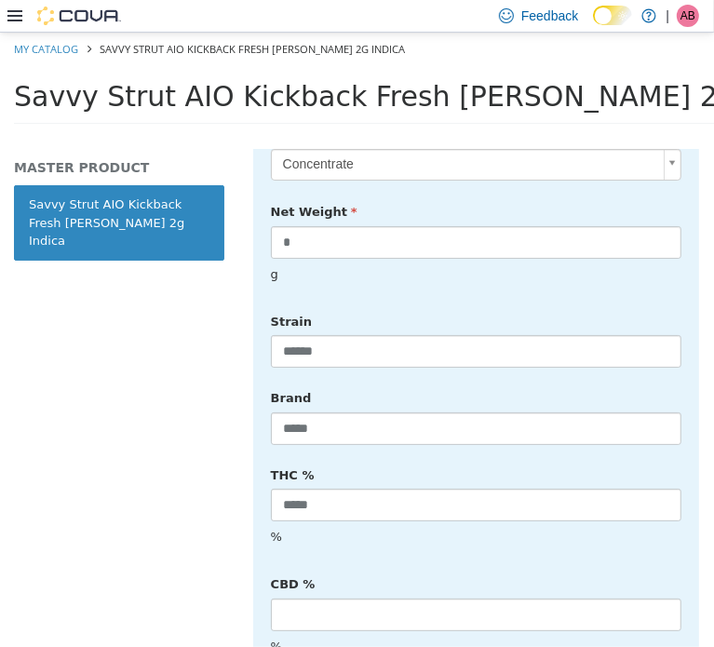
scroll to position [723, 0]
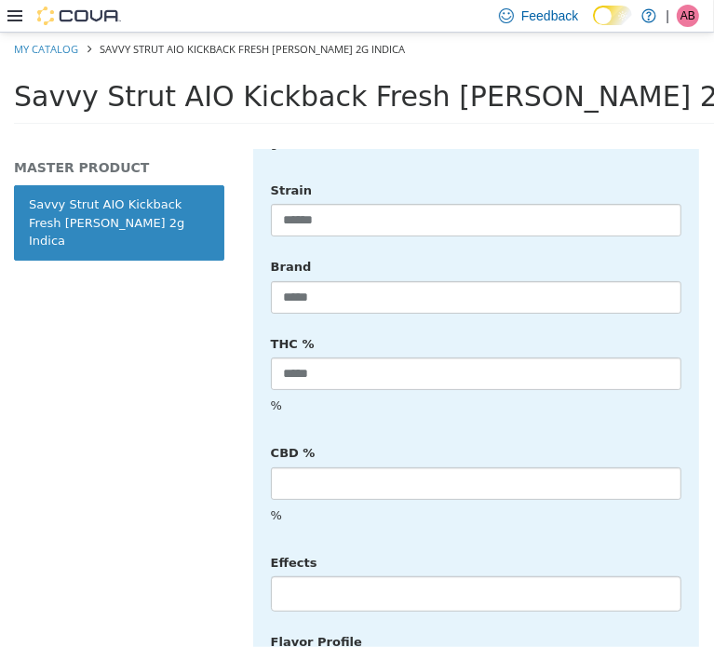
click at [317, 578] on li at bounding box center [476, 593] width 409 height 30
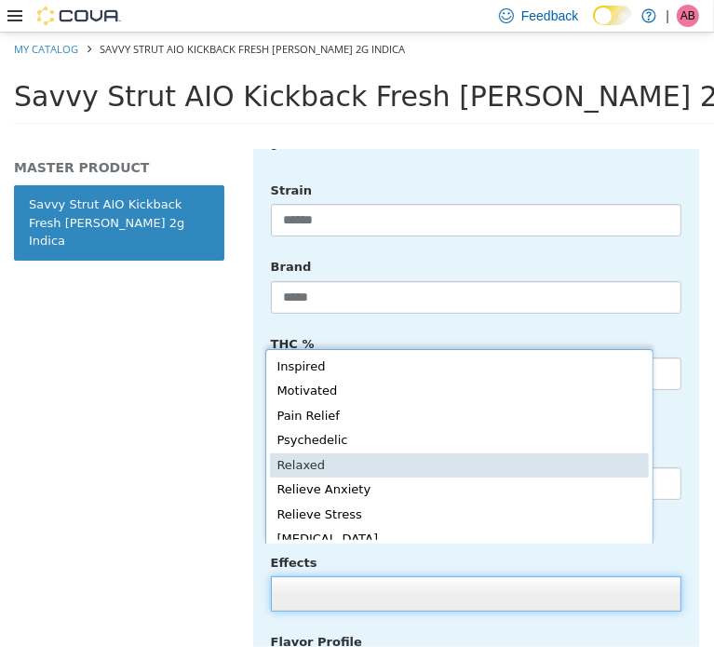
scroll to position [406, 0]
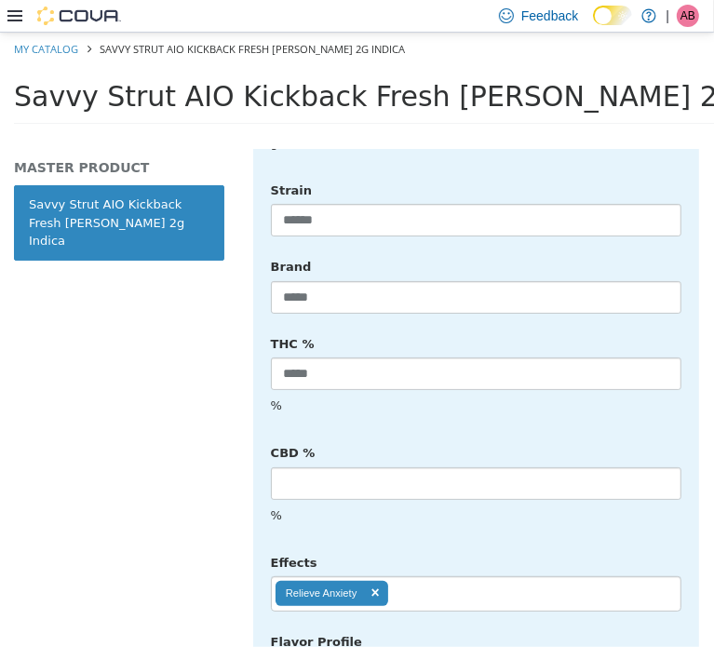
click at [433, 576] on ul "Relieve Anxiety" at bounding box center [476, 593] width 411 height 35
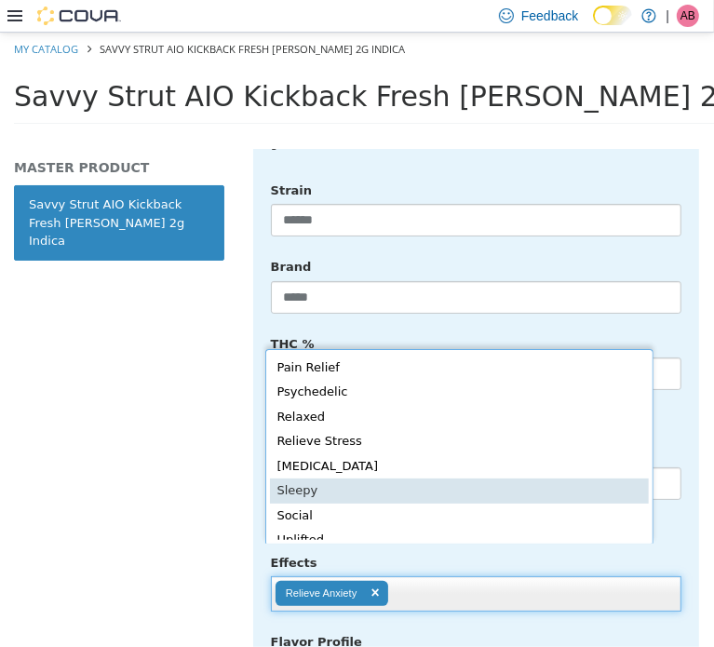
scroll to position [376, 0]
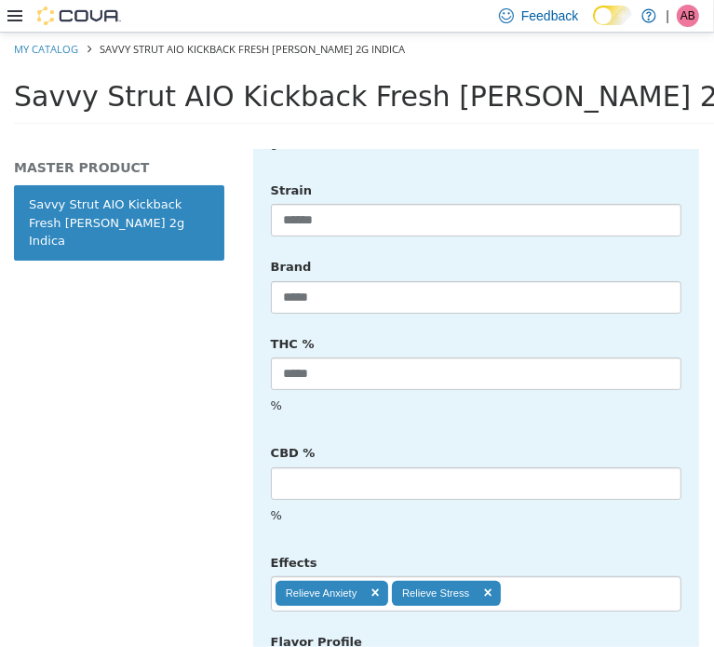
click at [551, 576] on ul "Relieve Anxiety Relieve Stress" at bounding box center [476, 593] width 411 height 35
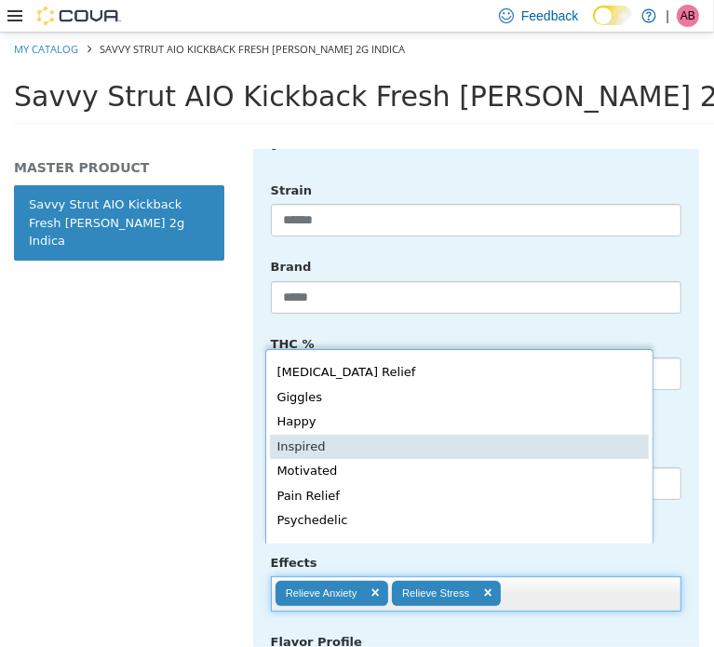
scroll to position [346, 0]
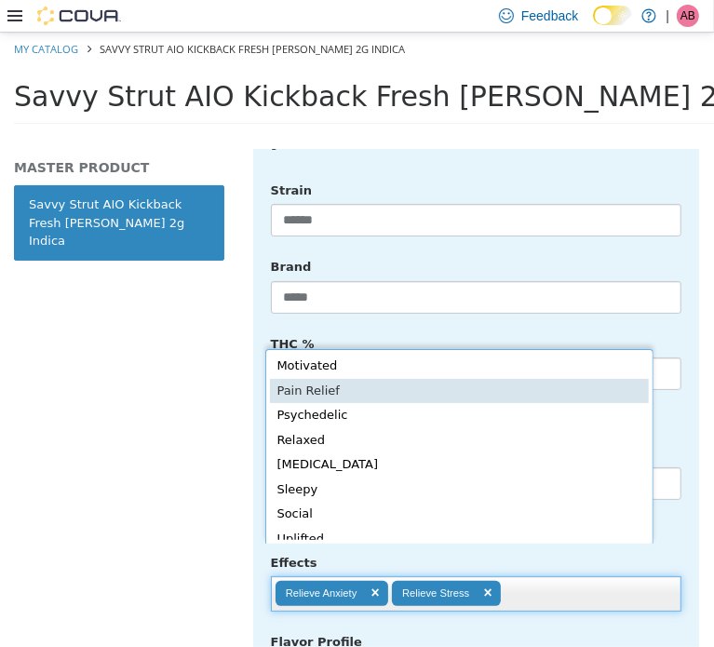
type input "**********"
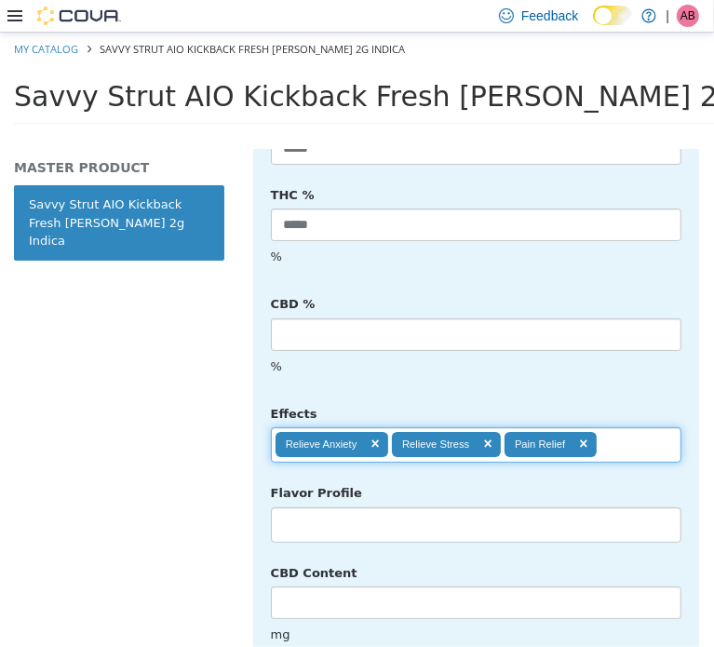
scroll to position [878, 0]
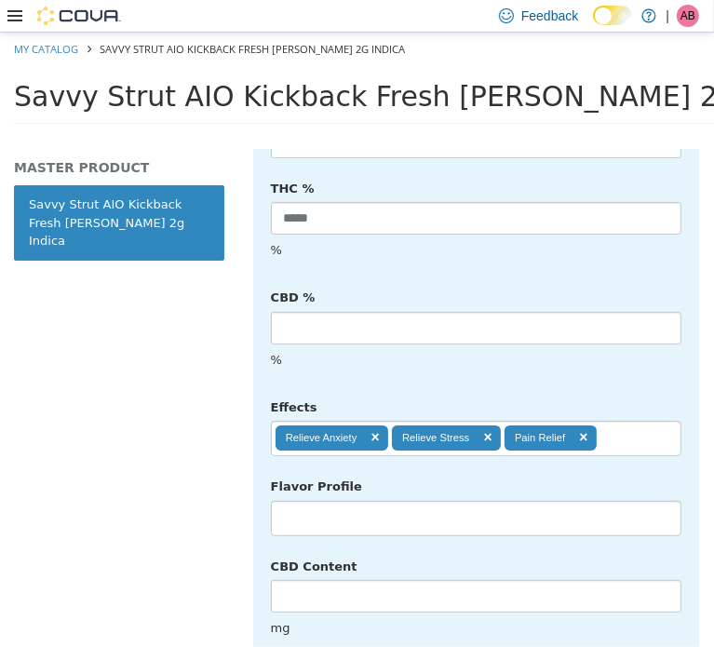
click at [387, 503] on li at bounding box center [476, 518] width 409 height 30
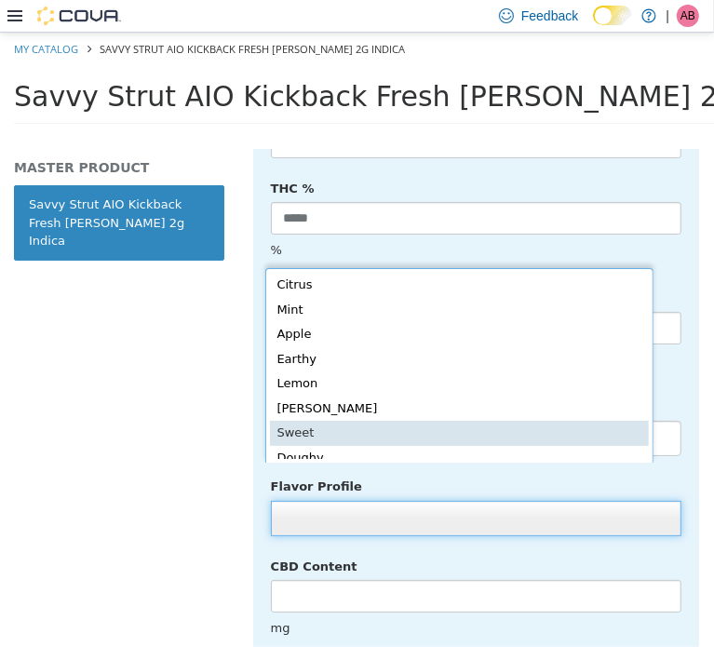
scroll to position [4, 0]
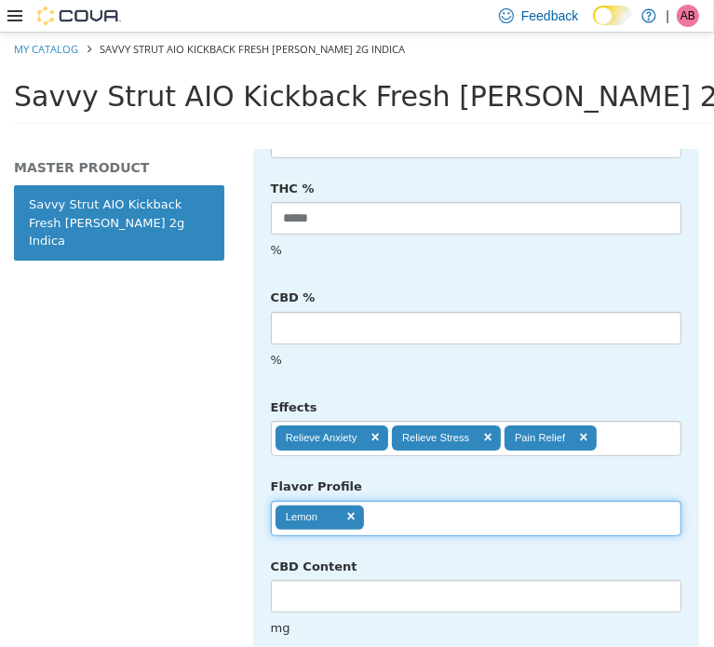
click at [422, 500] on ul "Lemon" at bounding box center [476, 517] width 411 height 35
click at [495, 500] on ul "Lemon Sweet" at bounding box center [476, 517] width 411 height 35
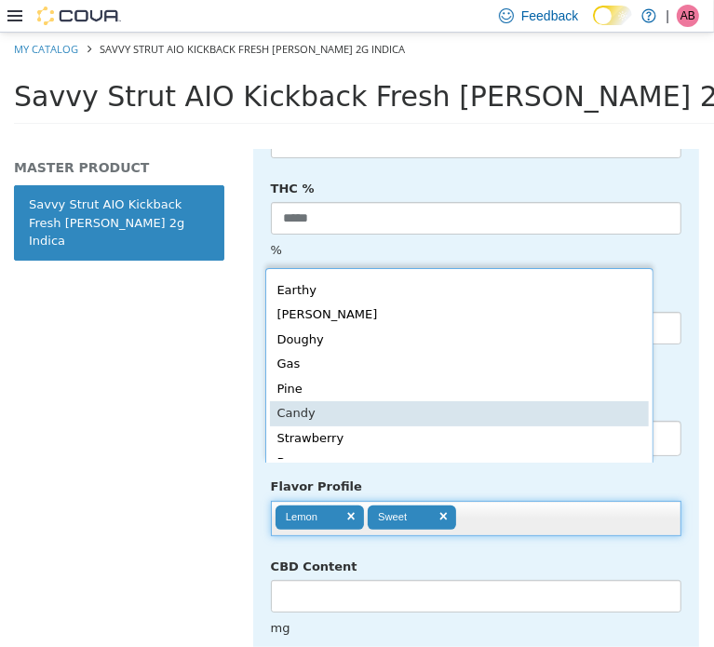
scroll to position [183, 0]
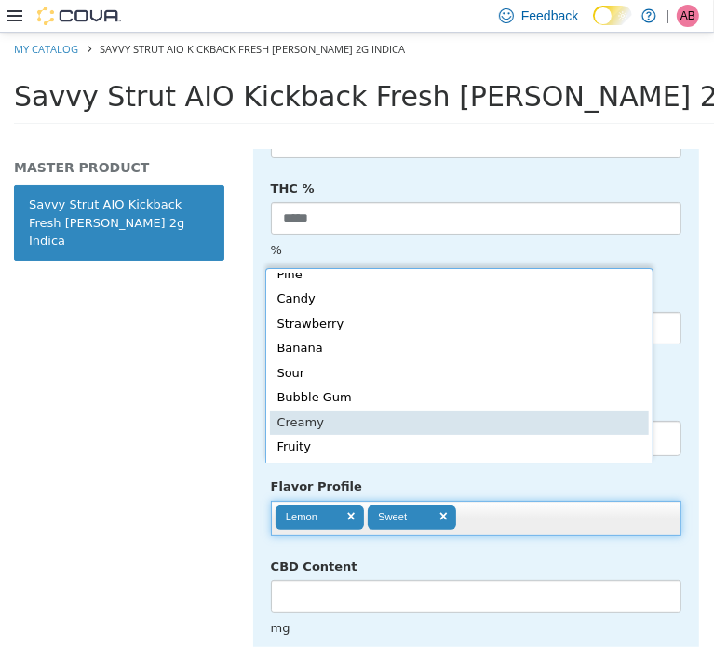
type input "**********"
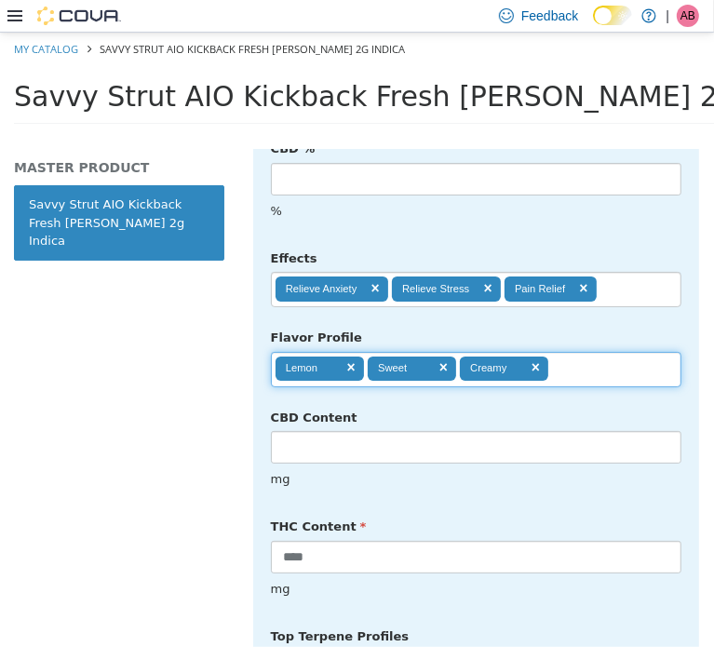
scroll to position [1033, 0]
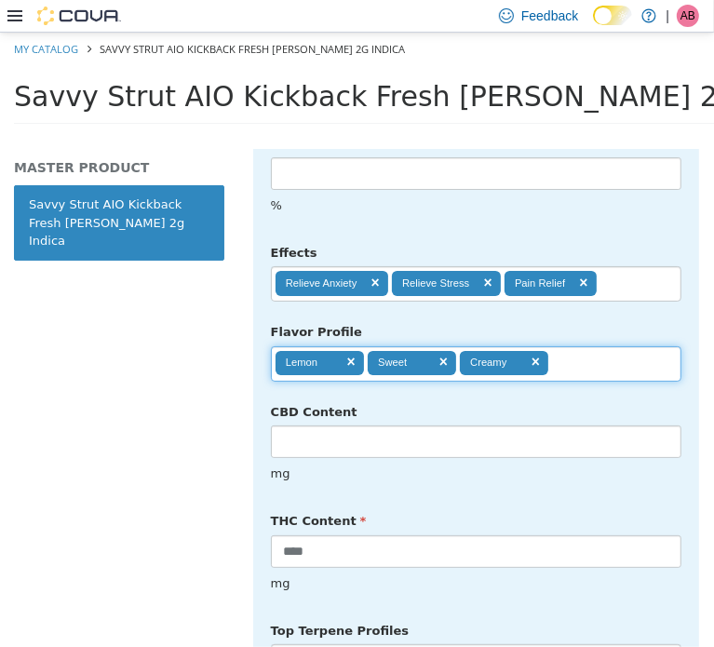
drag, startPoint x: 369, startPoint y: 607, endPoint x: 380, endPoint y: 602, distance: 12.5
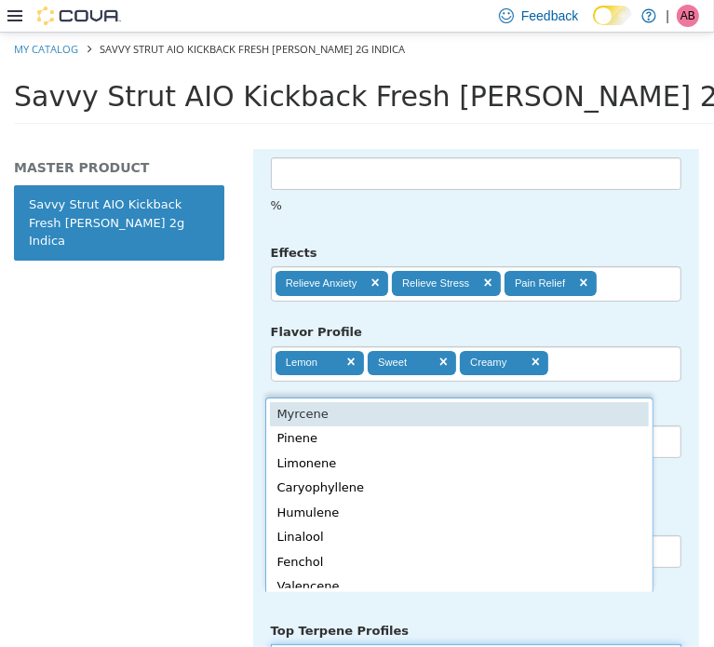
scroll to position [4, 0]
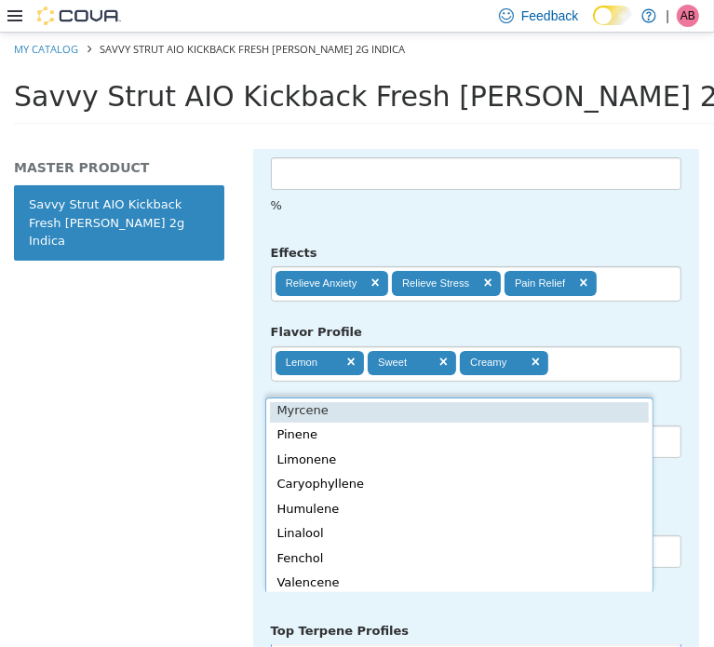
type input "*******"
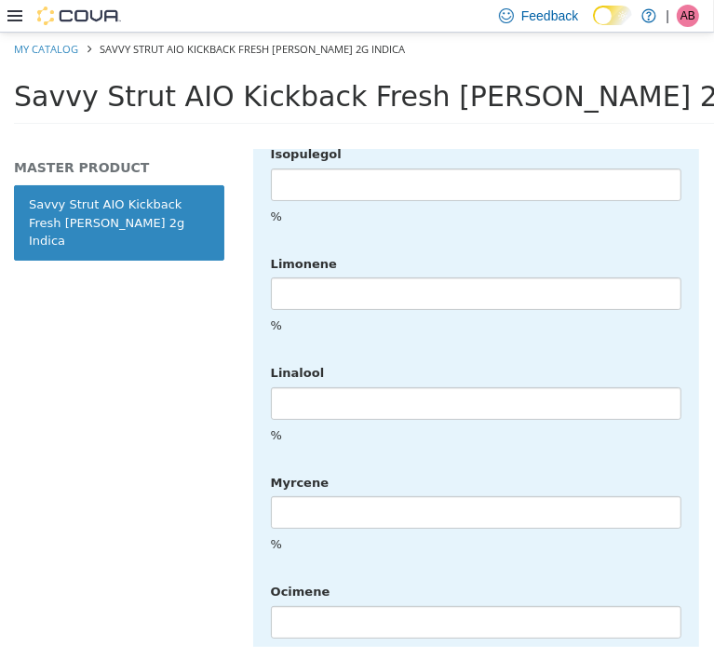
scroll to position [4841, 0]
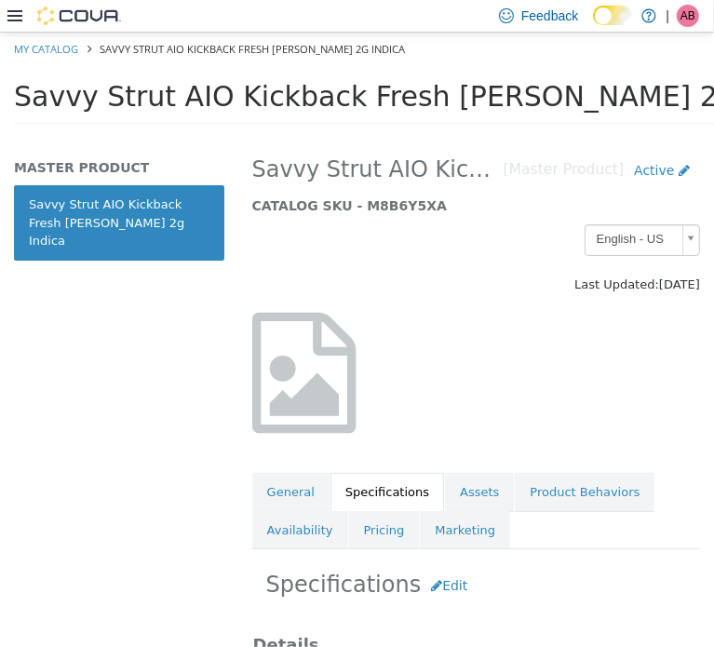
scroll to position [0, 0]
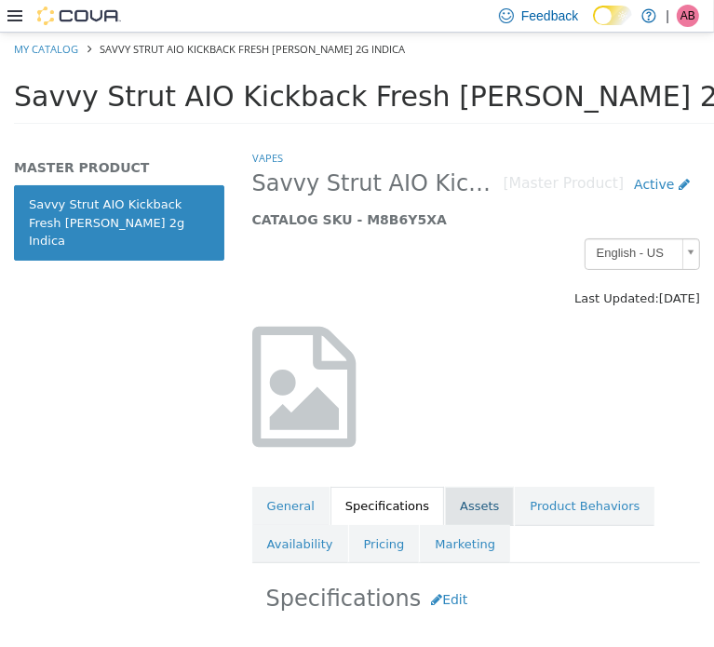
click at [467, 505] on link "Assets" at bounding box center [479, 505] width 69 height 39
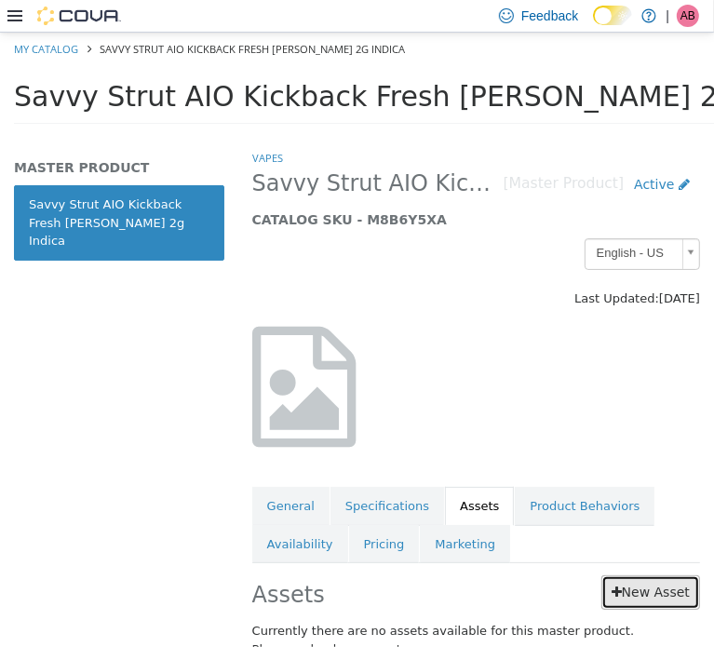
click at [656, 591] on link "New Asset" at bounding box center [651, 592] width 99 height 34
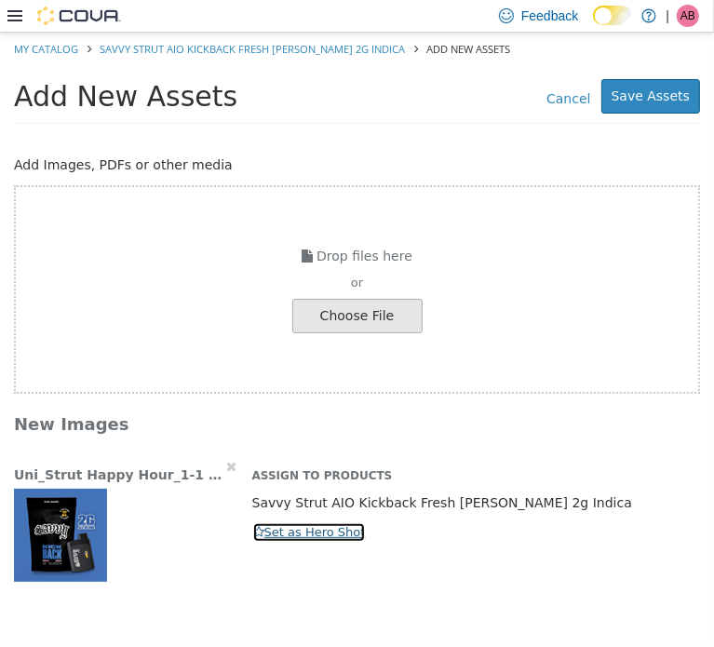
click at [271, 530] on button "Set as Hero Shot" at bounding box center [309, 532] width 115 height 20
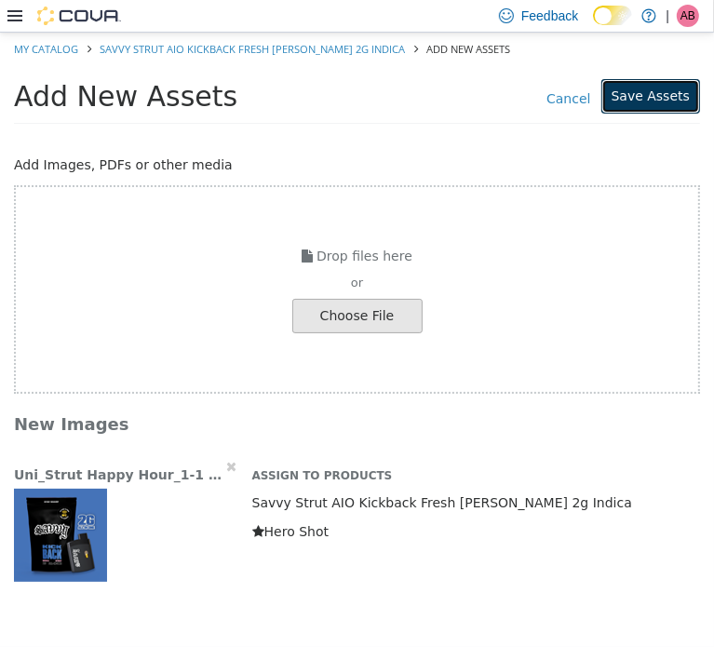
click at [660, 101] on button "Save Assets" at bounding box center [651, 95] width 99 height 34
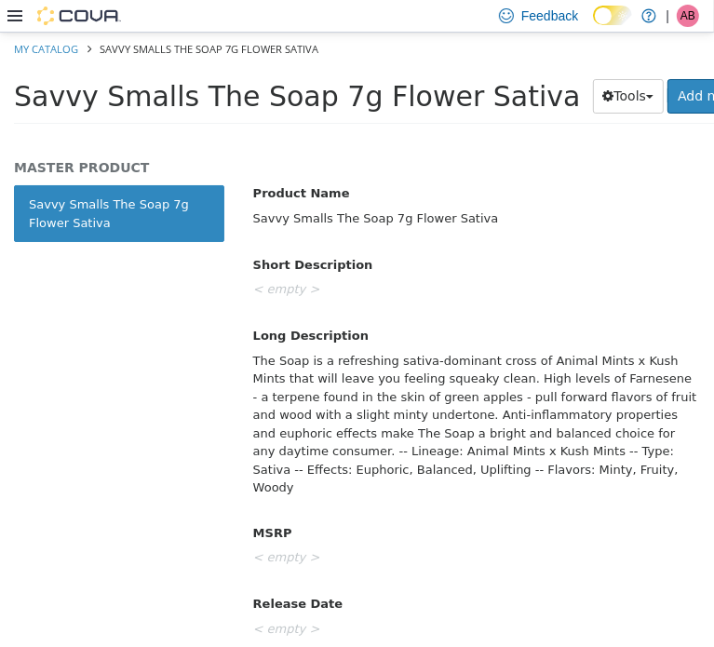
scroll to position [812, 0]
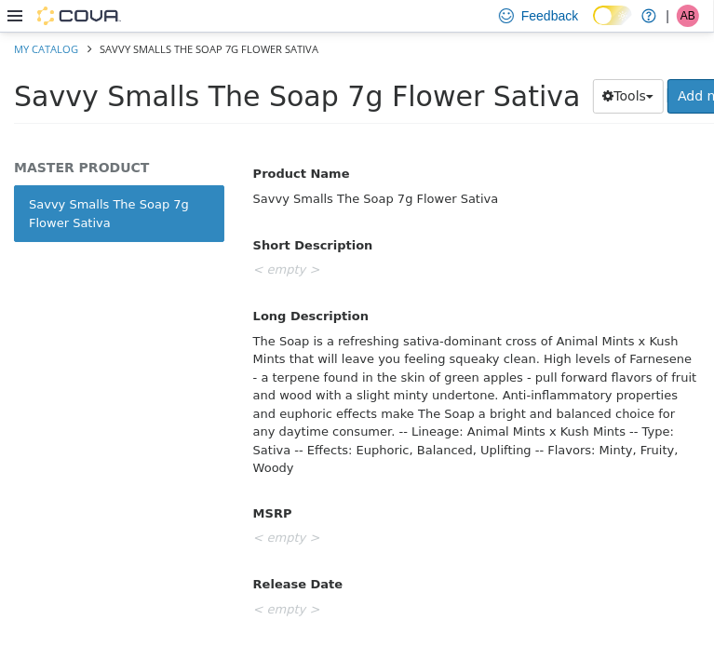
click at [404, 379] on div "The Soap is a refreshing sativa-dominant cross of Animal Mints x Kush Mints tha…" at bounding box center [476, 404] width 474 height 158
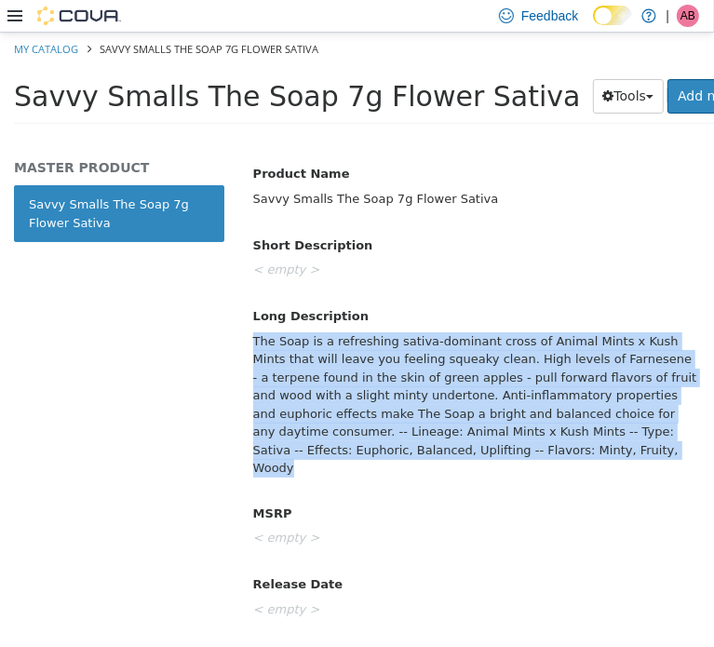
click at [404, 379] on div "The Soap is a refreshing sativa-dominant cross of Animal Mints x Kush Mints tha…" at bounding box center [476, 404] width 474 height 158
copy div "The Soap is a refreshing sativa-dominant cross of Animal Mints x Kush Mints tha…"
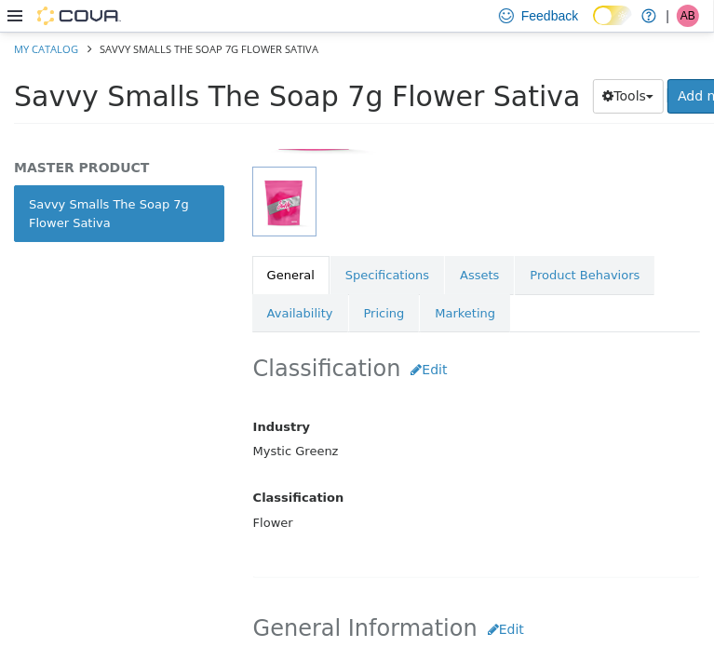
scroll to position [160, 0]
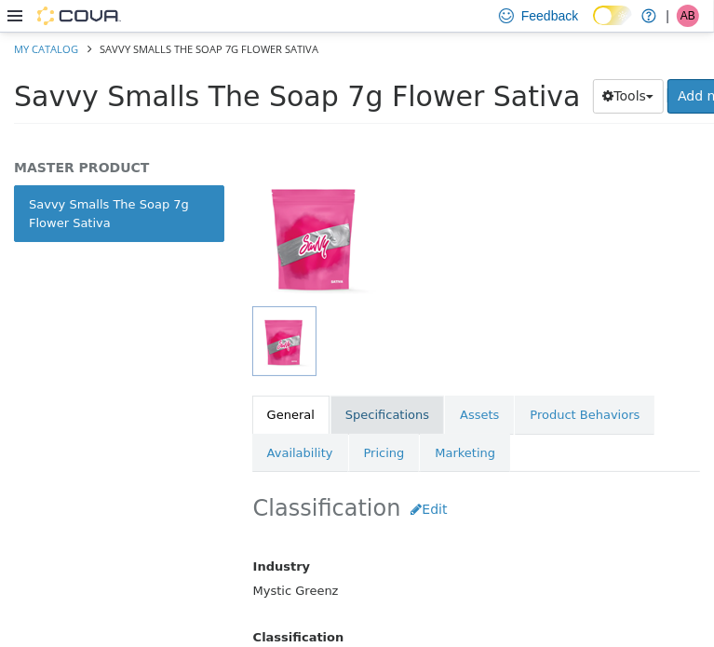
click at [376, 420] on link "Specifications" at bounding box center [388, 414] width 114 height 39
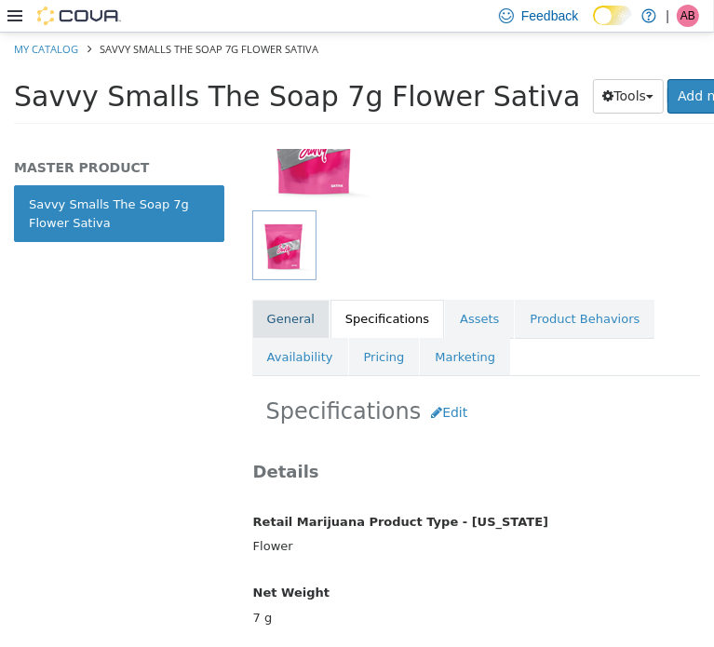
scroll to position [253, 0]
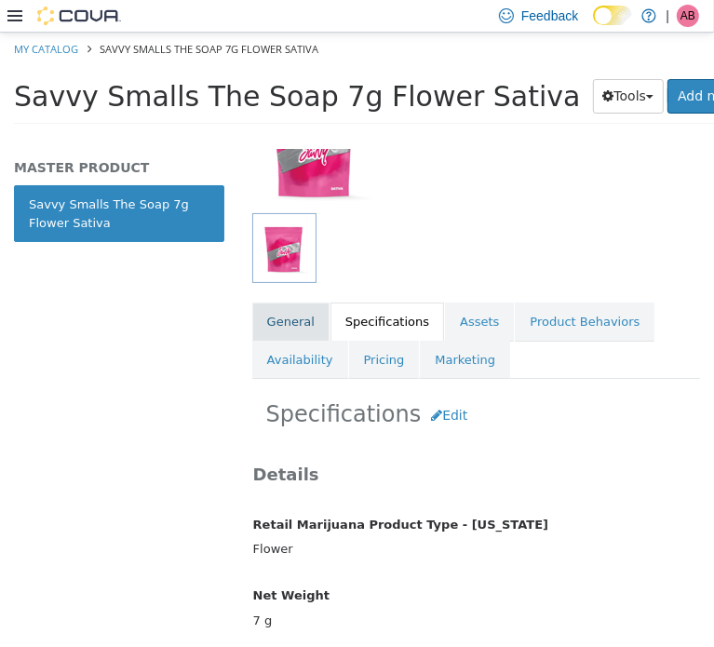
click at [283, 315] on link "General" at bounding box center [290, 321] width 77 height 39
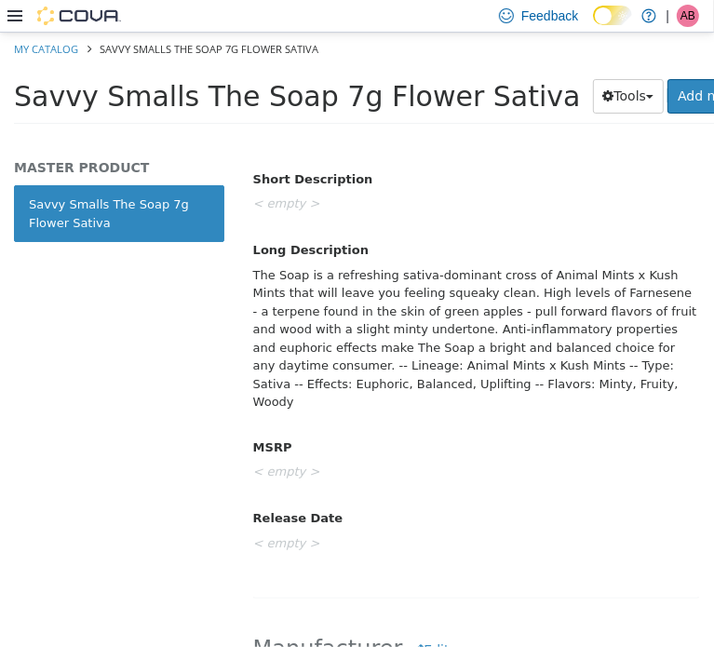
scroll to position [879, 0]
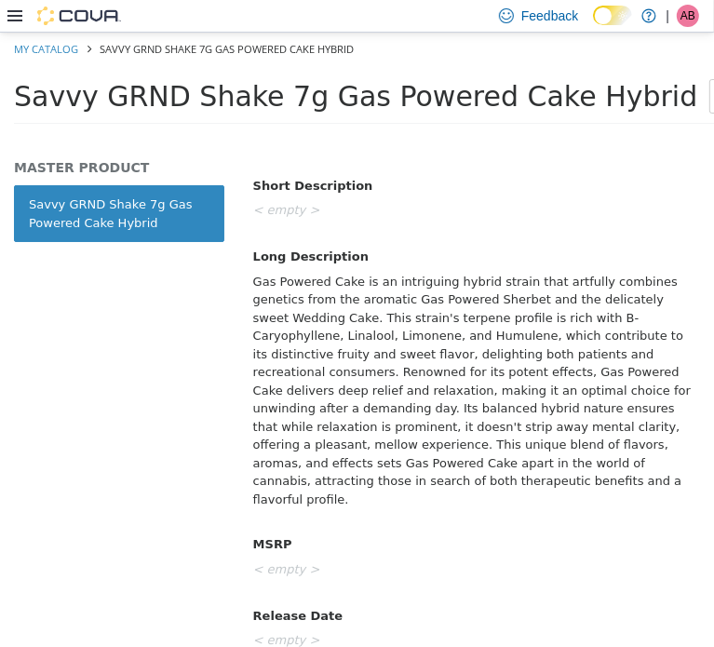
scroll to position [900, 0]
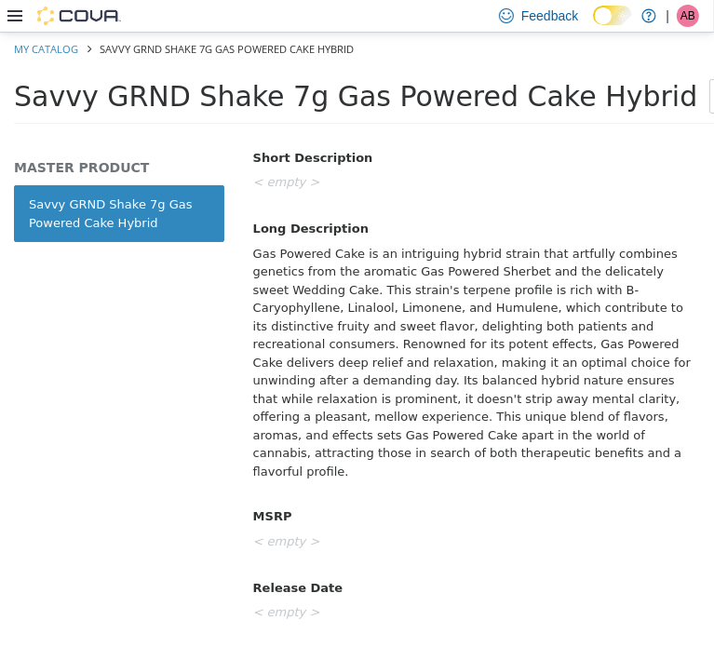
click at [349, 379] on div "Gas Powered Cake is an intriguing hybrid strain that artfully combines genetics…" at bounding box center [476, 363] width 474 height 250
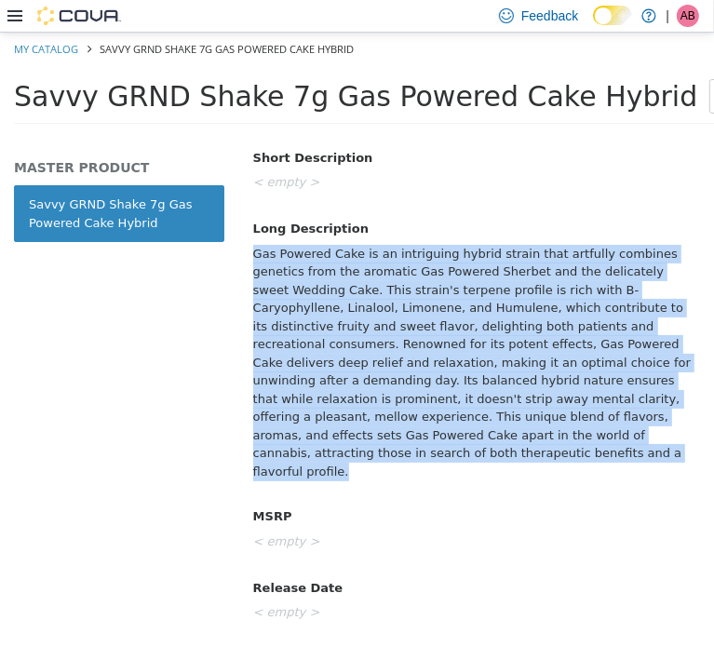
click at [349, 379] on div "Gas Powered Cake is an intriguing hybrid strain that artfully combines genetics…" at bounding box center [476, 363] width 474 height 250
copy div "Gas Powered Cake is an intriguing hybrid strain that artfully combines genetics…"
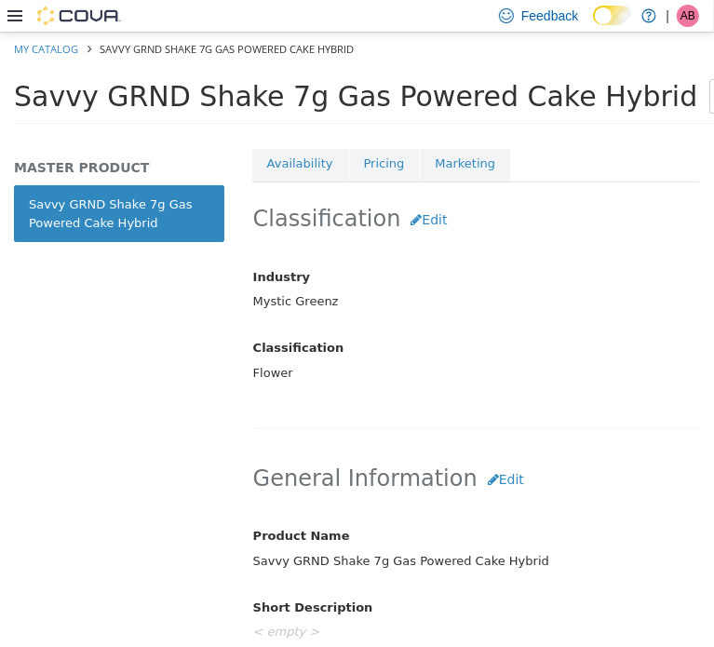
scroll to position [341, 0]
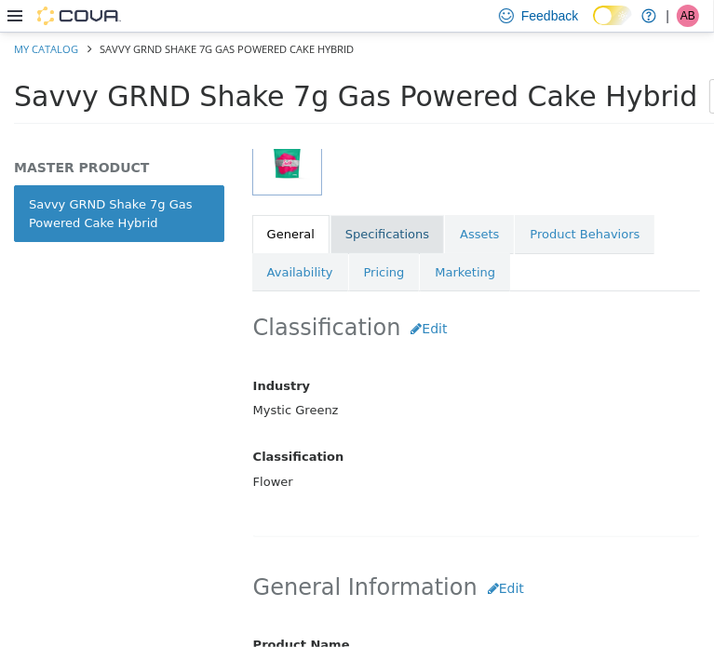
click at [360, 226] on link "Specifications" at bounding box center [388, 233] width 114 height 39
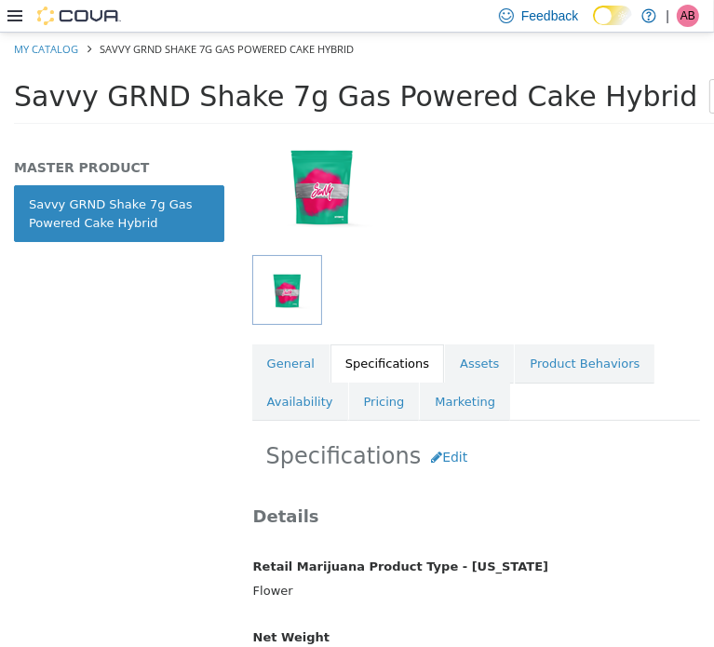
scroll to position [98, 0]
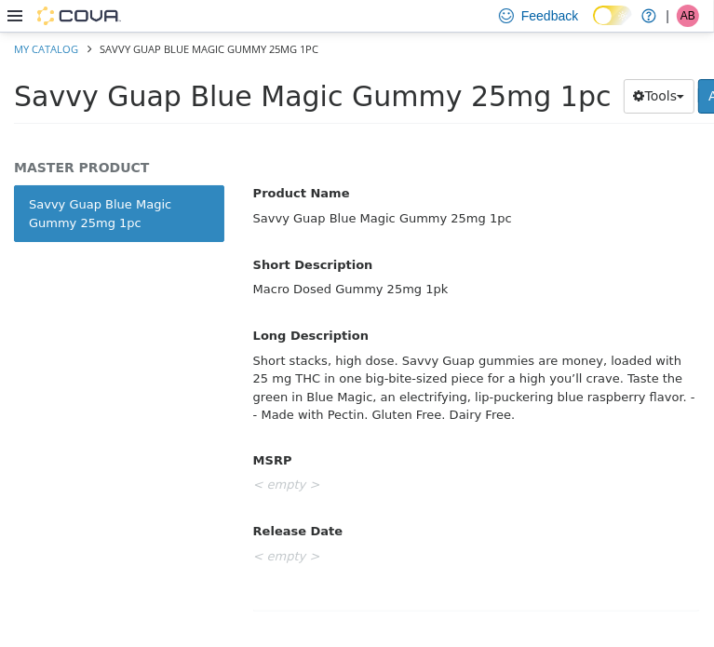
scroll to position [807, 0]
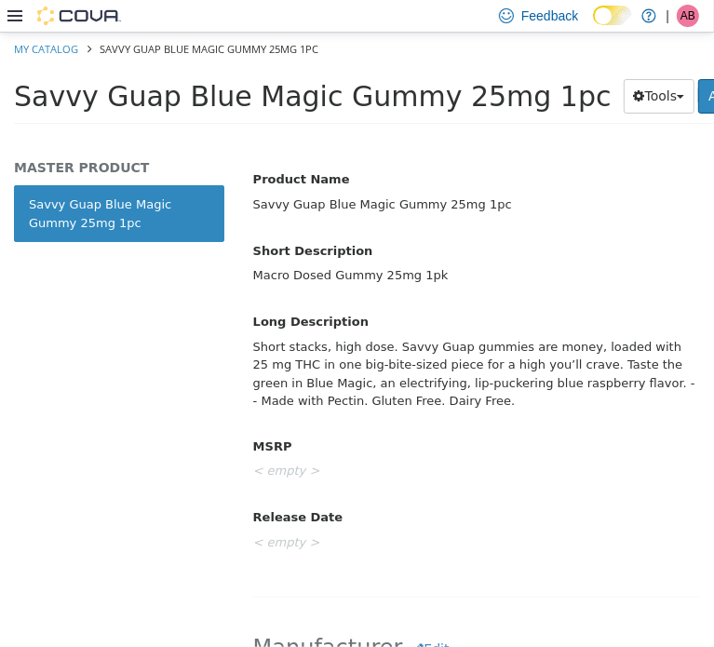
click at [391, 353] on div "Short stacks, high dose. Savvy Guap gummies are money, loaded with 25 mg THC in…" at bounding box center [476, 374] width 474 height 86
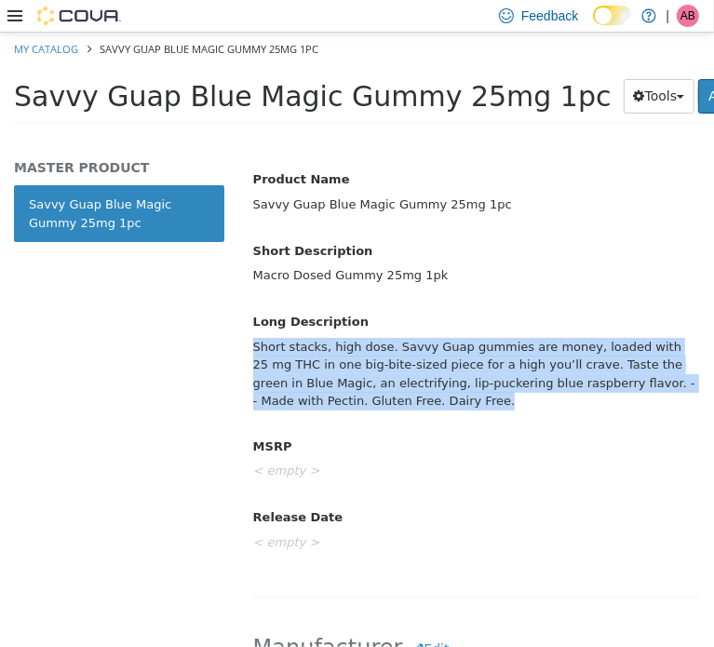
click at [391, 353] on div "Short stacks, high dose. Savvy Guap gummies are money, loaded with 25 mg THC in…" at bounding box center [476, 374] width 474 height 86
click at [391, 354] on div "Short stacks, high dose. Savvy Guap gummies are money, loaded with 25 mg THC in…" at bounding box center [476, 374] width 474 height 86
copy div "Short stacks, high dose. Savvy Guap gummies are money, loaded with 25 mg THC in…"
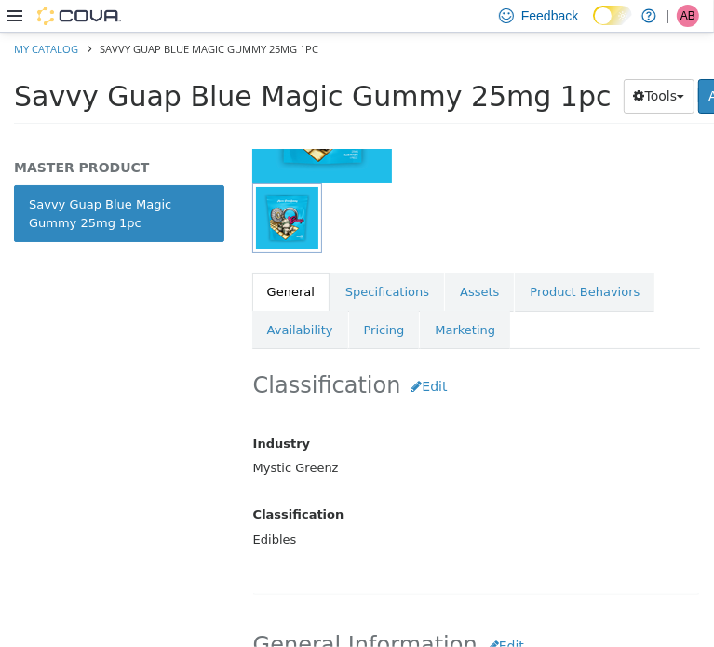
scroll to position [279, 0]
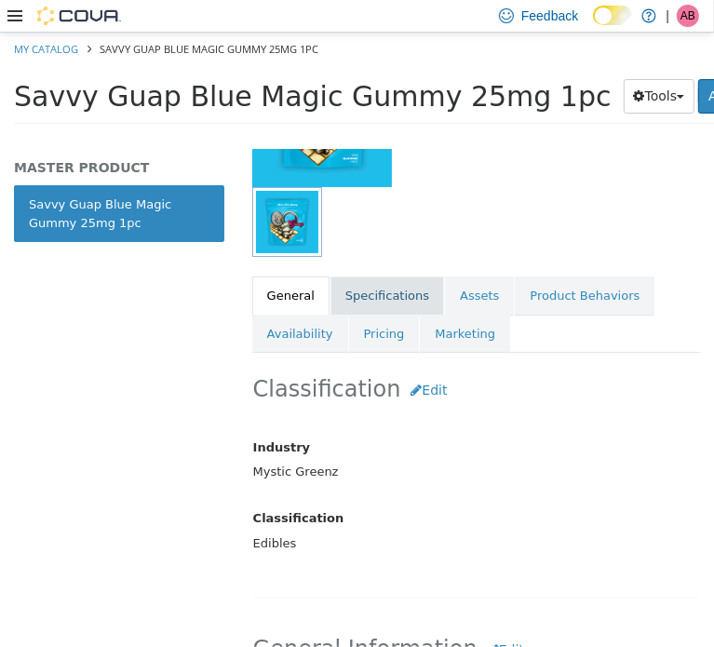
click at [380, 301] on link "Specifications" at bounding box center [388, 295] width 114 height 39
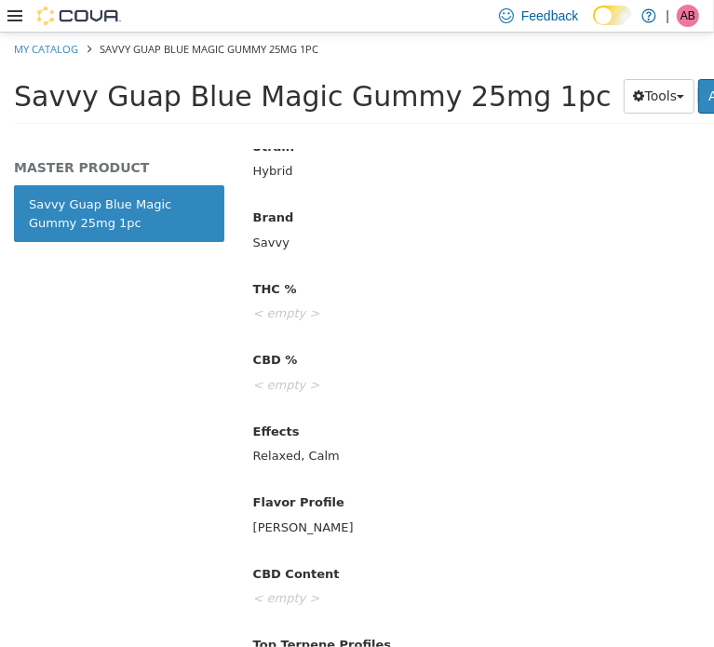
scroll to position [776, 0]
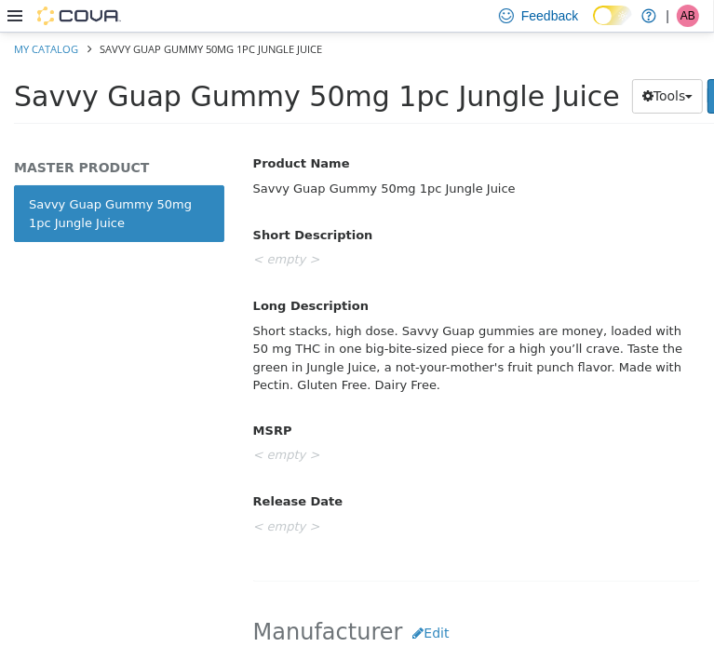
scroll to position [838, 0]
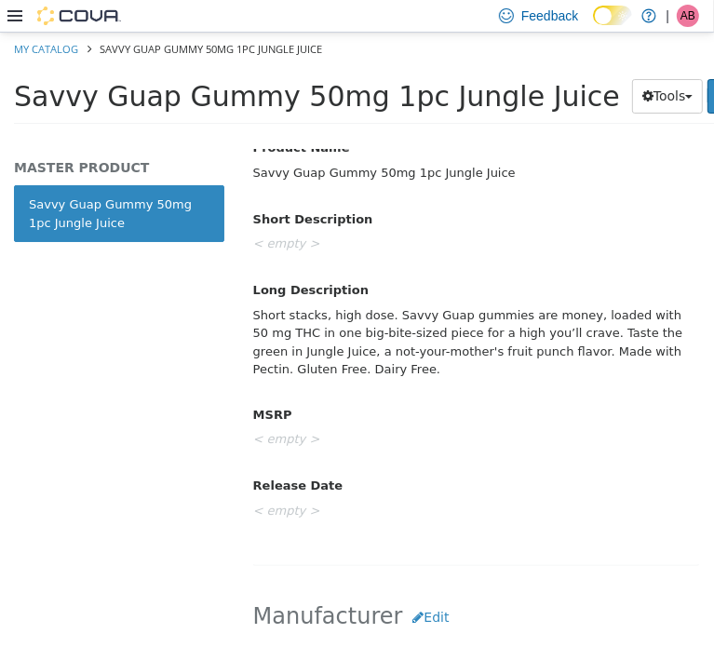
click at [377, 333] on div "Short stacks, high dose. Savvy Guap gummies are money, loaded with 50 mg THC in…" at bounding box center [476, 342] width 474 height 86
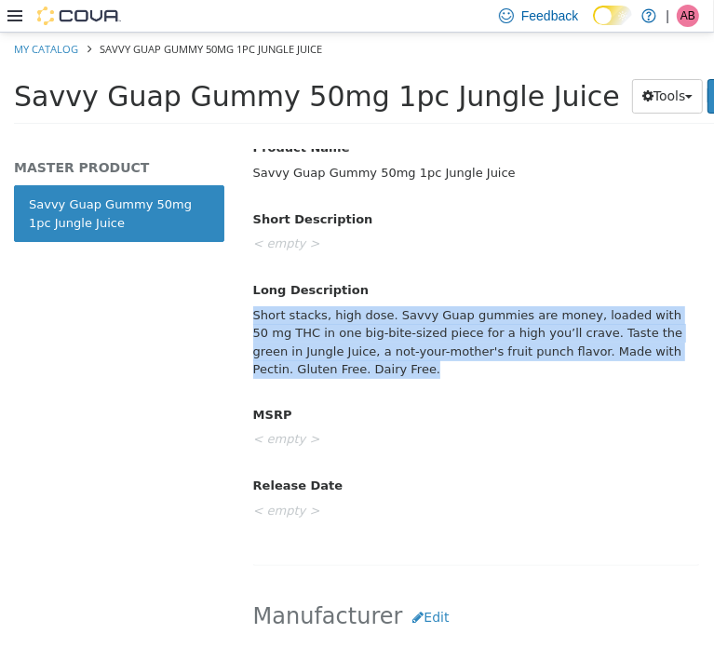
click at [377, 333] on div "Short stacks, high dose. Savvy Guap gummies are money, loaded with 50 mg THC in…" at bounding box center [476, 342] width 474 height 86
copy div "Short stacks, high dose. Savvy Guap gummies are money, loaded with 50 mg THC in…"
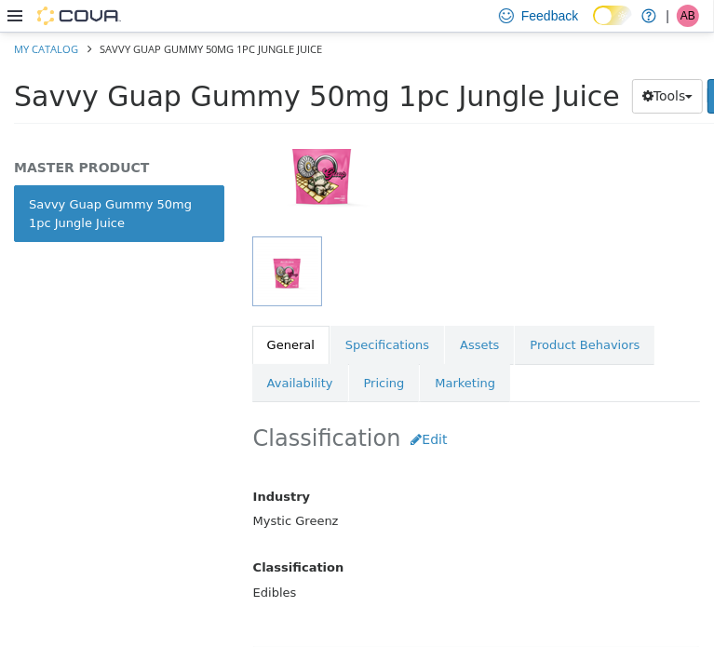
scroll to position [217, 0]
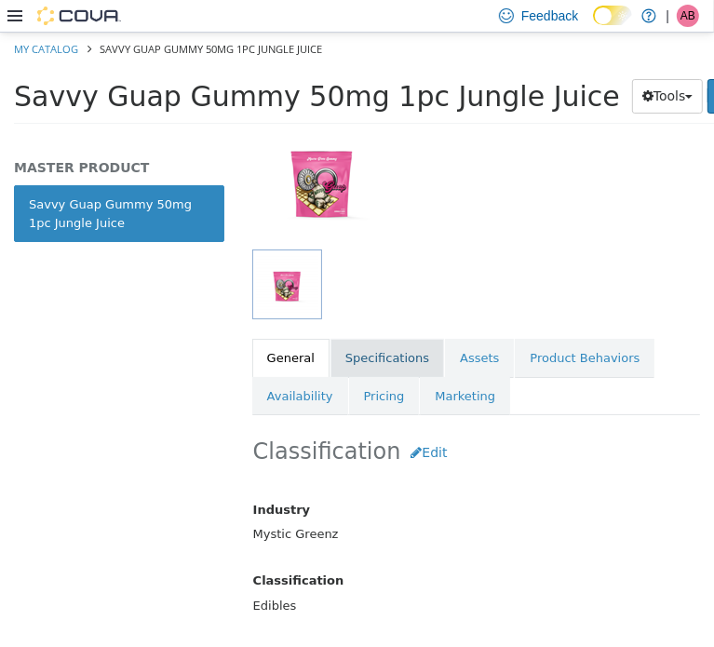
click at [373, 360] on link "Specifications" at bounding box center [388, 357] width 114 height 39
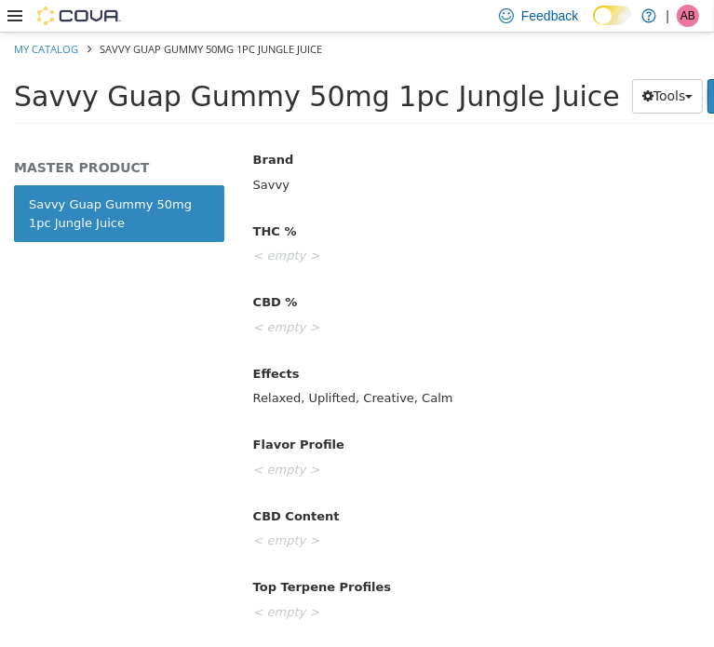
scroll to position [838, 0]
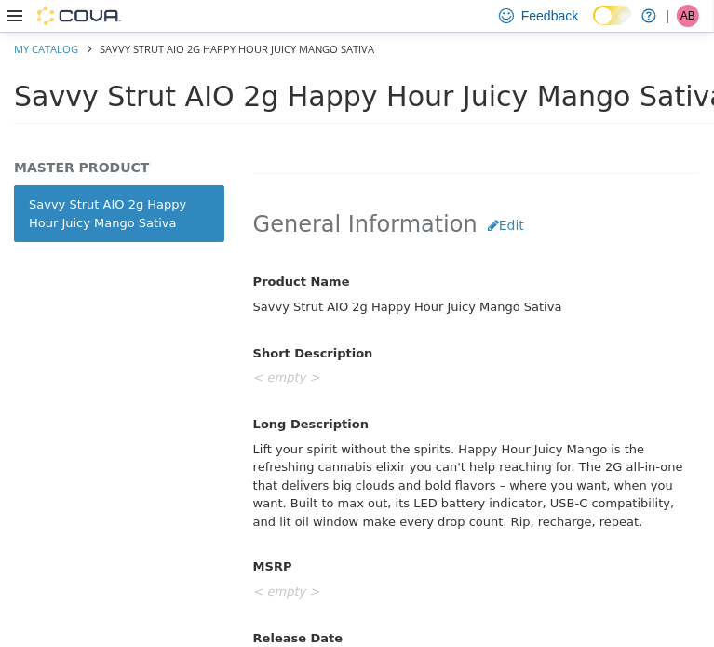
scroll to position [713, 0]
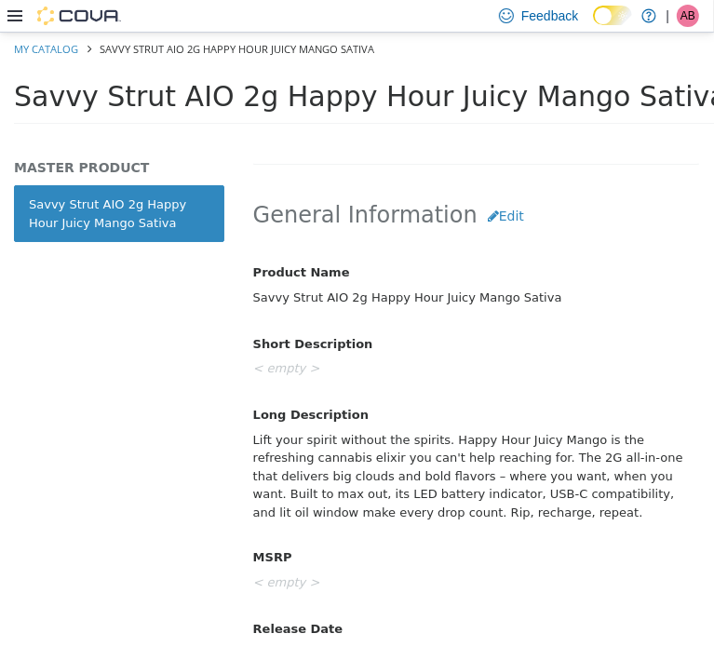
click at [363, 443] on div "Lift your spirit without the spirits. Happy Hour Juicy Mango is the refreshing …" at bounding box center [476, 476] width 474 height 104
click at [364, 441] on div "Lift your spirit without the spirits. Happy Hour Juicy Mango is the refreshing …" at bounding box center [476, 476] width 474 height 104
click at [364, 439] on div "Lift your spirit without the spirits. Happy Hour Juicy Mango is the refreshing …" at bounding box center [476, 476] width 474 height 104
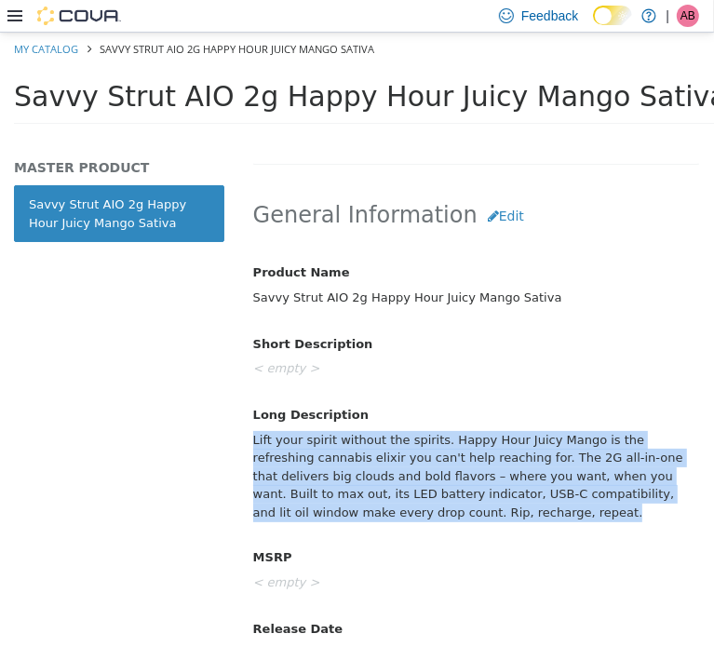
click at [364, 439] on div "Lift your spirit without the spirits. Happy Hour Juicy Mango is the refreshing …" at bounding box center [476, 476] width 474 height 104
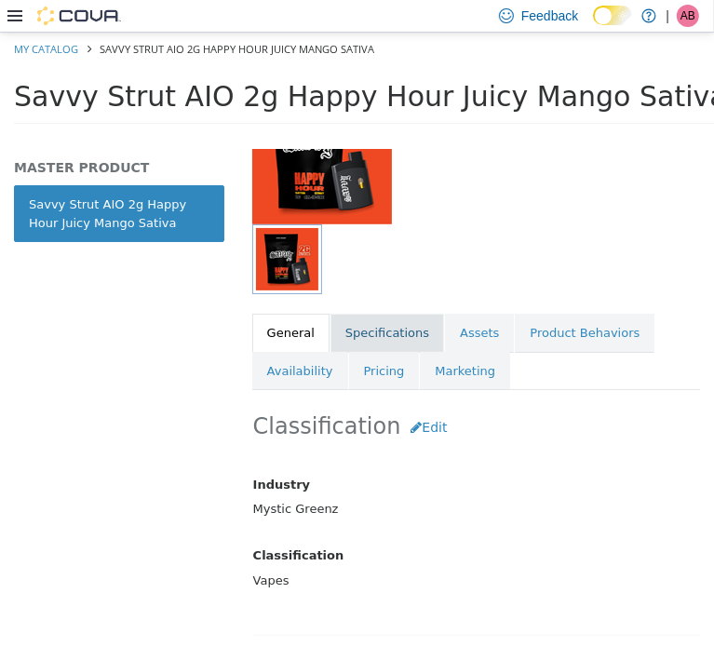
scroll to position [217, 0]
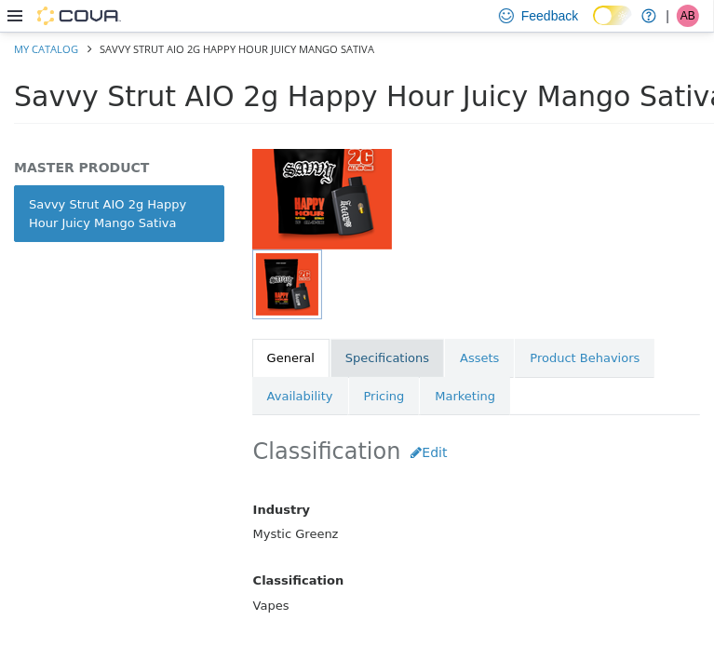
click at [365, 344] on link "Specifications" at bounding box center [388, 357] width 114 height 39
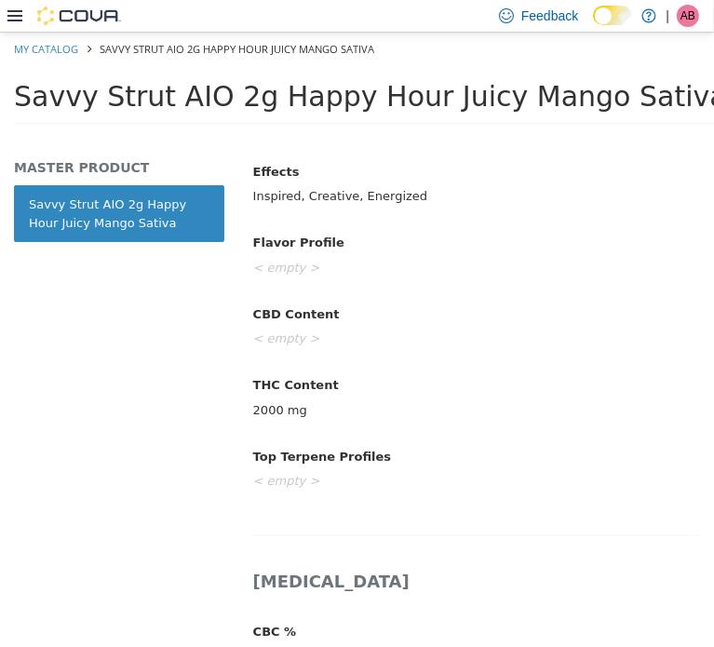
scroll to position [1055, 0]
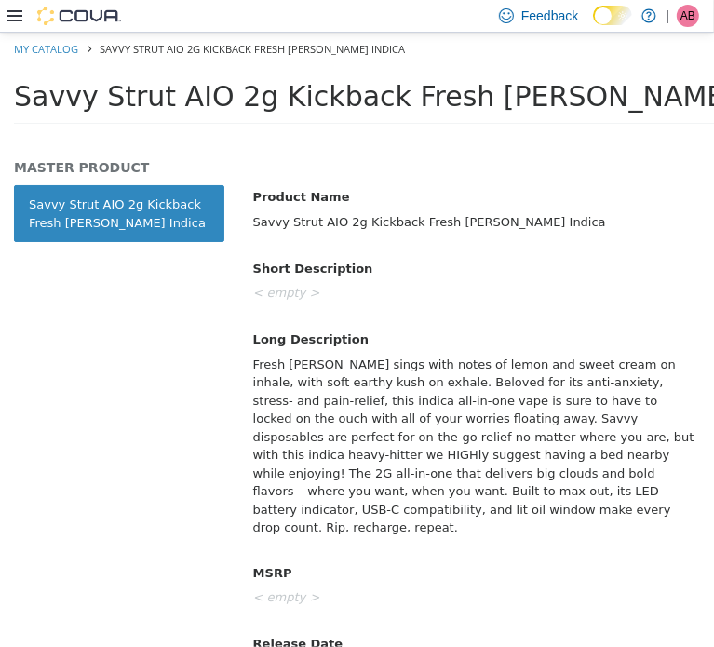
scroll to position [807, 0]
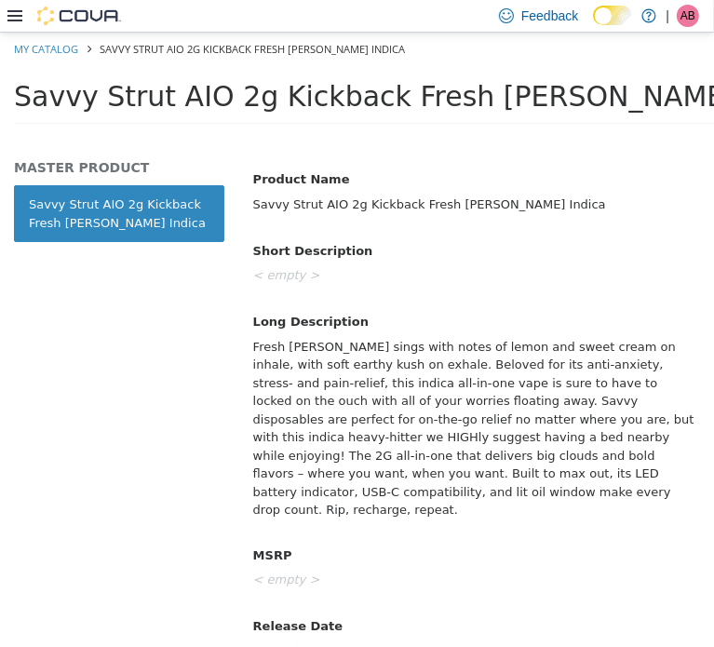
click at [381, 424] on div "Fresh [PERSON_NAME] sings with notes of lemon and sweet cream on inhale, with s…" at bounding box center [476, 428] width 474 height 195
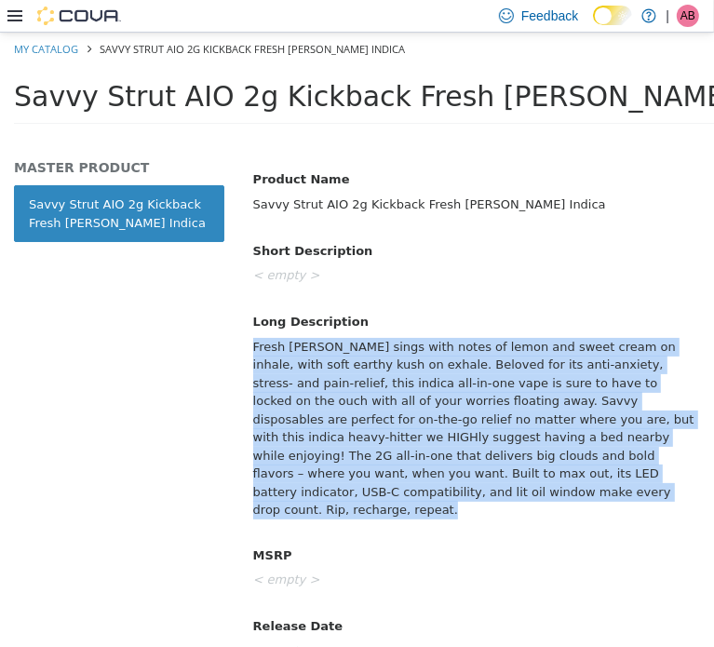
click at [381, 424] on div "Fresh [PERSON_NAME] sings with notes of lemon and sweet cream on inhale, with s…" at bounding box center [476, 428] width 474 height 195
copy div "Fresh [PERSON_NAME] sings with notes of lemon and sweet cream on inhale, with s…"
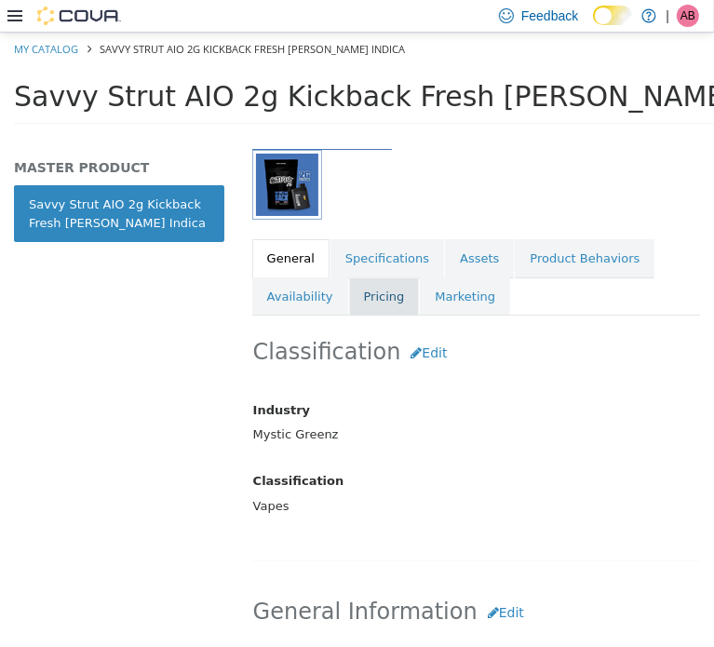
scroll to position [310, 0]
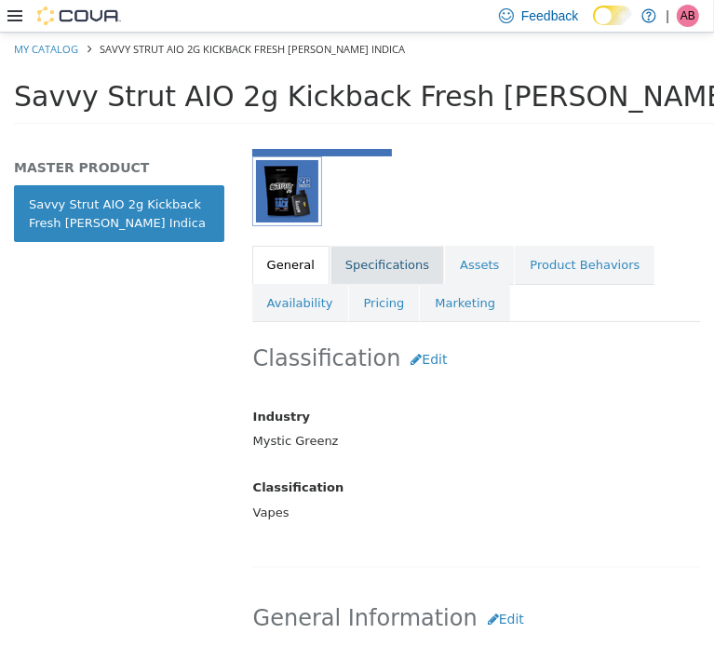
click at [358, 270] on link "Specifications" at bounding box center [388, 264] width 114 height 39
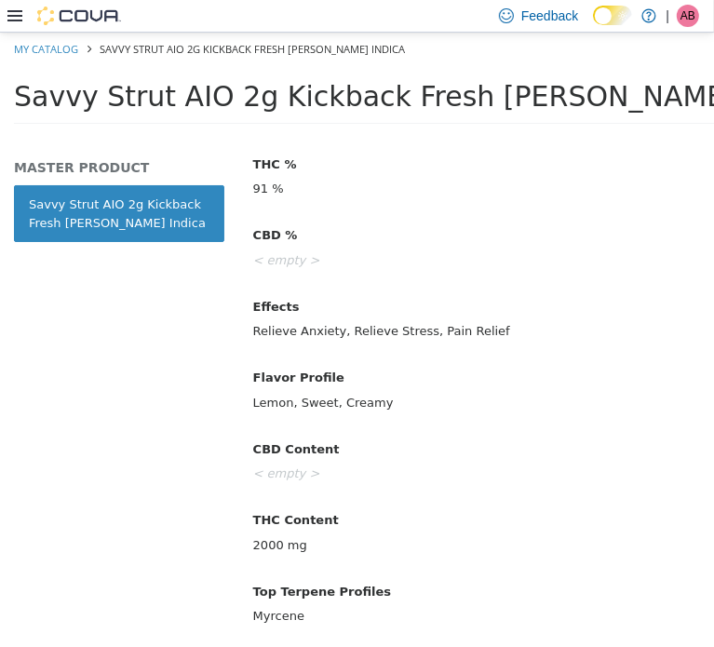
scroll to position [900, 0]
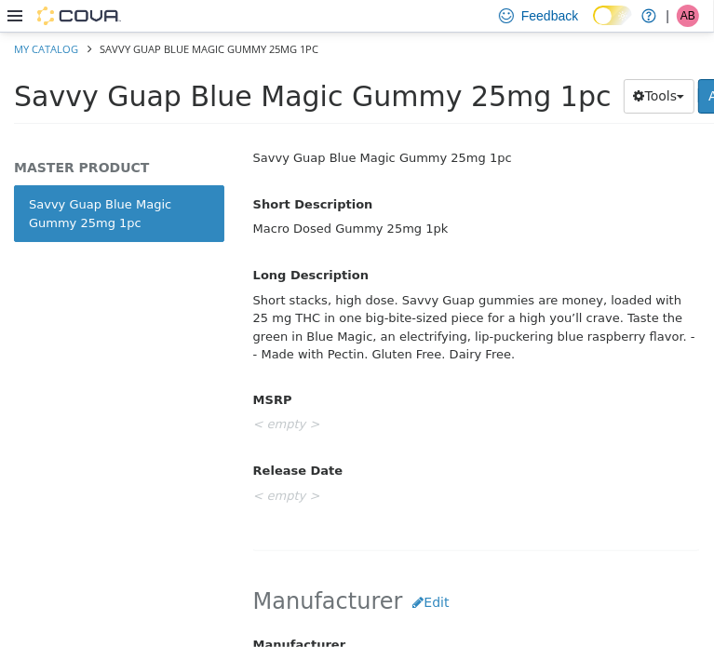
scroll to position [872, 0]
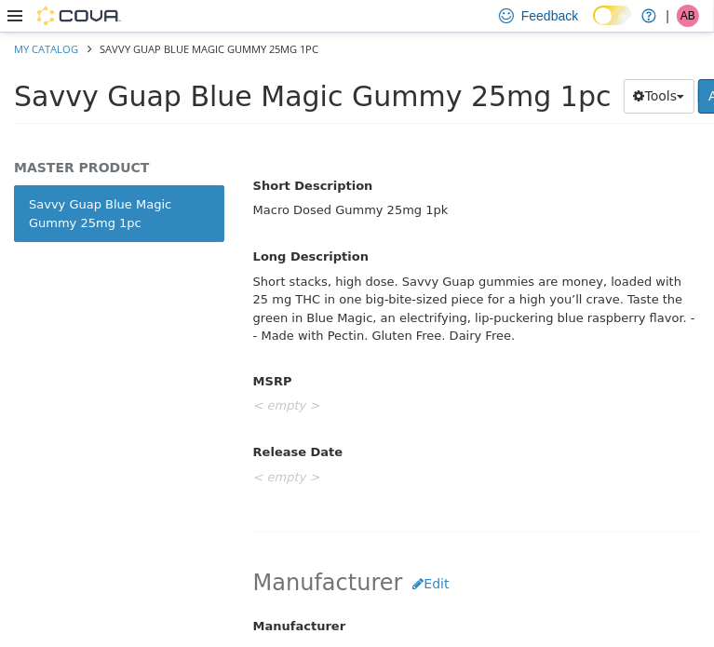
click at [357, 205] on div "Macro Dosed Gummy 25mg 1pk" at bounding box center [476, 210] width 474 height 33
copy div "Macro Dosed Gummy 25mg 1pk"
click at [485, 302] on div "Short stacks, high dose. Savvy Guap gummies are money, loaded with 25 mg THC in…" at bounding box center [476, 308] width 474 height 86
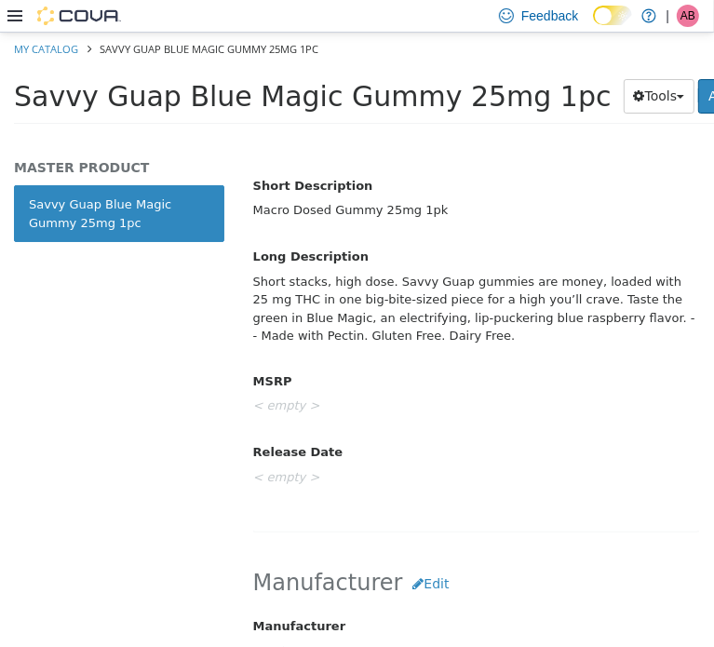
click at [485, 301] on div "Short stacks, high dose. Savvy Guap gummies are money, loaded with 25 mg THC in…" at bounding box center [476, 308] width 474 height 86
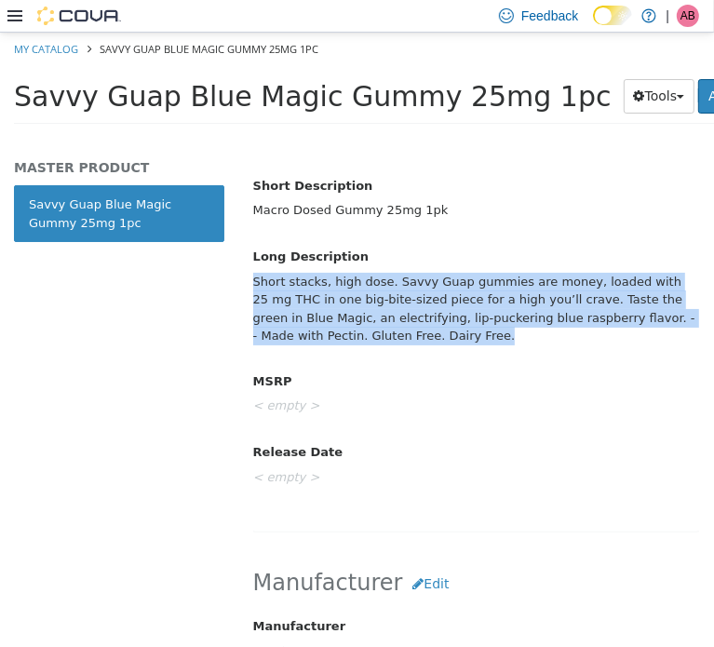
click at [485, 301] on div "Short stacks, high dose. Savvy Guap gummies are money, loaded with 25 mg THC in…" at bounding box center [476, 308] width 474 height 86
copy div "Short stacks, high dose. Savvy Guap gummies are money, loaded with 25 mg THC in…"
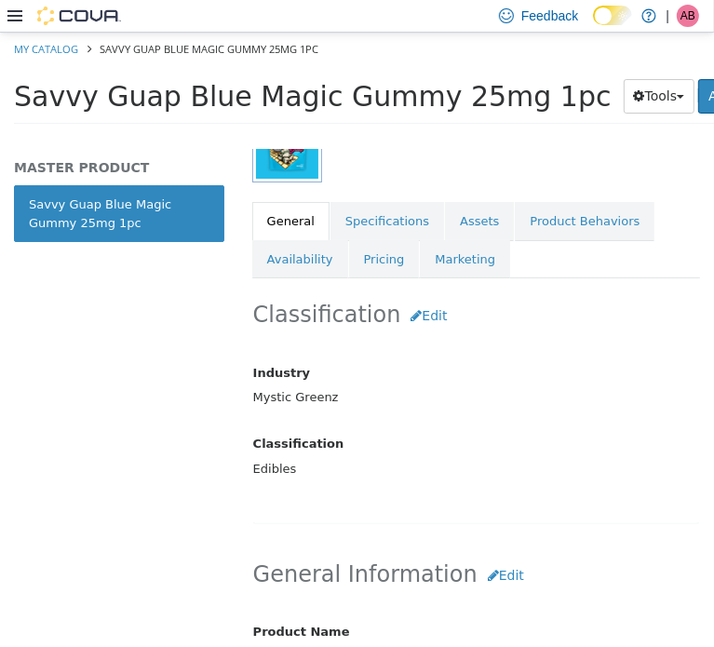
scroll to position [344, 0]
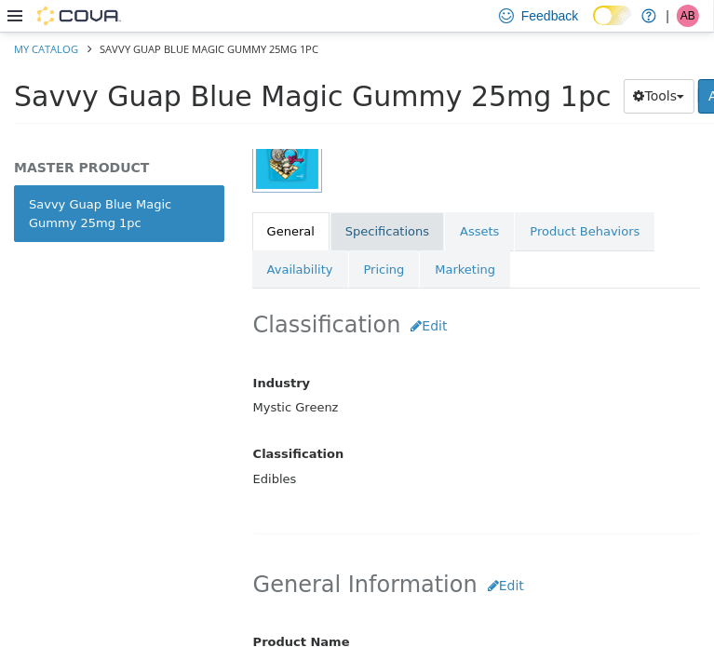
click at [378, 238] on link "Specifications" at bounding box center [388, 230] width 114 height 39
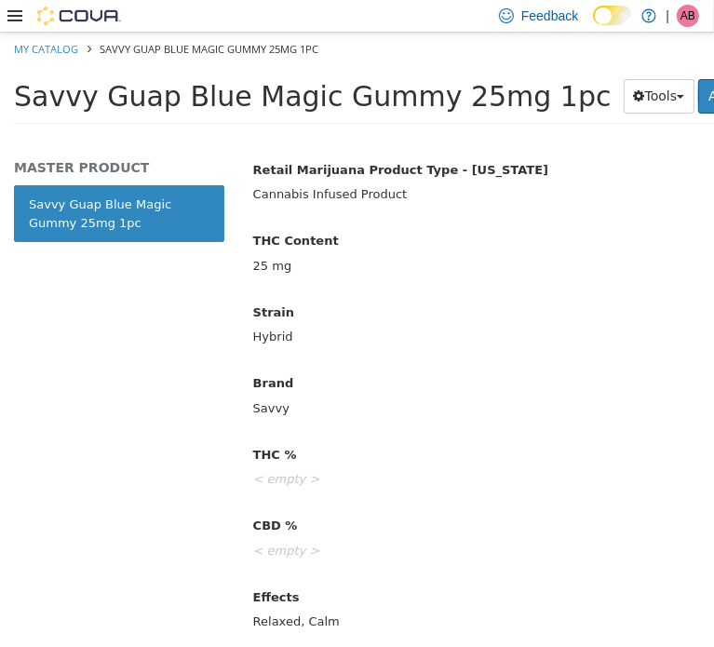
scroll to position [716, 0]
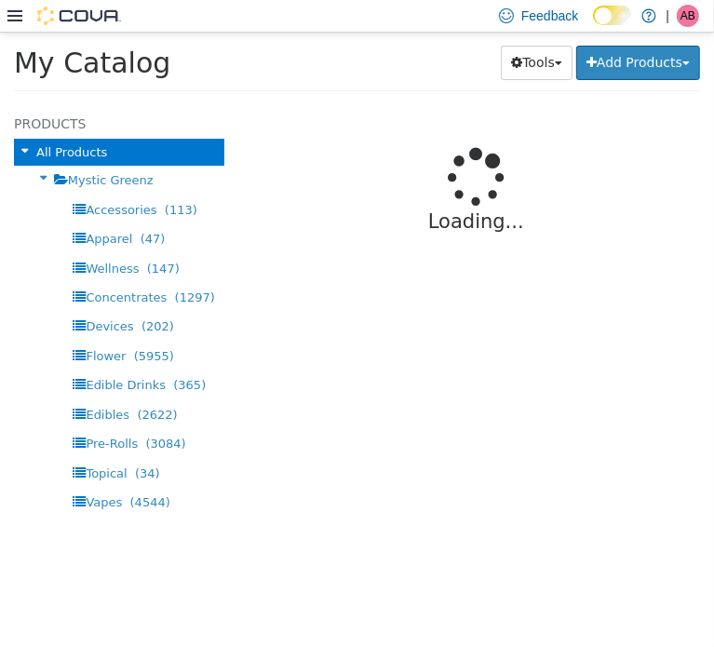
select select "**********"
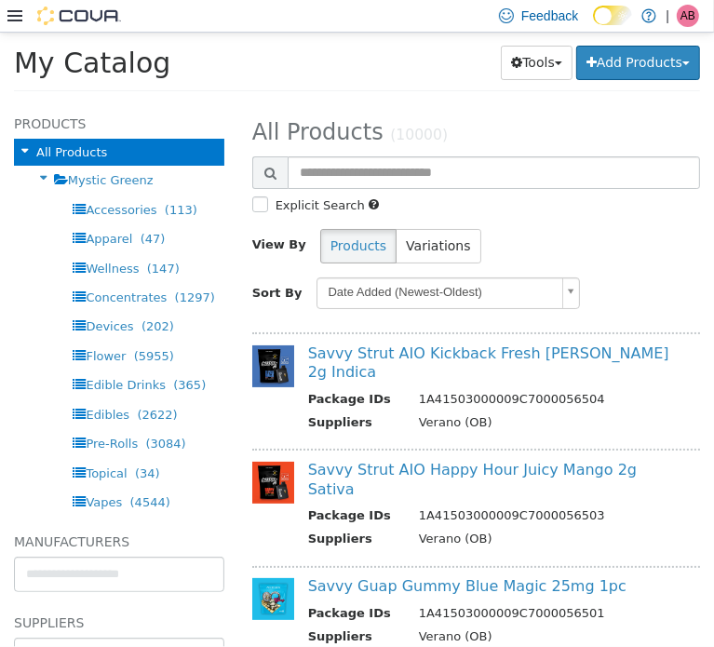
click at [621, 241] on div "View By Products Variations" at bounding box center [476, 245] width 476 height 34
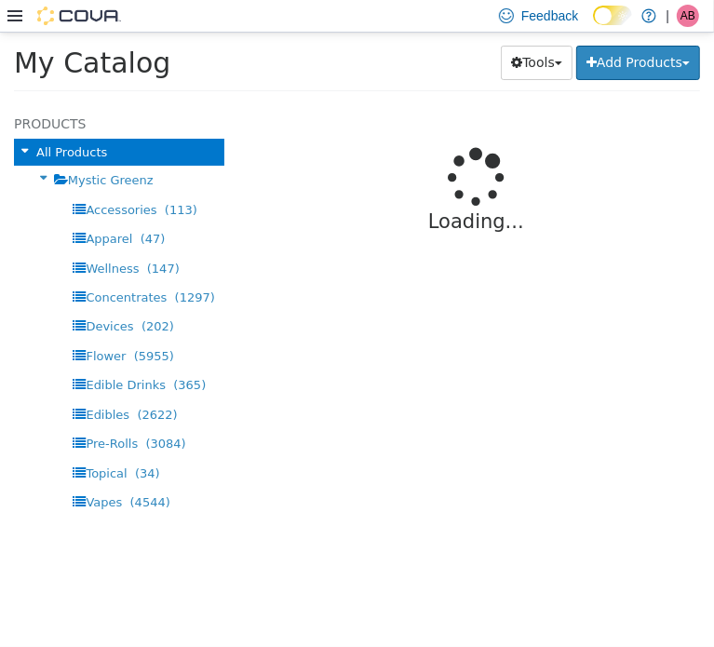
select select "**********"
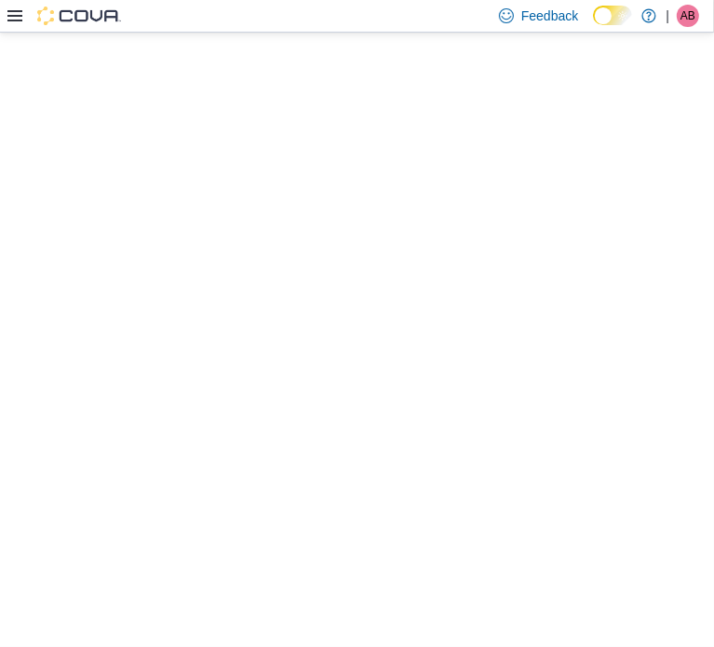
select select "**********"
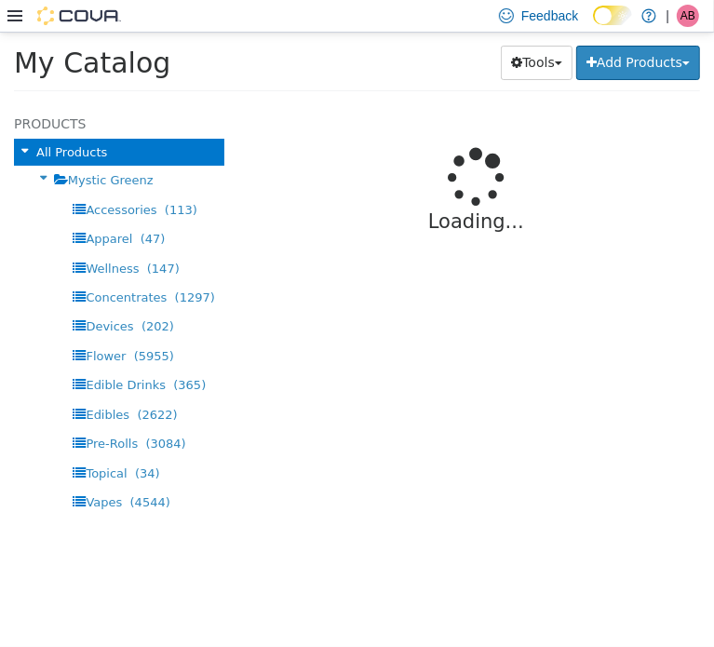
select select "**********"
